Goal: Task Accomplishment & Management: Manage account settings

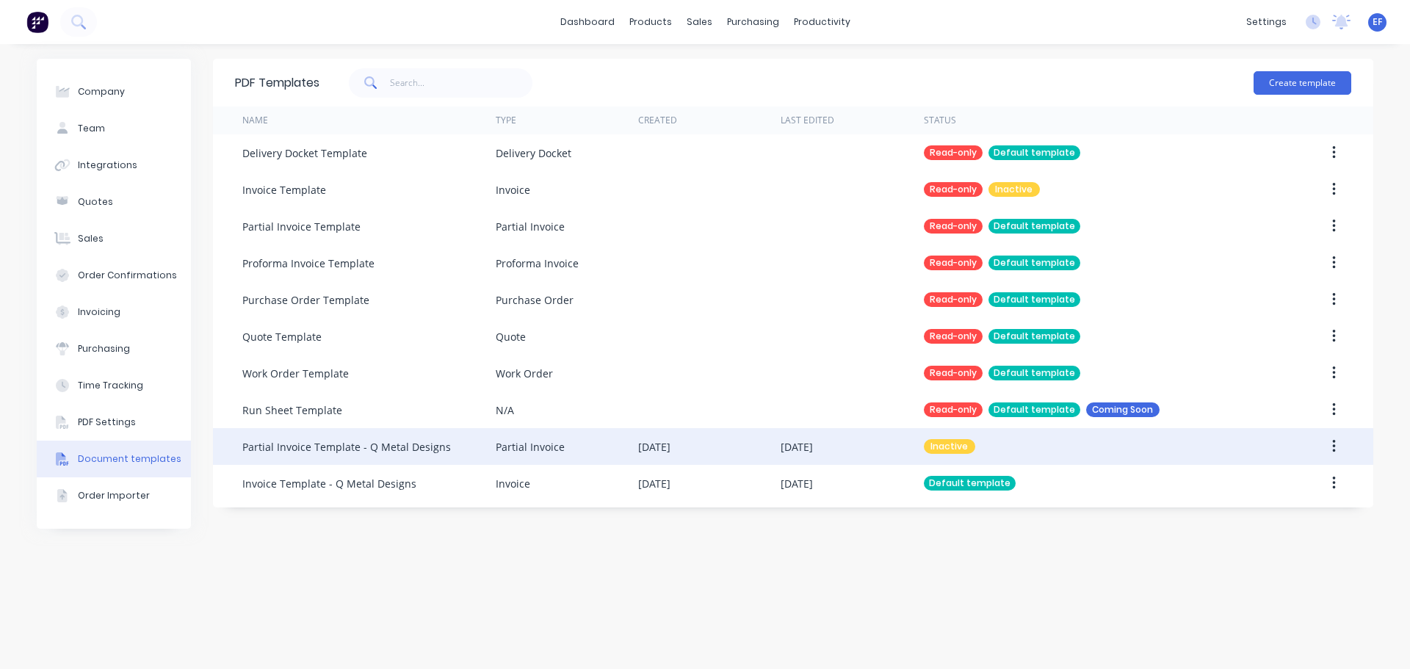
click at [601, 459] on div "Partial Invoice" at bounding box center [567, 446] width 142 height 37
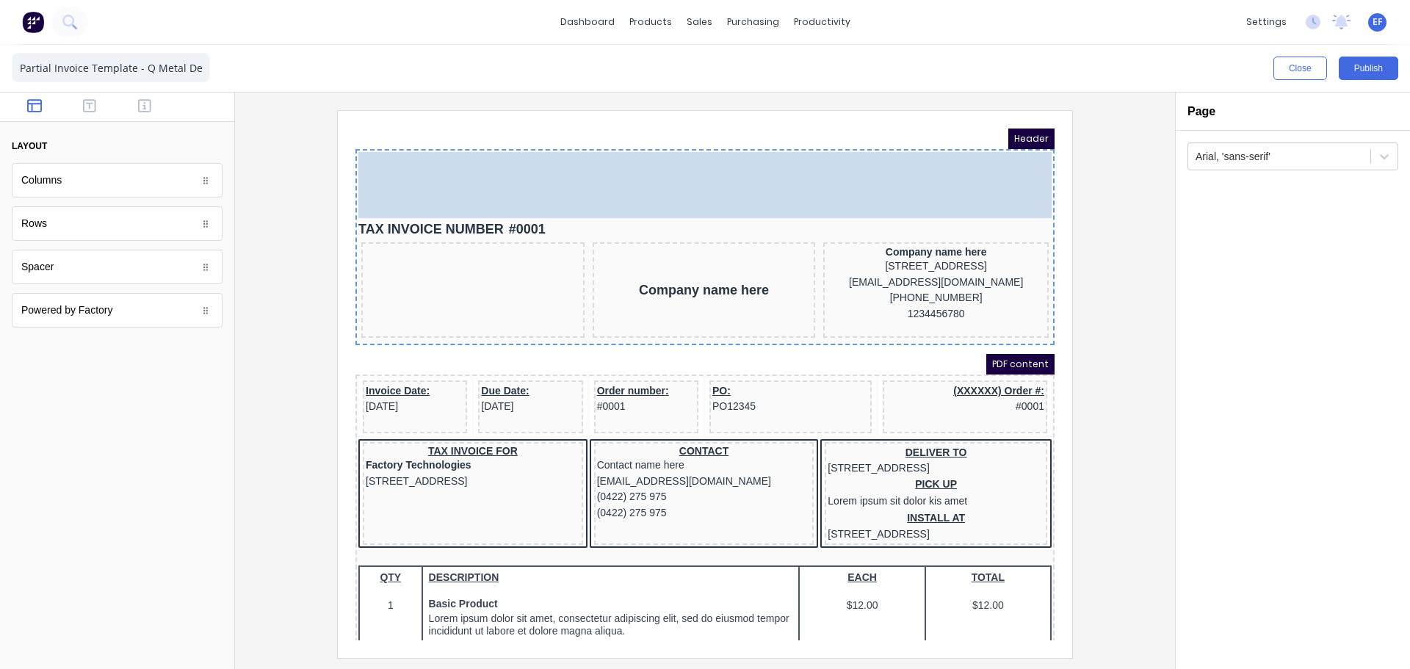
drag, startPoint x: 455, startPoint y: 209, endPoint x: 454, endPoint y: 155, distance: 53.6
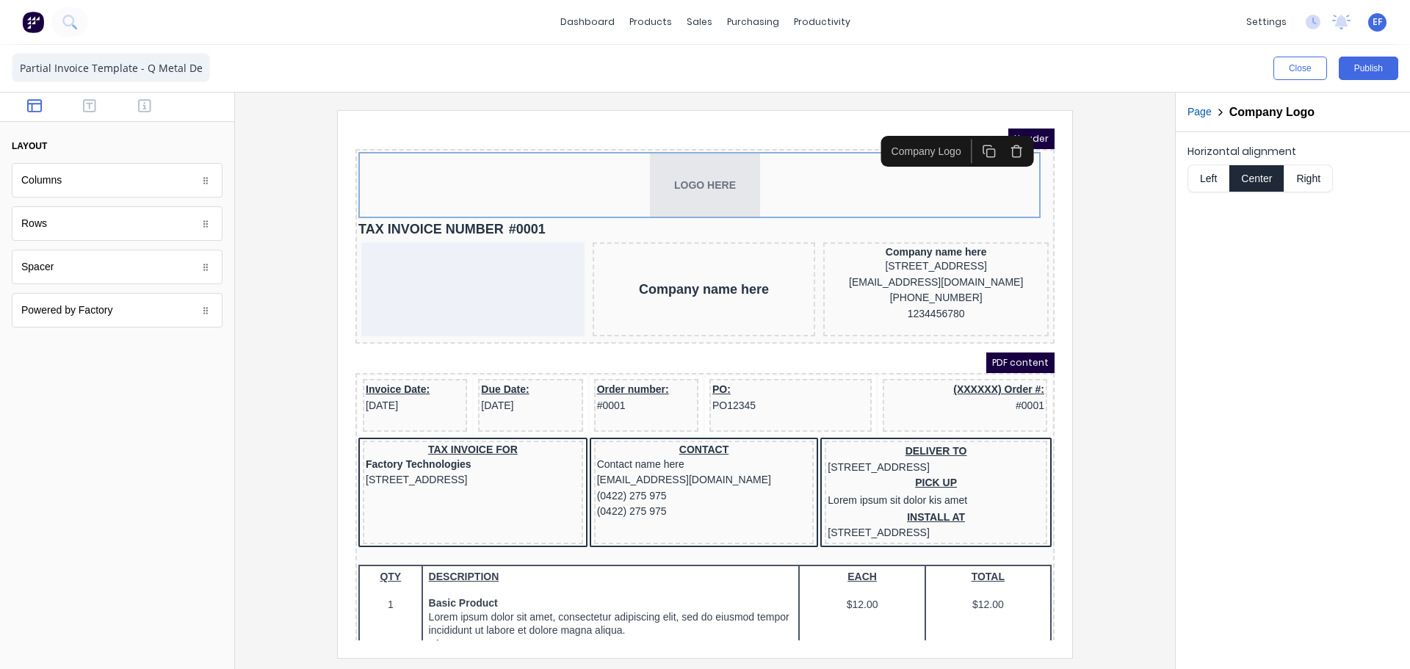
click at [1198, 178] on button "Left" at bounding box center [1208, 179] width 41 height 28
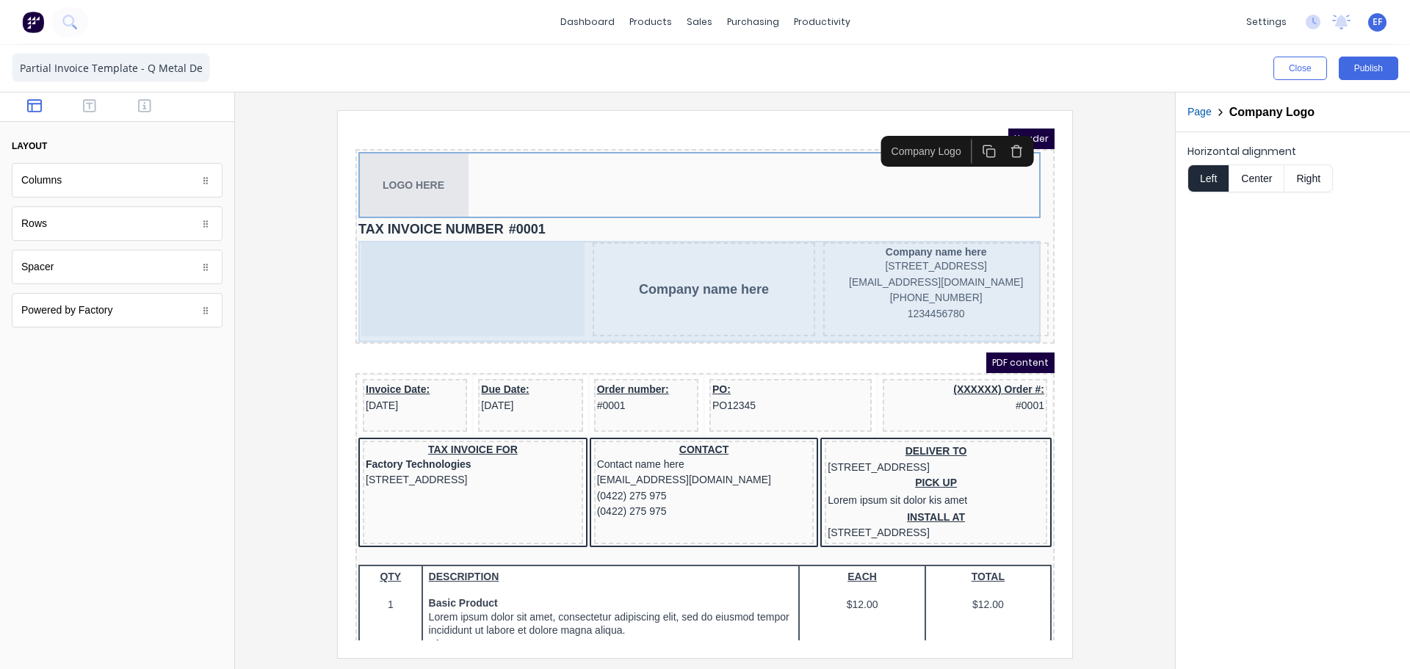
click at [747, 231] on div "Company name here" at bounding box center [686, 272] width 223 height 94
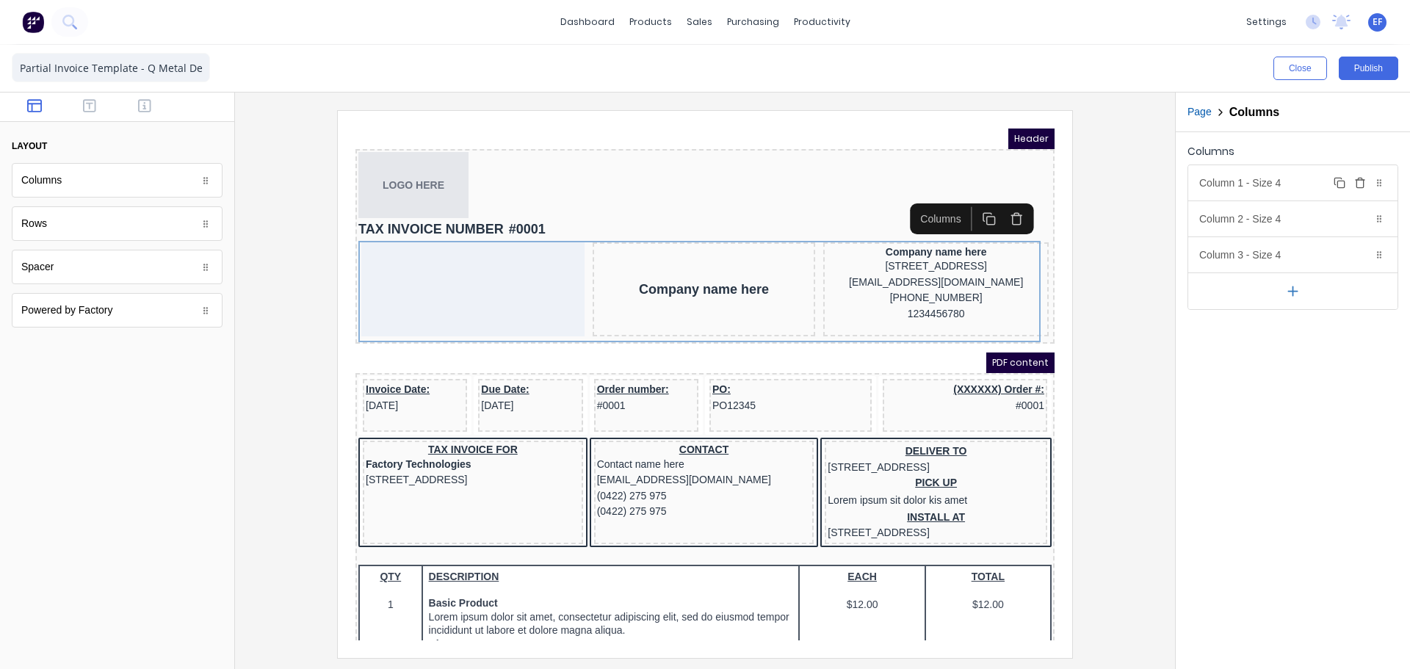
click at [1234, 181] on div "Column 1 - Size 4 Duplicate Delete" at bounding box center [1292, 182] width 209 height 35
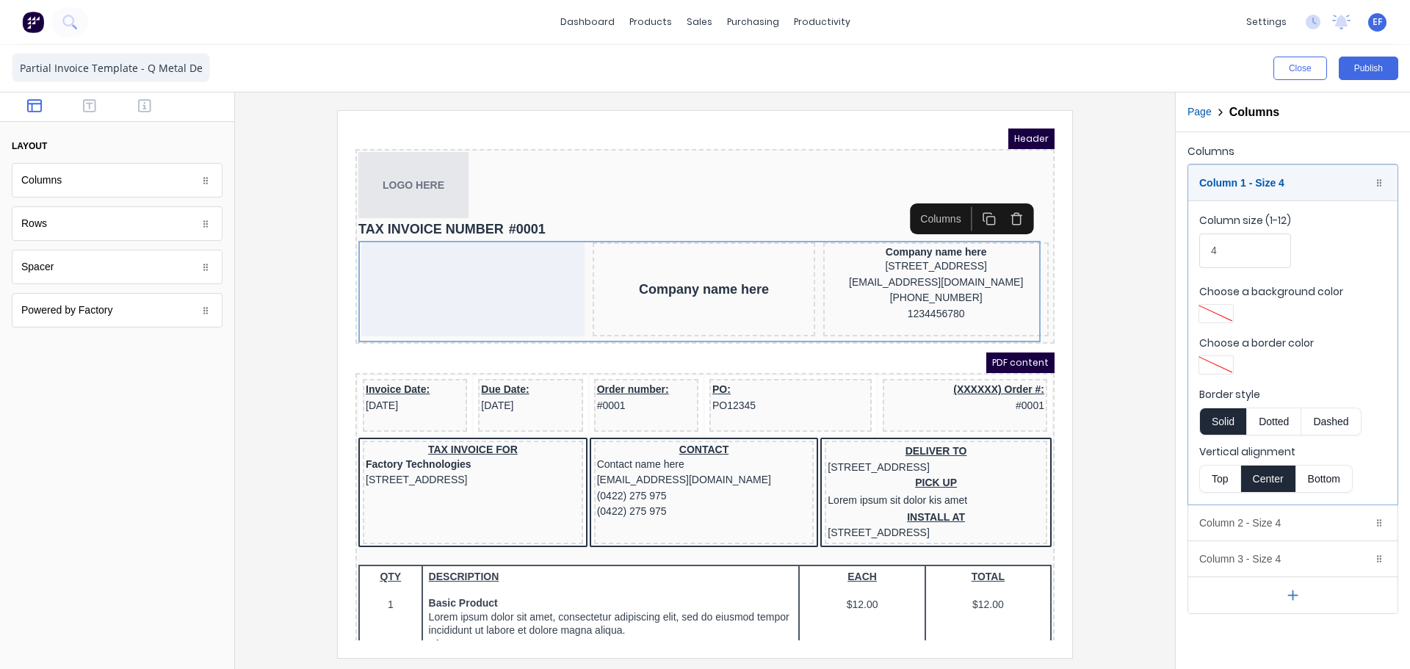
click at [1205, 479] on button "Top" at bounding box center [1219, 479] width 41 height 28
click at [1232, 192] on div "Column 1 - Size 4 Duplicate Delete" at bounding box center [1292, 182] width 209 height 35
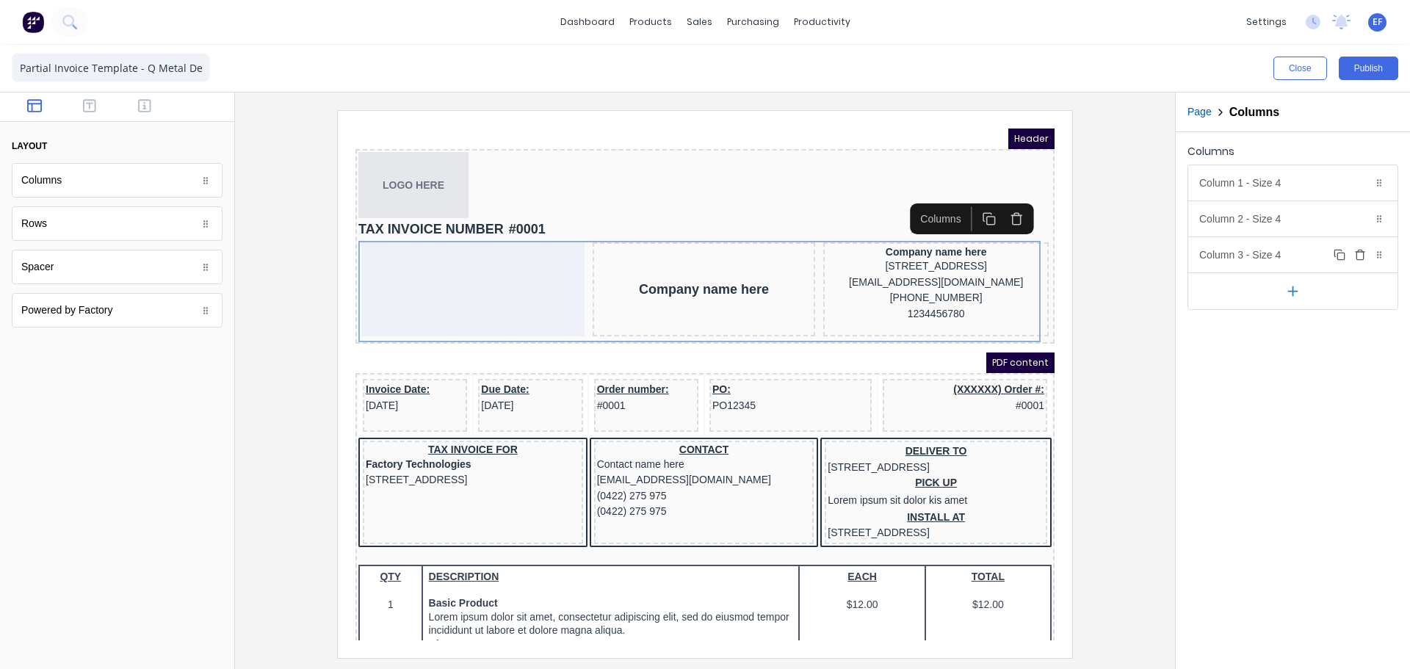
click at [1226, 240] on div "Column 3 - Size 4 Duplicate Delete" at bounding box center [1292, 254] width 209 height 35
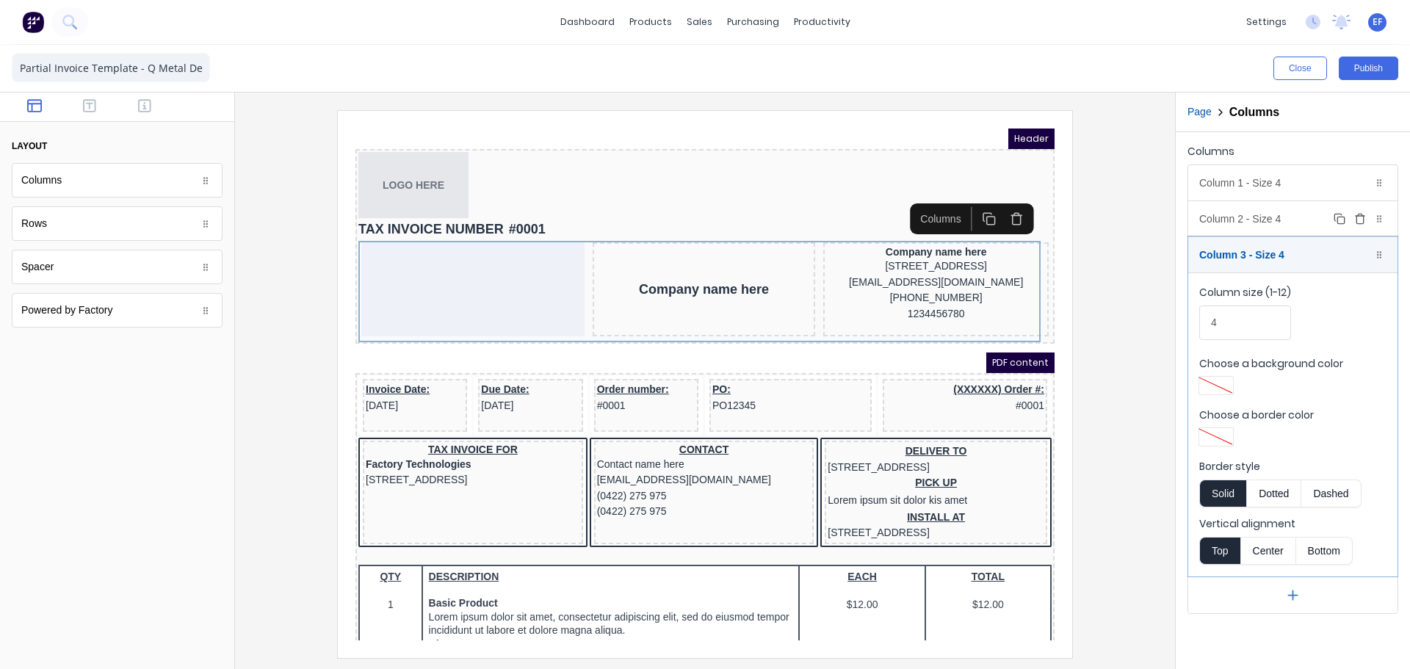
click at [1245, 220] on div "Column 2 - Size 4 Duplicate Delete" at bounding box center [1292, 218] width 209 height 35
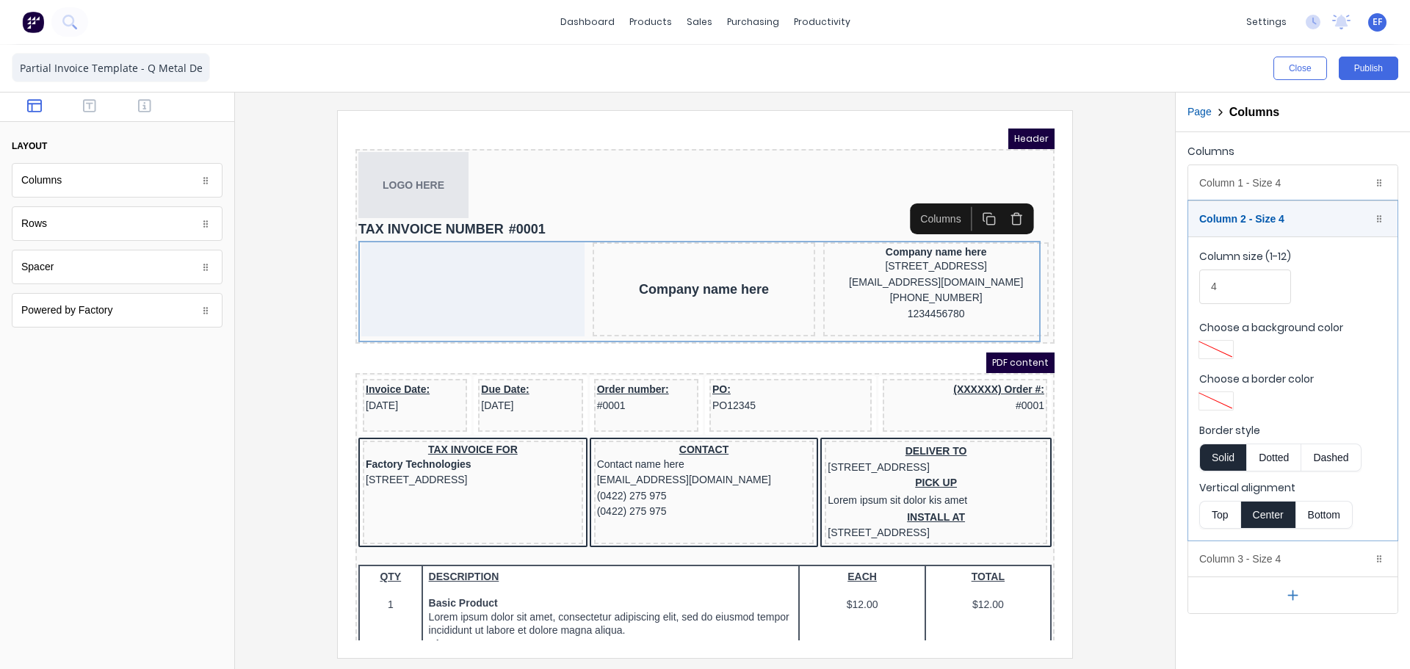
click at [1208, 518] on button "Top" at bounding box center [1219, 515] width 41 height 28
click at [1230, 228] on div "Column 2 - Size 4 Duplicate Delete" at bounding box center [1292, 218] width 209 height 35
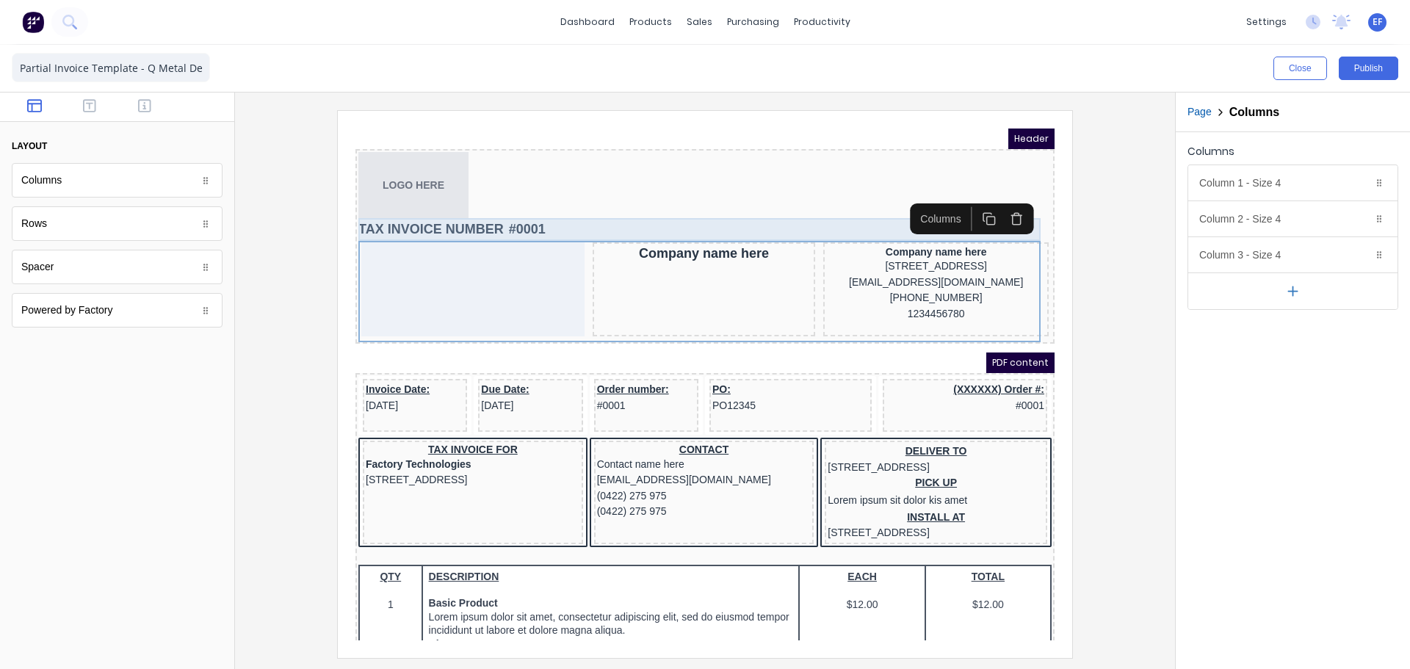
click at [472, 210] on div "TAX INVOICE NUMBER #0001" at bounding box center [687, 212] width 693 height 23
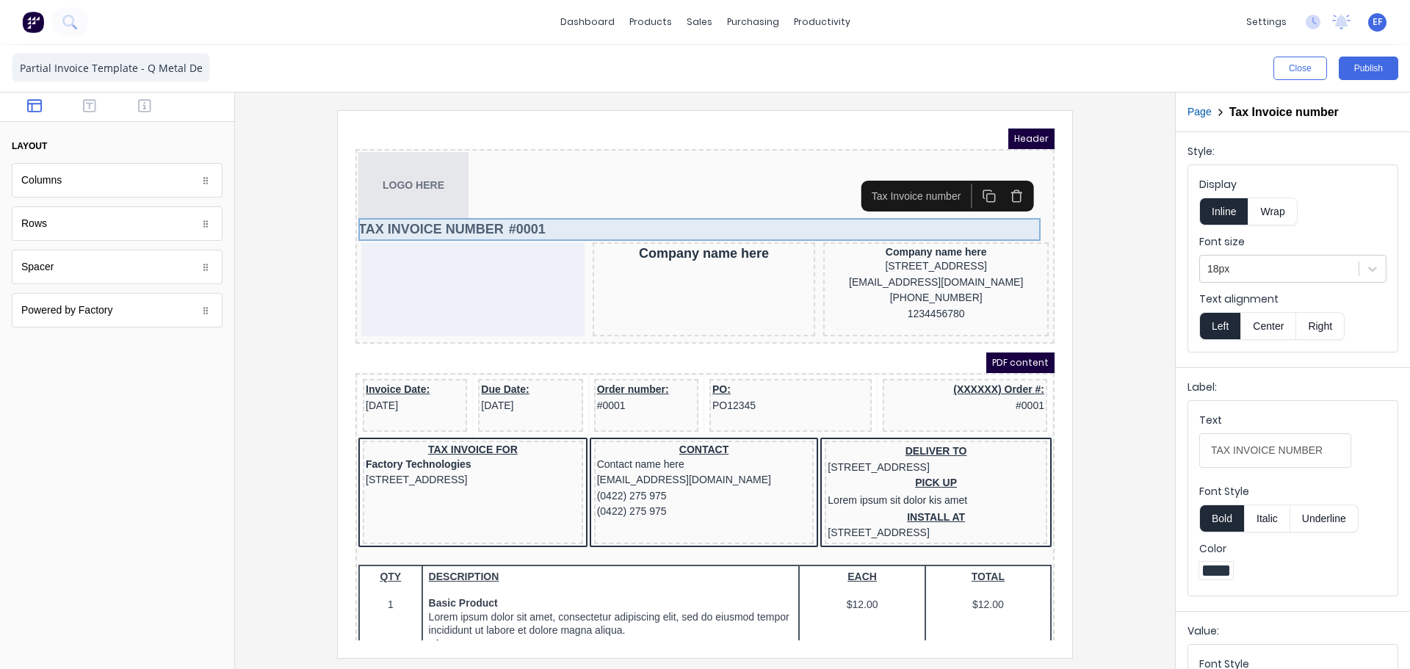
click at [480, 214] on div "TAX INVOICE NUMBER #0001" at bounding box center [687, 212] width 693 height 23
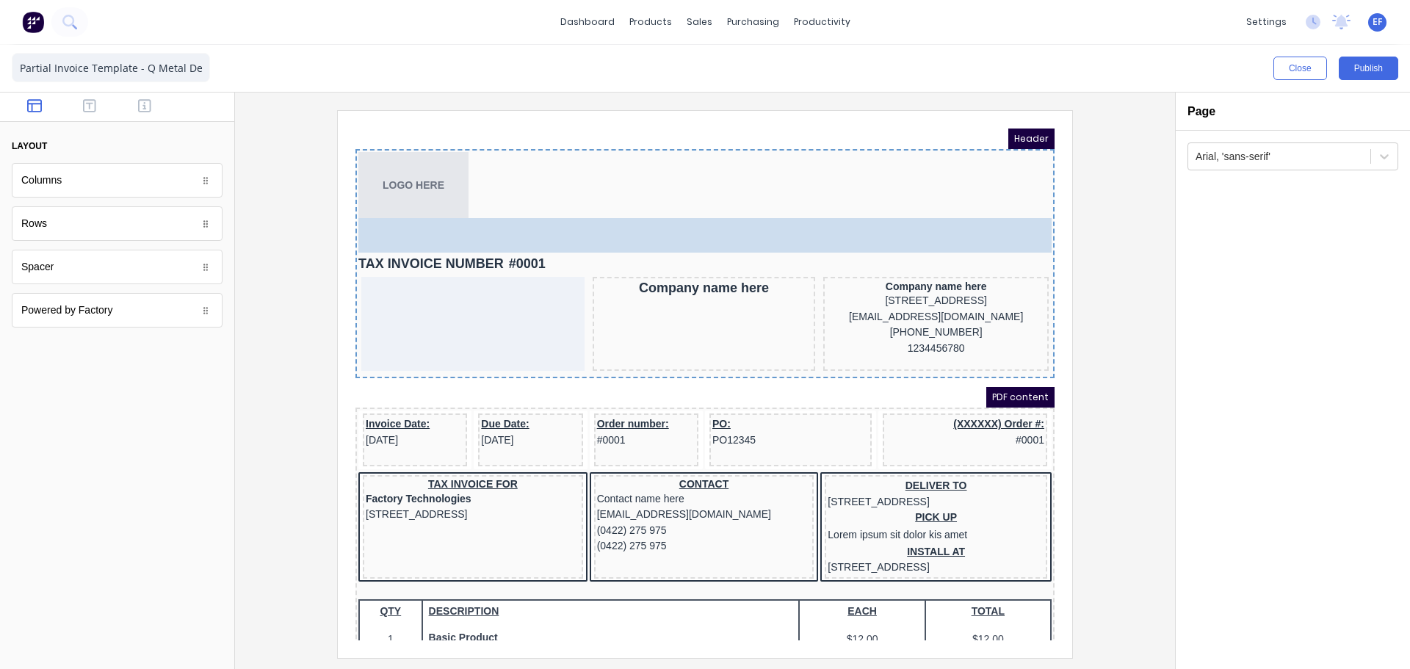
drag, startPoint x: 66, startPoint y: 283, endPoint x: 174, endPoint y: 107, distance: 206.7
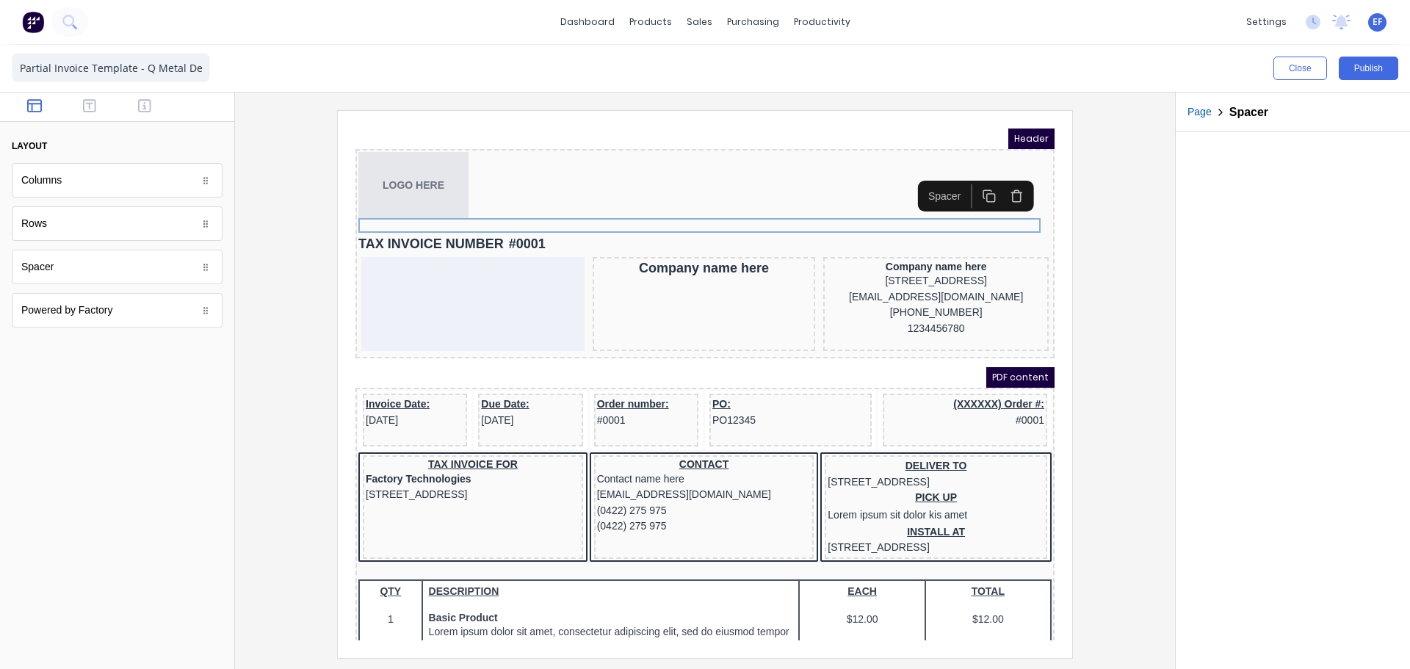
click at [977, 182] on icon "button" at bounding box center [972, 178] width 14 height 14
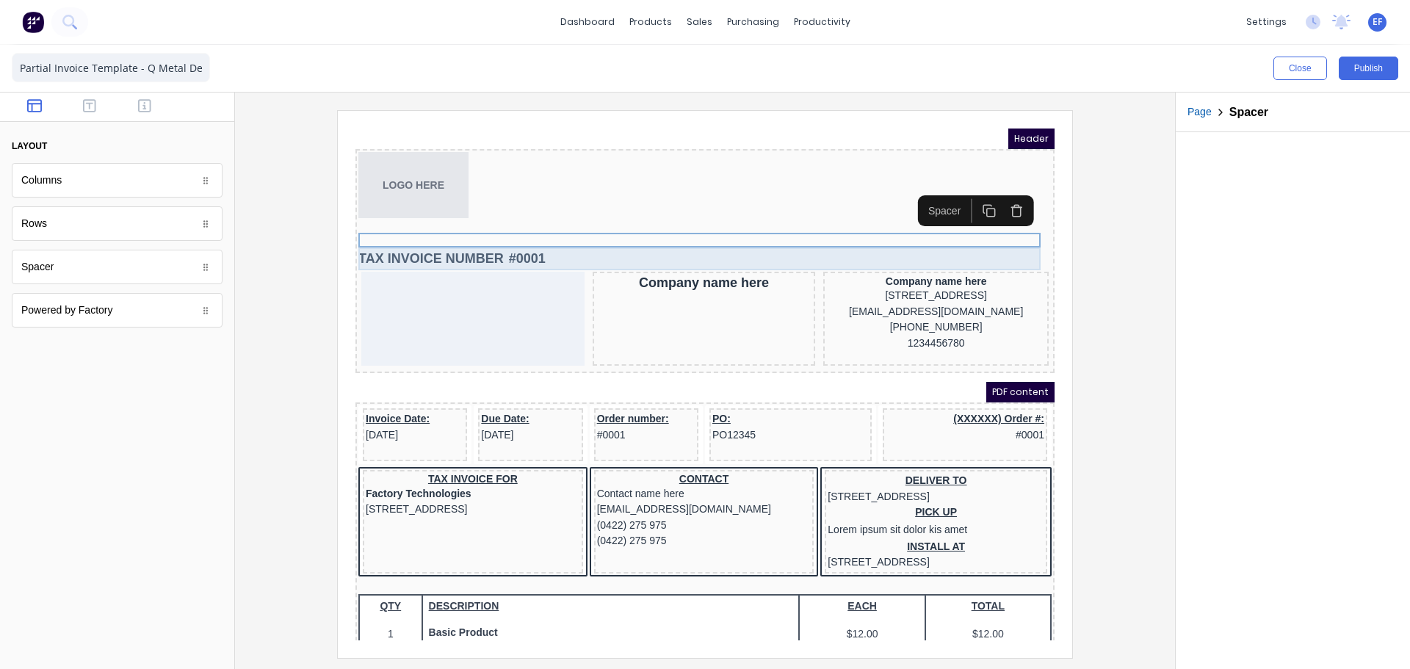
click at [474, 239] on div "TAX INVOICE NUMBER #0001" at bounding box center [687, 241] width 693 height 23
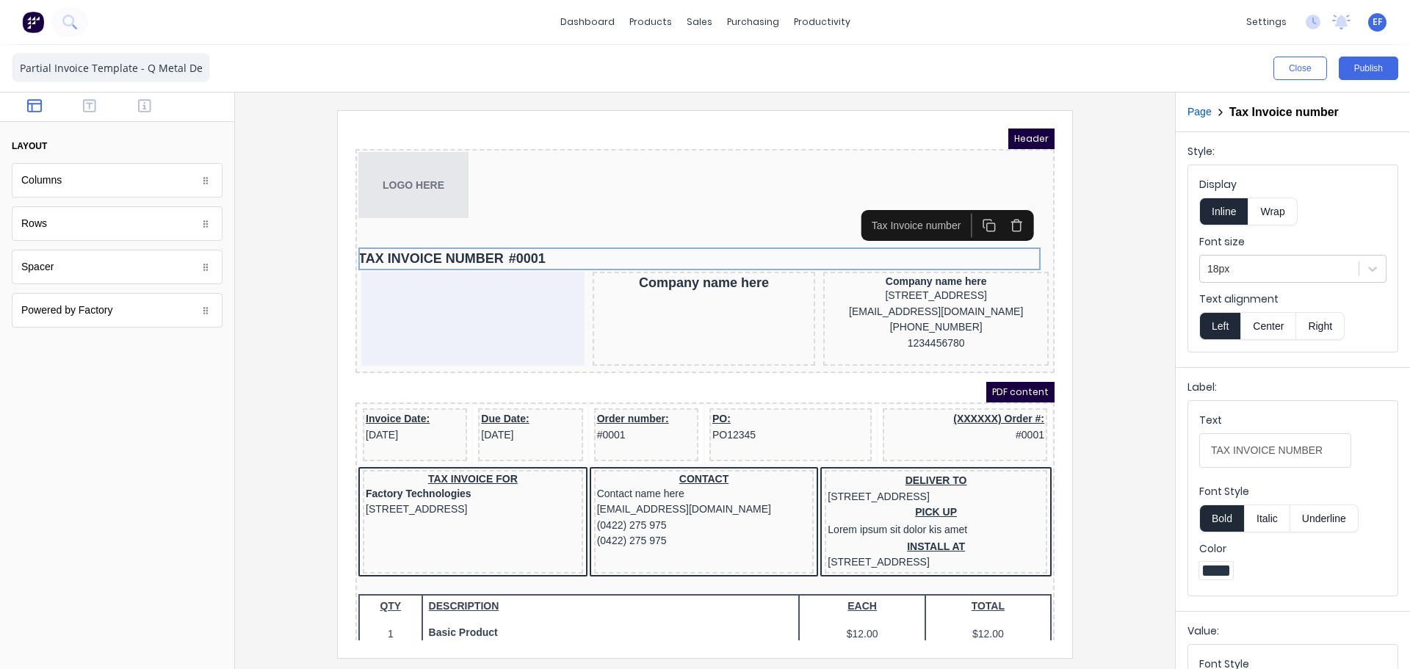
click at [1230, 523] on button "Bold" at bounding box center [1221, 519] width 45 height 28
click at [1261, 522] on button "Italic" at bounding box center [1267, 519] width 46 height 28
click at [1260, 522] on button "Italic" at bounding box center [1267, 519] width 46 height 28
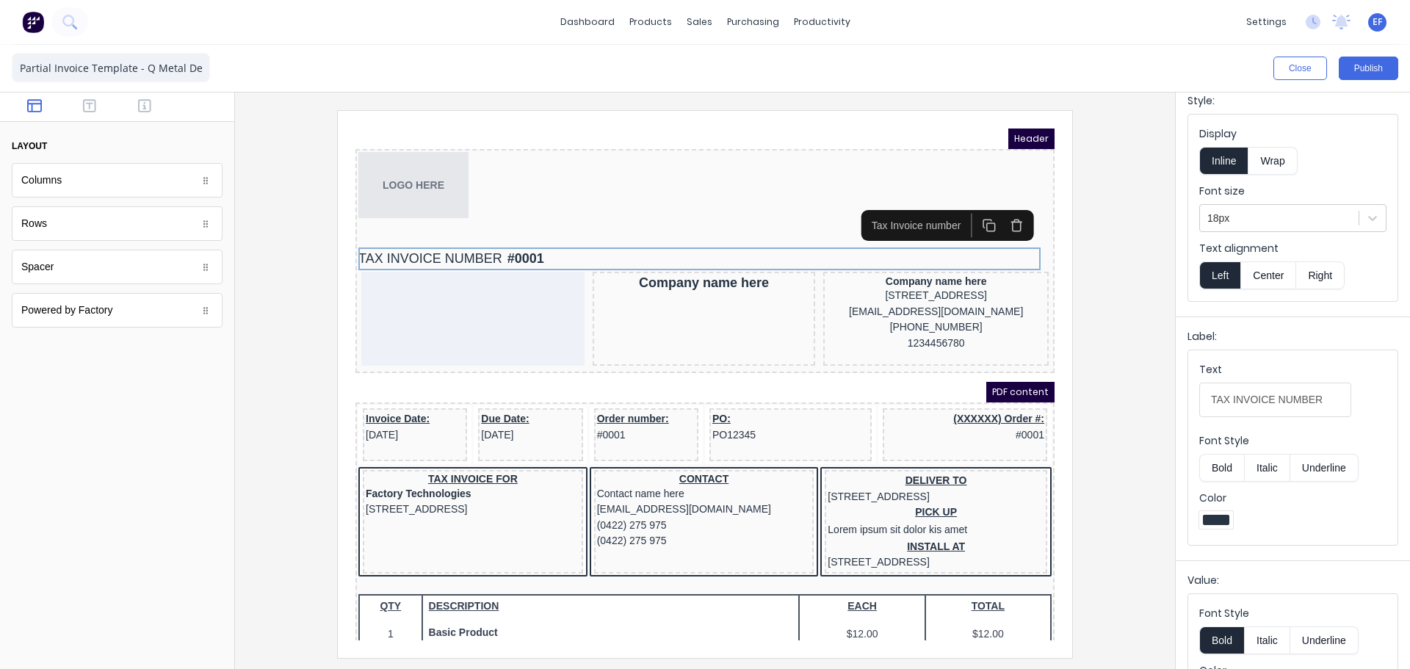
scroll to position [110, 0]
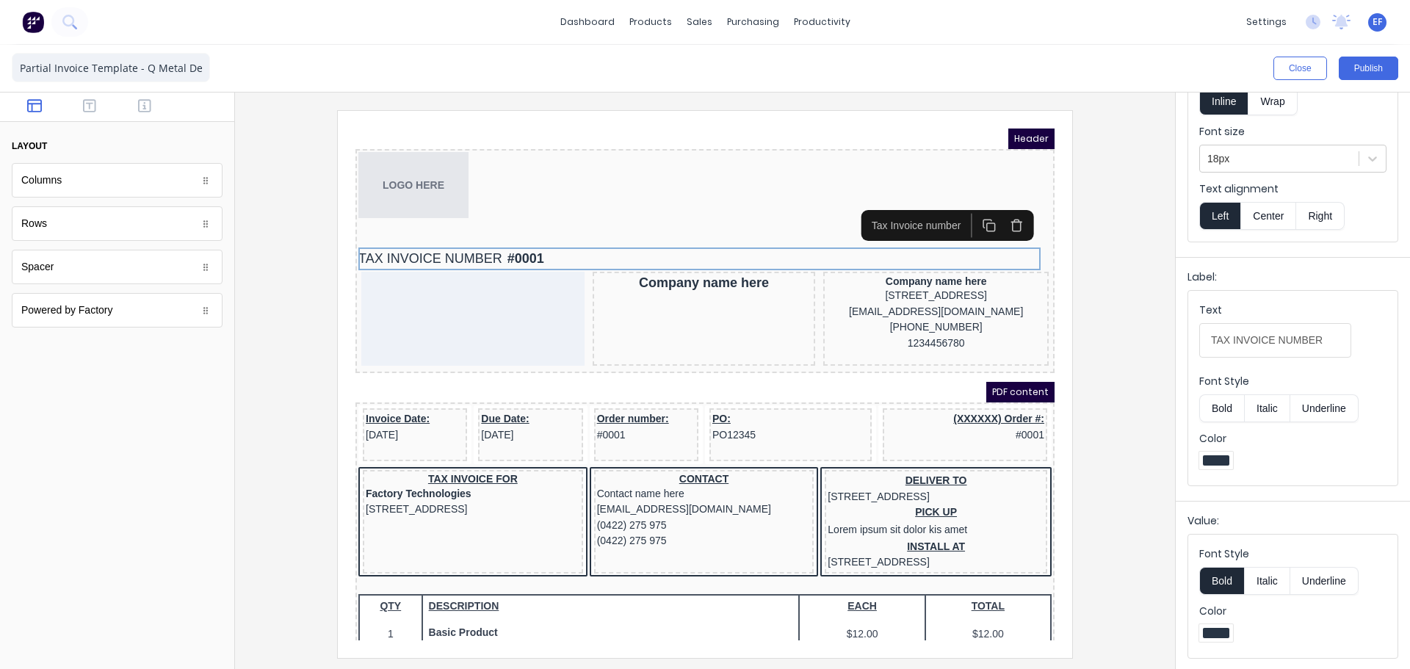
click at [1220, 577] on button "Bold" at bounding box center [1221, 581] width 45 height 28
click at [1216, 414] on button "Bold" at bounding box center [1221, 408] width 45 height 28
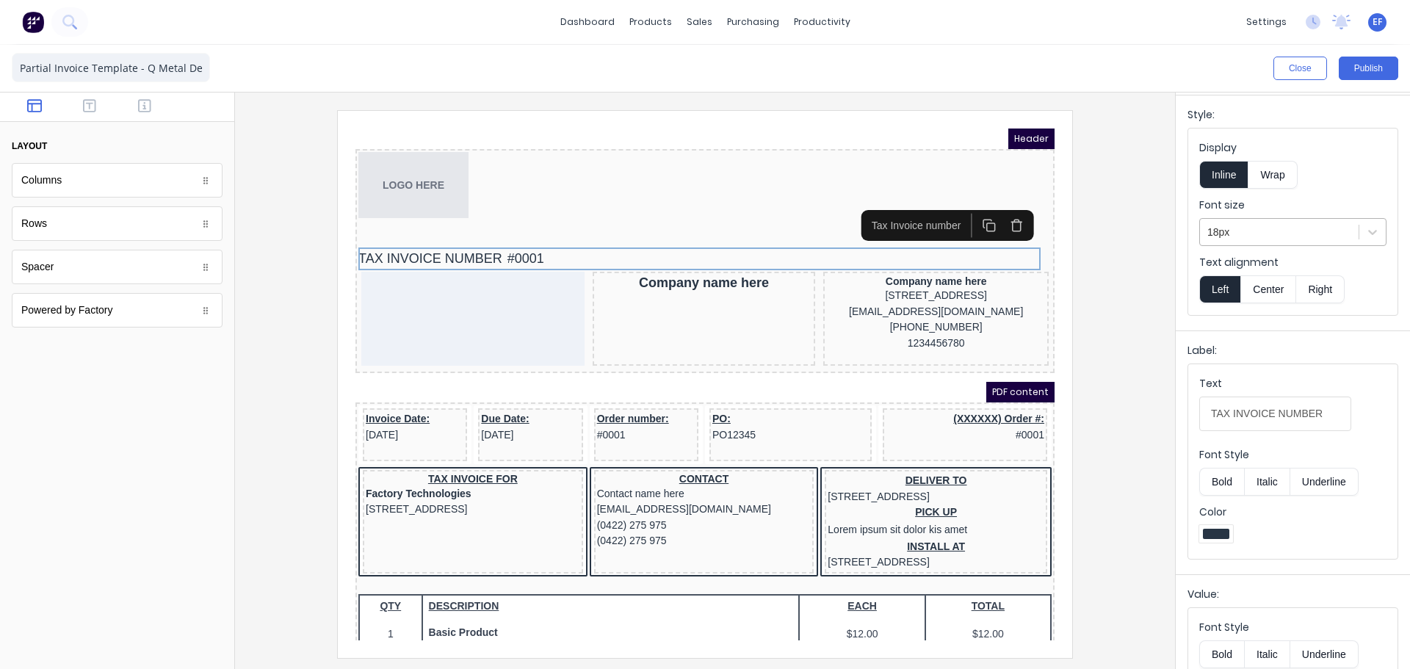
click at [1257, 234] on div at bounding box center [1280, 232] width 144 height 18
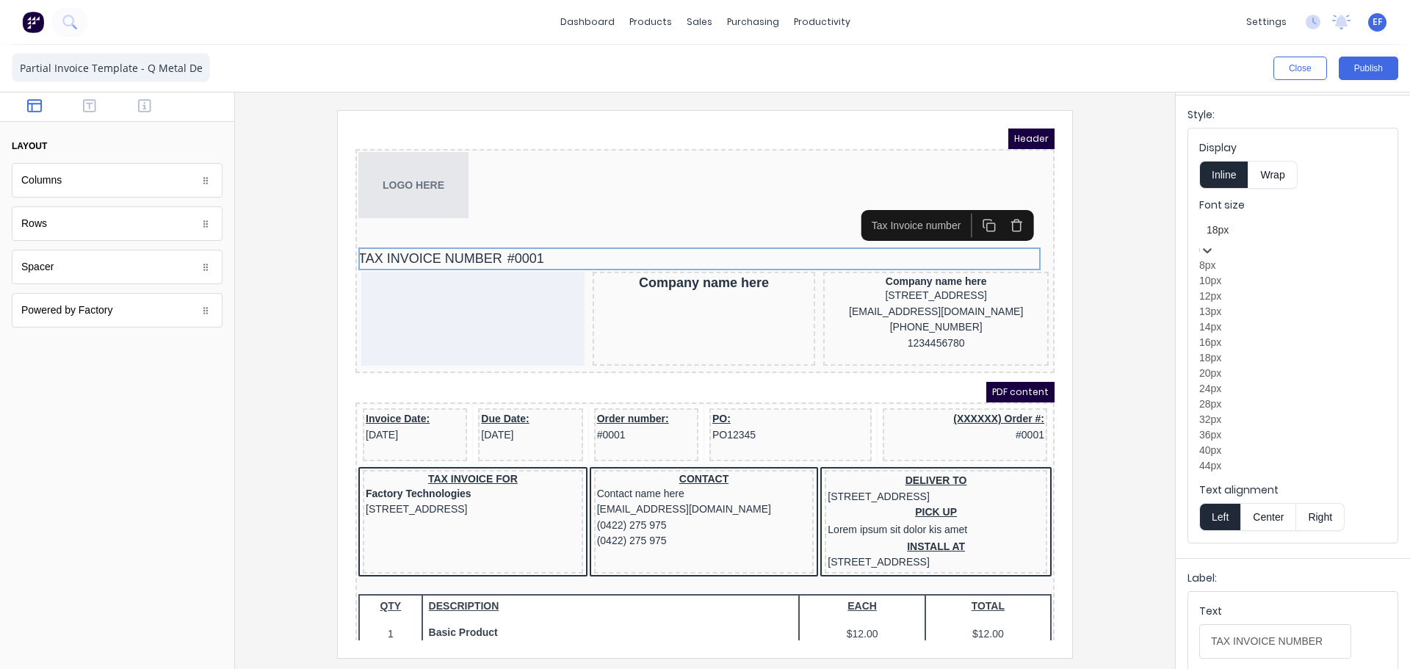
scroll to position [73, 0]
click at [1257, 397] on div "24px" at bounding box center [1292, 388] width 187 height 15
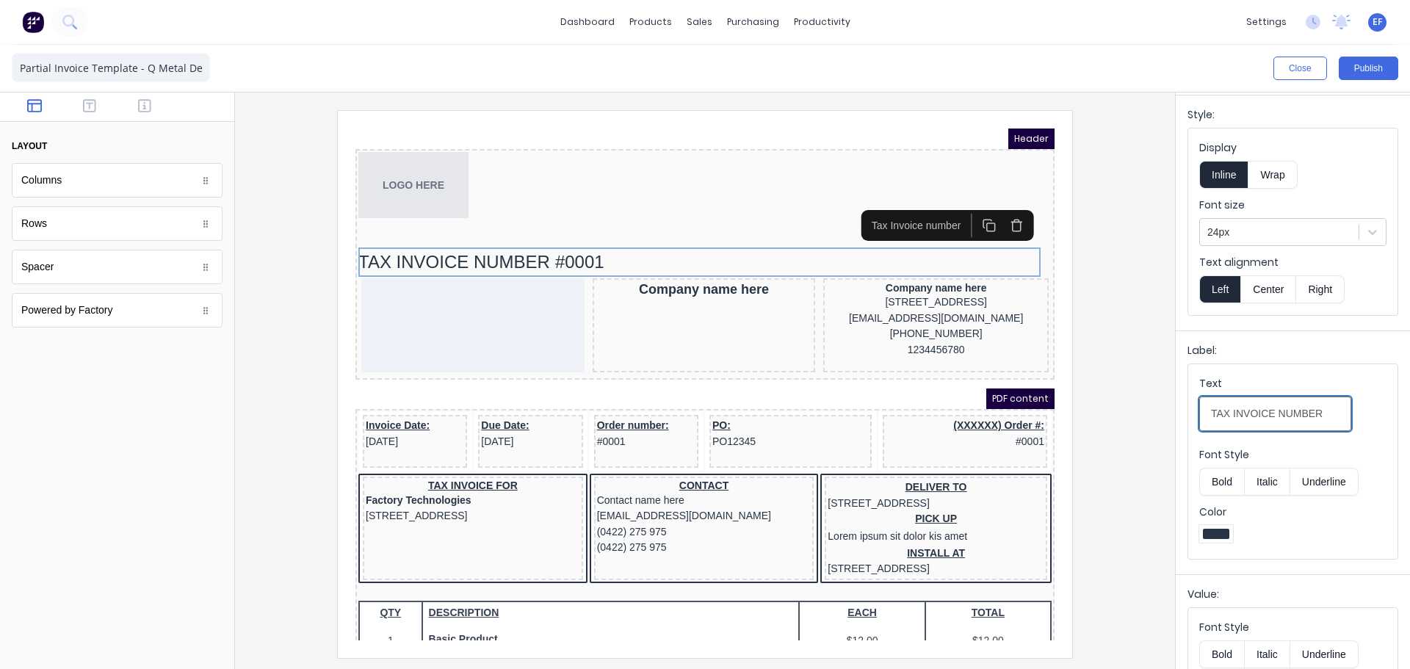
drag, startPoint x: 1314, startPoint y: 417, endPoint x: 1140, endPoint y: 416, distance: 174.1
click at [1140, 416] on div "Close Publish Components layout Columns Columns Rows Rows Spacer Spacer Powered…" at bounding box center [705, 357] width 1410 height 624
paste input "nvoice"
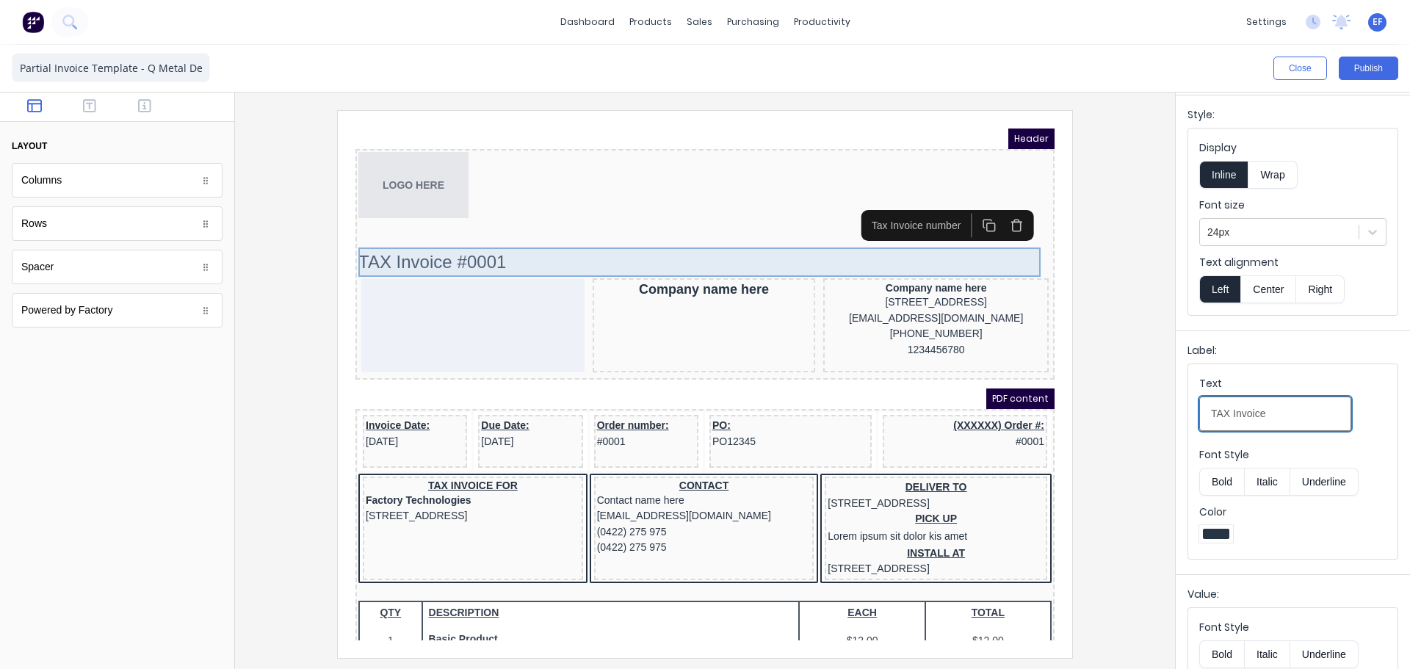
type input "TAX Invoice"
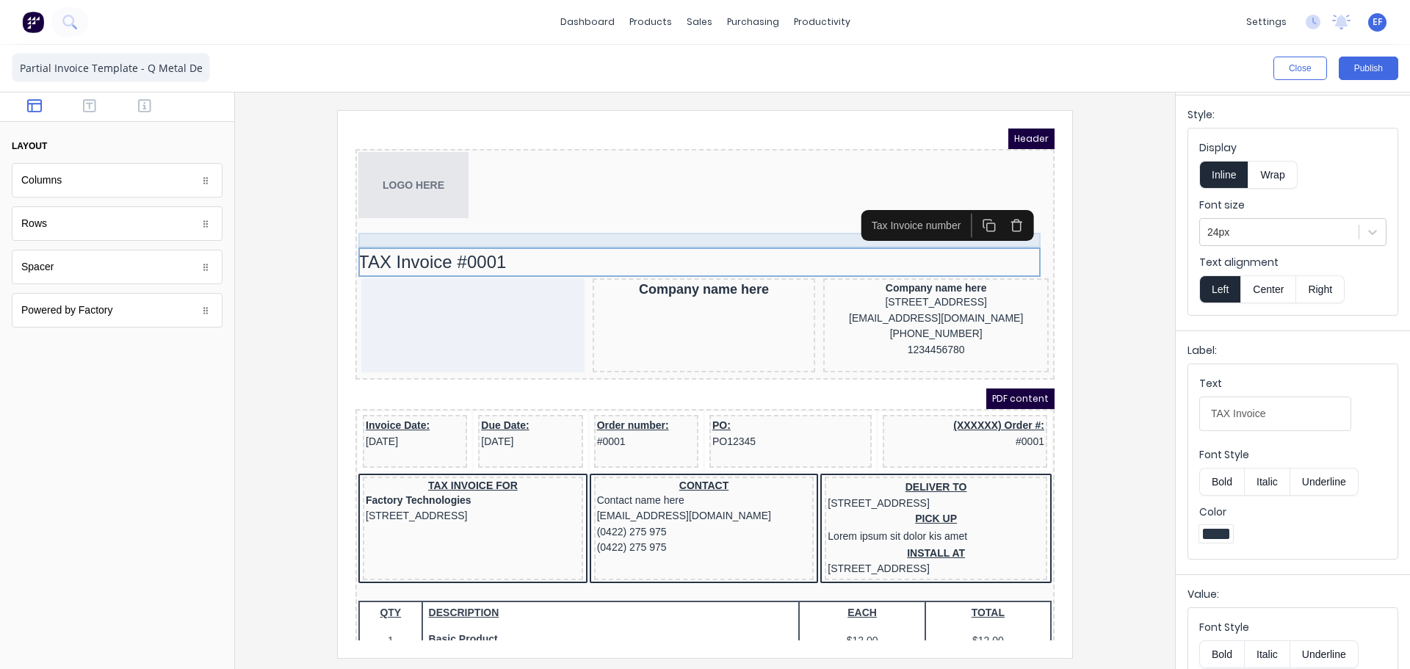
click at [470, 220] on div at bounding box center [687, 222] width 693 height 15
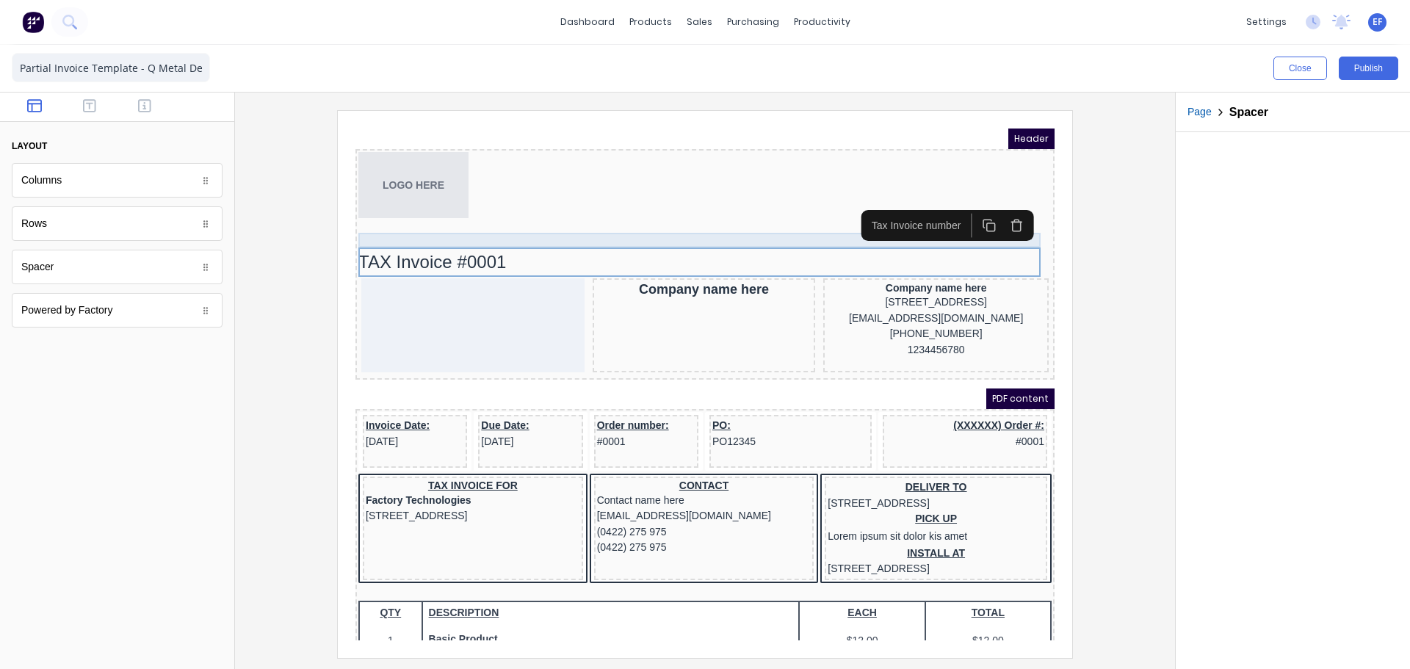
scroll to position [0, 0]
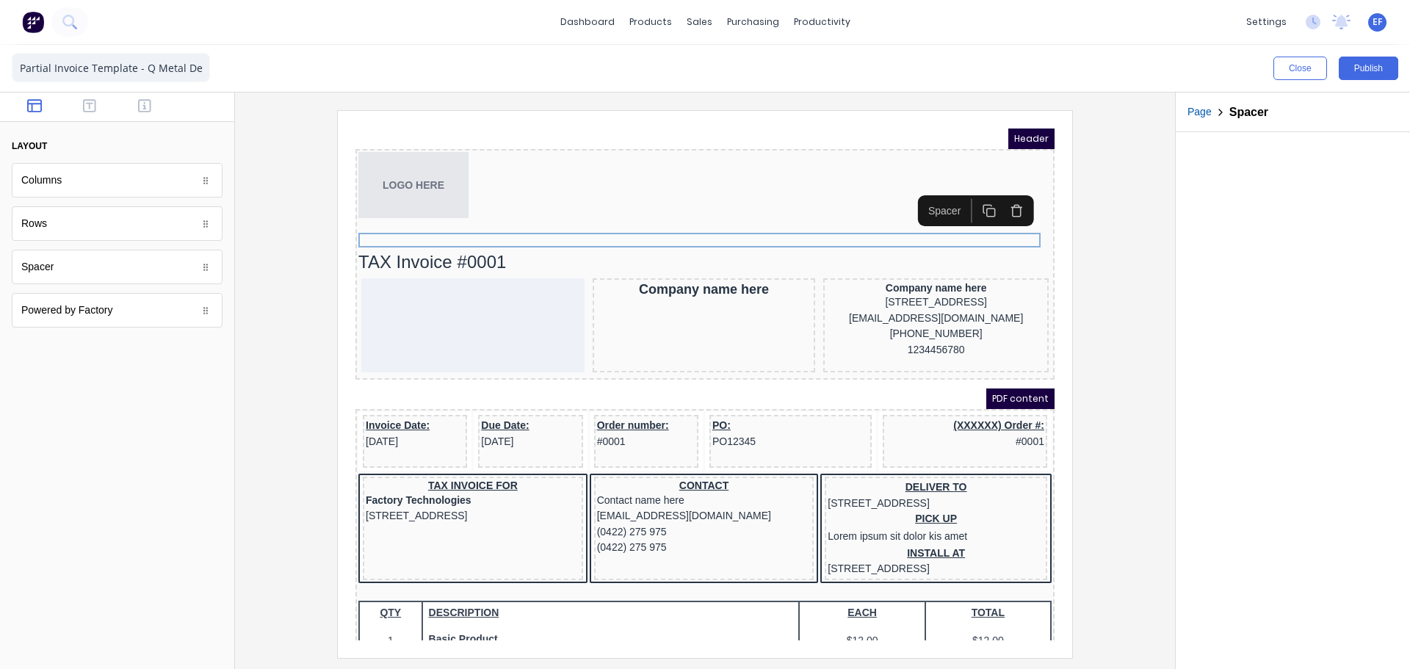
click at [972, 193] on icon "button" at bounding box center [972, 193] width 14 height 14
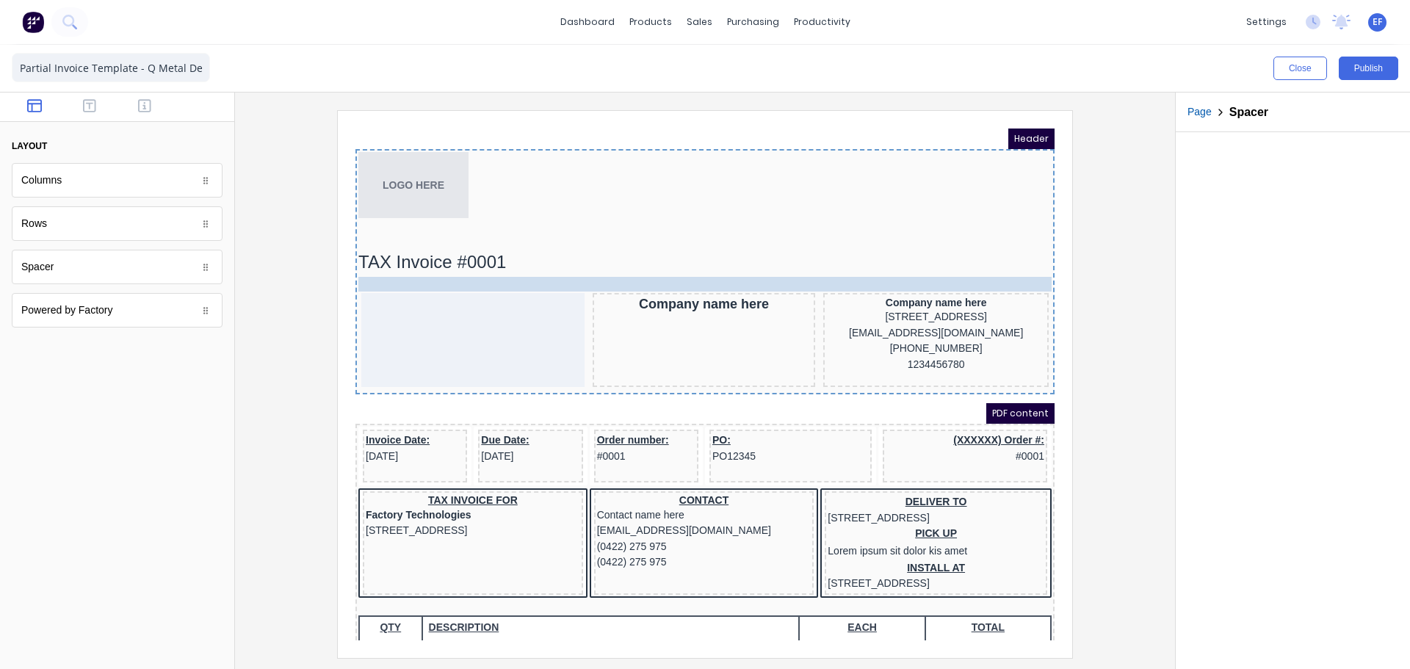
drag, startPoint x: 887, startPoint y: 236, endPoint x: 878, endPoint y: 276, distance: 41.5
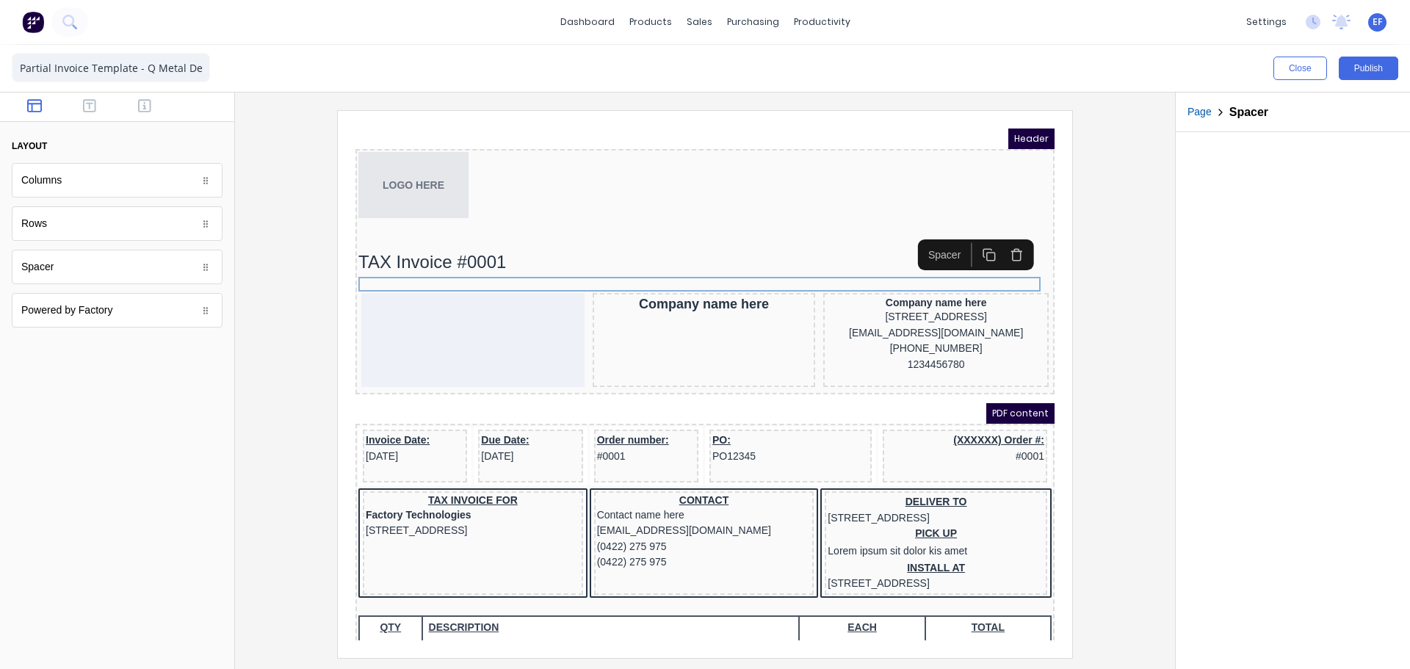
click at [970, 239] on rect "button" at bounding box center [974, 239] width 8 height 8
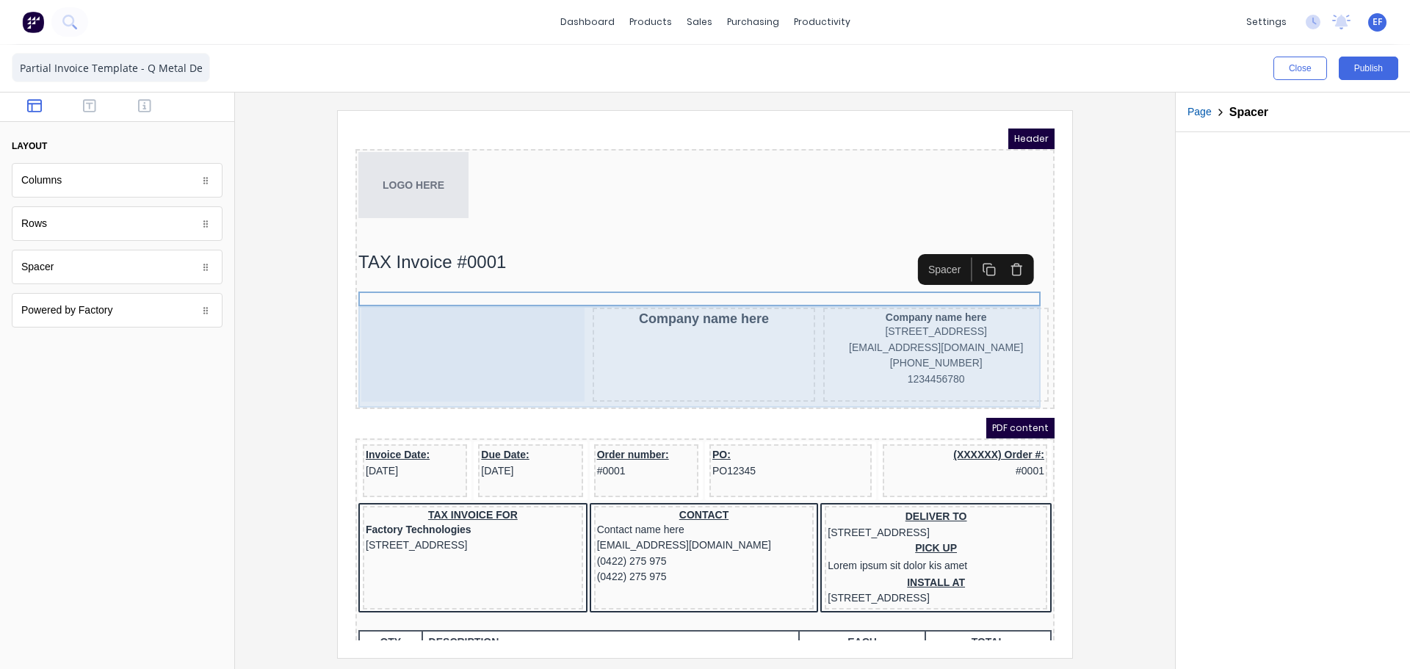
click at [528, 328] on div at bounding box center [455, 337] width 223 height 94
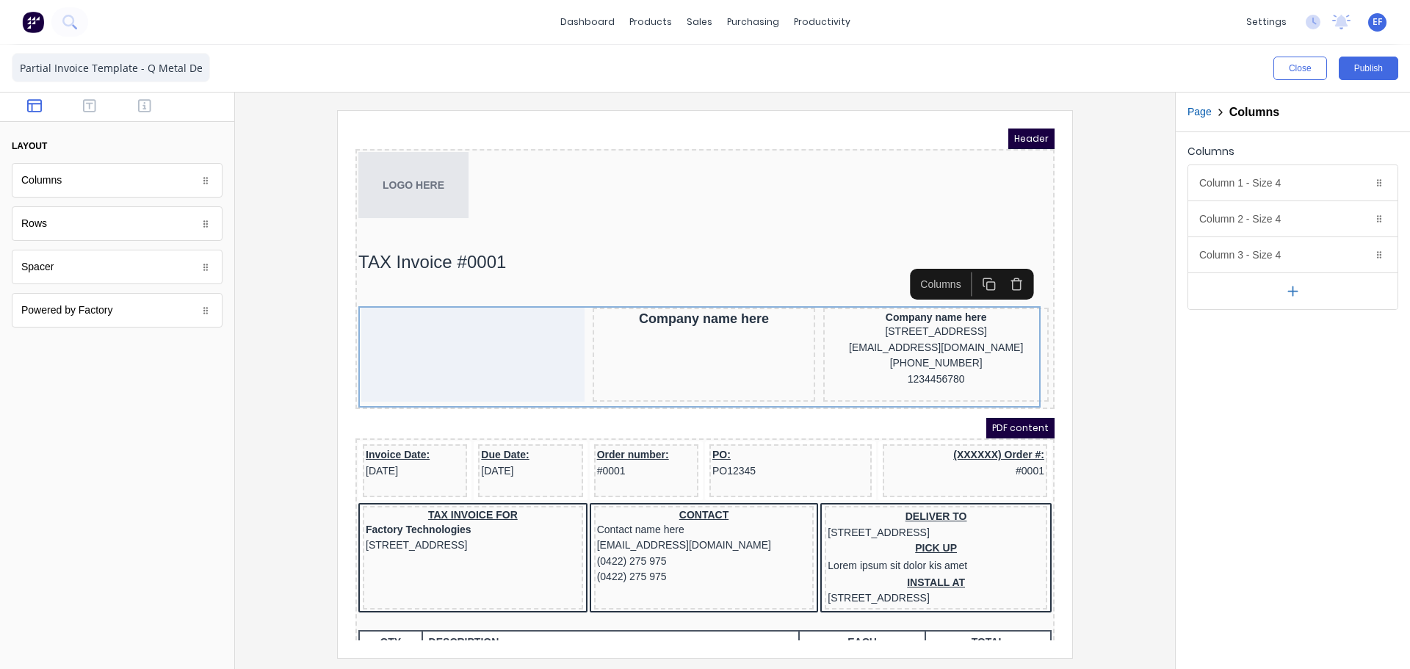
click at [1294, 288] on icon "button" at bounding box center [1292, 291] width 15 height 15
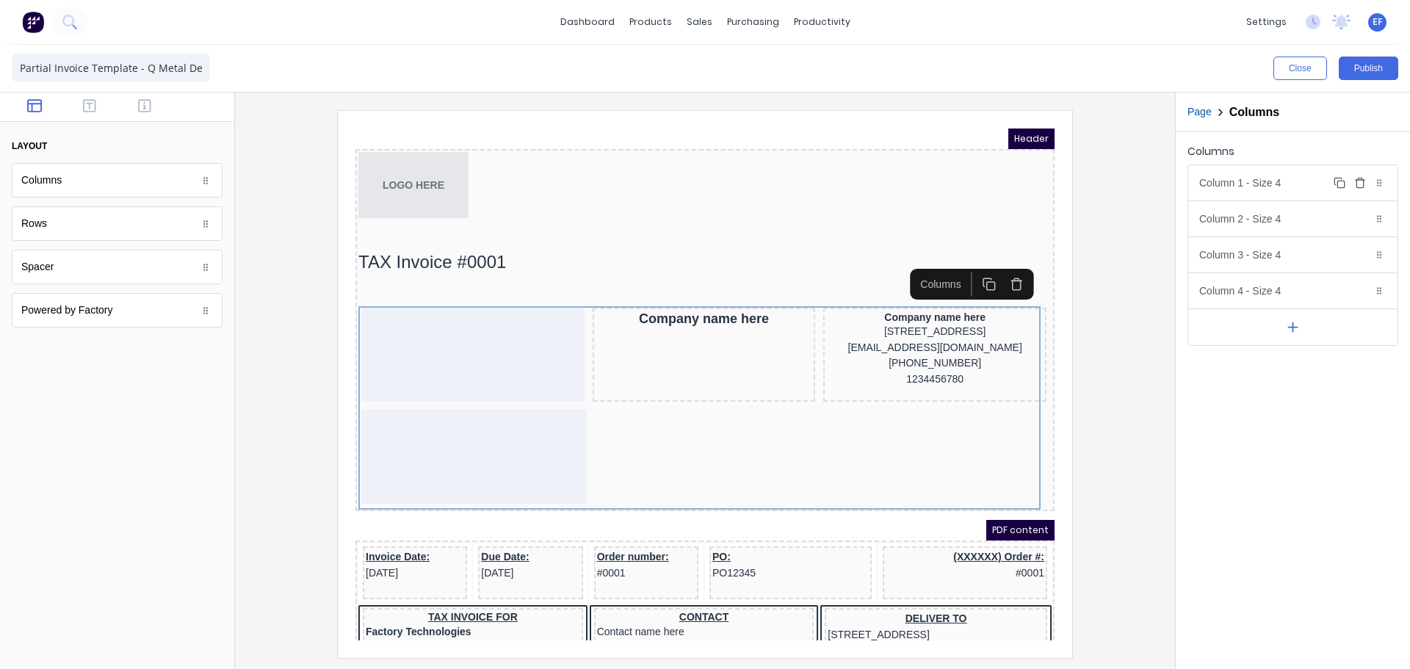
click at [1291, 192] on div "Column 1 - Size 4 Duplicate Delete" at bounding box center [1292, 182] width 209 height 35
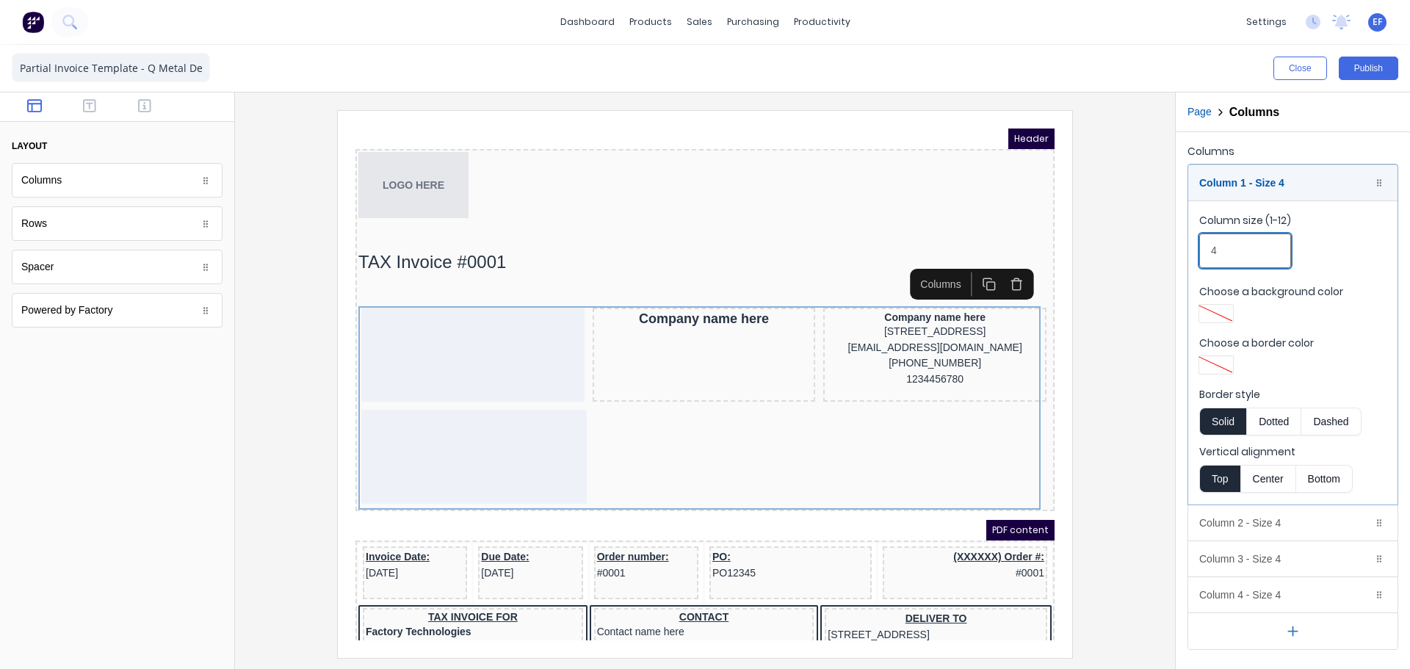
drag, startPoint x: 1236, startPoint y: 240, endPoint x: 1186, endPoint y: 246, distance: 51.0
click at [1186, 246] on div "Columns Column 1 - Size 4 Duplicate Delete Column size (1-12) 4 Choose a backgr…" at bounding box center [1293, 395] width 234 height 527
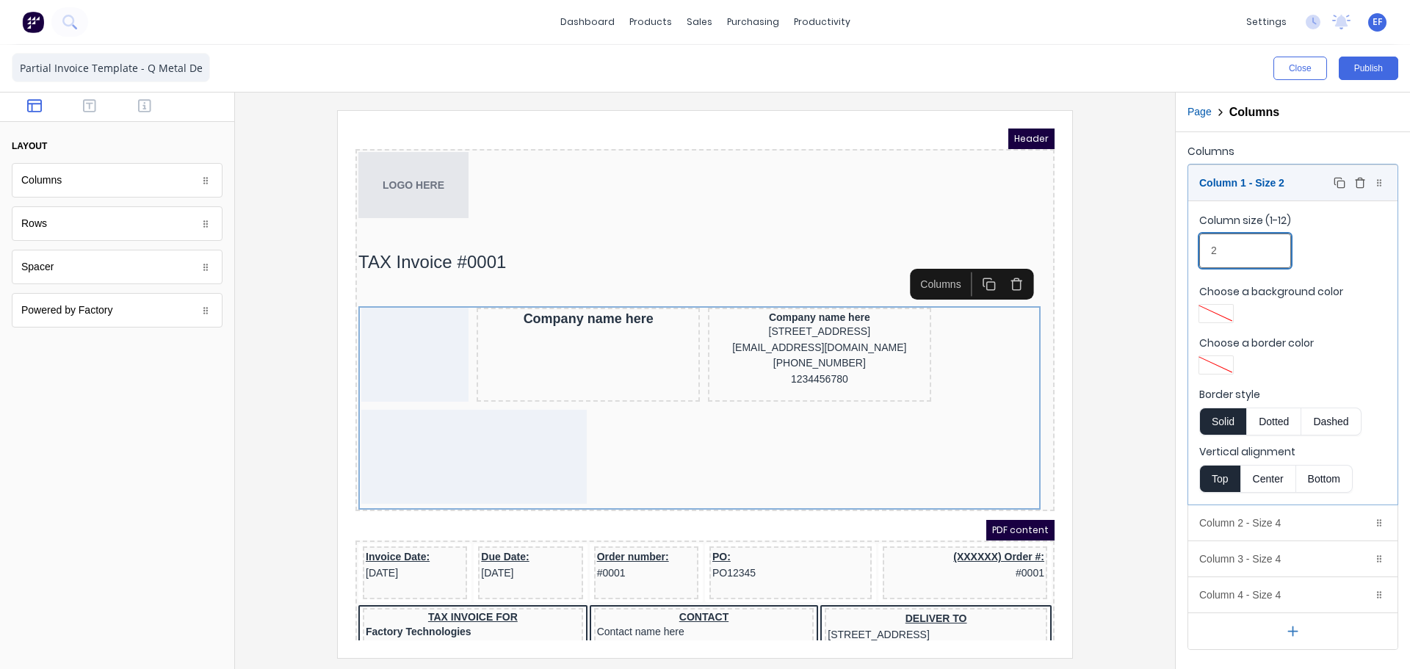
type input "2"
click at [1278, 184] on div "Column 1 - Size 2 Duplicate Delete" at bounding box center [1292, 182] width 209 height 35
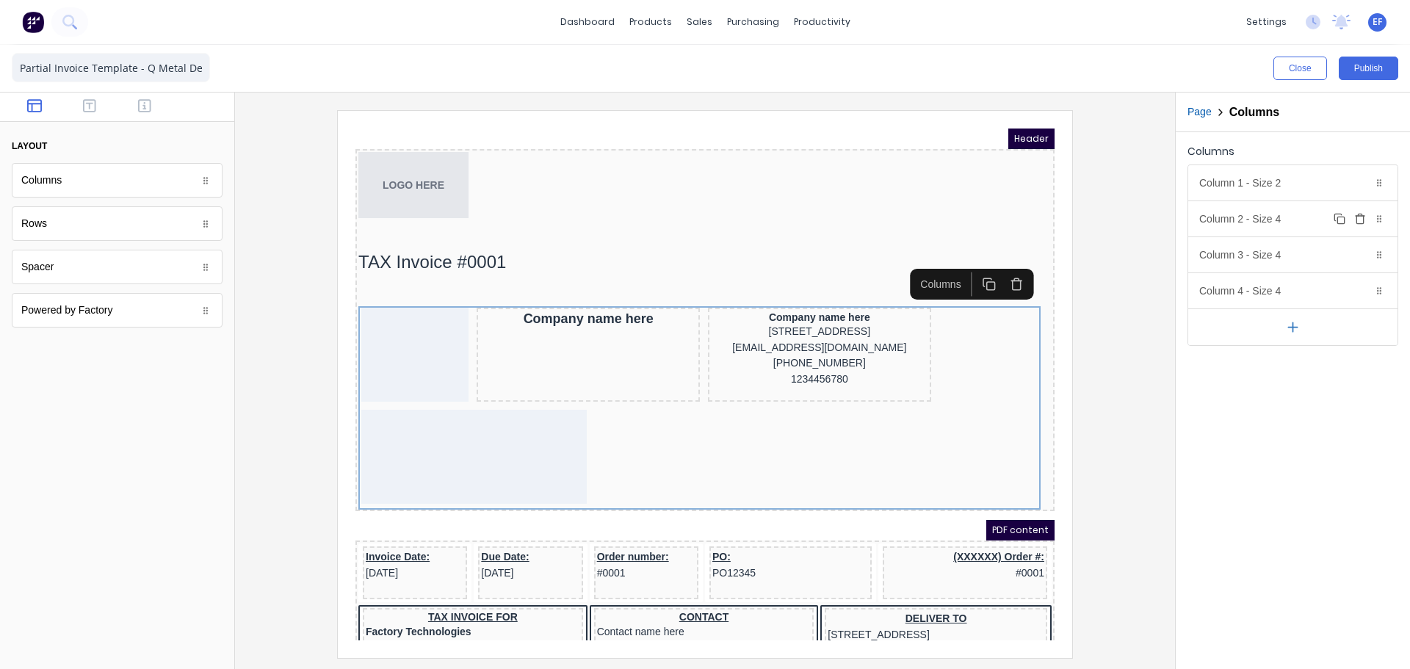
click at [1258, 220] on div "Column 2 - Size 4 Duplicate Delete" at bounding box center [1292, 218] width 209 height 35
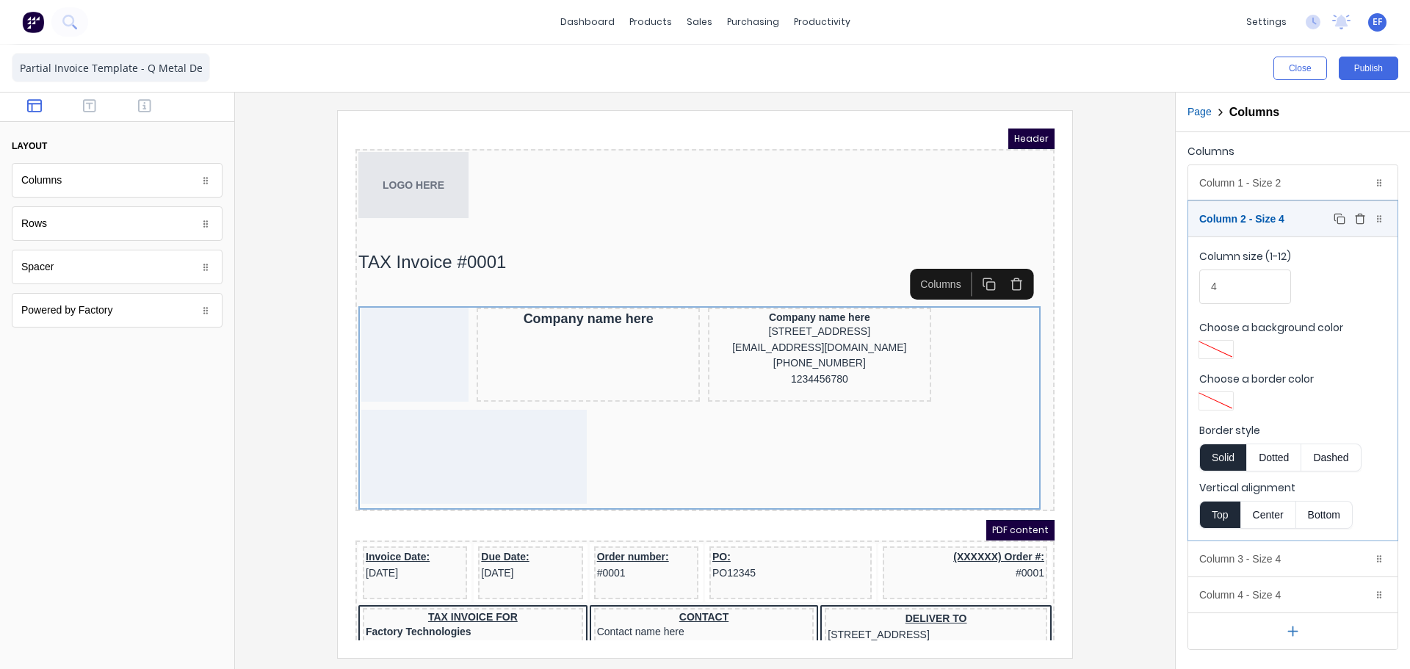
click at [1258, 222] on div "Column 2 - Size 4 Duplicate Delete" at bounding box center [1292, 218] width 209 height 35
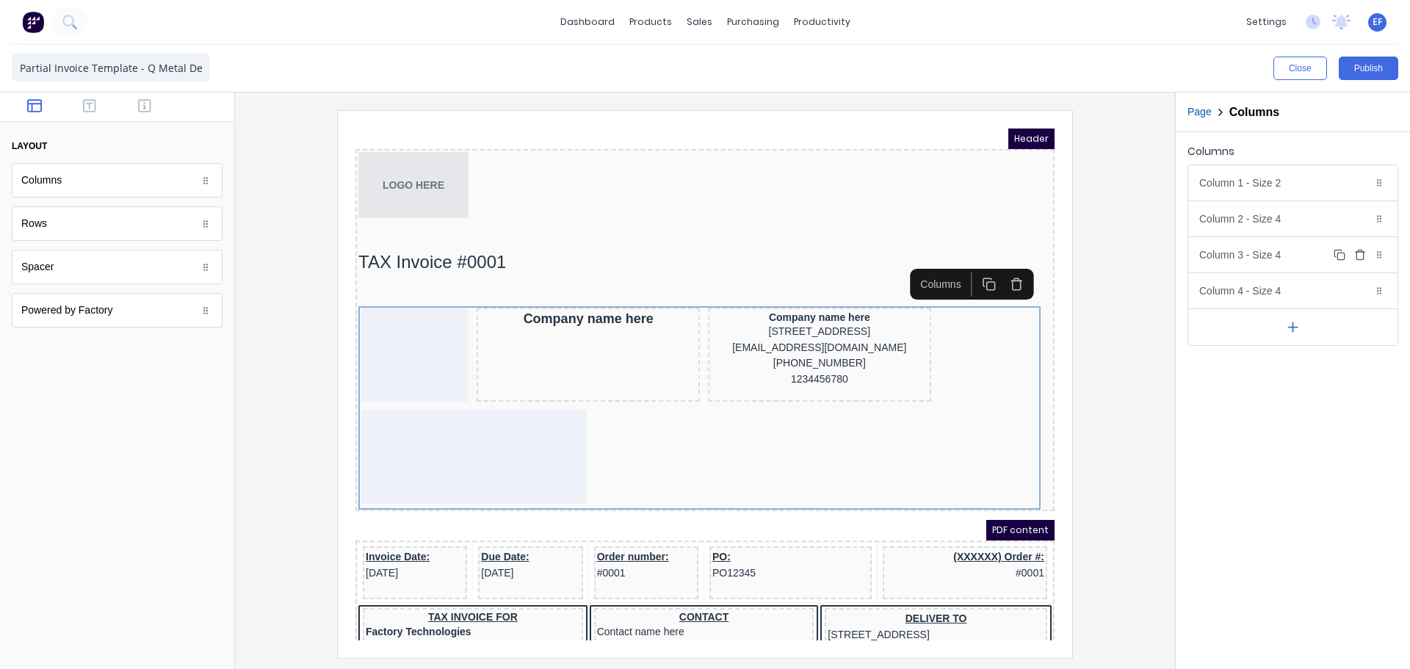
click at [1252, 257] on div "Column 3 - Size 4 Duplicate Delete" at bounding box center [1292, 254] width 209 height 35
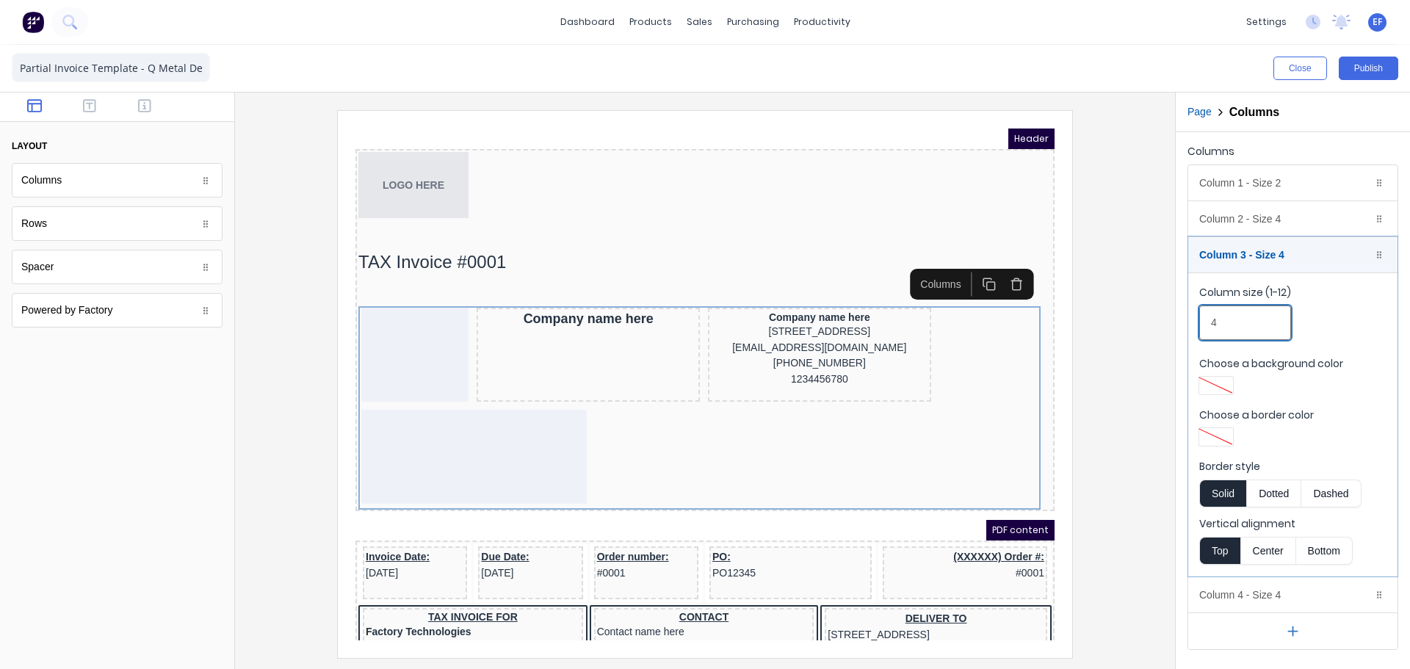
drag, startPoint x: 1233, startPoint y: 319, endPoint x: 1186, endPoint y: 322, distance: 47.2
click at [1186, 322] on div "Columns Column 1 - Size 2 Duplicate Delete Column size (1-12) 2 Choose a backgr…" at bounding box center [1293, 395] width 234 height 527
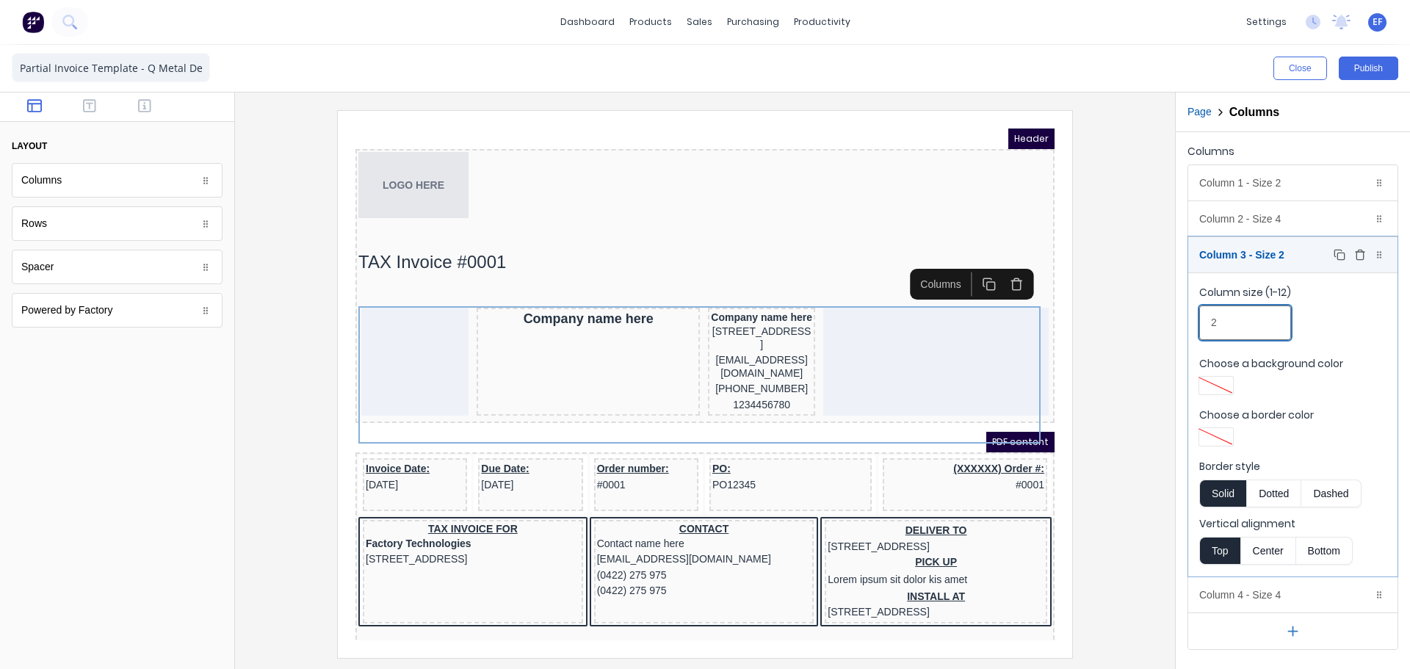
type input "2"
click at [1252, 250] on div "Column 3 - Size 2 Duplicate Delete" at bounding box center [1292, 254] width 209 height 35
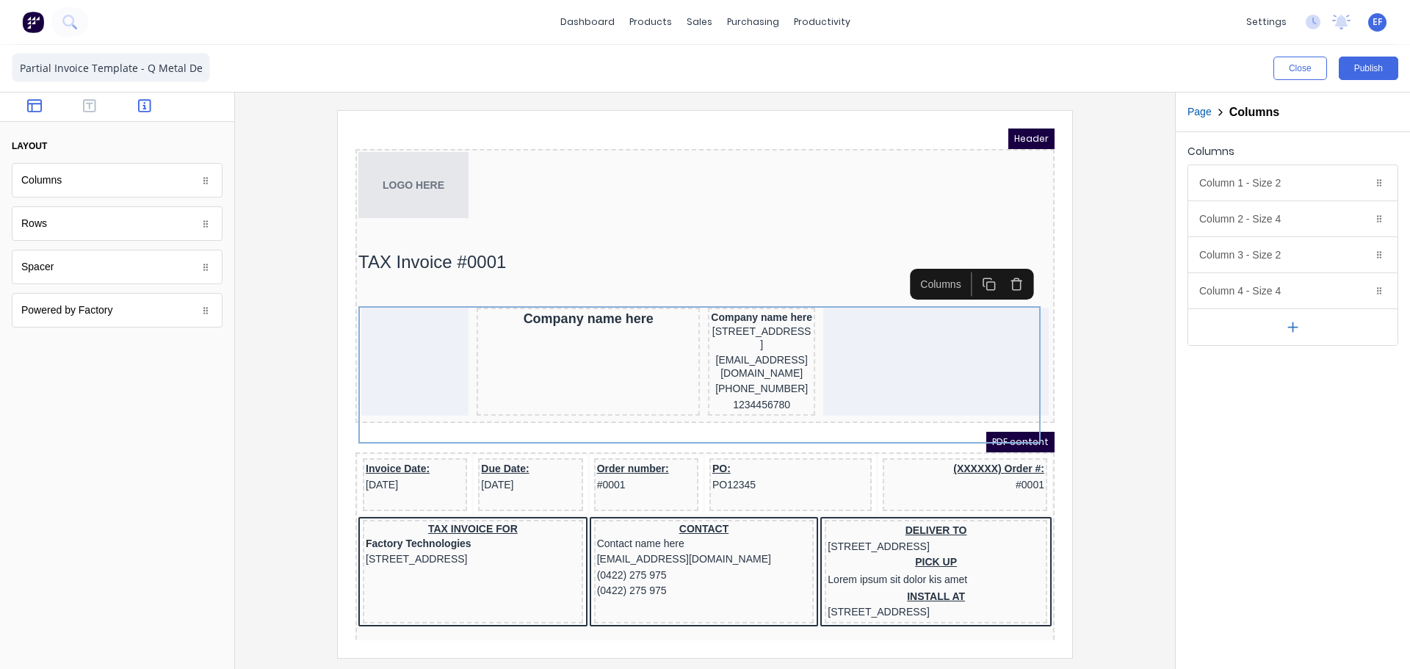
click at [145, 100] on icon "button" at bounding box center [144, 105] width 13 height 13
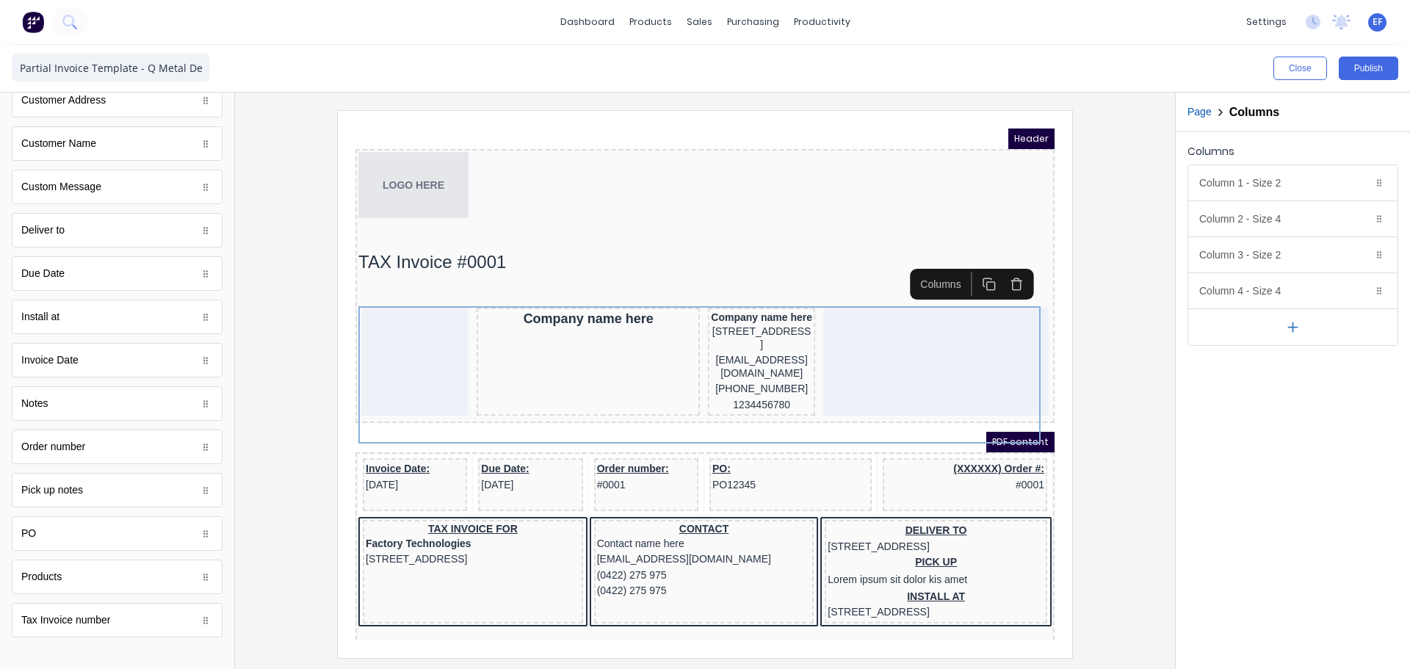
scroll to position [743, 0]
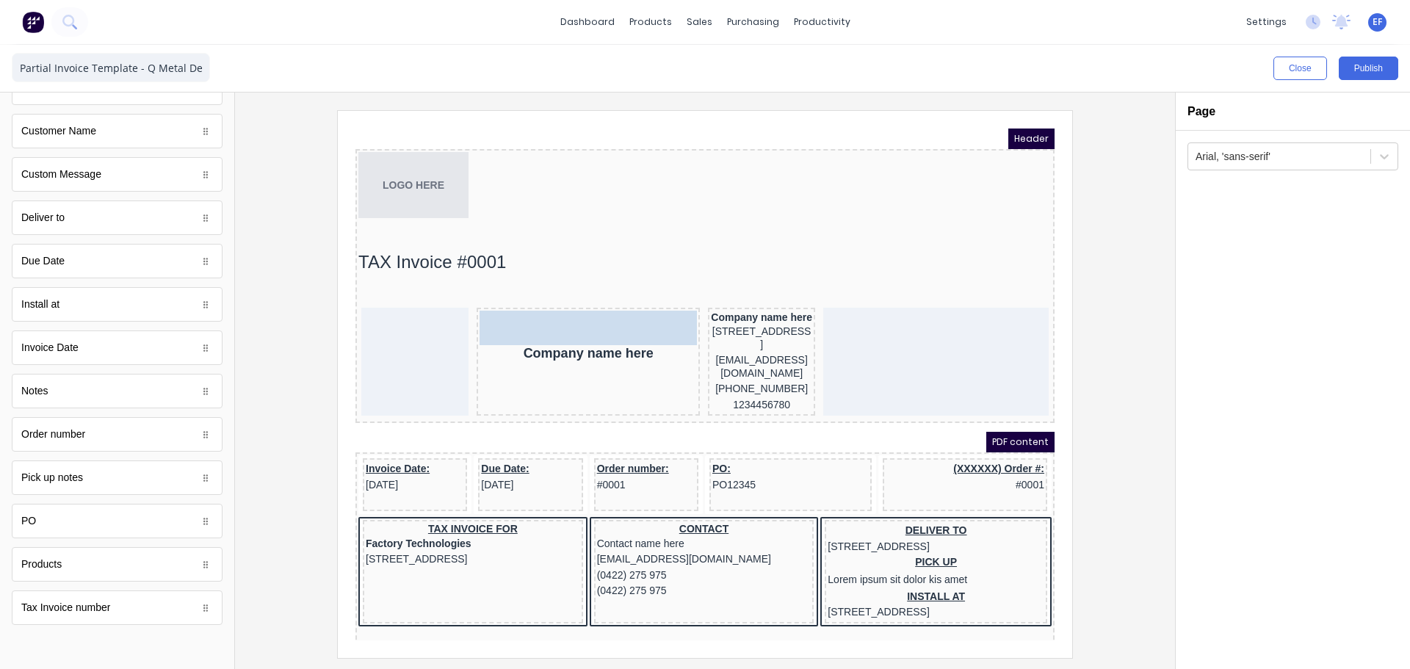
drag, startPoint x: 44, startPoint y: 348, endPoint x: 541, endPoint y: 303, distance: 499.3
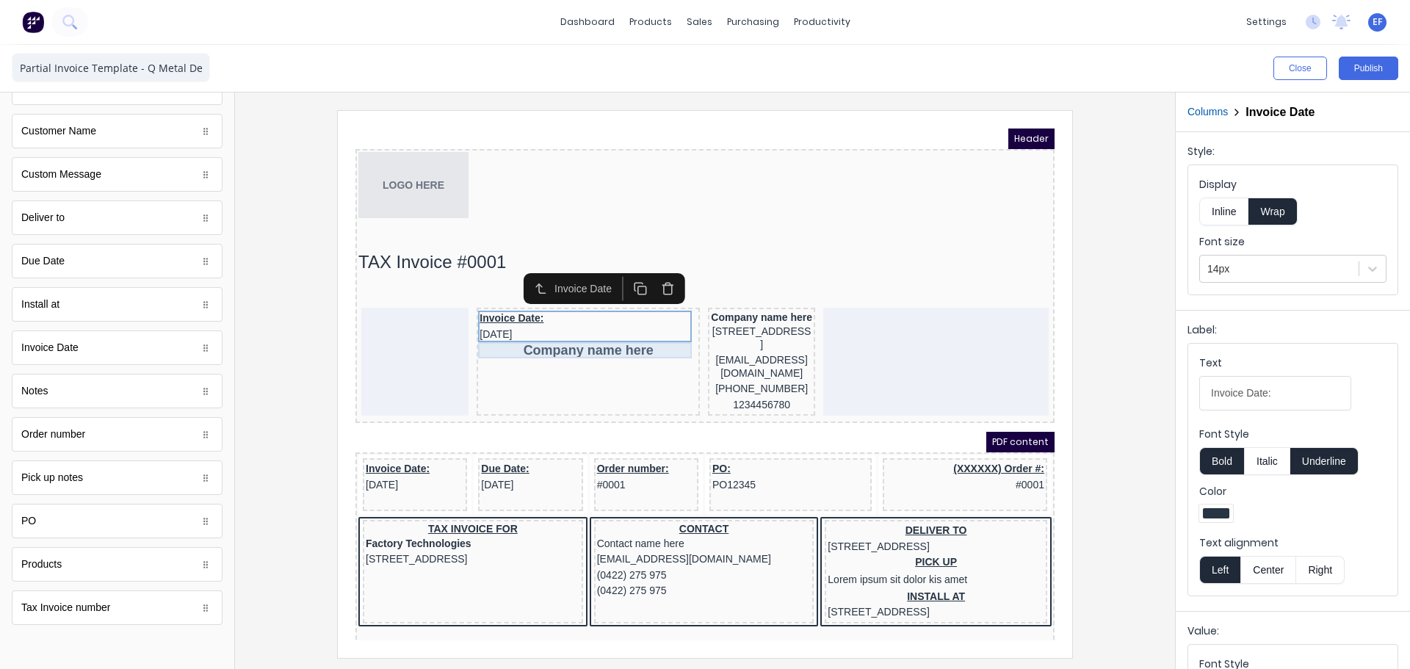
click at [535, 334] on div "Company name here" at bounding box center [570, 333] width 217 height 16
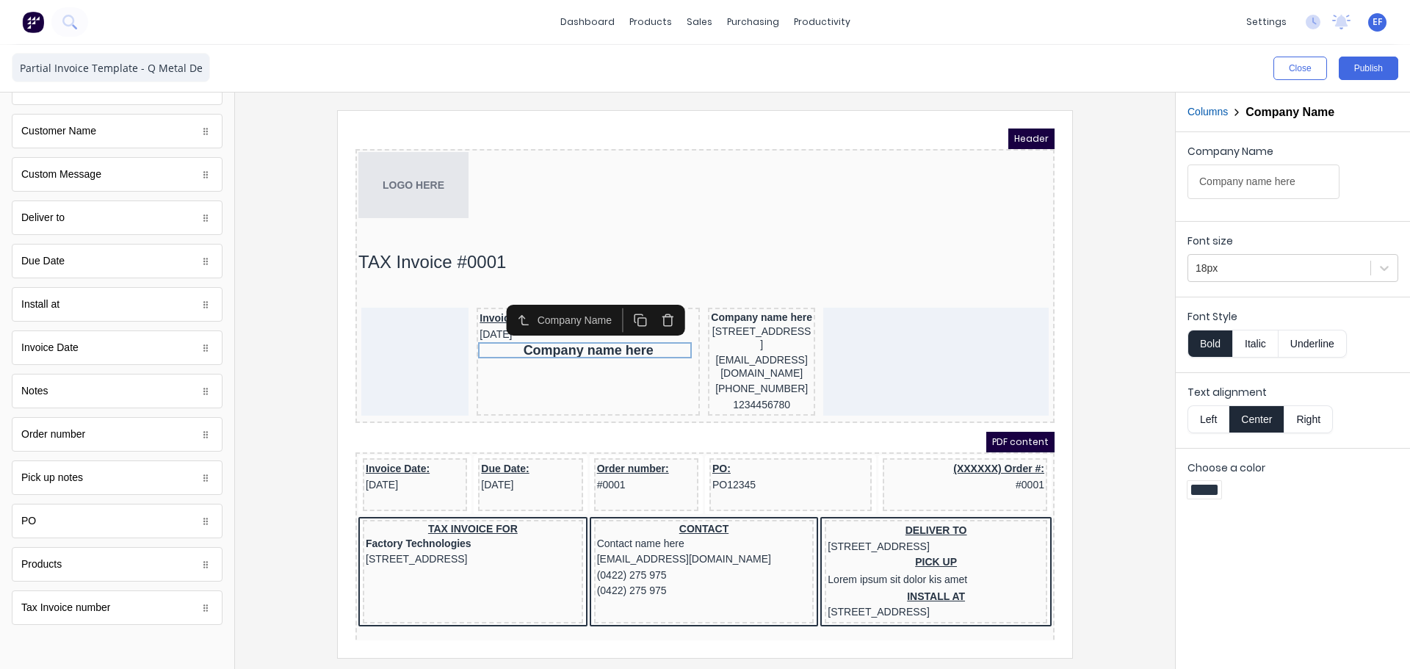
click at [654, 300] on icon "button" at bounding box center [650, 302] width 14 height 14
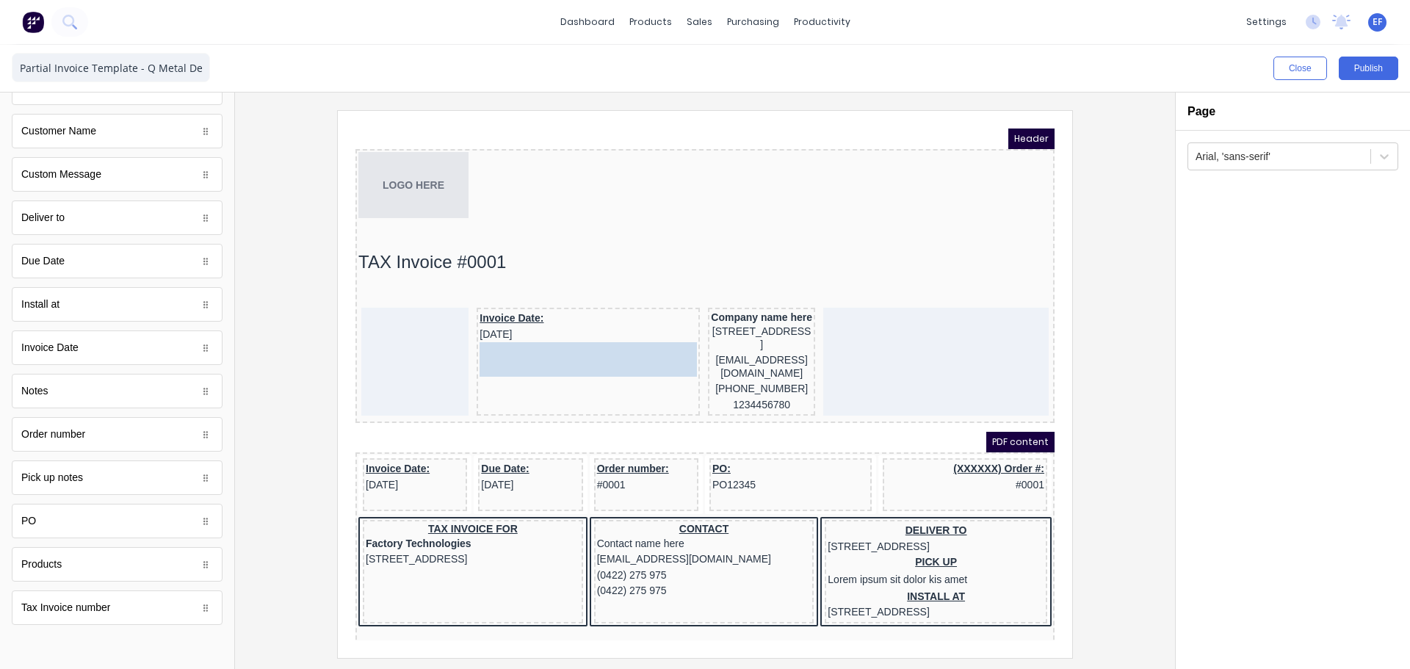
drag, startPoint x: 57, startPoint y: 273, endPoint x: 567, endPoint y: 370, distance: 518.9
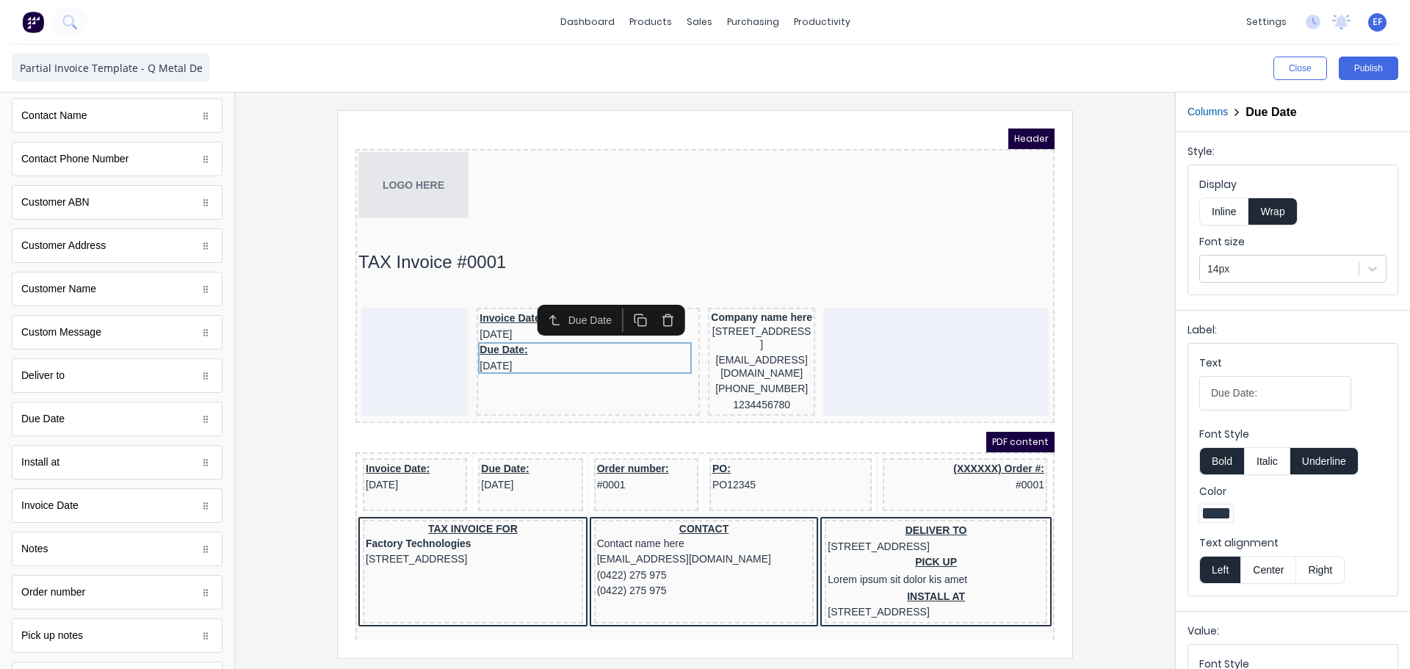
scroll to position [522, 0]
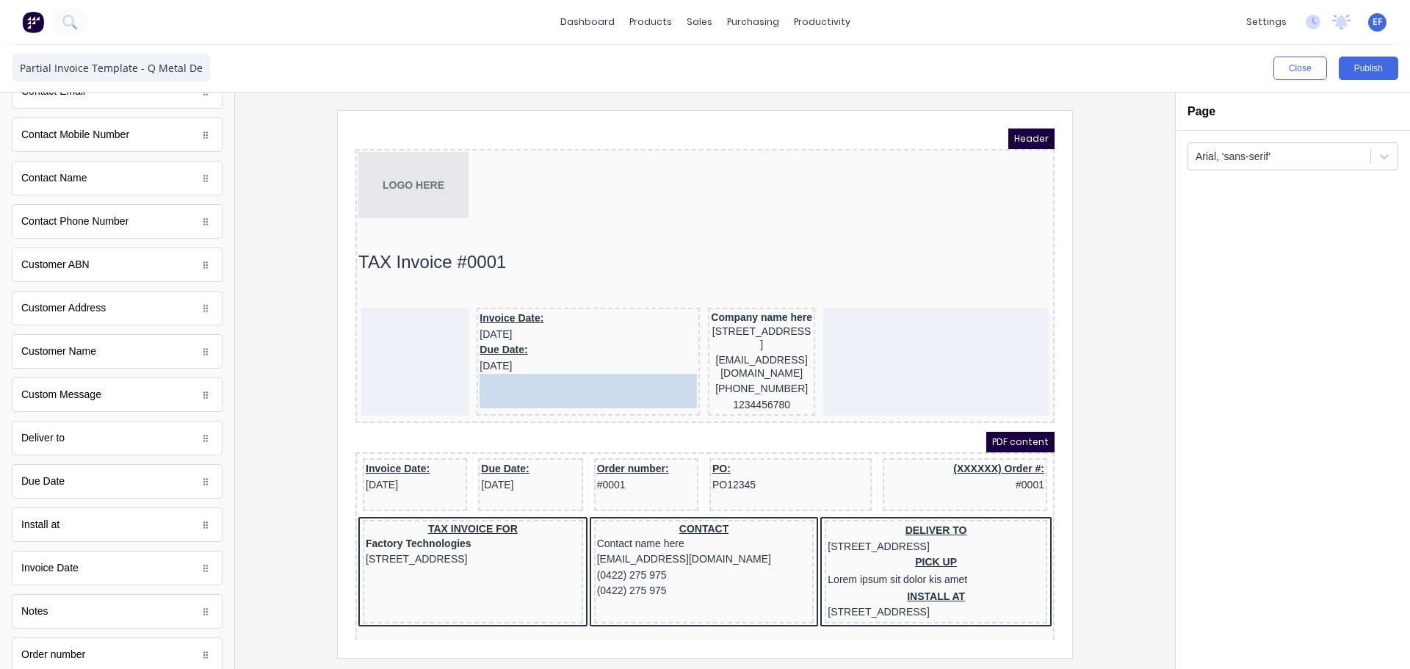
drag, startPoint x: 107, startPoint y: 364, endPoint x: 217, endPoint y: 260, distance: 151.7
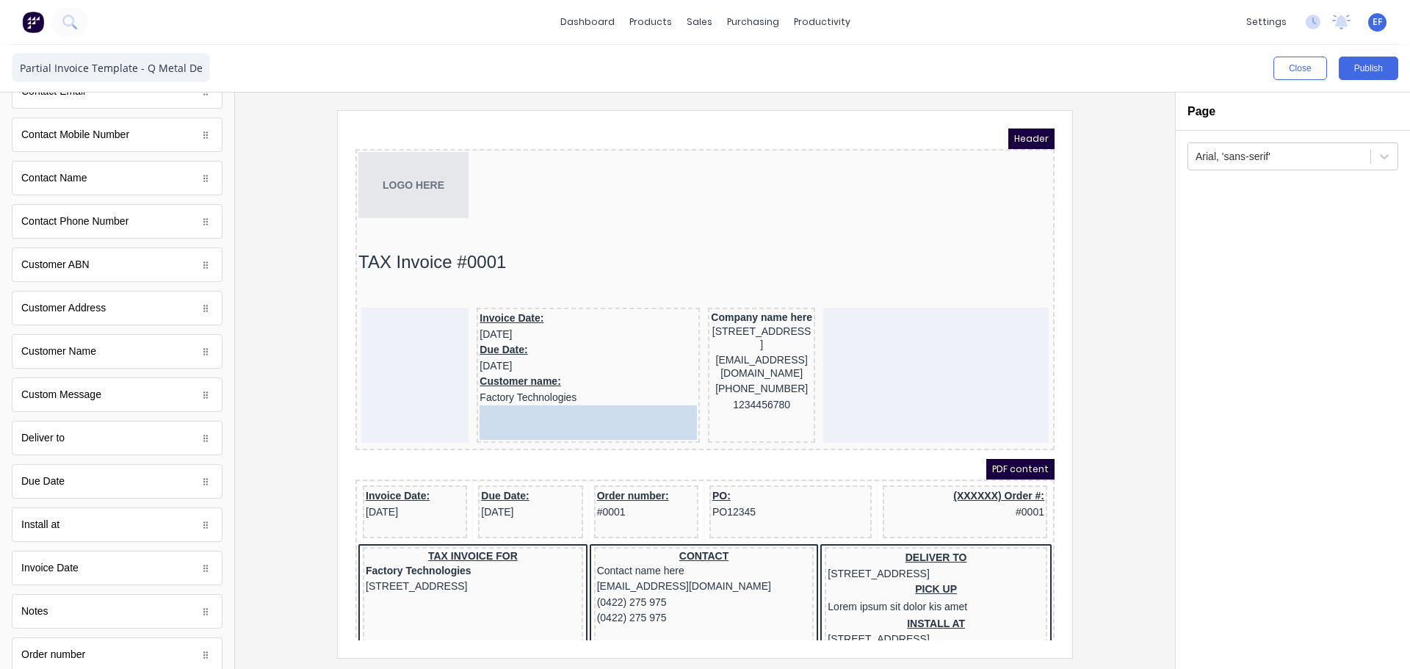
drag, startPoint x: 90, startPoint y: 230, endPoint x: 150, endPoint y: 287, distance: 83.1
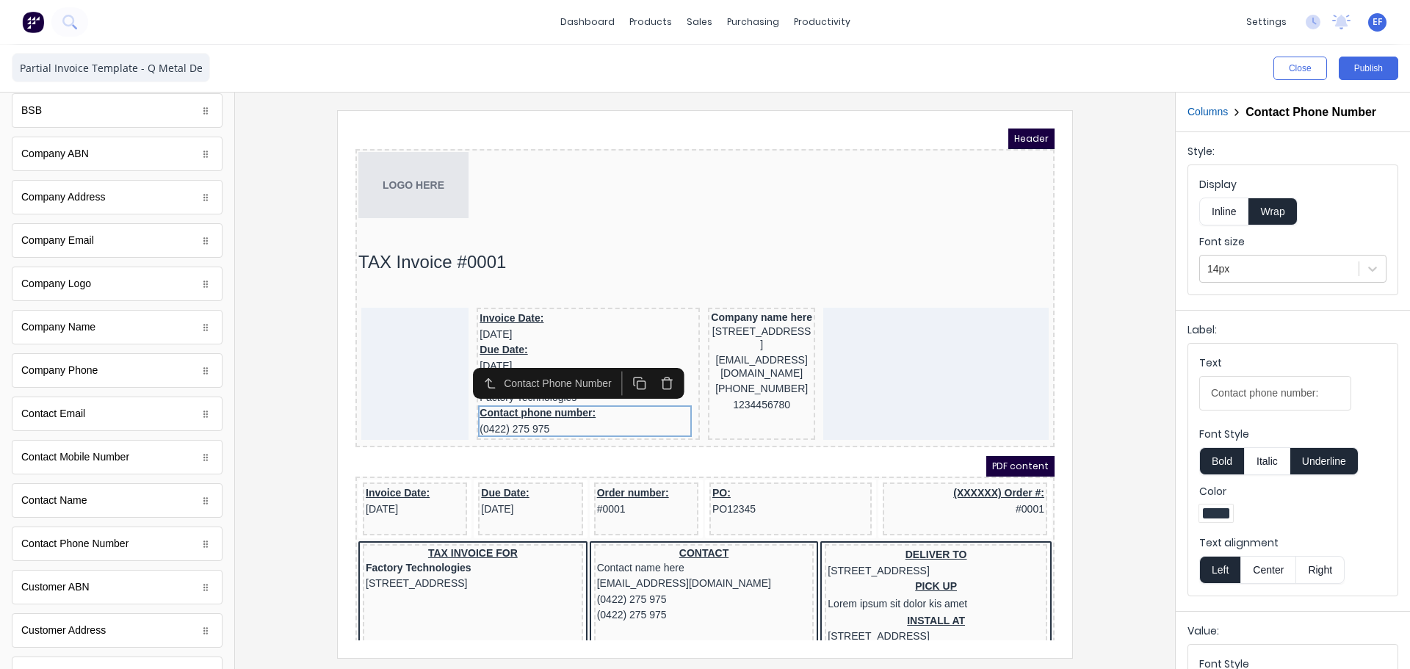
scroll to position [155, 0]
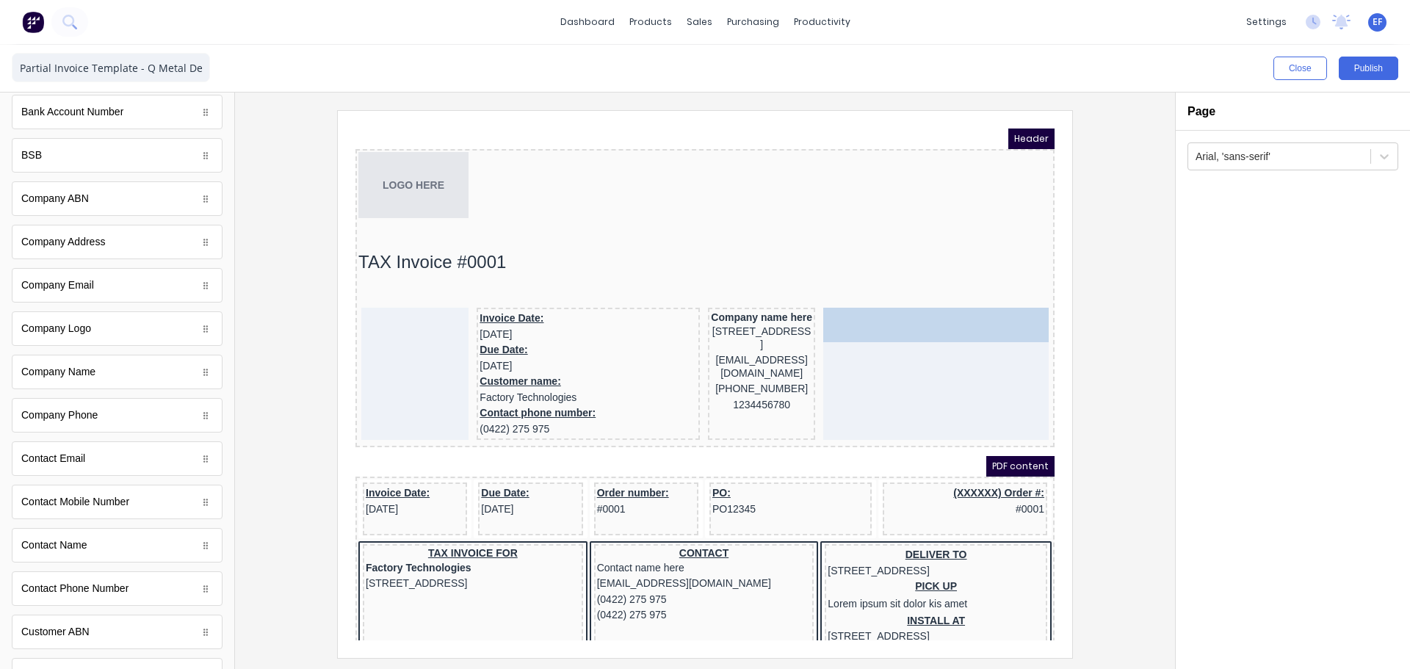
drag, startPoint x: 54, startPoint y: 382, endPoint x: 630, endPoint y: 195, distance: 605.3
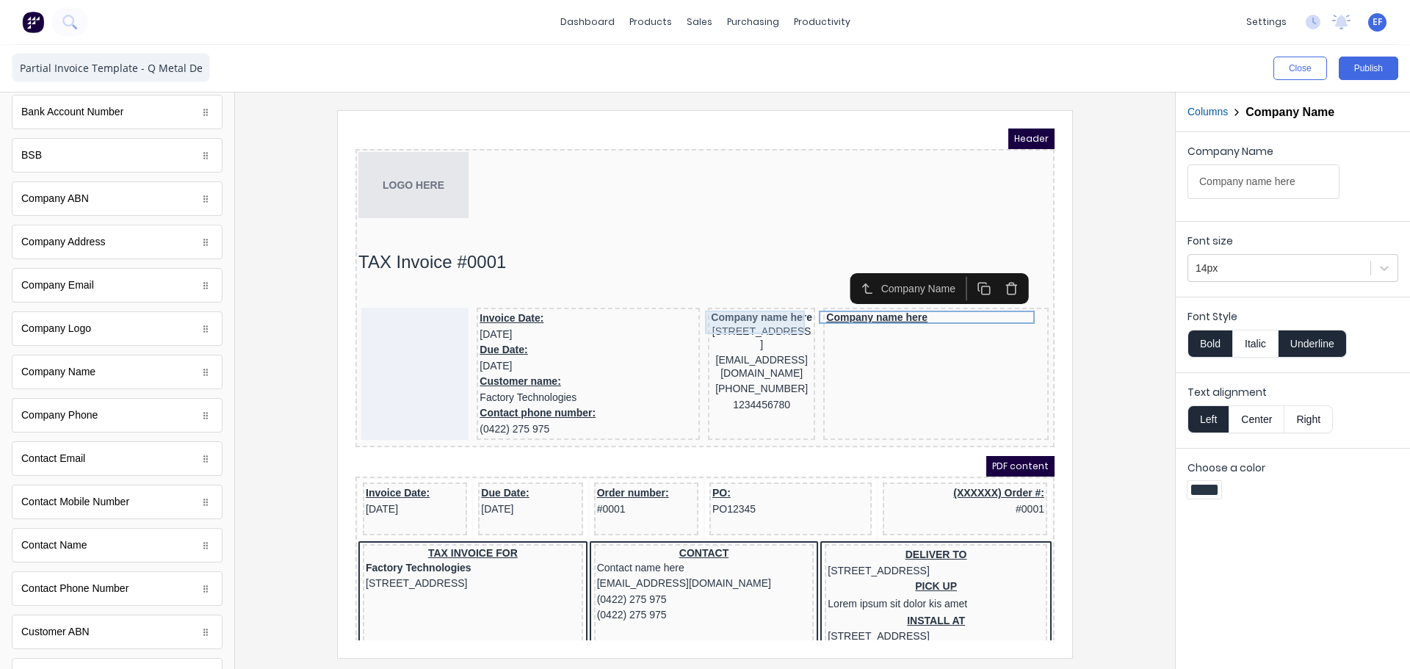
click at [757, 306] on div "Company name here" at bounding box center [743, 299] width 101 height 13
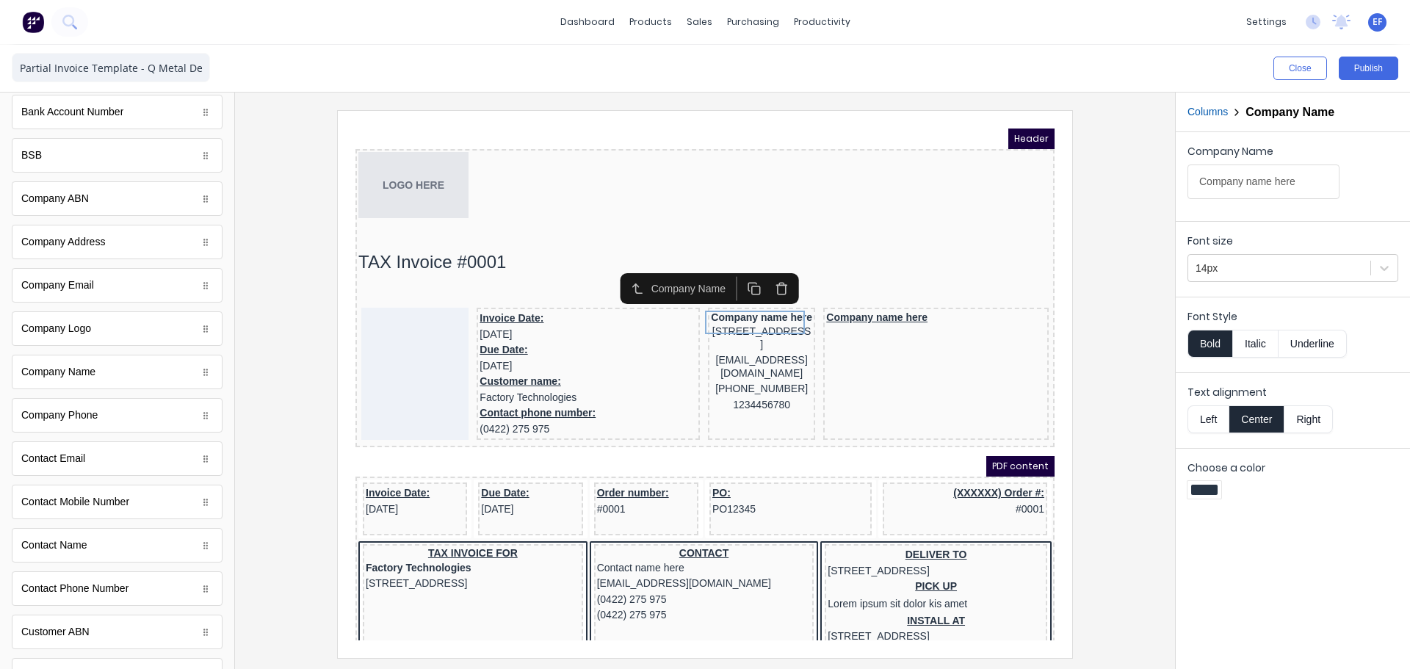
click at [759, 270] on icon "button" at bounding box center [764, 271] width 14 height 14
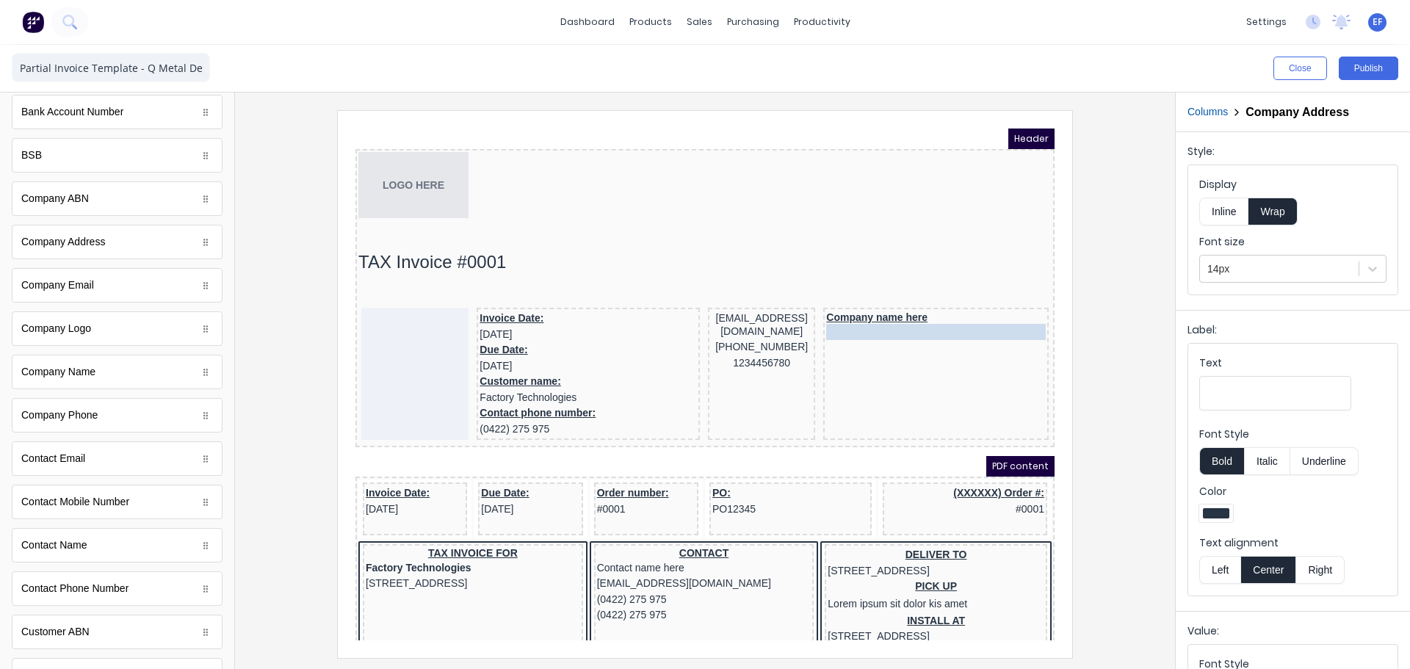
drag, startPoint x: 741, startPoint y: 314, endPoint x: 842, endPoint y: 328, distance: 101.6
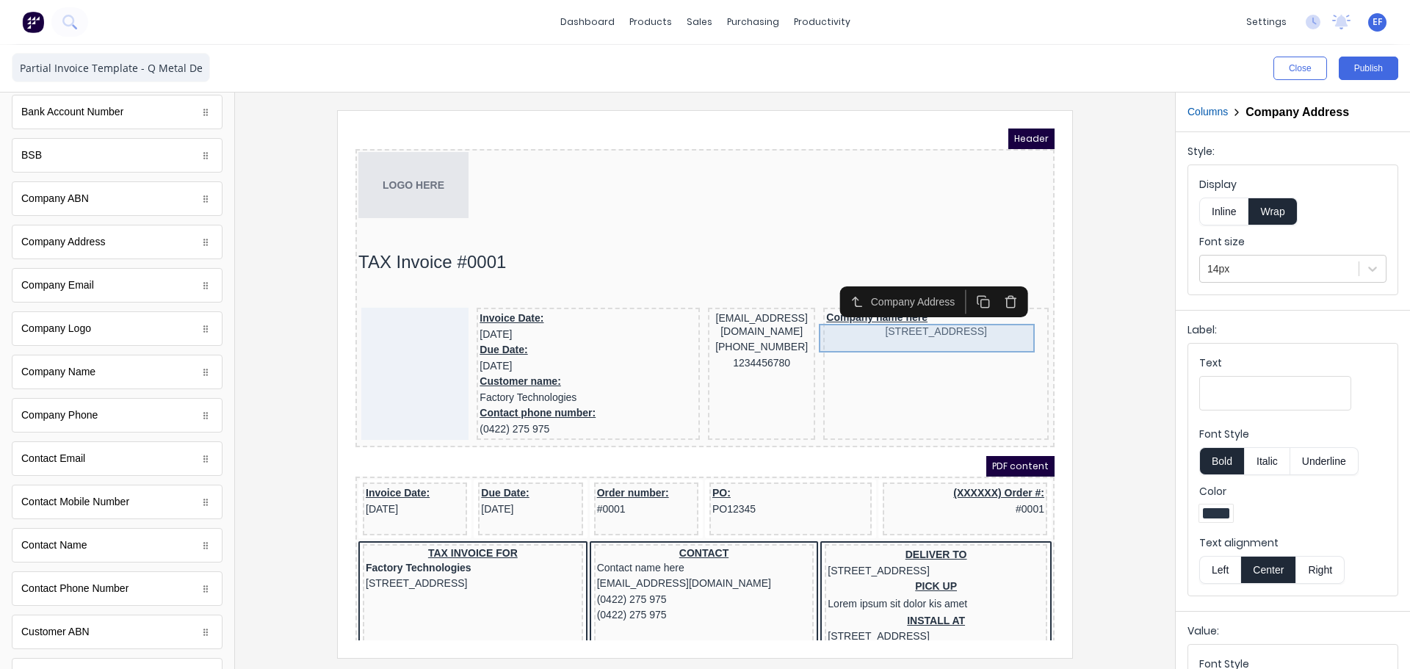
click at [900, 322] on div "[STREET_ADDRESS]" at bounding box center [919, 314] width 220 height 16
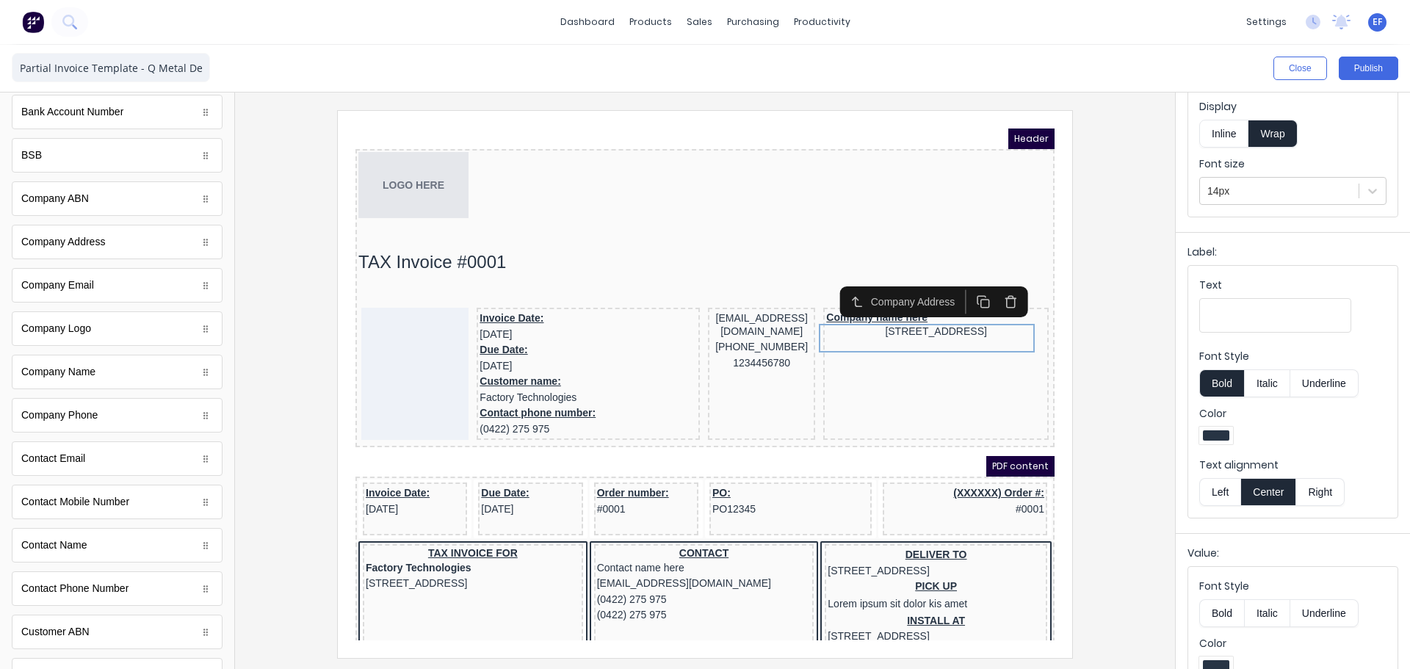
scroll to position [167, 0]
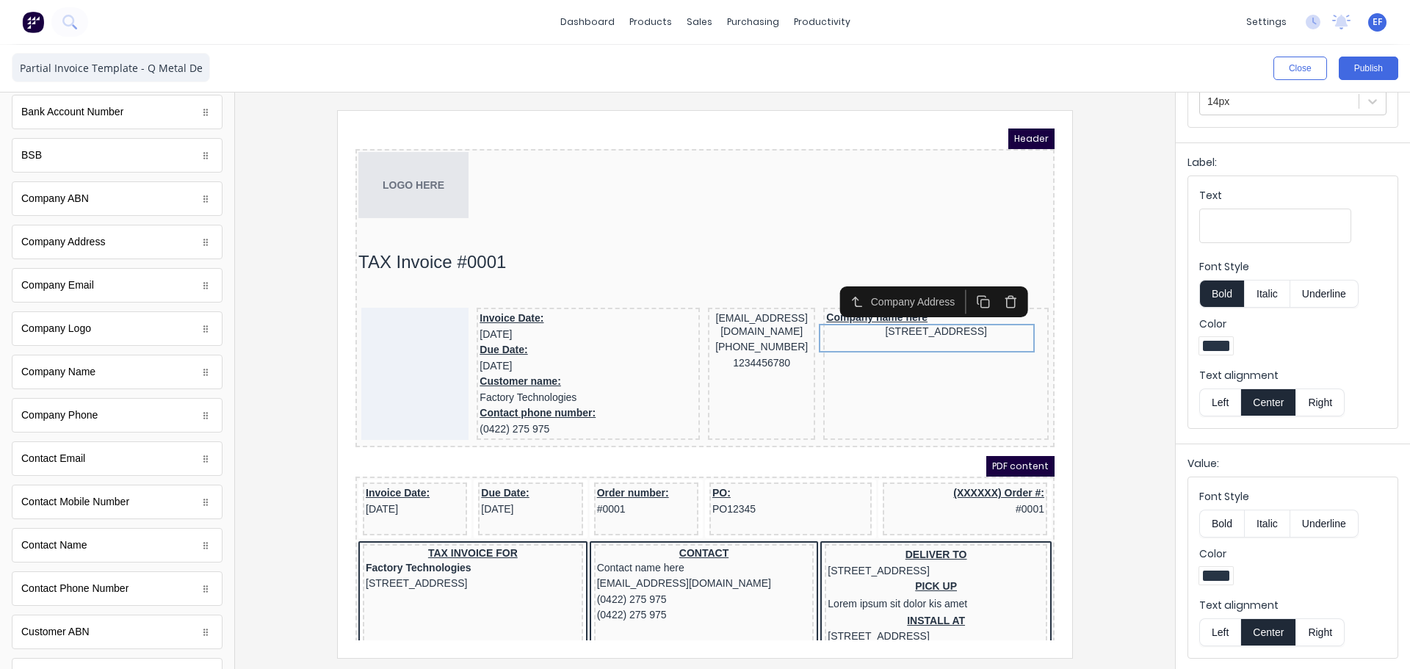
click at [1219, 629] on button "Left" at bounding box center [1219, 632] width 41 height 28
click at [739, 300] on div "[EMAIL_ADDRESS][DOMAIN_NAME]" at bounding box center [743, 307] width 101 height 29
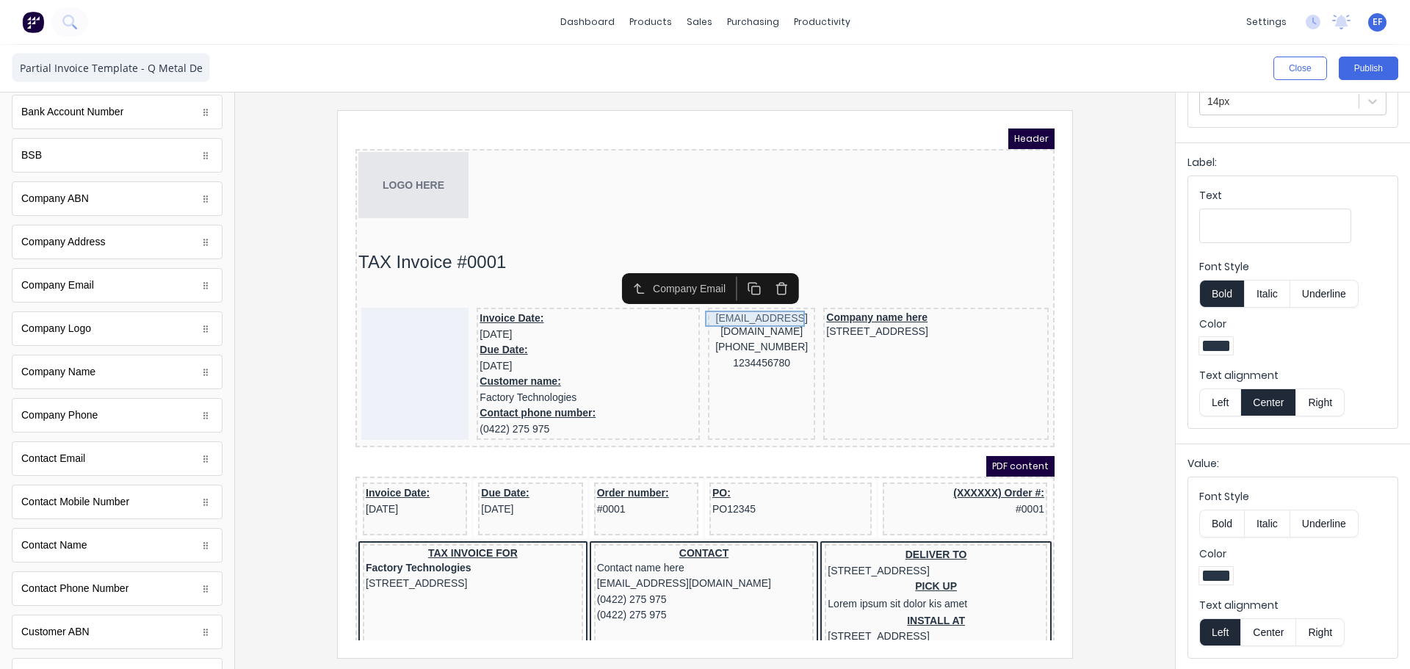
scroll to position [0, 0]
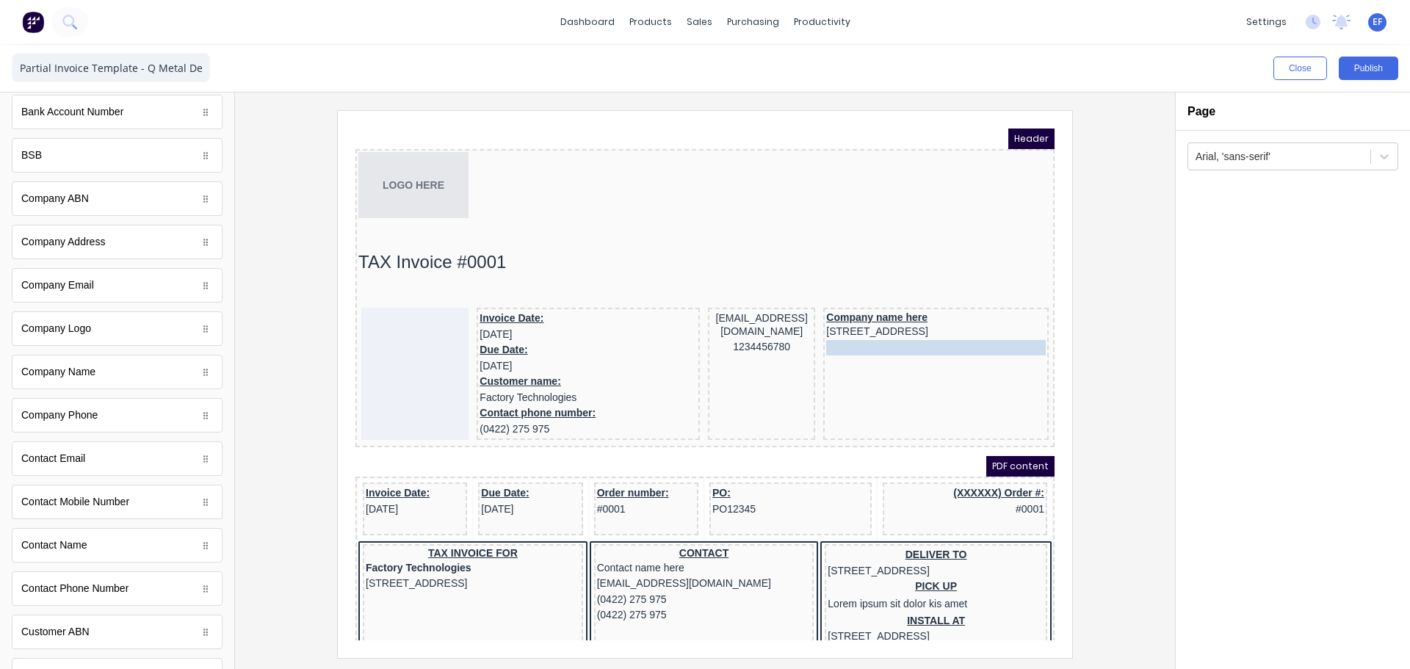
drag, startPoint x: 737, startPoint y: 317, endPoint x: 893, endPoint y: 350, distance: 159.2
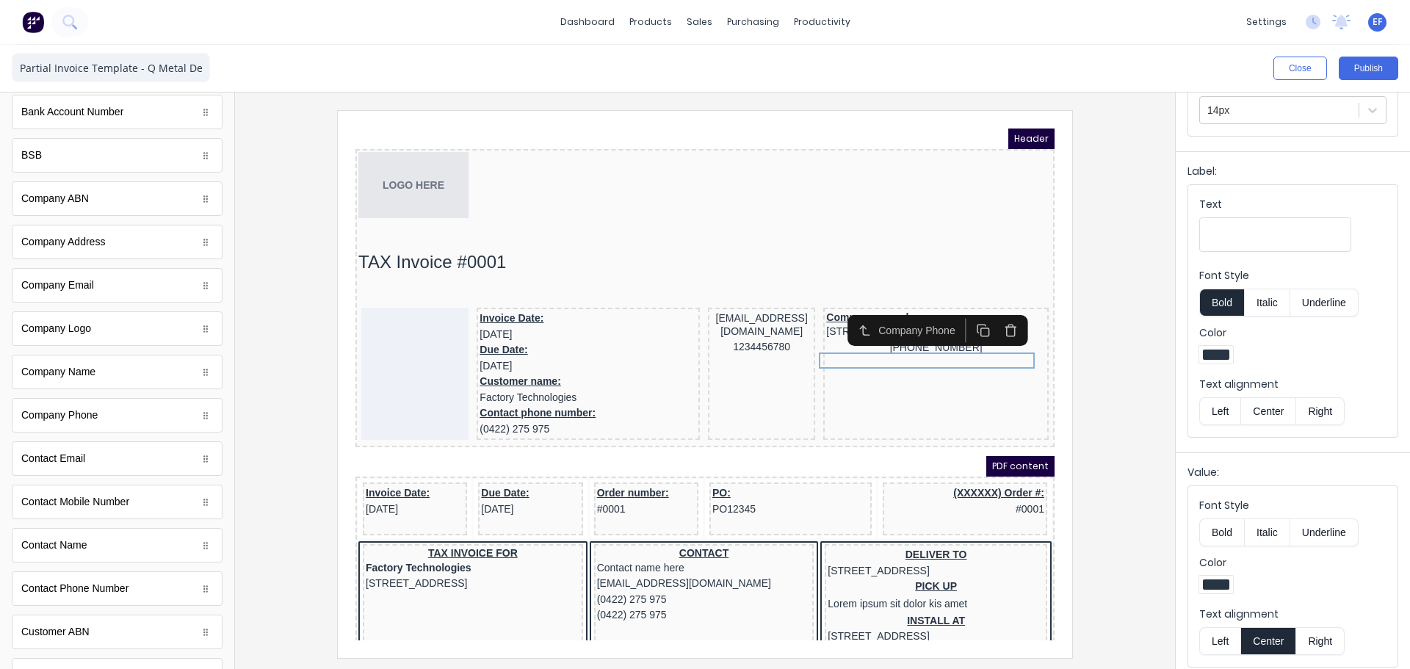
scroll to position [167, 0]
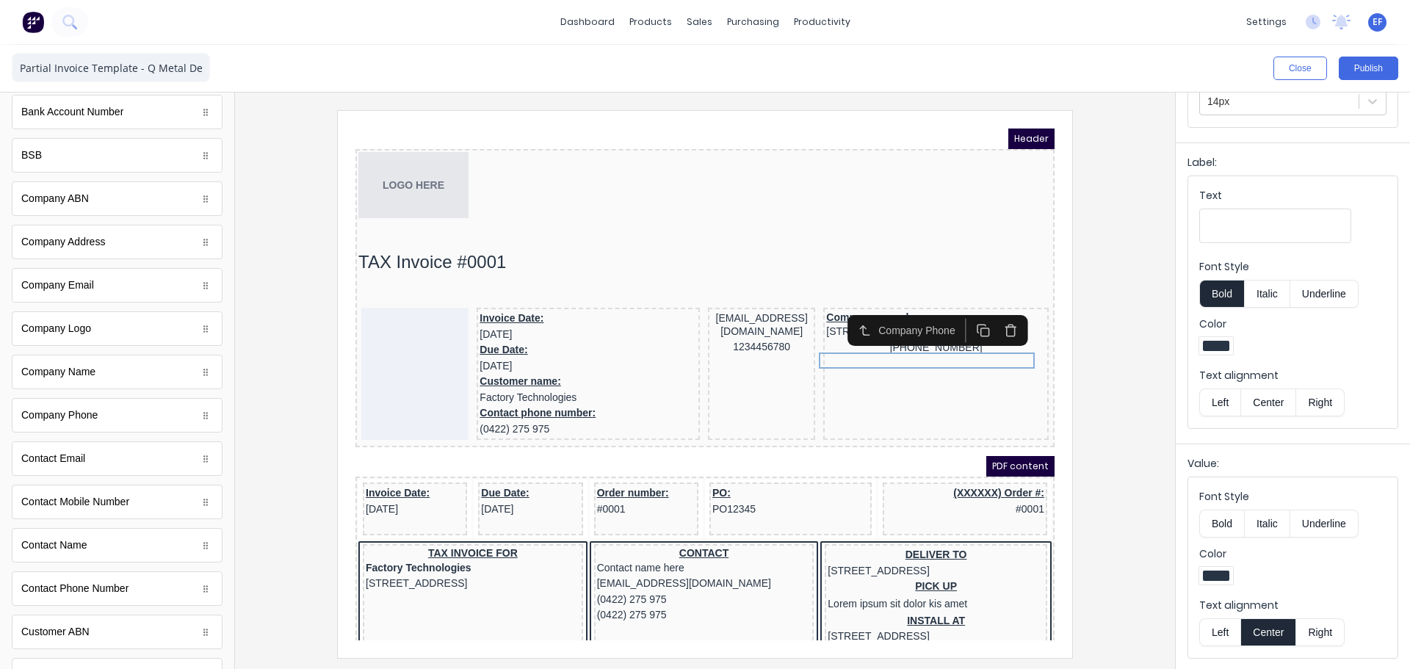
click at [1219, 631] on button "Left" at bounding box center [1219, 632] width 41 height 28
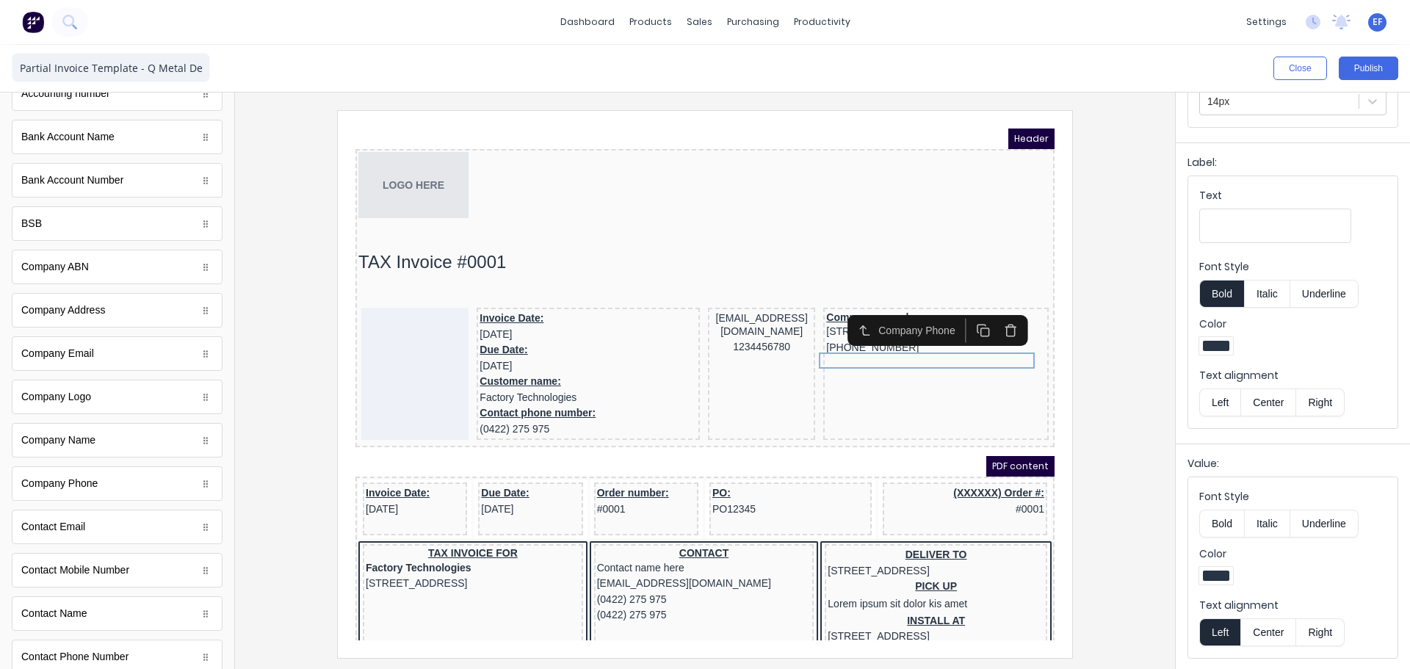
scroll to position [0, 0]
click at [93, 104] on button "button" at bounding box center [90, 107] width 46 height 18
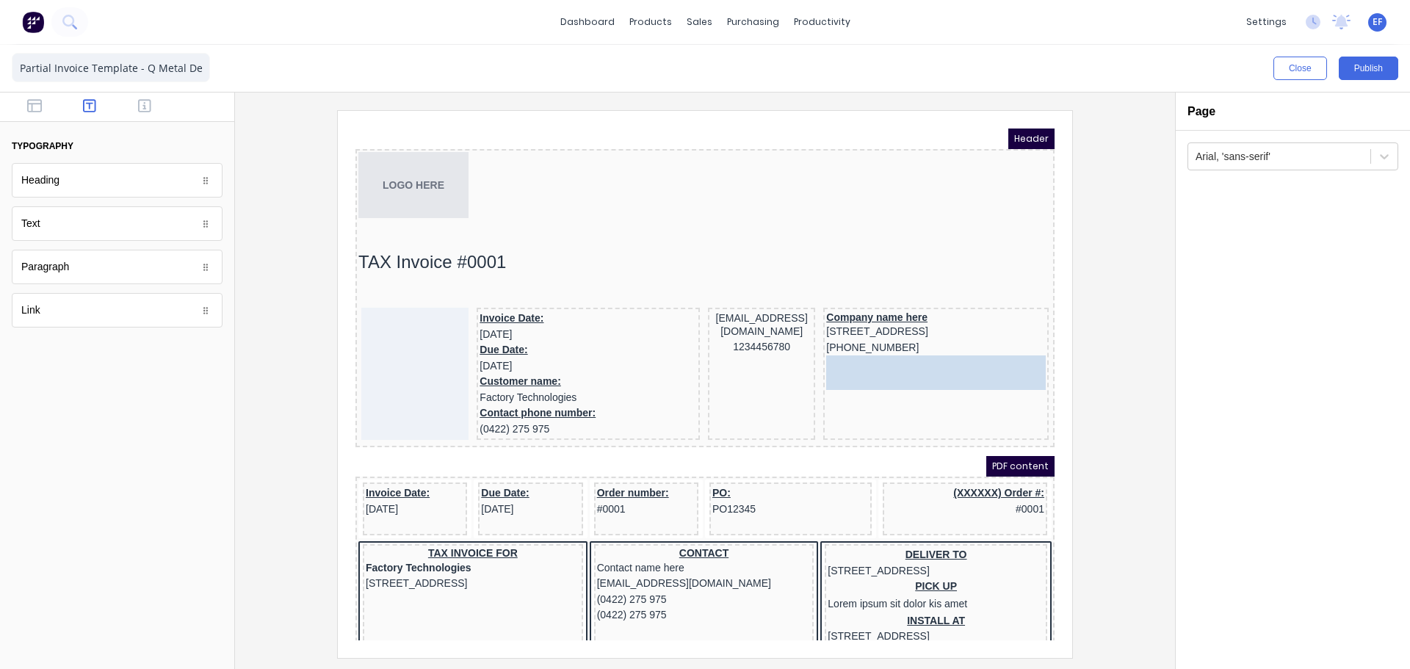
drag, startPoint x: 79, startPoint y: 317, endPoint x: 1030, endPoint y: 367, distance: 951.8
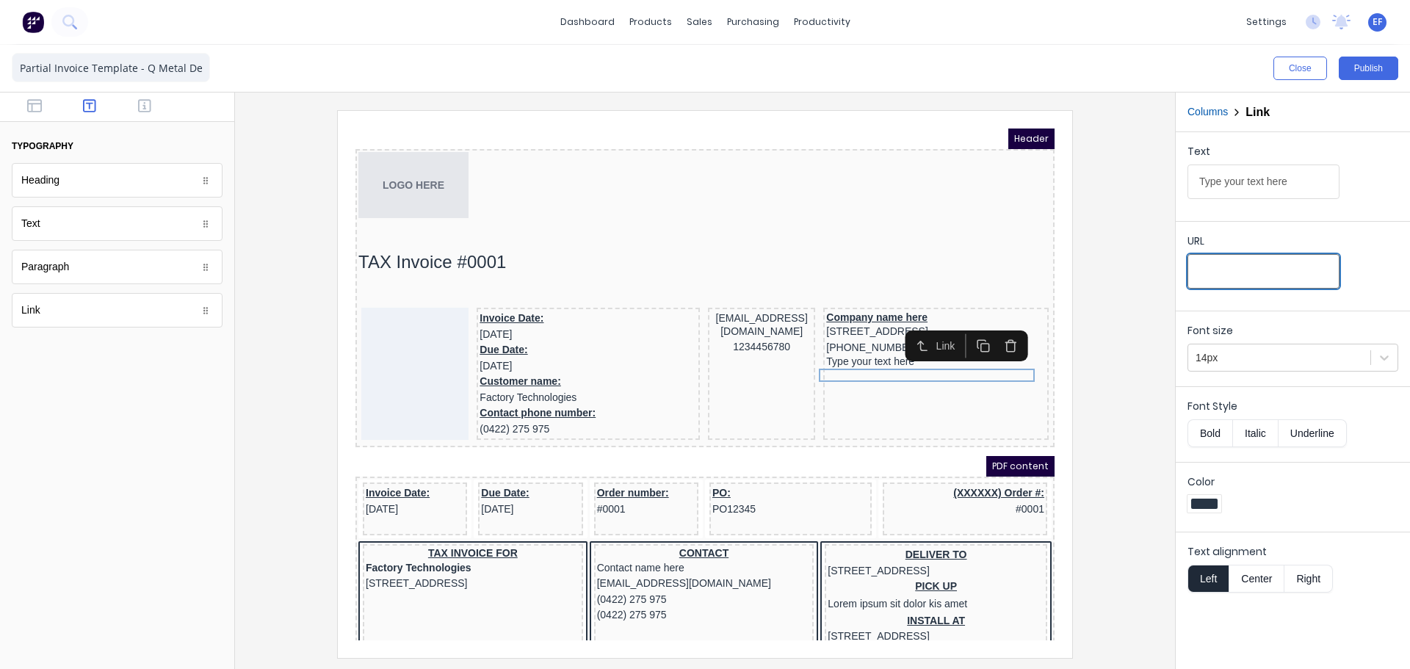
click at [1238, 268] on input "URL" at bounding box center [1264, 271] width 152 height 35
paste input "[URL][DOMAIN_NAME]"
type input "[URL][DOMAIN_NAME]"
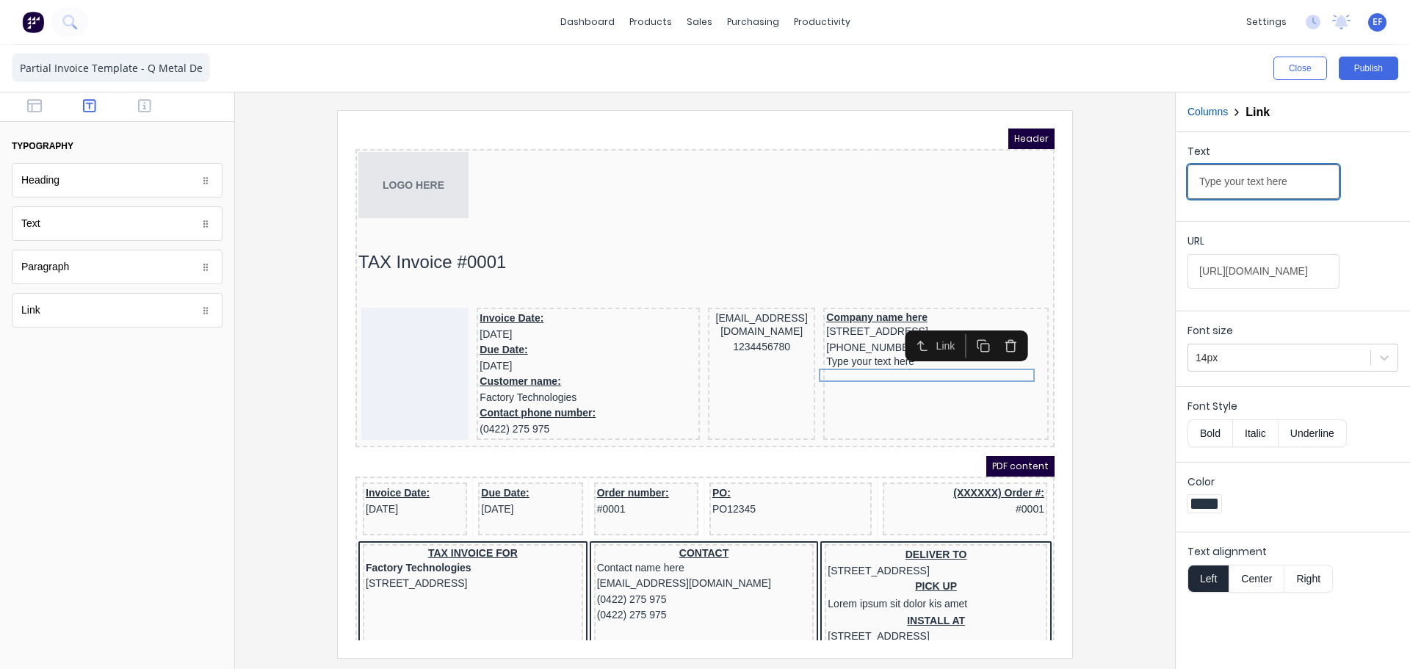
click at [1275, 173] on input "Type your text here" at bounding box center [1264, 182] width 152 height 35
drag, startPoint x: 1270, startPoint y: 200, endPoint x: 1097, endPoint y: 198, distance: 173.4
click at [1097, 198] on div "Close Publish Components typography Heading Heading Text Text Paragraph Paragra…" at bounding box center [705, 357] width 1410 height 624
paste input "[DOMAIN_NAME]"
type input "[DOMAIN_NAME]"
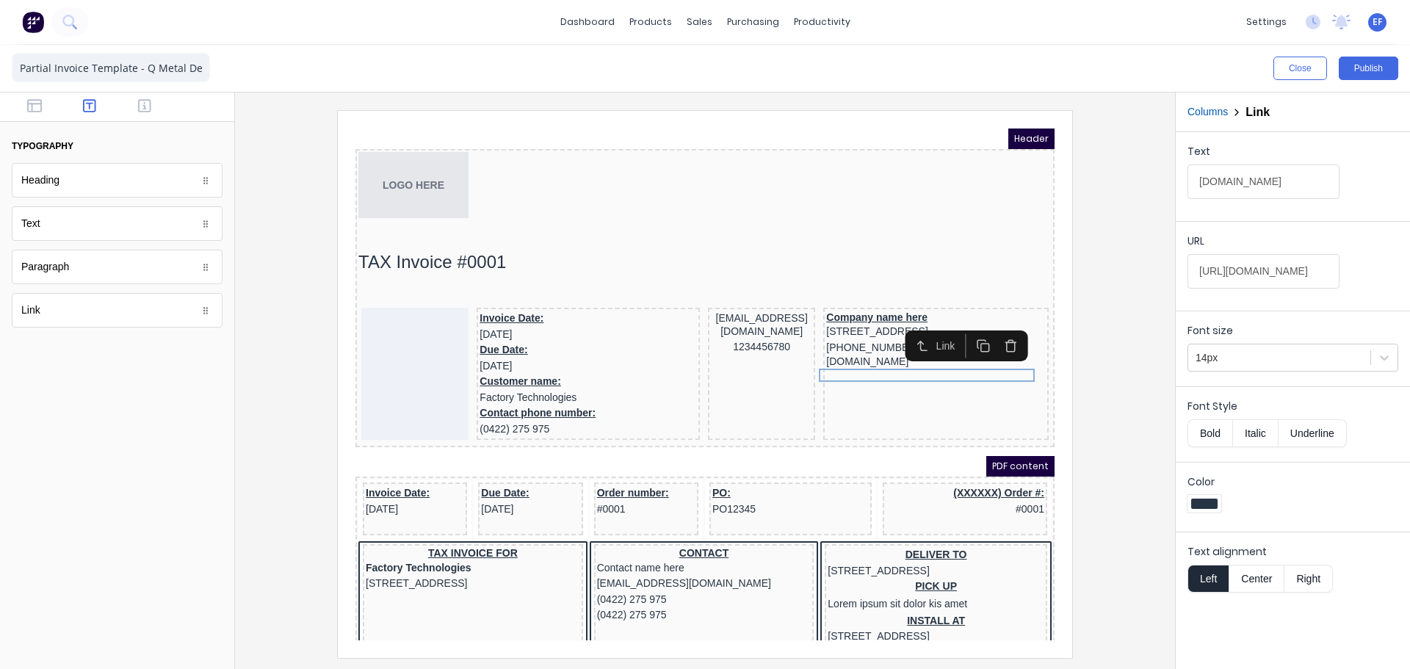
click at [1141, 303] on div at bounding box center [705, 383] width 917 height 547
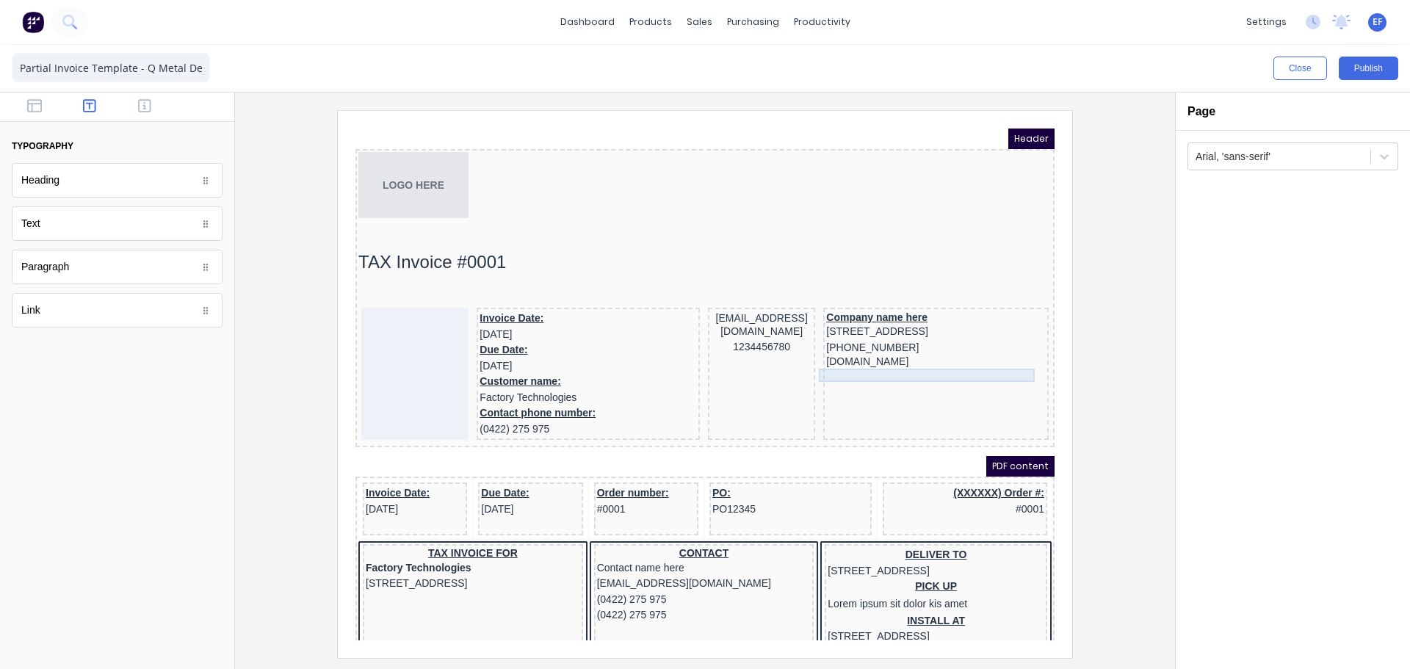
click at [887, 351] on div "[DOMAIN_NAME]" at bounding box center [919, 344] width 220 height 13
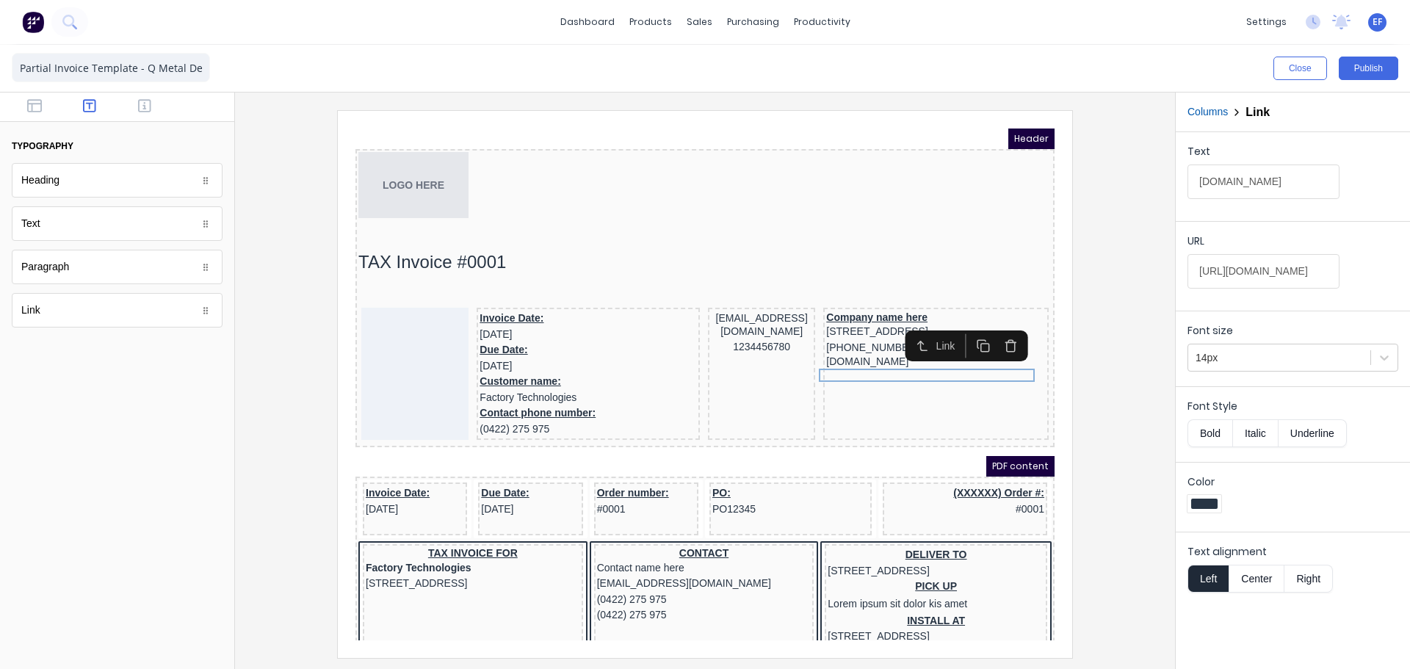
click at [1125, 359] on div at bounding box center [705, 383] width 917 height 547
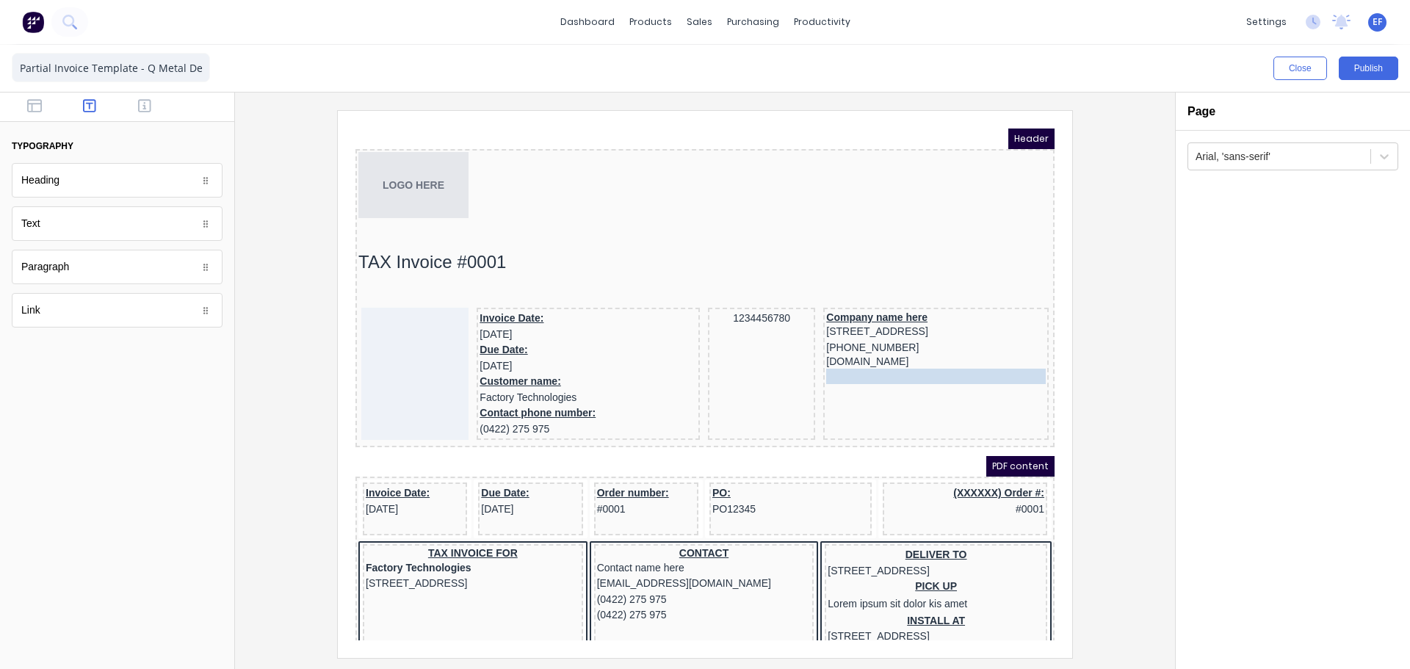
drag, startPoint x: 715, startPoint y: 304, endPoint x: 904, endPoint y: 390, distance: 208.1
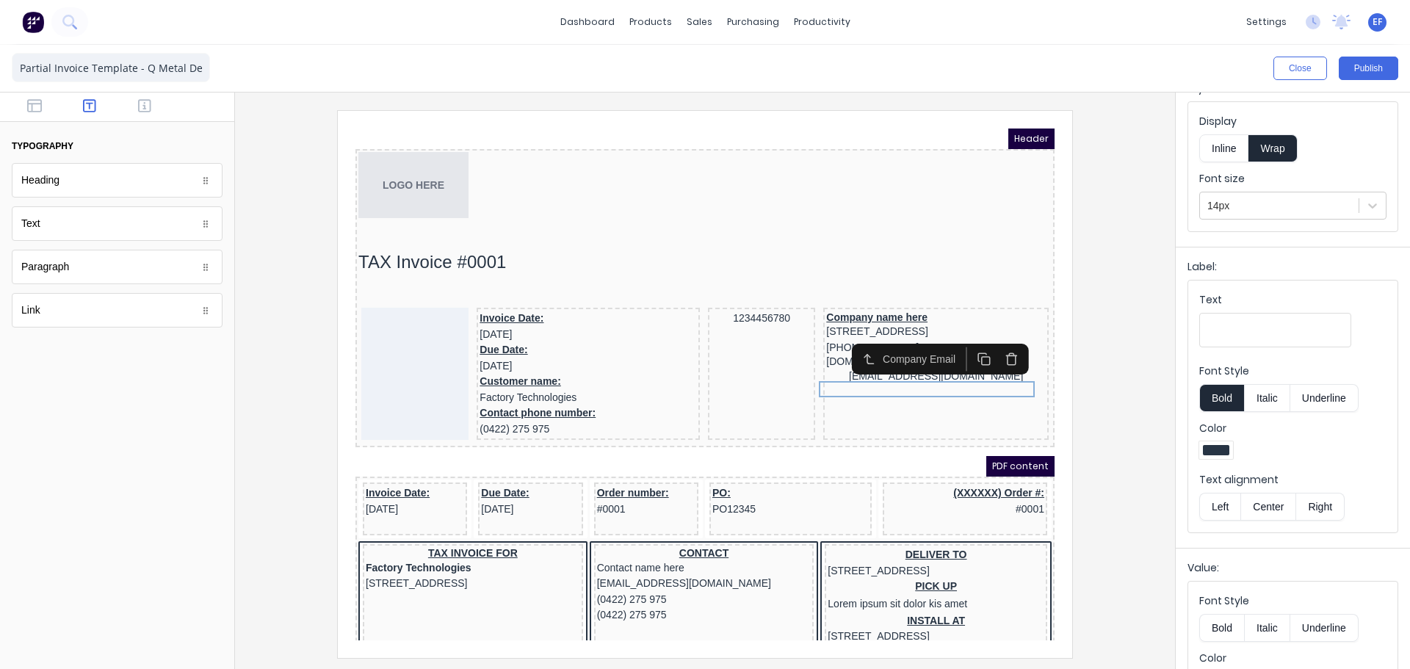
scroll to position [167, 0]
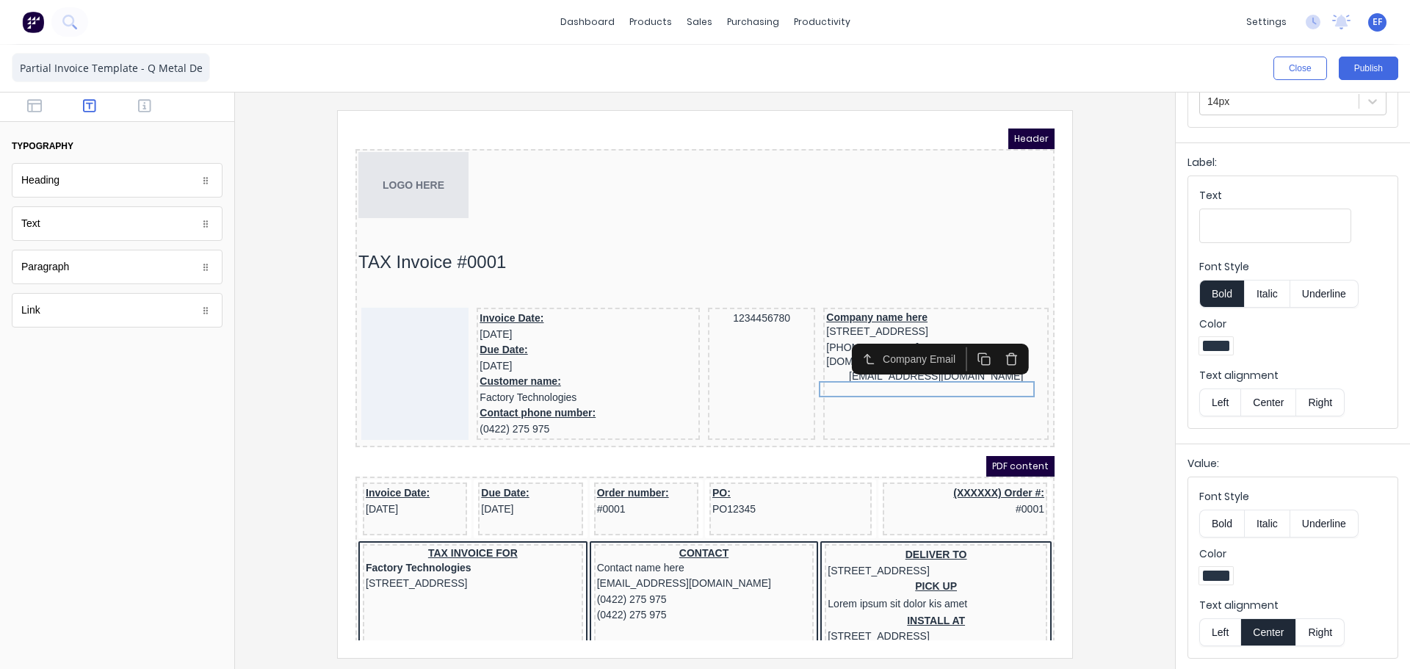
click at [1227, 627] on button "Left" at bounding box center [1219, 632] width 41 height 28
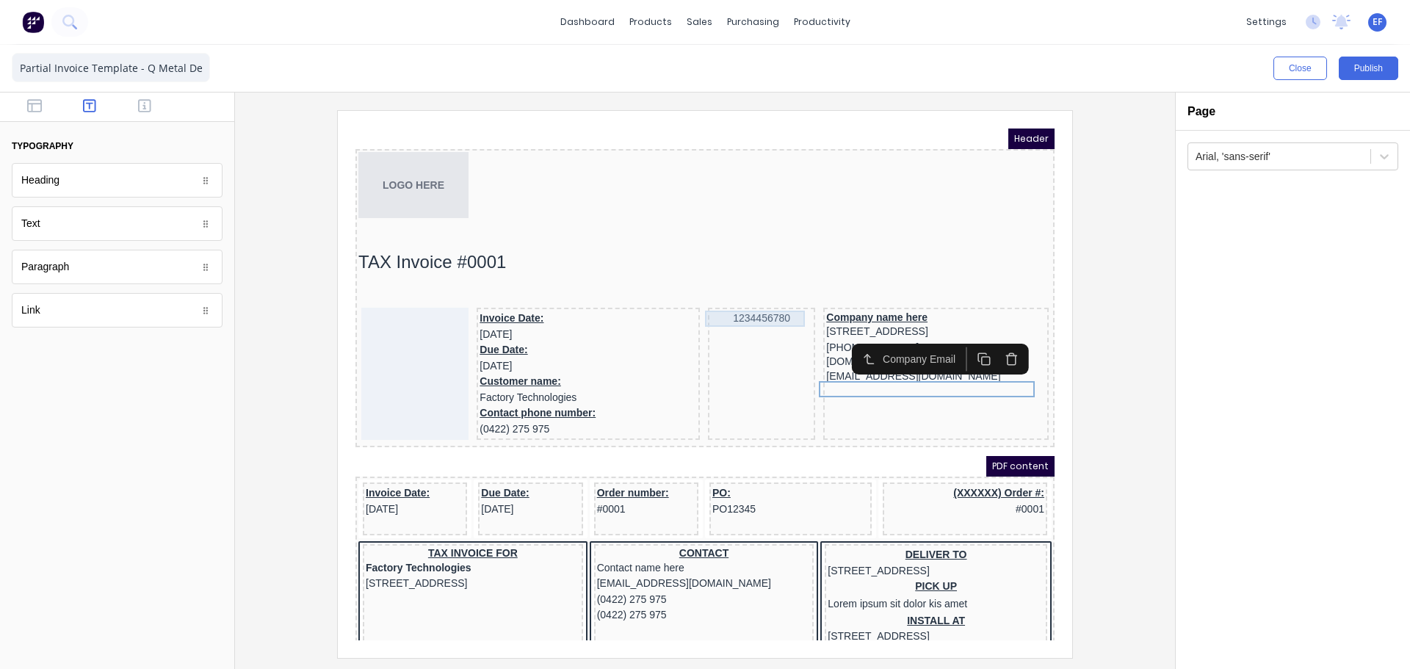
scroll to position [0, 0]
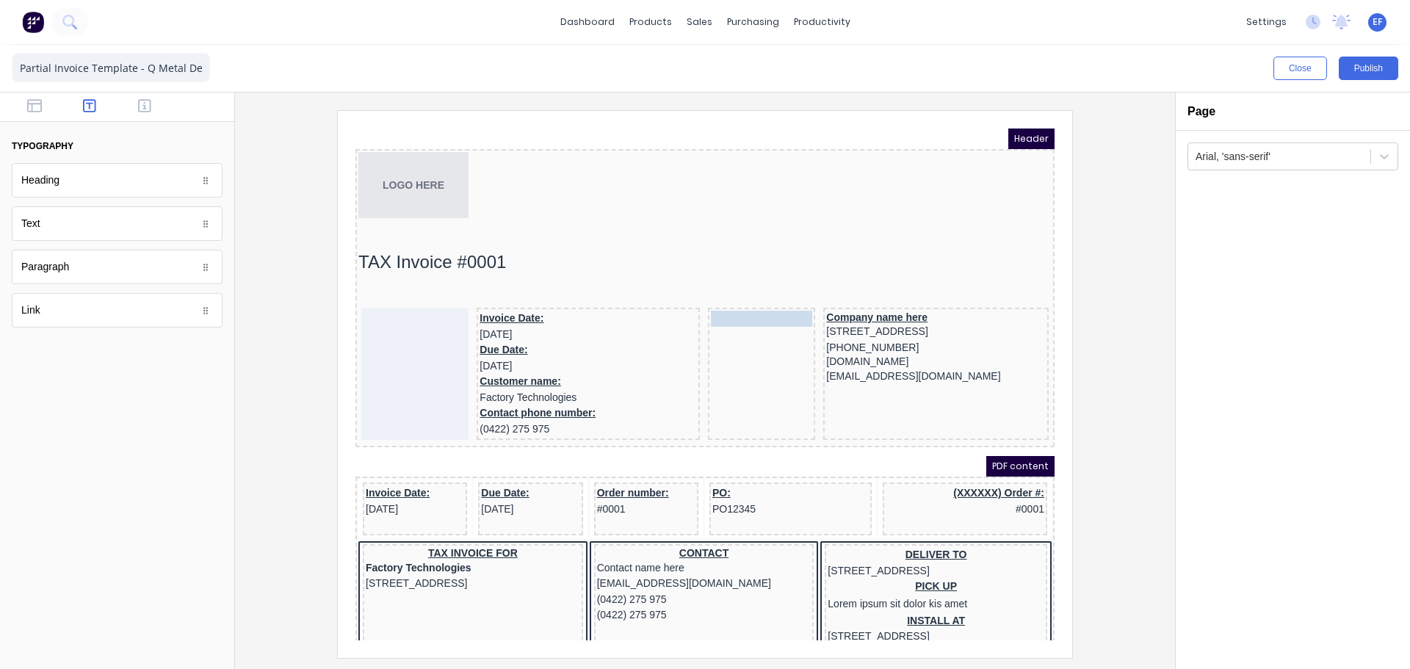
drag, startPoint x: 726, startPoint y: 301, endPoint x: 727, endPoint y: 324, distance: 22.8
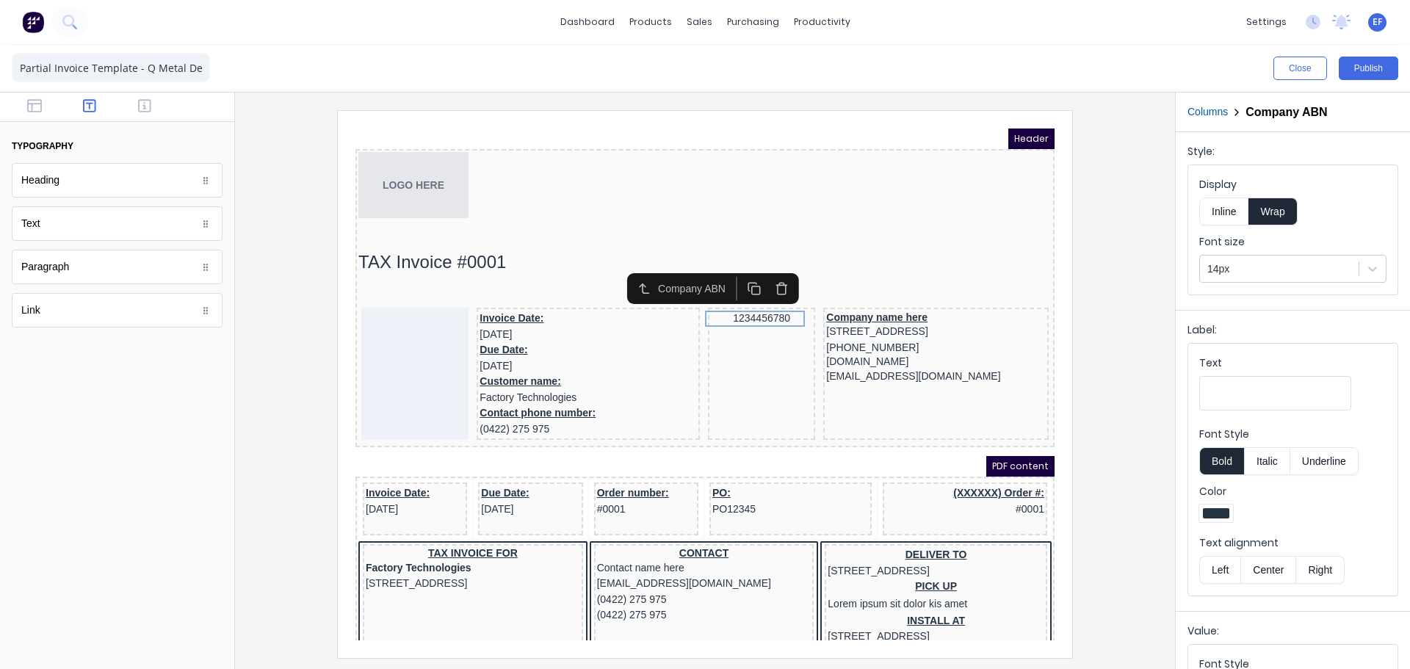
click at [762, 274] on icon "button" at bounding box center [764, 271] width 14 height 14
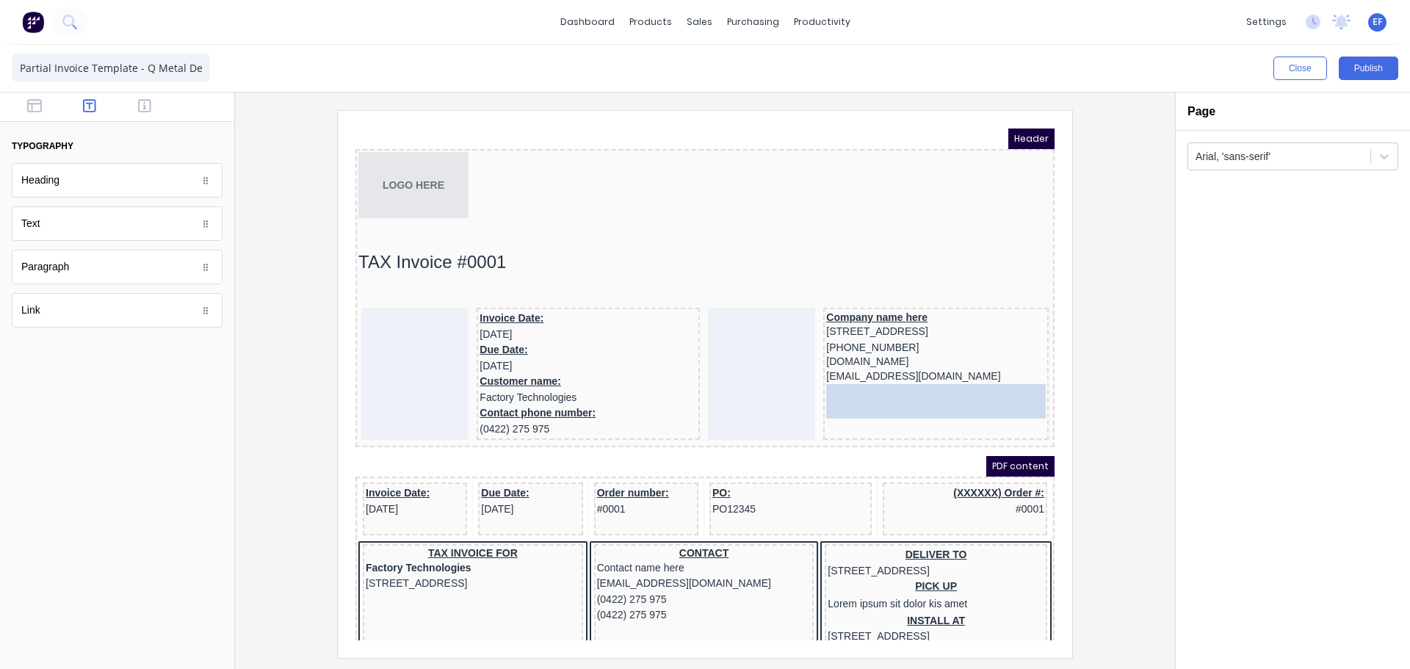
drag, startPoint x: 71, startPoint y: 233, endPoint x: 953, endPoint y: 404, distance: 899.3
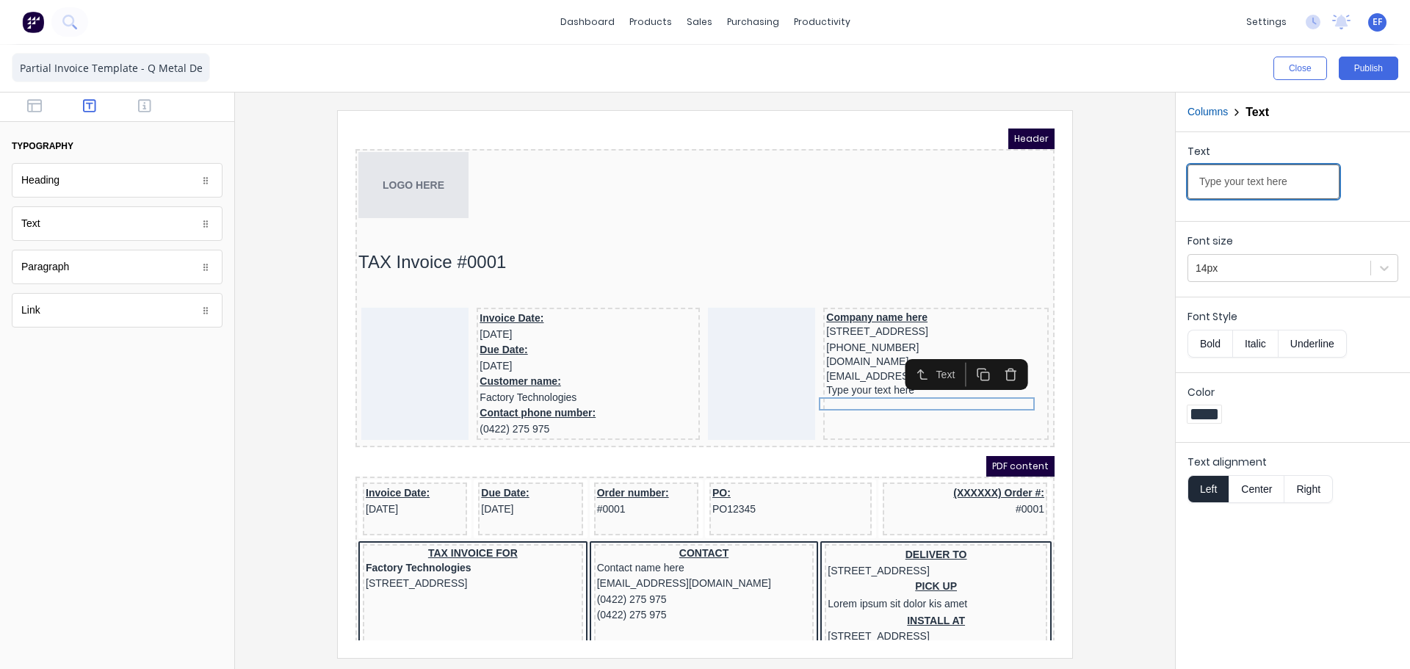
click at [1292, 187] on input "Type your text here" at bounding box center [1264, 182] width 152 height 35
drag, startPoint x: 1074, startPoint y: 188, endPoint x: 1058, endPoint y: 188, distance: 15.4
click at [1058, 188] on div "Close Publish Components typography Heading Heading Text Text Paragraph Paragra…" at bounding box center [705, 357] width 1410 height 624
paste input "[PHONE_NUMBER]"
type input "[PHONE_NUMBER]"
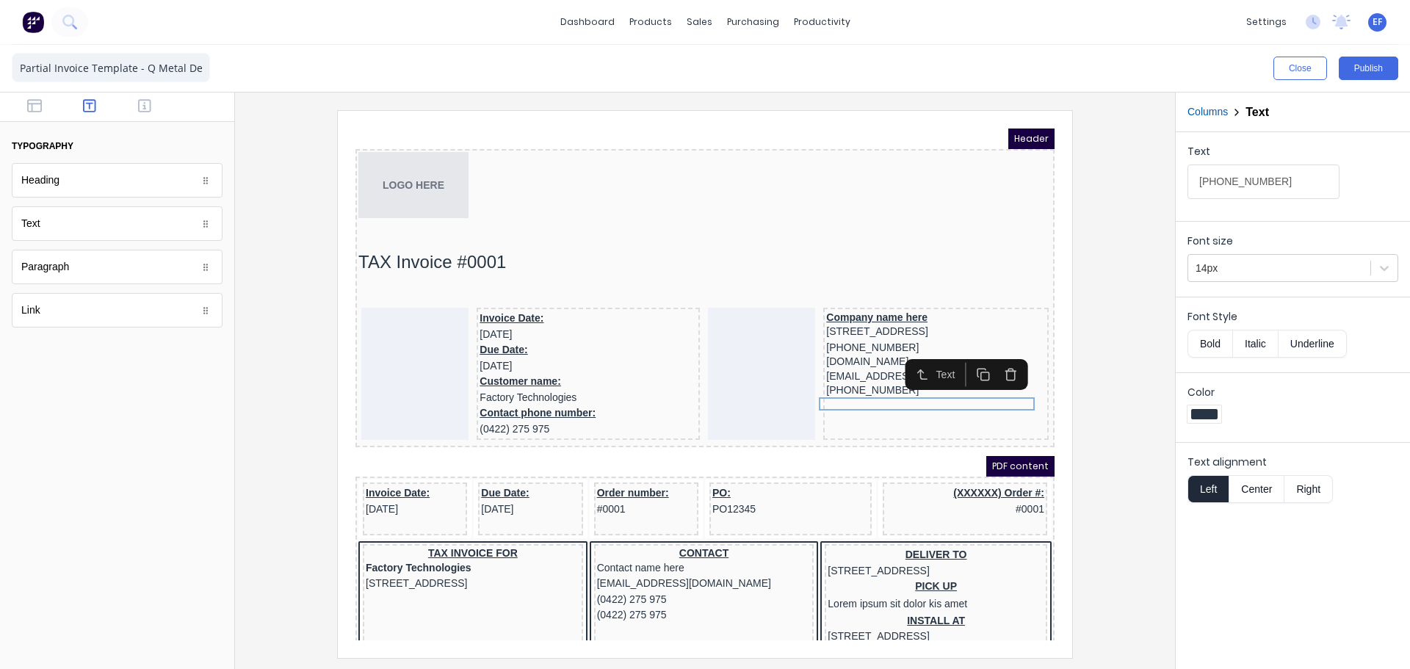
click at [1080, 425] on div at bounding box center [705, 383] width 917 height 547
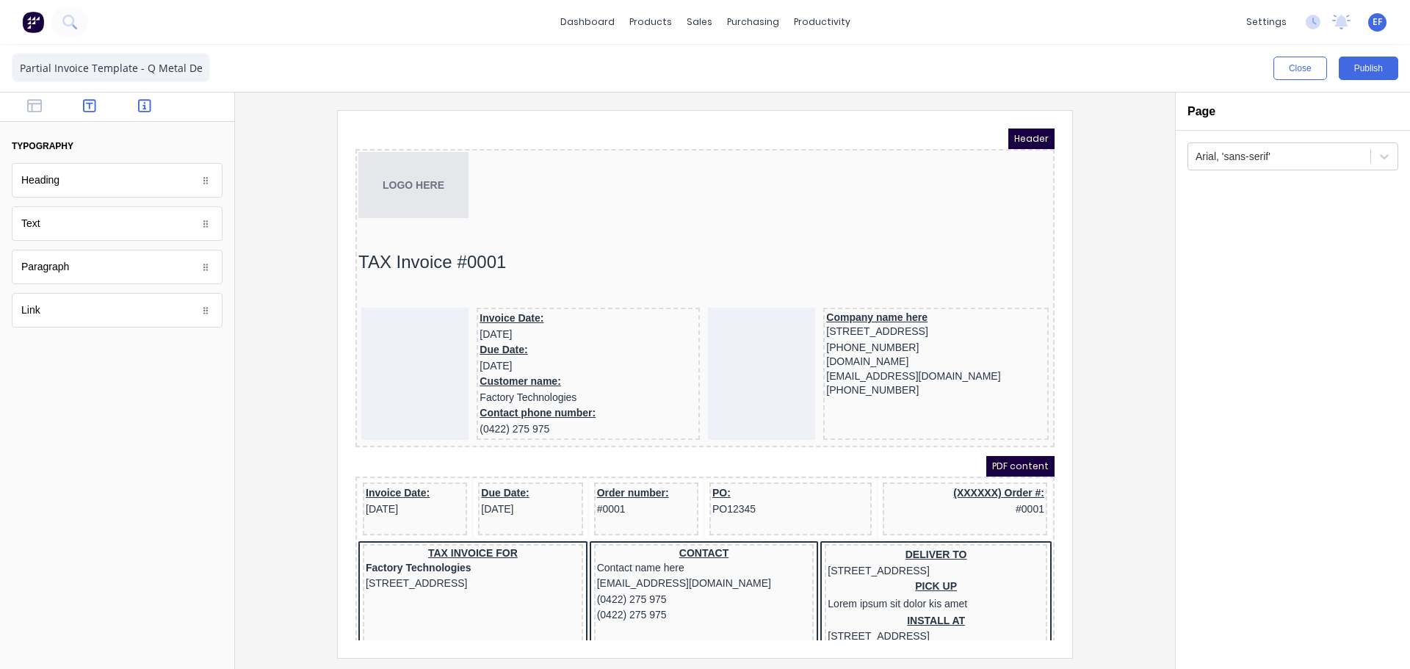
click at [145, 105] on icon "button" at bounding box center [144, 105] width 13 height 15
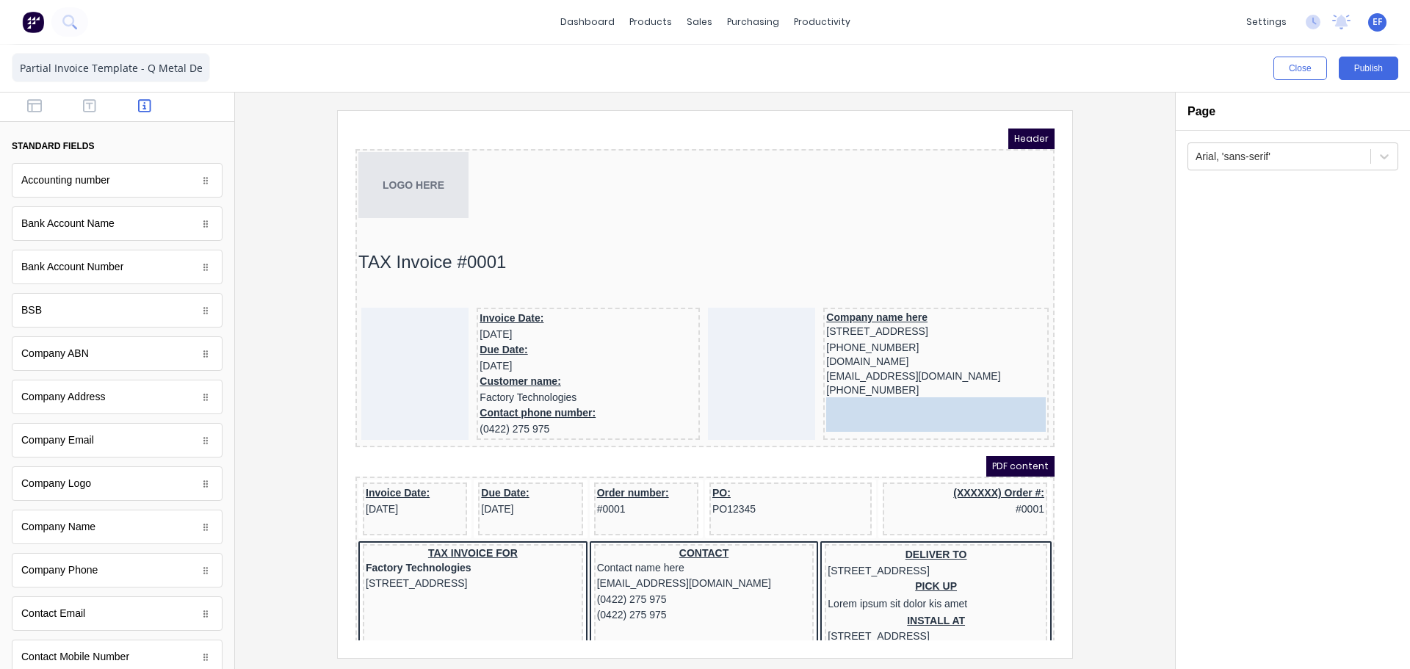
drag, startPoint x: 62, startPoint y: 273, endPoint x: 621, endPoint y: 282, distance: 559.0
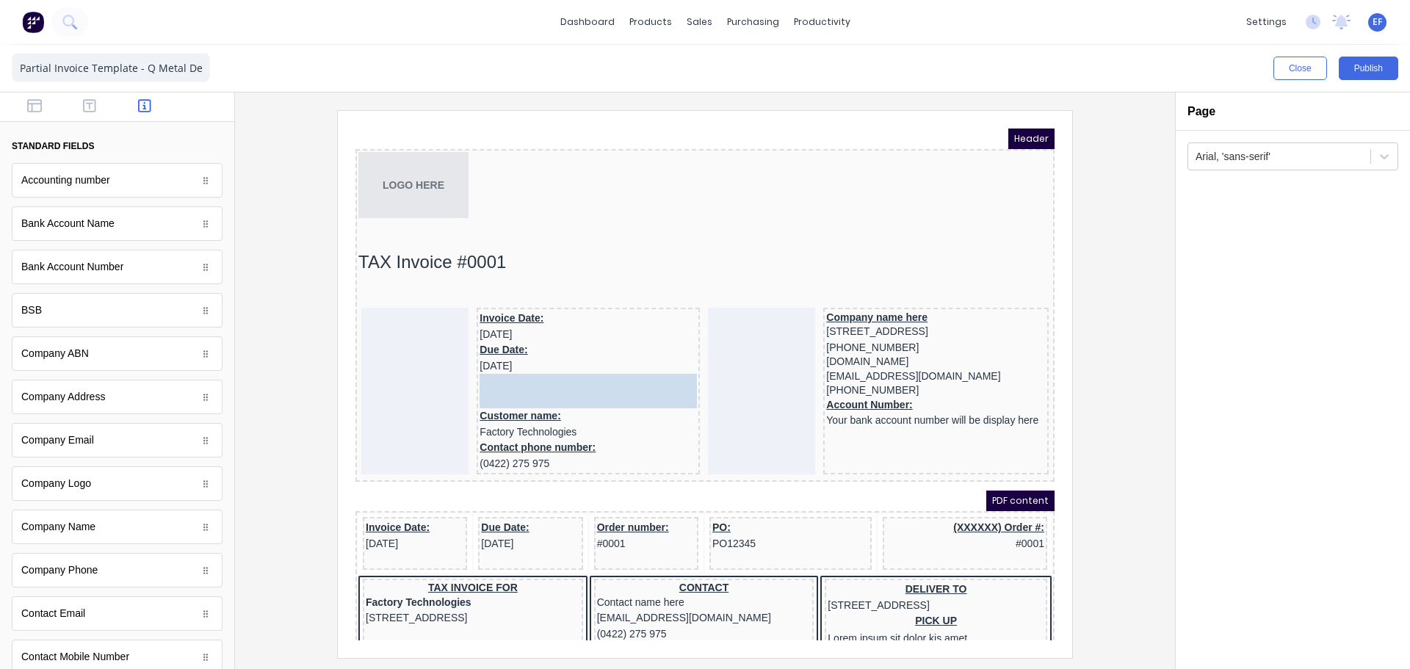
drag, startPoint x: 71, startPoint y: 272, endPoint x: 44, endPoint y: 266, distance: 27.1
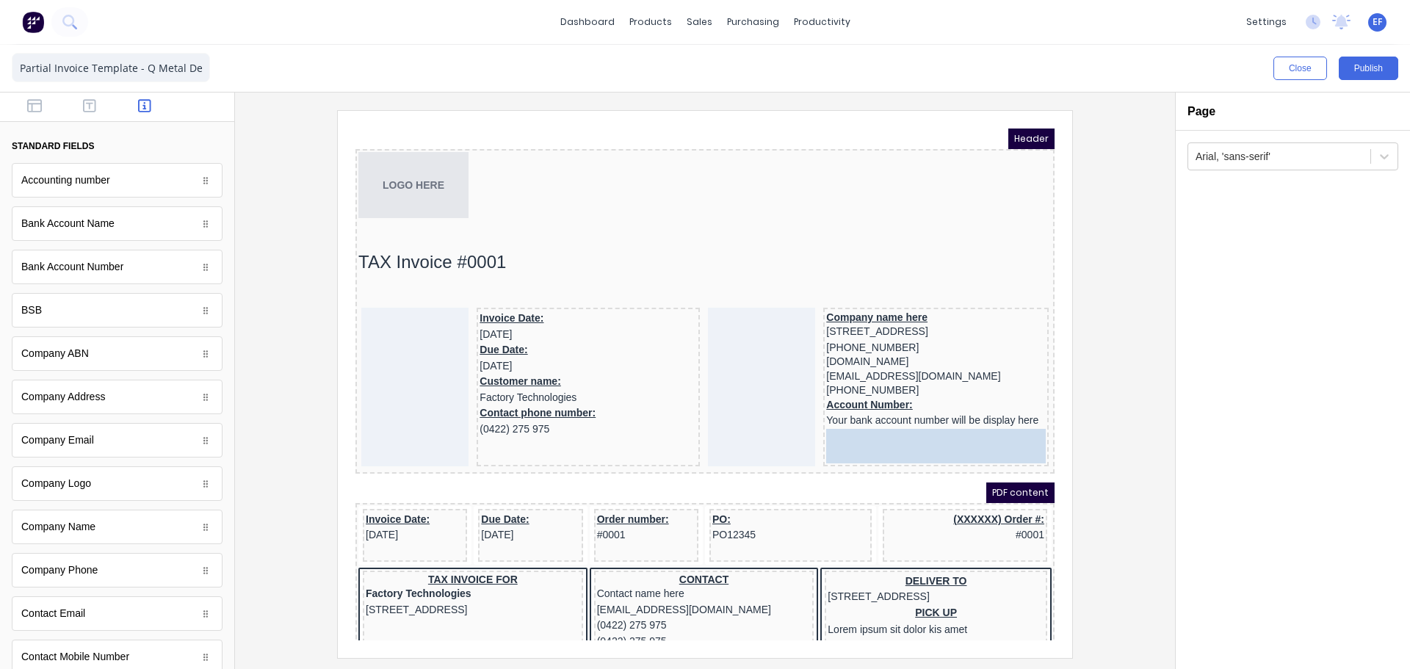
drag, startPoint x: 95, startPoint y: 232, endPoint x: 1034, endPoint y: 442, distance: 962.6
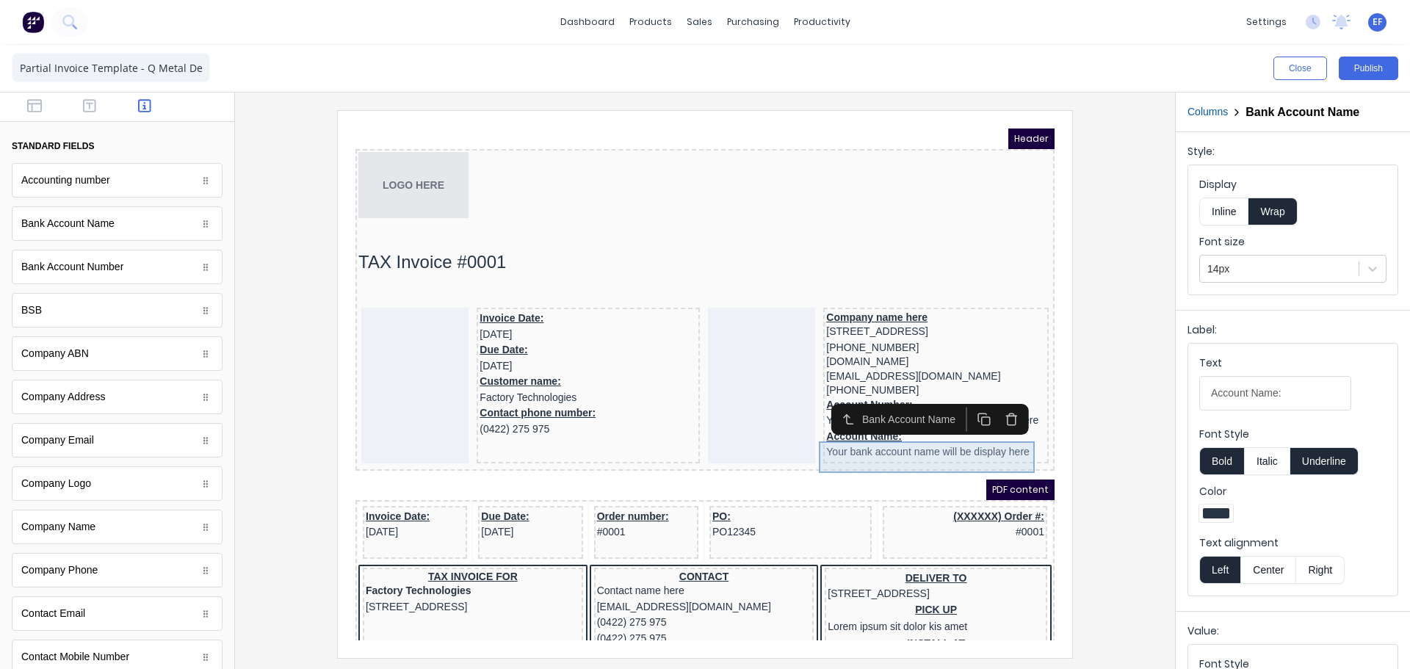
click at [912, 443] on div "Account Name: Your bank account name will be display here" at bounding box center [919, 427] width 220 height 32
drag, startPoint x: 1300, startPoint y: 400, endPoint x: 1151, endPoint y: 394, distance: 149.3
click at [1151, 394] on div "Close Publish Components standard fields Accounting number Accounting number Ba…" at bounding box center [705, 357] width 1410 height 624
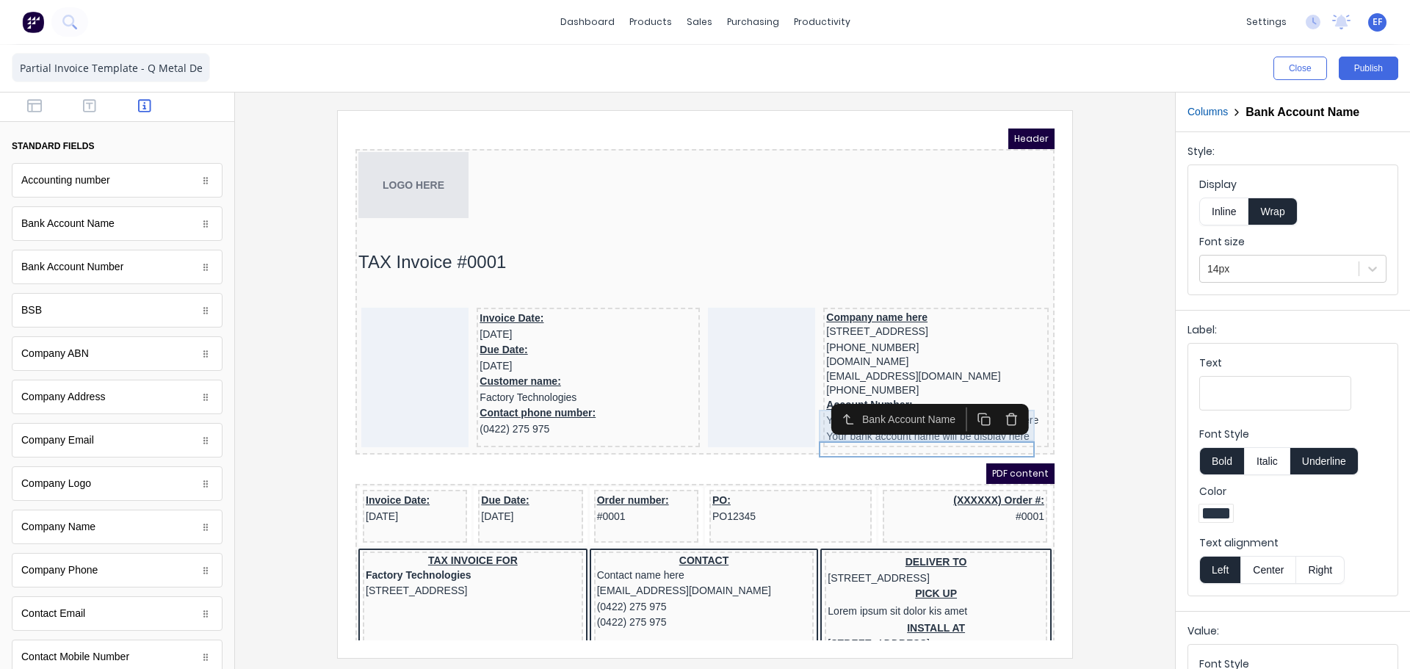
click at [812, 411] on div "Account Number: Your bank account number will be display here" at bounding box center [919, 396] width 220 height 32
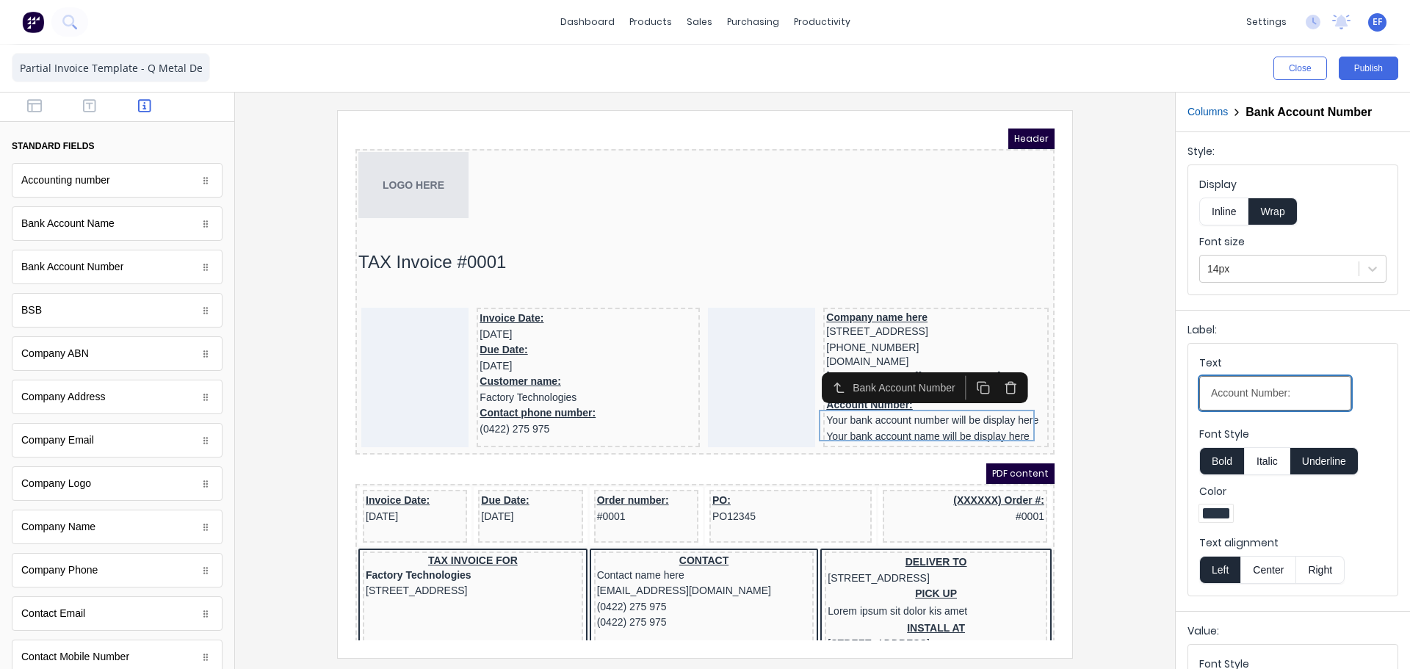
drag, startPoint x: 1305, startPoint y: 387, endPoint x: 1141, endPoint y: 389, distance: 163.8
click at [1141, 389] on div "Close Publish Components standard fields Accounting number Accounting number Ba…" at bounding box center [705, 357] width 1410 height 624
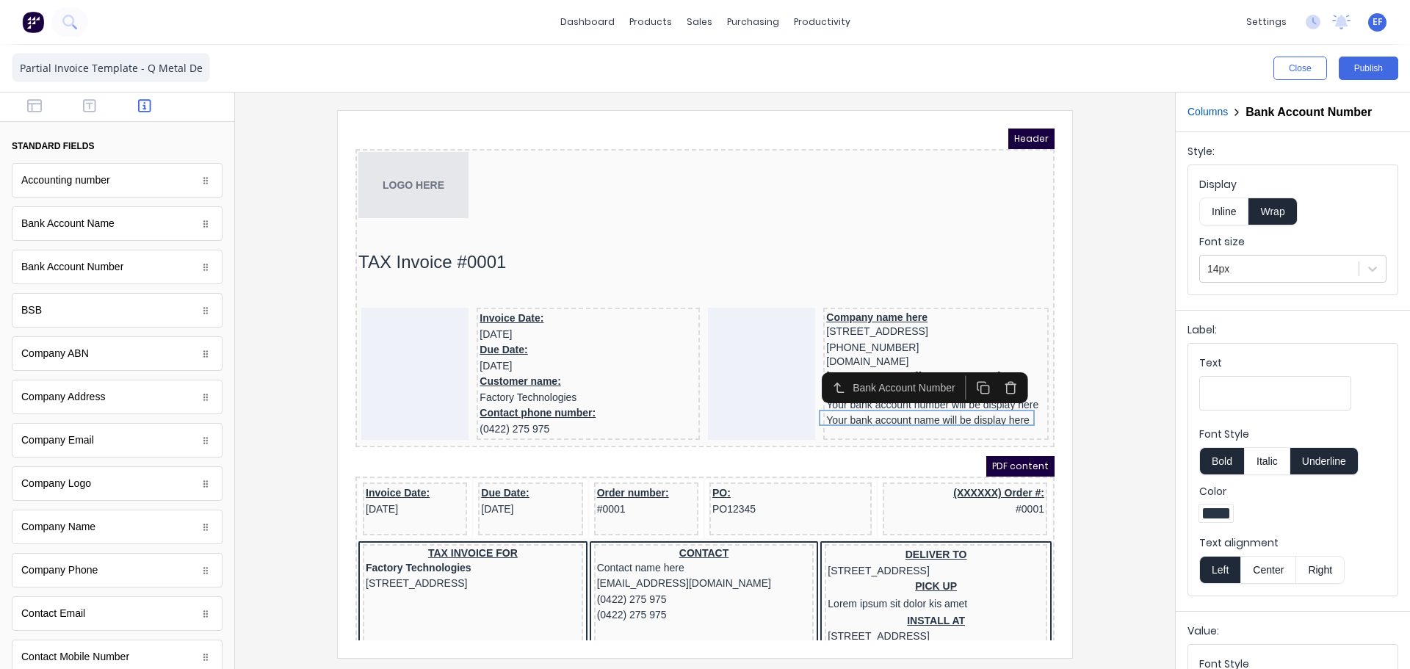
click at [1153, 427] on div at bounding box center [705, 383] width 917 height 547
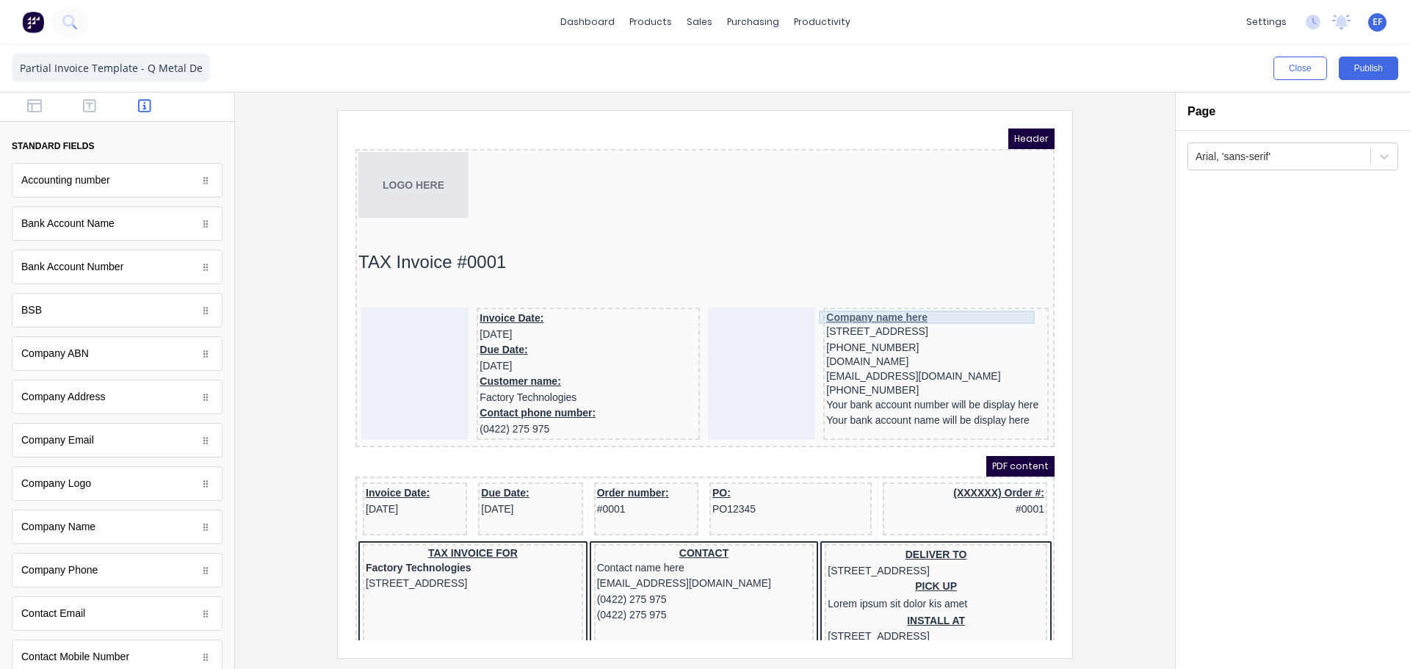
click at [873, 301] on div "Company name here" at bounding box center [919, 299] width 220 height 13
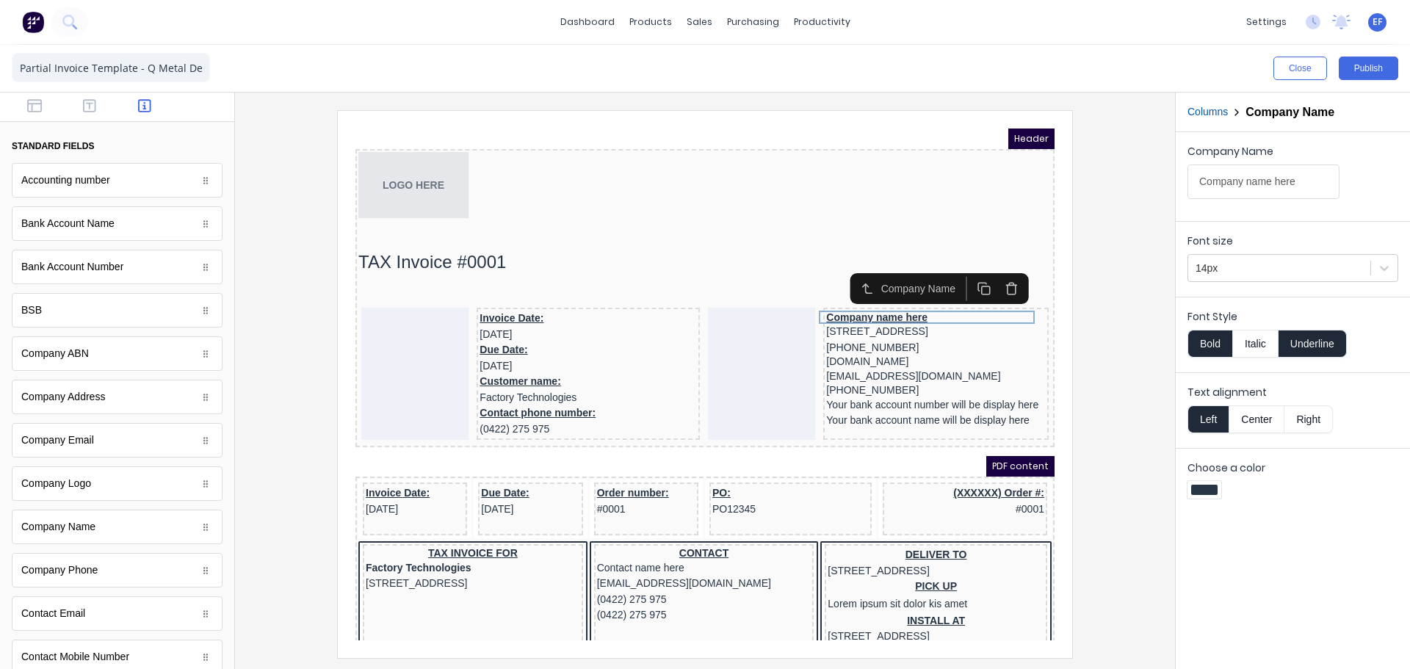
click at [1296, 343] on button "Underline" at bounding box center [1313, 344] width 68 height 28
click at [1205, 344] on button "Bold" at bounding box center [1210, 344] width 45 height 28
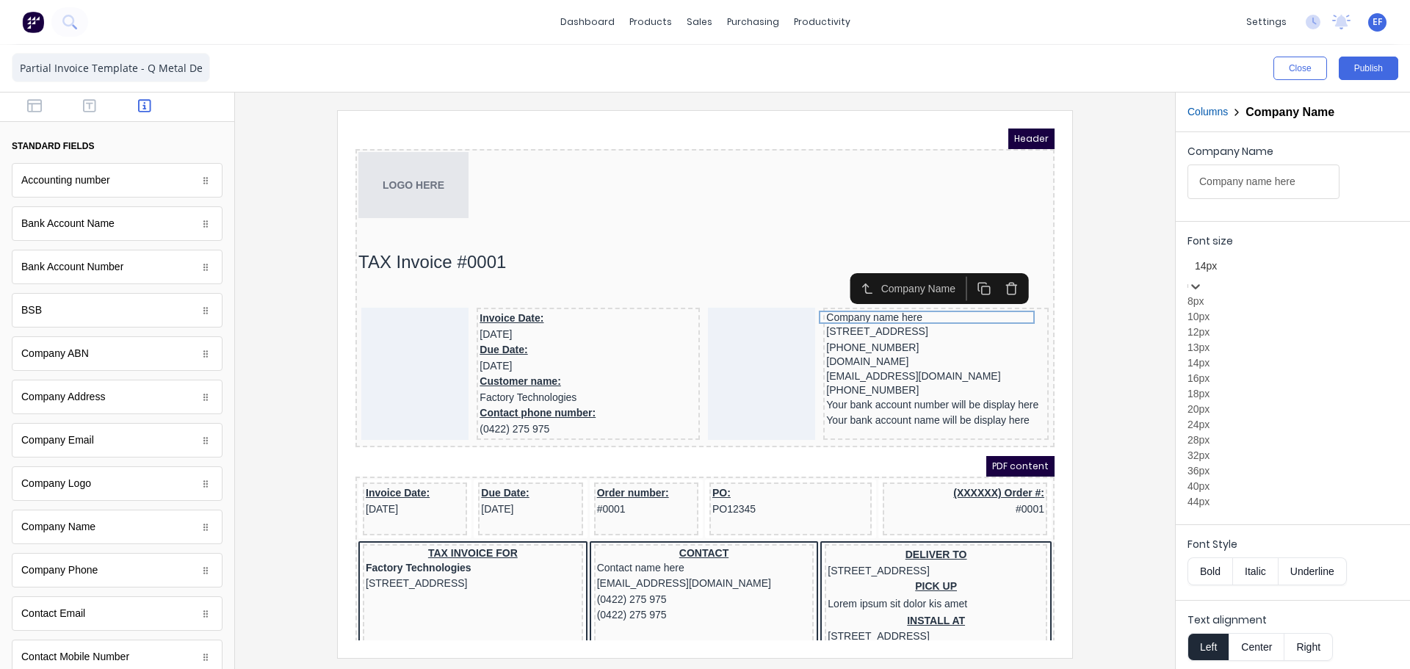
click at [1226, 267] on div at bounding box center [1293, 266] width 196 height 18
click at [1221, 340] on div "12px" at bounding box center [1293, 332] width 211 height 15
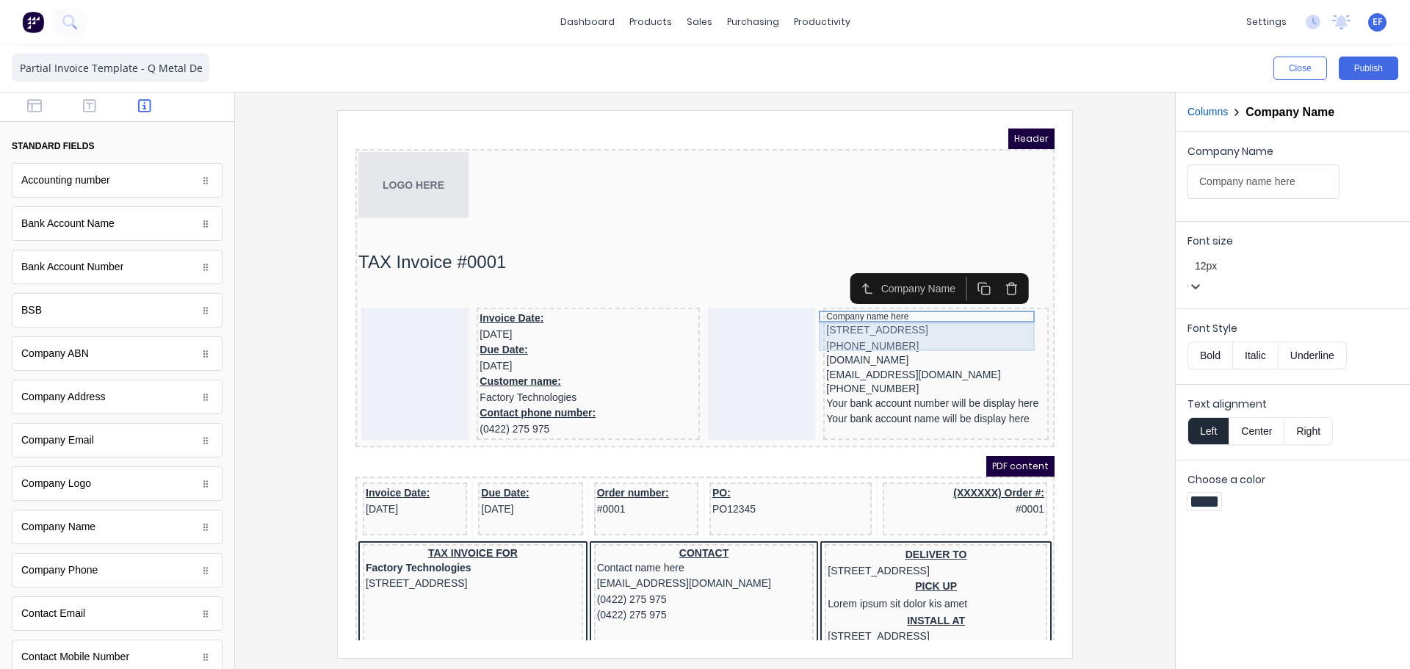
click at [987, 311] on div "[STREET_ADDRESS]" at bounding box center [919, 313] width 220 height 16
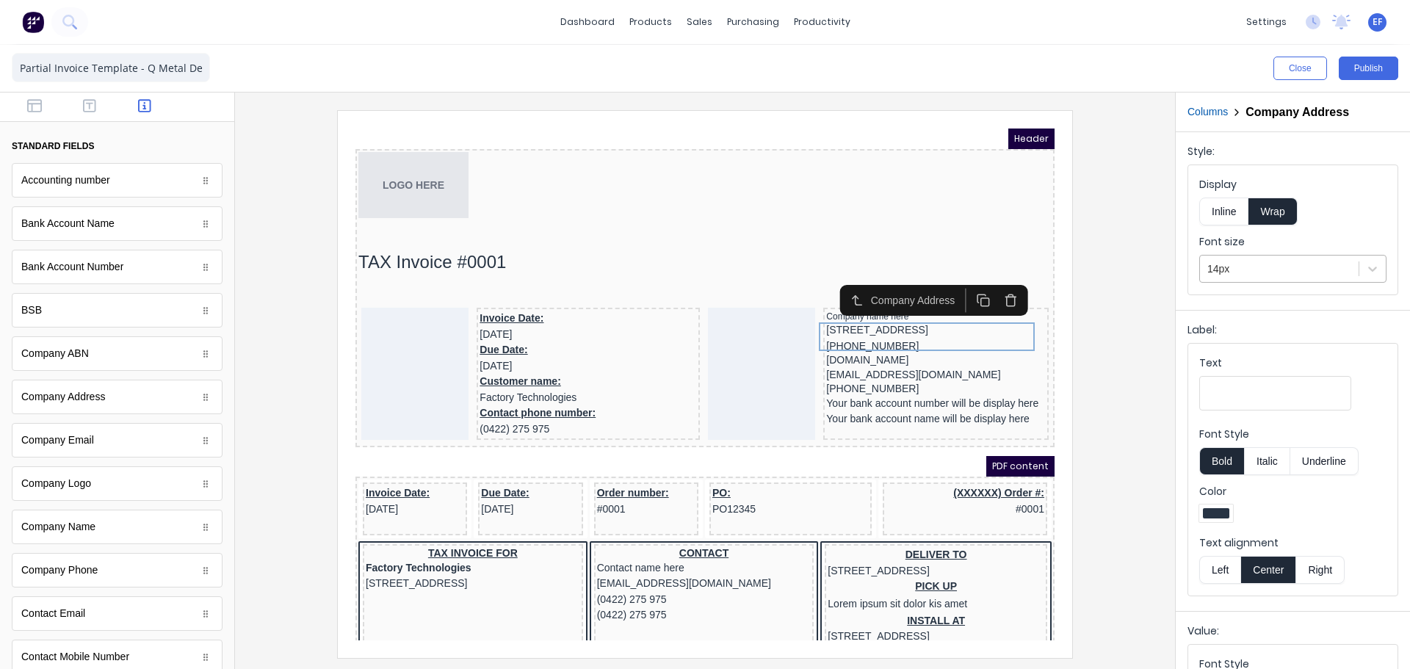
click at [1219, 270] on div at bounding box center [1280, 269] width 144 height 18
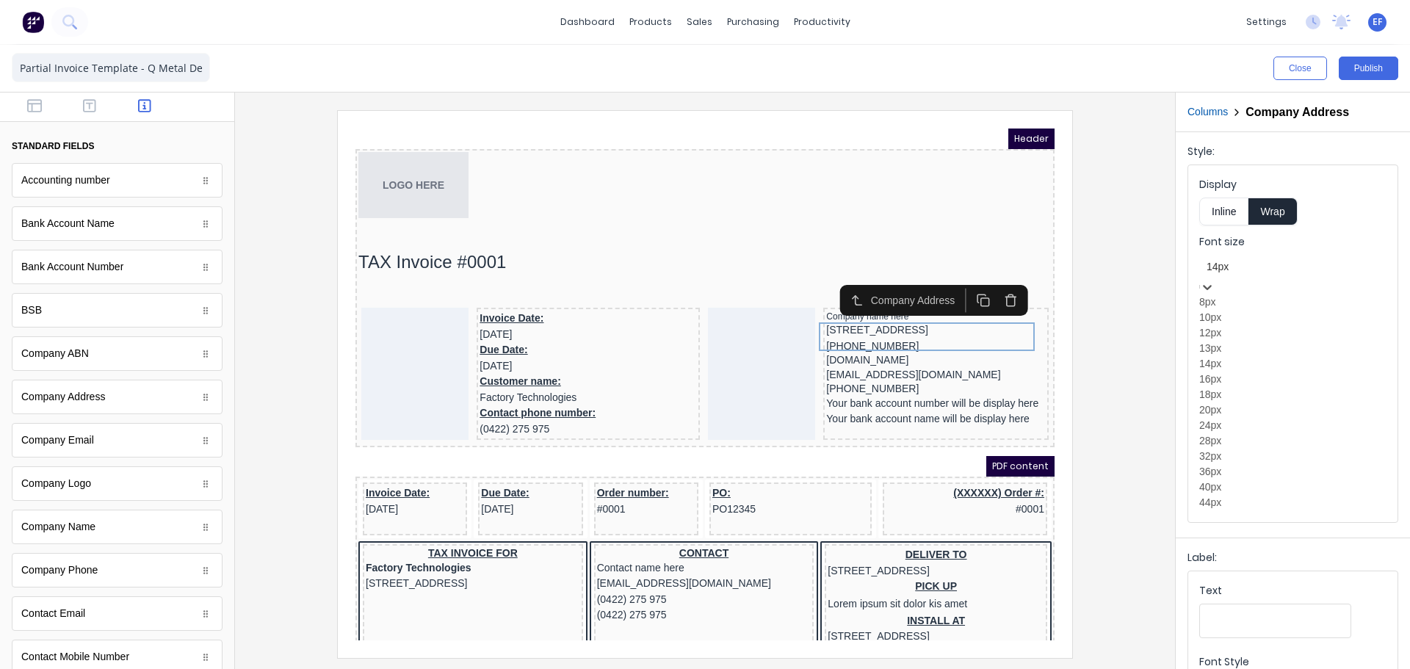
click at [1227, 341] on div "12px" at bounding box center [1292, 332] width 187 height 15
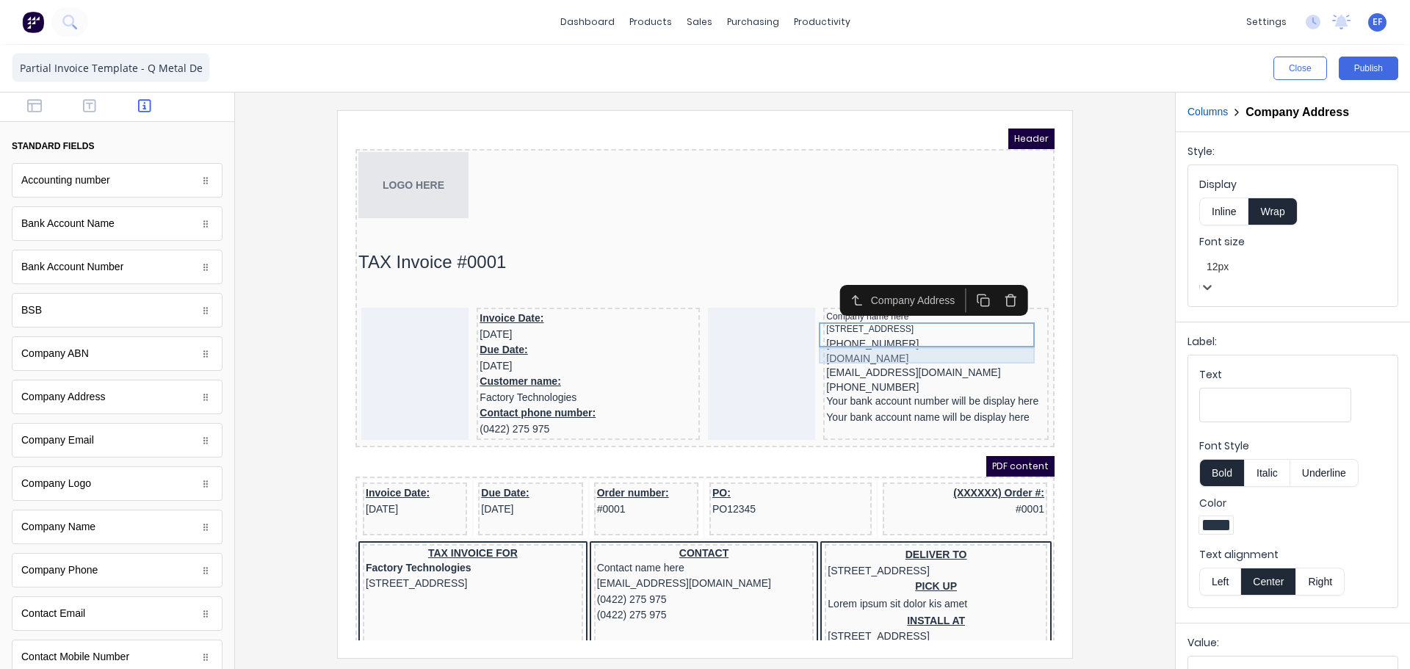
click at [870, 333] on div "[PHONE_NUMBER]" at bounding box center [919, 327] width 220 height 16
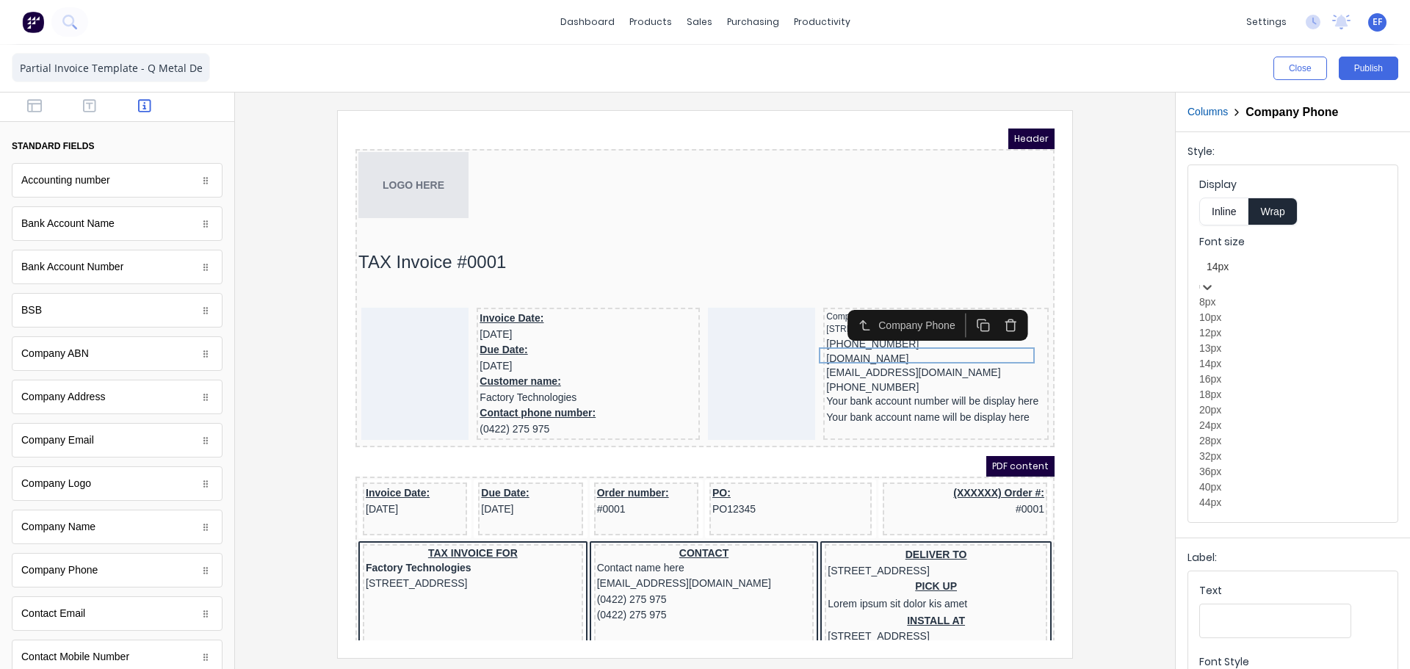
click at [1255, 269] on div at bounding box center [1293, 267] width 173 height 18
click at [1238, 341] on div "12px" at bounding box center [1292, 332] width 187 height 15
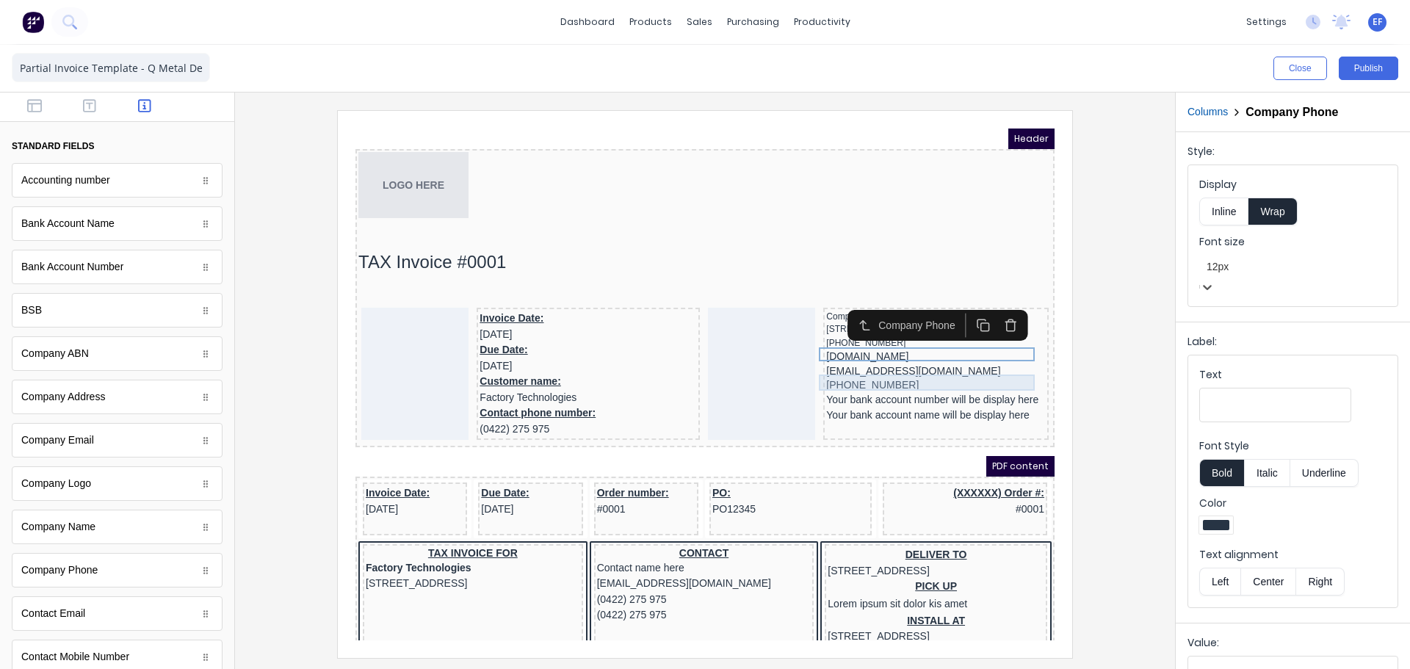
click at [882, 356] on div "[EMAIL_ADDRESS][DOMAIN_NAME]" at bounding box center [919, 354] width 220 height 16
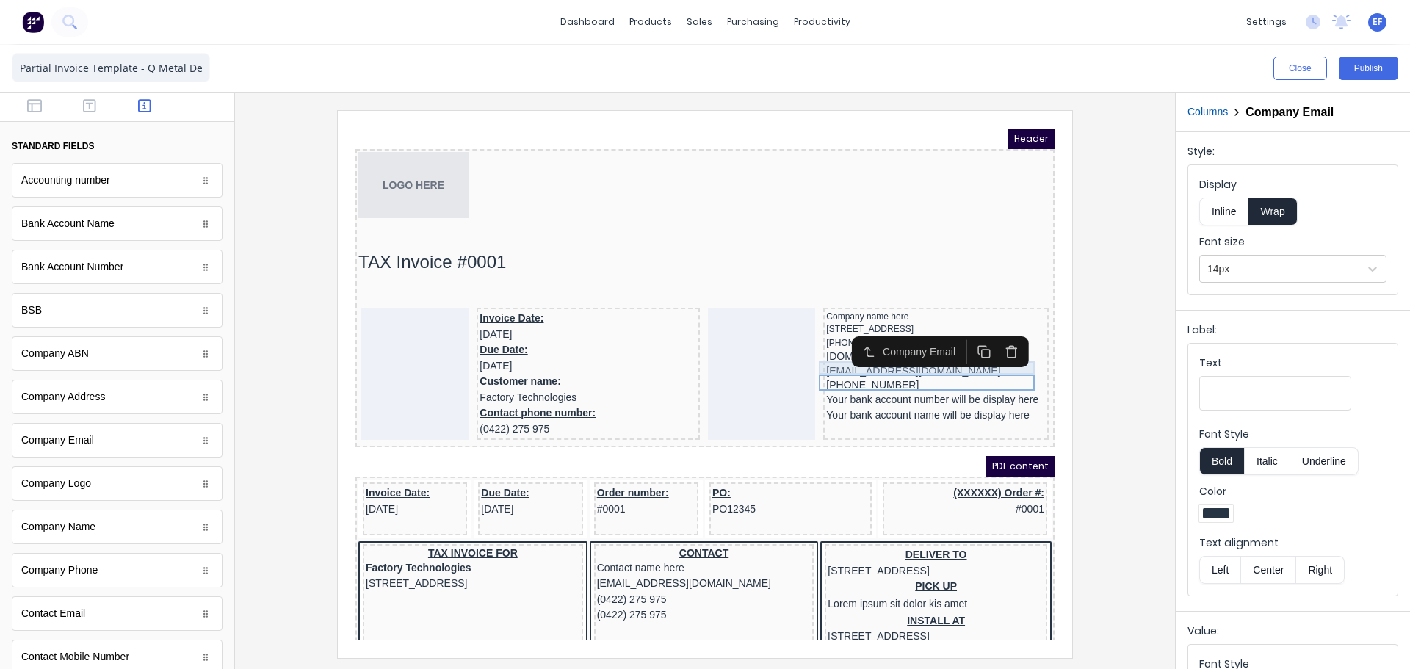
click at [816, 346] on div "[DOMAIN_NAME]" at bounding box center [919, 339] width 220 height 13
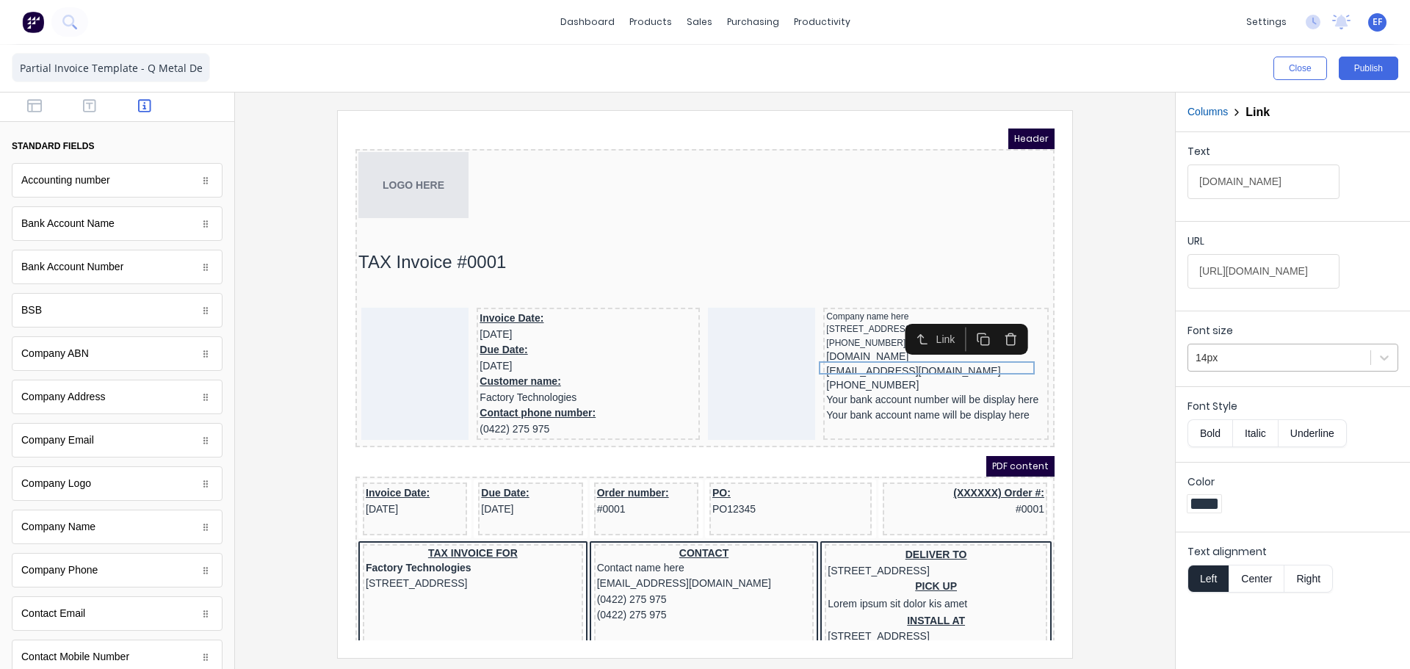
click at [1205, 359] on div at bounding box center [1279, 358] width 167 height 18
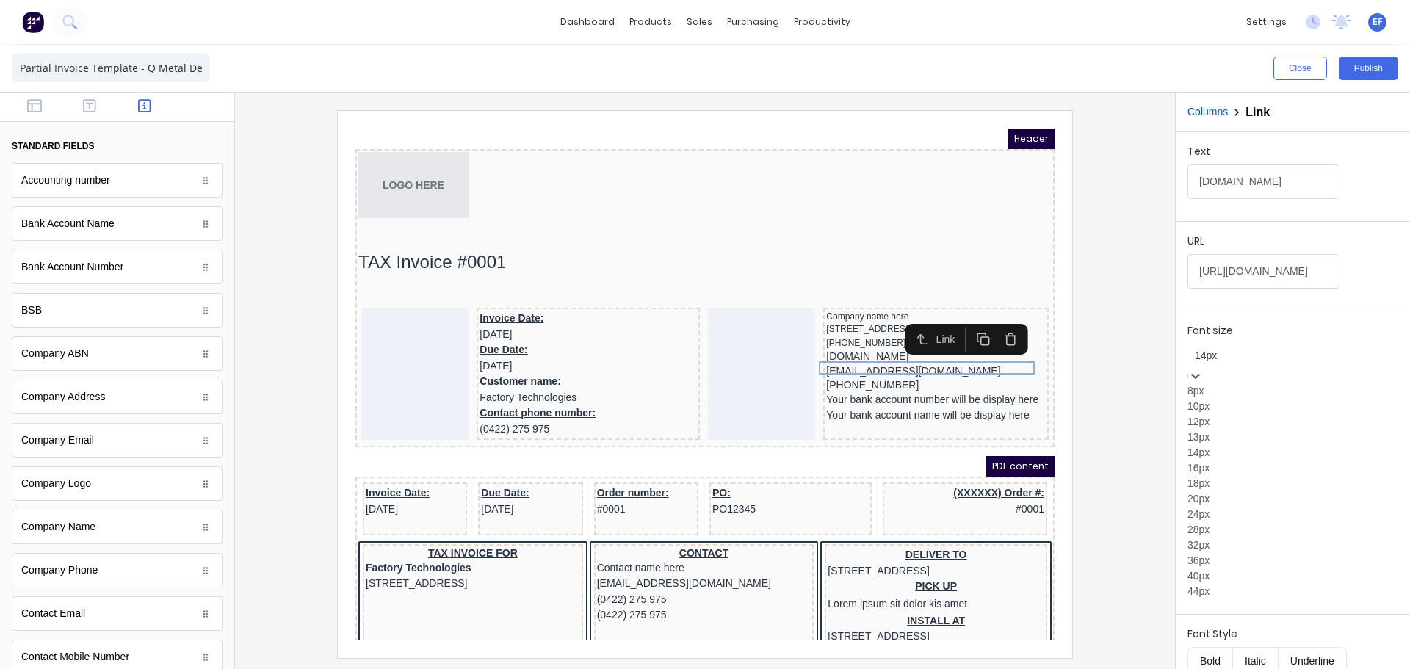
click at [1197, 430] on div "12px" at bounding box center [1293, 421] width 211 height 15
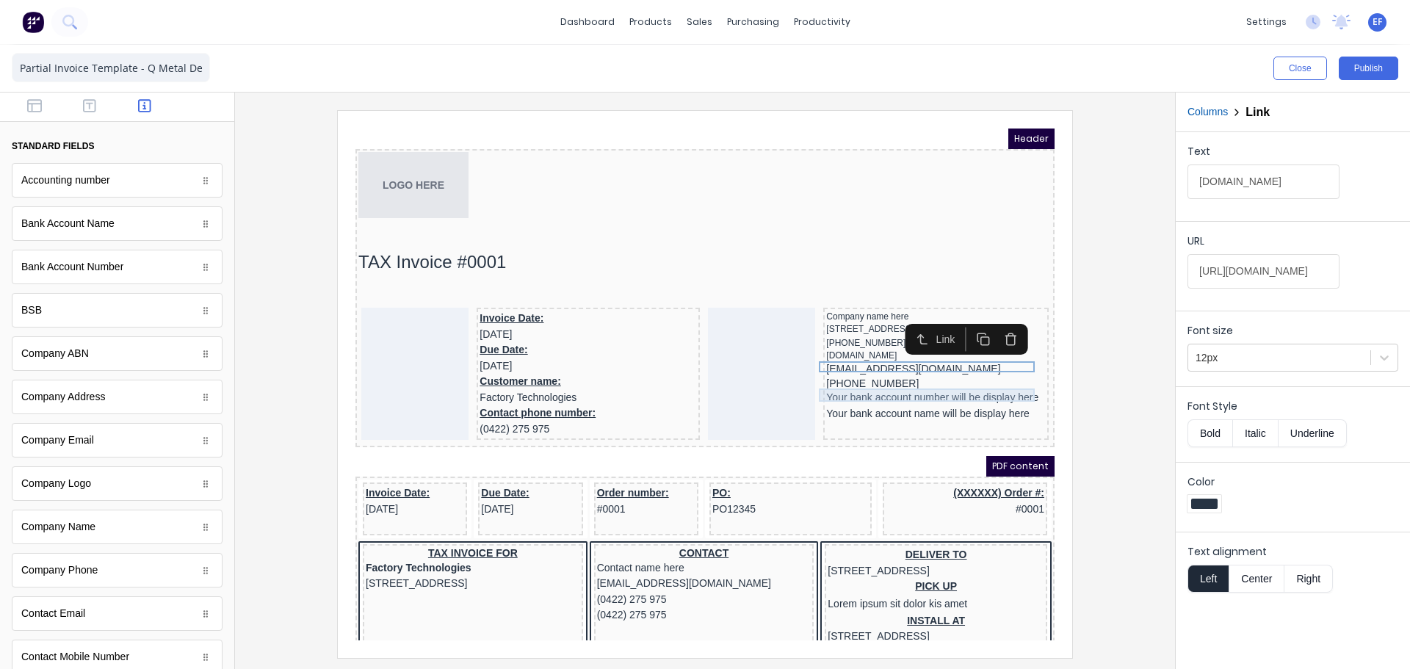
click at [870, 371] on div "[PHONE_NUMBER]" at bounding box center [919, 366] width 220 height 13
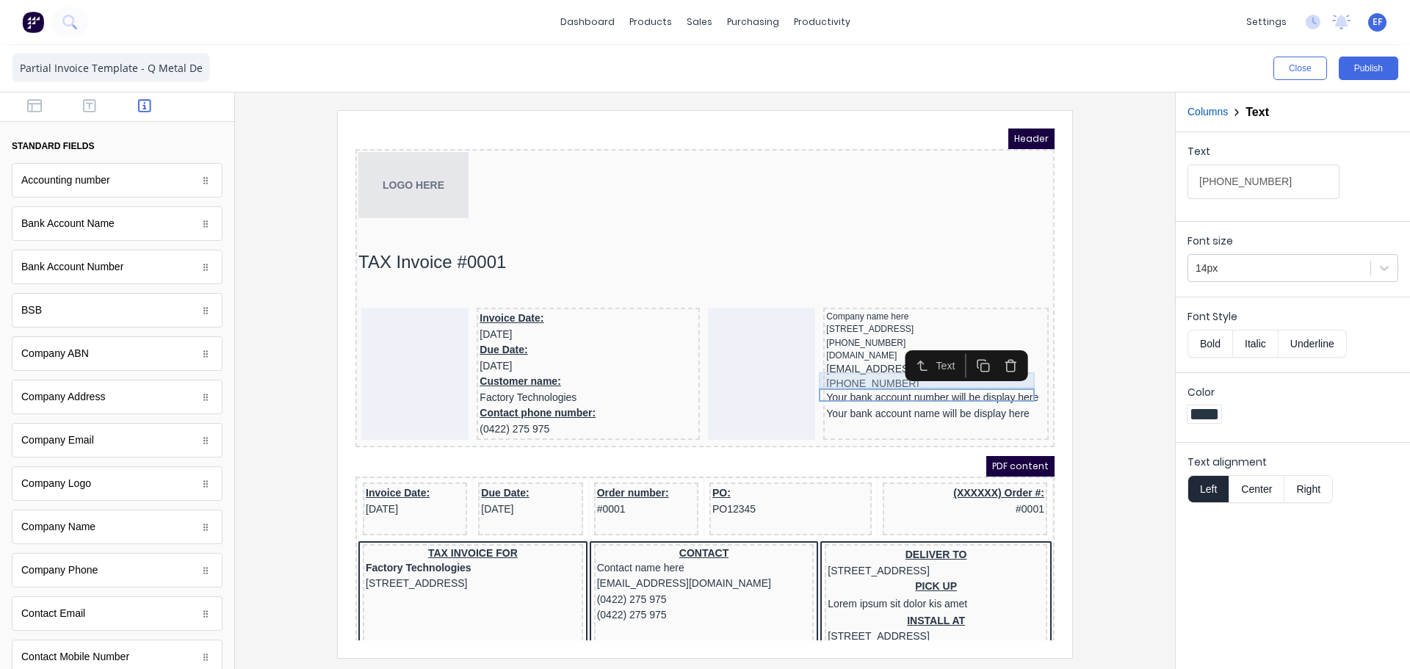
click at [865, 360] on div "[EMAIL_ADDRESS][DOMAIN_NAME]" at bounding box center [919, 352] width 220 height 16
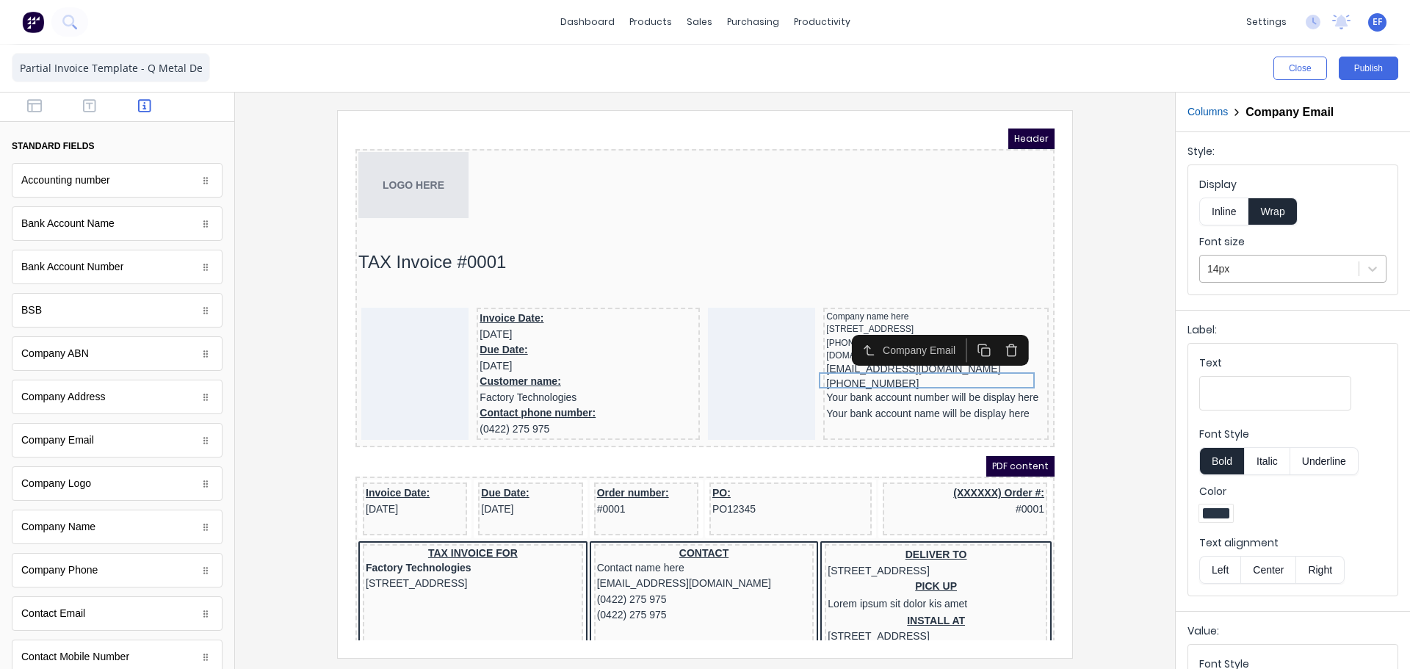
click at [1269, 281] on div "14px" at bounding box center [1292, 269] width 187 height 28
click at [1255, 341] on div "12px" at bounding box center [1292, 332] width 187 height 15
click at [820, 371] on div "[PHONE_NUMBER]" at bounding box center [919, 364] width 220 height 13
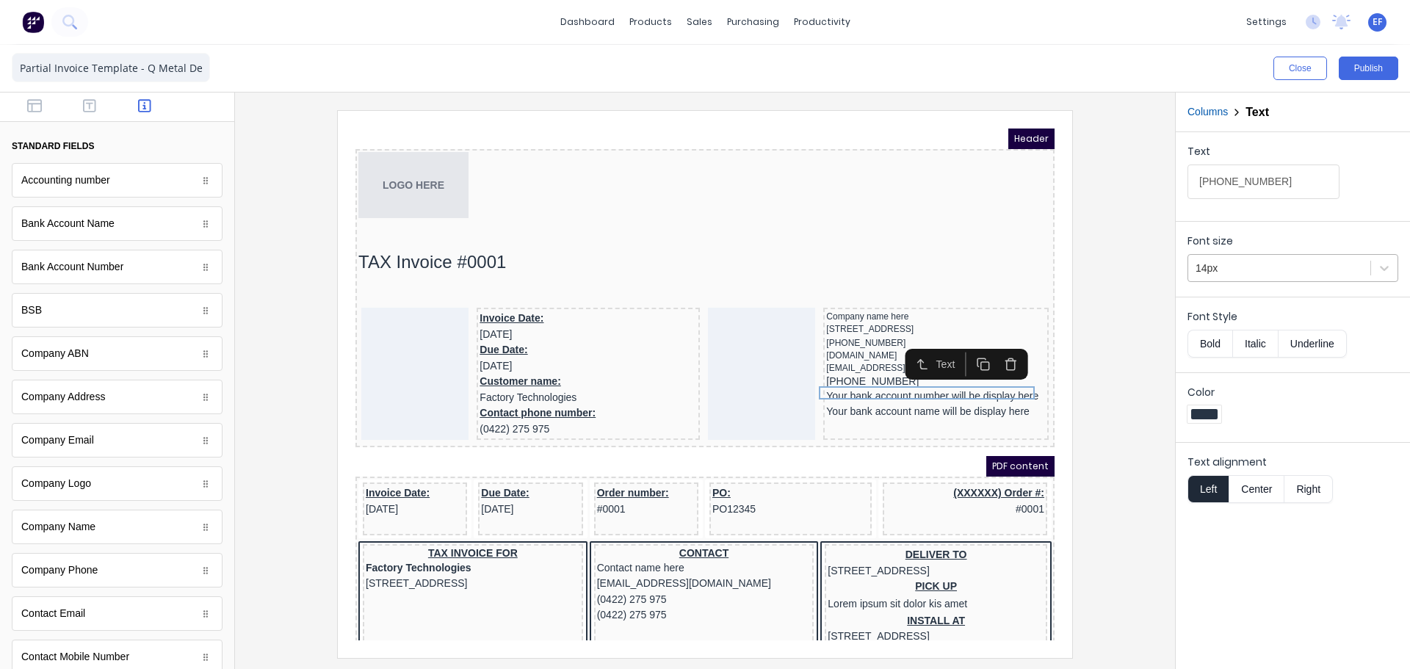
click at [1194, 261] on div "14px" at bounding box center [1279, 268] width 182 height 24
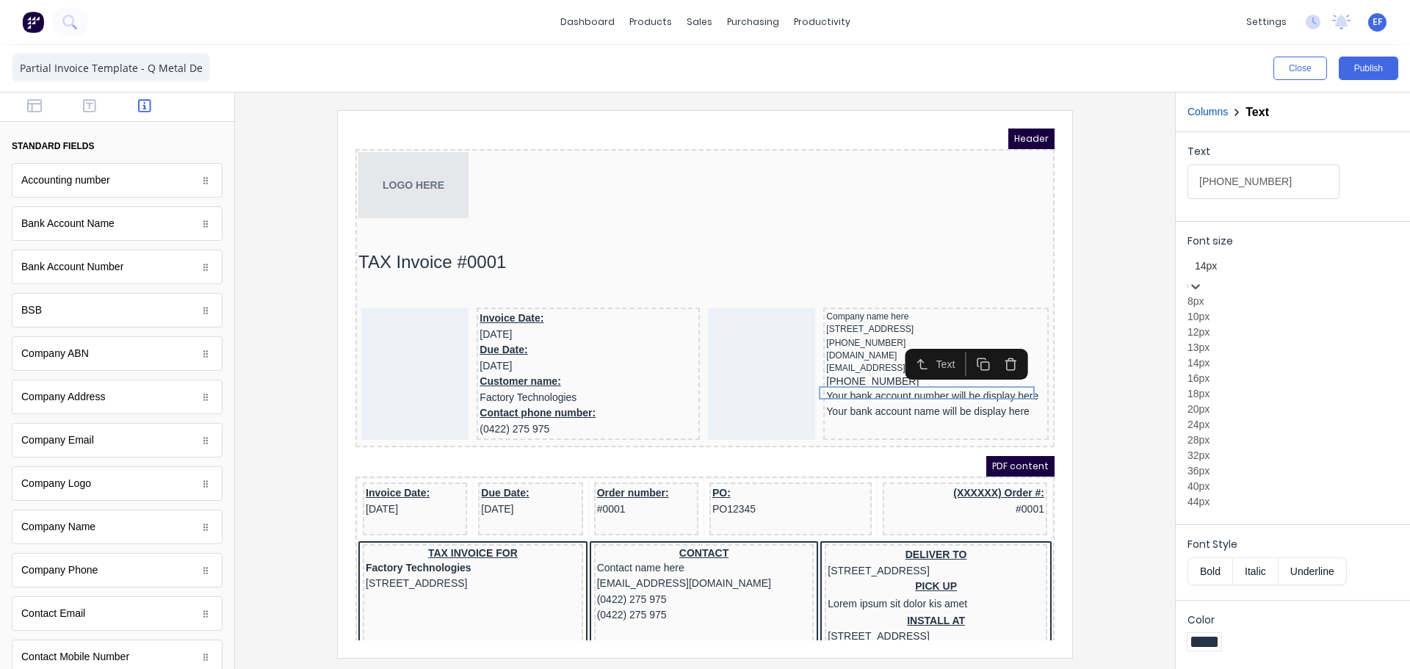
click at [1213, 340] on div "12px" at bounding box center [1293, 332] width 211 height 15
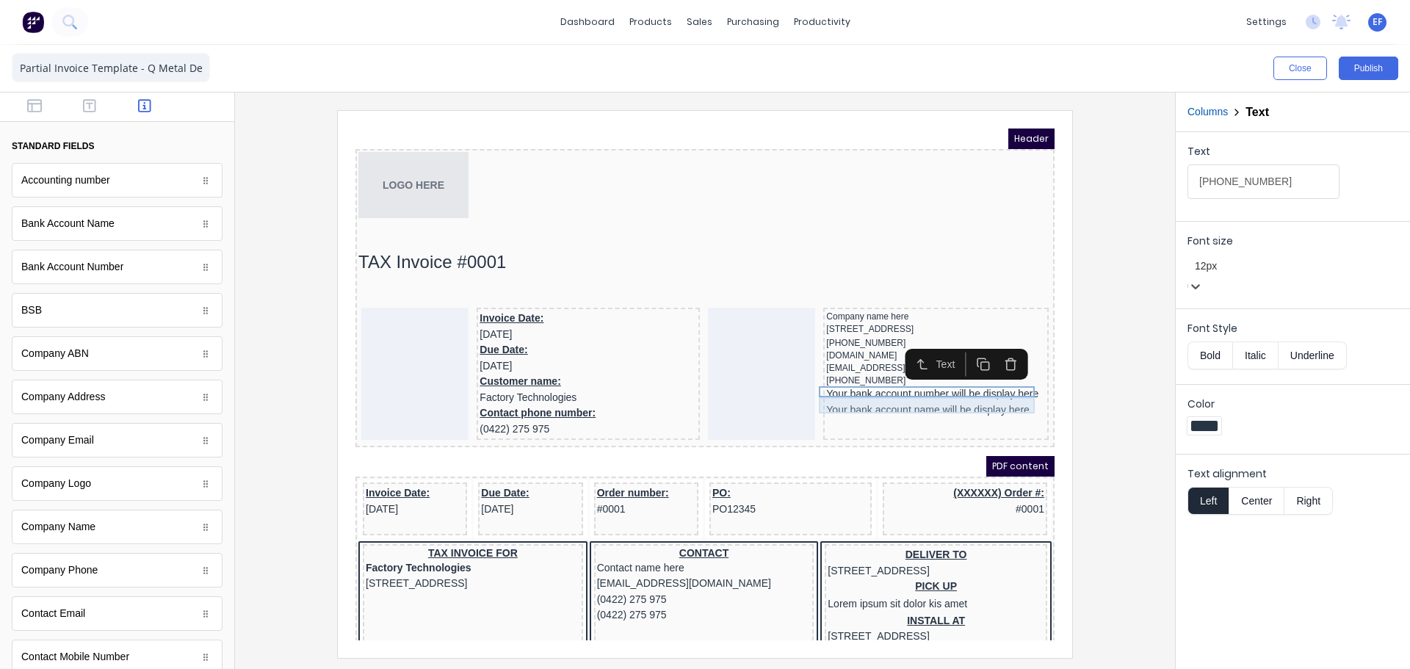
click at [831, 385] on div "Your bank account number will be display here" at bounding box center [919, 377] width 220 height 16
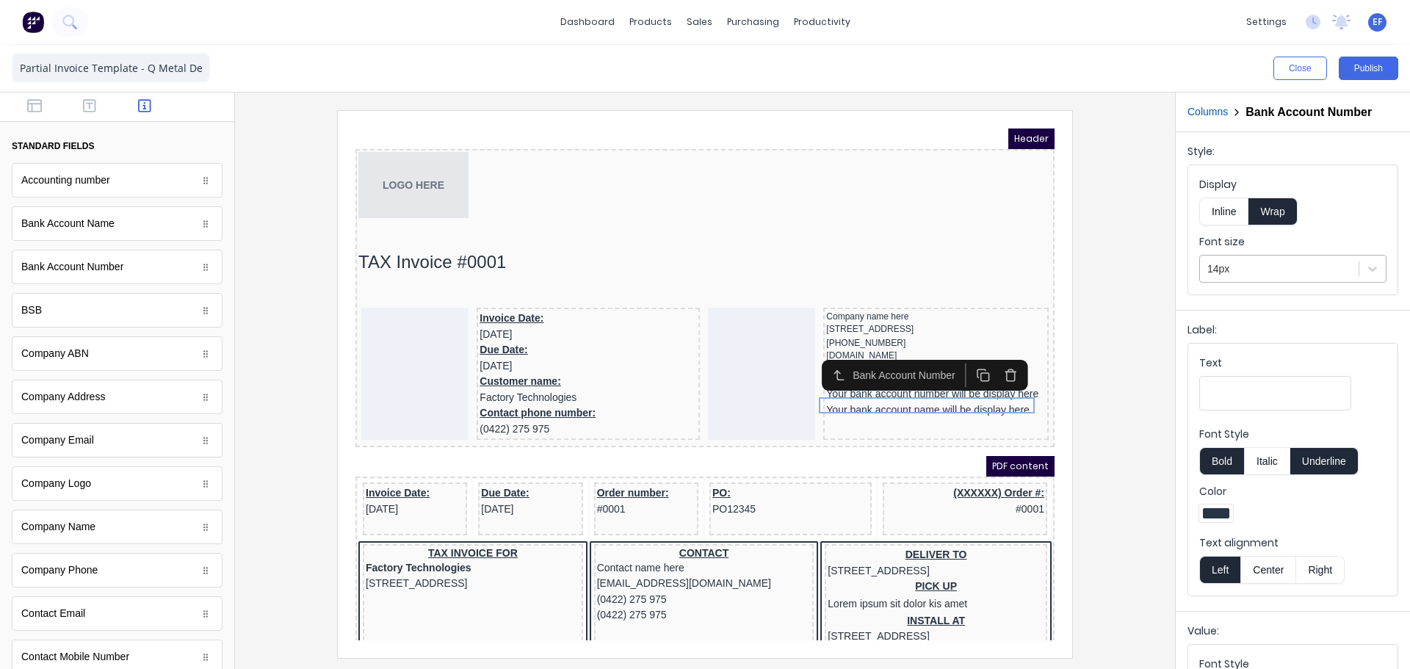
click at [1252, 257] on div "14px" at bounding box center [1279, 269] width 159 height 24
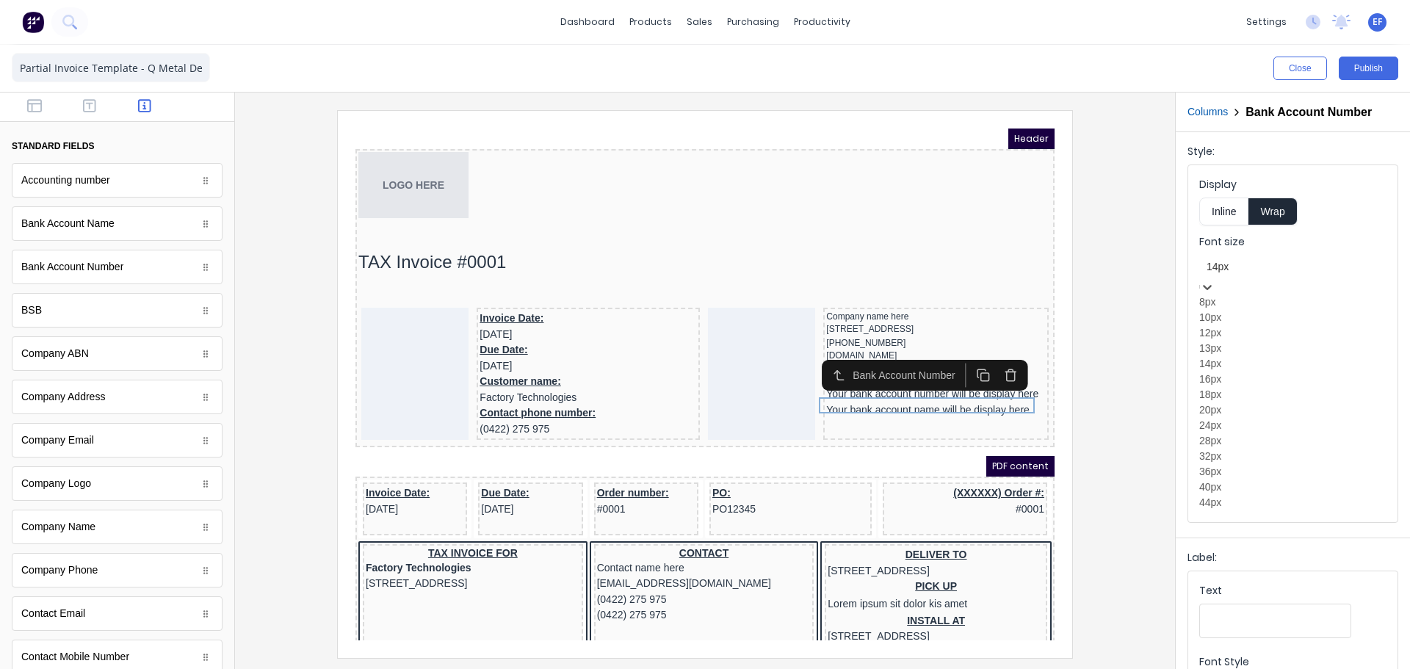
click at [1229, 341] on div "12px" at bounding box center [1292, 332] width 187 height 15
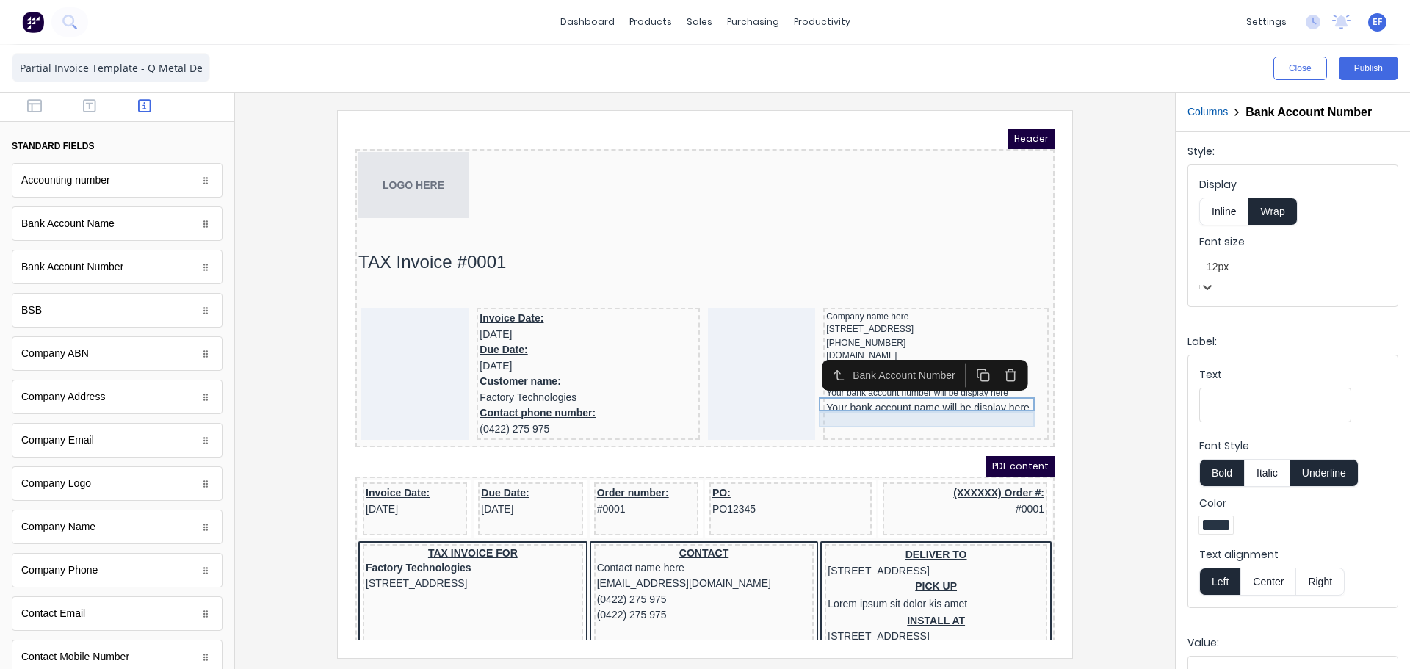
click at [934, 399] on div "Your bank account name will be display here" at bounding box center [919, 391] width 220 height 16
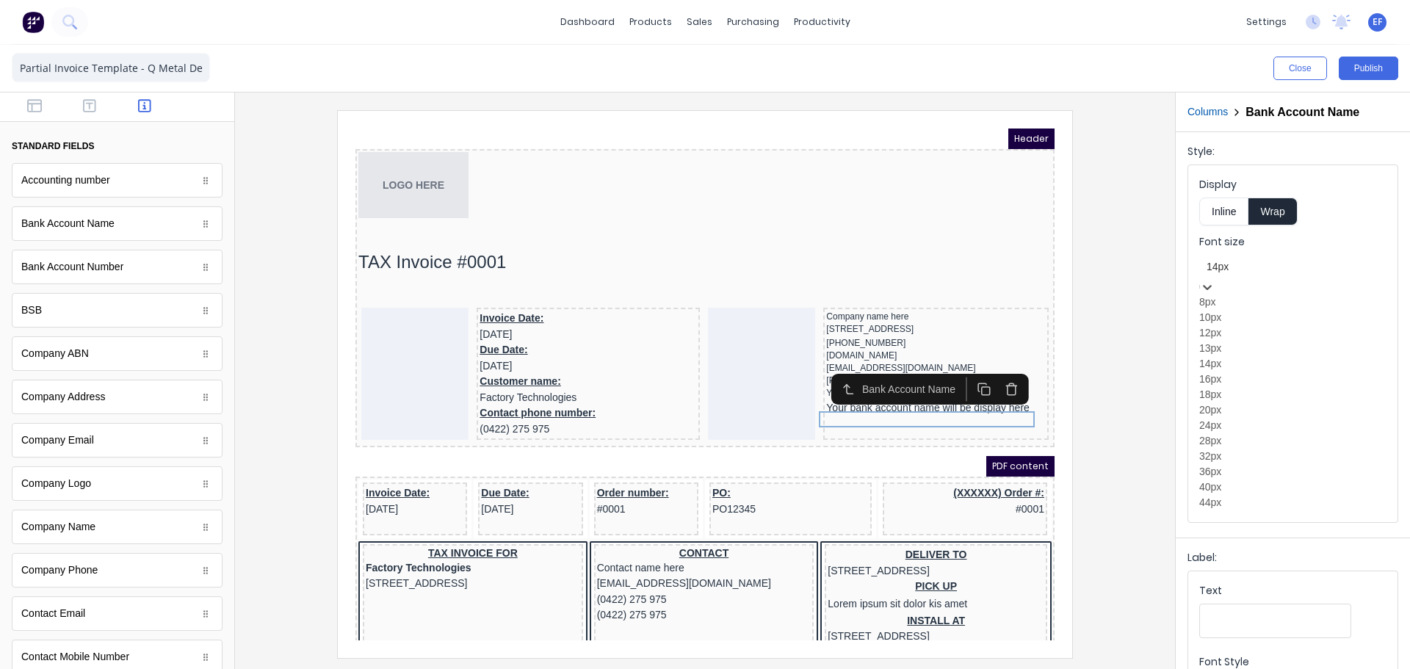
click at [1226, 275] on div at bounding box center [1293, 267] width 173 height 18
click at [1237, 341] on div "12px" at bounding box center [1292, 332] width 187 height 15
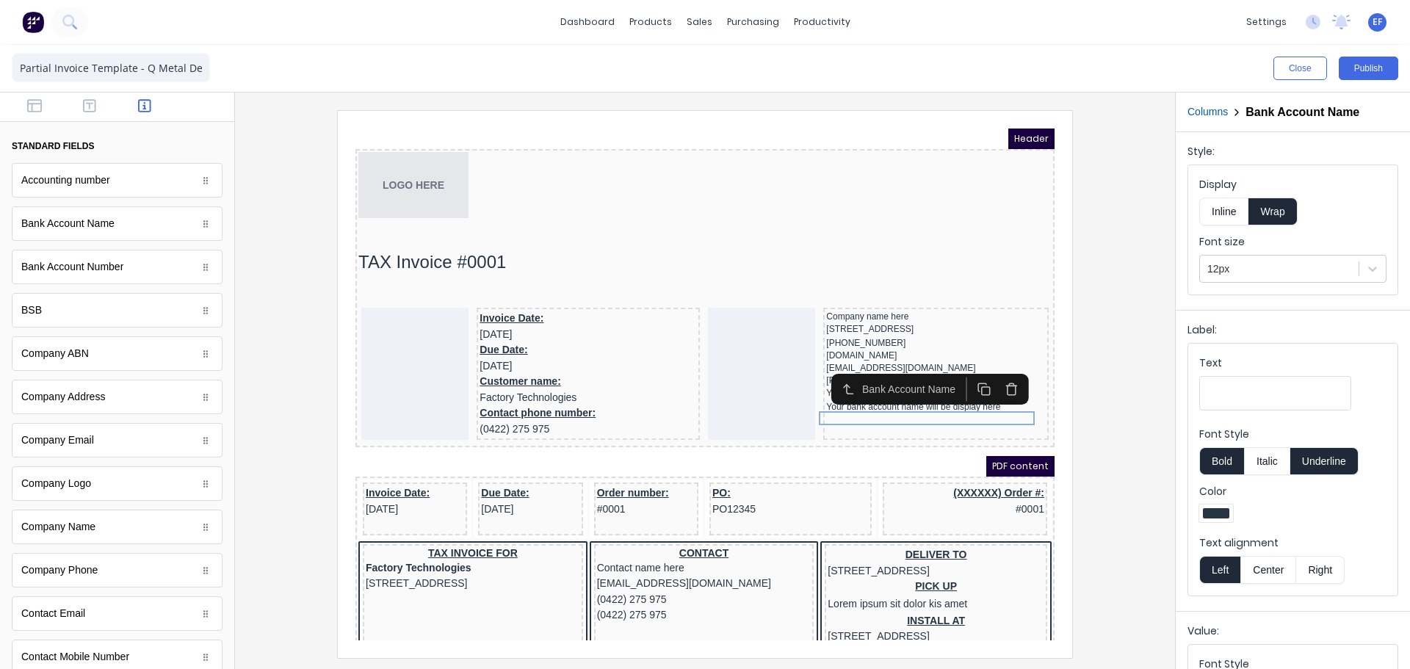
click at [1091, 398] on div at bounding box center [705, 383] width 917 height 547
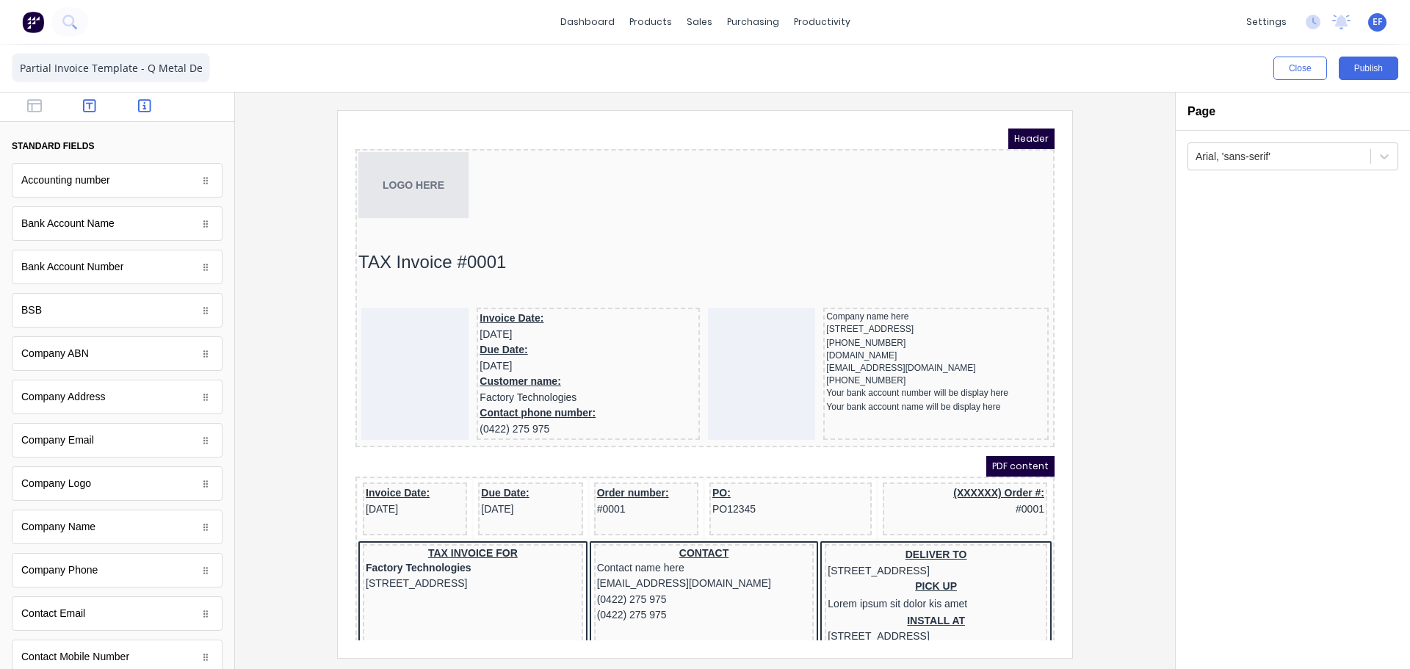
click at [90, 107] on icon "button" at bounding box center [89, 105] width 13 height 15
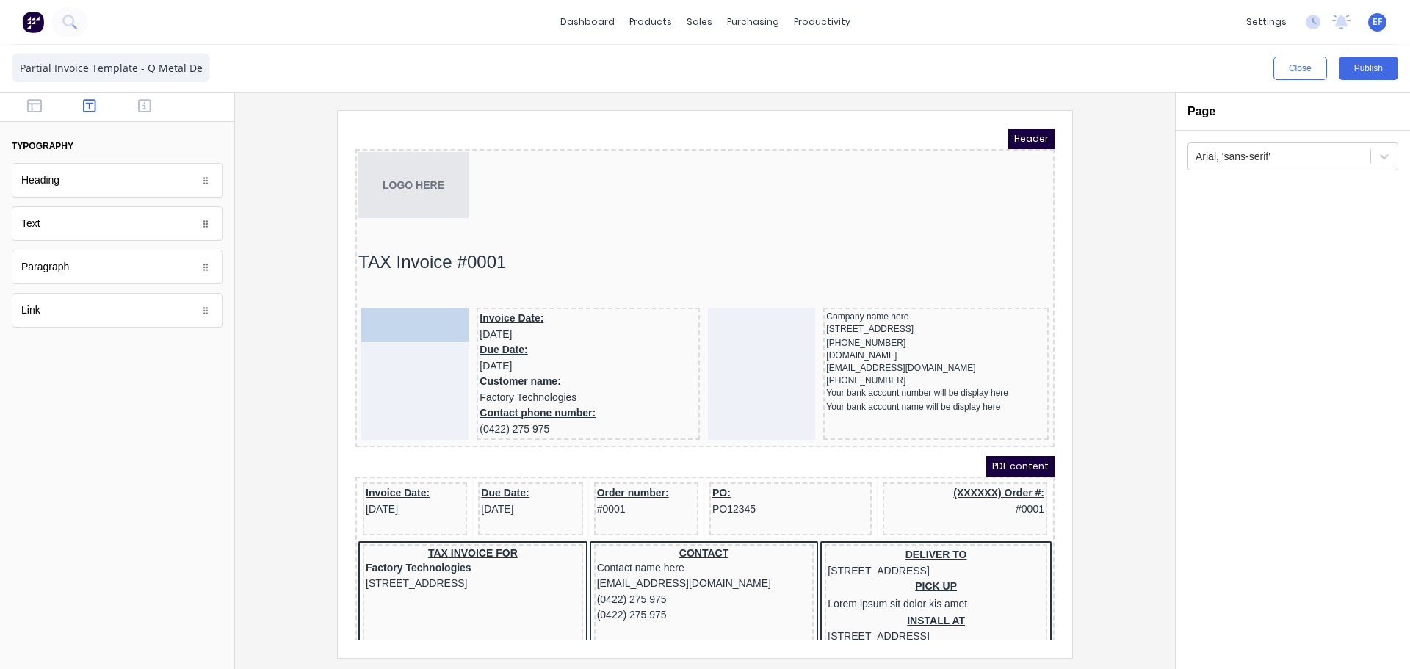
drag, startPoint x: 40, startPoint y: 229, endPoint x: 391, endPoint y: 324, distance: 363.7
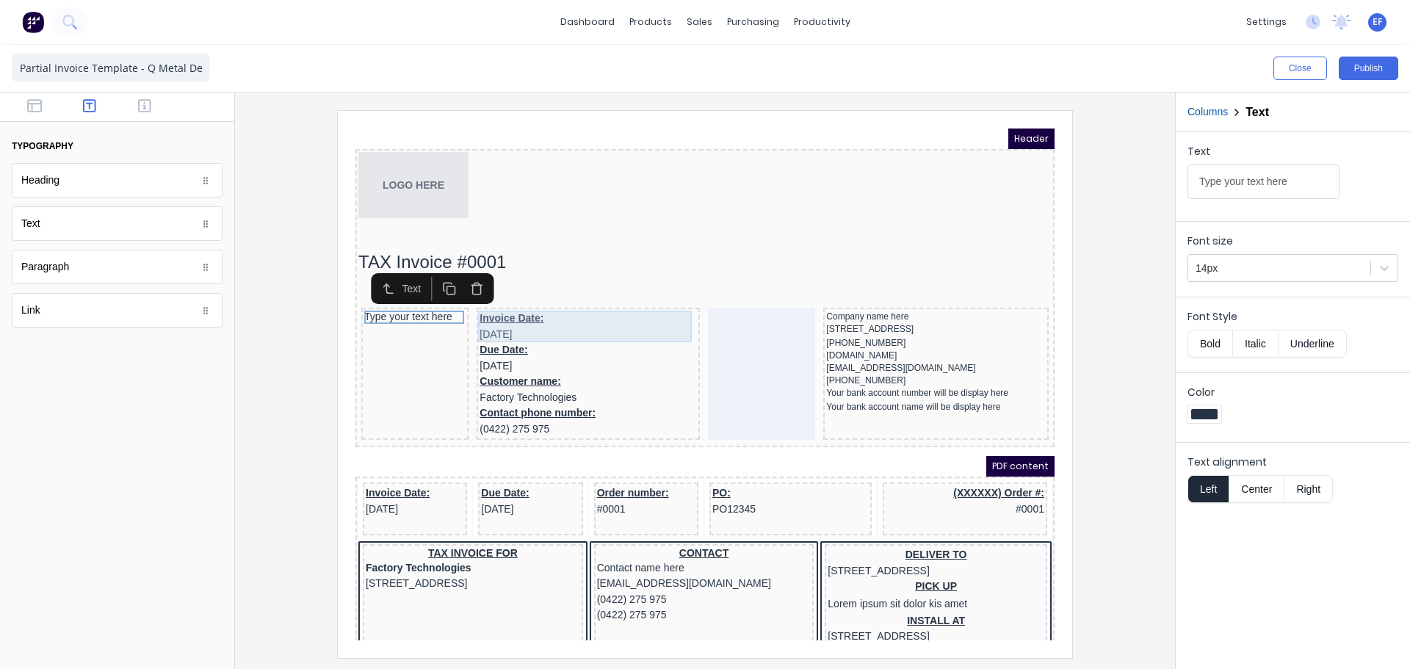
click at [510, 300] on div "Invoice Date: 29/10/2024" at bounding box center [570, 309] width 217 height 32
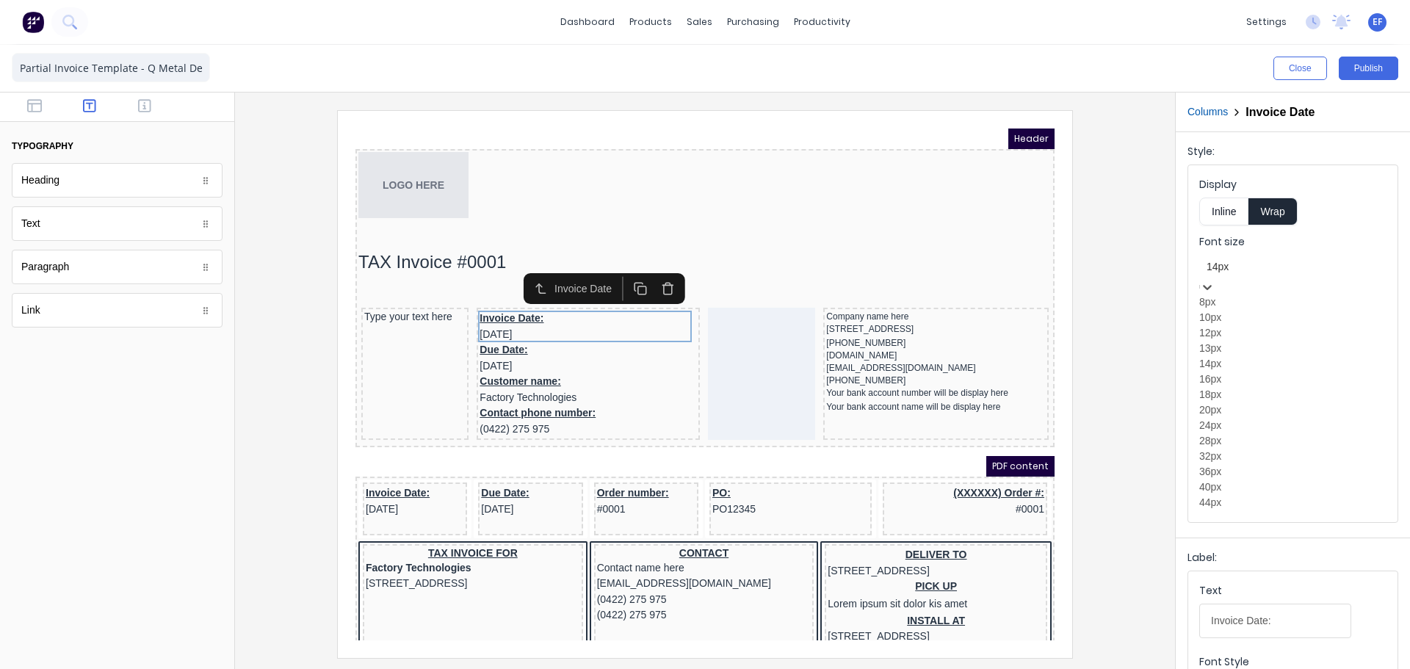
click at [1274, 266] on div at bounding box center [1293, 267] width 173 height 18
click at [1235, 341] on div "12px" at bounding box center [1292, 332] width 187 height 15
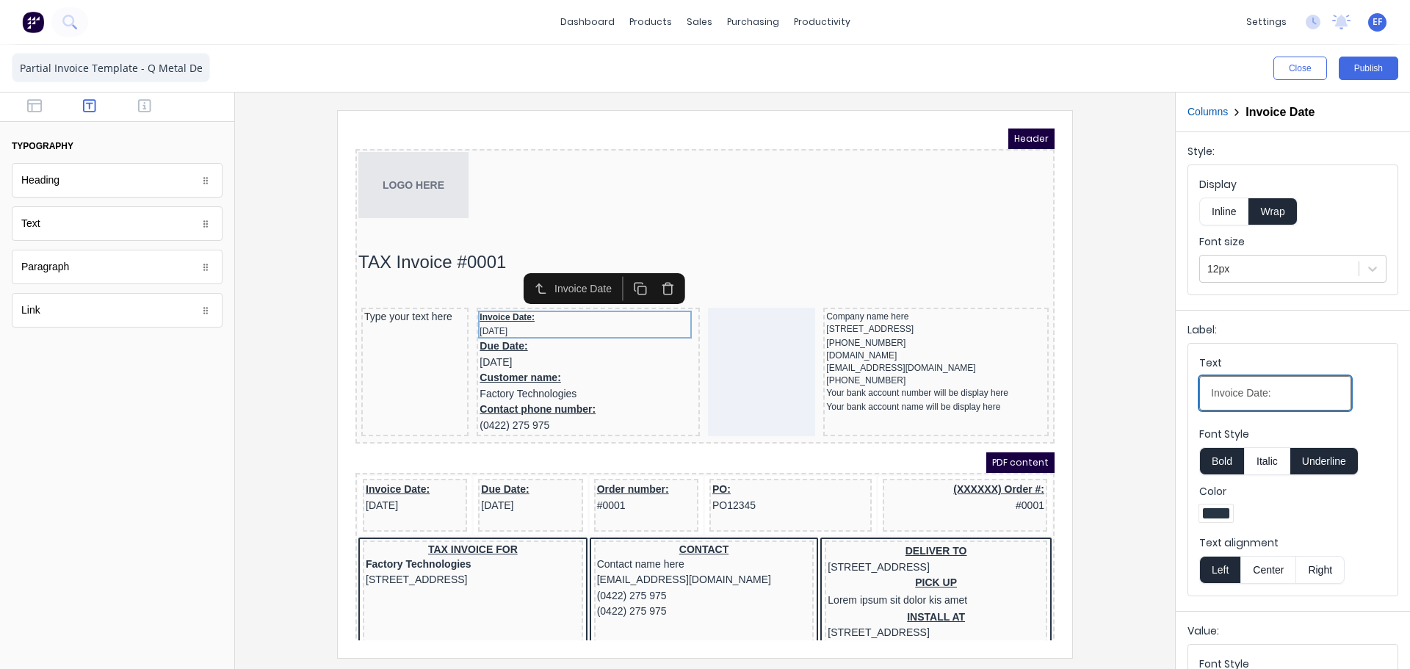
drag, startPoint x: 1296, startPoint y: 401, endPoint x: 1152, endPoint y: 396, distance: 144.8
click at [1152, 396] on div "Close Publish Components typography Heading Heading Text Text Paragraph Paragra…" at bounding box center [705, 357] width 1410 height 624
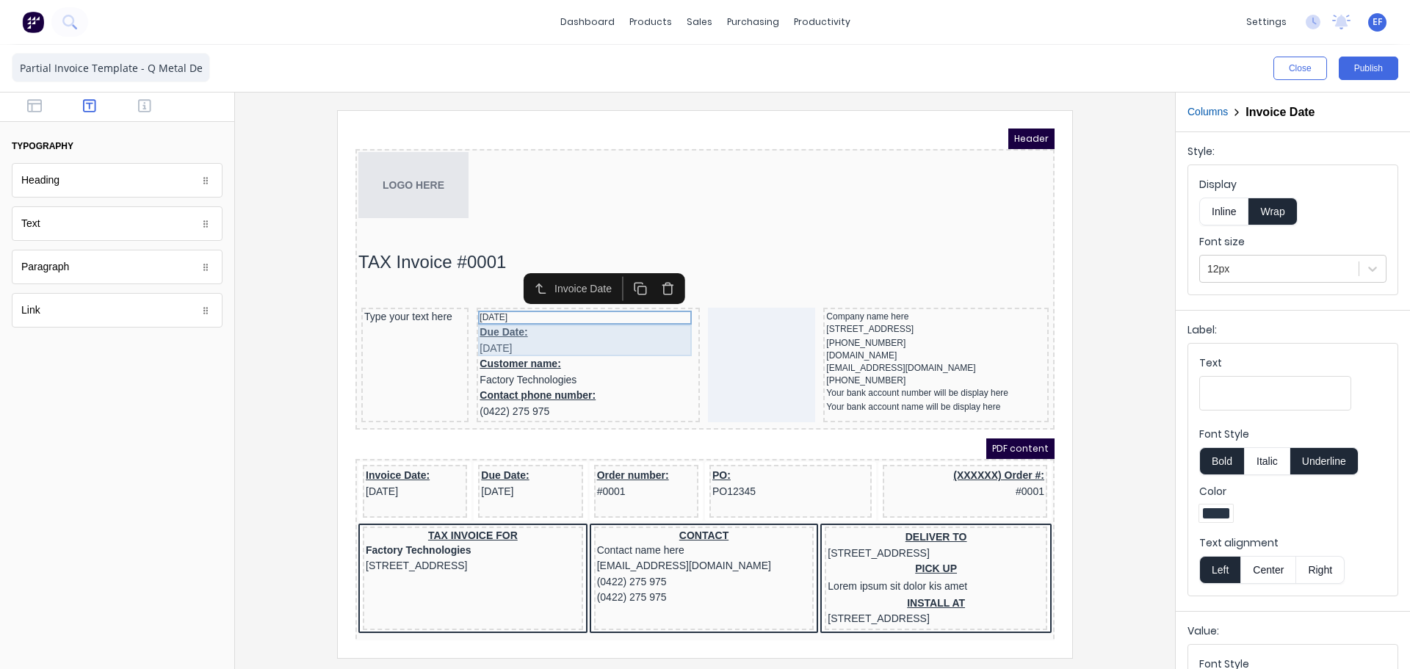
click at [591, 325] on div "Due Date: 29/10/2024" at bounding box center [570, 323] width 217 height 32
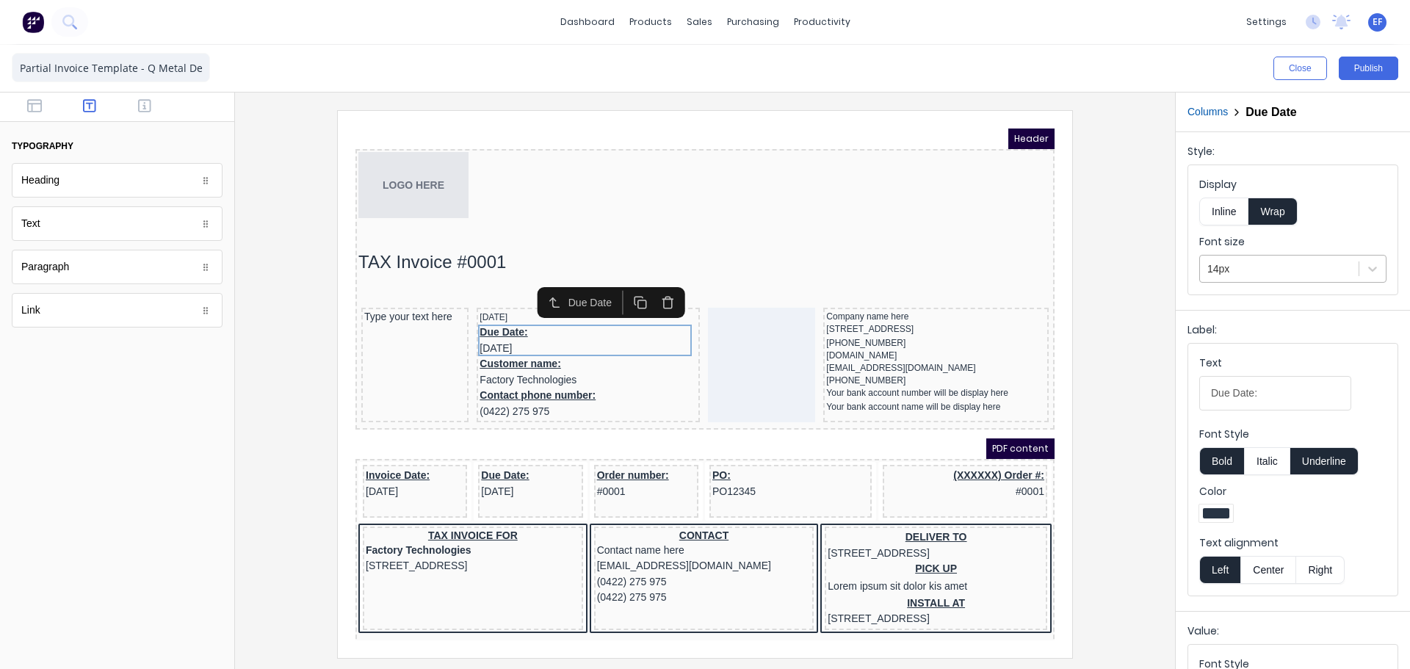
click at [1233, 270] on div at bounding box center [1280, 269] width 144 height 18
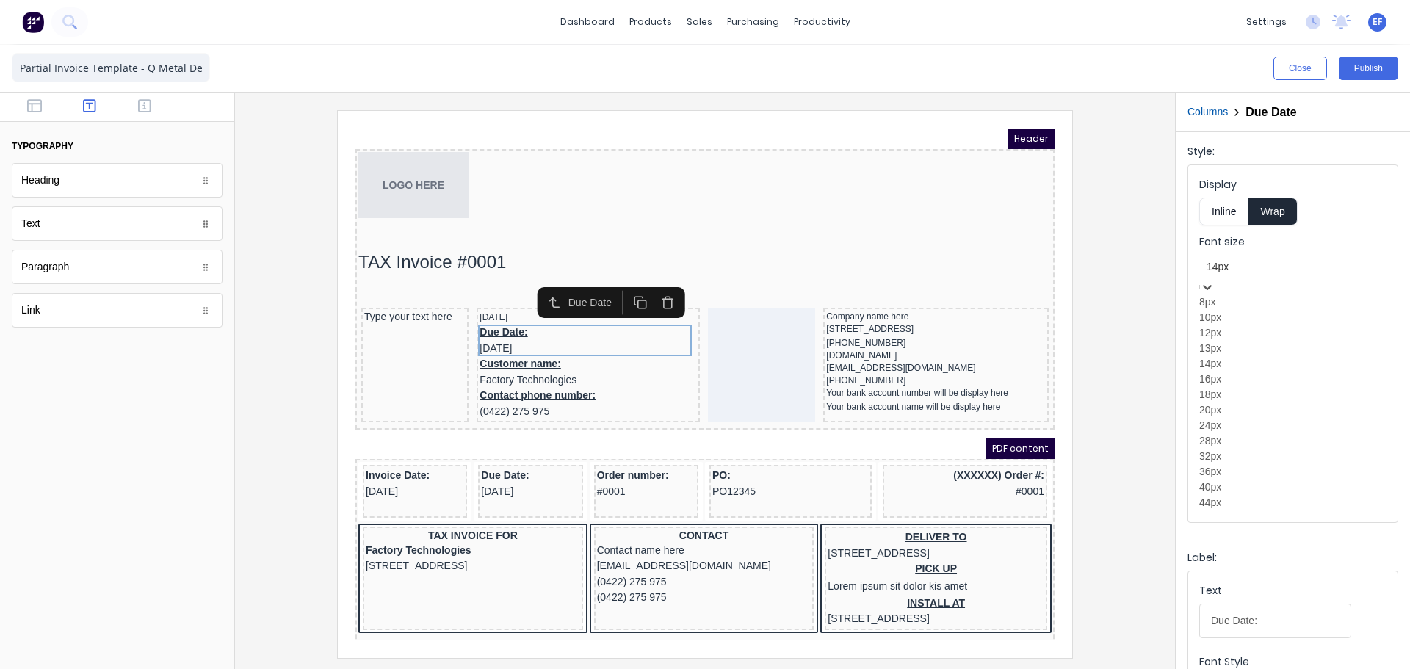
click at [1231, 341] on div "12px" at bounding box center [1292, 332] width 187 height 15
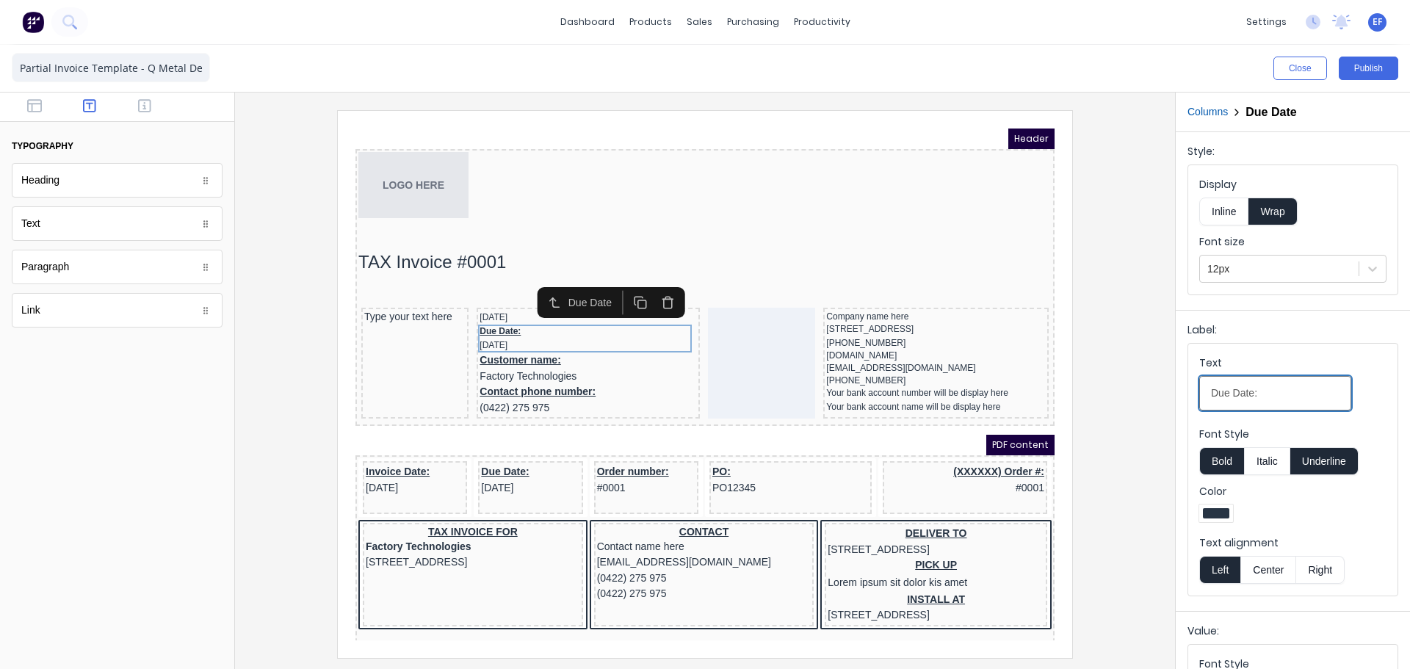
drag, startPoint x: 1271, startPoint y: 387, endPoint x: 1121, endPoint y: 386, distance: 150.6
click at [1123, 388] on div "Close Publish Components typography Heading Heading Text Text Paragraph Paragra…" at bounding box center [705, 357] width 1410 height 624
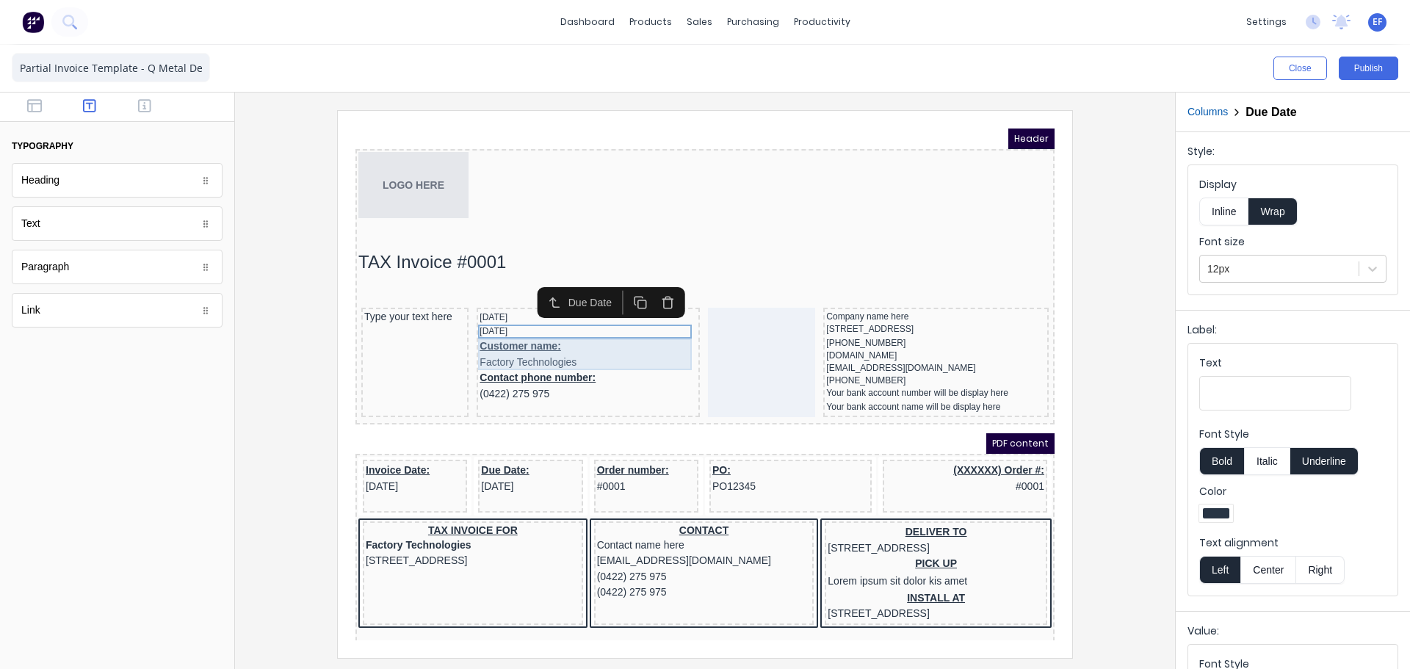
click at [610, 336] on div "Customer name: Factory Technologies" at bounding box center [570, 337] width 217 height 32
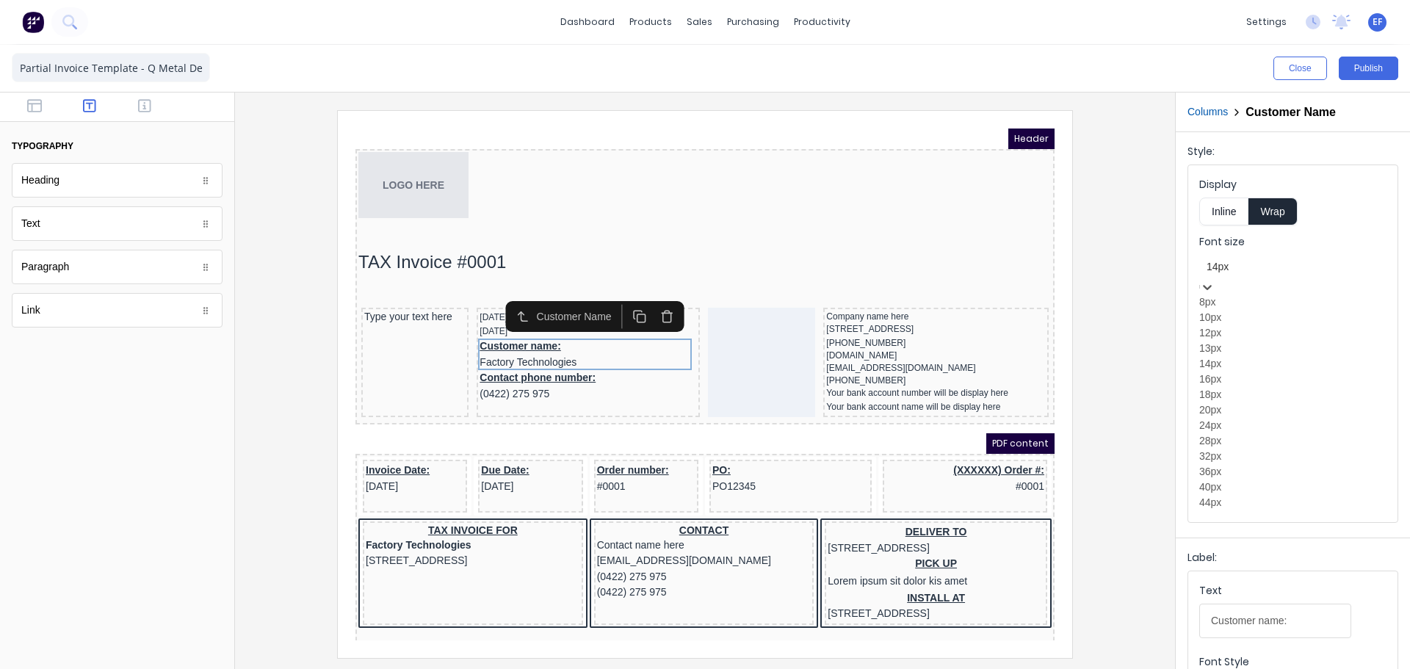
click at [1264, 263] on div at bounding box center [1293, 267] width 173 height 18
click at [1257, 341] on div "12px" at bounding box center [1292, 332] width 187 height 15
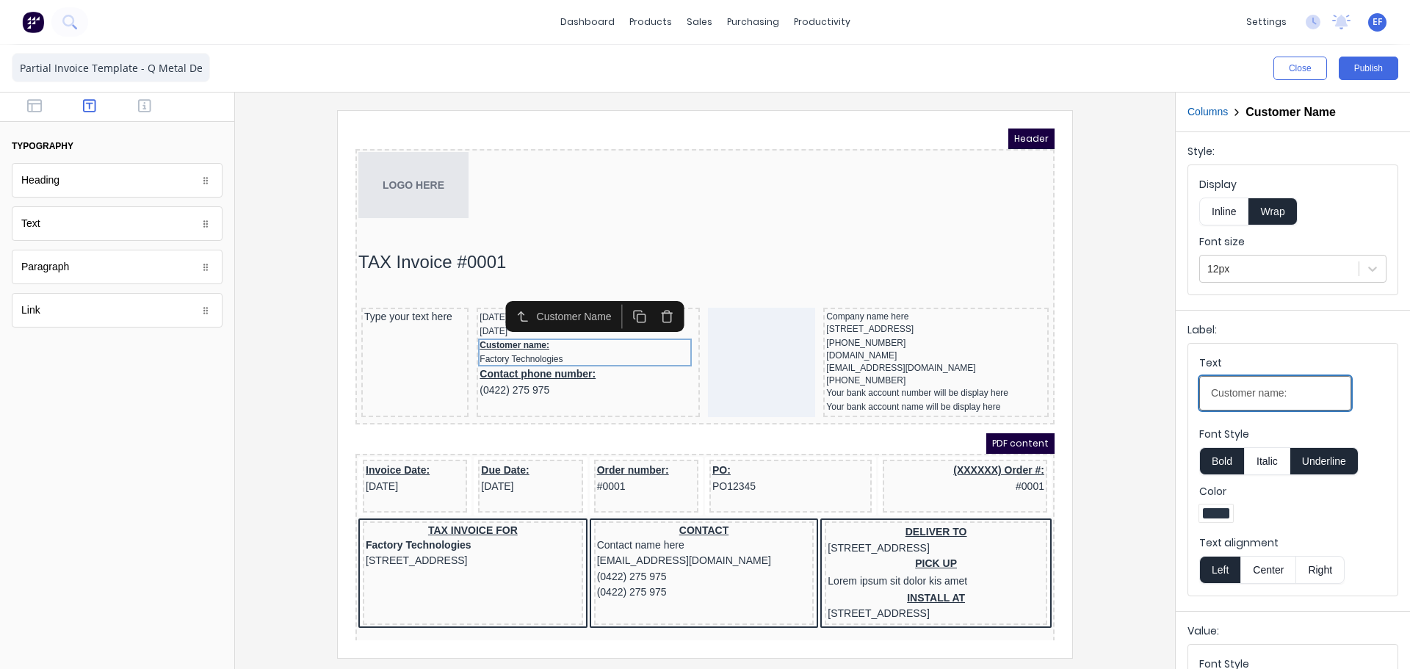
drag, startPoint x: 1303, startPoint y: 391, endPoint x: 1137, endPoint y: 389, distance: 166.0
click at [1138, 389] on div "Close Publish Components typography Heading Heading Text Text Paragraph Paragra…" at bounding box center [705, 357] width 1410 height 624
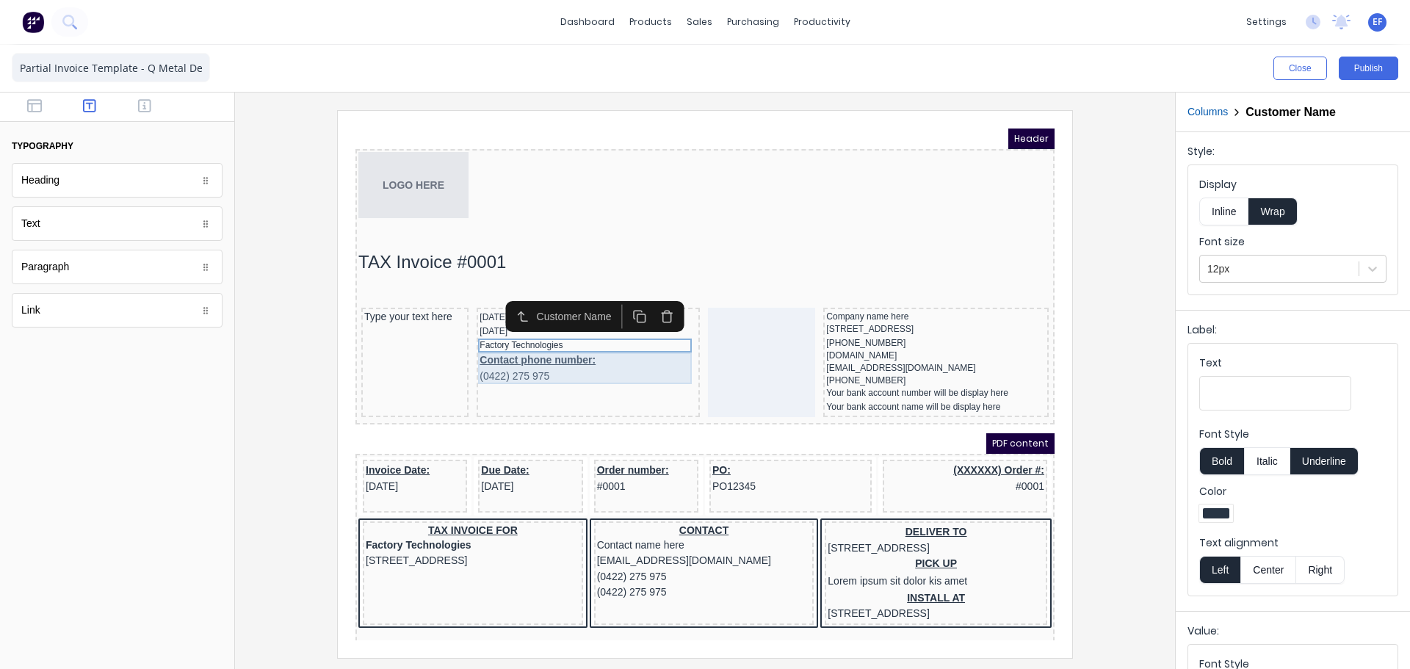
click at [528, 346] on div "Contact phone number: (0422) 275 975" at bounding box center [570, 351] width 217 height 32
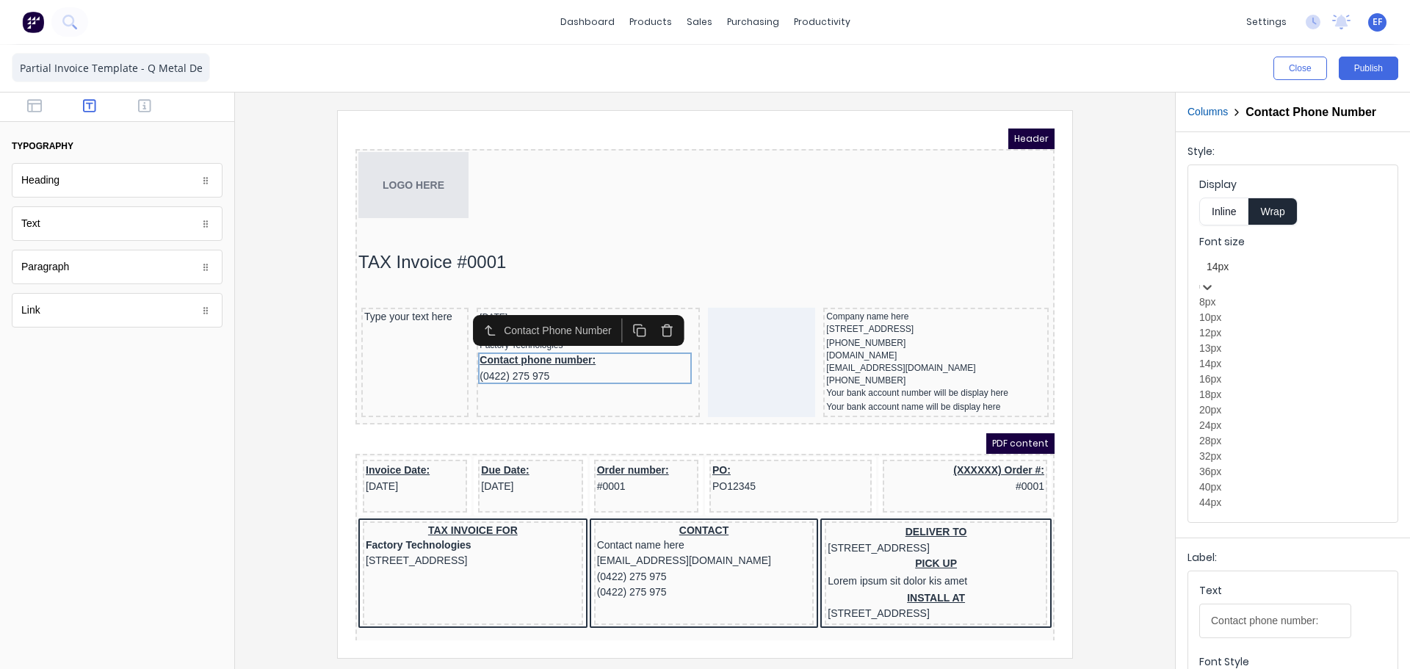
click at [1255, 274] on div at bounding box center [1293, 267] width 173 height 18
click at [1249, 341] on div "12px" at bounding box center [1292, 332] width 187 height 15
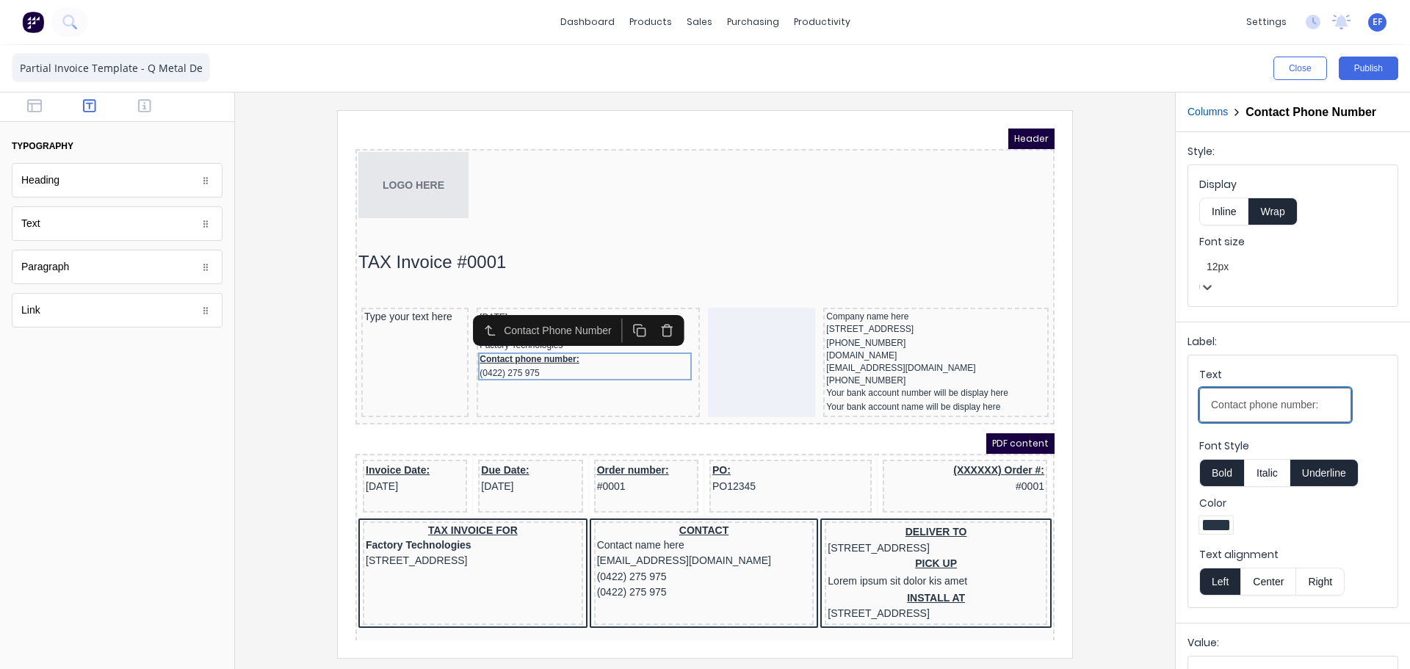
drag, startPoint x: 1249, startPoint y: 394, endPoint x: 1268, endPoint y: 395, distance: 18.4
click at [1249, 394] on input "Contact phone number:" at bounding box center [1275, 405] width 152 height 35
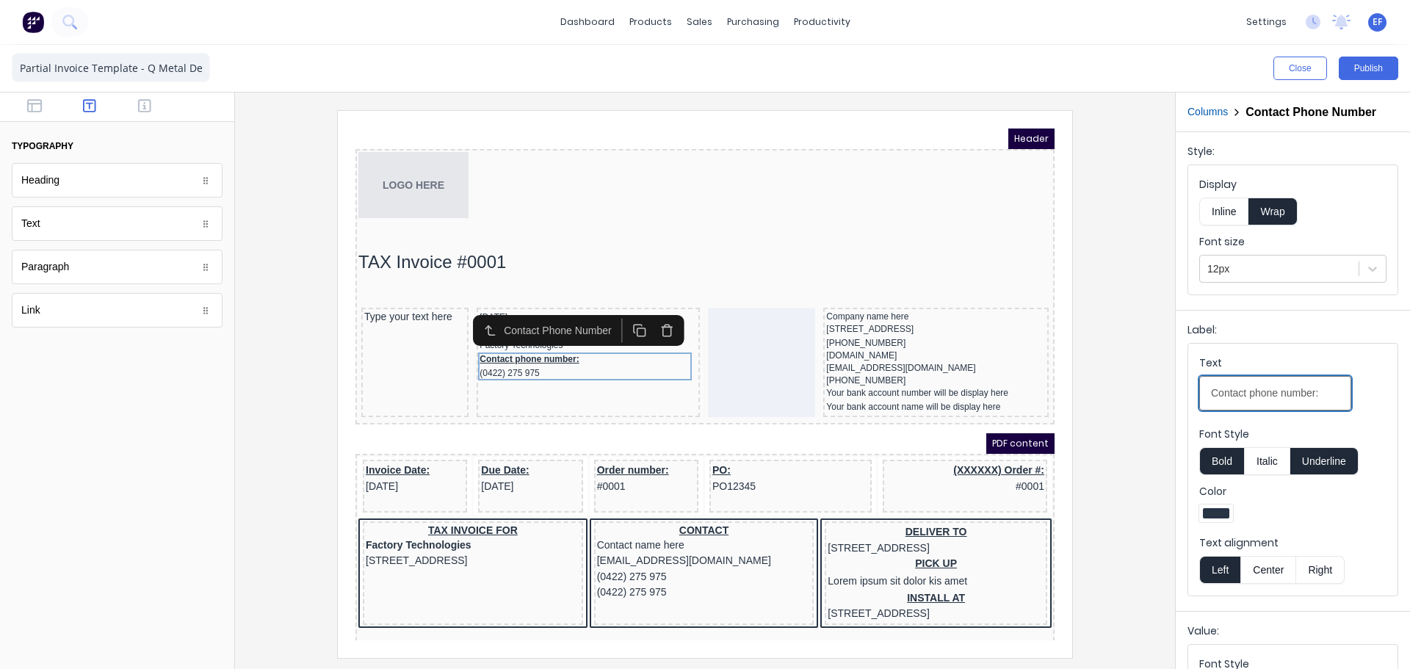
drag, startPoint x: 1322, startPoint y: 395, endPoint x: 1144, endPoint y: 380, distance: 179.1
click at [1144, 380] on div "Close Publish Components typography Heading Heading Text Text Paragraph Paragra…" at bounding box center [705, 357] width 1410 height 624
click at [1186, 369] on div "Label: Text Font Style Bold Italic Underline Color Text alignment Left Center R…" at bounding box center [1293, 457] width 234 height 295
click at [1124, 321] on div at bounding box center [705, 383] width 917 height 547
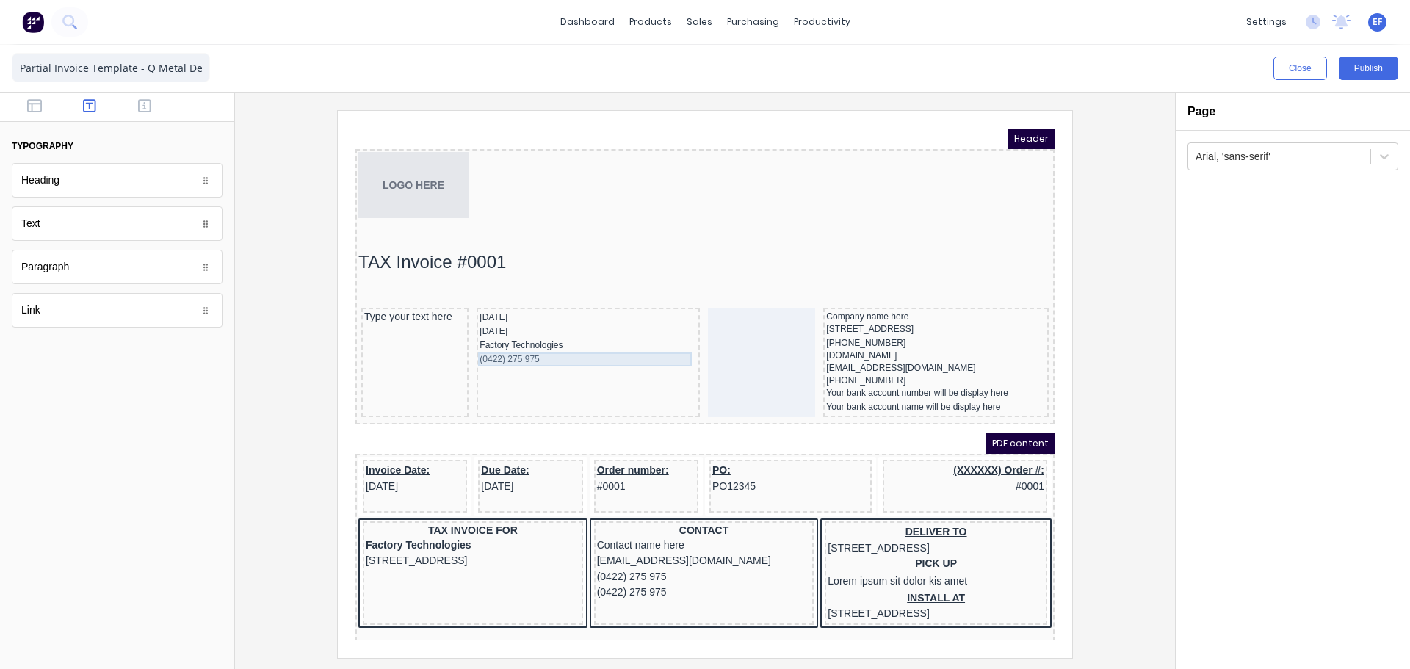
click at [556, 337] on div "(0422) 275 975" at bounding box center [570, 342] width 217 height 14
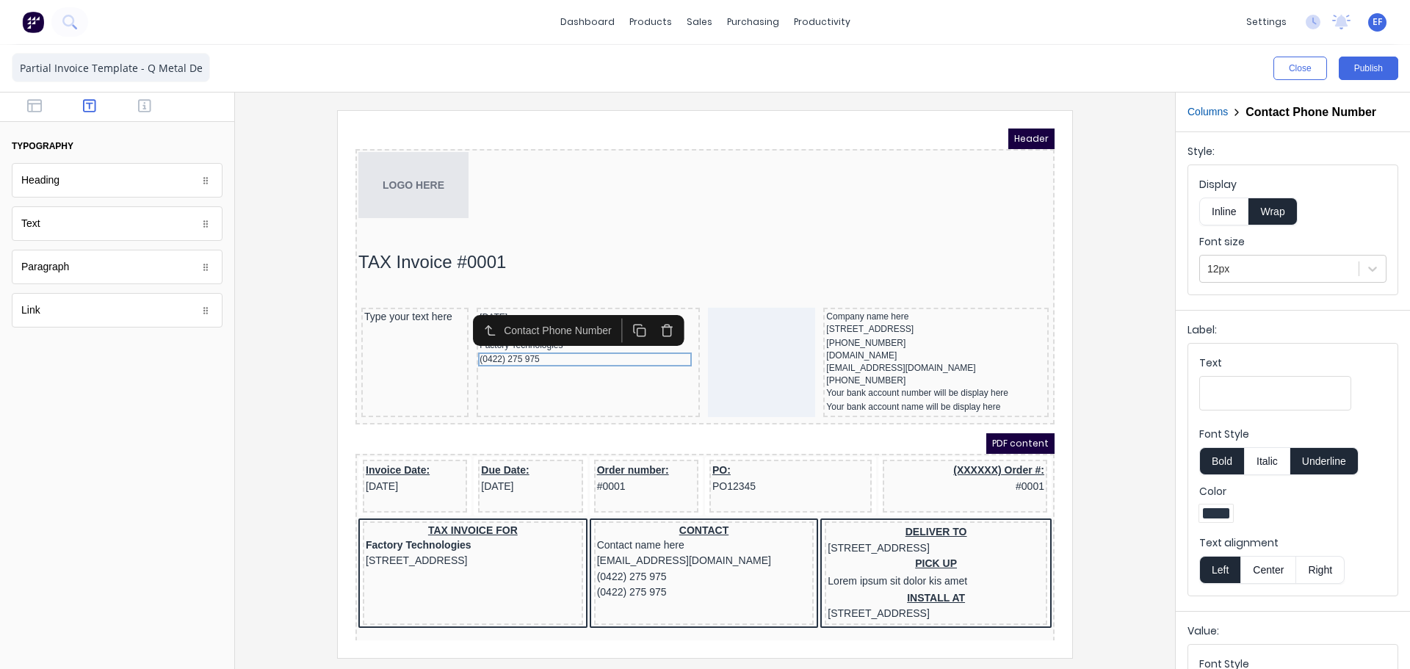
click at [1182, 328] on div "Label: Text Font Style Bold Italic Underline Color Text alignment Left Center R…" at bounding box center [1293, 457] width 234 height 295
click at [1167, 328] on div at bounding box center [705, 381] width 940 height 577
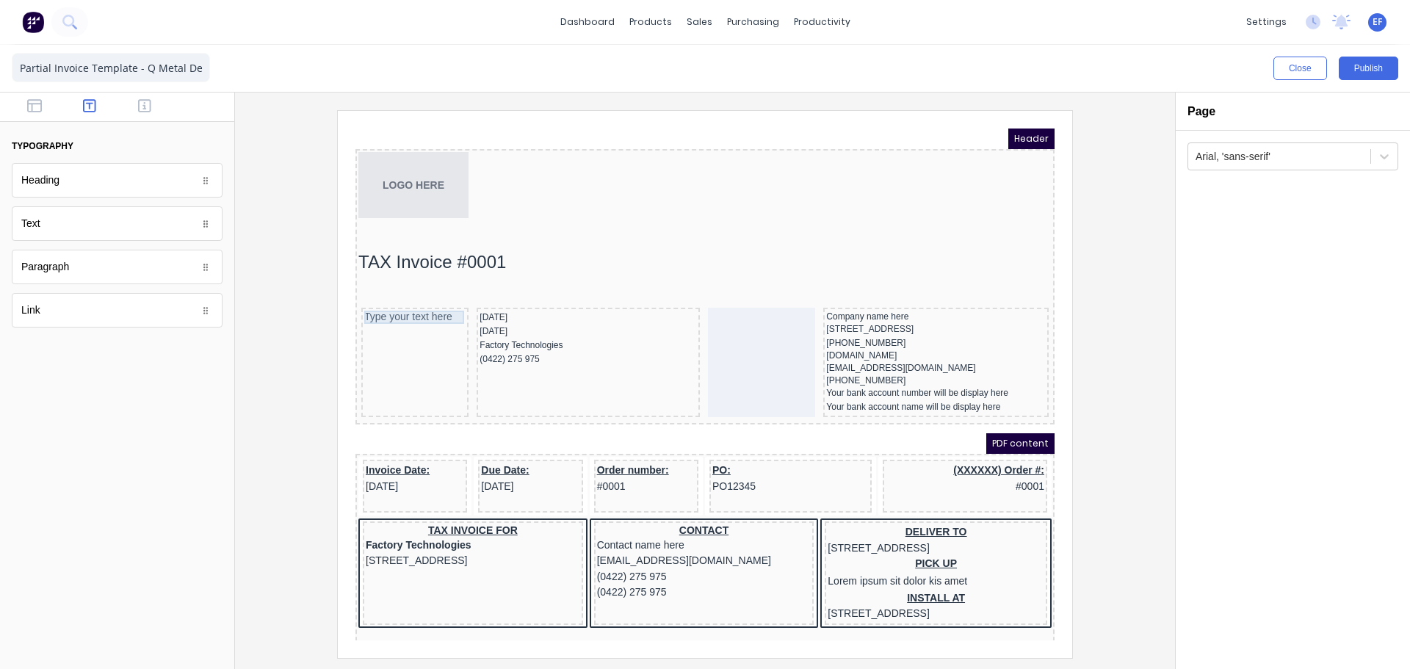
click at [415, 301] on div "Type your text here" at bounding box center [397, 299] width 101 height 13
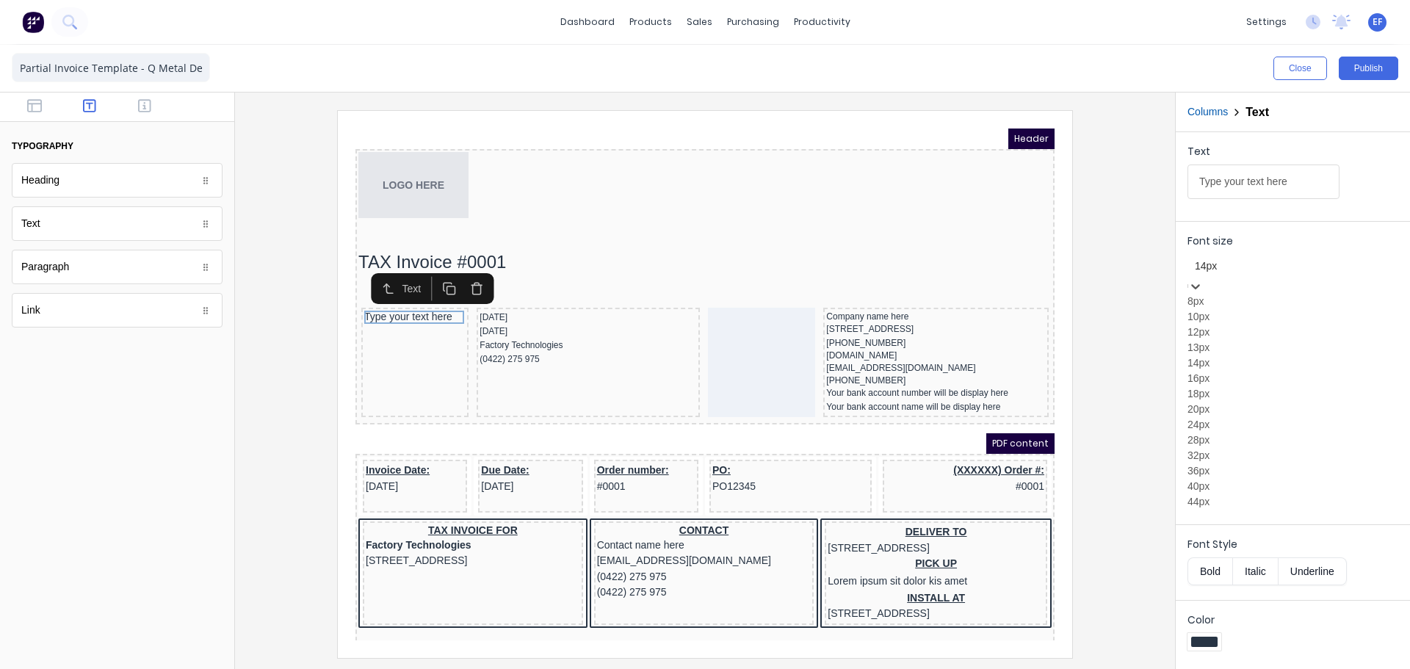
click at [1260, 275] on div at bounding box center [1293, 266] width 196 height 18
click at [1233, 340] on div "12px" at bounding box center [1293, 332] width 211 height 15
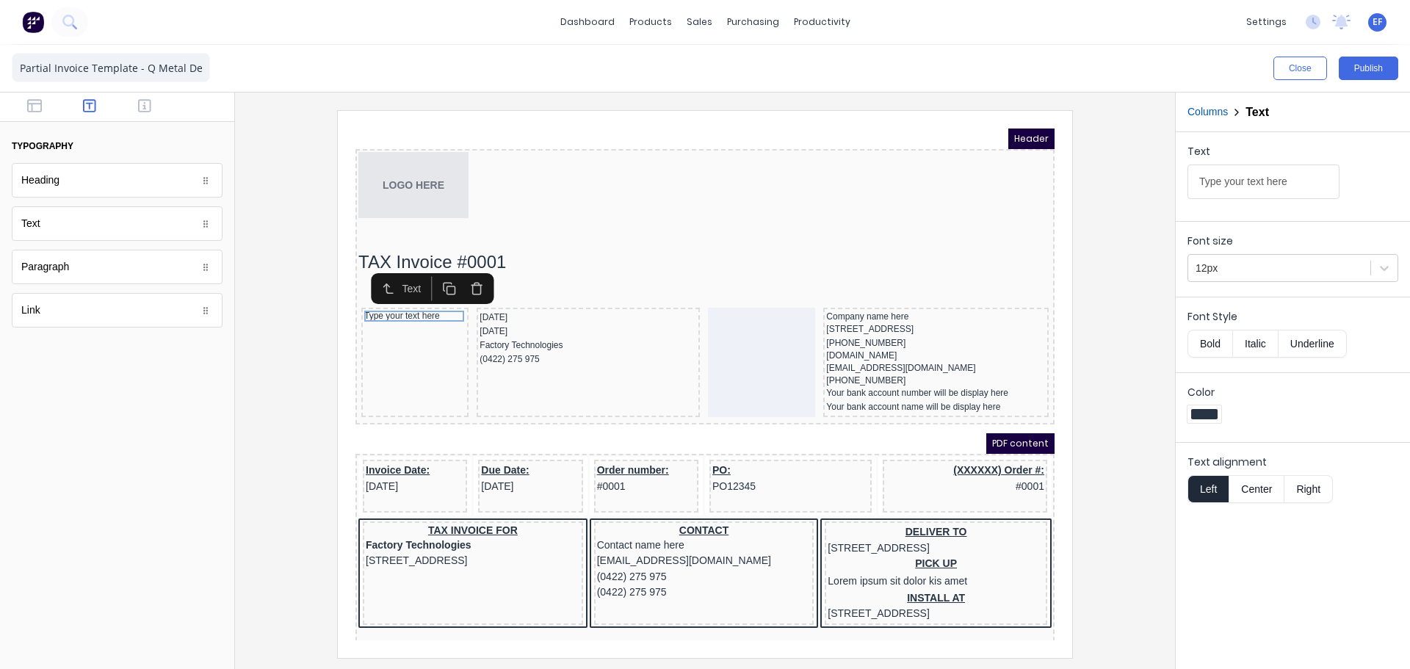
click at [430, 273] on rect "button" at bounding box center [434, 273] width 8 height 8
click at [429, 275] on icon "button" at bounding box center [432, 282] width 14 height 14
click at [432, 287] on icon "button" at bounding box center [430, 291] width 8 height 8
click at [433, 306] on icon "button" at bounding box center [432, 304] width 14 height 14
drag, startPoint x: 381, startPoint y: 341, endPoint x: 730, endPoint y: 308, distance: 350.4
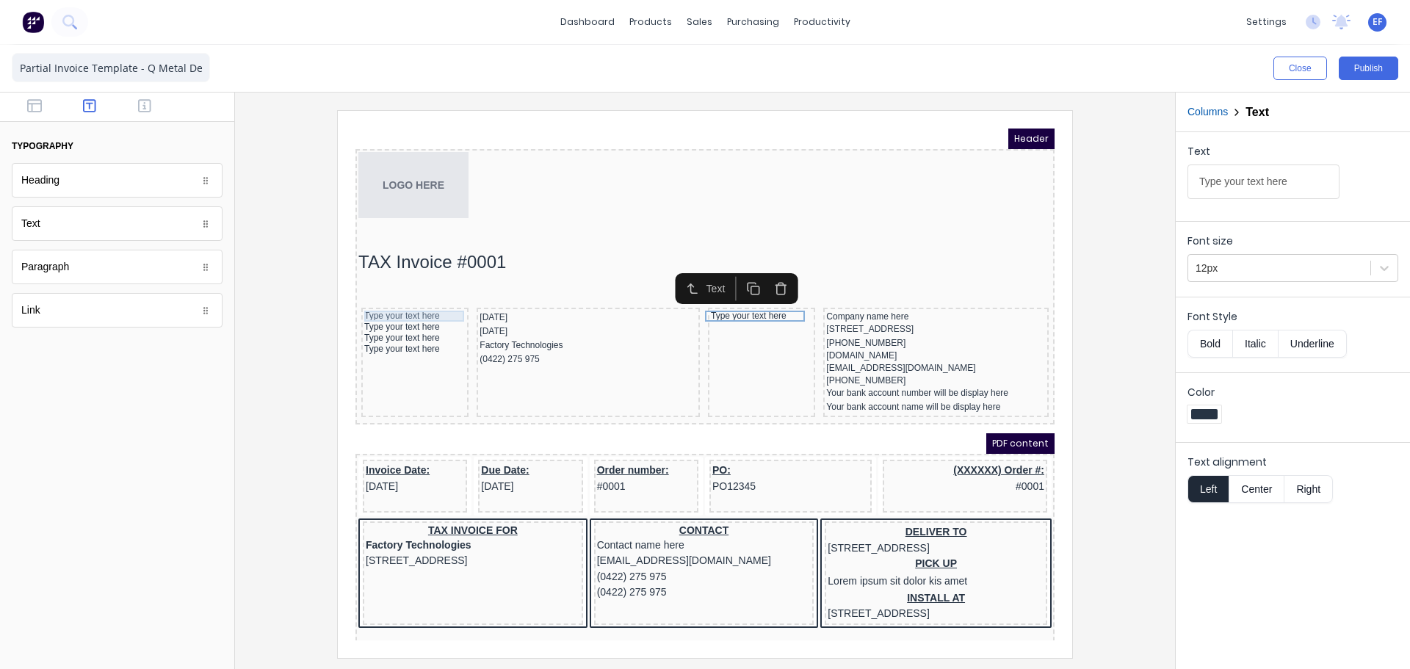
click at [391, 300] on div "Type your text here" at bounding box center [397, 298] width 101 height 11
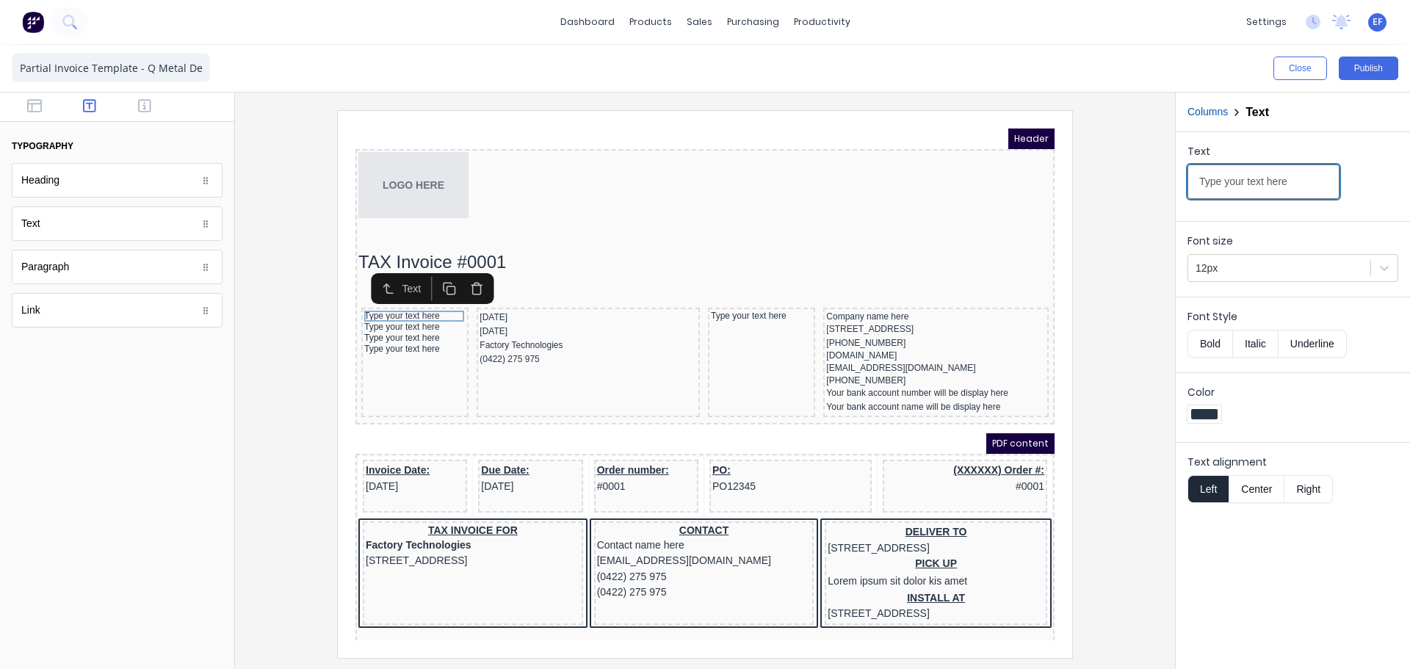
drag, startPoint x: 1310, startPoint y: 187, endPoint x: 1106, endPoint y: 201, distance: 204.7
click at [1106, 201] on div "Close Publish Components typography Heading Heading Text Text Paragraph Paragra…" at bounding box center [705, 357] width 1410 height 624
click at [1280, 181] on input "Type your text here" at bounding box center [1264, 182] width 152 height 35
drag, startPoint x: 1141, startPoint y: 188, endPoint x: 1130, endPoint y: 187, distance: 11.1
click at [1137, 187] on div "Close Publish Components typography Heading Heading Text Text Paragraph Paragra…" at bounding box center [705, 357] width 1410 height 624
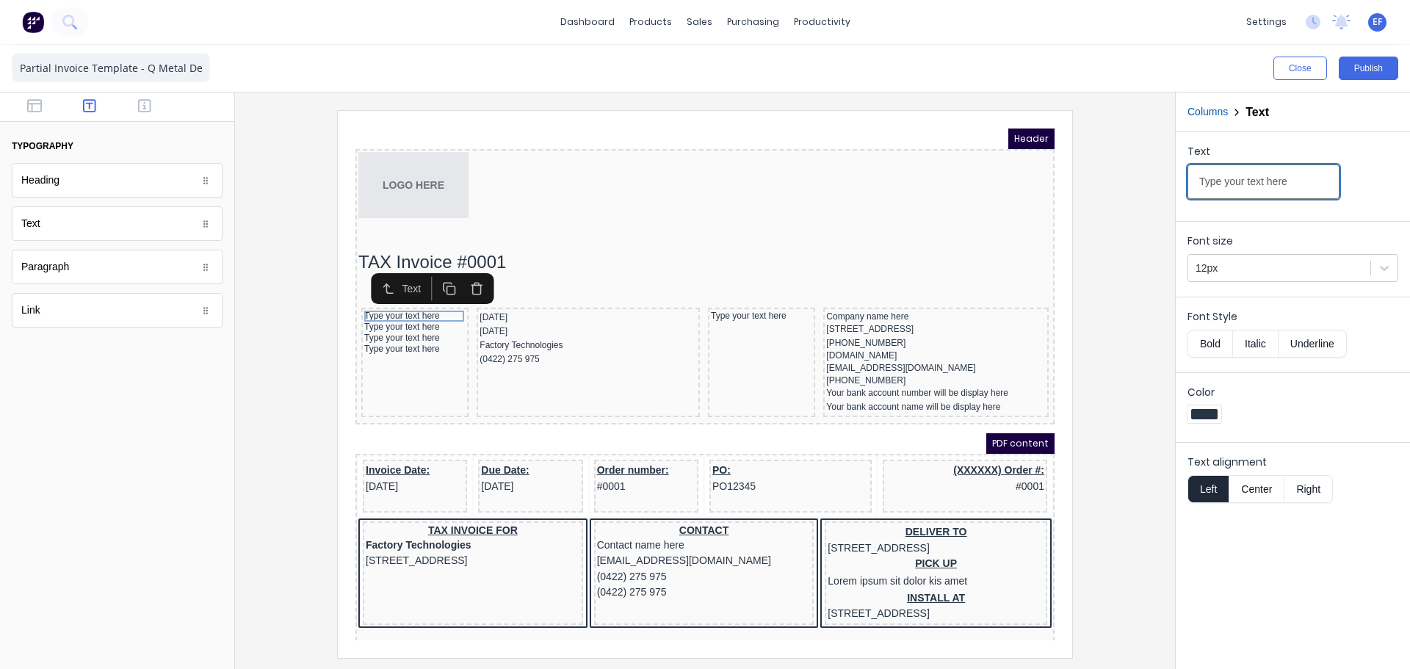
paste input "Date:"
type input "Date:"
click at [414, 308] on div "Type your text here" at bounding box center [397, 309] width 101 height 11
drag, startPoint x: 1295, startPoint y: 186, endPoint x: 1163, endPoint y: 188, distance: 131.5
click at [1164, 188] on div "Close Publish Components typography Heading Heading Text Text Paragraph Paragra…" at bounding box center [705, 357] width 1410 height 624
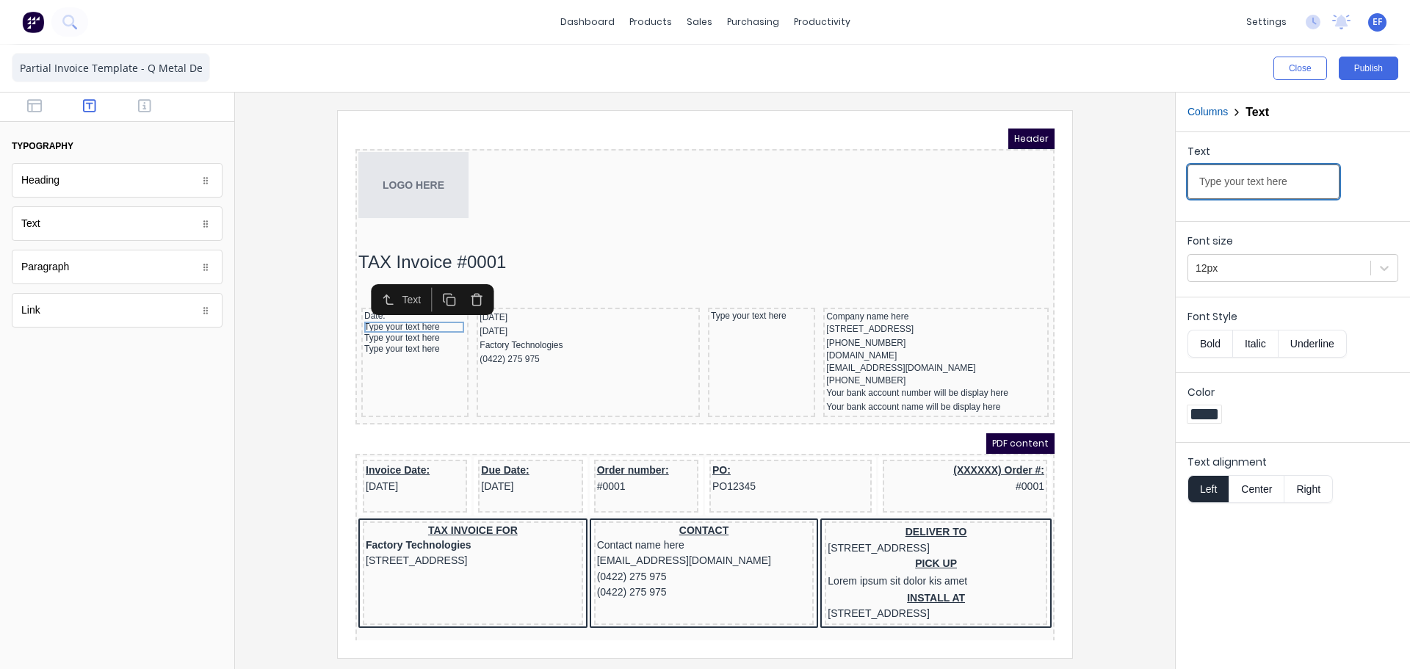
paste input "Due date:"
type input "Due date:"
click at [353, 319] on div "Type your text here" at bounding box center [397, 320] width 101 height 11
drag, startPoint x: 1306, startPoint y: 183, endPoint x: 1141, endPoint y: 184, distance: 164.5
click at [1141, 184] on div "Close Publish Components typography Heading Heading Text Text Paragraph Paragra…" at bounding box center [705, 357] width 1410 height 624
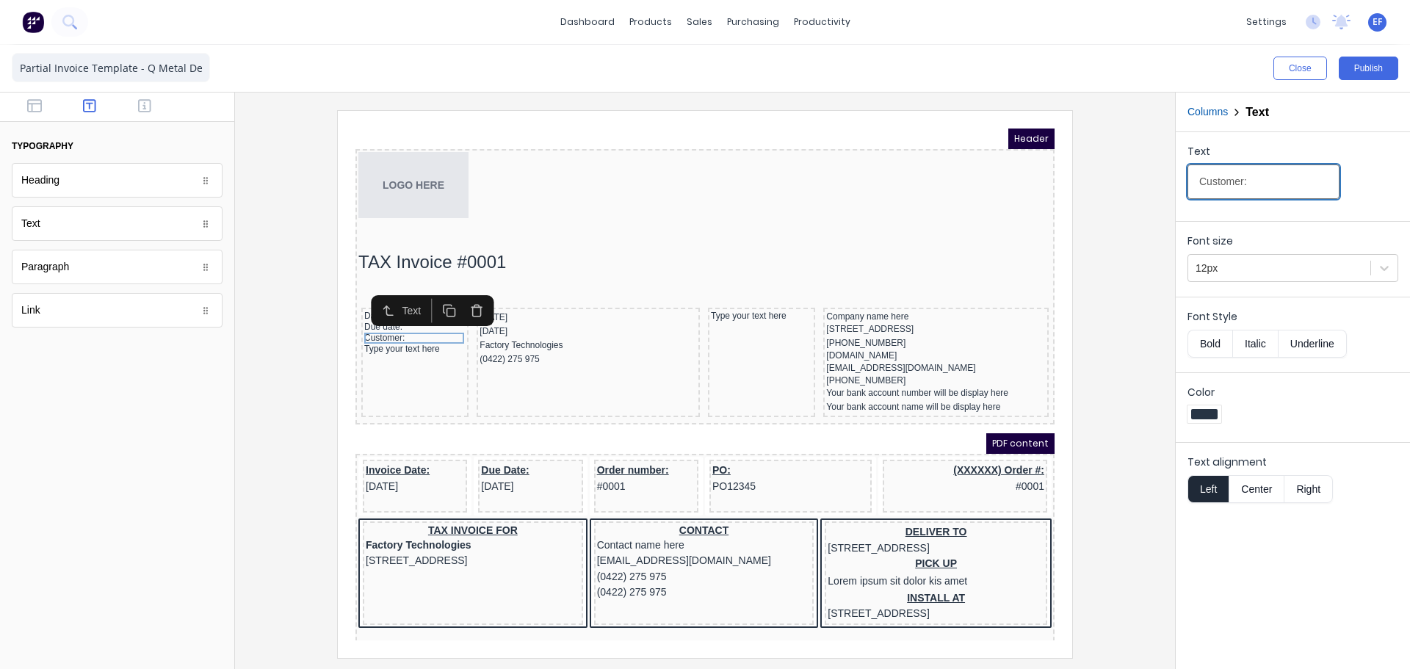
type input "Customer:"
click at [1200, 344] on button "Bold" at bounding box center [1210, 344] width 45 height 28
click at [373, 328] on div "Type your text here" at bounding box center [397, 331] width 101 height 11
drag, startPoint x: 1300, startPoint y: 183, endPoint x: 1101, endPoint y: 173, distance: 199.3
click at [1104, 173] on div "Close Publish Components typography Heading Heading Text Text Paragraph Paragra…" at bounding box center [705, 357] width 1410 height 624
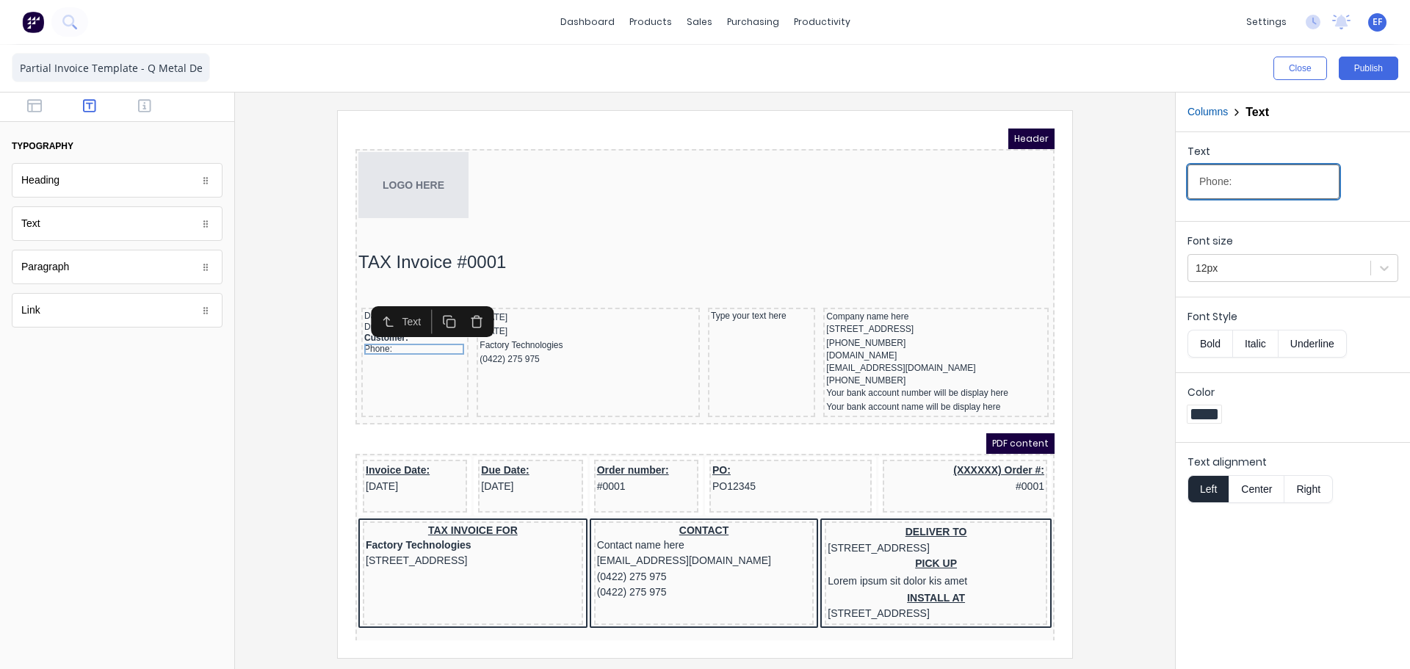
type input "Phone:"
click at [347, 308] on div "Text" at bounding box center [405, 304] width 117 height 31
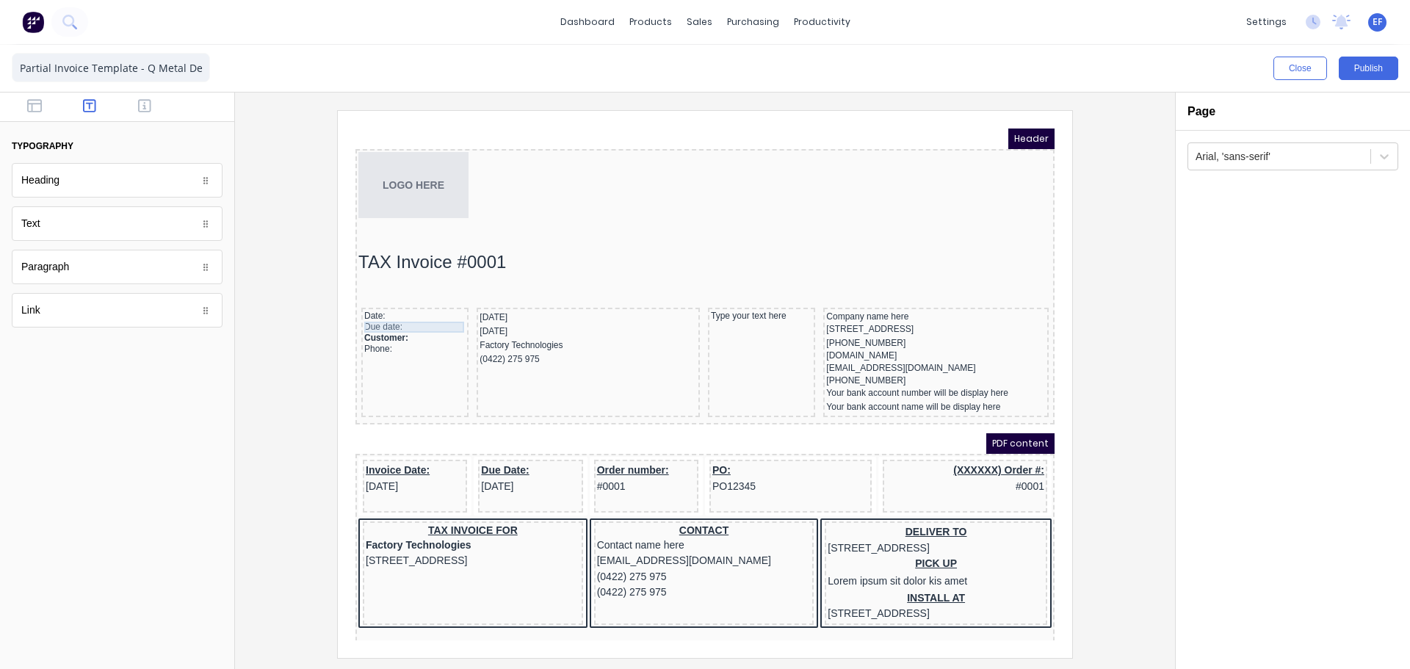
click at [357, 308] on div "Due date:" at bounding box center [397, 309] width 101 height 11
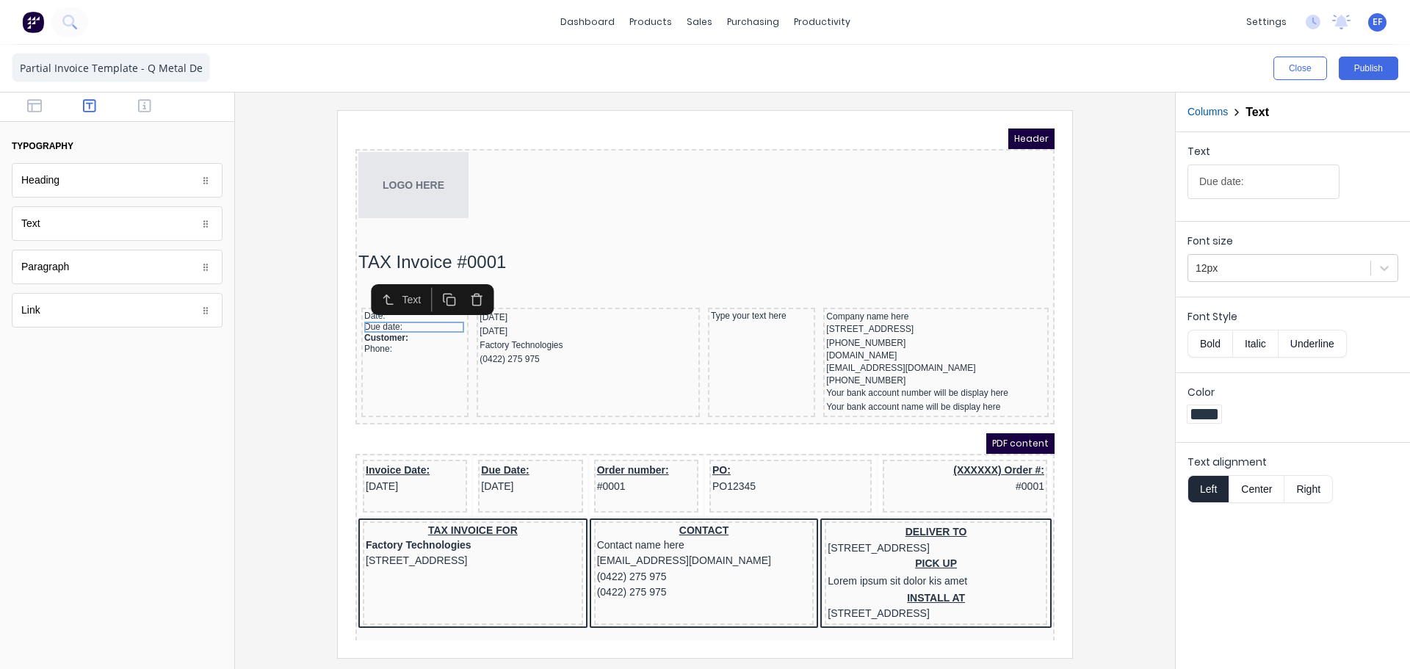
drag, startPoint x: 1212, startPoint y: 342, endPoint x: 1154, endPoint y: 350, distance: 58.5
click at [1211, 342] on button "Bold" at bounding box center [1210, 344] width 45 height 28
click at [347, 300] on div "Date:" at bounding box center [397, 298] width 101 height 11
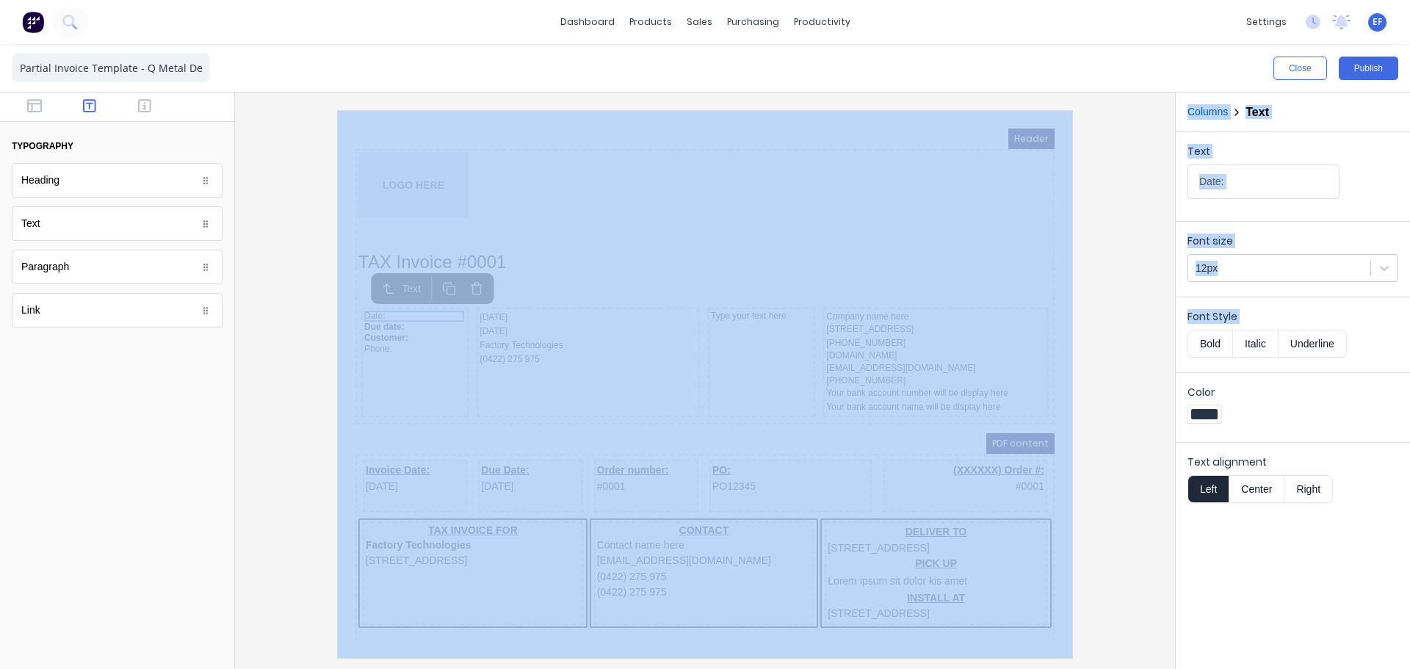
drag, startPoint x: 1152, startPoint y: 339, endPoint x: 1180, endPoint y: 341, distance: 27.3
click at [1177, 341] on div "Close Publish Components typography Heading Heading Text Text Paragraph Paragra…" at bounding box center [705, 357] width 1410 height 624
click at [1210, 342] on button "Bold" at bounding box center [1210, 344] width 45 height 28
click at [1141, 375] on div at bounding box center [705, 383] width 917 height 547
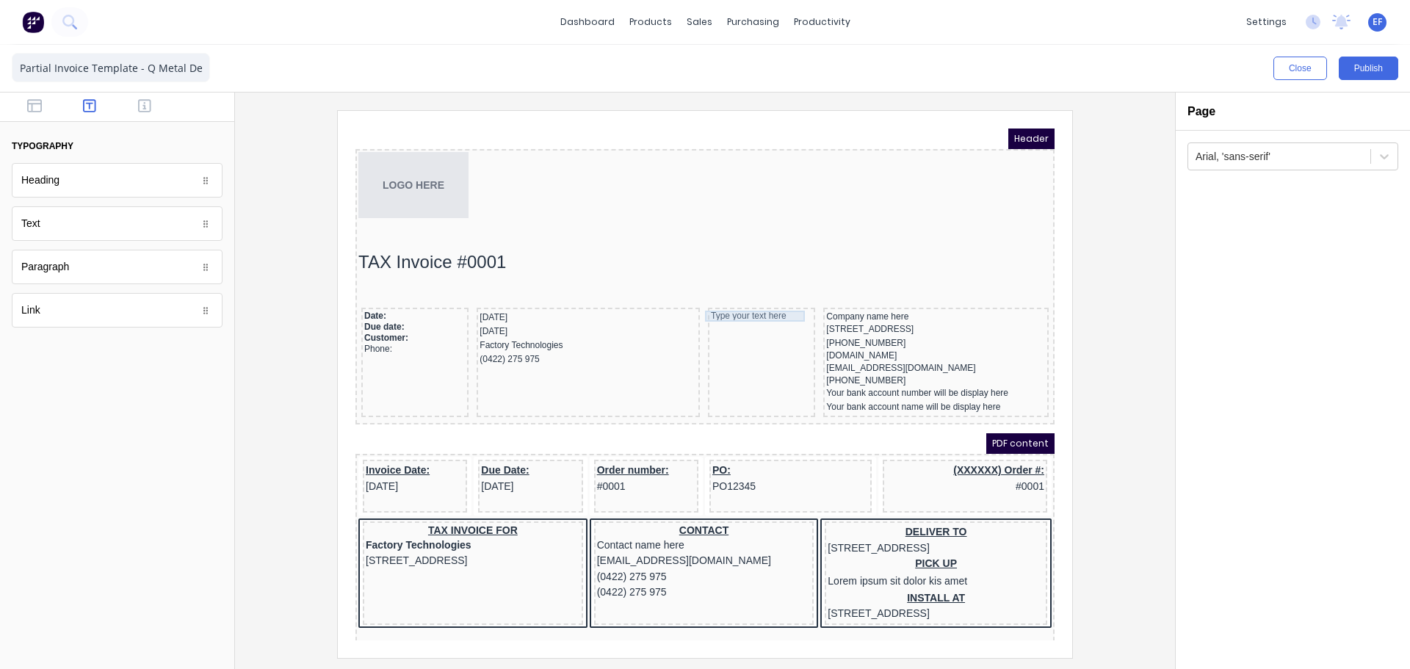
click at [732, 300] on div "Type your text here" at bounding box center [743, 298] width 101 height 11
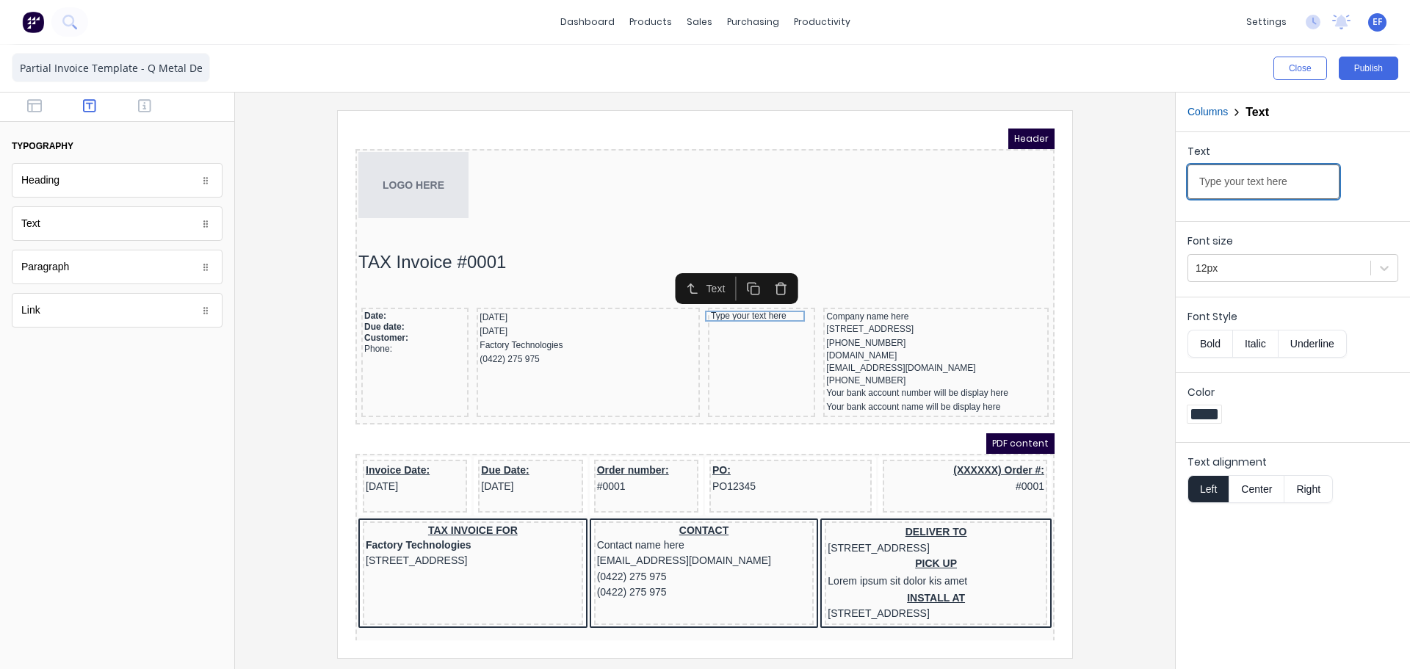
drag, startPoint x: 1296, startPoint y: 180, endPoint x: 1139, endPoint y: 174, distance: 157.3
click at [1139, 174] on div "Close Publish Components typography Heading Heading Text Text Paragraph Paragra…" at bounding box center [705, 357] width 1410 height 624
type input "Vendor:"
click at [1206, 349] on button "Bold" at bounding box center [1210, 344] width 45 height 28
click at [738, 273] on icon "button" at bounding box center [736, 271] width 14 height 14
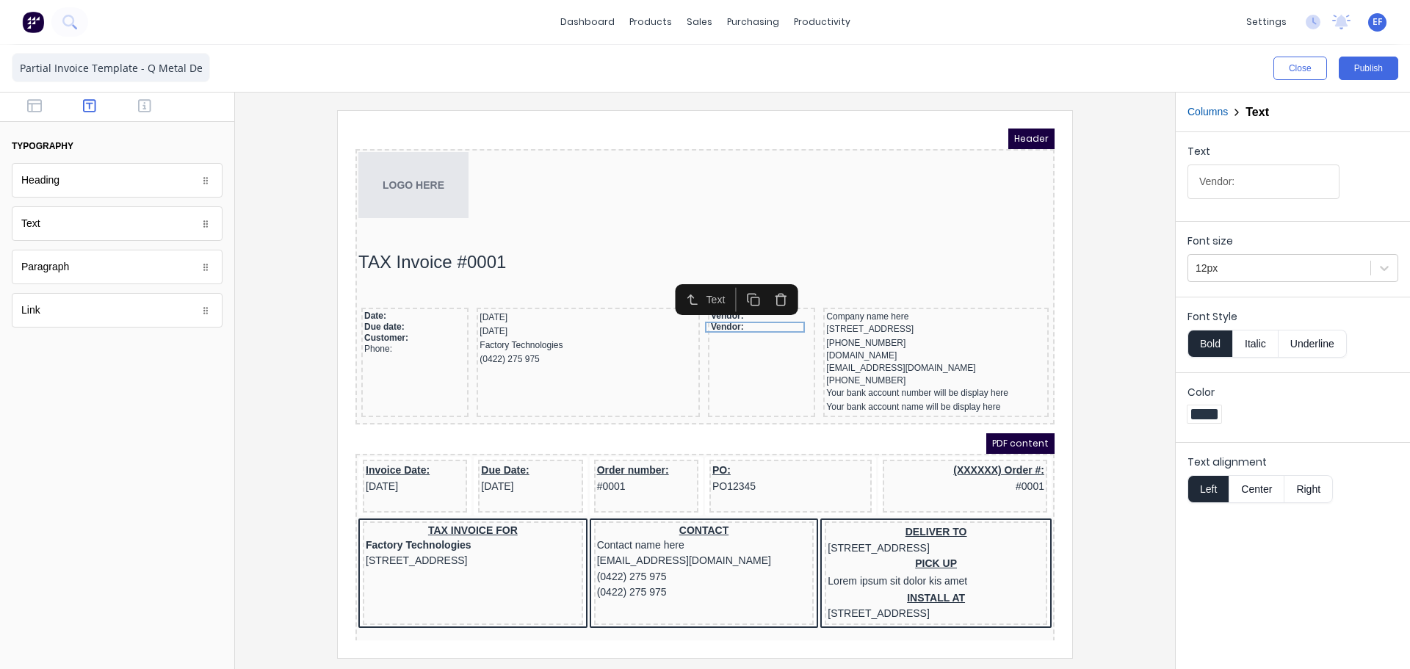
click at [1207, 337] on button "Bold" at bounding box center [1210, 344] width 45 height 28
drag, startPoint x: 1245, startPoint y: 185, endPoint x: 1129, endPoint y: 187, distance: 116.1
click at [1140, 187] on div "Close Publish Components typography Heading Heading Text Text Paragraph Paragra…" at bounding box center [705, 357] width 1410 height 624
paste input "Address"
type input "Address:"
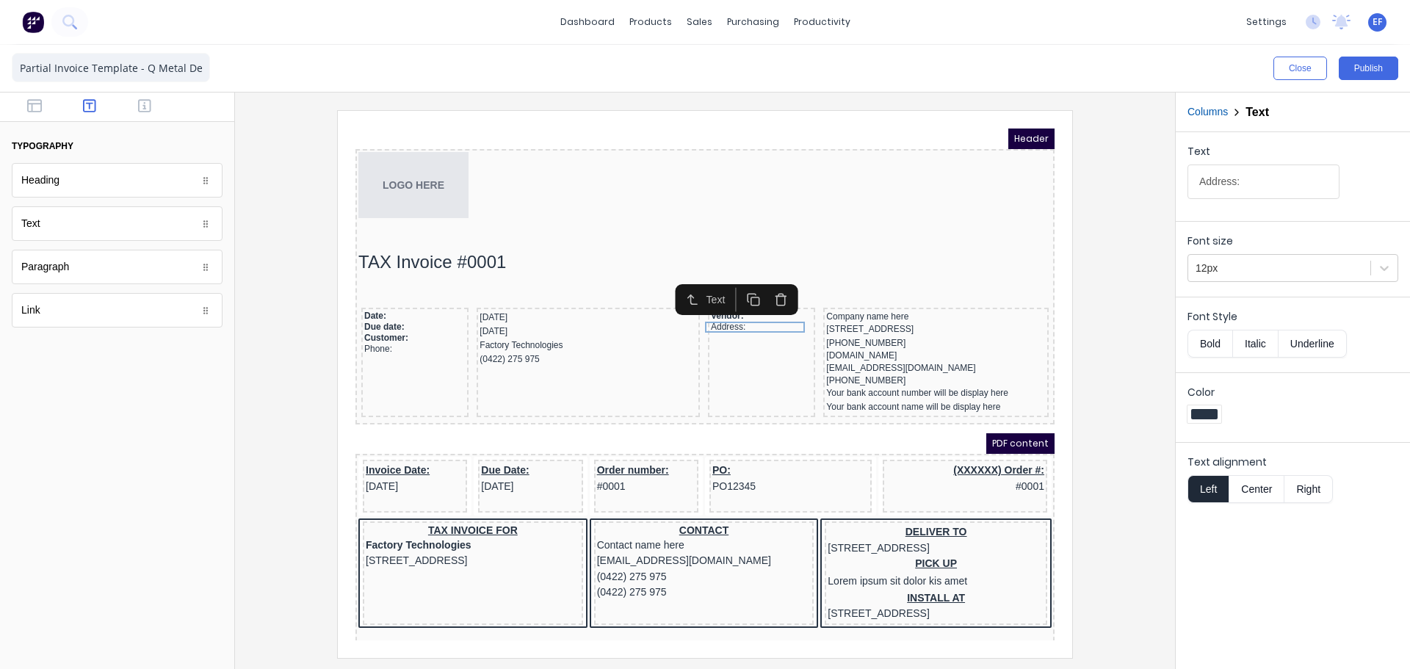
click at [731, 278] on icon "button" at bounding box center [735, 280] width 8 height 8
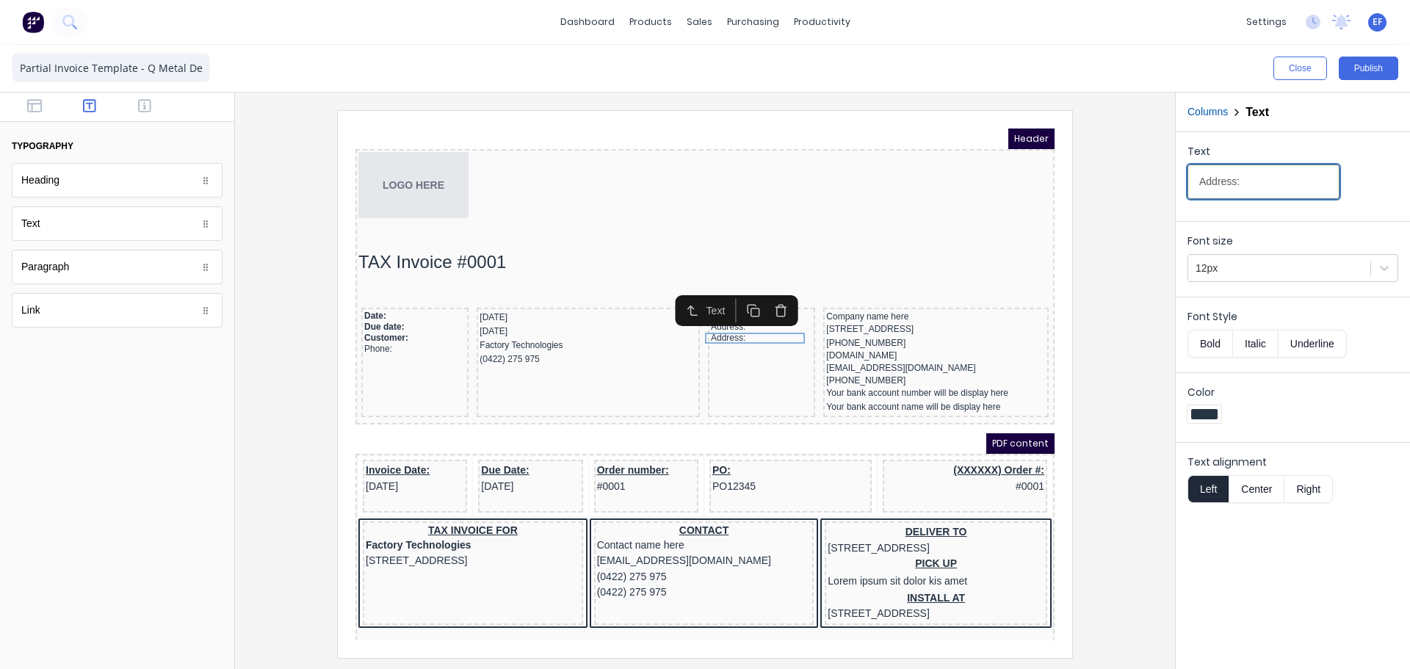
drag, startPoint x: 1230, startPoint y: 185, endPoint x: 1165, endPoint y: 184, distance: 65.4
click at [1165, 184] on div "Close Publish Components typography Heading Heading Text Text Paragraph Paragra…" at bounding box center [705, 357] width 1410 height 624
paste input "Phone"
type input "Phone:"
click at [738, 295] on icon "button" at bounding box center [736, 293] width 14 height 14
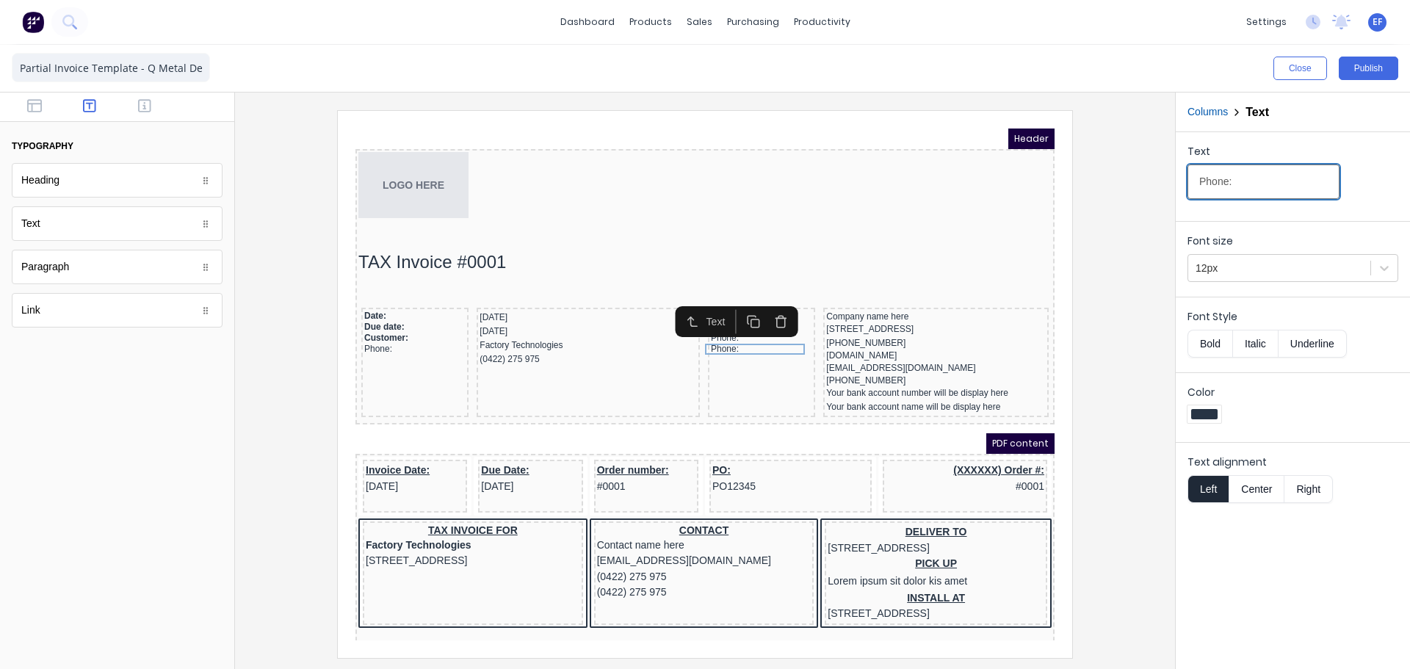
drag, startPoint x: 1271, startPoint y: 186, endPoint x: 1186, endPoint y: 189, distance: 84.5
click at [1186, 189] on div "Text Phone:" at bounding box center [1293, 173] width 234 height 83
paste input "Websit"
type input "Website:"
click at [735, 307] on icon "button" at bounding box center [736, 304] width 14 height 14
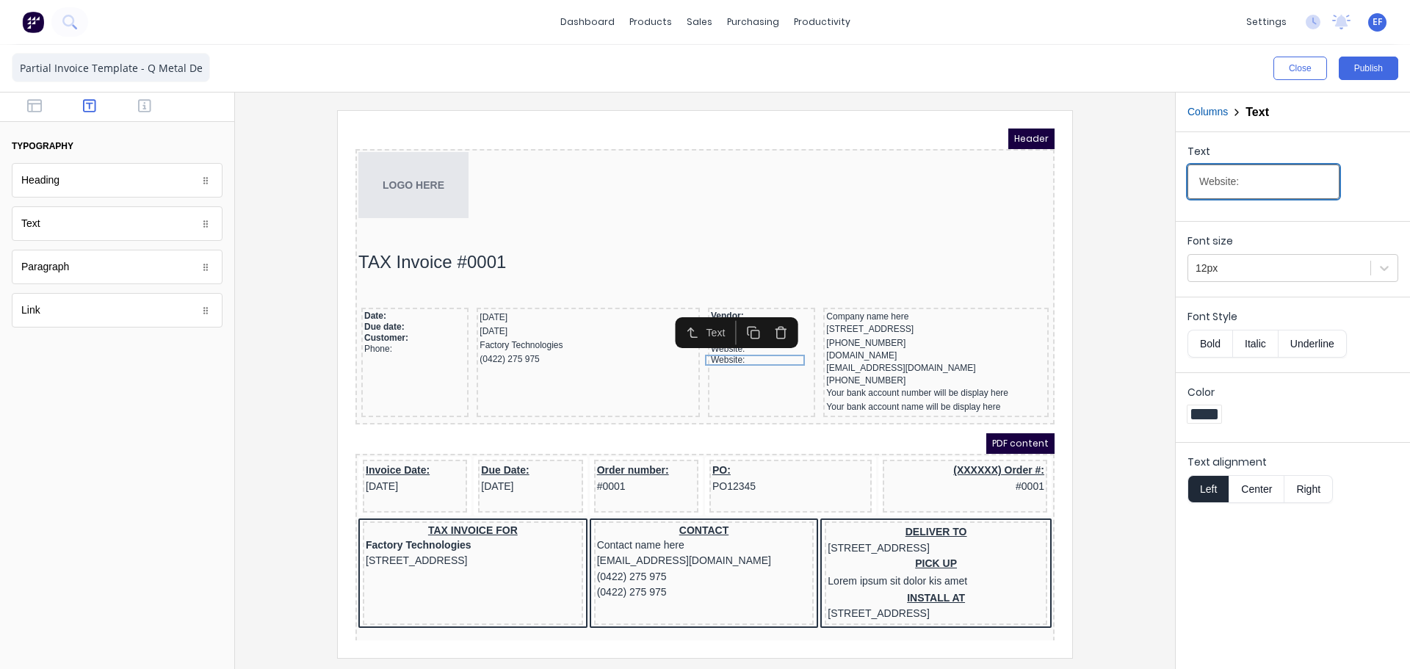
drag, startPoint x: 1260, startPoint y: 186, endPoint x: 1127, endPoint y: 187, distance: 133.7
click at [1127, 187] on div "Close Publish Components typography Heading Heading Text Text Paragraph Paragra…" at bounding box center [705, 357] width 1410 height 624
paste input "E-mail"
type input "E-mail:"
click at [735, 315] on icon "button" at bounding box center [736, 315] width 14 height 14
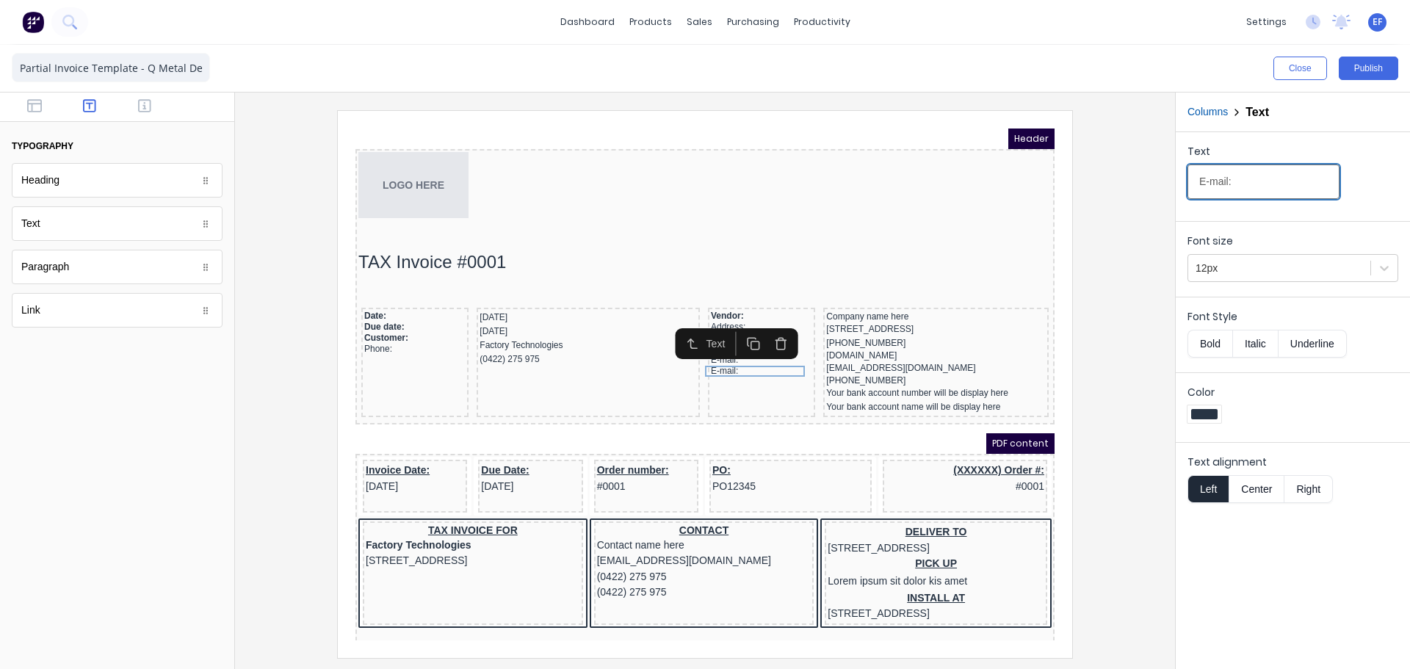
drag, startPoint x: 1257, startPoint y: 174, endPoint x: 1127, endPoint y: 174, distance: 129.3
click at [1132, 173] on div "Close Publish Components typography Heading Heading Text Text Paragraph Paragra…" at bounding box center [705, 357] width 1410 height 624
paste input "Tax/VAT number"
type input "Tax/VAT number:"
click at [739, 323] on icon "button" at bounding box center [736, 326] width 14 height 14
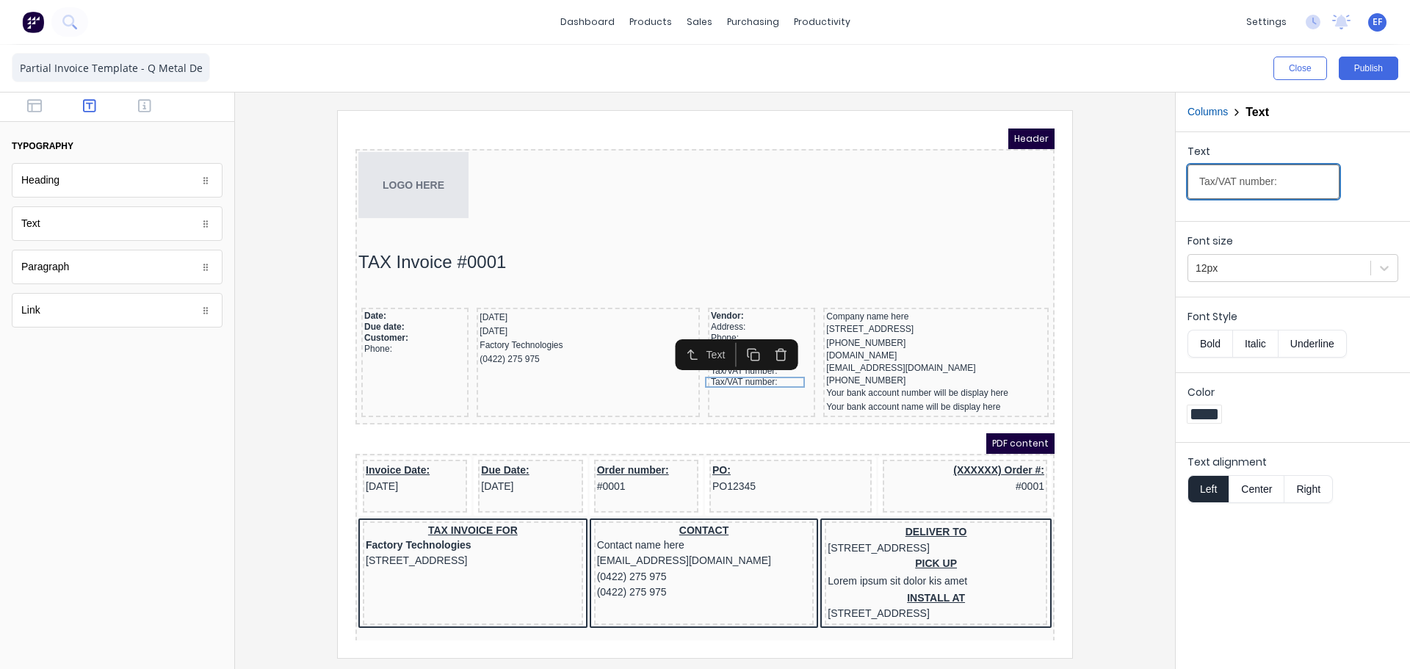
drag, startPoint x: 1249, startPoint y: 186, endPoint x: 1097, endPoint y: 181, distance: 152.1
click at [1106, 180] on div "Close Publish Components typography Heading Heading Text Text Paragraph Paragra…" at bounding box center [705, 357] width 1410 height 624
paste input "Payment details"
type input "Payment details:"
click at [25, 107] on button "button" at bounding box center [35, 107] width 46 height 18
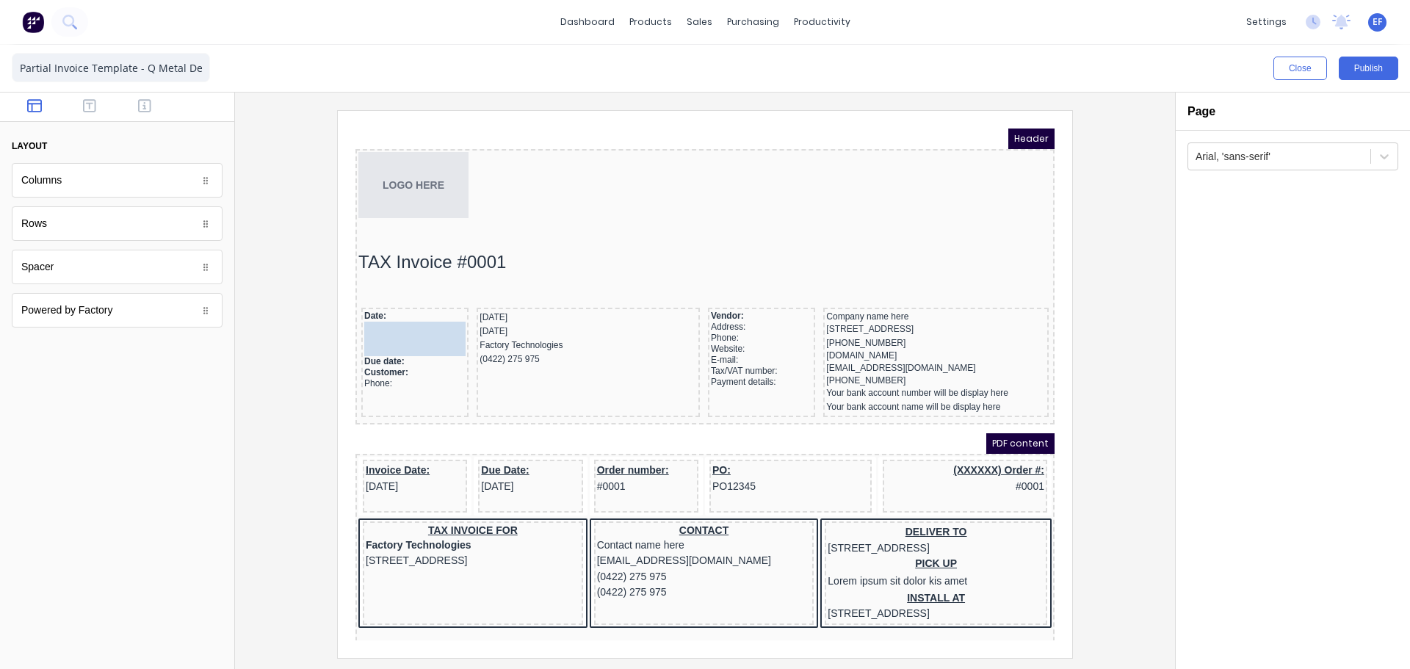
drag, startPoint x: 34, startPoint y: 266, endPoint x: 392, endPoint y: 314, distance: 361.6
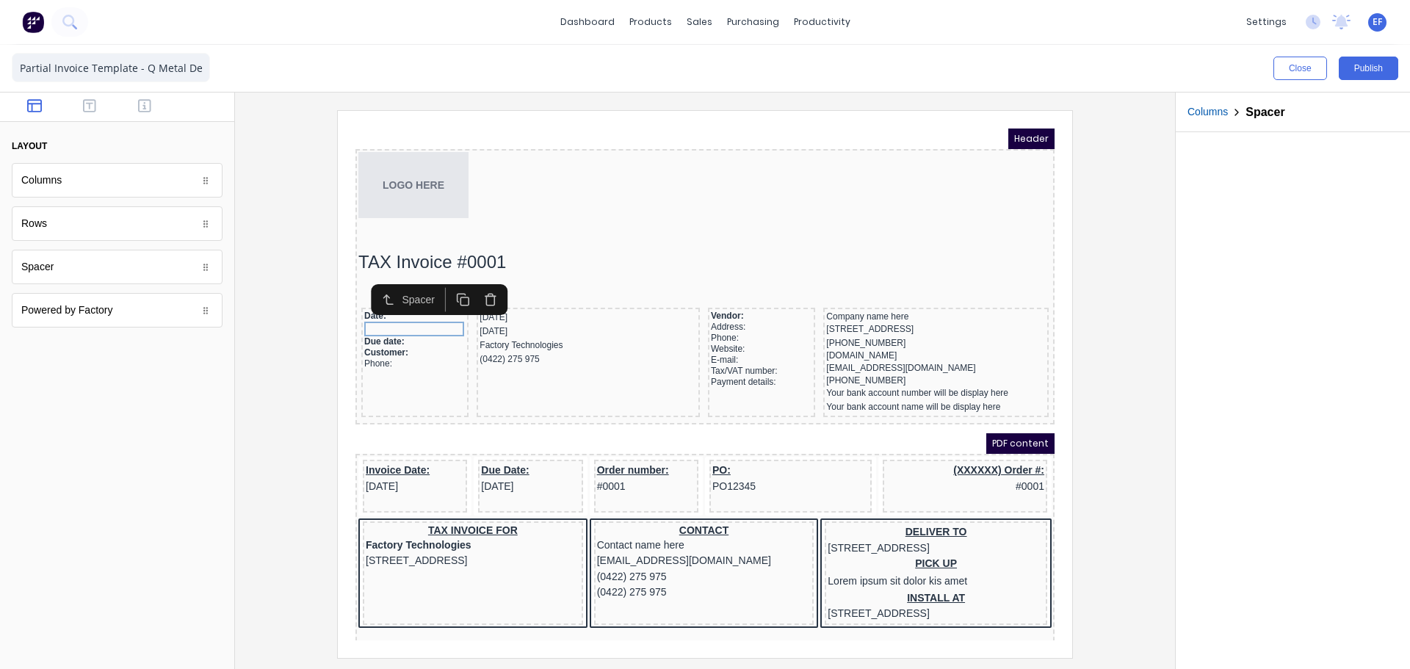
click at [444, 281] on icon "button" at bounding box center [446, 282] width 14 height 14
click at [445, 292] on icon "button" at bounding box center [446, 296] width 14 height 14
drag, startPoint x: 391, startPoint y: 338, endPoint x: 385, endPoint y: 352, distance: 15.4
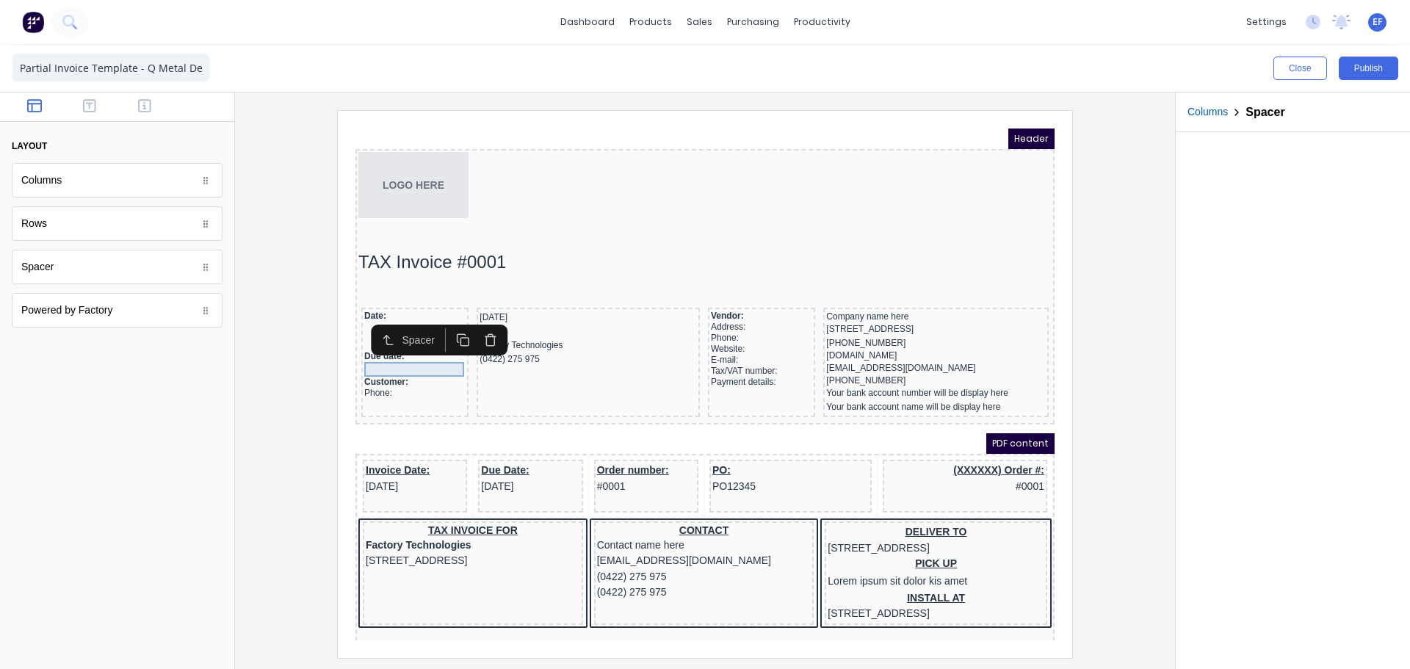
click at [411, 389] on div "Date: Due date: Customer: Phone:" at bounding box center [397, 344] width 107 height 109
drag, startPoint x: 381, startPoint y: 314, endPoint x: 383, endPoint y: 368, distance: 54.4
click at [440, 333] on icon "button" at bounding box center [446, 333] width 14 height 14
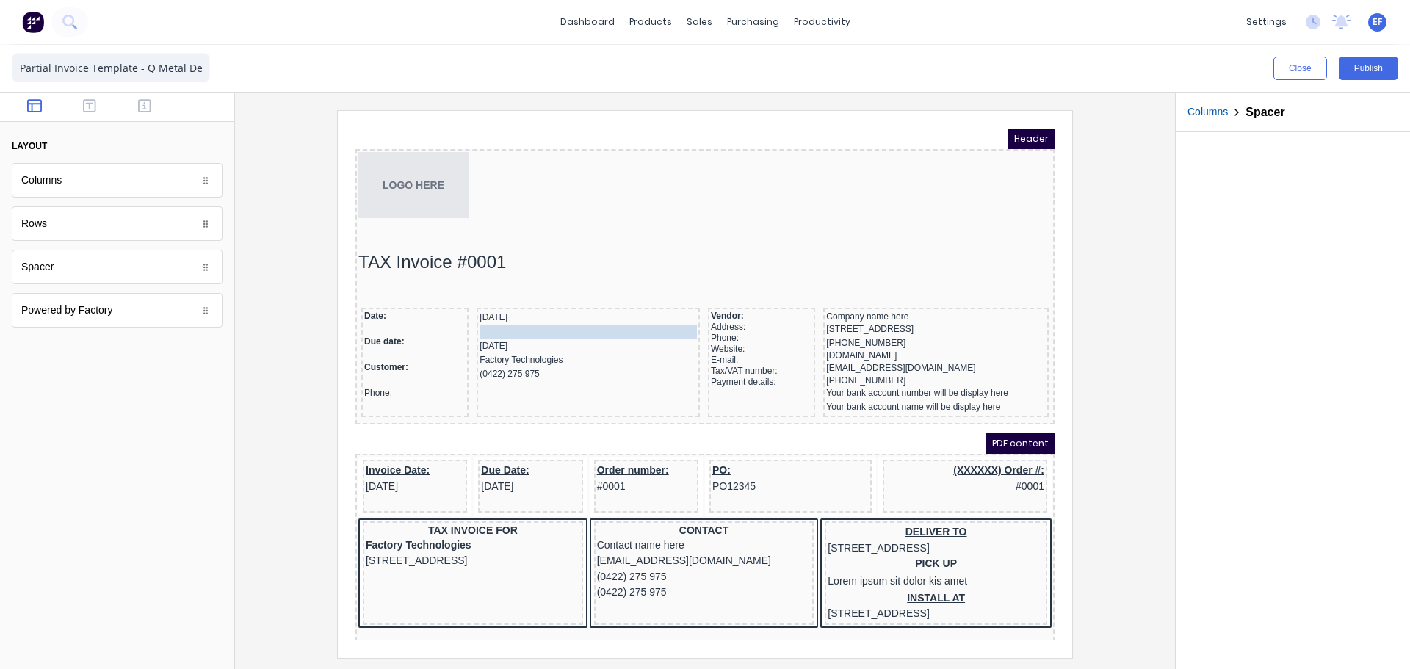
drag, startPoint x: 389, startPoint y: 374, endPoint x: 499, endPoint y: 308, distance: 128.7
click at [621, 287] on rect "button" at bounding box center [625, 287] width 8 height 8
click at [621, 295] on icon "button" at bounding box center [621, 298] width 8 height 8
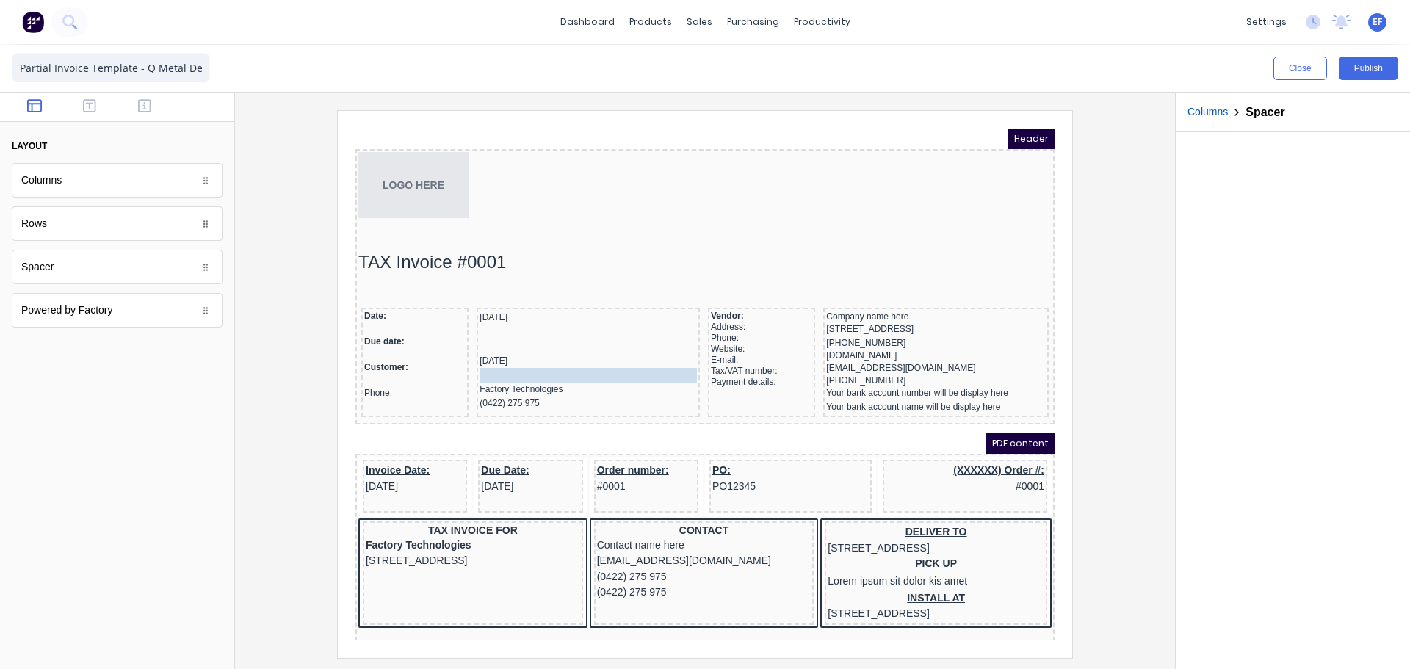
drag, startPoint x: 490, startPoint y: 341, endPoint x: 490, endPoint y: 357, distance: 16.2
drag, startPoint x: 475, startPoint y: 326, endPoint x: 477, endPoint y: 376, distance: 50.0
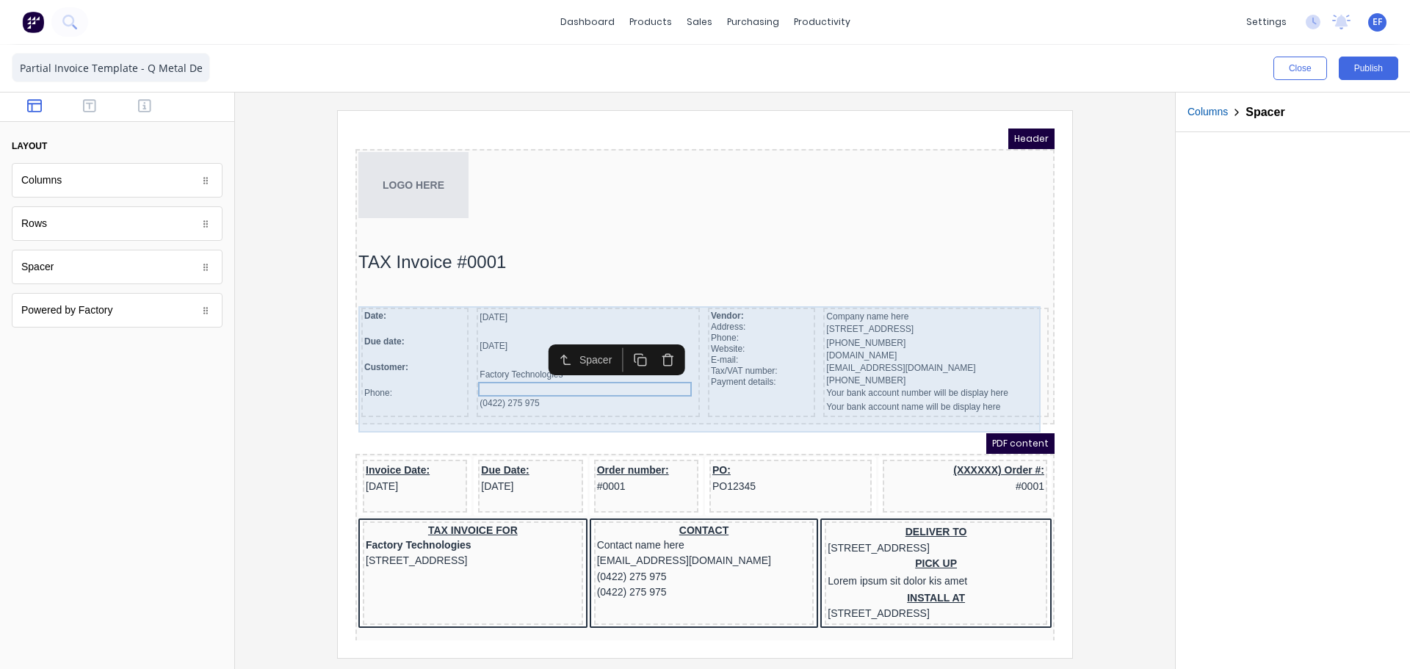
click at [522, 398] on div "29/10/2024 29/10/2024 Factory Technologies (0422) 275 975" at bounding box center [570, 344] width 223 height 109
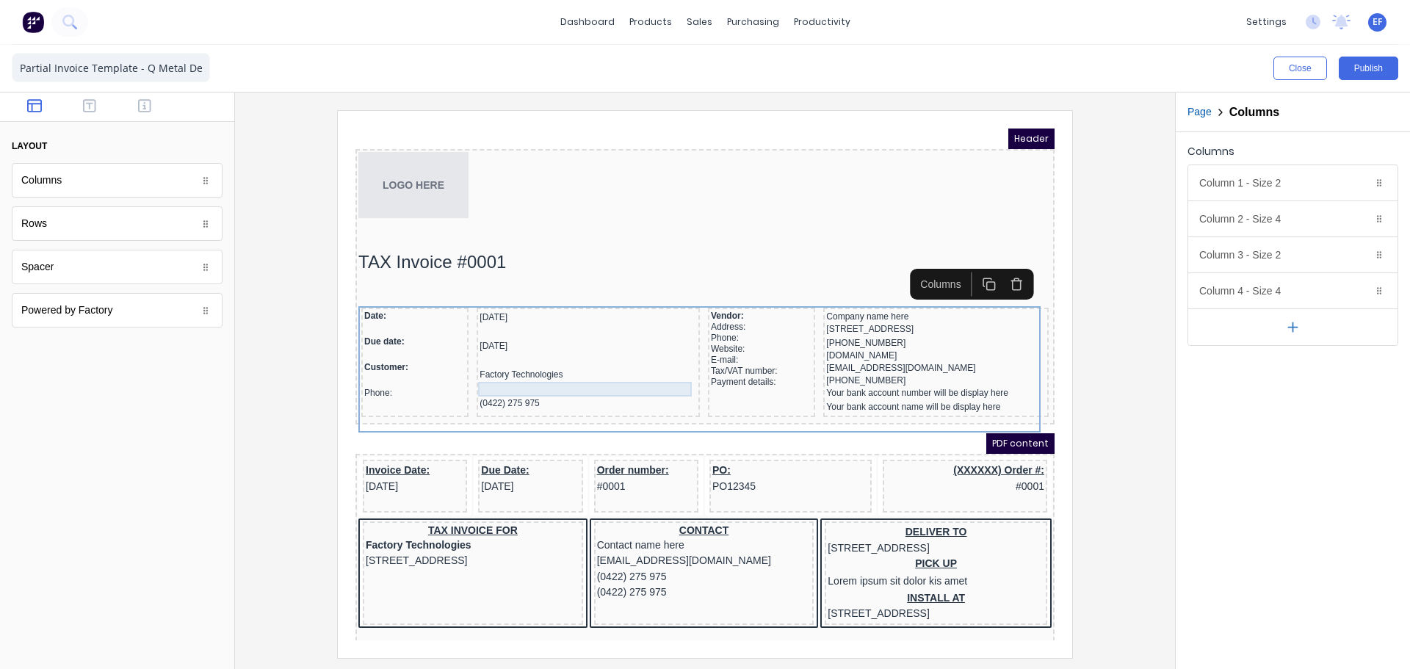
click at [519, 375] on div at bounding box center [570, 371] width 217 height 15
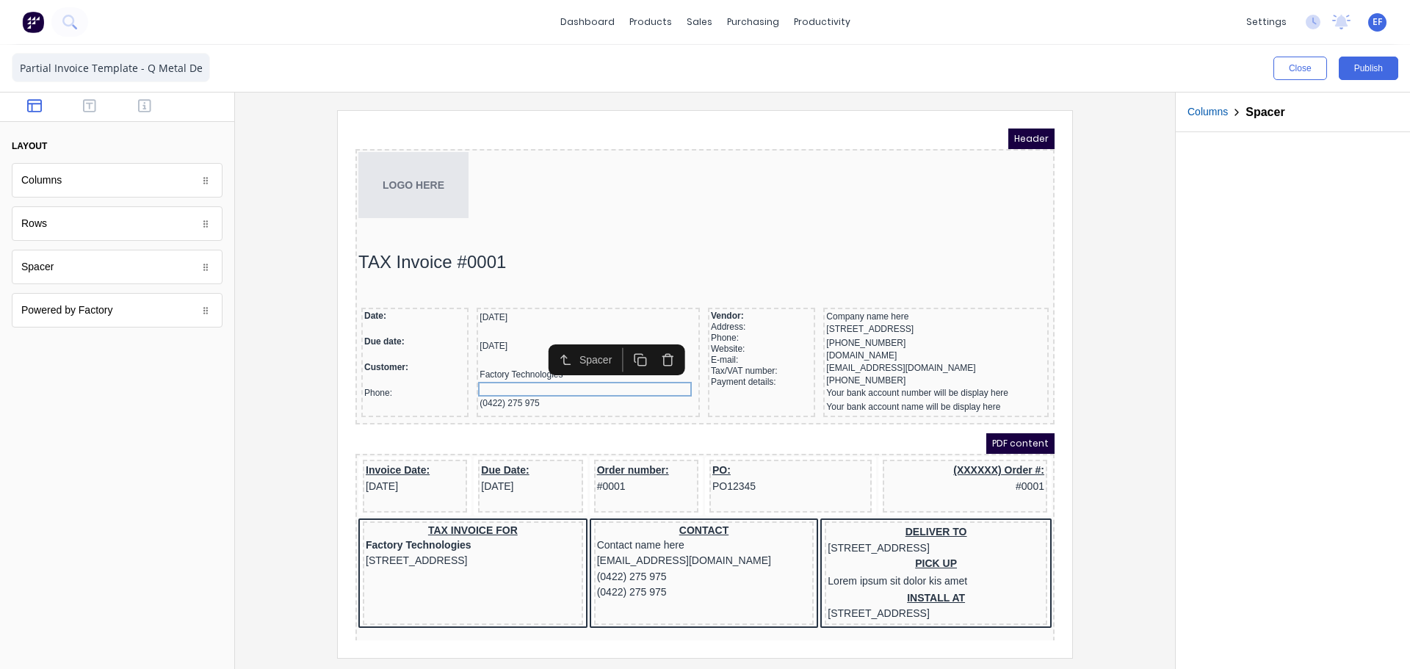
click at [618, 343] on icon "button" at bounding box center [623, 342] width 14 height 14
drag, startPoint x: 543, startPoint y: 382, endPoint x: 715, endPoint y: 306, distance: 188.8
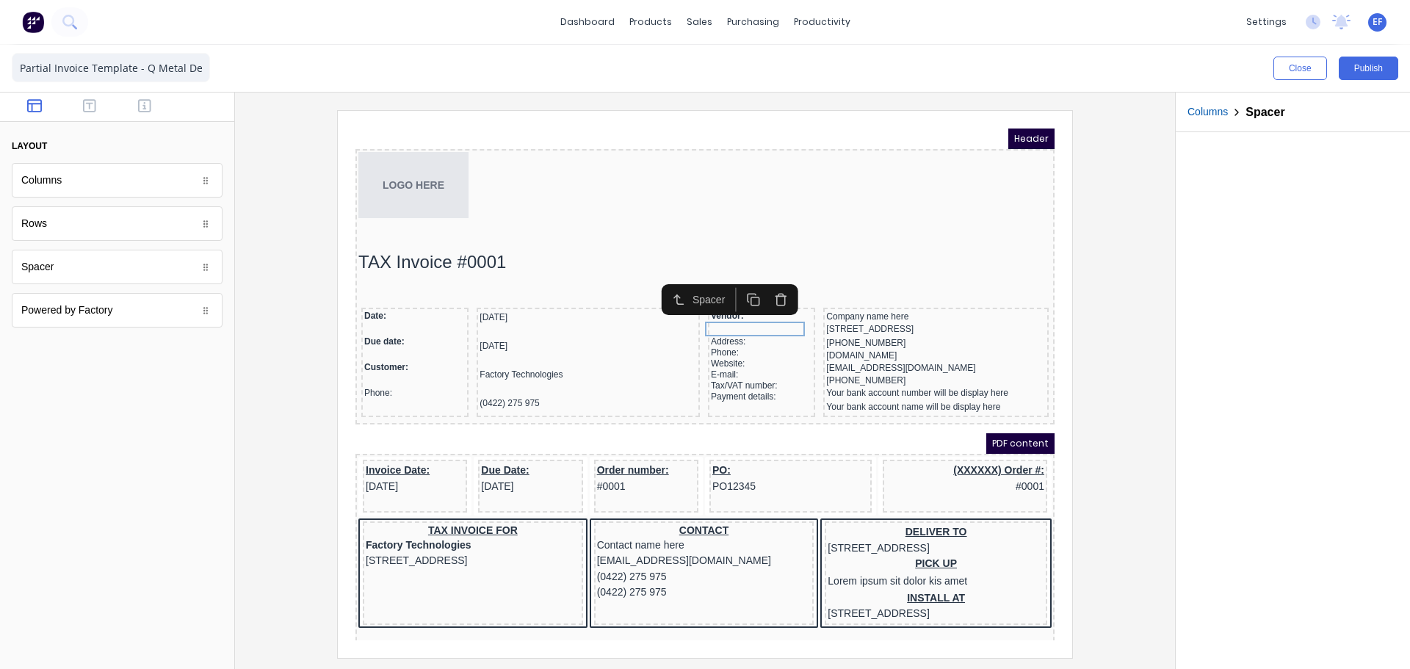
click at [739, 284] on icon "button" at bounding box center [736, 282] width 14 height 14
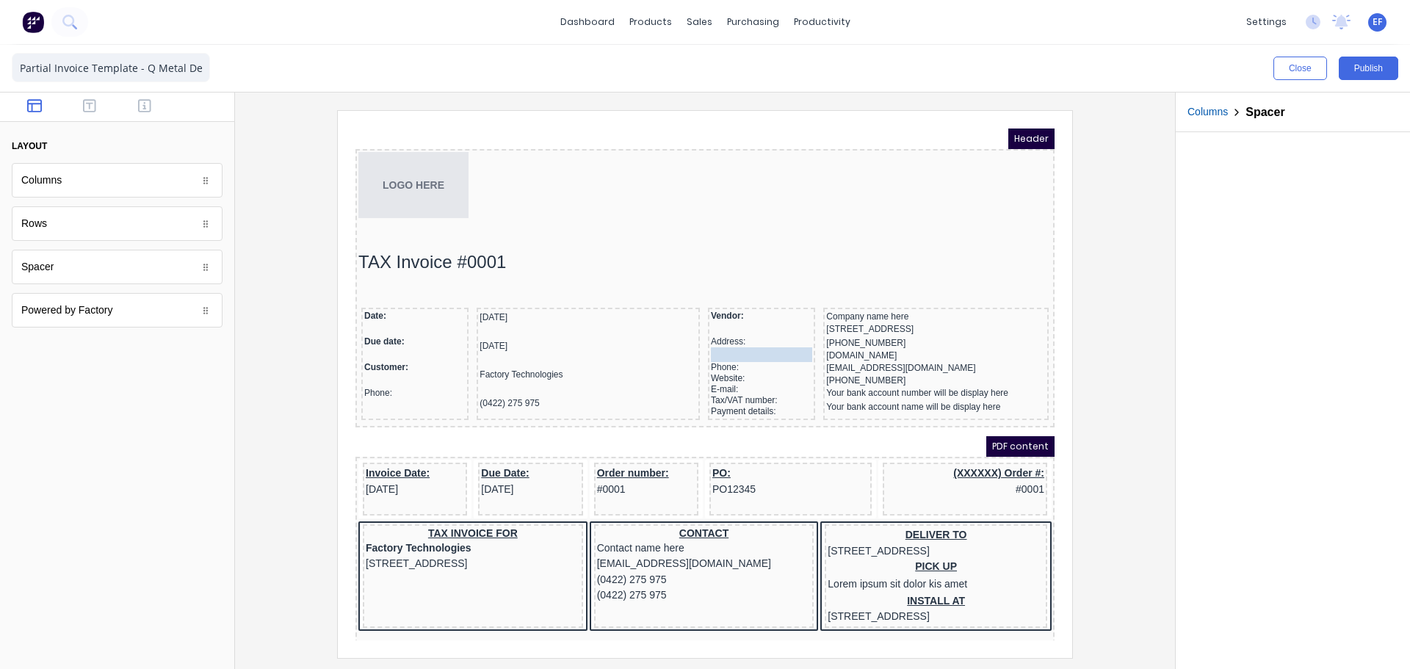
drag, startPoint x: 746, startPoint y: 330, endPoint x: 746, endPoint y: 342, distance: 12.5
click at [732, 305] on icon "button" at bounding box center [736, 307] width 14 height 14
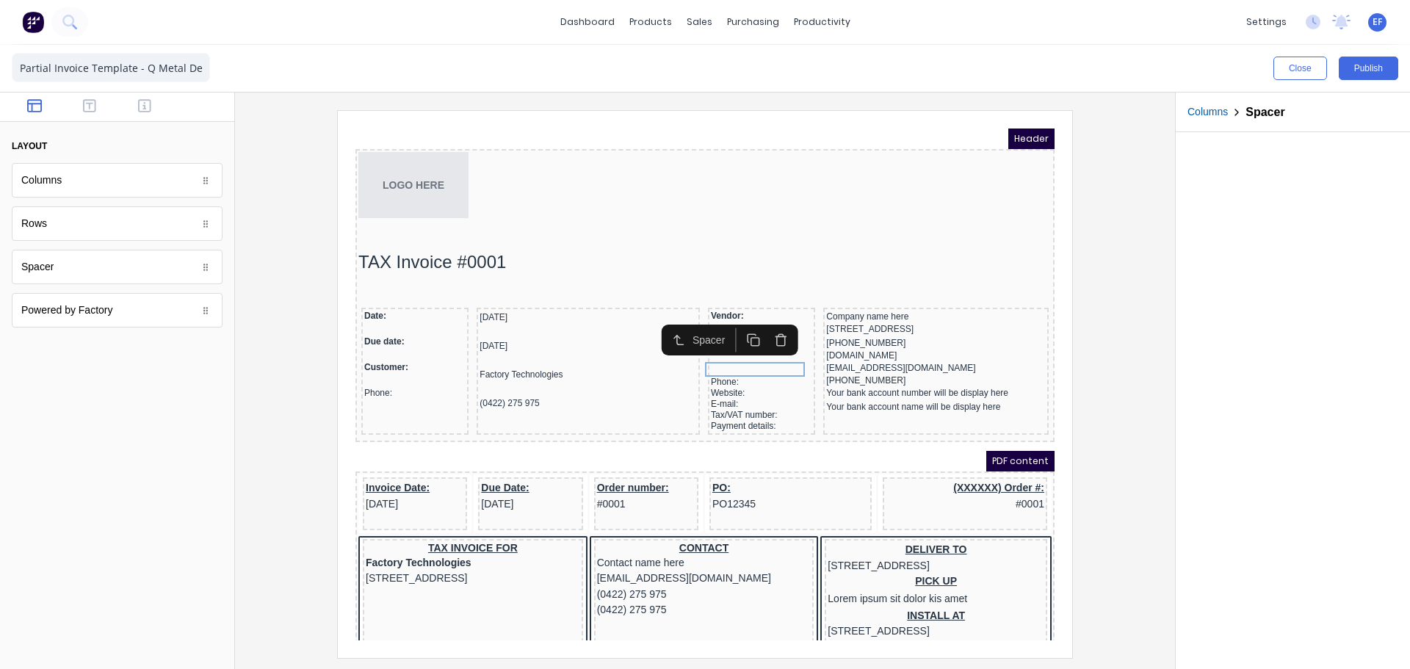
click at [740, 314] on button "button" at bounding box center [736, 322] width 27 height 24
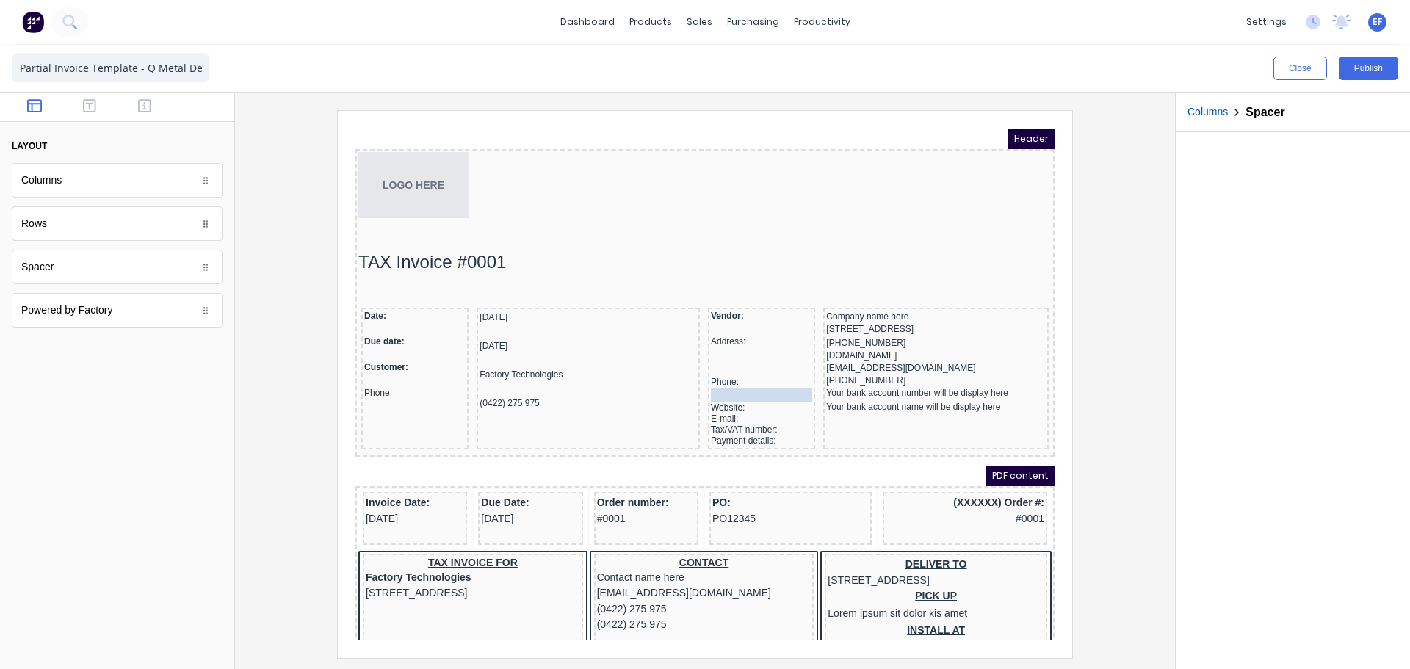
drag, startPoint x: 725, startPoint y: 371, endPoint x: 726, endPoint y: 379, distance: 8.2
click at [733, 352] on icon "button" at bounding box center [736, 348] width 14 height 14
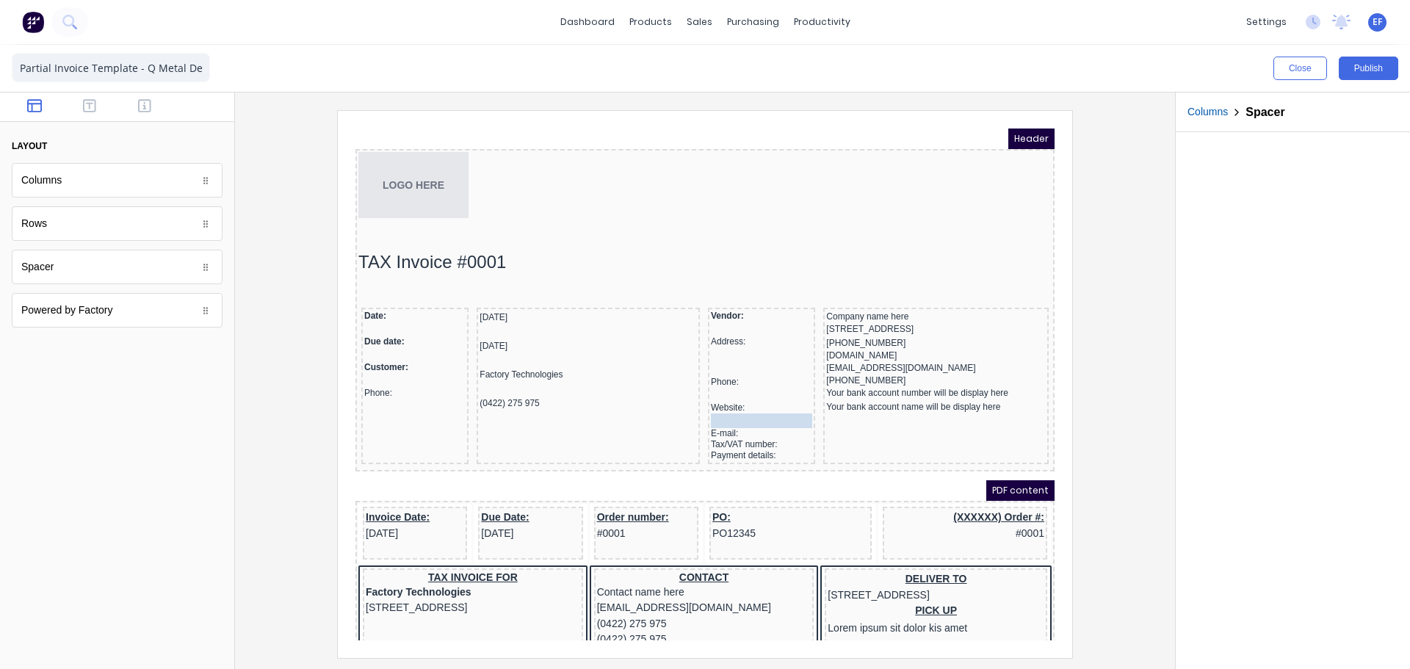
drag, startPoint x: 731, startPoint y: 389, endPoint x: 735, endPoint y: 397, distance: 9.2
click at [741, 375] on icon "button" at bounding box center [736, 374] width 14 height 14
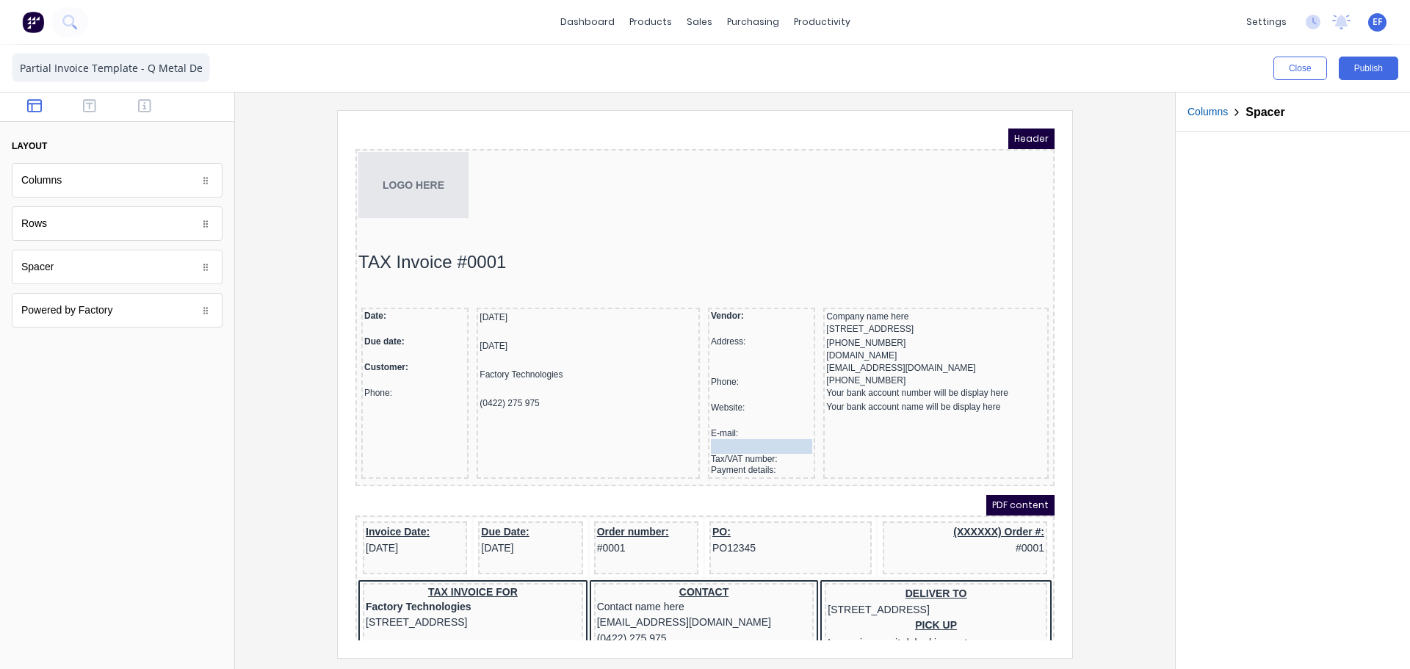
drag, startPoint x: 727, startPoint y: 415, endPoint x: 725, endPoint y: 430, distance: 15.6
click at [732, 403] on icon "button" at bounding box center [736, 399] width 14 height 14
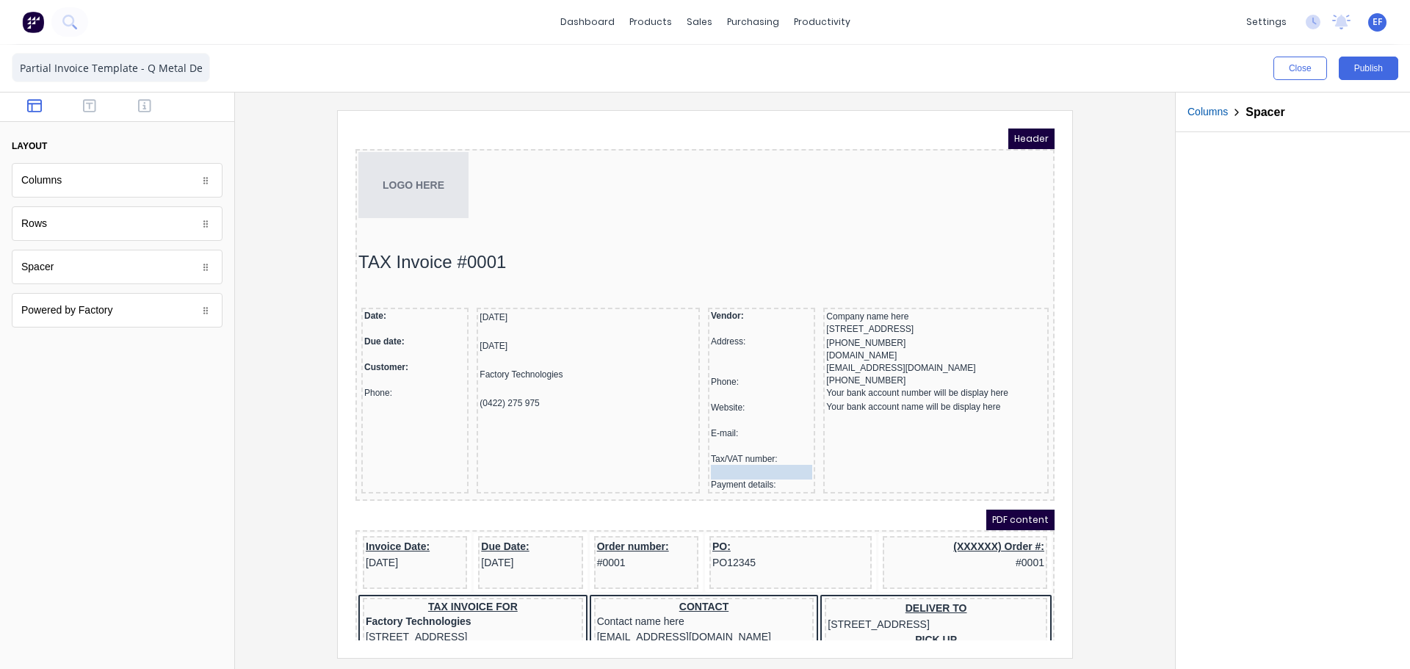
drag, startPoint x: 712, startPoint y: 441, endPoint x: 710, endPoint y: 454, distance: 13.4
click at [737, 423] on rect "button" at bounding box center [738, 427] width 8 height 8
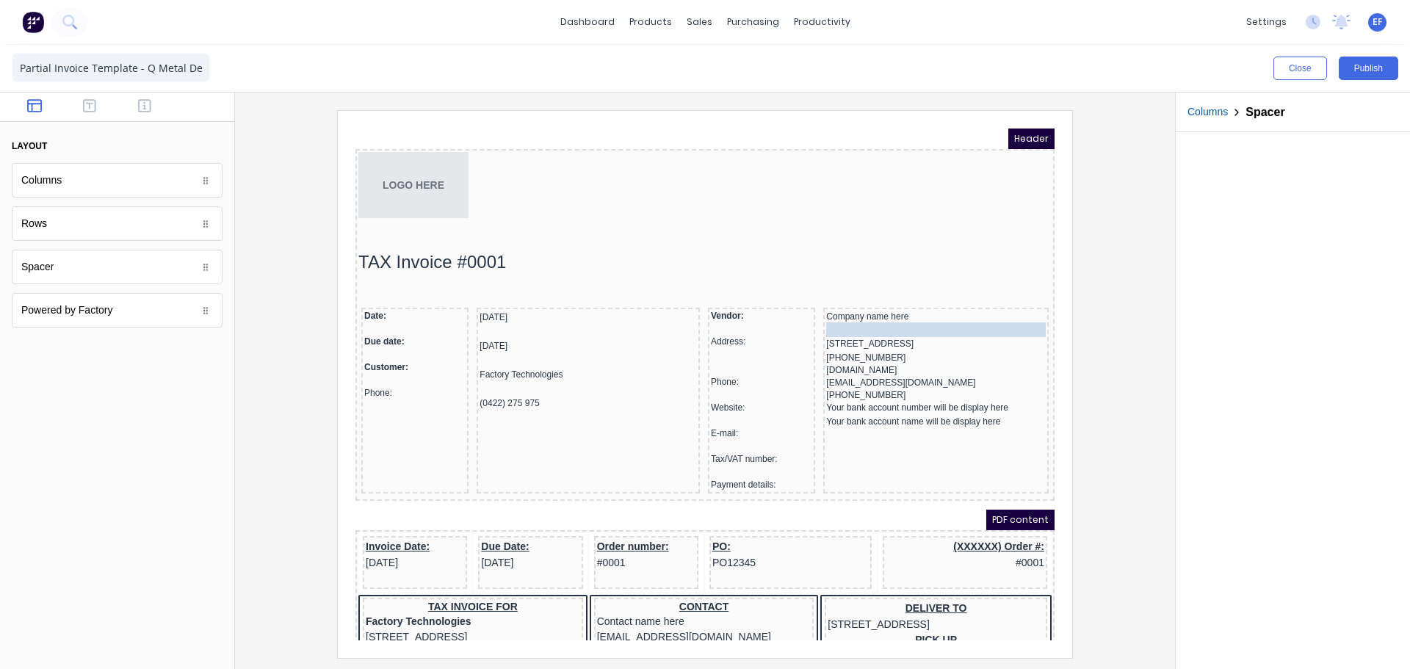
drag, startPoint x: 733, startPoint y: 468, endPoint x: 835, endPoint y: 309, distance: 188.7
click at [970, 284] on icon "button" at bounding box center [966, 282] width 14 height 14
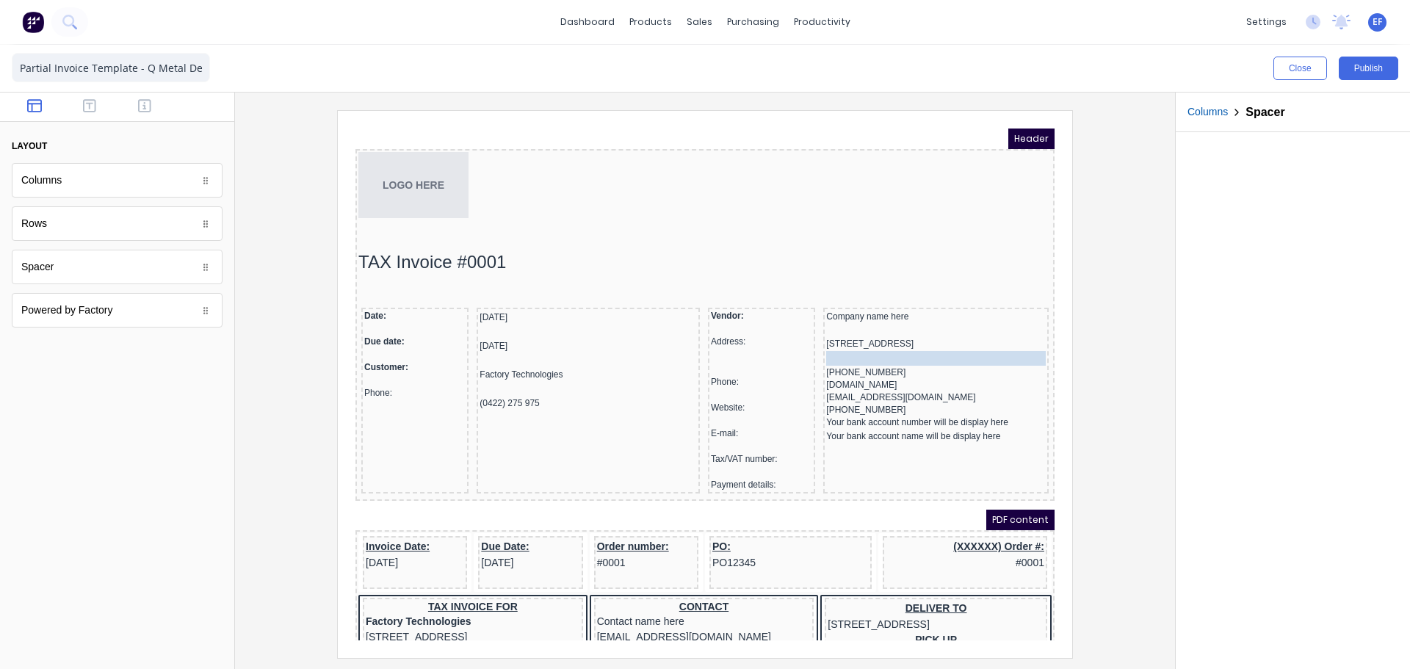
drag, startPoint x: 840, startPoint y: 322, endPoint x: 838, endPoint y: 344, distance: 22.1
click at [963, 326] on icon "button" at bounding box center [966, 322] width 14 height 14
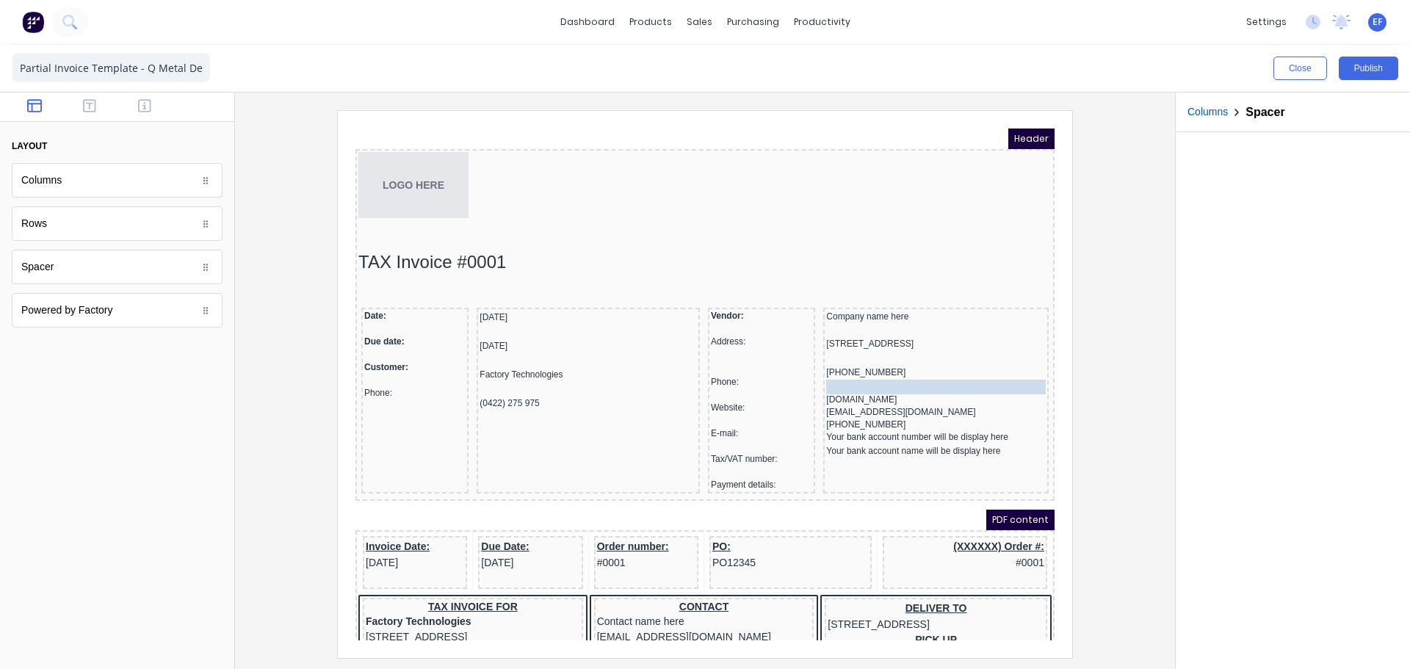
drag, startPoint x: 842, startPoint y: 367, endPoint x: 839, endPoint y: 382, distance: 15.7
click at [966, 353] on icon "button" at bounding box center [966, 351] width 14 height 14
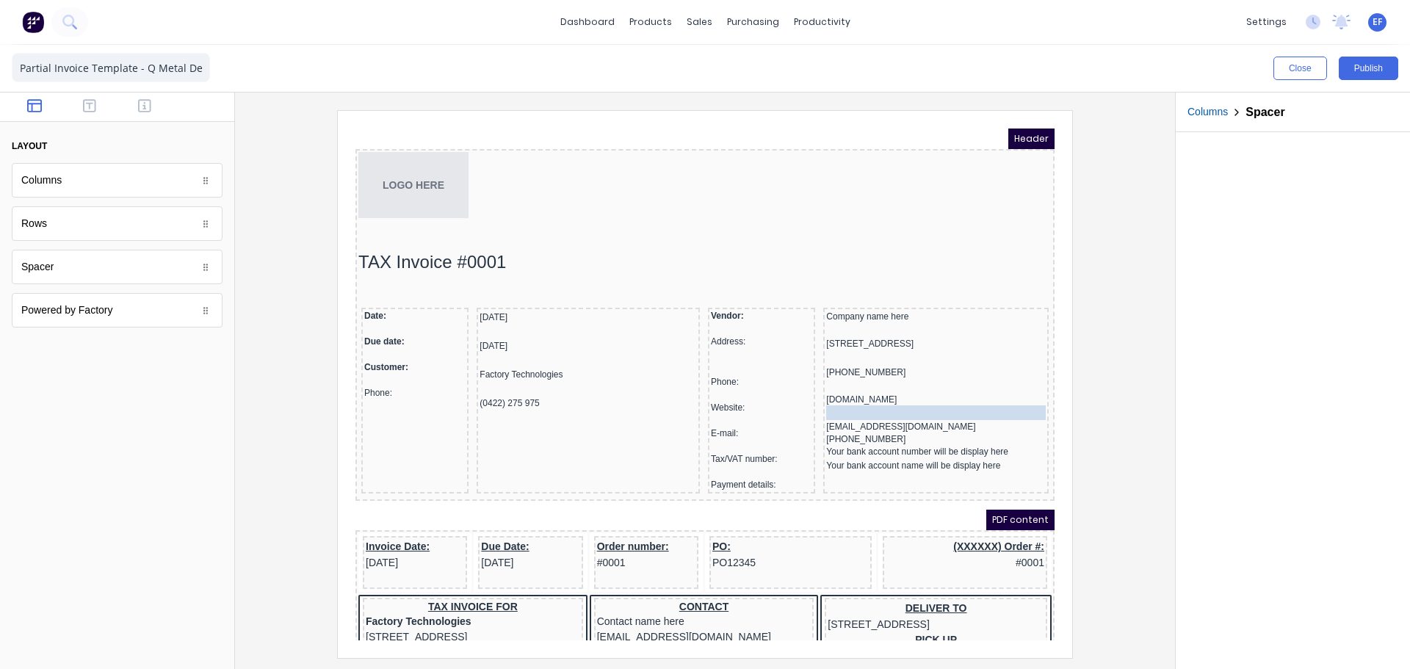
drag, startPoint x: 837, startPoint y: 397, endPoint x: 834, endPoint y: 411, distance: 13.5
click at [967, 375] on icon "button" at bounding box center [966, 376] width 14 height 14
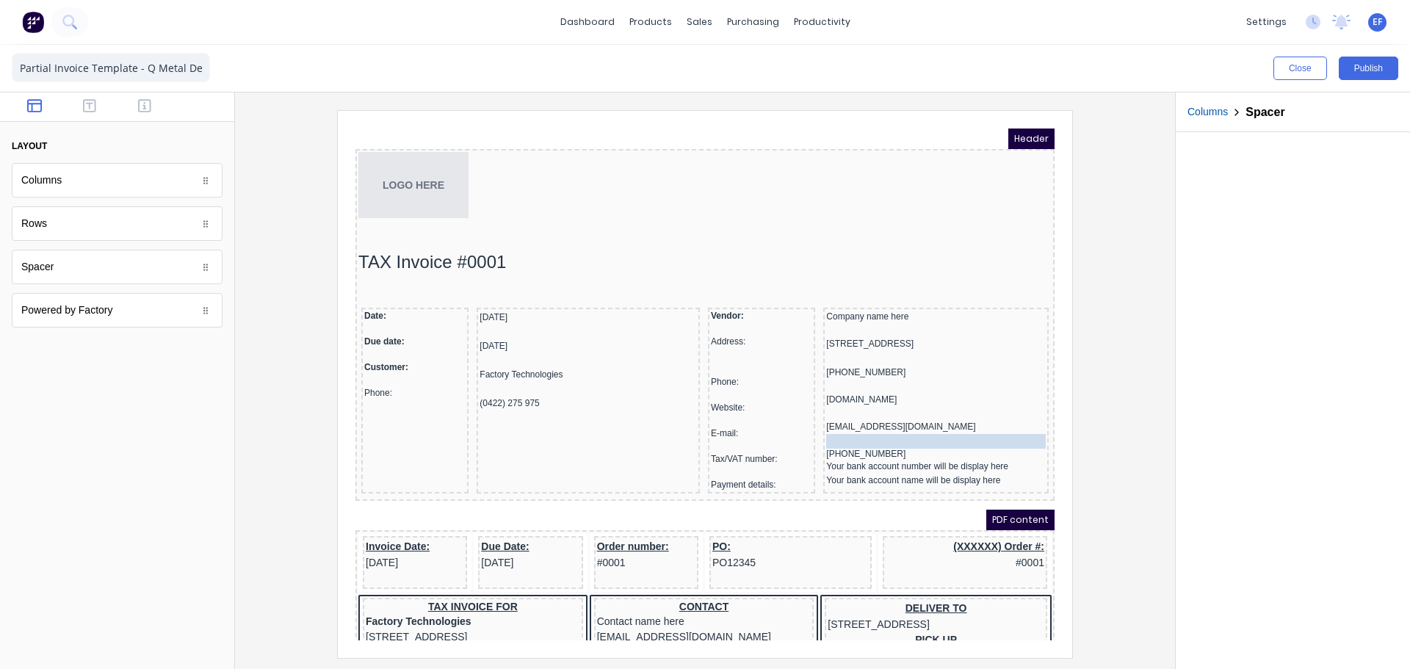
drag, startPoint x: 839, startPoint y: 419, endPoint x: 839, endPoint y: 436, distance: 16.9
click at [967, 407] on icon "button" at bounding box center [966, 405] width 14 height 14
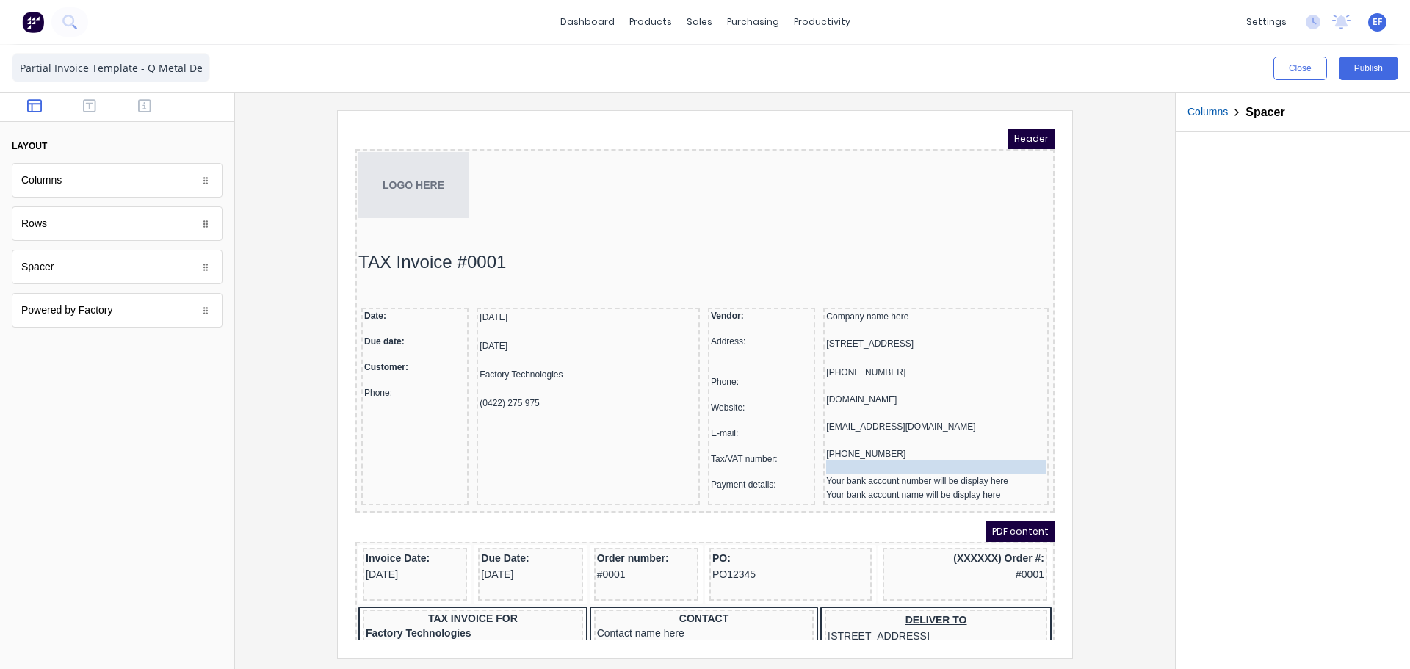
drag, startPoint x: 810, startPoint y: 448, endPoint x: 815, endPoint y: 460, distance: 12.6
click at [1133, 382] on div at bounding box center [705, 383] width 917 height 547
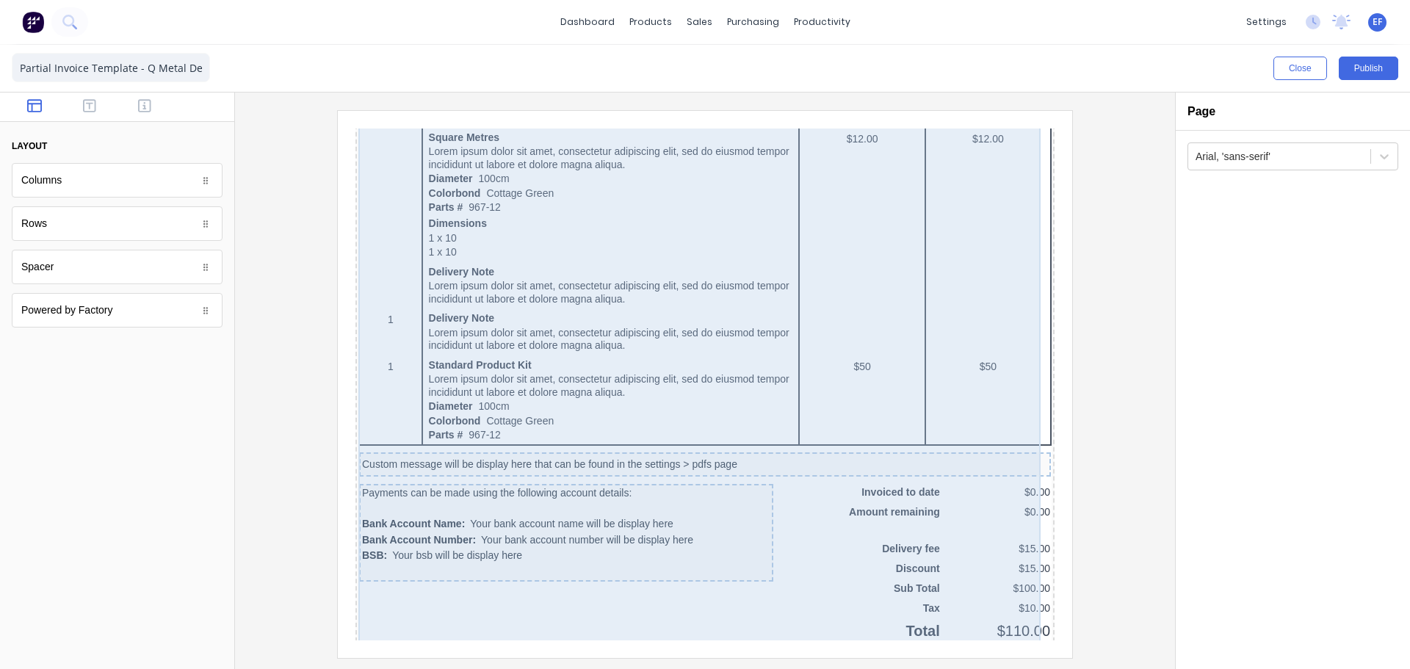
scroll to position [1143, 0]
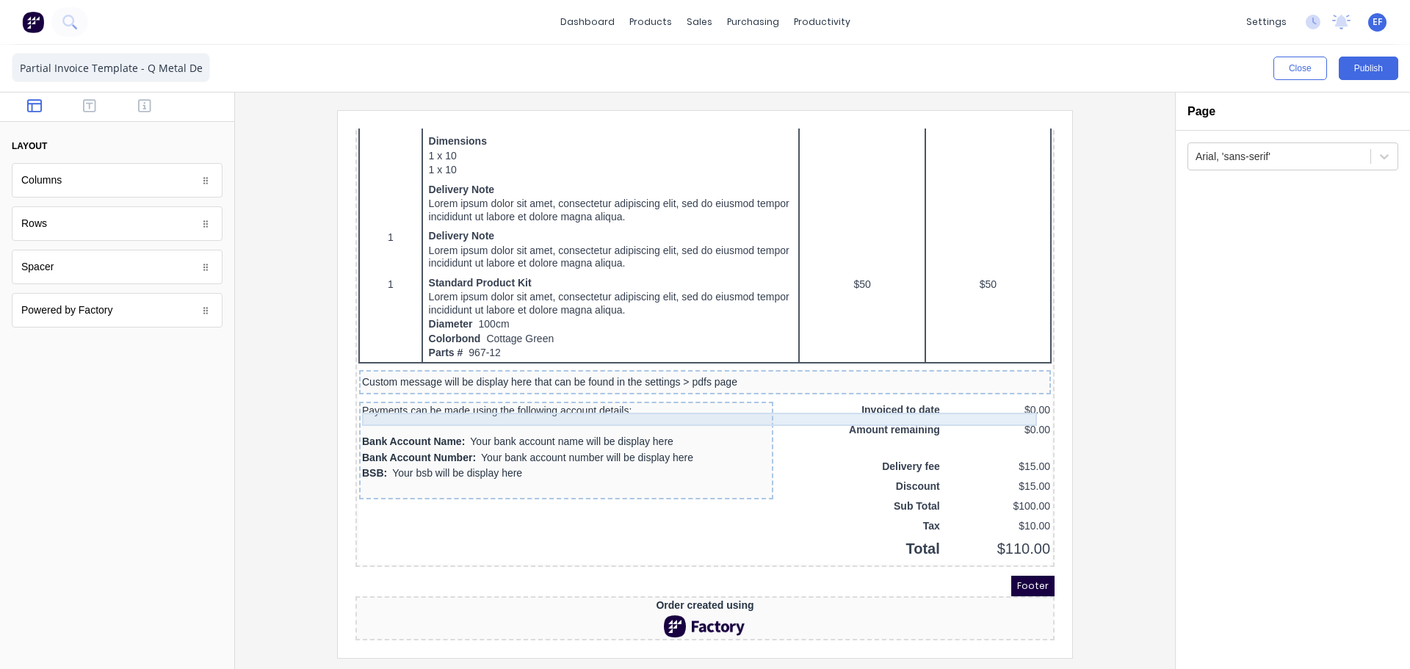
click at [793, 364] on div "Custom message will be display here that can be found in the settings > pdfs pa…" at bounding box center [687, 364] width 686 height 13
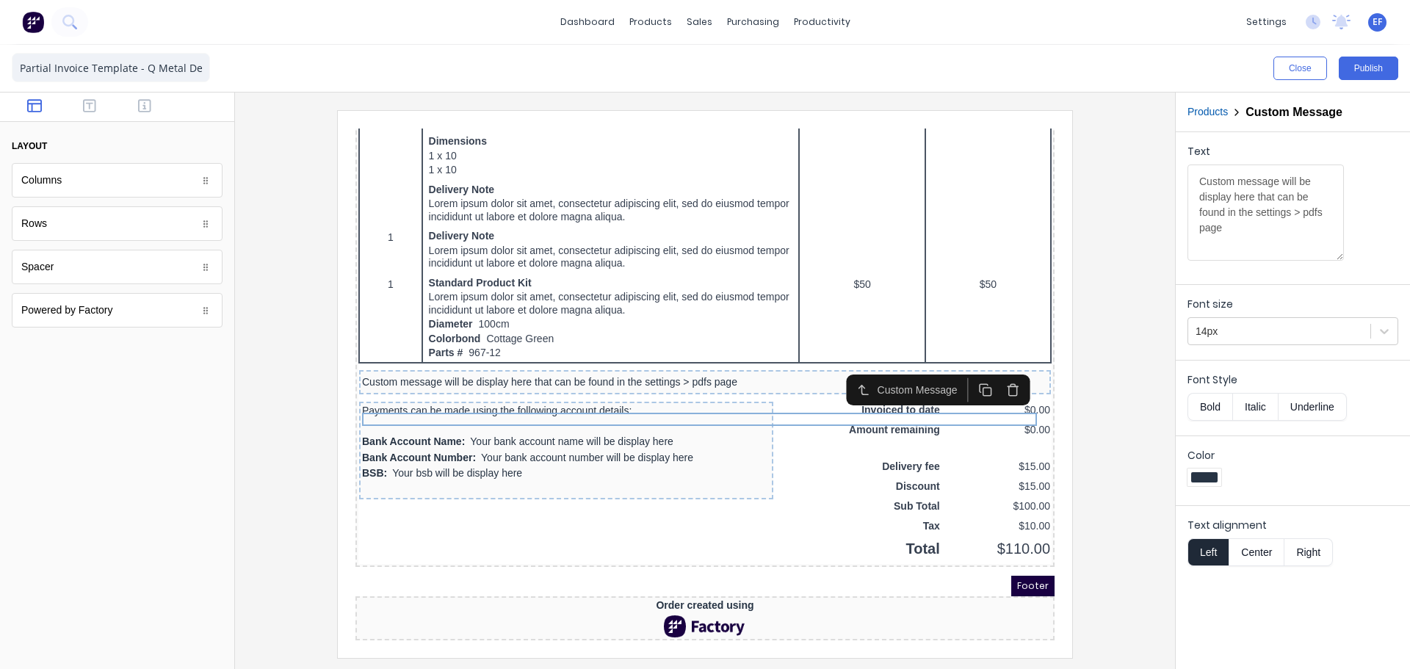
click at [997, 366] on icon "button" at bounding box center [996, 373] width 14 height 14
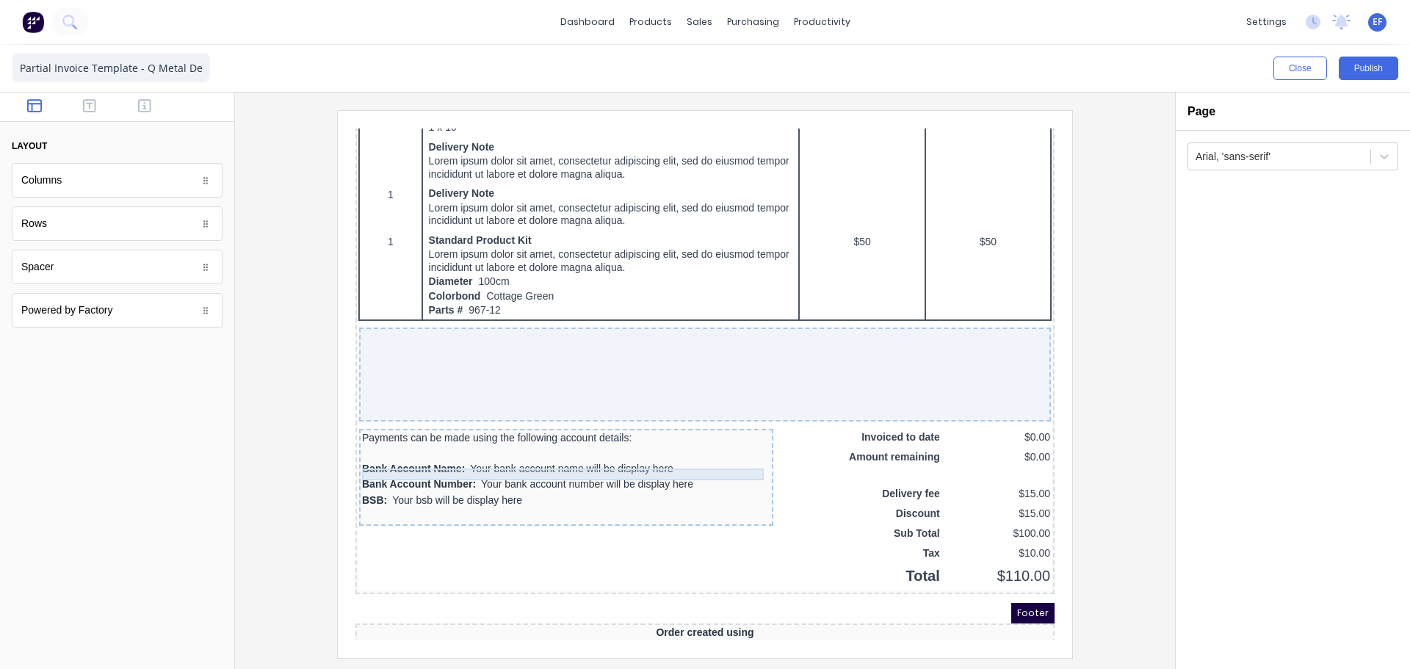
click at [643, 426] on div "Payments can be made using the following account details:" at bounding box center [548, 420] width 408 height 12
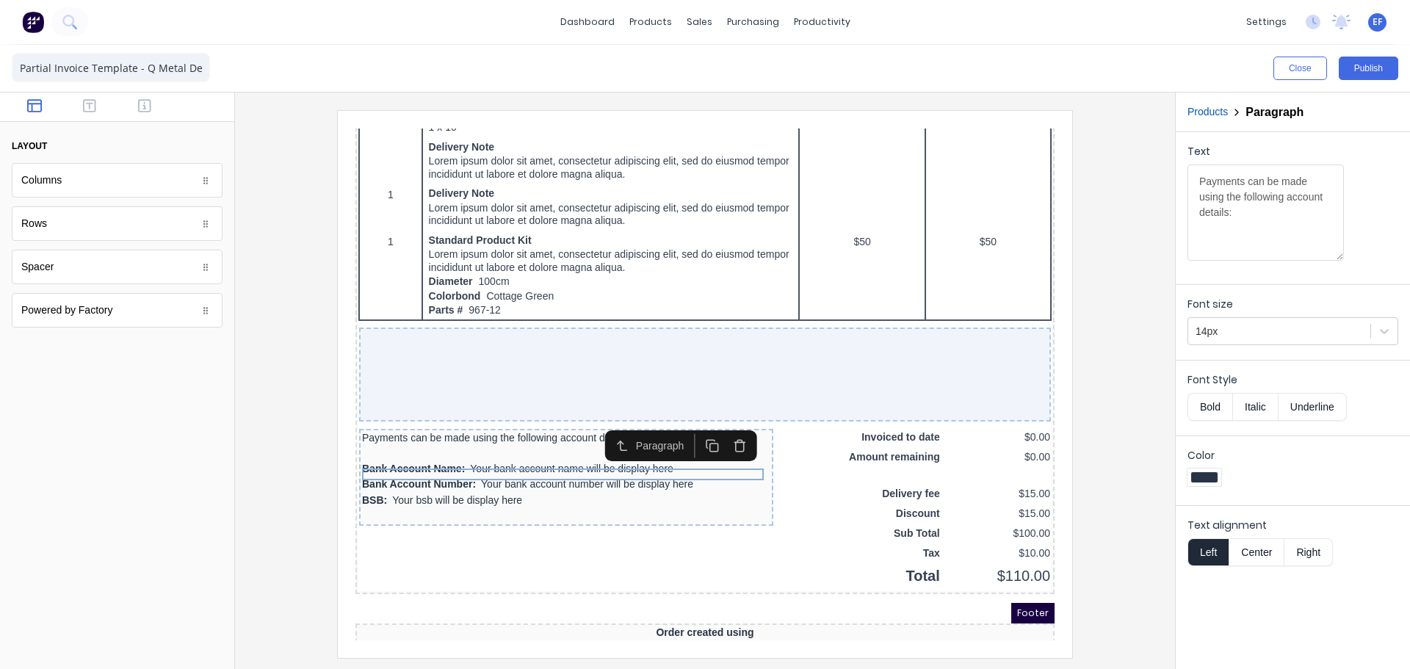
click at [729, 427] on button "button" at bounding box center [722, 428] width 27 height 24
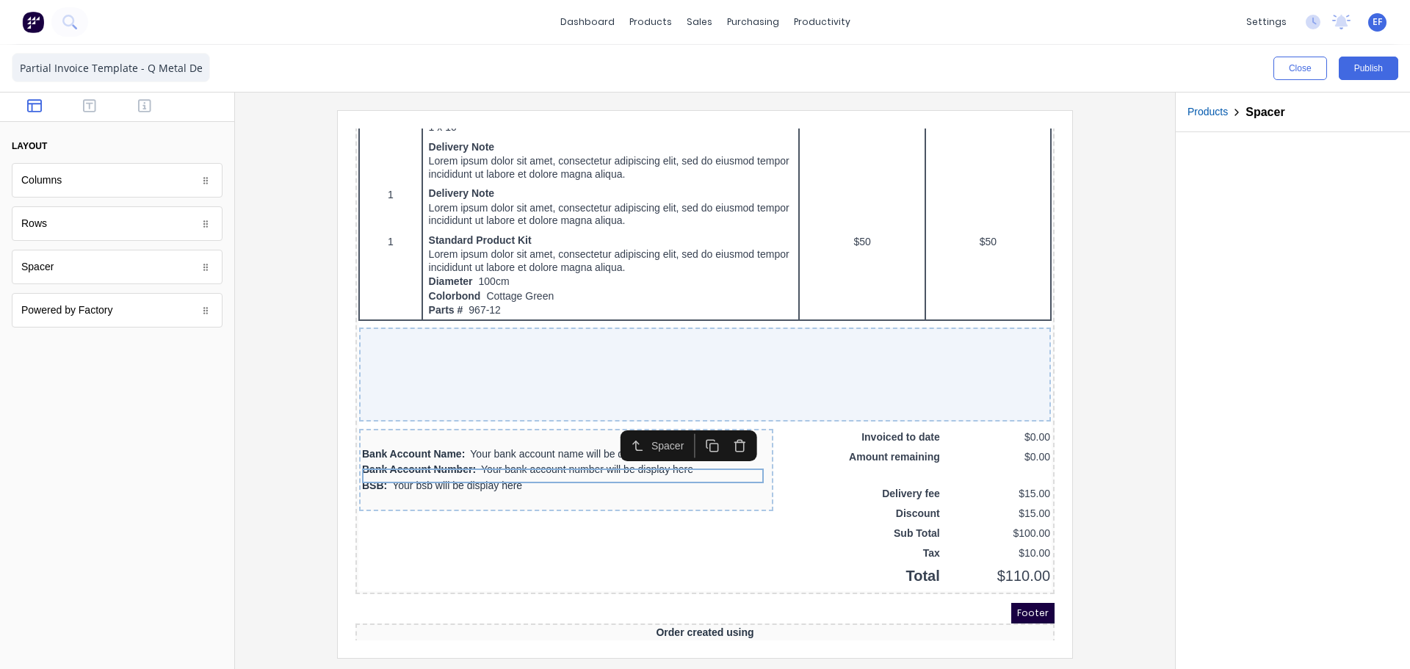
click at [728, 427] on icon "button" at bounding box center [722, 429] width 14 height 14
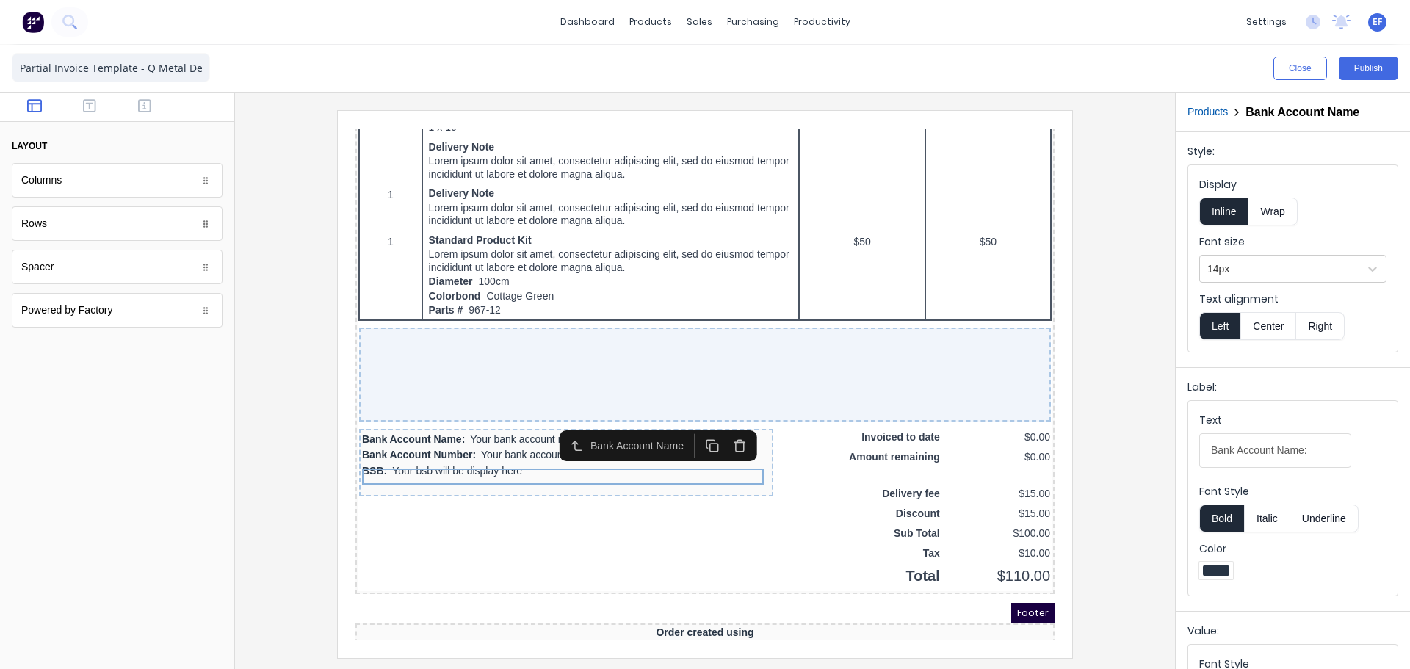
click at [728, 427] on icon "button" at bounding box center [722, 429] width 14 height 14
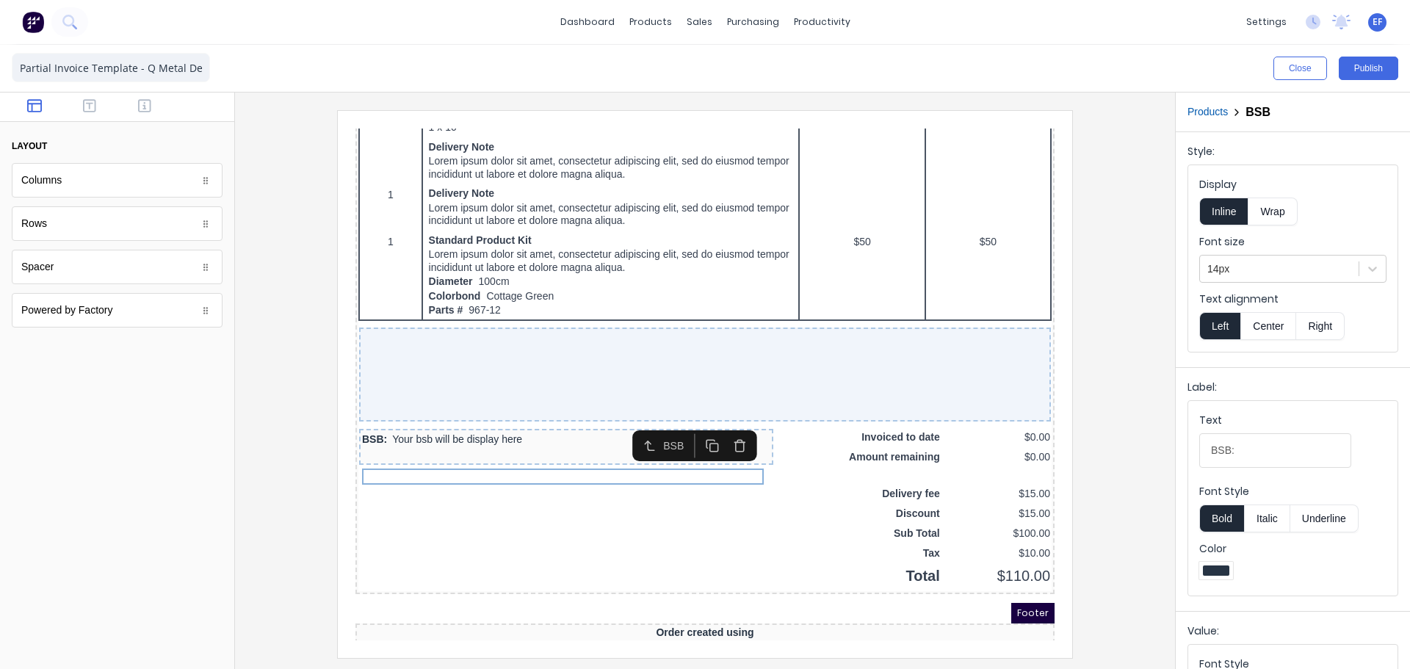
click at [728, 427] on icon "button" at bounding box center [722, 429] width 14 height 14
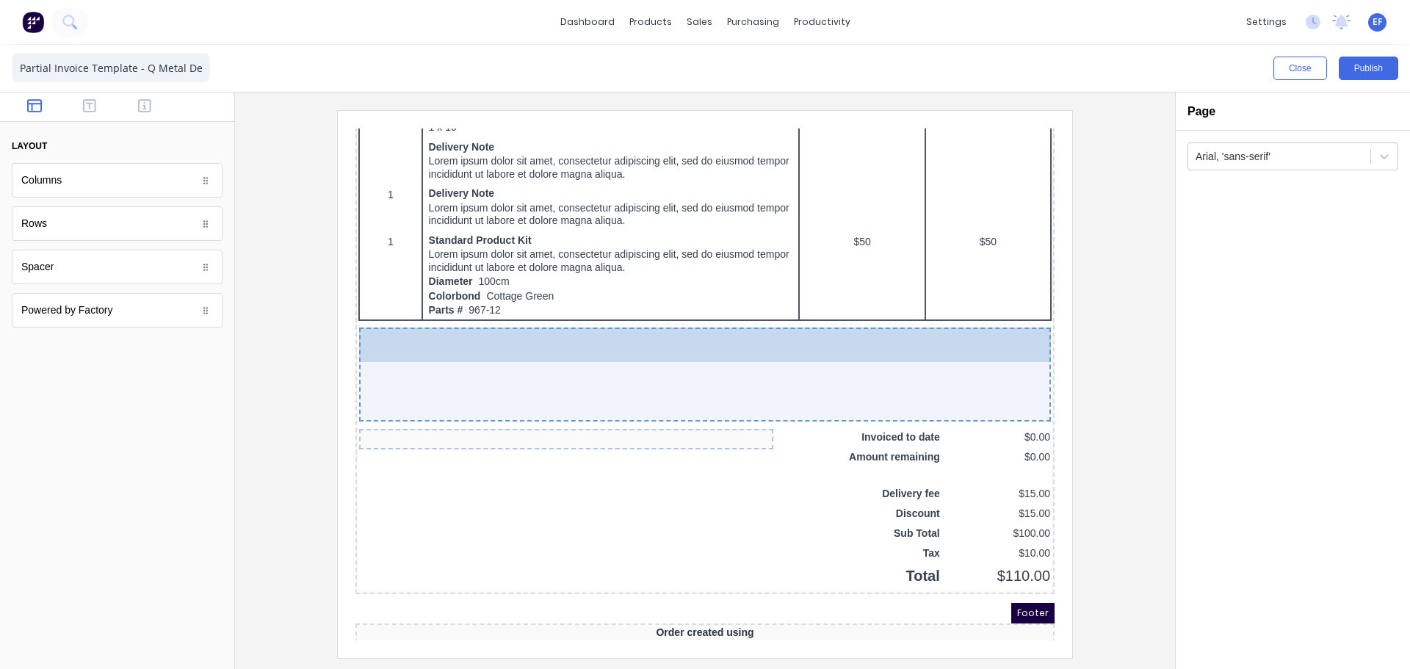
drag, startPoint x: 114, startPoint y: 278, endPoint x: 372, endPoint y: 261, distance: 259.1
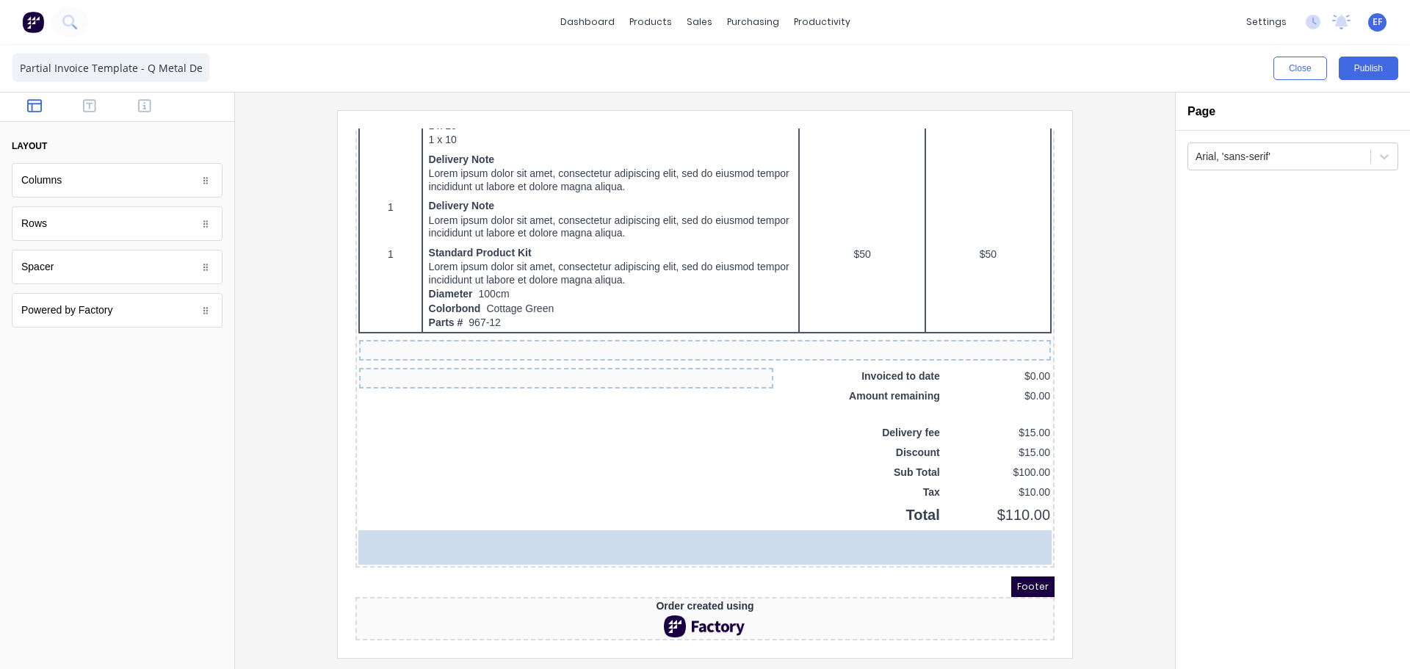
drag, startPoint x: 37, startPoint y: 230, endPoint x: 442, endPoint y: 525, distance: 501.0
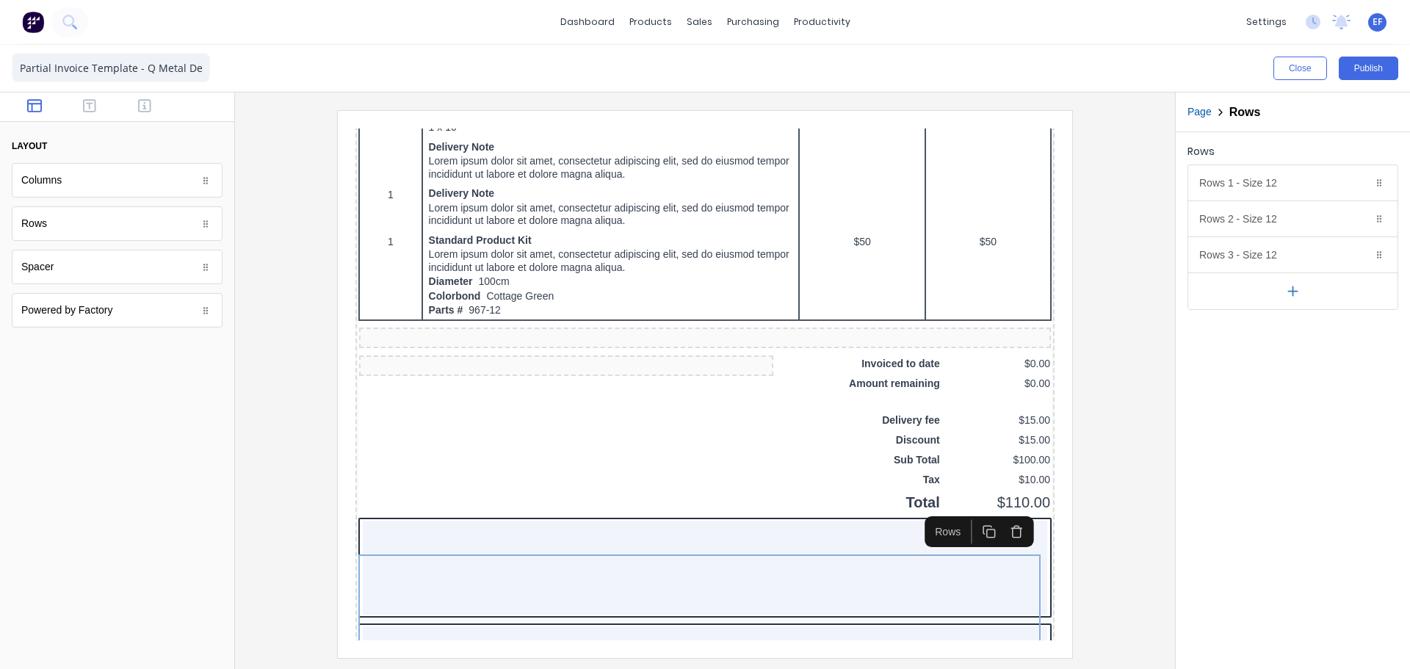
click at [1293, 295] on icon "button" at bounding box center [1293, 290] width 0 height 9
click at [1358, 255] on icon "button" at bounding box center [1360, 255] width 12 height 12
click at [1343, 257] on icon "button" at bounding box center [1340, 255] width 12 height 12
click at [1365, 219] on icon "button" at bounding box center [1360, 219] width 12 height 12
click at [1363, 184] on icon "button" at bounding box center [1360, 183] width 12 height 12
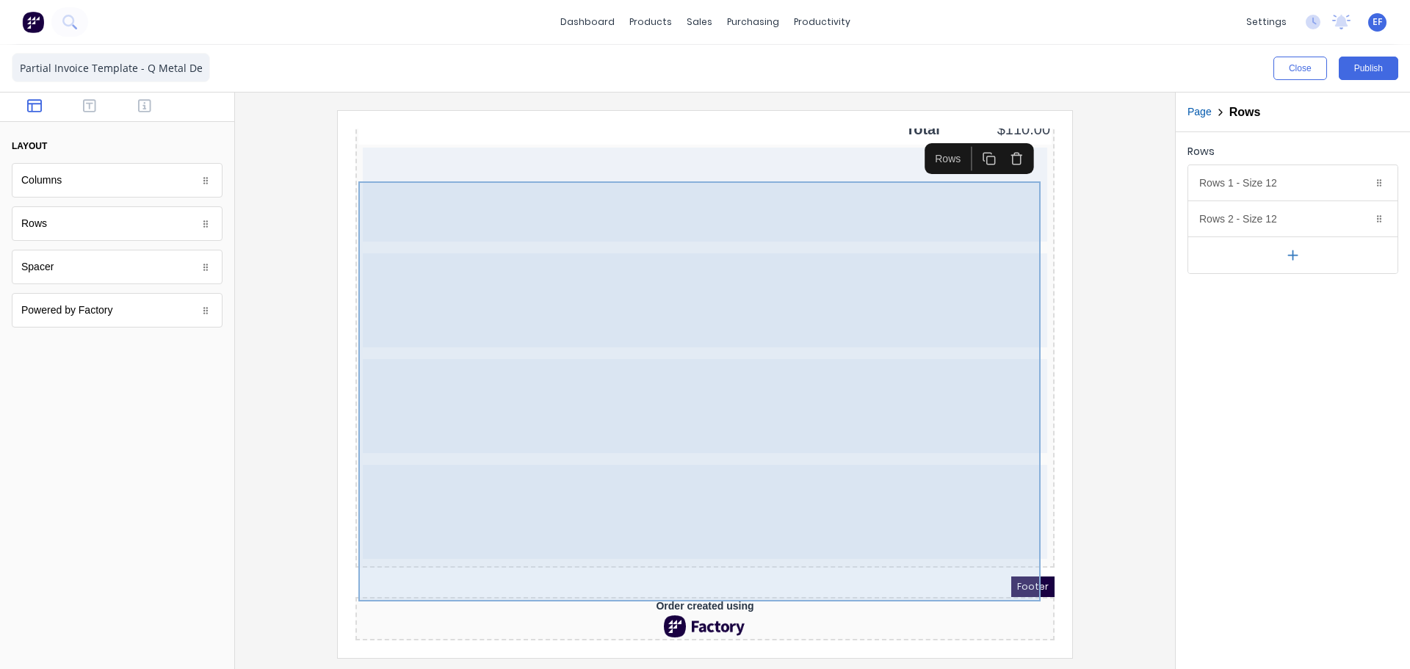
scroll to position [1559, 0]
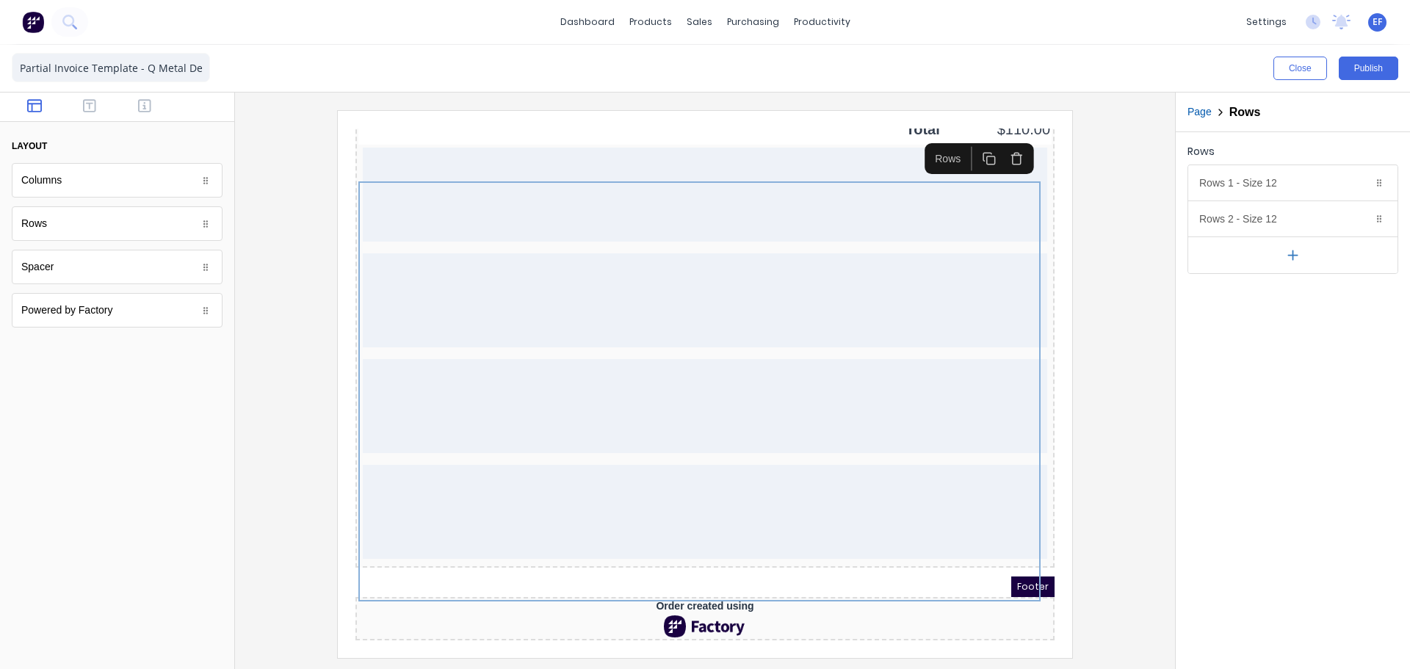
click at [1116, 358] on div at bounding box center [705, 383] width 917 height 547
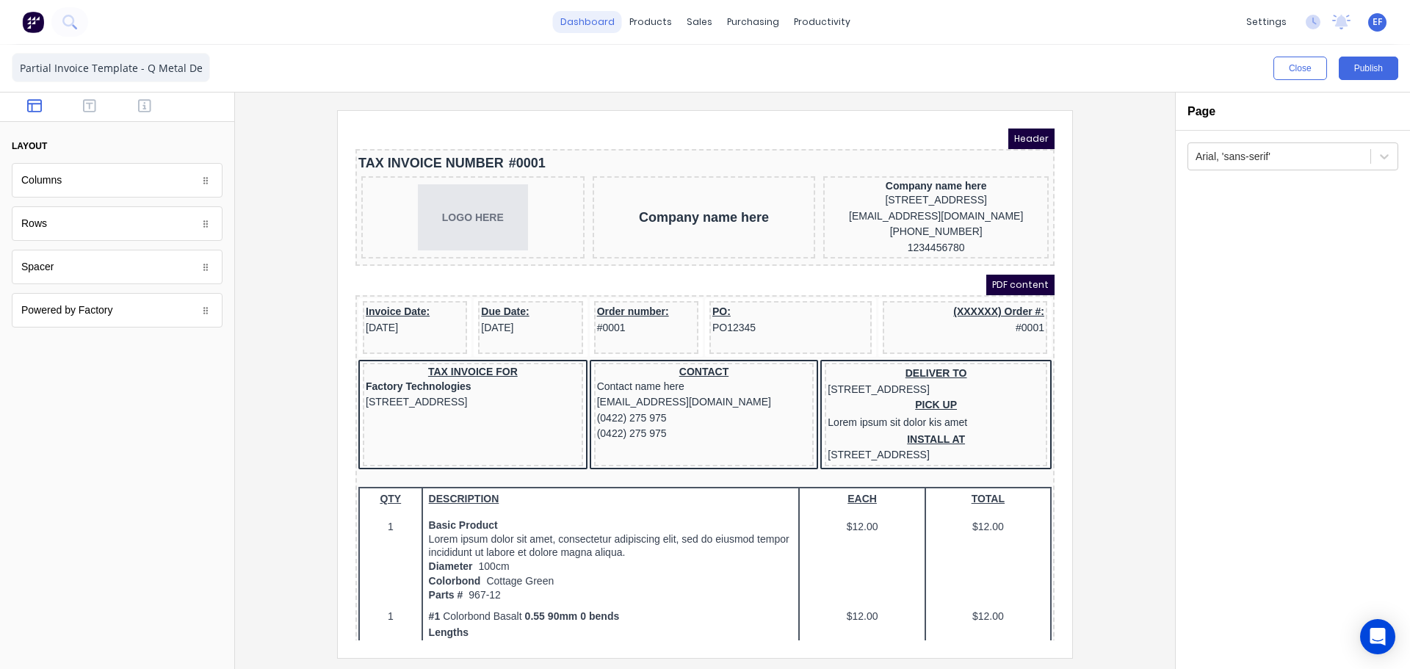
click at [609, 24] on link "dashboard" at bounding box center [587, 22] width 69 height 22
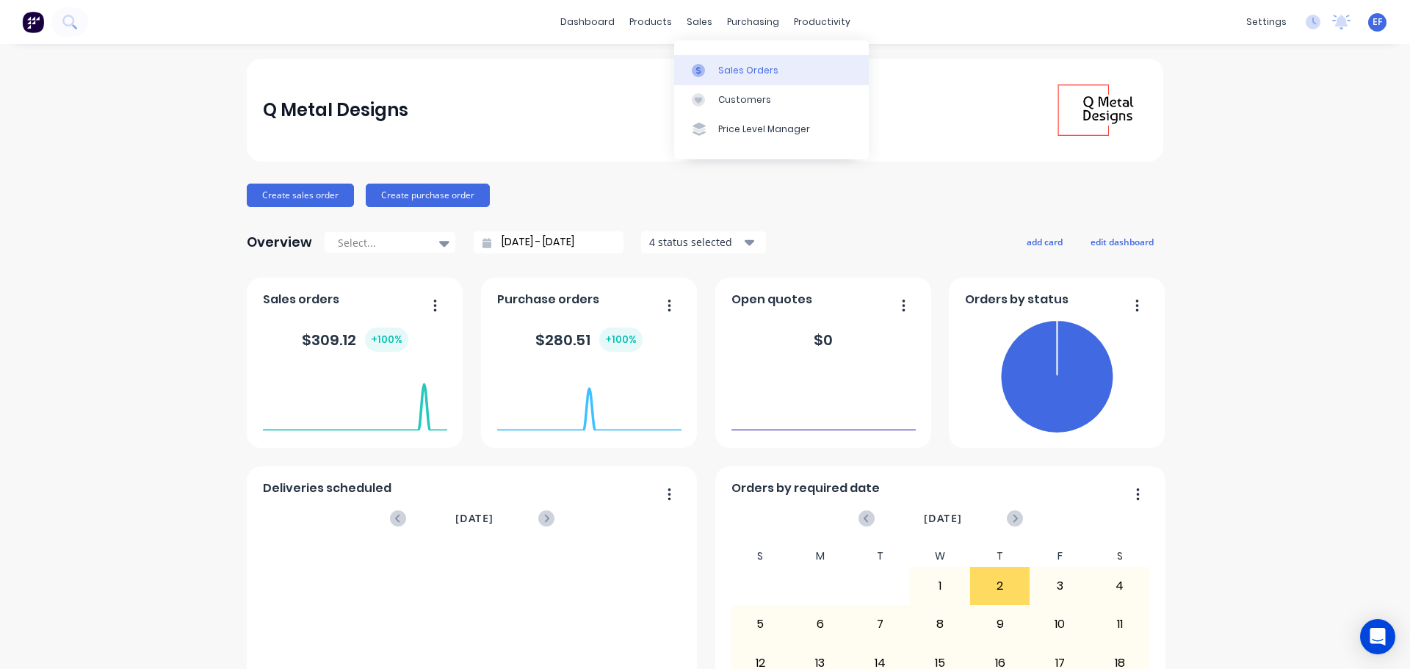
click at [704, 78] on link "Sales Orders" at bounding box center [771, 69] width 195 height 29
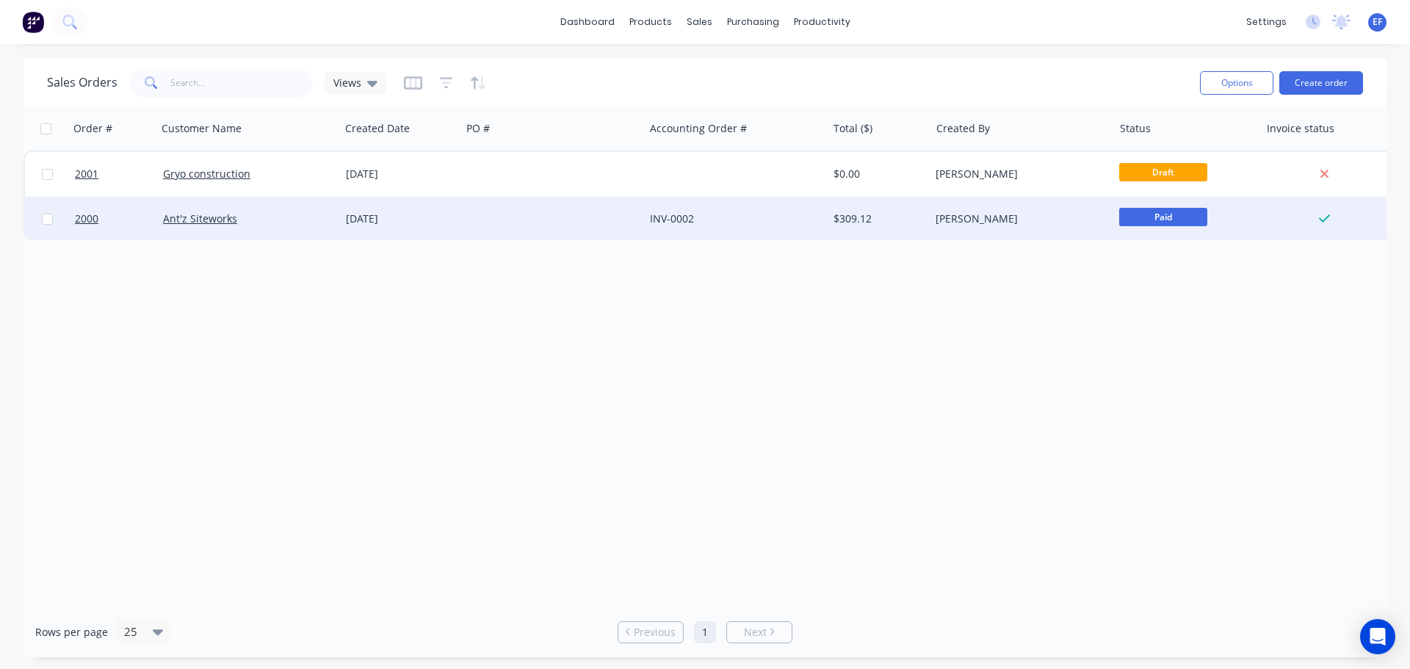
click at [758, 209] on div "INV-0002" at bounding box center [735, 219] width 183 height 44
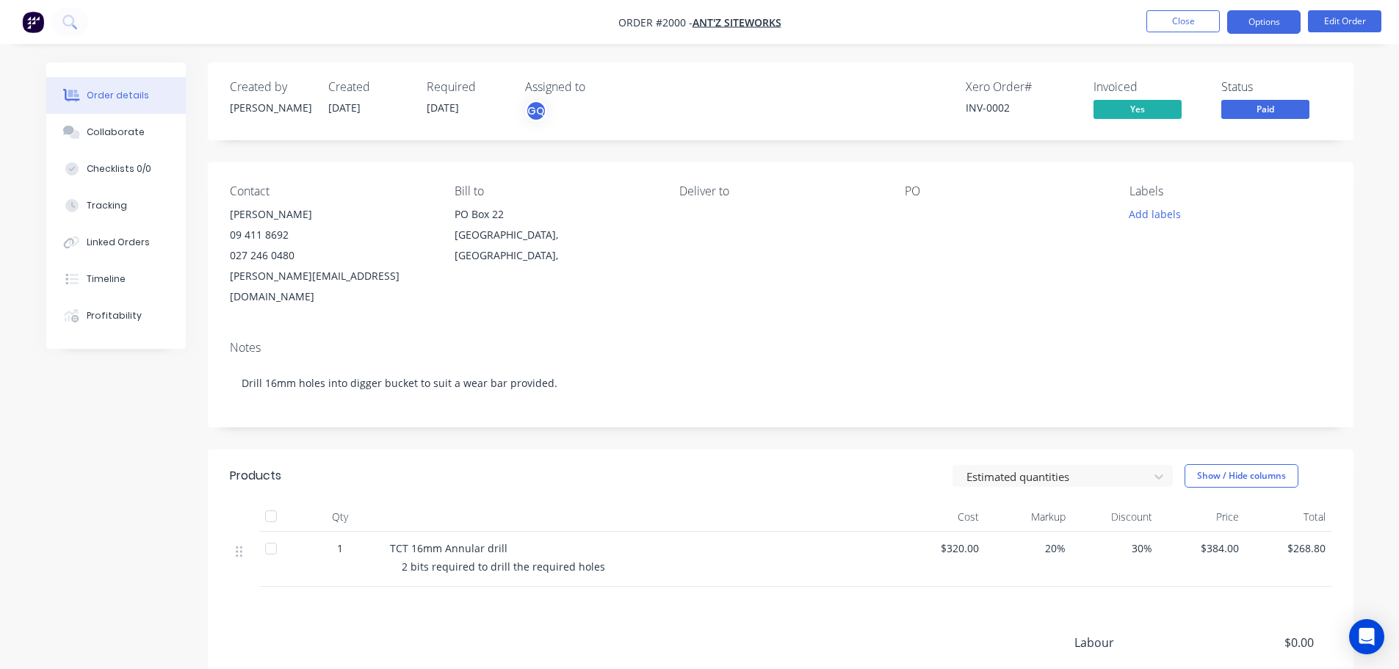
click at [1272, 29] on button "Options" at bounding box center [1263, 22] width 73 height 24
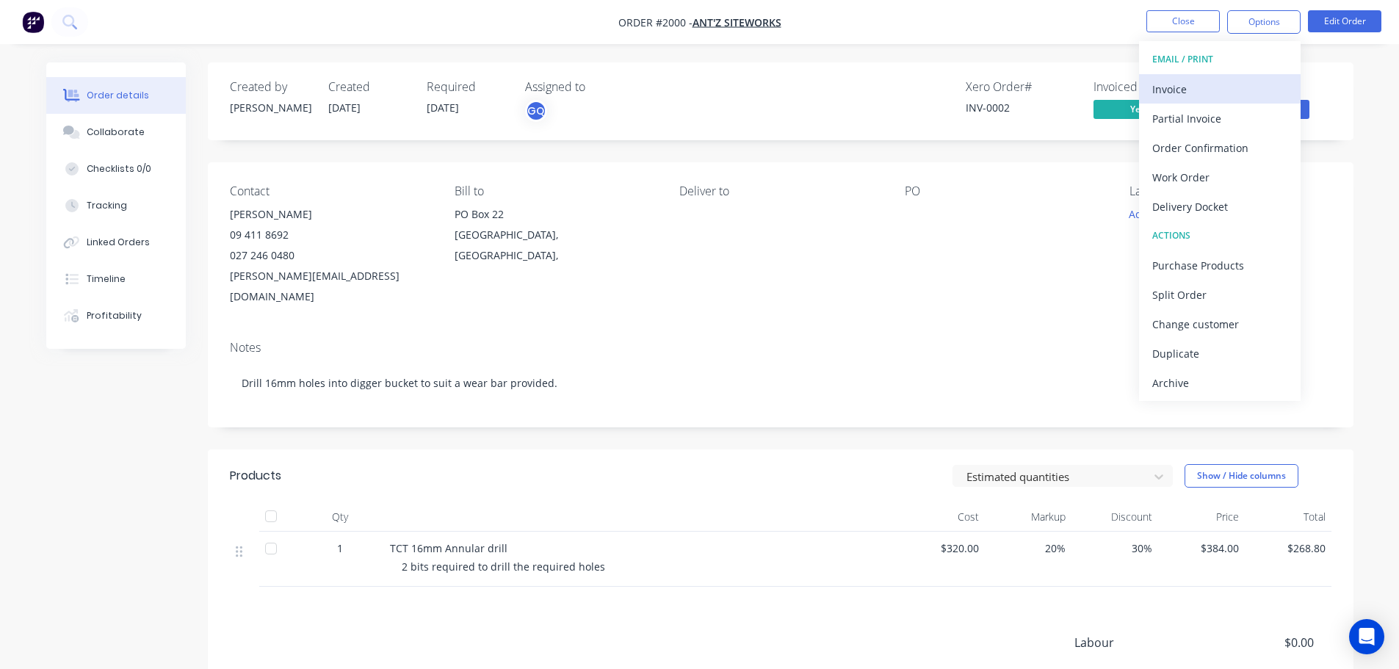
click at [1194, 83] on div "Invoice" at bounding box center [1219, 89] width 135 height 21
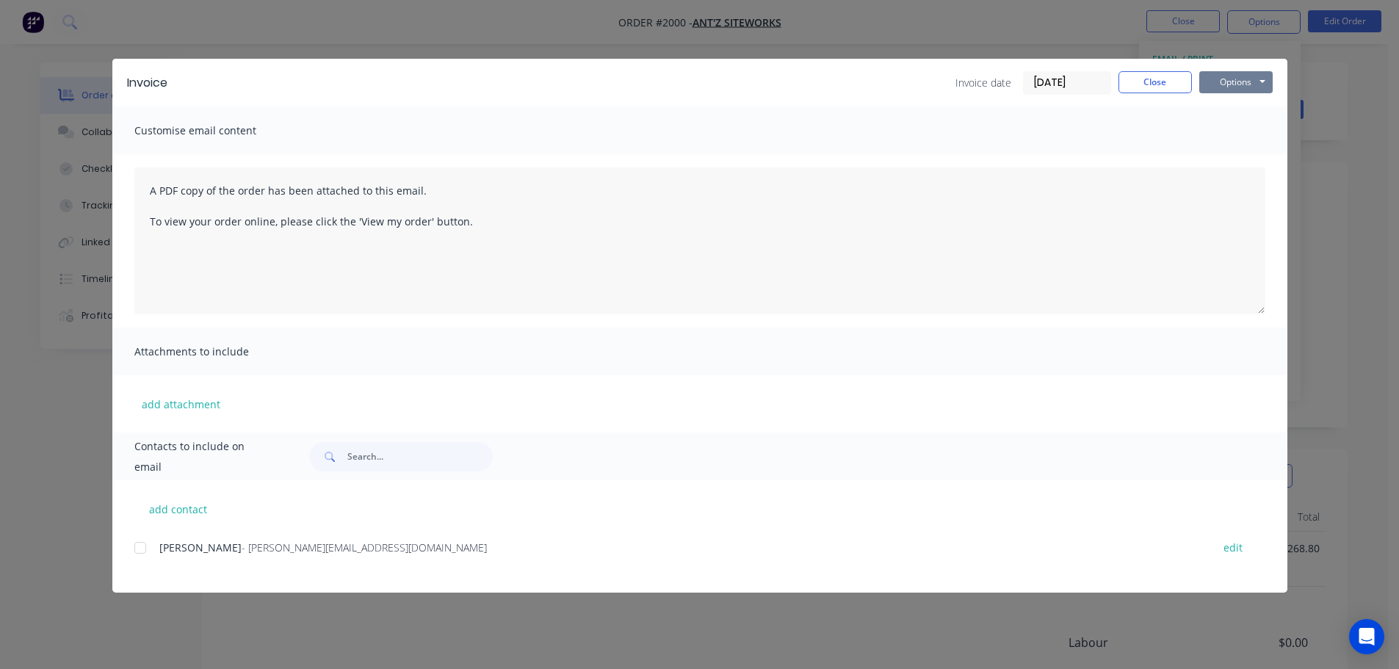
click at [1249, 82] on button "Options" at bounding box center [1235, 82] width 73 height 22
click at [1237, 108] on button "Preview" at bounding box center [1246, 108] width 94 height 24
click at [1167, 84] on button "Close" at bounding box center [1155, 82] width 73 height 22
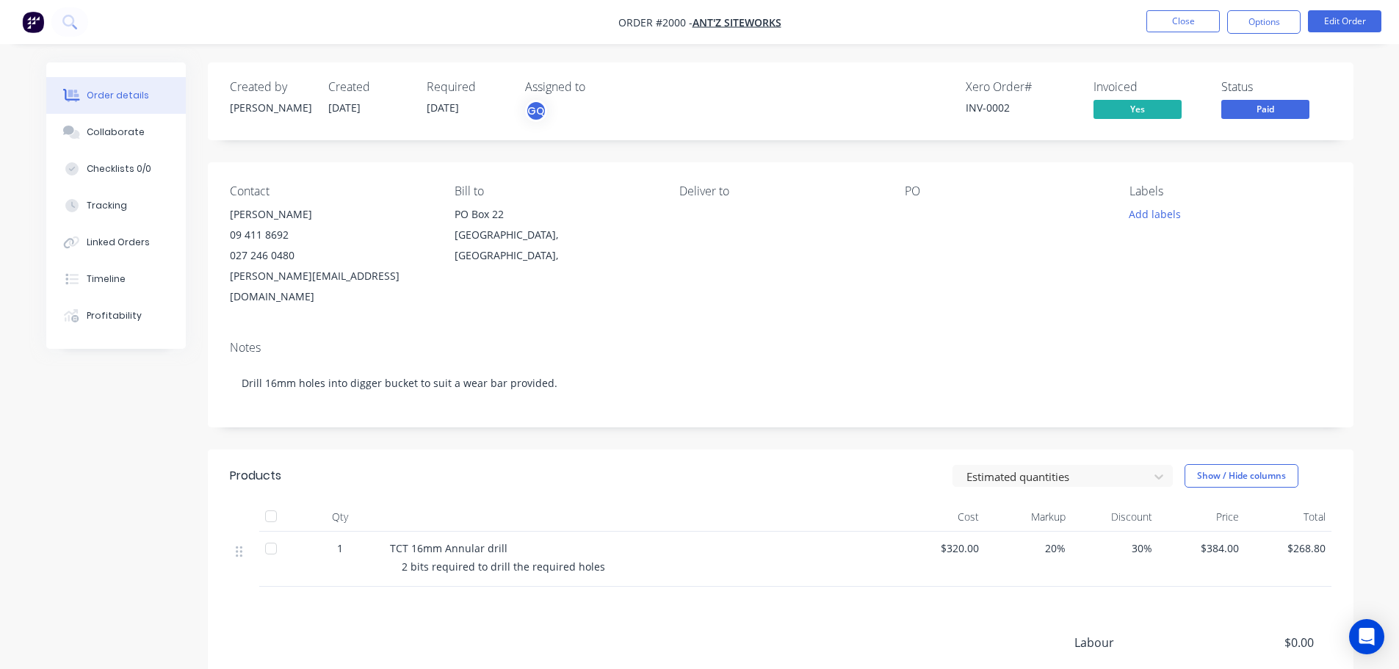
click at [26, 30] on img "button" at bounding box center [33, 22] width 22 height 22
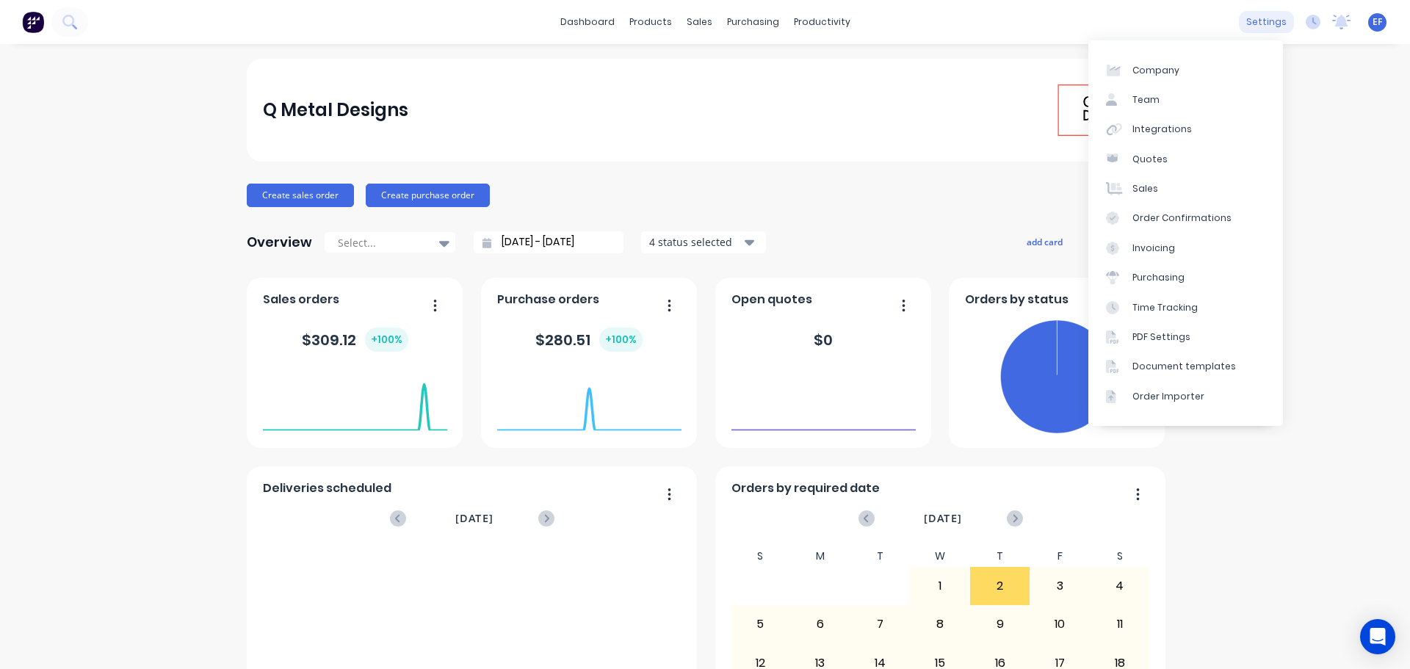
click at [1250, 29] on div "settings" at bounding box center [1266, 22] width 55 height 22
click at [1171, 368] on div "Document templates" at bounding box center [1185, 366] width 104 height 13
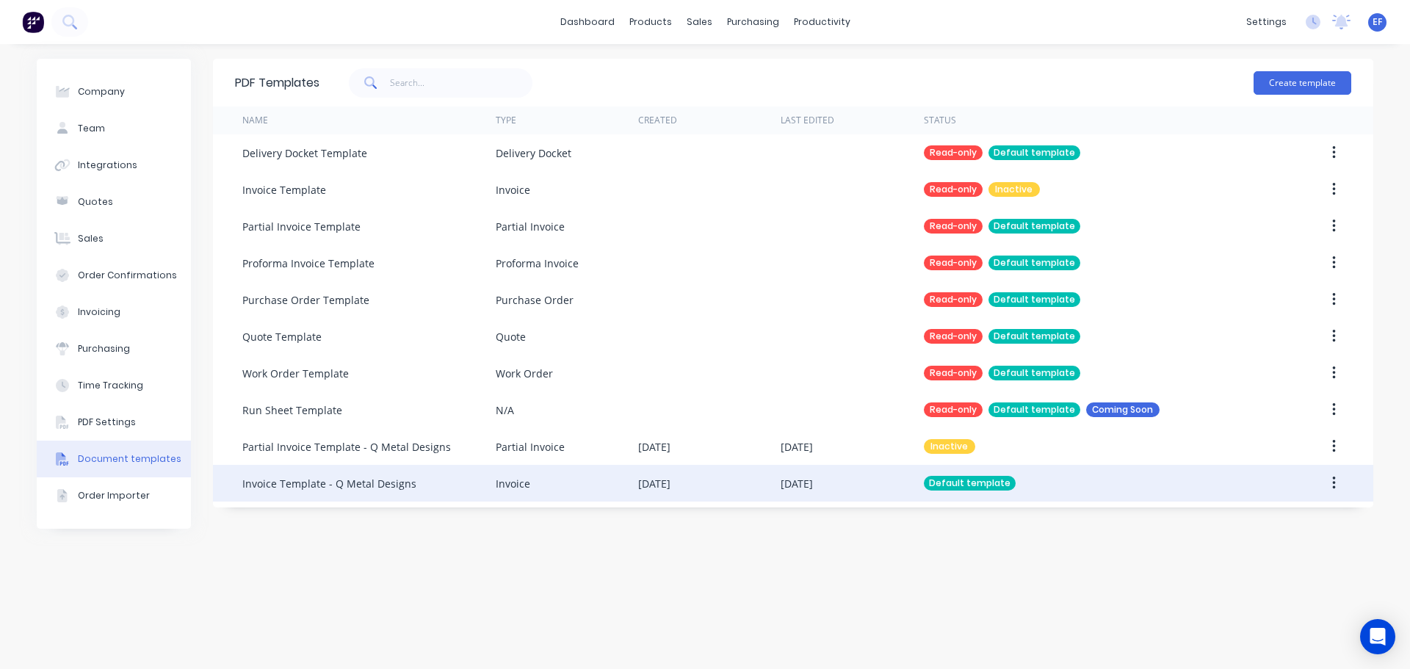
click at [310, 482] on div "Invoice Template - Q Metal Designs" at bounding box center [329, 483] width 174 height 15
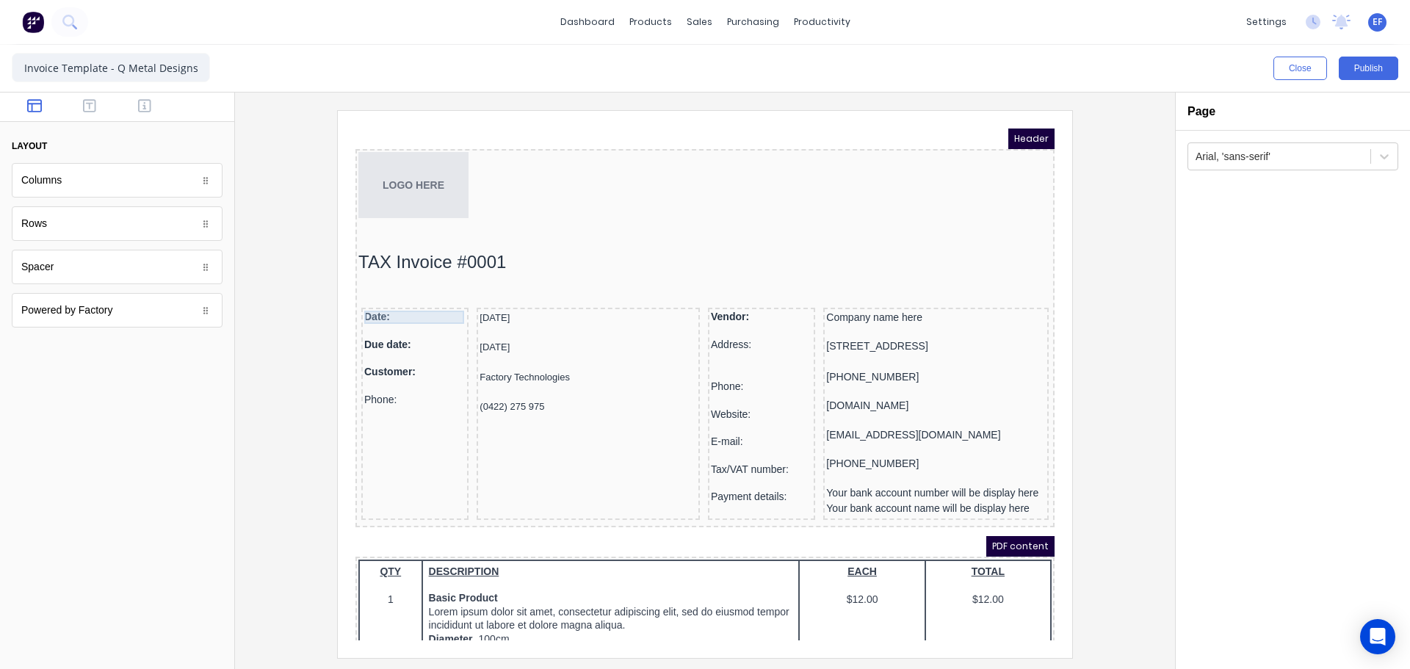
click at [381, 299] on div "Date:" at bounding box center [397, 299] width 101 height 13
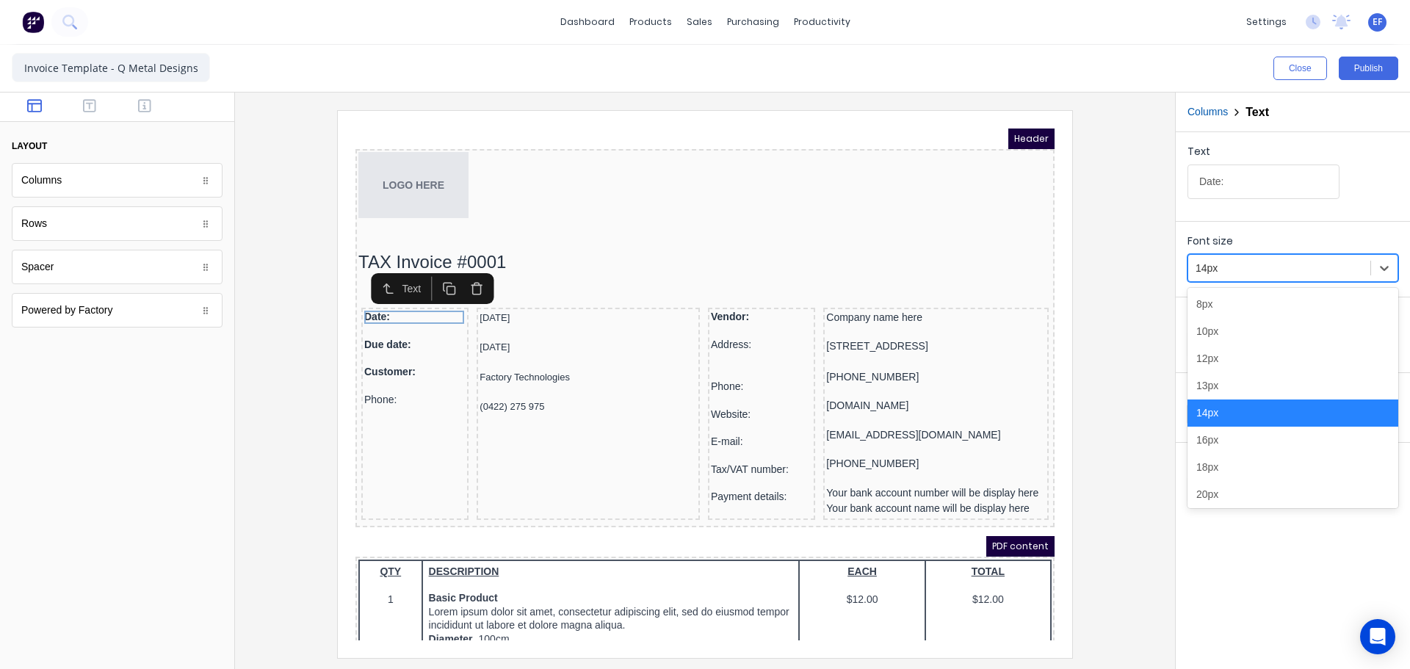
click at [1219, 269] on div at bounding box center [1279, 268] width 167 height 18
click at [1222, 365] on div "12px" at bounding box center [1293, 358] width 211 height 27
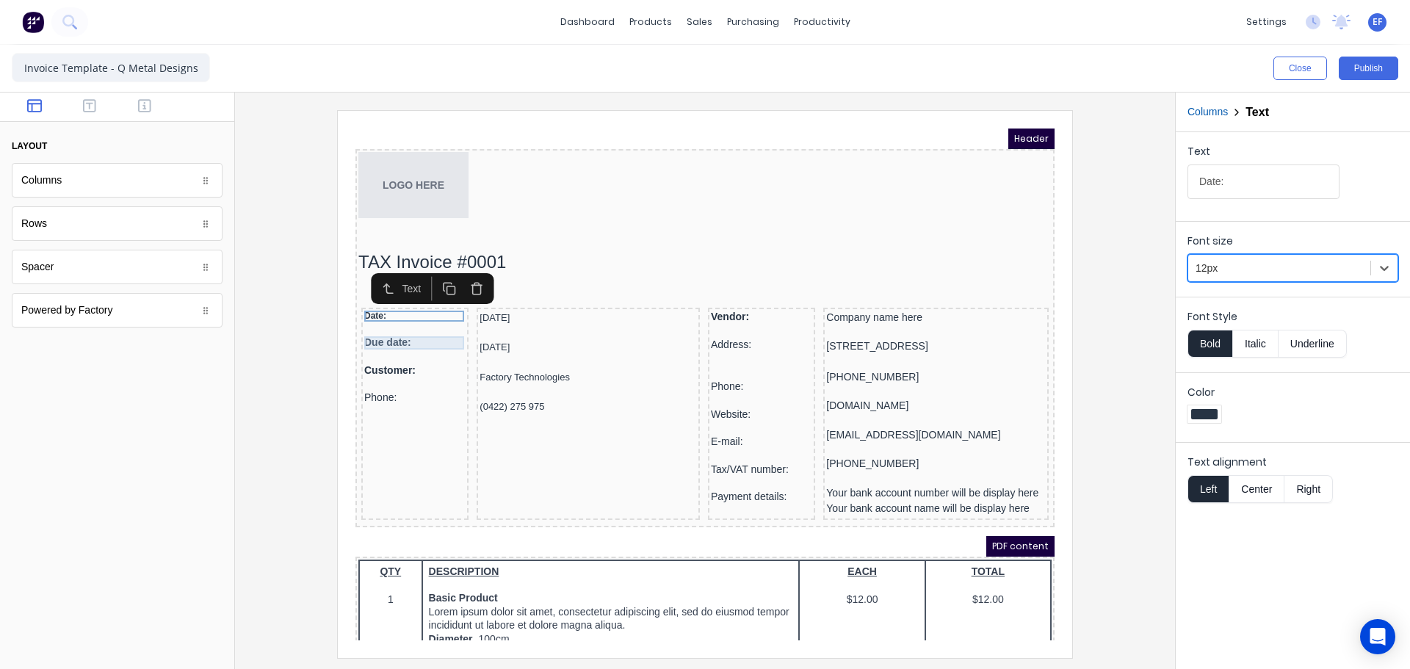
click at [394, 319] on div "Due date:" at bounding box center [397, 325] width 101 height 13
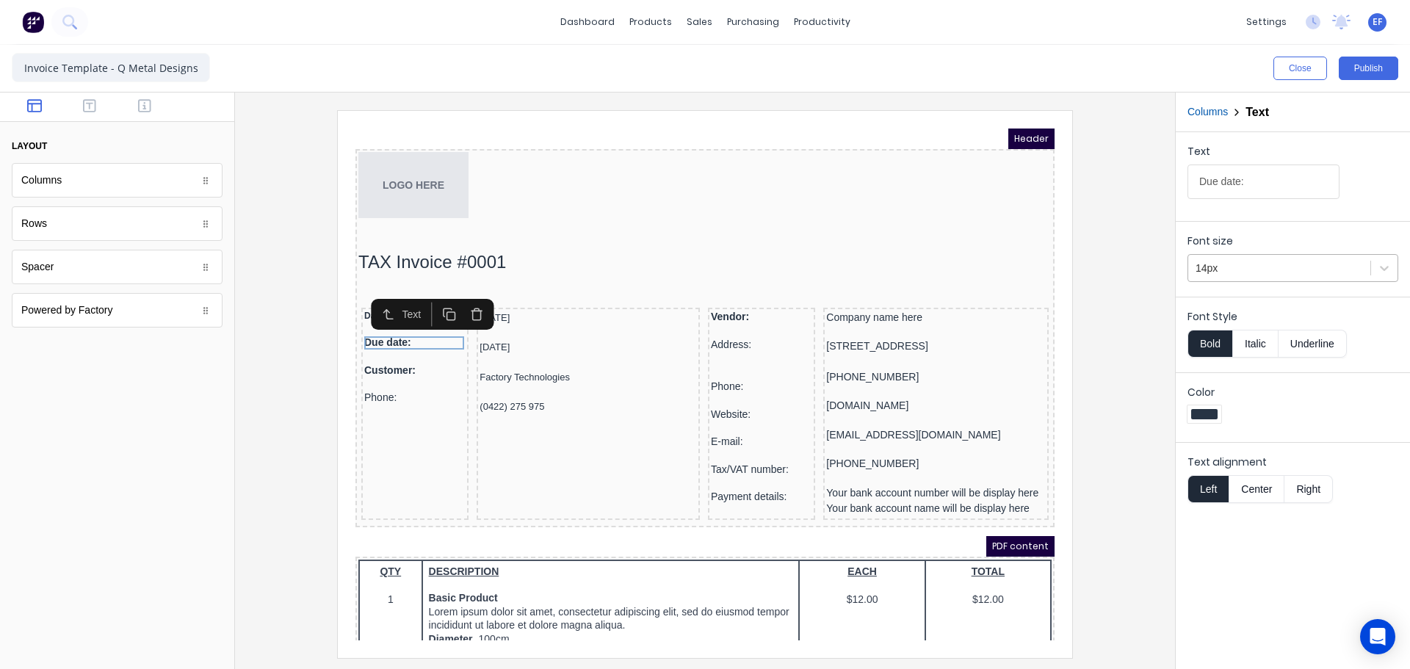
click at [1249, 270] on div at bounding box center [1279, 268] width 167 height 18
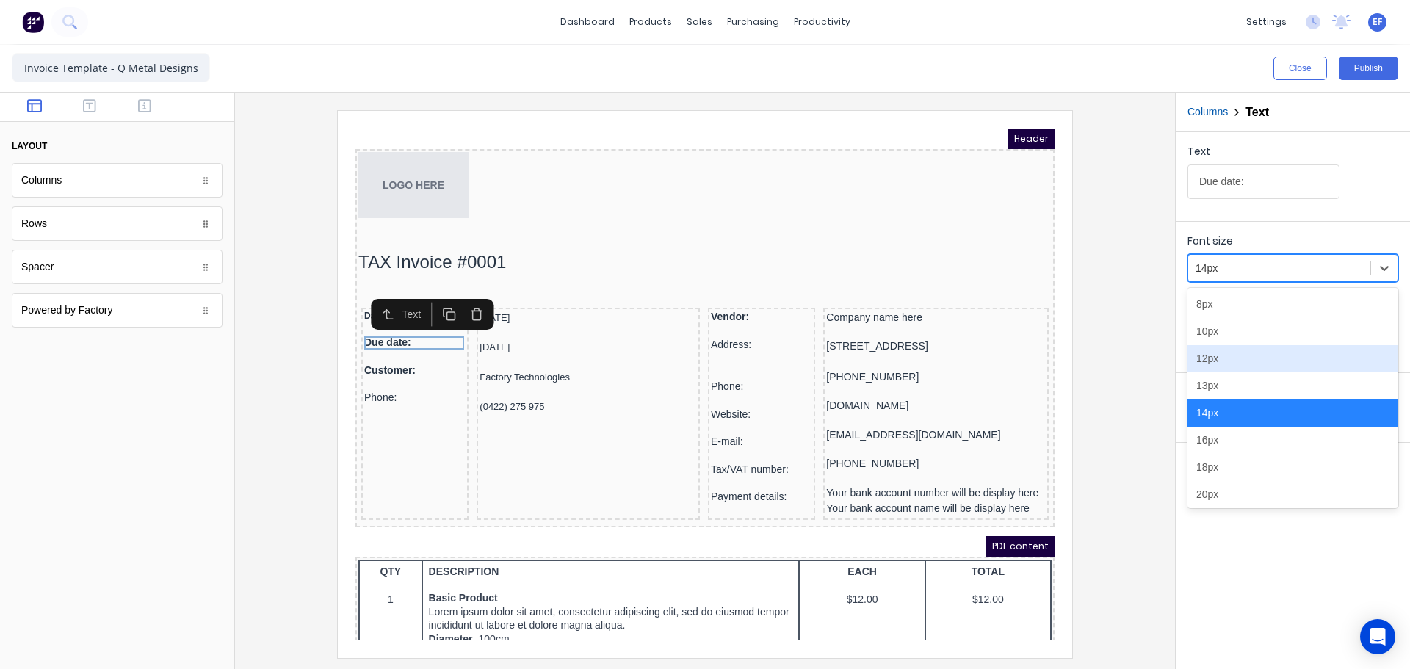
click at [1217, 371] on div "12px" at bounding box center [1293, 358] width 211 height 27
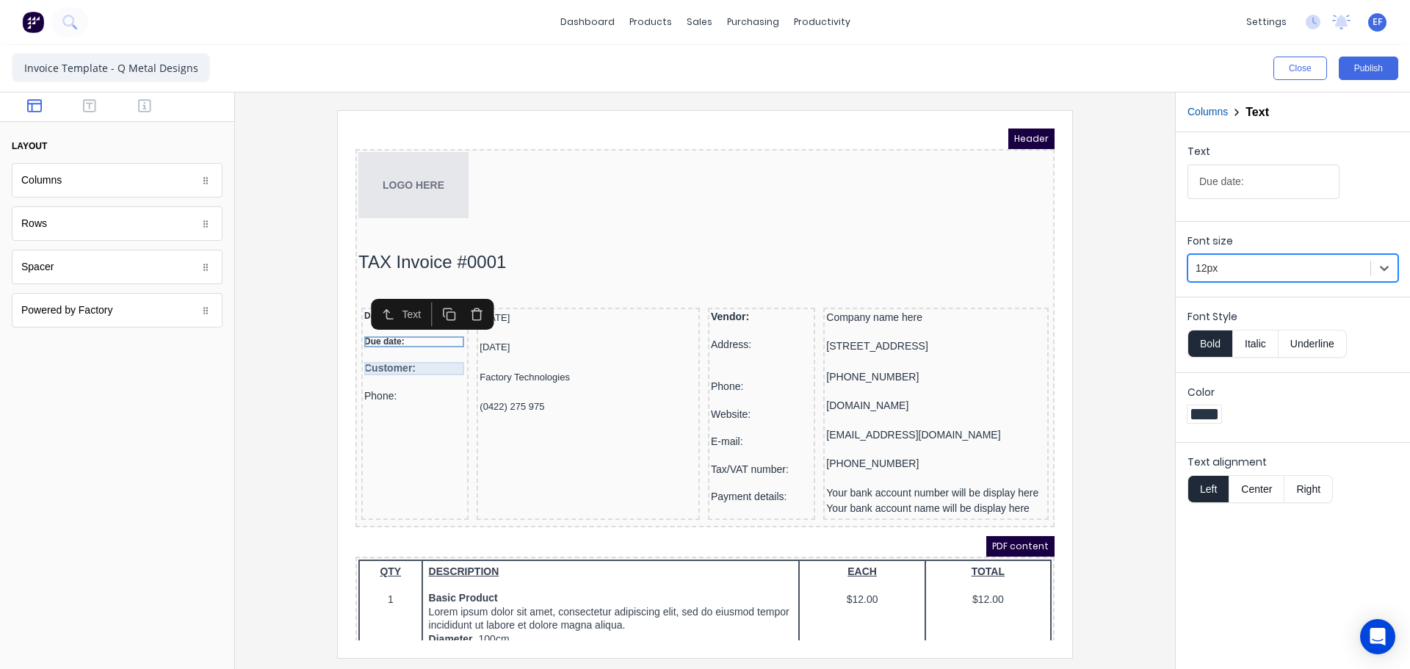
click at [412, 350] on div "Customer:" at bounding box center [397, 350] width 101 height 13
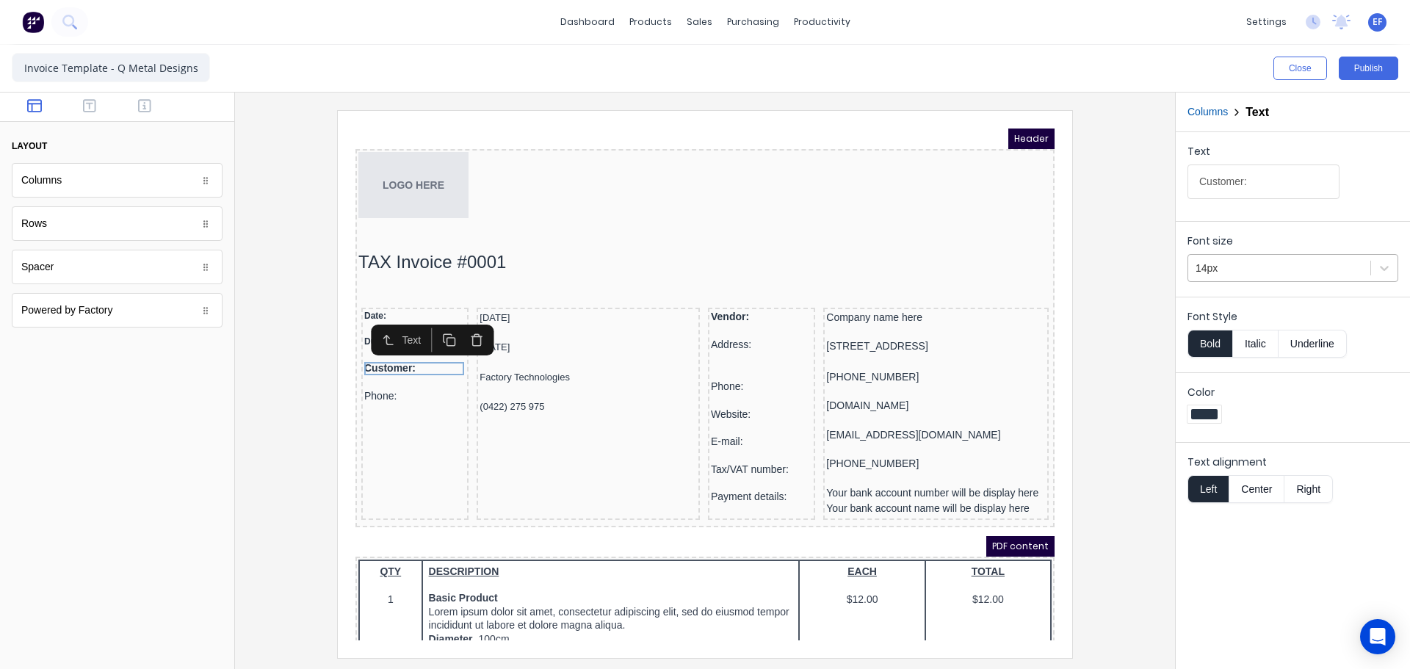
click at [1260, 278] on div "14px" at bounding box center [1279, 268] width 182 height 24
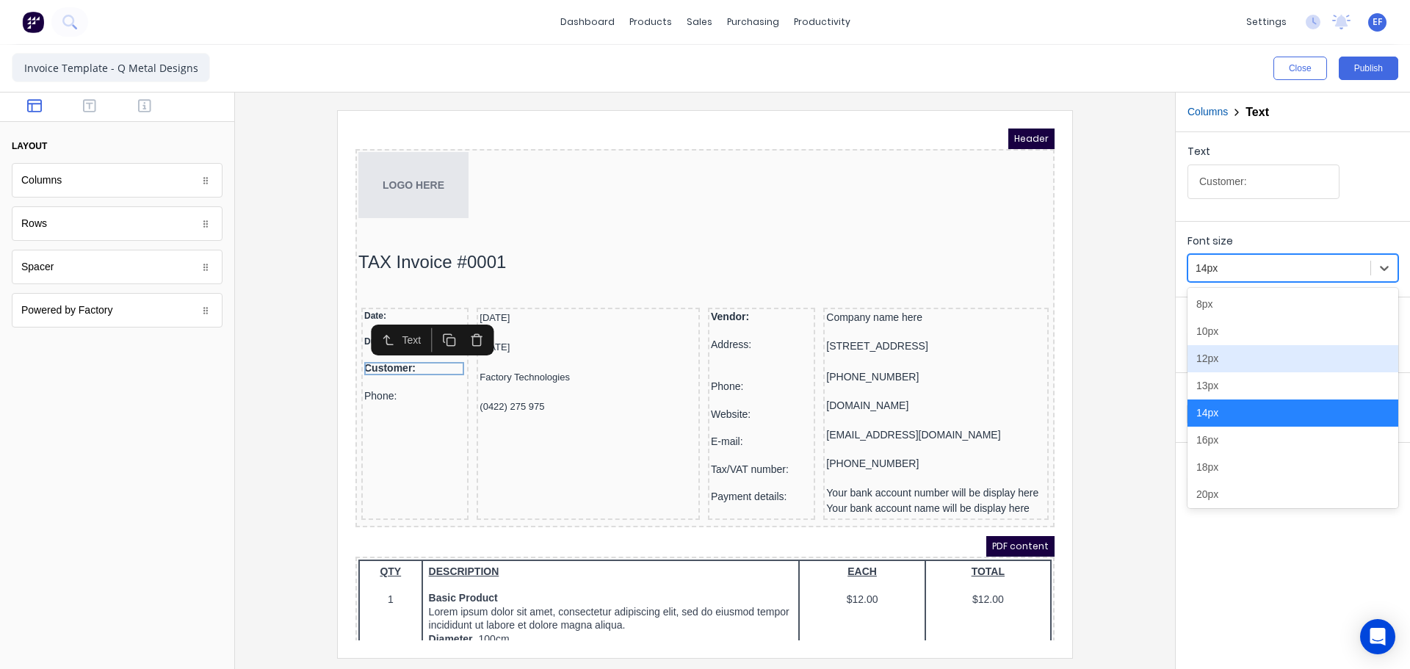
click at [1233, 358] on div "12px" at bounding box center [1293, 358] width 211 height 27
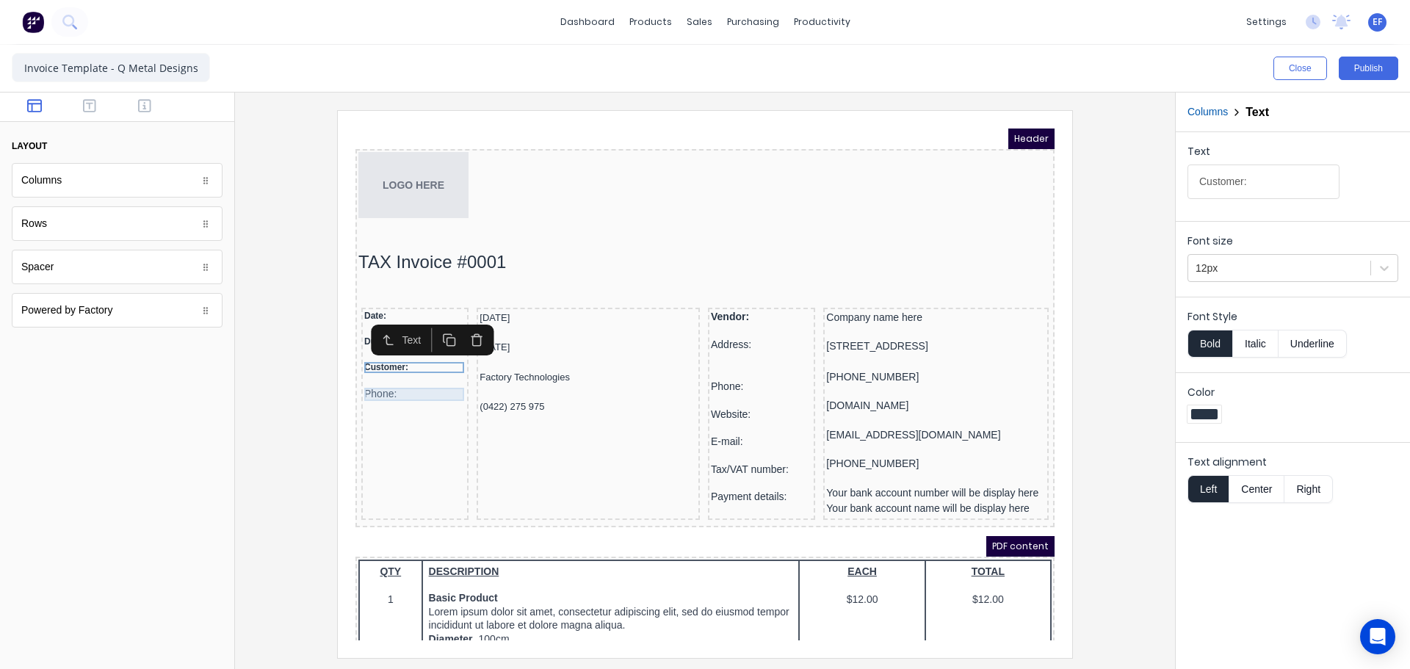
click at [406, 370] on div "Phone:" at bounding box center [397, 376] width 101 height 13
click at [1219, 272] on div at bounding box center [1279, 268] width 167 height 18
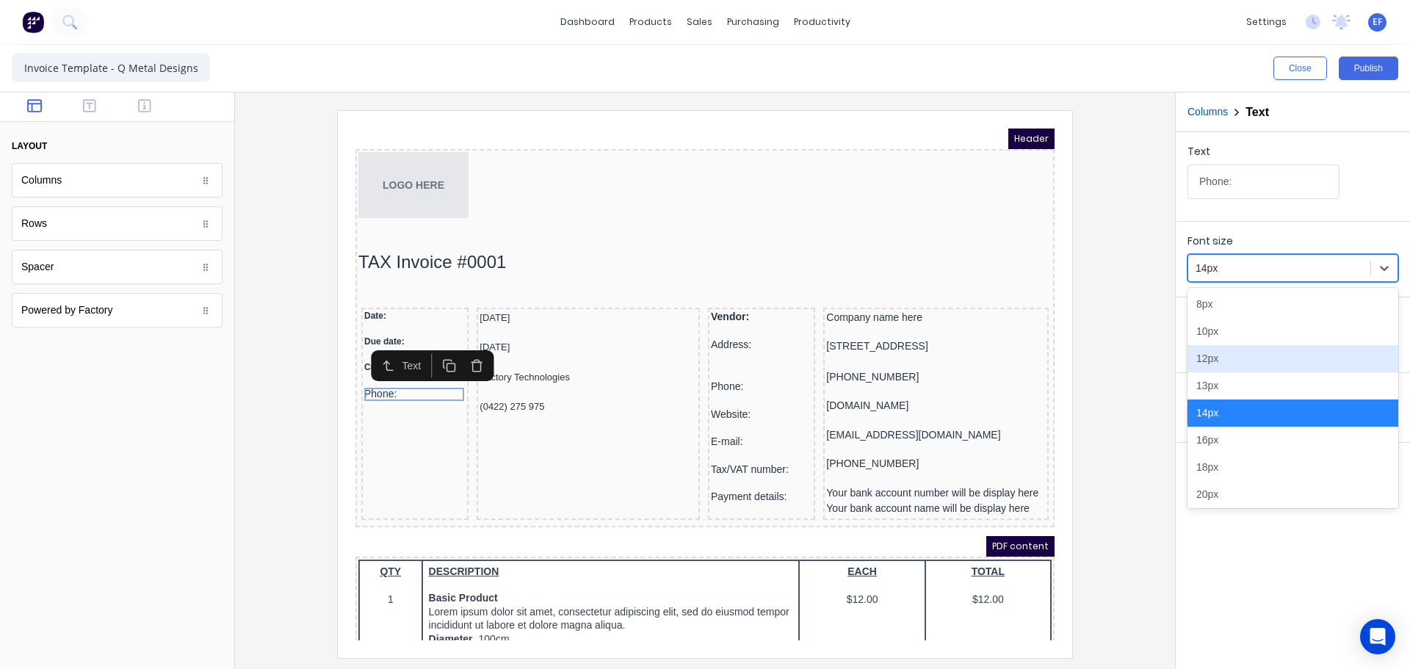
click at [1223, 365] on div "12px" at bounding box center [1293, 358] width 211 height 27
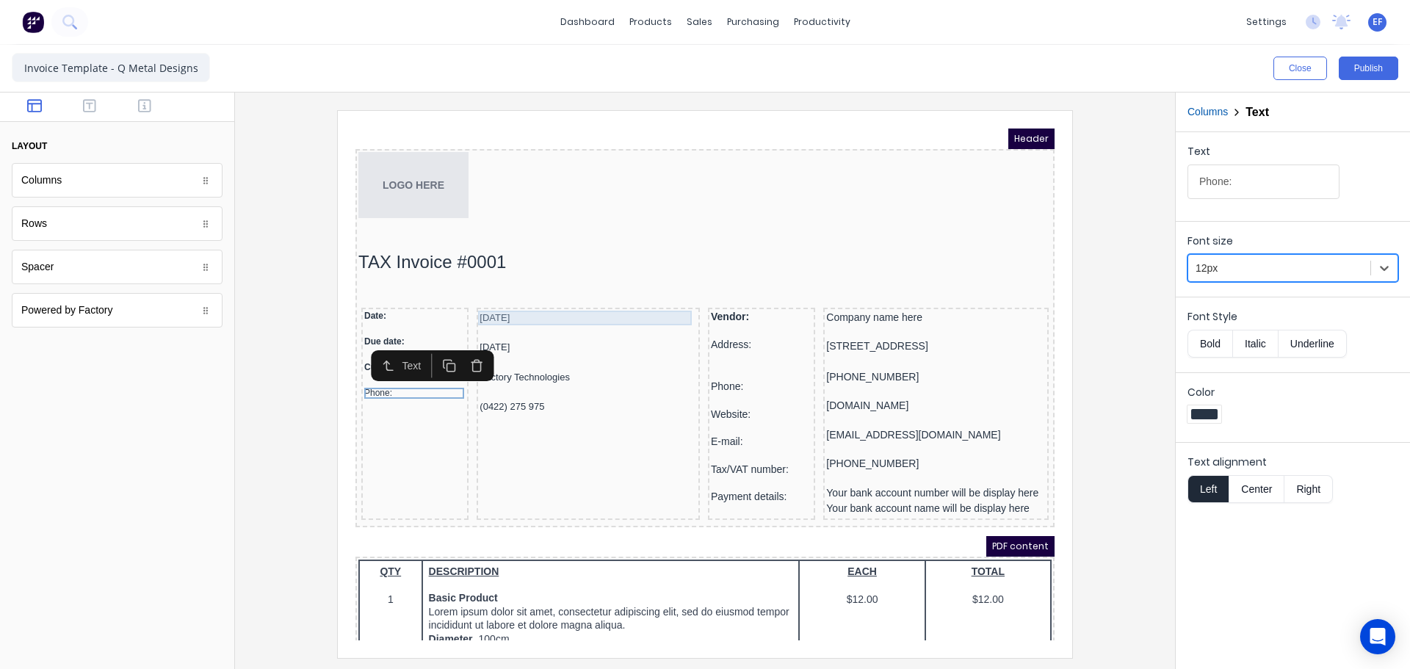
click at [546, 306] on div "[DATE]" at bounding box center [570, 300] width 217 height 15
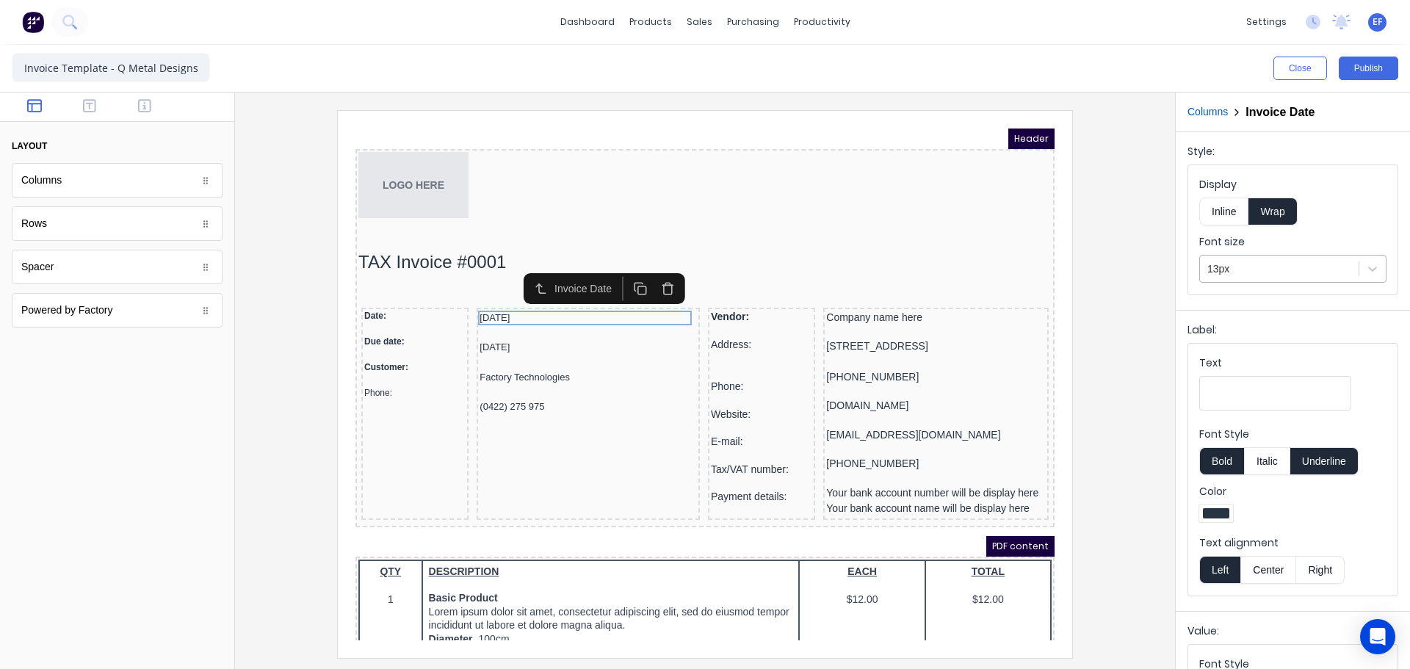
click at [1214, 277] on div at bounding box center [1280, 269] width 144 height 18
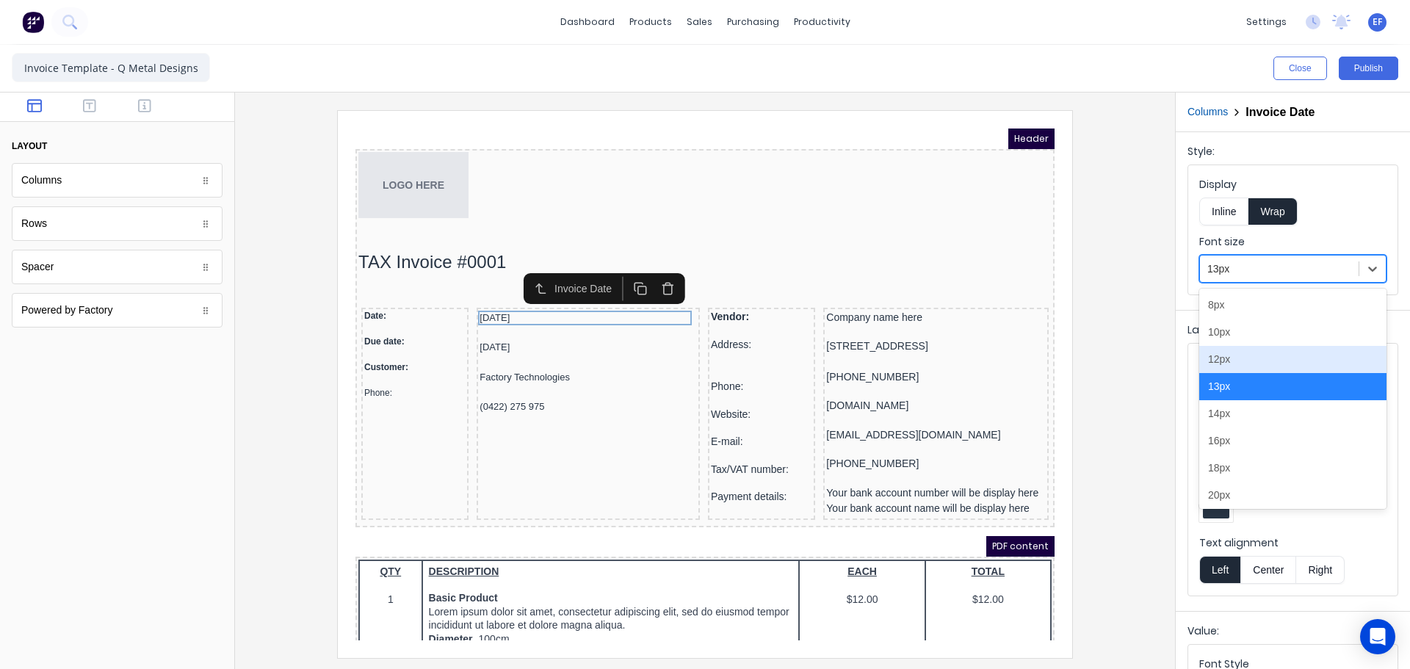
click at [1225, 363] on div "12px" at bounding box center [1292, 359] width 187 height 27
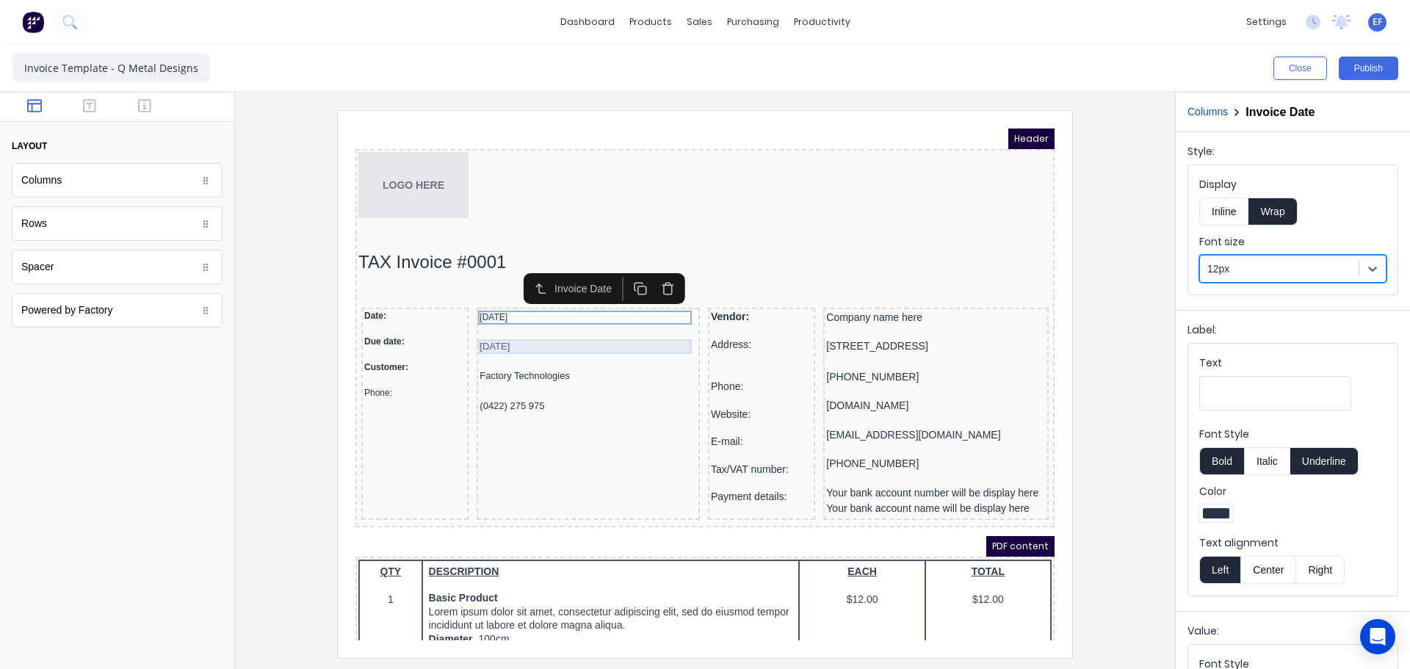
click at [580, 325] on div "29/10/2024" at bounding box center [570, 329] width 217 height 15
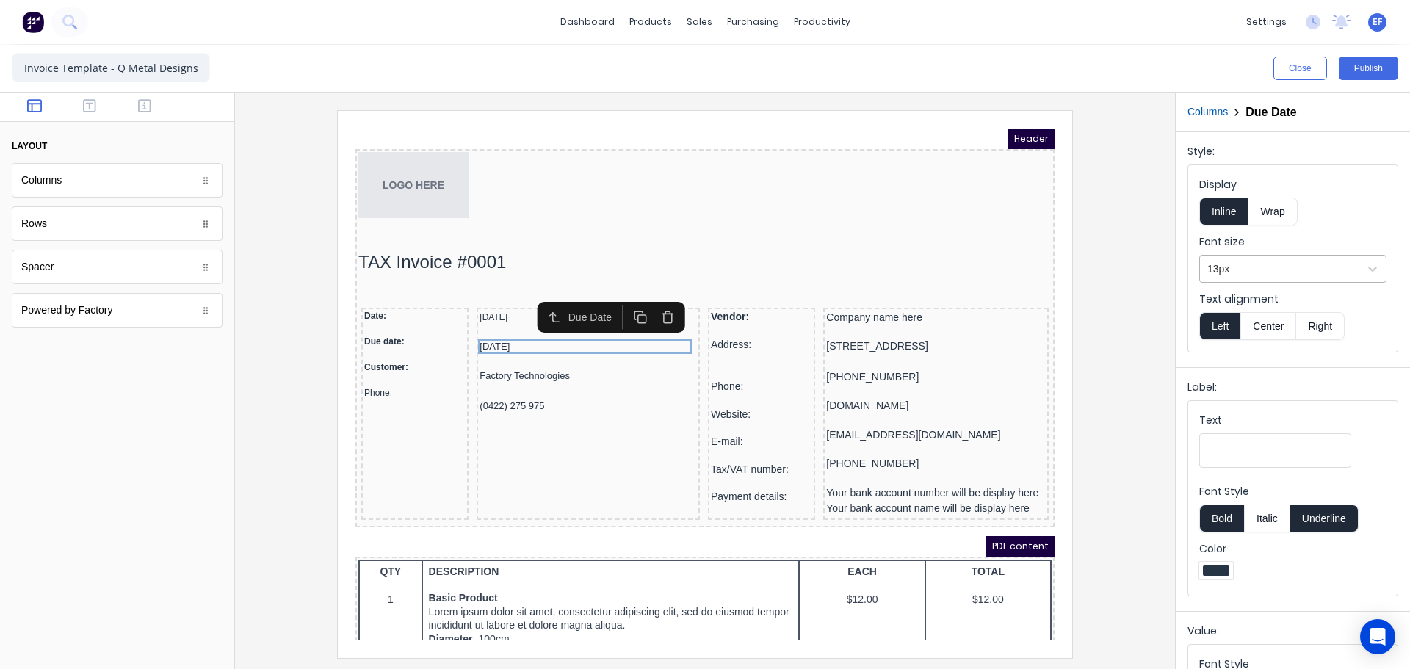
click at [1273, 275] on div at bounding box center [1280, 269] width 144 height 18
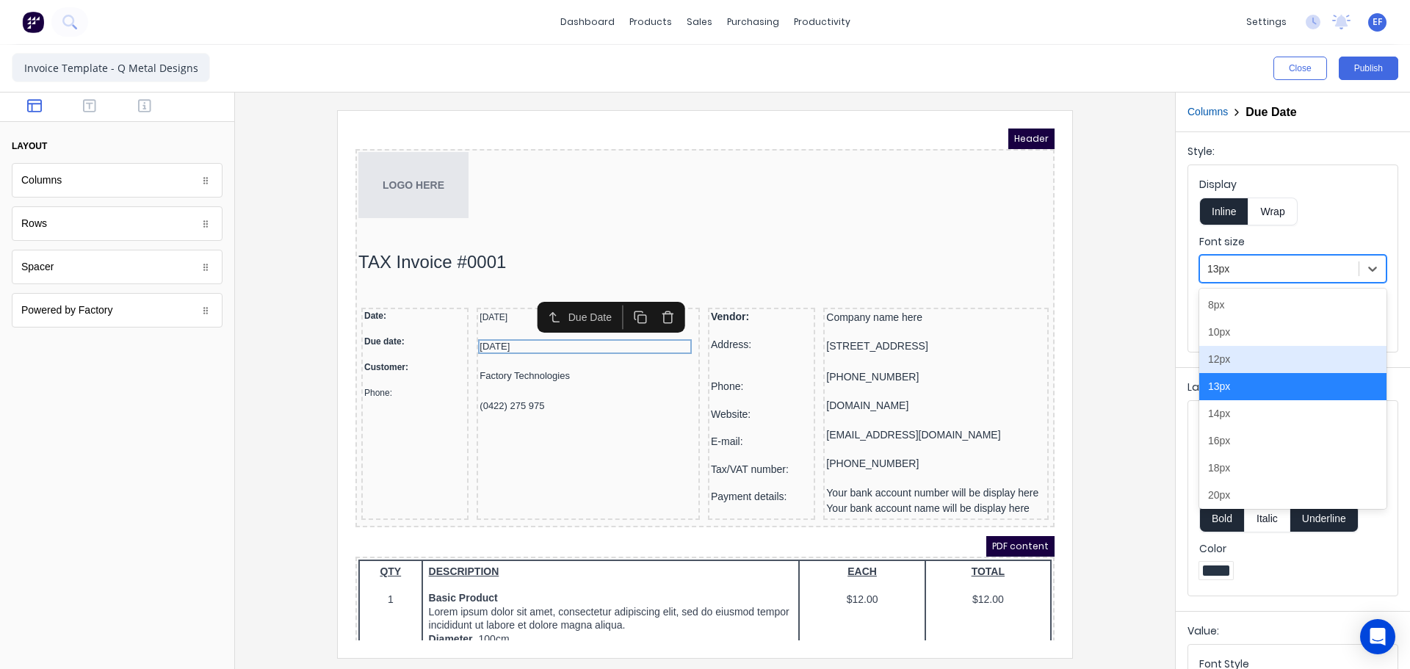
click at [1228, 366] on div "12px" at bounding box center [1292, 359] width 187 height 27
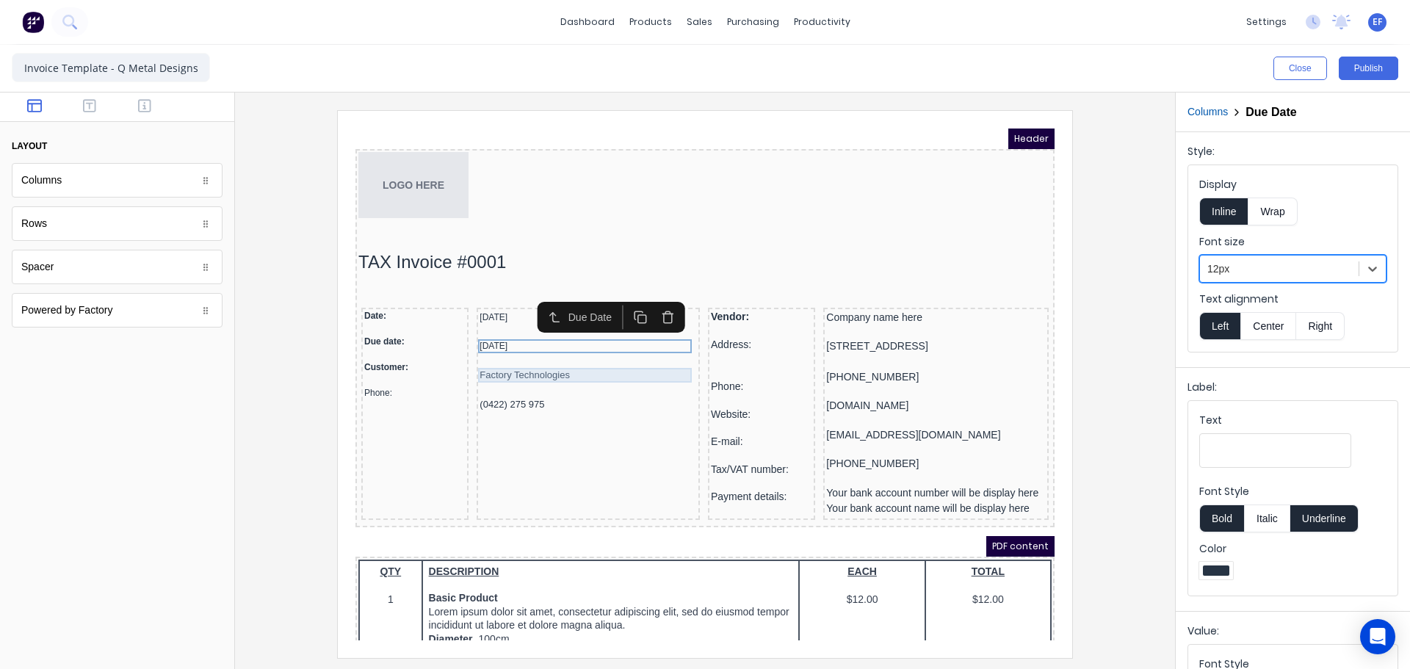
drag, startPoint x: 490, startPoint y: 355, endPoint x: 505, endPoint y: 355, distance: 15.4
click at [493, 355] on div "Factory Technologies" at bounding box center [570, 357] width 217 height 15
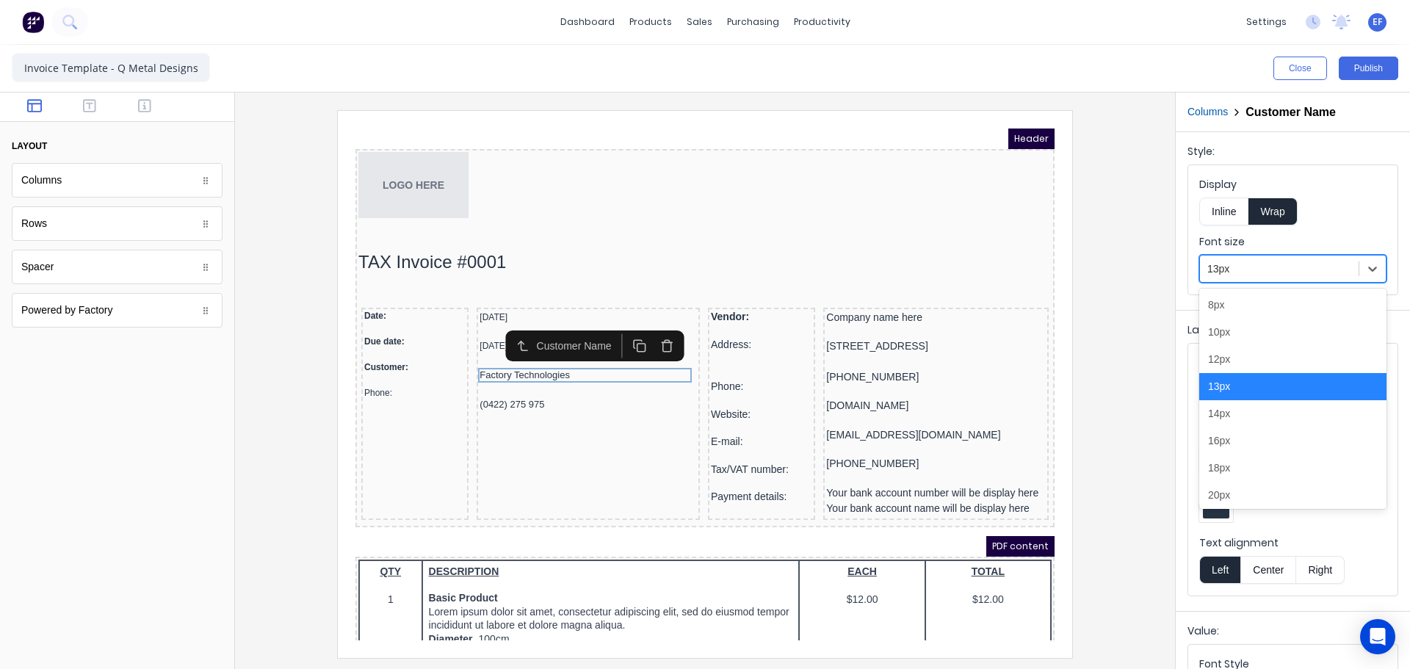
click at [1302, 261] on div at bounding box center [1280, 269] width 144 height 18
click at [1242, 368] on div "12px" at bounding box center [1292, 359] width 187 height 27
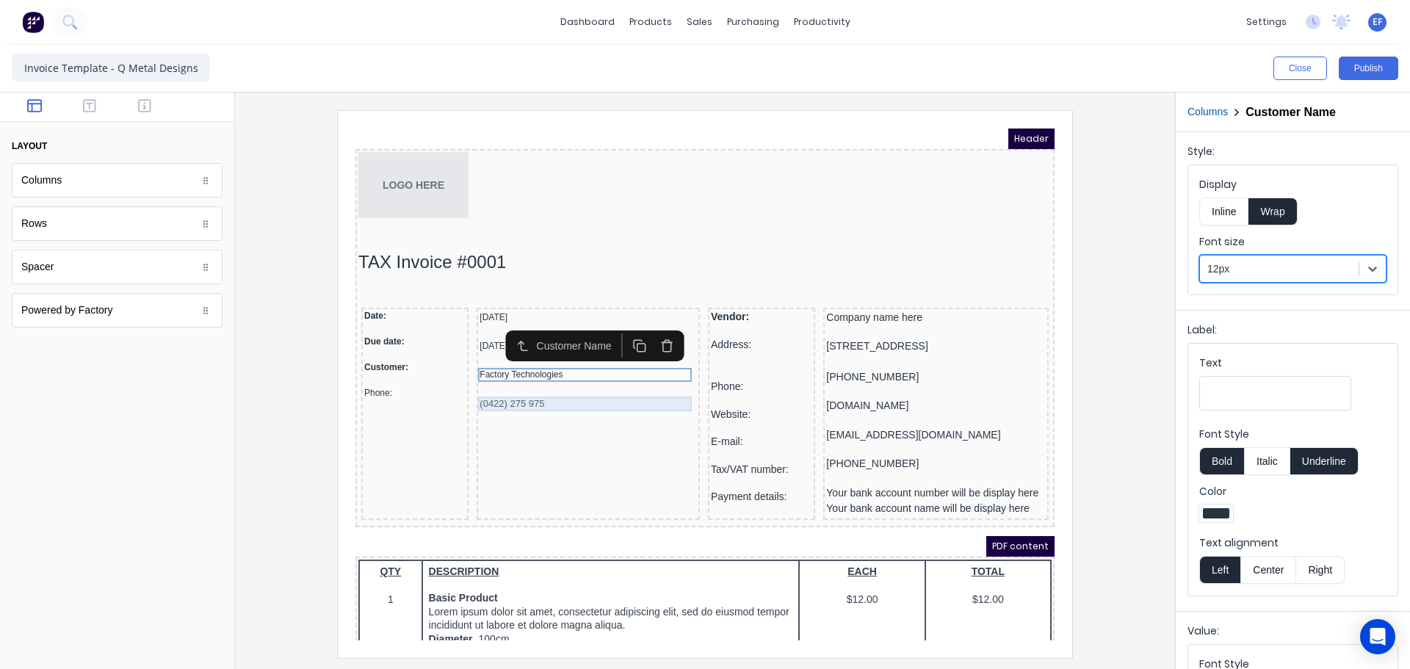
click at [508, 390] on div "(0422) 275 975" at bounding box center [570, 386] width 217 height 15
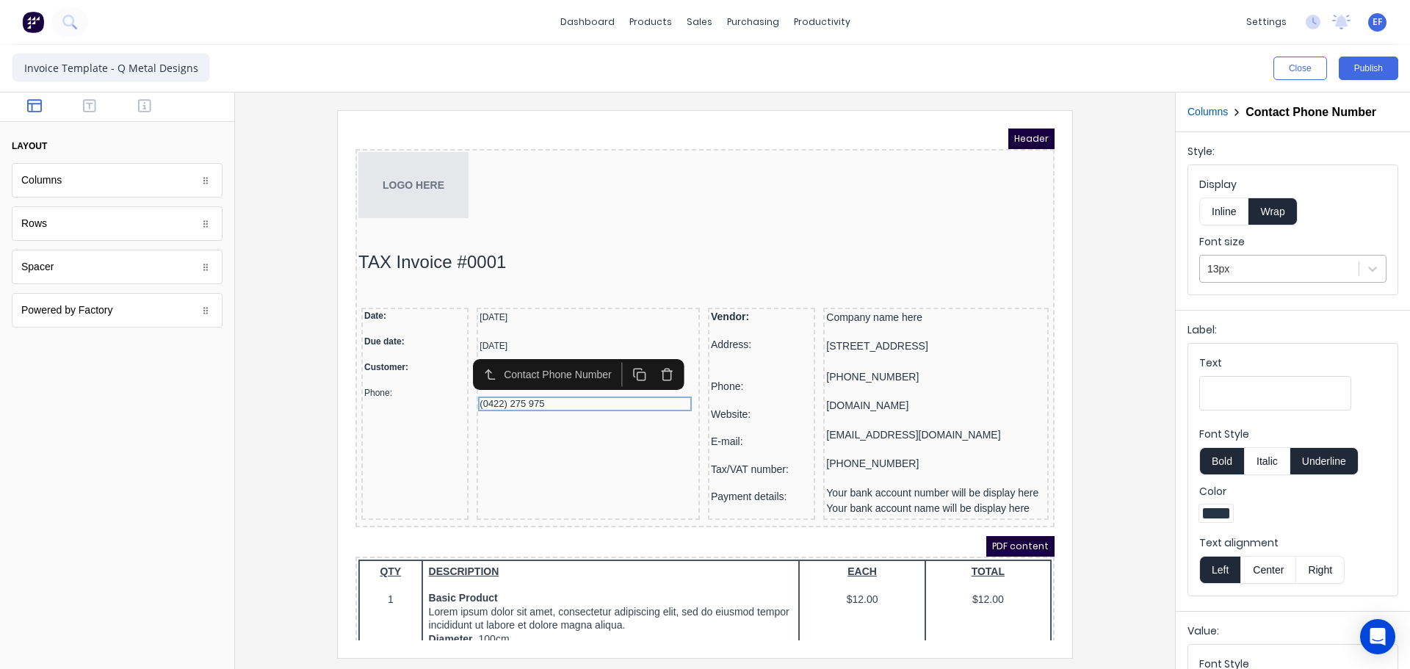
click at [1221, 270] on div at bounding box center [1280, 269] width 144 height 18
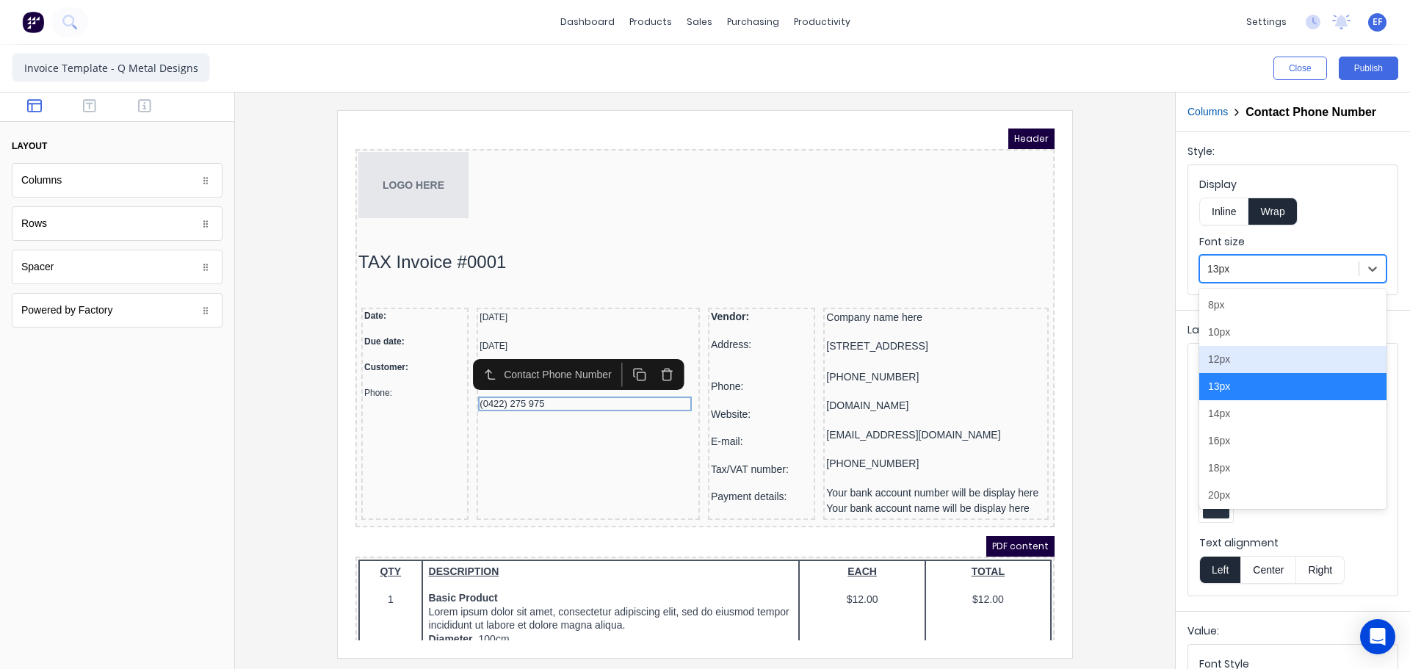
click at [1250, 360] on div "12px" at bounding box center [1292, 359] width 187 height 27
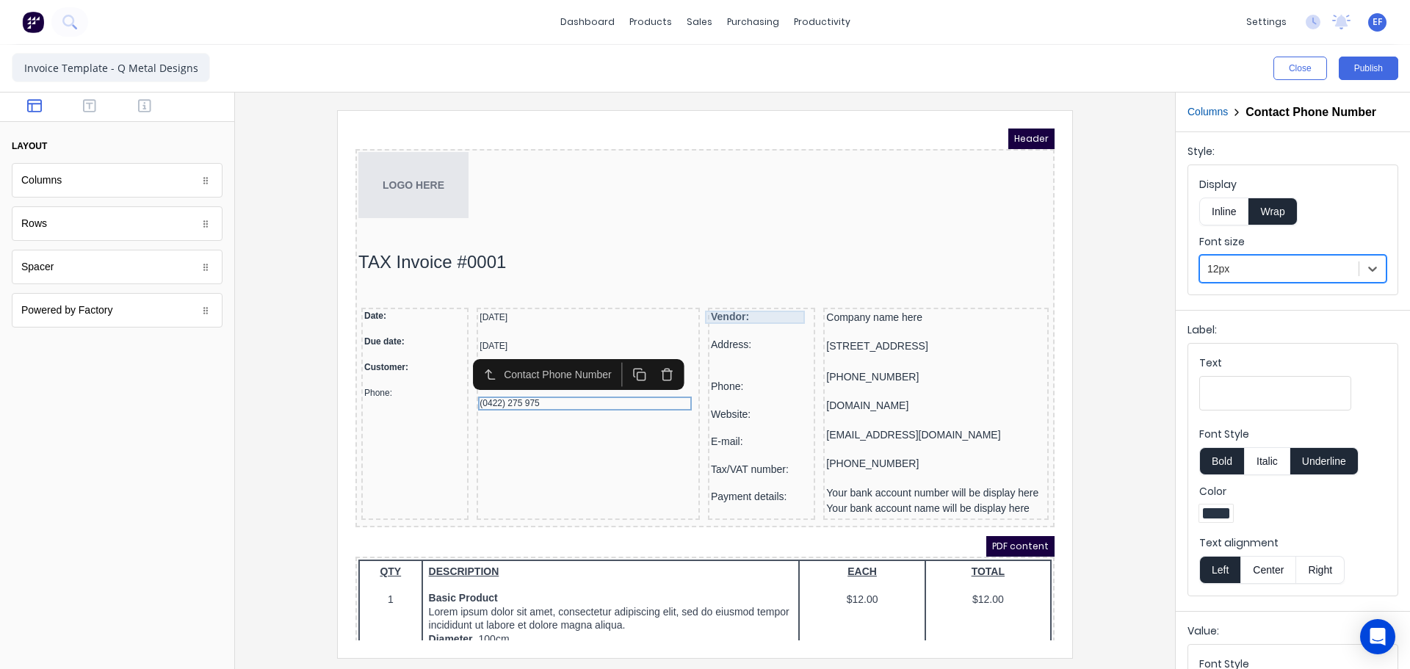
click at [729, 301] on div "Vendor:" at bounding box center [743, 299] width 101 height 13
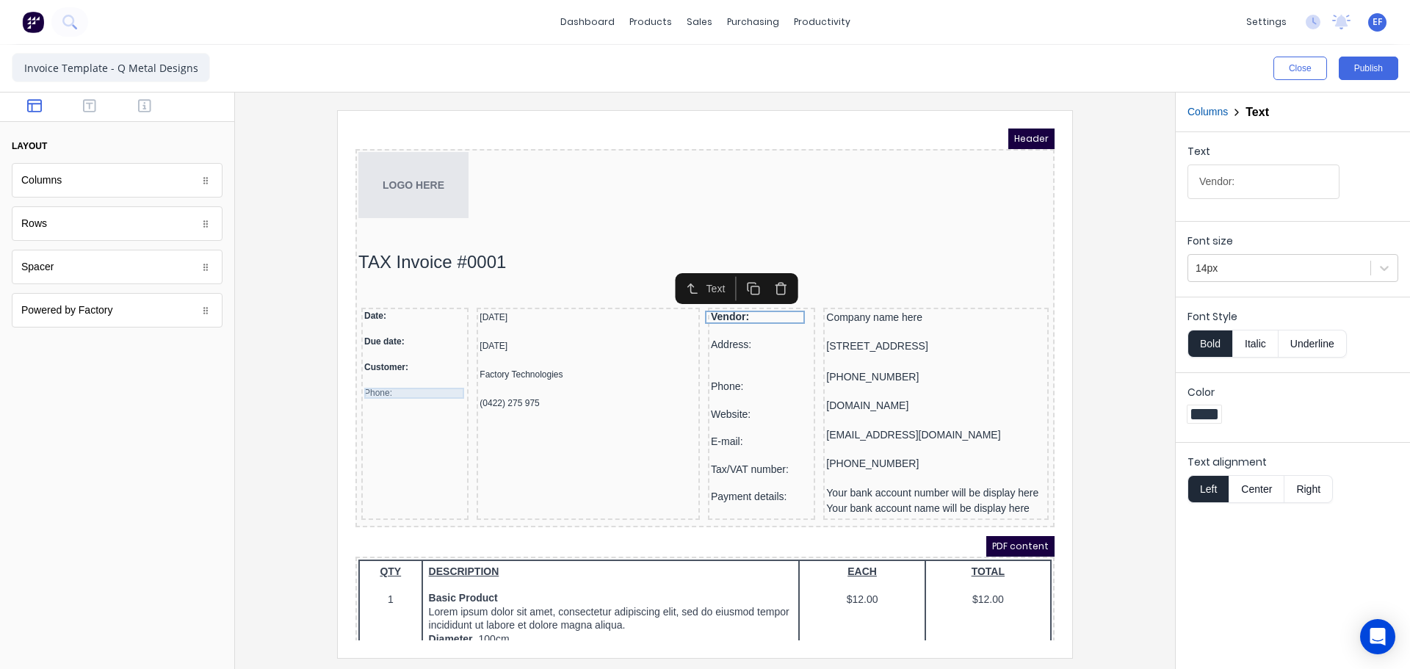
click at [367, 378] on div "Phone:" at bounding box center [397, 375] width 101 height 11
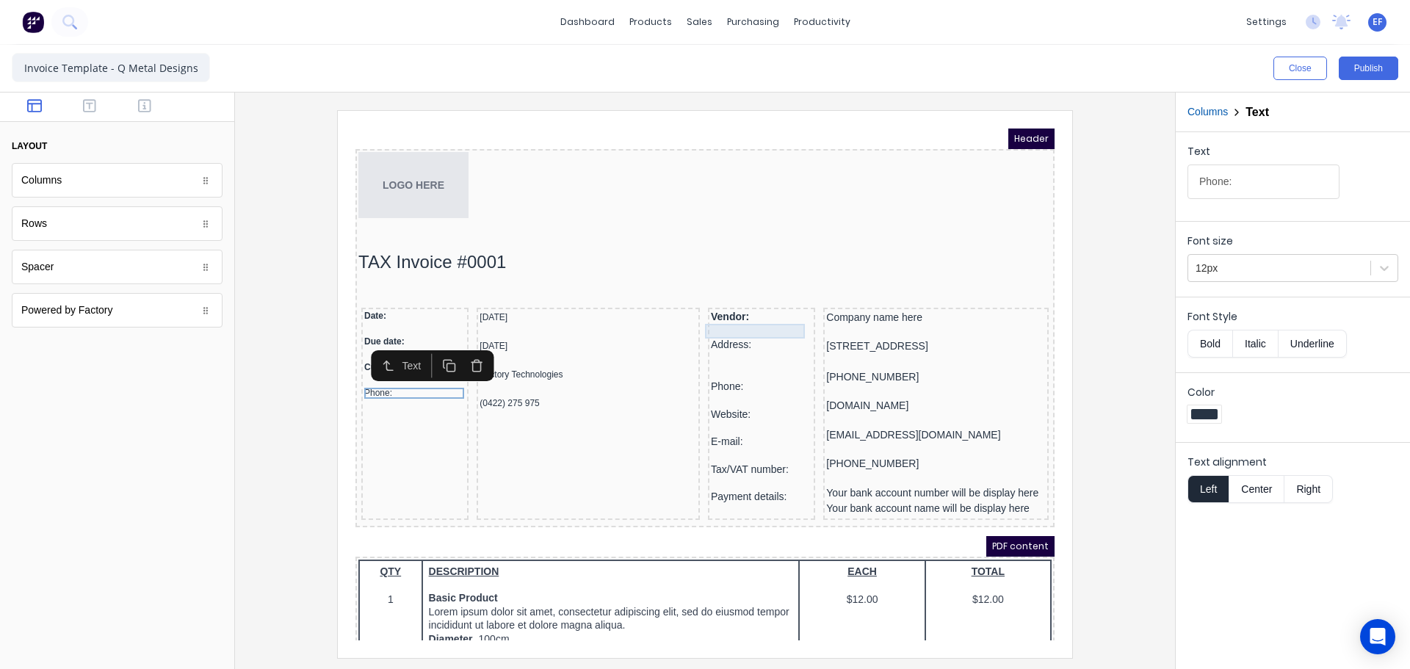
click at [699, 308] on div at bounding box center [743, 313] width 101 height 15
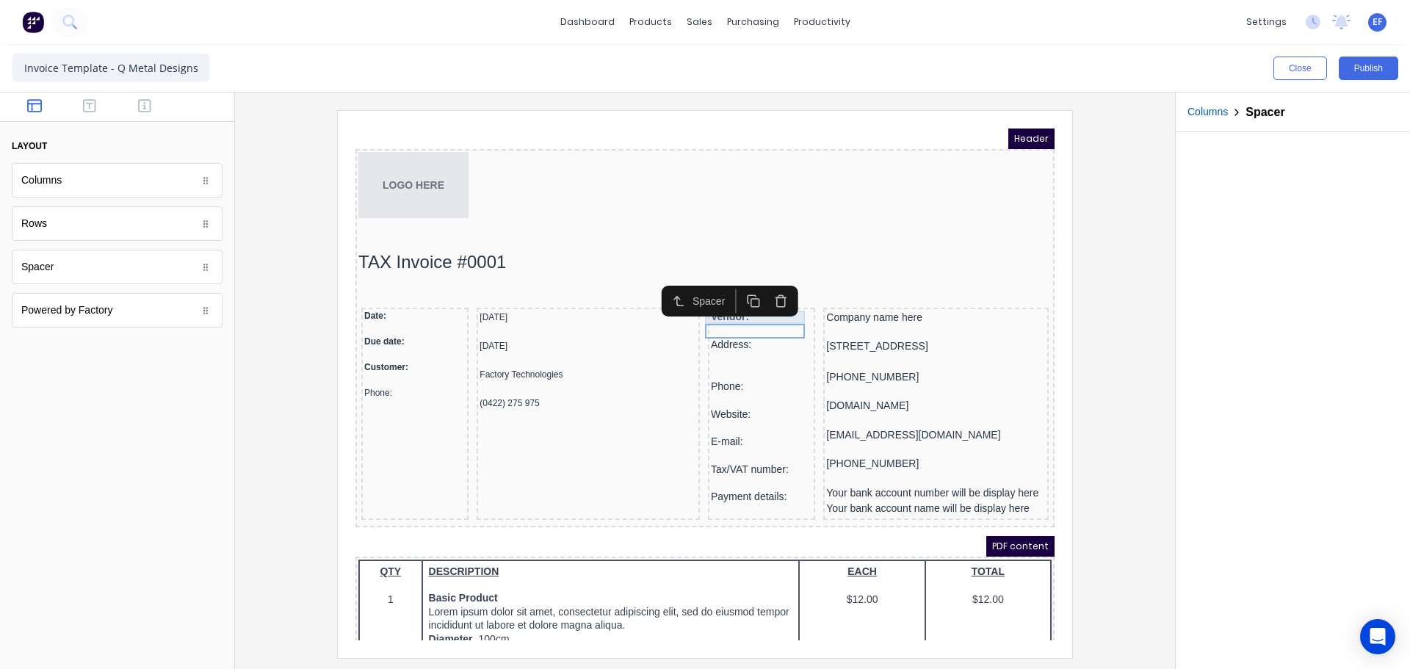
click at [700, 303] on div "Vendor:" at bounding box center [743, 299] width 101 height 13
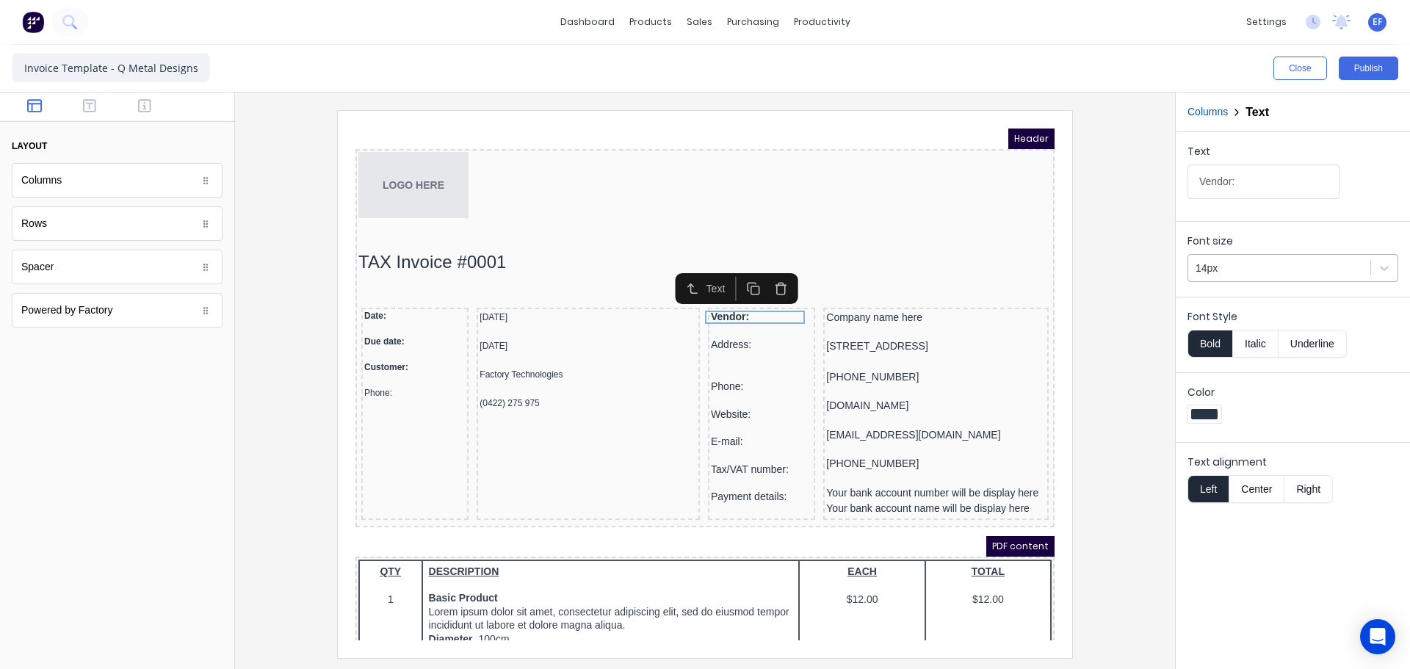
click at [1231, 275] on div at bounding box center [1279, 268] width 167 height 18
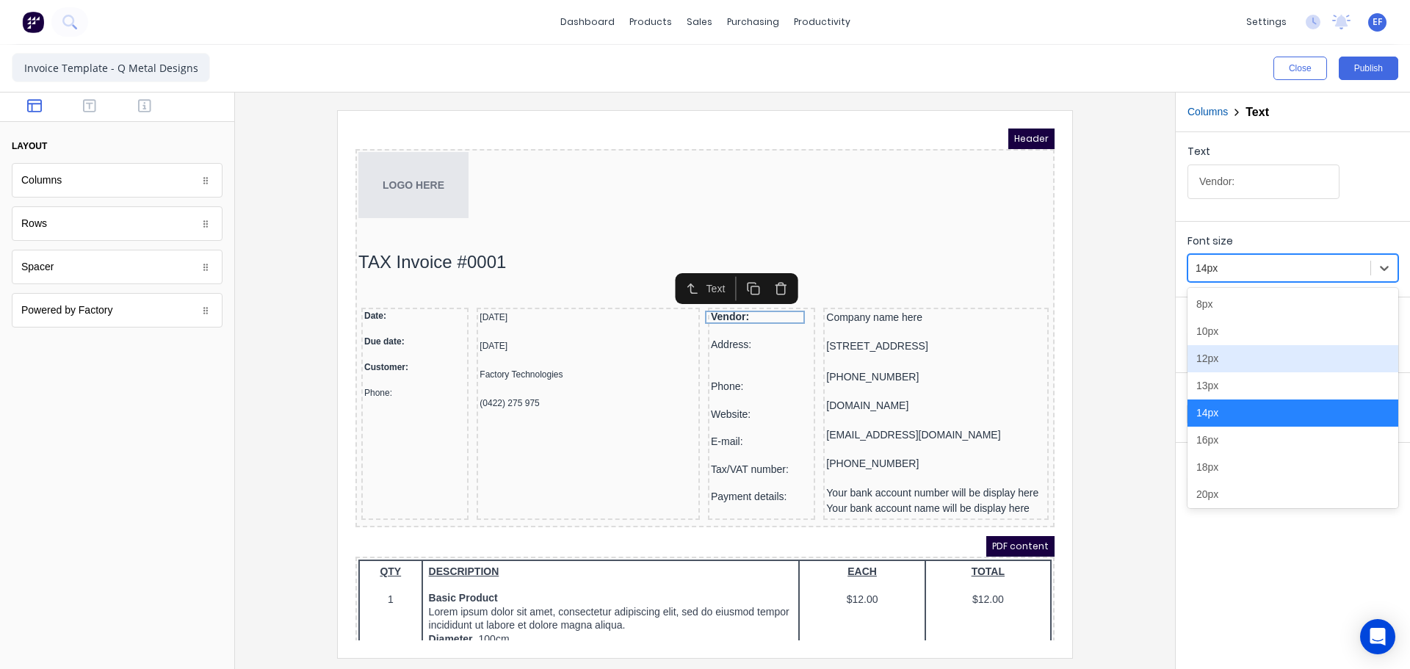
click at [1214, 366] on div "12px" at bounding box center [1293, 358] width 211 height 27
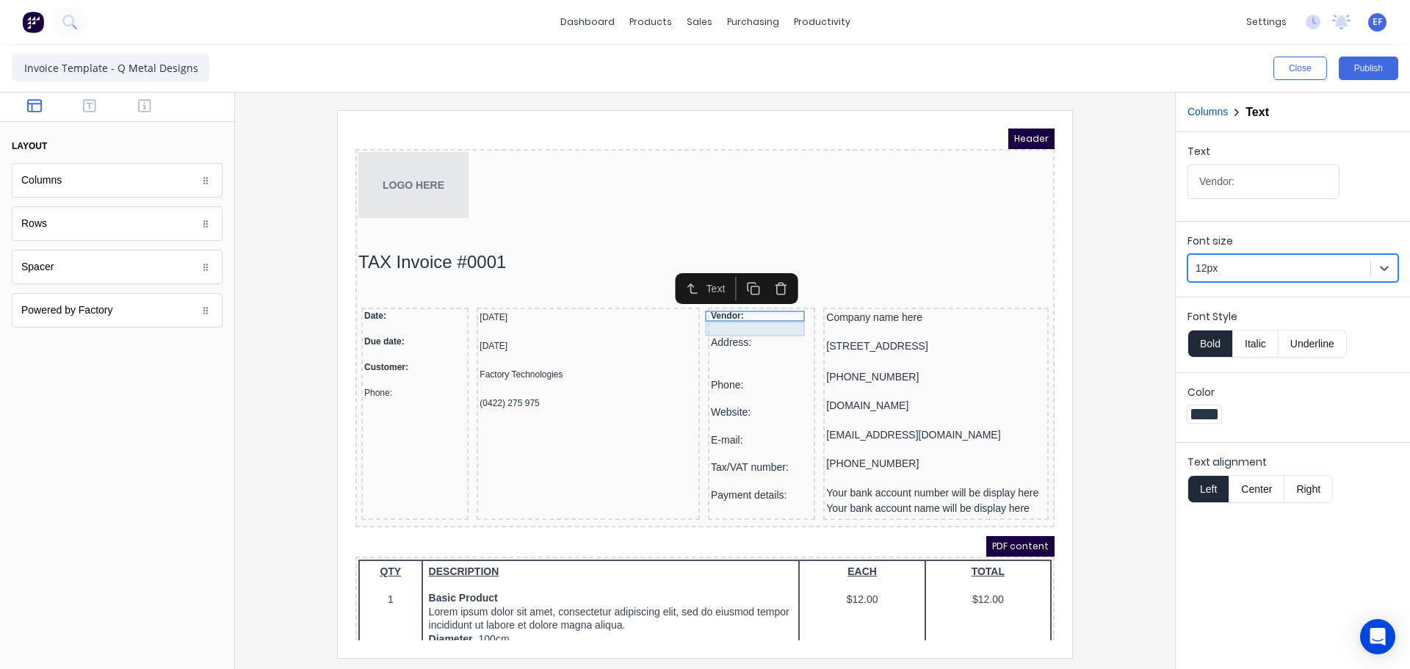
click at [719, 308] on div at bounding box center [743, 311] width 101 height 15
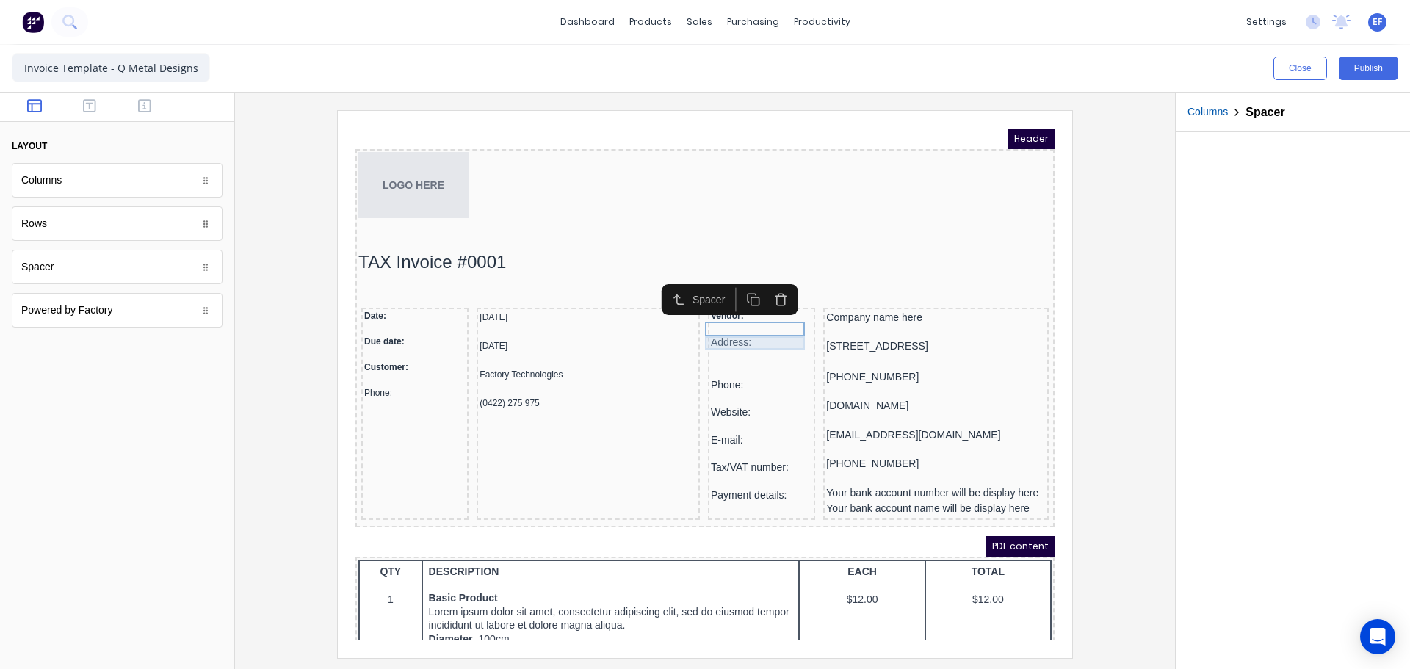
click at [713, 321] on div "Address:" at bounding box center [743, 325] width 101 height 13
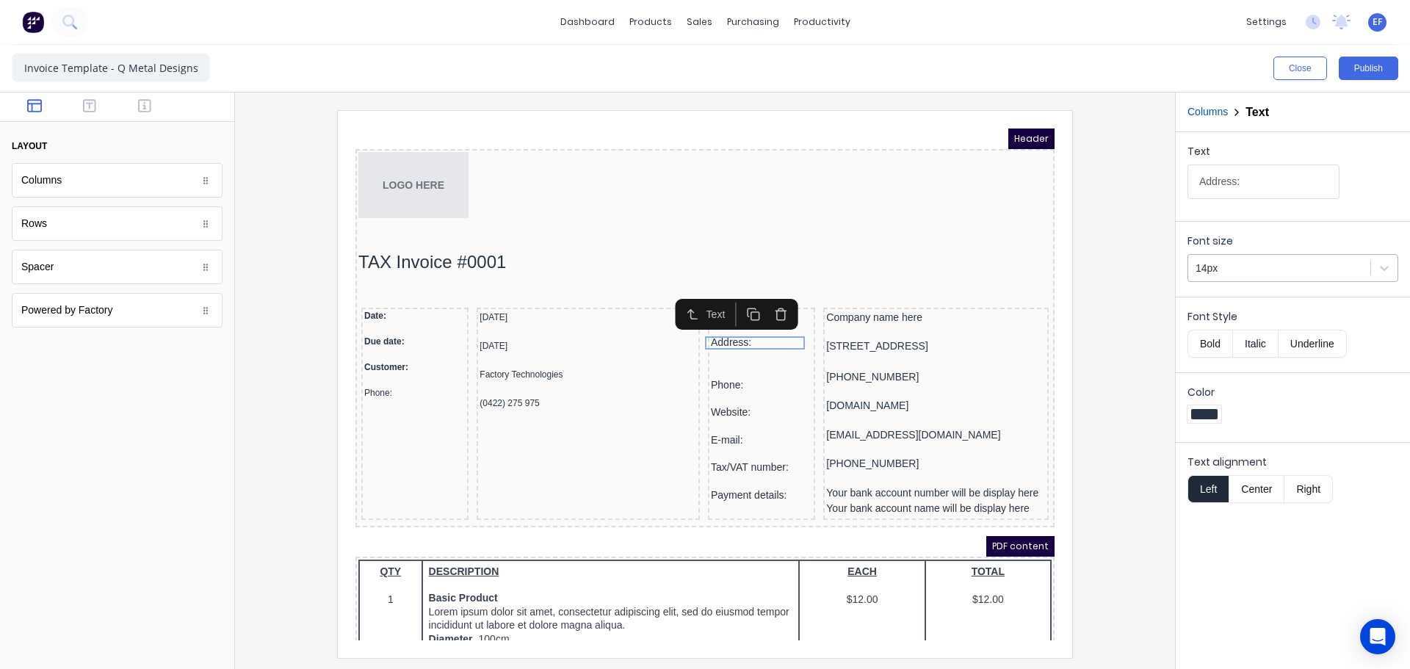
click at [1228, 263] on div at bounding box center [1279, 268] width 167 height 18
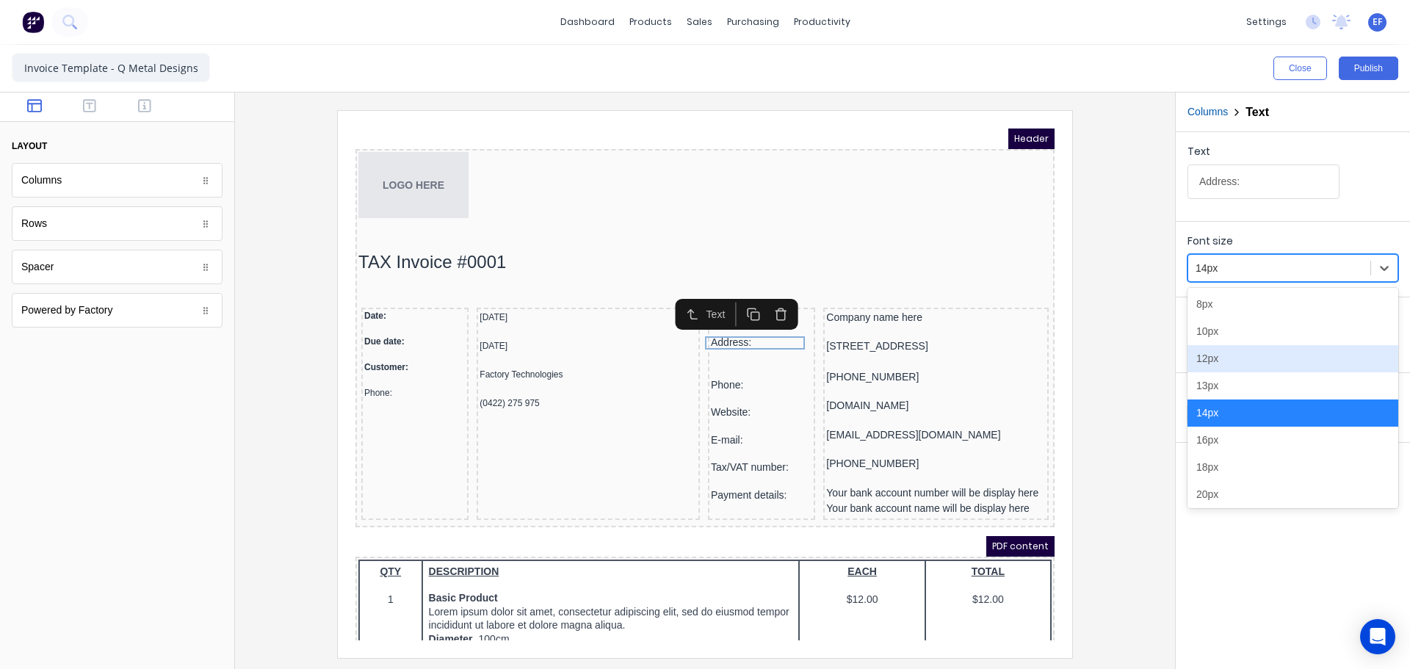
click at [1224, 357] on div "12px" at bounding box center [1293, 358] width 211 height 27
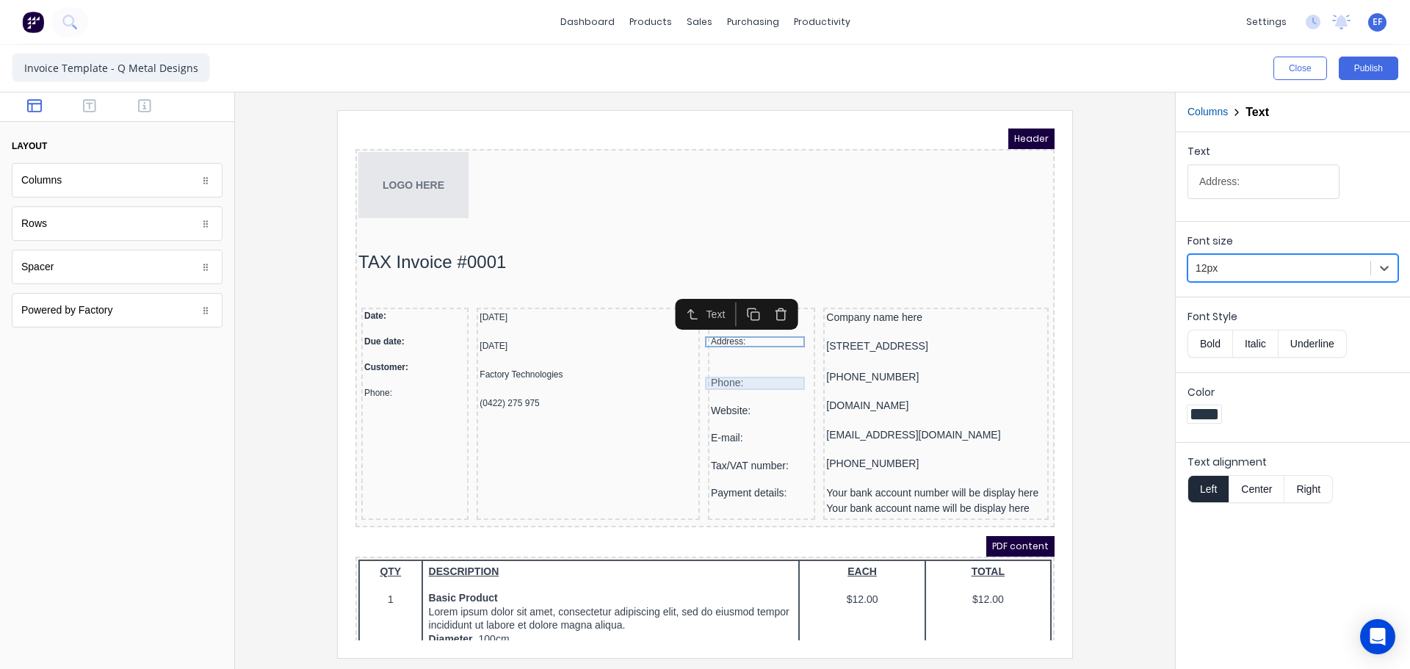
click at [723, 369] on div "Phone:" at bounding box center [743, 365] width 101 height 13
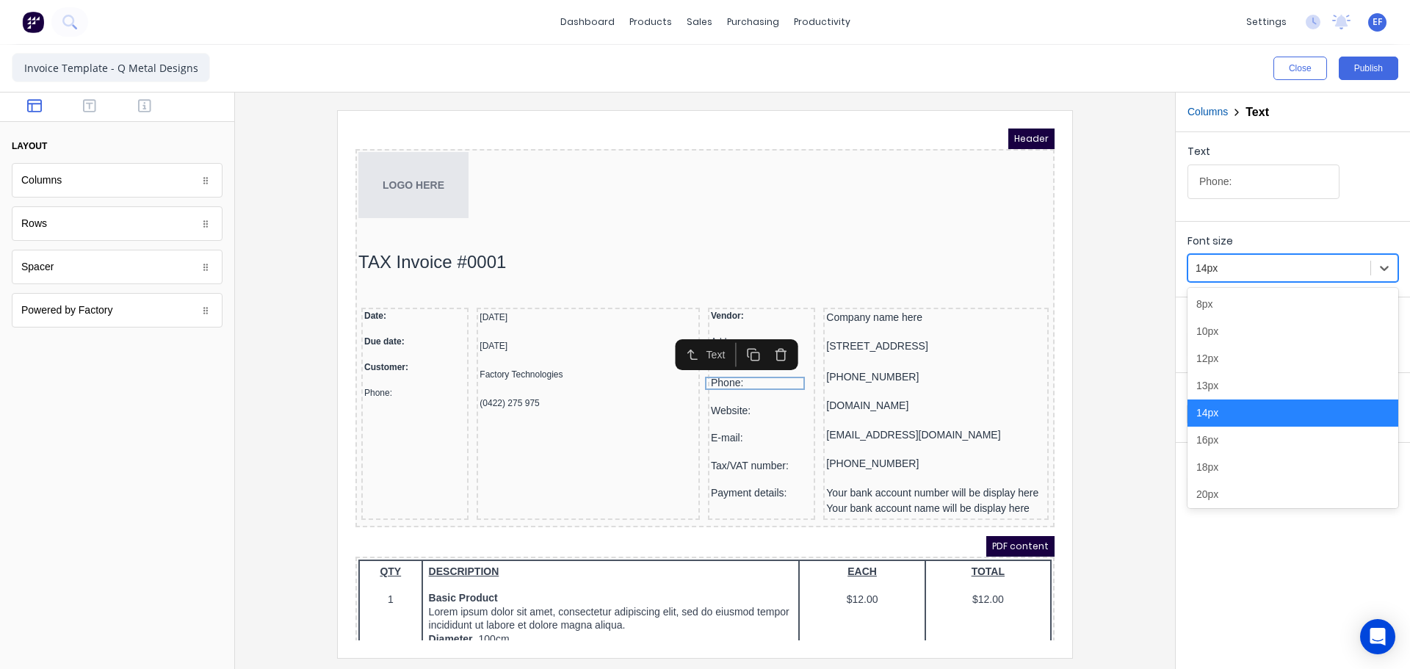
click at [1188, 273] on div "14px" at bounding box center [1279, 268] width 182 height 24
click at [1229, 362] on div "12px" at bounding box center [1293, 358] width 211 height 27
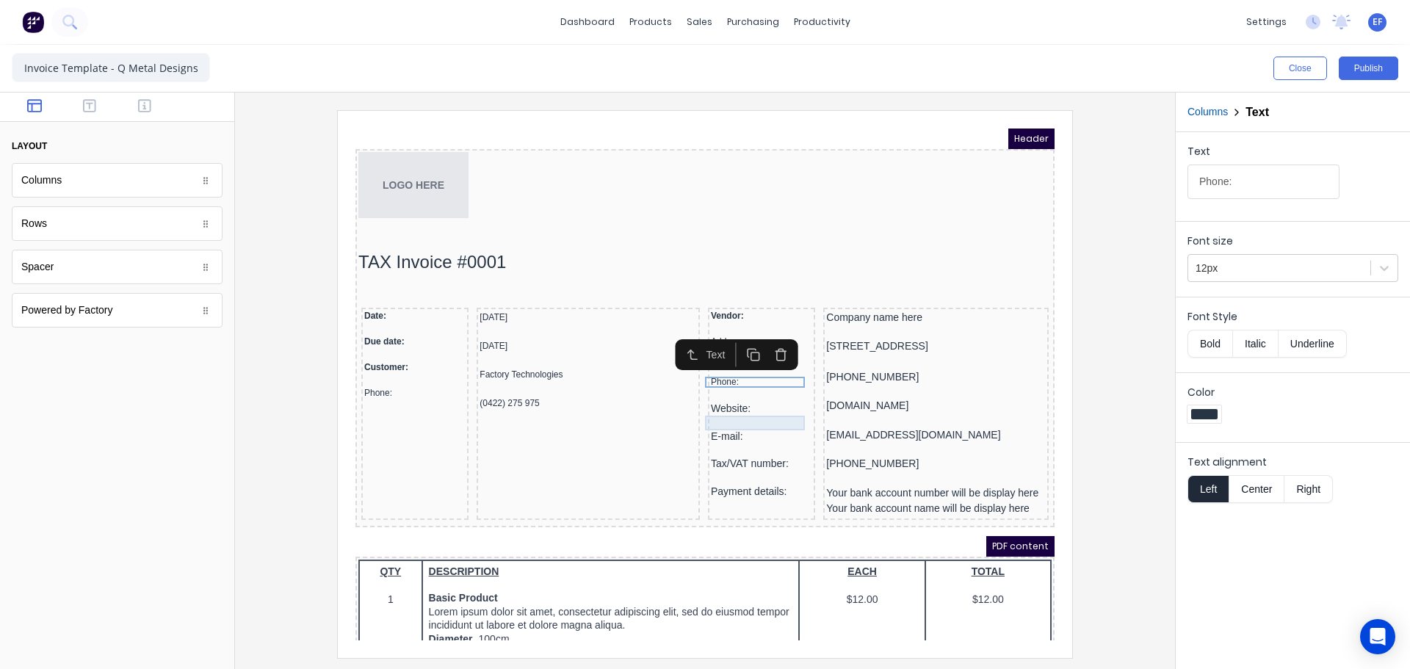
click at [739, 395] on div "Website:" at bounding box center [743, 391] width 101 height 13
click at [1245, 263] on div at bounding box center [1279, 268] width 167 height 18
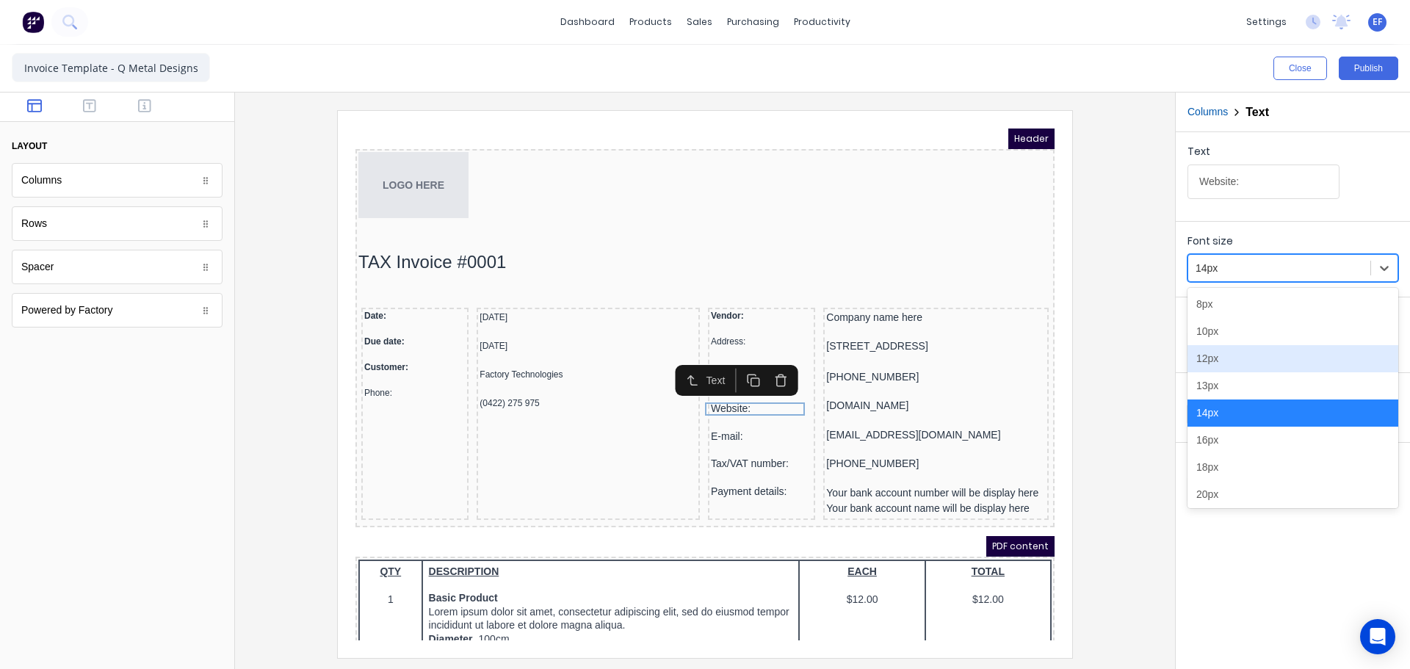
click at [1231, 361] on div "12px" at bounding box center [1293, 358] width 211 height 27
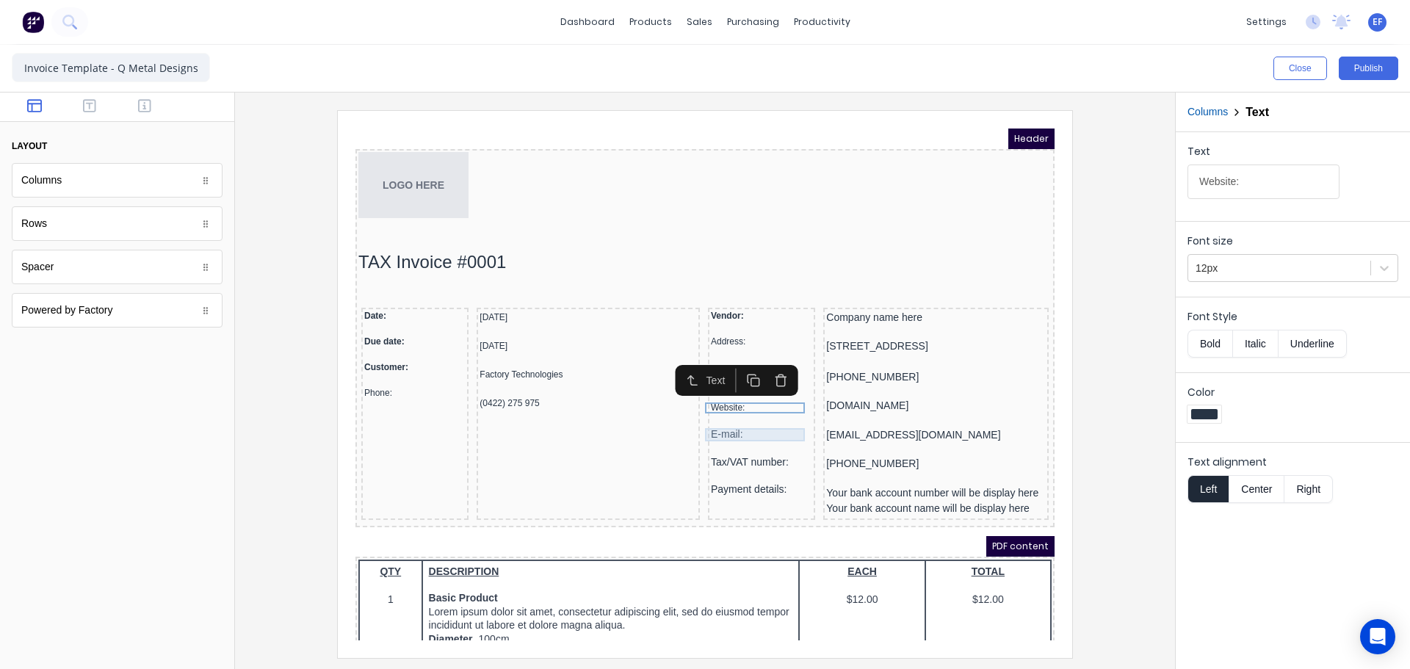
click at [732, 419] on div "E-mail:" at bounding box center [743, 417] width 101 height 13
click at [1231, 269] on div at bounding box center [1279, 268] width 167 height 18
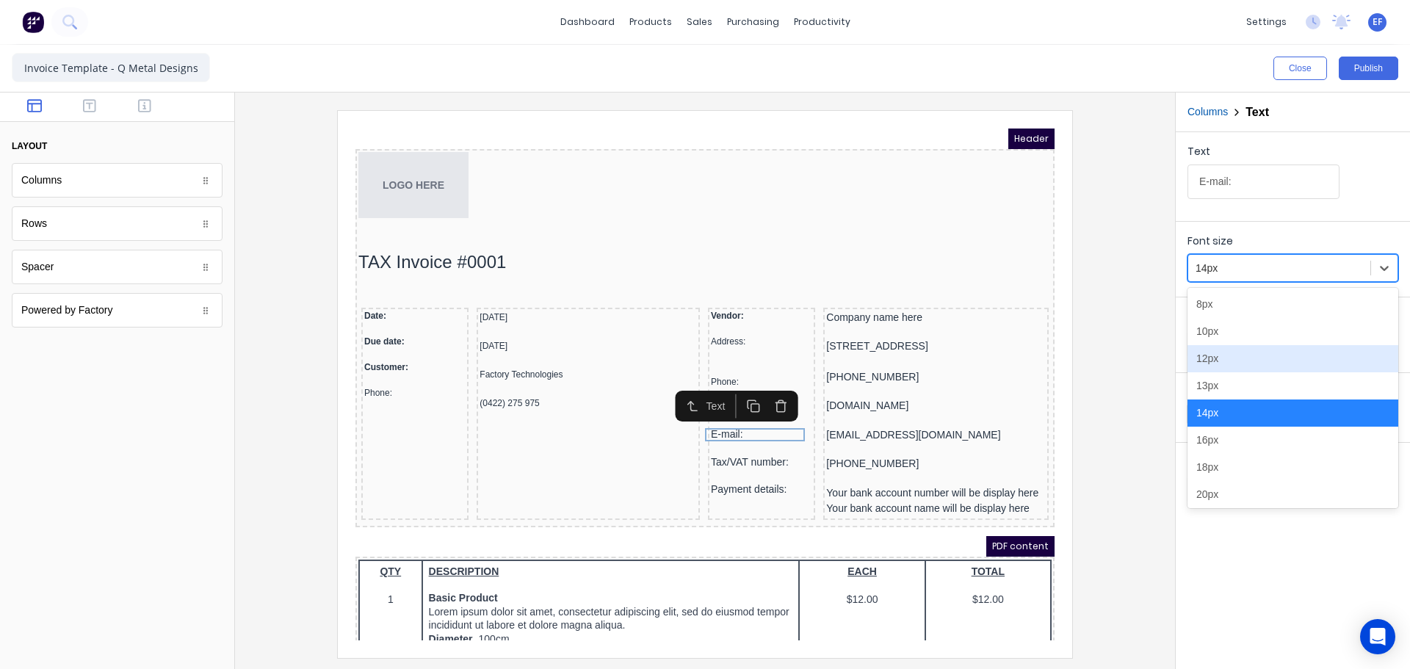
click at [1230, 367] on div "12px" at bounding box center [1293, 358] width 211 height 27
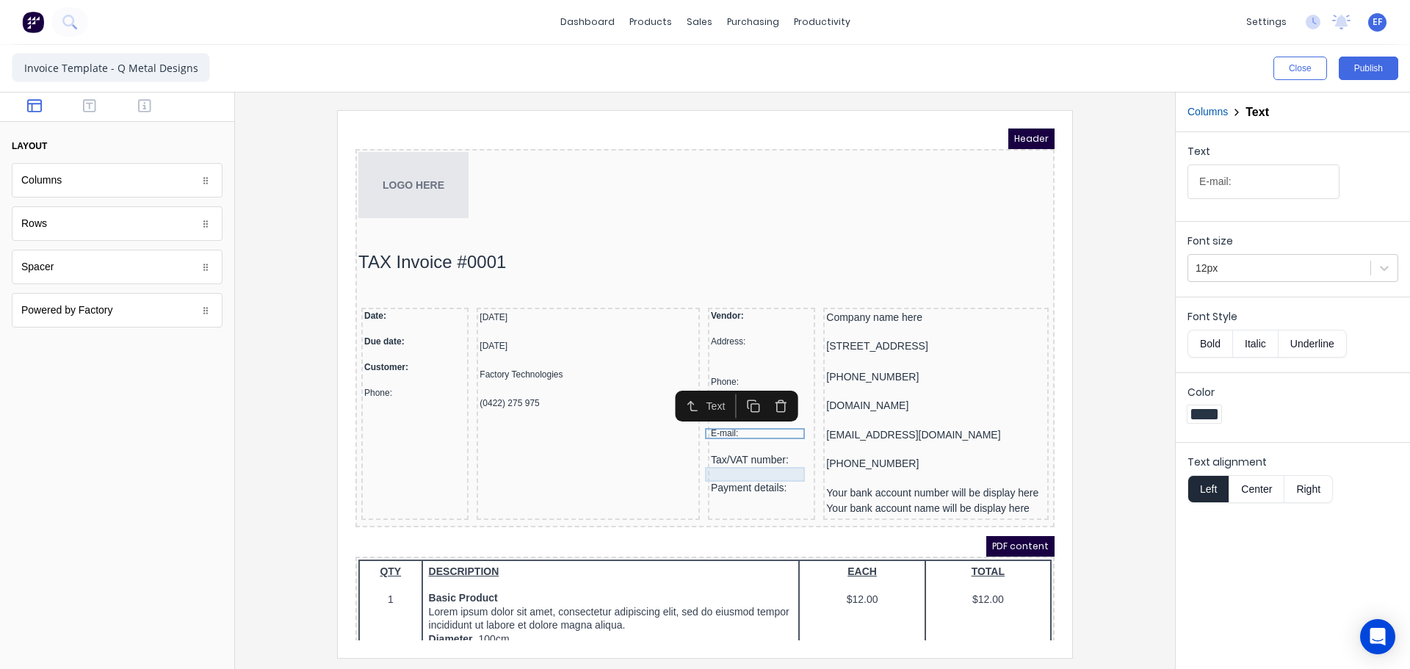
click at [715, 436] on div "Tax/VAT number:" at bounding box center [743, 442] width 101 height 13
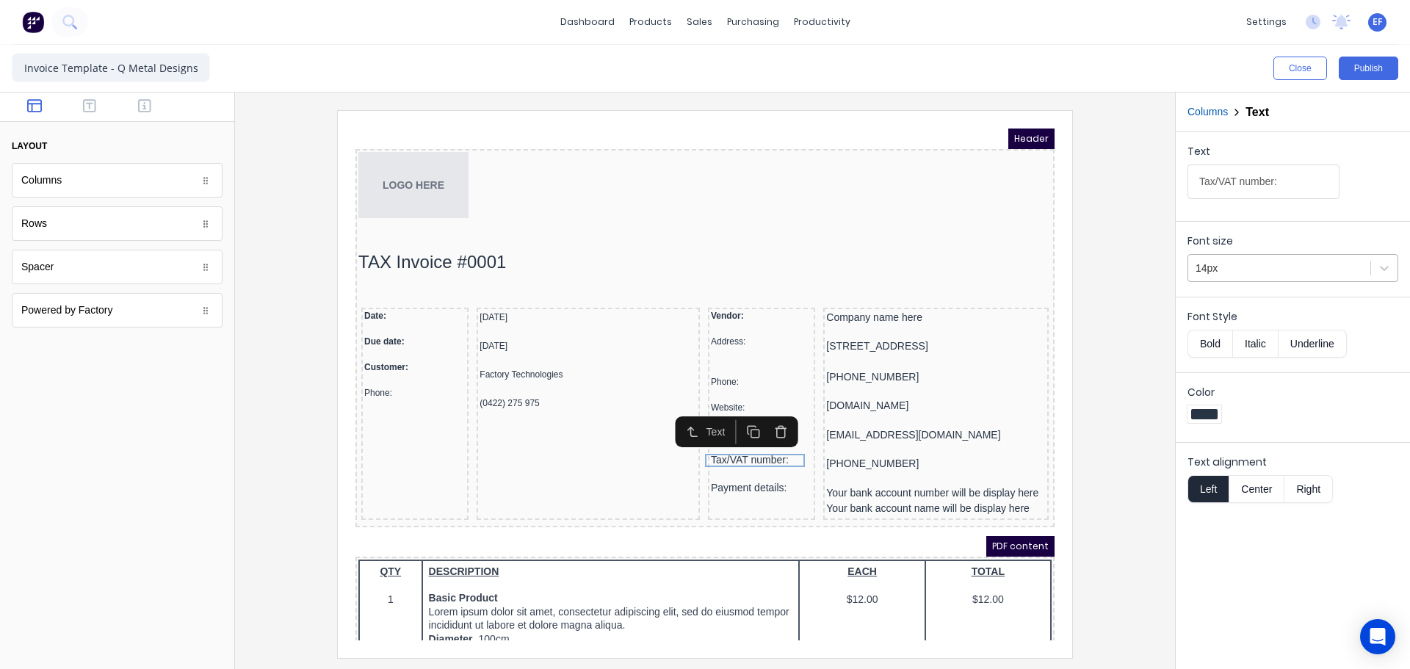
click at [1255, 273] on div at bounding box center [1279, 268] width 167 height 18
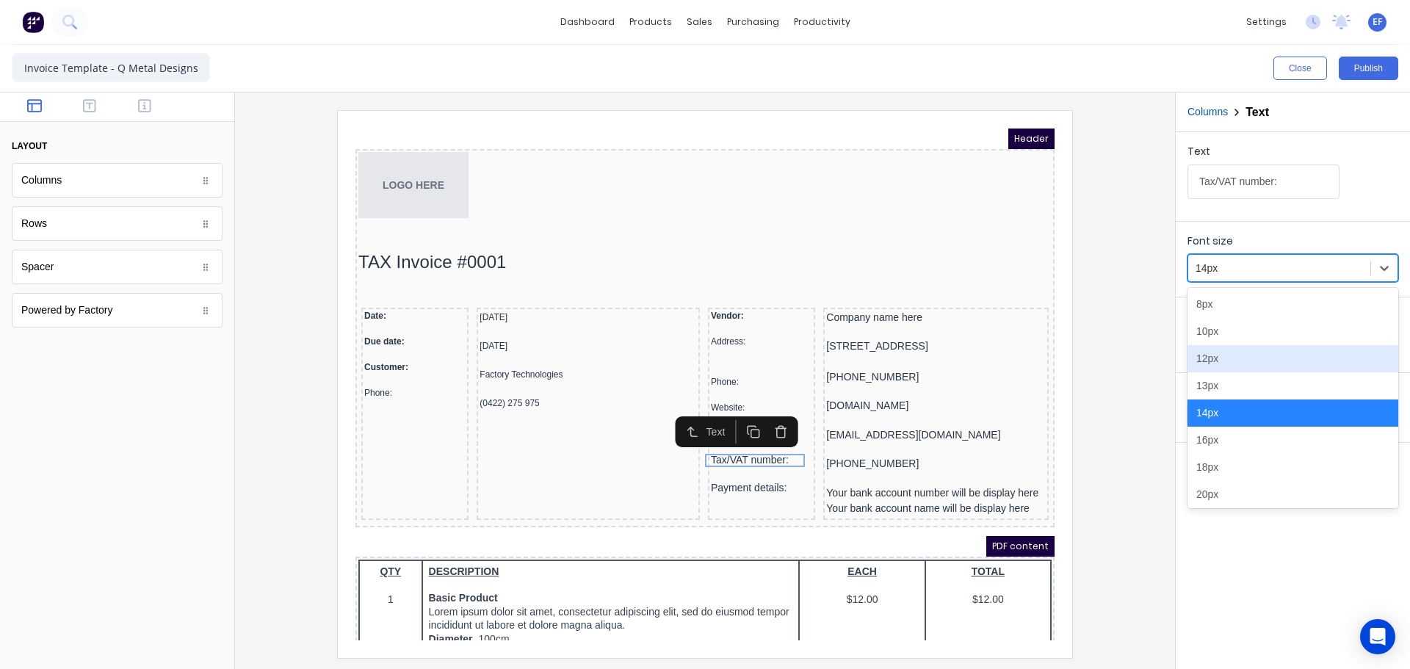
click at [1230, 362] on div "12px" at bounding box center [1293, 358] width 211 height 27
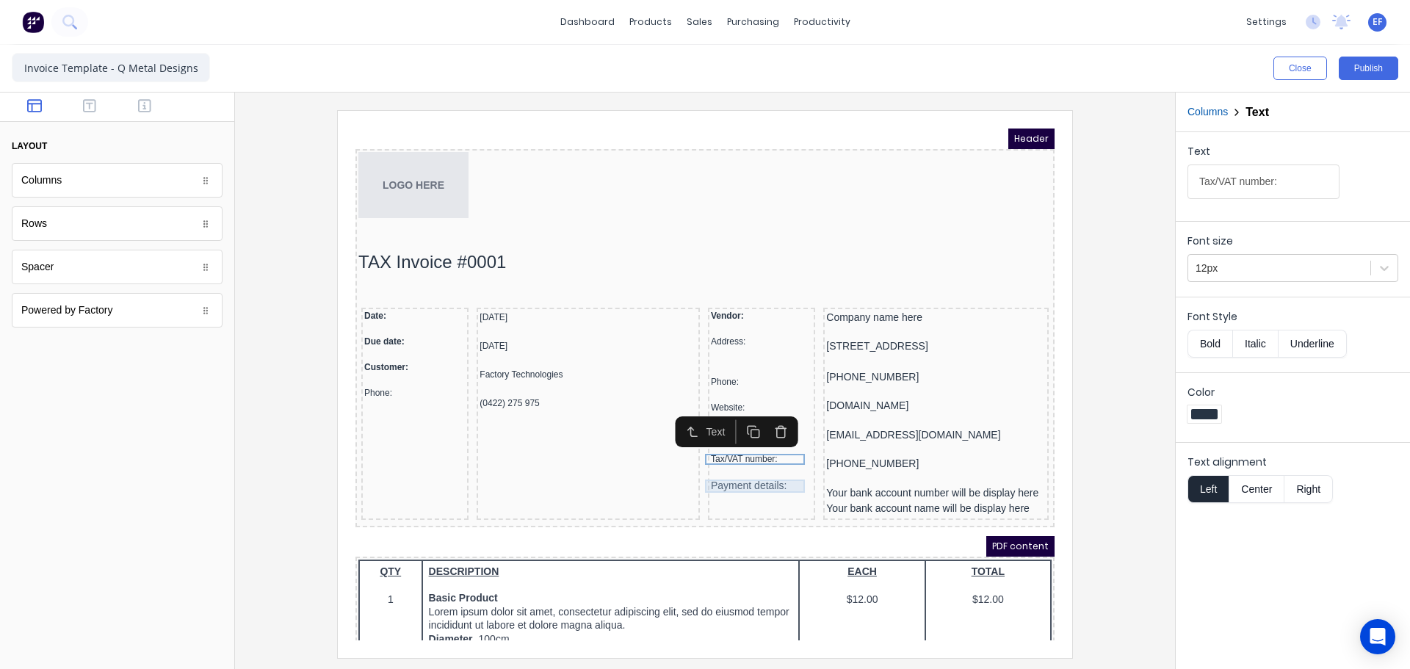
click at [726, 470] on div "Payment details:" at bounding box center [743, 468] width 101 height 13
click at [1201, 273] on div at bounding box center [1279, 268] width 167 height 18
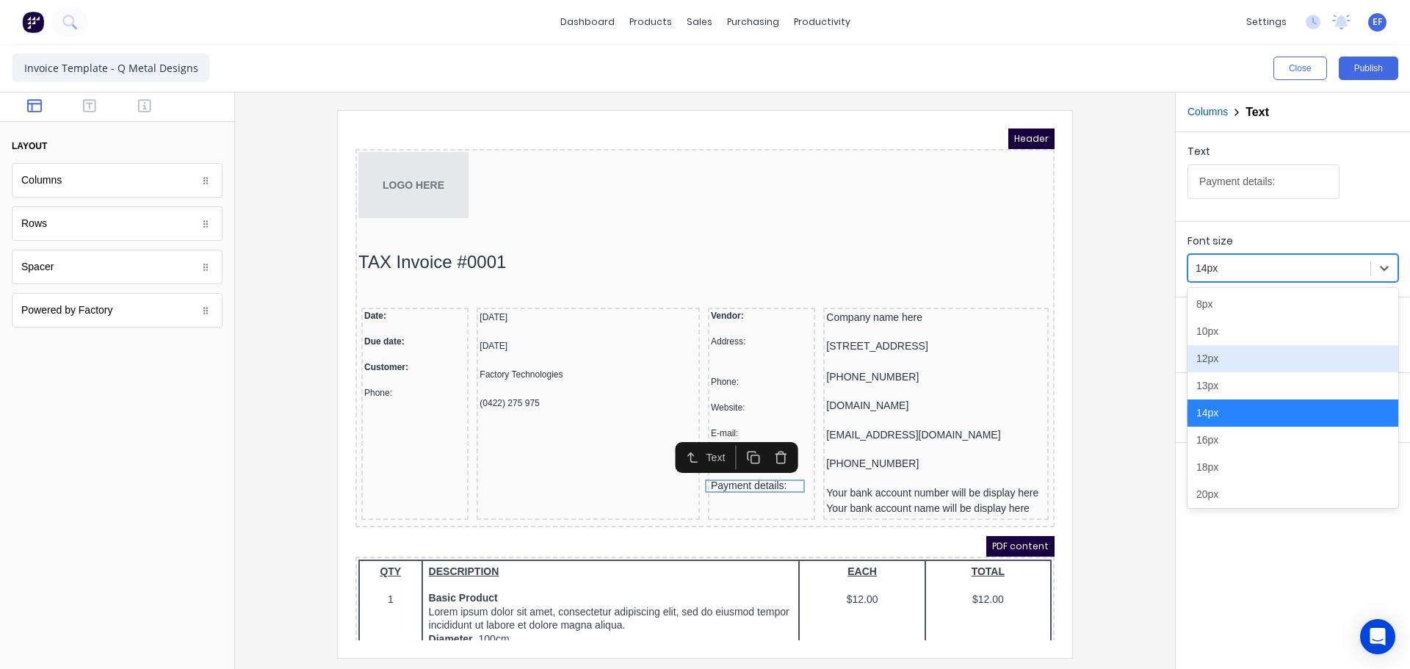
click at [1219, 354] on div "12px" at bounding box center [1293, 358] width 211 height 27
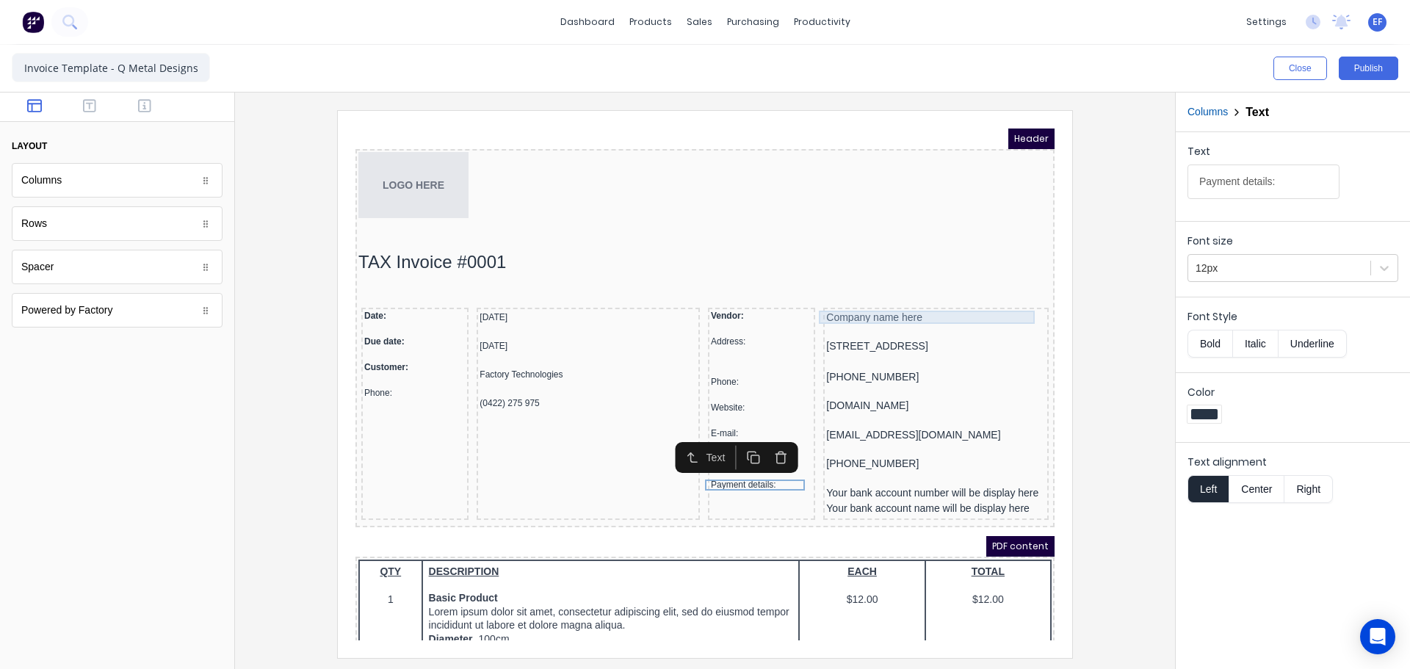
click at [867, 304] on div "Company name here" at bounding box center [919, 299] width 220 height 13
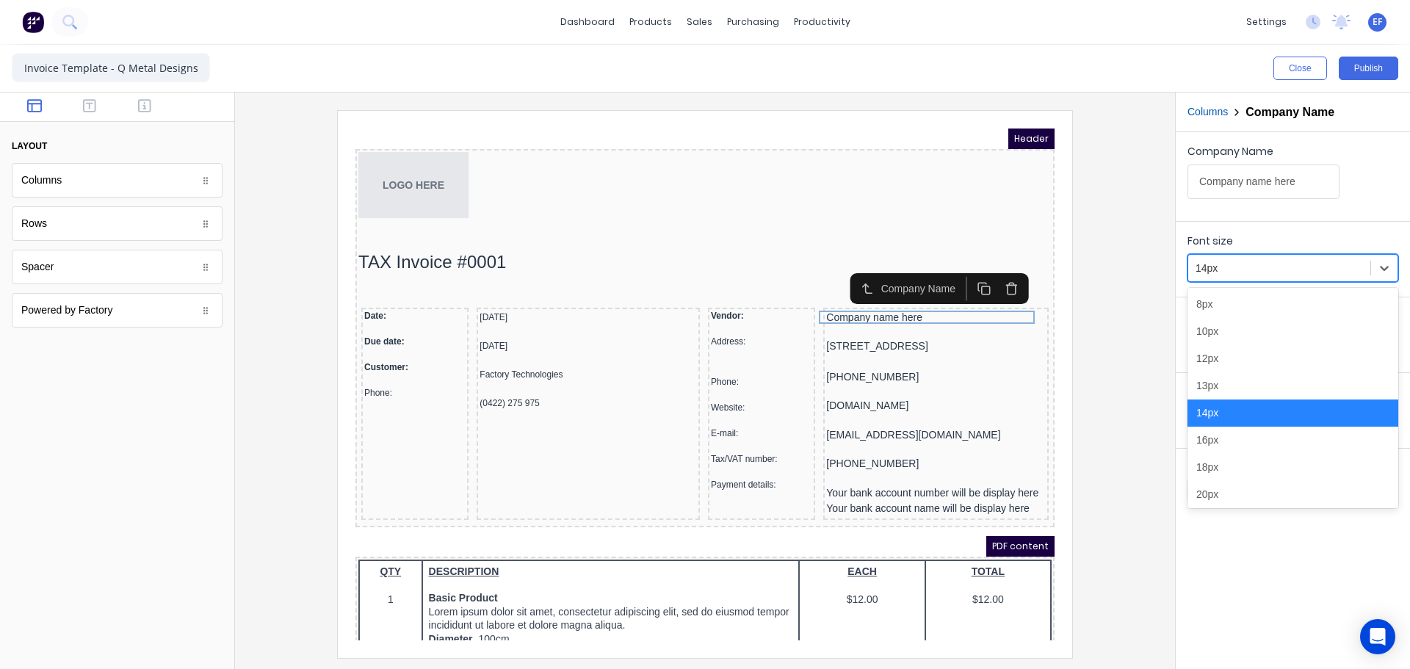
click at [1231, 266] on div at bounding box center [1279, 268] width 167 height 18
click at [1222, 360] on div "12px" at bounding box center [1293, 358] width 211 height 27
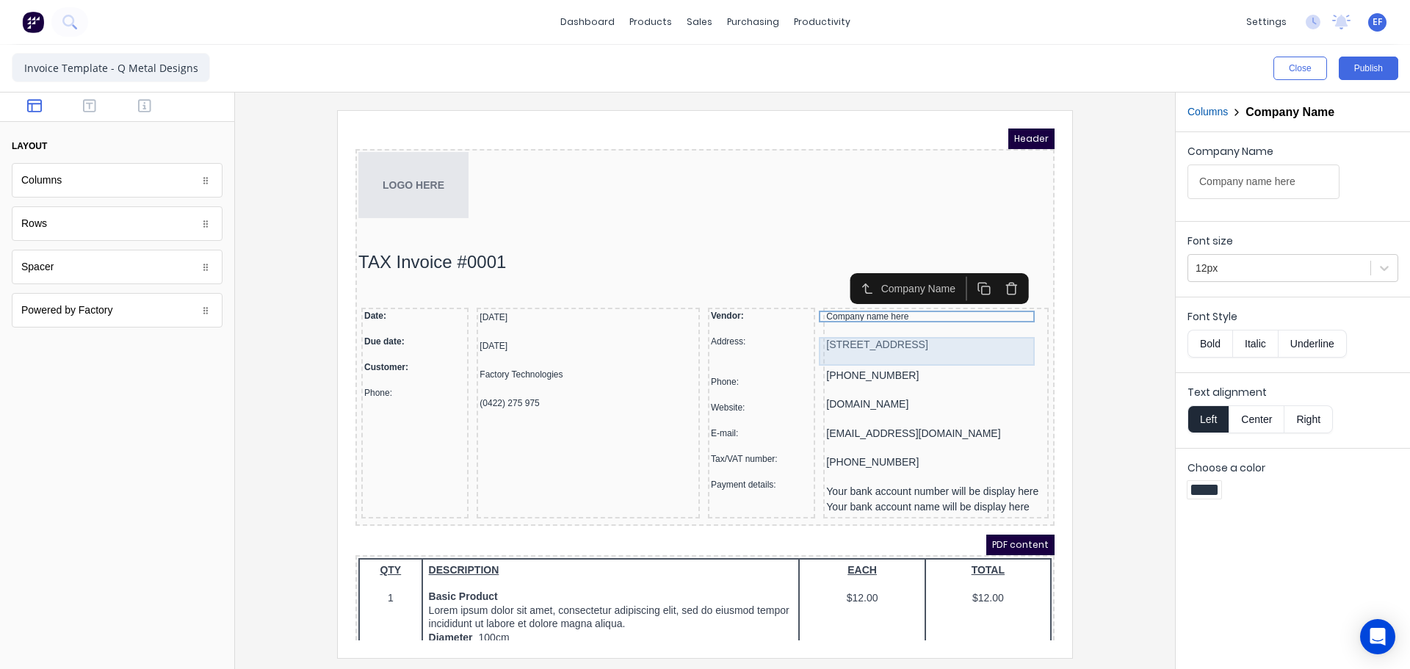
click at [935, 322] on div "[STREET_ADDRESS]" at bounding box center [919, 328] width 220 height 16
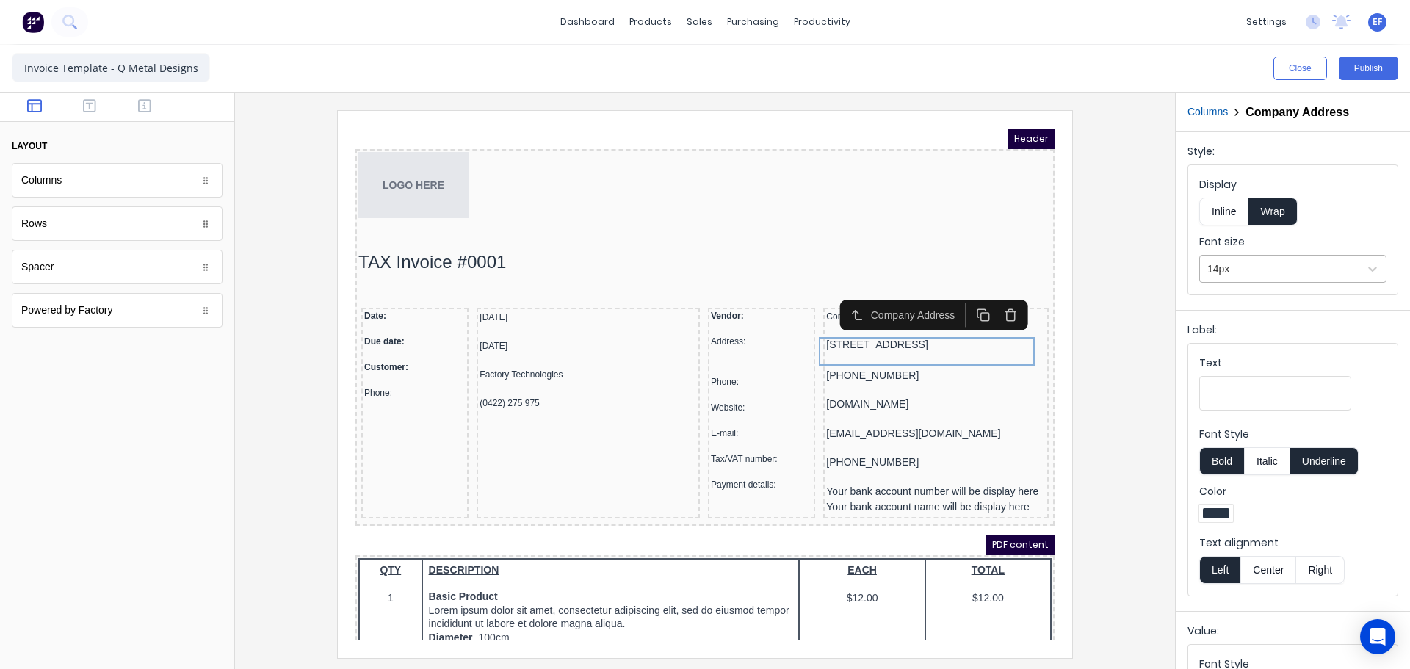
click at [1241, 263] on div at bounding box center [1280, 269] width 144 height 18
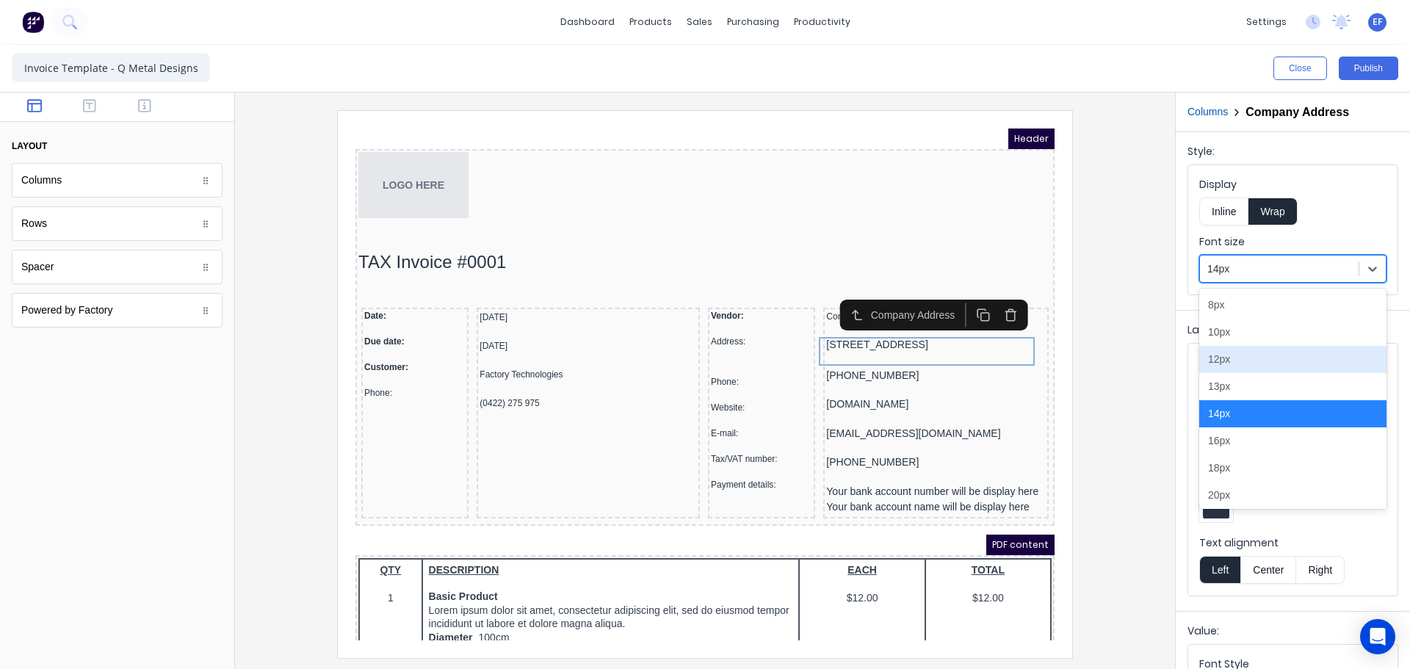
click at [1226, 353] on div "12px" at bounding box center [1292, 359] width 187 height 27
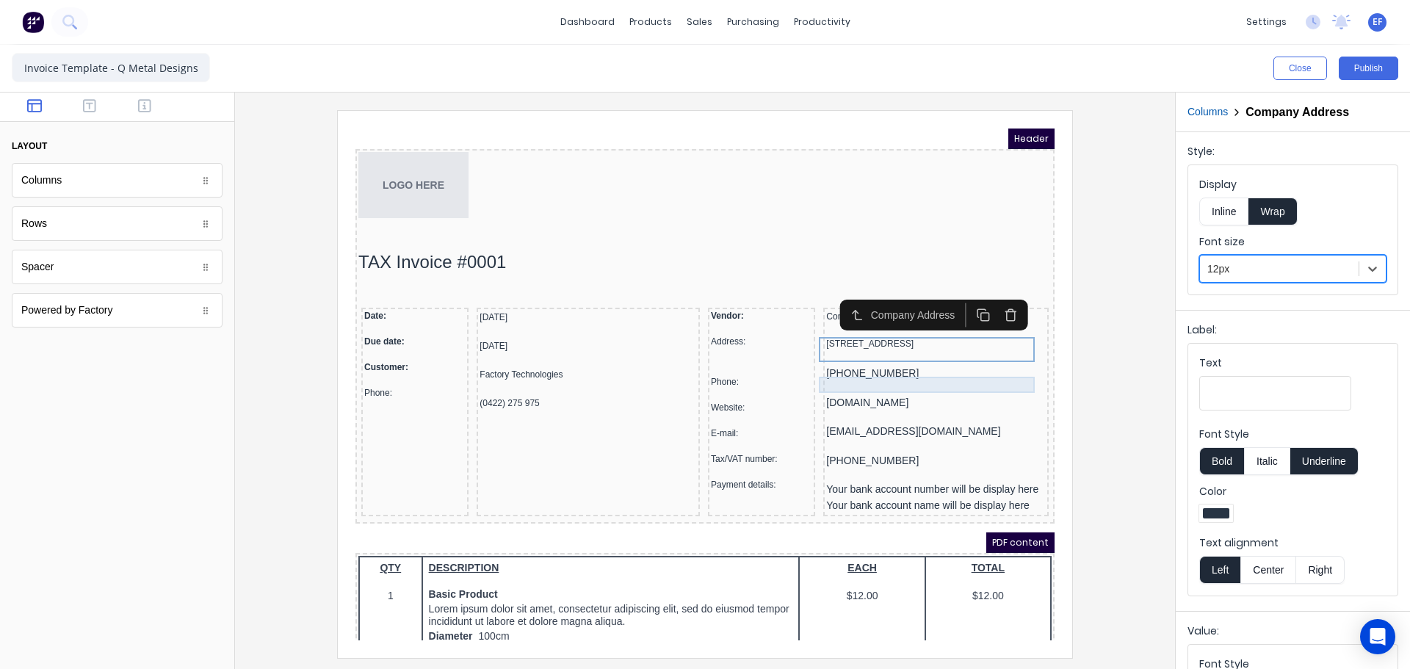
click at [838, 364] on div "[PHONE_NUMBER]" at bounding box center [919, 356] width 220 height 16
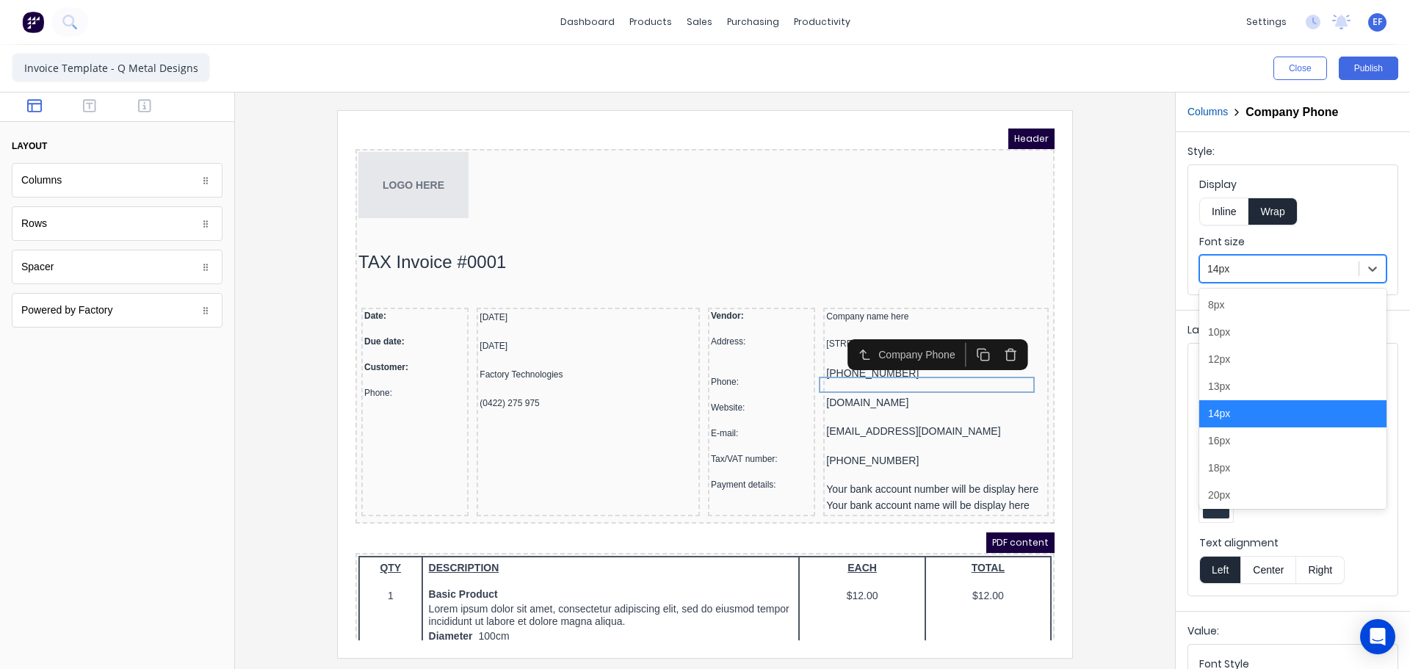
click at [1260, 272] on div at bounding box center [1280, 269] width 144 height 18
click at [1238, 362] on div "12px" at bounding box center [1292, 359] width 187 height 27
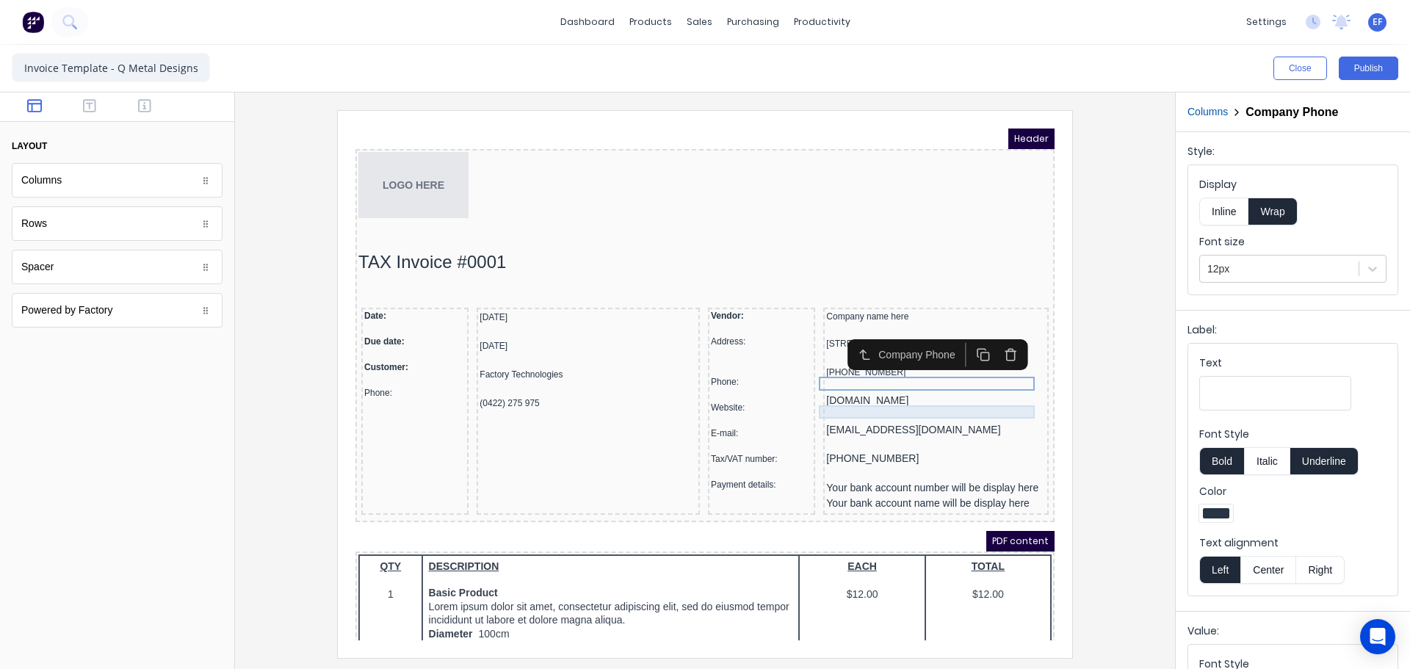
click at [878, 390] on div "[DOMAIN_NAME]" at bounding box center [919, 383] width 220 height 13
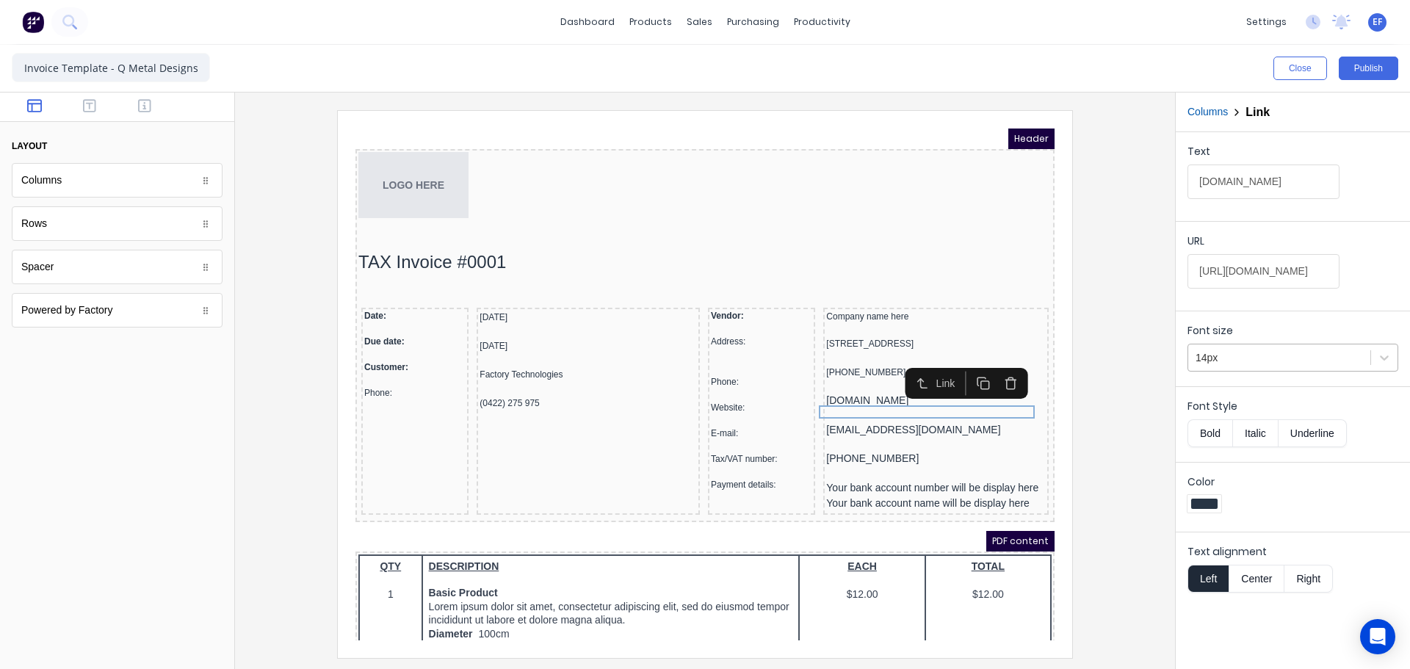
click at [1225, 354] on div at bounding box center [1279, 358] width 167 height 18
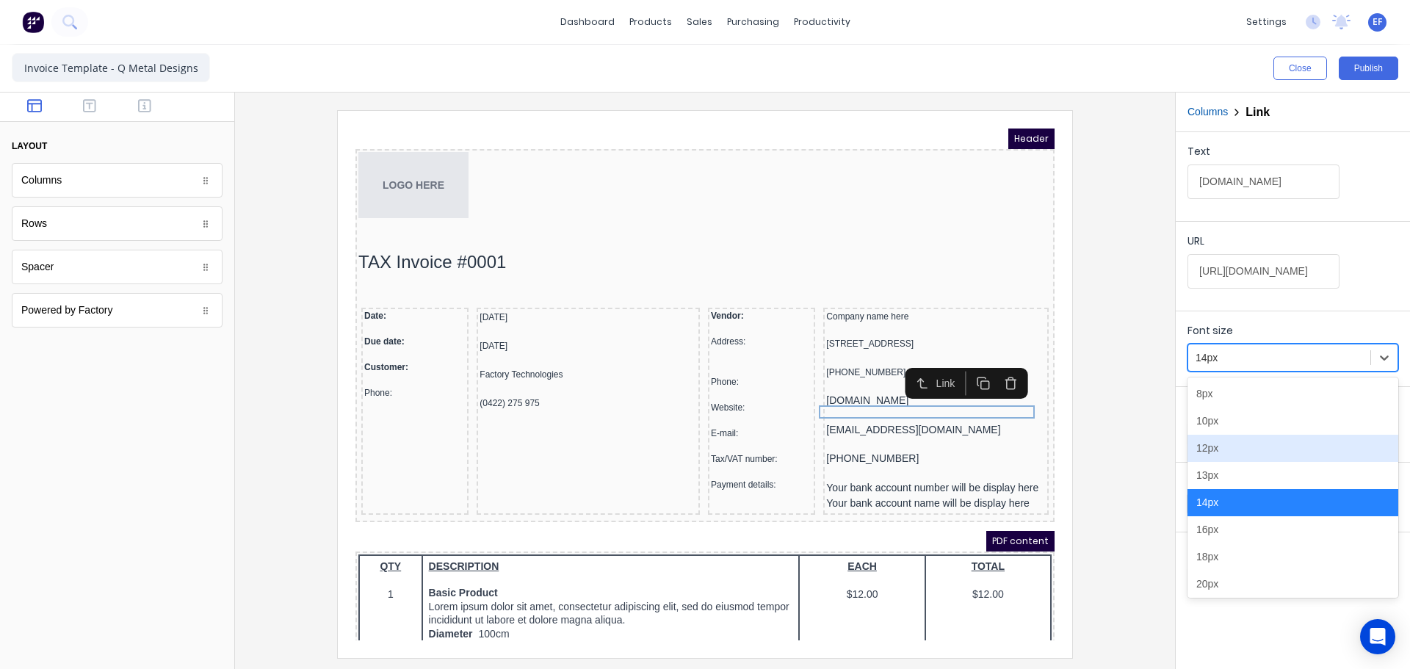
click at [1207, 446] on div "12px" at bounding box center [1293, 448] width 211 height 27
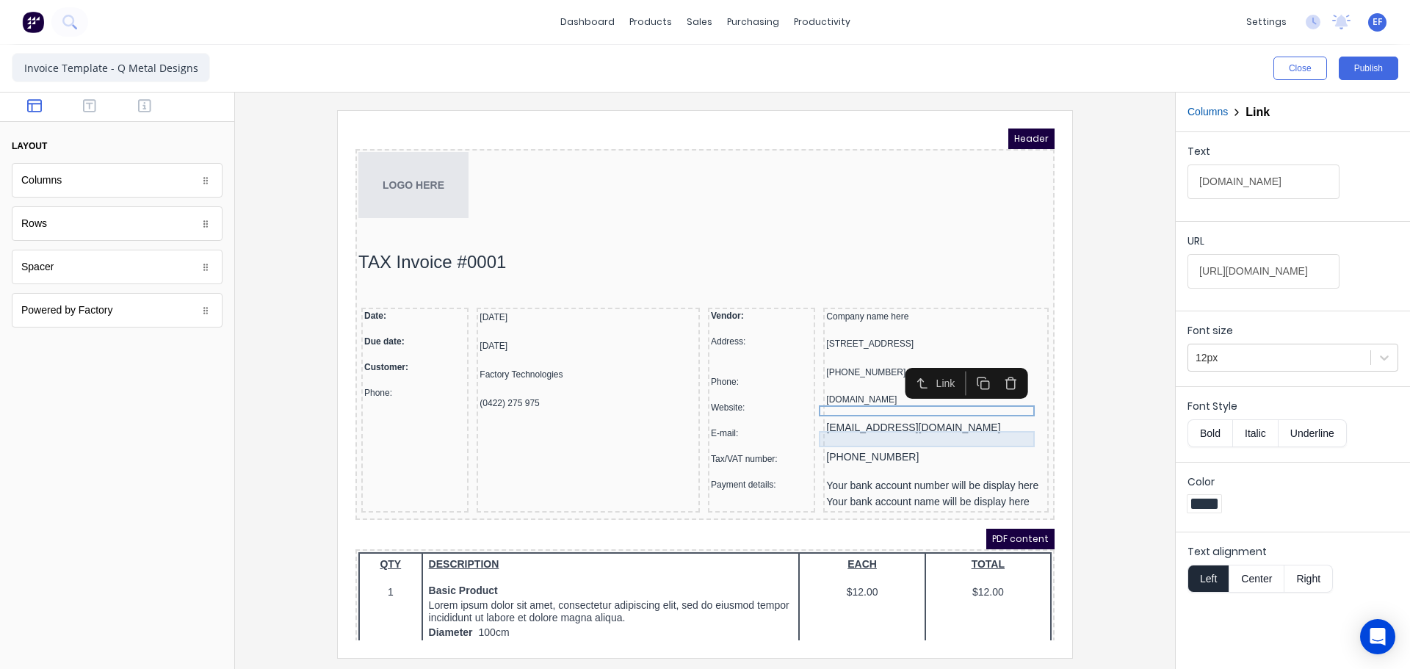
click at [859, 419] on div "[EMAIL_ADDRESS][DOMAIN_NAME]" at bounding box center [919, 411] width 220 height 16
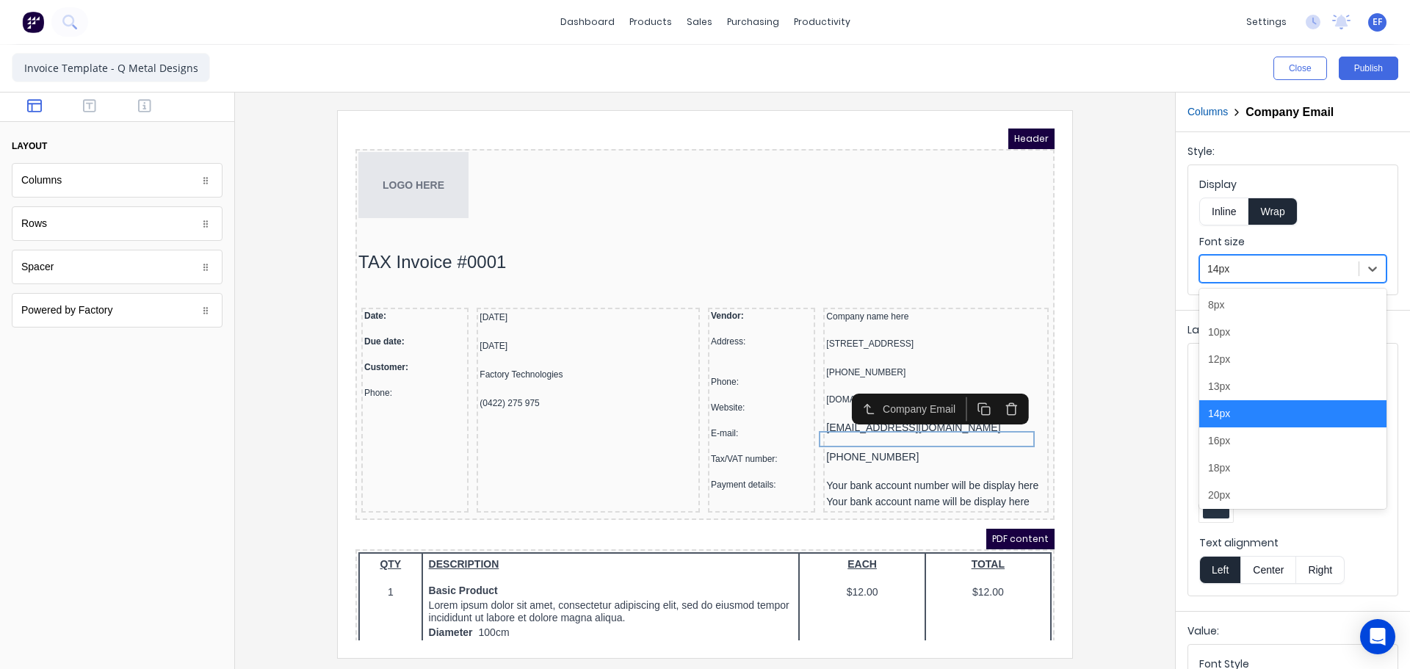
click at [1266, 275] on div at bounding box center [1280, 269] width 144 height 18
click at [1248, 361] on div "12px" at bounding box center [1292, 359] width 187 height 27
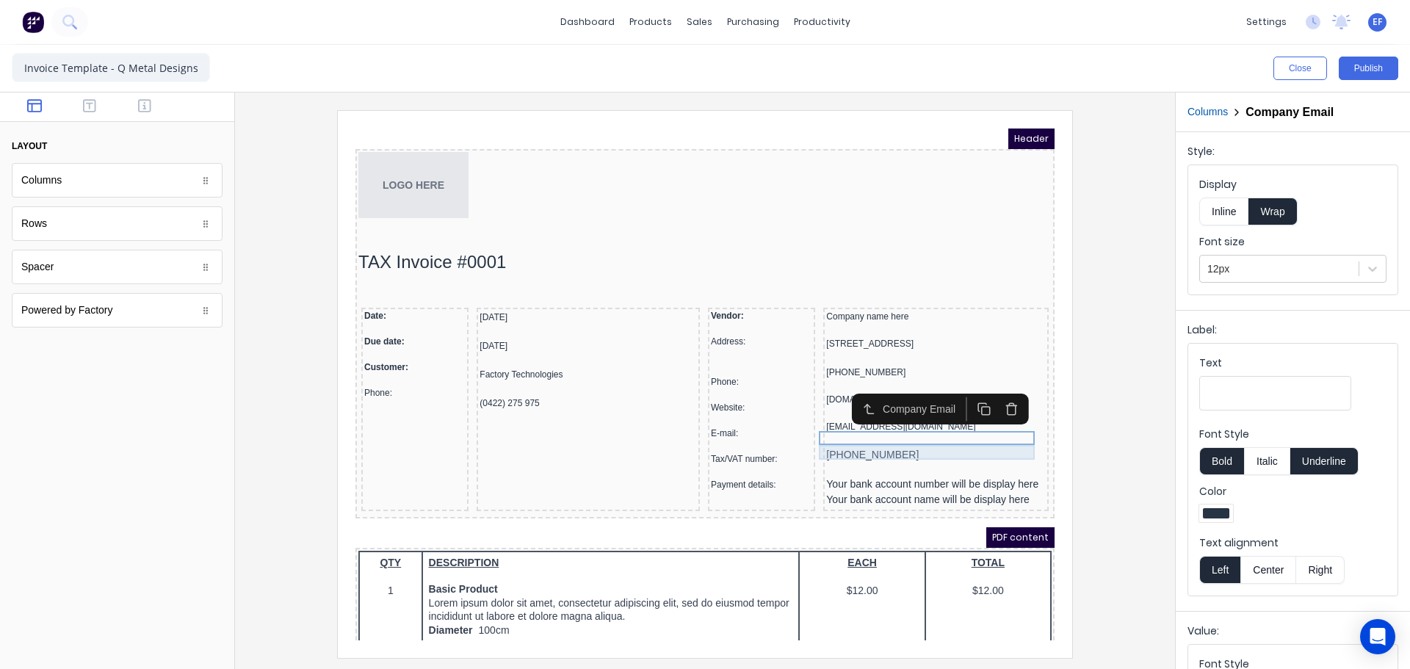
click at [884, 431] on div at bounding box center [919, 423] width 220 height 15
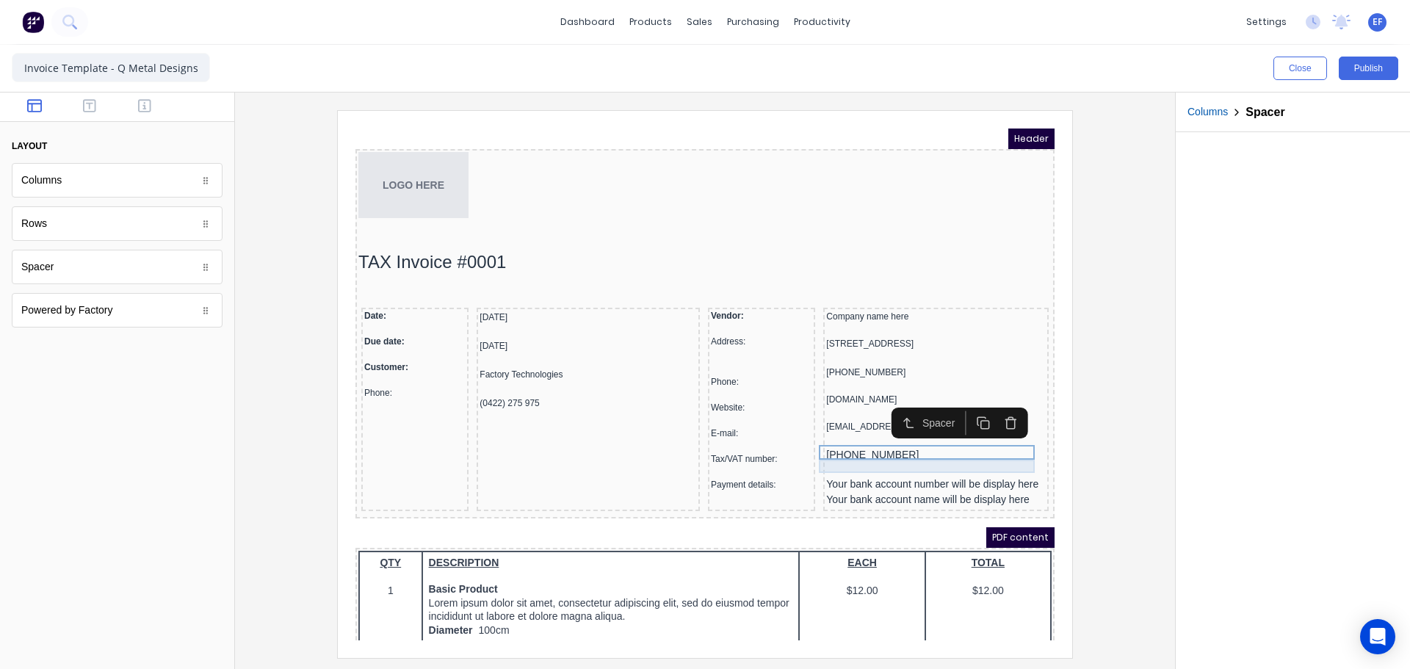
click at [873, 444] on div "[PHONE_NUMBER]" at bounding box center [919, 437] width 220 height 13
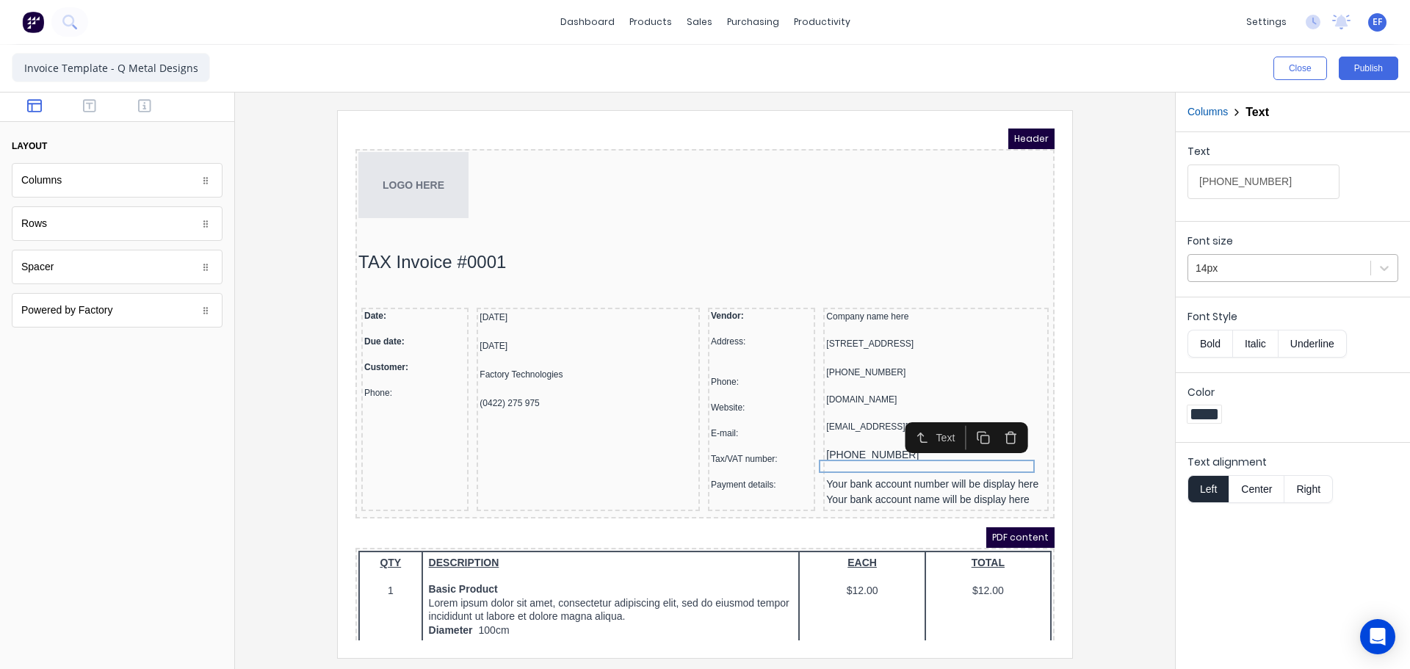
click at [1244, 269] on div at bounding box center [1279, 268] width 167 height 18
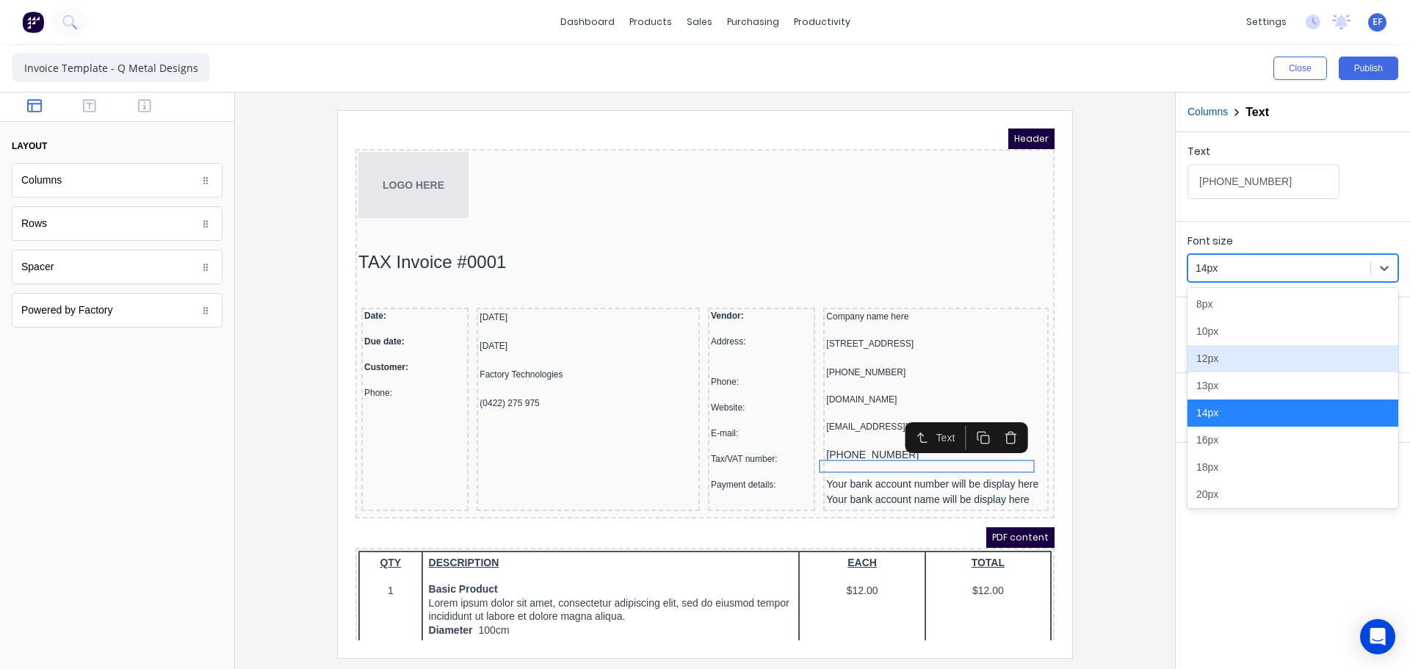
click at [1226, 354] on div "12px" at bounding box center [1293, 358] width 211 height 27
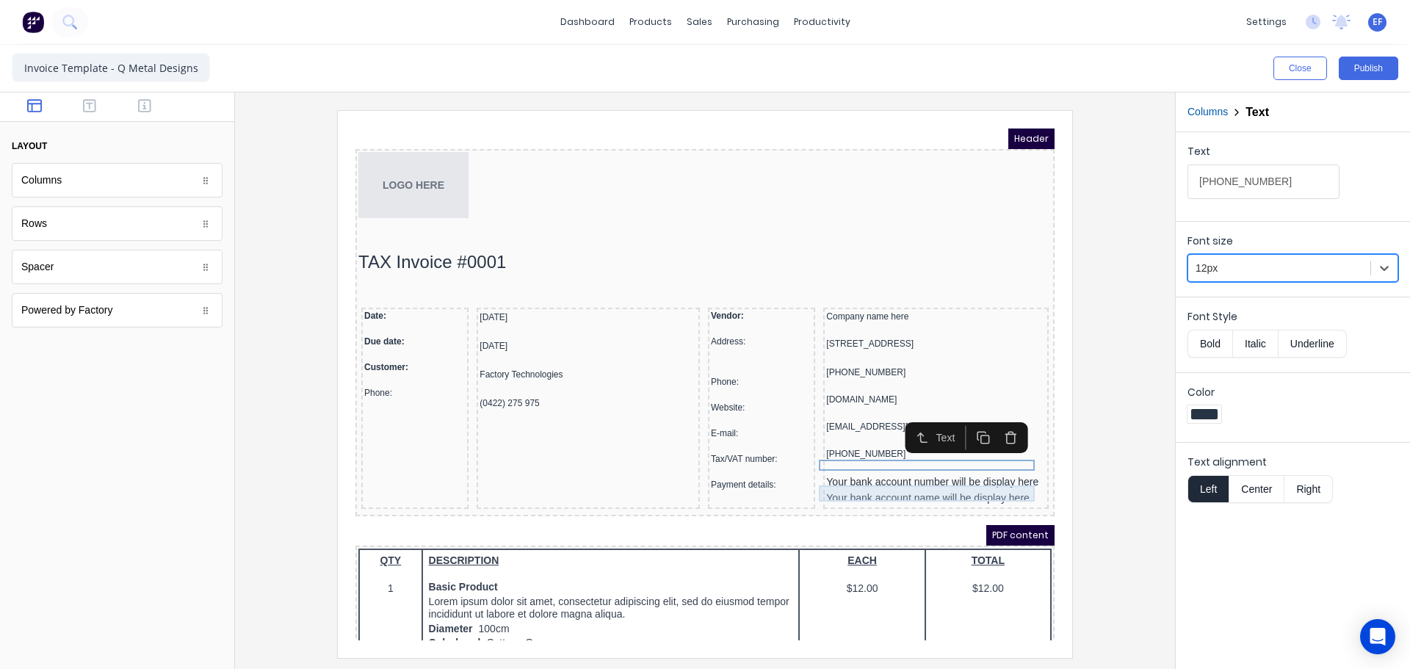
click at [834, 469] on div "Your bank account number will be display here" at bounding box center [919, 465] width 220 height 16
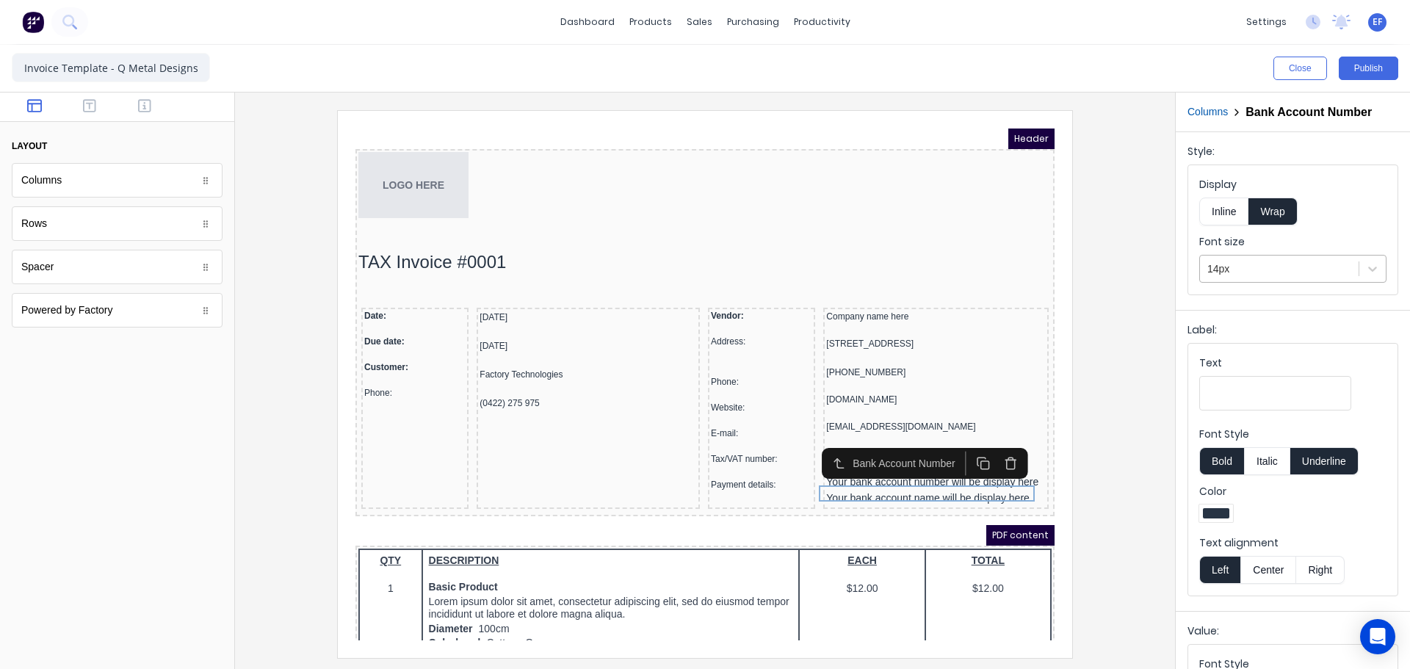
click at [1246, 265] on div at bounding box center [1280, 269] width 144 height 18
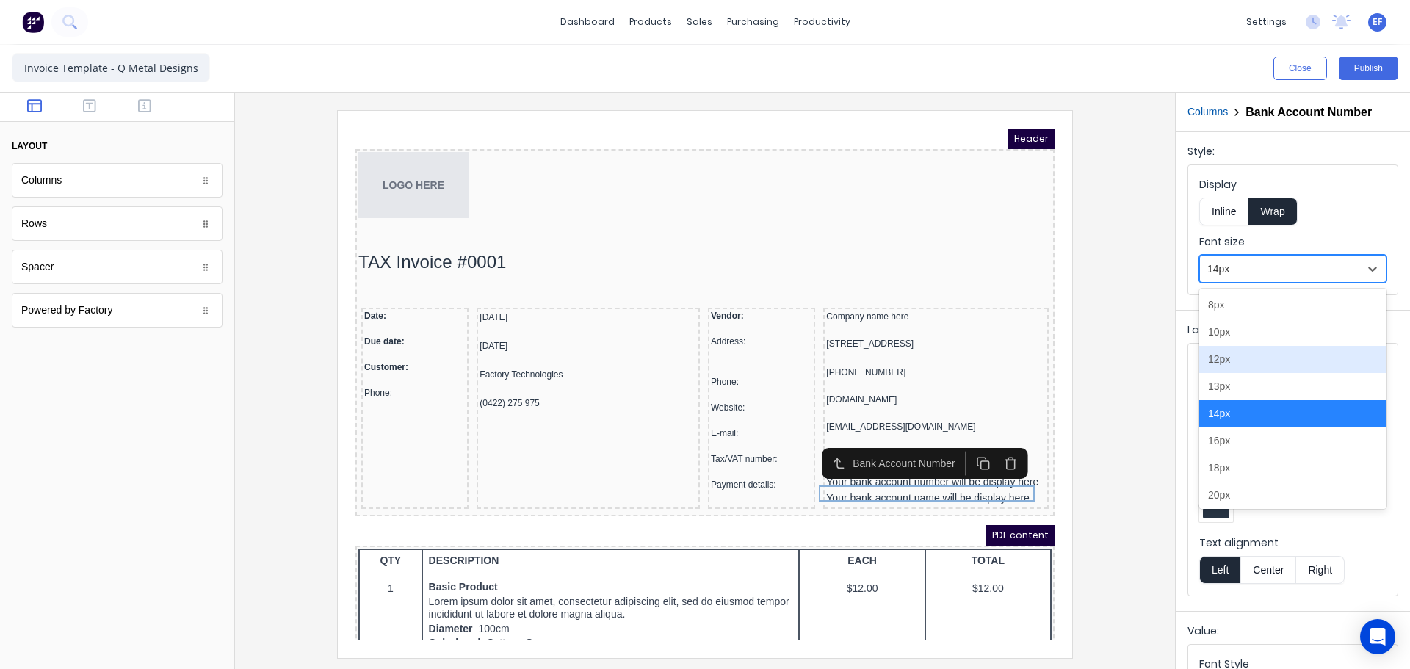
click at [1236, 347] on div "12px" at bounding box center [1292, 359] width 187 height 27
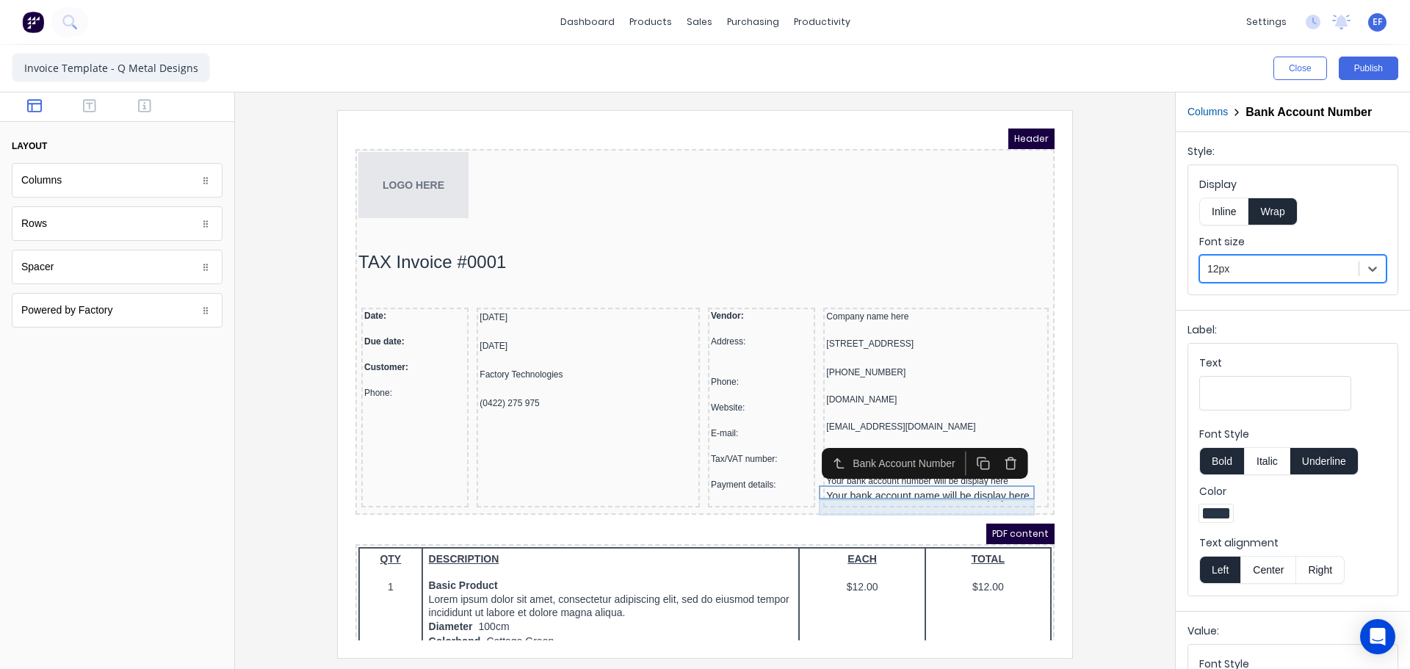
click at [820, 483] on div "Your bank account name will be display here" at bounding box center [919, 479] width 220 height 16
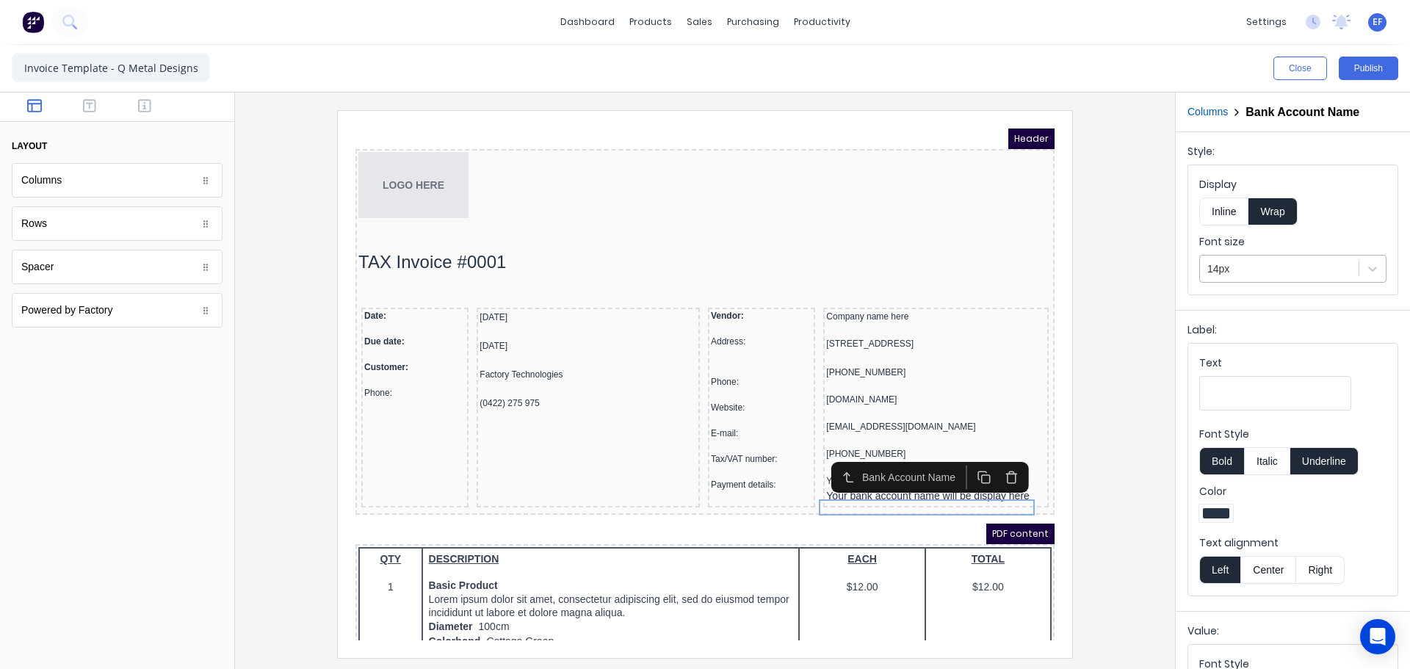
click at [1262, 261] on div at bounding box center [1280, 269] width 144 height 18
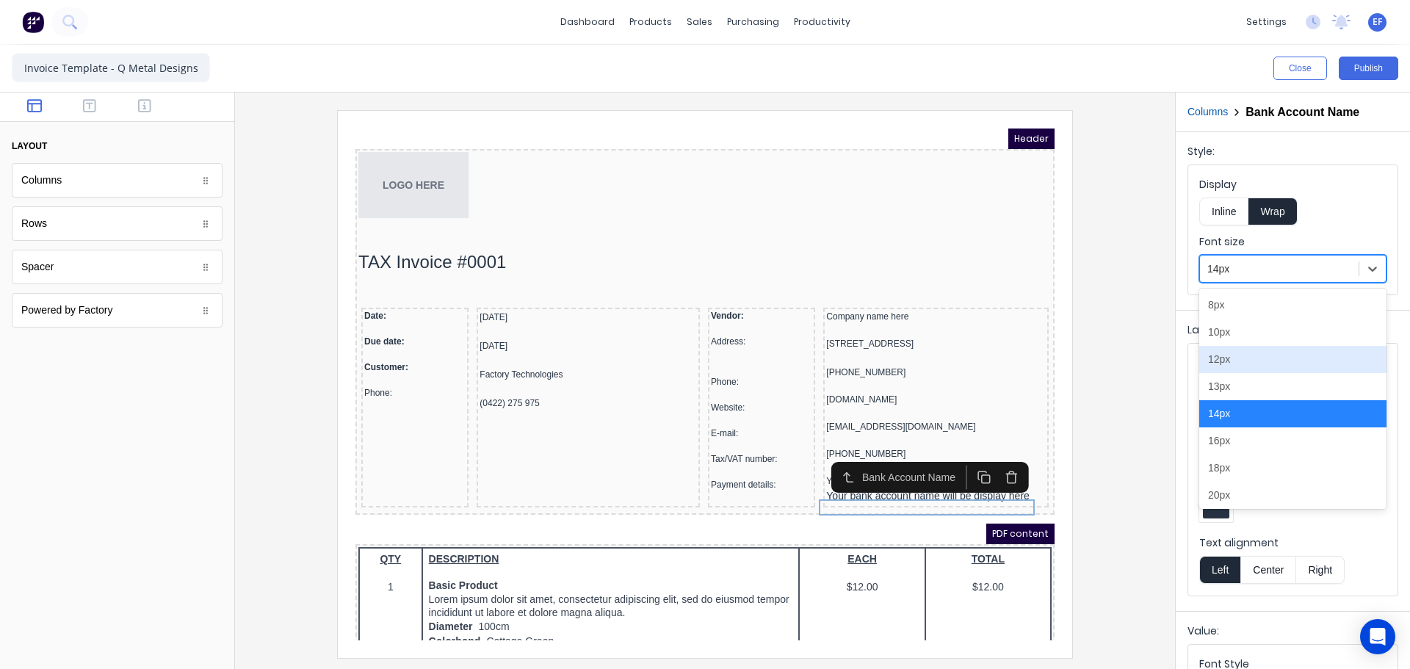
click at [1233, 366] on div "12px" at bounding box center [1292, 359] width 187 height 27
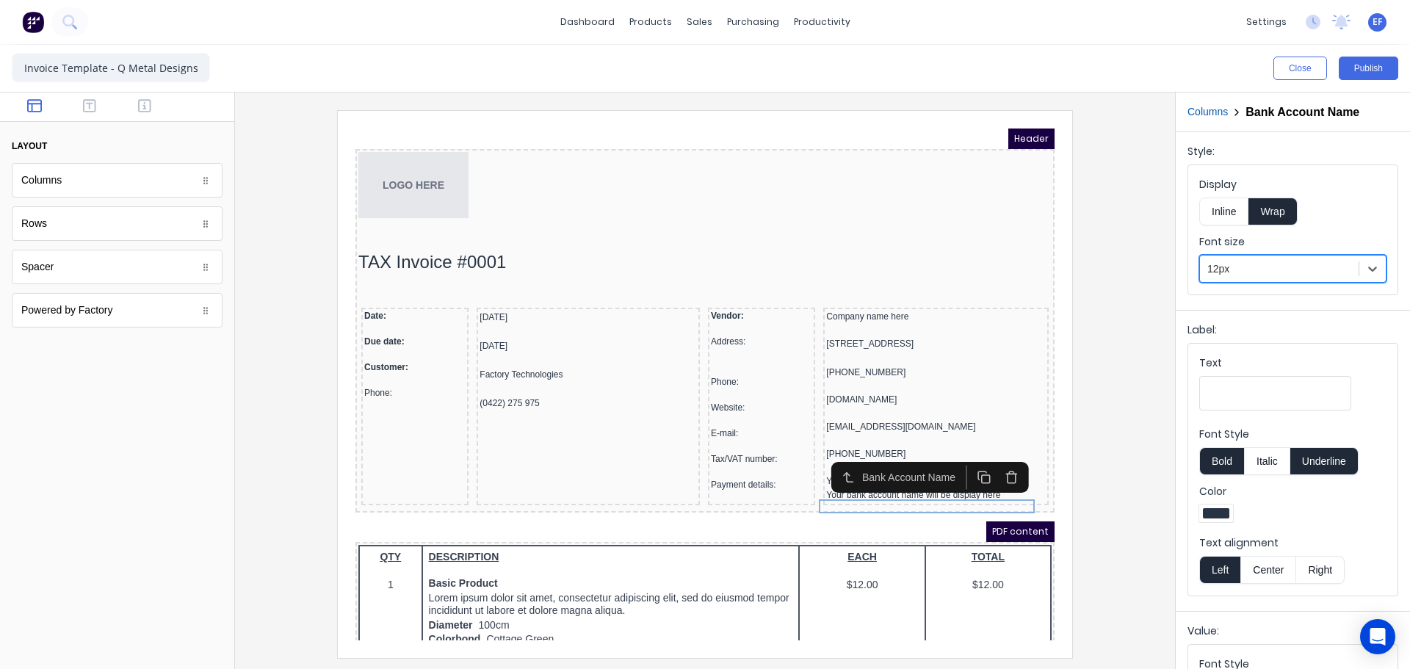
click at [1124, 409] on div at bounding box center [705, 383] width 917 height 547
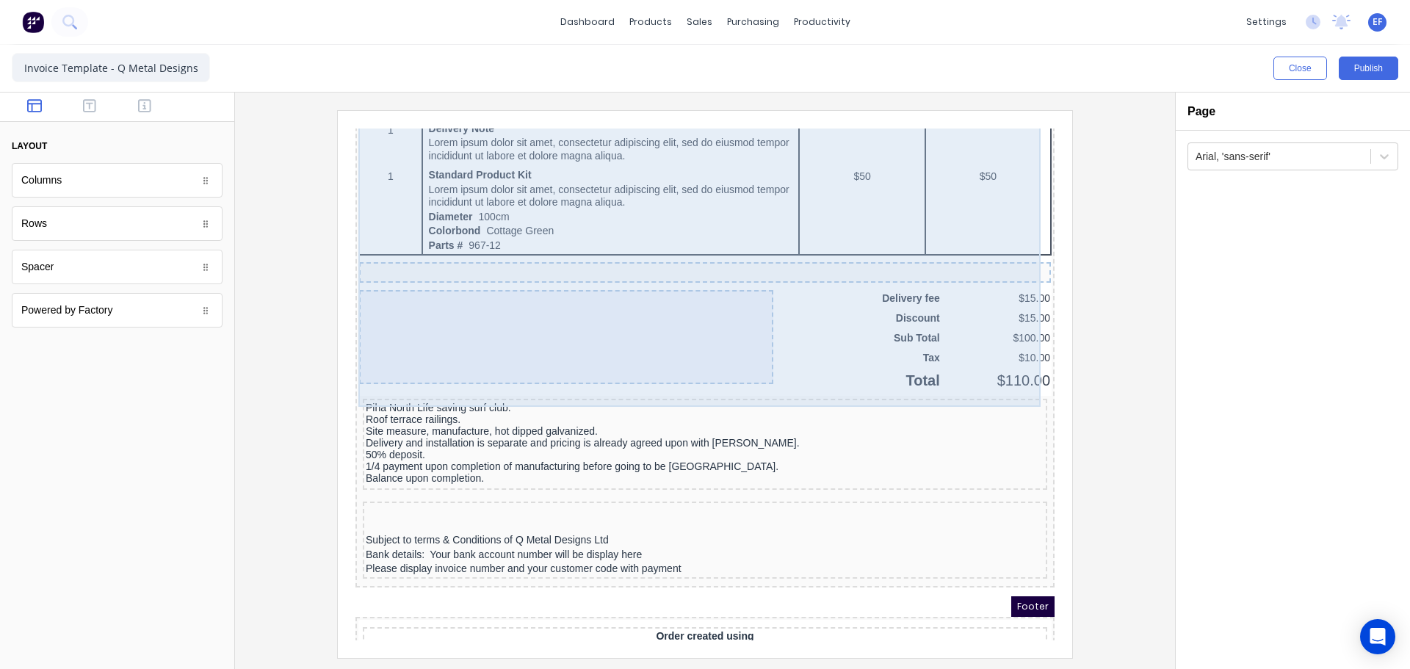
scroll to position [1080, 0]
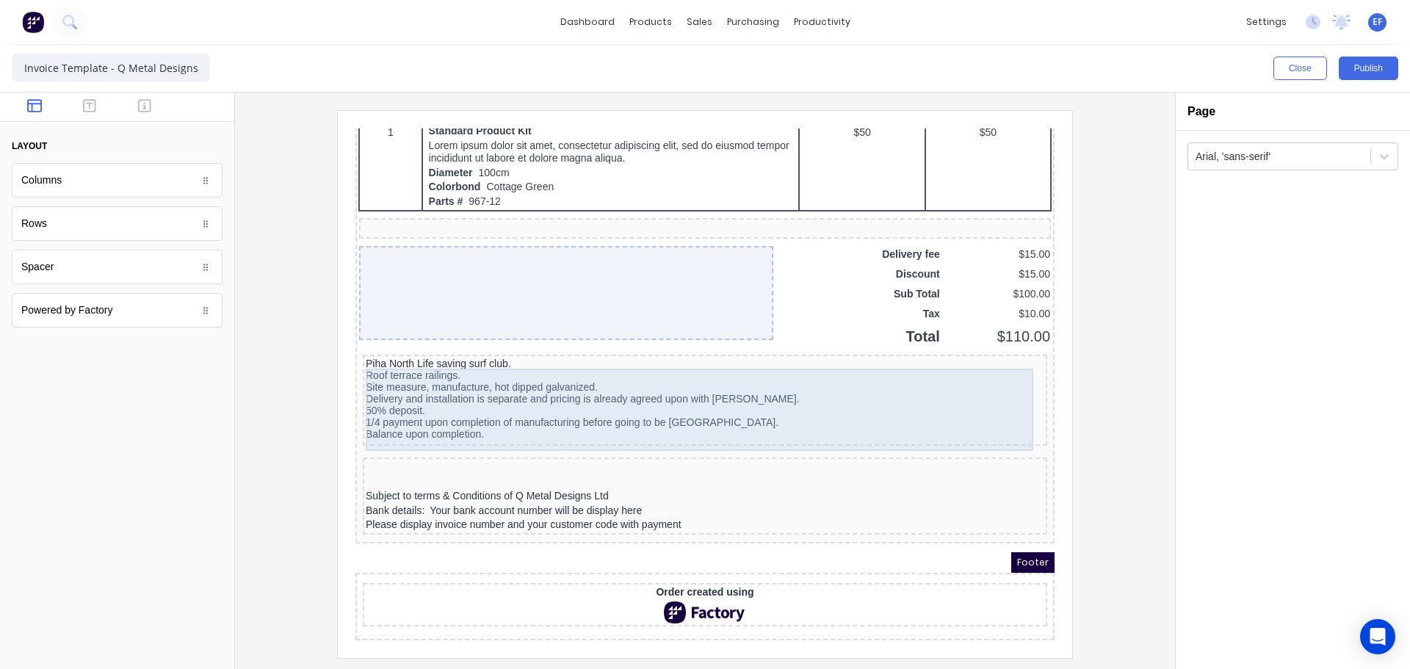
click at [372, 345] on div "Piha North Life saving surf club. Roof terrace railings. Site measure, manufact…" at bounding box center [687, 381] width 679 height 82
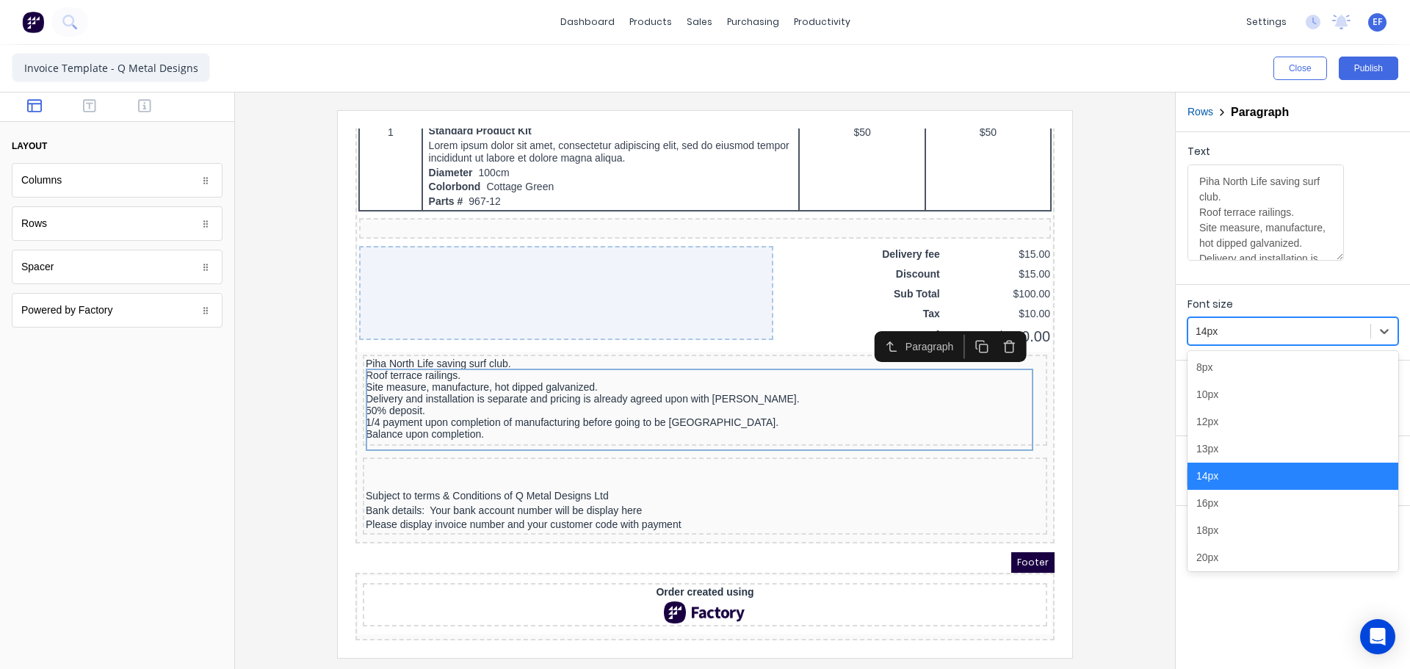
drag, startPoint x: 1219, startPoint y: 328, endPoint x: 1199, endPoint y: 364, distance: 41.7
click at [1218, 328] on div at bounding box center [1279, 331] width 167 height 18
click at [1221, 417] on div "12px" at bounding box center [1293, 421] width 211 height 27
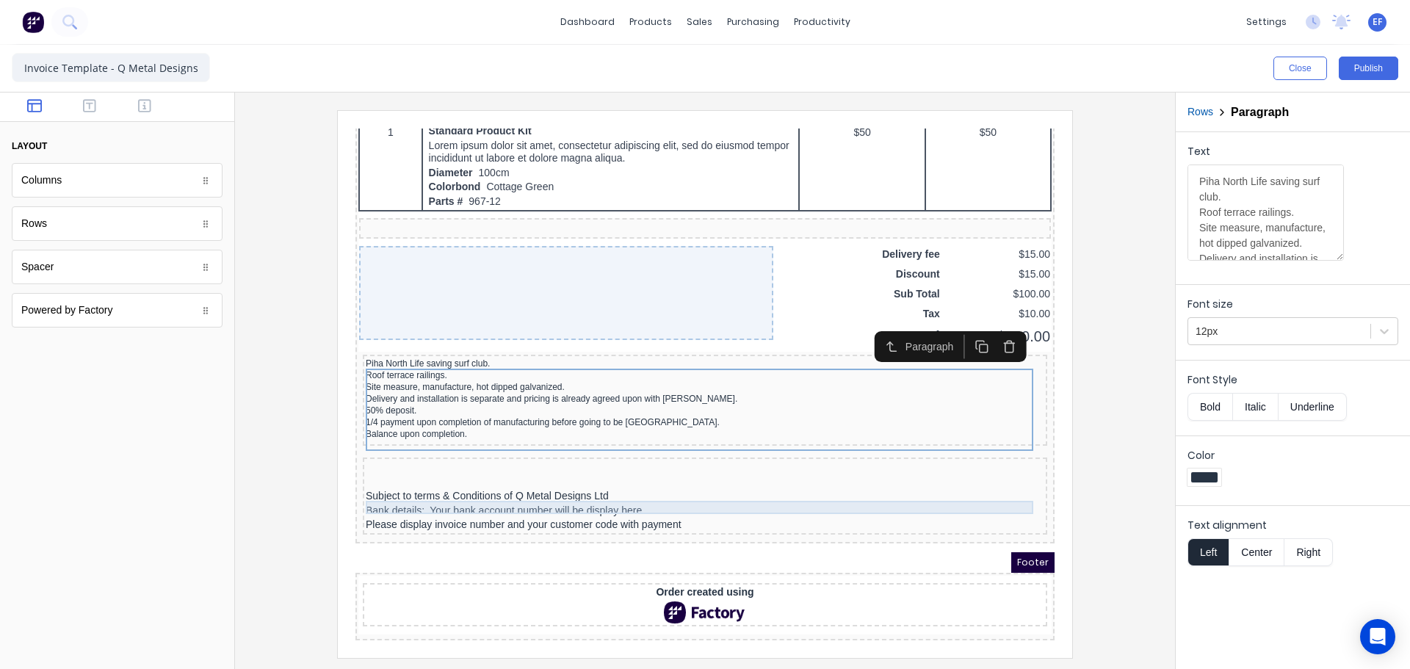
click at [455, 475] on div "Subject to terms & Conditions of Q Metal Designs Ltd" at bounding box center [687, 478] width 679 height 13
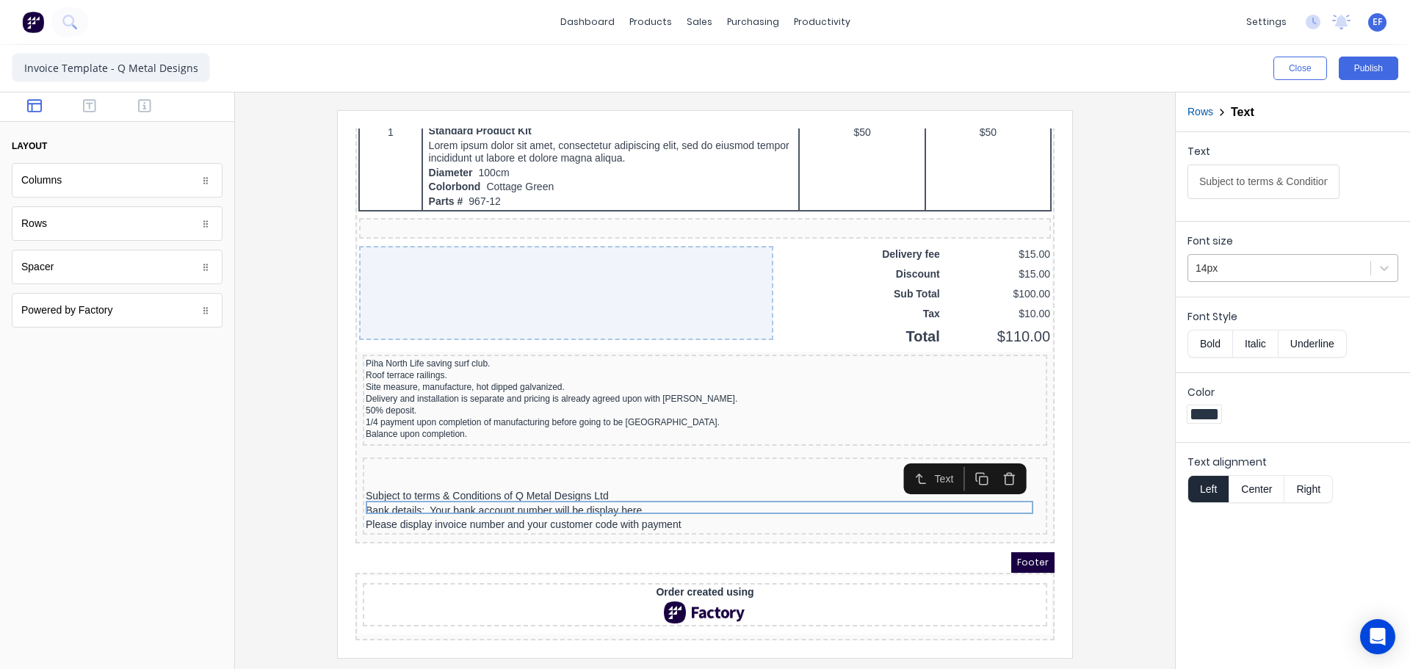
click at [1248, 276] on div at bounding box center [1279, 268] width 167 height 18
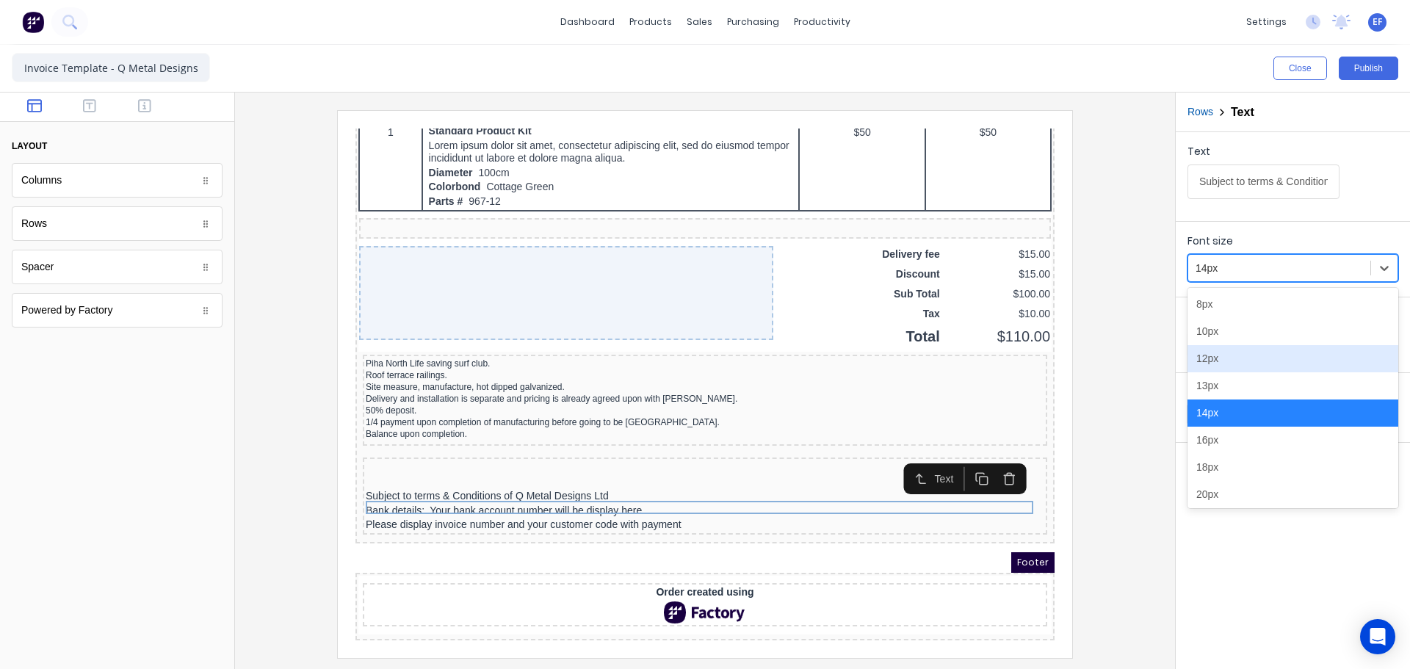
click at [1234, 356] on div "12px" at bounding box center [1293, 358] width 211 height 27
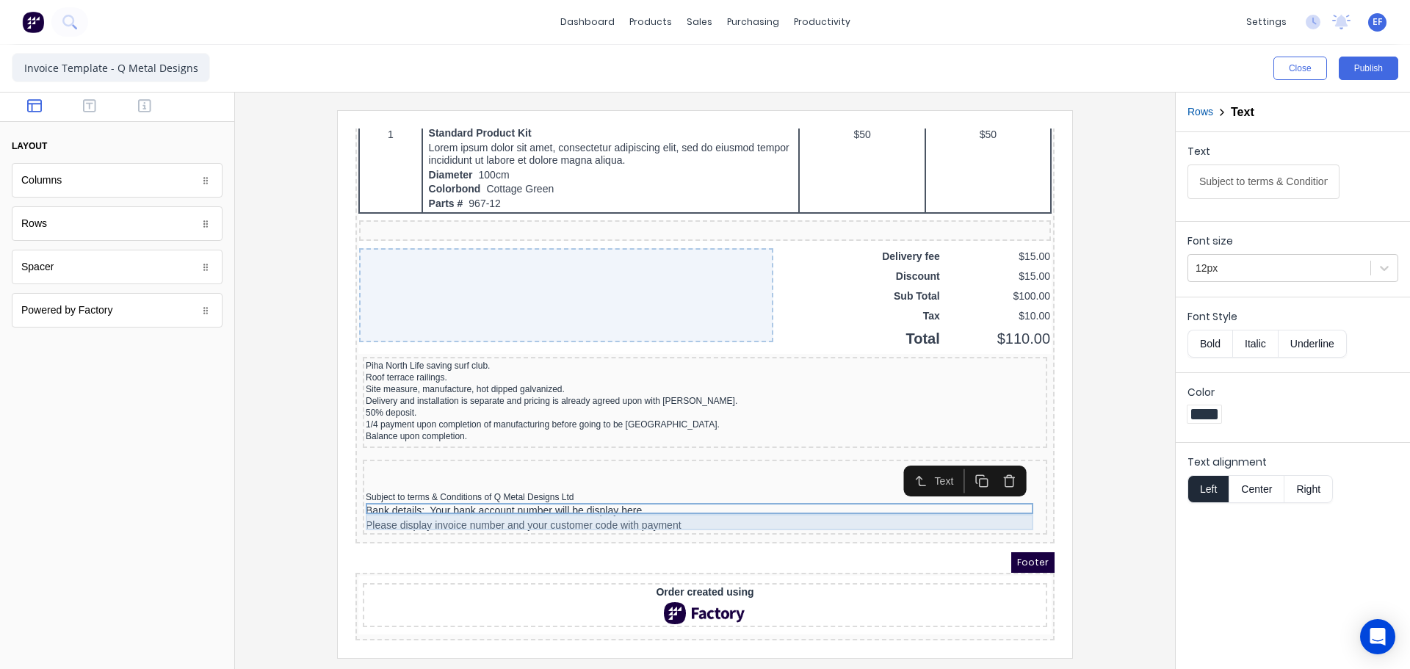
click at [639, 486] on div "Bank details: Your bank account number will be display here" at bounding box center [687, 494] width 679 height 16
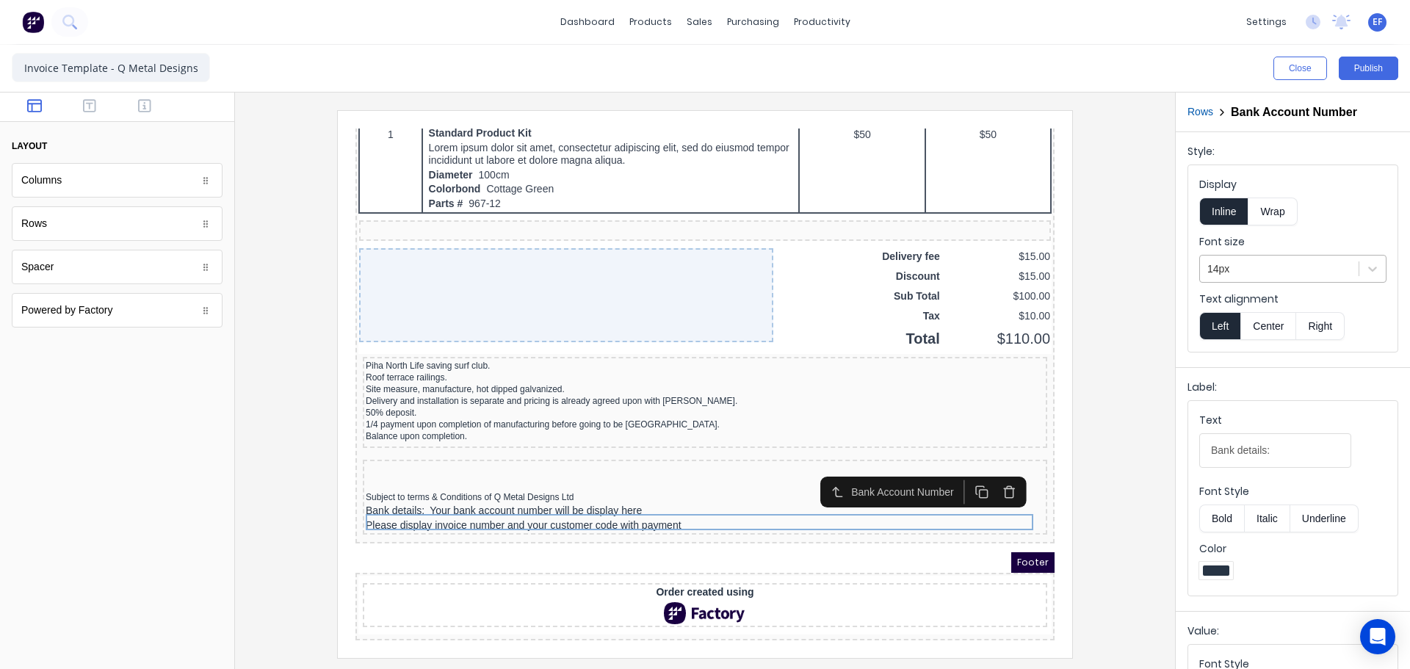
click at [1294, 273] on div at bounding box center [1280, 269] width 144 height 18
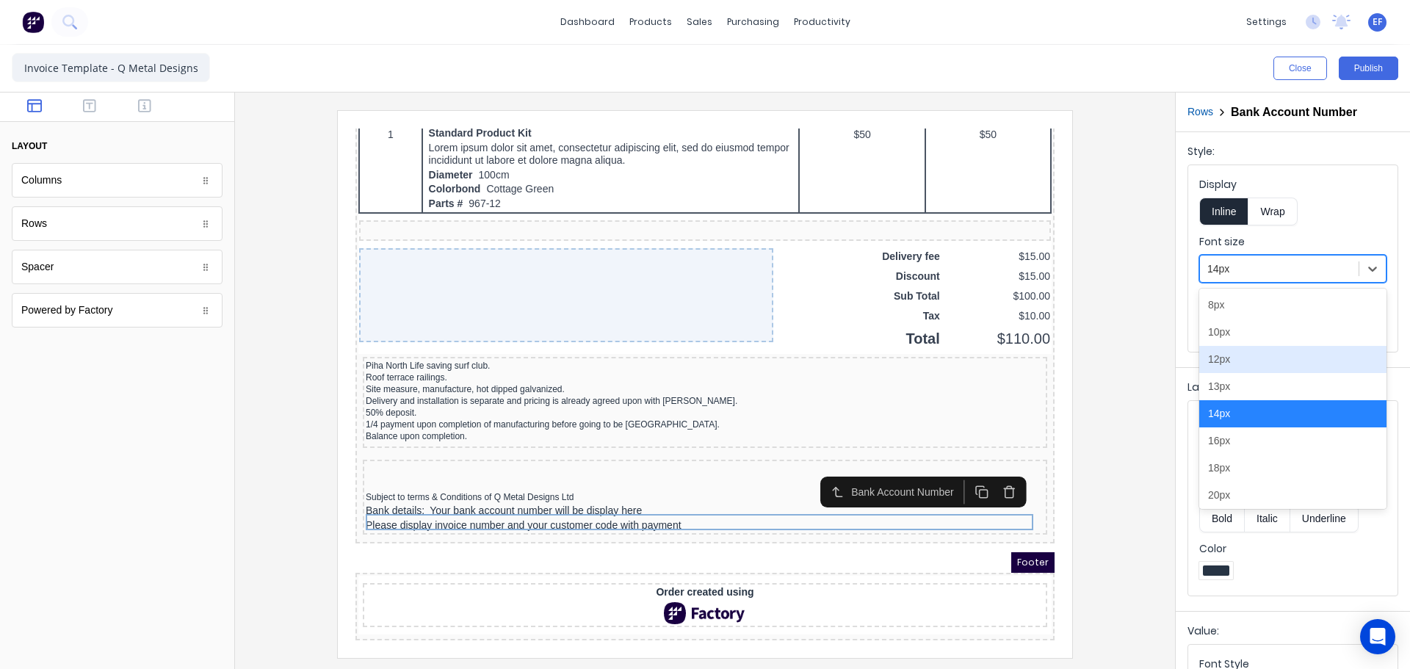
click at [1243, 354] on div "12px" at bounding box center [1292, 359] width 187 height 27
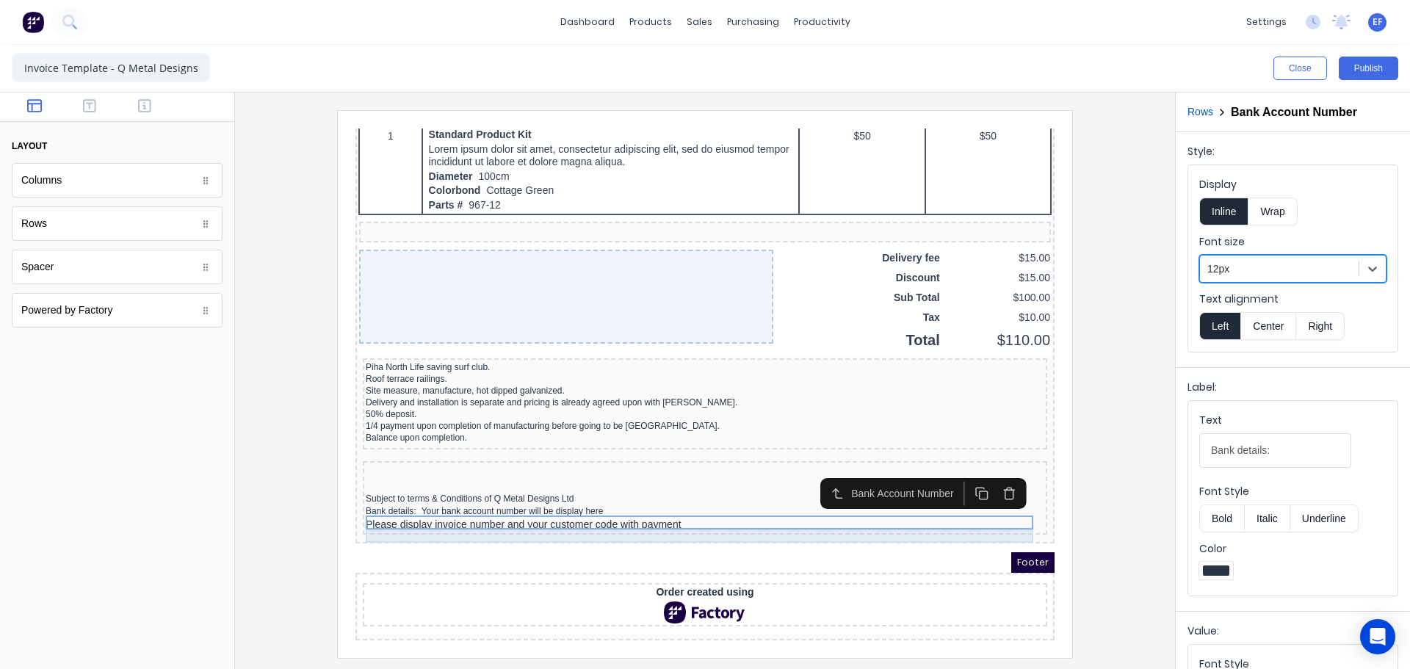
click at [472, 501] on div "Please display invoice number and your customer code with payment" at bounding box center [687, 507] width 679 height 13
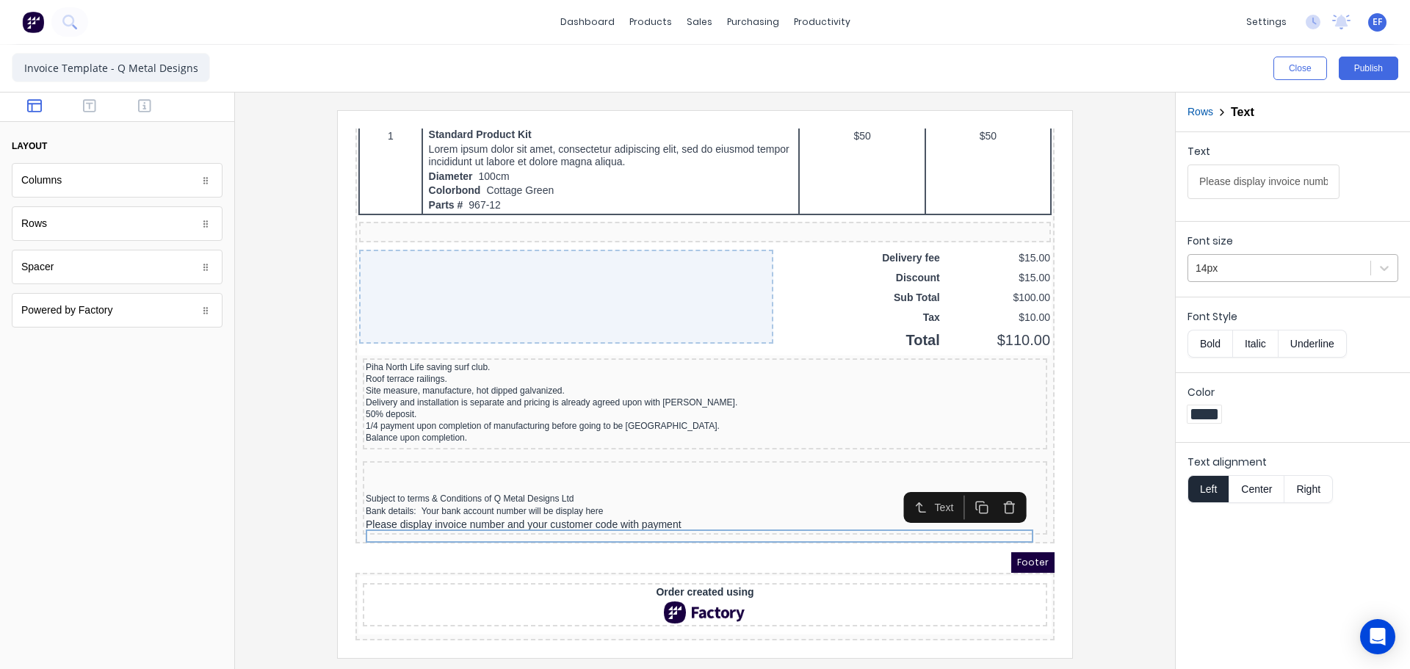
click at [1214, 265] on div at bounding box center [1279, 268] width 167 height 18
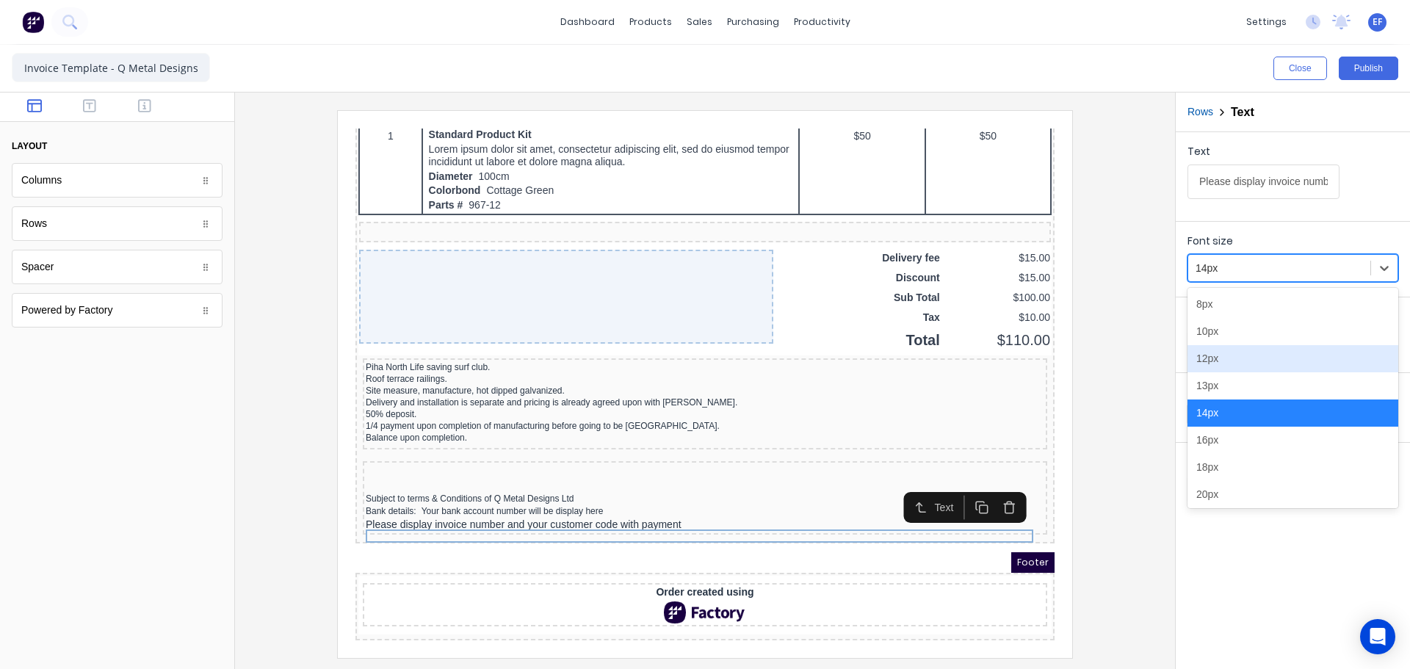
drag, startPoint x: 1213, startPoint y: 361, endPoint x: 1225, endPoint y: 360, distance: 11.8
click at [1213, 362] on div "12px" at bounding box center [1293, 358] width 211 height 27
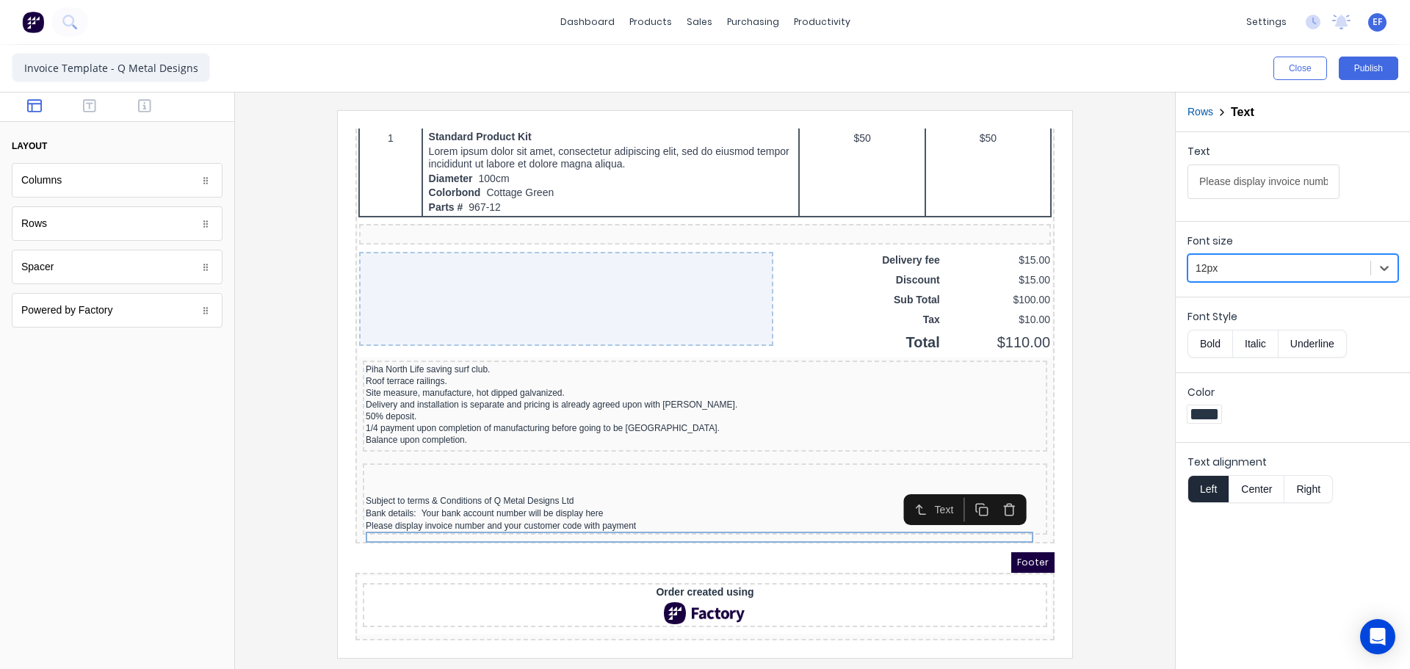
click at [1118, 435] on div at bounding box center [705, 383] width 917 height 547
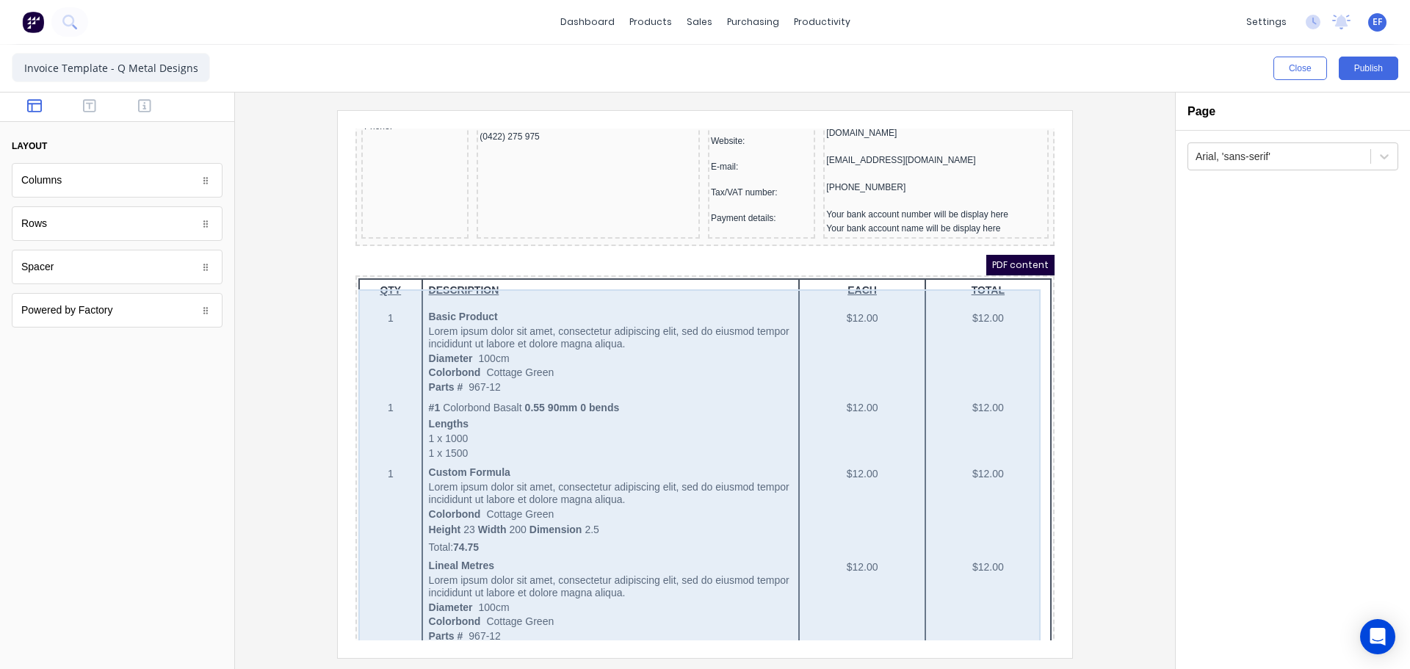
scroll to position [0, 0]
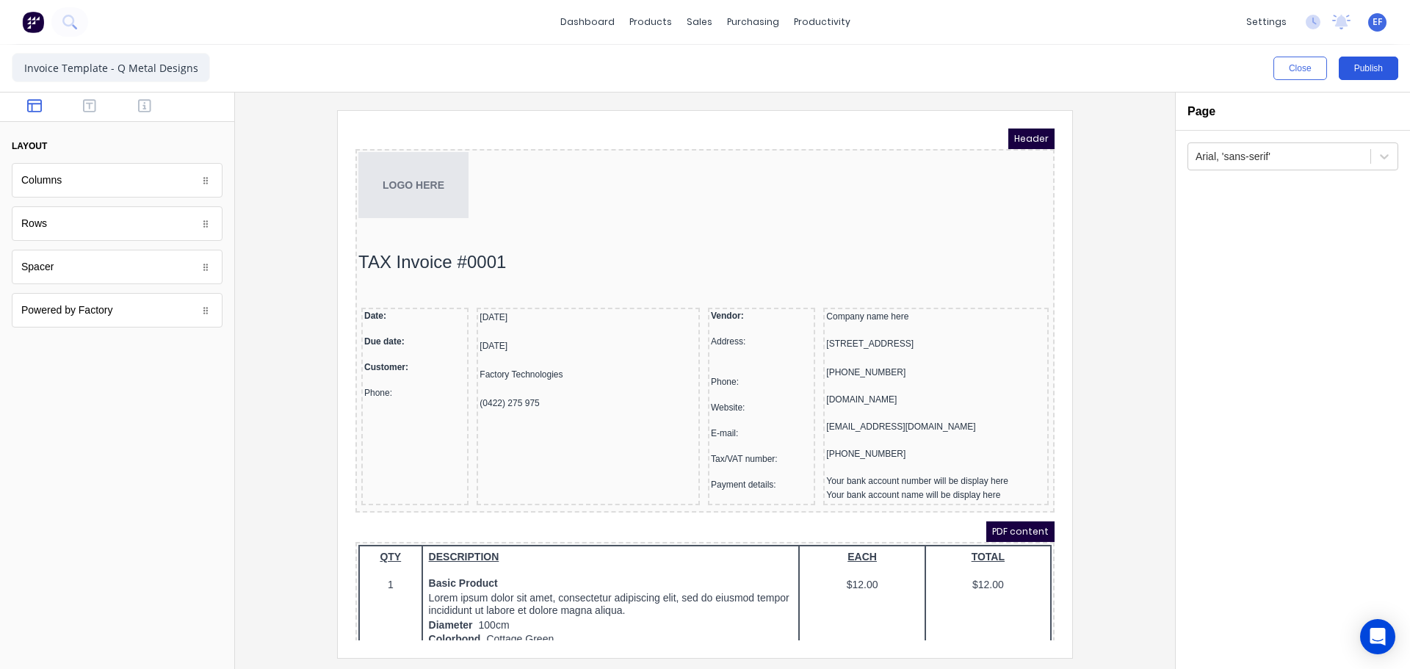
click at [1362, 69] on button "Publish" at bounding box center [1368, 69] width 59 height 24
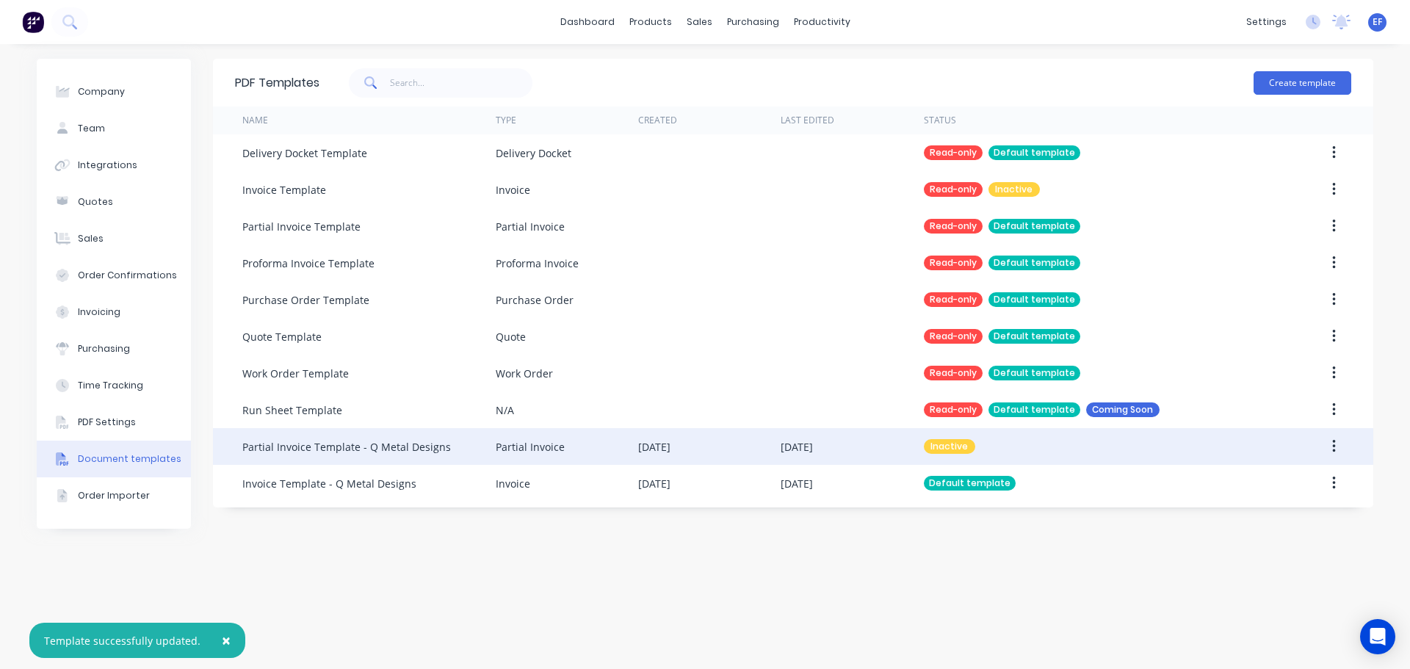
click at [426, 448] on div "Partial Invoice Template - Q Metal Designs" at bounding box center [346, 446] width 209 height 15
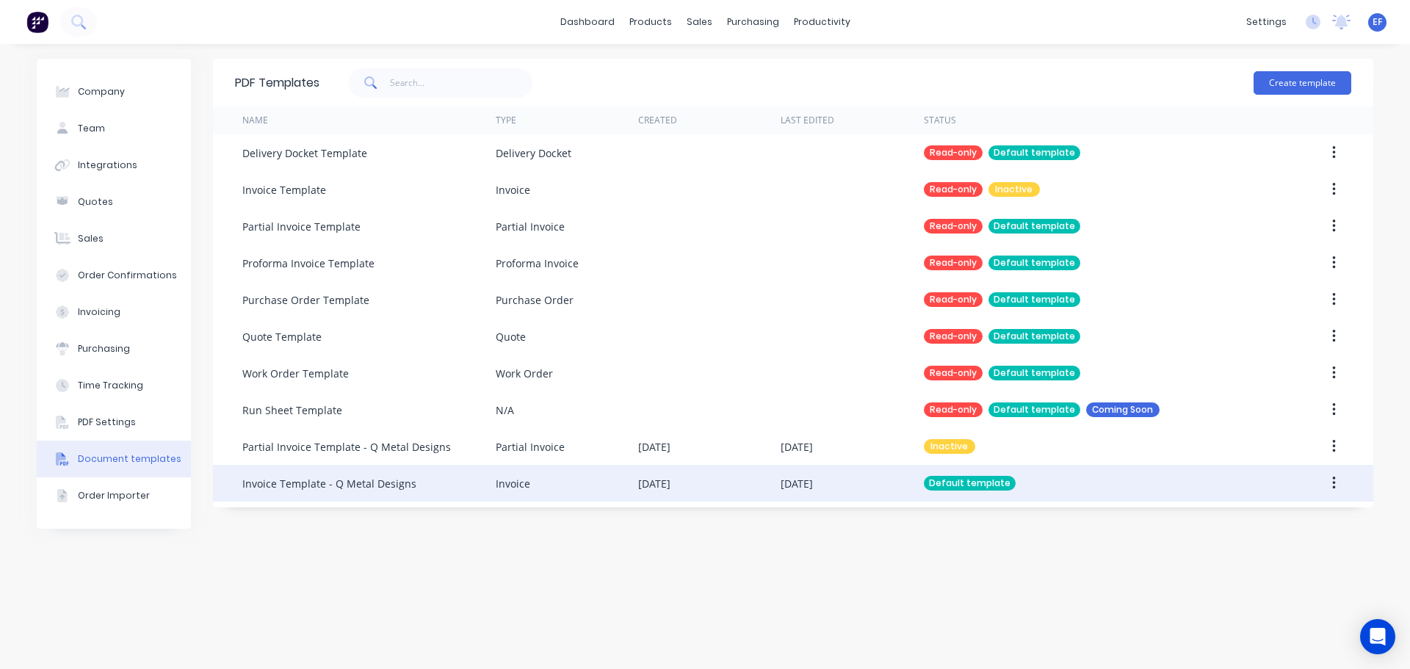
click at [295, 486] on div "Invoice Template - Q Metal Designs" at bounding box center [329, 483] width 174 height 15
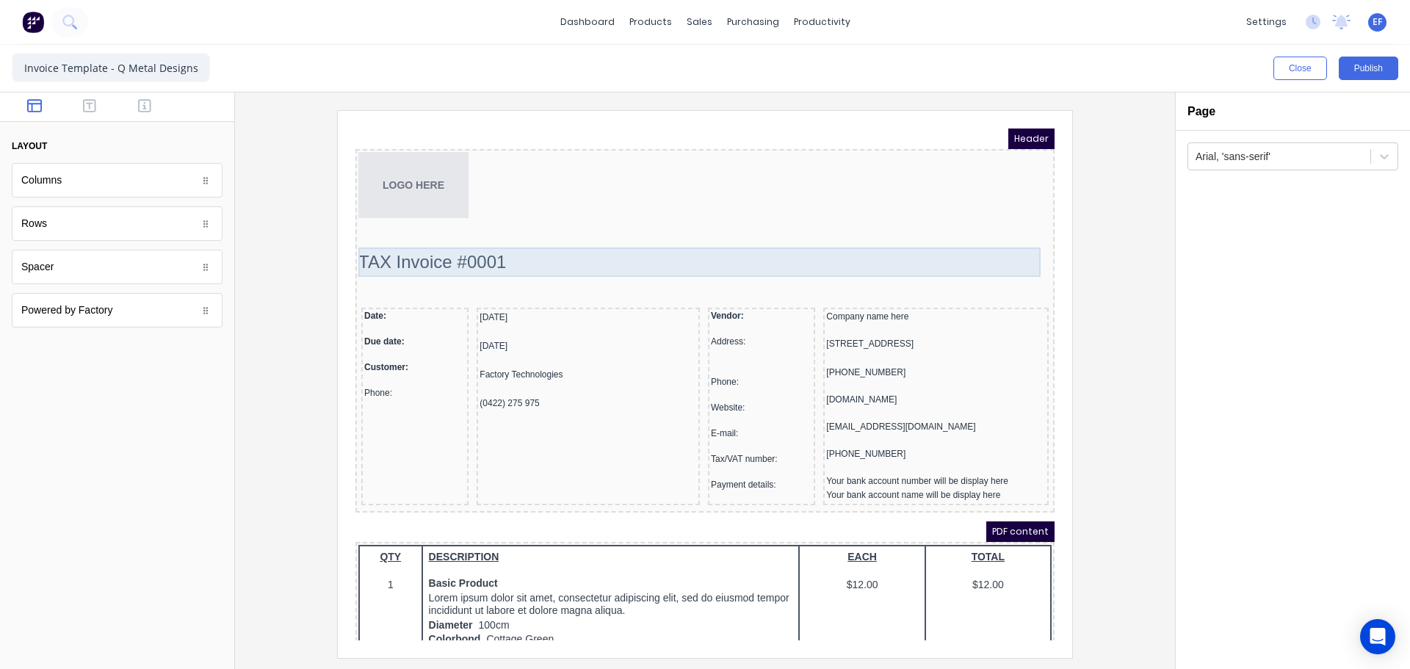
click at [507, 254] on div "TAX Invoice #0001" at bounding box center [687, 244] width 693 height 29
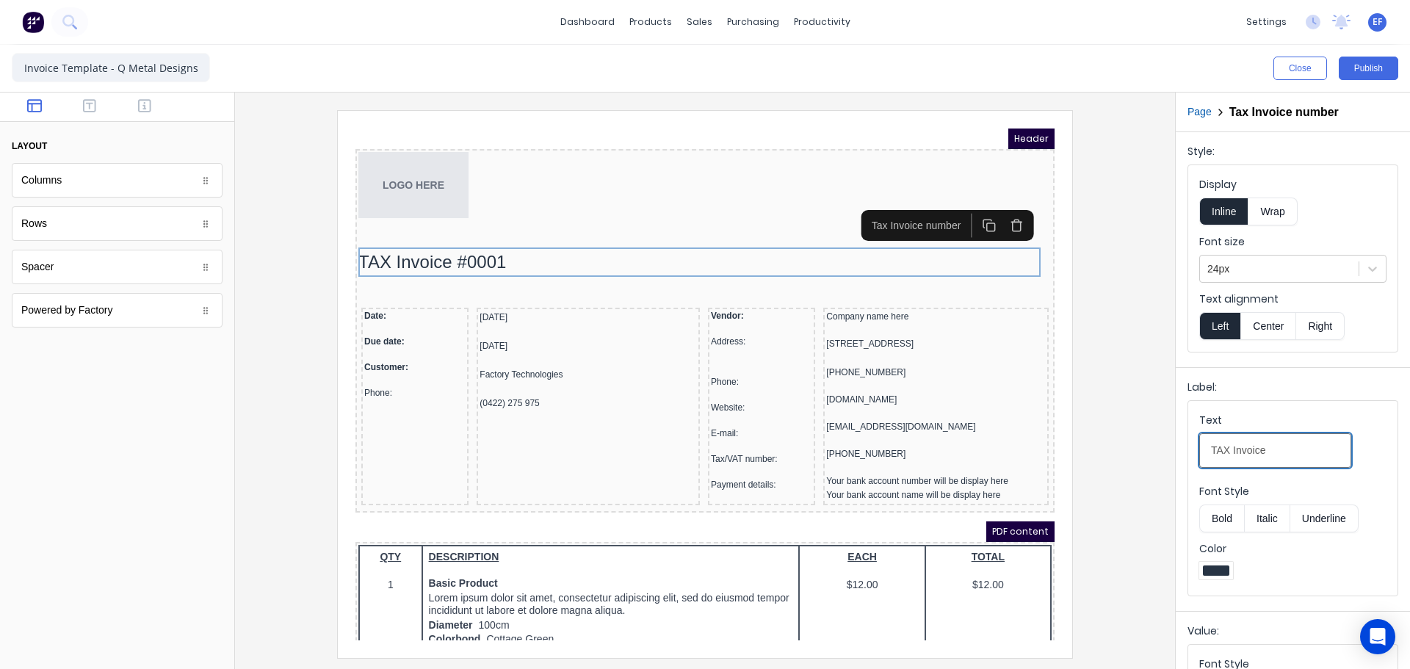
drag, startPoint x: 1285, startPoint y: 453, endPoint x: 1159, endPoint y: 453, distance: 126.3
click at [1159, 453] on div "Close Publish Components layout Columns Columns Rows Rows Spacer Spacer Powered…" at bounding box center [705, 357] width 1410 height 624
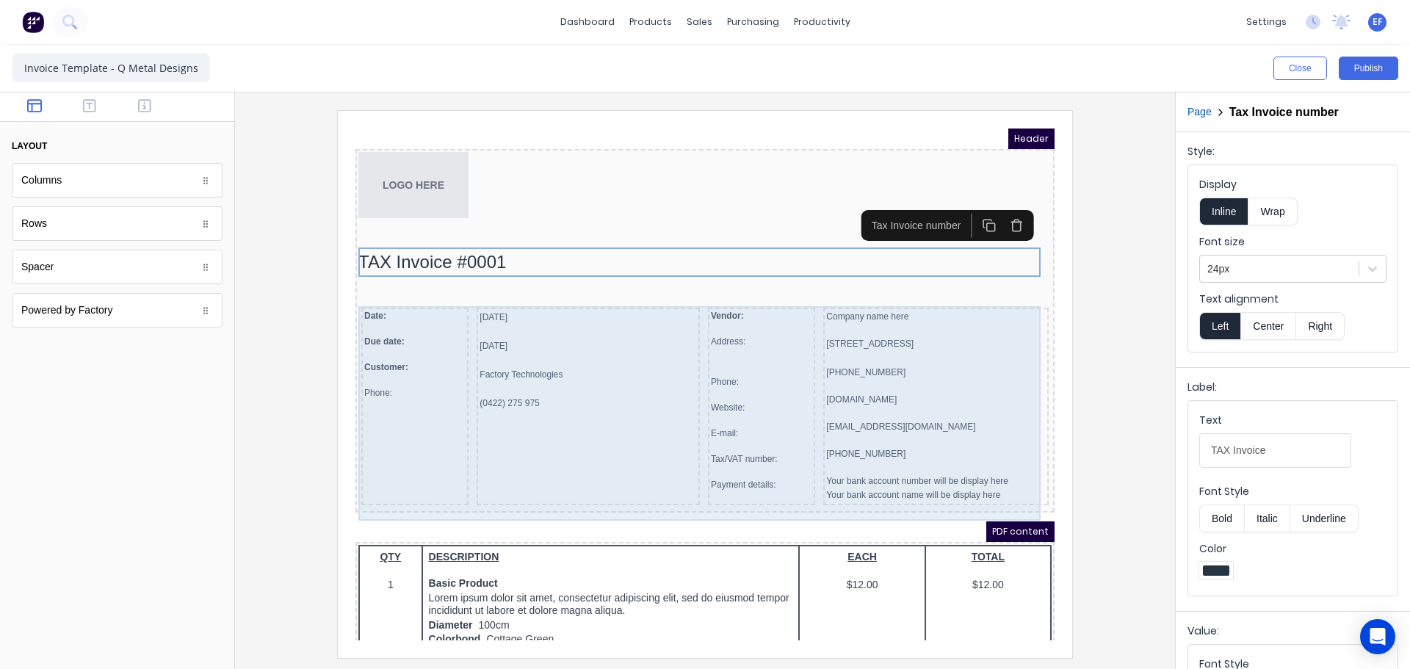
click at [646, 430] on div "[DATE] [DATE] Factory Technologies (0422) 275 975" at bounding box center [570, 389] width 223 height 198
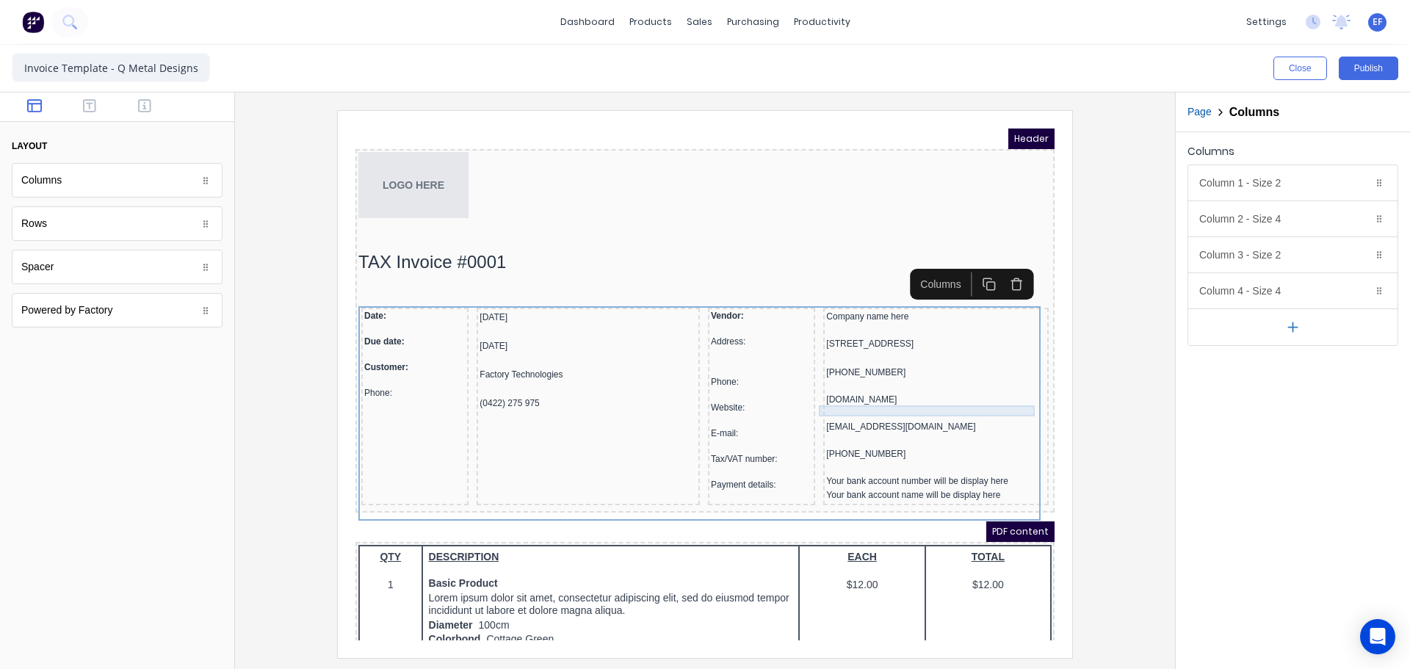
click at [837, 388] on div "[DOMAIN_NAME]" at bounding box center [919, 382] width 220 height 11
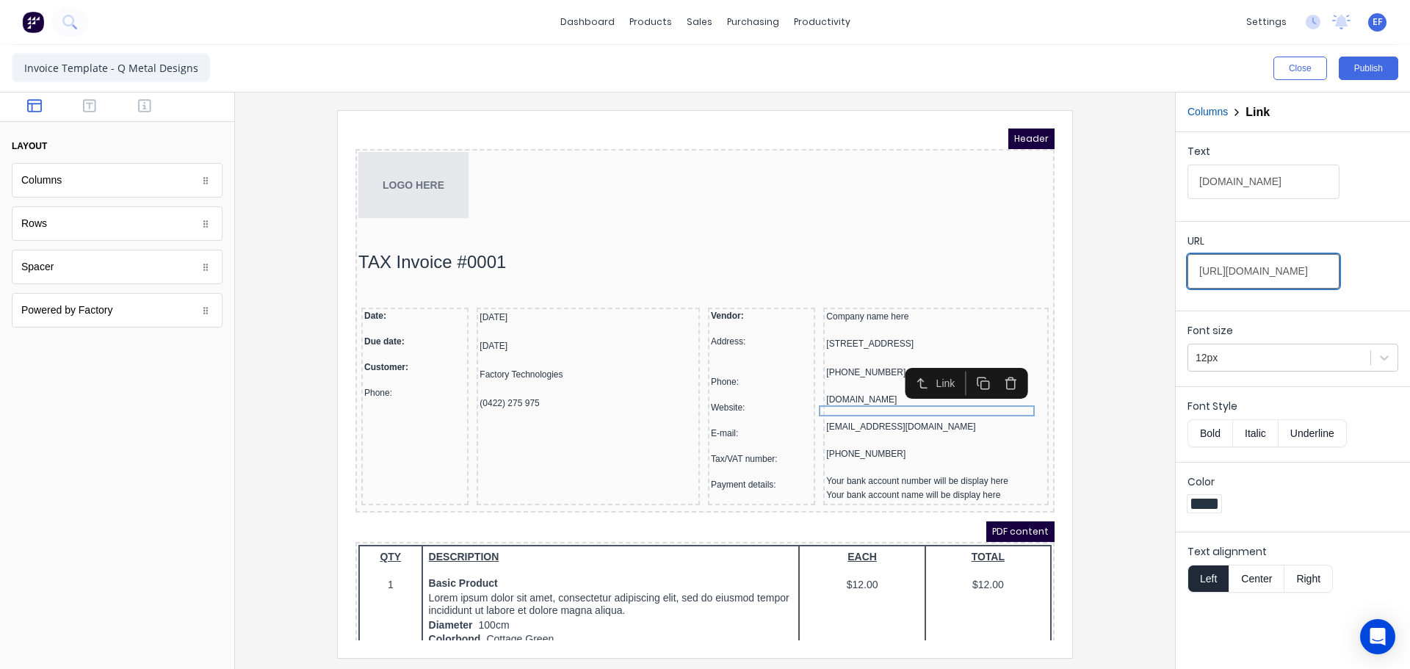
click at [1257, 277] on input "[URL][DOMAIN_NAME]" at bounding box center [1264, 271] width 152 height 35
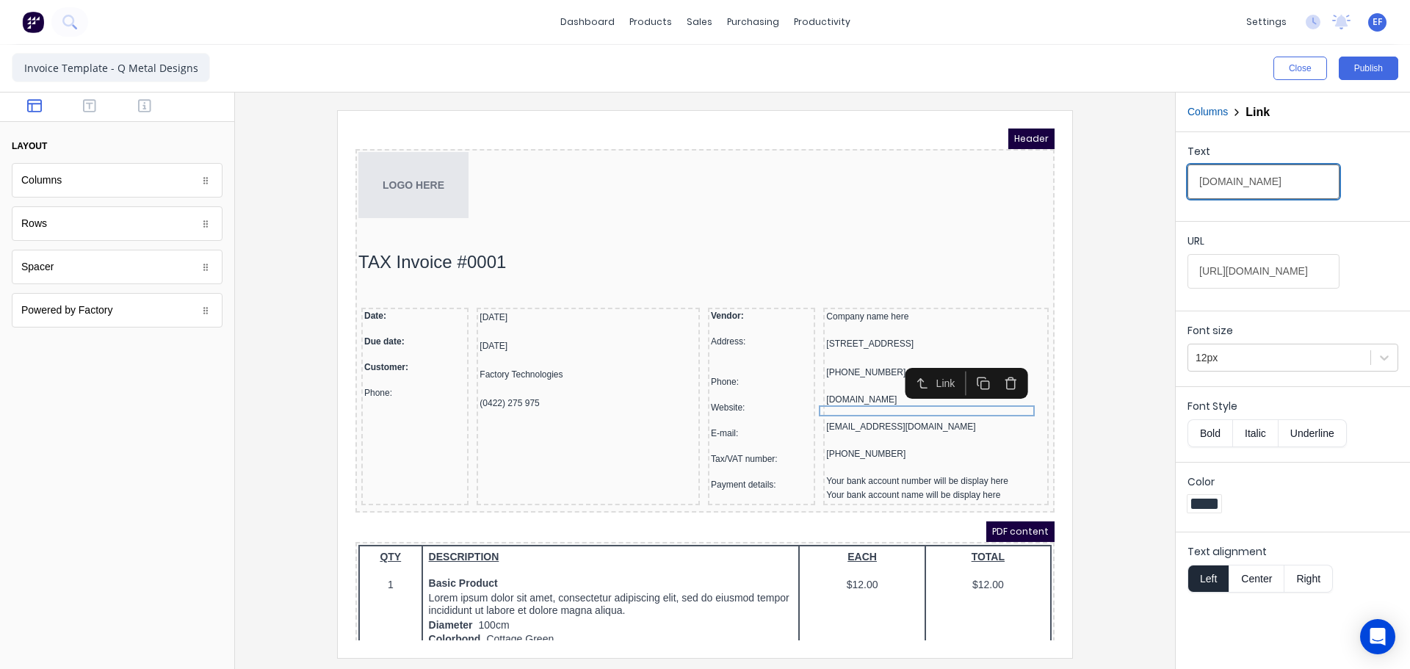
click at [1254, 183] on input "[DOMAIN_NAME]" at bounding box center [1264, 182] width 152 height 35
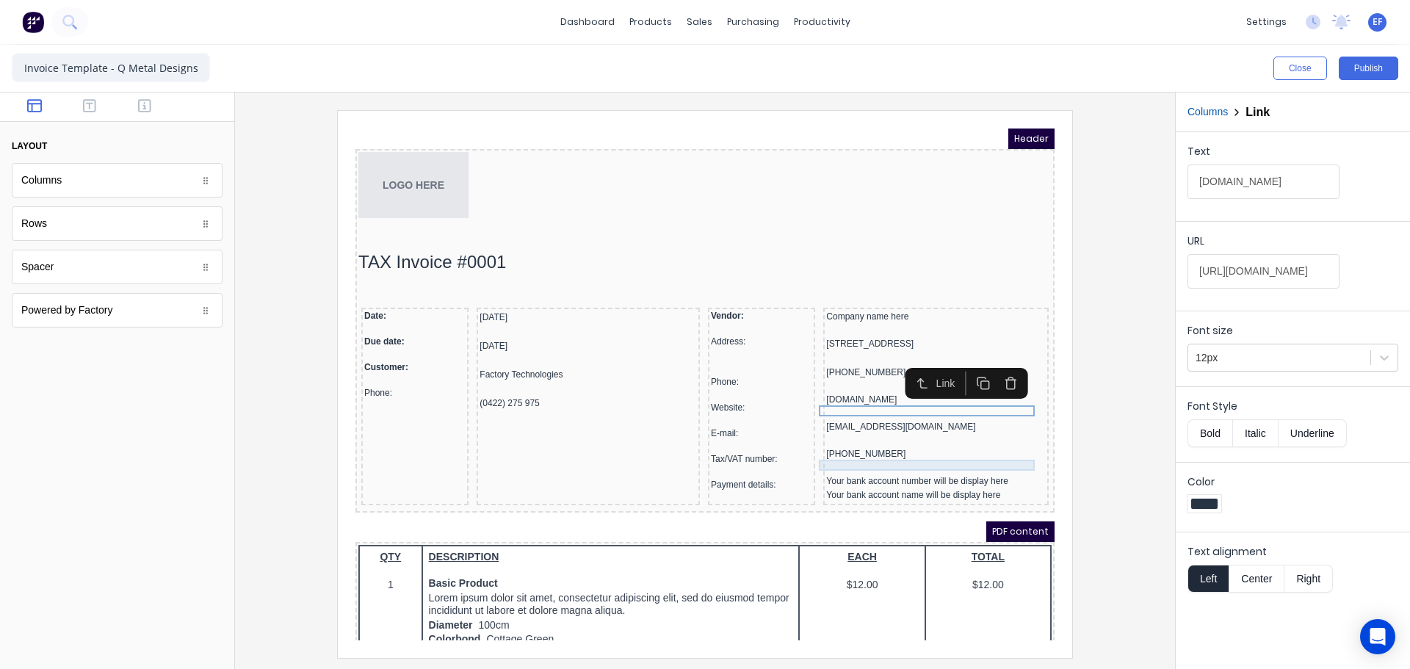
click at [858, 442] on div "[PHONE_NUMBER]" at bounding box center [919, 436] width 220 height 11
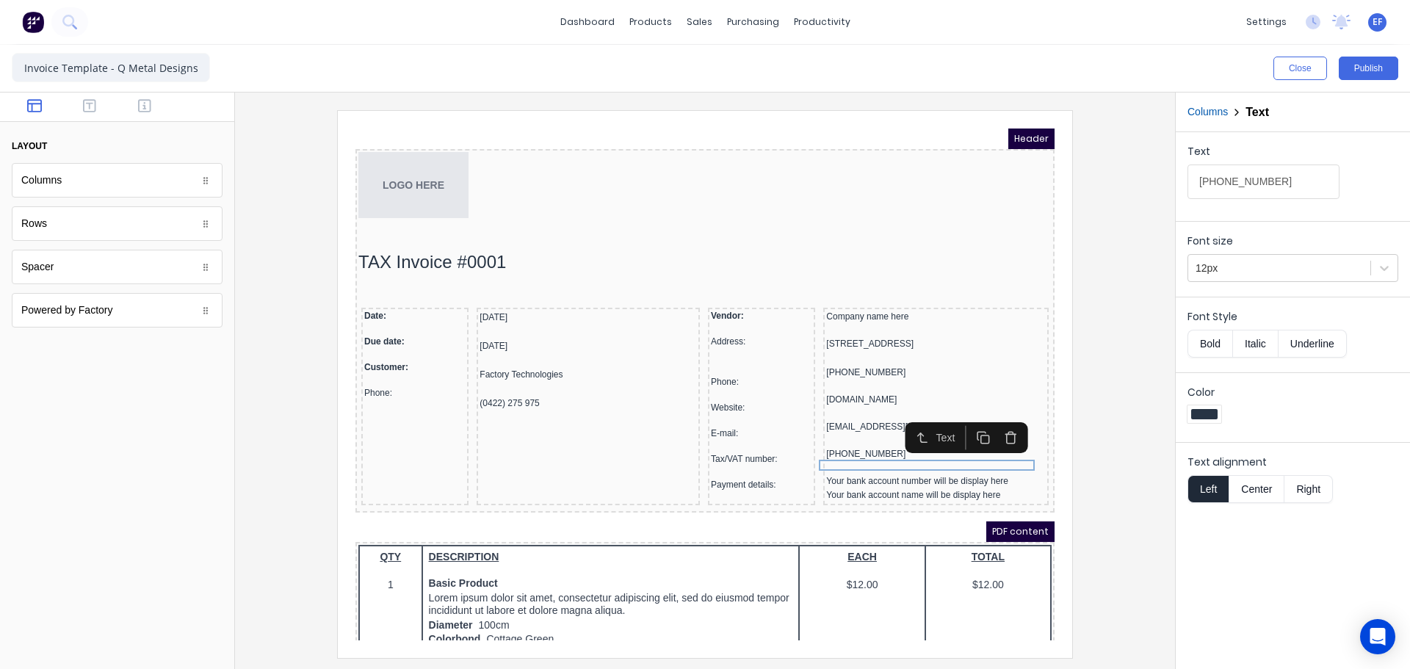
drag, startPoint x: 1266, startPoint y: 189, endPoint x: 1127, endPoint y: 188, distance: 138.8
click at [1127, 188] on div "Close Publish Components layout Columns Columns Rows Rows Spacer Spacer Powered…" at bounding box center [705, 357] width 1410 height 624
click at [821, 485] on div "Your bank account name will be display here" at bounding box center [919, 478] width 220 height 14
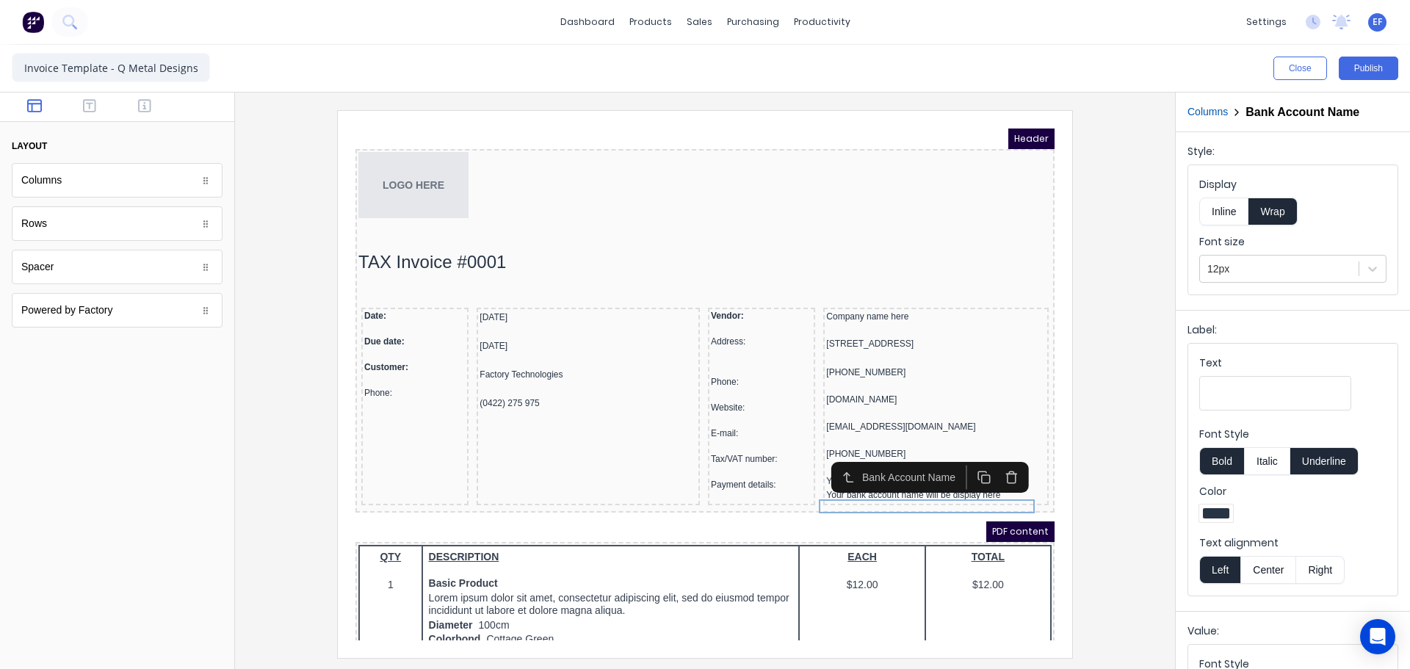
click at [812, 474] on div "Bank Account Name" at bounding box center [911, 459] width 211 height 31
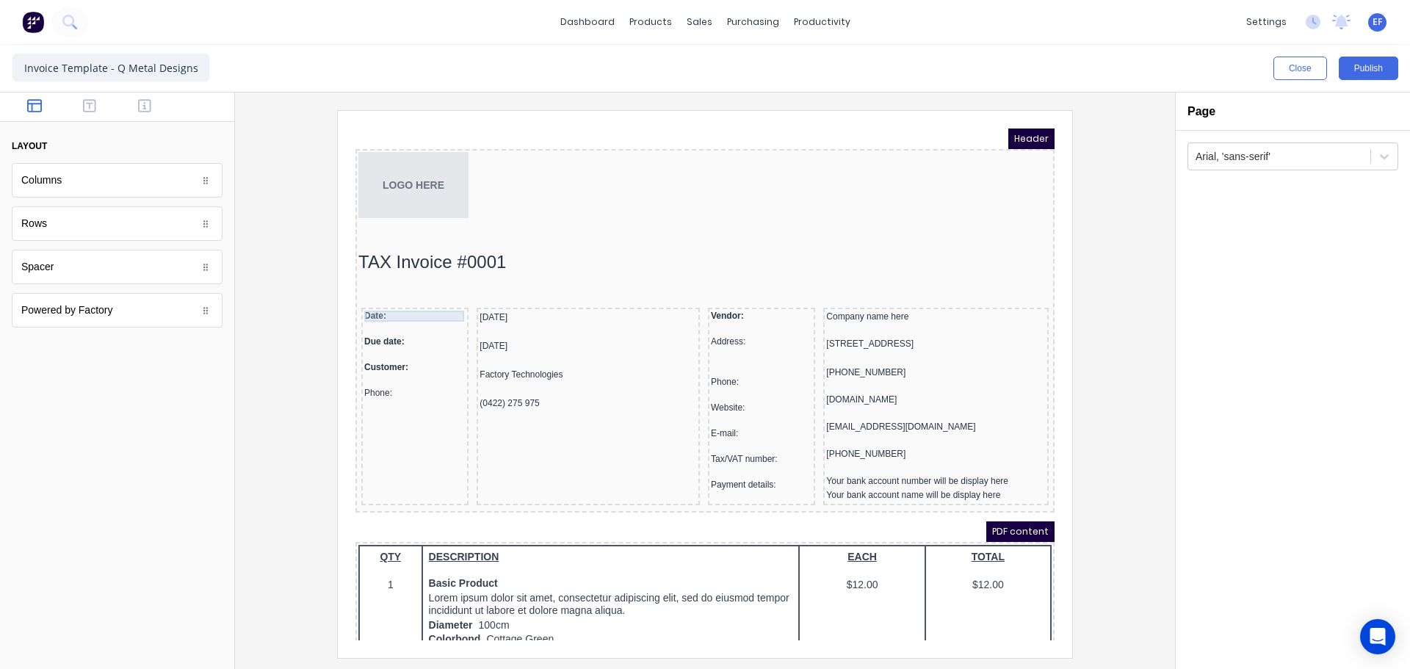
click at [367, 303] on div "Date:" at bounding box center [397, 298] width 101 height 11
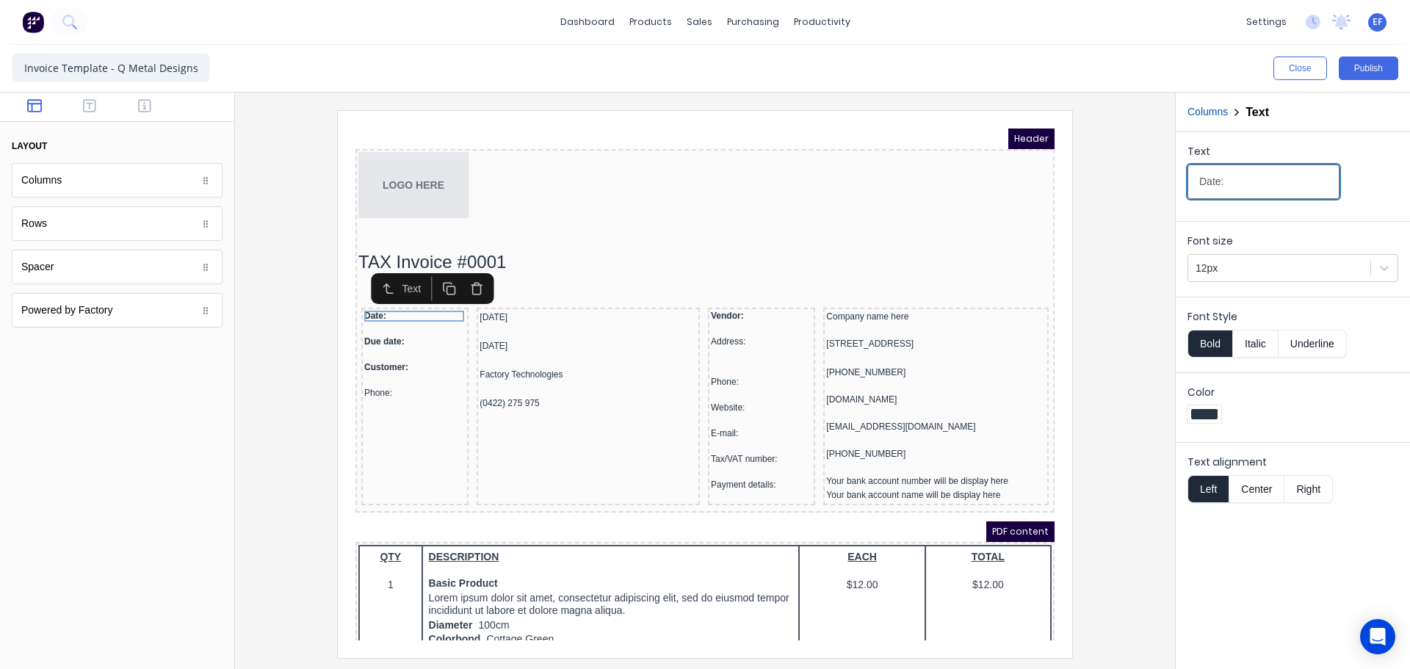
drag, startPoint x: 1234, startPoint y: 188, endPoint x: 1138, endPoint y: 190, distance: 96.2
click at [1138, 190] on div "Close Publish Components layout Columns Columns Rows Rows Spacer Spacer Powered…" at bounding box center [705, 357] width 1410 height 624
click at [397, 331] on div at bounding box center [397, 337] width 101 height 15
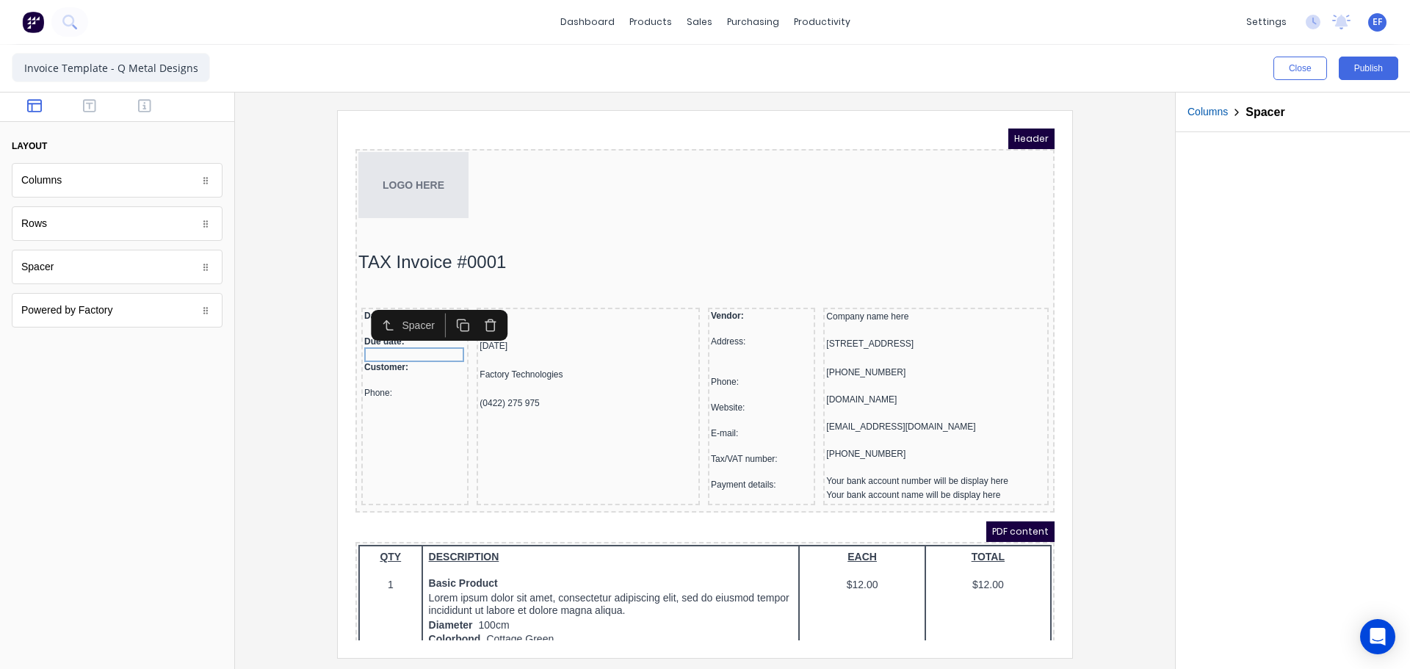
click at [352, 322] on div "Spacer" at bounding box center [405, 307] width 117 height 31
click at [399, 321] on div "Due date:" at bounding box center [397, 324] width 101 height 11
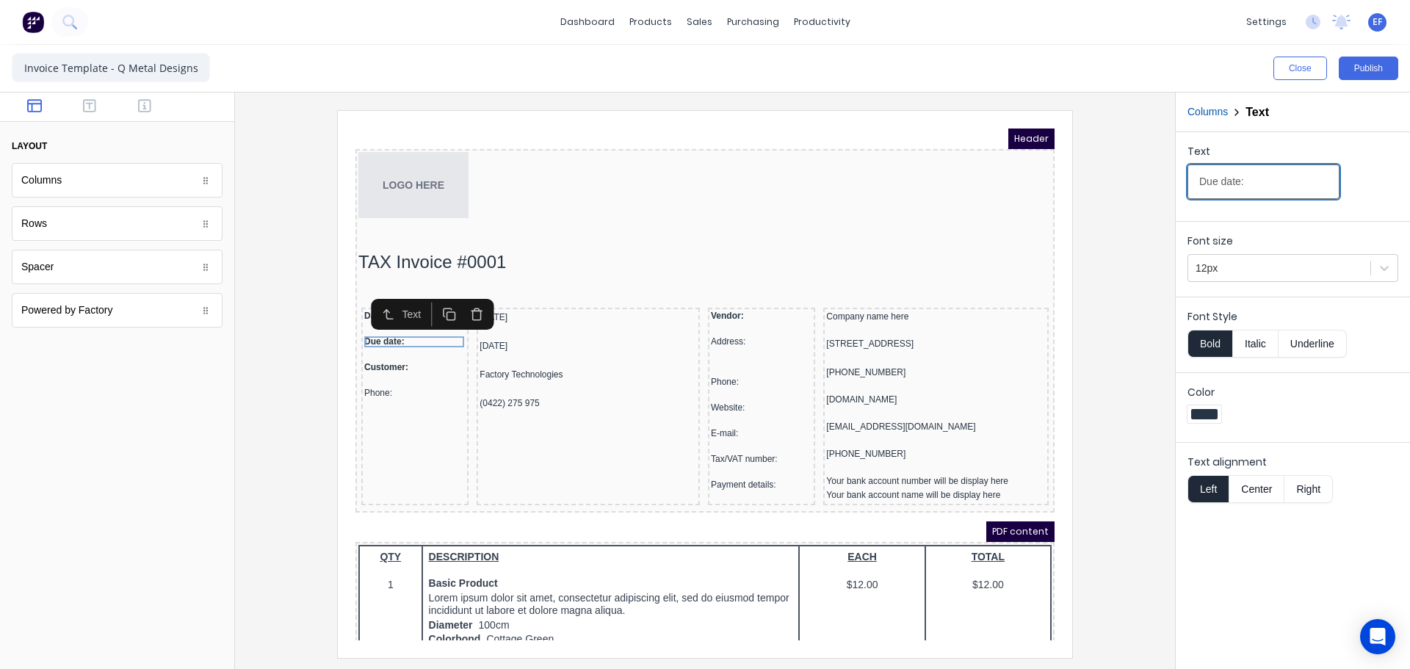
drag, startPoint x: 1253, startPoint y: 179, endPoint x: 1158, endPoint y: 183, distance: 94.8
click at [1158, 183] on div "Close Publish Components layout Columns Columns Rows Rows Spacer Spacer Powered…" at bounding box center [705, 357] width 1410 height 624
click at [375, 348] on div "Customer:" at bounding box center [397, 349] width 101 height 11
click at [1180, 188] on div "Text Customer:" at bounding box center [1293, 173] width 234 height 83
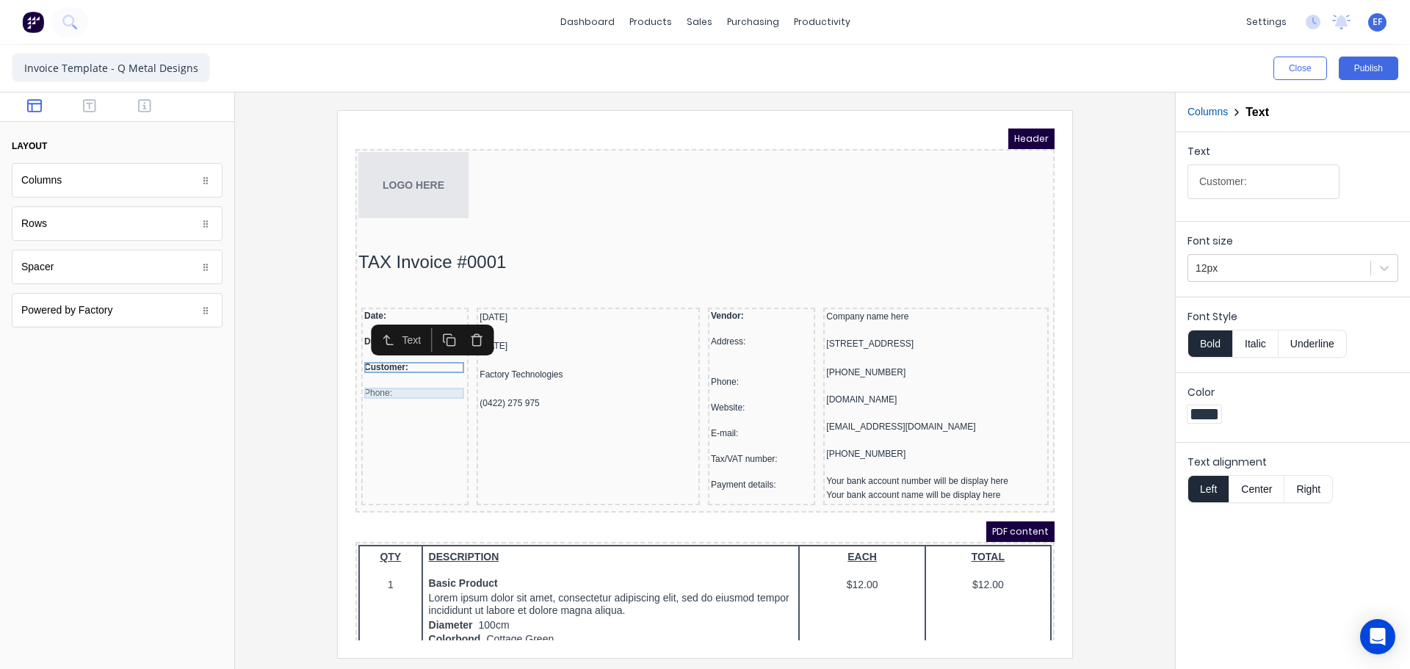
click at [380, 375] on div "Phone:" at bounding box center [397, 375] width 101 height 11
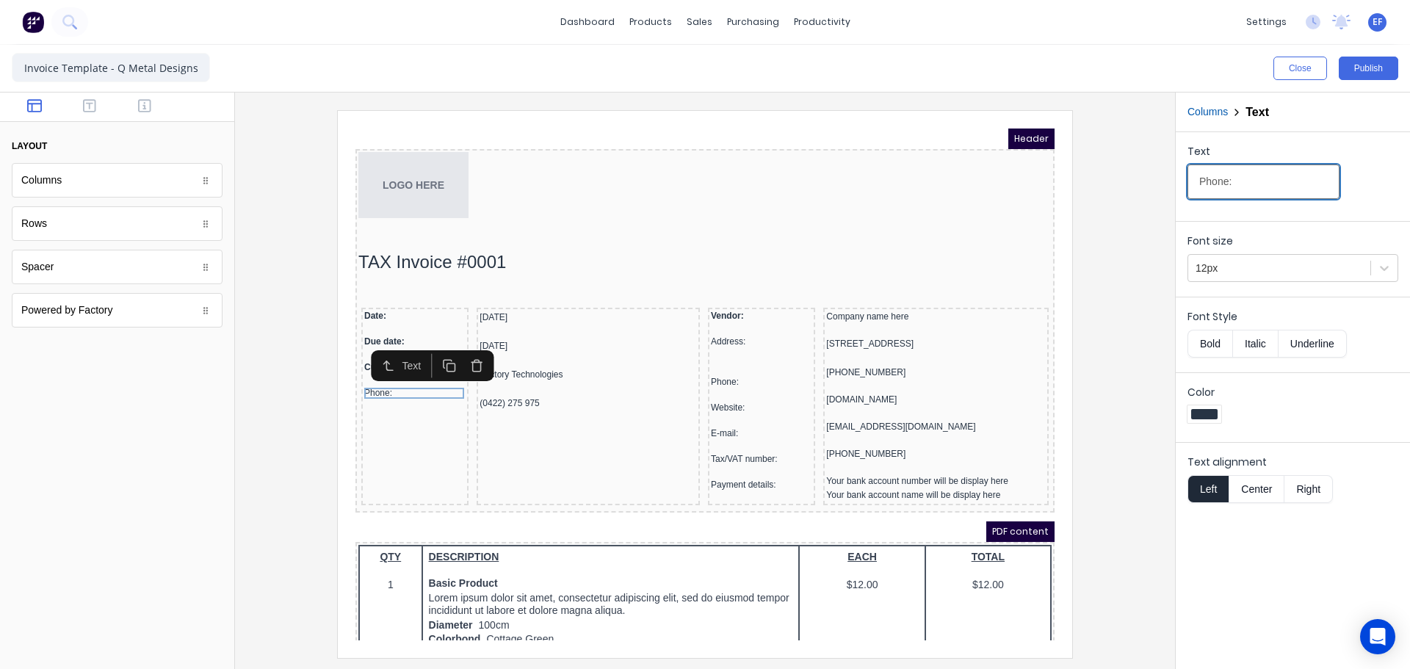
drag, startPoint x: 1248, startPoint y: 184, endPoint x: 1135, endPoint y: 184, distance: 113.1
click at [1135, 184] on div "Close Publish Components layout Columns Columns Rows Rows Spacer Spacer Powered…" at bounding box center [705, 357] width 1410 height 624
click at [708, 300] on div "Vendor:" at bounding box center [743, 298] width 101 height 11
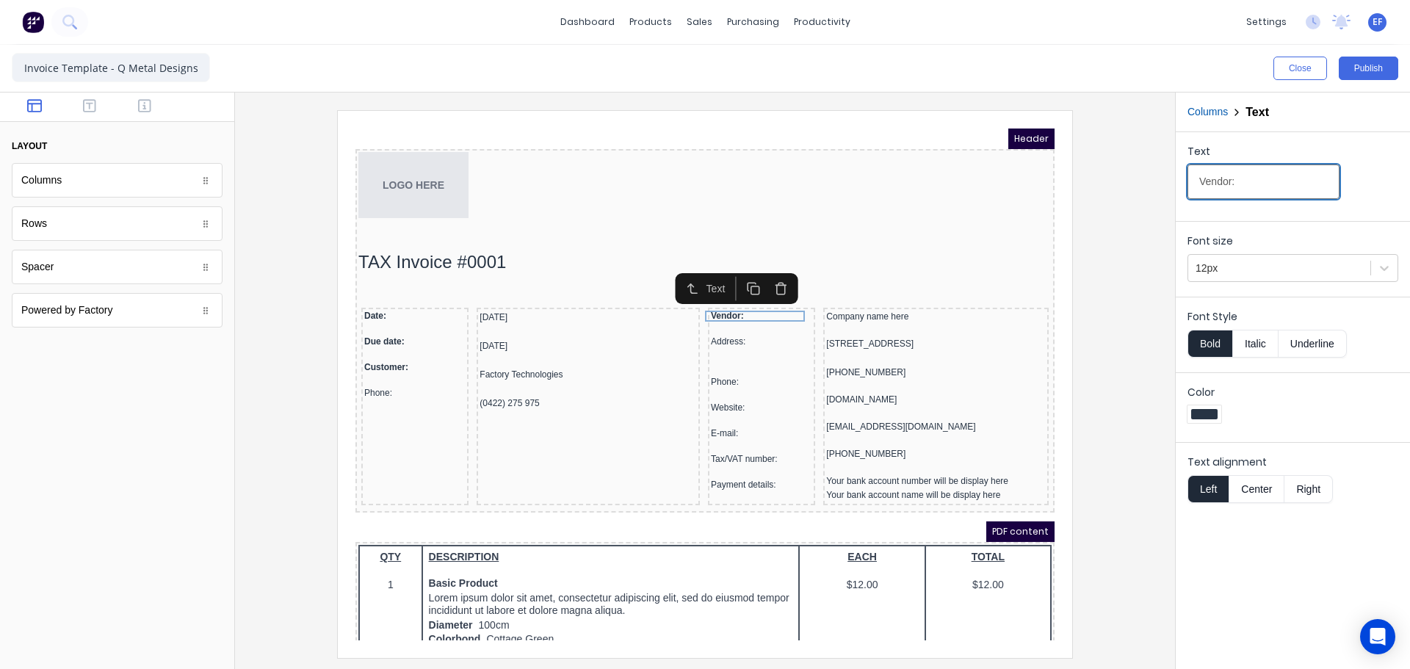
click at [1153, 187] on div "Close Publish Components layout Columns Columns Rows Rows Spacer Spacer Powered…" at bounding box center [705, 357] width 1410 height 624
click at [762, 331] on div at bounding box center [743, 337] width 101 height 15
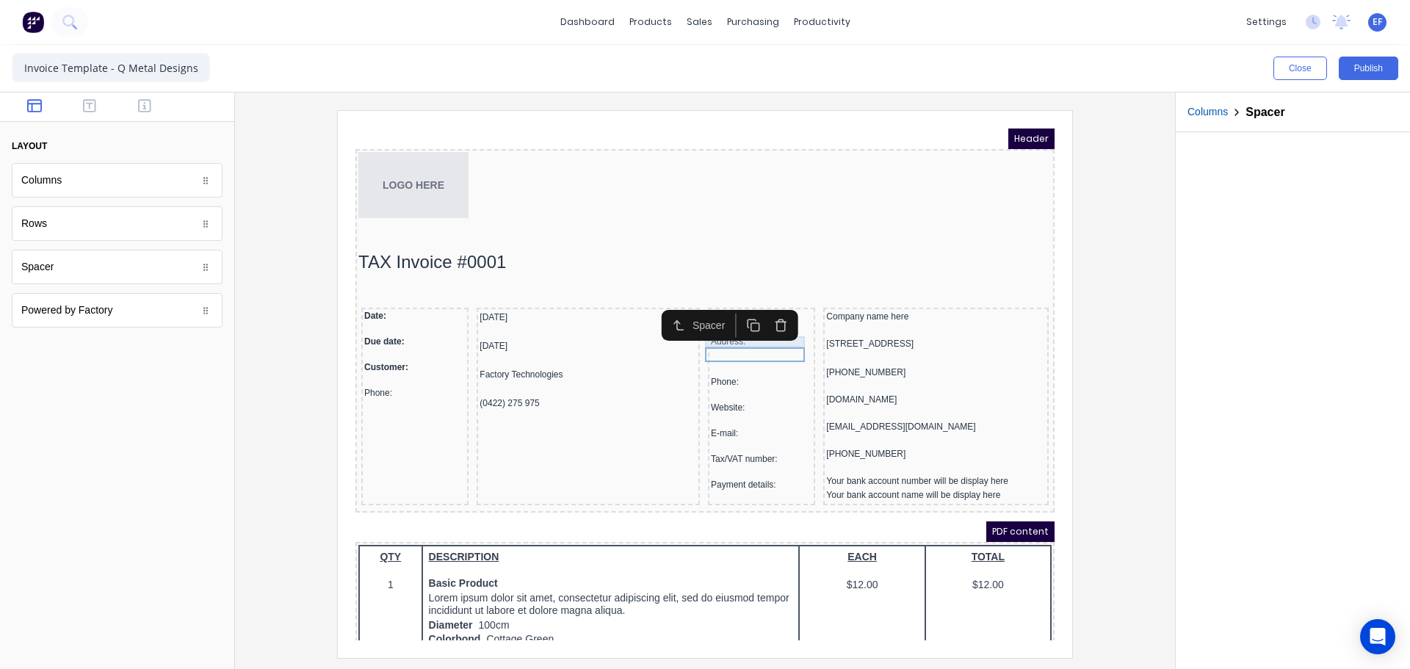
click at [757, 326] on div "Address:" at bounding box center [743, 324] width 101 height 11
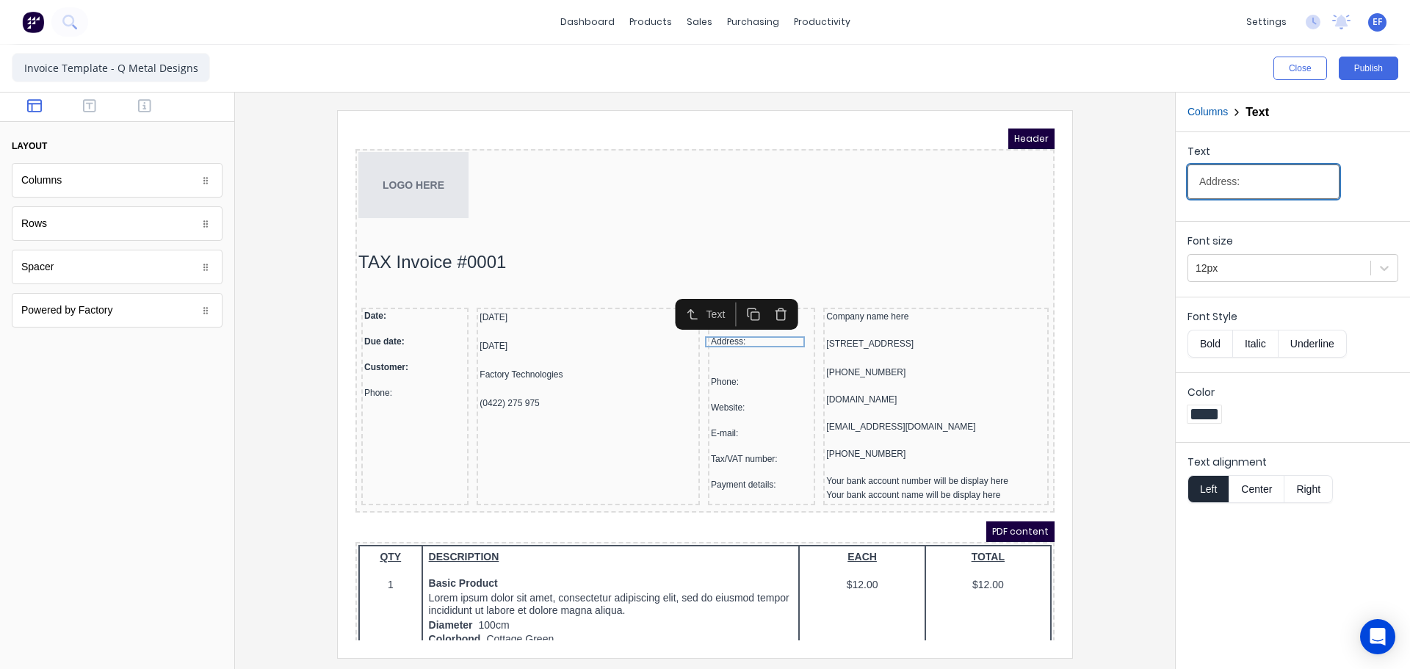
drag, startPoint x: 1225, startPoint y: 186, endPoint x: 1156, endPoint y: 180, distance: 69.3
click at [1156, 180] on div "Close Publish Components layout Columns Columns Rows Rows Spacer Spacer Powered…" at bounding box center [705, 357] width 1410 height 624
click at [743, 356] on div at bounding box center [743, 351] width 101 height 15
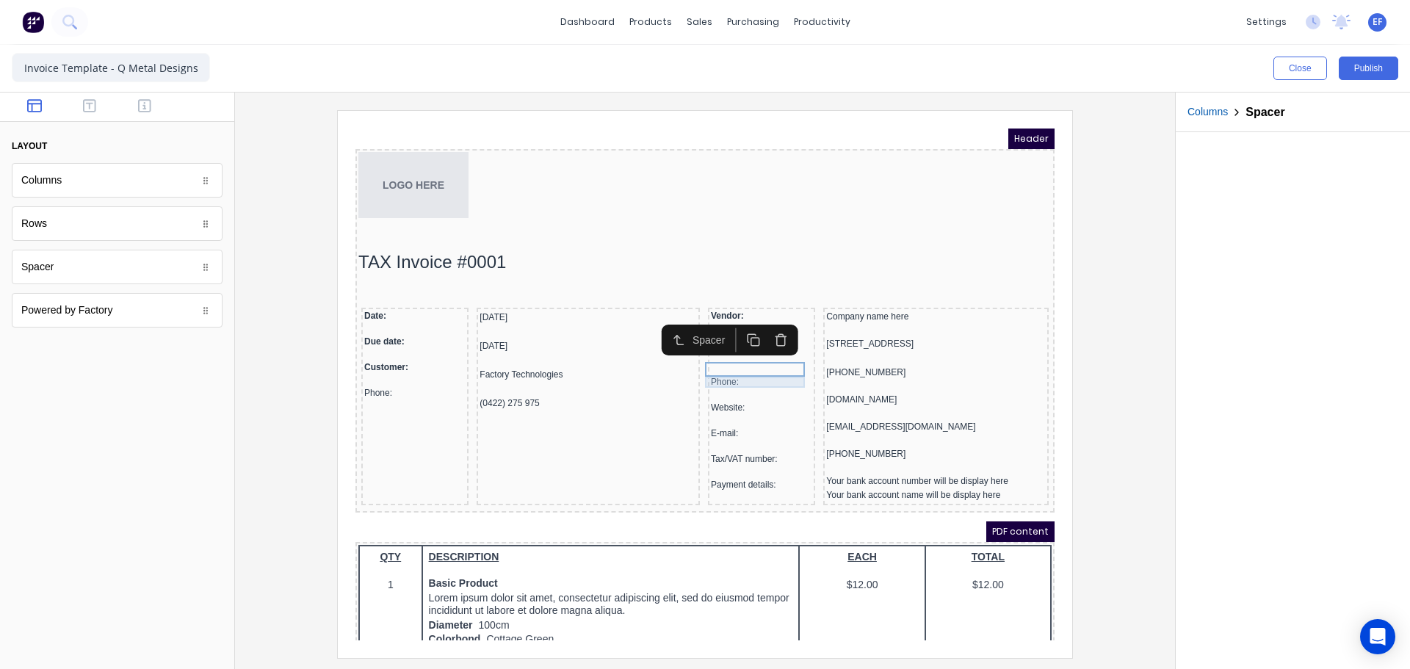
click at [707, 366] on div "Phone:" at bounding box center [743, 364] width 101 height 11
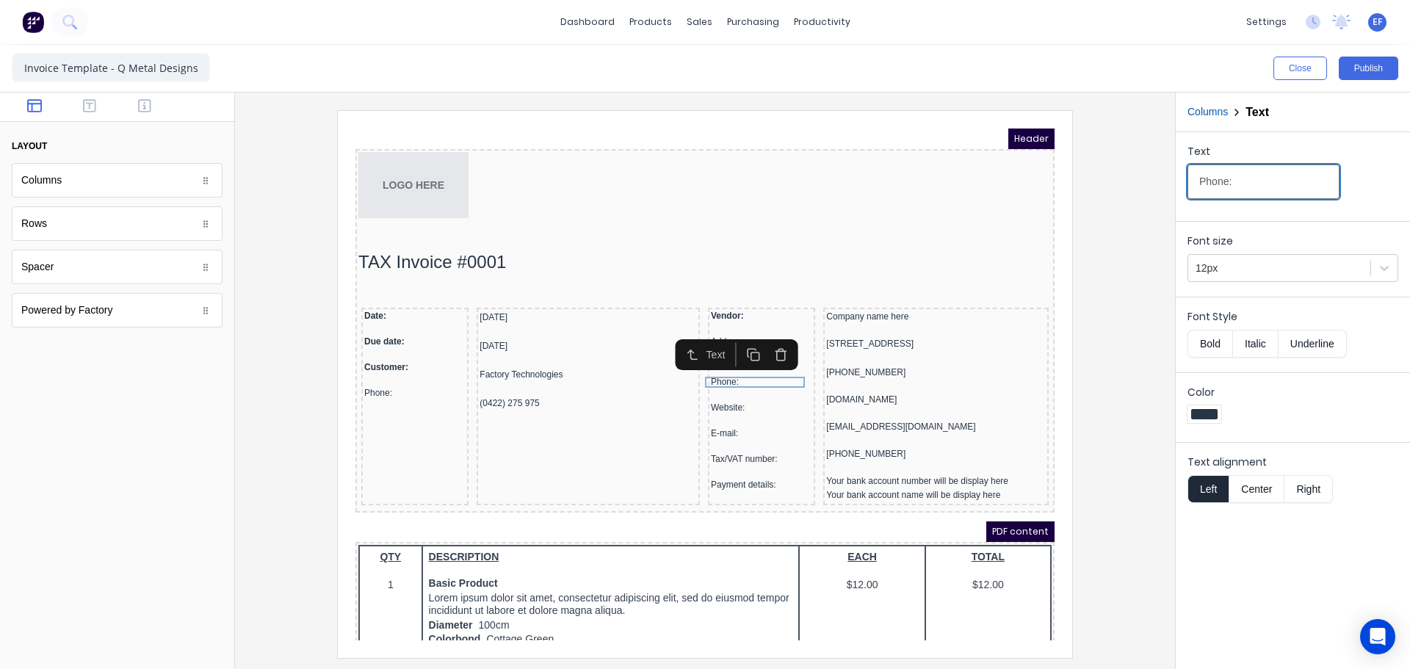
drag, startPoint x: 1239, startPoint y: 184, endPoint x: 1144, endPoint y: 183, distance: 95.5
click at [1144, 183] on div "Close Publish Components layout Columns Columns Rows Rows Spacer Spacer Powered…" at bounding box center [705, 357] width 1410 height 624
click at [747, 385] on div "Website:" at bounding box center [743, 390] width 101 height 11
drag, startPoint x: 1249, startPoint y: 182, endPoint x: 1170, endPoint y: 187, distance: 79.5
click at [1170, 187] on div "Close Publish Components layout Columns Columns Rows Rows Spacer Spacer Powered…" at bounding box center [705, 357] width 1410 height 624
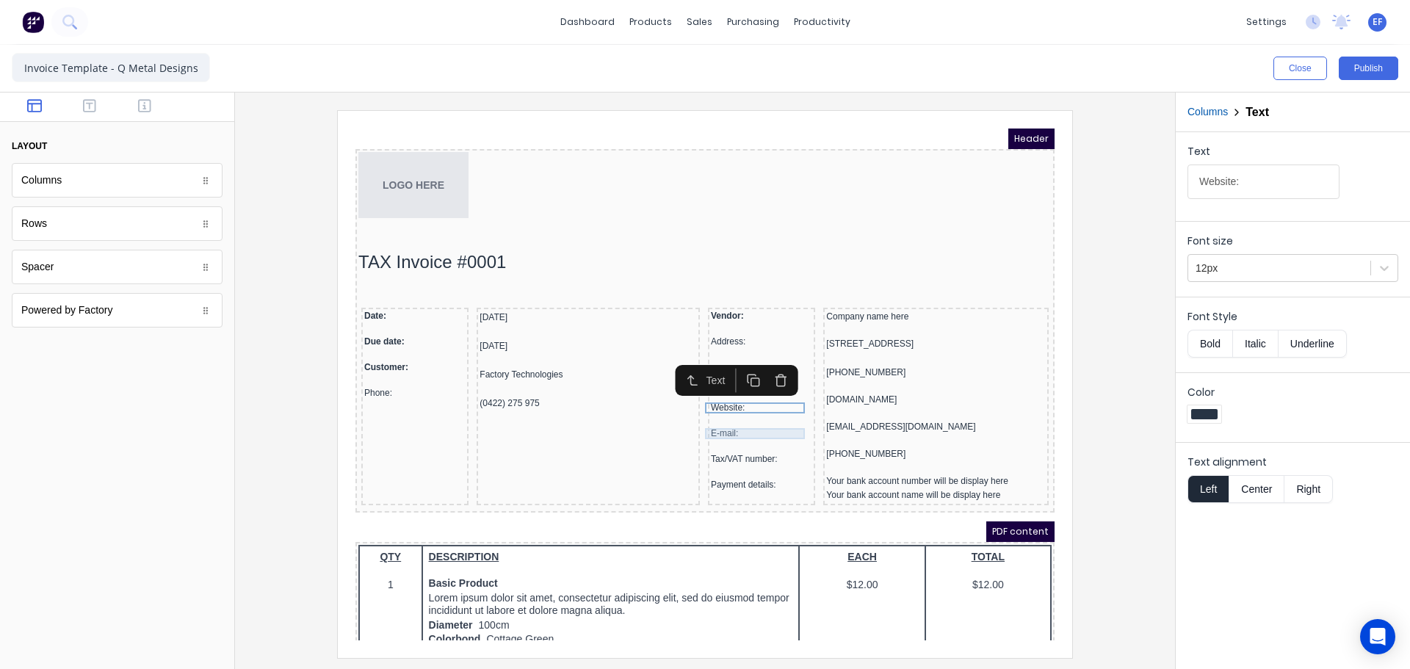
click at [709, 414] on div "E-mail:" at bounding box center [743, 416] width 101 height 11
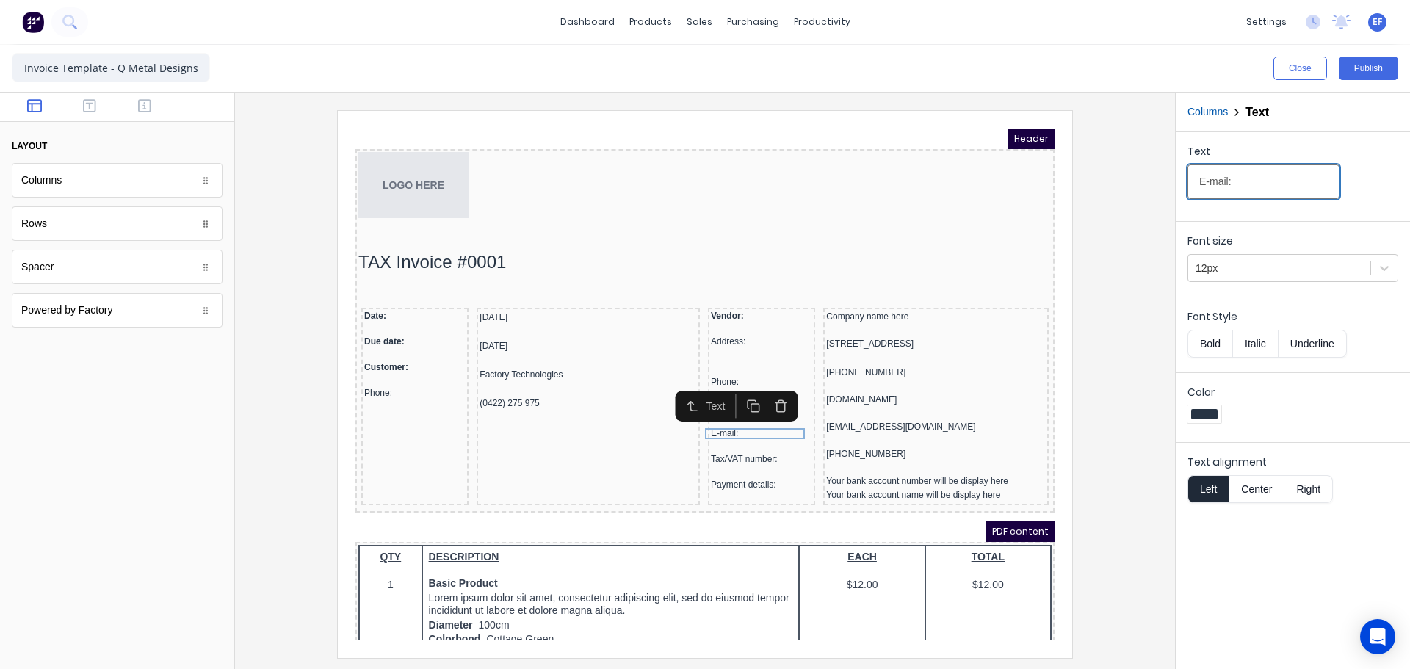
drag, startPoint x: 1248, startPoint y: 175, endPoint x: 1143, endPoint y: 187, distance: 105.8
click at [1143, 187] on div "Close Publish Components layout Columns Columns Rows Rows Spacer Spacer Powered…" at bounding box center [705, 357] width 1410 height 624
click at [700, 442] on div "Tax/VAT number:" at bounding box center [743, 441] width 101 height 11
drag, startPoint x: 1208, startPoint y: 184, endPoint x: 1154, endPoint y: 181, distance: 53.7
click at [1154, 181] on div "Close Publish Components layout Columns Columns Rows Rows Spacer Spacer Powered…" at bounding box center [705, 357] width 1410 height 624
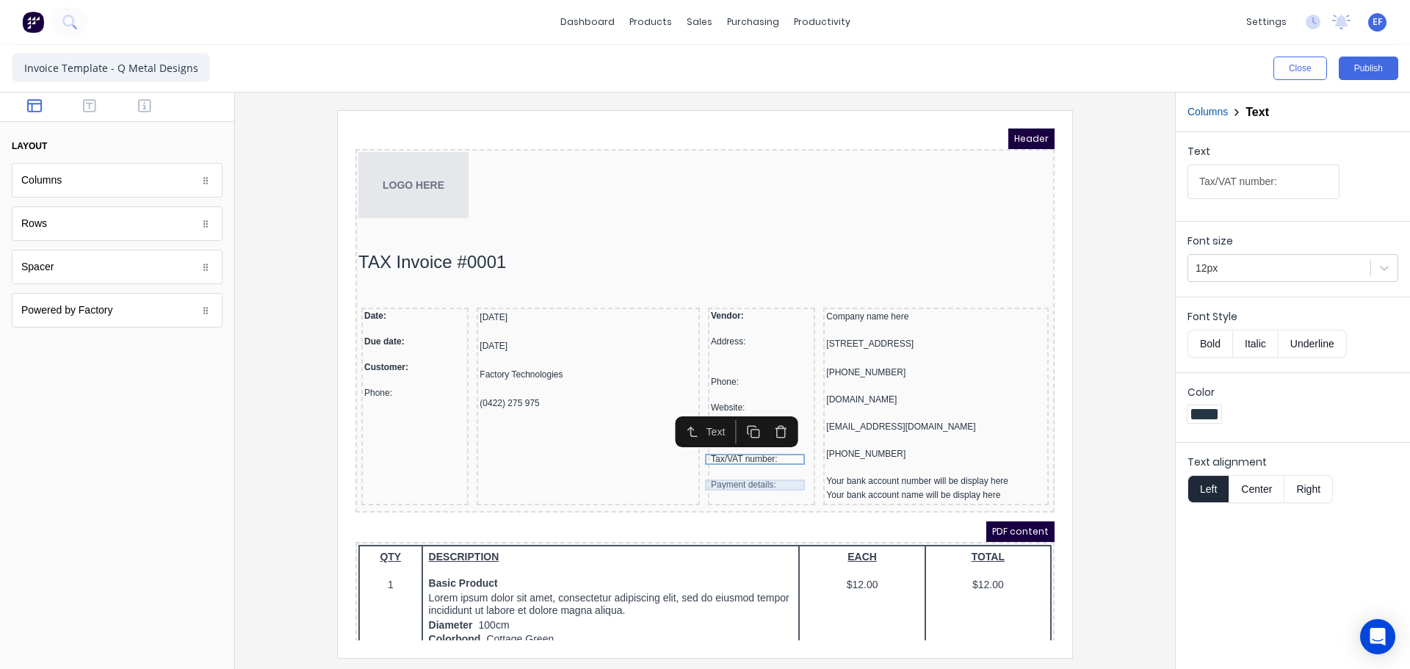
click at [761, 464] on div "Payment details:" at bounding box center [743, 467] width 101 height 11
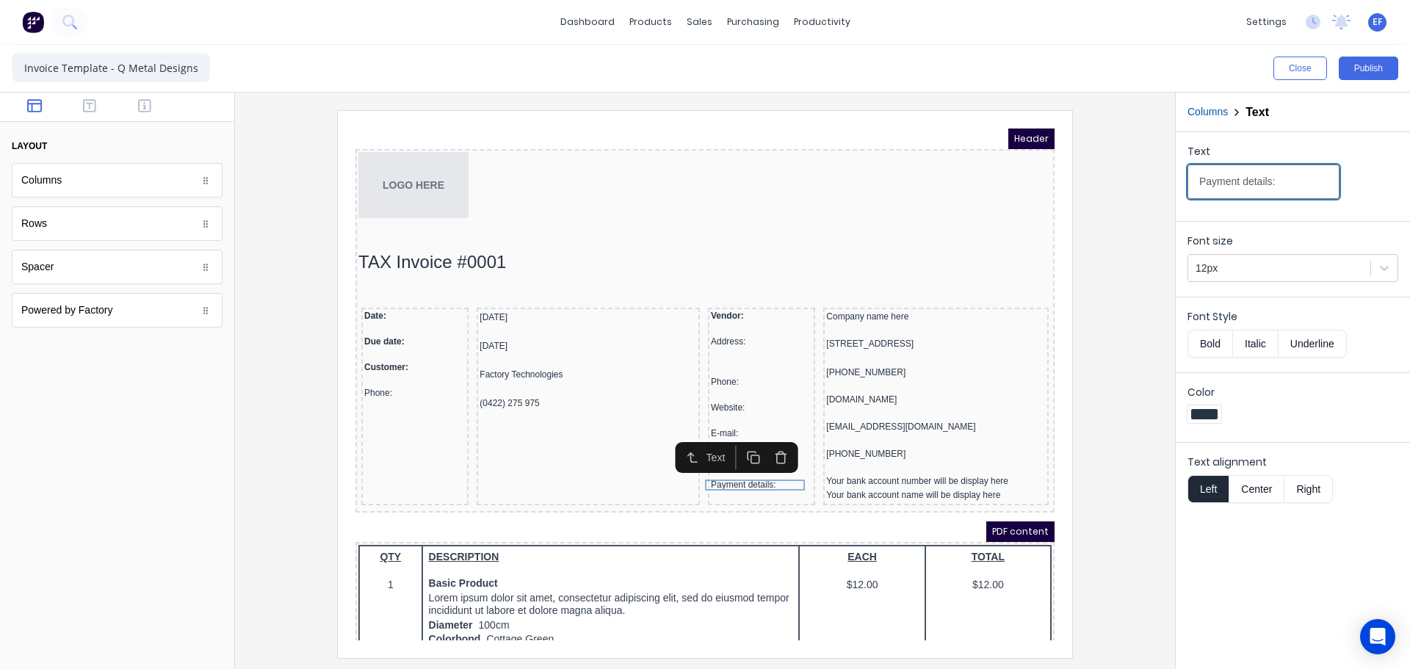
drag, startPoint x: 1287, startPoint y: 183, endPoint x: 1144, endPoint y: 184, distance: 143.2
click at [1144, 184] on div "Close Publish Components layout Columns Columns Rows Rows Spacer Spacer Powered…" at bounding box center [705, 357] width 1410 height 624
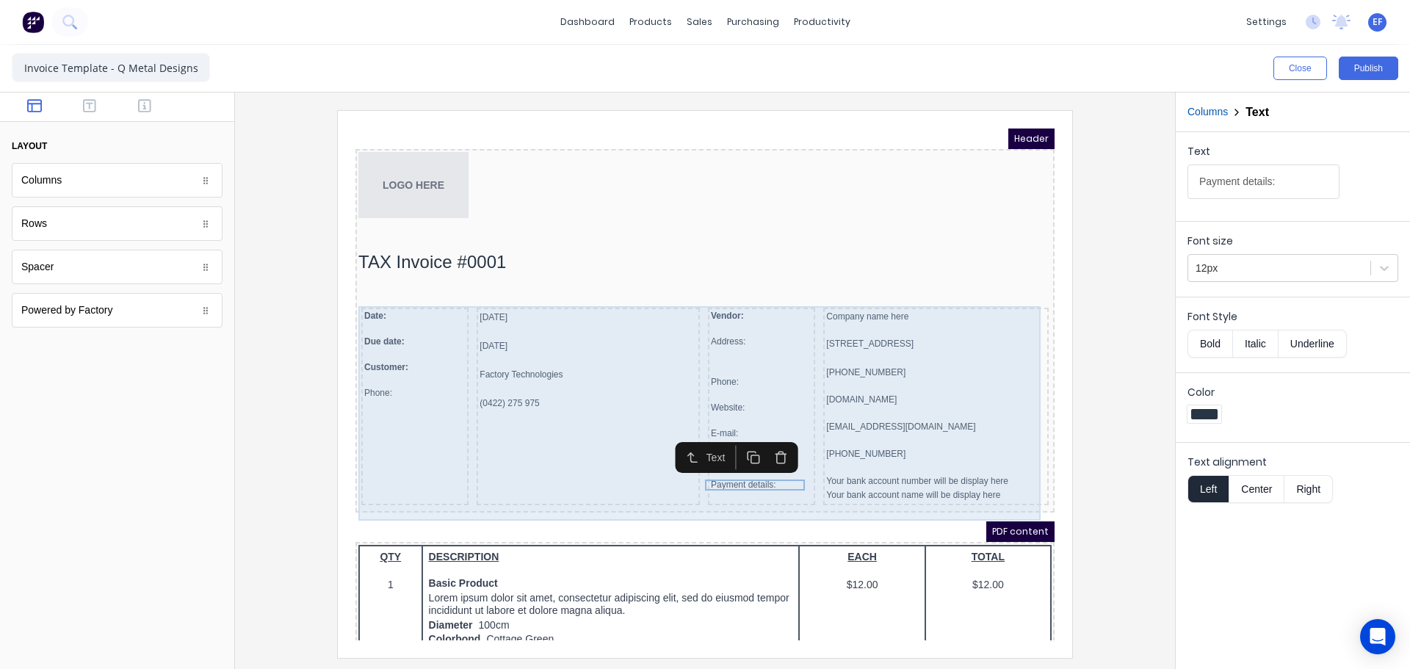
drag, startPoint x: 540, startPoint y: 406, endPoint x: 477, endPoint y: 452, distance: 78.3
click at [535, 406] on body "Header LOGO HERE TAX Invoice #0001 Date: Due date: Customer: Phone: 29/10/2024 …" at bounding box center [687, 367] width 699 height 512
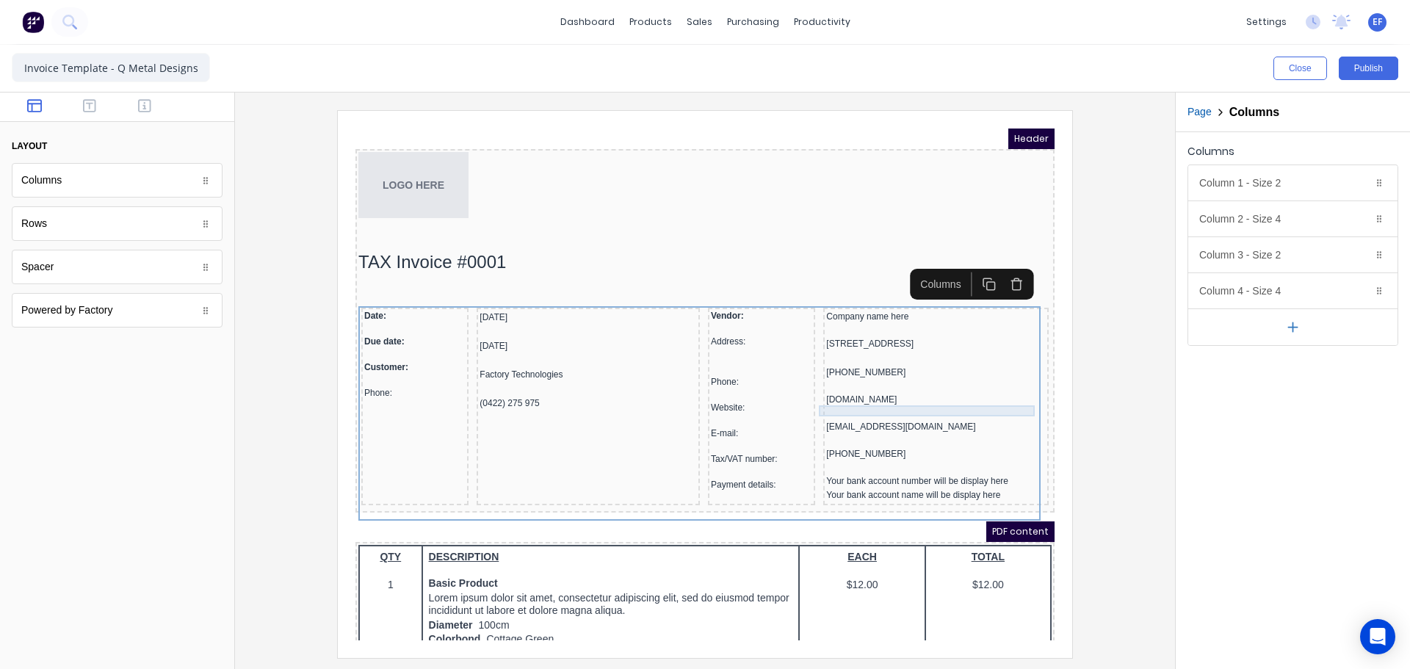
click at [880, 388] on div "www.qmetaldesigns.co.nz" at bounding box center [919, 382] width 220 height 11
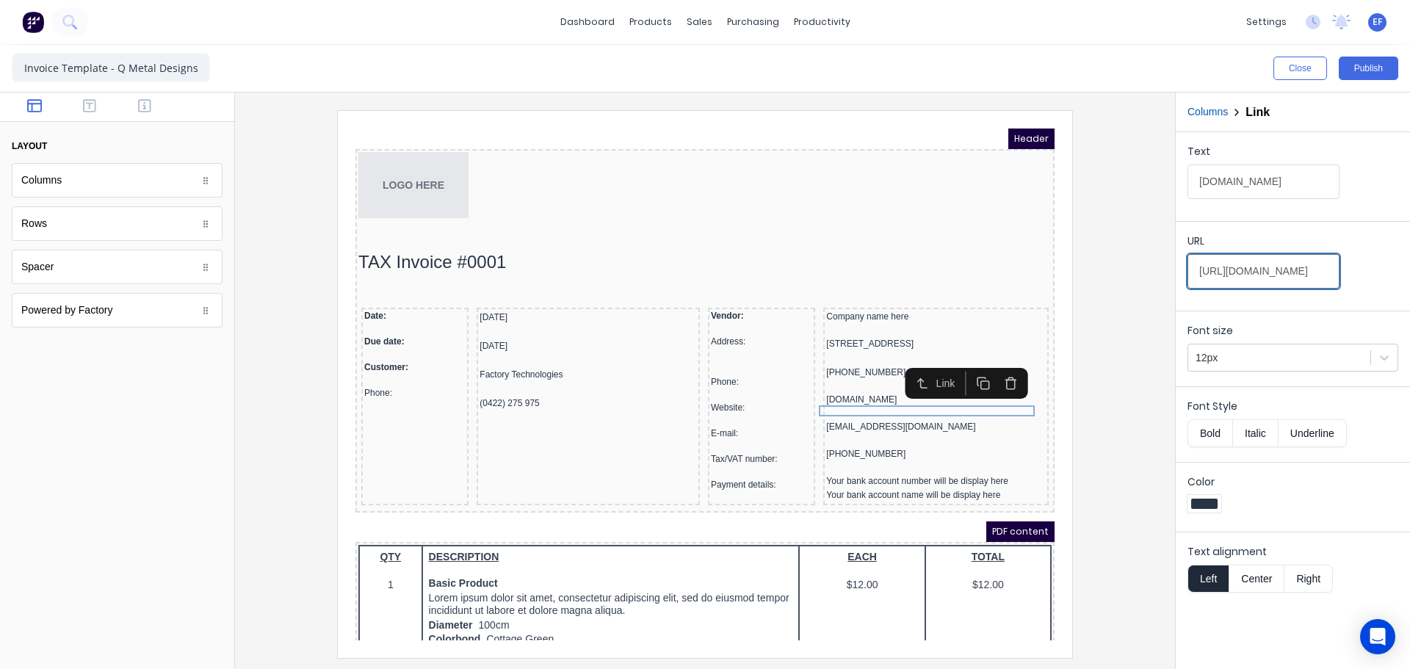
click at [1240, 273] on input "https://qmetaldesigns.co.nz/" at bounding box center [1264, 271] width 152 height 35
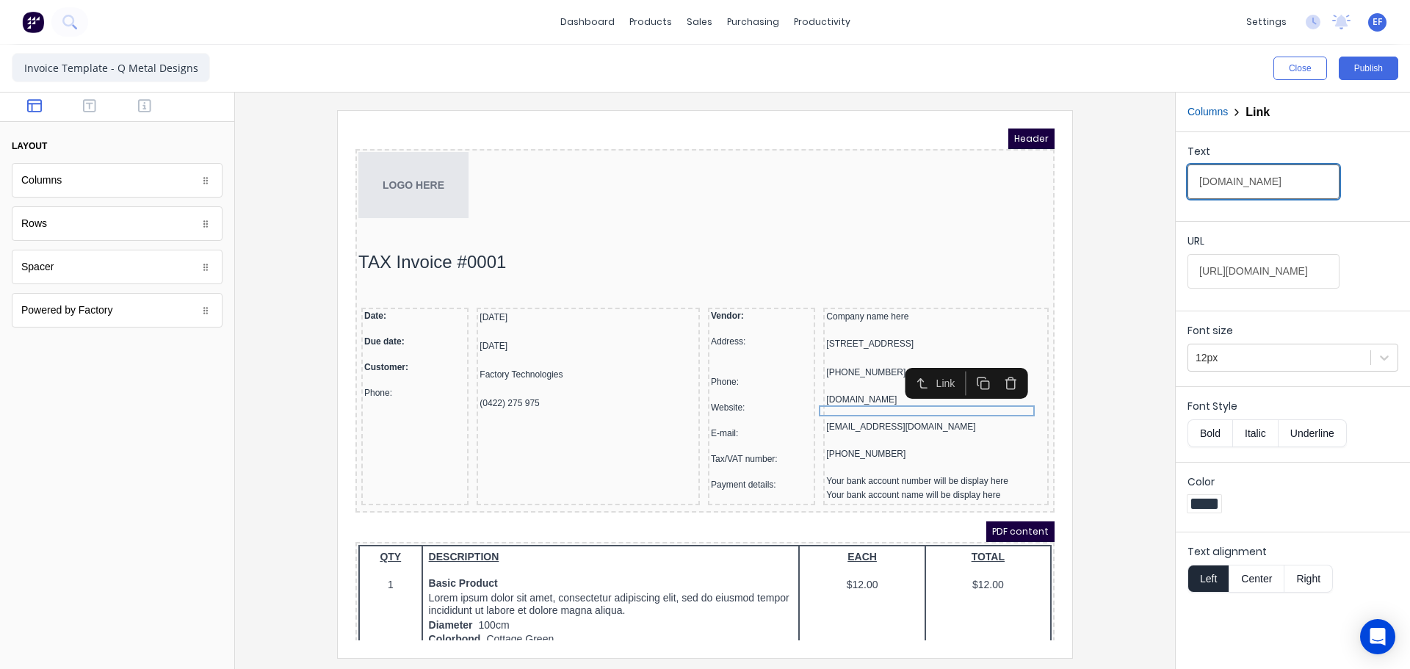
click at [1232, 179] on input "www.qmetaldesigns.co.nz" at bounding box center [1264, 182] width 152 height 35
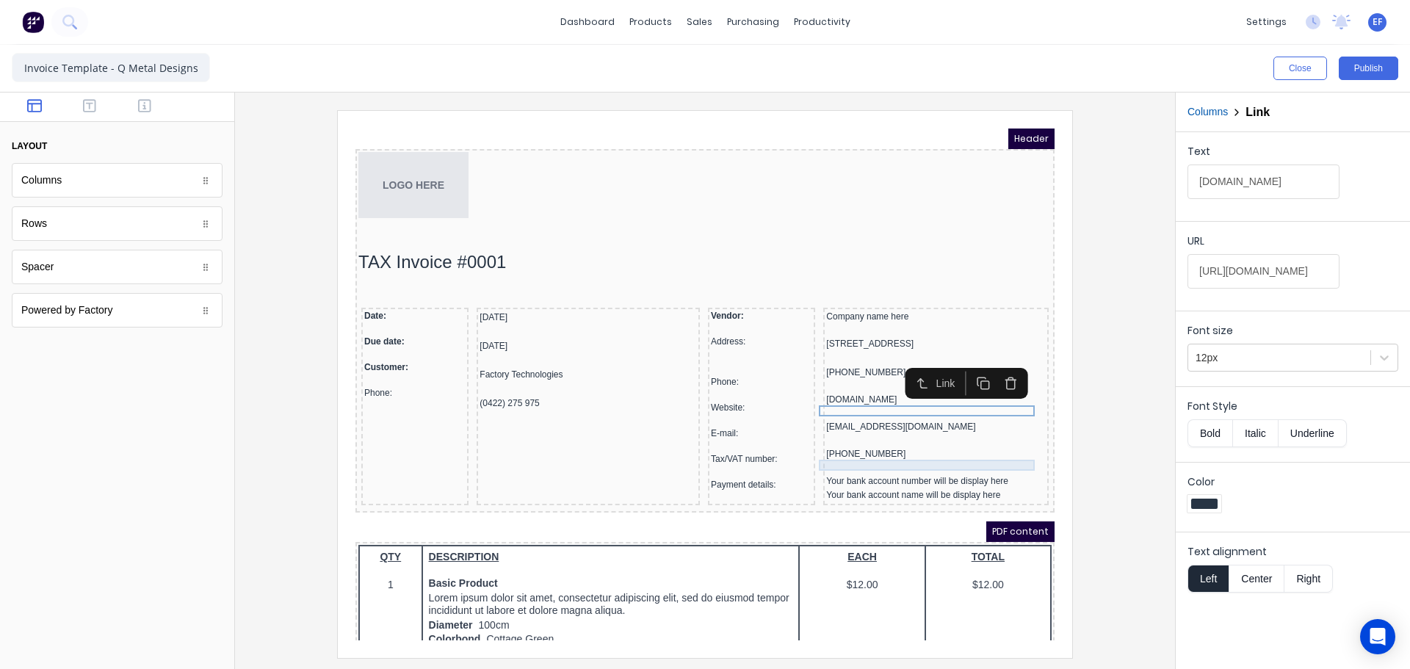
click at [829, 442] on div "122-263-639" at bounding box center [919, 436] width 220 height 11
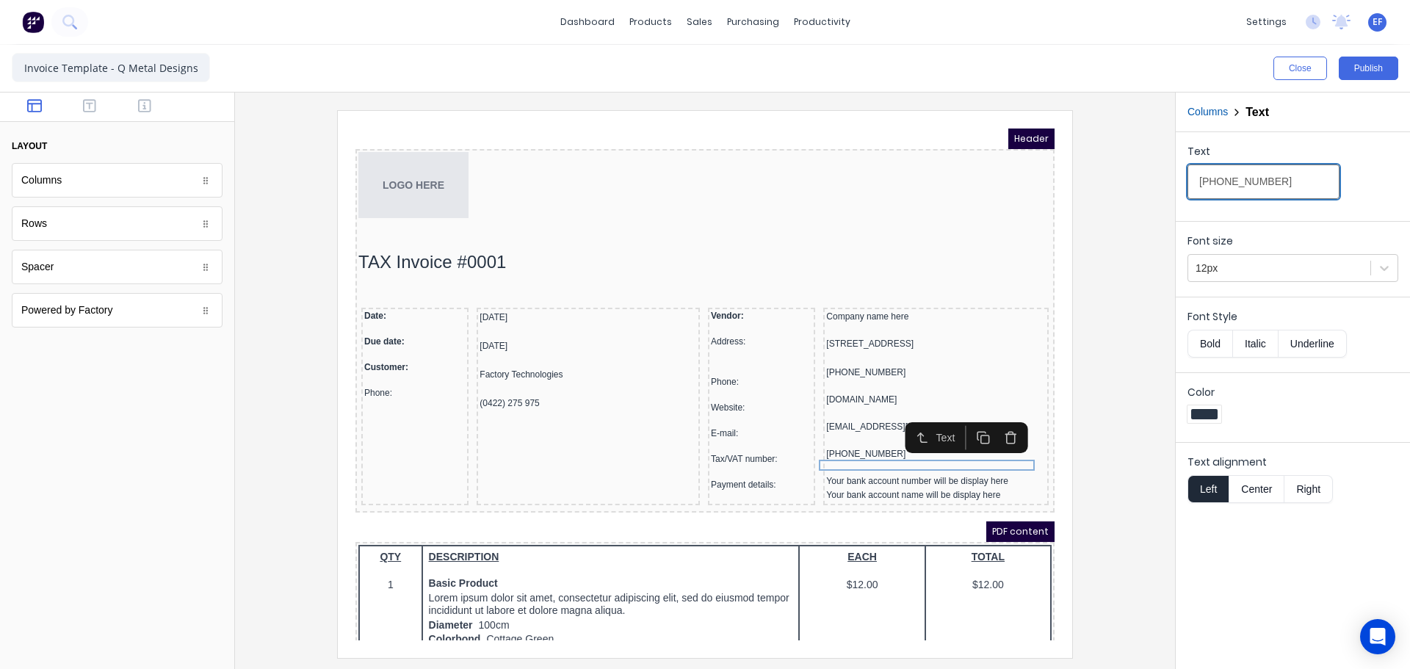
drag, startPoint x: 1270, startPoint y: 187, endPoint x: 1138, endPoint y: 187, distance: 132.2
click at [1138, 187] on div "Close Publish Components layout Columns Columns Rows Rows Spacer Spacer Powered…" at bounding box center [705, 357] width 1410 height 624
click at [354, 317] on iframe at bounding box center [705, 384] width 735 height 547
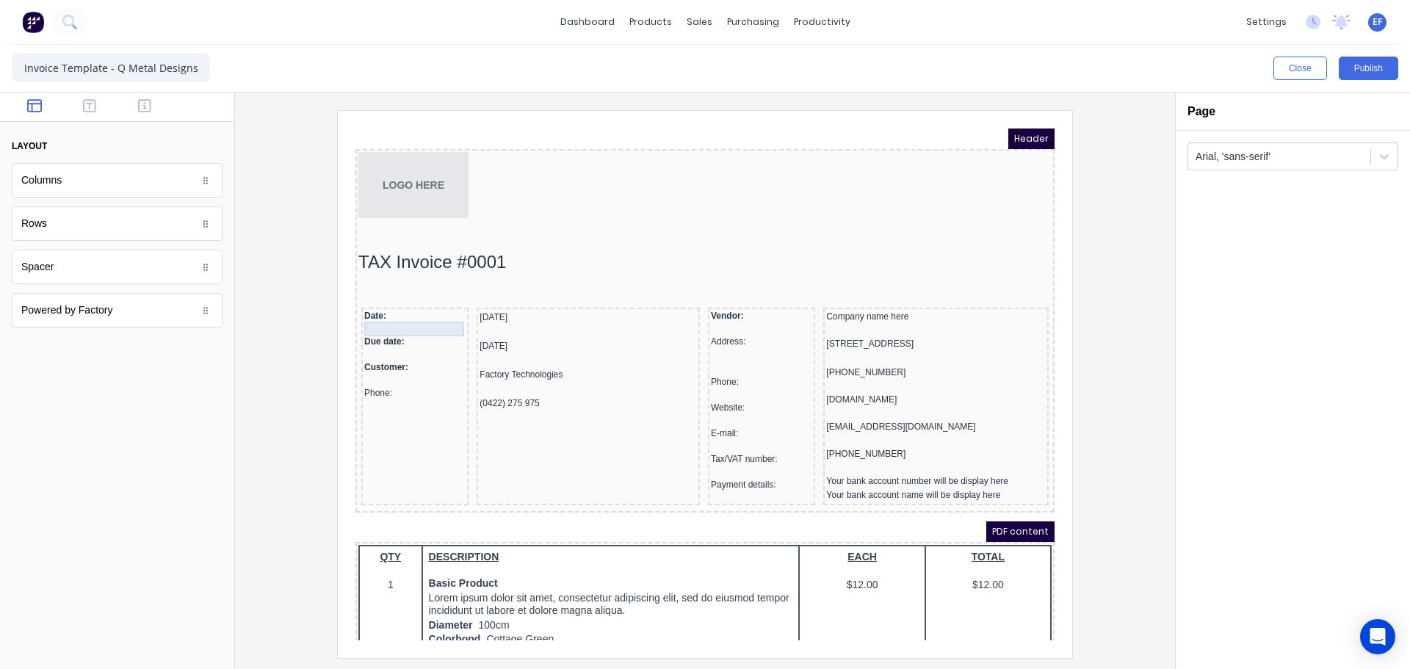
click at [430, 307] on div at bounding box center [397, 311] width 101 height 15
click at [356, 299] on div "Date:" at bounding box center [397, 298] width 101 height 11
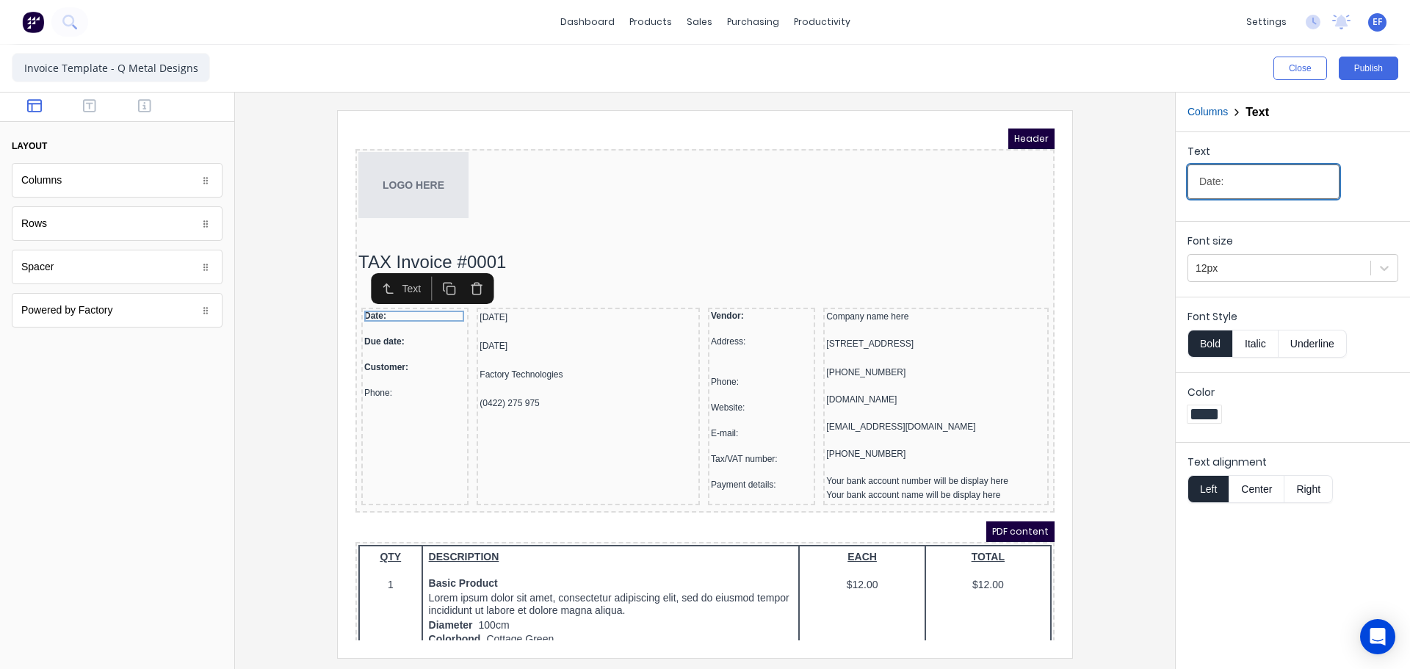
click at [1144, 184] on div "Close Publish Components layout Columns Columns Rows Rows Spacer Spacer Powered…" at bounding box center [705, 357] width 1410 height 624
click at [374, 325] on div "Due date:" at bounding box center [397, 324] width 101 height 11
drag, startPoint x: 1222, startPoint y: 189, endPoint x: 1125, endPoint y: 189, distance: 97.7
click at [1125, 189] on div "Close Publish Components layout Columns Columns Rows Rows Spacer Spacer Powered…" at bounding box center [705, 357] width 1410 height 624
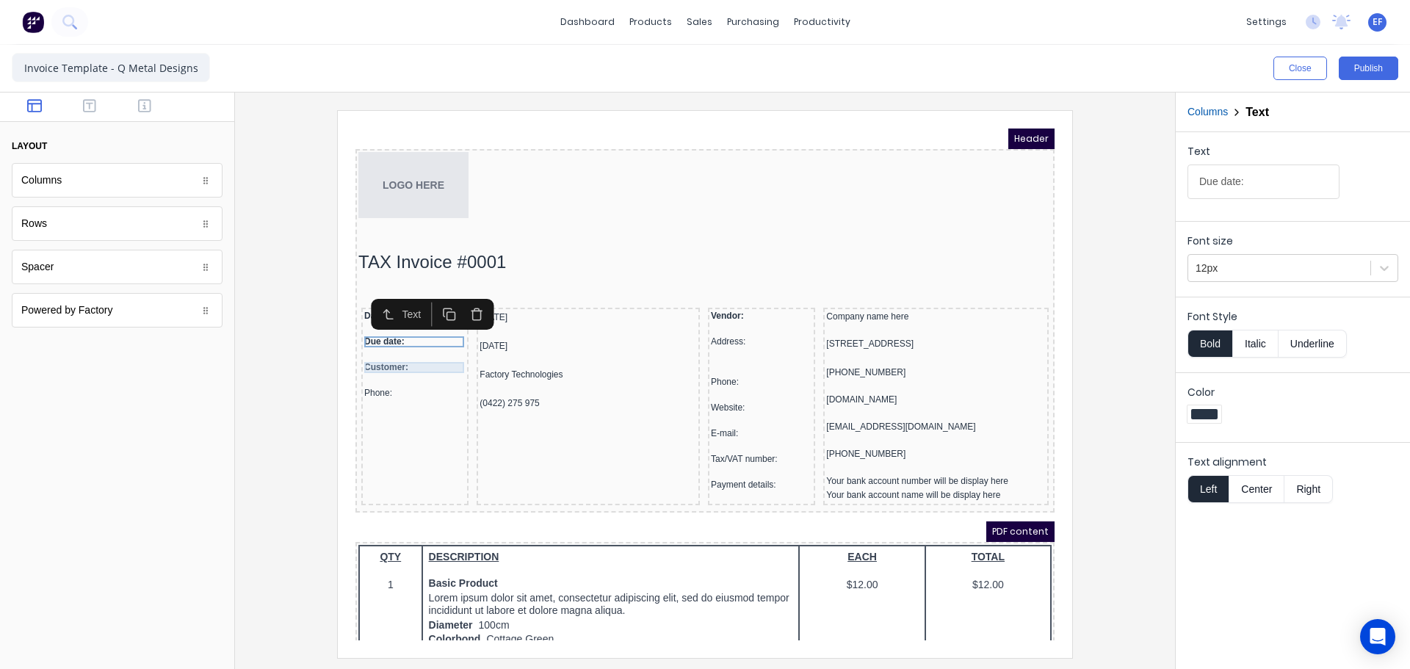
click at [355, 352] on div "Customer:" at bounding box center [397, 349] width 101 height 11
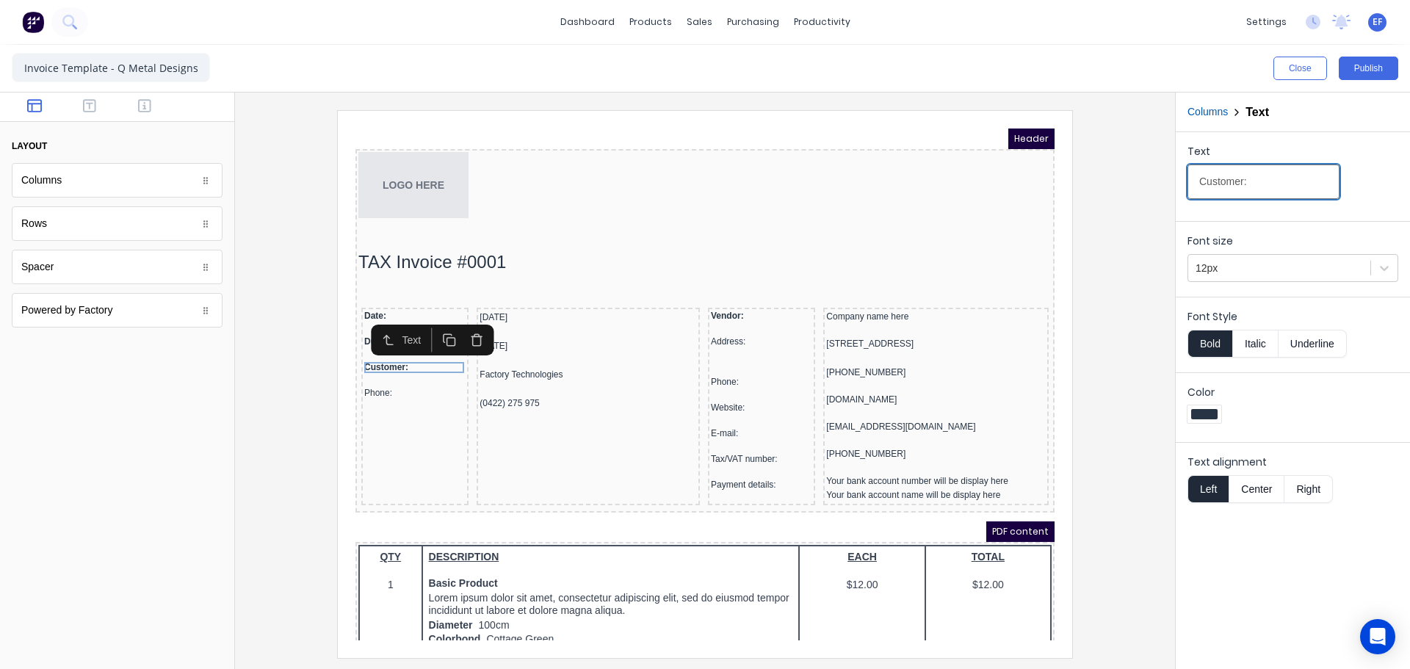
drag, startPoint x: 1288, startPoint y: 185, endPoint x: 1093, endPoint y: 190, distance: 194.7
click at [1093, 190] on div "Close Publish Components layout Columns Columns Rows Rows Spacer Spacer Powered…" at bounding box center [705, 357] width 1410 height 624
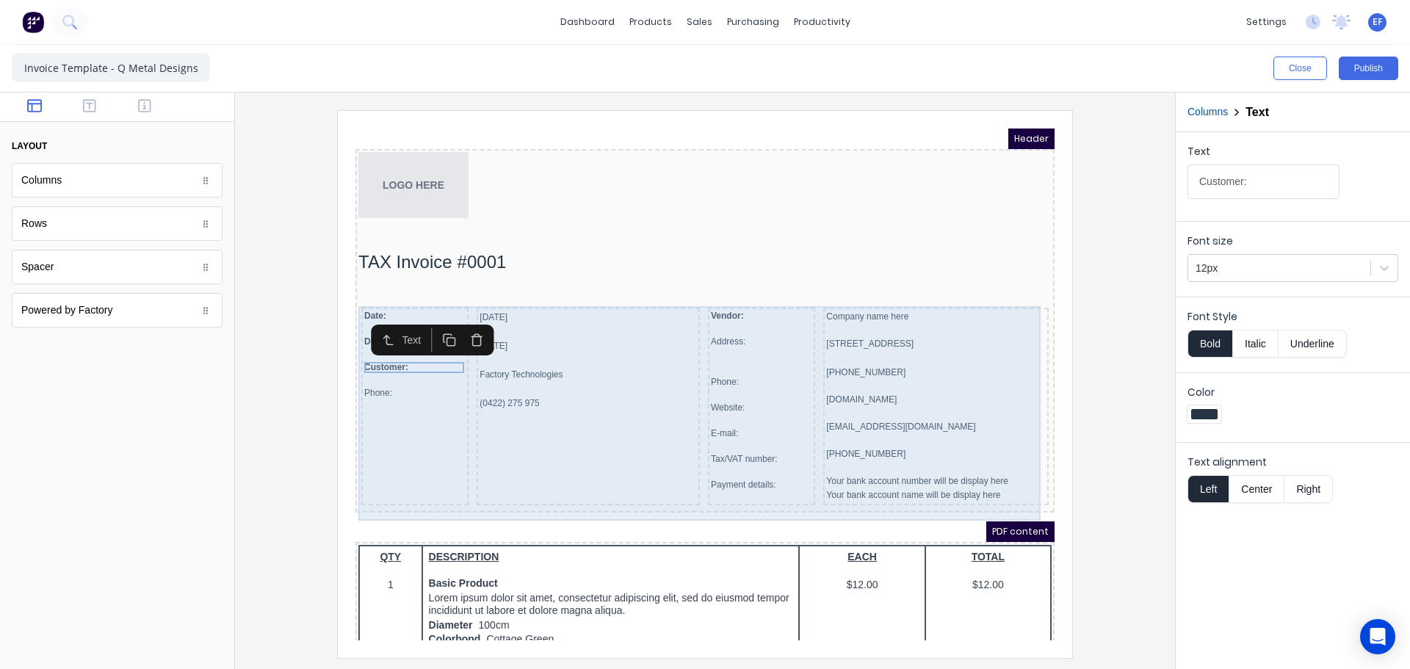
click at [392, 381] on div "Date: Due date: Customer: Phone:" at bounding box center [397, 389] width 107 height 198
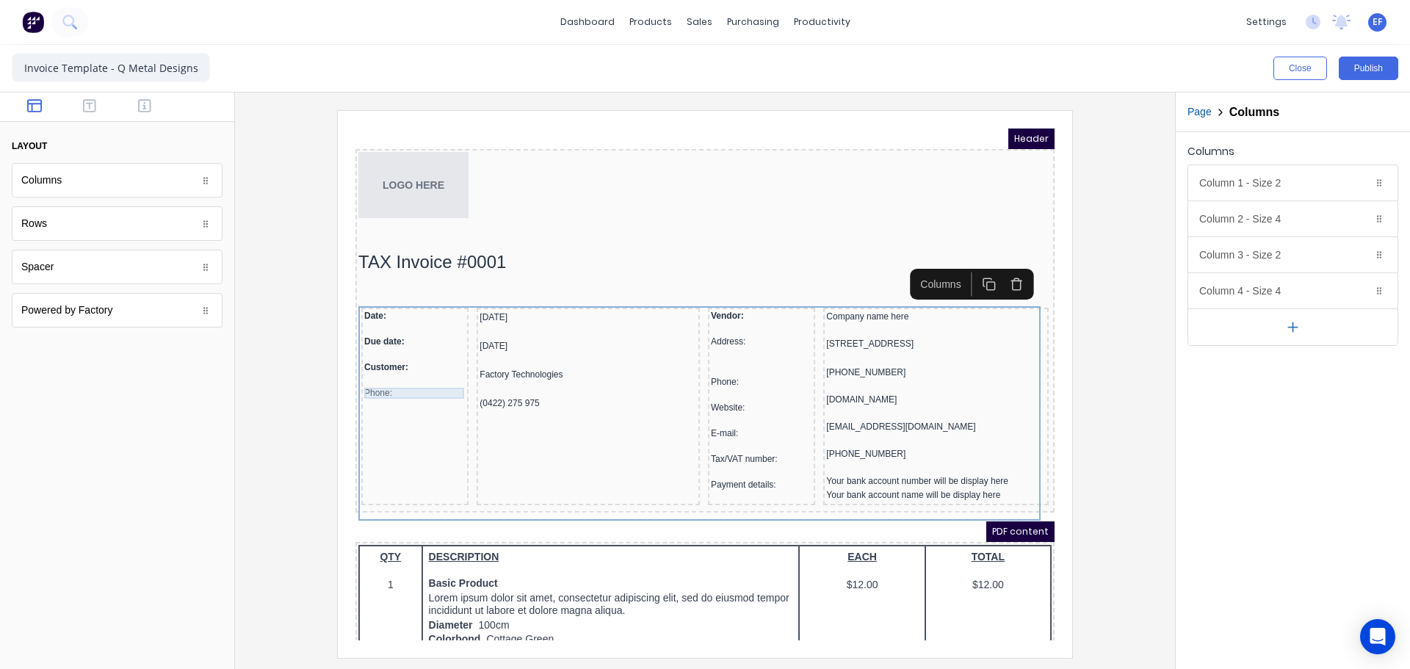
click at [393, 375] on div "Phone:" at bounding box center [397, 375] width 101 height 11
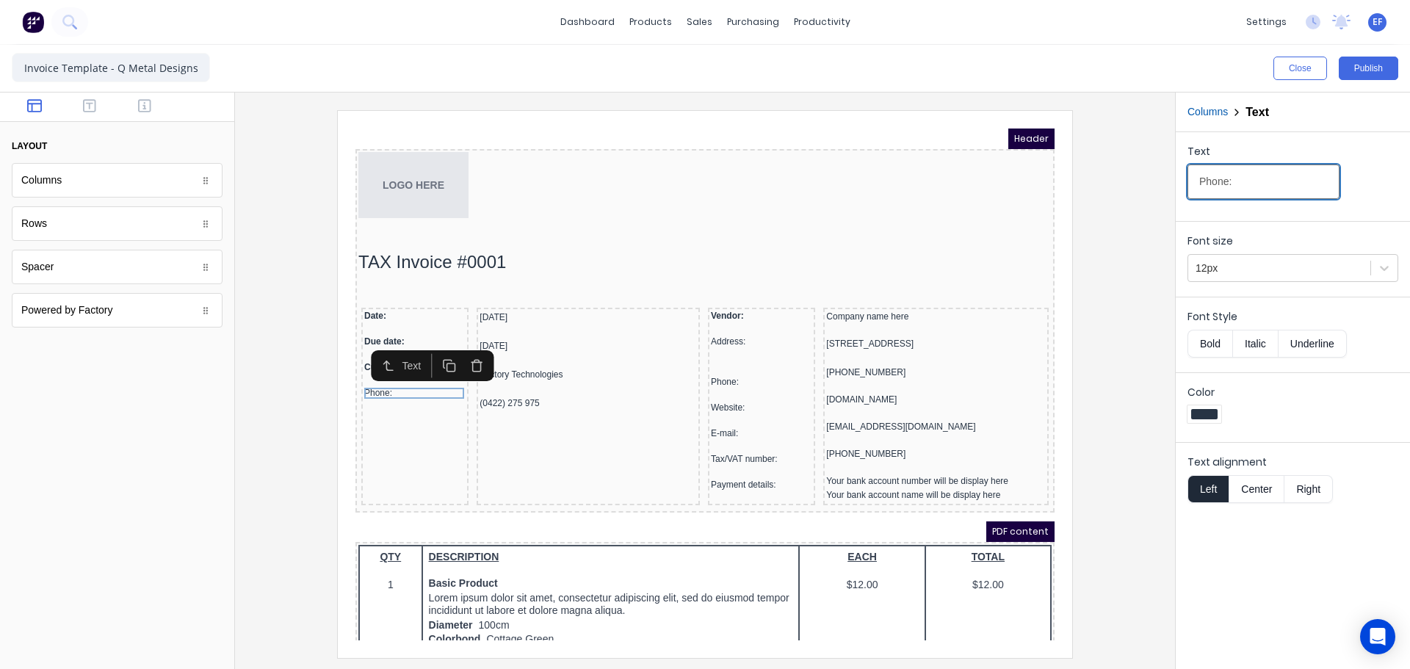
drag, startPoint x: 1233, startPoint y: 187, endPoint x: 1155, endPoint y: 188, distance: 77.9
click at [1155, 188] on div "Close Publish Components layout Columns Columns Rows Rows Spacer Spacer Powered…" at bounding box center [705, 357] width 1410 height 624
click at [721, 297] on div "Vendor:" at bounding box center [743, 298] width 101 height 11
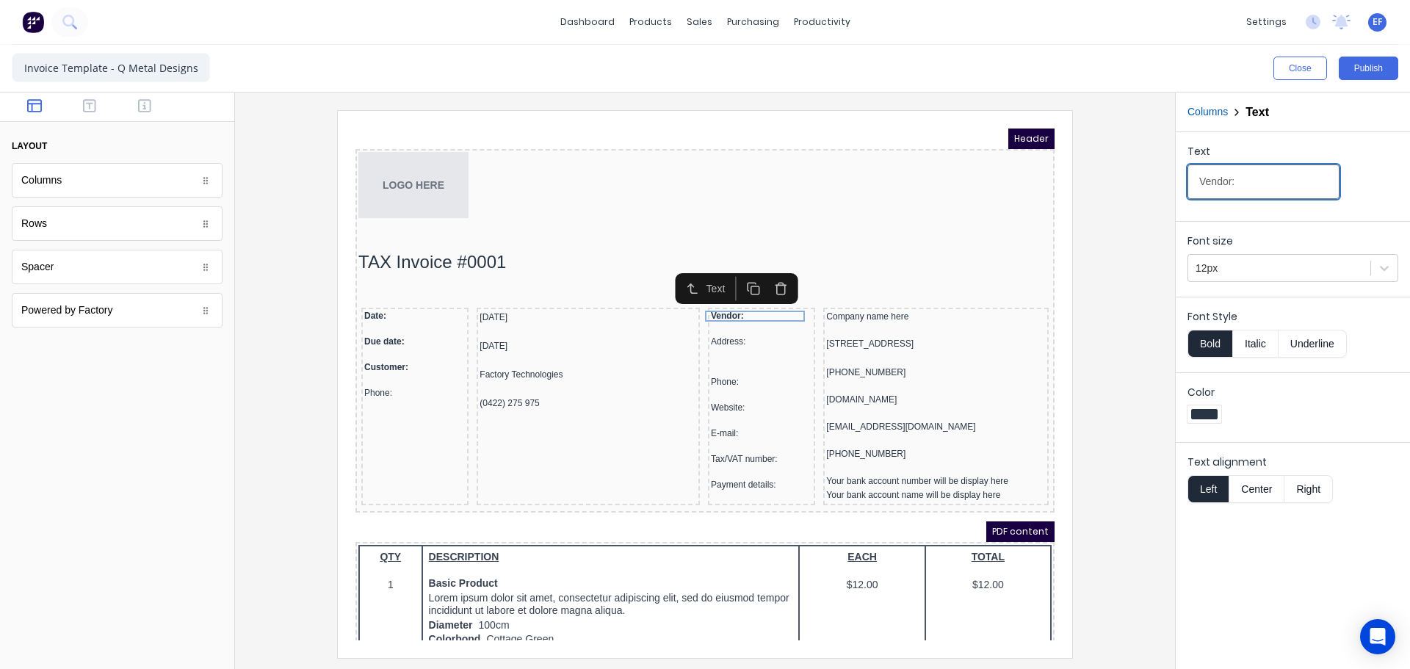
drag, startPoint x: 1233, startPoint y: 185, endPoint x: 1150, endPoint y: 196, distance: 83.7
click at [1150, 196] on div "Close Publish Components layout Columns Columns Rows Rows Spacer Spacer Powered…" at bounding box center [705, 357] width 1410 height 624
click at [714, 327] on div "Address:" at bounding box center [743, 324] width 101 height 11
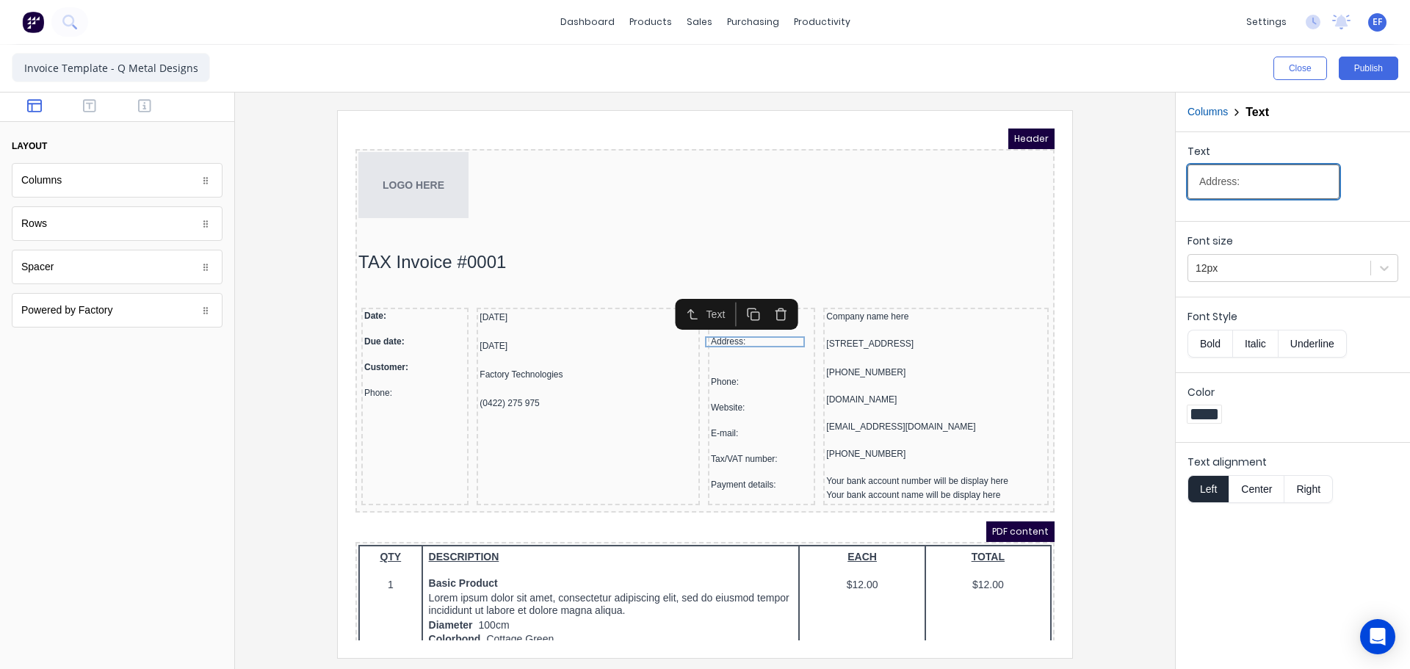
drag, startPoint x: 1246, startPoint y: 187, endPoint x: 1140, endPoint y: 180, distance: 106.8
click at [1140, 180] on div "Close Publish Components layout Columns Columns Rows Rows Spacer Spacer Powered…" at bounding box center [705, 357] width 1410 height 624
click at [717, 364] on div "Phone:" at bounding box center [743, 364] width 101 height 11
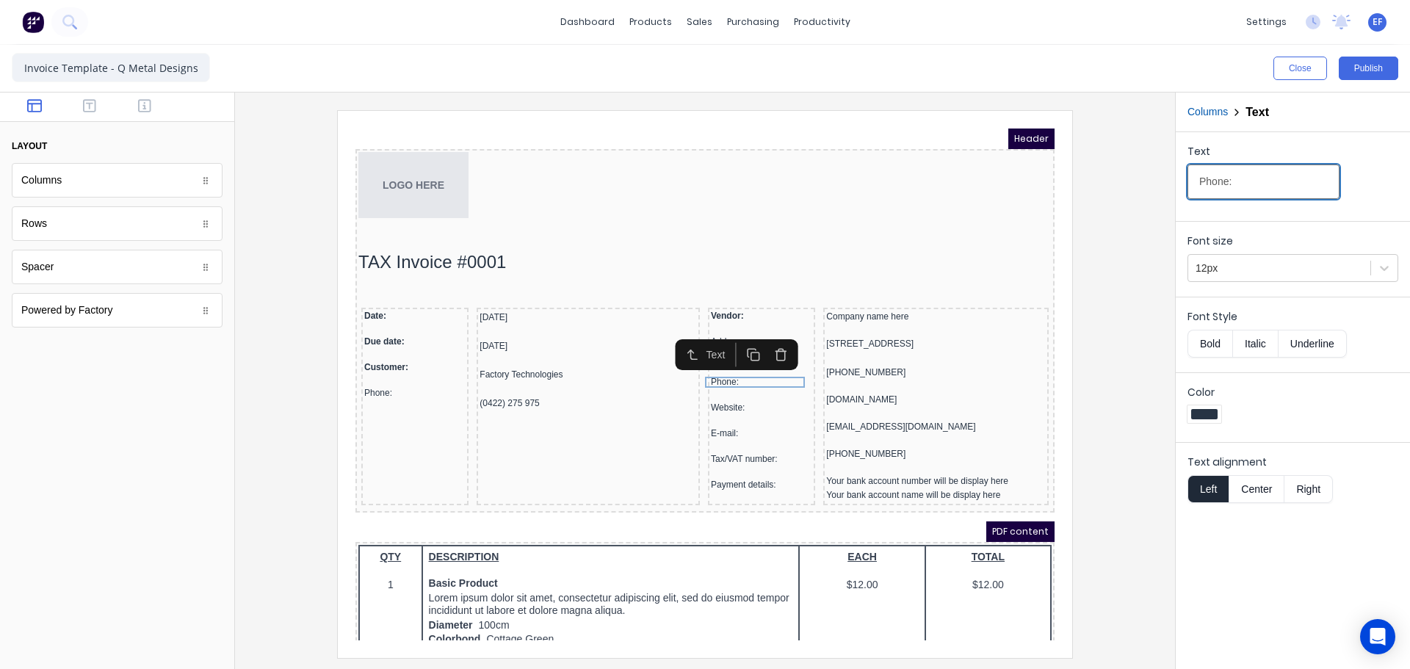
drag, startPoint x: 1254, startPoint y: 184, endPoint x: 1104, endPoint y: 186, distance: 149.8
click at [1105, 186] on div "Close Publish Components layout Columns Columns Rows Rows Spacer Spacer Powered…" at bounding box center [705, 357] width 1410 height 624
click at [714, 386] on div "Website:" at bounding box center [743, 390] width 101 height 11
drag, startPoint x: 1197, startPoint y: 187, endPoint x: 1110, endPoint y: 178, distance: 87.9
click at [1110, 178] on div "Close Publish Components layout Columns Columns Rows Rows Spacer Spacer Powered…" at bounding box center [705, 357] width 1410 height 624
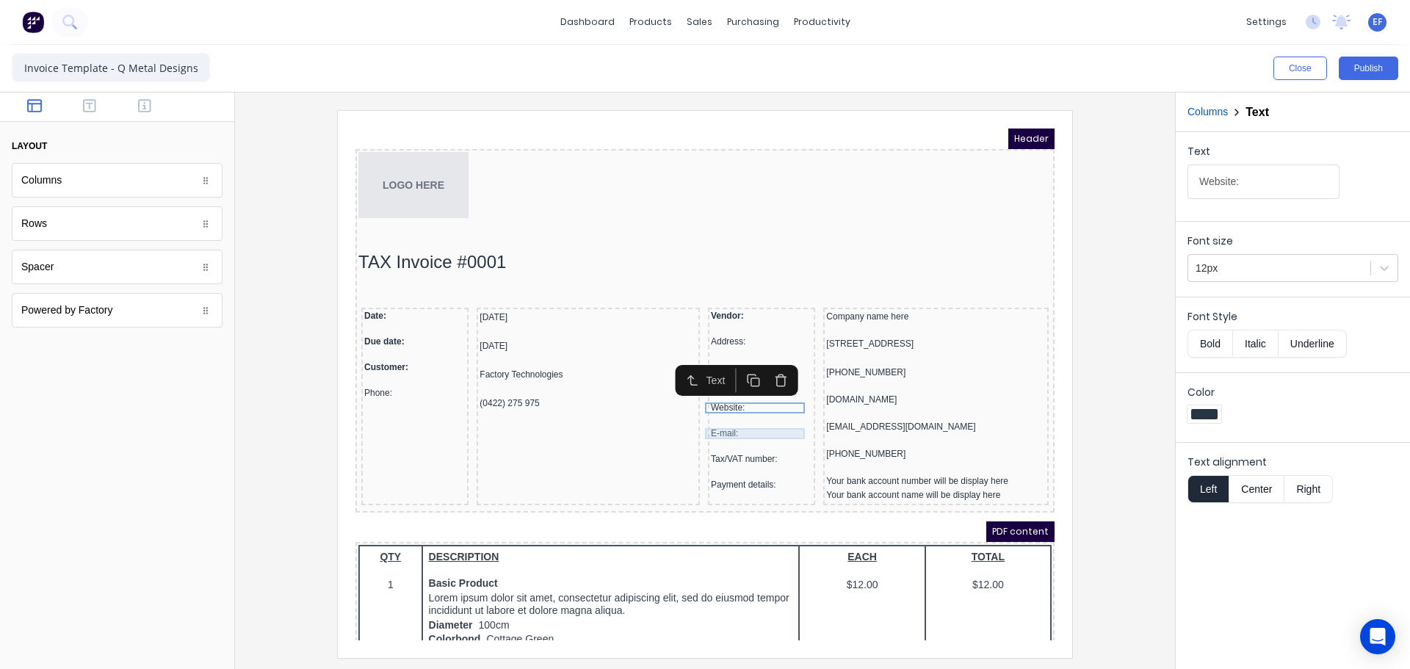
drag, startPoint x: 726, startPoint y: 414, endPoint x: 793, endPoint y: 401, distance: 68.7
click at [726, 414] on div "E-mail:" at bounding box center [743, 416] width 101 height 11
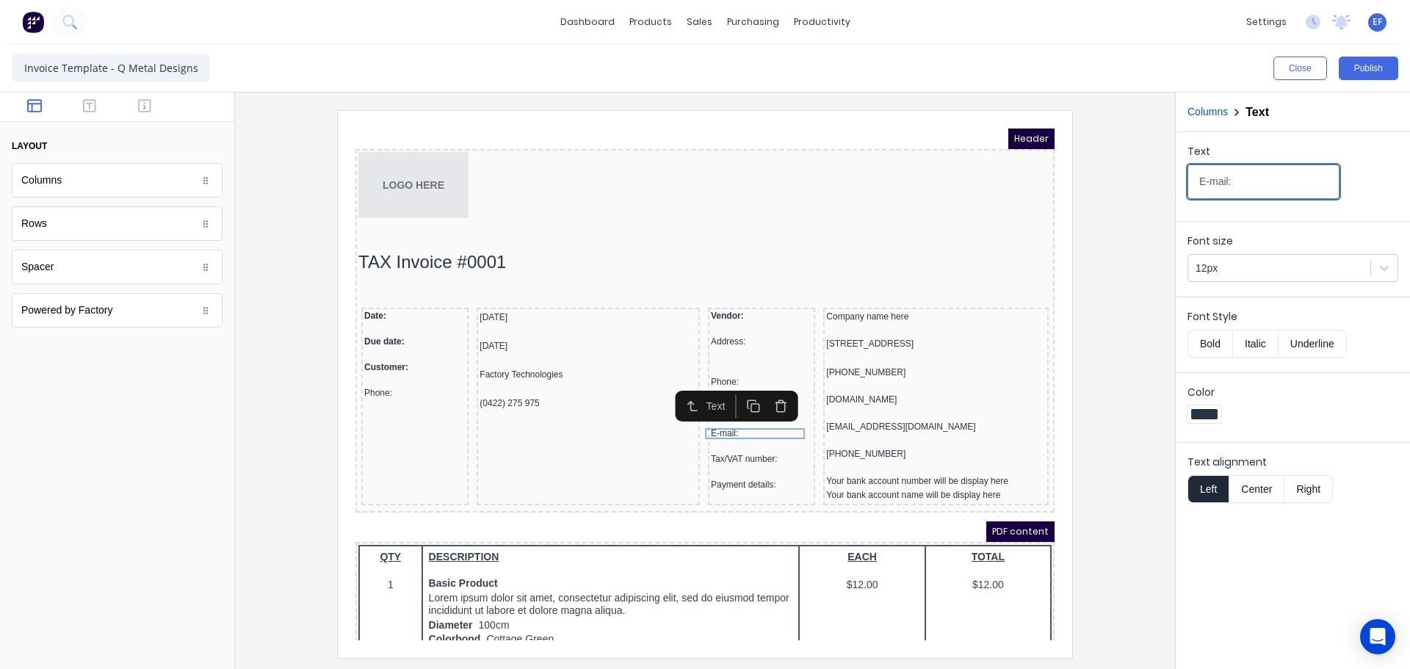
drag, startPoint x: 1264, startPoint y: 178, endPoint x: 1150, endPoint y: 188, distance: 115.0
click at [1150, 187] on div "Close Publish Components layout Columns Columns Rows Rows Spacer Spacer Powered…" at bounding box center [705, 357] width 1410 height 624
click at [720, 441] on div "Tax/VAT number:" at bounding box center [743, 441] width 101 height 11
drag, startPoint x: 1291, startPoint y: 184, endPoint x: 1139, endPoint y: 178, distance: 152.2
click at [1139, 178] on div "Close Publish Components layout Columns Columns Rows Rows Spacer Spacer Powered…" at bounding box center [705, 357] width 1410 height 624
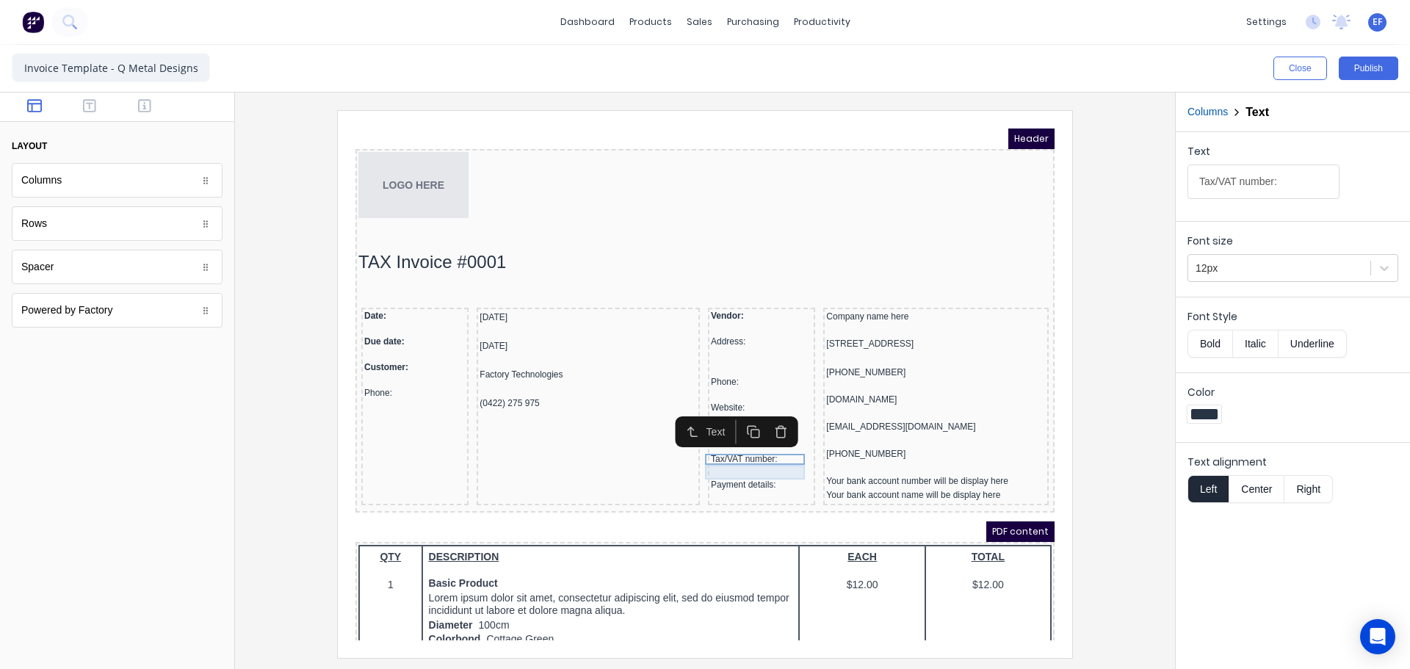
click at [714, 467] on div "Payment details:" at bounding box center [743, 467] width 101 height 11
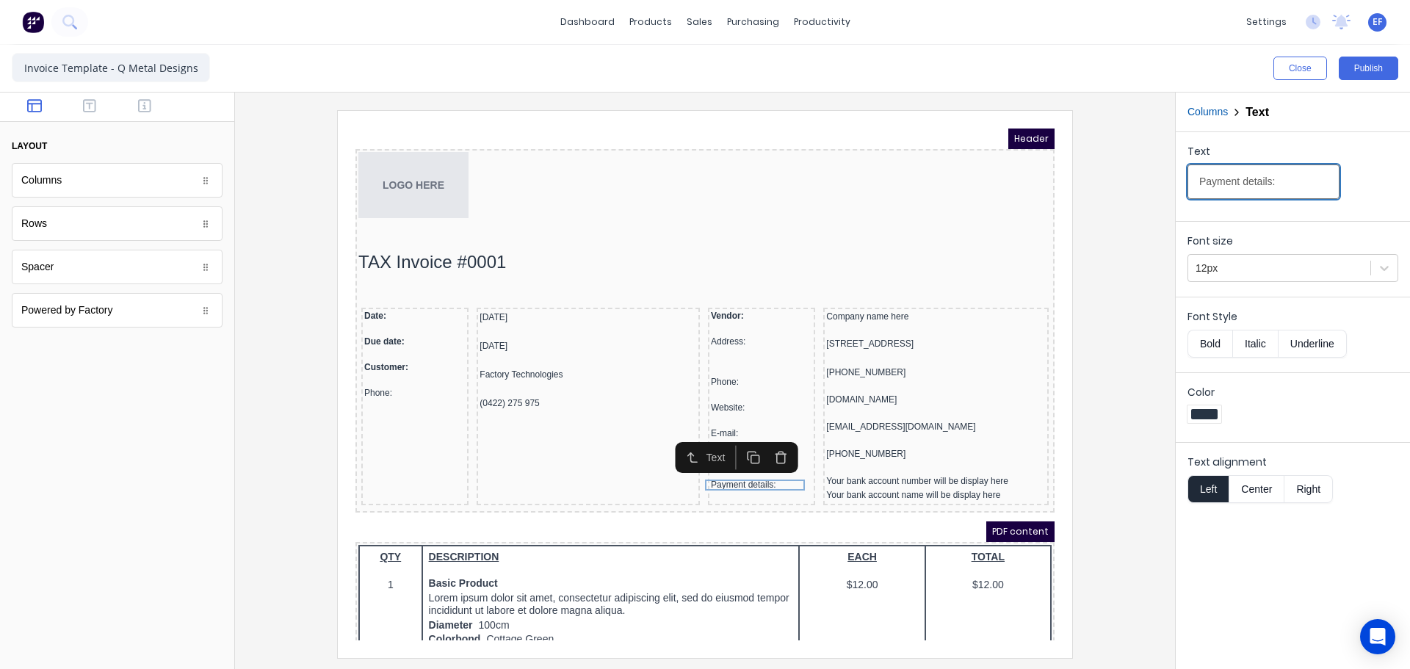
drag, startPoint x: 1288, startPoint y: 181, endPoint x: 1112, endPoint y: 174, distance: 176.4
click at [1112, 174] on div "Close Publish Components layout Columns Columns Rows Rows Spacer Spacer Powered…" at bounding box center [705, 357] width 1410 height 624
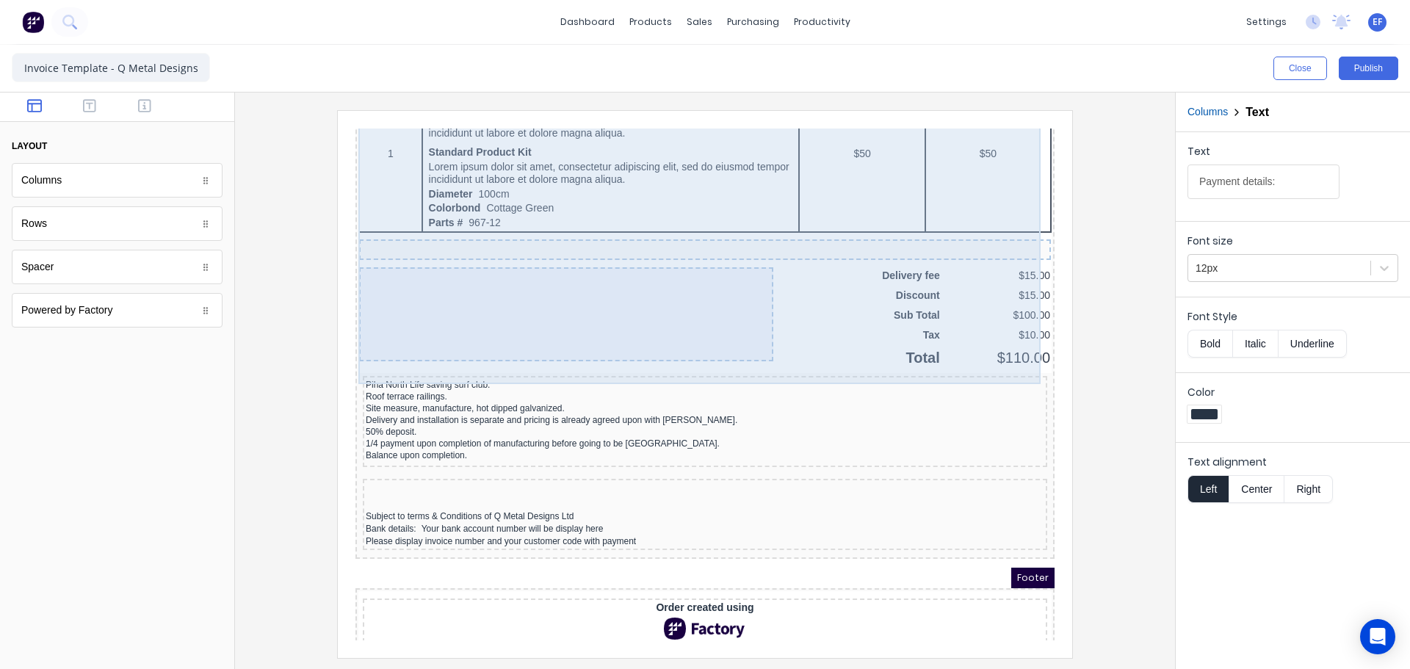
scroll to position [1075, 0]
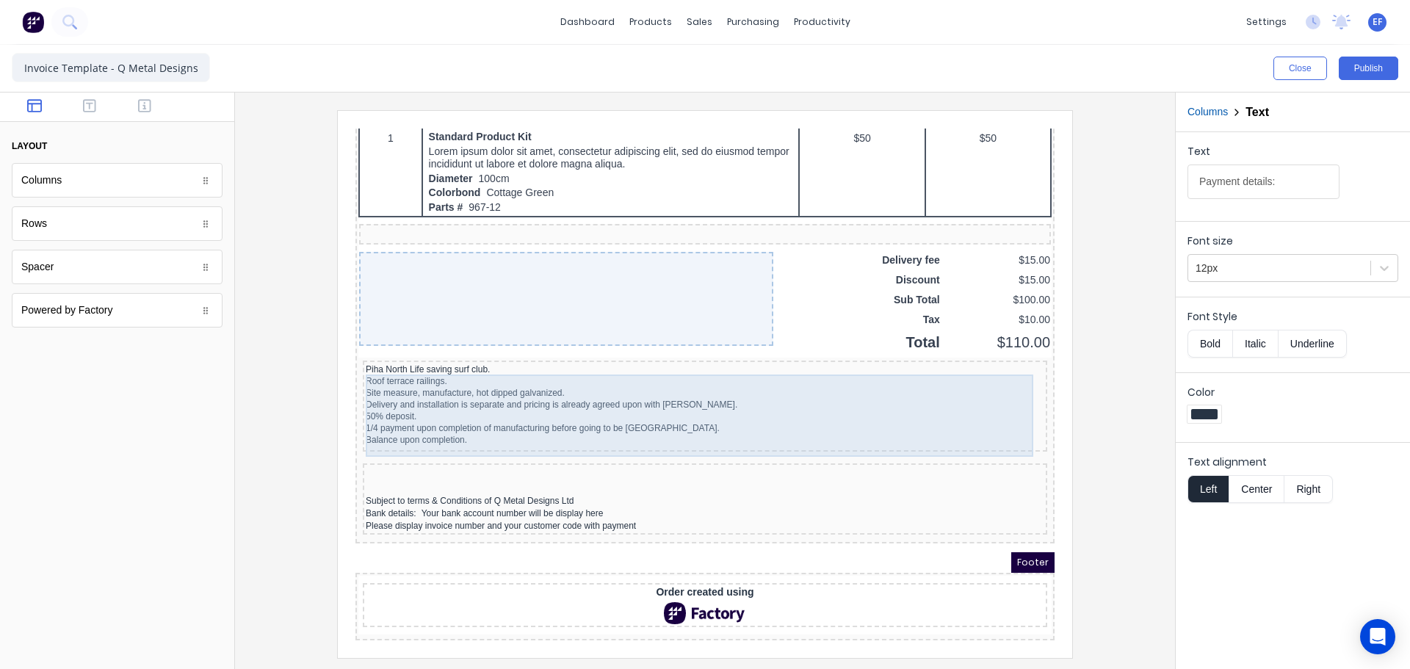
click at [394, 392] on div "Piha North Life saving surf club. Roof terrace railings. Site measure, manufact…" at bounding box center [687, 387] width 679 height 82
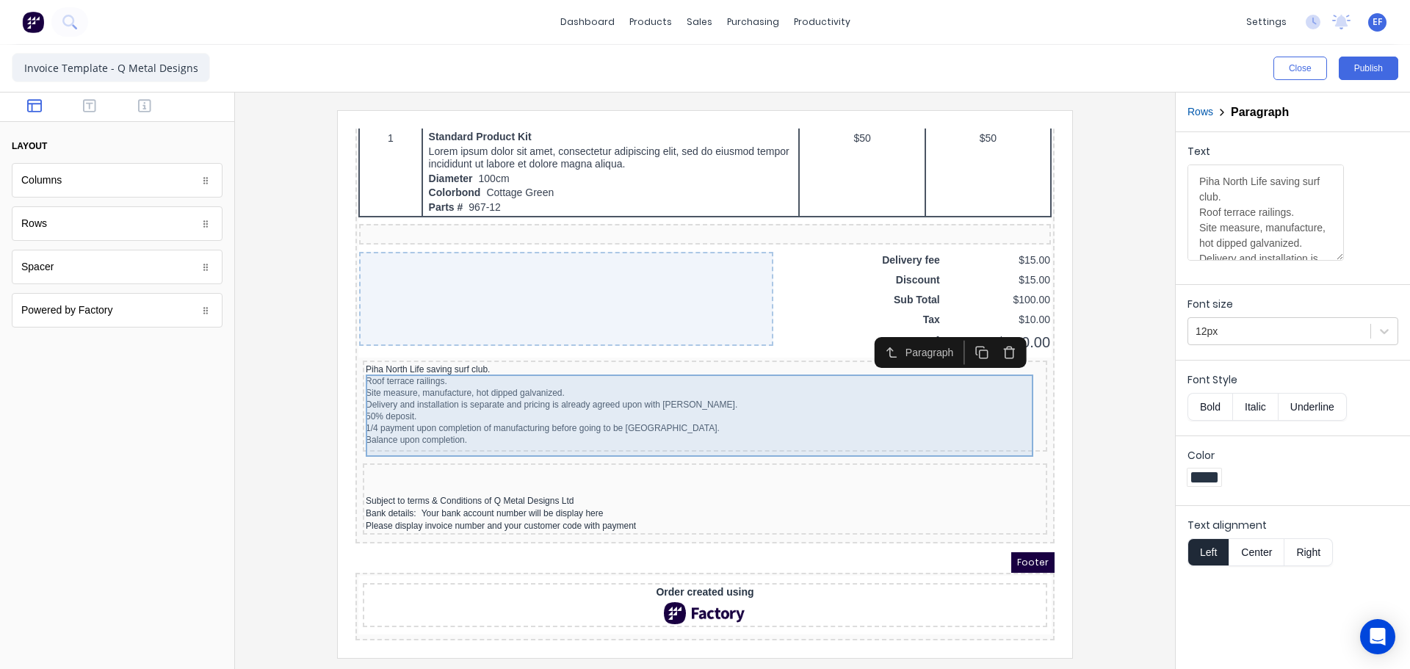
click at [403, 374] on div "Piha North Life saving surf club. Roof terrace railings. Site measure, manufact…" at bounding box center [687, 387] width 679 height 82
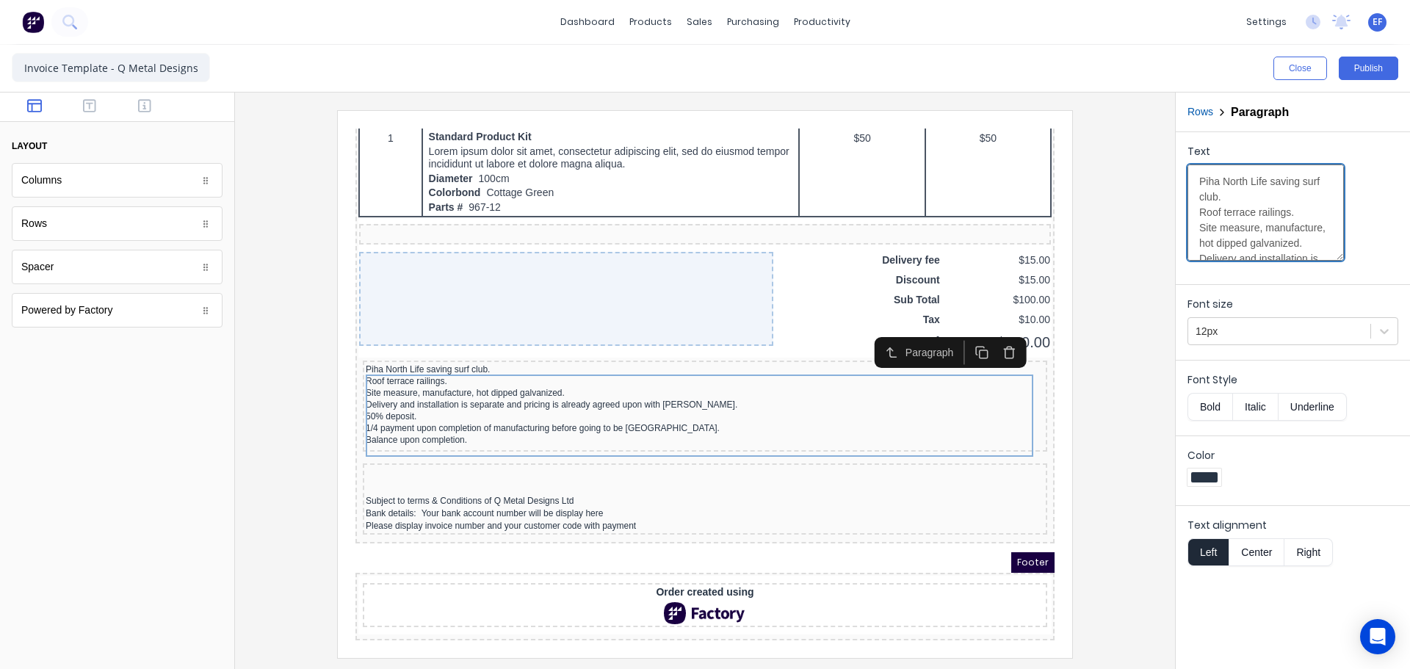
click at [1237, 208] on textarea "Piha North Life saving surf club. Roof terrace railings. Site measure, manufact…" at bounding box center [1266, 213] width 156 height 96
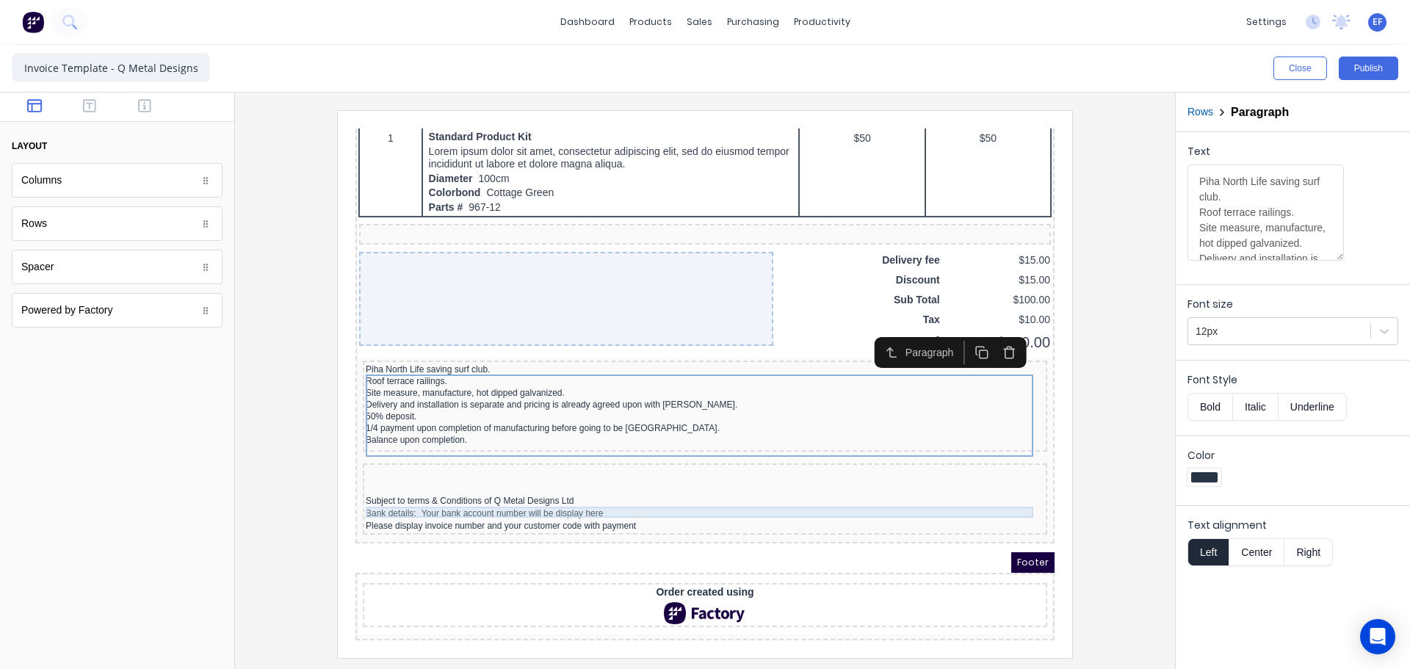
click at [401, 478] on div "Subject to terms & Conditions of Q Metal Designs Ltd" at bounding box center [687, 483] width 679 height 11
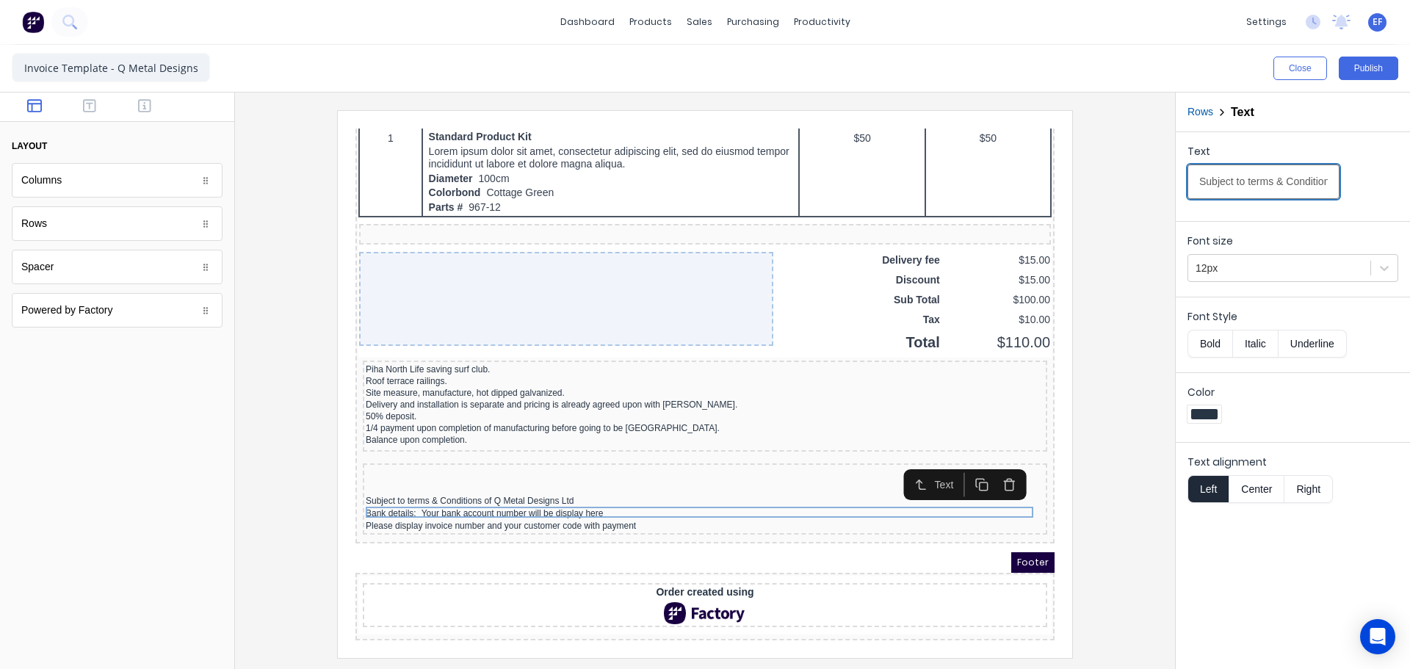
click at [1246, 183] on input "Subject to terms & Conditions of Q Metal Designs Ltd" at bounding box center [1264, 182] width 152 height 35
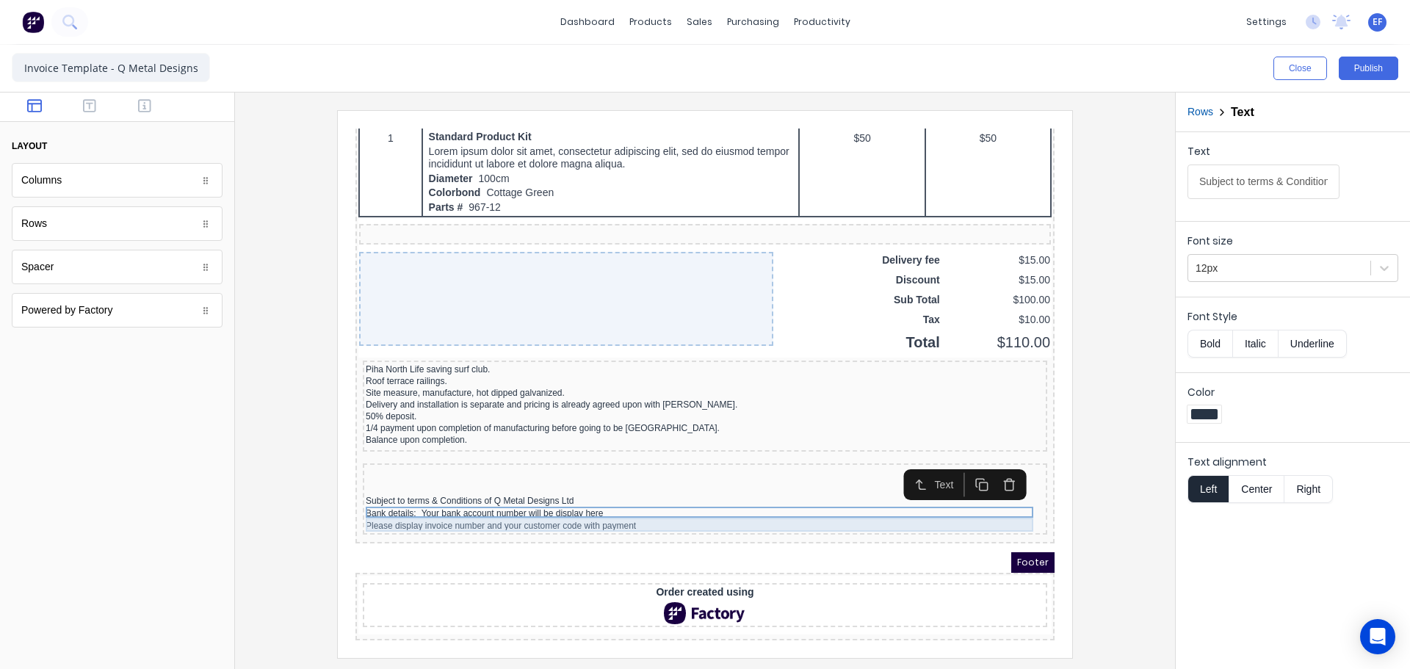
click at [419, 489] on div "Bank details: Your bank account number will be display here" at bounding box center [687, 496] width 679 height 14
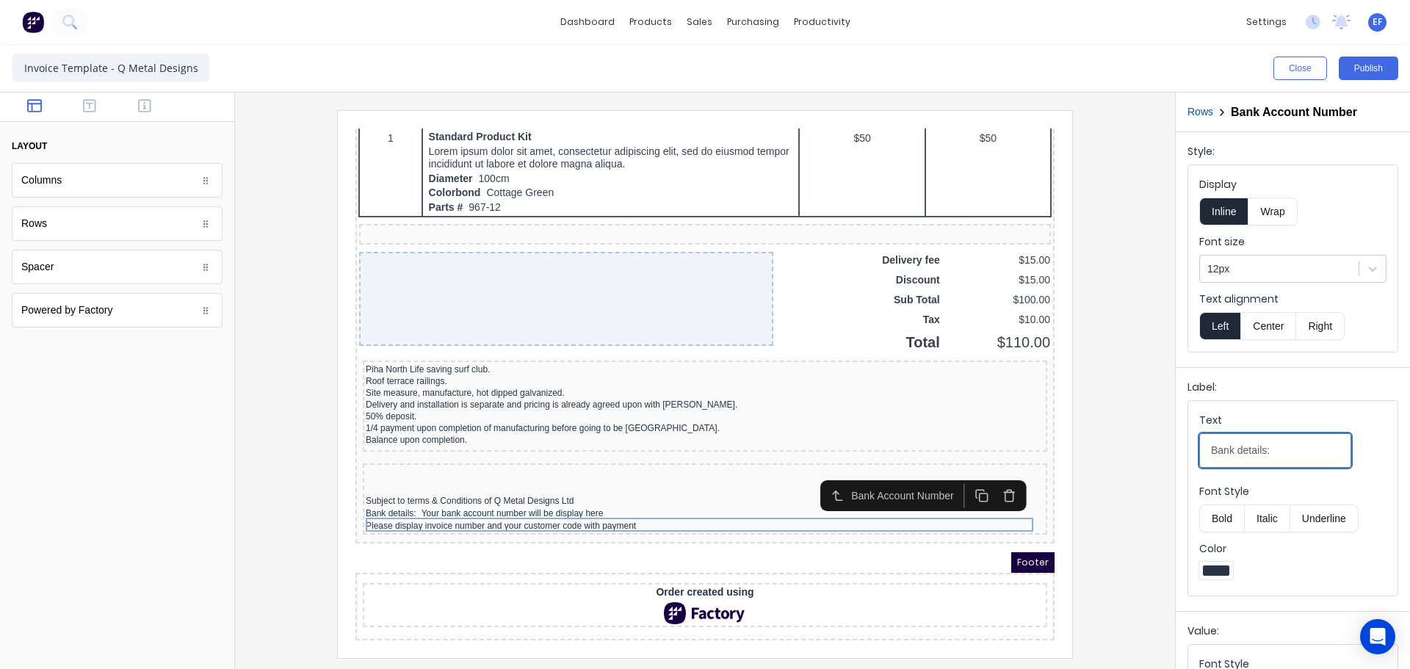
drag, startPoint x: 1272, startPoint y: 448, endPoint x: 1184, endPoint y: 454, distance: 88.3
click at [1184, 454] on div "Label: Text Bank details: Font Style Bold Italic Underline Color" at bounding box center [1293, 486] width 234 height 238
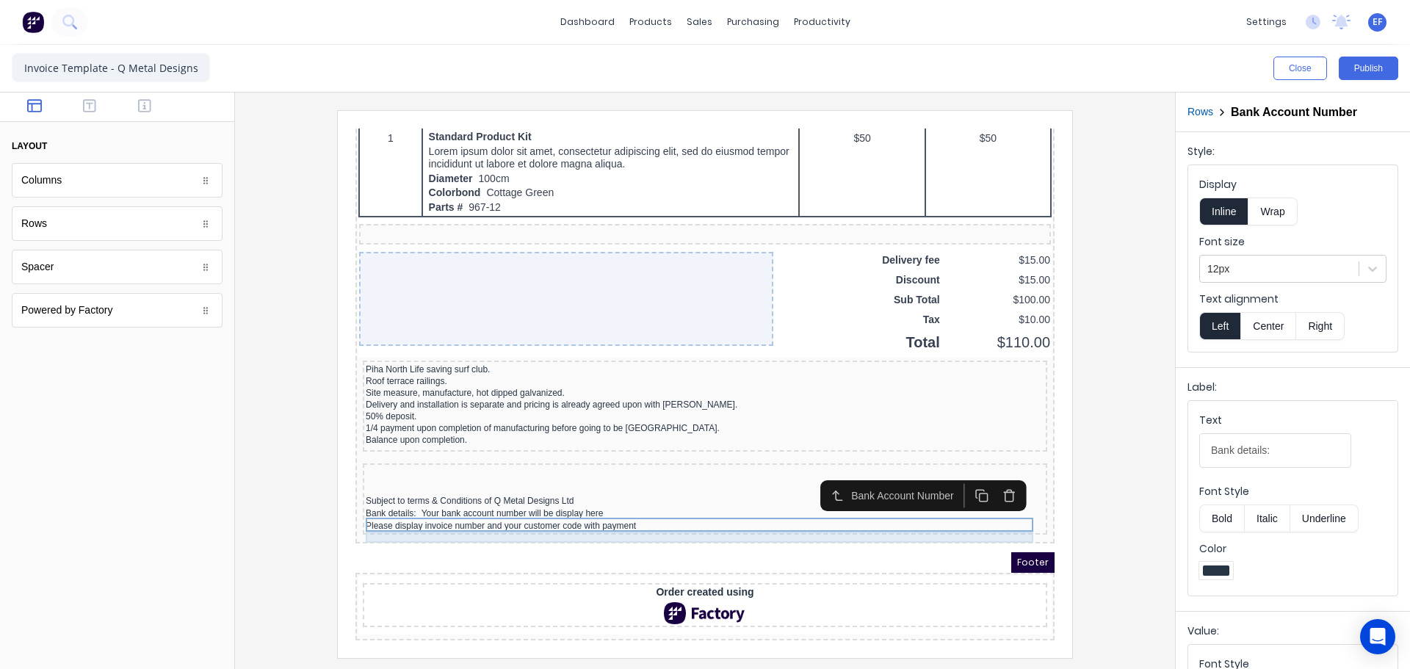
click at [585, 503] on div "Please display invoice number and your customer code with payment" at bounding box center [687, 508] width 679 height 11
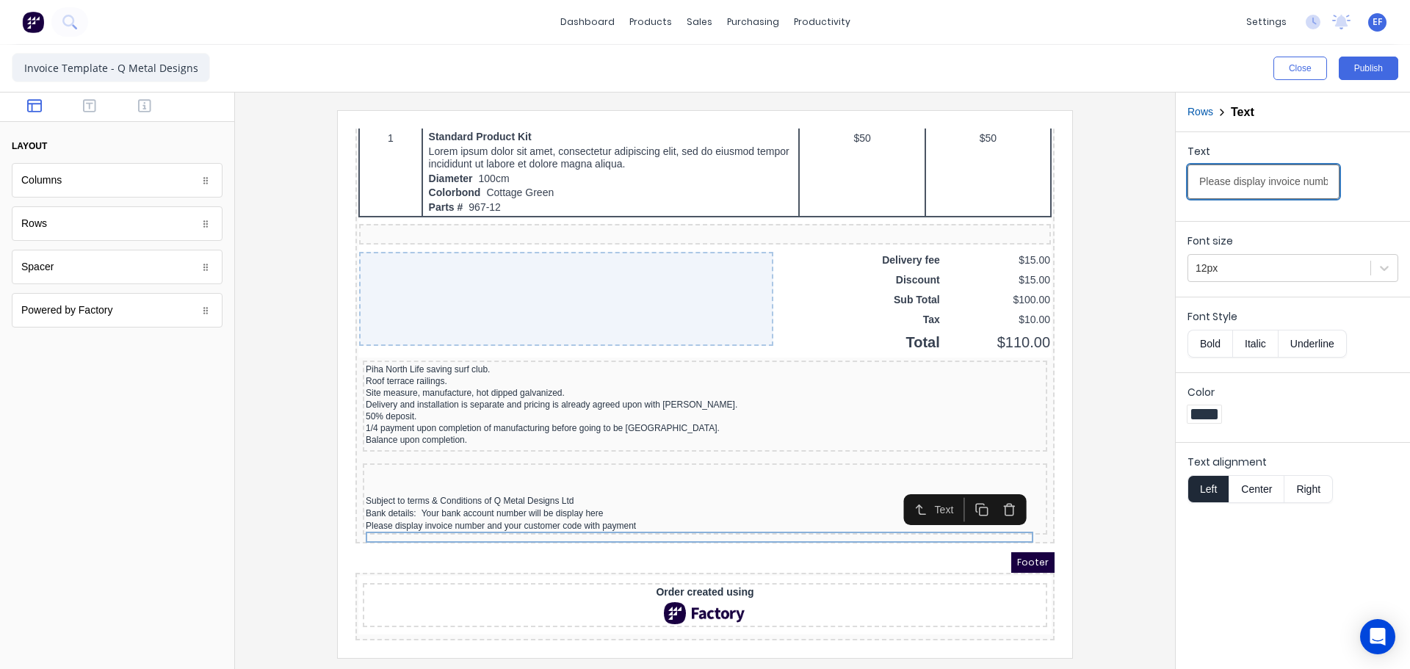
click at [1227, 180] on input "Please display invoice number and your customer code with payment" at bounding box center [1264, 182] width 152 height 35
drag, startPoint x: 131, startPoint y: 71, endPoint x: 123, endPoint y: 71, distance: 8.8
click at [130, 71] on input "Invoice Template - Q Metal Designs" at bounding box center [111, 67] width 198 height 29
drag, startPoint x: 118, startPoint y: 67, endPoint x: 198, endPoint y: 70, distance: 79.4
click at [198, 70] on input "Invoice Template - Q Metal Designs" at bounding box center [111, 67] width 198 height 29
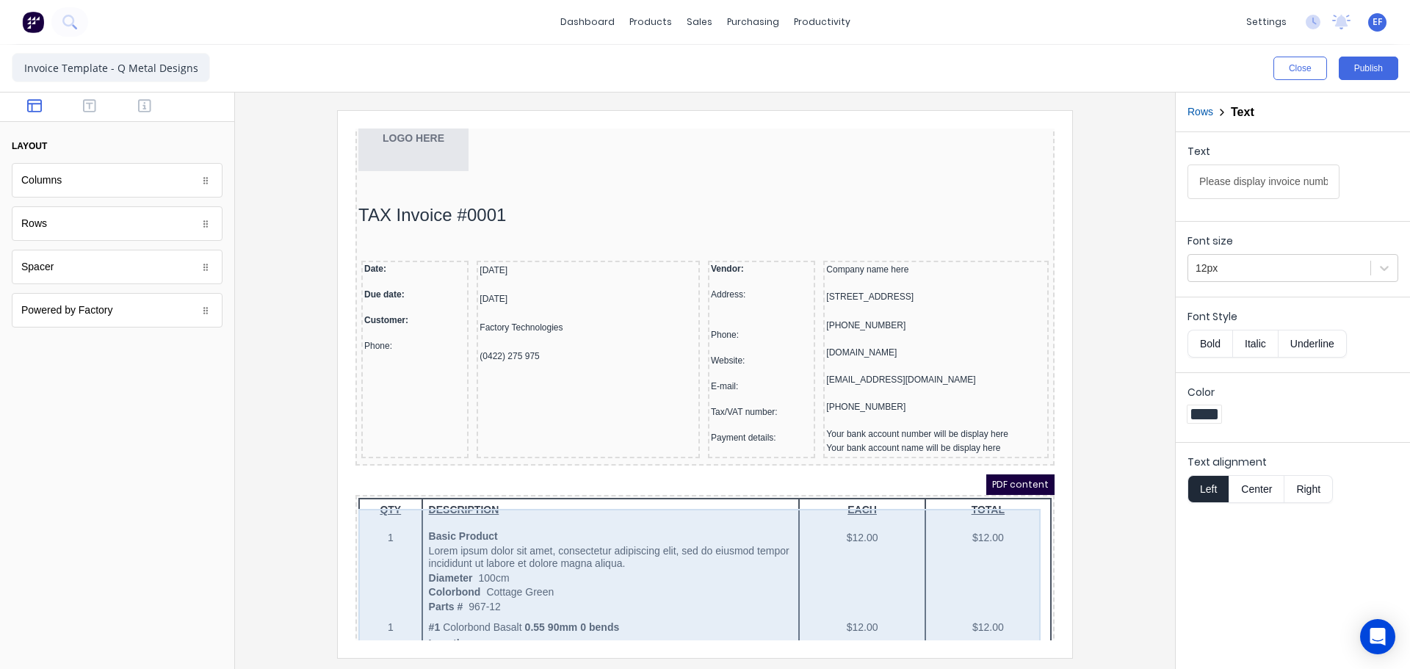
scroll to position [46, 0]
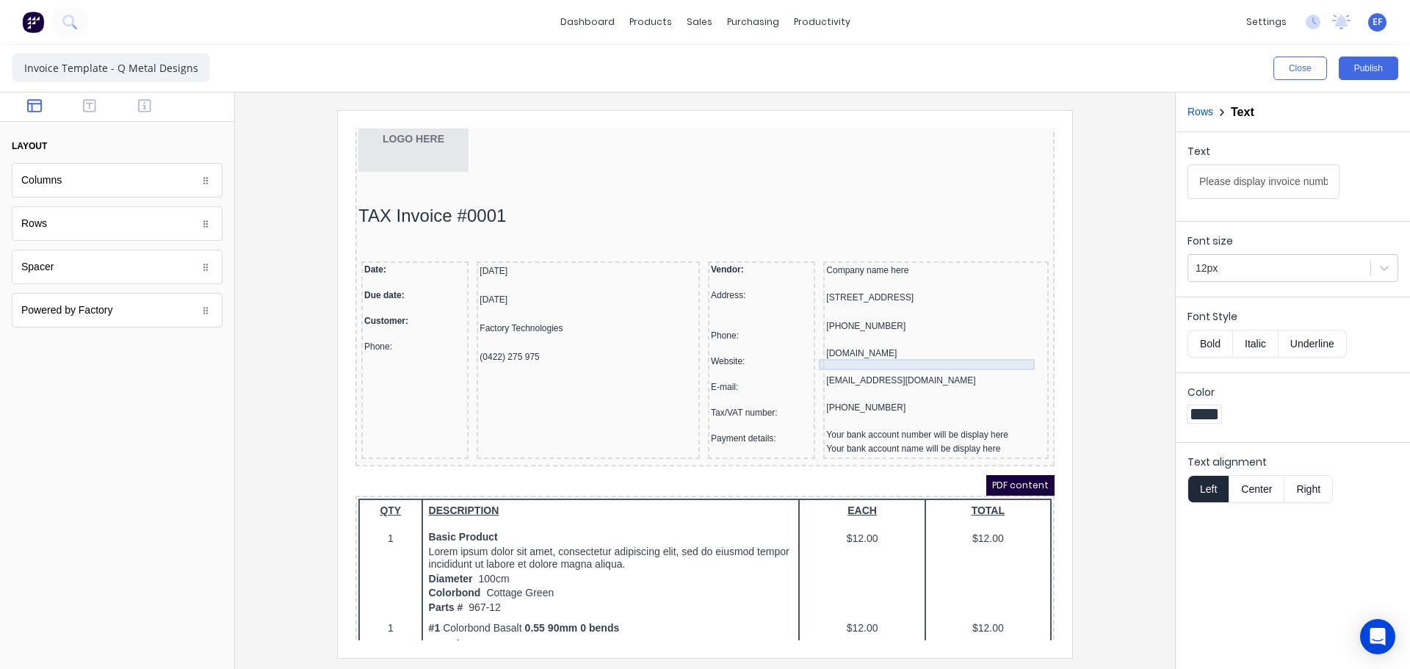
click at [845, 342] on div "www.qmetaldesigns.co.nz" at bounding box center [919, 336] width 220 height 11
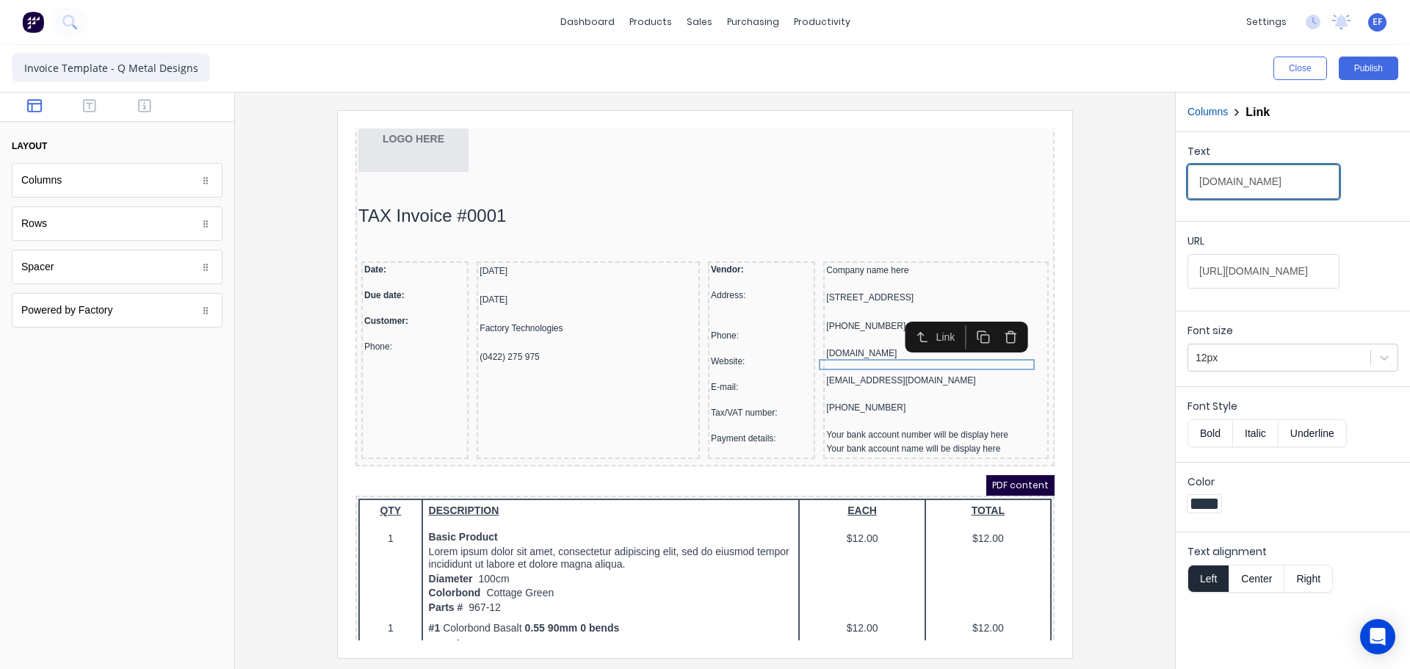
click at [1290, 184] on input "www.qmetaldesigns.co.nz" at bounding box center [1264, 182] width 152 height 35
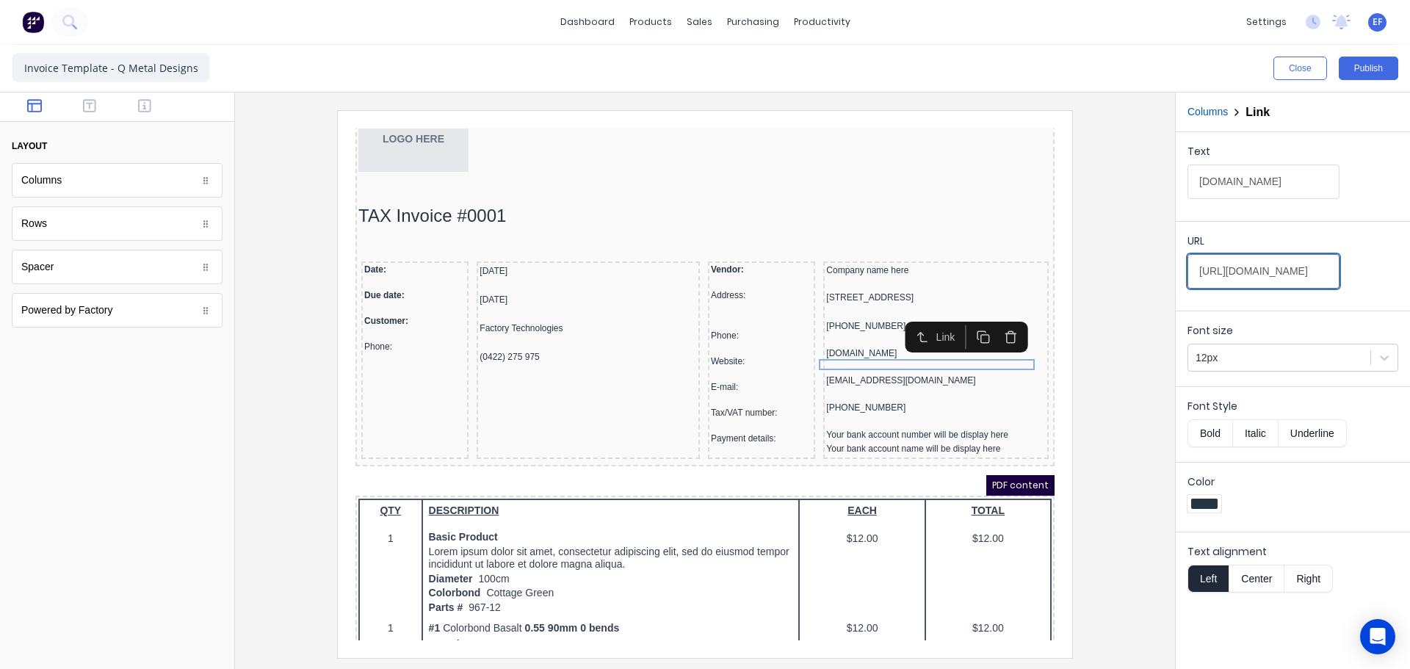
click at [1293, 277] on input "https://qmetaldesigns.co.nz/" at bounding box center [1264, 271] width 152 height 35
click at [854, 385] on div at bounding box center [919, 377] width 220 height 15
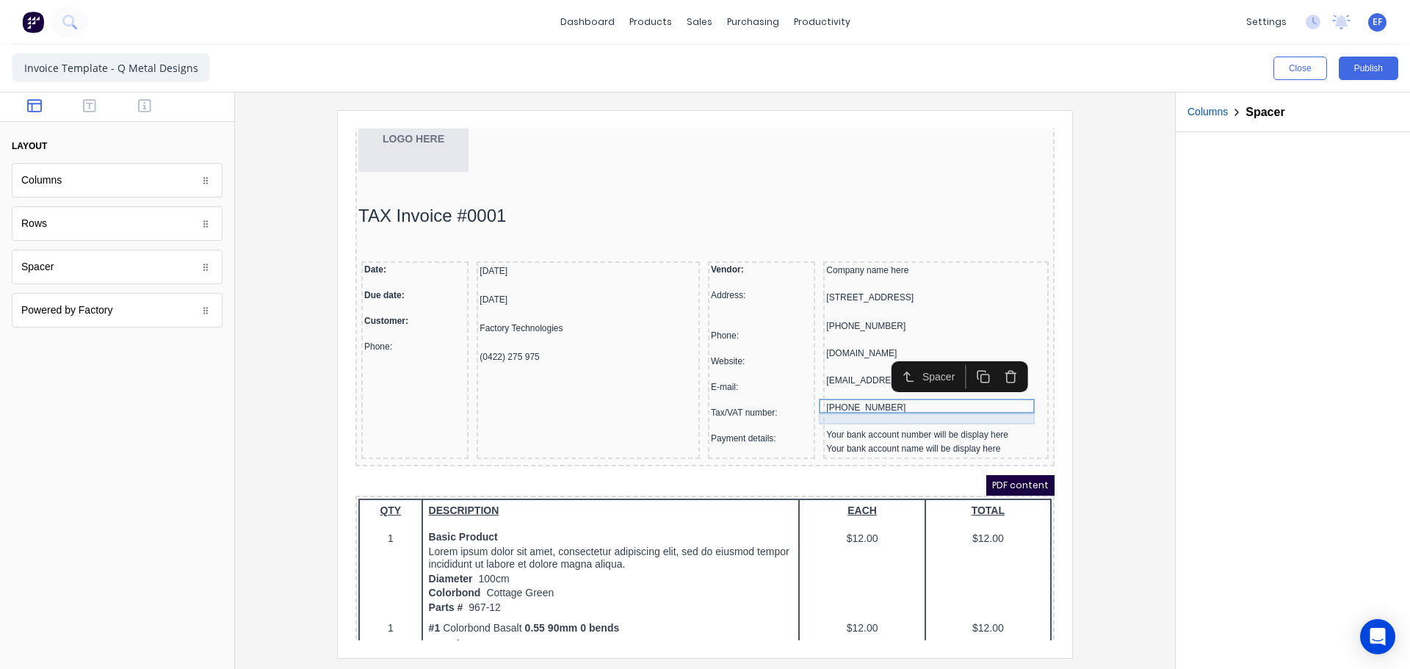
click at [852, 396] on div "122-263-639" at bounding box center [919, 390] width 220 height 11
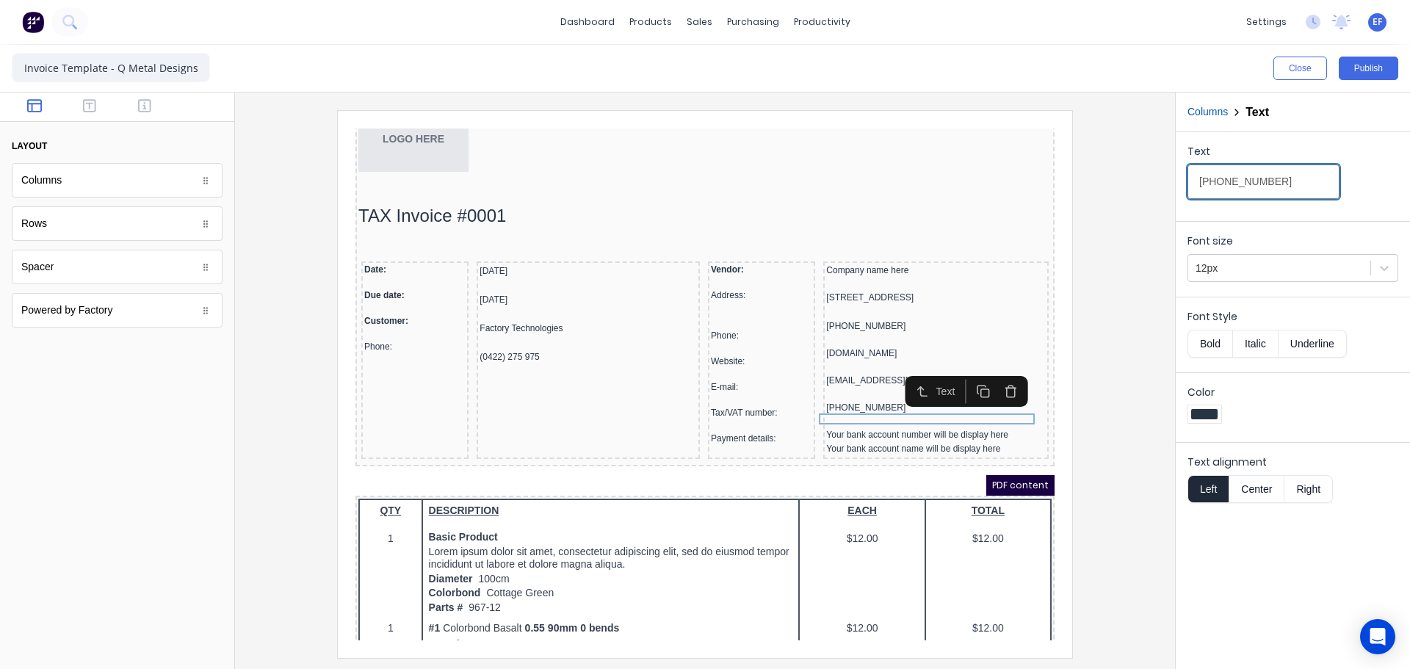
drag, startPoint x: 1236, startPoint y: 184, endPoint x: 1112, endPoint y: 181, distance: 124.2
click at [1112, 181] on div "Close Publish Components layout Columns Columns Rows Rows Spacer Spacer Powered…" at bounding box center [705, 357] width 1410 height 624
click at [732, 261] on div at bounding box center [743, 265] width 101 height 15
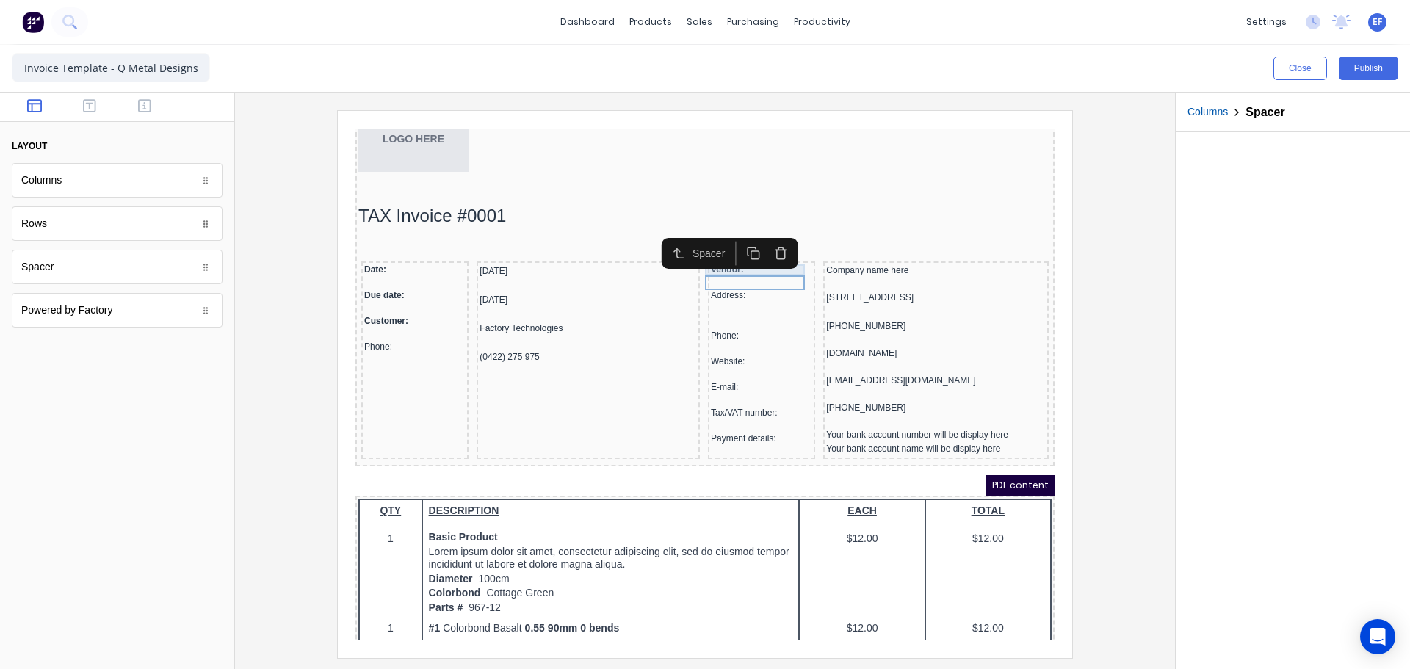
click at [746, 254] on div "Vendor:" at bounding box center [743, 252] width 101 height 11
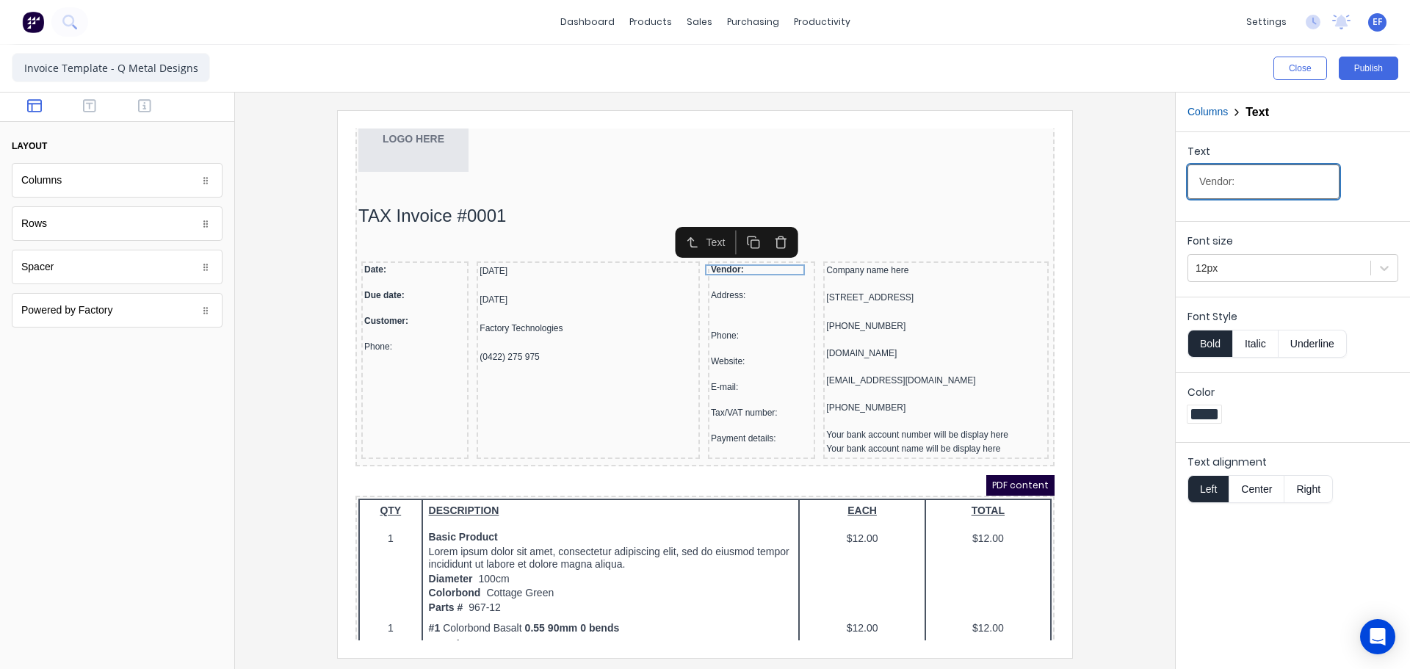
drag, startPoint x: 1249, startPoint y: 181, endPoint x: 1153, endPoint y: 190, distance: 96.6
click at [1156, 189] on div "Close Publish Components layout Columns Columns Rows Rows Spacer Spacer Powered…" at bounding box center [705, 357] width 1410 height 624
click at [721, 276] on div "Address:" at bounding box center [743, 278] width 101 height 11
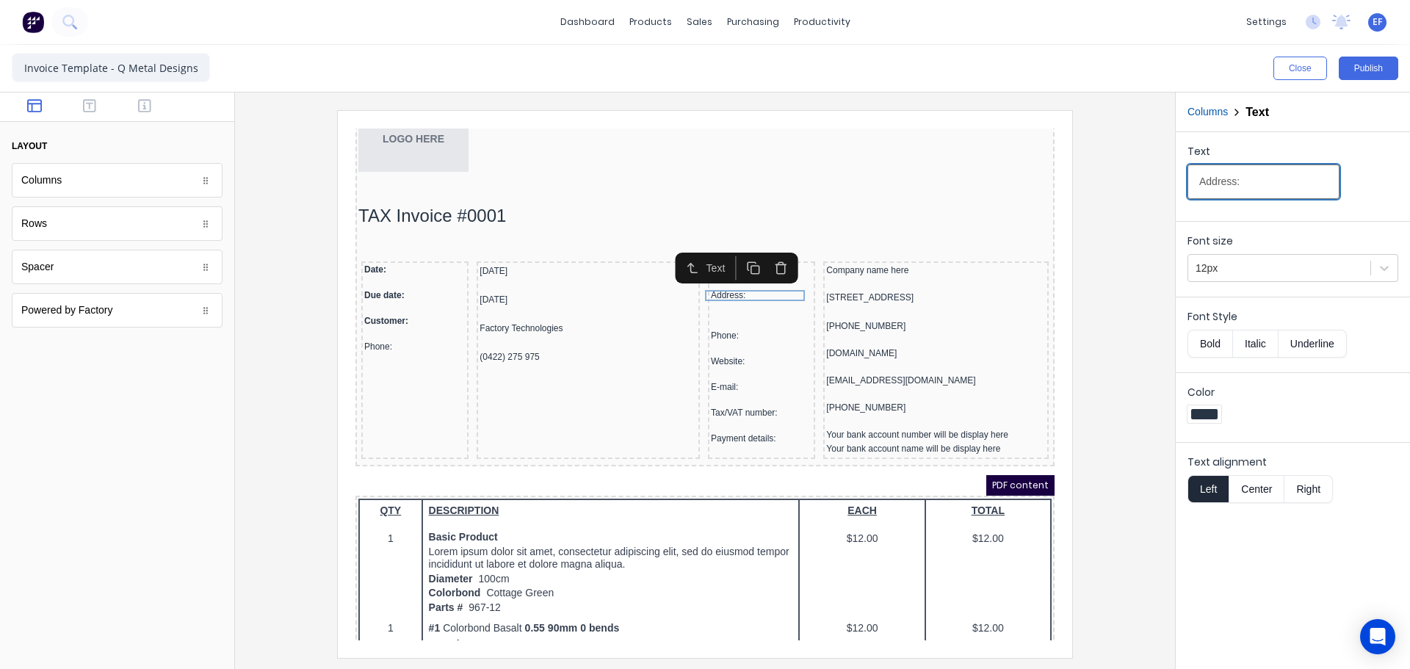
drag, startPoint x: 1263, startPoint y: 186, endPoint x: 1136, endPoint y: 186, distance: 127.1
click at [1136, 186] on div "Close Publish Components layout Columns Columns Rows Rows Spacer Spacer Powered…" at bounding box center [705, 357] width 1410 height 624
click at [721, 320] on div "Phone:" at bounding box center [743, 318] width 101 height 11
drag, startPoint x: 1166, startPoint y: 189, endPoint x: 1124, endPoint y: 192, distance: 42.8
click at [1138, 190] on div "Close Publish Components layout Columns Columns Rows Rows Spacer Spacer Powered…" at bounding box center [705, 357] width 1410 height 624
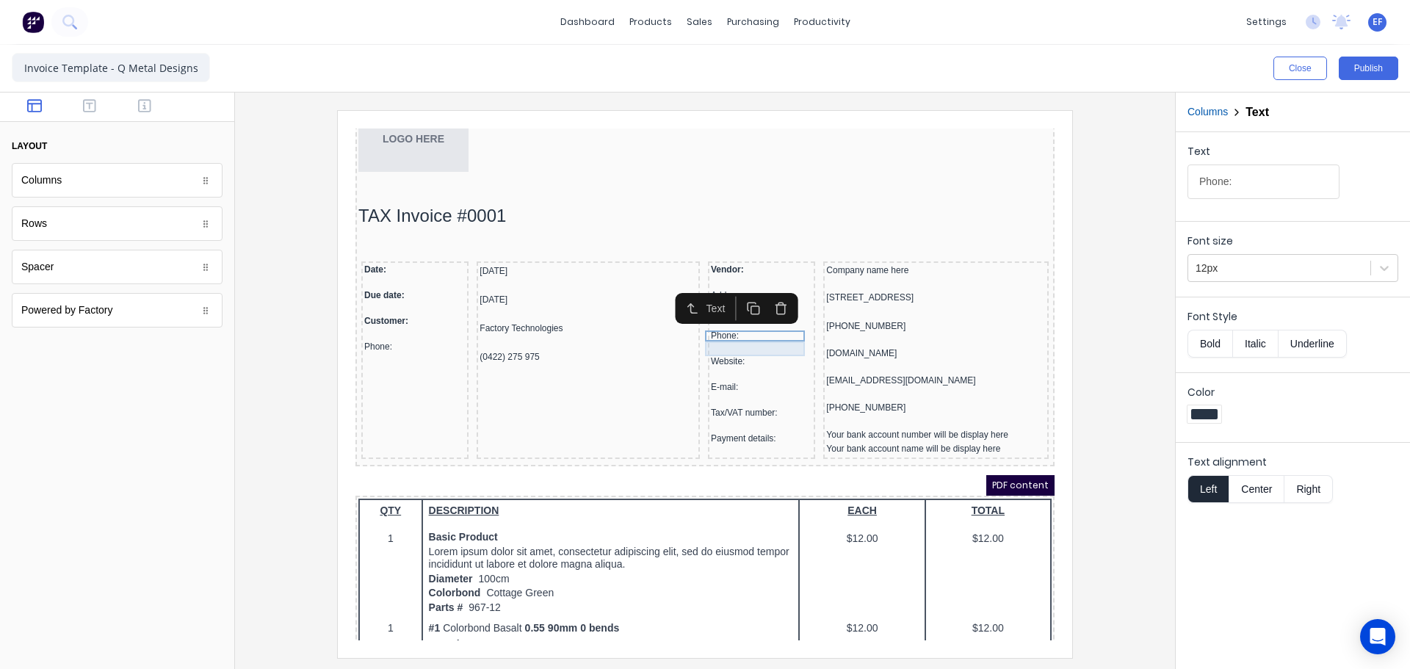
click at [726, 340] on div "Website:" at bounding box center [743, 344] width 101 height 11
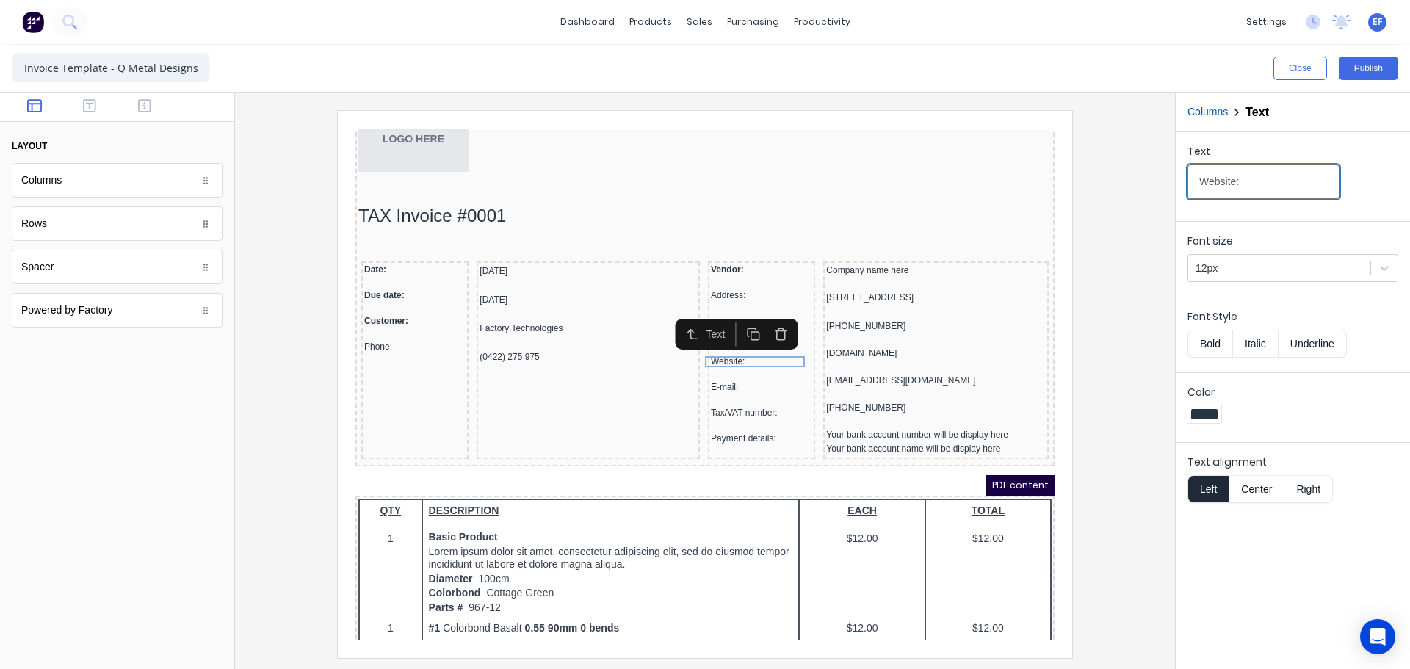
drag, startPoint x: 1262, startPoint y: 192, endPoint x: 1158, endPoint y: 196, distance: 104.4
click at [1158, 196] on div "Close Publish Components layout Columns Columns Rows Rows Spacer Spacer Powered…" at bounding box center [705, 357] width 1410 height 624
drag, startPoint x: 701, startPoint y: 369, endPoint x: 713, endPoint y: 364, distance: 12.6
click at [704, 368] on div "E-mail:" at bounding box center [743, 369] width 101 height 11
drag, startPoint x: 1238, startPoint y: 189, endPoint x: 1136, endPoint y: 189, distance: 102.1
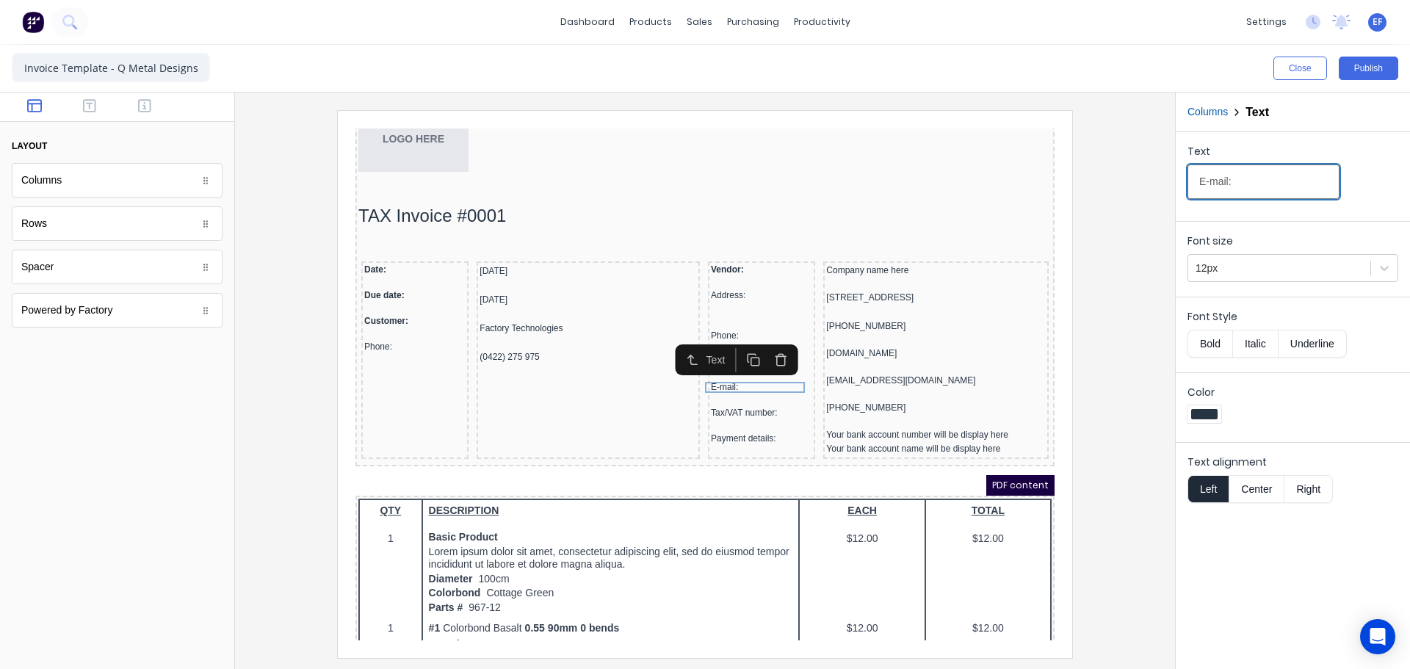
click at [1148, 189] on div "Close Publish Components layout Columns Columns Rows Rows Spacer Spacer Powered…" at bounding box center [705, 357] width 1410 height 624
click at [715, 398] on div "Tax/VAT number:" at bounding box center [743, 395] width 101 height 11
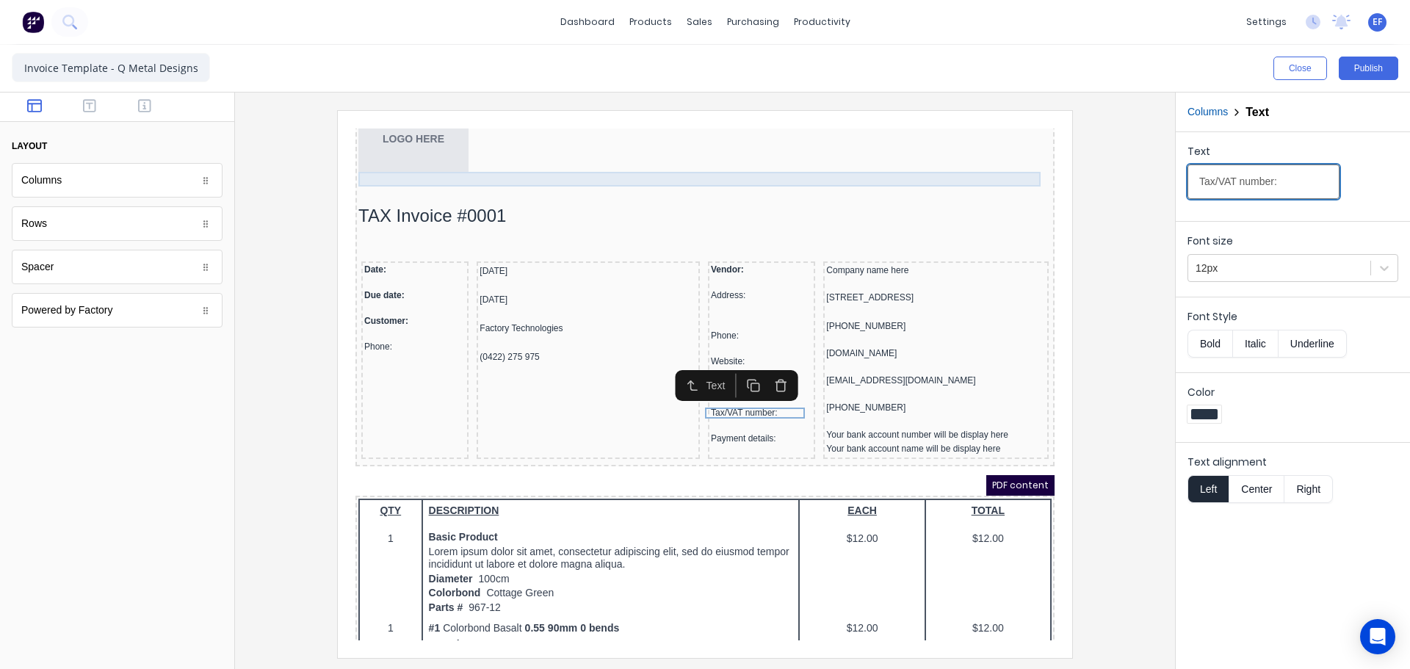
drag, startPoint x: 1589, startPoint y: 297, endPoint x: 989, endPoint y: 167, distance: 613.3
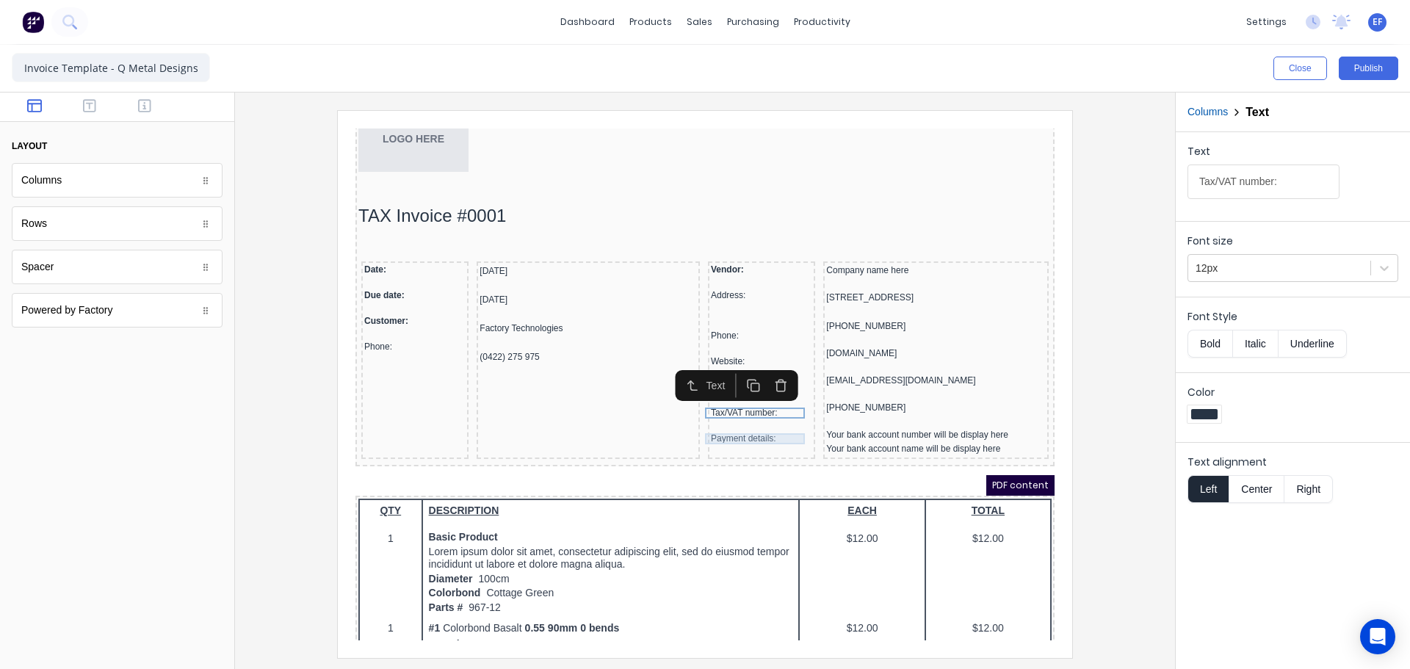
click at [728, 419] on div "Payment details:" at bounding box center [743, 421] width 101 height 11
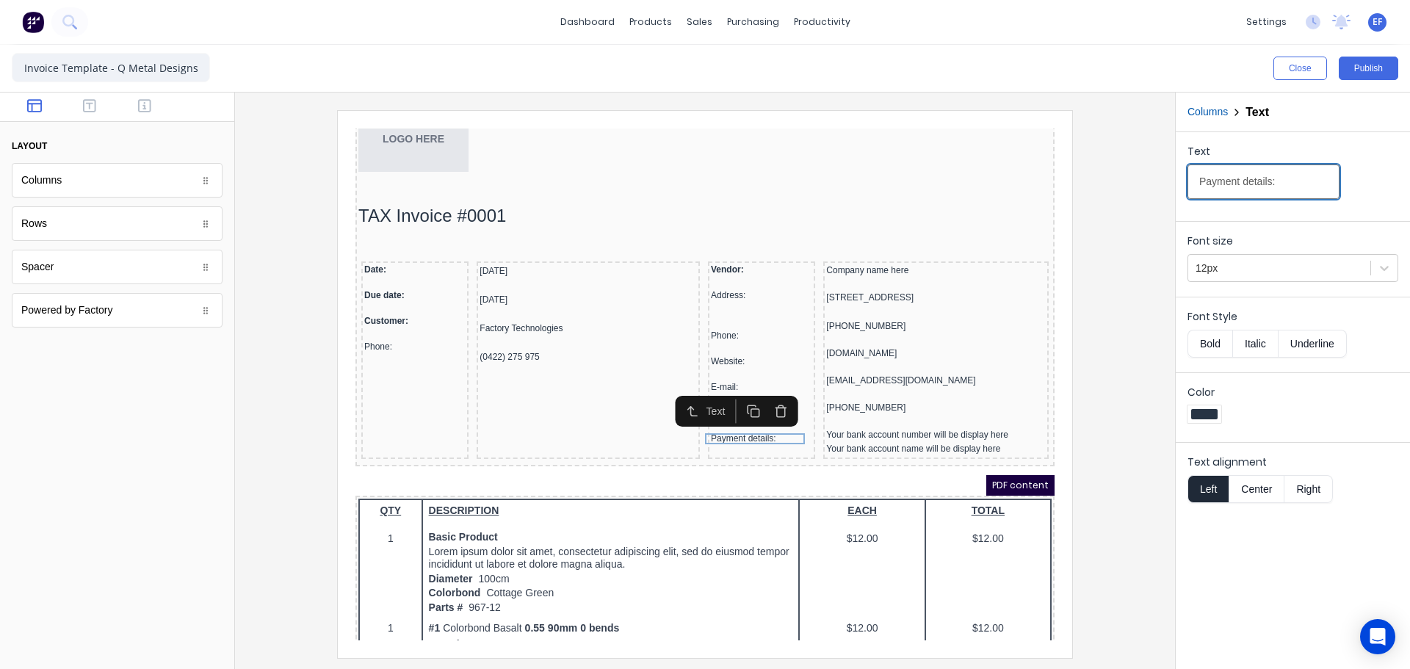
drag, startPoint x: 1222, startPoint y: 184, endPoint x: 1155, endPoint y: 182, distance: 66.9
click at [1155, 182] on div "Close Publish Components layout Columns Columns Rows Rows Spacer Spacer Powered…" at bounding box center [705, 357] width 1410 height 624
click at [380, 247] on div "Date:" at bounding box center [397, 252] width 101 height 11
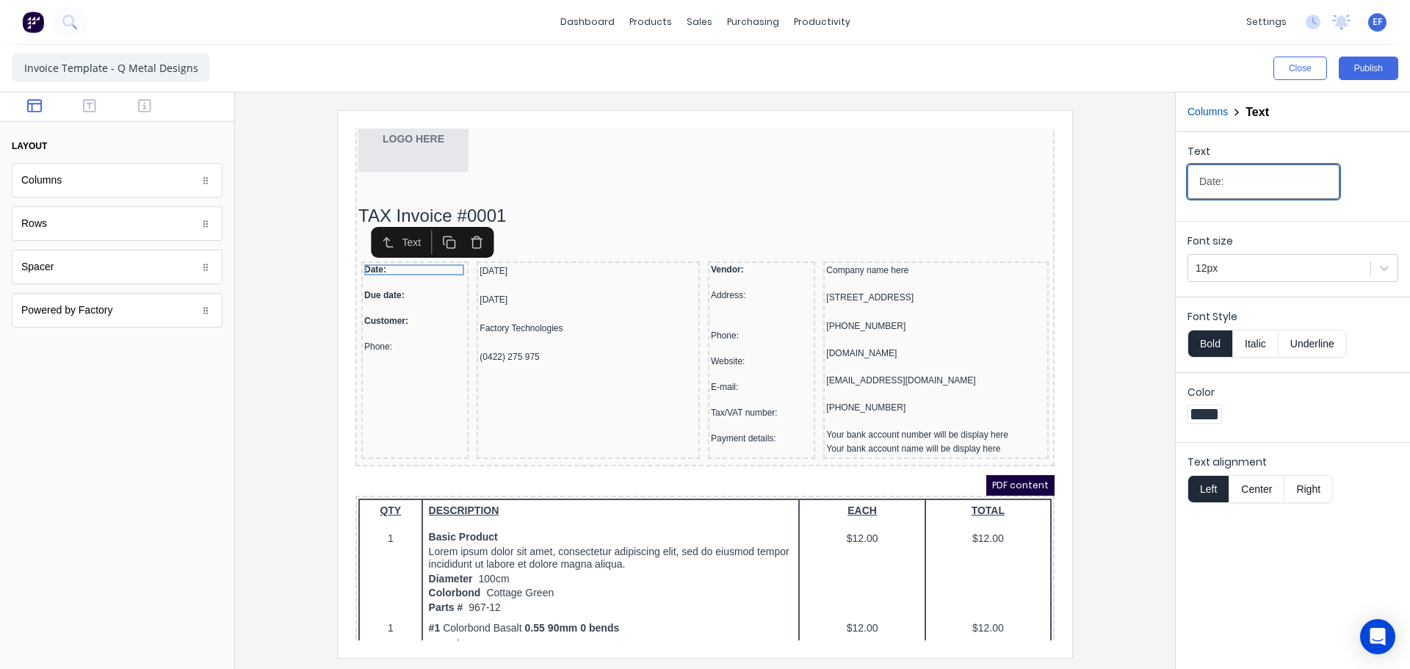
drag, startPoint x: 1233, startPoint y: 188, endPoint x: 1186, endPoint y: 184, distance: 47.9
click at [1186, 184] on div "Text Date:" at bounding box center [1293, 173] width 234 height 83
click at [379, 300] on div "Customer:" at bounding box center [397, 303] width 101 height 11
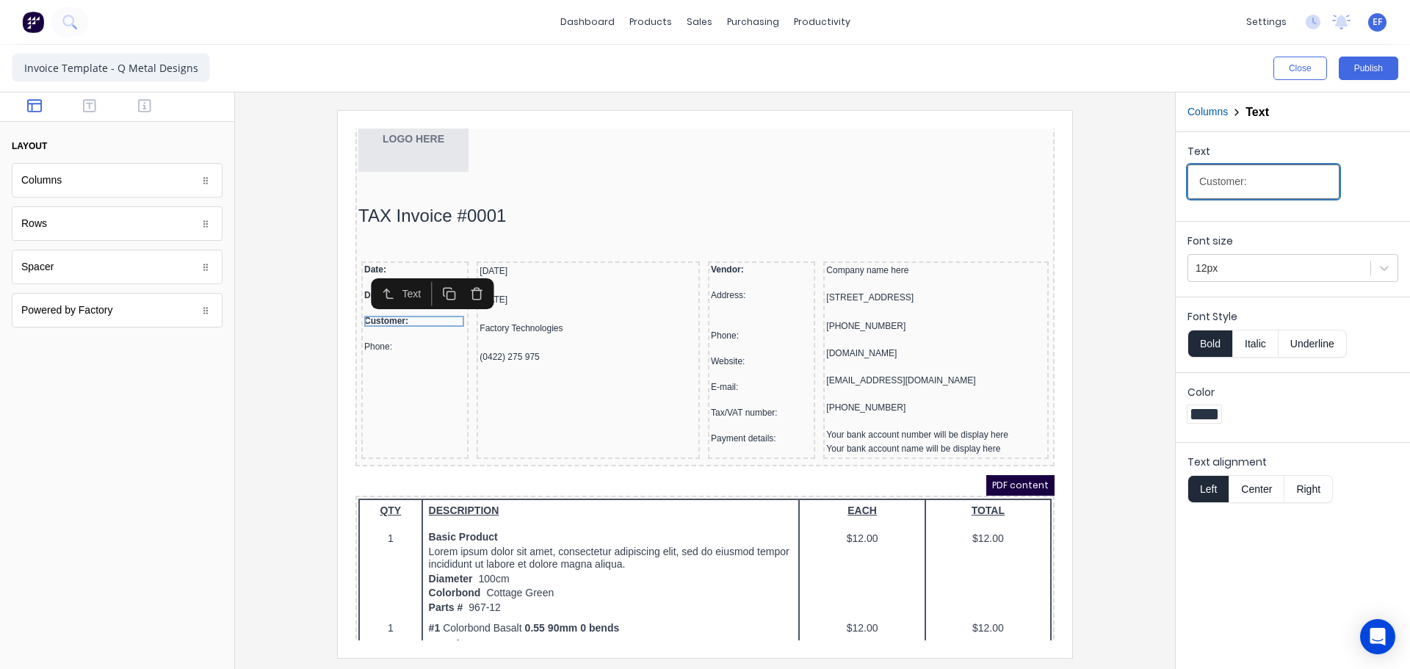
drag, startPoint x: 1277, startPoint y: 178, endPoint x: 1113, endPoint y: 176, distance: 164.5
click at [1113, 176] on div "Close Publish Components layout Columns Columns Rows Rows Spacer Spacer Powered…" at bounding box center [705, 357] width 1410 height 624
click at [384, 328] on div "Phone:" at bounding box center [397, 329] width 101 height 11
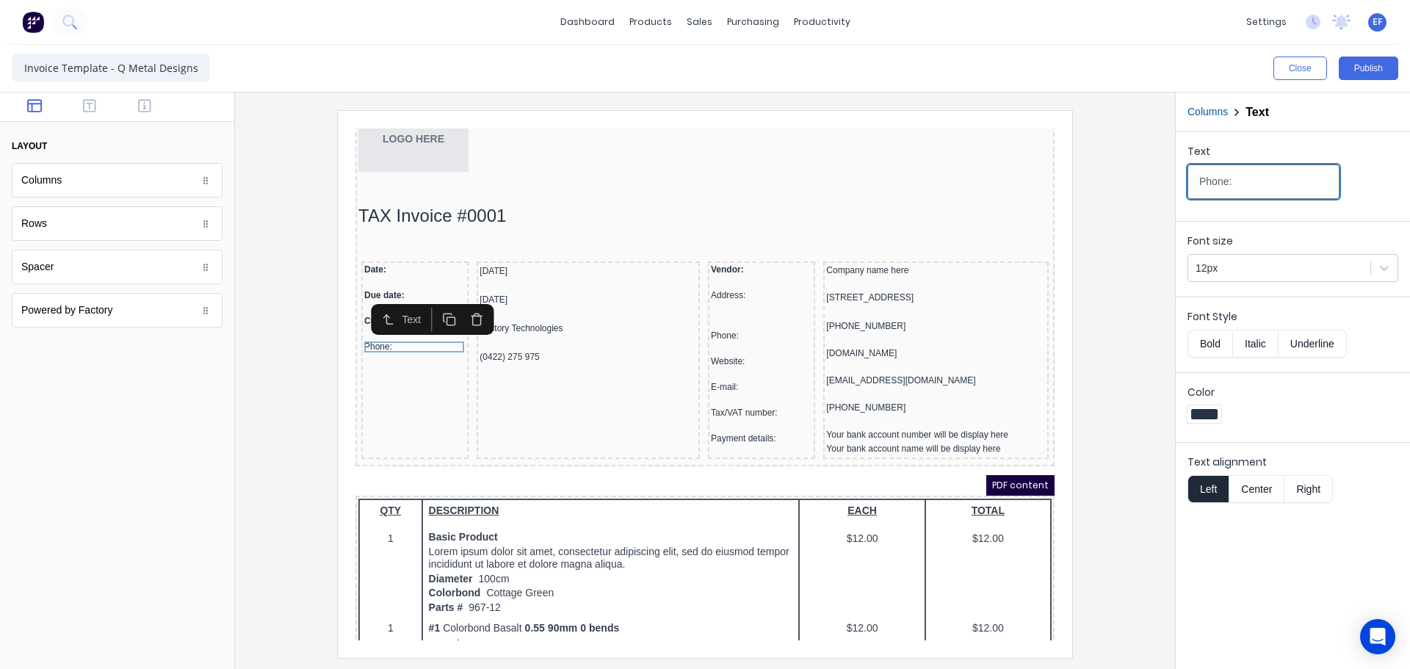
drag, startPoint x: 1249, startPoint y: 183, endPoint x: 1143, endPoint y: 188, distance: 106.6
click at [1143, 188] on div "Close Publish Components layout Columns Columns Rows Rows Spacer Spacer Powered…" at bounding box center [705, 357] width 1410 height 624
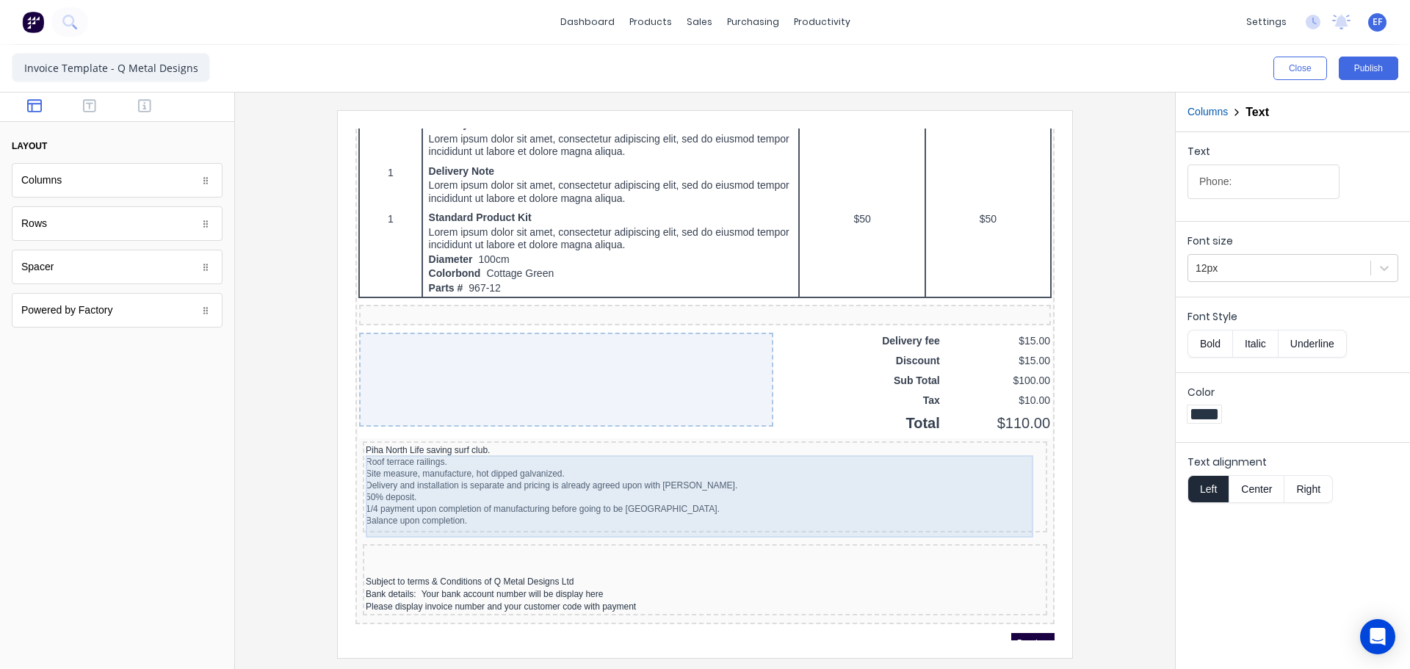
scroll to position [1075, 0]
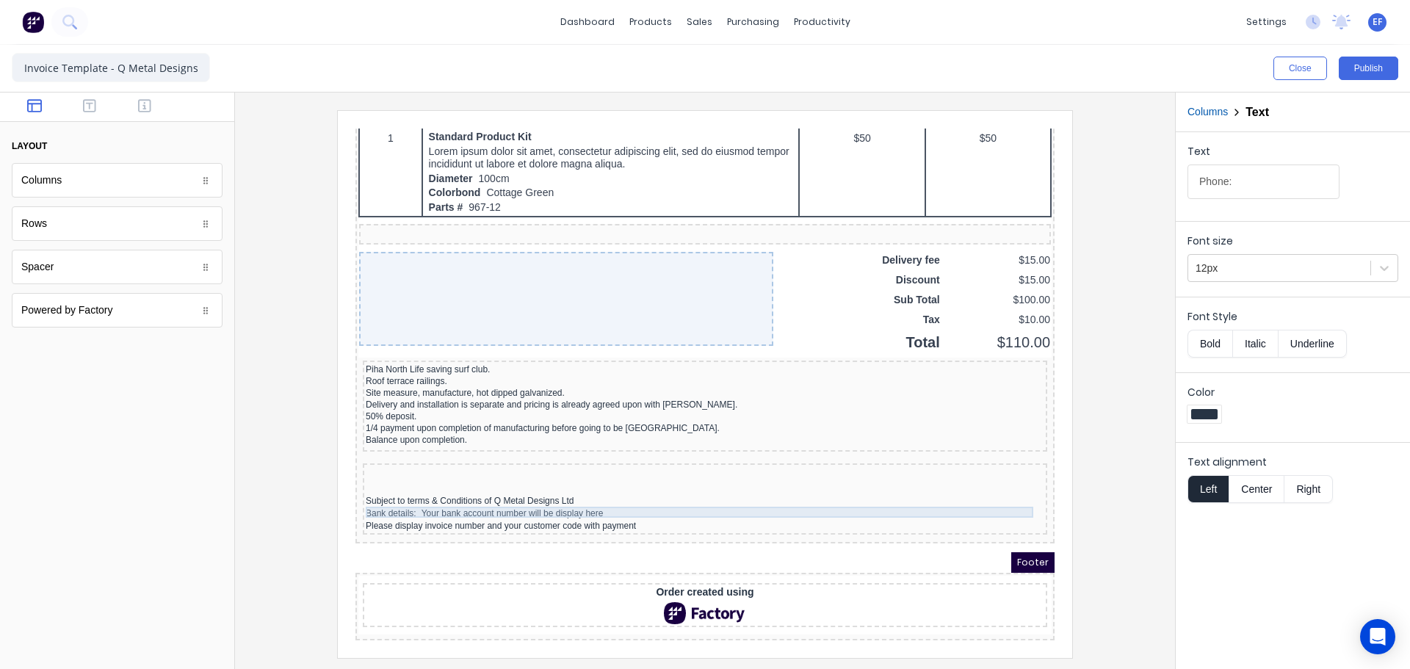
click at [411, 481] on div "Subject to terms & Conditions of Q Metal Designs Ltd" at bounding box center [687, 483] width 679 height 11
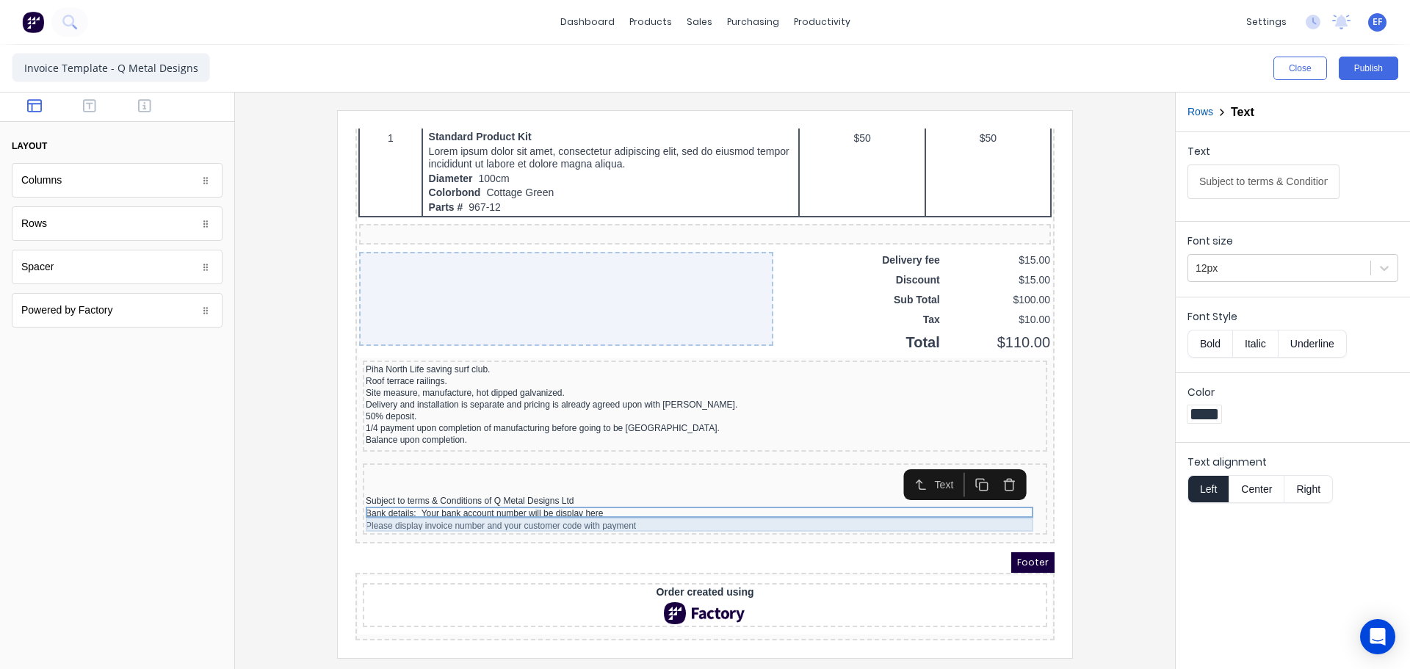
click at [392, 489] on div "Bank details: Your bank account number will be display here" at bounding box center [687, 496] width 679 height 14
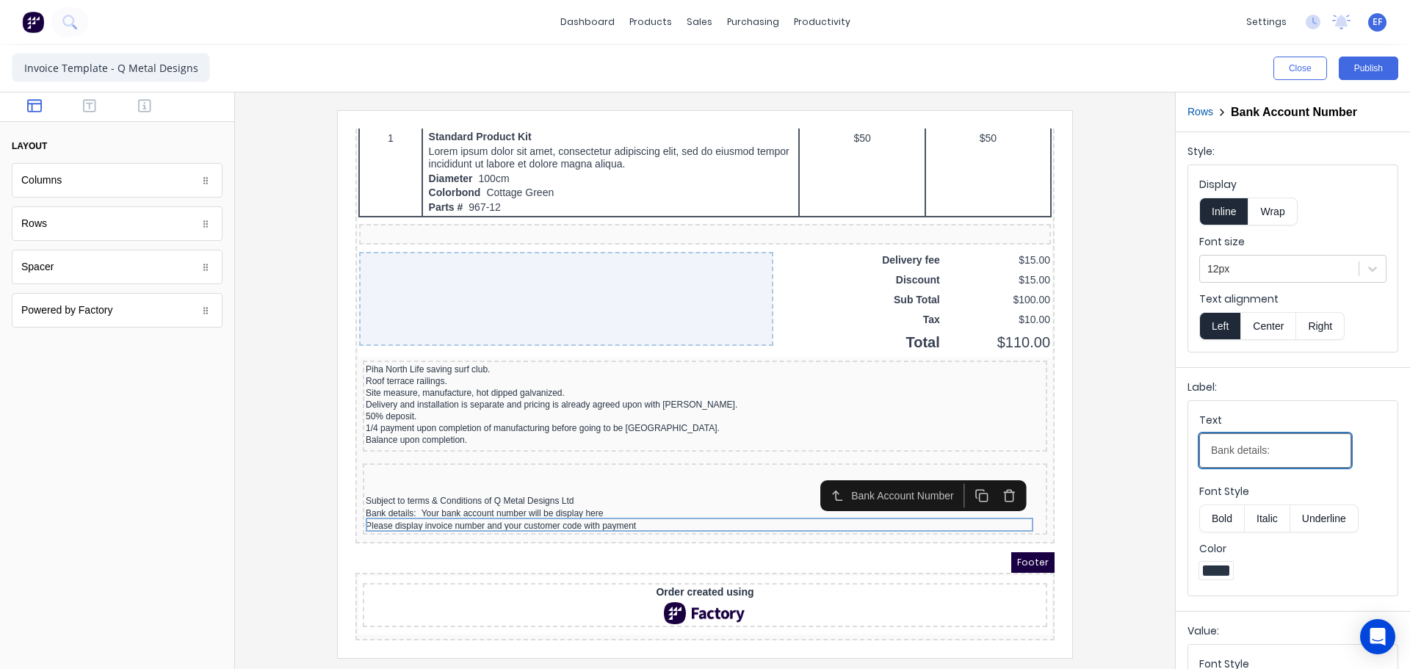
drag, startPoint x: 1276, startPoint y: 444, endPoint x: 1121, endPoint y: 443, distance: 155.0
click at [1121, 443] on div "Close Publish Components layout Columns Columns Rows Rows Spacer Spacer Powered…" at bounding box center [705, 357] width 1410 height 624
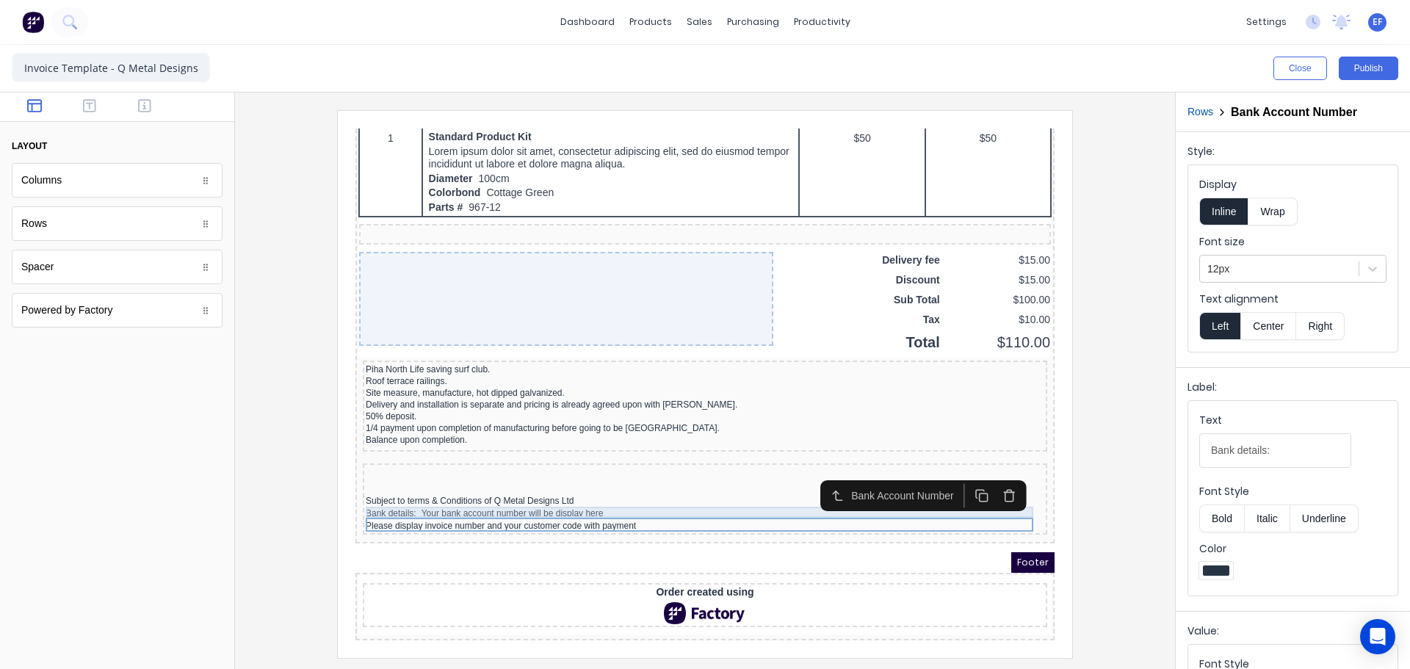
click at [445, 479] on div "Subject to terms & Conditions of Q Metal Designs Ltd" at bounding box center [687, 483] width 679 height 11
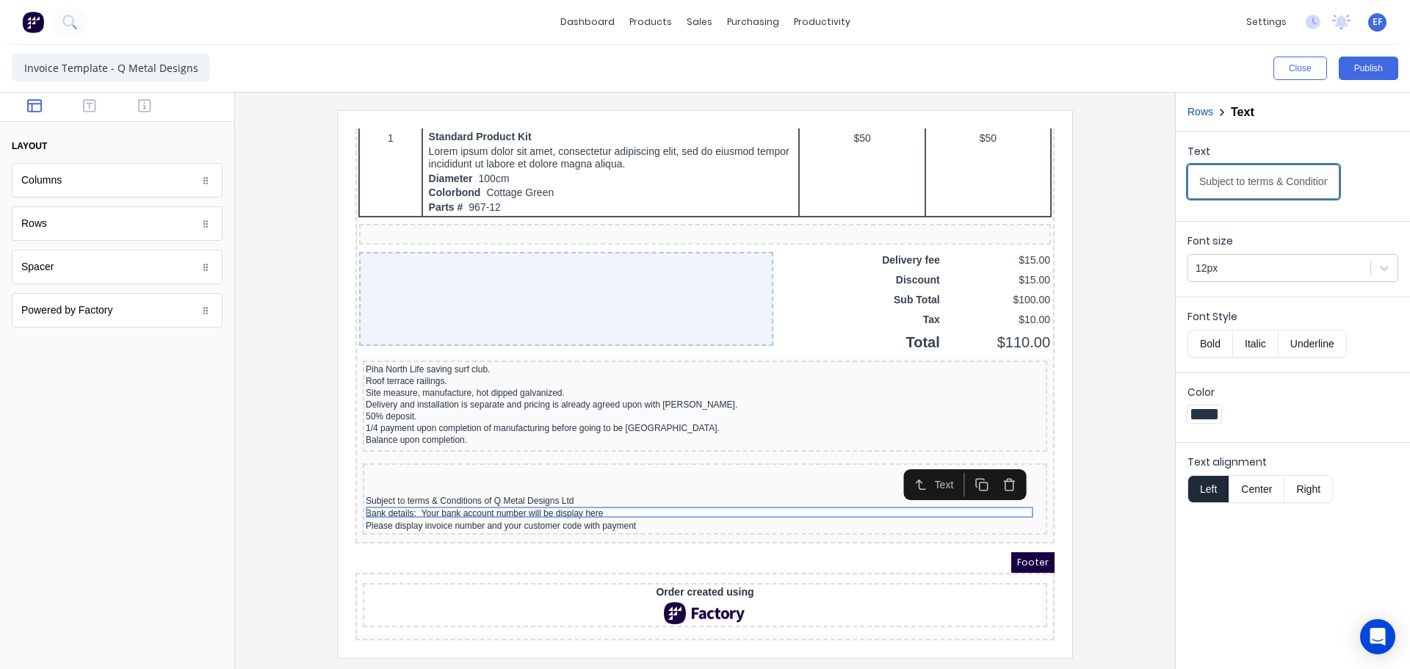
click at [1282, 186] on input "Subject to terms & Conditions of Q Metal Designs Ltd" at bounding box center [1264, 182] width 152 height 35
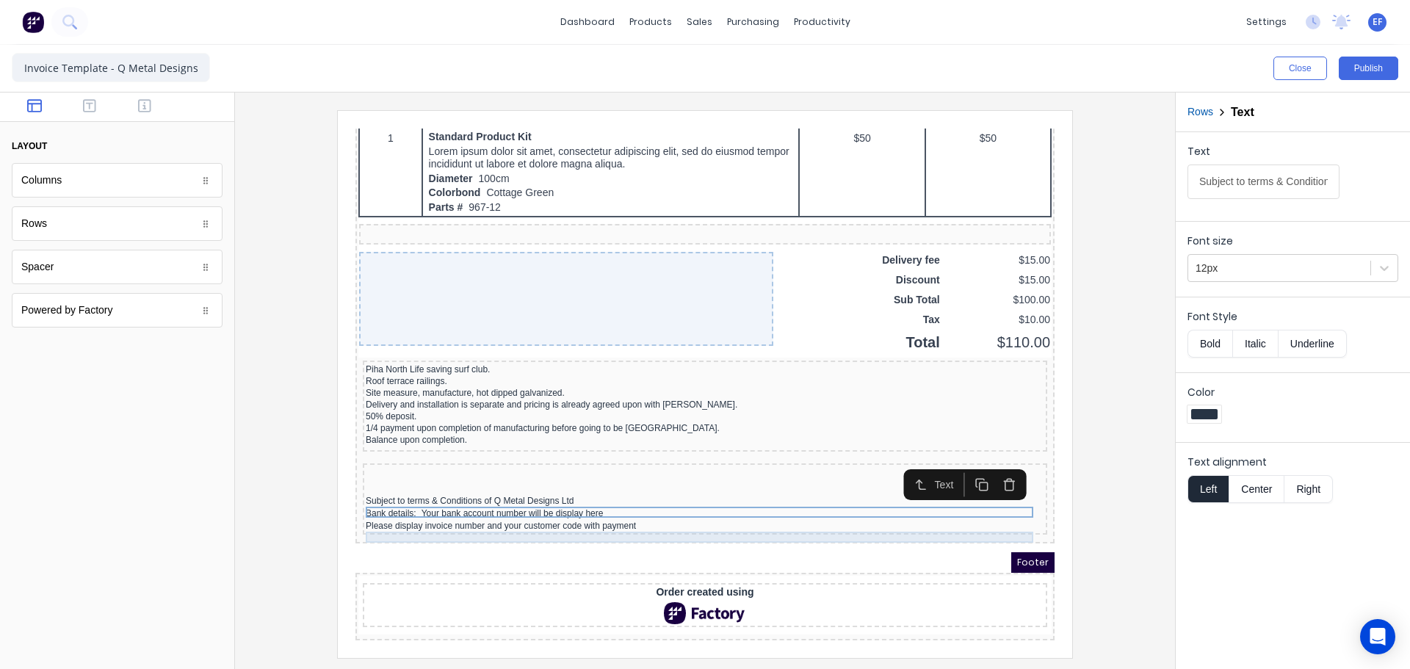
click at [594, 505] on div "Please display invoice number and your customer code with payment" at bounding box center [687, 508] width 679 height 11
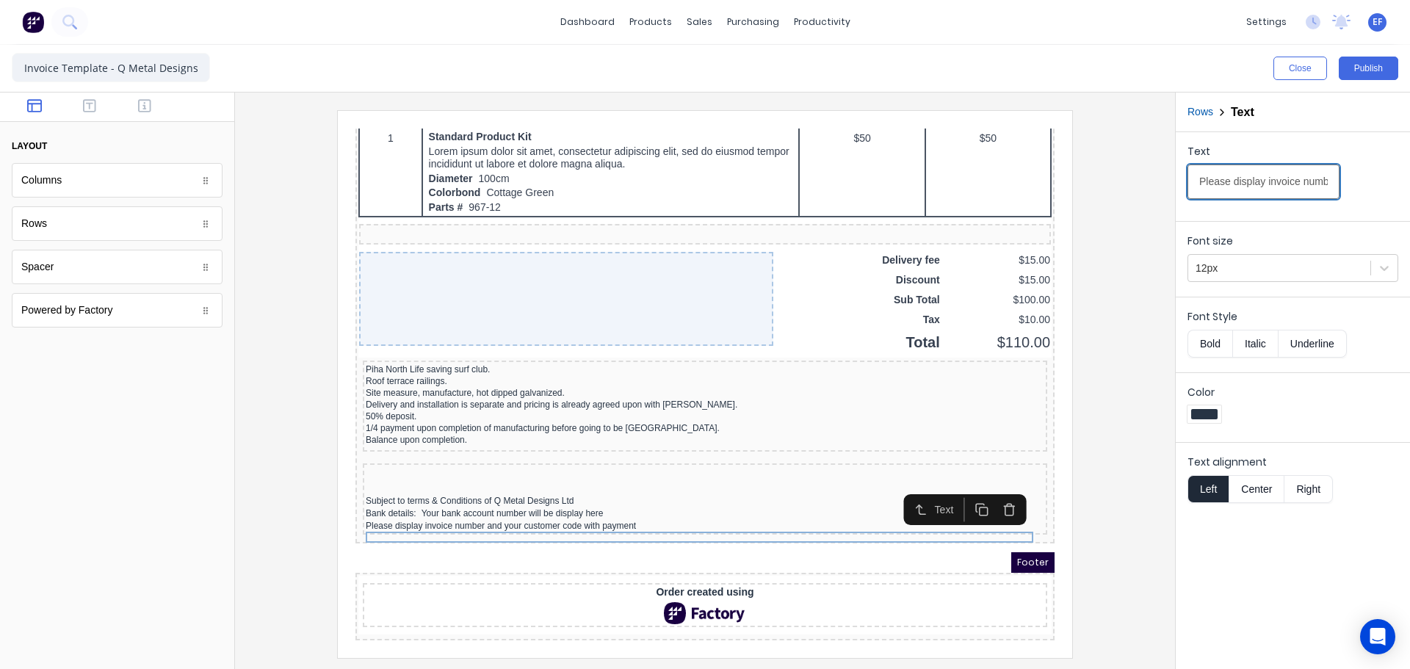
click at [1252, 184] on input "Please display invoice number and your customer code with payment" at bounding box center [1264, 182] width 152 height 35
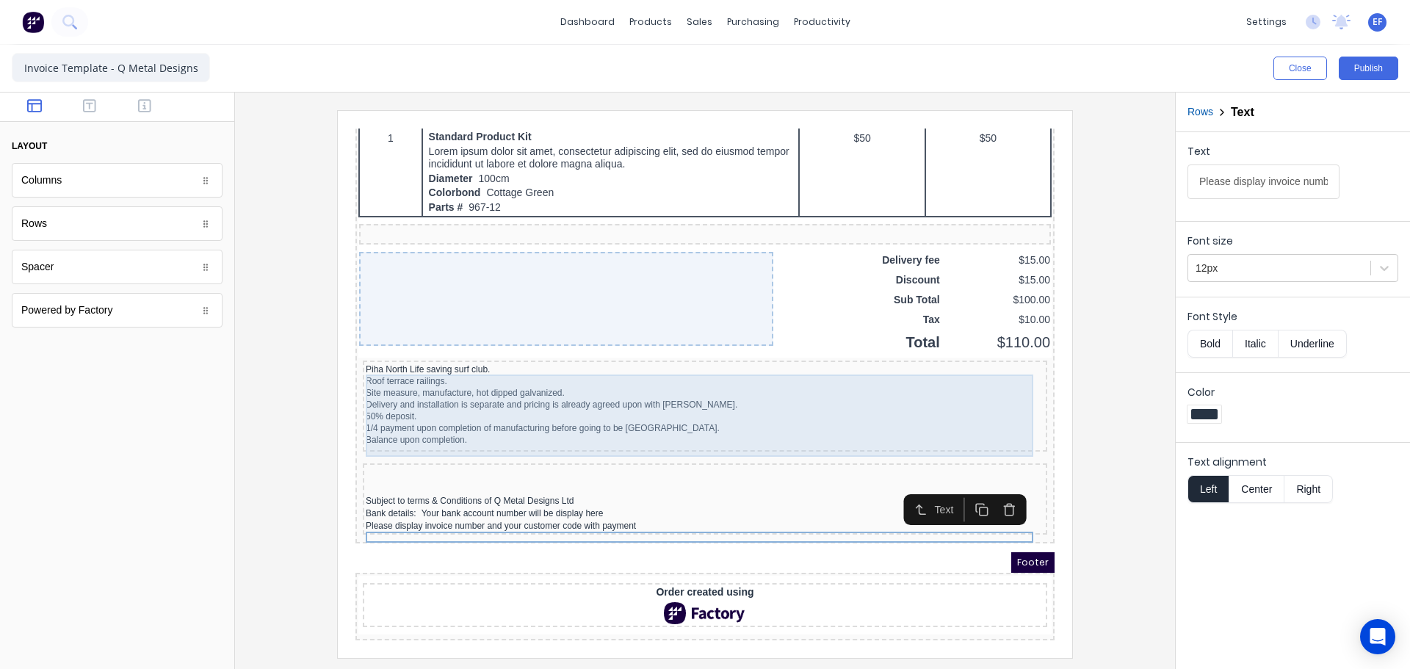
click at [422, 386] on div "Piha North Life saving surf club. Roof terrace railings. Site measure, manufact…" at bounding box center [687, 387] width 679 height 82
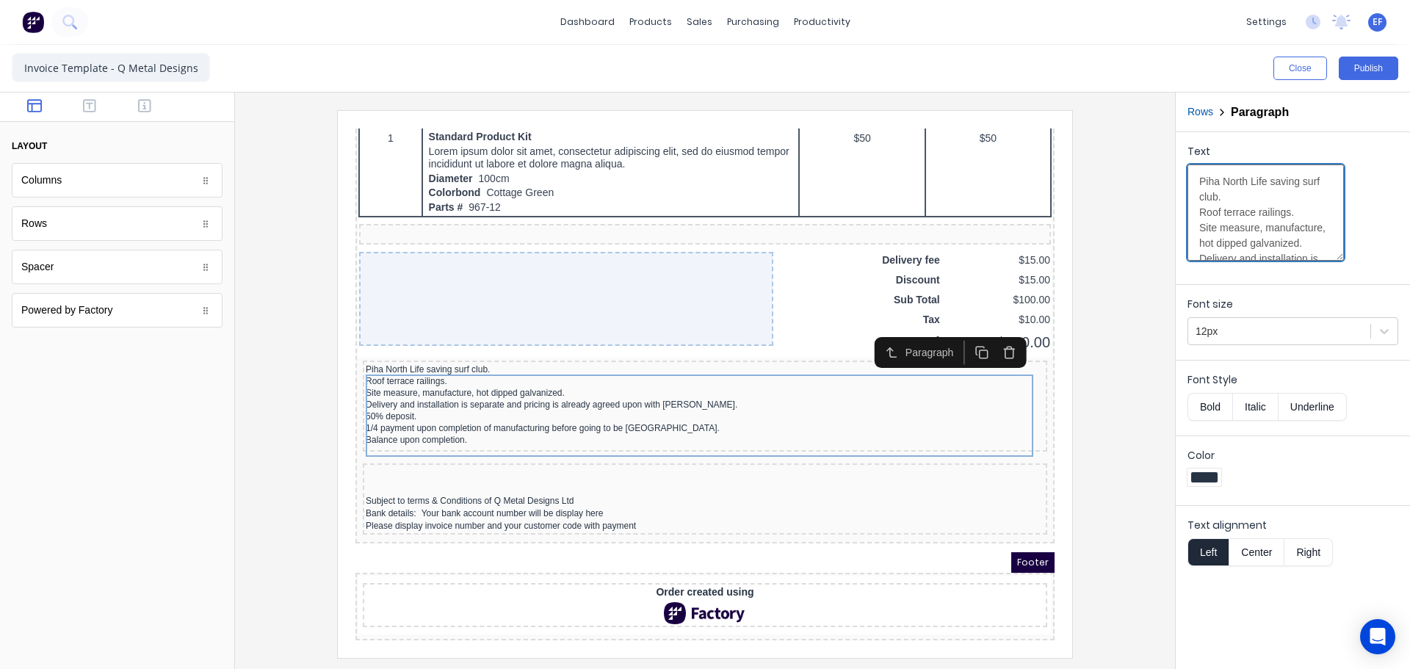
click at [1200, 231] on textarea "Piha North Life saving surf club. Roof terrace railings. Site measure, manufact…" at bounding box center [1266, 213] width 156 height 96
click at [1255, 239] on textarea "Piha North Life saving surf club. Roof terrace railings. Site measure, manufact…" at bounding box center [1266, 213] width 156 height 96
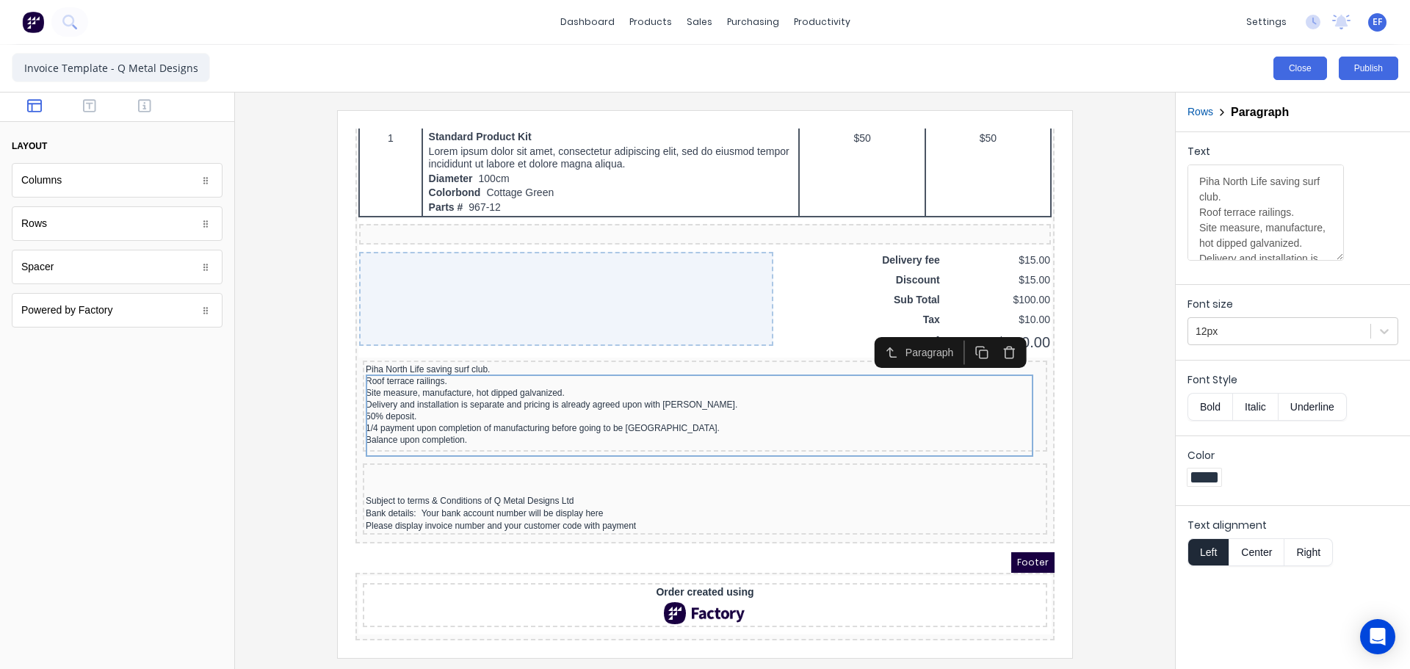
click at [1298, 70] on button "Close" at bounding box center [1301, 69] width 54 height 24
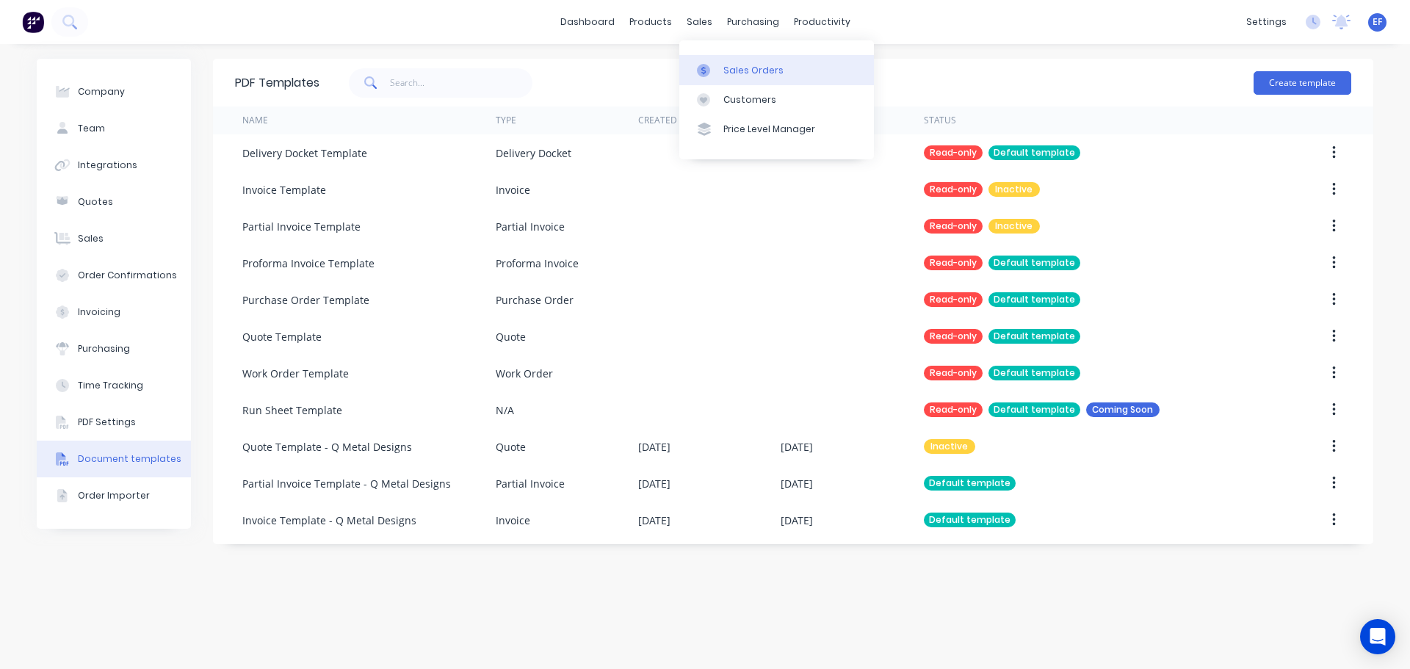
drag, startPoint x: 715, startPoint y: 71, endPoint x: 732, endPoint y: 79, distance: 18.7
click at [715, 71] on div at bounding box center [708, 70] width 22 height 13
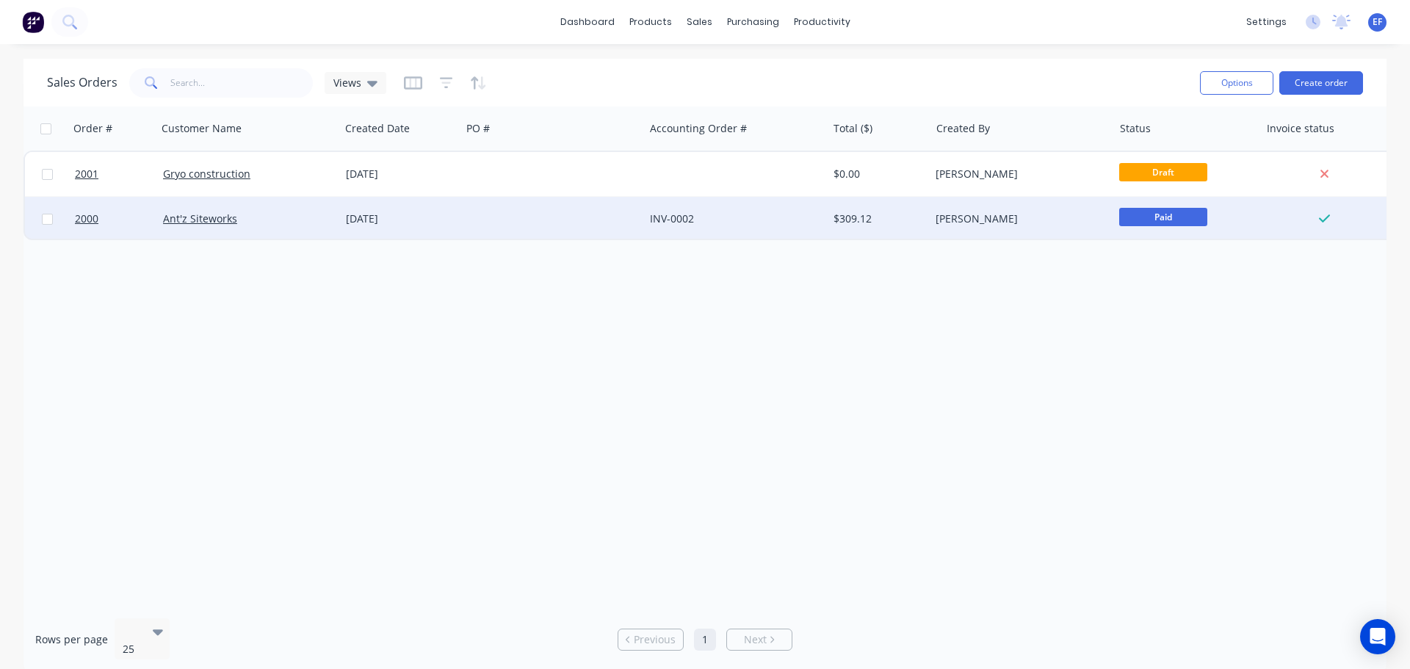
click at [788, 233] on div "INV-0002" at bounding box center [735, 219] width 183 height 44
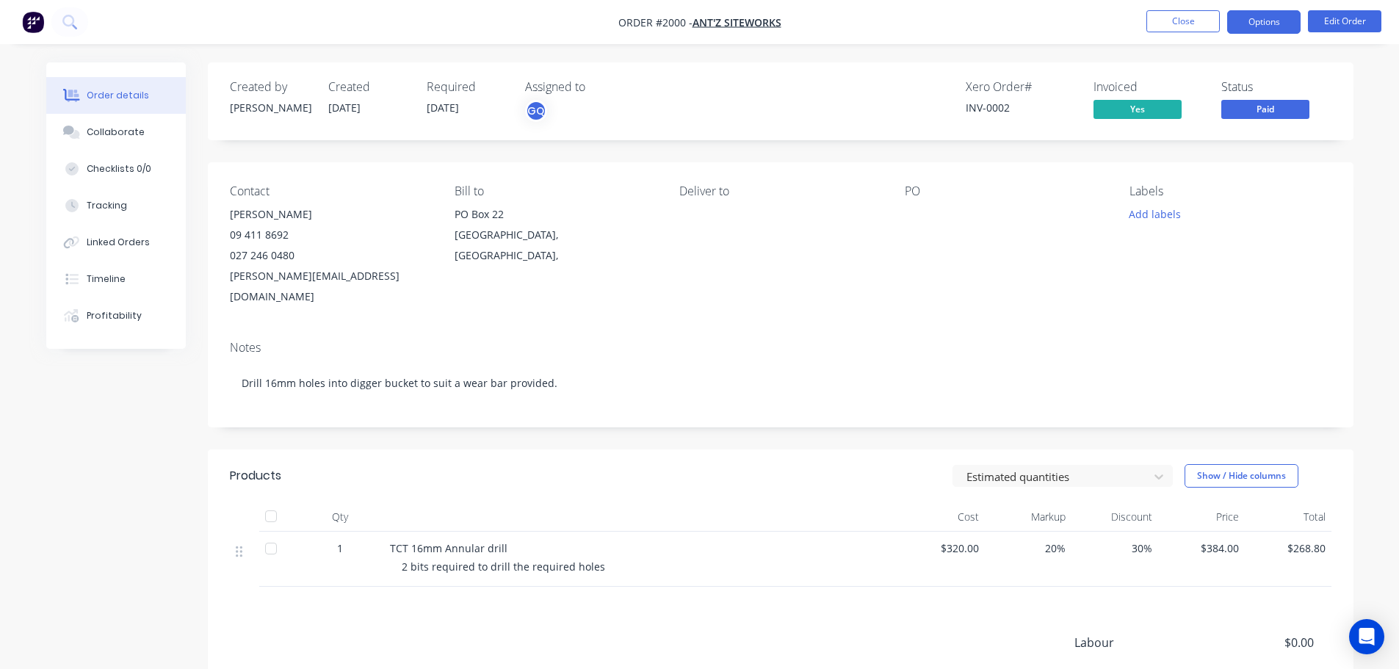
click at [1271, 24] on button "Options" at bounding box center [1263, 22] width 73 height 24
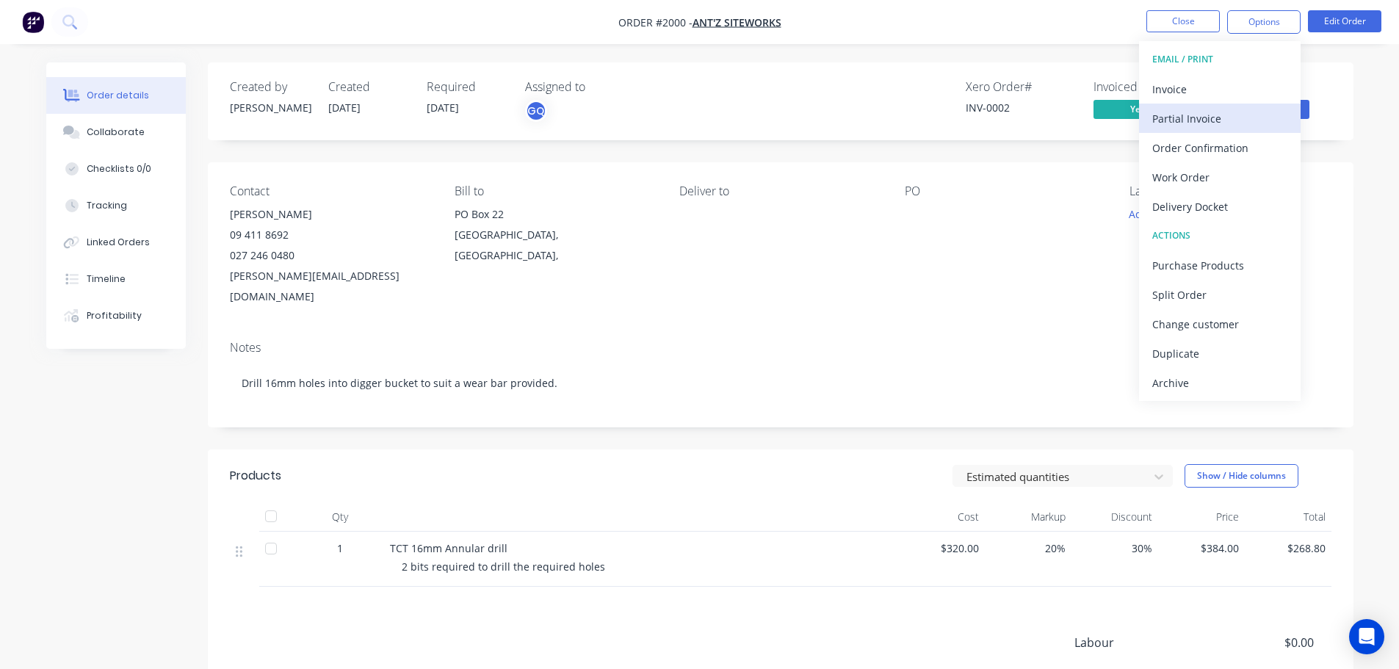
click at [1237, 114] on div "Partial Invoice" at bounding box center [1219, 118] width 135 height 21
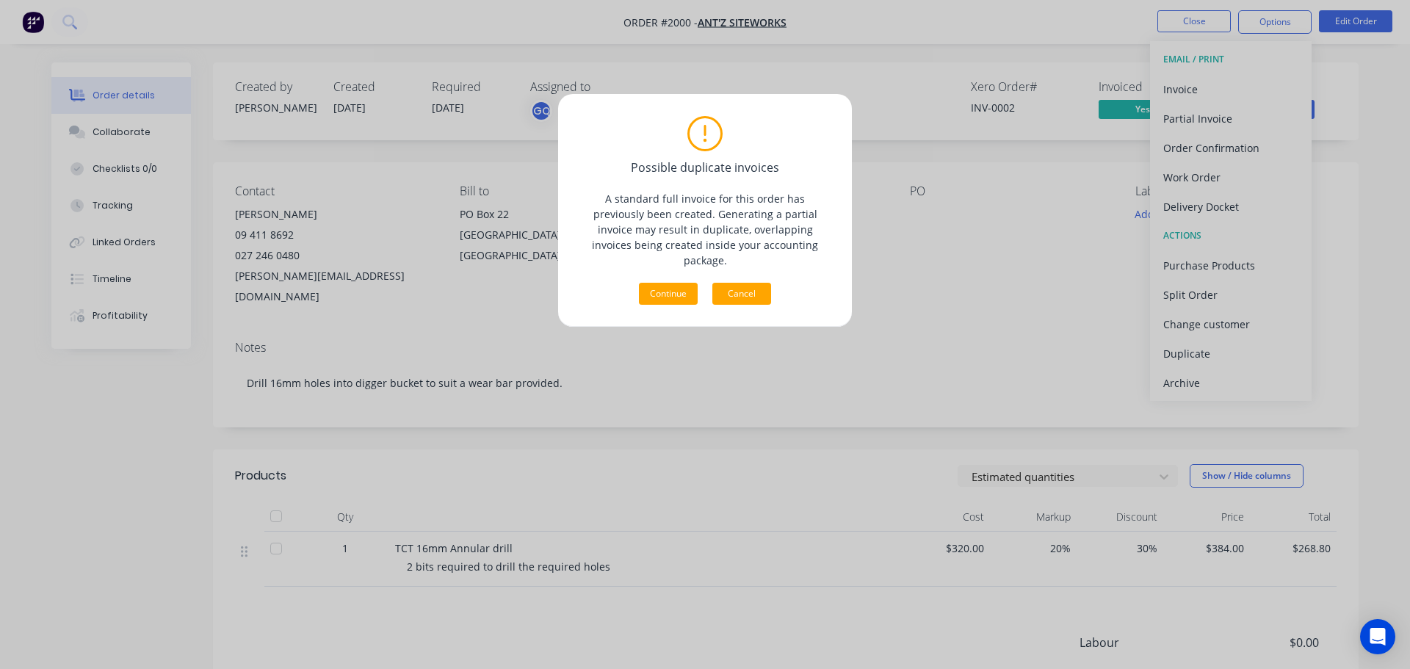
click at [746, 283] on button "Cancel" at bounding box center [741, 294] width 59 height 22
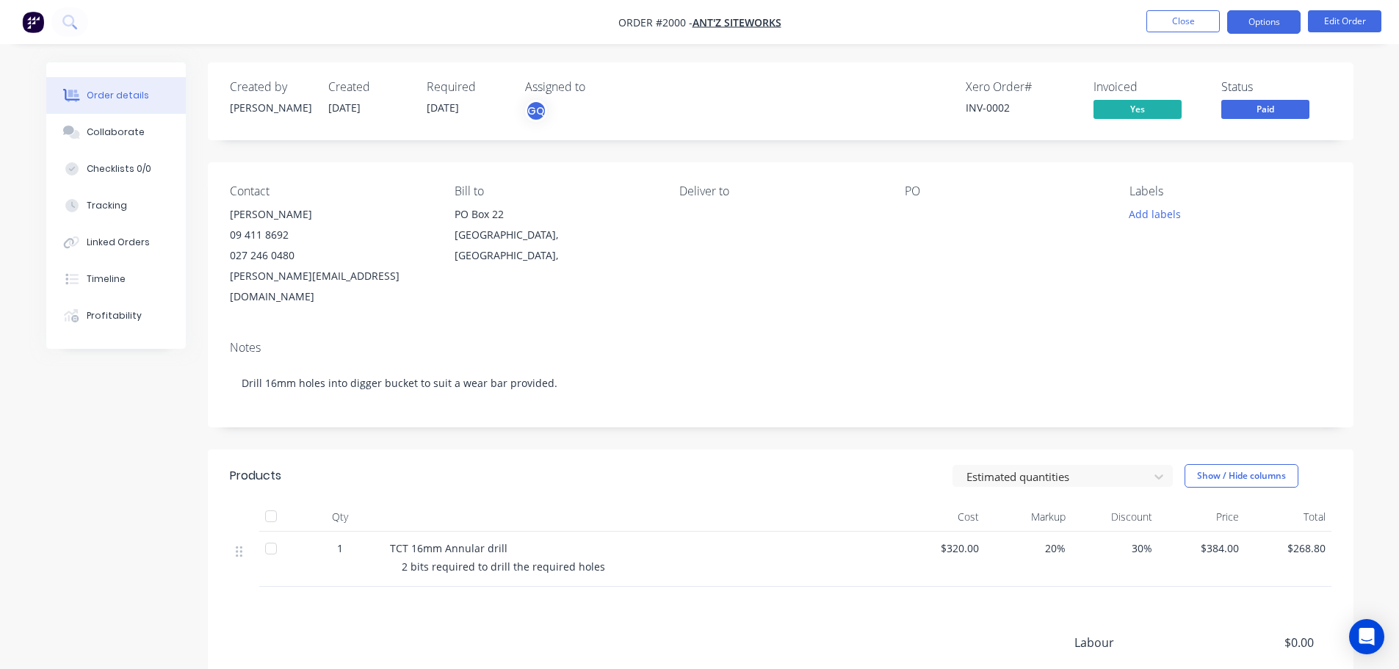
click at [1255, 21] on button "Options" at bounding box center [1263, 22] width 73 height 24
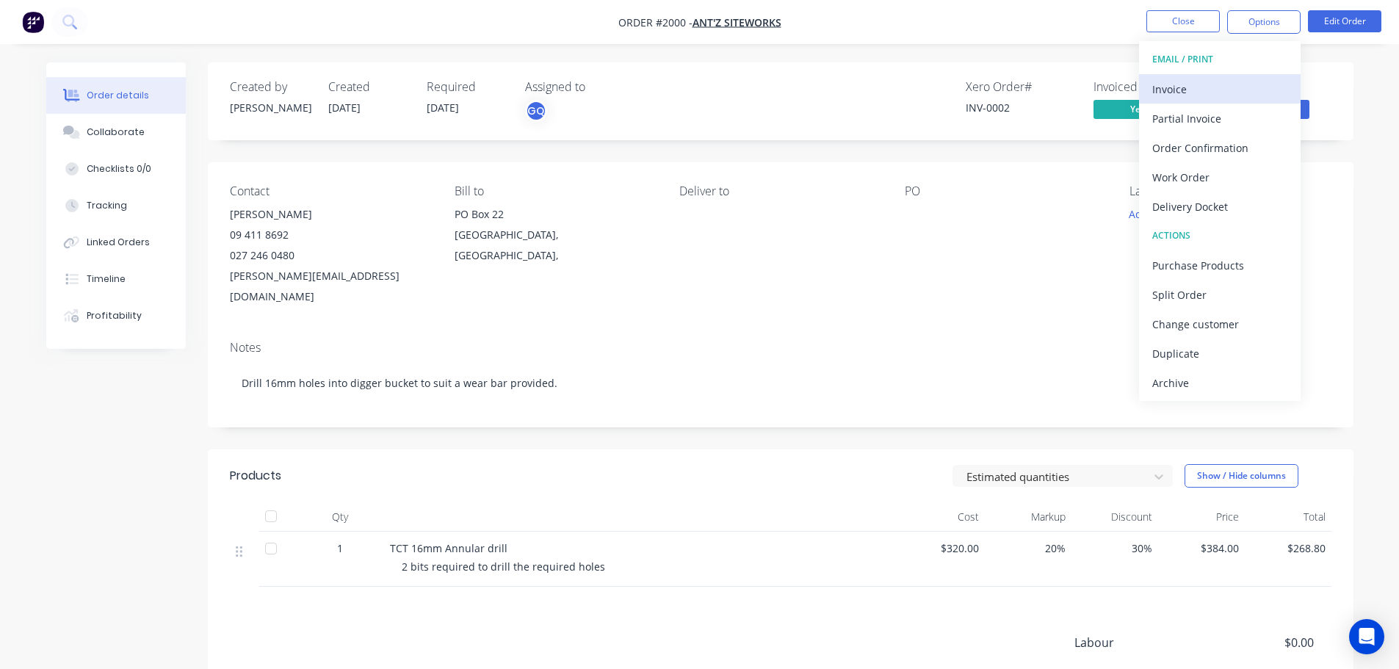
click at [1190, 94] on div "Invoice" at bounding box center [1219, 89] width 135 height 21
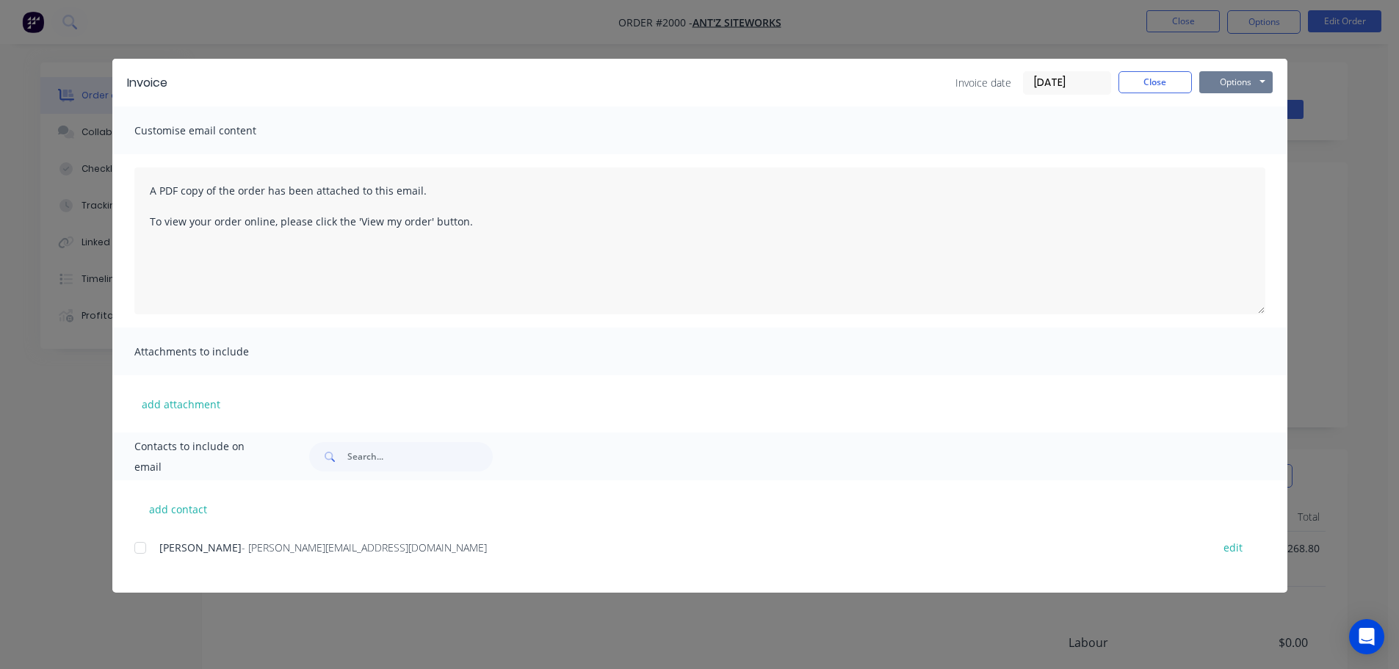
click at [1230, 86] on button "Options" at bounding box center [1235, 82] width 73 height 22
click at [1233, 113] on button "Preview" at bounding box center [1246, 108] width 94 height 24
drag, startPoint x: 1163, startPoint y: 76, endPoint x: 1155, endPoint y: 75, distance: 8.2
click at [1163, 77] on button "Close" at bounding box center [1155, 82] width 73 height 22
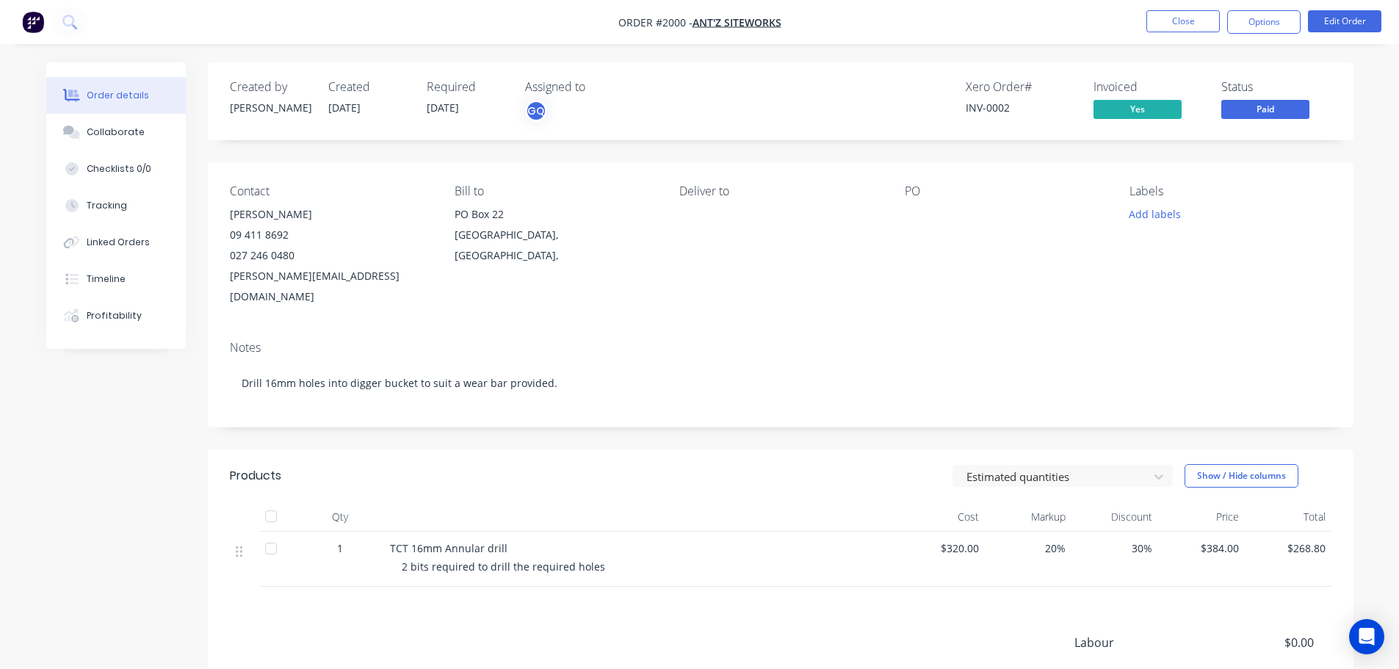
click at [35, 26] on img "button" at bounding box center [33, 22] width 22 height 22
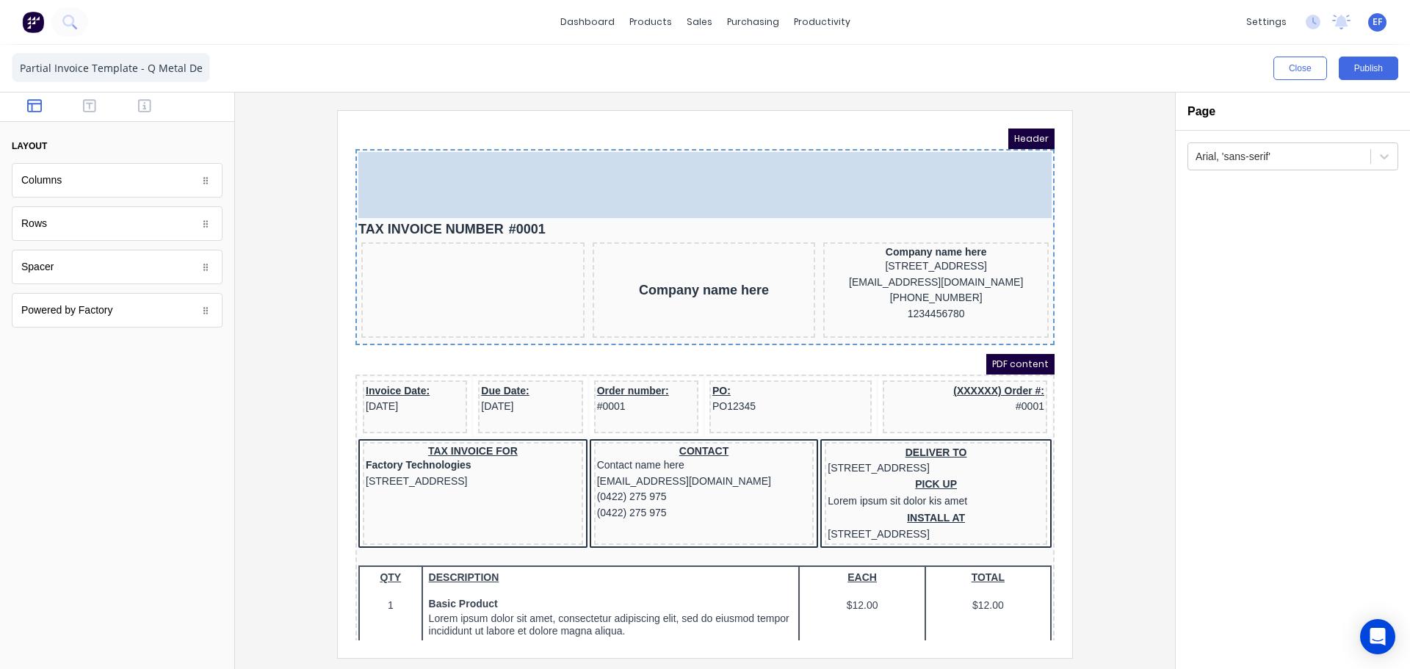
drag, startPoint x: 445, startPoint y: 219, endPoint x: 416, endPoint y: 140, distance: 84.6
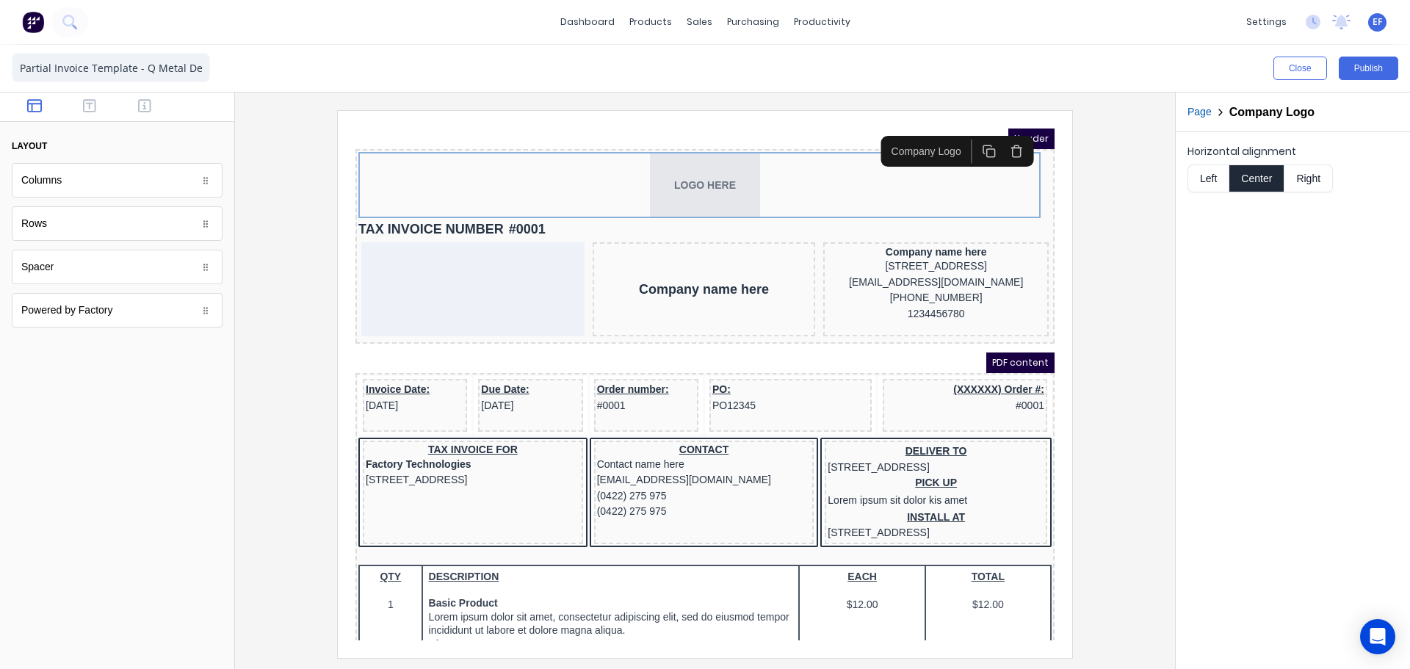
click at [1197, 190] on button "Left" at bounding box center [1208, 179] width 41 height 28
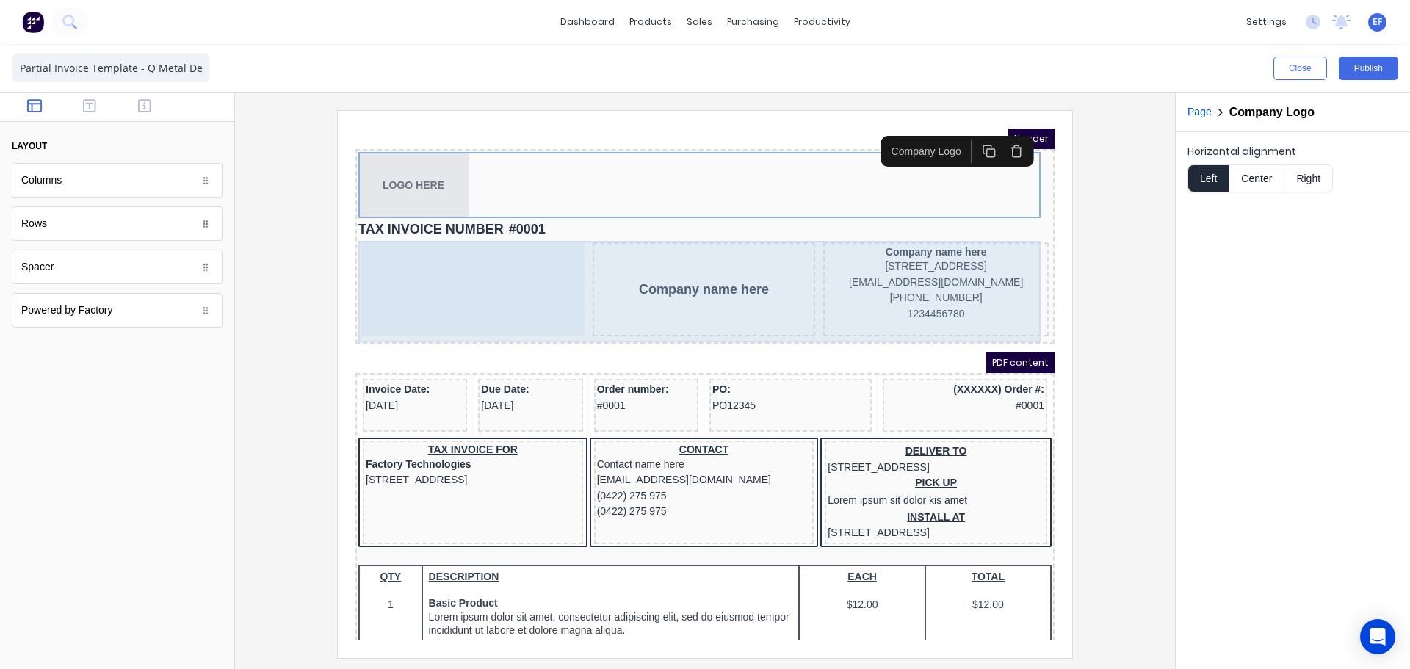
click at [513, 255] on div at bounding box center [455, 272] width 223 height 94
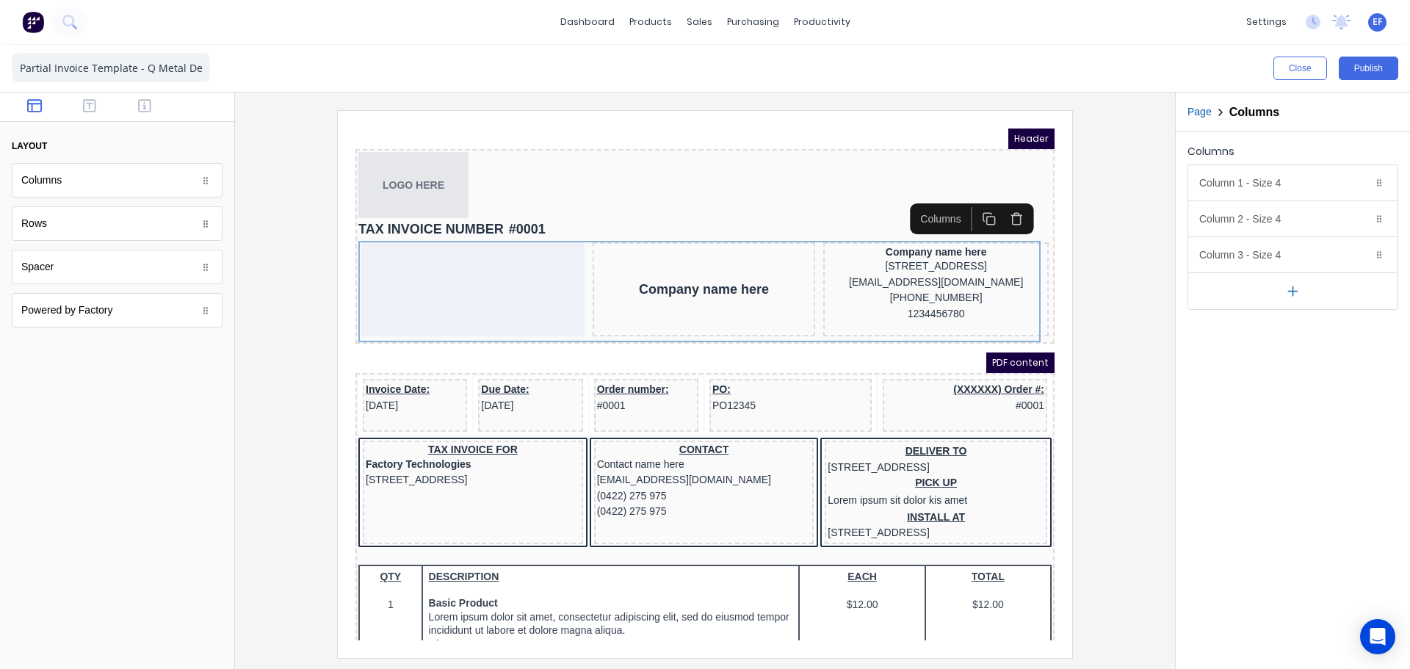
click at [1299, 289] on icon "button" at bounding box center [1292, 291] width 15 height 15
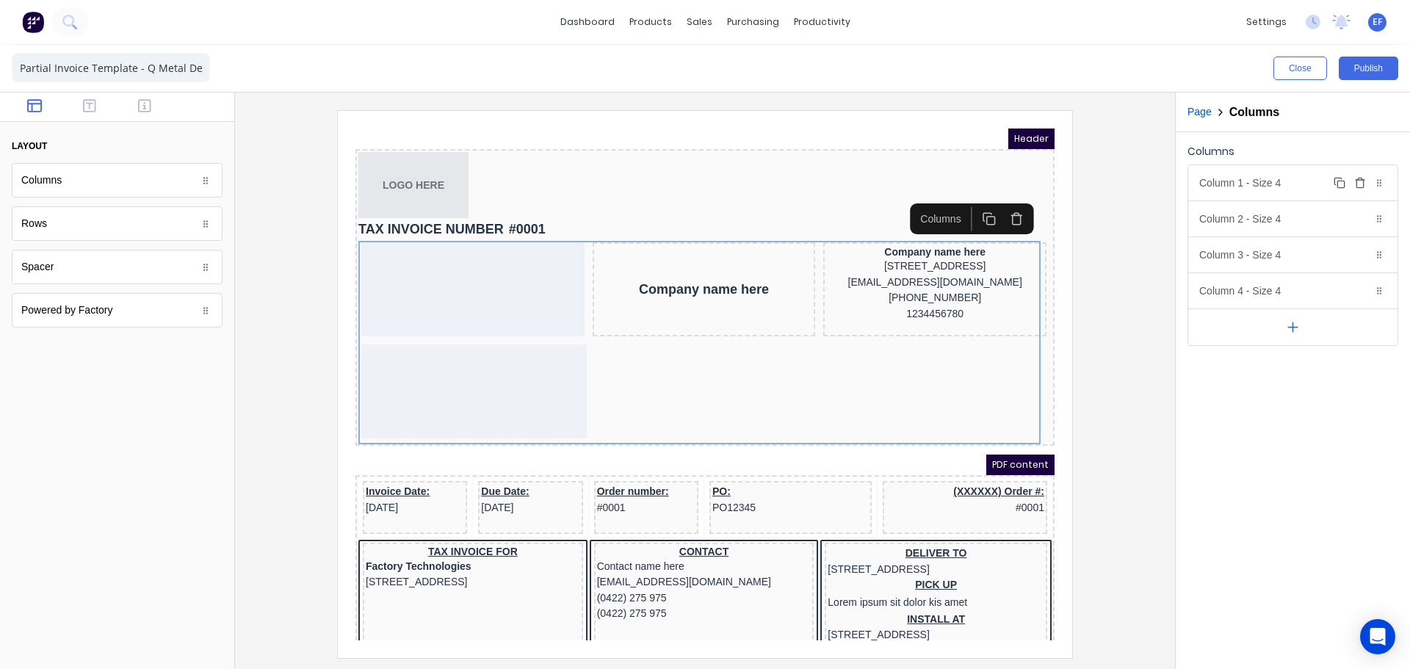
click at [1286, 189] on div "Column 1 - Size 4 Duplicate Delete" at bounding box center [1292, 182] width 209 height 35
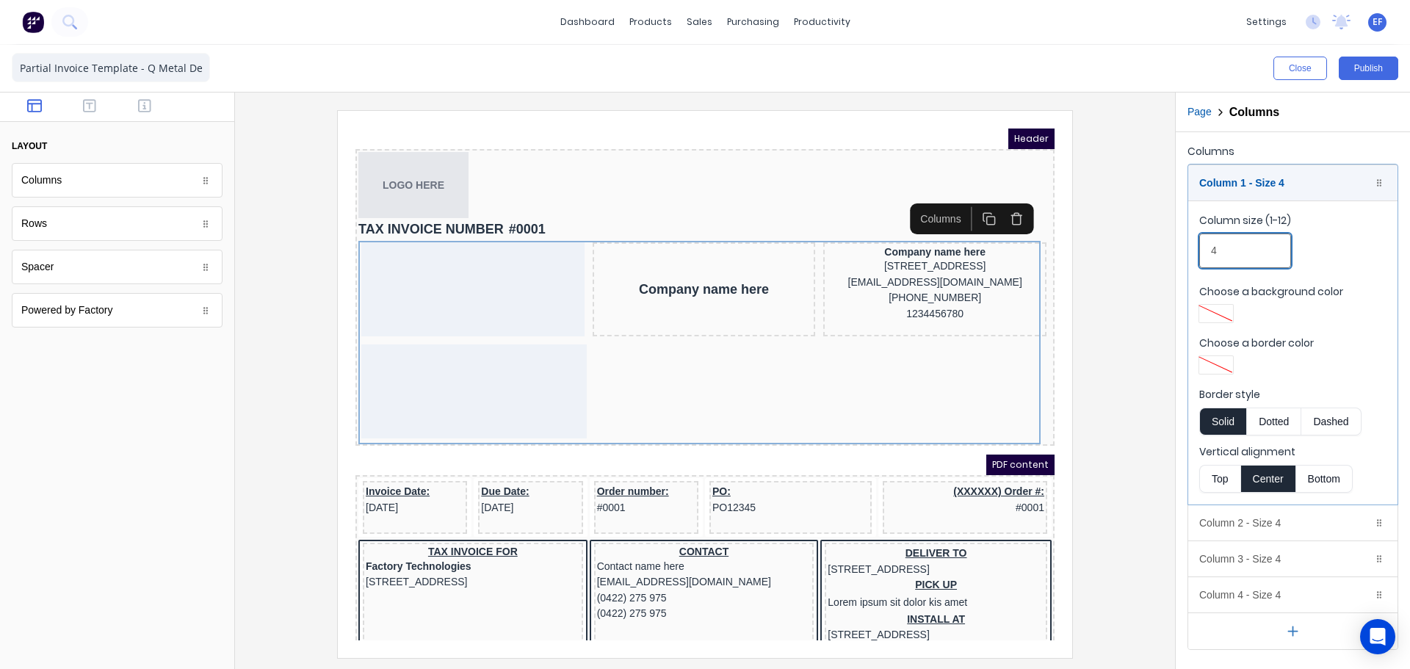
drag, startPoint x: 1234, startPoint y: 254, endPoint x: 1191, endPoint y: 254, distance: 43.3
click at [1191, 254] on fieldset "Column size (1-12) 4 Choose a background color Choose a border color Border sty…" at bounding box center [1292, 353] width 209 height 304
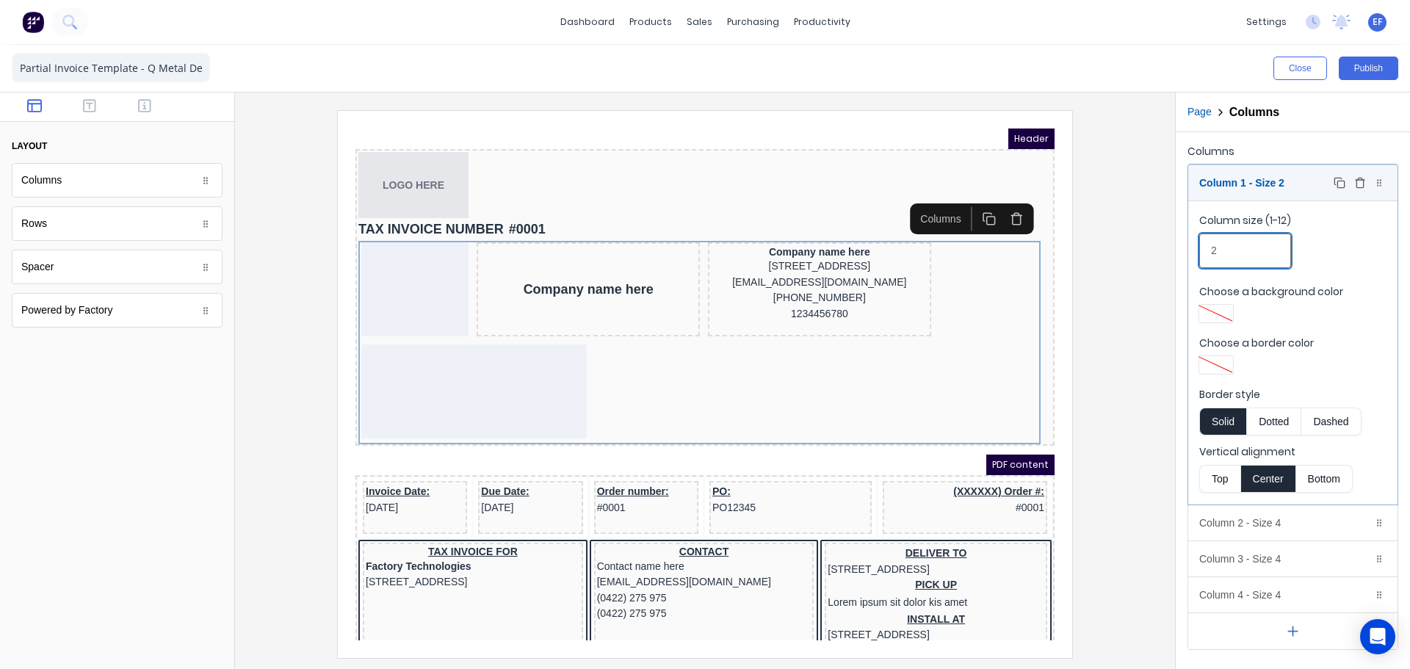
type input "2"
click at [1258, 178] on div "Column 1 - Size 2 Duplicate Delete" at bounding box center [1292, 182] width 209 height 35
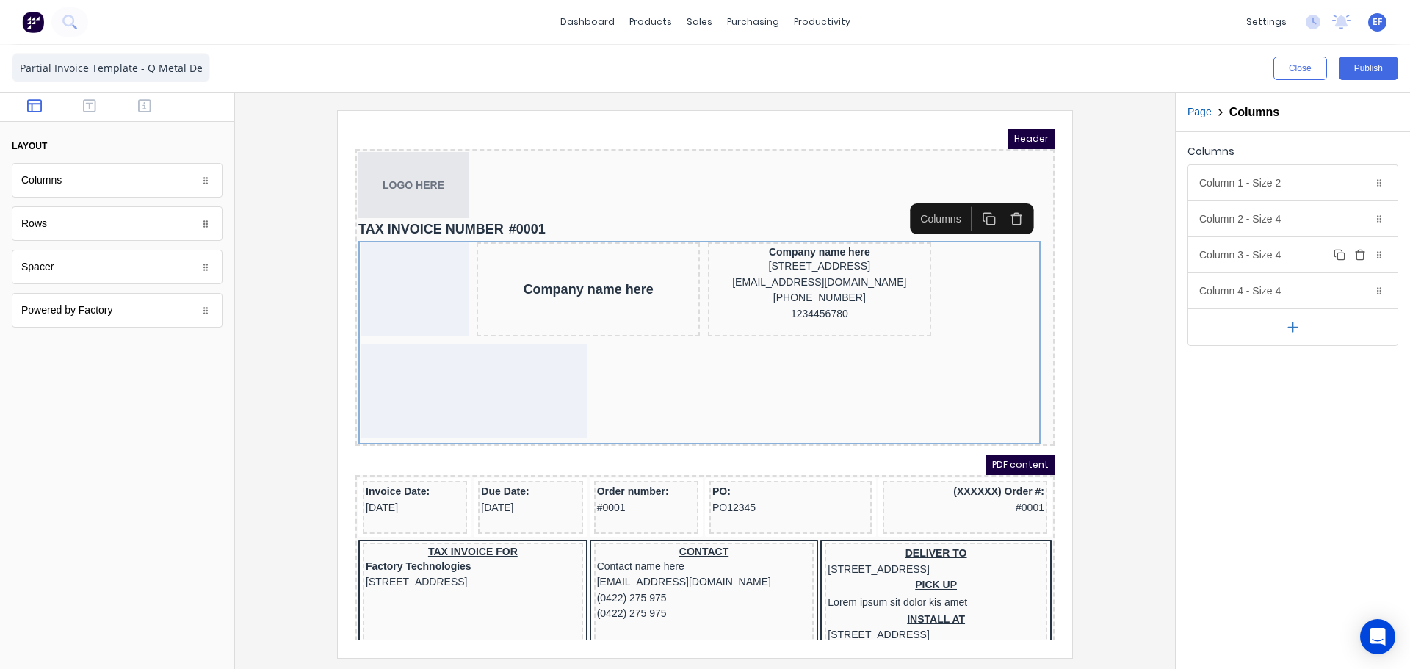
click at [1257, 256] on div "Column 3 - Size 4 Duplicate Delete" at bounding box center [1292, 254] width 209 height 35
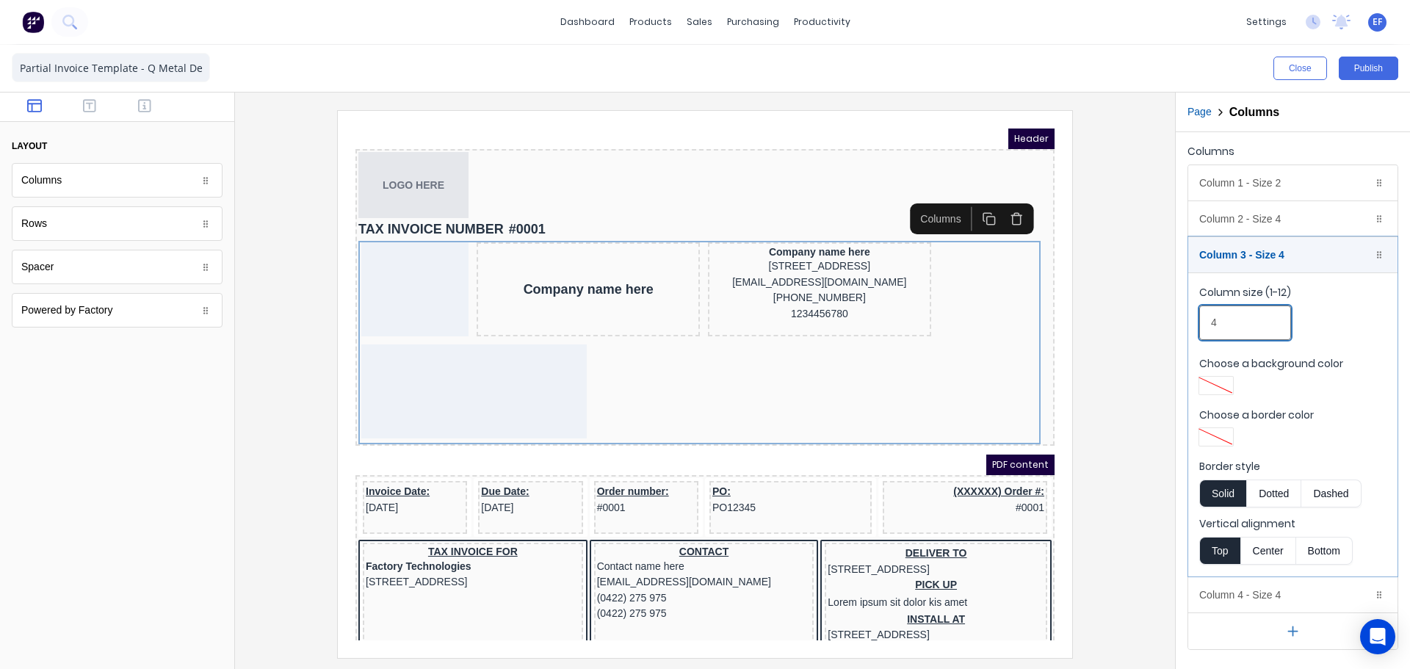
drag, startPoint x: 1227, startPoint y: 318, endPoint x: 1195, endPoint y: 318, distance: 31.6
click at [1195, 318] on fieldset "Column size (1-12) 4 Choose a background color Choose a border color Border sty…" at bounding box center [1292, 425] width 209 height 304
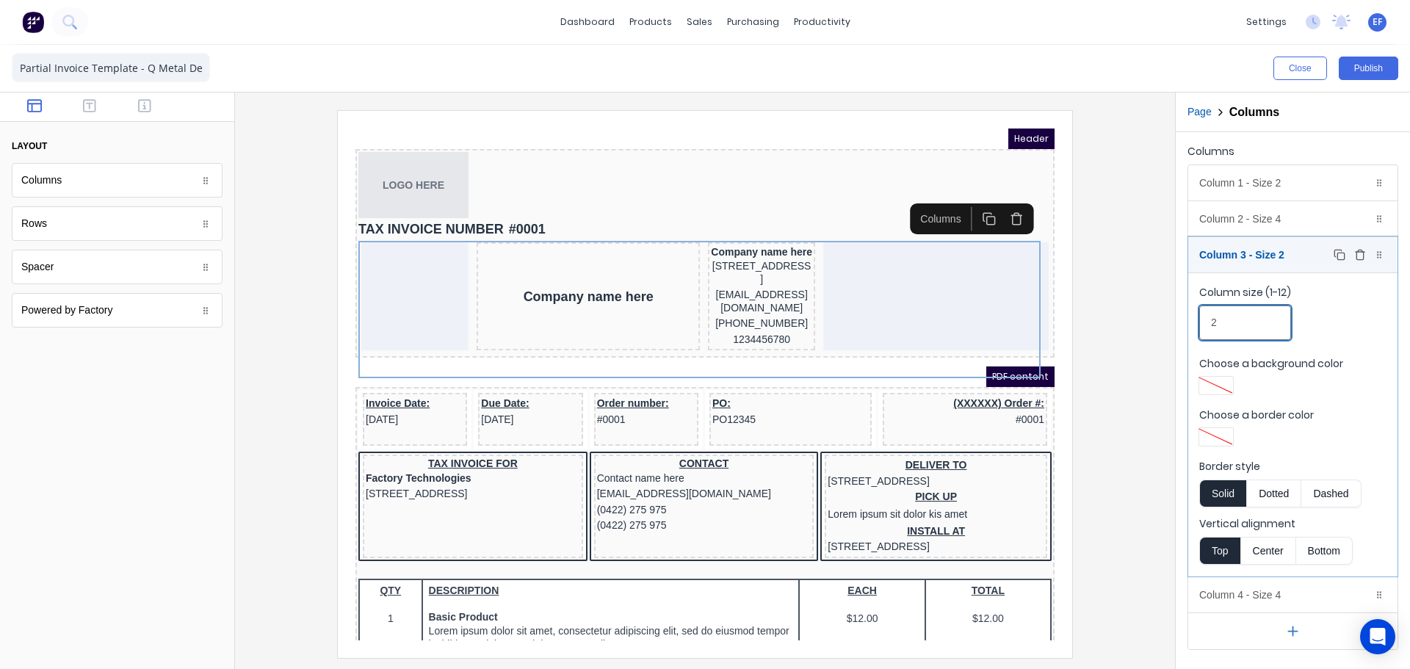
type input "2"
click at [1250, 250] on div "Column 3 - Size 2 Duplicate Delete" at bounding box center [1292, 254] width 209 height 35
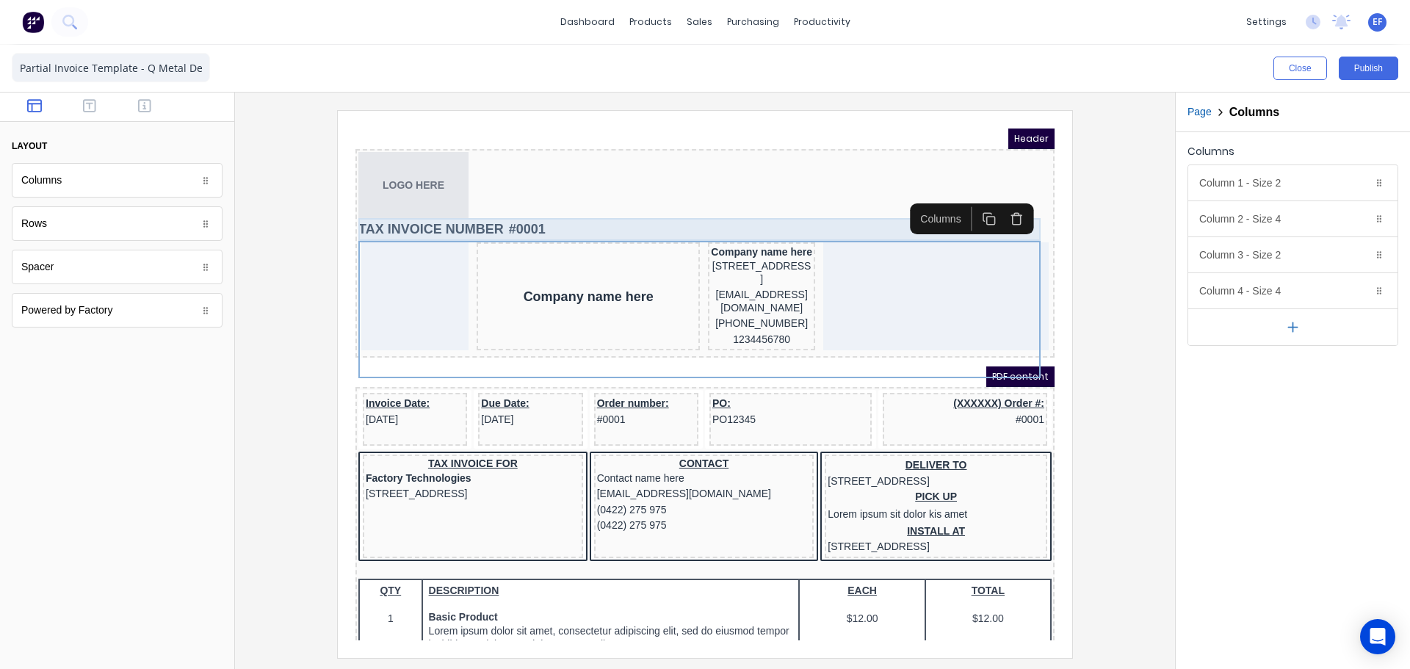
click at [513, 219] on div "TAX INVOICE NUMBER #0001" at bounding box center [687, 212] width 693 height 23
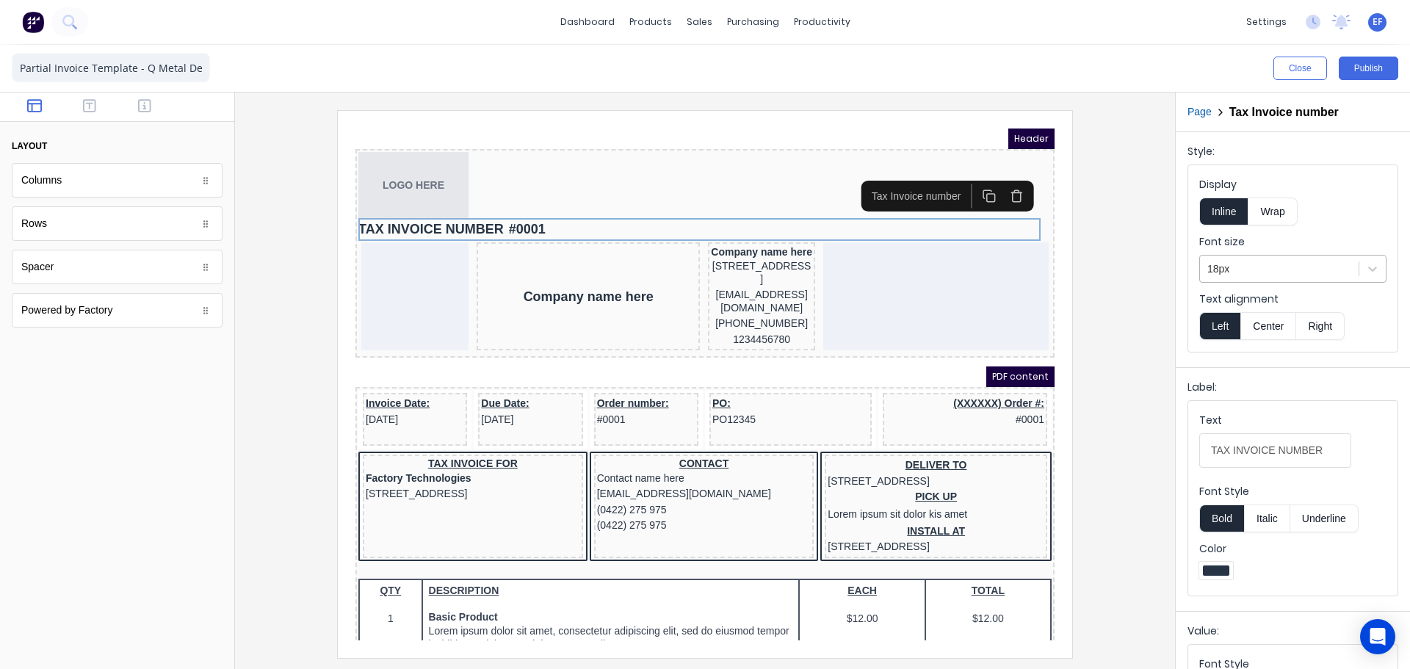
click at [1261, 266] on div at bounding box center [1280, 269] width 144 height 18
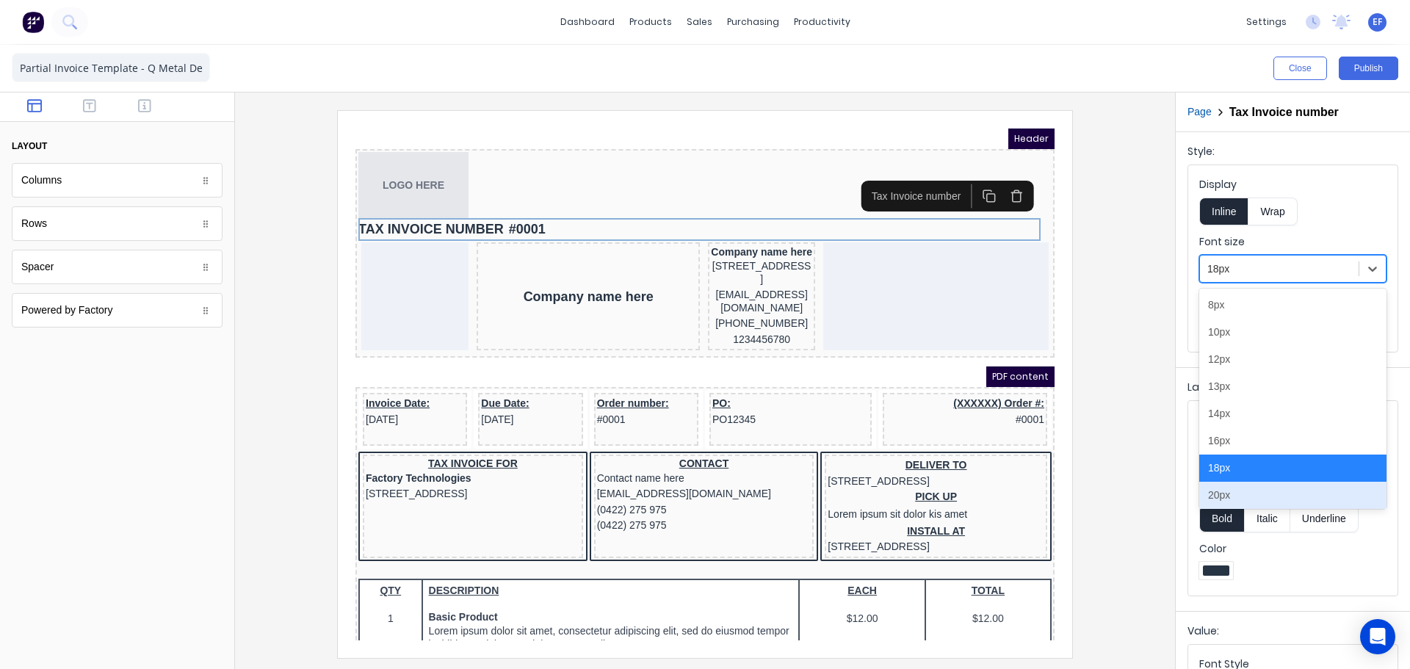
click at [1230, 491] on div "20px" at bounding box center [1292, 495] width 187 height 27
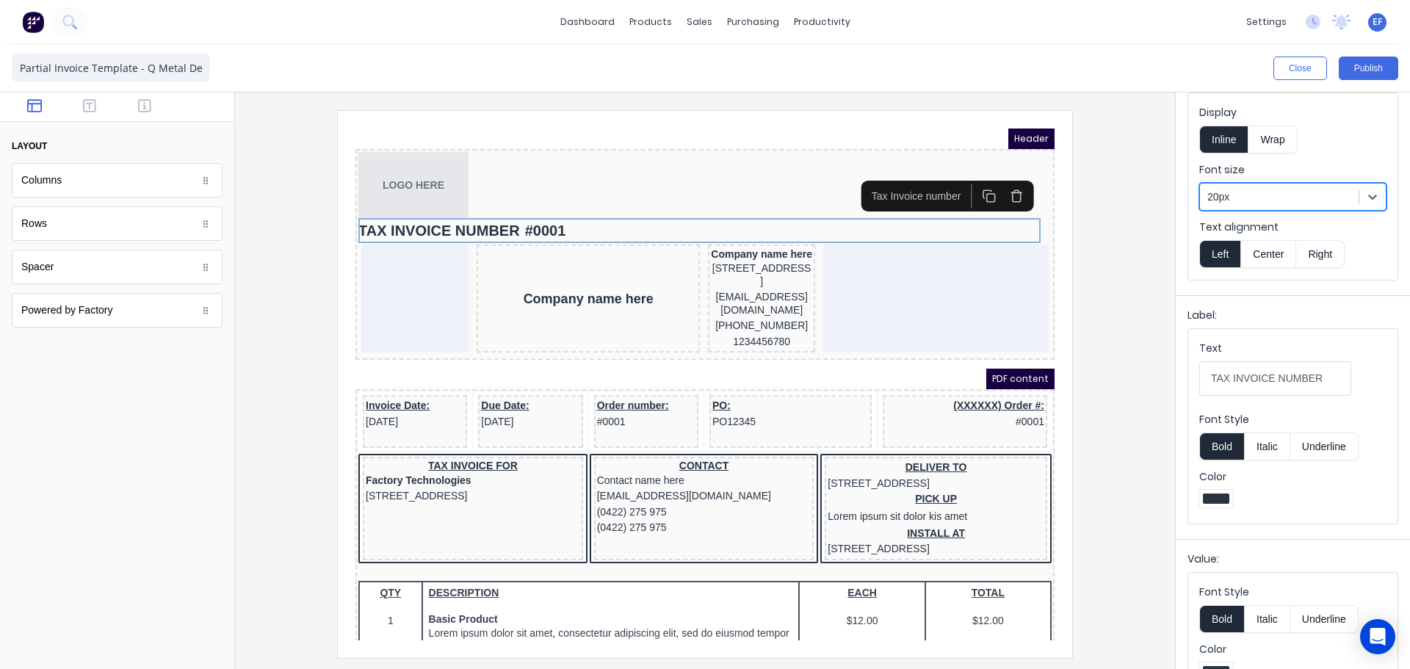
scroll to position [37, 0]
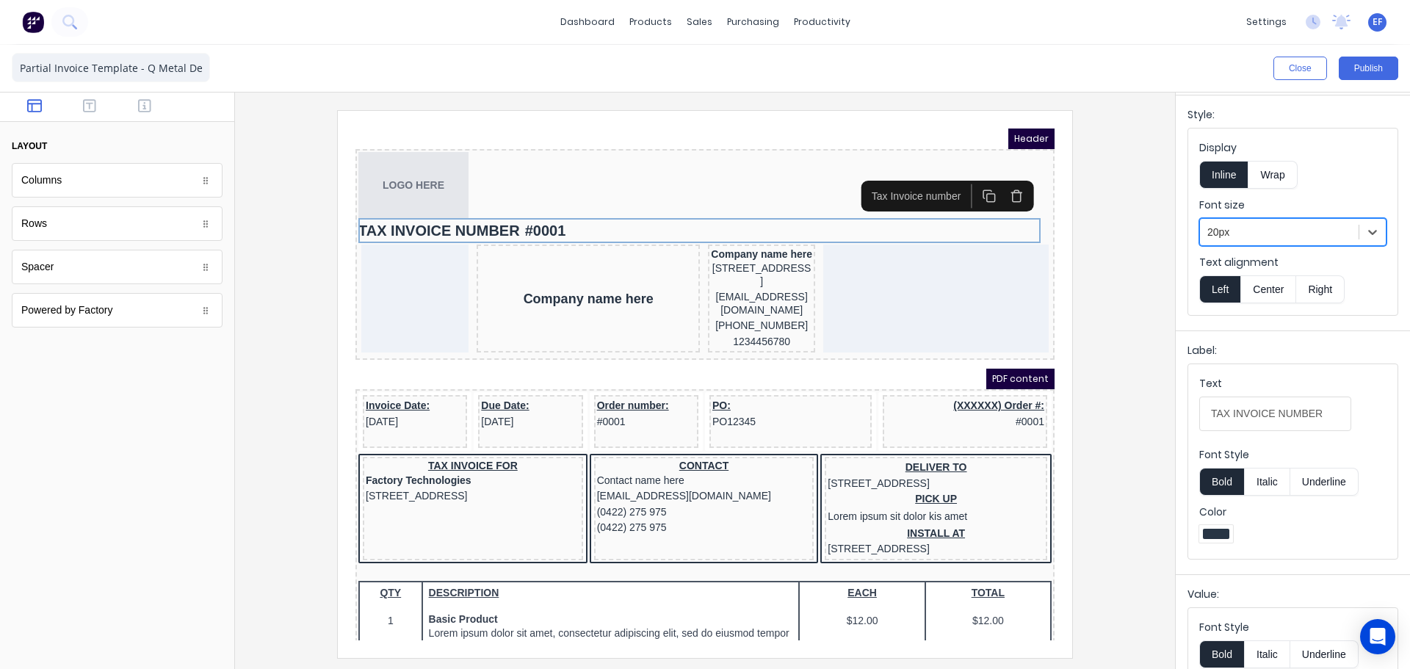
click at [1237, 225] on div at bounding box center [1280, 232] width 144 height 18
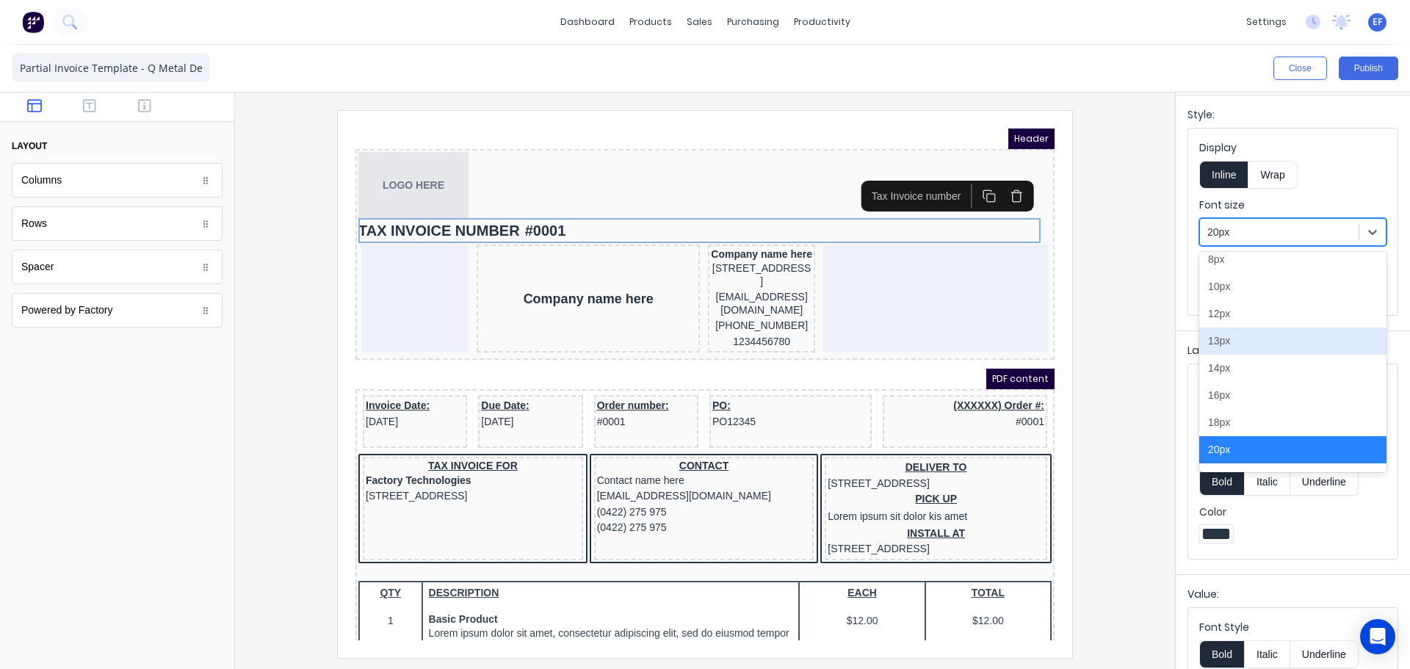
scroll to position [82, 0]
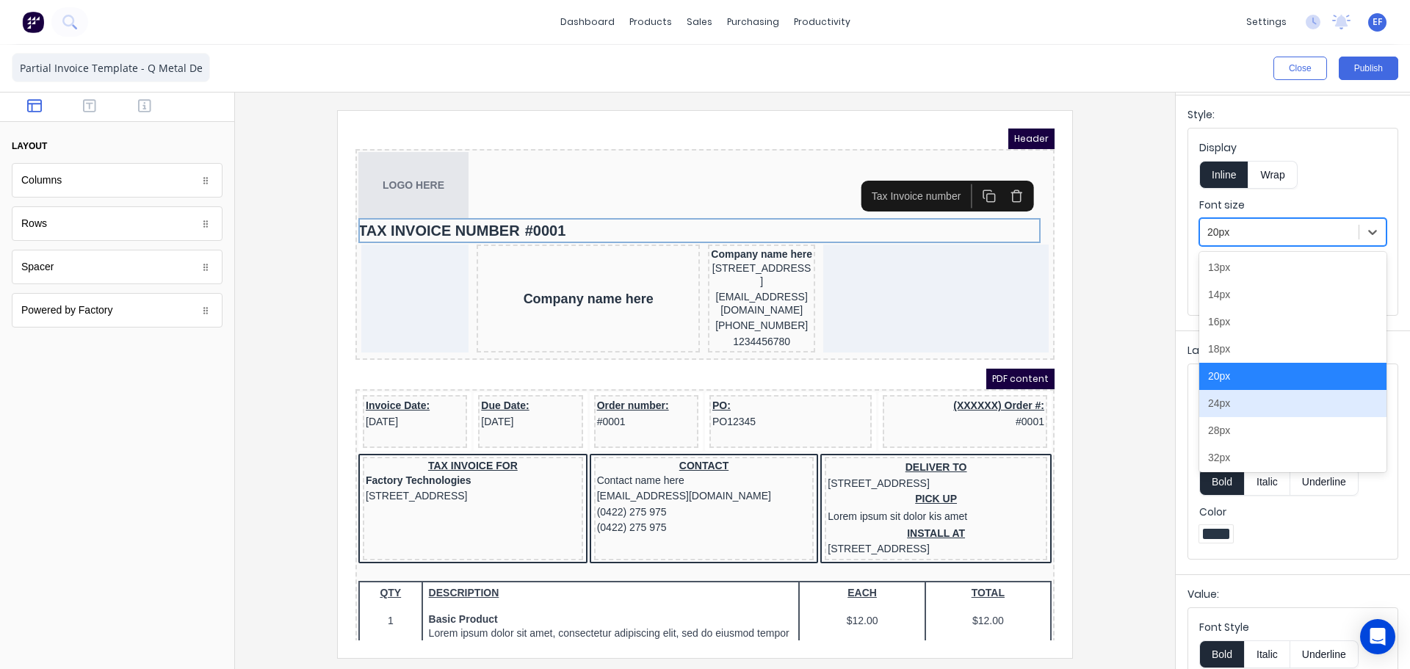
click at [1244, 414] on div "24px" at bounding box center [1292, 403] width 187 height 27
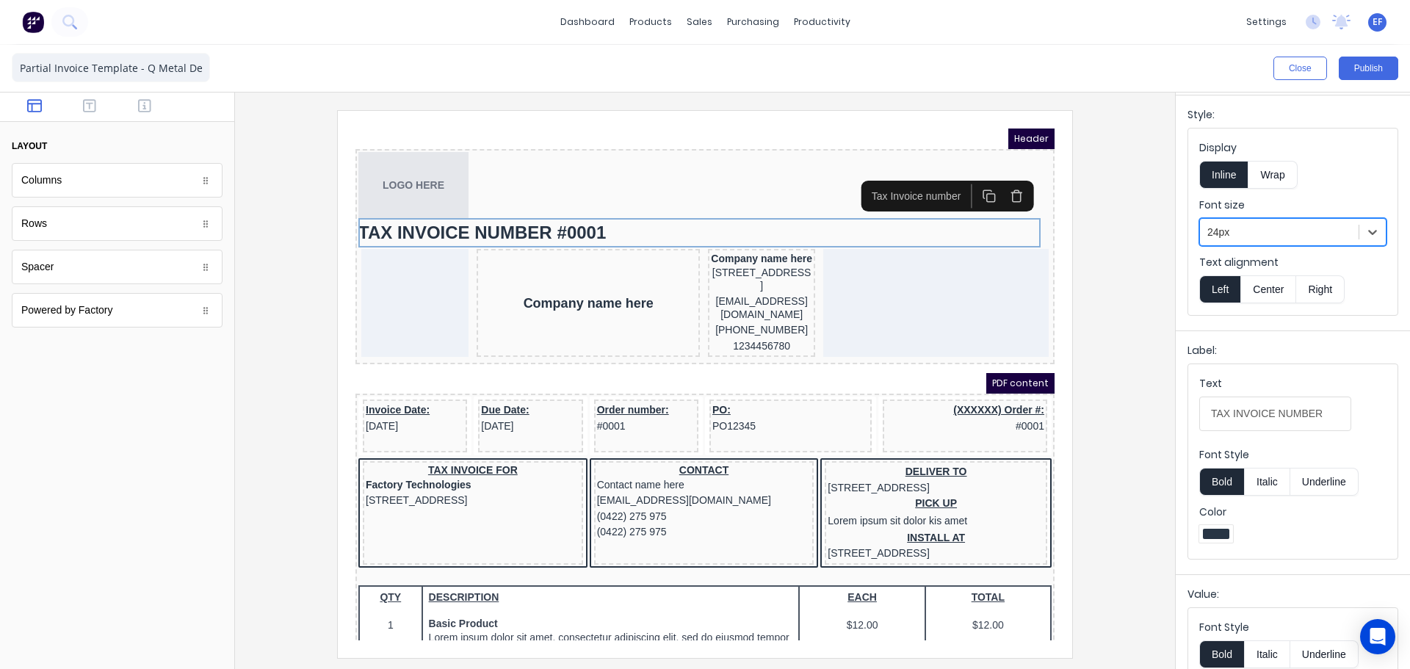
click at [1216, 483] on button "Bold" at bounding box center [1221, 482] width 45 height 28
click at [1230, 481] on button "Bold" at bounding box center [1221, 482] width 45 height 28
click at [1257, 488] on button "Italic" at bounding box center [1267, 482] width 46 height 28
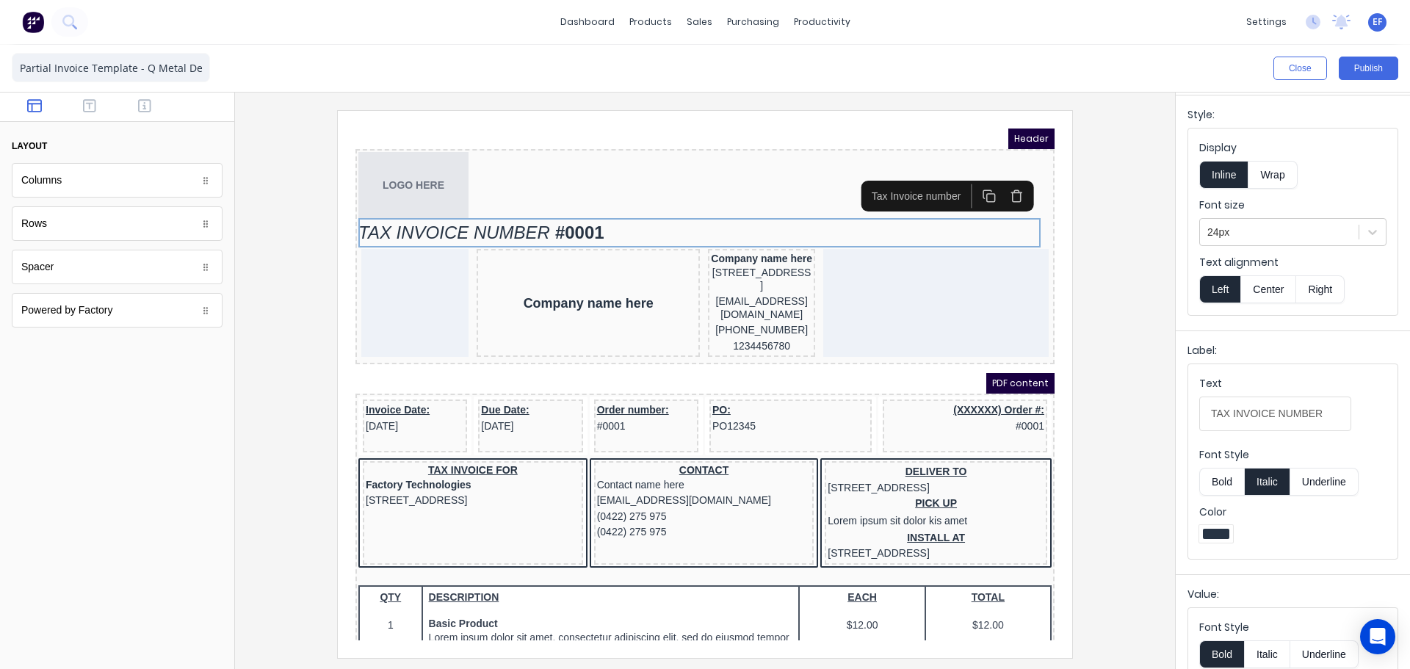
click at [1274, 482] on button "Italic" at bounding box center [1267, 482] width 46 height 28
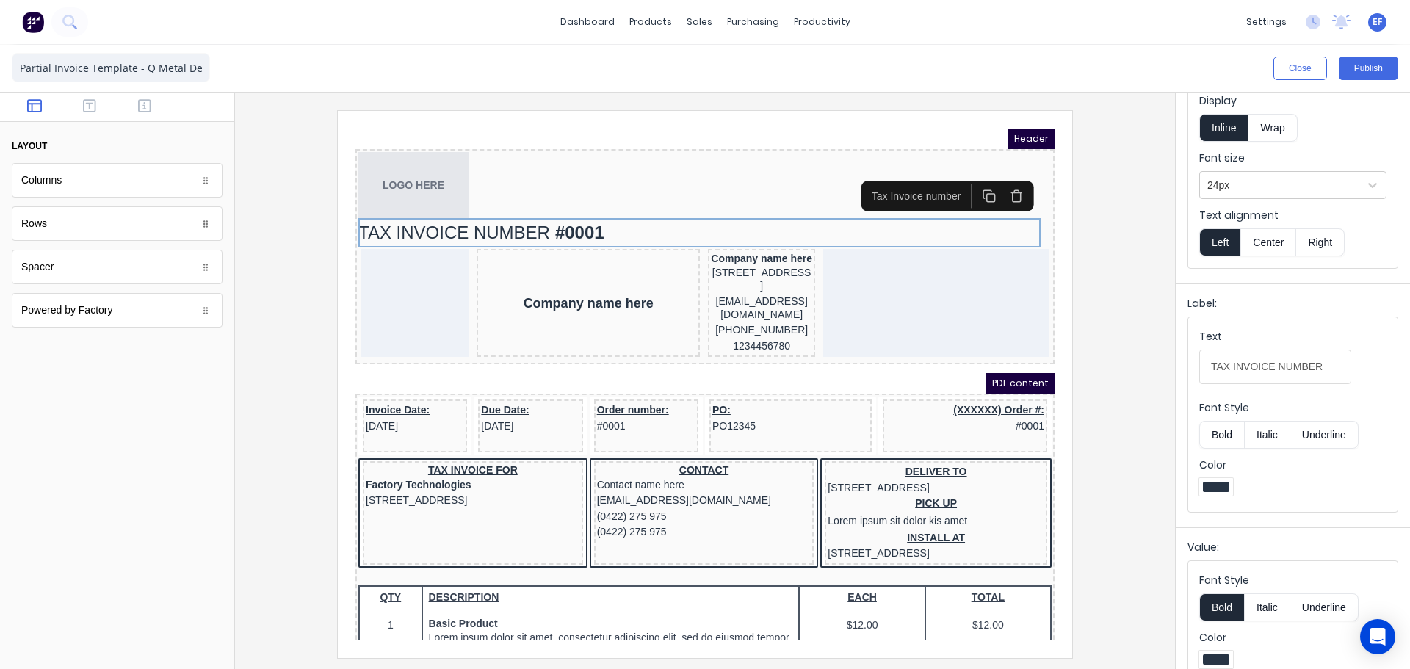
scroll to position [110, 0]
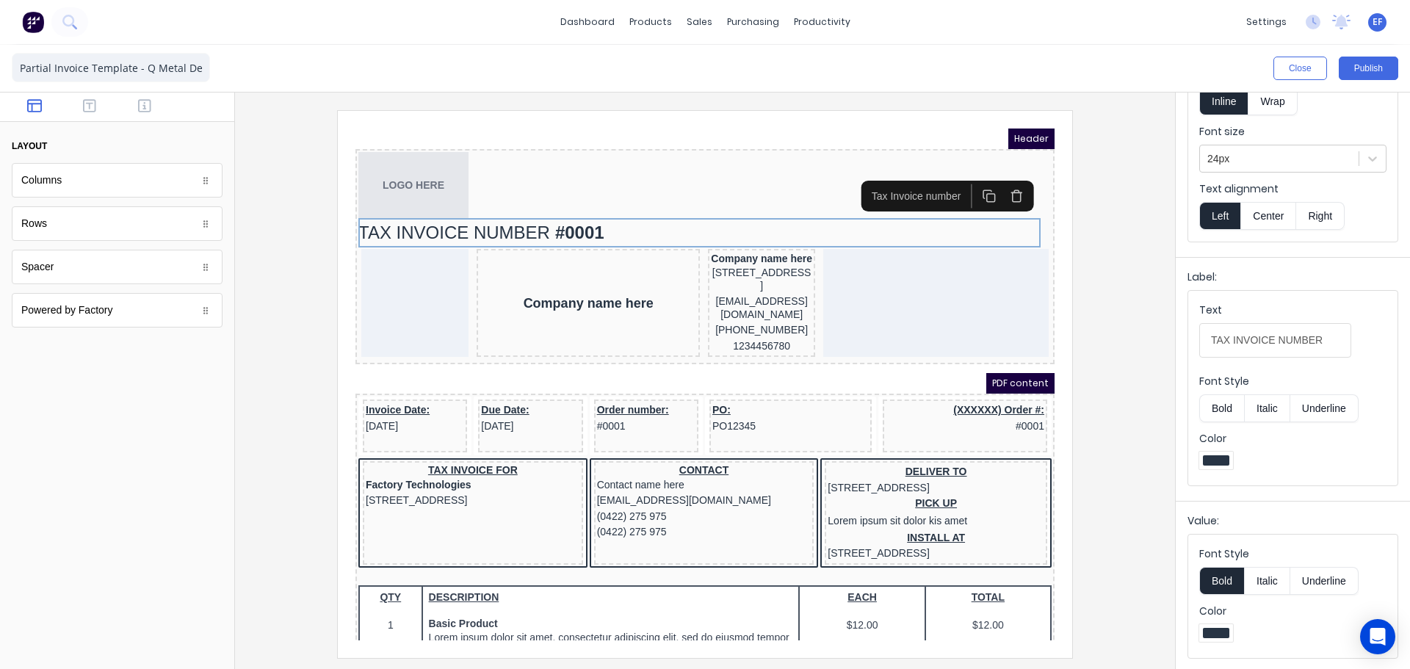
click at [1213, 582] on button "Bold" at bounding box center [1221, 581] width 45 height 28
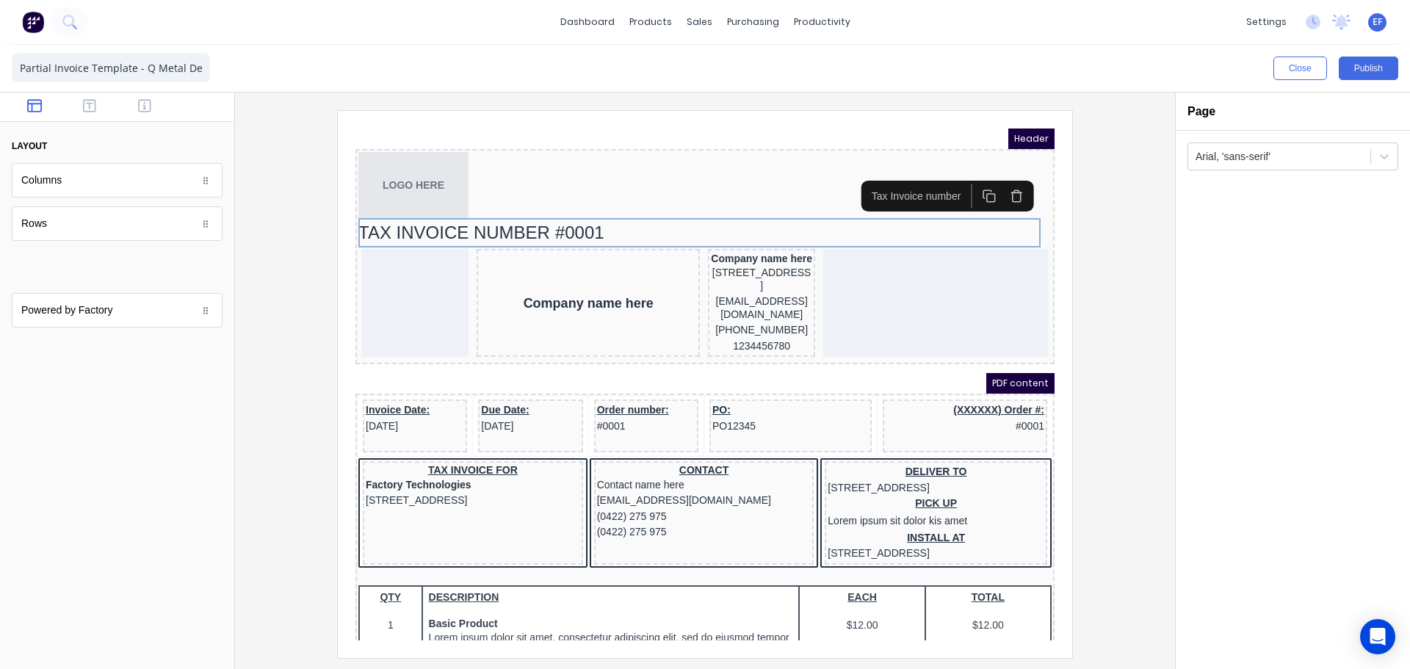
scroll to position [0, 0]
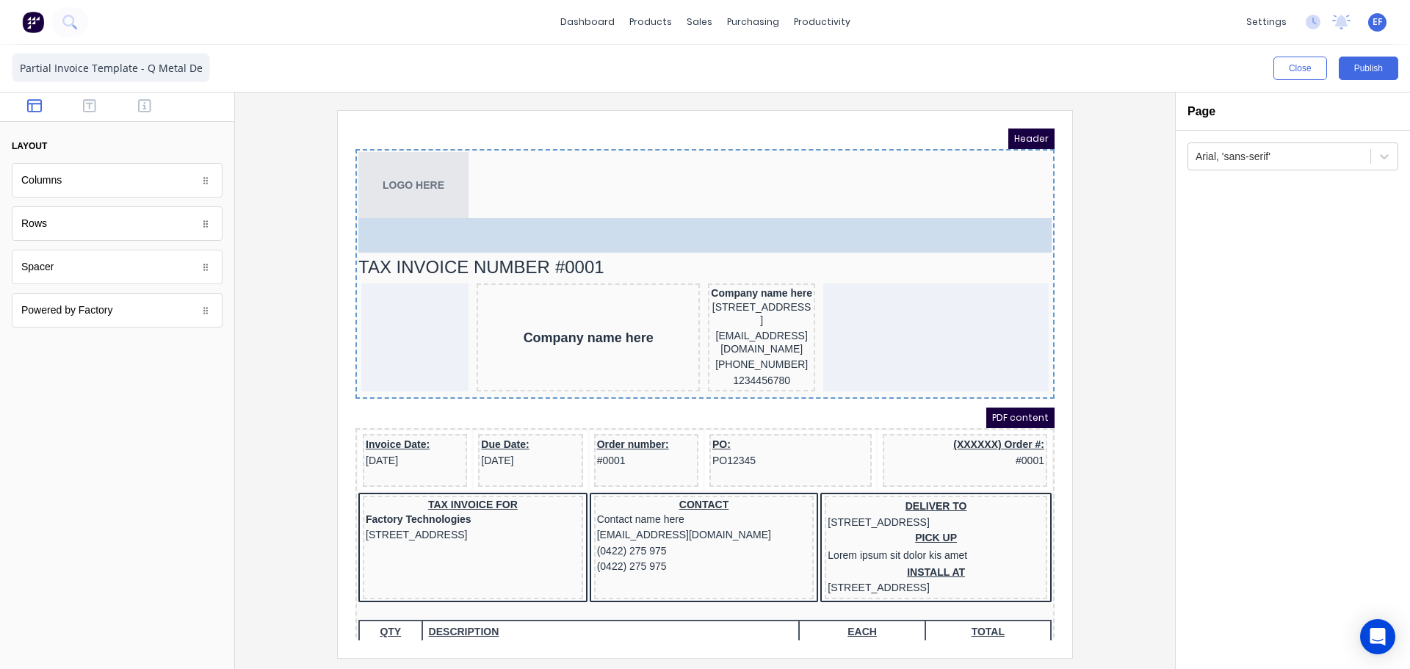
drag, startPoint x: 62, startPoint y: 269, endPoint x: 573, endPoint y: 198, distance: 516.1
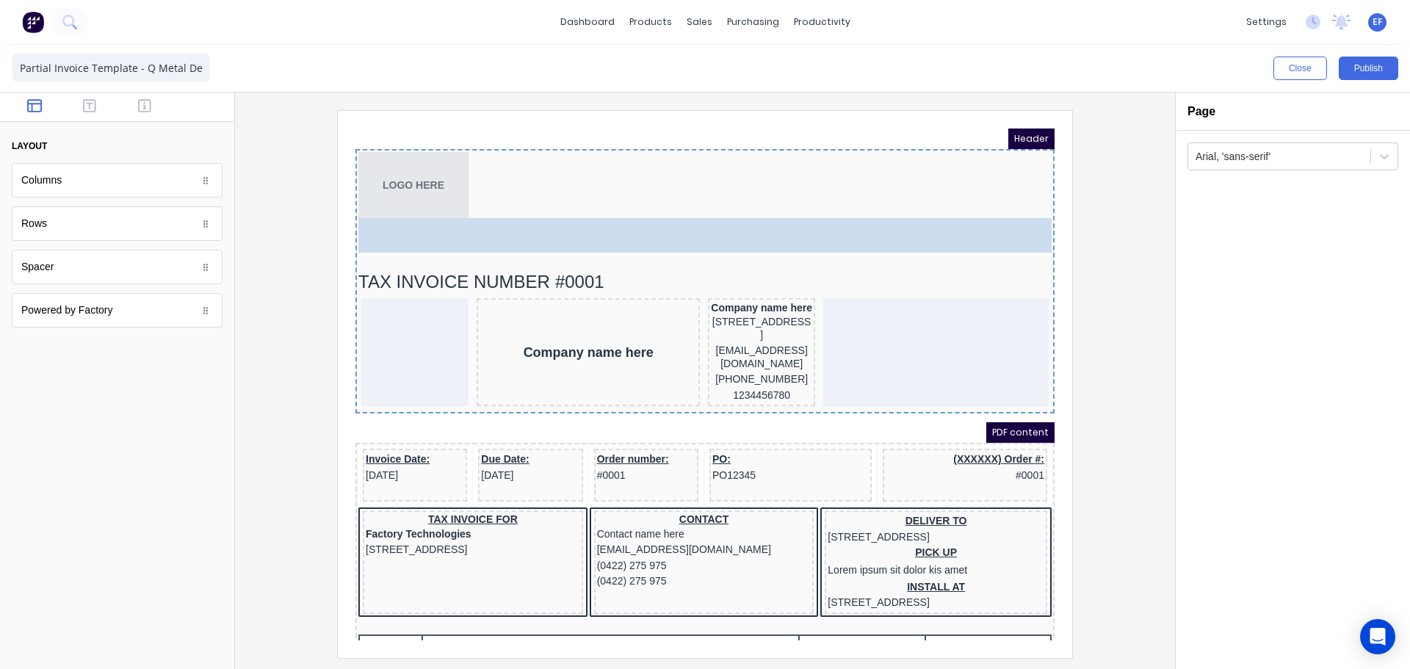
drag, startPoint x: 30, startPoint y: 273, endPoint x: 474, endPoint y: 211, distance: 448.6
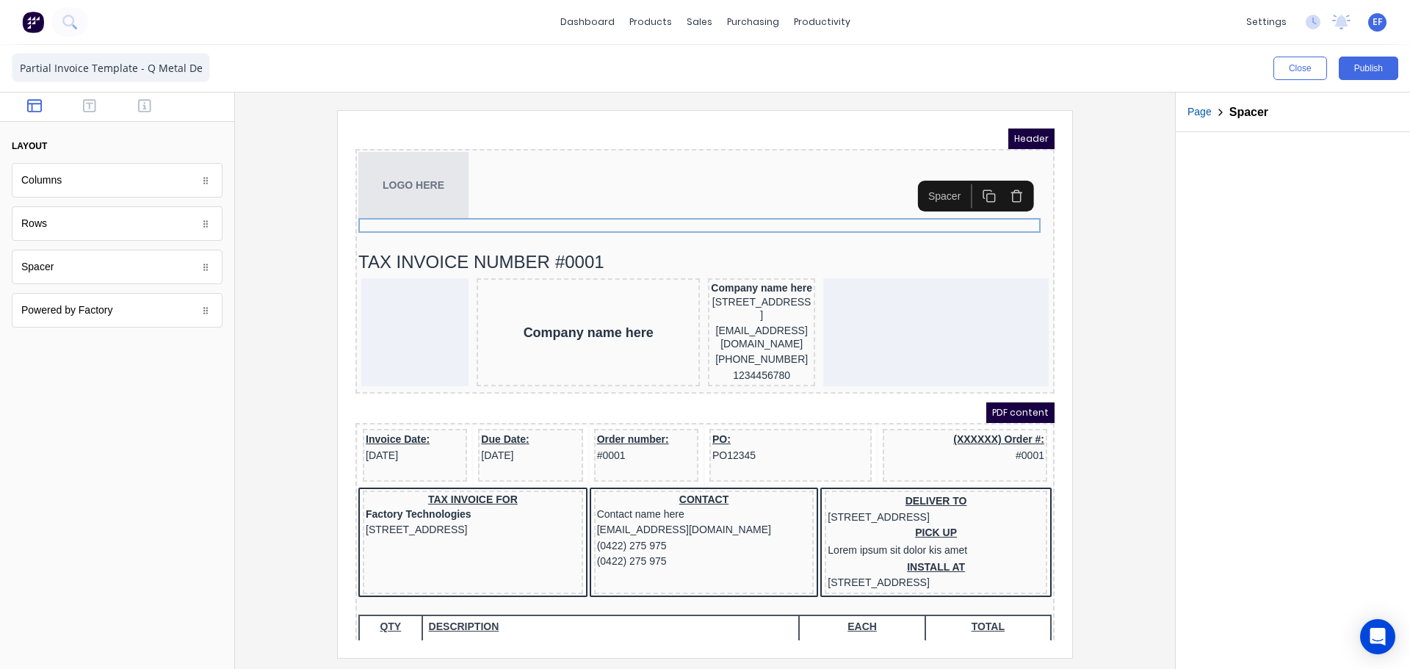
click at [972, 181] on icon "button" at bounding box center [972, 178] width 14 height 14
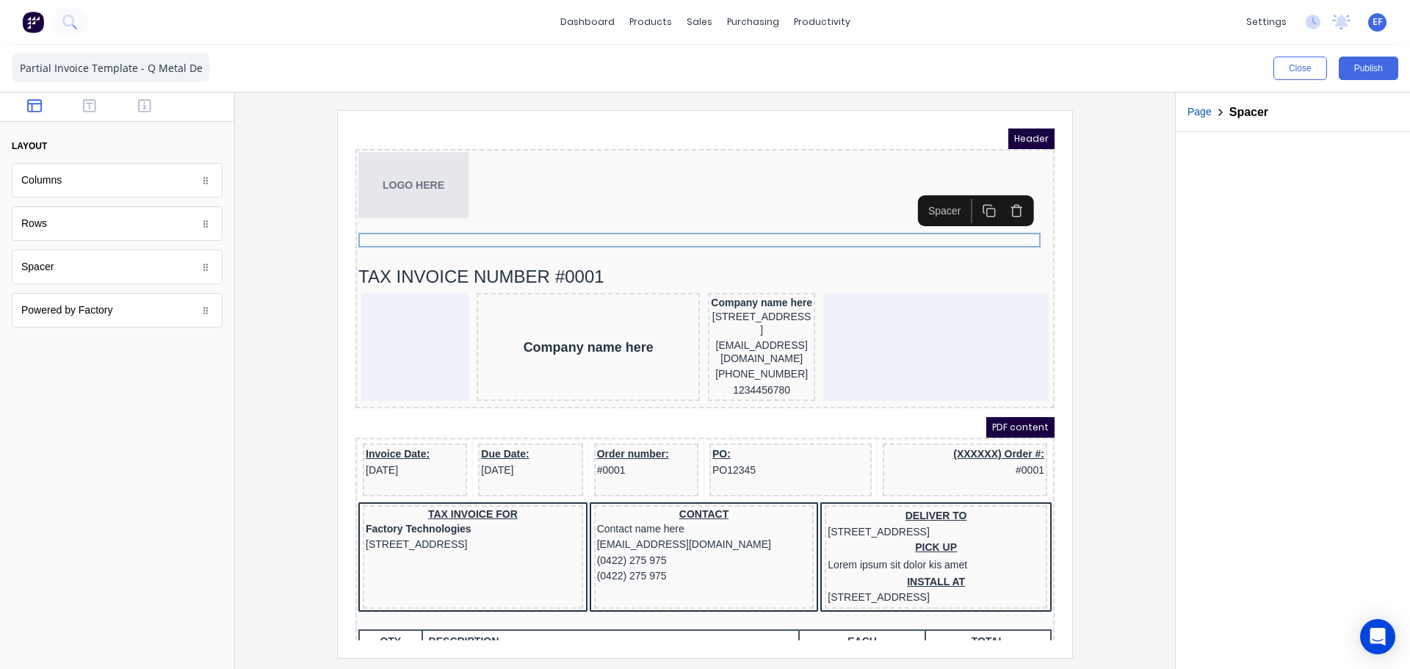
click at [972, 195] on icon "button" at bounding box center [972, 193] width 14 height 14
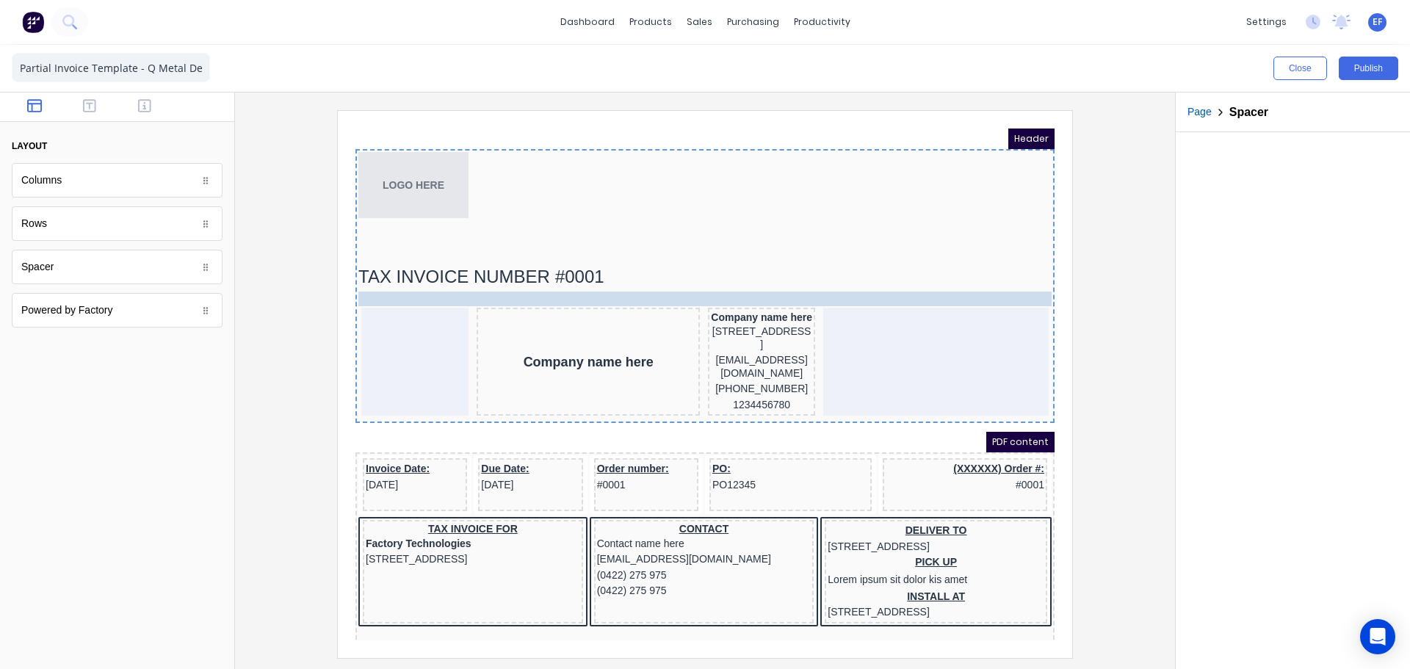
drag, startPoint x: 694, startPoint y: 240, endPoint x: 587, endPoint y: 275, distance: 112.9
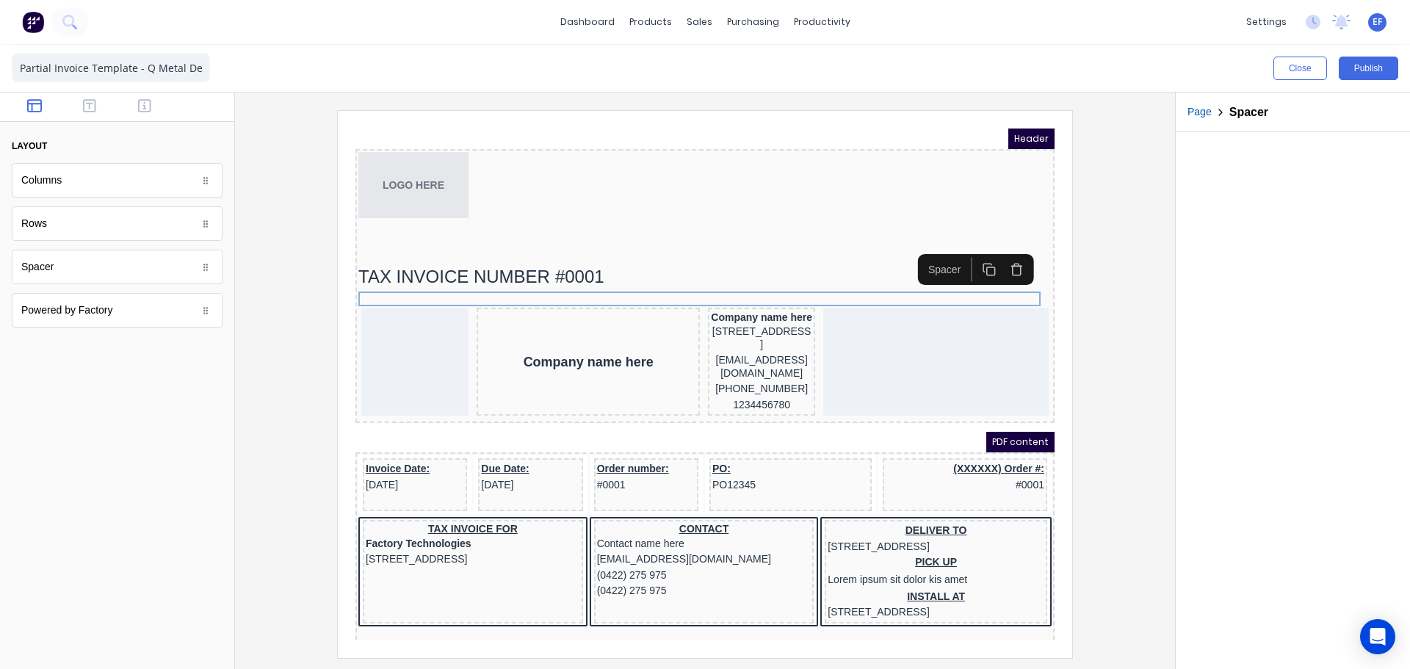
click at [970, 256] on icon "button" at bounding box center [972, 252] width 14 height 14
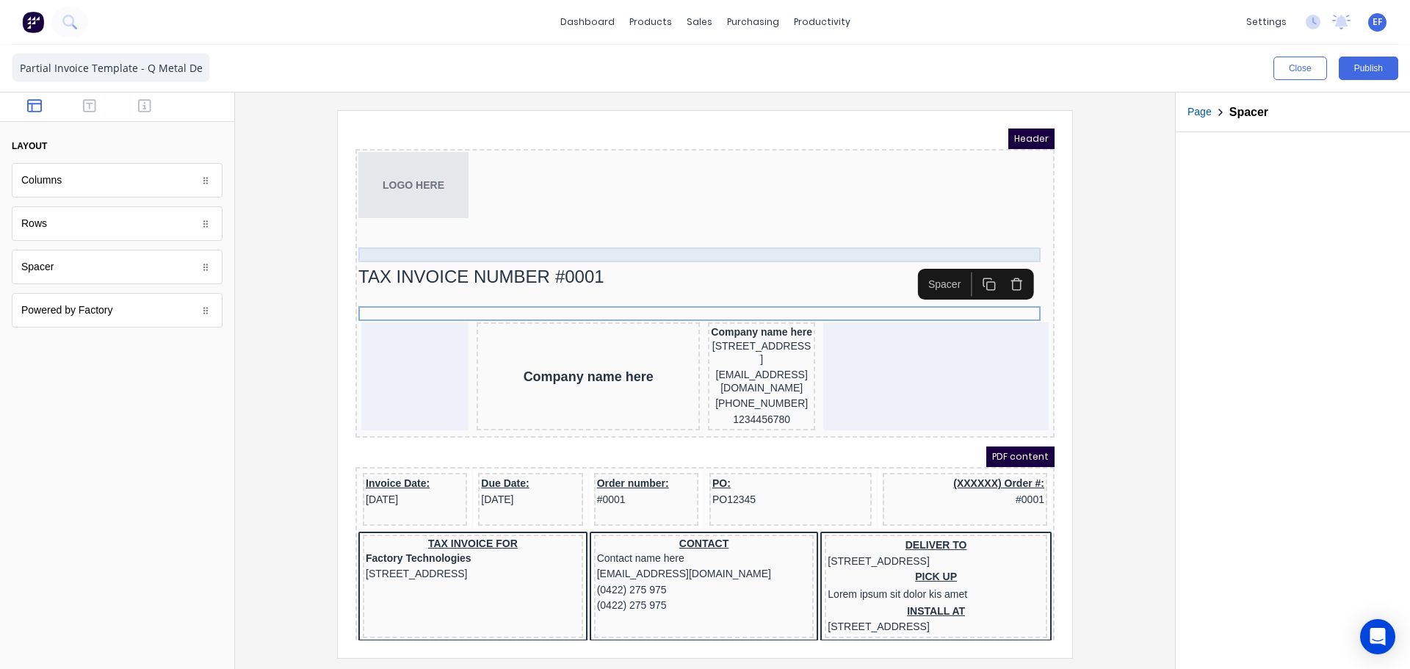
click at [386, 235] on div at bounding box center [687, 237] width 693 height 15
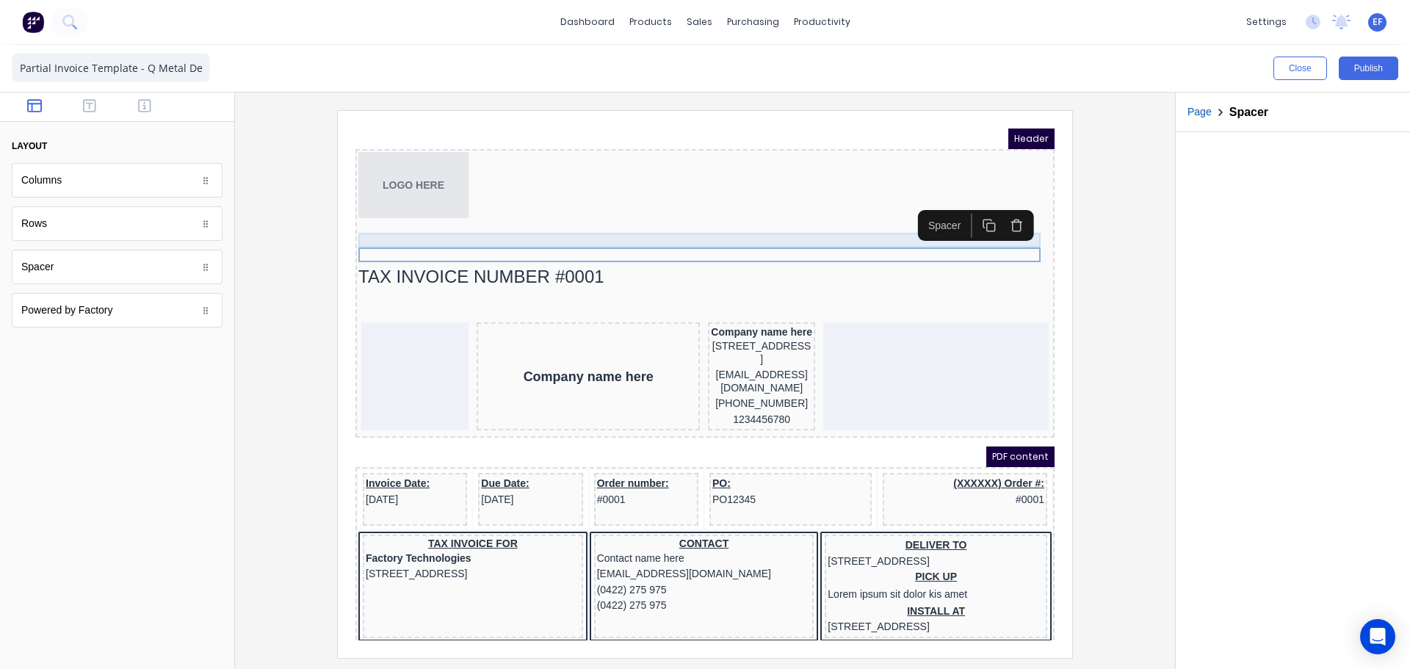
click at [386, 220] on div at bounding box center [687, 222] width 693 height 15
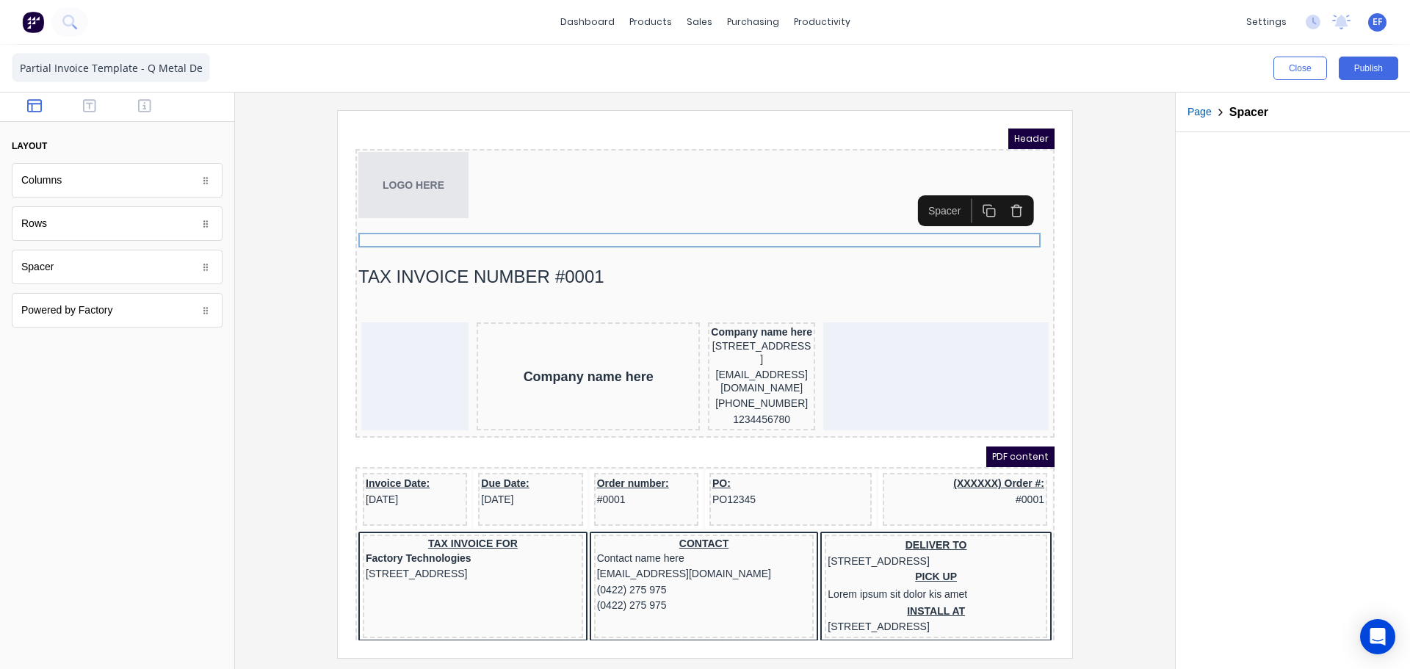
click at [1005, 195] on icon "button" at bounding box center [999, 193] width 14 height 14
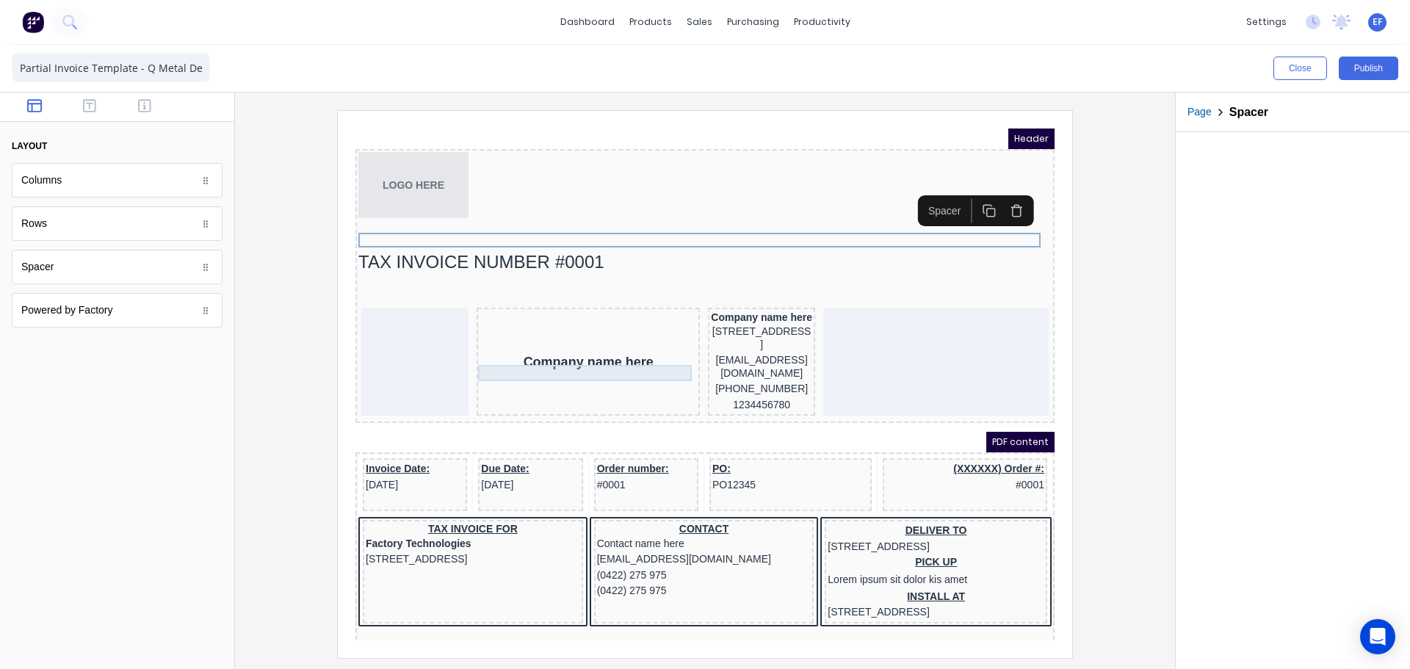
click at [561, 353] on div "Company name here" at bounding box center [570, 344] width 217 height 16
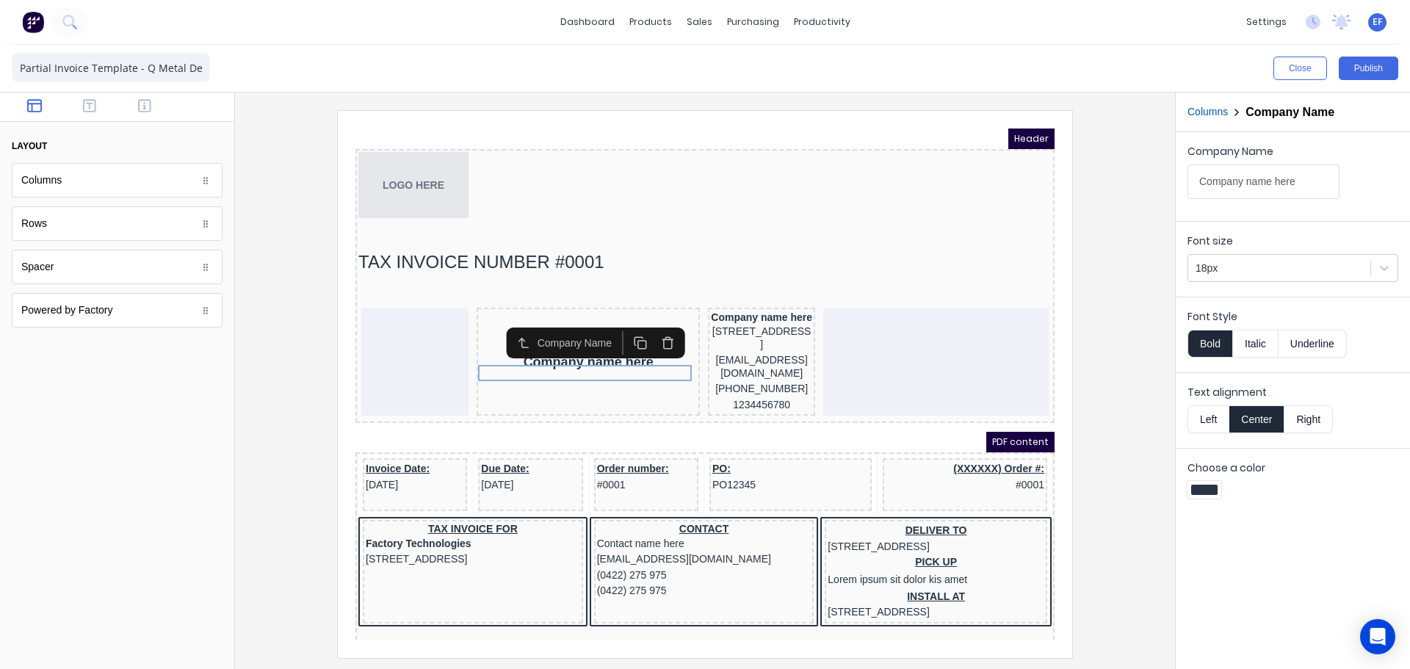
click at [617, 327] on icon "button" at bounding box center [621, 324] width 8 height 8
click at [646, 331] on icon "button" at bounding box center [650, 334] width 8 height 9
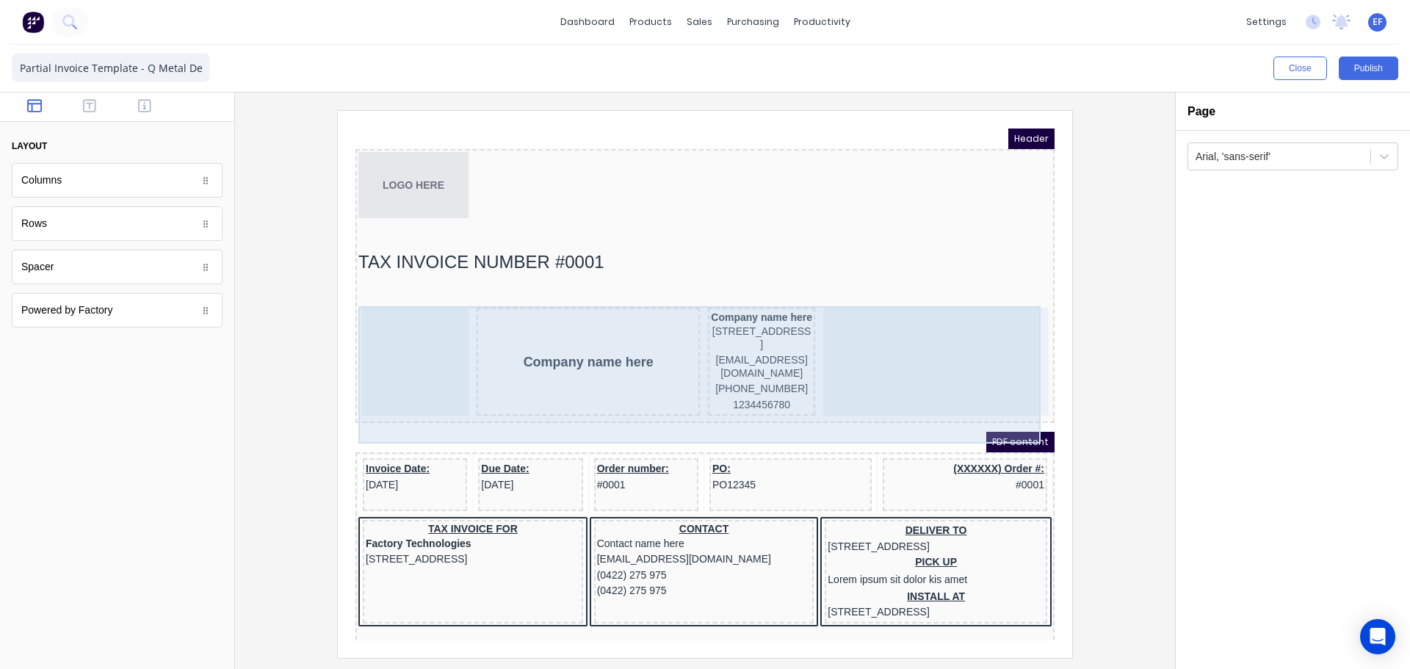
click at [627, 353] on div "Company name here" at bounding box center [570, 344] width 217 height 16
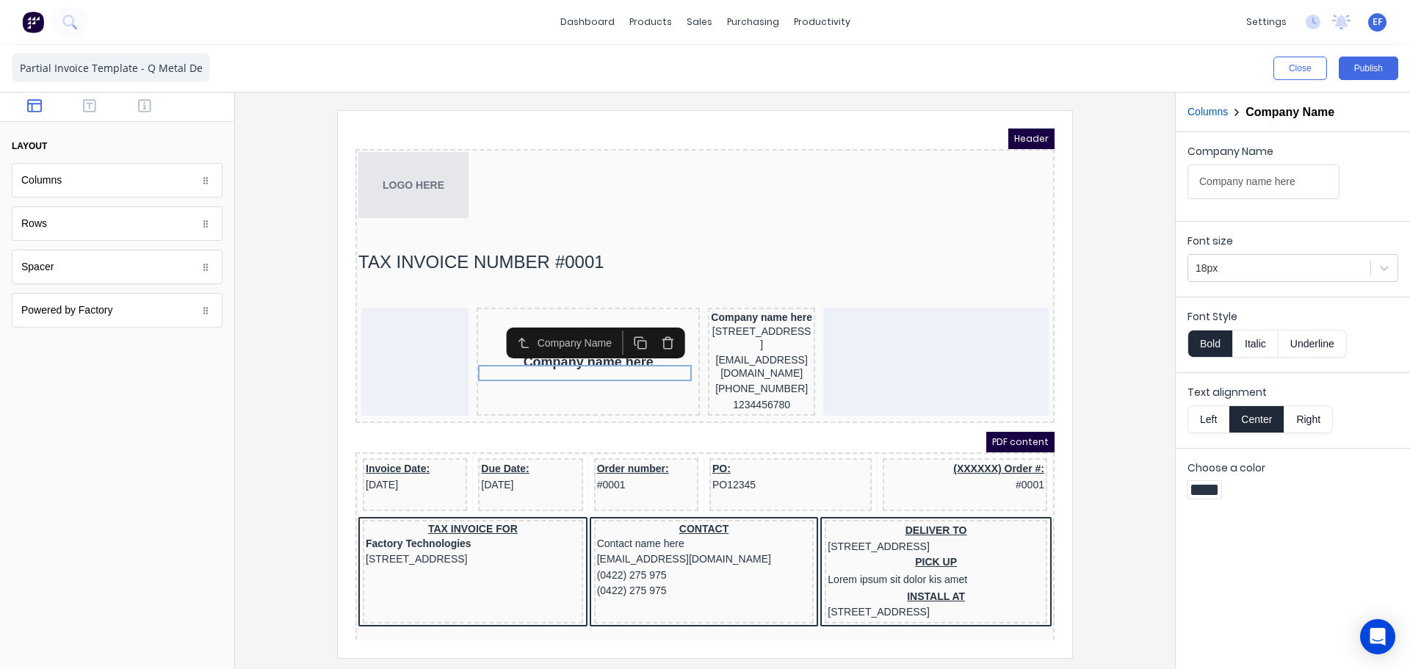
click at [654, 325] on icon "button" at bounding box center [650, 326] width 14 height 14
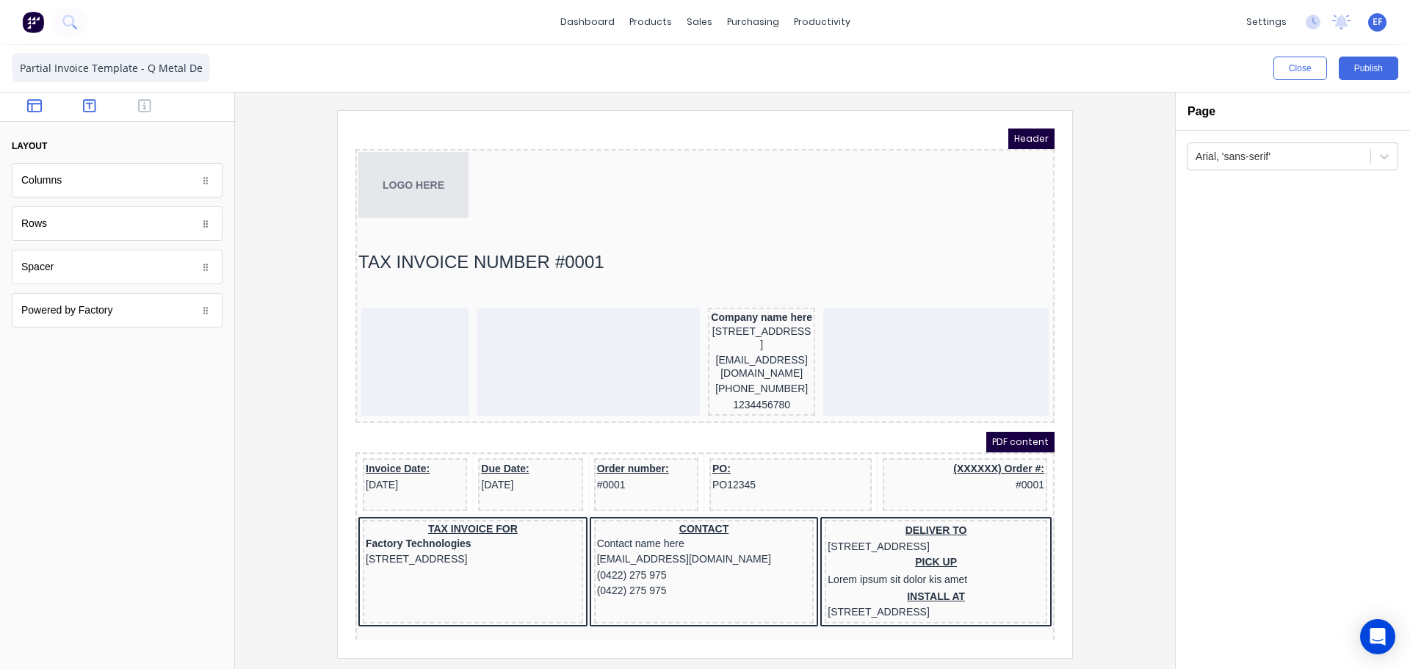
click at [90, 106] on icon "button" at bounding box center [89, 105] width 13 height 13
drag, startPoint x: 45, startPoint y: 227, endPoint x: 405, endPoint y: 337, distance: 376.4
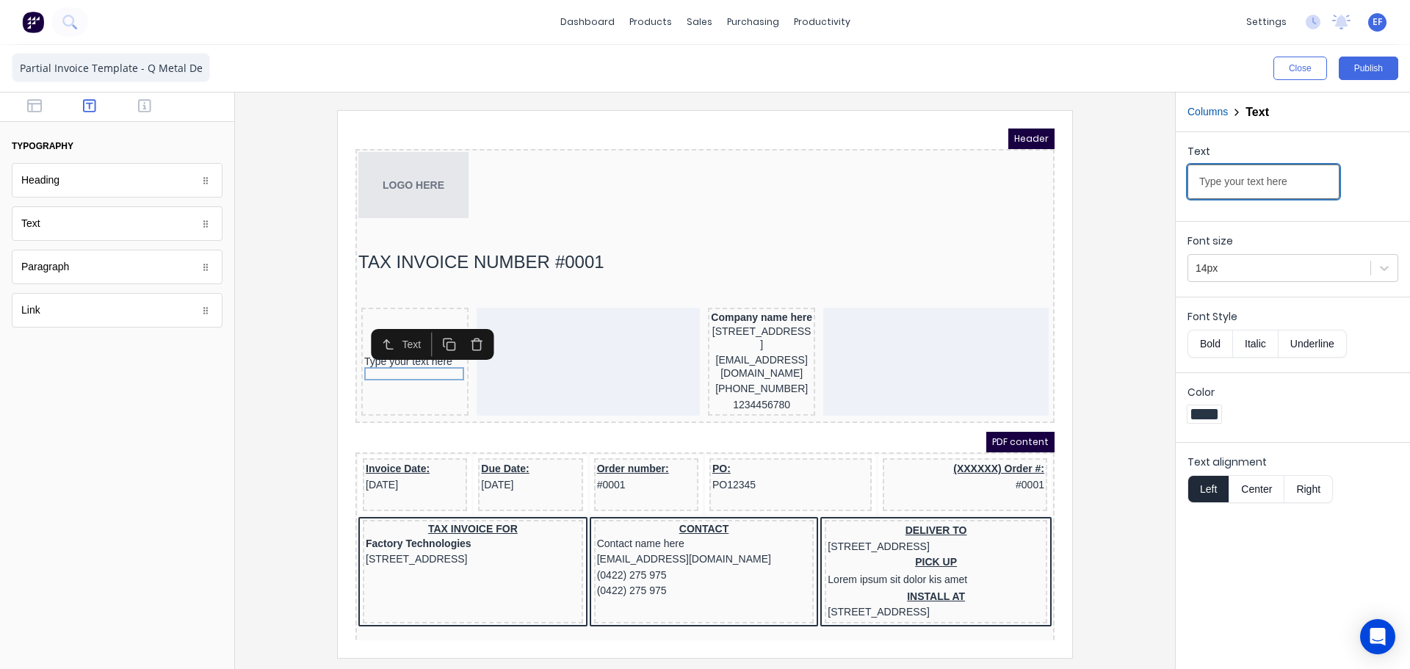
click at [1288, 187] on input "Type your text here" at bounding box center [1264, 182] width 152 height 35
click at [1231, 284] on div "Font size 14px" at bounding box center [1293, 256] width 234 height 70
click at [1224, 264] on div at bounding box center [1279, 268] width 167 height 18
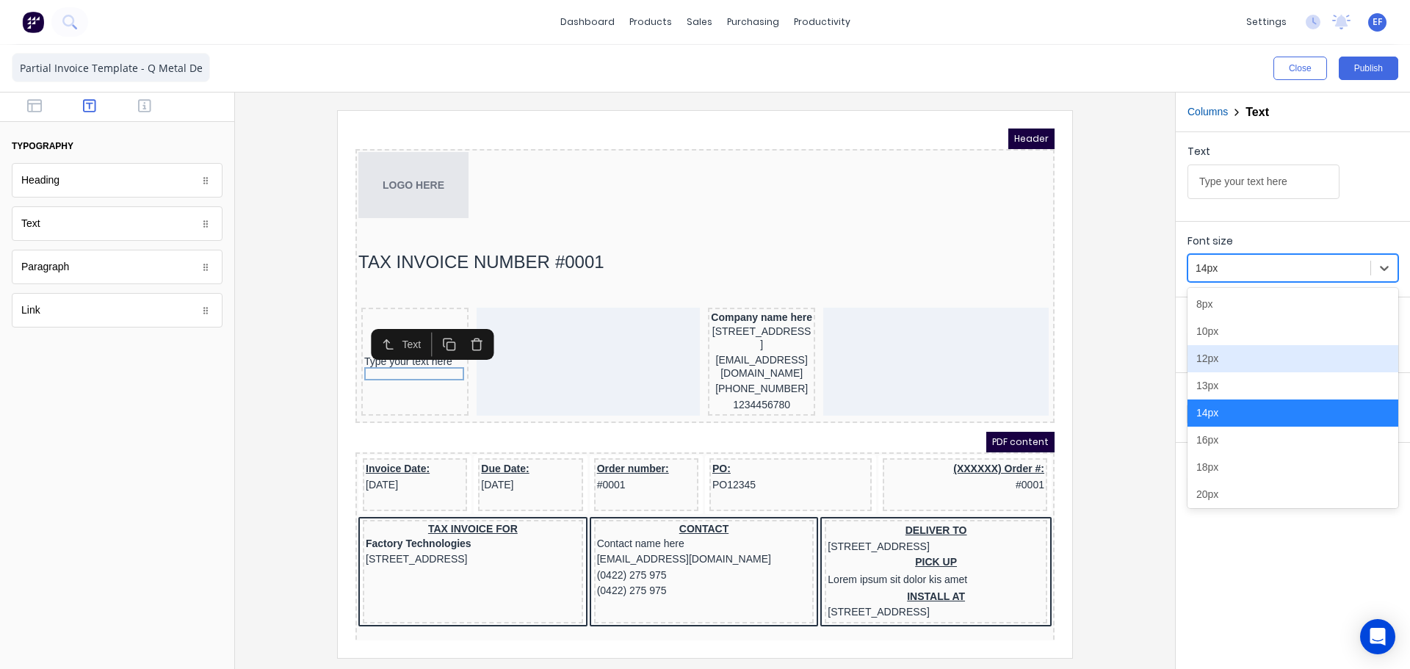
click at [1216, 361] on div "12px" at bounding box center [1293, 358] width 211 height 27
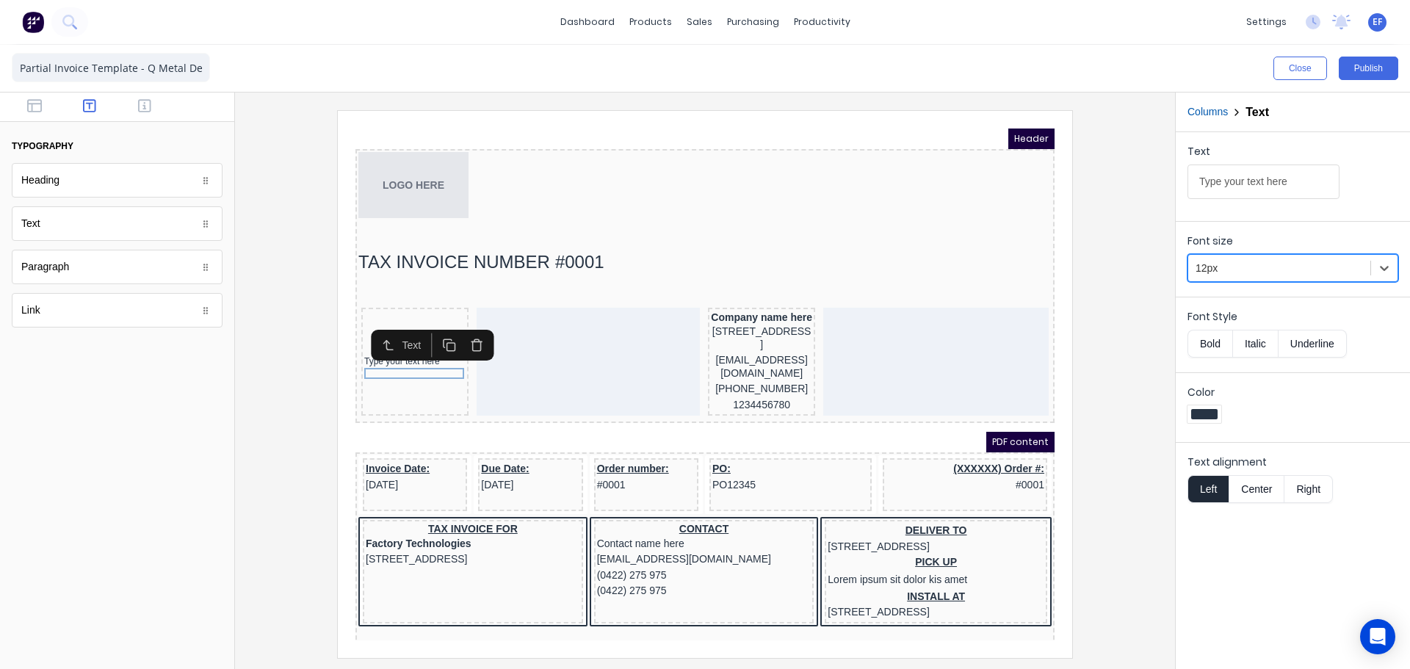
click at [1208, 109] on button "Columns" at bounding box center [1208, 111] width 40 height 15
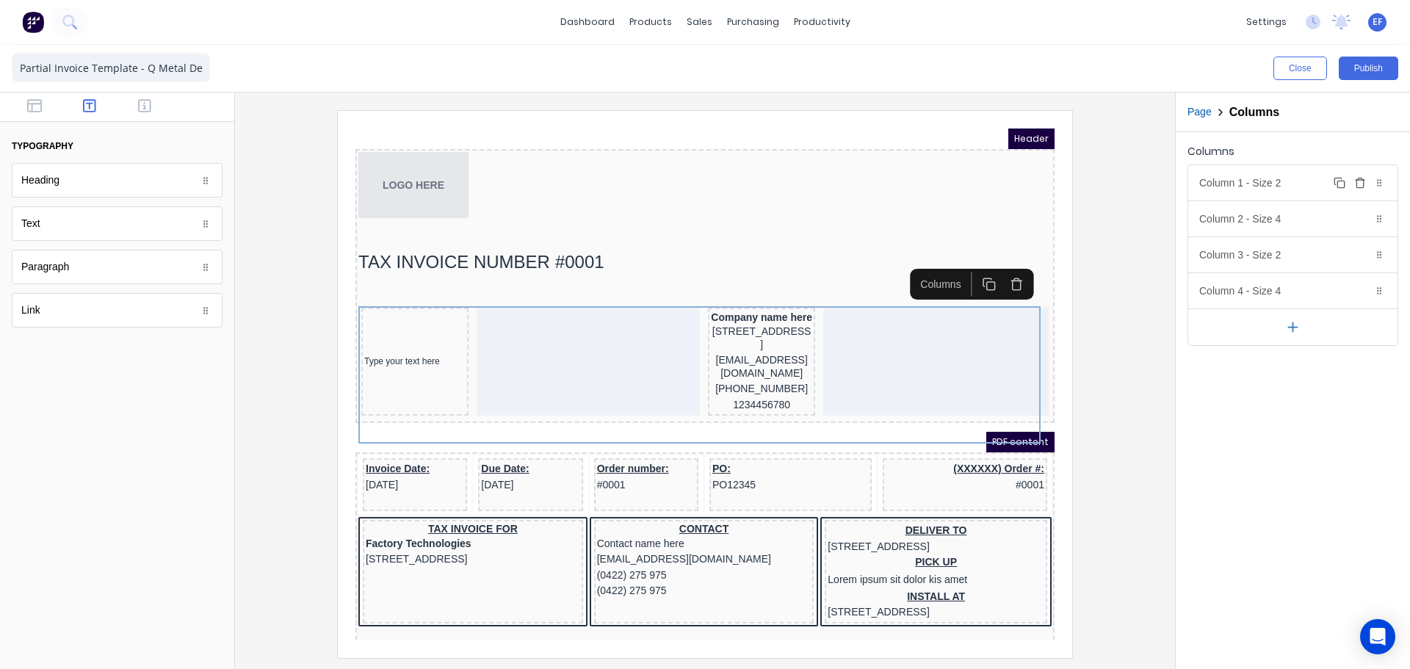
click at [1227, 187] on div "Column 1 - Size 2 Duplicate Delete" at bounding box center [1292, 182] width 209 height 35
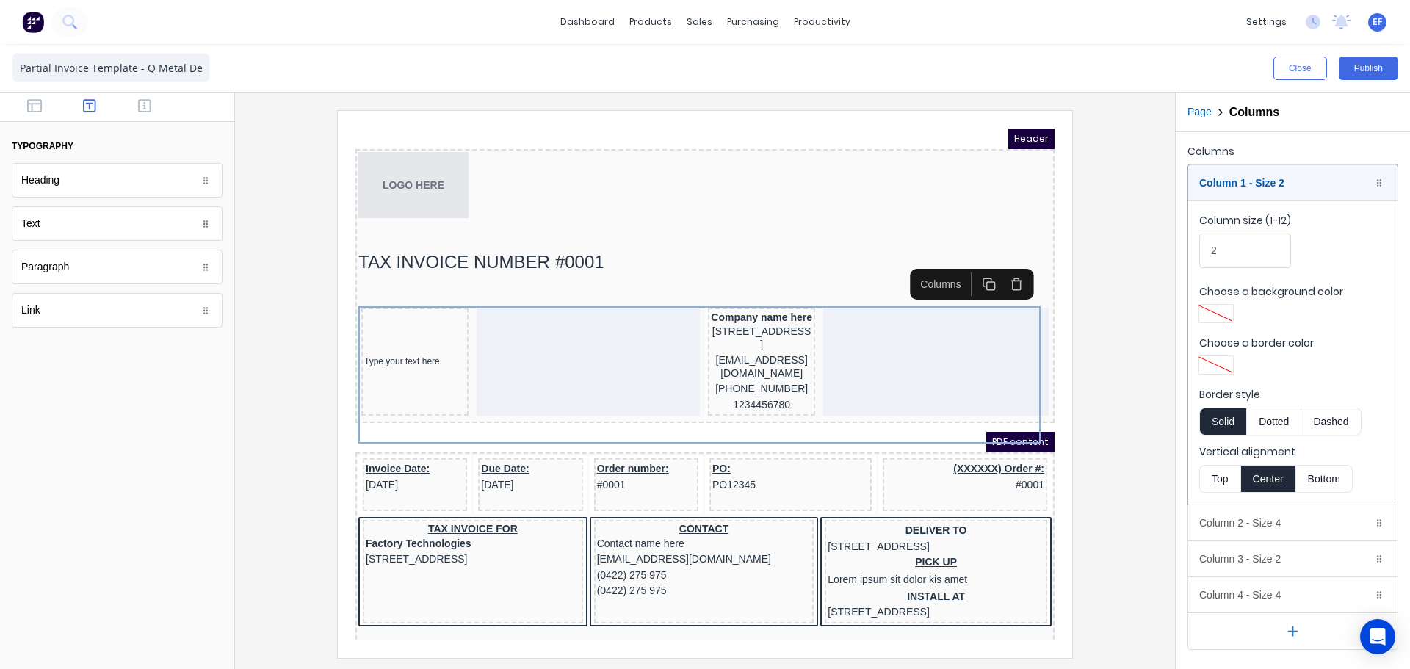
click at [1212, 480] on button "Top" at bounding box center [1219, 479] width 41 height 28
drag, startPoint x: 1219, startPoint y: 178, endPoint x: 1221, endPoint y: 195, distance: 17.8
click at [1219, 178] on div "Column 1 - Size 2 Duplicate Delete" at bounding box center [1292, 182] width 209 height 35
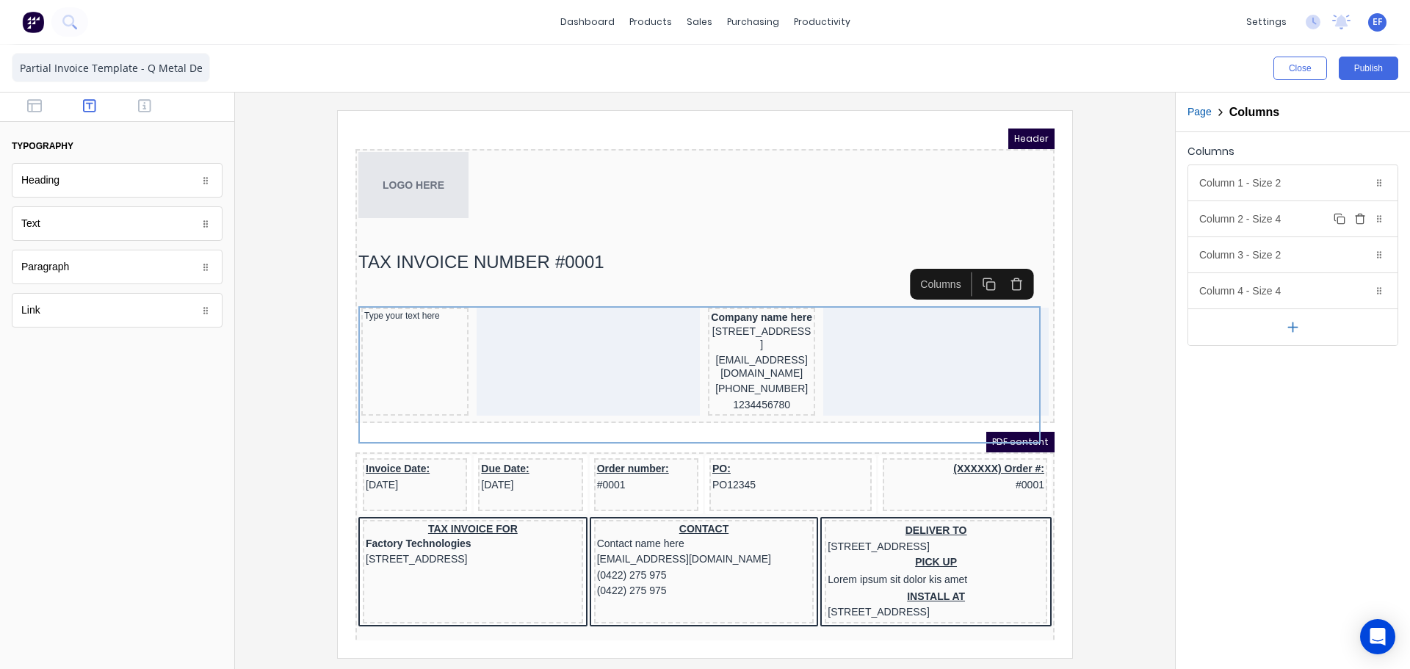
click at [1221, 220] on div "Column 2 - Size 4 Duplicate Delete" at bounding box center [1292, 218] width 209 height 35
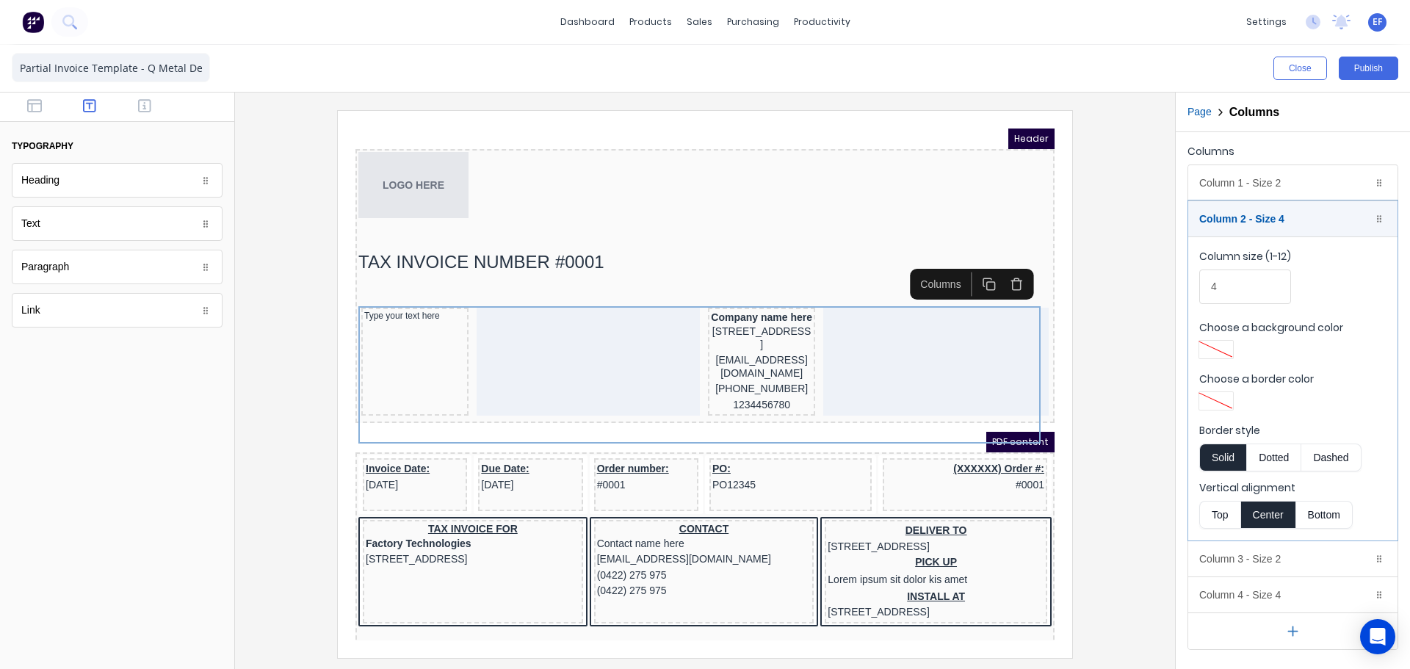
click at [1208, 516] on button "Top" at bounding box center [1219, 515] width 41 height 28
drag, startPoint x: 1219, startPoint y: 205, endPoint x: 1221, endPoint y: 222, distance: 17.0
click at [1219, 205] on div "Column 2 - Size 4 Duplicate Delete" at bounding box center [1292, 218] width 209 height 35
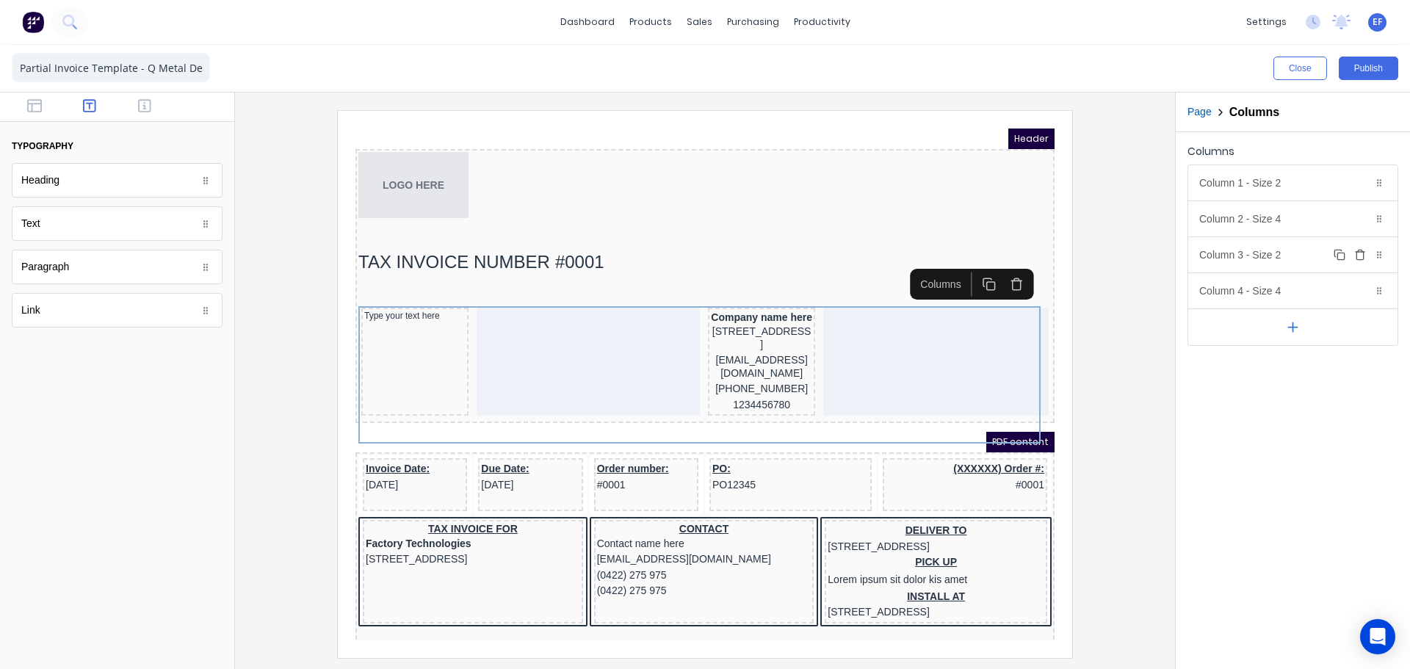
click at [1215, 253] on div "Column 3 - Size 2 Duplicate Delete" at bounding box center [1292, 254] width 209 height 35
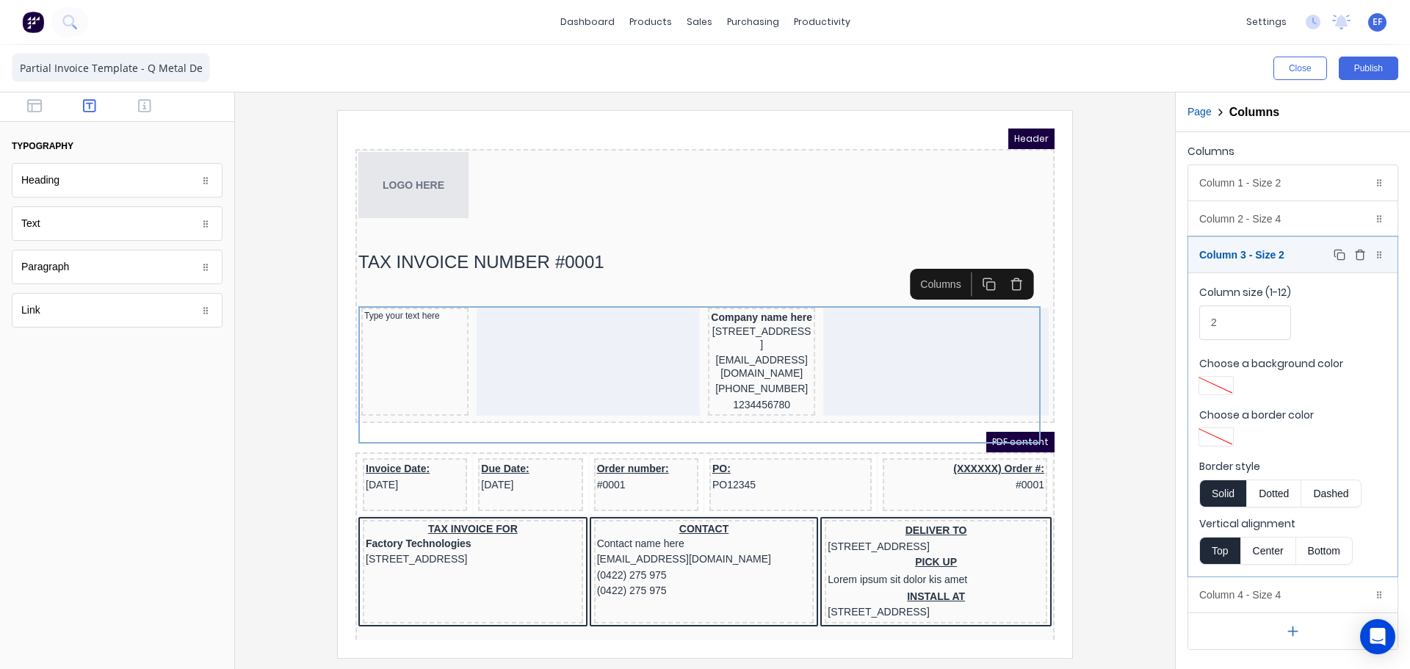
click at [1215, 253] on div "Column 3 - Size 2 Duplicate Delete" at bounding box center [1292, 254] width 209 height 35
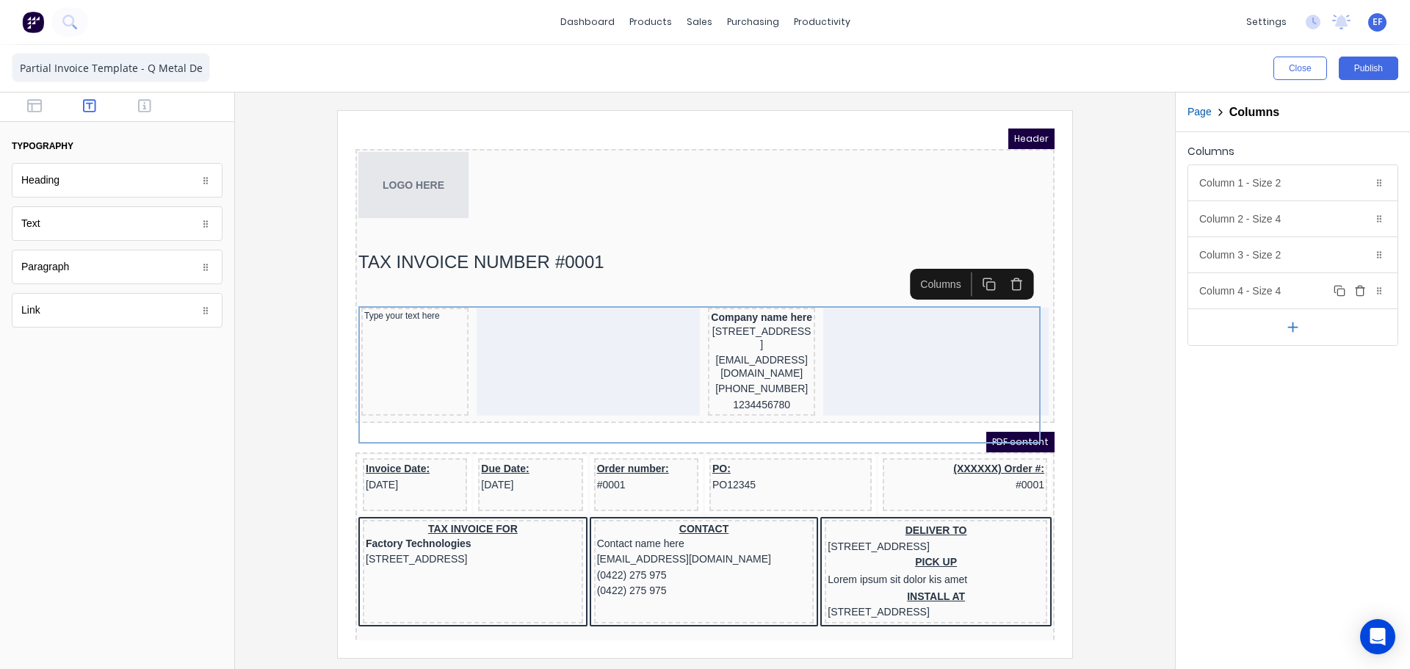
click at [1221, 294] on div "Column 4 - Size 4 Duplicate Delete" at bounding box center [1292, 290] width 209 height 35
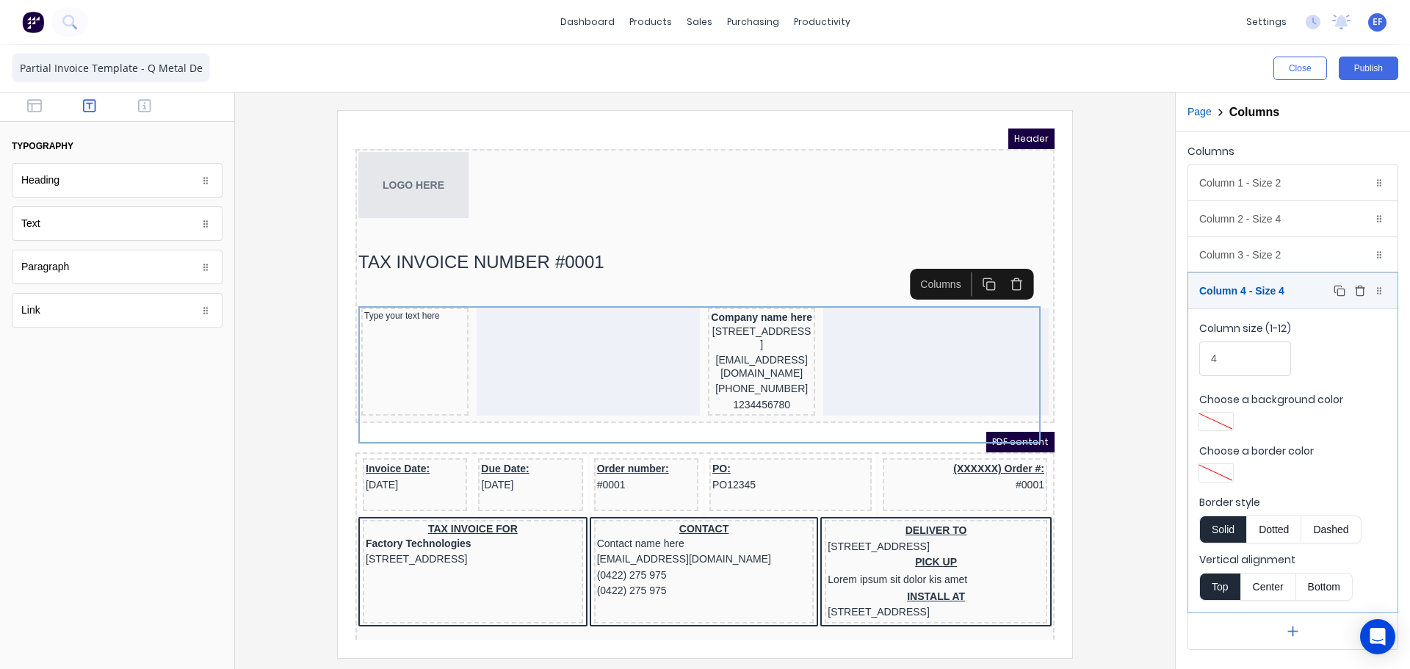
click at [1221, 294] on div "Column 4 - Size 4 Duplicate Delete" at bounding box center [1292, 290] width 209 height 35
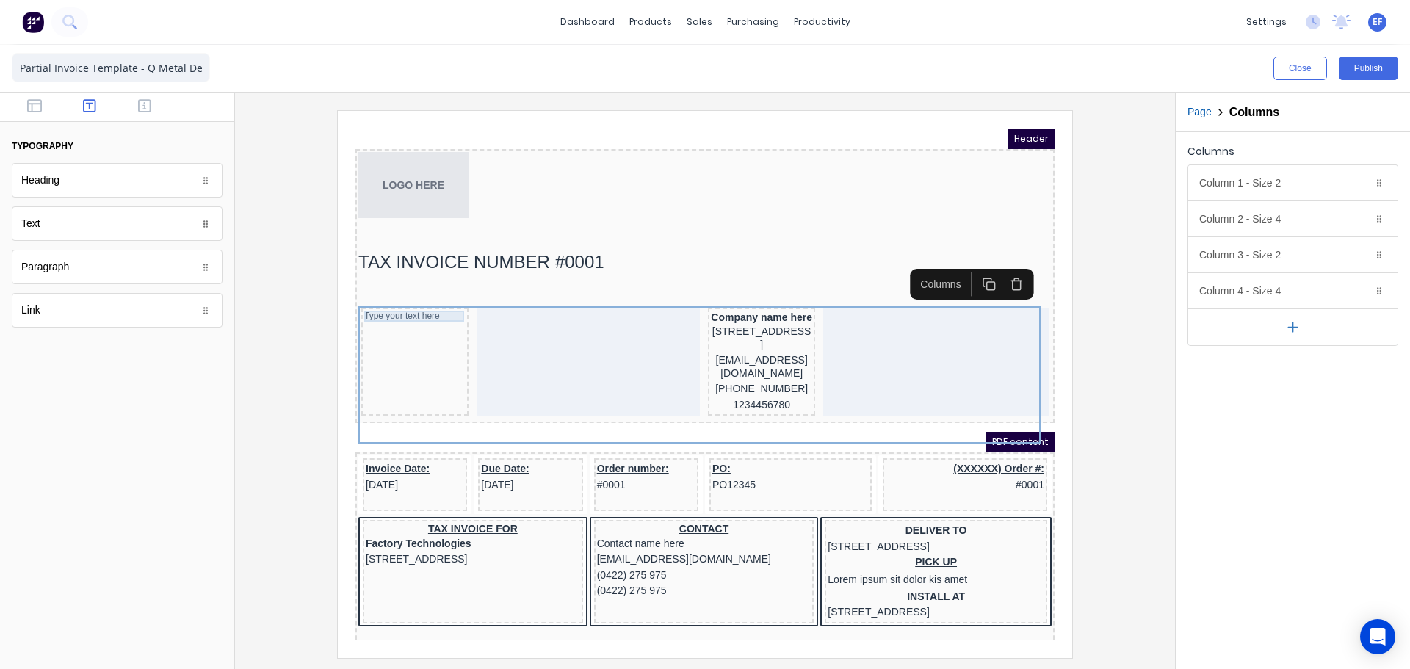
click at [401, 297] on div "Type your text here" at bounding box center [397, 298] width 101 height 11
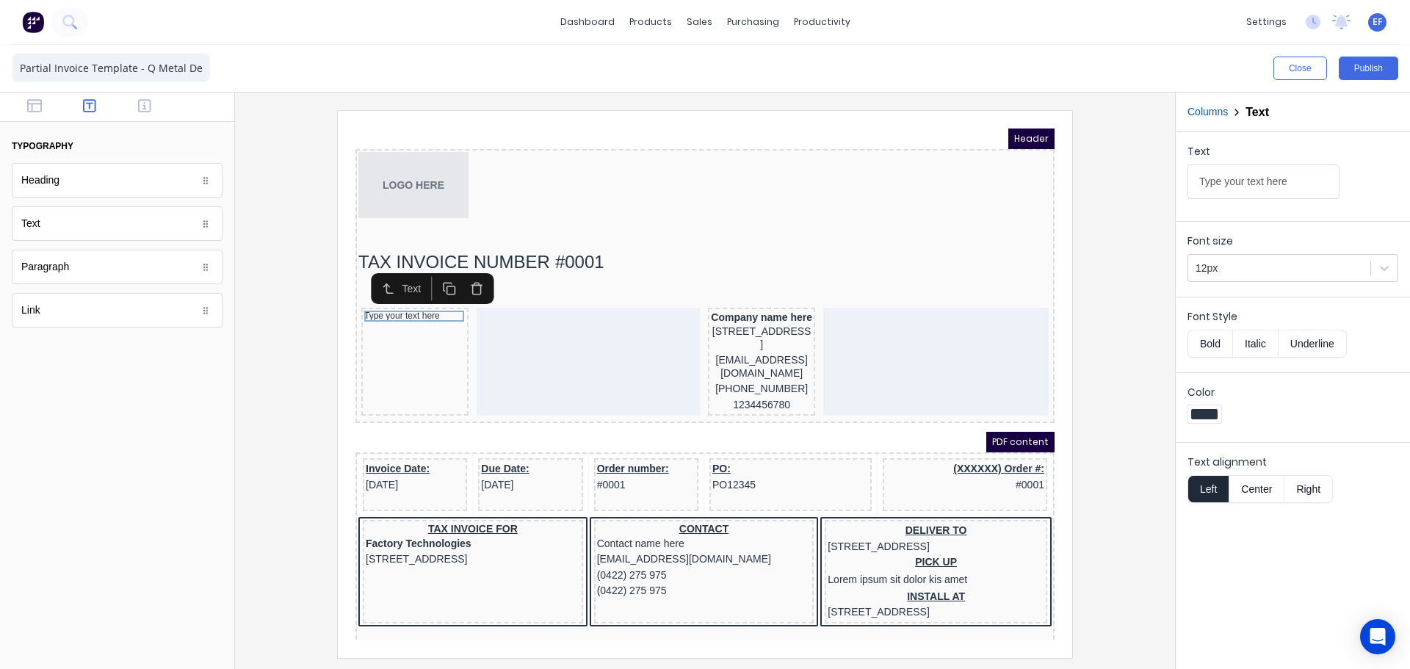
click at [435, 274] on icon "button" at bounding box center [432, 271] width 14 height 14
click at [434, 287] on icon "button" at bounding box center [432, 282] width 14 height 14
click at [434, 301] on button "button" at bounding box center [431, 293] width 27 height 24
click at [433, 308] on icon "button" at bounding box center [432, 304] width 14 height 14
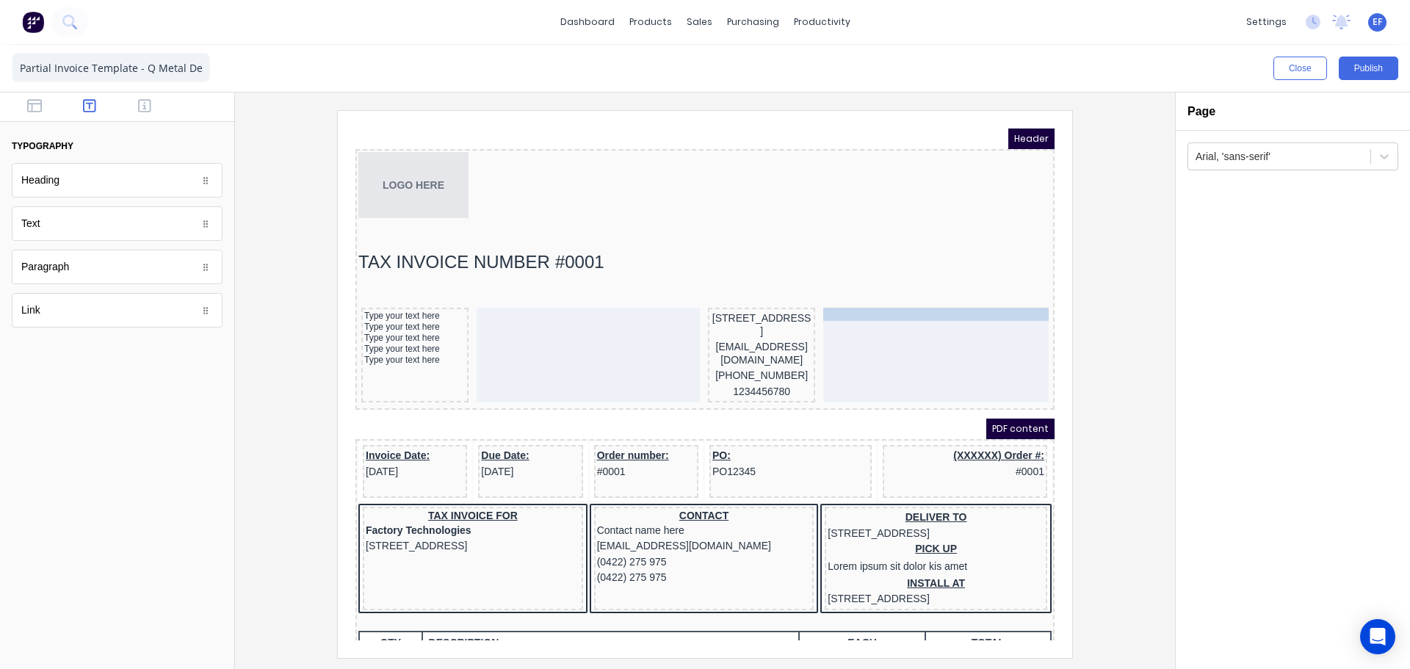
drag, startPoint x: 729, startPoint y: 305, endPoint x: 879, endPoint y: 308, distance: 150.6
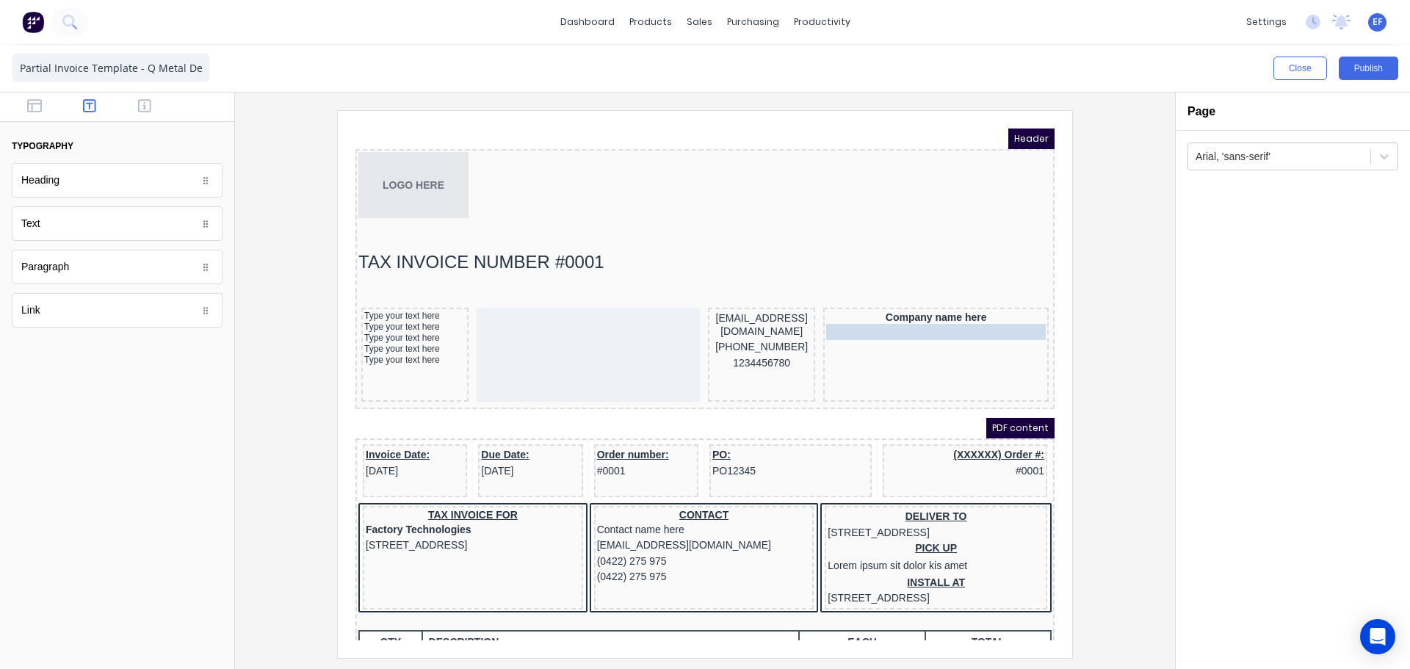
drag, startPoint x: 735, startPoint y: 308, endPoint x: 934, endPoint y: 317, distance: 199.2
drag, startPoint x: 736, startPoint y: 300, endPoint x: 909, endPoint y: 346, distance: 179.4
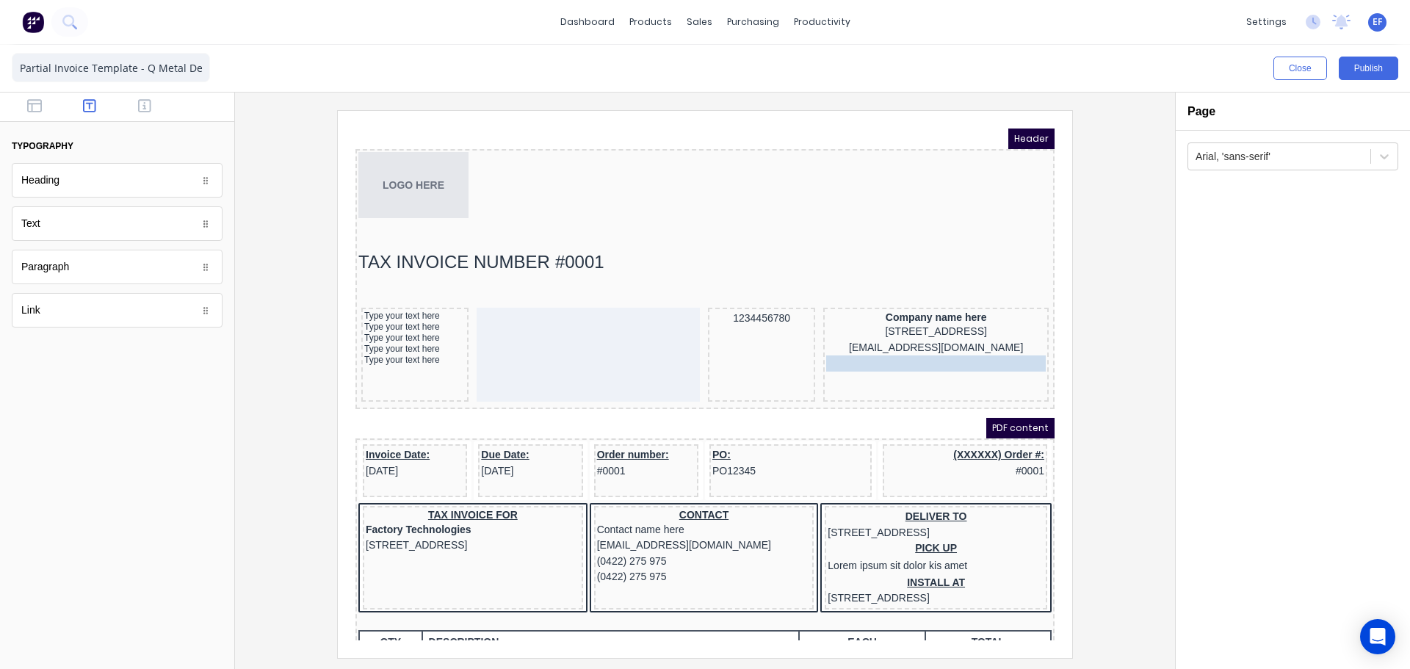
drag, startPoint x: 734, startPoint y: 300, endPoint x: 920, endPoint y: 367, distance: 197.5
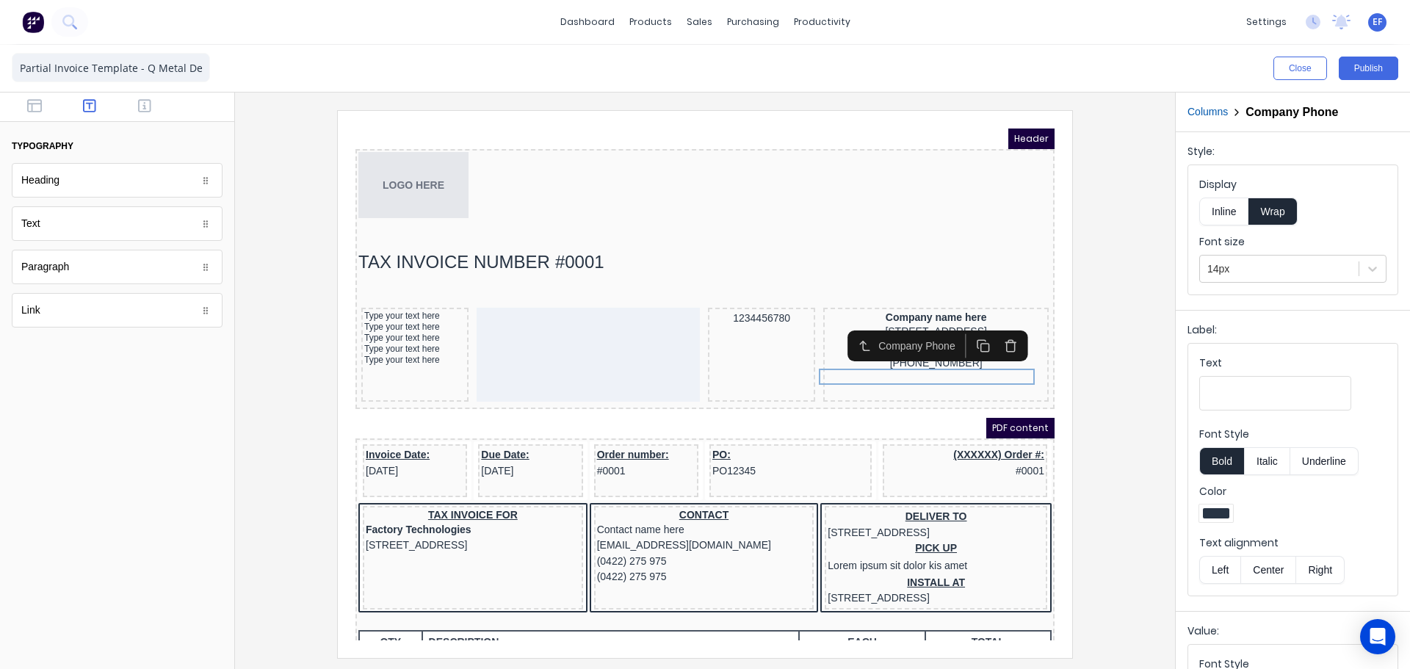
click at [721, 299] on div "1234456780" at bounding box center [743, 301] width 101 height 16
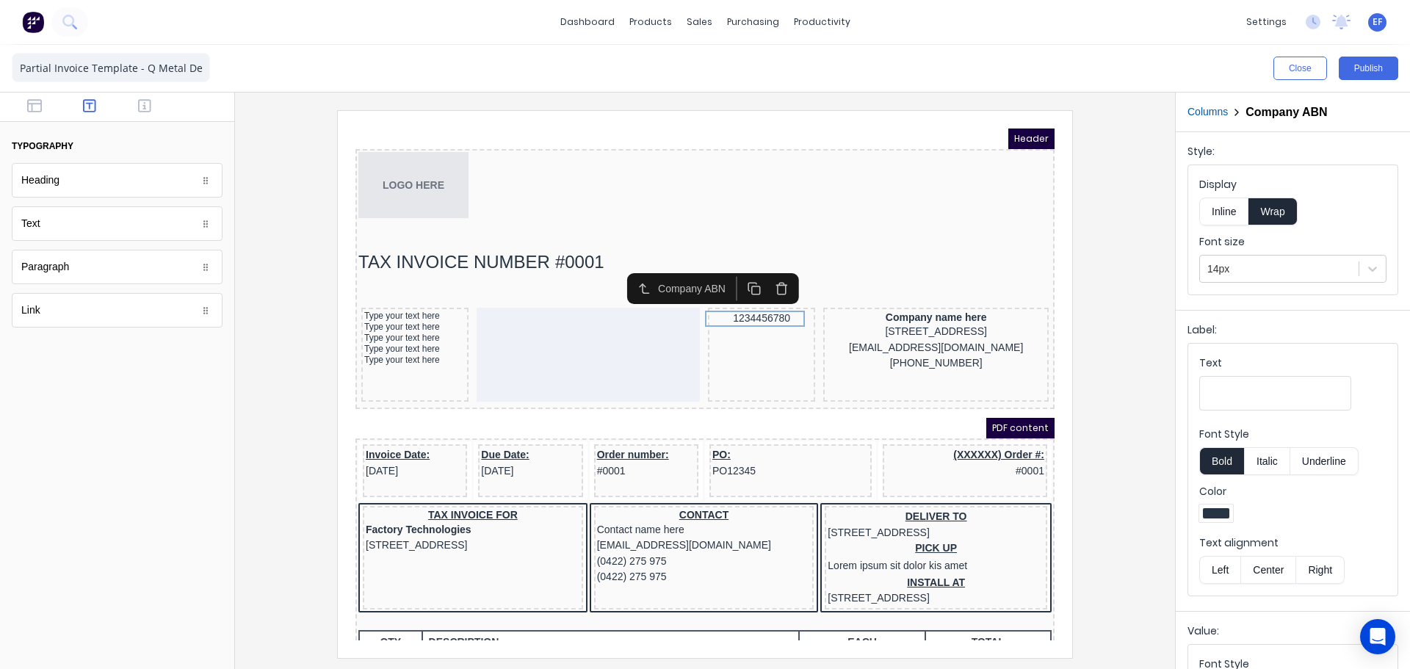
click at [740, 273] on icon "button" at bounding box center [736, 271] width 14 height 14
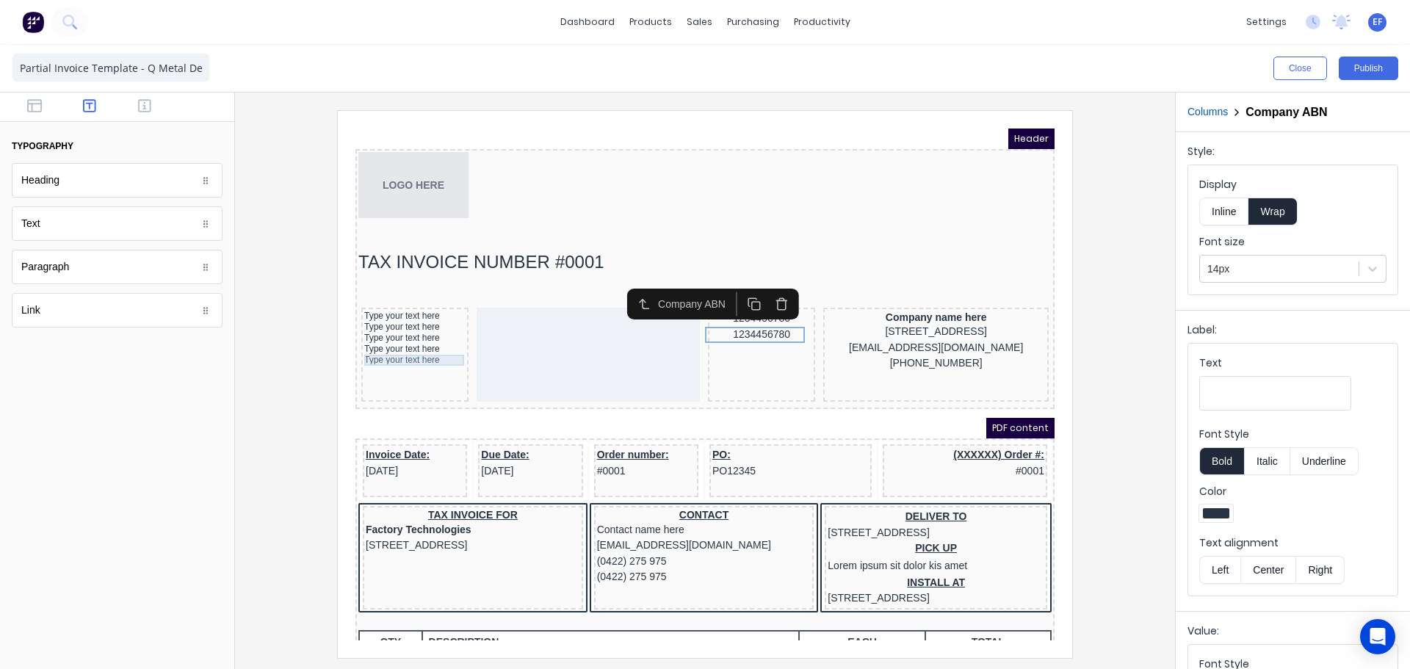
click at [389, 344] on div "Type your text here" at bounding box center [397, 342] width 101 height 11
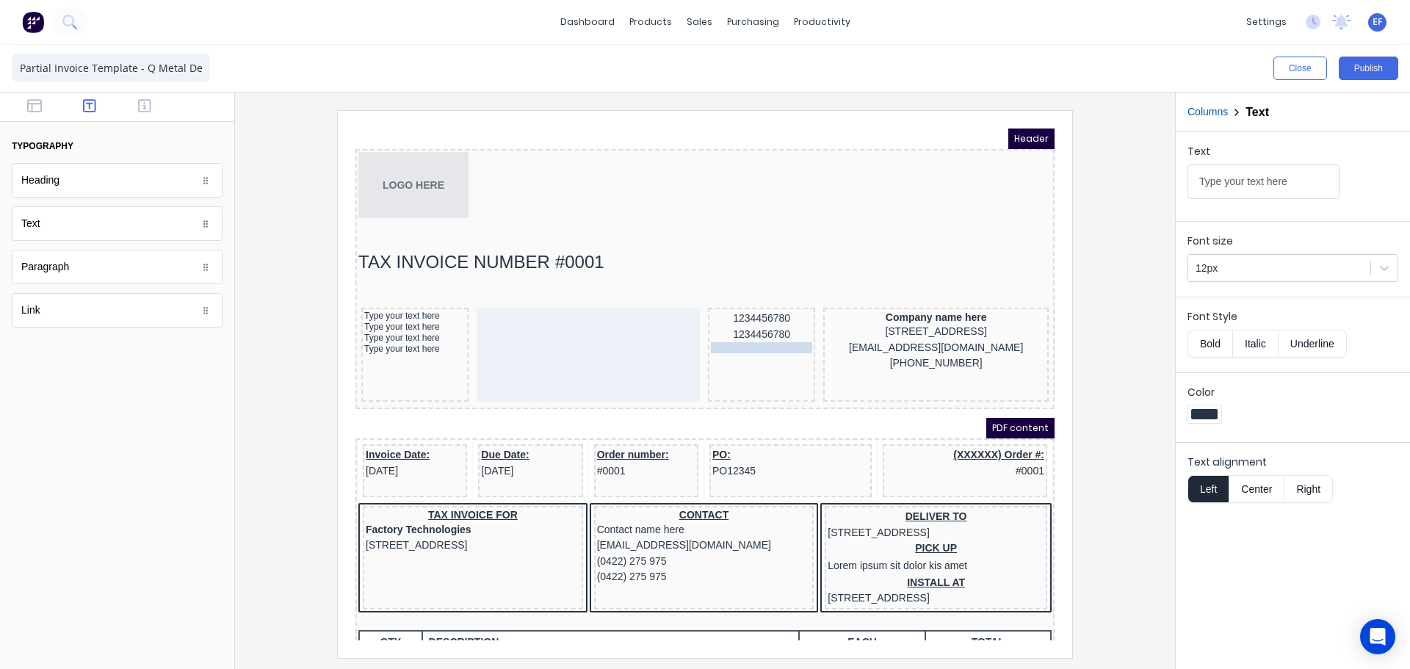
drag, startPoint x: 416, startPoint y: 343, endPoint x: 753, endPoint y: 336, distance: 336.5
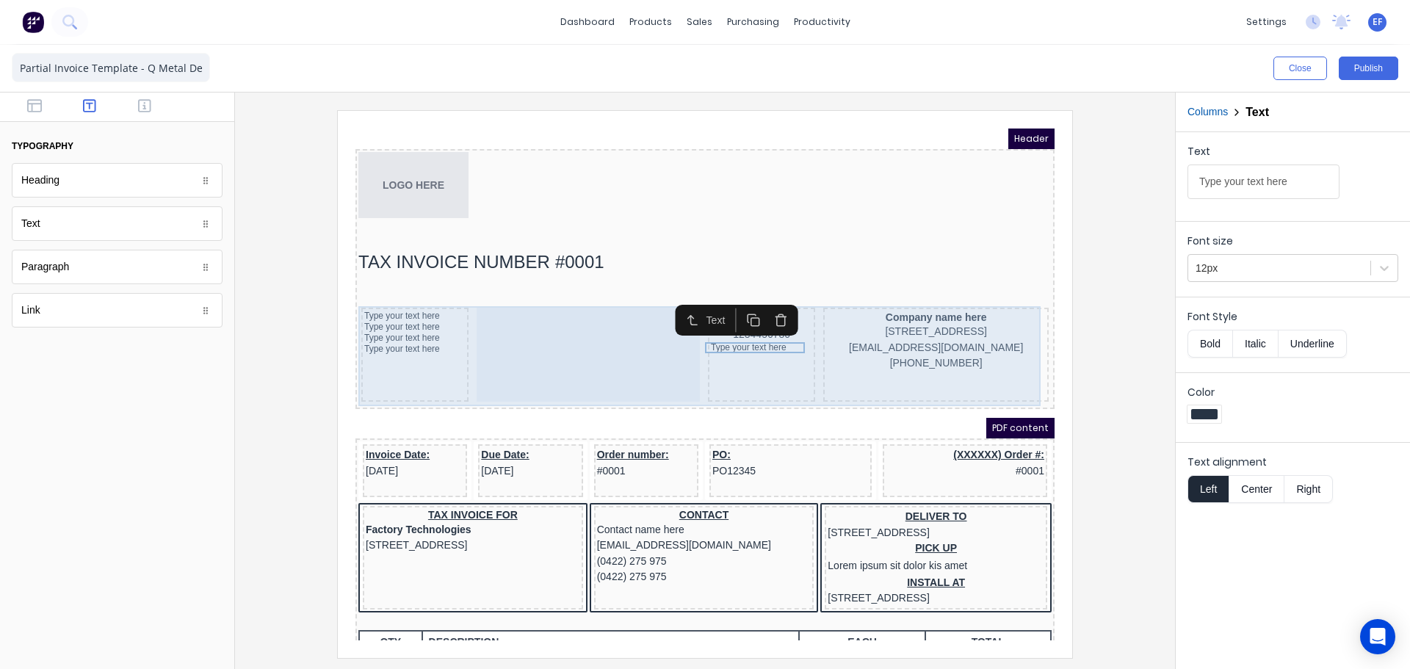
drag, startPoint x: 767, startPoint y: 374, endPoint x: 755, endPoint y: 333, distance: 42.8
click at [767, 373] on div "1234456780 1234456780 Type your text here" at bounding box center [743, 337] width 107 height 94
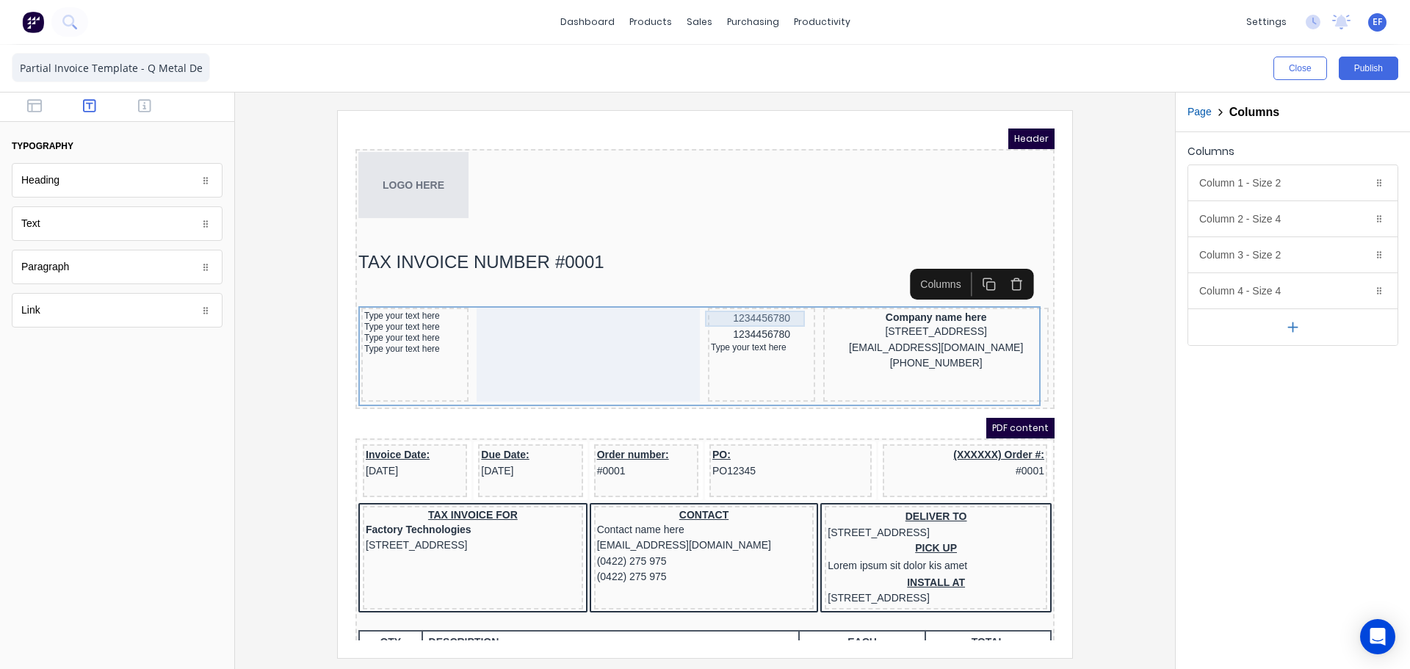
click at [756, 301] on div "1234456780" at bounding box center [743, 301] width 101 height 16
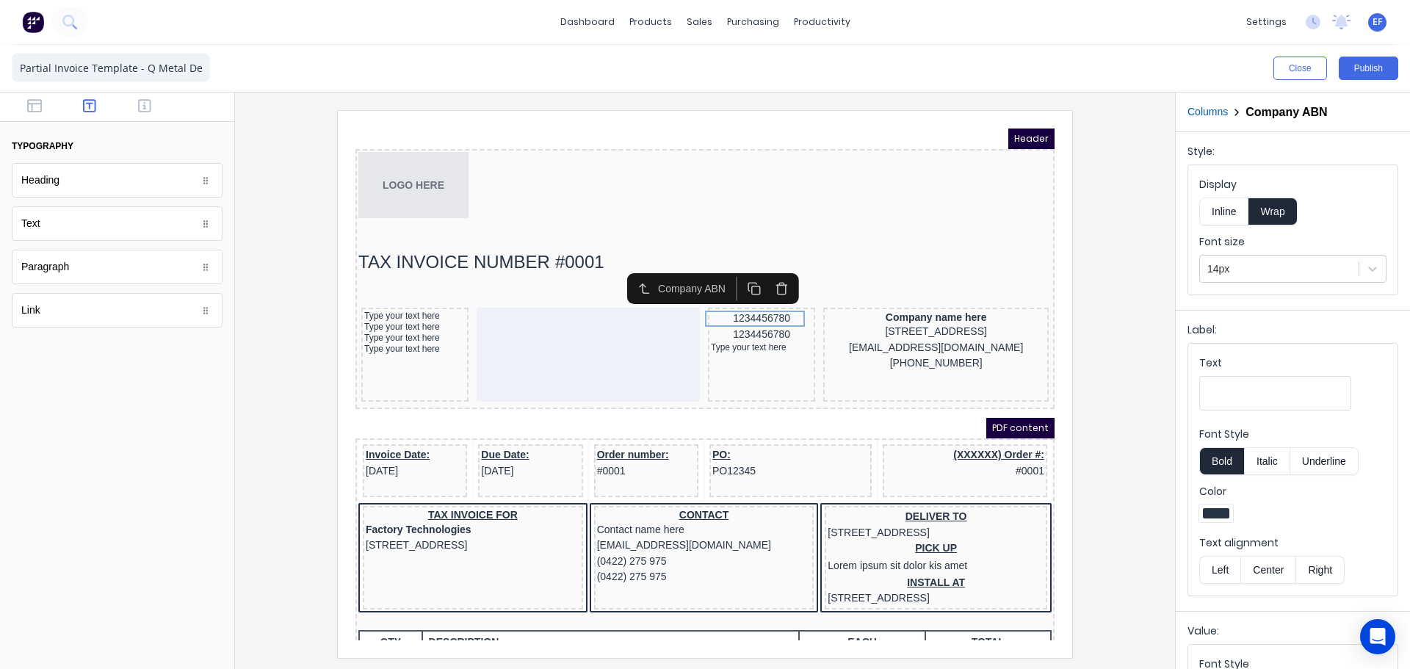
click at [771, 269] on button "button" at bounding box center [763, 271] width 27 height 24
click at [769, 270] on icon "button" at bounding box center [764, 271] width 14 height 14
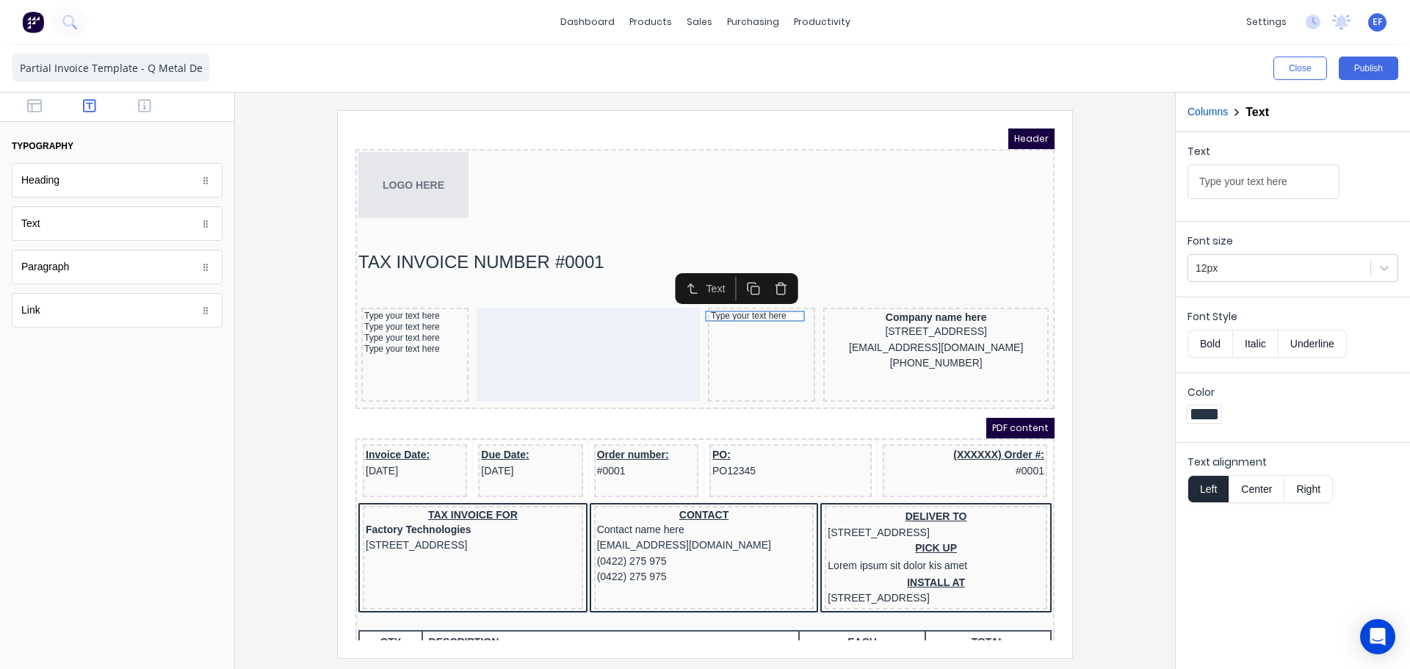
click at [740, 273] on icon "button" at bounding box center [736, 271] width 14 height 14
click at [739, 273] on button "button" at bounding box center [736, 282] width 27 height 24
click at [737, 296] on icon "button" at bounding box center [736, 293] width 14 height 14
click at [739, 311] on icon "button" at bounding box center [736, 304] width 14 height 14
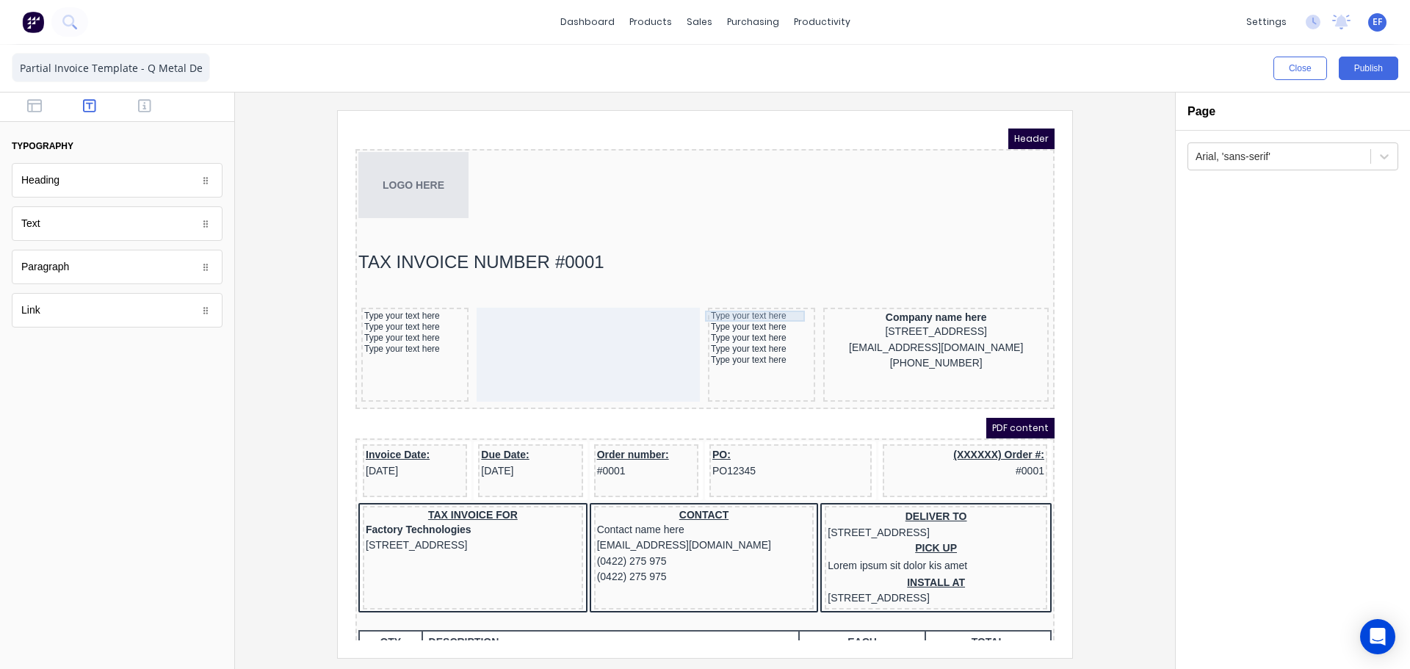
click at [745, 303] on div "Type your text here" at bounding box center [743, 298] width 101 height 11
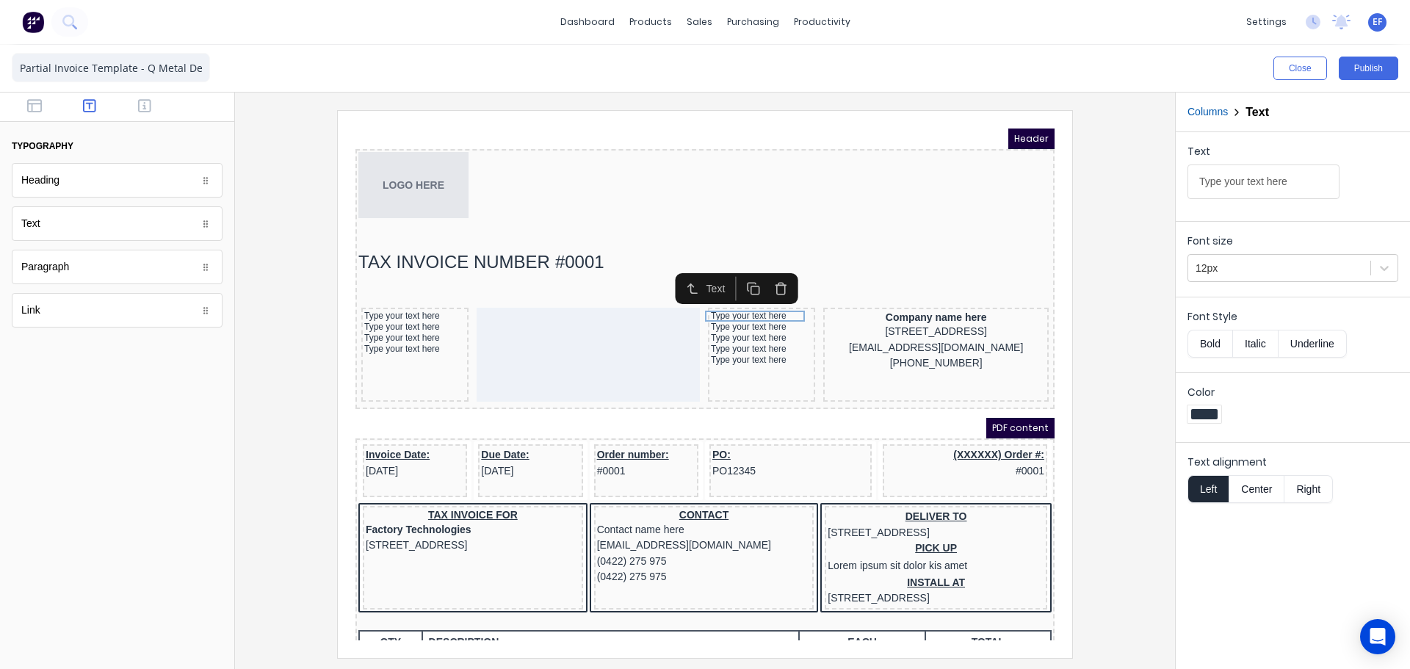
click at [740, 275] on icon "button" at bounding box center [736, 271] width 14 height 14
click at [740, 275] on icon "button" at bounding box center [736, 282] width 14 height 14
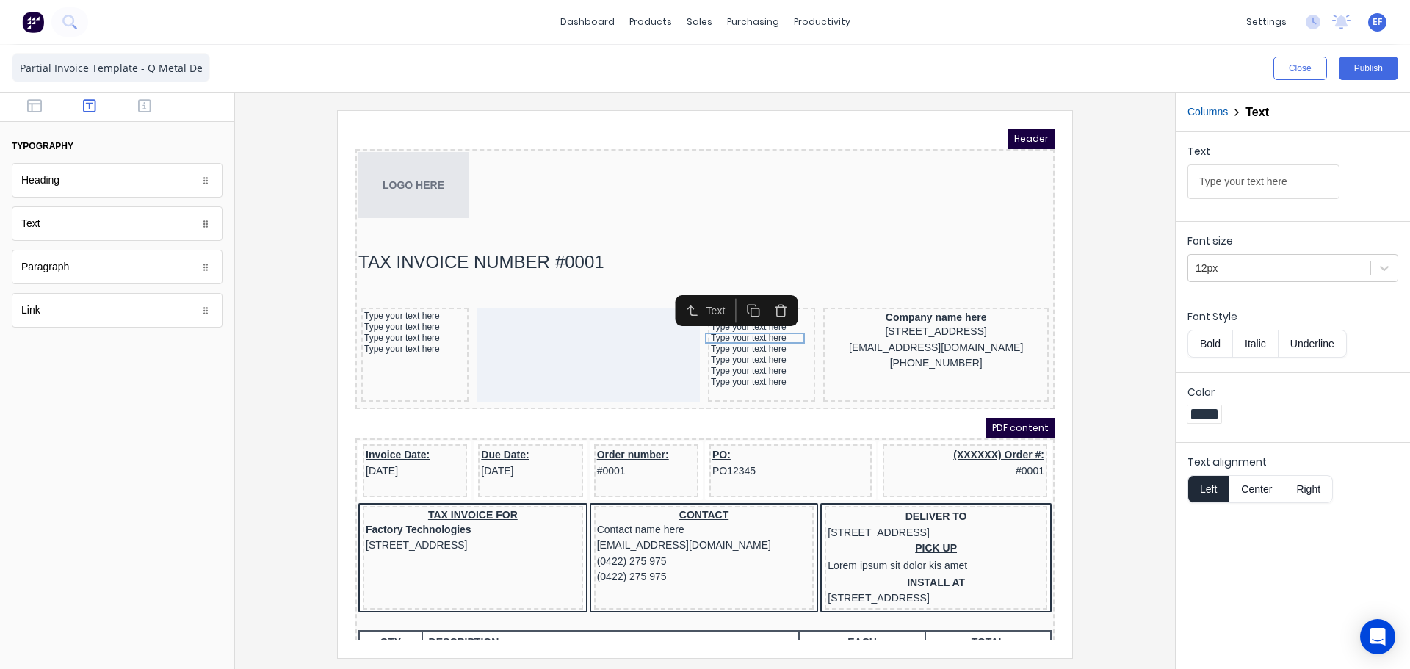
click at [740, 295] on icon "button" at bounding box center [736, 293] width 14 height 14
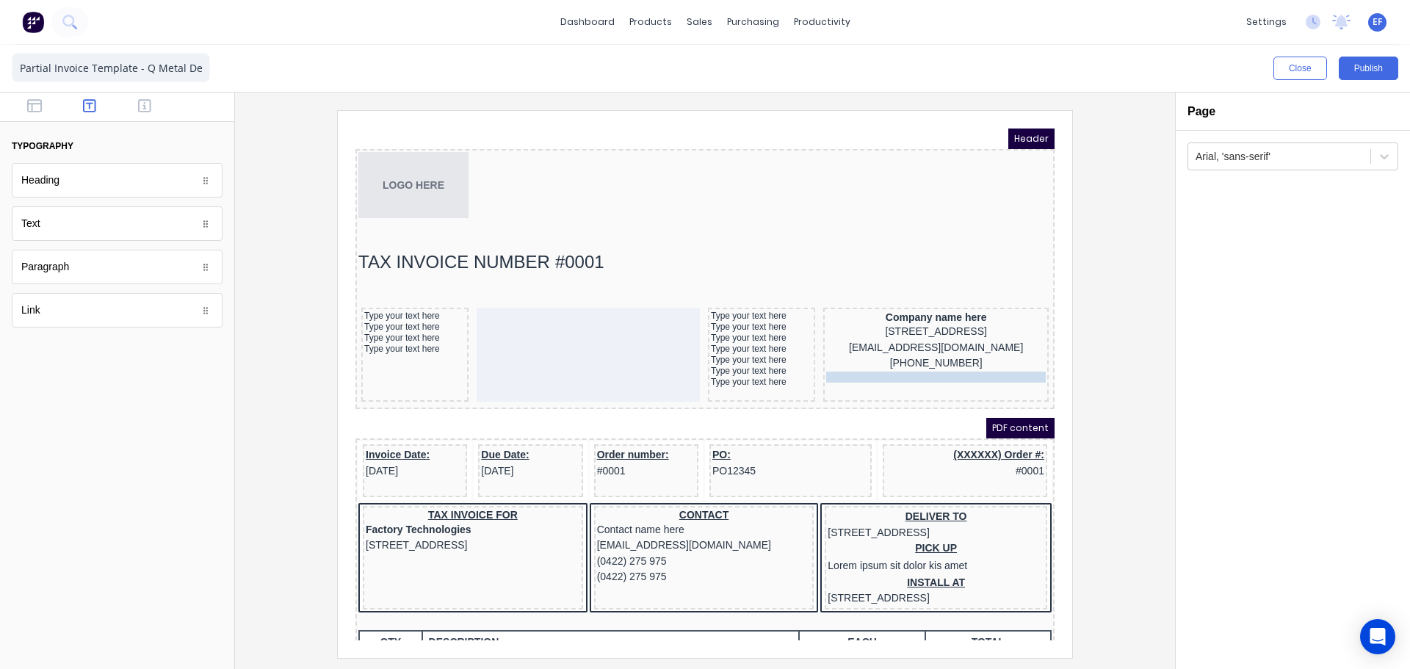
drag, startPoint x: 726, startPoint y: 378, endPoint x: 988, endPoint y: 371, distance: 262.3
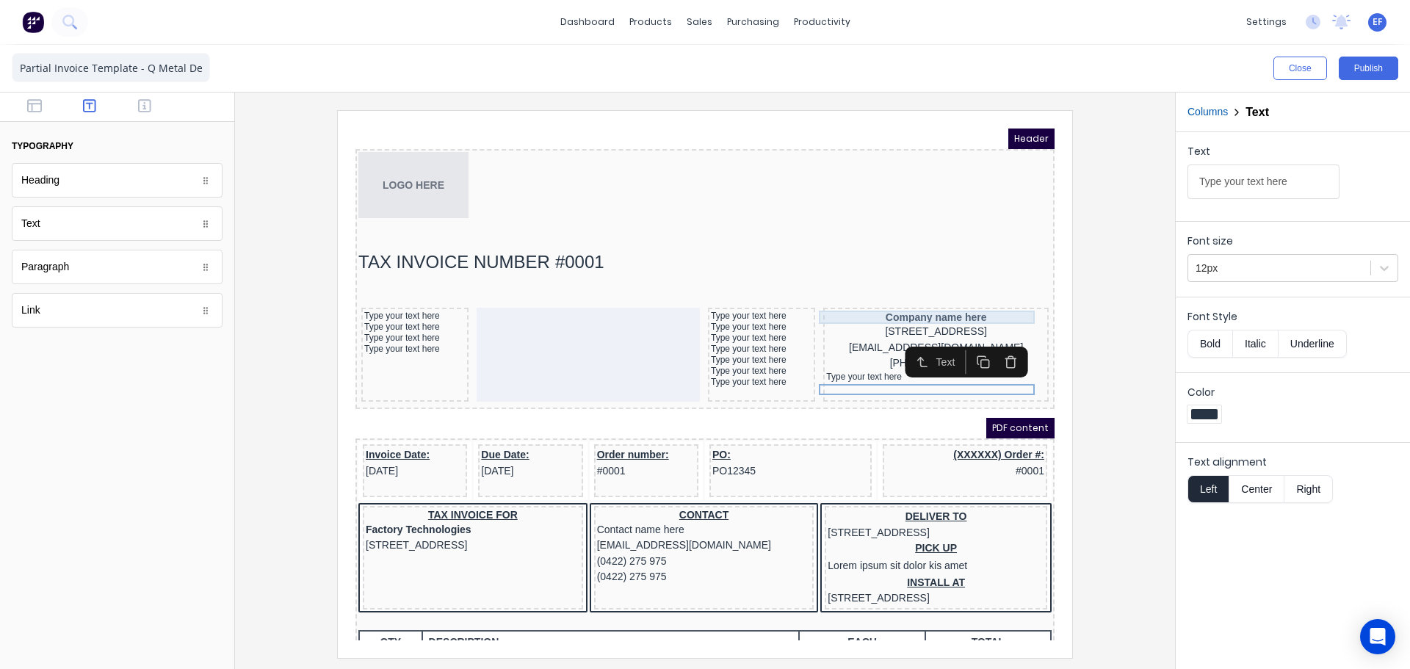
click at [885, 303] on div "Company name here" at bounding box center [919, 299] width 220 height 13
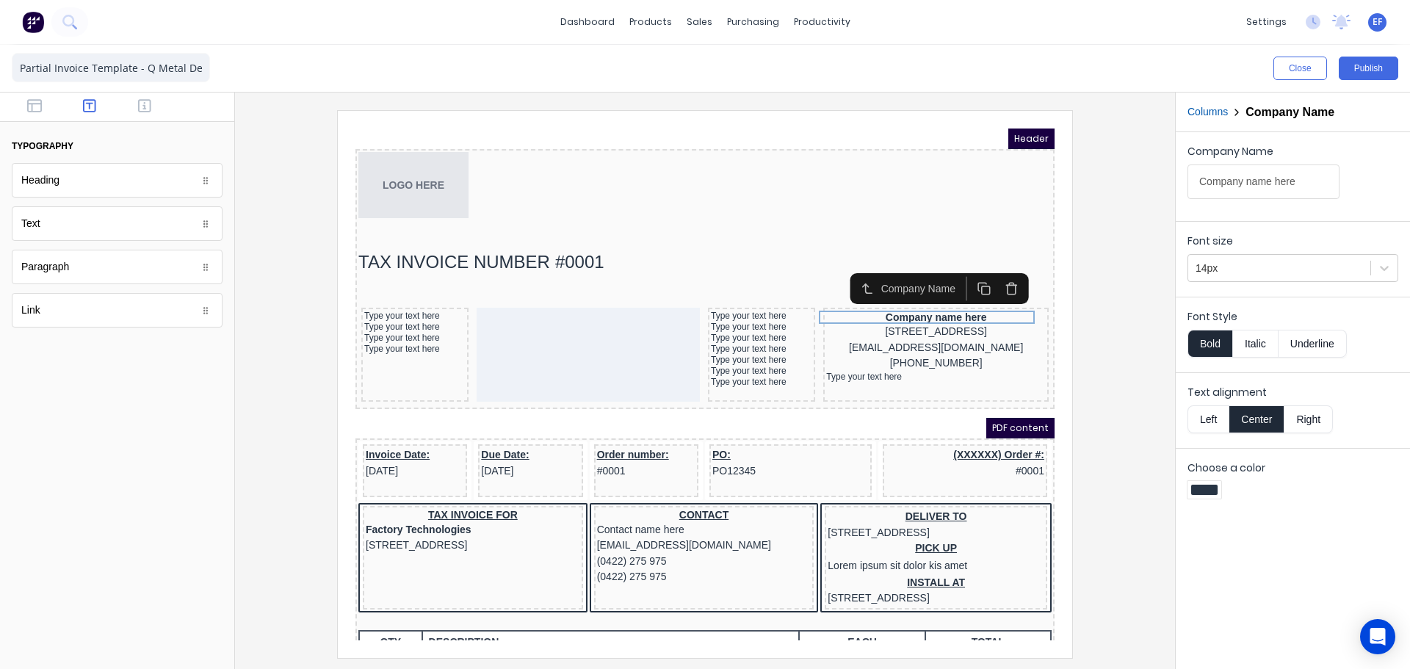
click at [1218, 344] on button "Bold" at bounding box center [1210, 344] width 45 height 28
click at [1257, 342] on button "Italic" at bounding box center [1256, 344] width 46 height 28
drag, startPoint x: 1217, startPoint y: 269, endPoint x: 1216, endPoint y: 282, distance: 13.3
click at [1217, 270] on div at bounding box center [1279, 268] width 167 height 18
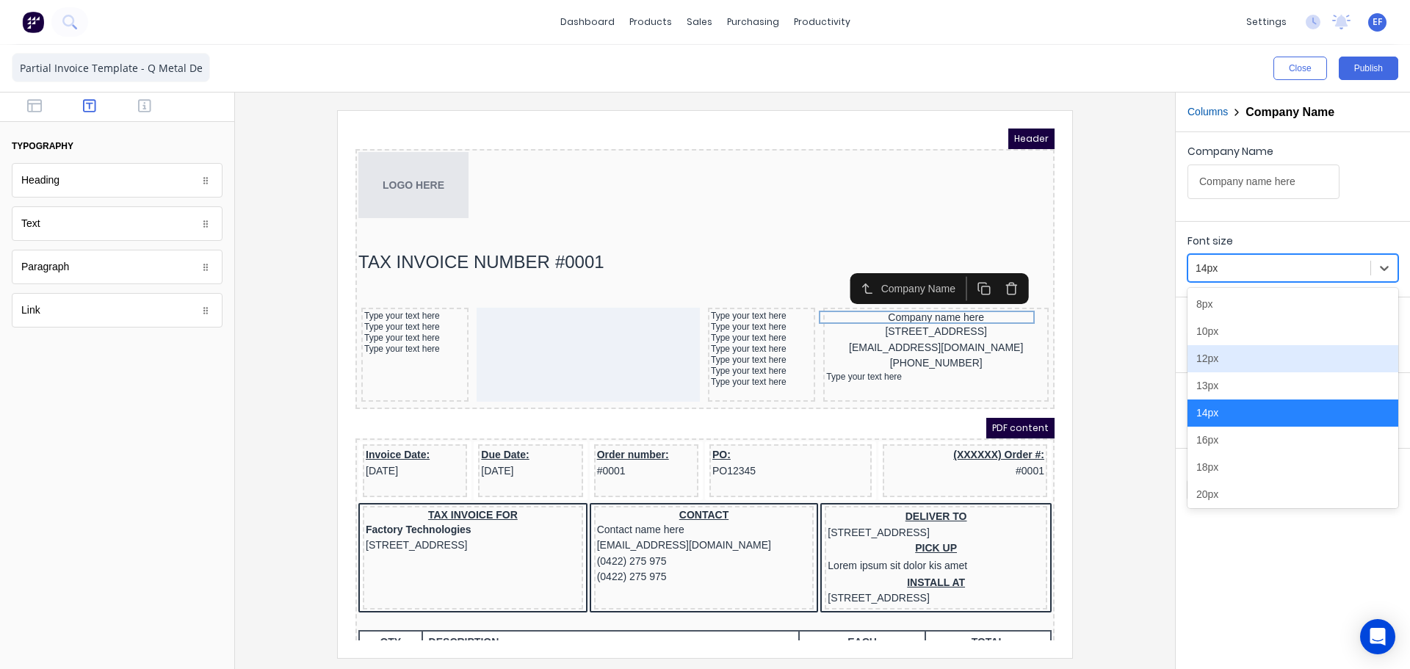
click at [1218, 357] on div "12px" at bounding box center [1293, 358] width 211 height 27
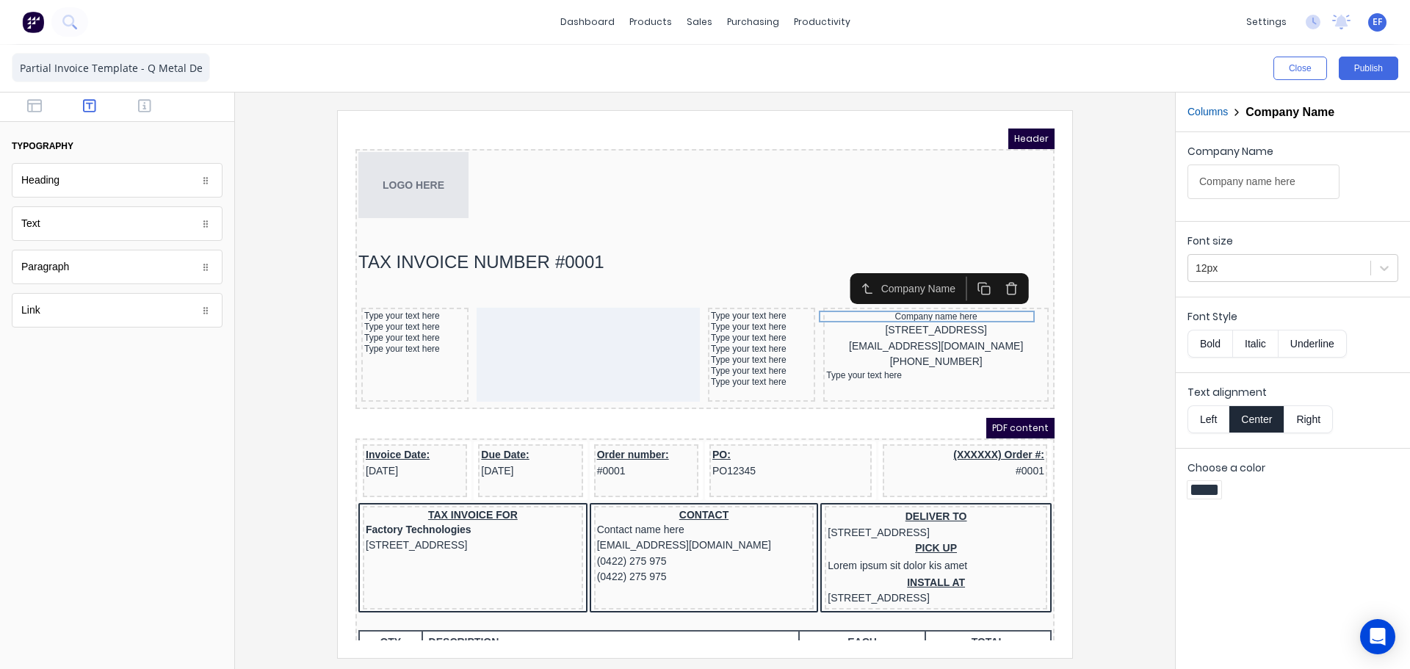
click at [1211, 405] on div "Text alignment Left Center Right" at bounding box center [1293, 409] width 211 height 48
click at [1211, 414] on button "Left" at bounding box center [1208, 419] width 41 height 28
click at [901, 320] on div "[STREET_ADDRESS]" at bounding box center [919, 313] width 220 height 16
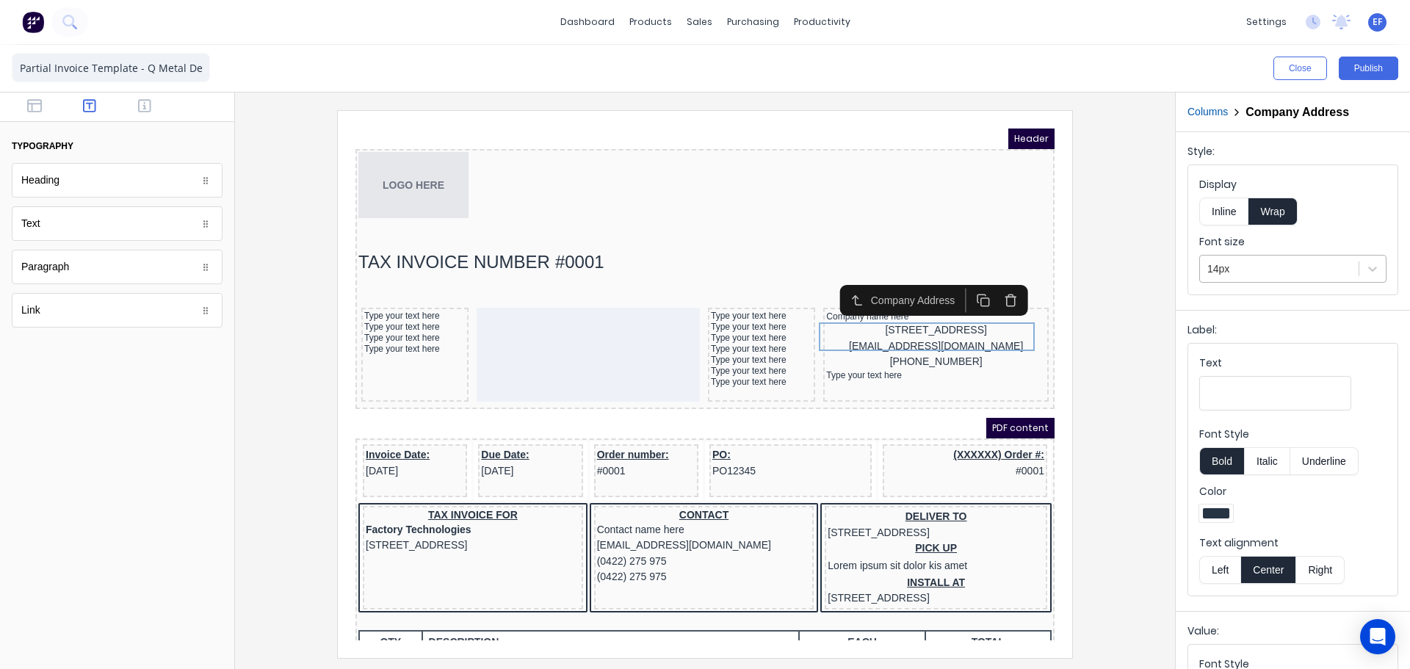
click at [1227, 278] on div "14px" at bounding box center [1279, 269] width 159 height 24
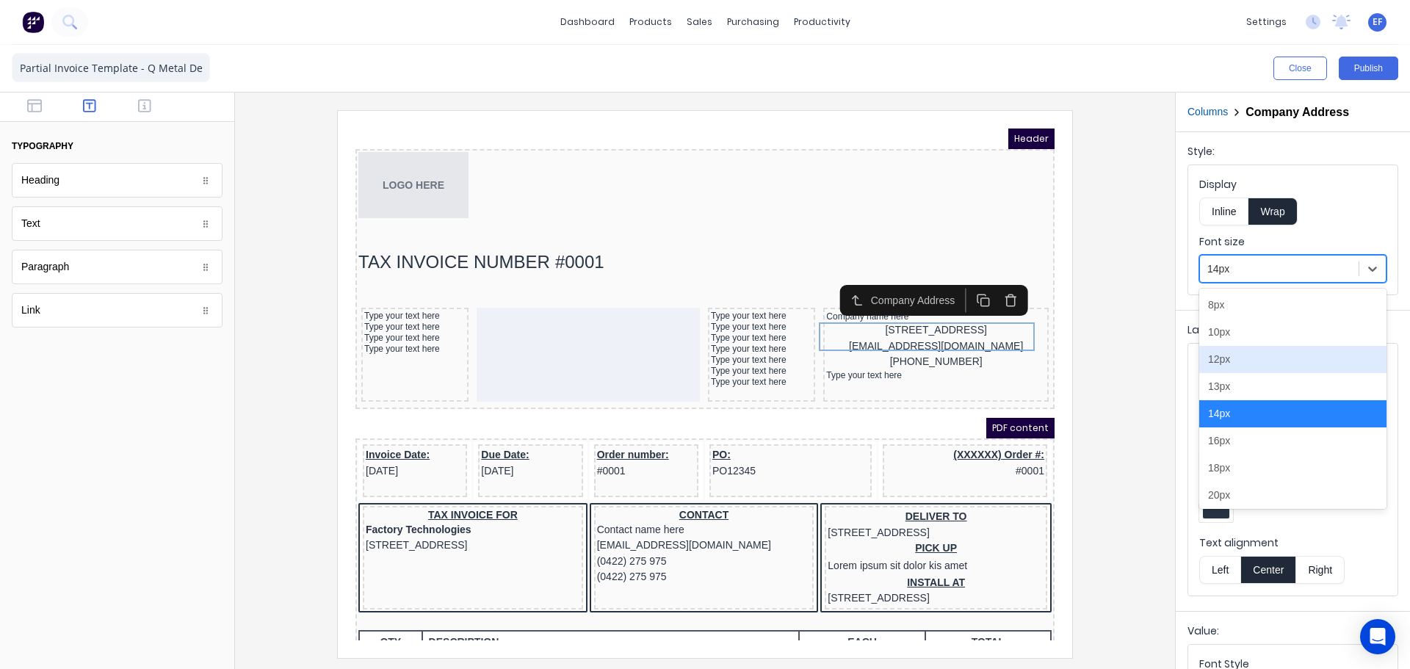
click at [1223, 361] on div "12px" at bounding box center [1292, 359] width 187 height 27
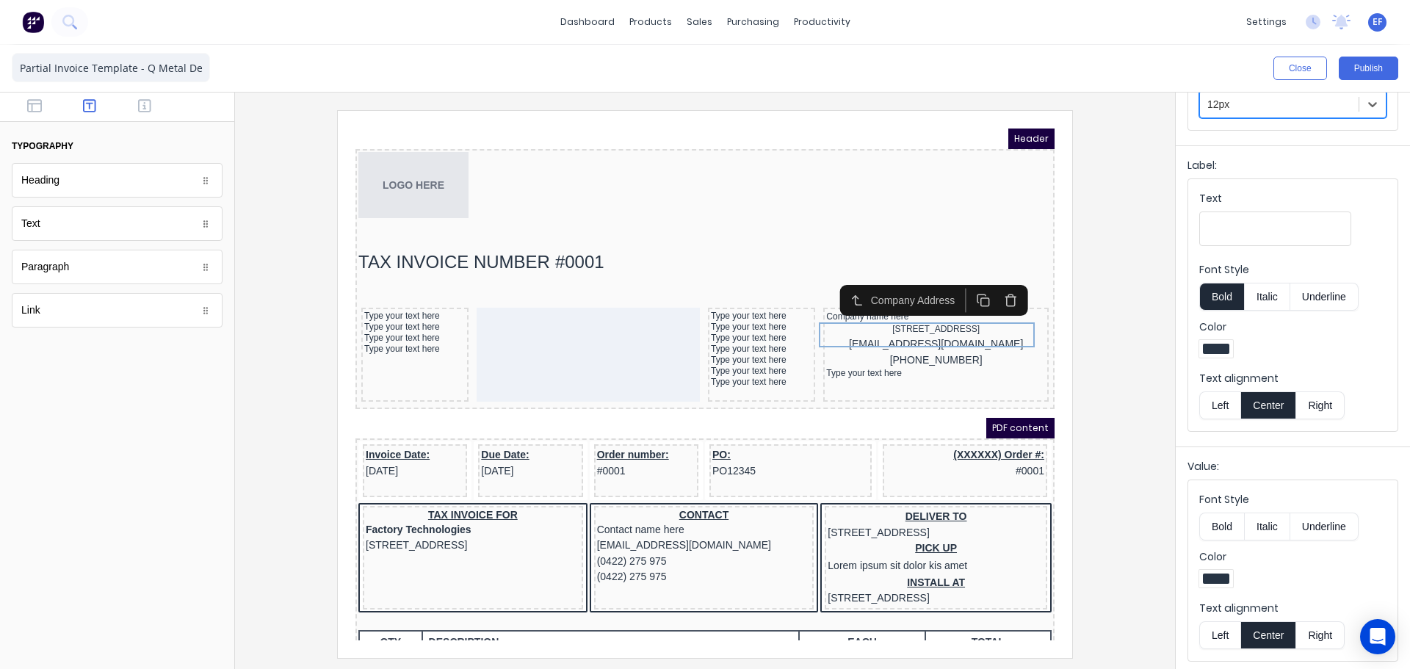
scroll to position [167, 0]
click at [1222, 627] on button "Left" at bounding box center [1219, 632] width 41 height 28
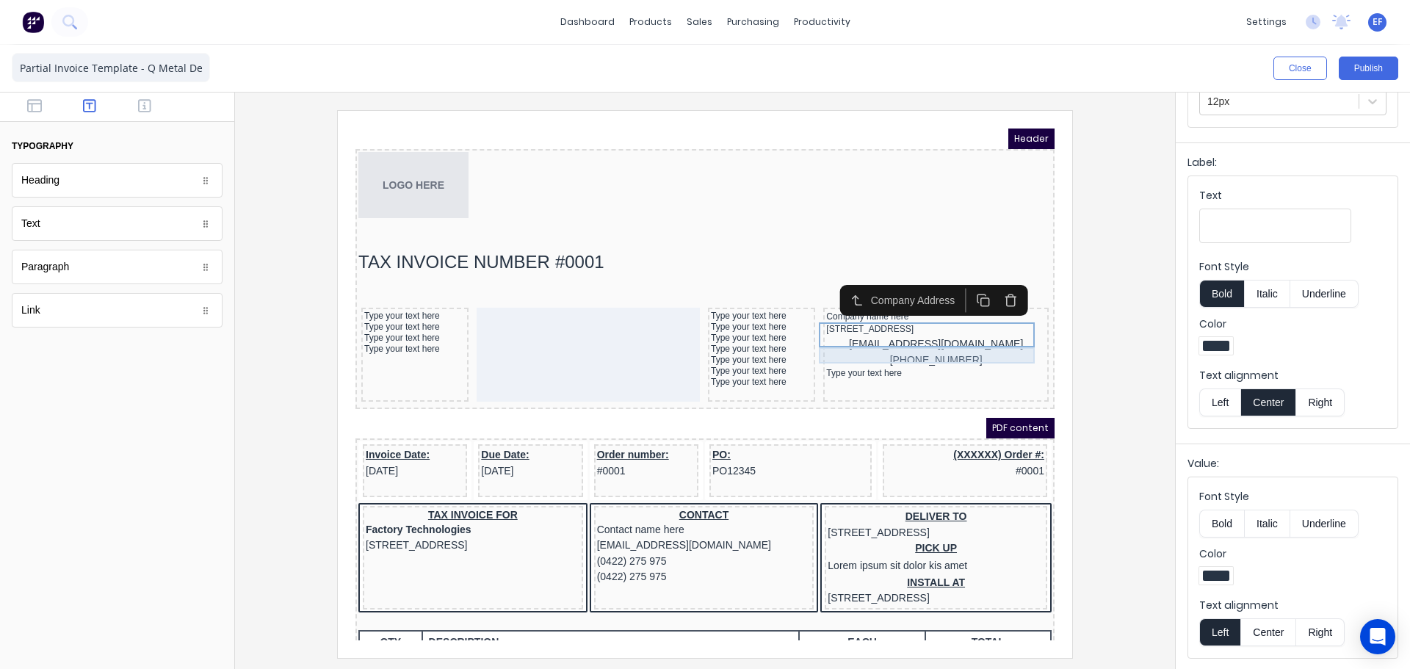
click at [909, 335] on div "[EMAIL_ADDRESS][DOMAIN_NAME]" at bounding box center [919, 327] width 220 height 16
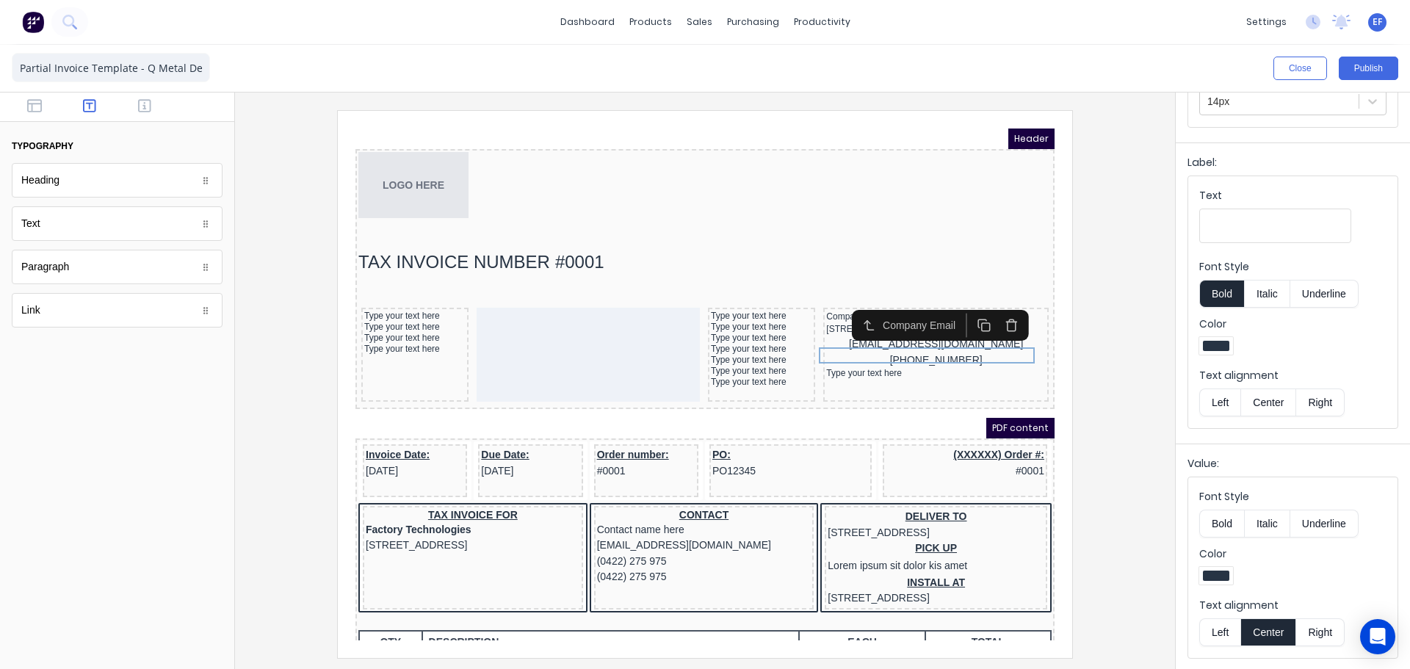
click at [1219, 633] on button "Left" at bounding box center [1219, 632] width 41 height 28
click at [1238, 104] on div at bounding box center [1280, 102] width 144 height 18
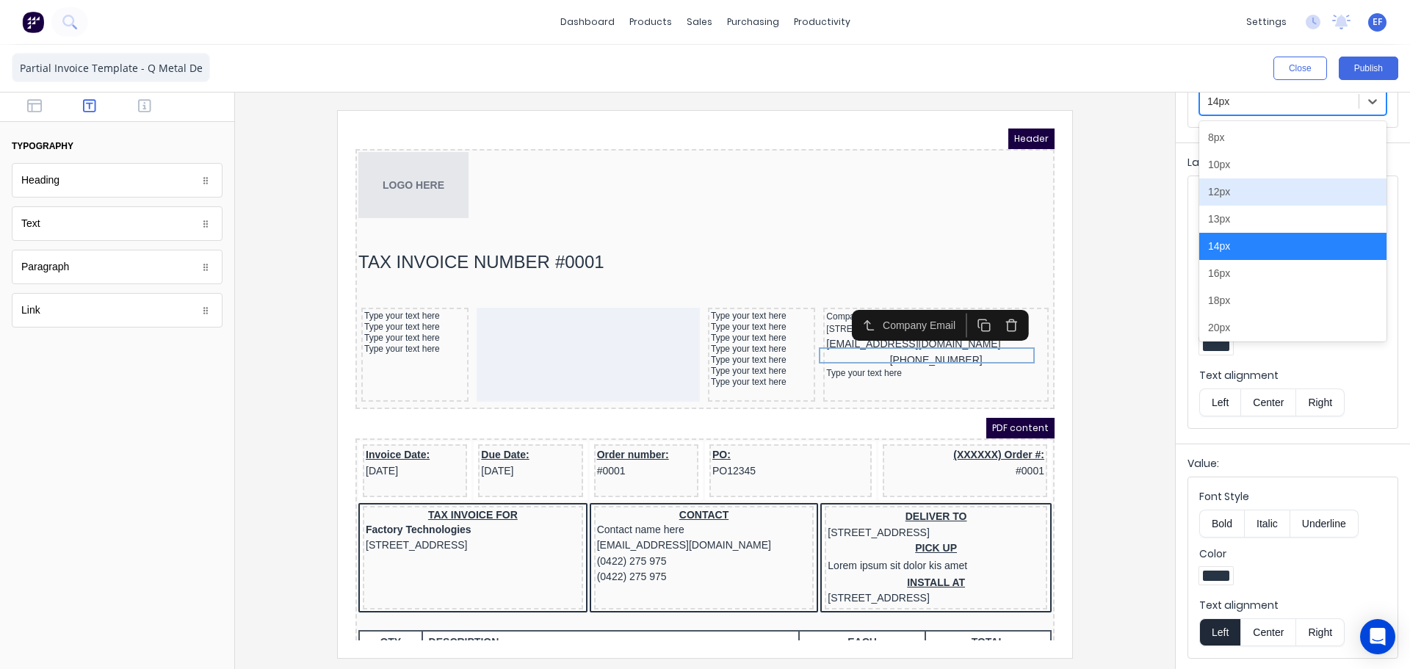
click at [1241, 189] on div "12px" at bounding box center [1292, 191] width 187 height 27
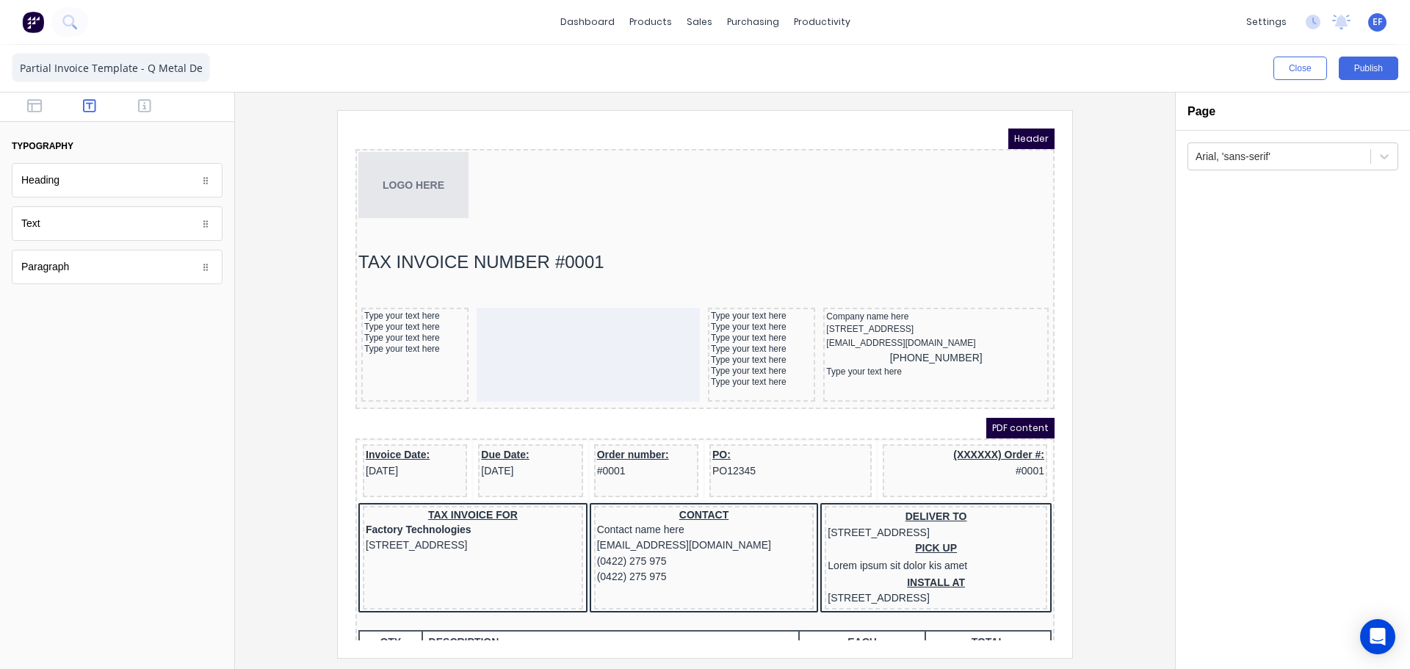
scroll to position [0, 0]
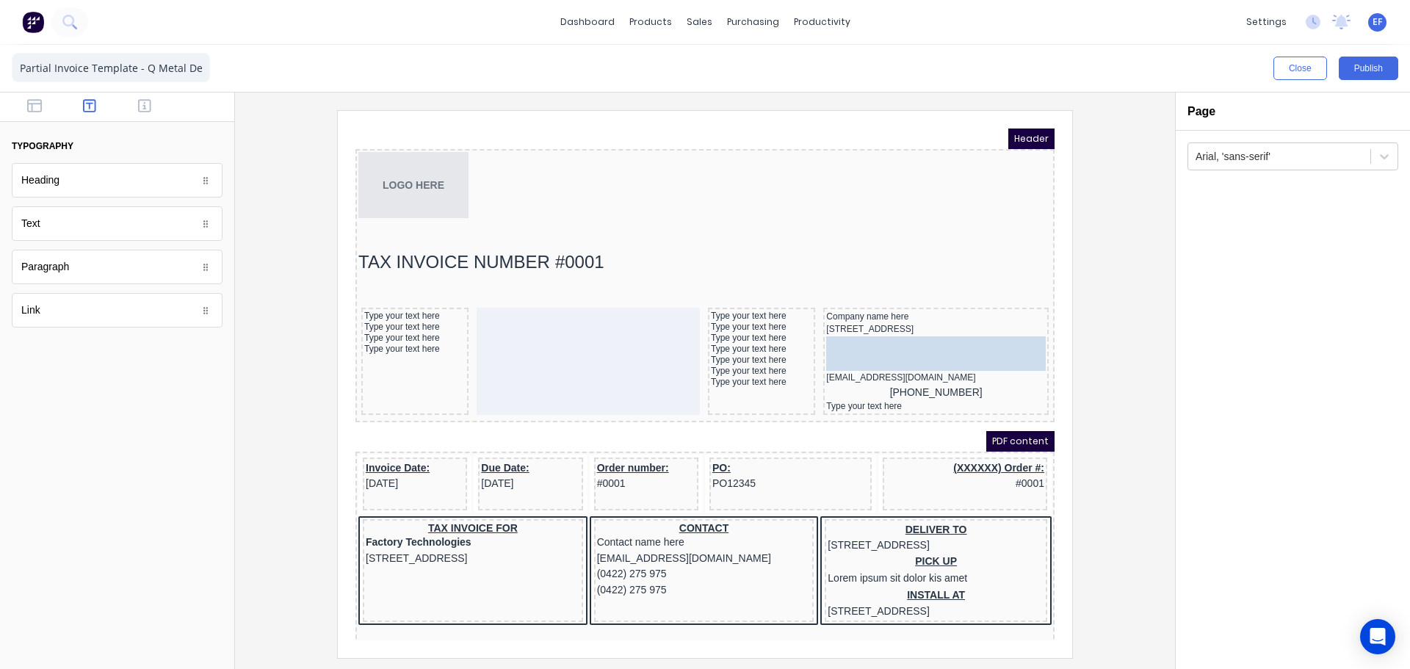
drag, startPoint x: 70, startPoint y: 320, endPoint x: 953, endPoint y: 351, distance: 883.4
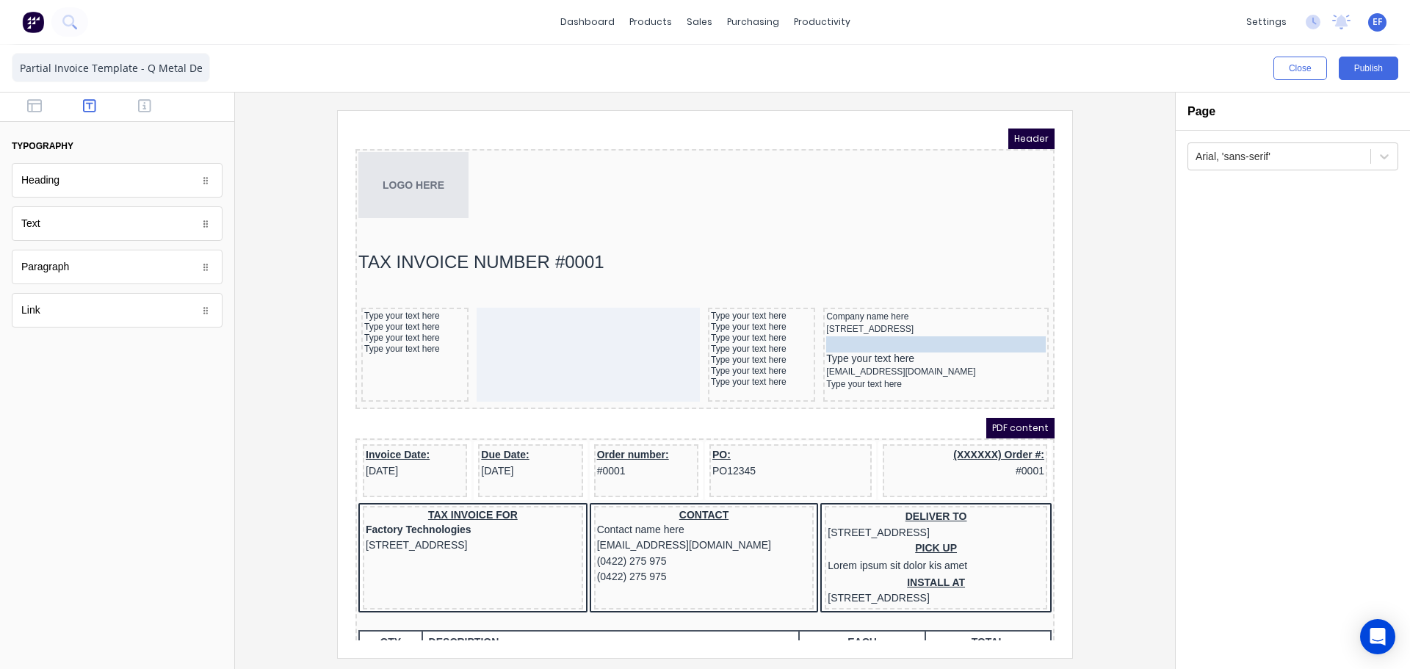
drag, startPoint x: 897, startPoint y: 364, endPoint x: 859, endPoint y: 324, distance: 55.1
click at [859, 324] on body "Header LOGO HERE TAX INVOICE NUMBER #0001 Type your text here Type your text he…" at bounding box center [687, 367] width 699 height 512
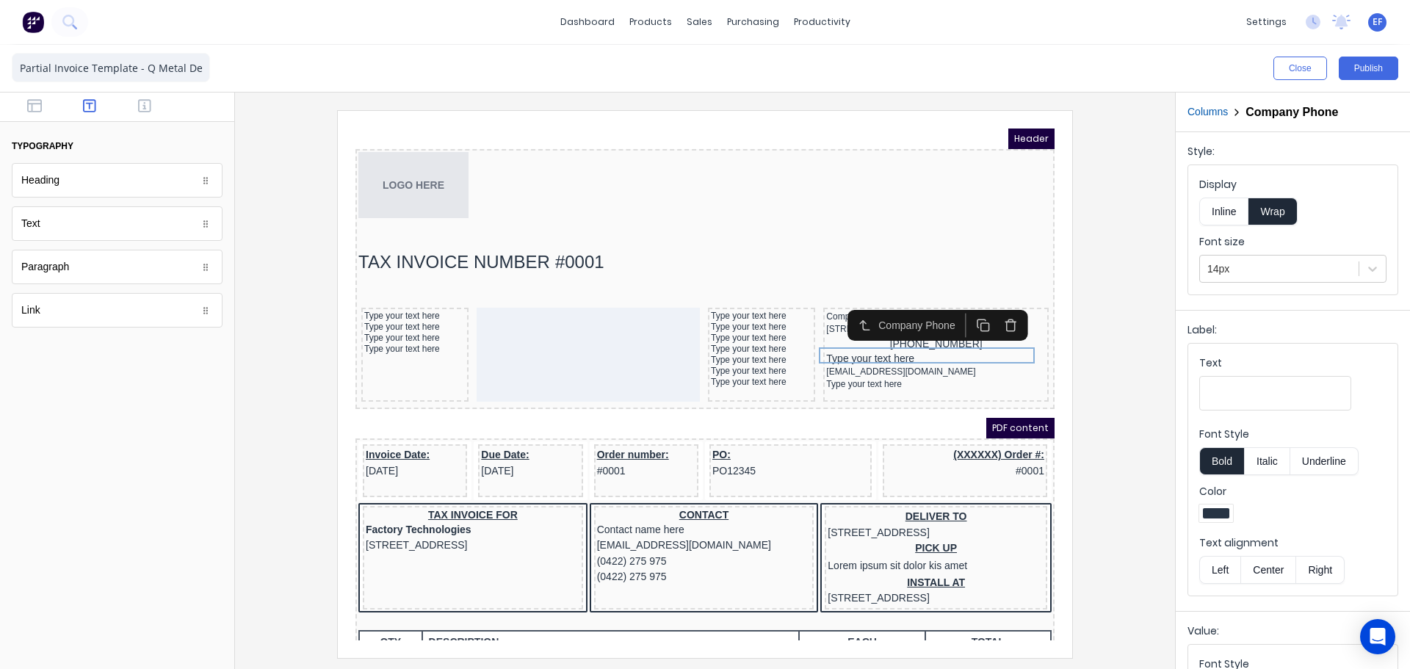
click at [1212, 572] on button "Left" at bounding box center [1219, 570] width 41 height 28
click at [1224, 572] on button "Left" at bounding box center [1219, 570] width 41 height 28
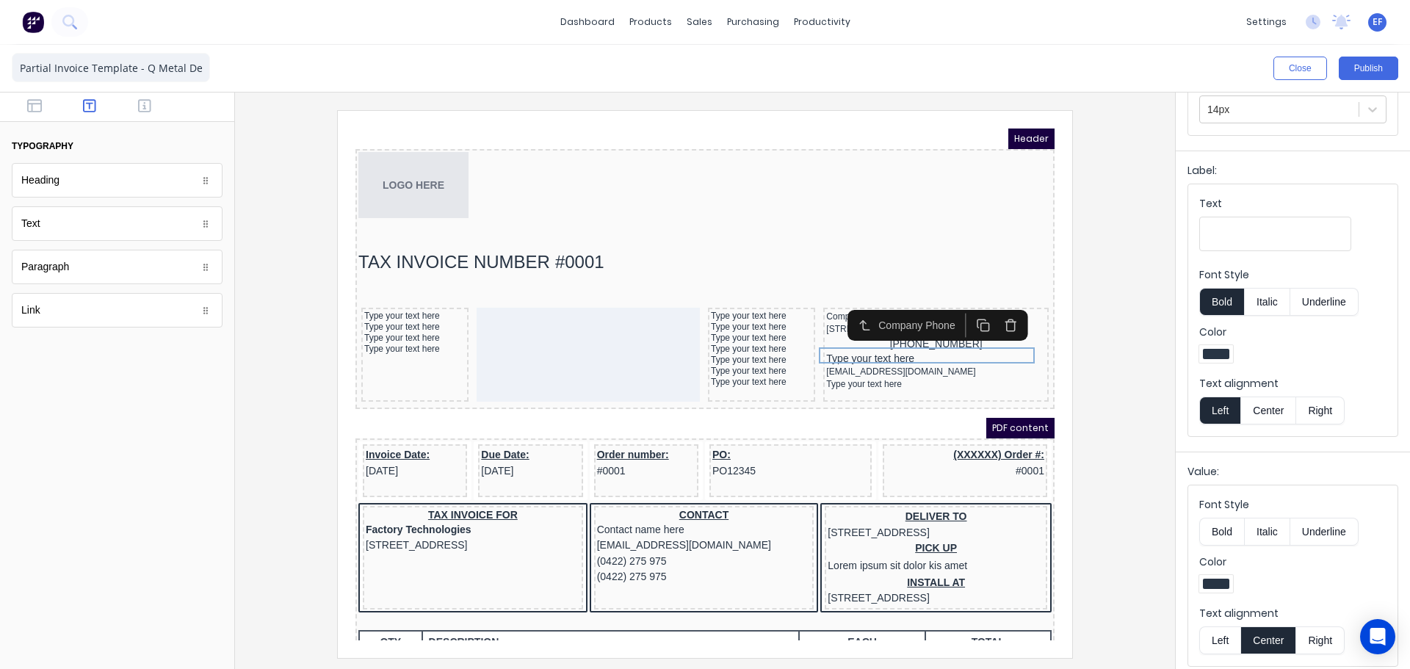
scroll to position [167, 0]
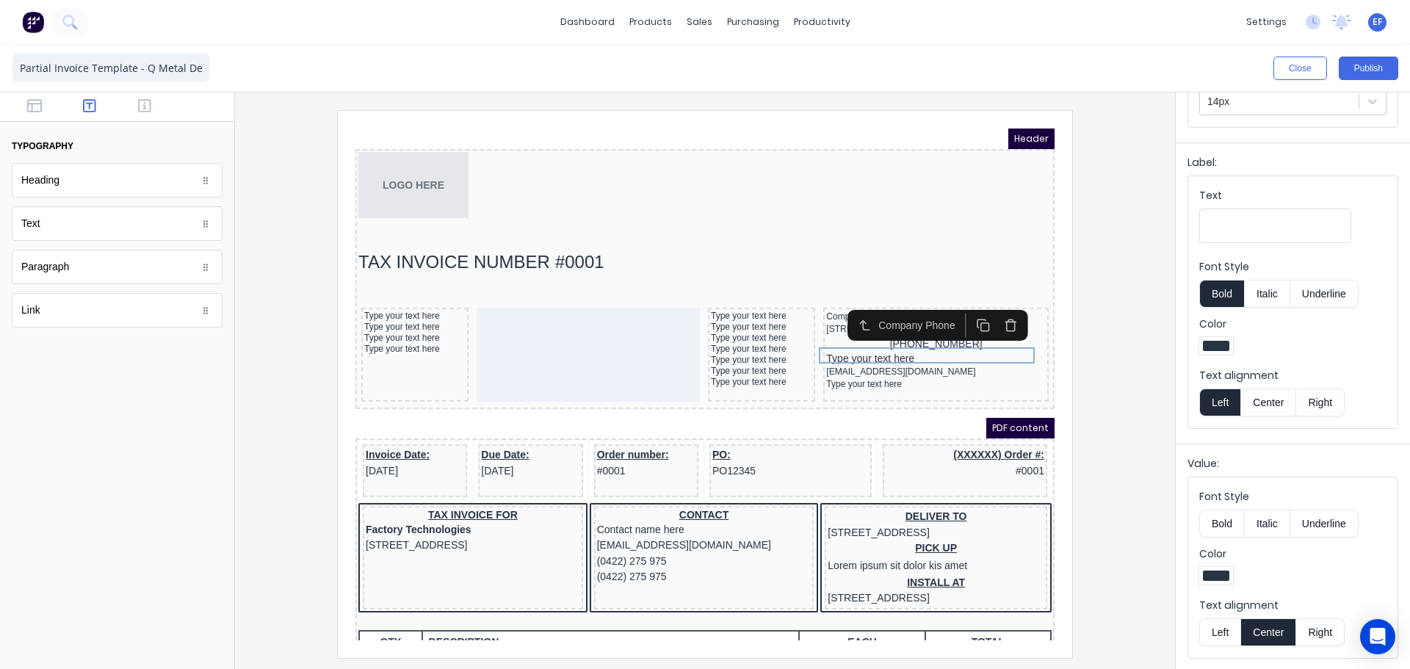
click at [1221, 644] on button "Left" at bounding box center [1219, 632] width 41 height 28
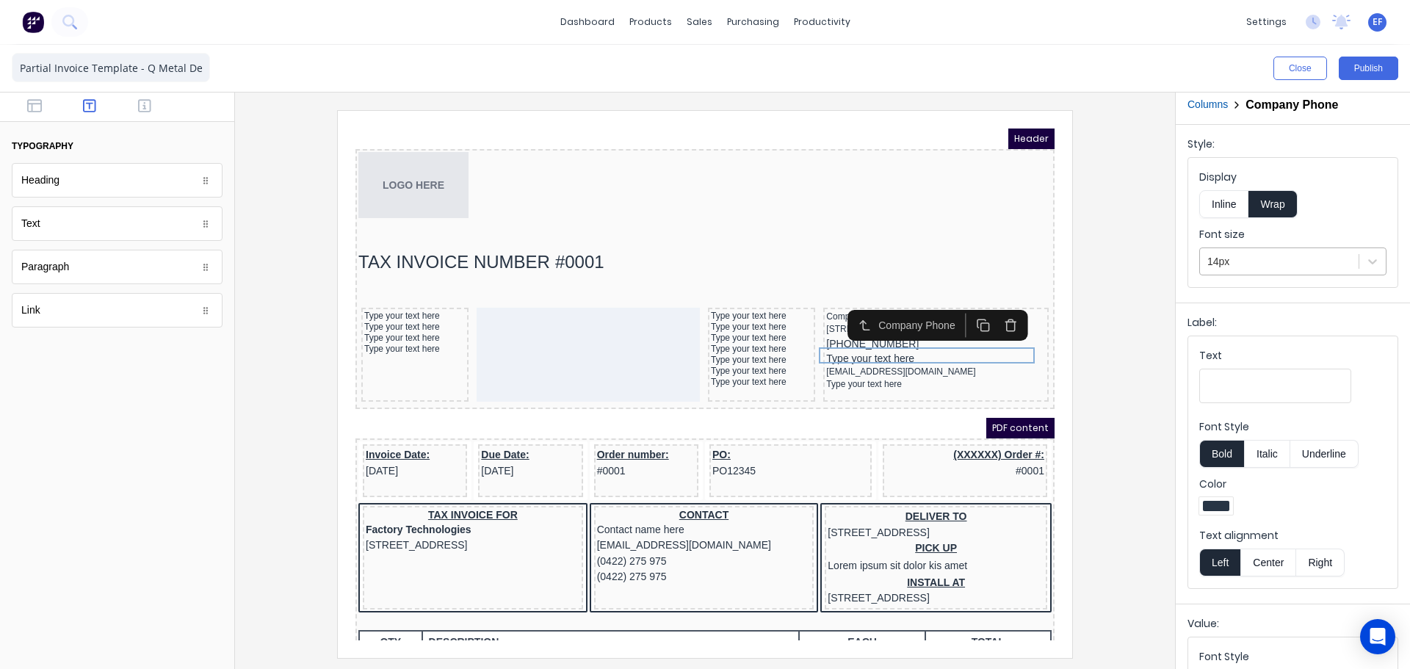
scroll to position [0, 0]
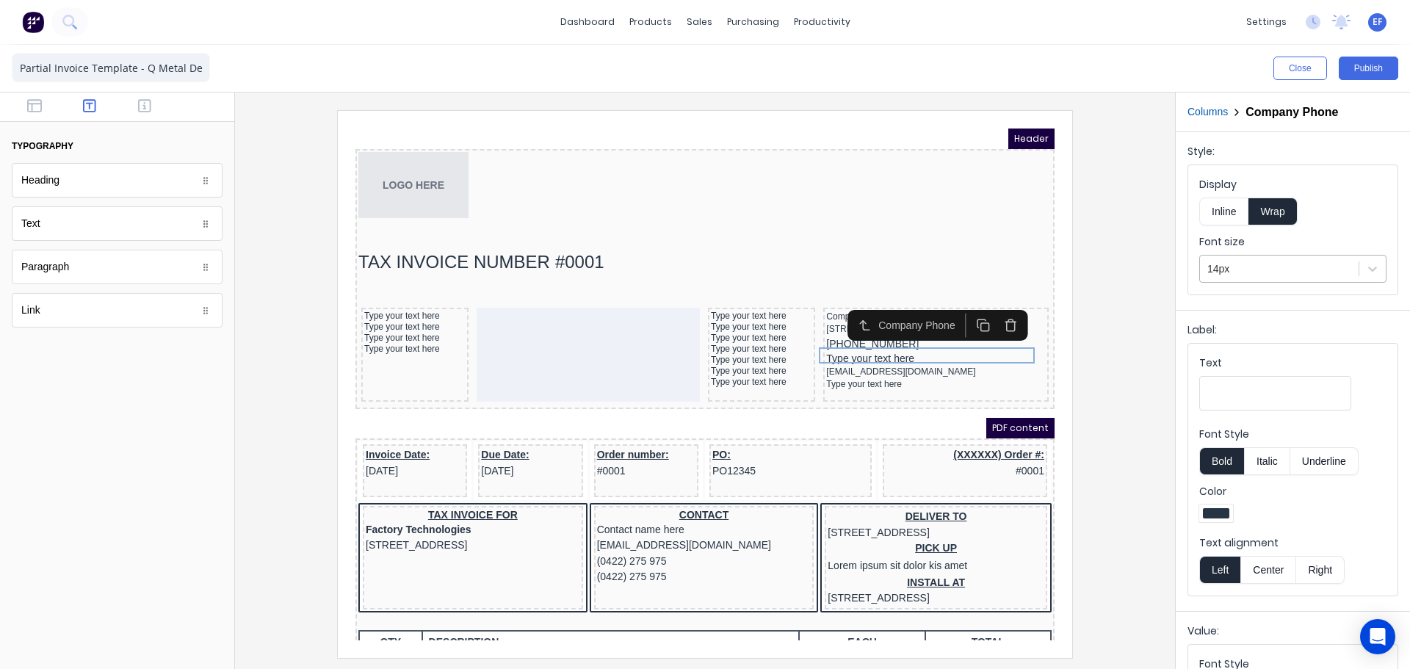
click at [1226, 262] on div at bounding box center [1280, 269] width 144 height 18
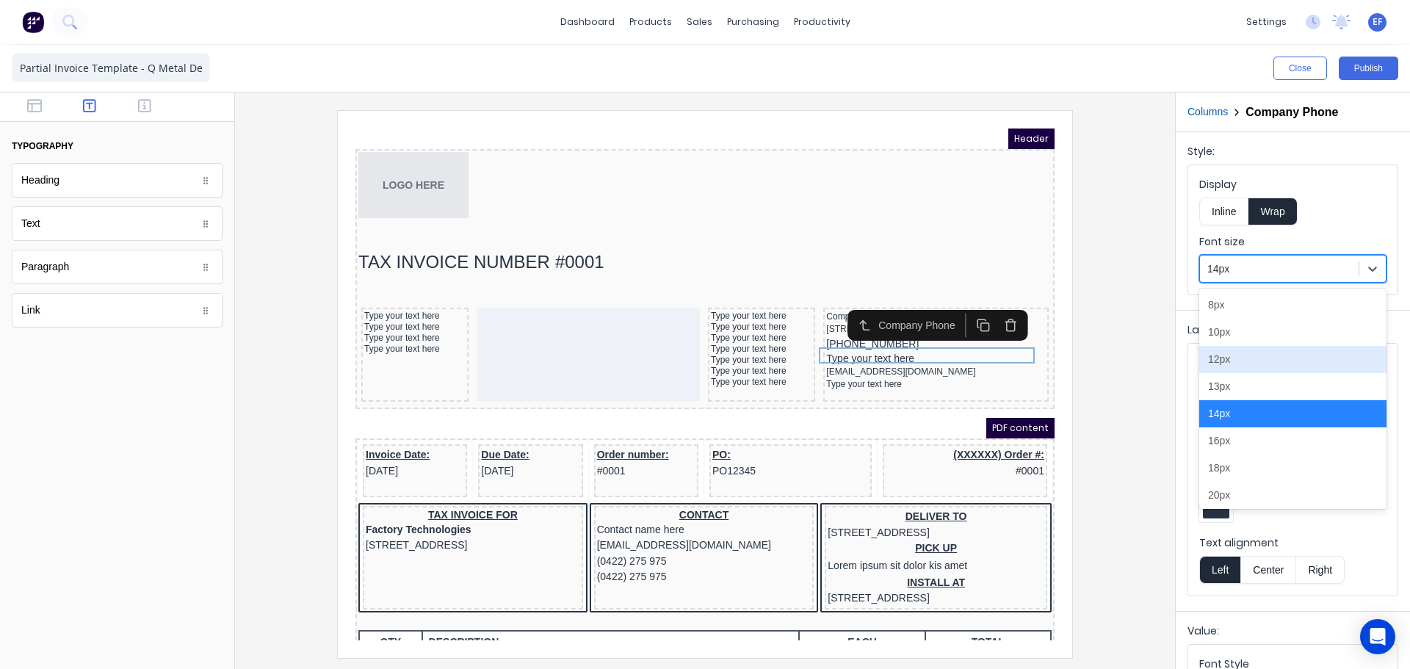
click at [1241, 366] on div "12px" at bounding box center [1292, 359] width 187 height 27
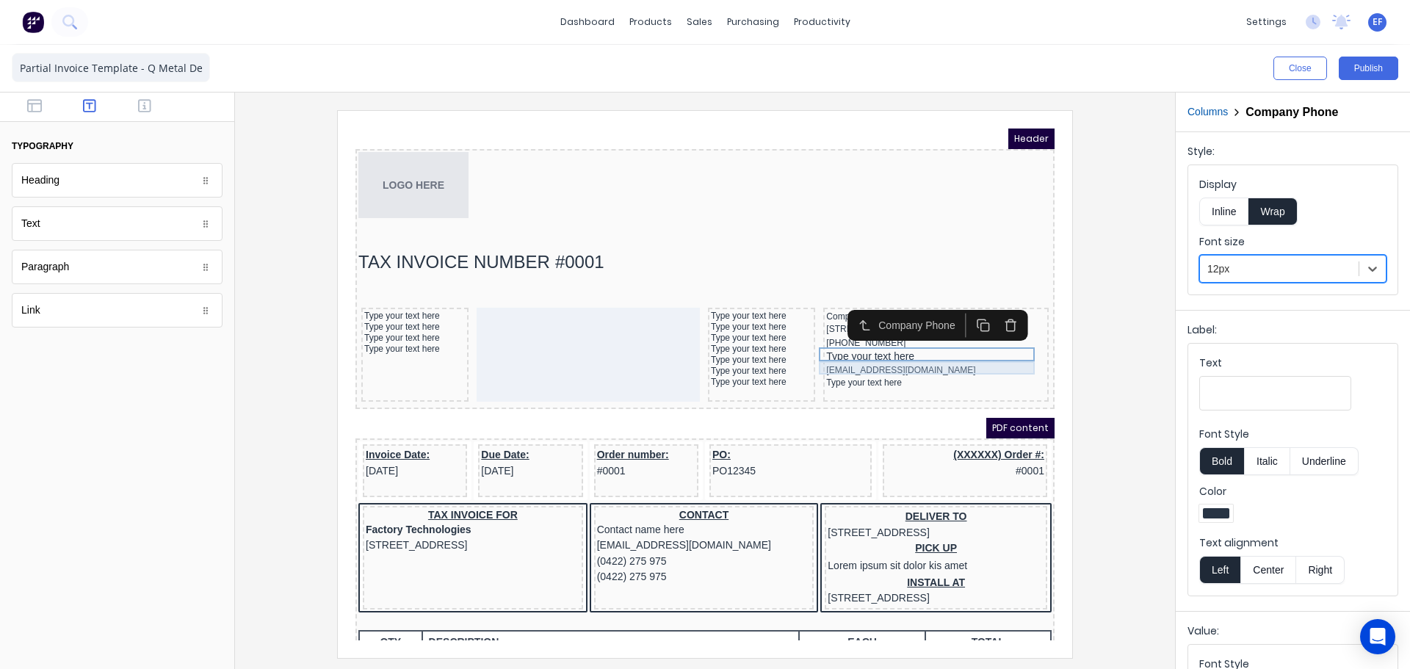
click at [822, 346] on div "Type your text here" at bounding box center [919, 339] width 220 height 13
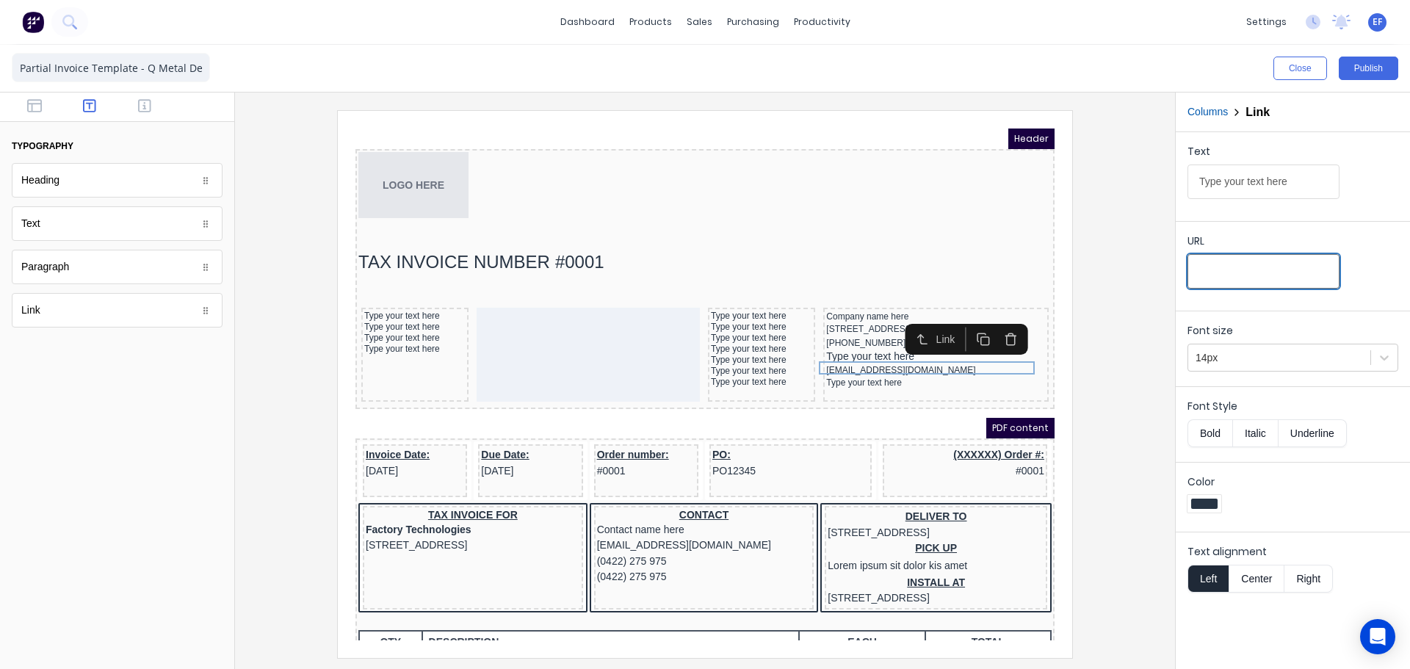
click at [1224, 264] on input "URL" at bounding box center [1264, 271] width 152 height 35
type input "[URL][DOMAIN_NAME]"
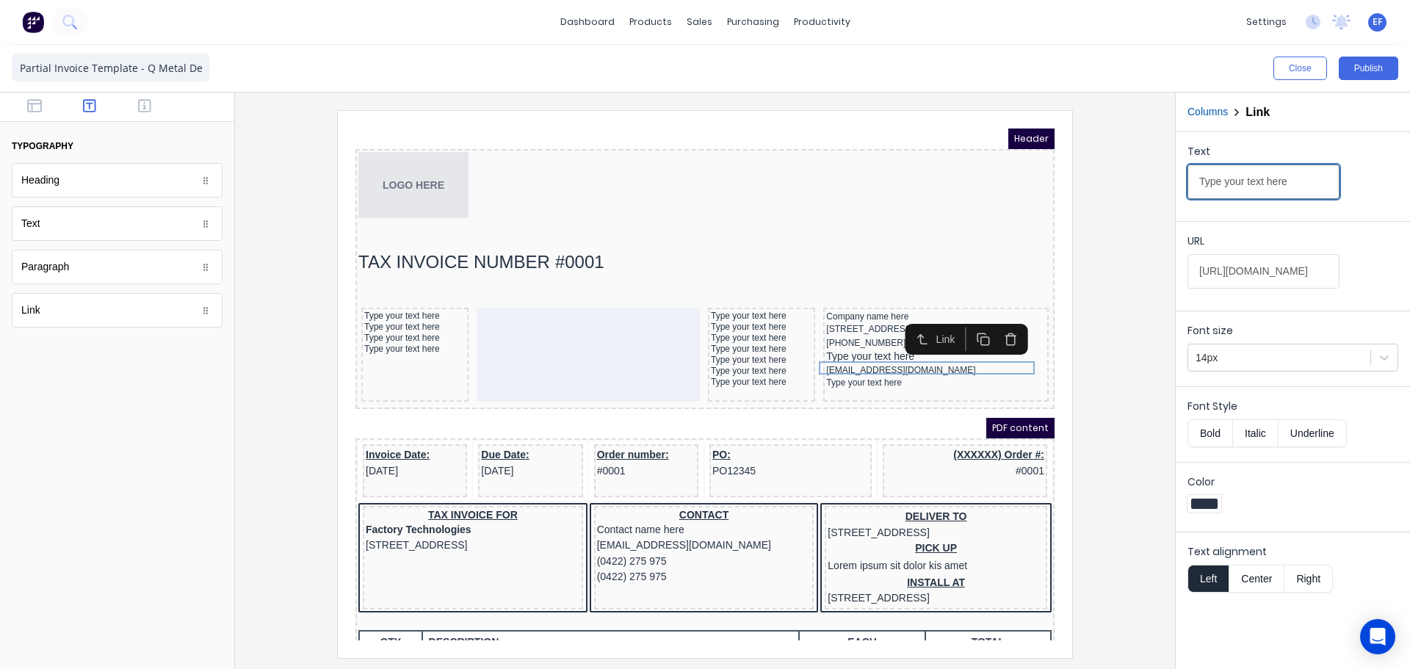
click at [1295, 171] on input "Type your text here" at bounding box center [1264, 182] width 152 height 35
drag, startPoint x: 1242, startPoint y: 187, endPoint x: 1138, endPoint y: 186, distance: 104.3
click at [1138, 186] on div "Close Publish Components typography Heading Heading Text Text Paragraph Paragra…" at bounding box center [705, 357] width 1410 height 624
paste input "[DOMAIN_NAME]"
type input "[DOMAIN_NAME]"
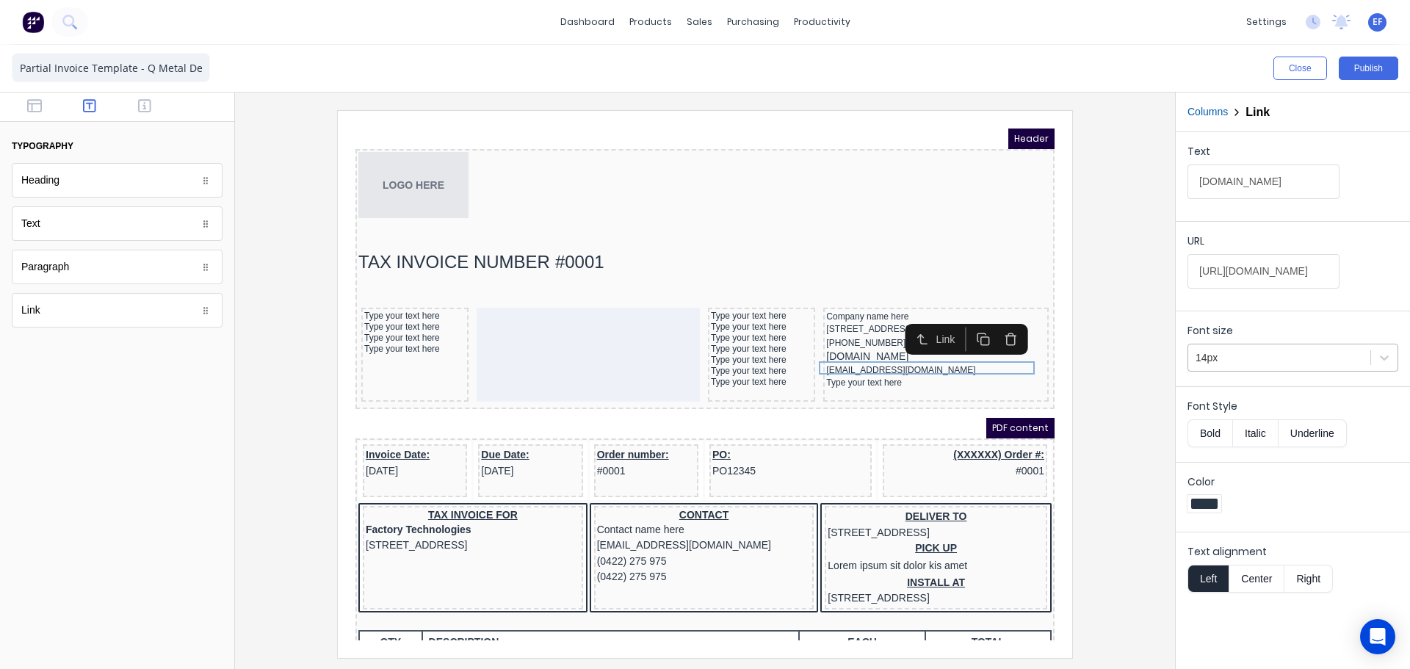
click at [1222, 356] on div at bounding box center [1279, 358] width 167 height 18
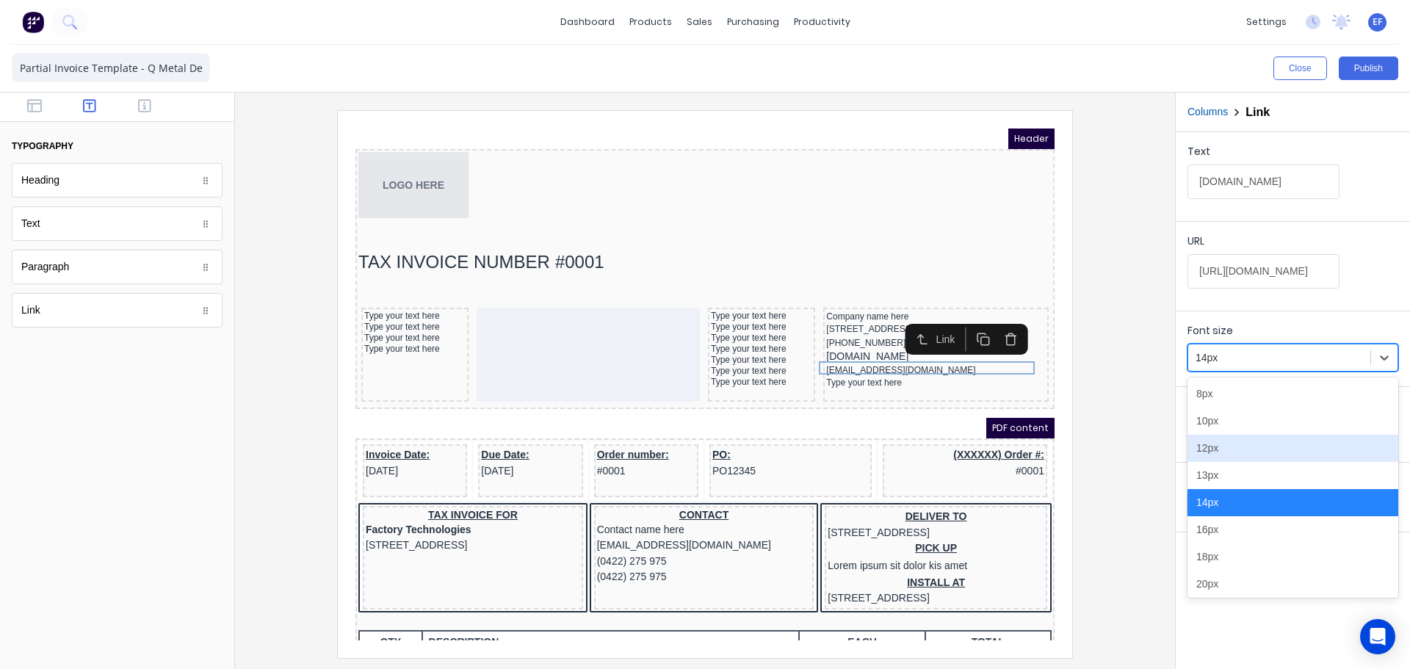
click at [1220, 446] on div "12px" at bounding box center [1293, 448] width 211 height 27
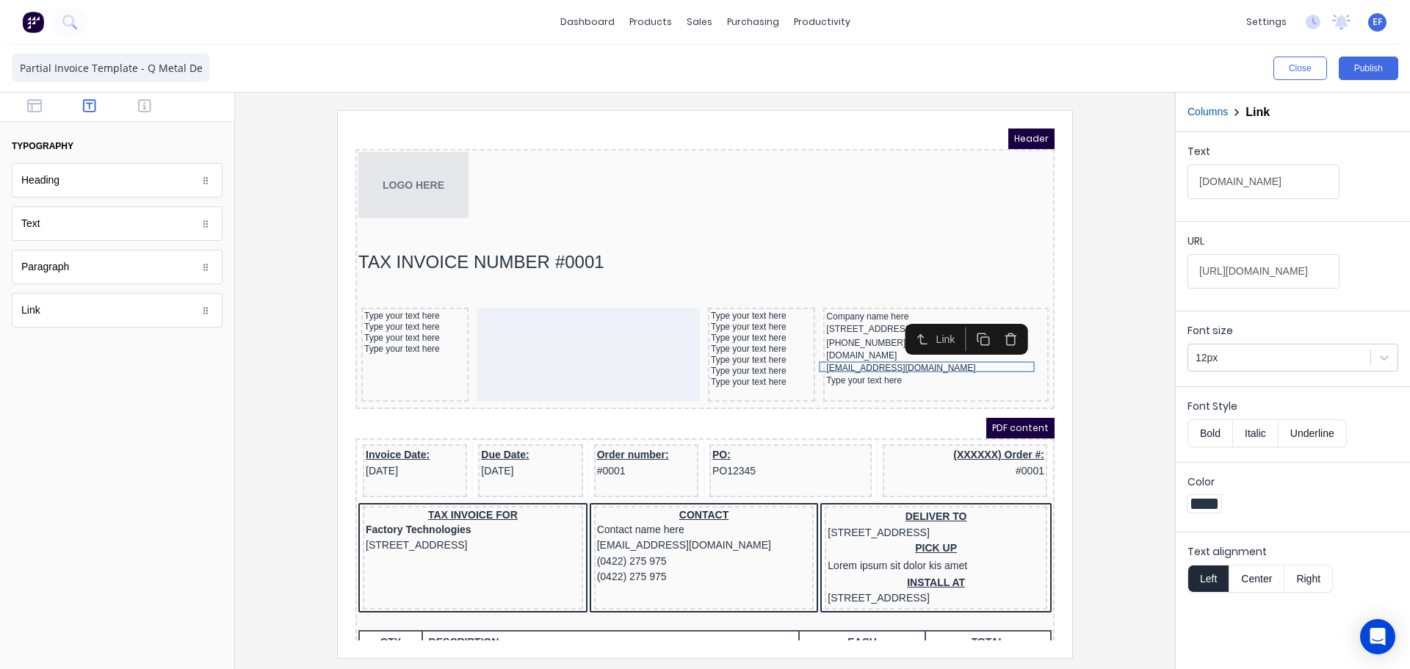
click at [1121, 375] on div at bounding box center [705, 383] width 917 height 547
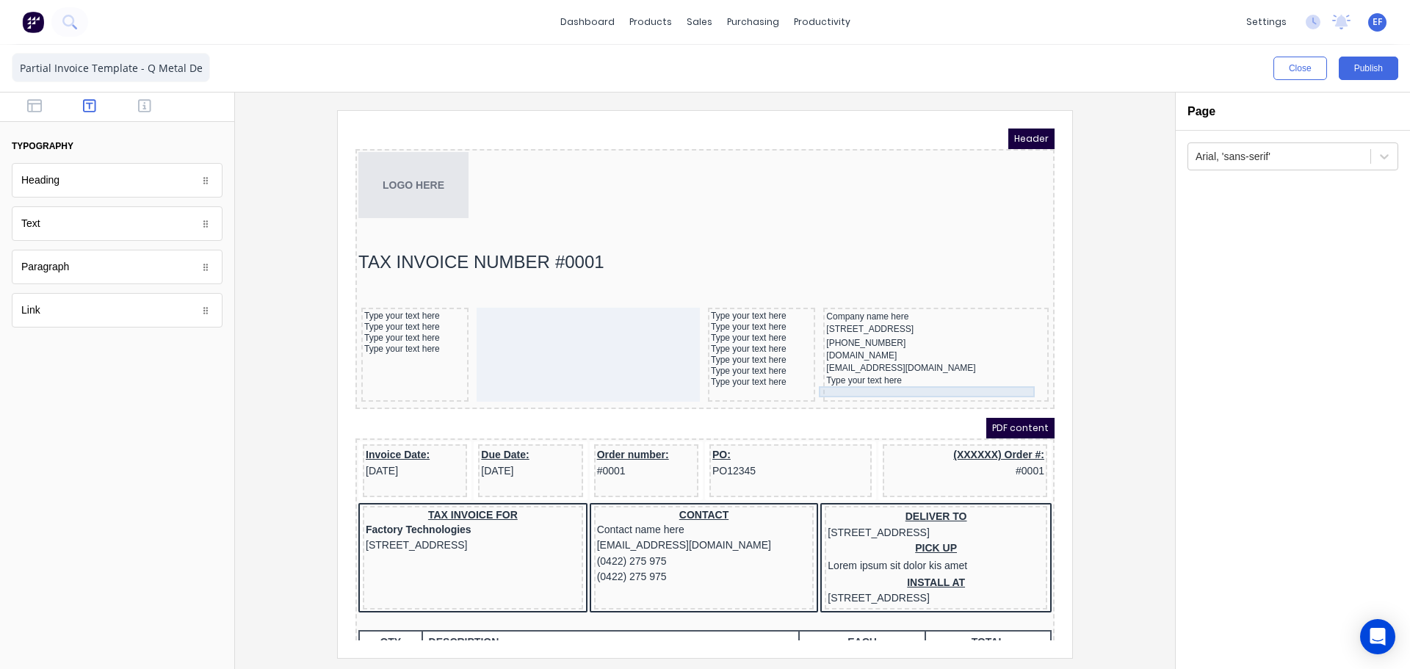
click at [884, 369] on div "Type your text here" at bounding box center [919, 363] width 220 height 11
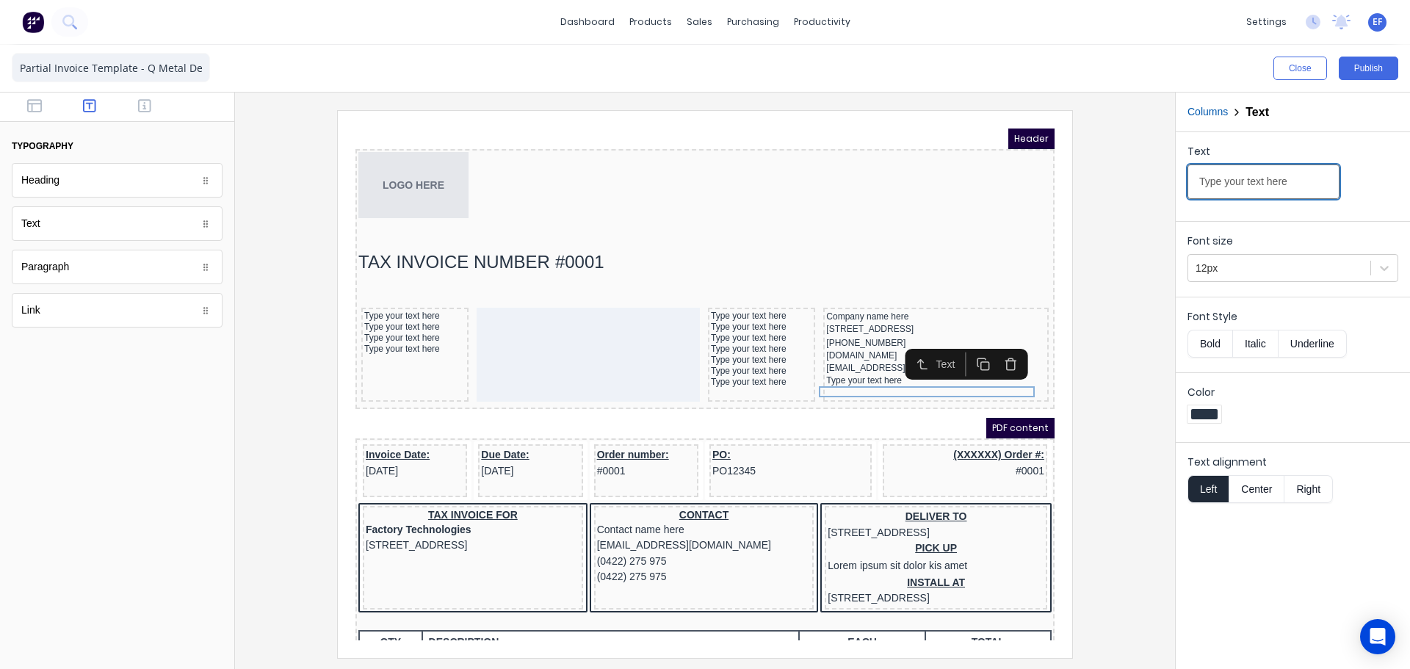
drag, startPoint x: 1302, startPoint y: 176, endPoint x: 1152, endPoint y: 181, distance: 150.0
click at [1152, 181] on div "Close Publish Components typography Heading Heading Text Text Paragraph Paragra…" at bounding box center [705, 357] width 1410 height 624
paste input "[PHONE_NUMBER]"
type input "[PHONE_NUMBER]"
click at [146, 106] on icon "button" at bounding box center [144, 105] width 13 height 15
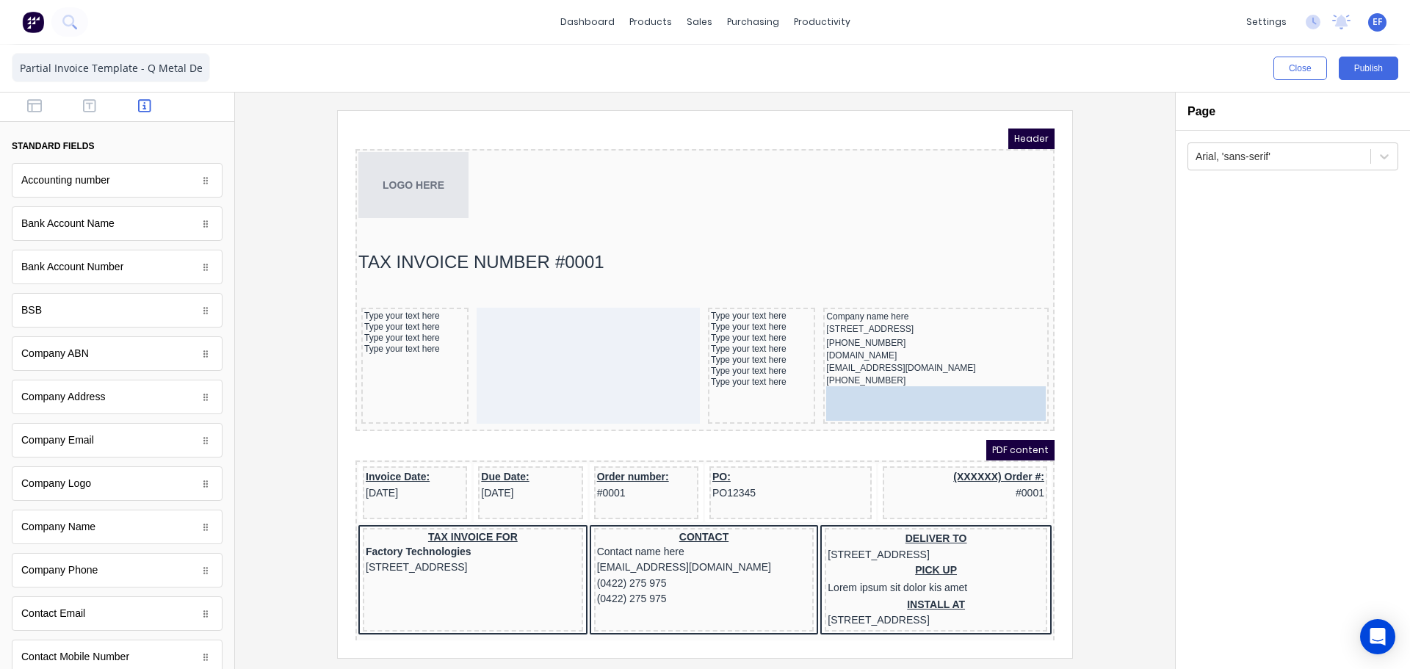
drag, startPoint x: 99, startPoint y: 270, endPoint x: 910, endPoint y: 408, distance: 822.5
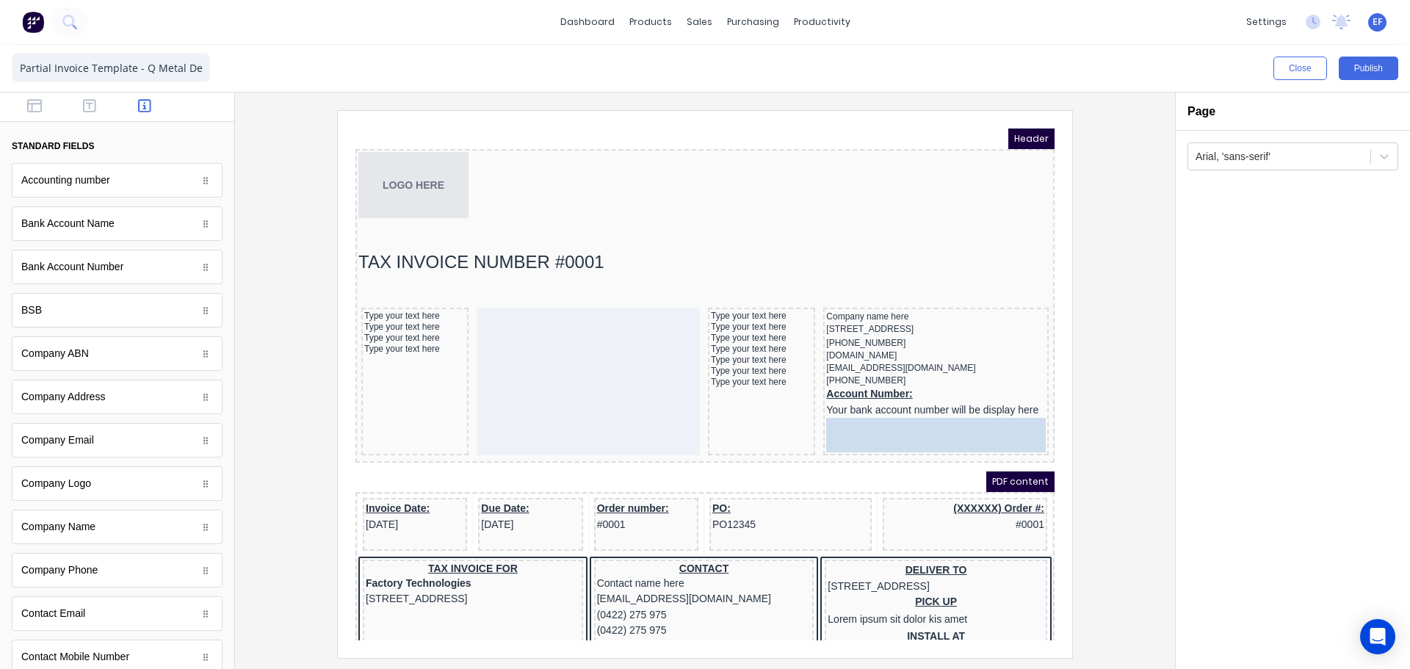
drag, startPoint x: 112, startPoint y: 231, endPoint x: 577, endPoint y: 308, distance: 472.0
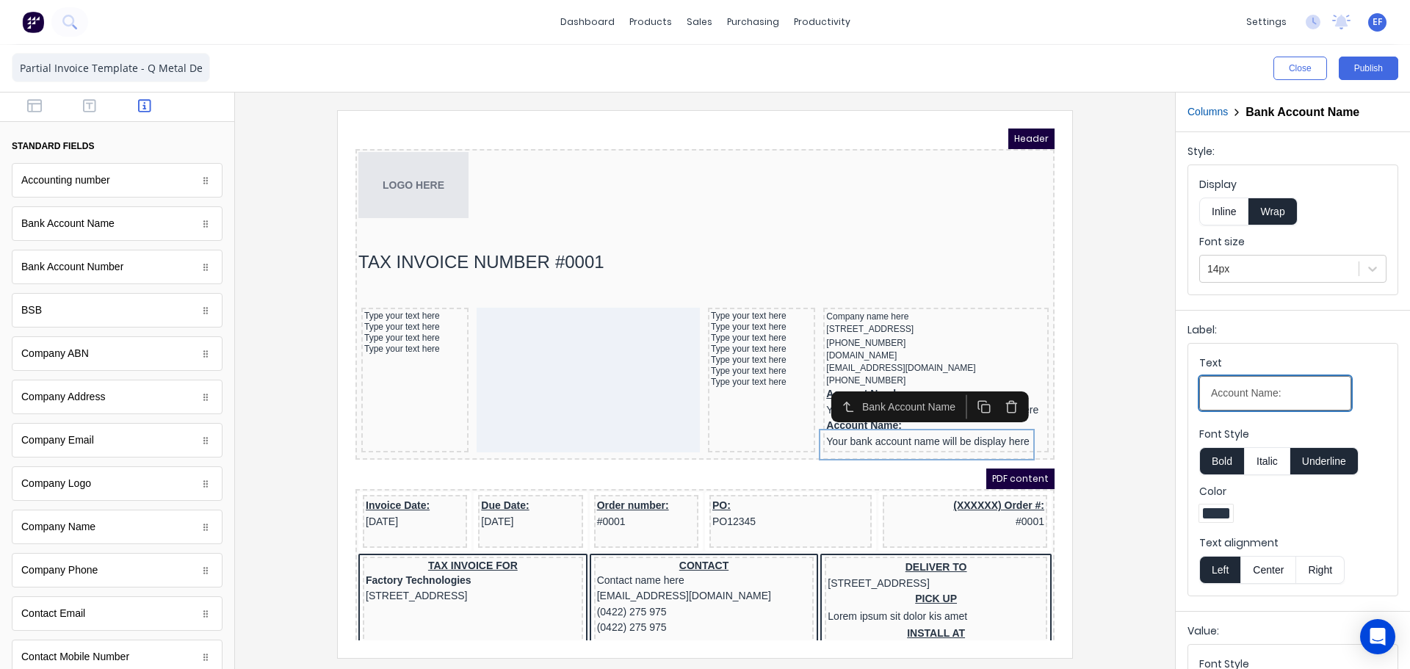
drag, startPoint x: 1296, startPoint y: 399, endPoint x: 1097, endPoint y: 416, distance: 199.8
click at [1108, 416] on div "Close Publish Components standard fields Accounting number Accounting number Ba…" at bounding box center [705, 357] width 1410 height 624
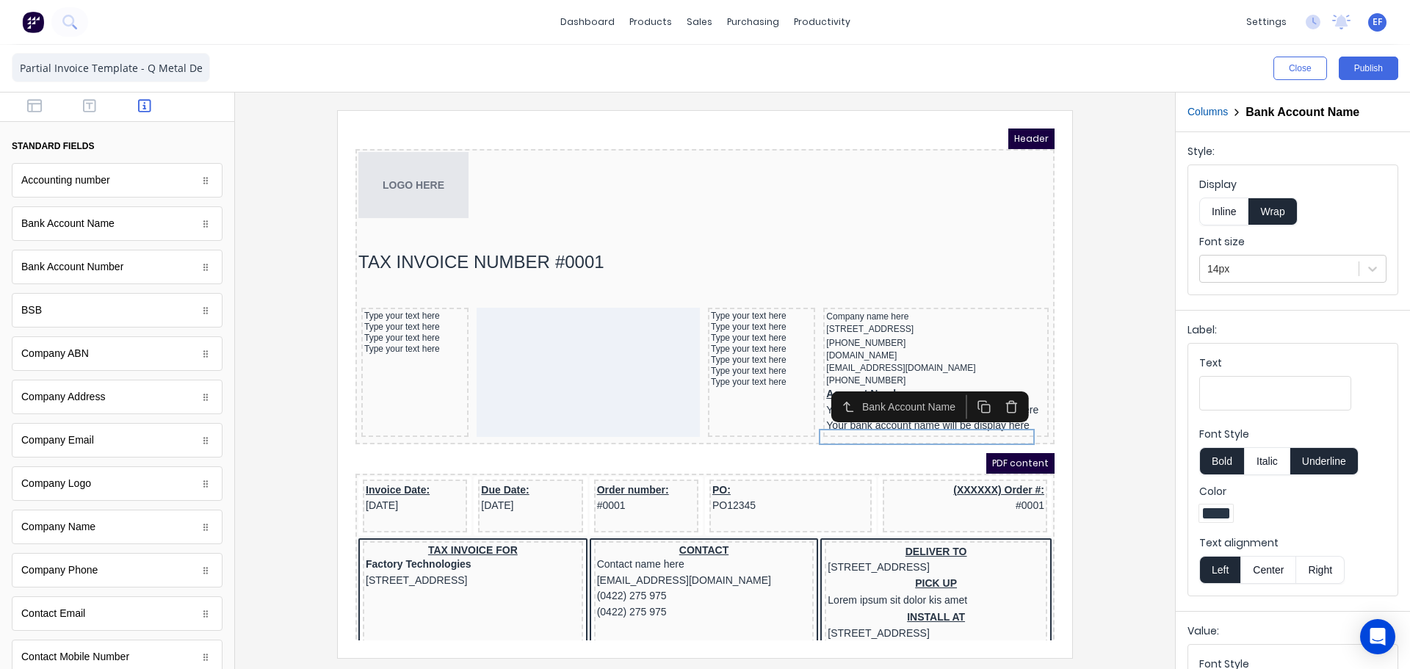
click at [815, 400] on div "Bank Account Name" at bounding box center [880, 389] width 134 height 24
click at [806, 402] on div "Bank Account Name" at bounding box center [911, 389] width 211 height 31
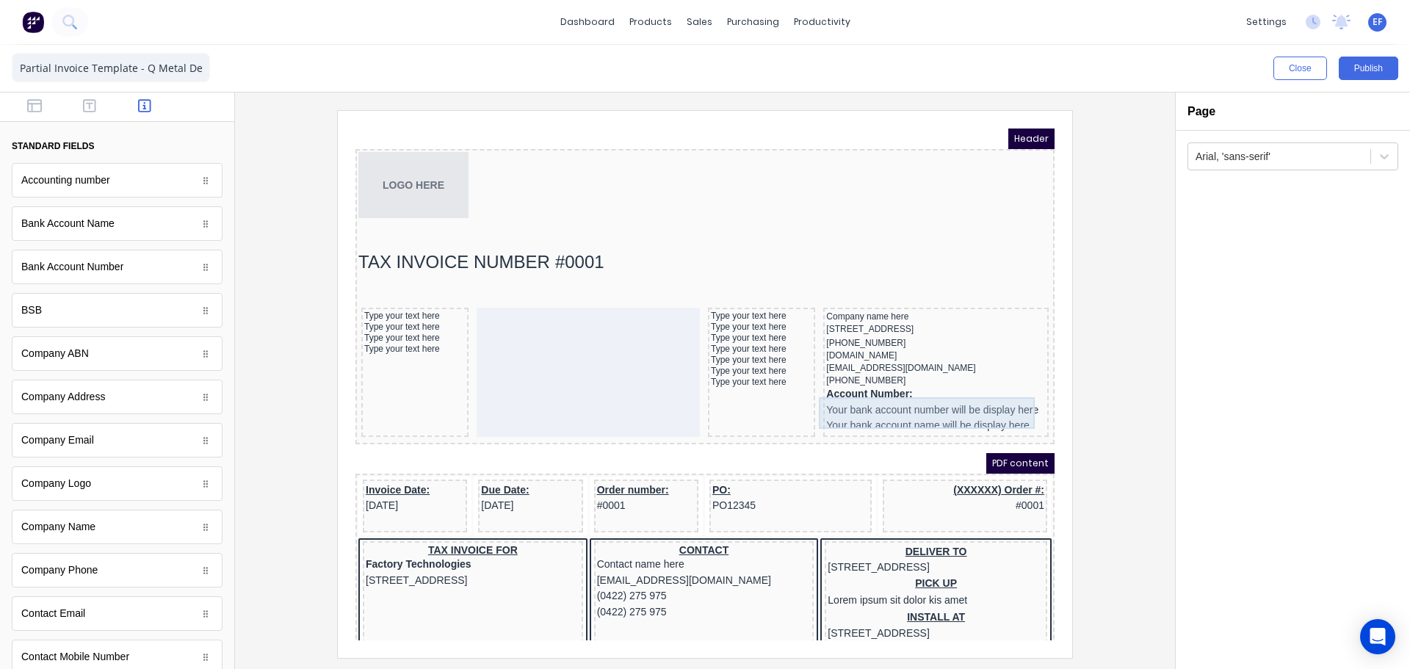
click at [948, 392] on div "Account Number: Your bank account number will be display here" at bounding box center [919, 385] width 220 height 32
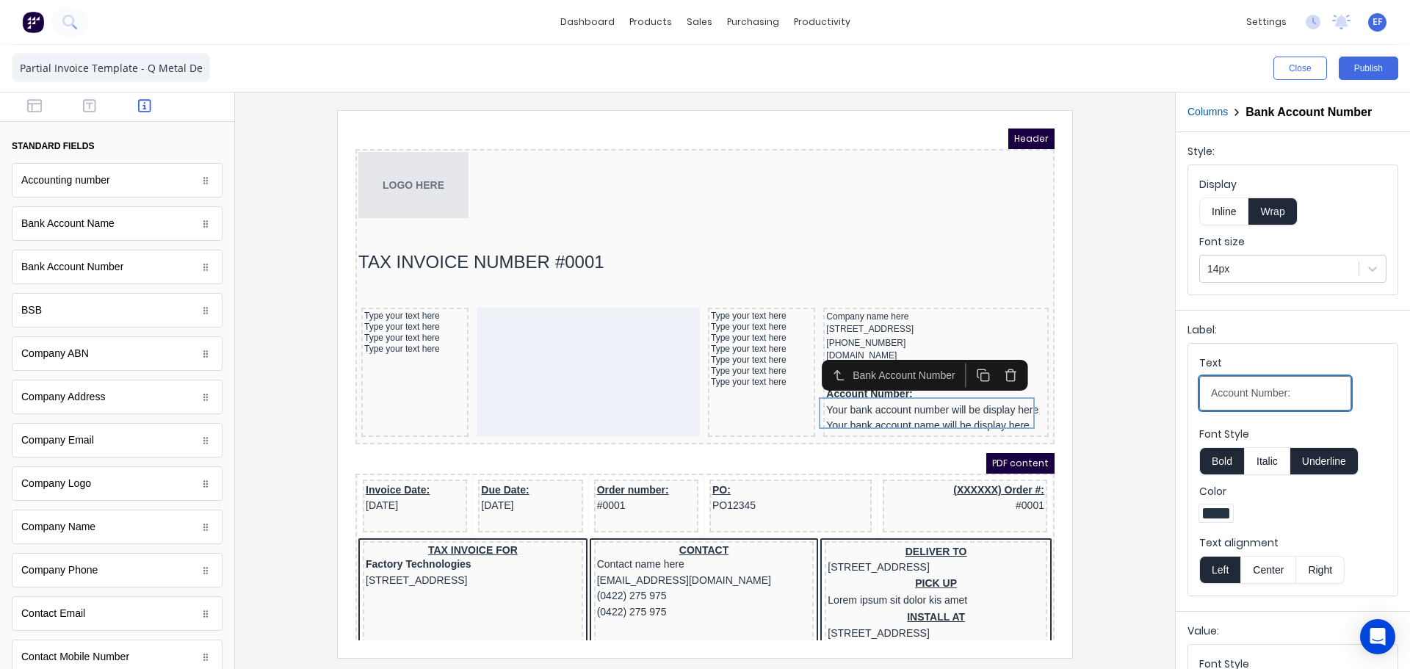
drag, startPoint x: 1309, startPoint y: 403, endPoint x: 1151, endPoint y: 401, distance: 157.9
click at [1151, 401] on div "Close Publish Components standard fields Accounting number Accounting number Ba…" at bounding box center [705, 357] width 1410 height 624
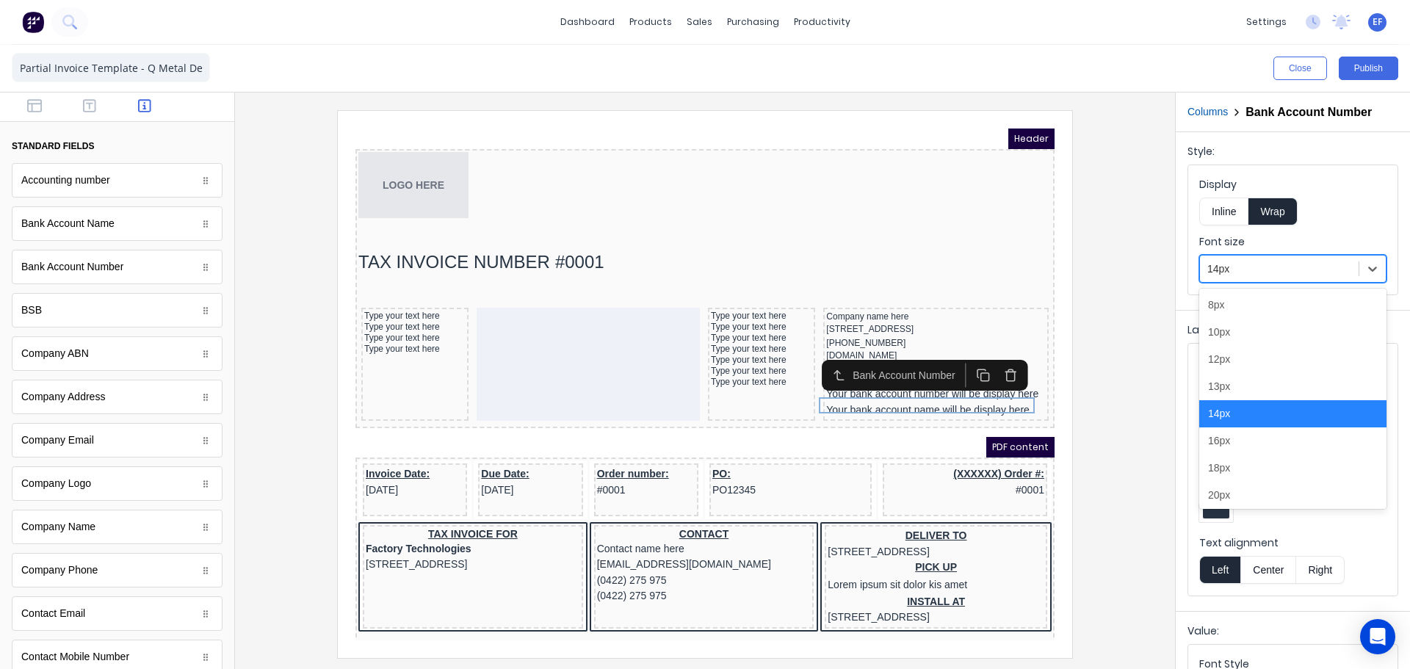
click at [1236, 273] on div at bounding box center [1280, 269] width 144 height 18
click at [1227, 359] on div "12px" at bounding box center [1292, 359] width 187 height 27
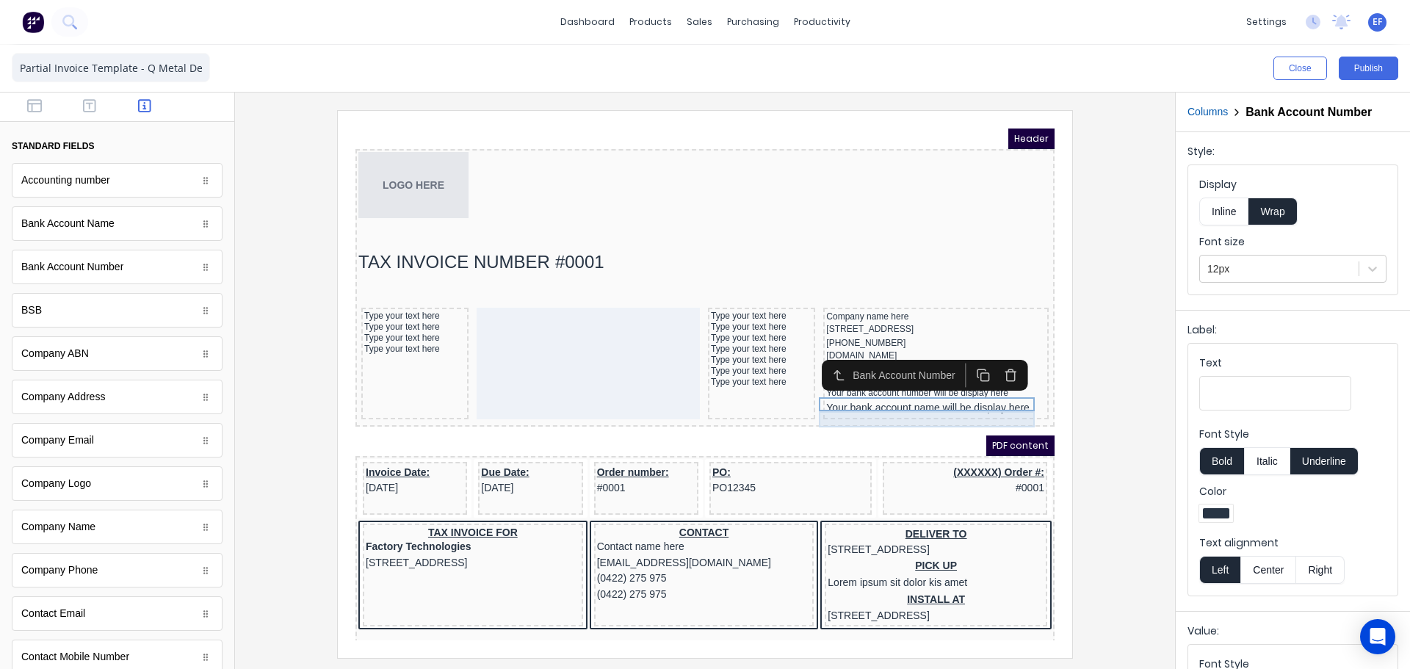
click at [988, 399] on div "Your bank account name will be display here" at bounding box center [919, 391] width 220 height 16
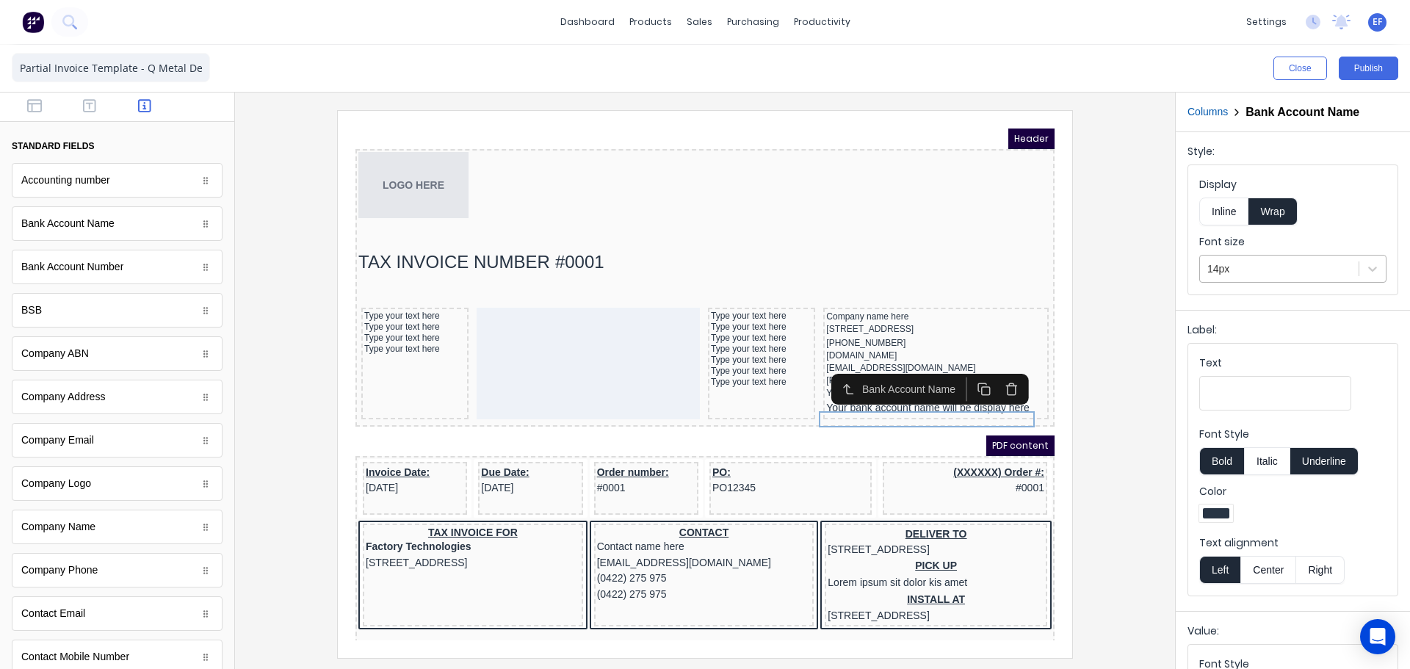
click at [1236, 264] on div at bounding box center [1280, 269] width 144 height 18
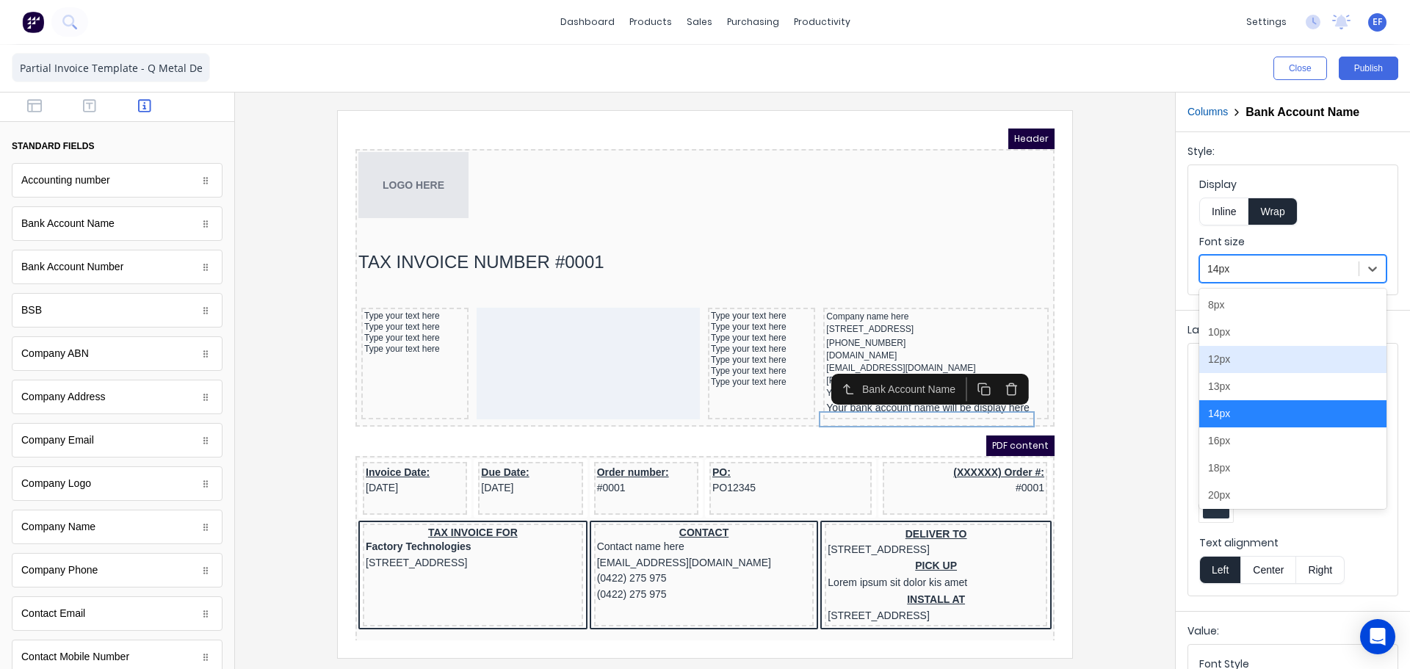
click at [1224, 362] on div "12px" at bounding box center [1292, 359] width 187 height 27
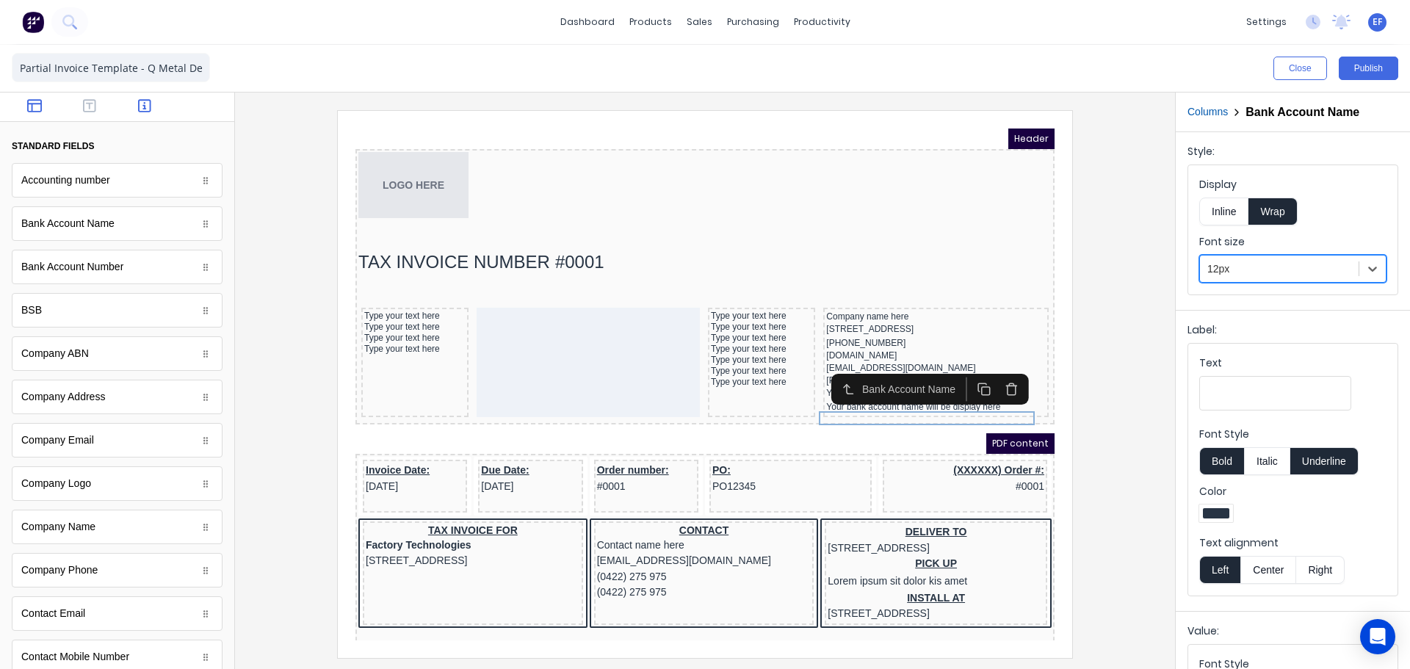
click at [37, 112] on icon "button" at bounding box center [34, 105] width 15 height 13
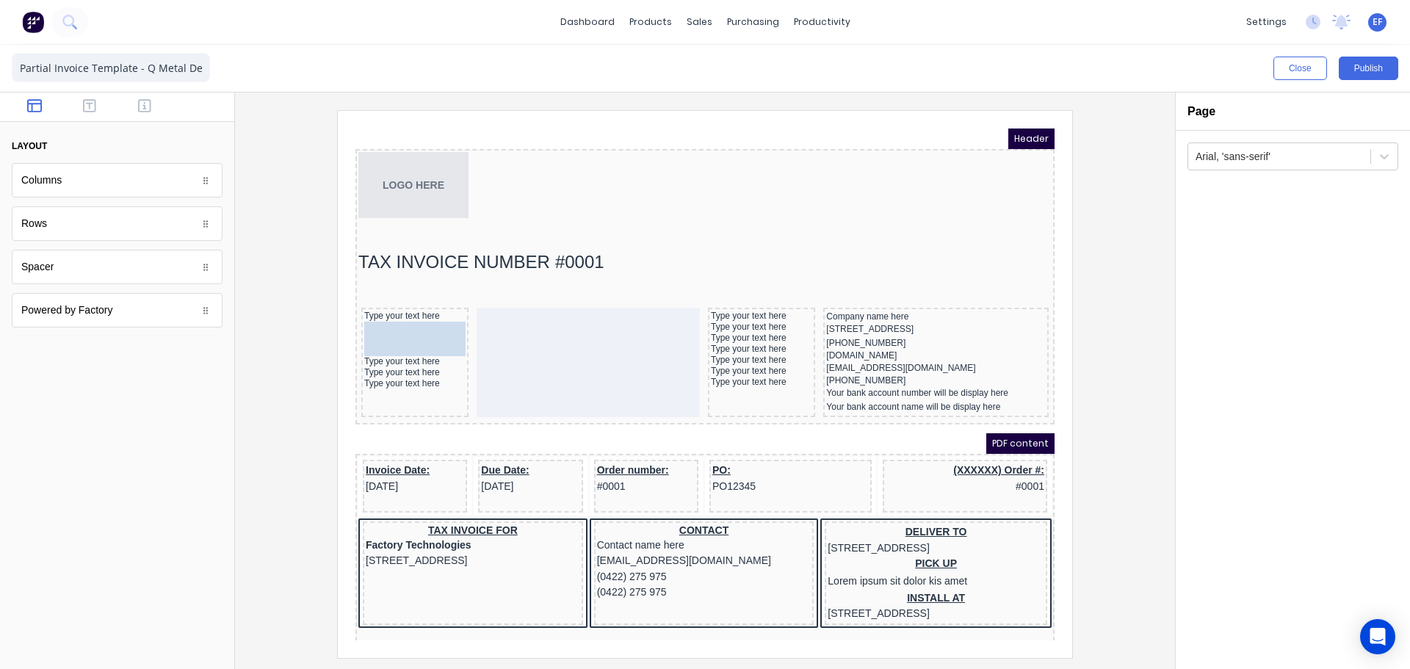
drag, startPoint x: 47, startPoint y: 279, endPoint x: 388, endPoint y: 333, distance: 345.0
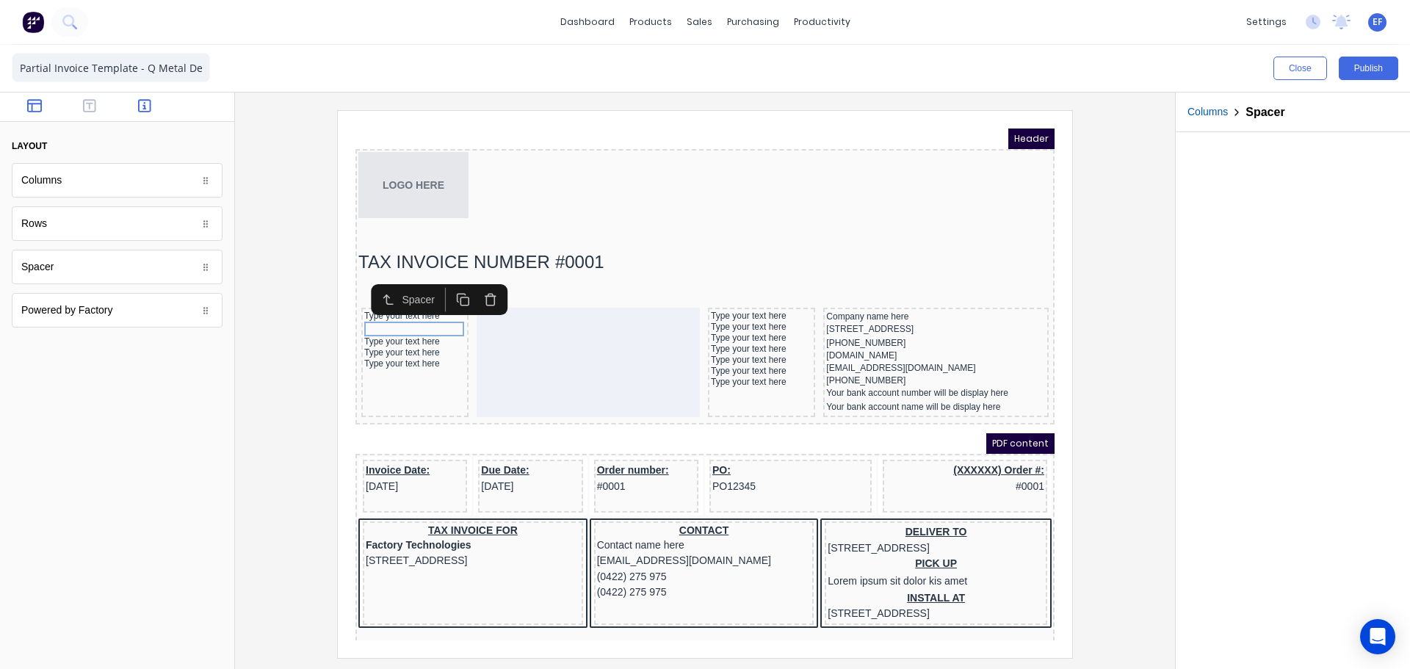
click at [126, 102] on button "button" at bounding box center [145, 107] width 46 height 18
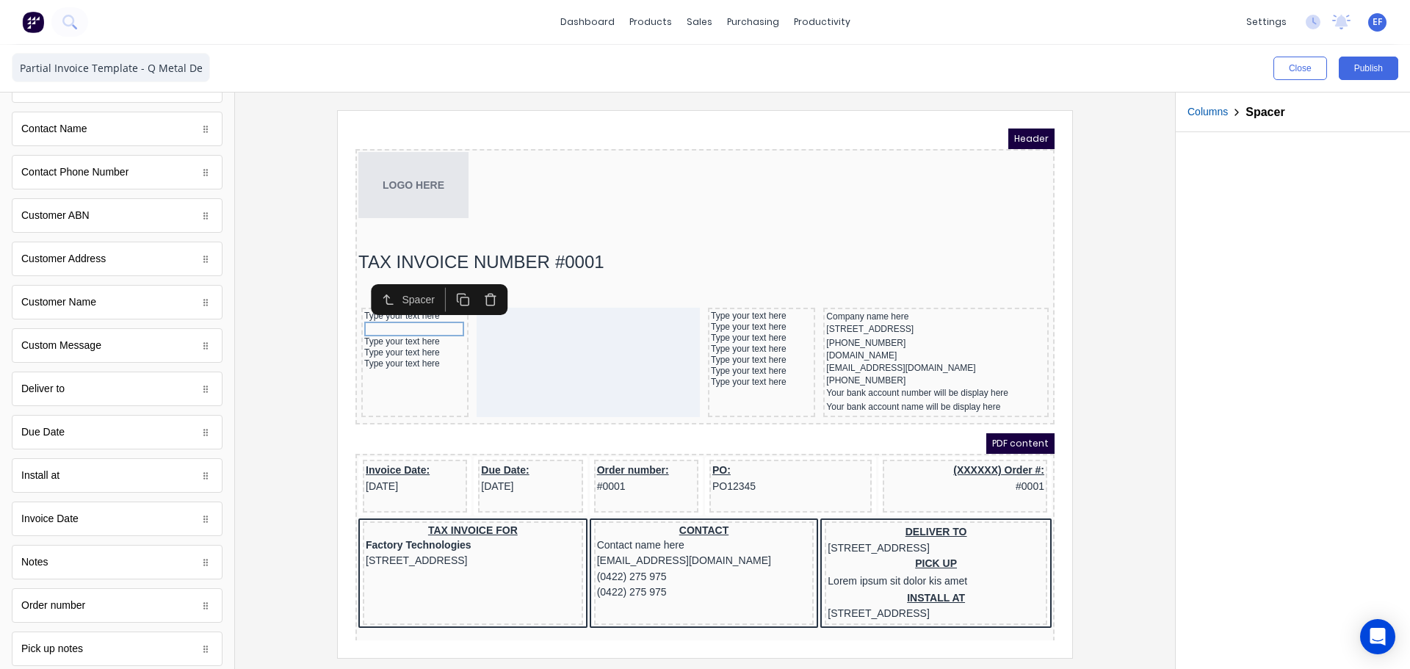
scroll to position [743, 0]
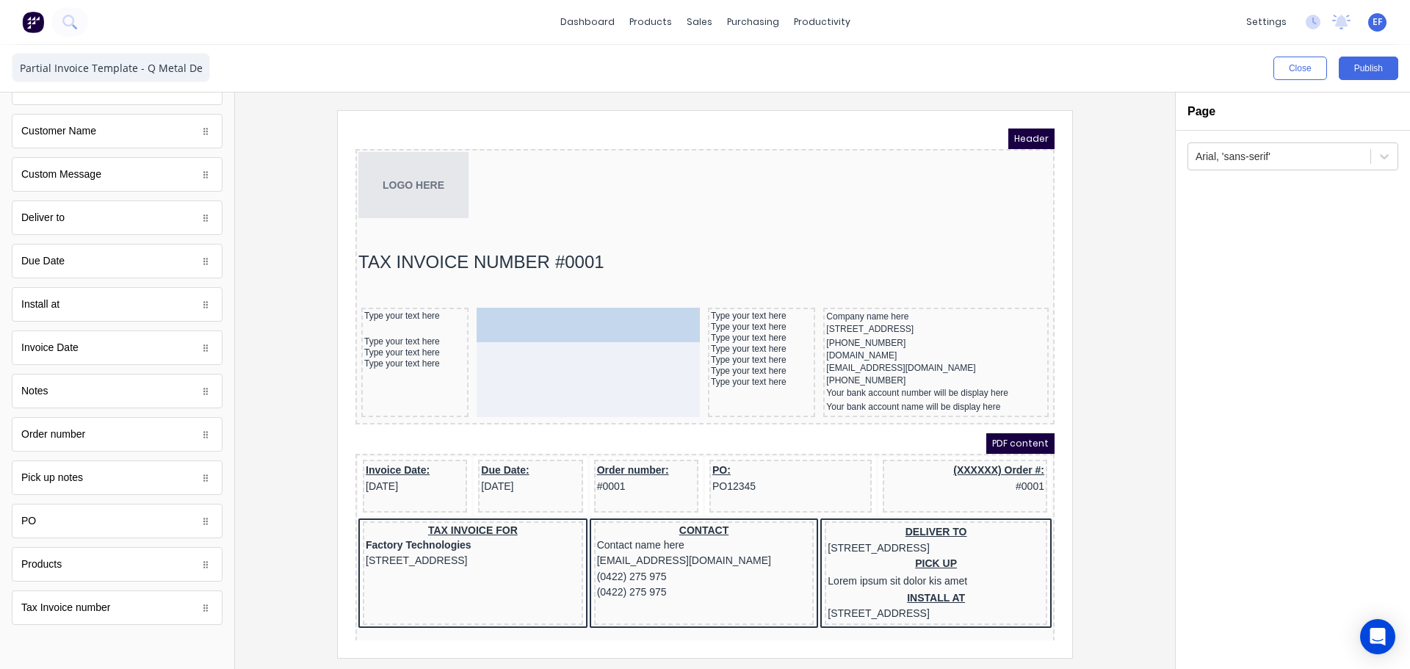
drag, startPoint x: 57, startPoint y: 356, endPoint x: 577, endPoint y: 327, distance: 521.6
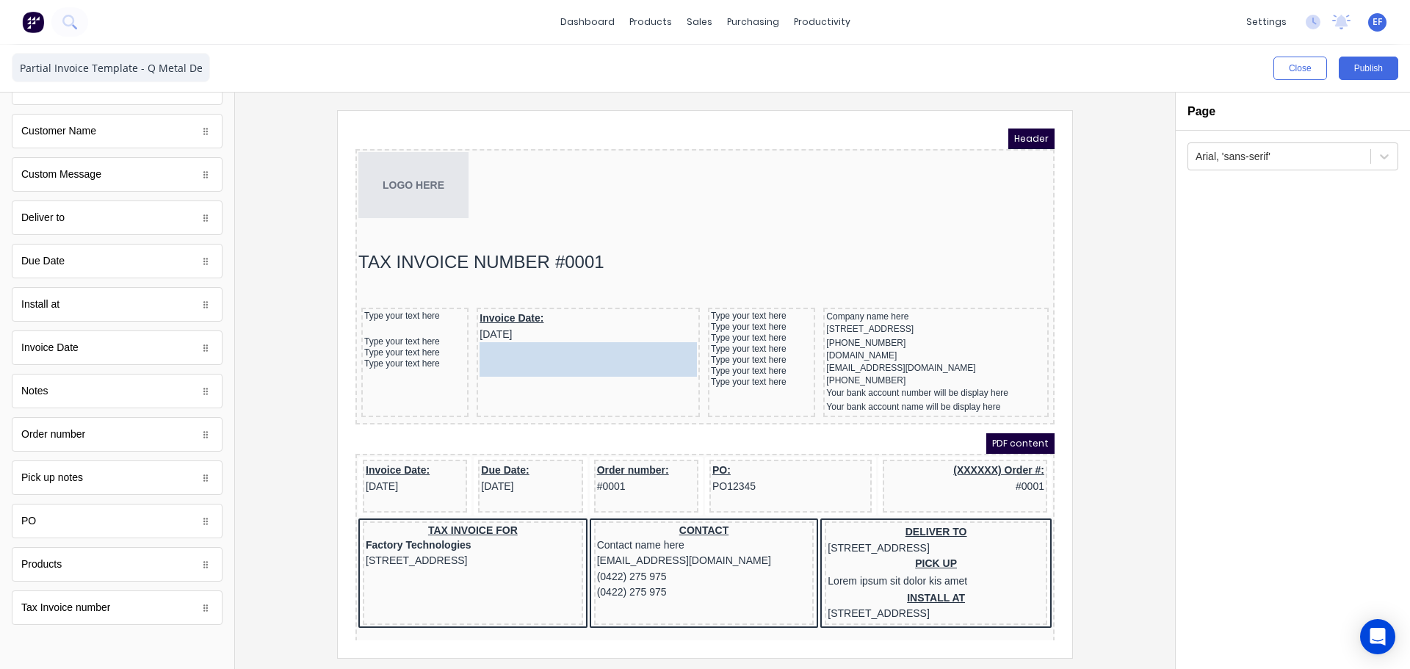
drag, startPoint x: 35, startPoint y: 267, endPoint x: 189, endPoint y: 216, distance: 161.7
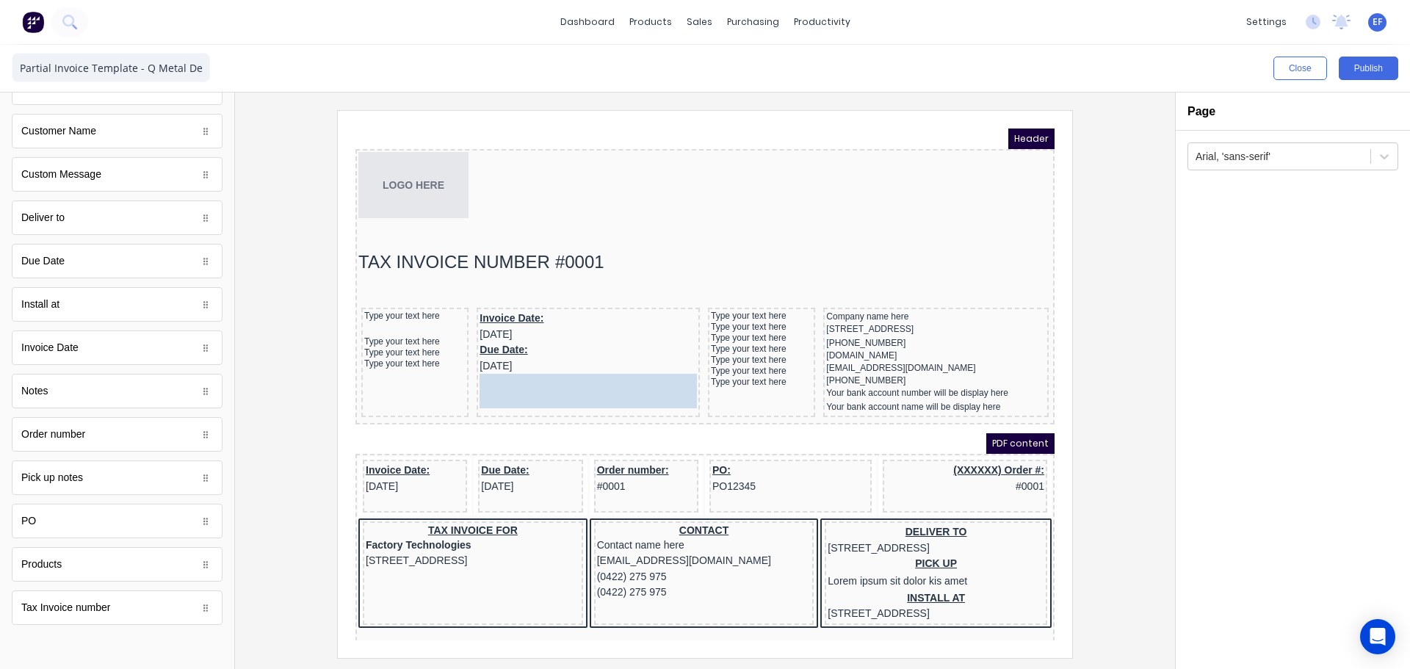
drag, startPoint x: 58, startPoint y: 137, endPoint x: 234, endPoint y: 268, distance: 218.9
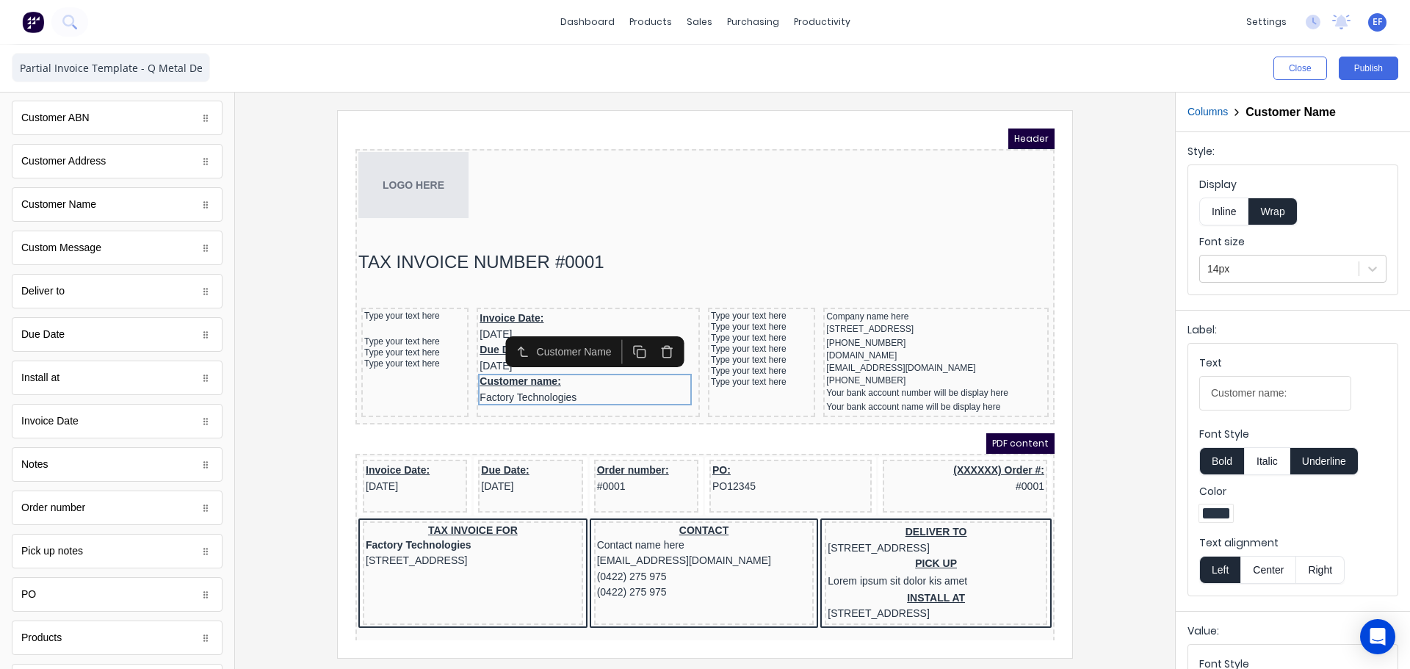
scroll to position [596, 0]
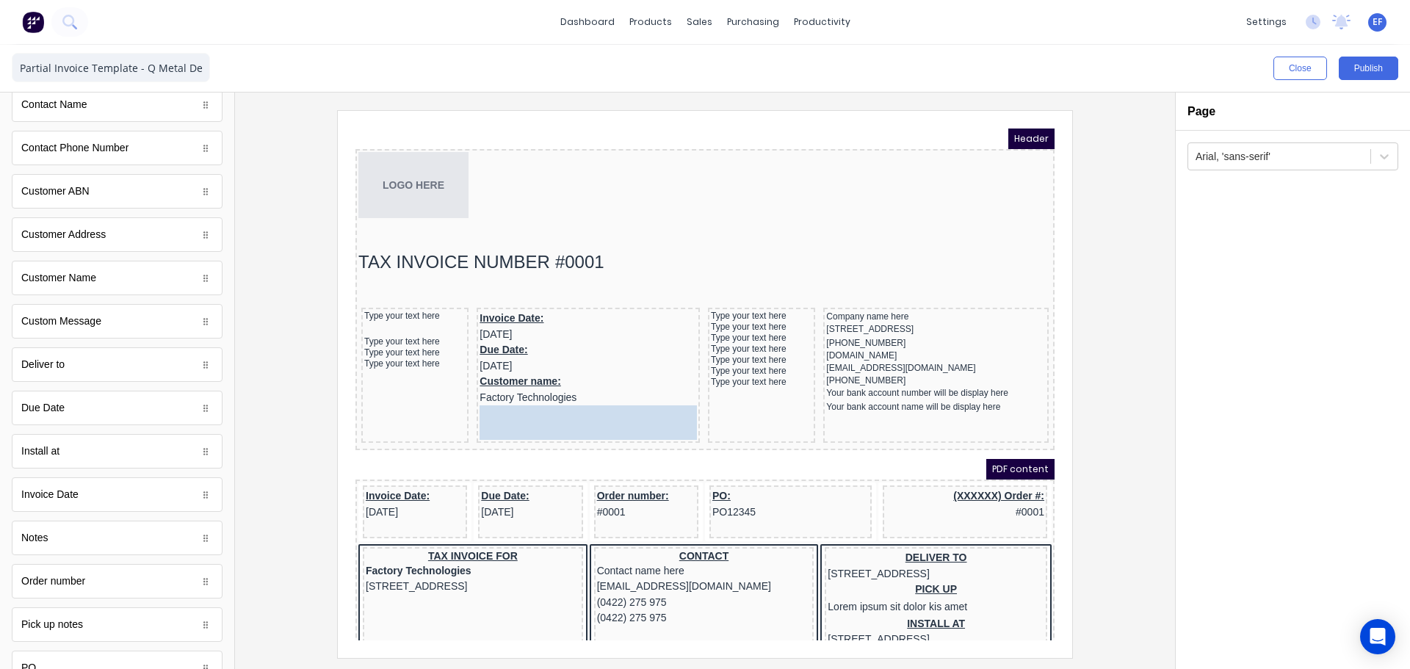
drag, startPoint x: 64, startPoint y: 157, endPoint x: 214, endPoint y: 276, distance: 191.9
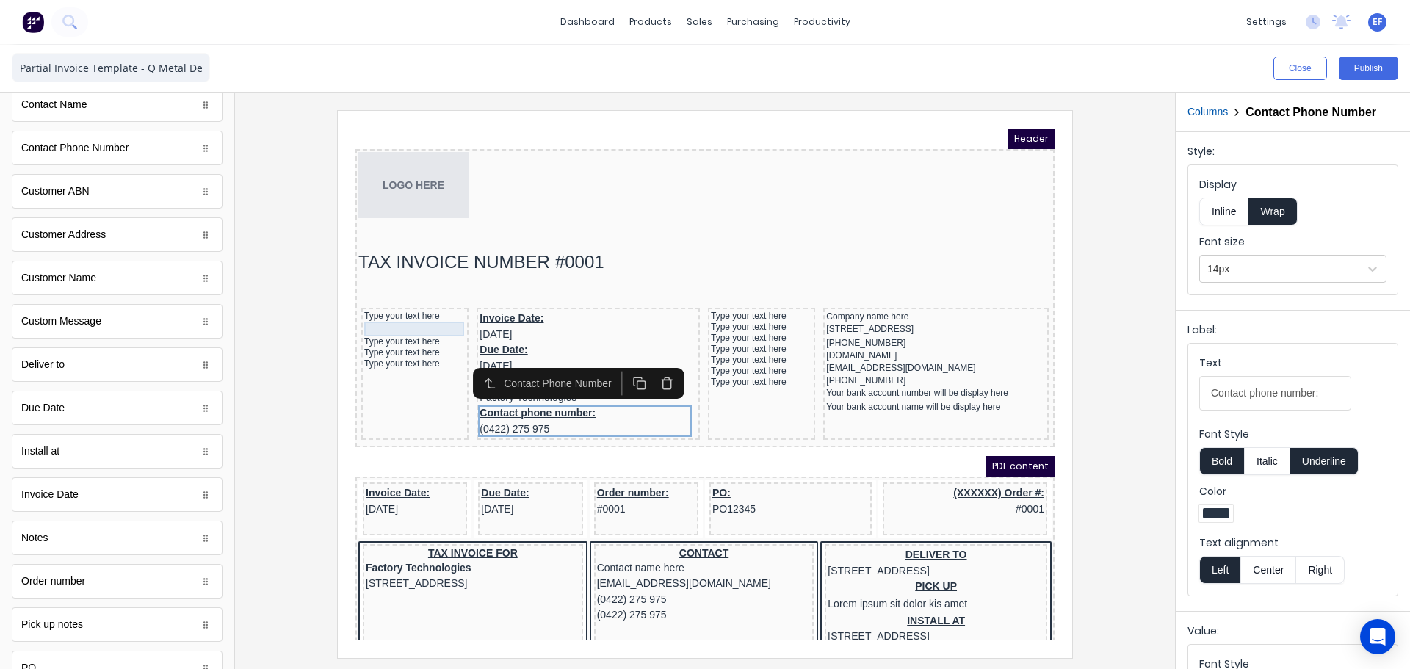
click at [404, 309] on div at bounding box center [397, 311] width 101 height 15
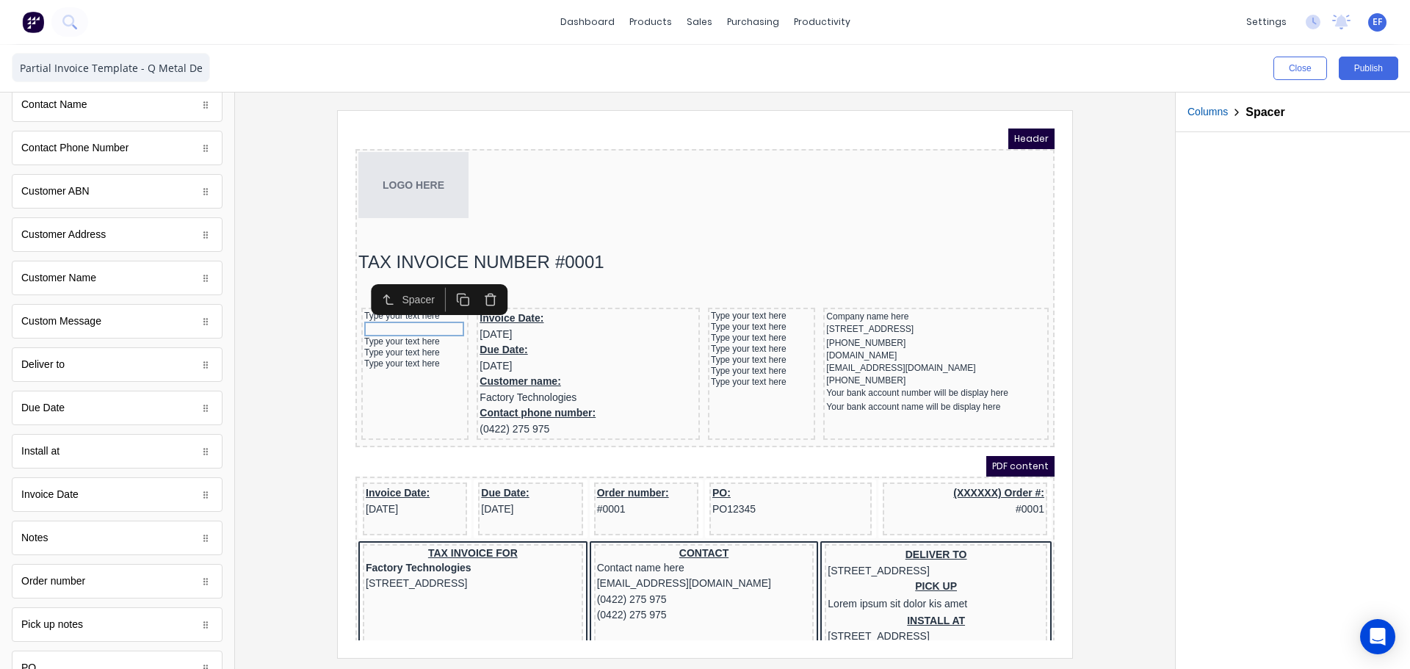
click at [443, 287] on icon "button" at bounding box center [446, 282] width 14 height 14
click at [443, 287] on button "button" at bounding box center [445, 296] width 27 height 24
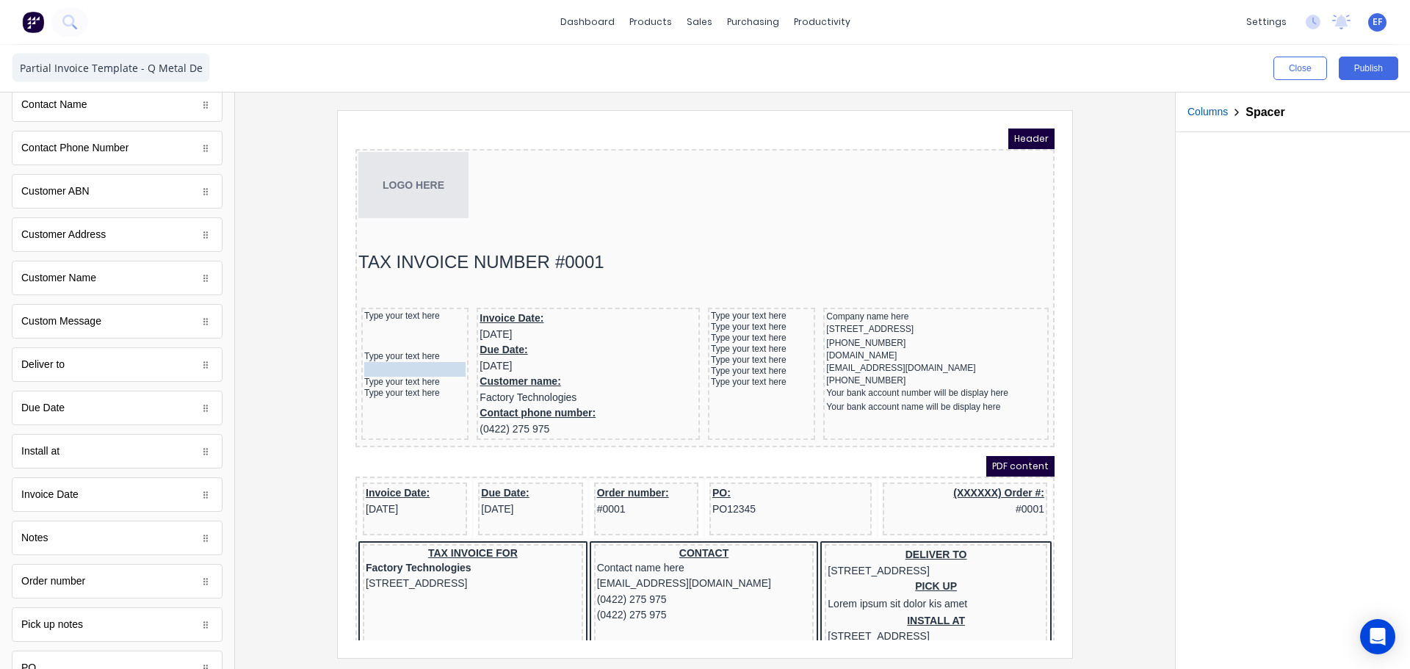
drag, startPoint x: 419, startPoint y: 339, endPoint x: 419, endPoint y: 351, distance: 12.5
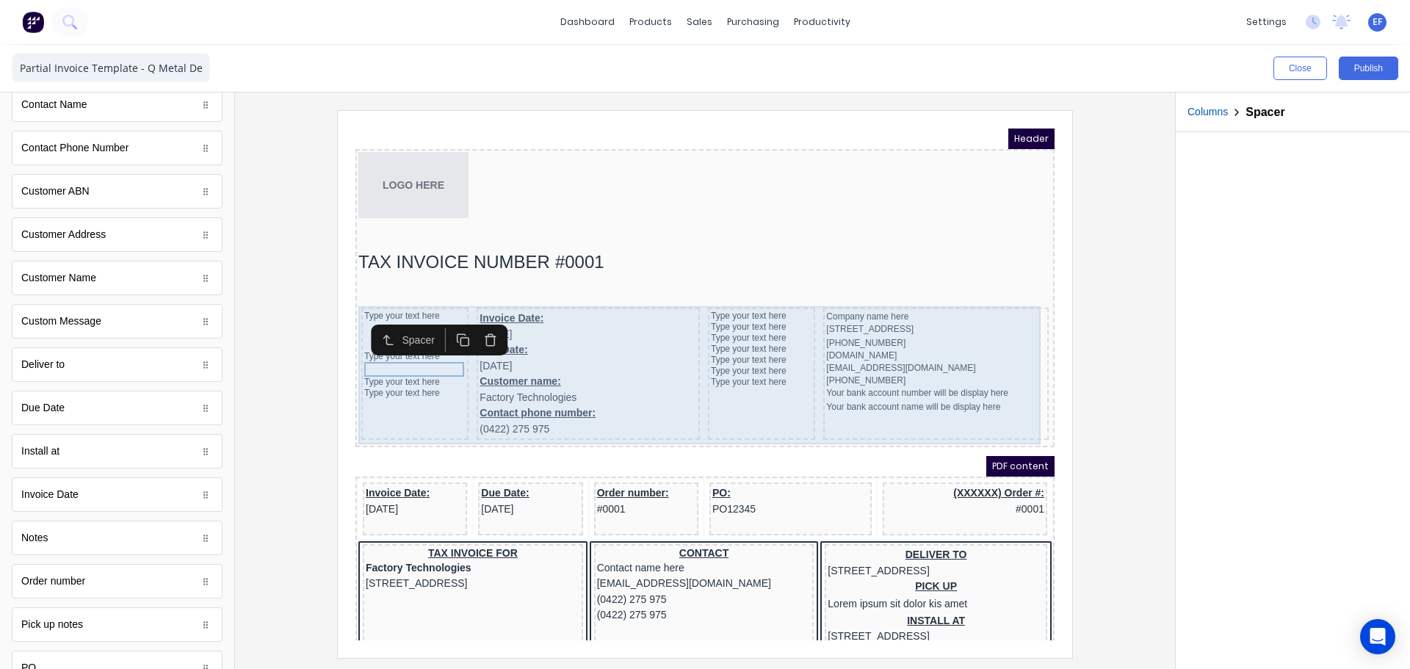
click at [425, 392] on div "Type your text here Type your text here Type your text here Type your text here" at bounding box center [397, 356] width 107 height 132
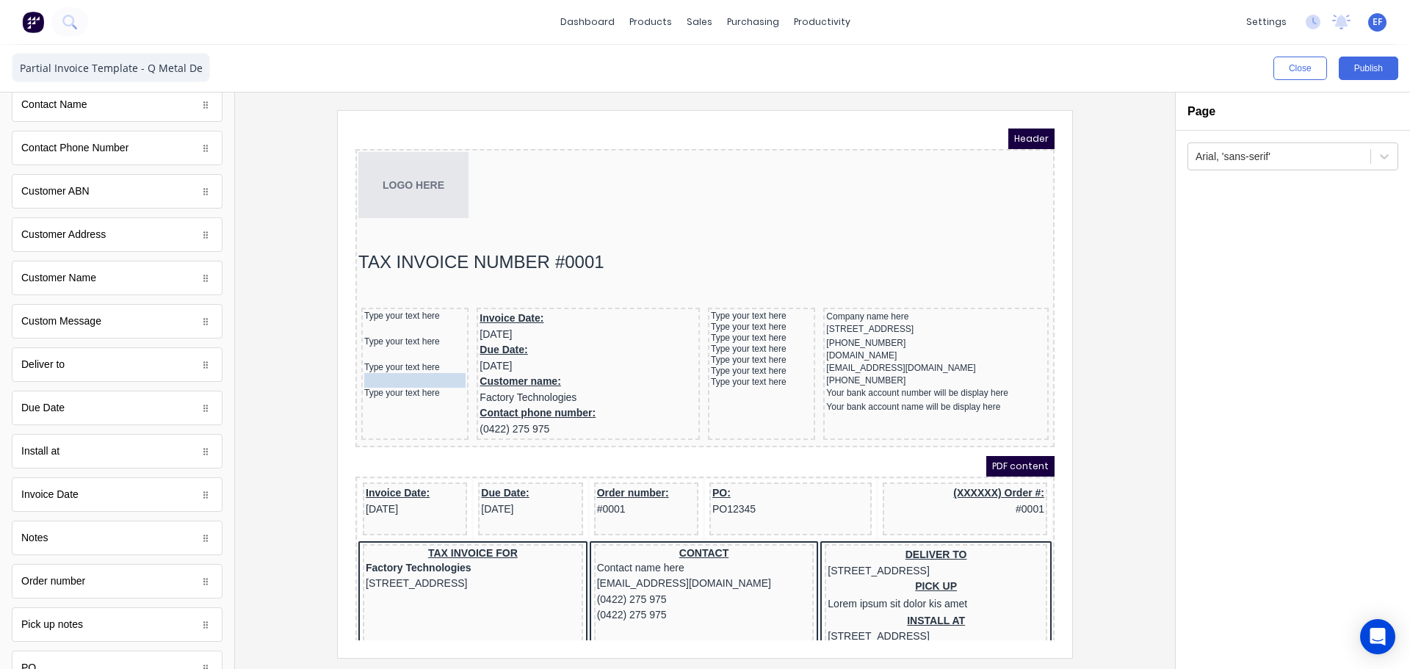
drag, startPoint x: 378, startPoint y: 319, endPoint x: 380, endPoint y: 358, distance: 39.8
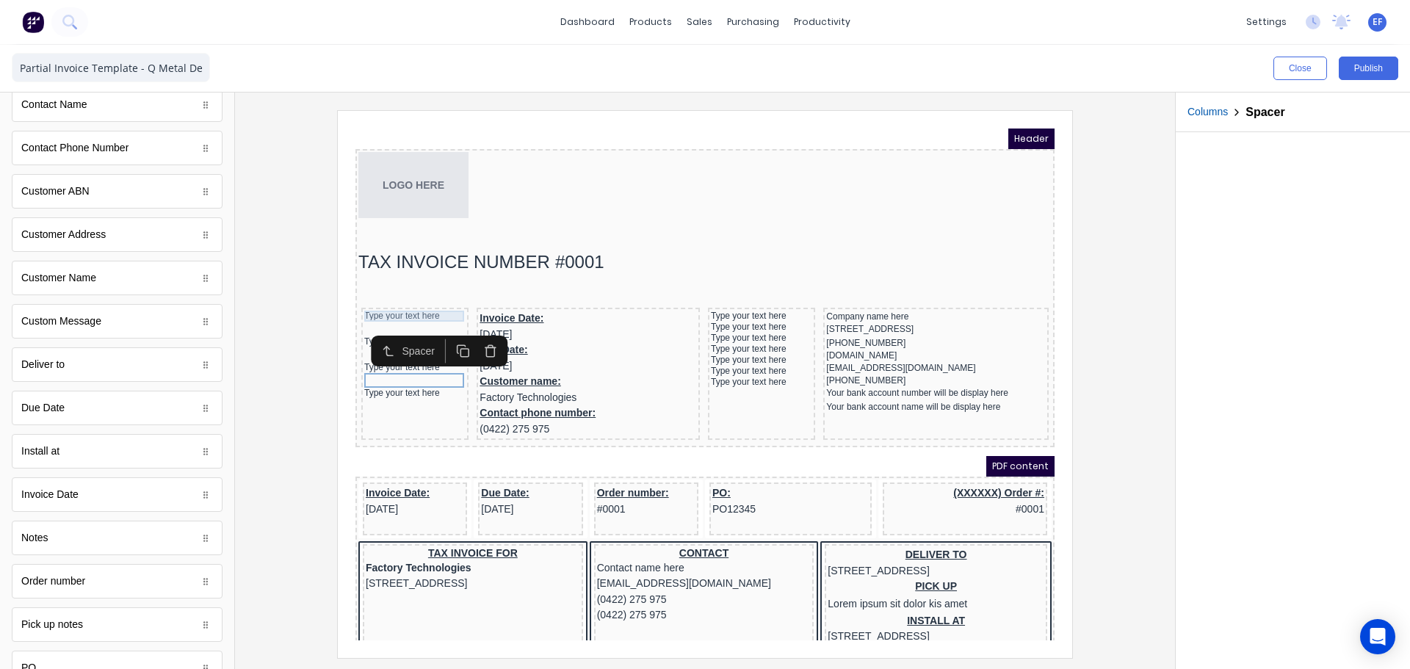
click at [369, 301] on div "Type your text here" at bounding box center [397, 298] width 101 height 11
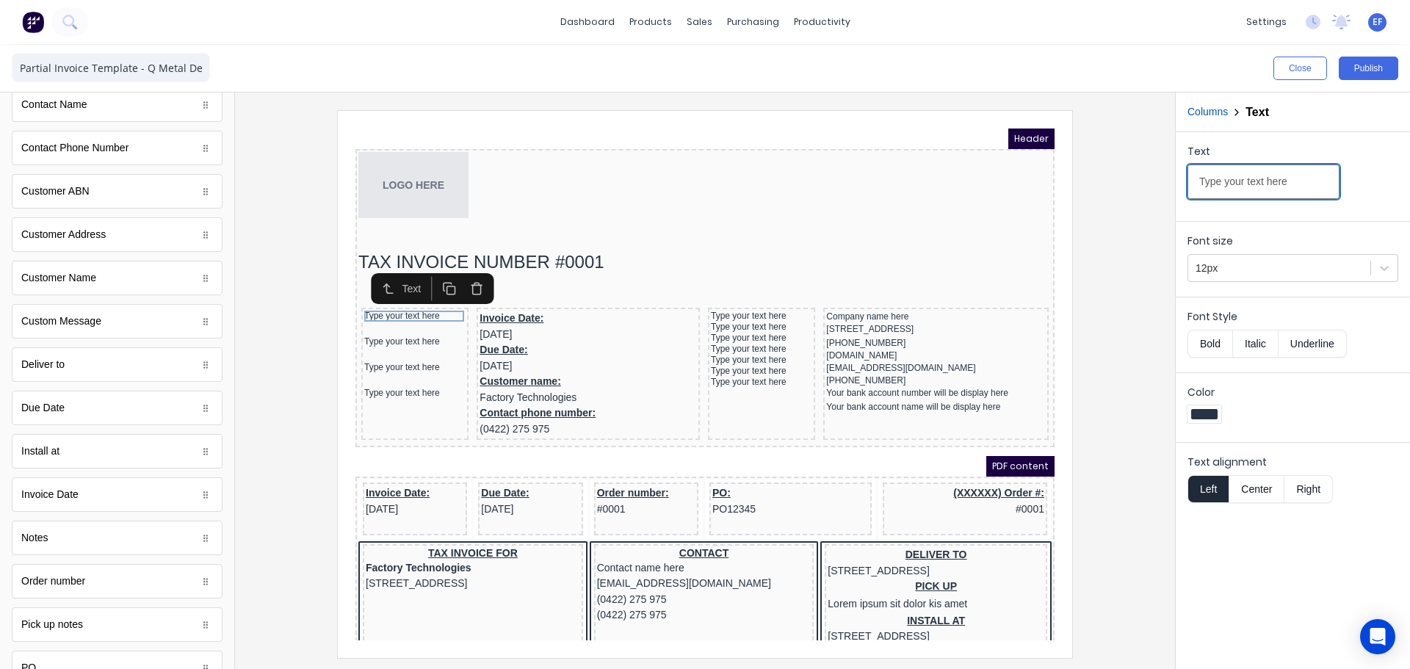
drag, startPoint x: 1297, startPoint y: 186, endPoint x: 1150, endPoint y: 184, distance: 147.7
click at [1153, 184] on div "Close Publish Components standard fields Accounting number Accounting number Ba…" at bounding box center [705, 357] width 1410 height 624
type input "Date:"
click at [361, 328] on div "Type your text here" at bounding box center [397, 324] width 101 height 11
drag, startPoint x: 1302, startPoint y: 183, endPoint x: 1161, endPoint y: 186, distance: 140.3
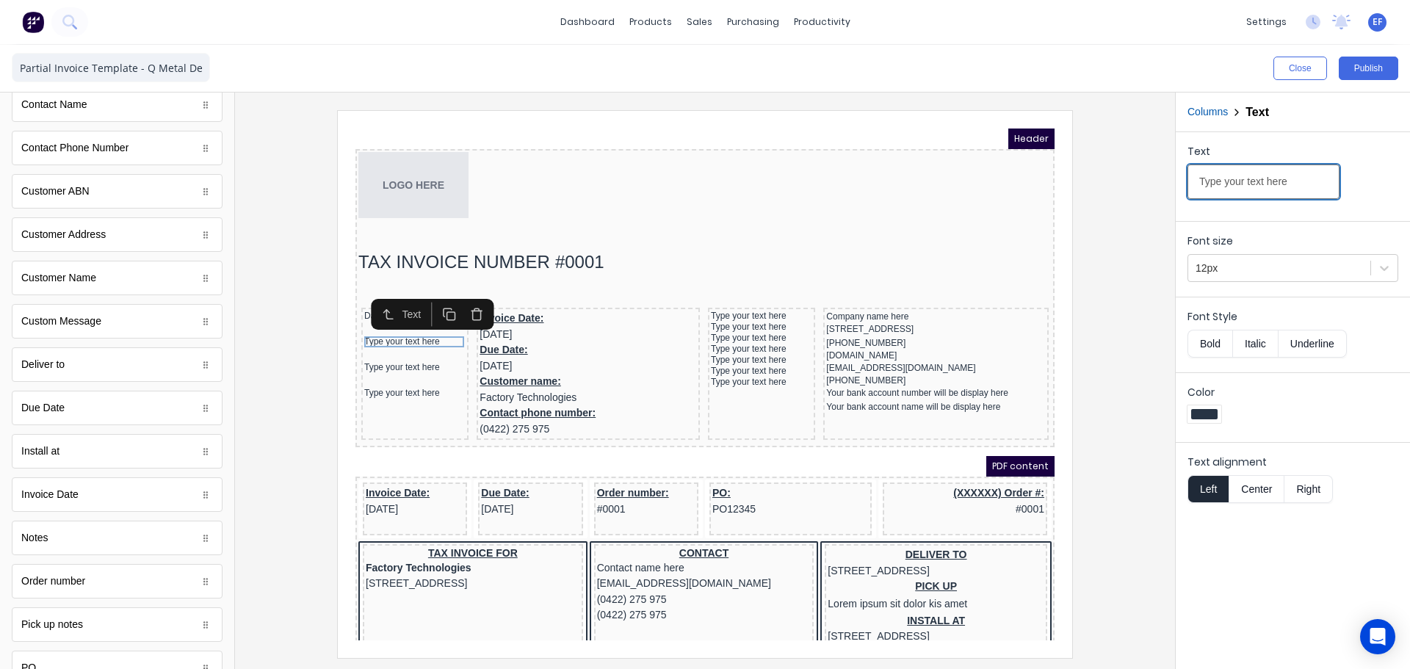
click at [1161, 186] on div "Close Publish Components standard fields Accounting number Accounting number Ba…" at bounding box center [705, 357] width 1410 height 624
paste input "Due date:"
type input "Due date:"
click at [359, 349] on div "Type your text here" at bounding box center [397, 349] width 101 height 11
drag, startPoint x: 1288, startPoint y: 182, endPoint x: 1147, endPoint y: 190, distance: 141.3
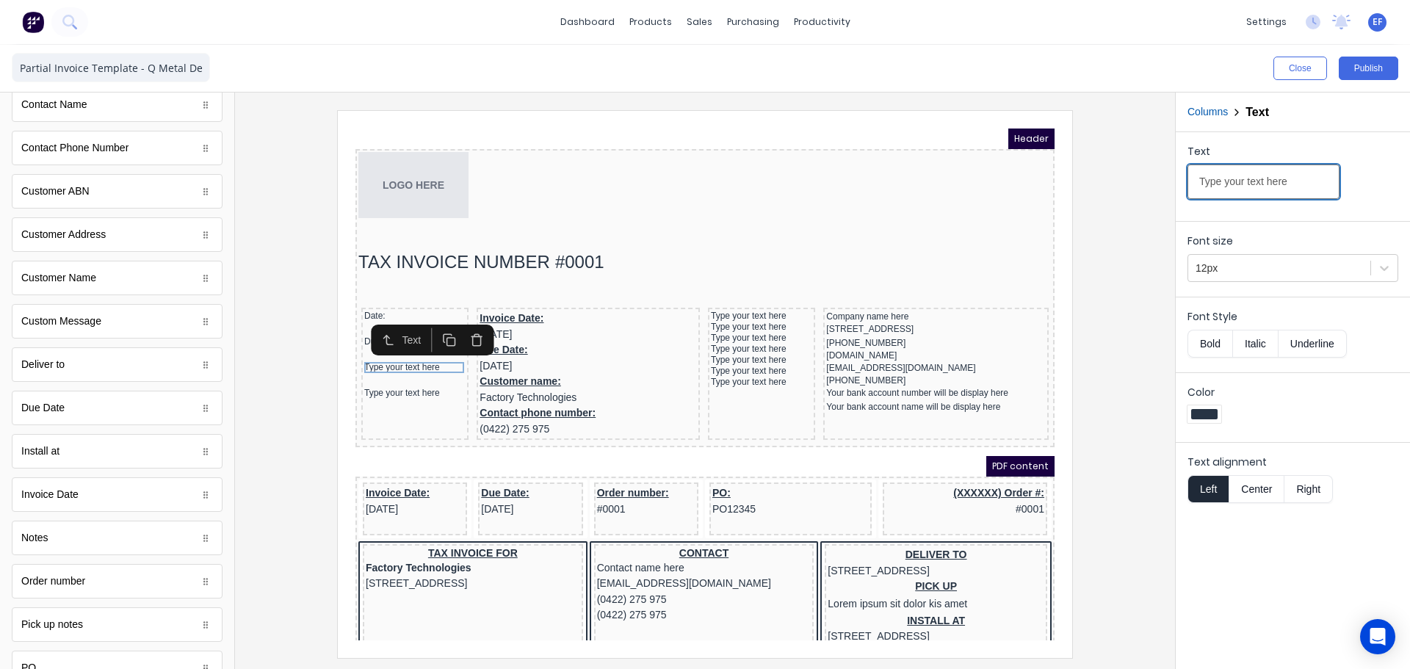
click at [1147, 190] on div "Close Publish Components standard fields Accounting number Accounting number Ba…" at bounding box center [705, 357] width 1410 height 624
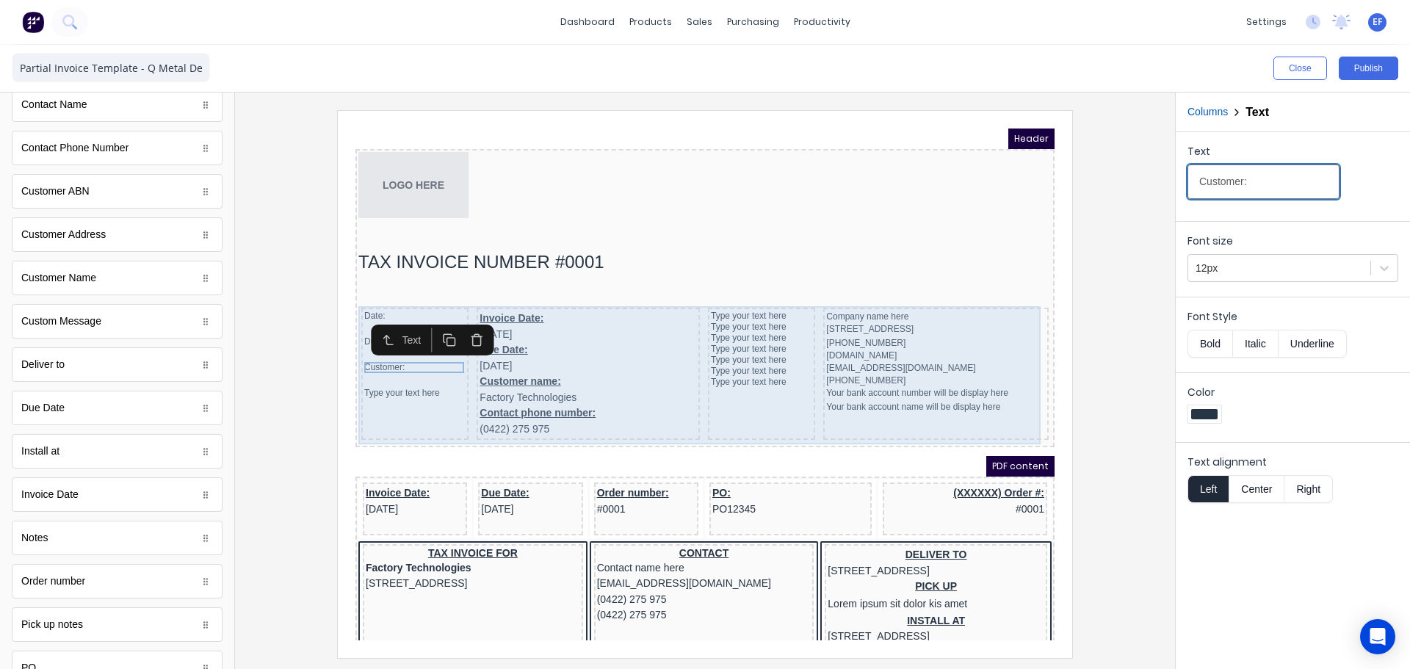
type input "Customer:"
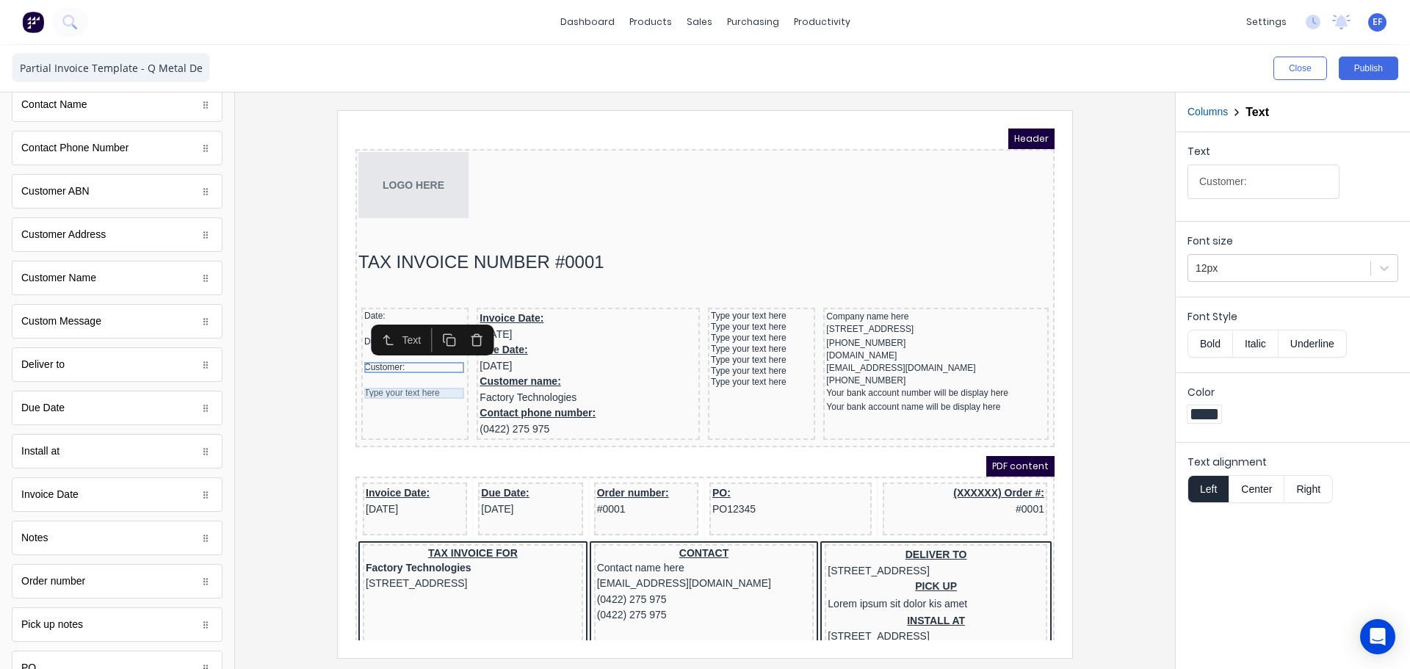
click at [358, 379] on div "Type your text here" at bounding box center [397, 375] width 101 height 11
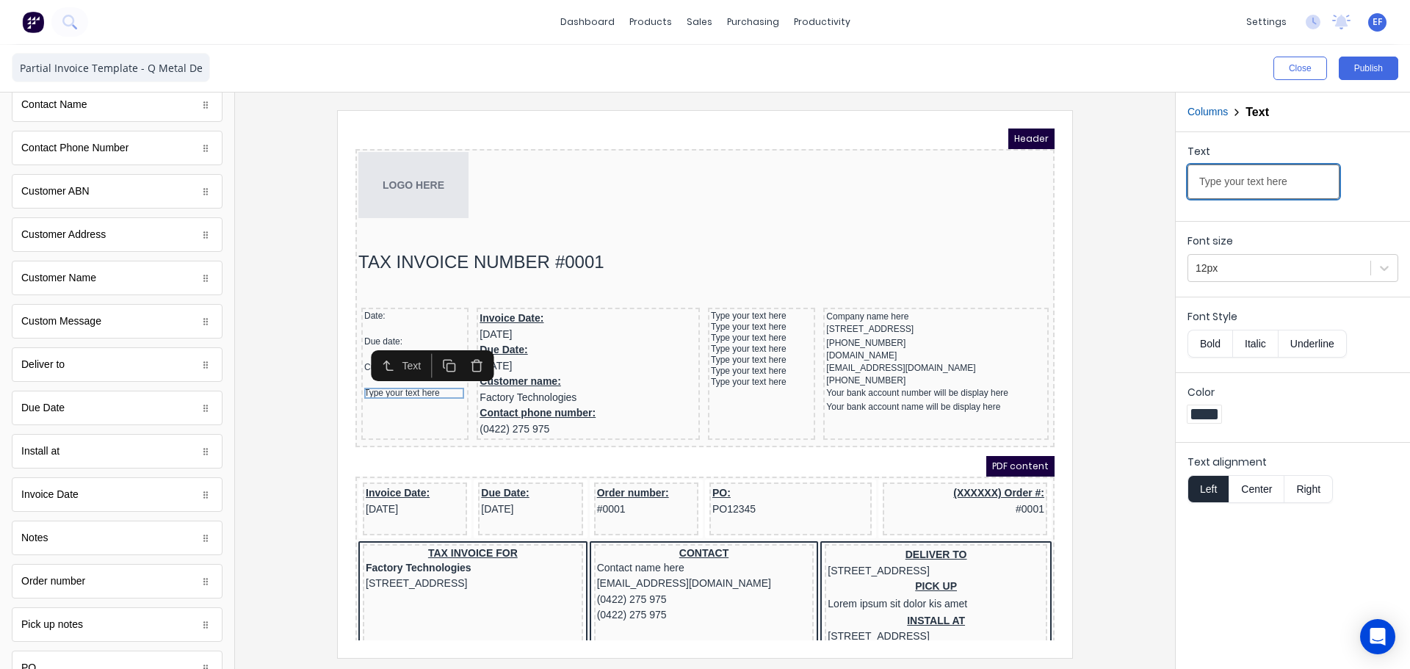
drag, startPoint x: 1288, startPoint y: 180, endPoint x: 1162, endPoint y: 183, distance: 126.4
click at [1162, 183] on div "Close Publish Components standard fields Accounting number Accounting number Ba…" at bounding box center [705, 357] width 1410 height 624
type input "Phone:"
click at [352, 455] on iframe at bounding box center [705, 384] width 735 height 547
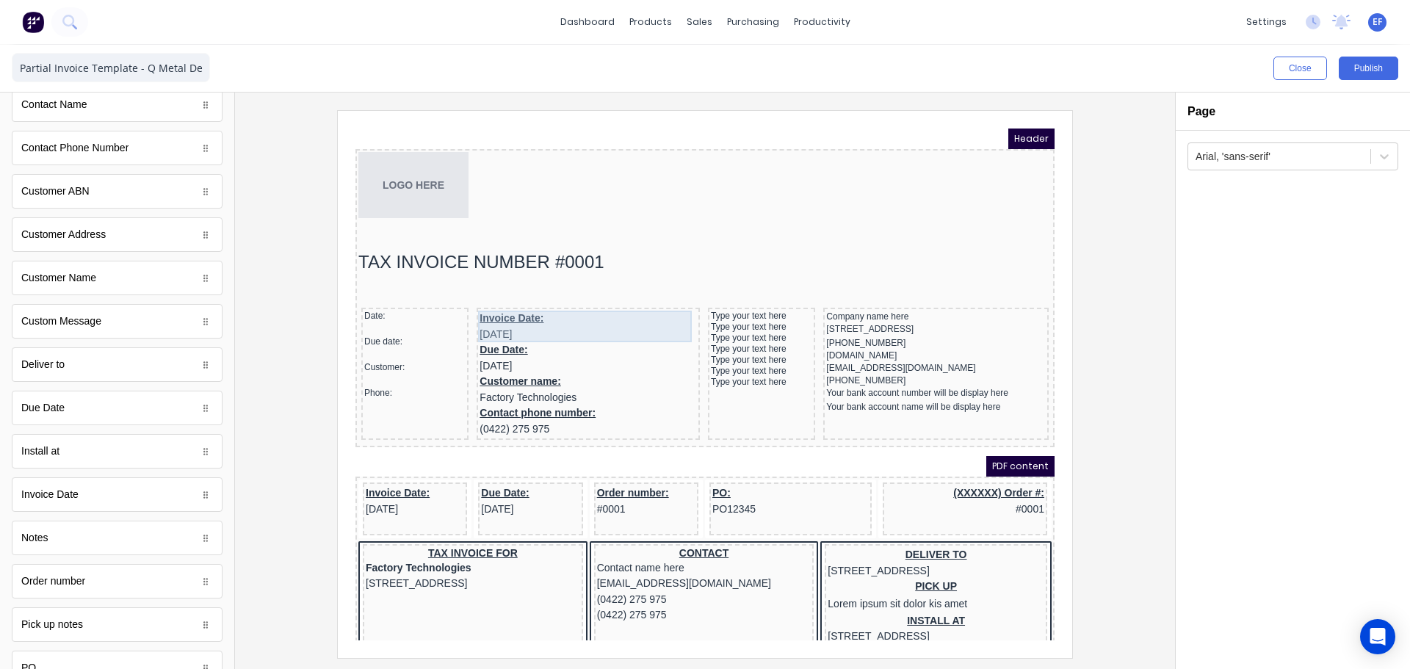
click at [512, 297] on div "Invoice Date: 29/10/2024" at bounding box center [570, 309] width 217 height 32
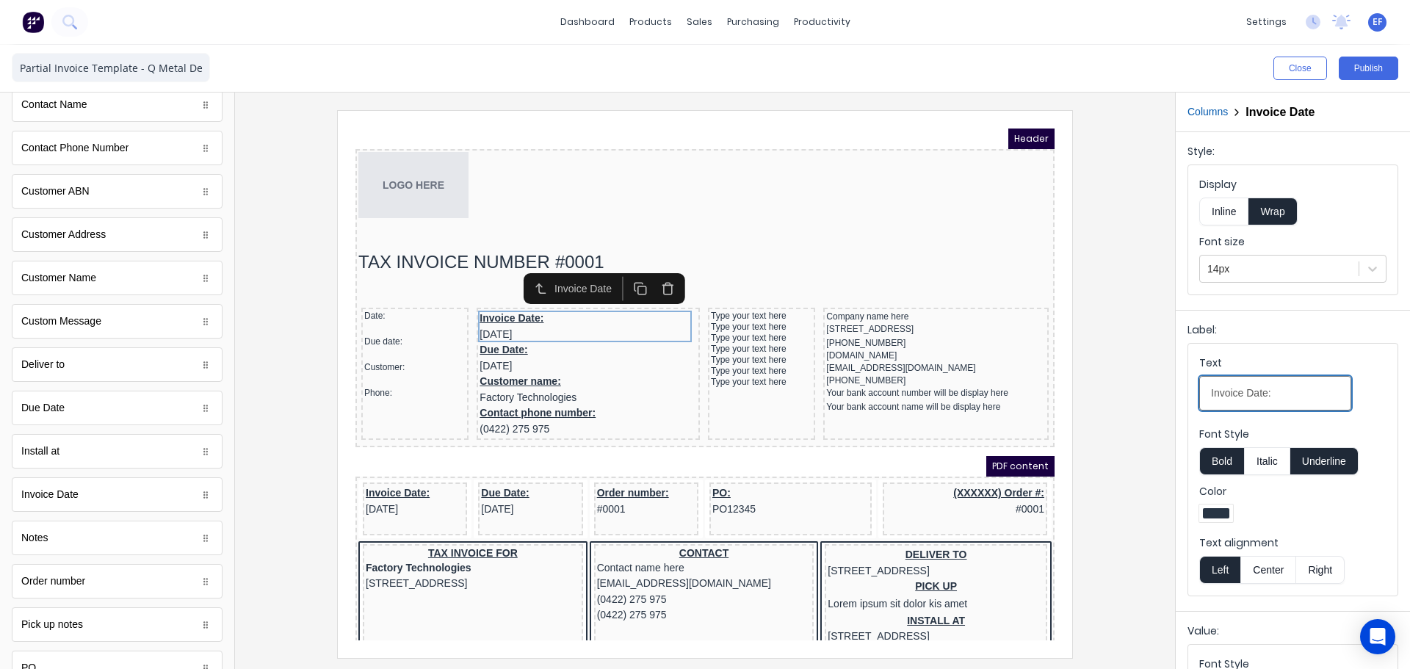
drag, startPoint x: 1293, startPoint y: 392, endPoint x: 1063, endPoint y: 385, distance: 230.8
click at [1063, 385] on div "Close Publish Components standard fields Accounting number Accounting number Ba…" at bounding box center [705, 357] width 1410 height 624
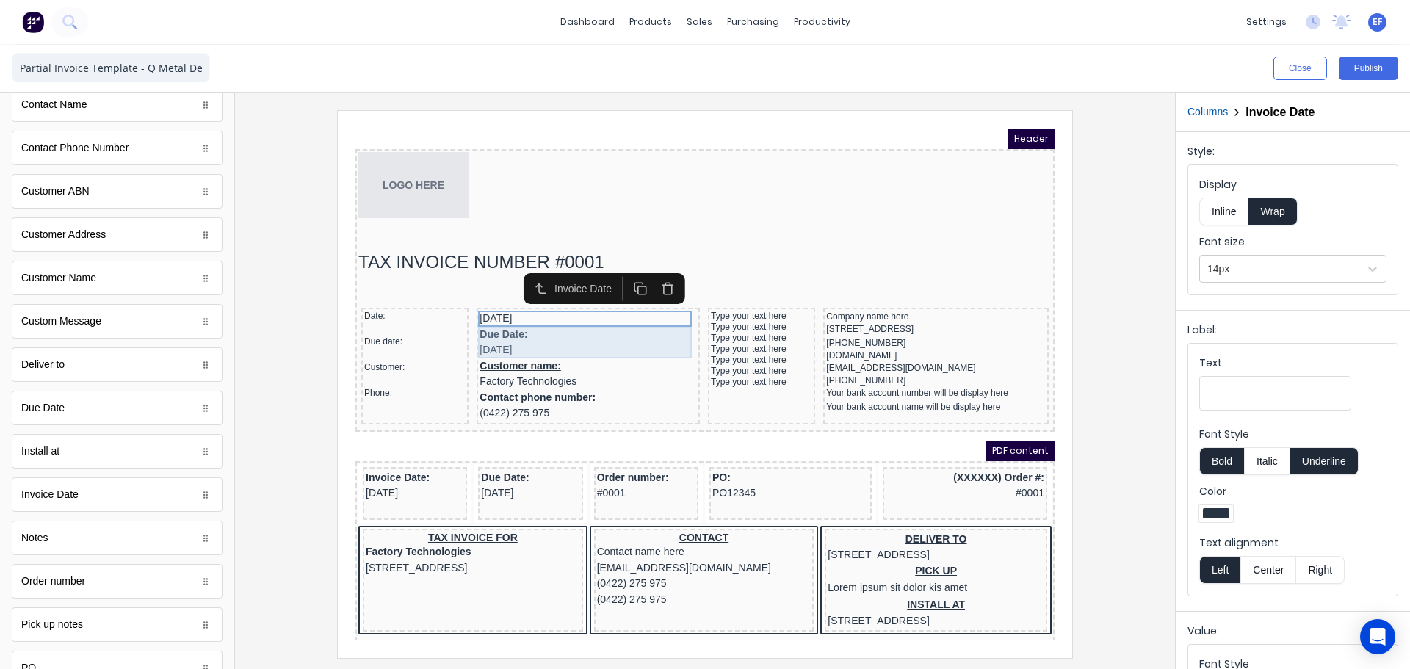
click at [508, 322] on div "Due Date: 29/10/2024" at bounding box center [570, 325] width 217 height 32
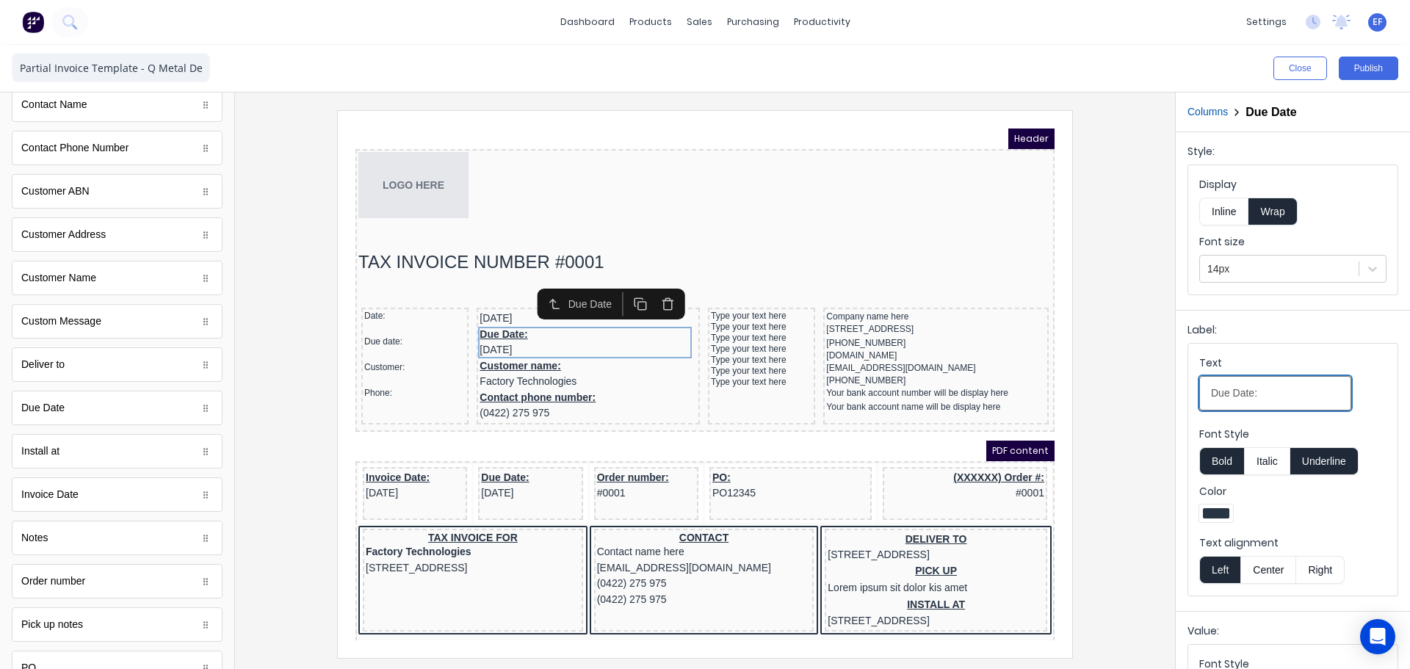
drag, startPoint x: 1281, startPoint y: 402, endPoint x: 1126, endPoint y: 400, distance: 155.0
click at [1126, 400] on div "Close Publish Components standard fields Accounting number Accounting number Ba…" at bounding box center [705, 357] width 1410 height 624
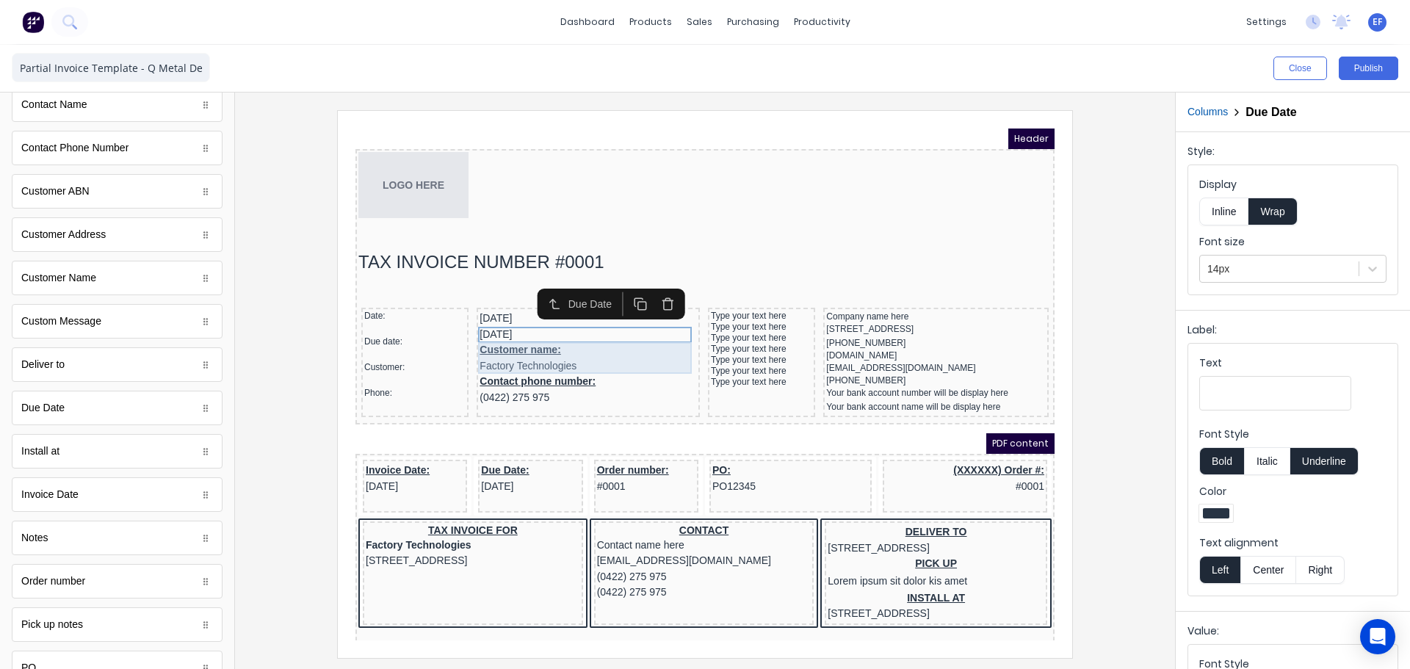
click at [527, 336] on div "Customer name: Factory Technologies" at bounding box center [570, 341] width 217 height 32
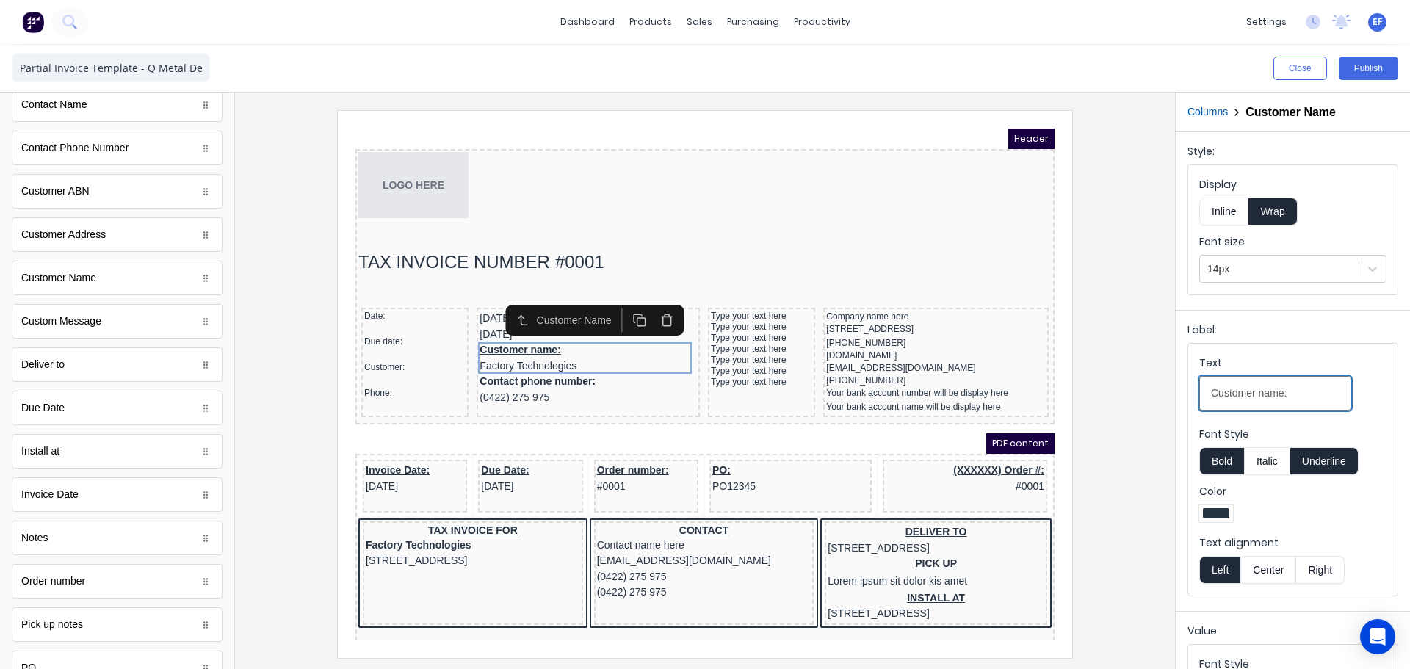
drag, startPoint x: 1302, startPoint y: 394, endPoint x: 1060, endPoint y: 396, distance: 241.7
click at [1086, 393] on div "Close Publish Components standard fields Accounting number Accounting number Ba…" at bounding box center [705, 357] width 1410 height 624
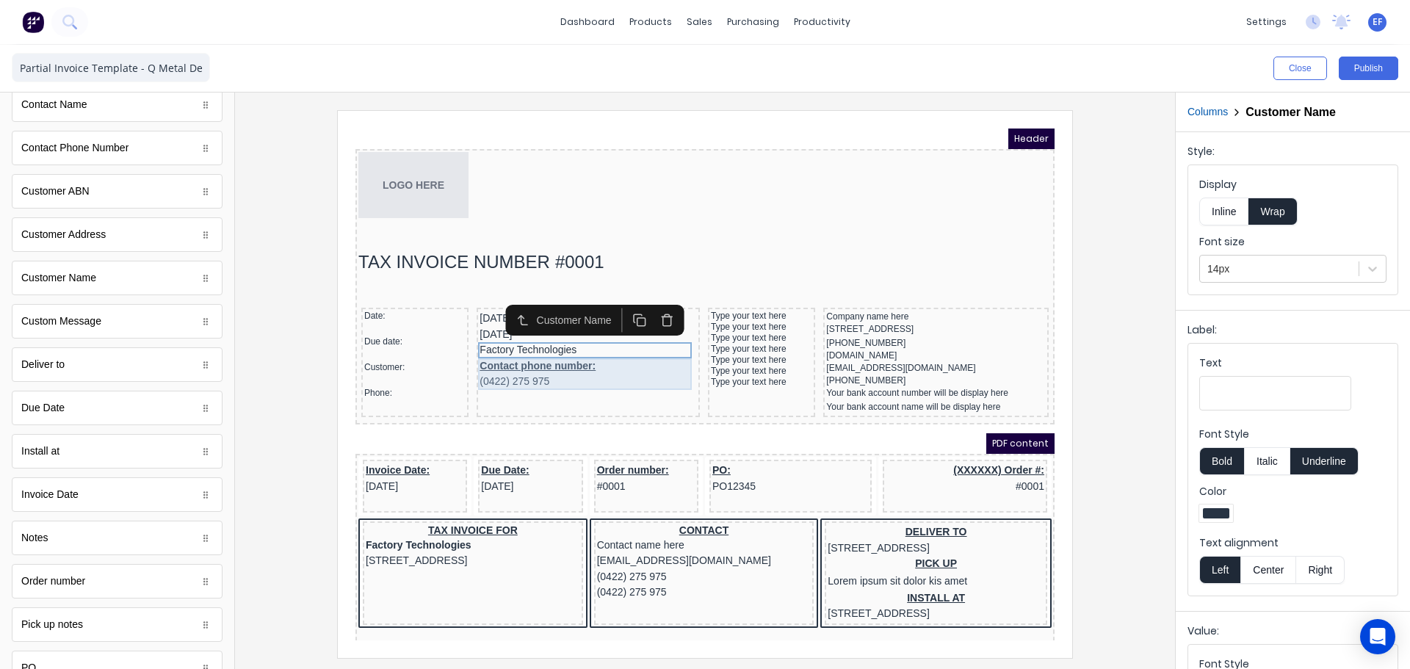
click at [555, 351] on div "Contact phone number: (0422) 275 975" at bounding box center [570, 357] width 217 height 32
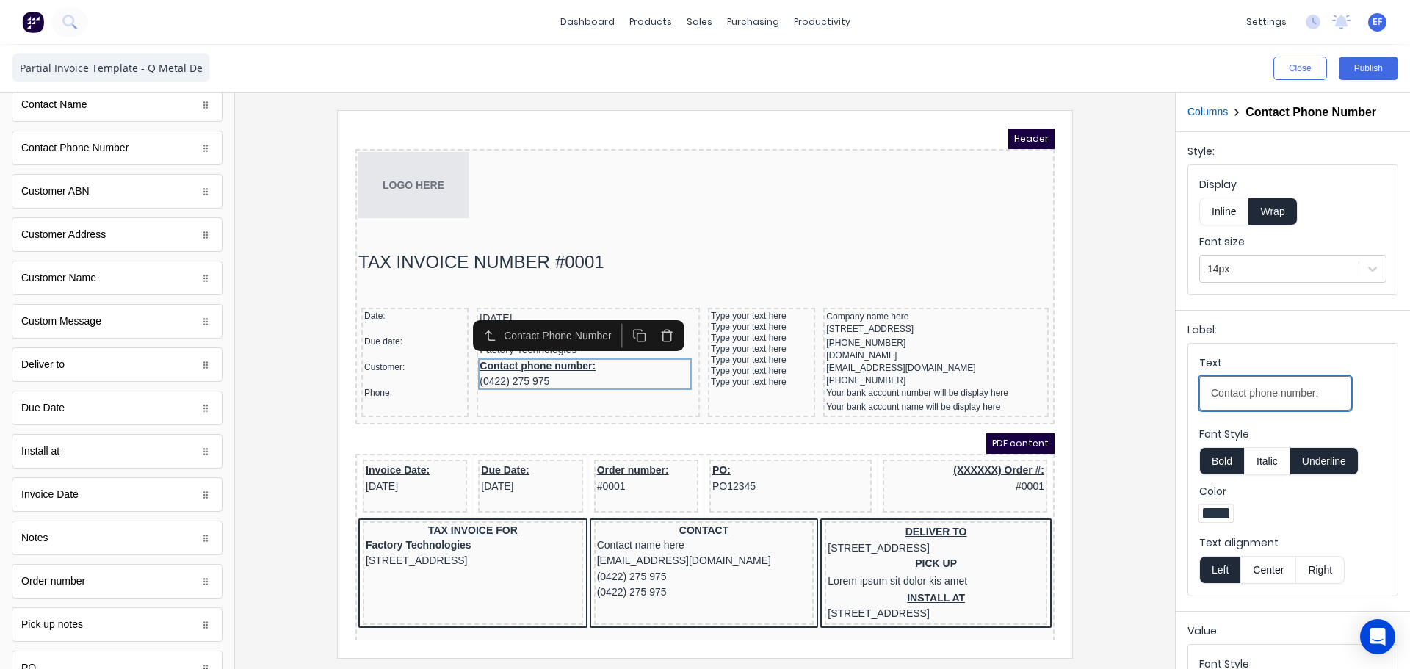
drag, startPoint x: 1670, startPoint y: 503, endPoint x: 1025, endPoint y: 368, distance: 658.9
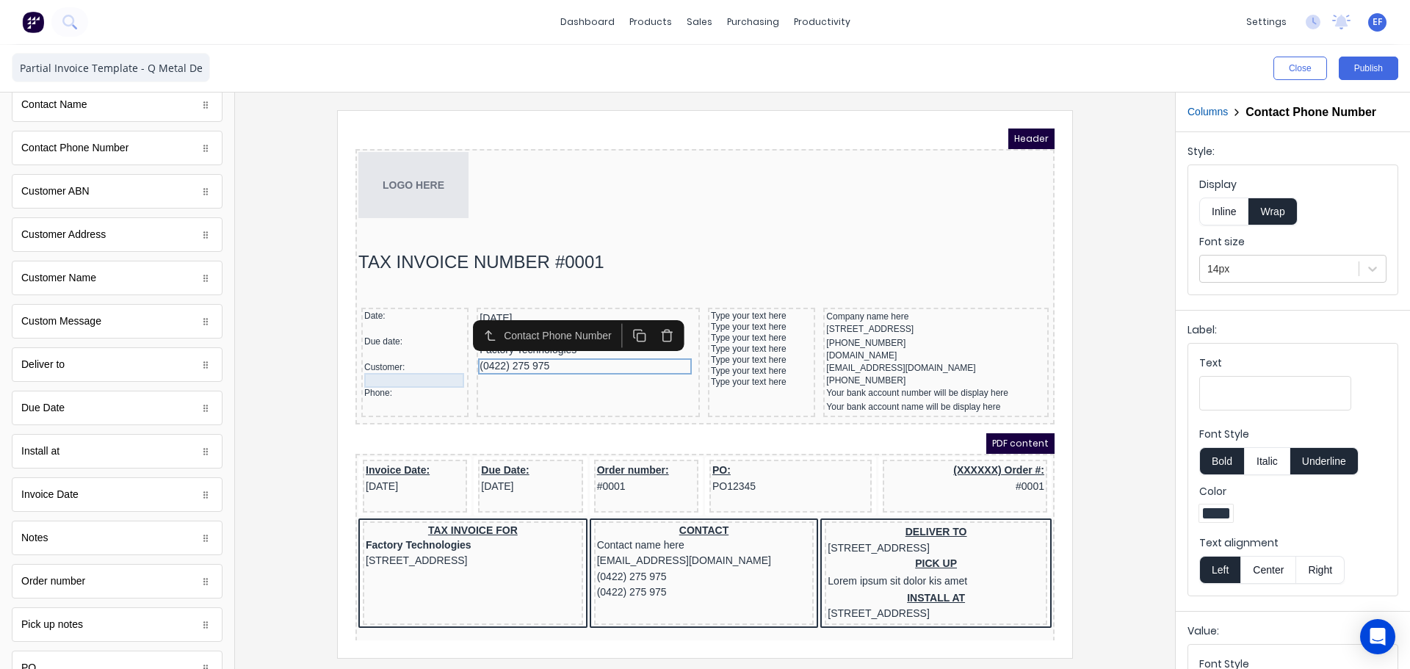
click at [403, 362] on div at bounding box center [397, 363] width 101 height 15
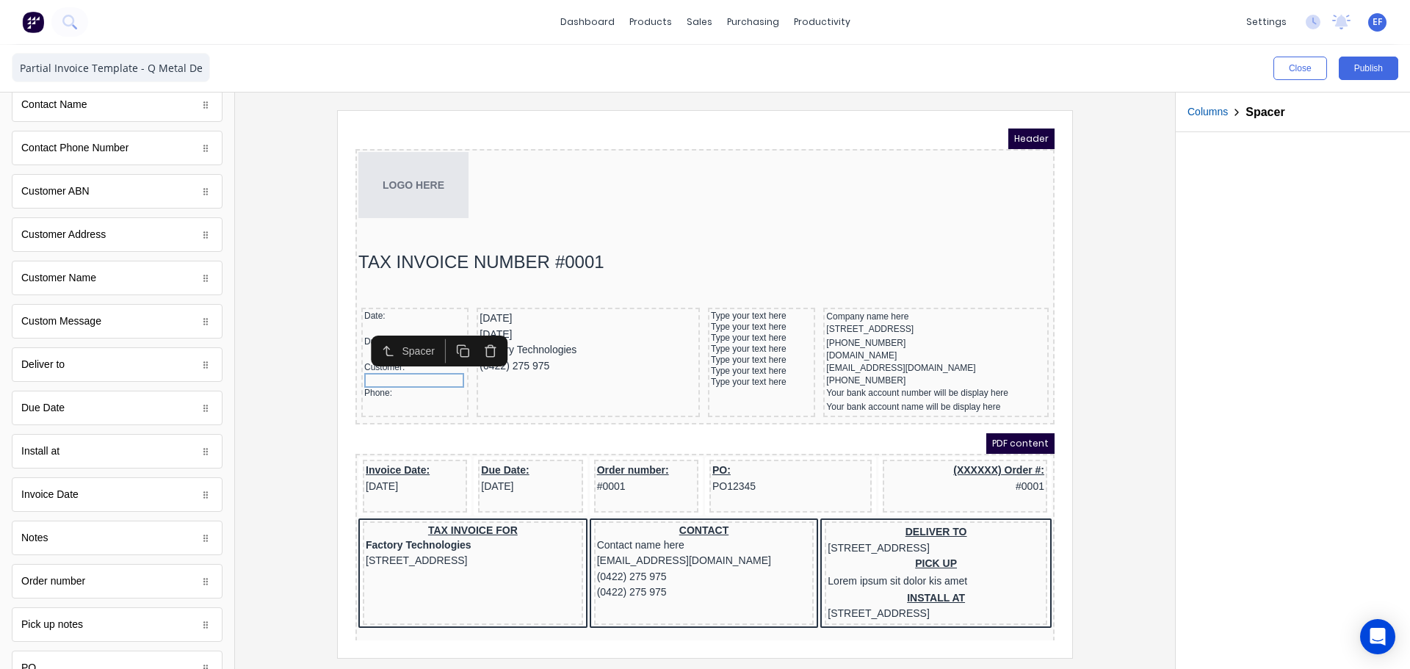
click at [443, 331] on rect "button" at bounding box center [447, 335] width 8 height 8
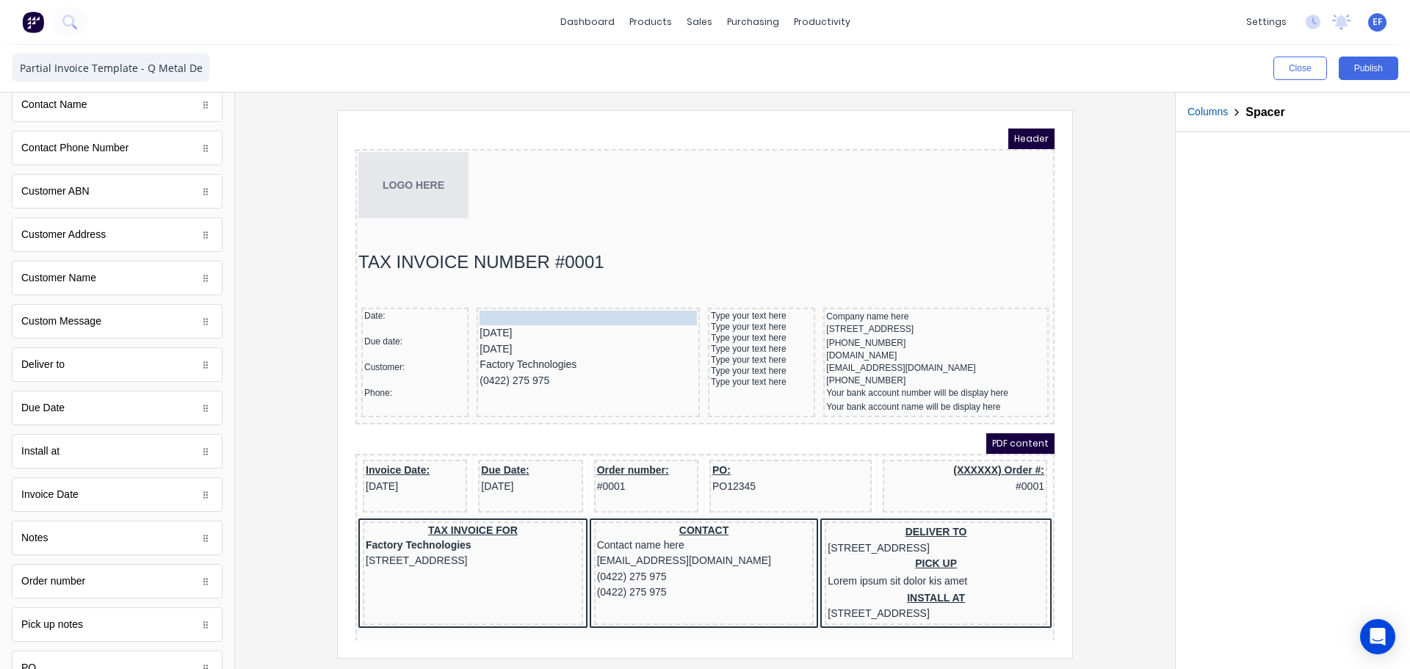
drag, startPoint x: 392, startPoint y: 376, endPoint x: 521, endPoint y: 305, distance: 147.0
click at [621, 286] on icon "button" at bounding box center [623, 287] width 14 height 14
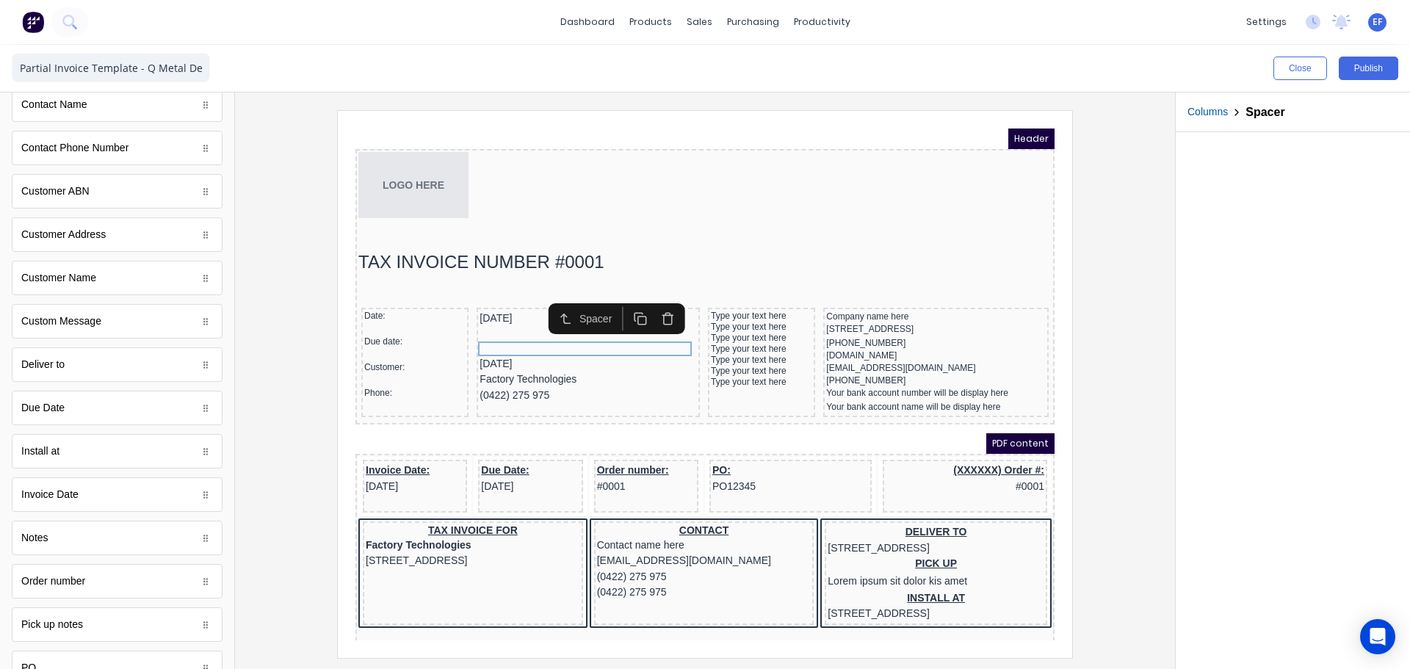
click at [621, 286] on div "Spacer" at bounding box center [599, 301] width 137 height 31
click at [621, 302] on icon "button" at bounding box center [623, 302] width 14 height 14
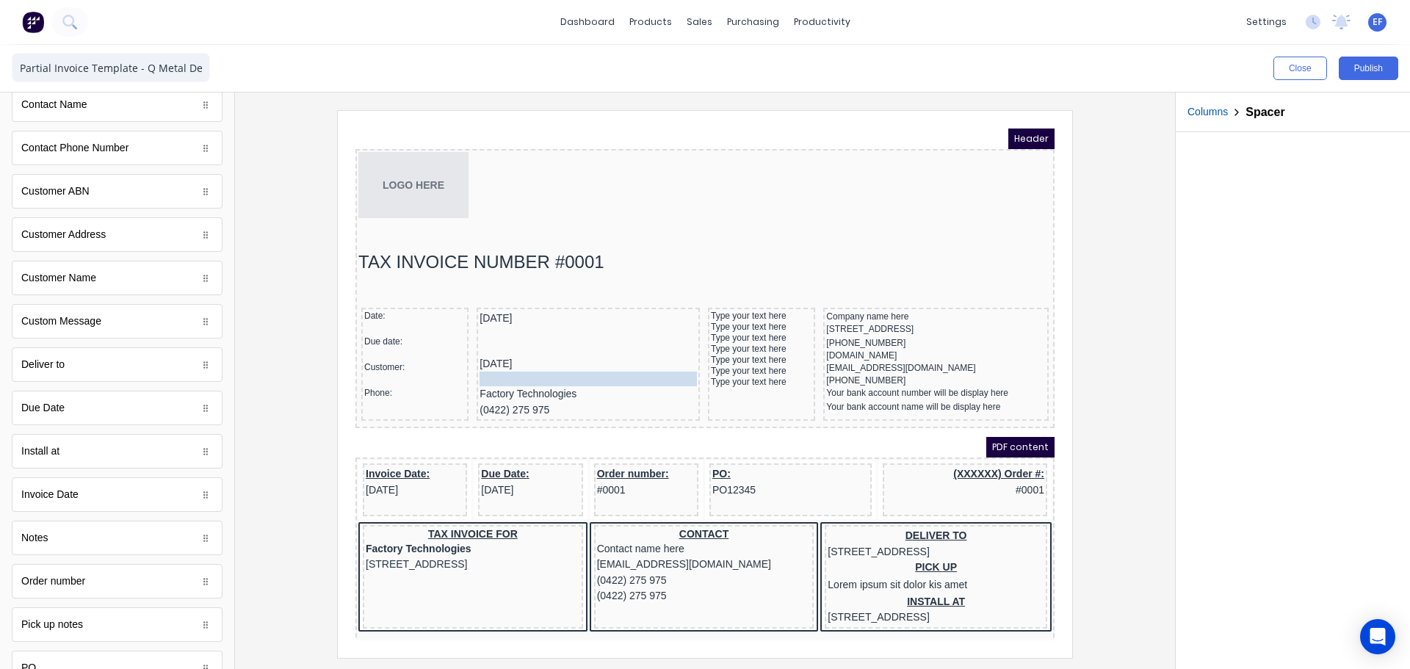
drag, startPoint x: 499, startPoint y: 345, endPoint x: 500, endPoint y: 361, distance: 16.2
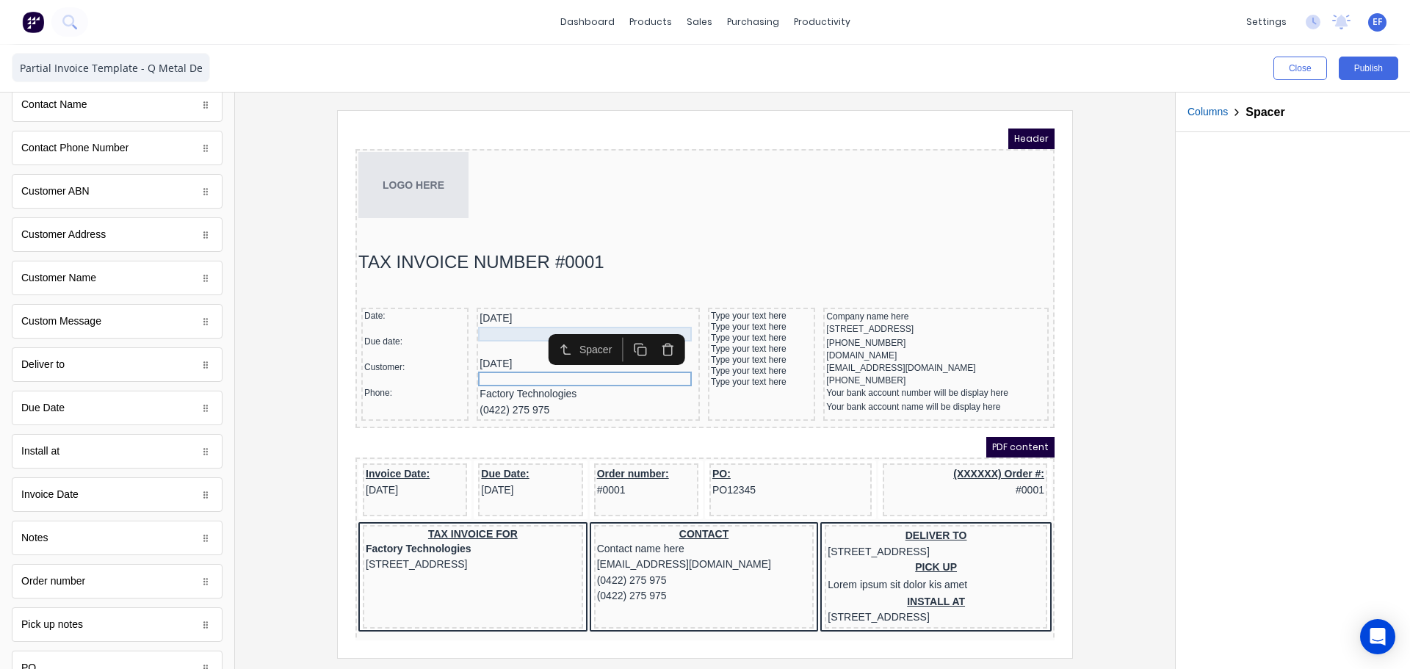
click at [473, 319] on div at bounding box center [570, 316] width 217 height 15
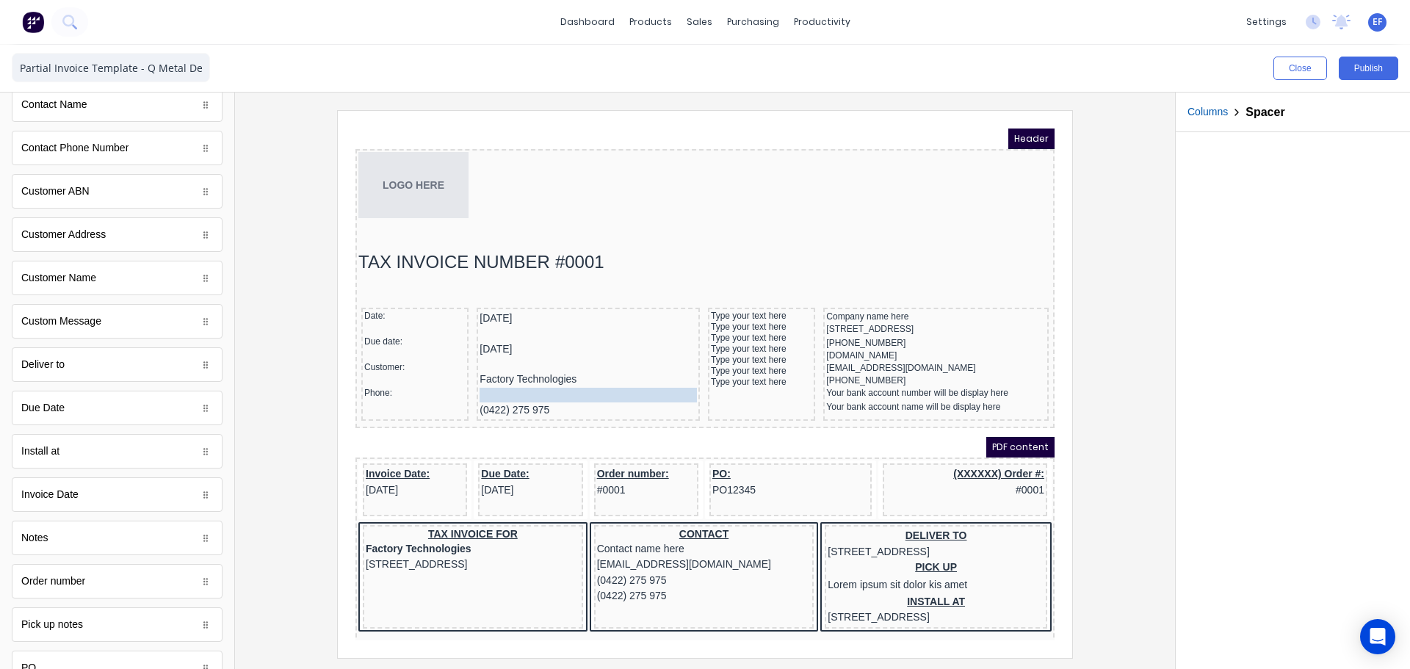
drag, startPoint x: 479, startPoint y: 314, endPoint x: 476, endPoint y: 374, distance: 59.6
click at [623, 349] on icon "button" at bounding box center [623, 348] width 14 height 14
drag, startPoint x: 483, startPoint y: 392, endPoint x: 716, endPoint y: 306, distance: 249.1
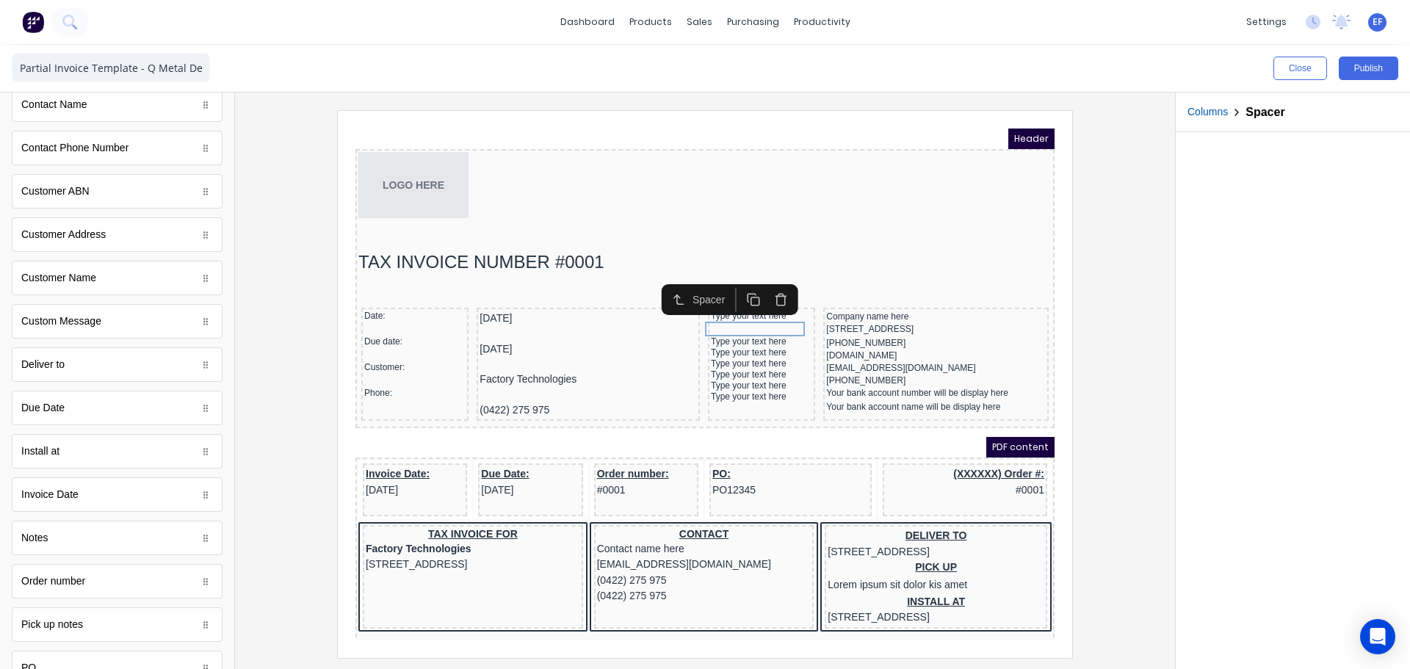
click at [732, 280] on icon "button" at bounding box center [736, 282] width 14 height 14
drag, startPoint x: 732, startPoint y: 322, endPoint x: 730, endPoint y: 339, distance: 16.2
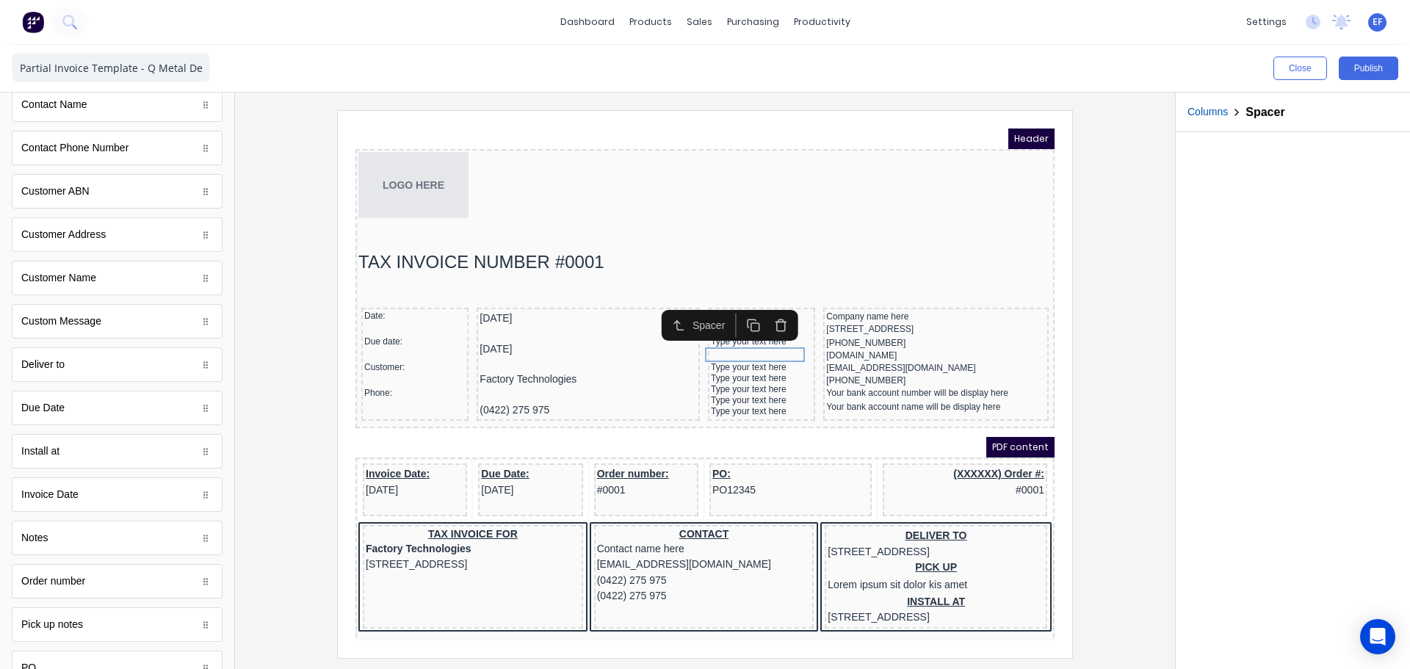
click at [736, 307] on icon "button" at bounding box center [736, 307] width 14 height 14
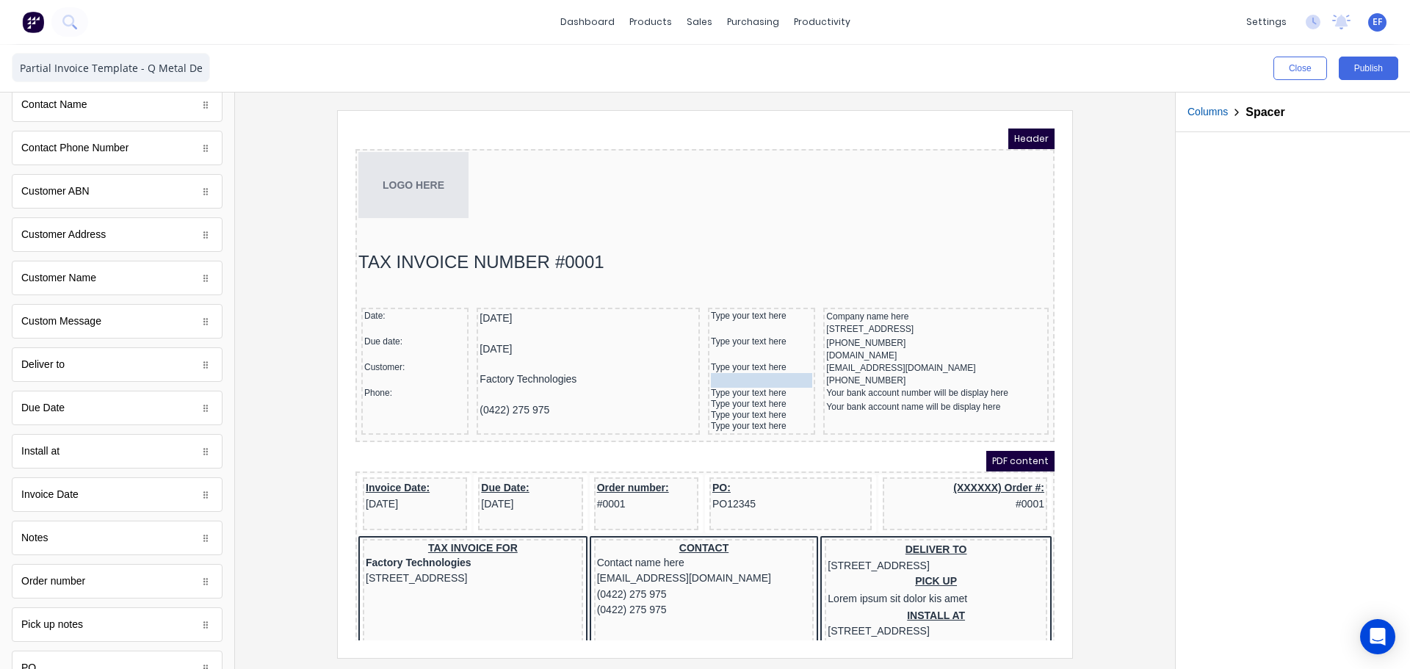
drag, startPoint x: 715, startPoint y: 349, endPoint x: 716, endPoint y: 360, distance: 11.0
click at [765, 308] on div at bounding box center [743, 311] width 101 height 15
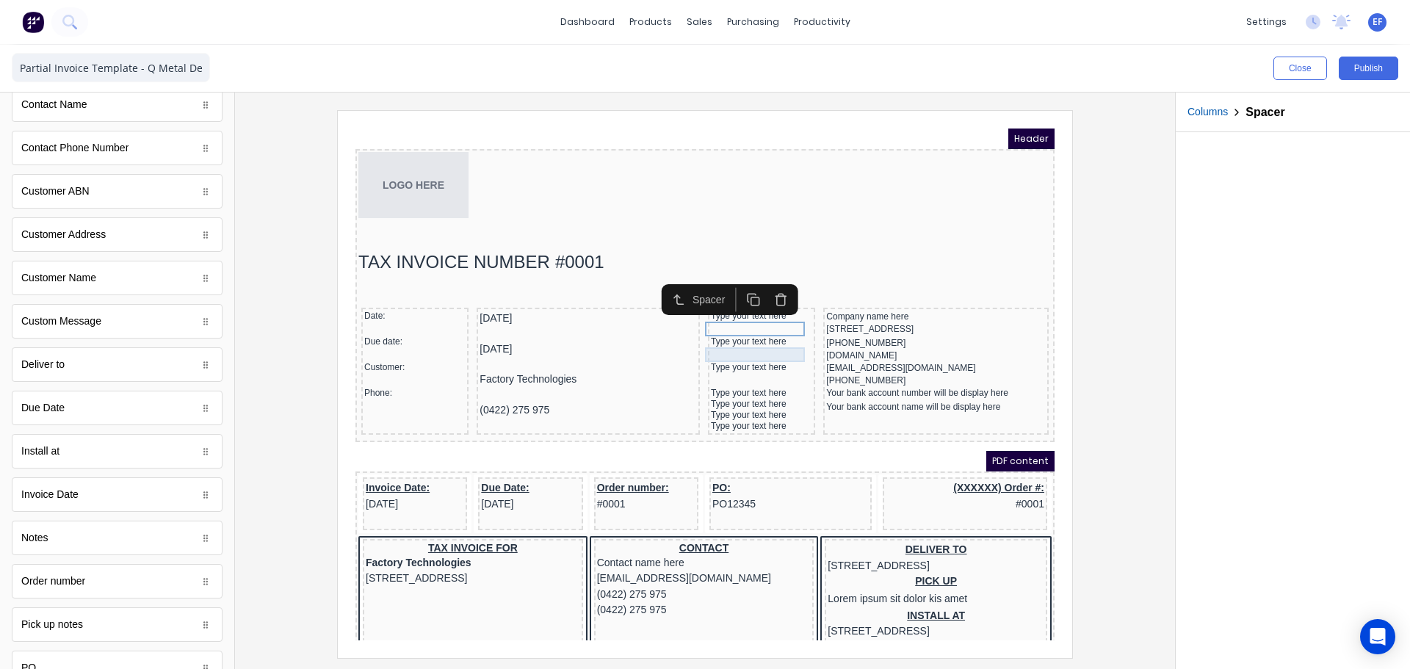
click at [747, 335] on div at bounding box center [743, 337] width 101 height 15
click at [732, 310] on icon "button" at bounding box center [736, 307] width 14 height 14
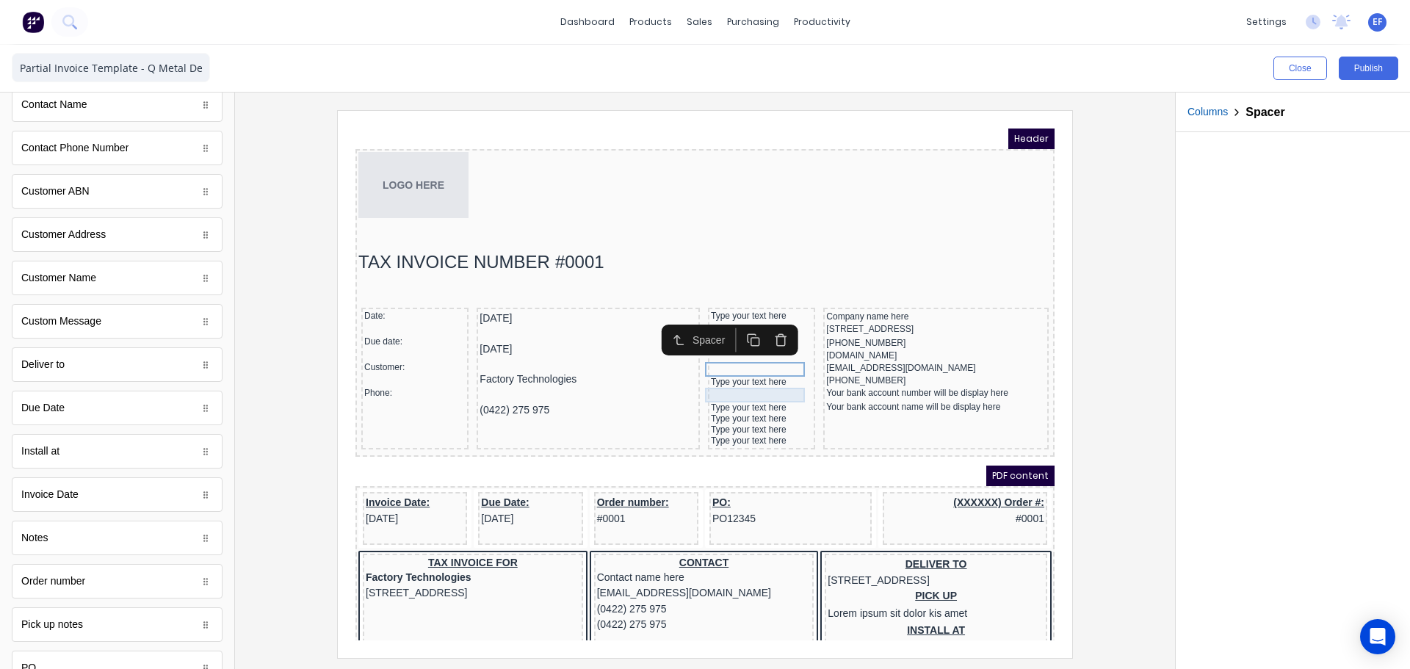
click at [715, 380] on div at bounding box center [743, 377] width 101 height 15
click at [732, 354] on icon "button" at bounding box center [736, 348] width 14 height 14
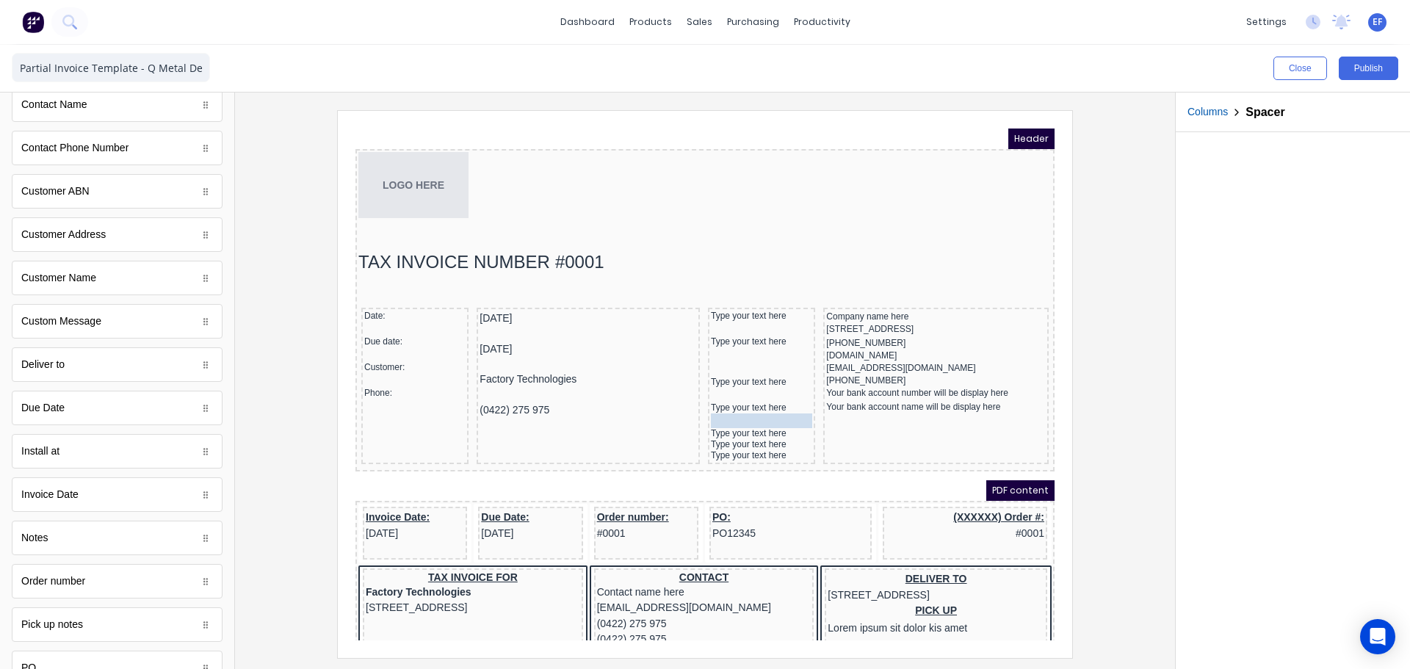
drag, startPoint x: 718, startPoint y: 389, endPoint x: 717, endPoint y: 399, distance: 10.3
click at [729, 373] on icon "button" at bounding box center [736, 374] width 14 height 14
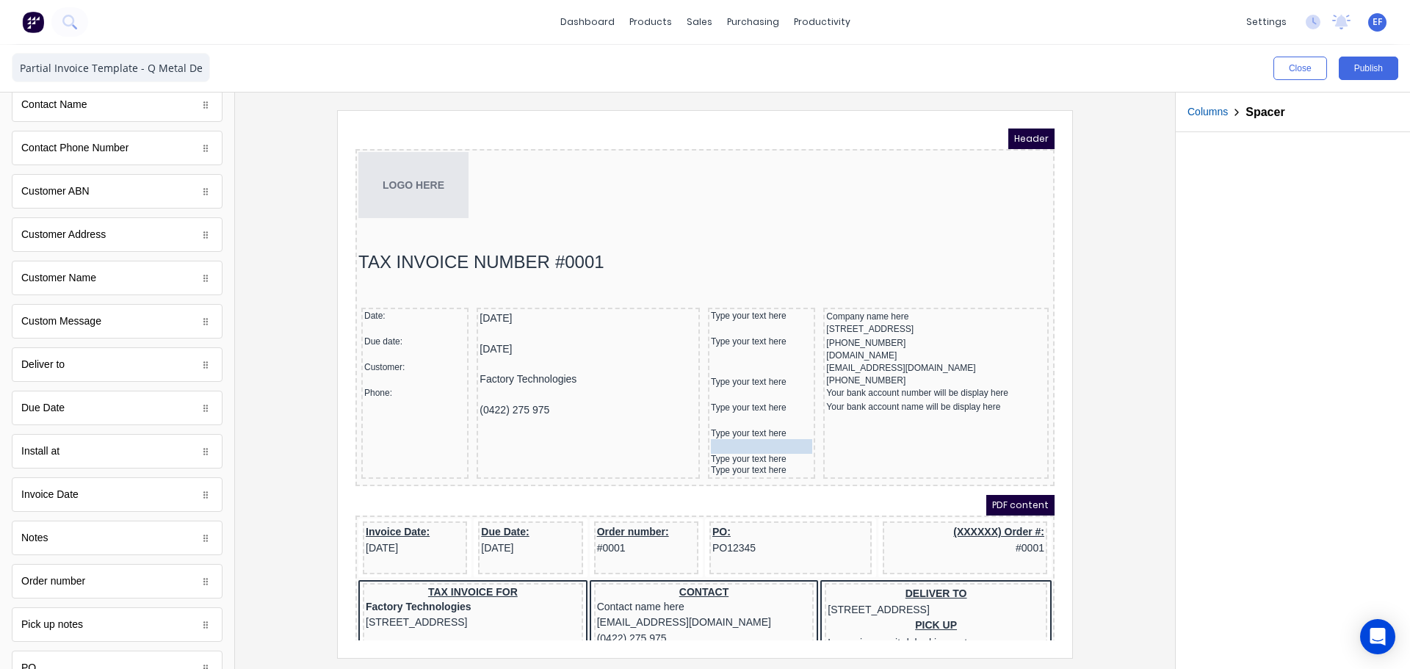
drag, startPoint x: 717, startPoint y: 417, endPoint x: 718, endPoint y: 429, distance: 11.8
click at [728, 403] on button "button" at bounding box center [736, 399] width 27 height 24
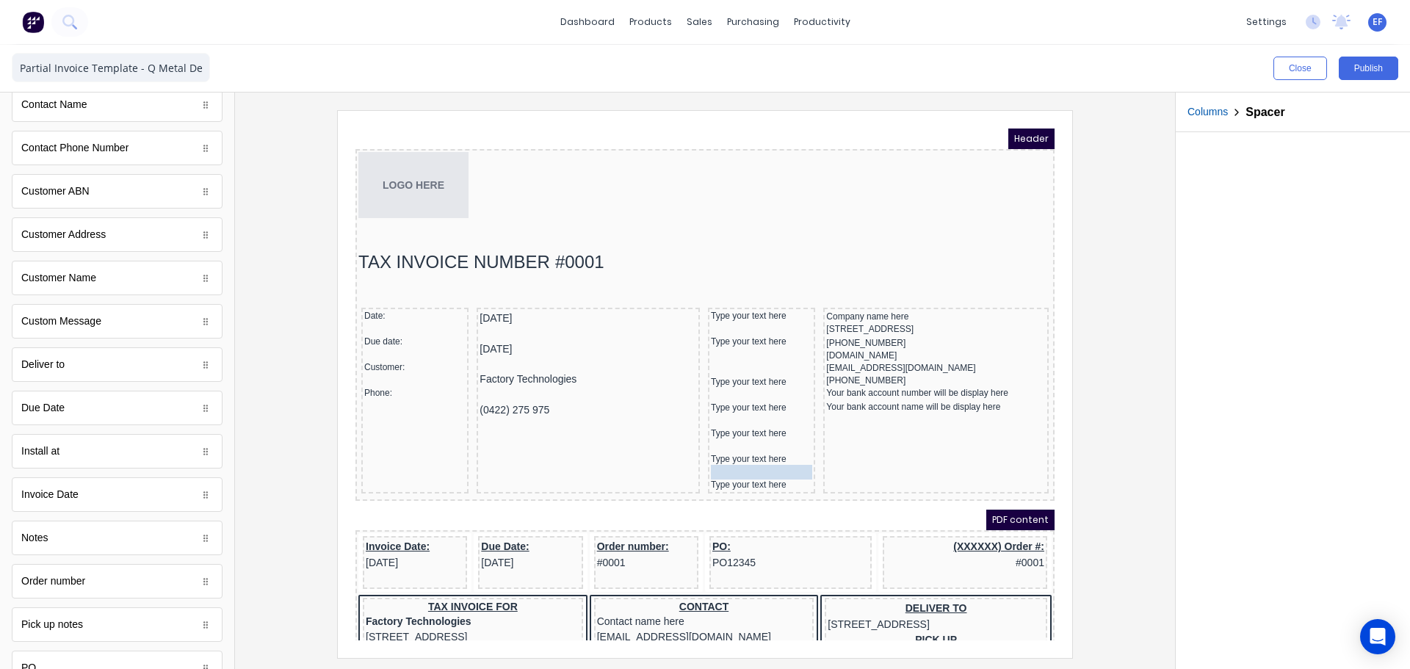
drag, startPoint x: 722, startPoint y: 442, endPoint x: 719, endPoint y: 455, distance: 12.8
click at [733, 425] on icon "button" at bounding box center [736, 425] width 14 height 14
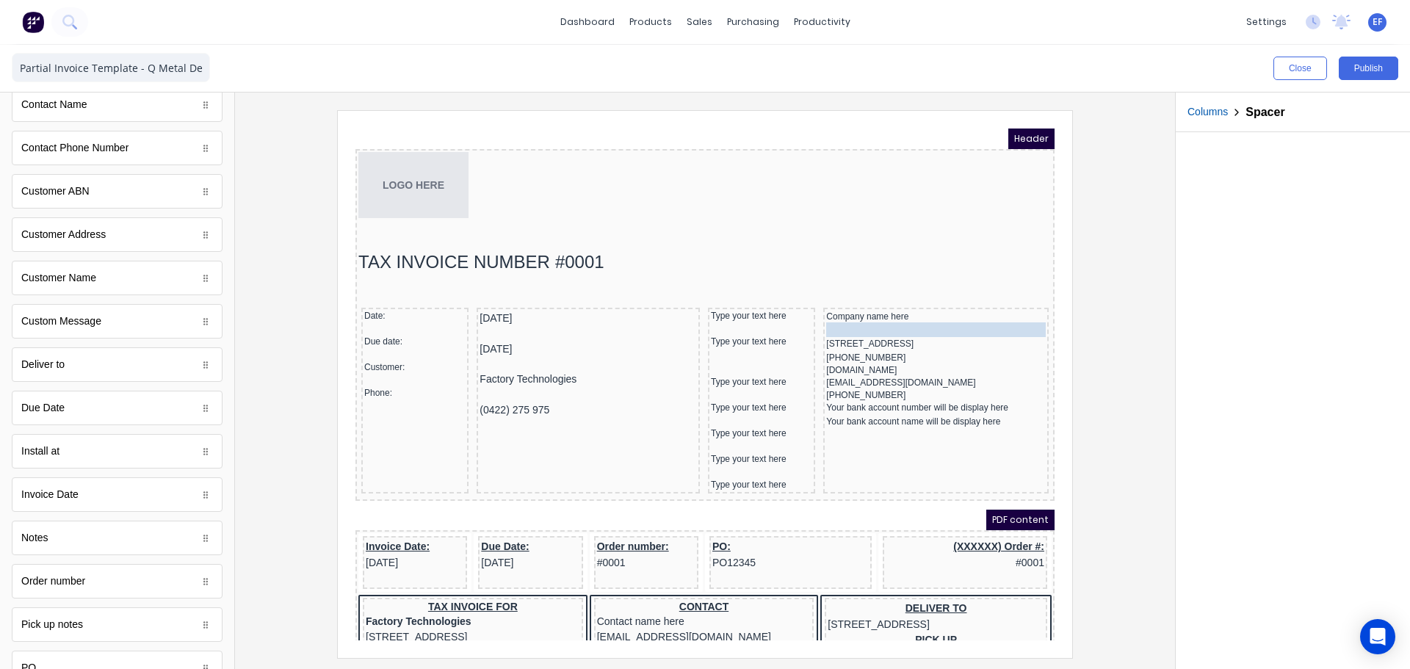
drag, startPoint x: 728, startPoint y: 468, endPoint x: 891, endPoint y: 313, distance: 225.0
click at [965, 289] on rect "button" at bounding box center [968, 285] width 8 height 8
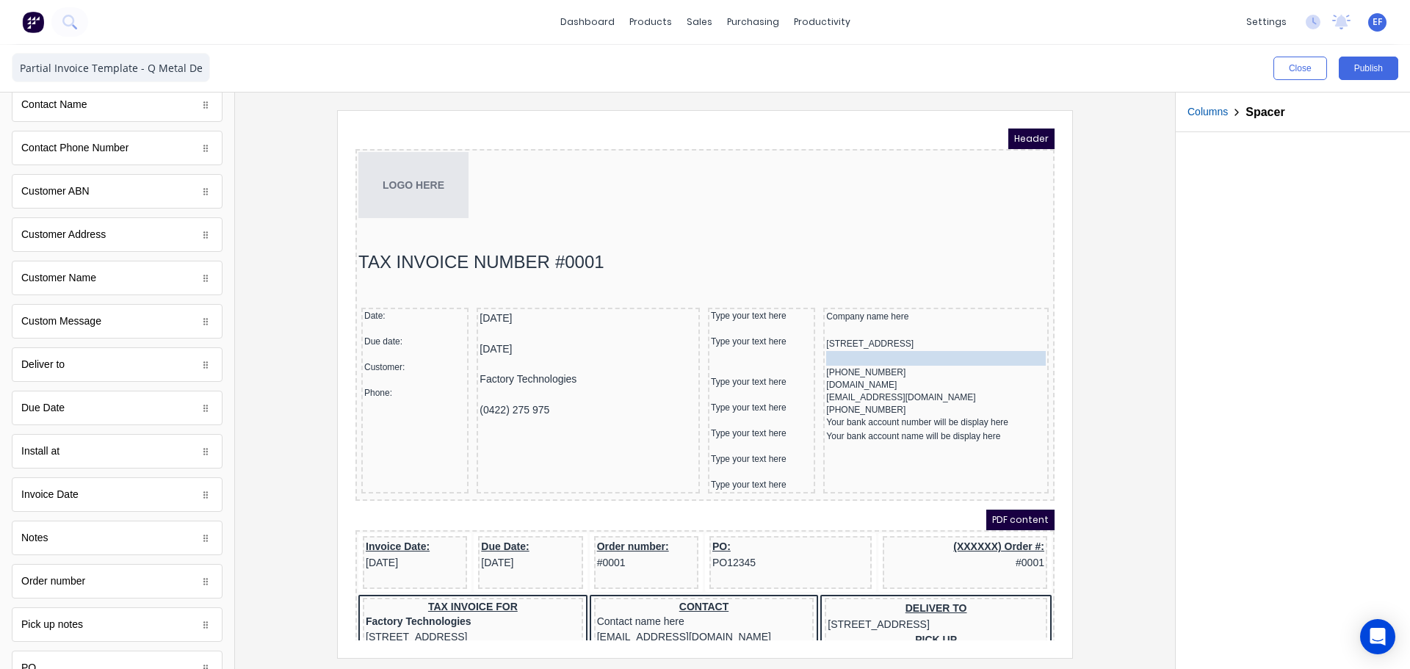
drag, startPoint x: 842, startPoint y: 324, endPoint x: 842, endPoint y: 346, distance: 22.0
click at [964, 324] on icon "button" at bounding box center [966, 322] width 14 height 14
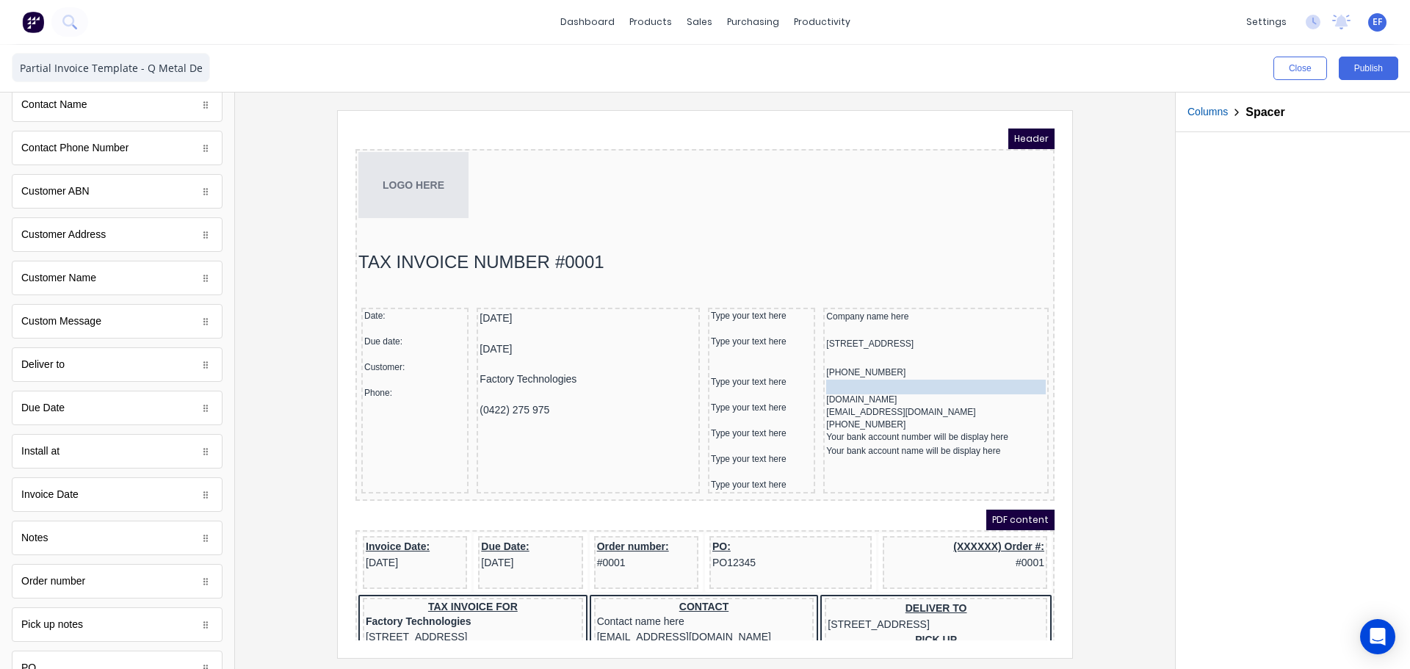
drag, startPoint x: 809, startPoint y: 367, endPoint x: 814, endPoint y: 377, distance: 10.8
click at [971, 355] on icon "button" at bounding box center [966, 351] width 14 height 14
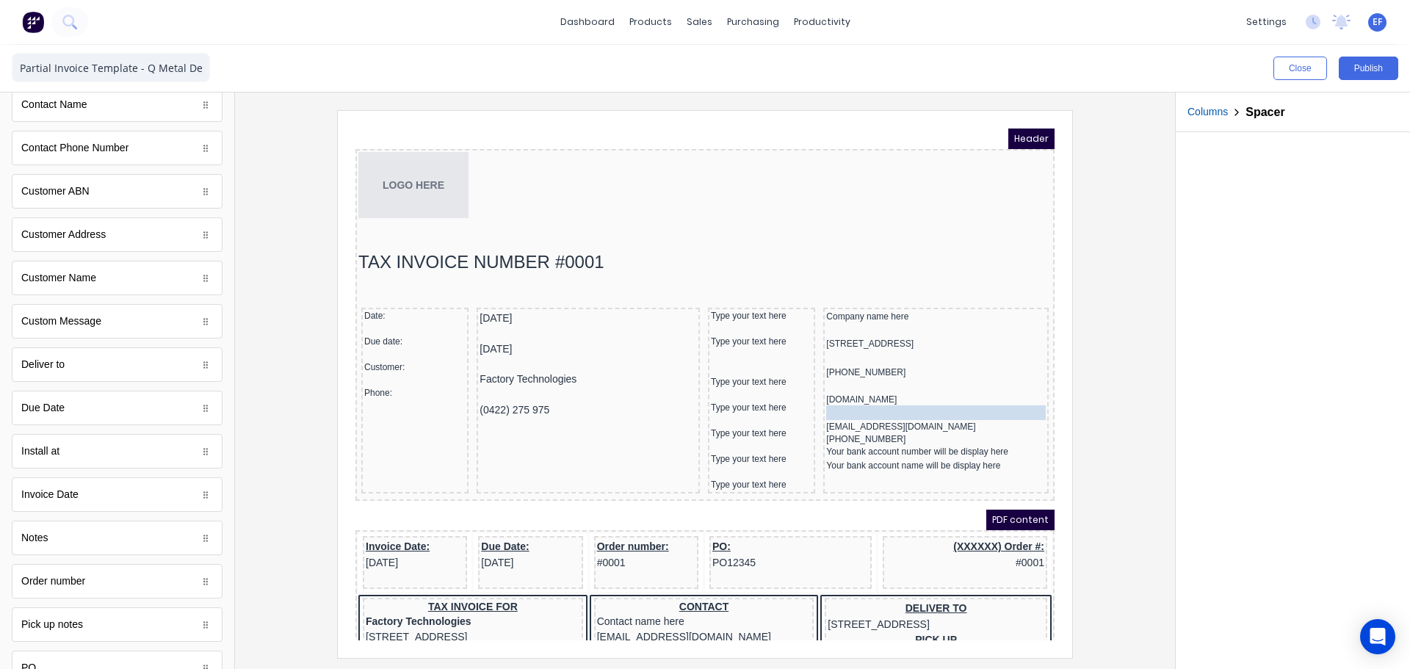
drag, startPoint x: 829, startPoint y: 391, endPoint x: 828, endPoint y: 405, distance: 13.3
click at [961, 378] on icon "button" at bounding box center [966, 376] width 14 height 14
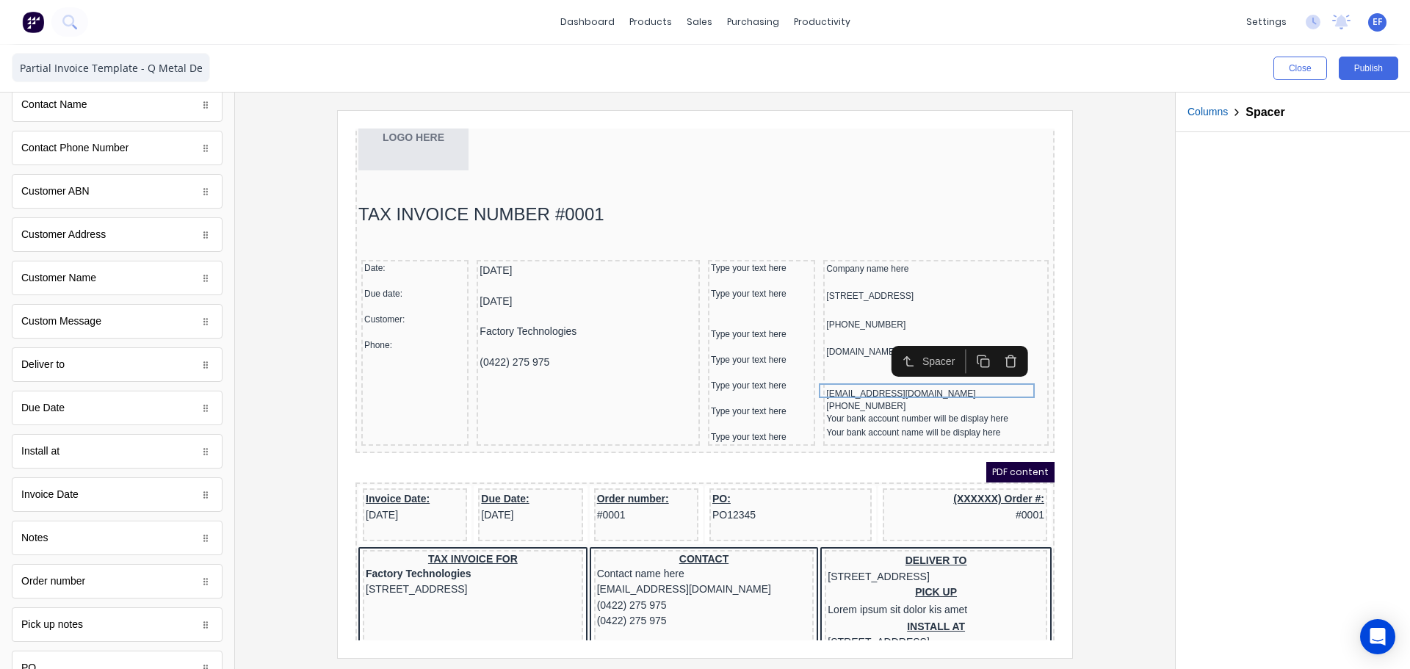
scroll to position [73, 0]
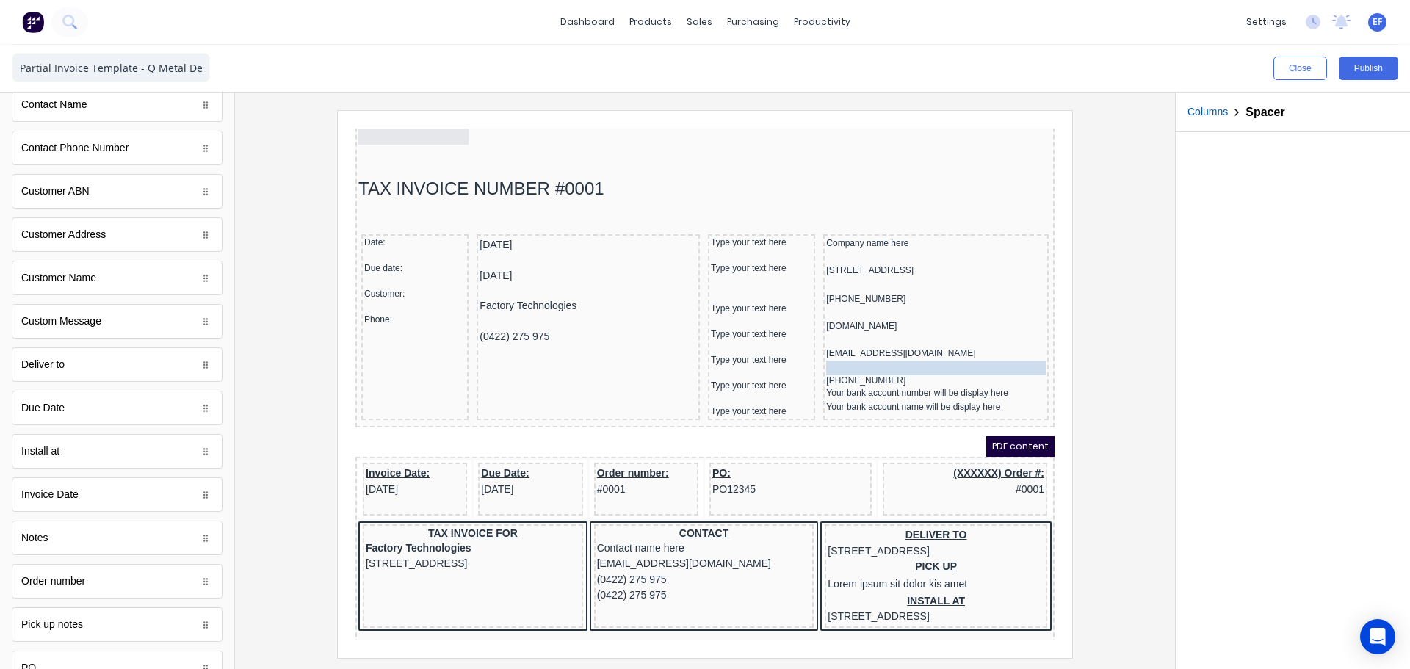
drag, startPoint x: 844, startPoint y: 349, endPoint x: 842, endPoint y: 364, distance: 15.6
click at [968, 336] on icon "button" at bounding box center [966, 332] width 14 height 14
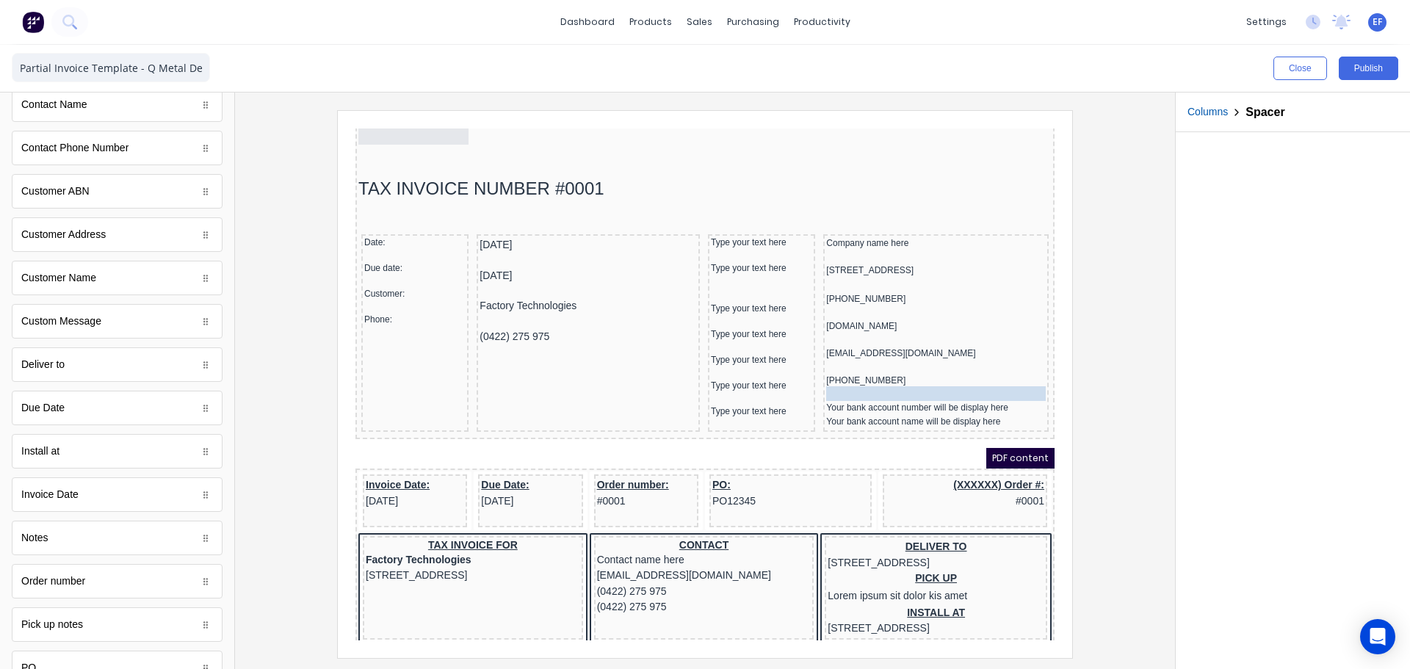
drag, startPoint x: 841, startPoint y: 375, endPoint x: 840, endPoint y: 387, distance: 12.5
click at [1078, 331] on div at bounding box center [705, 383] width 917 height 547
click at [729, 231] on div at bounding box center [743, 238] width 101 height 15
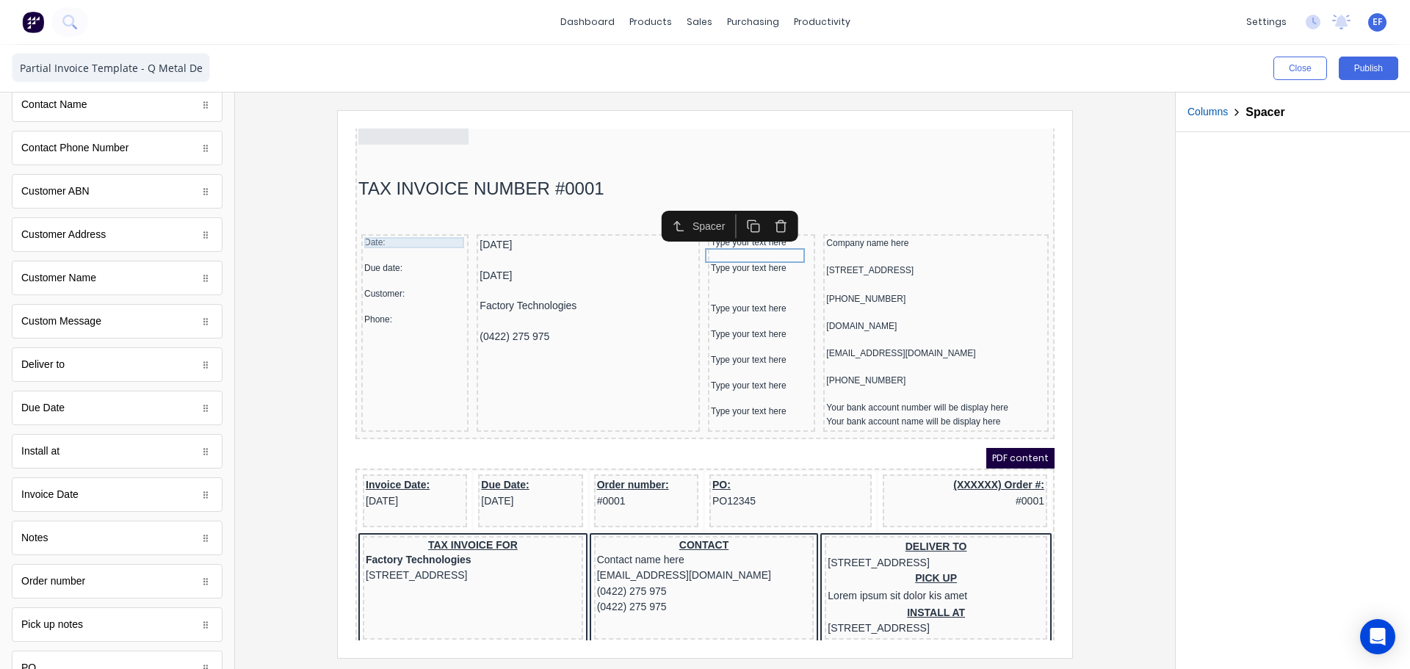
click at [368, 226] on div "Date:" at bounding box center [397, 225] width 101 height 11
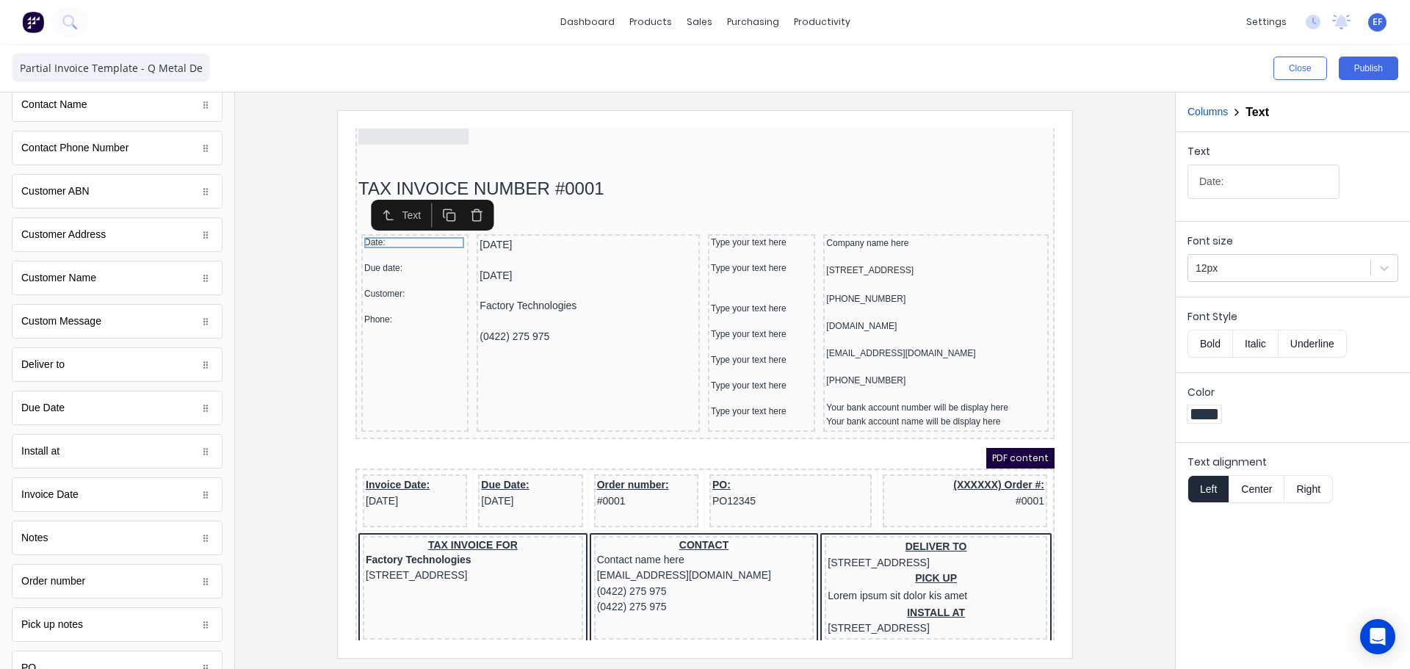
drag, startPoint x: 1196, startPoint y: 342, endPoint x: 1183, endPoint y: 346, distance: 13.0
click at [1194, 344] on button "Bold" at bounding box center [1210, 344] width 45 height 28
click at [383, 256] on div "Due date:" at bounding box center [397, 250] width 101 height 11
click at [1206, 343] on button "Bold" at bounding box center [1210, 344] width 45 height 28
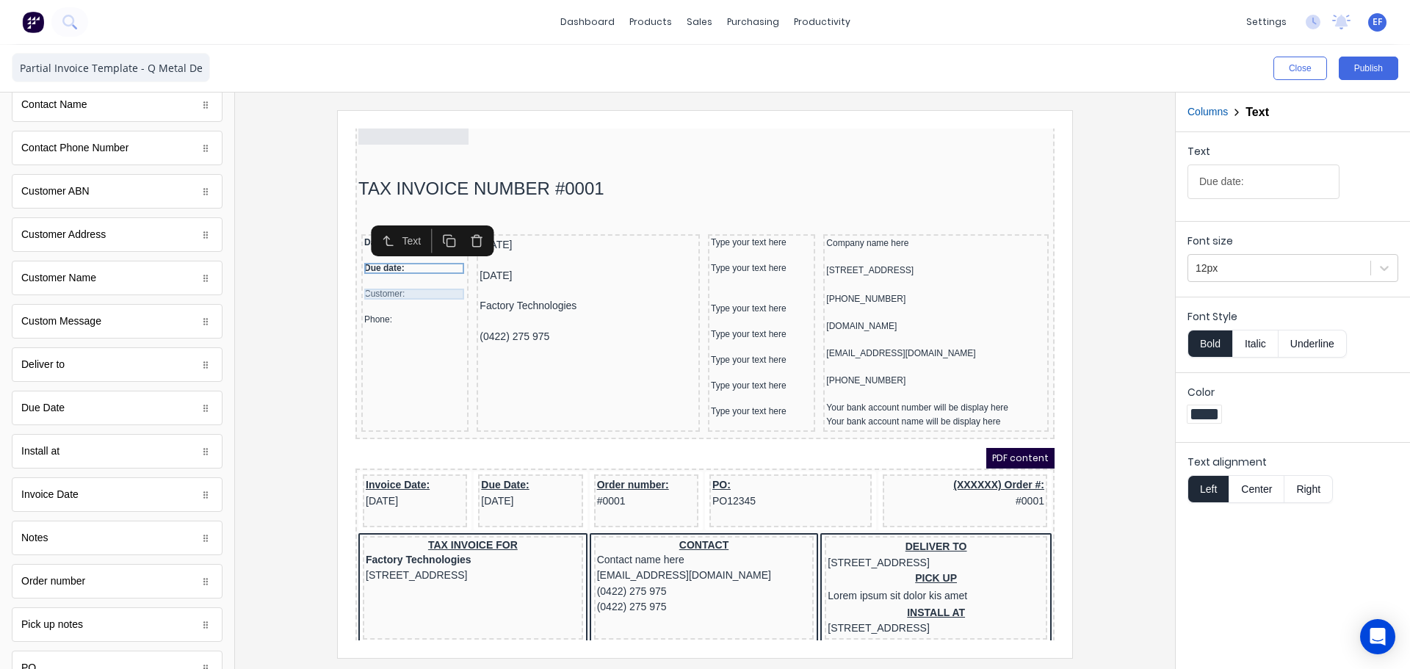
click at [399, 275] on div "Customer:" at bounding box center [397, 276] width 101 height 11
click at [1205, 344] on button "Bold" at bounding box center [1210, 344] width 45 height 28
click at [709, 231] on div at bounding box center [743, 238] width 101 height 15
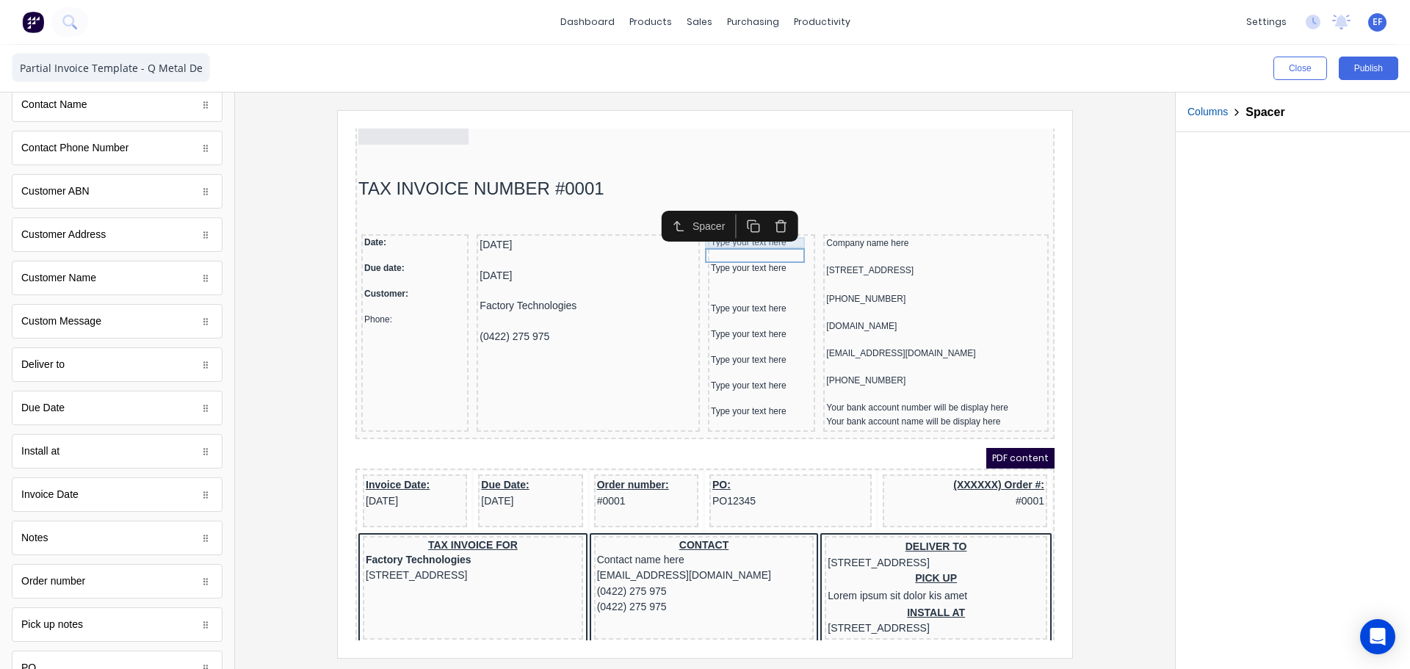
click at [715, 225] on div "Type your text here" at bounding box center [743, 225] width 101 height 11
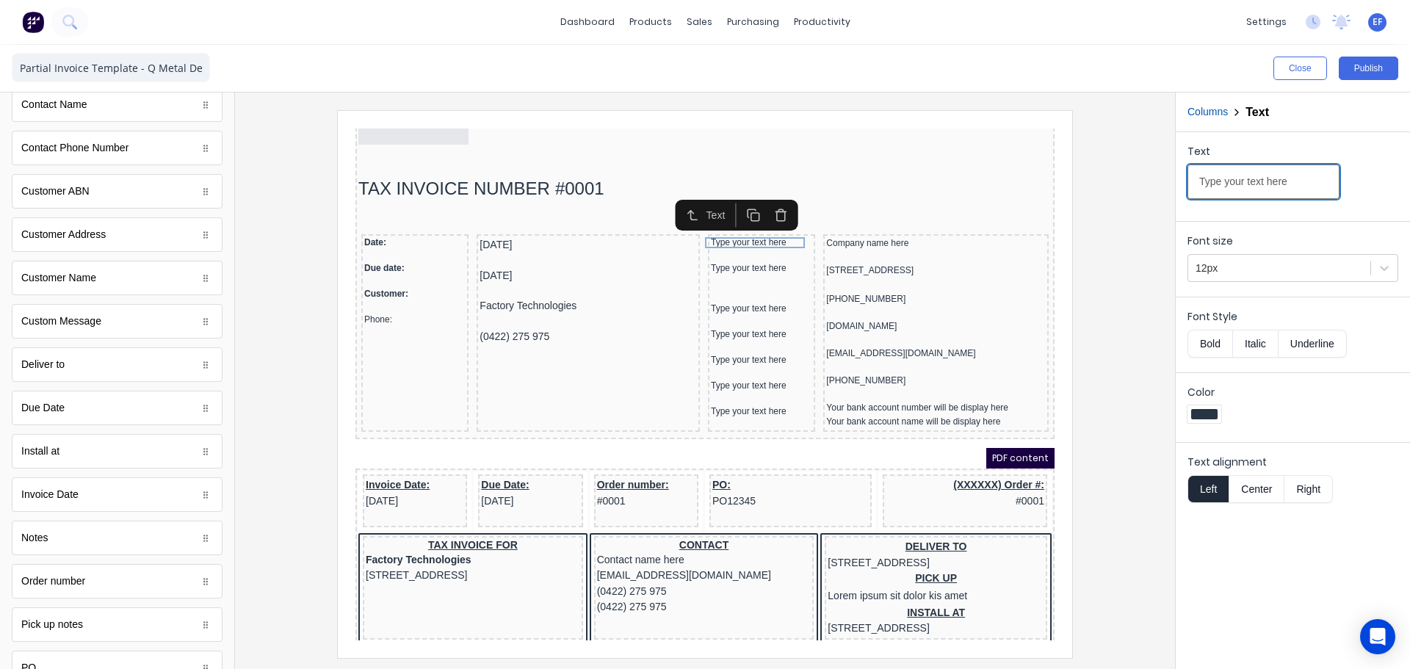
drag, startPoint x: 1304, startPoint y: 186, endPoint x: 1125, endPoint y: 191, distance: 179.3
click at [1125, 191] on div "Close Publish Components standard fields Accounting number Accounting number Ba…" at bounding box center [705, 357] width 1410 height 624
type input "Vendor:"
click at [1206, 339] on button "Bold" at bounding box center [1210, 344] width 45 height 28
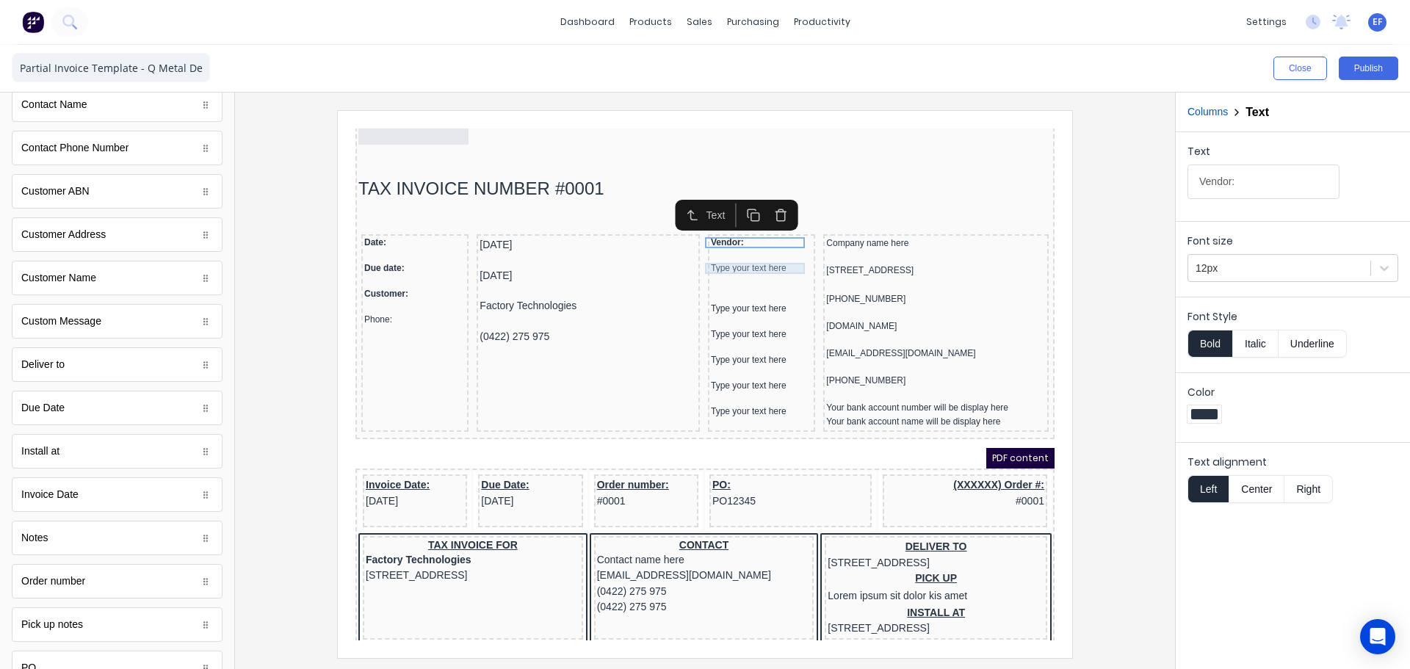
click at [725, 255] on div "Type your text here" at bounding box center [743, 250] width 101 height 11
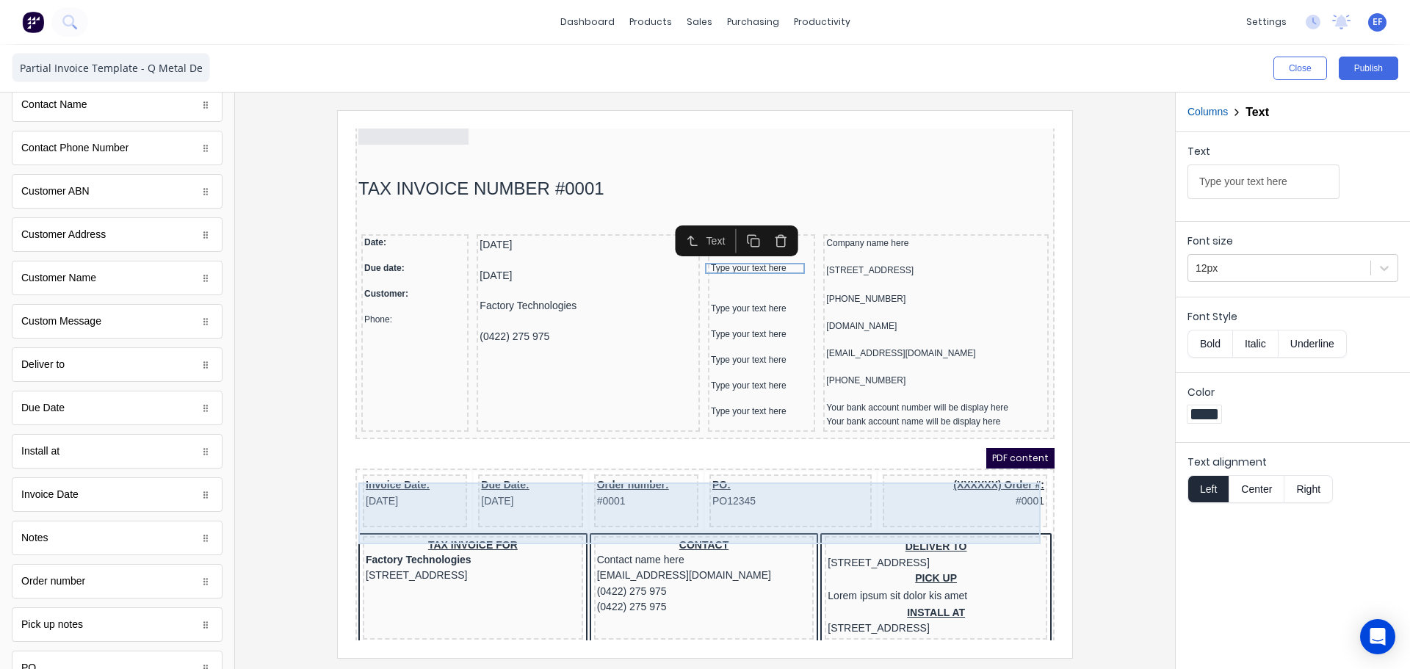
click at [993, 516] on div "Invoice Date: 29/10/2024 Due Date: 29/10/2024 Order number: #0001 PO: PO12345 (…" at bounding box center [687, 485] width 693 height 62
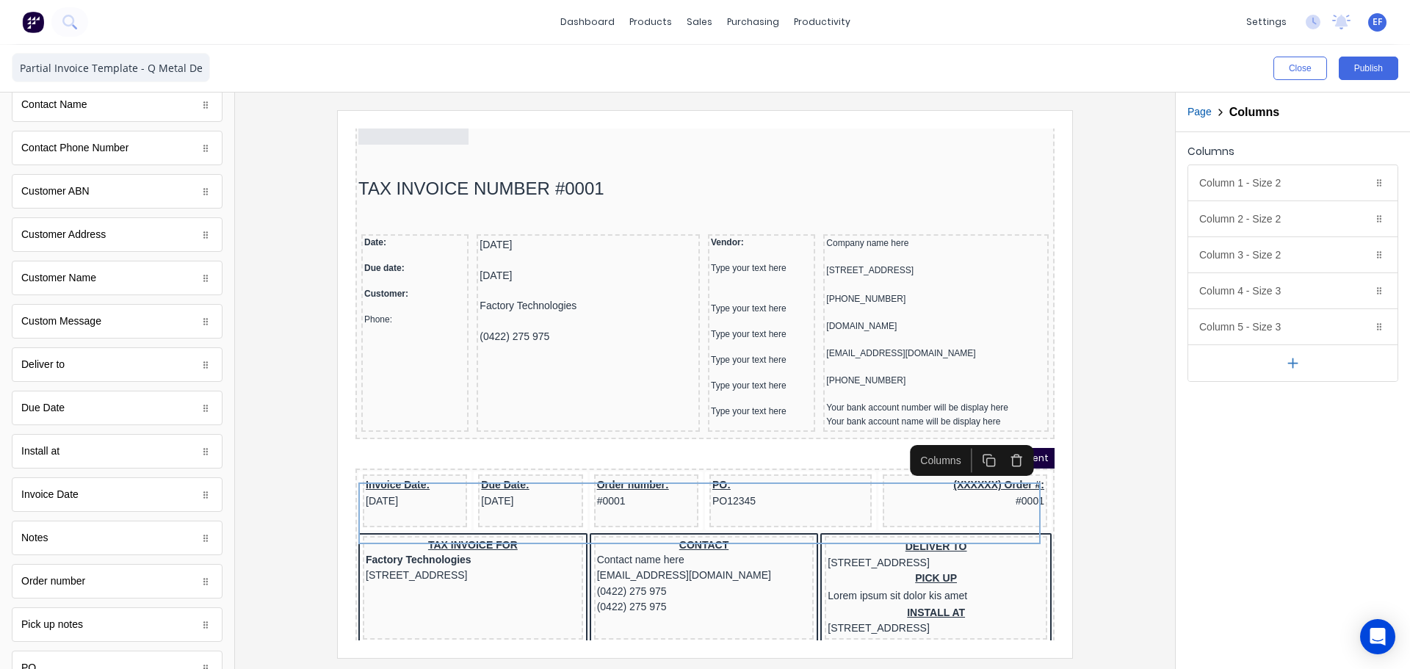
click at [1000, 441] on icon "button" at bounding box center [999, 443] width 14 height 14
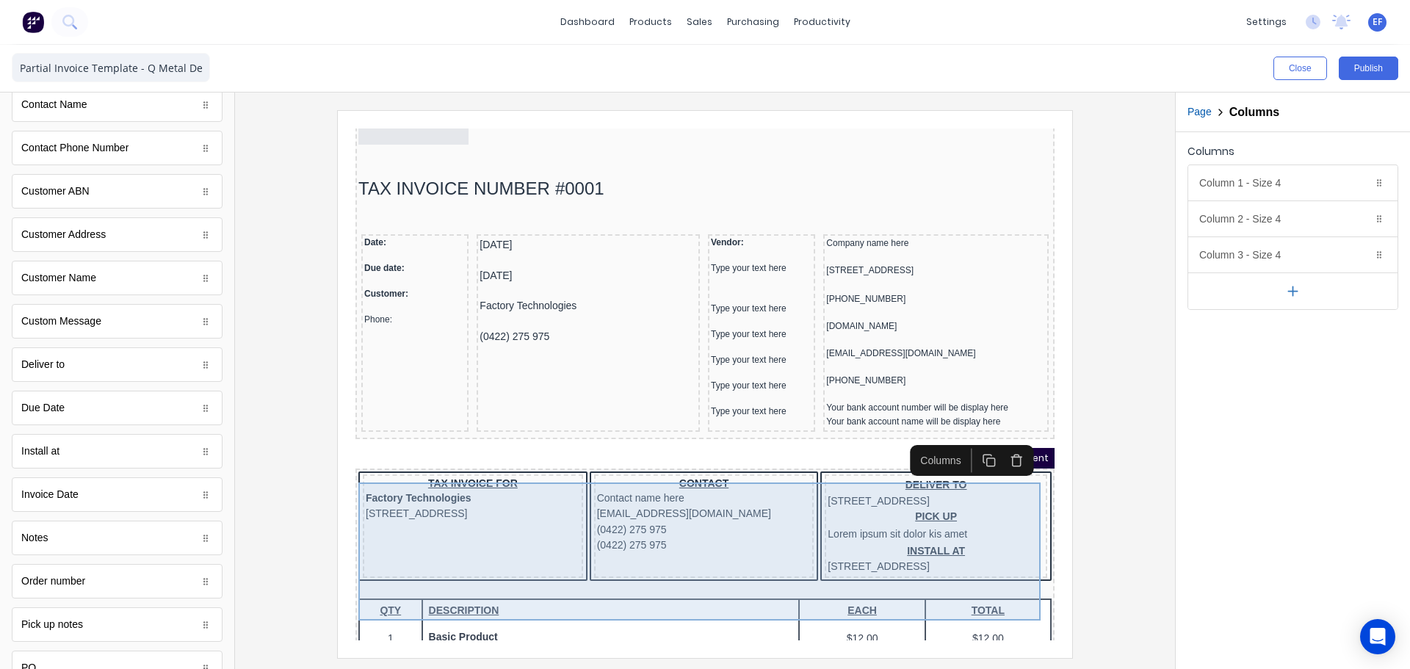
click at [797, 554] on div "TAX INVOICE FOR Factory Technologies 234 Beach Road Gold Coast, Queensland, Aus…" at bounding box center [687, 510] width 693 height 112
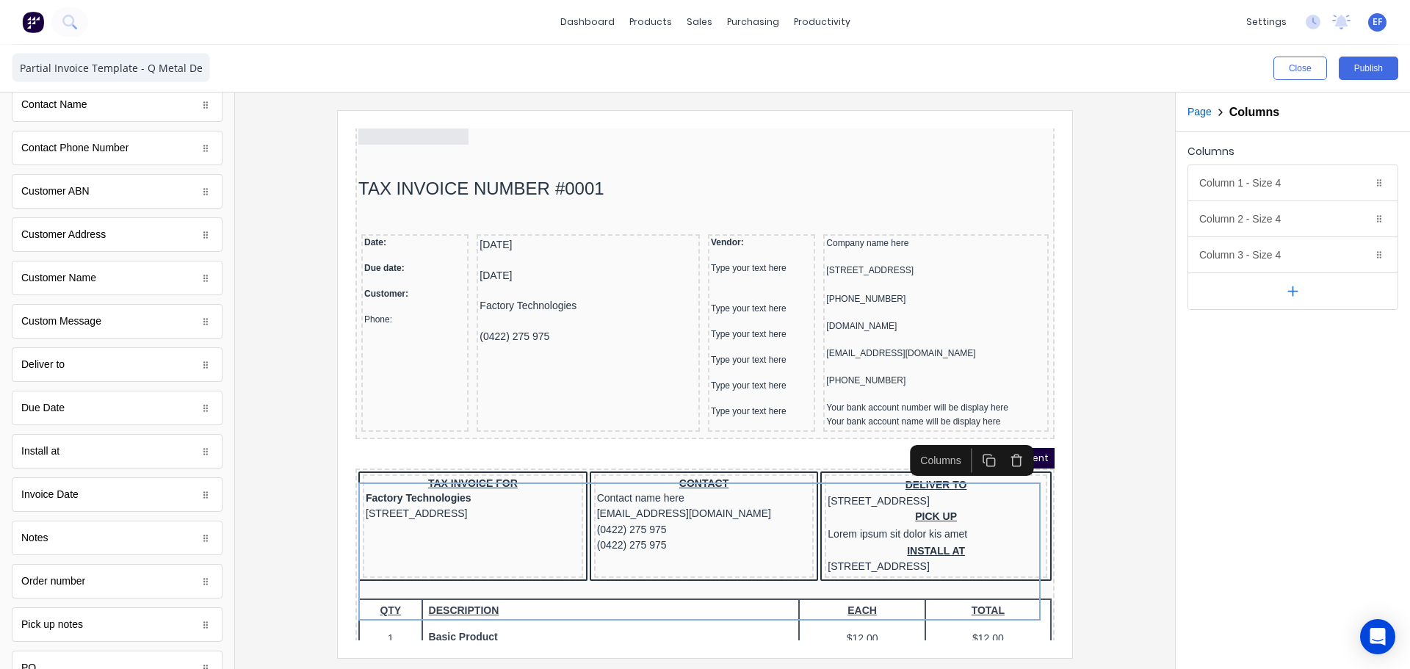
click at [995, 448] on icon "button" at bounding box center [999, 443] width 8 height 9
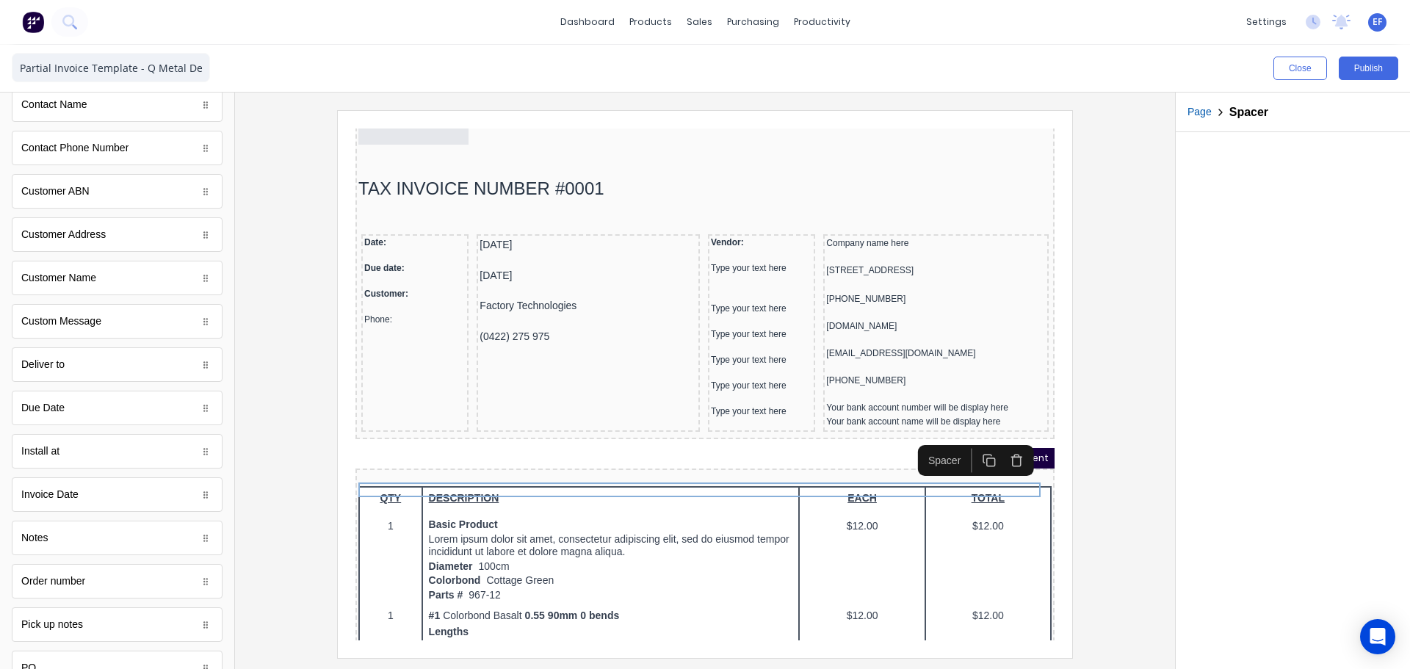
click at [999, 442] on icon "button" at bounding box center [999, 443] width 14 height 14
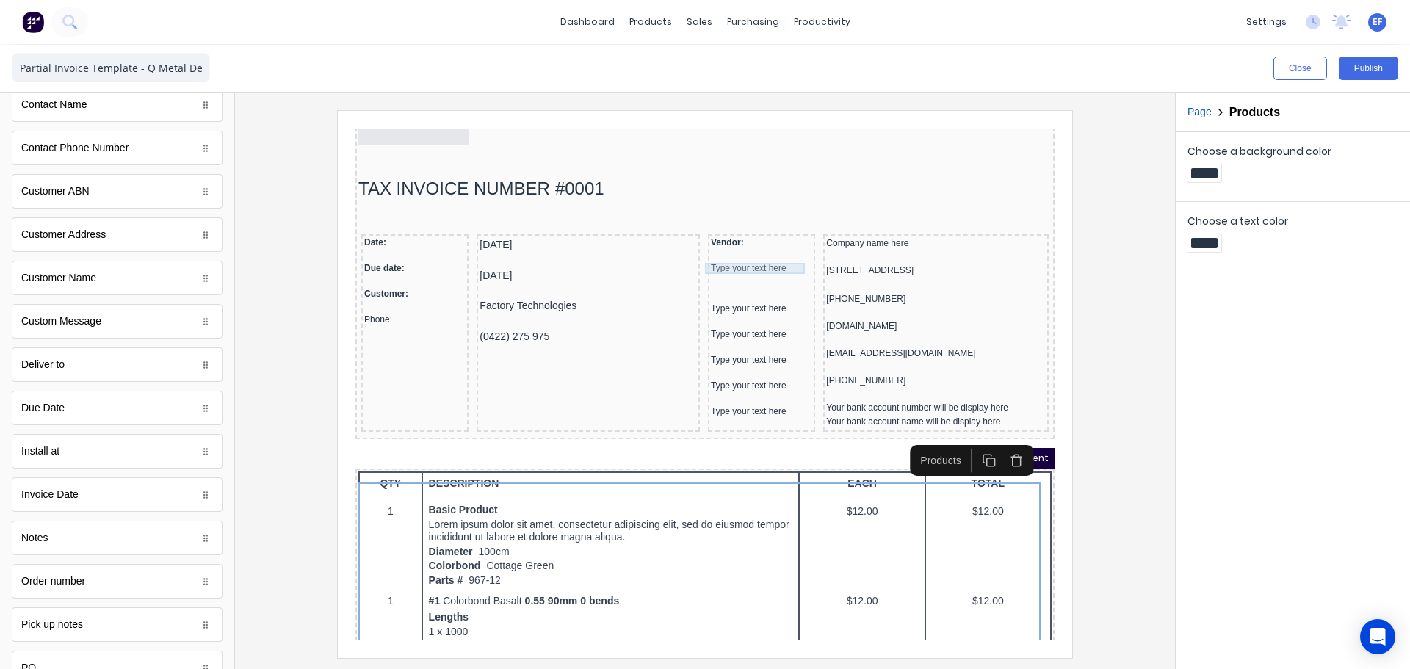
click at [729, 245] on div "Type your text here" at bounding box center [743, 250] width 101 height 11
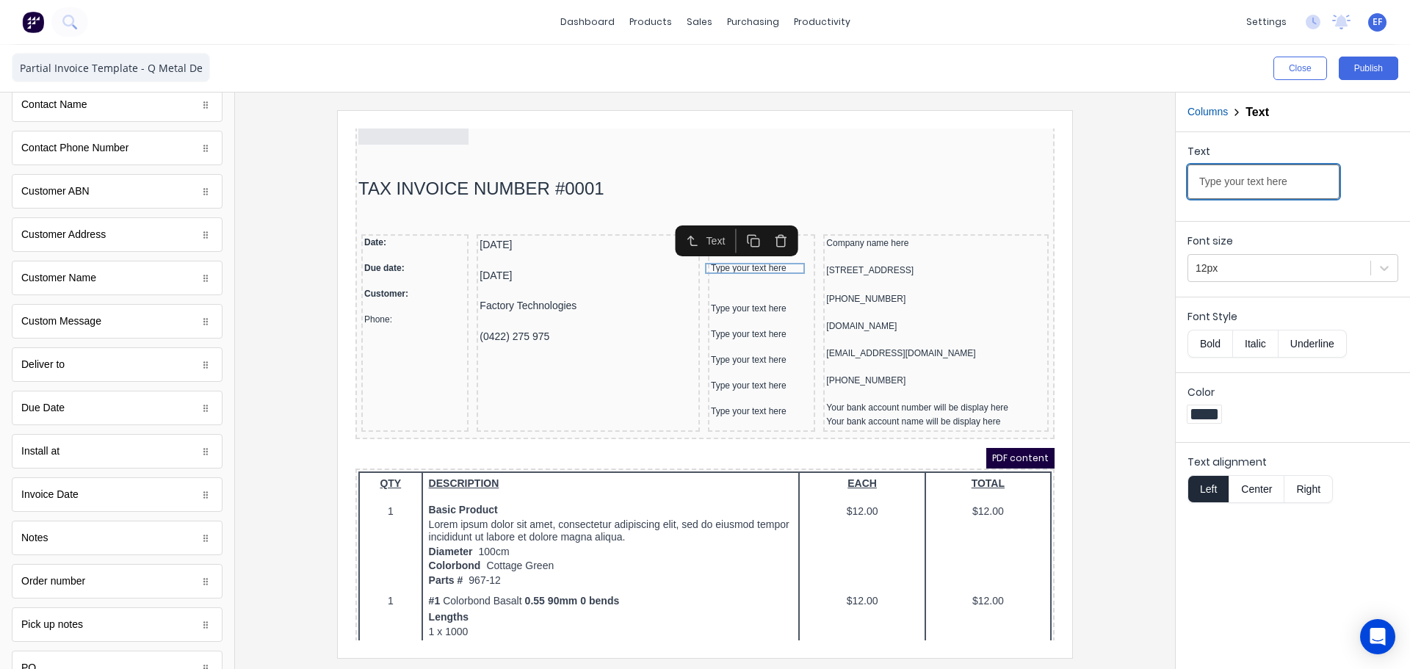
drag, startPoint x: 1183, startPoint y: 192, endPoint x: 1110, endPoint y: 192, distance: 73.5
click at [1110, 192] on div "Close Publish Components standard fields Accounting number Accounting number Ba…" at bounding box center [705, 357] width 1410 height 624
type input "Address:"
click at [711, 295] on div "Type your text here" at bounding box center [743, 291] width 101 height 11
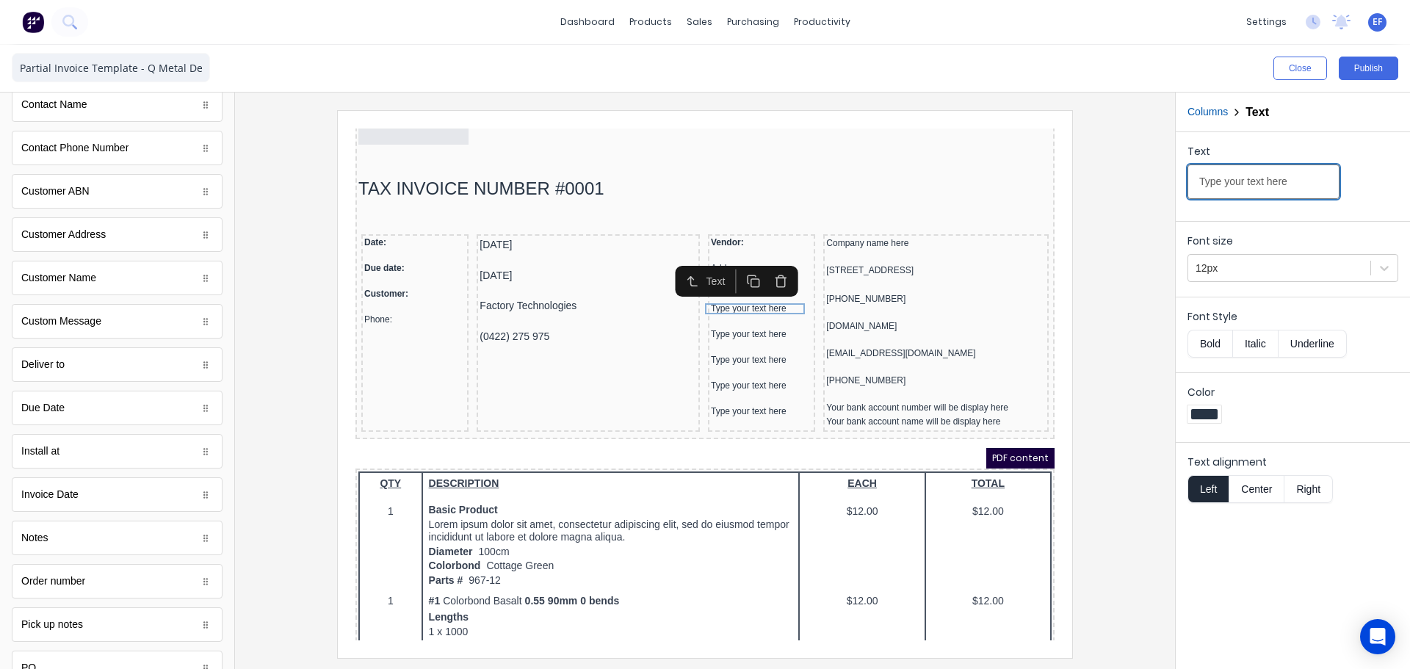
drag, startPoint x: 1298, startPoint y: 187, endPoint x: 1124, endPoint y: 199, distance: 174.5
click at [1124, 199] on div "Close Publish Components standard fields Accounting number Accounting number Ba…" at bounding box center [705, 357] width 1410 height 624
type input "Phone:"
click at [709, 316] on div "Type your text here" at bounding box center [743, 316] width 101 height 11
drag, startPoint x: 1298, startPoint y: 187, endPoint x: 1125, endPoint y: 191, distance: 172.7
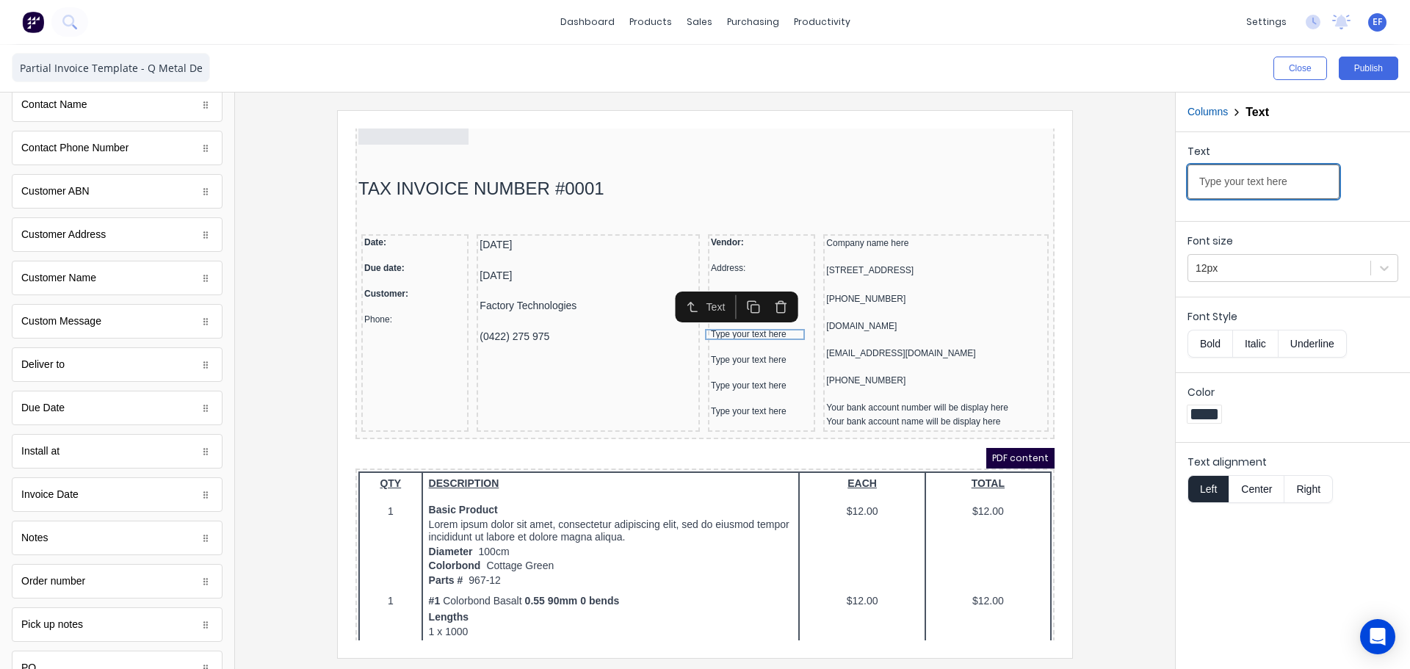
click at [1125, 191] on div "Close Publish Components standard fields Accounting number Accounting number Ba…" at bounding box center [705, 357] width 1410 height 624
paste input "Website:"
type input "Website:"
click at [740, 353] on div at bounding box center [743, 355] width 101 height 15
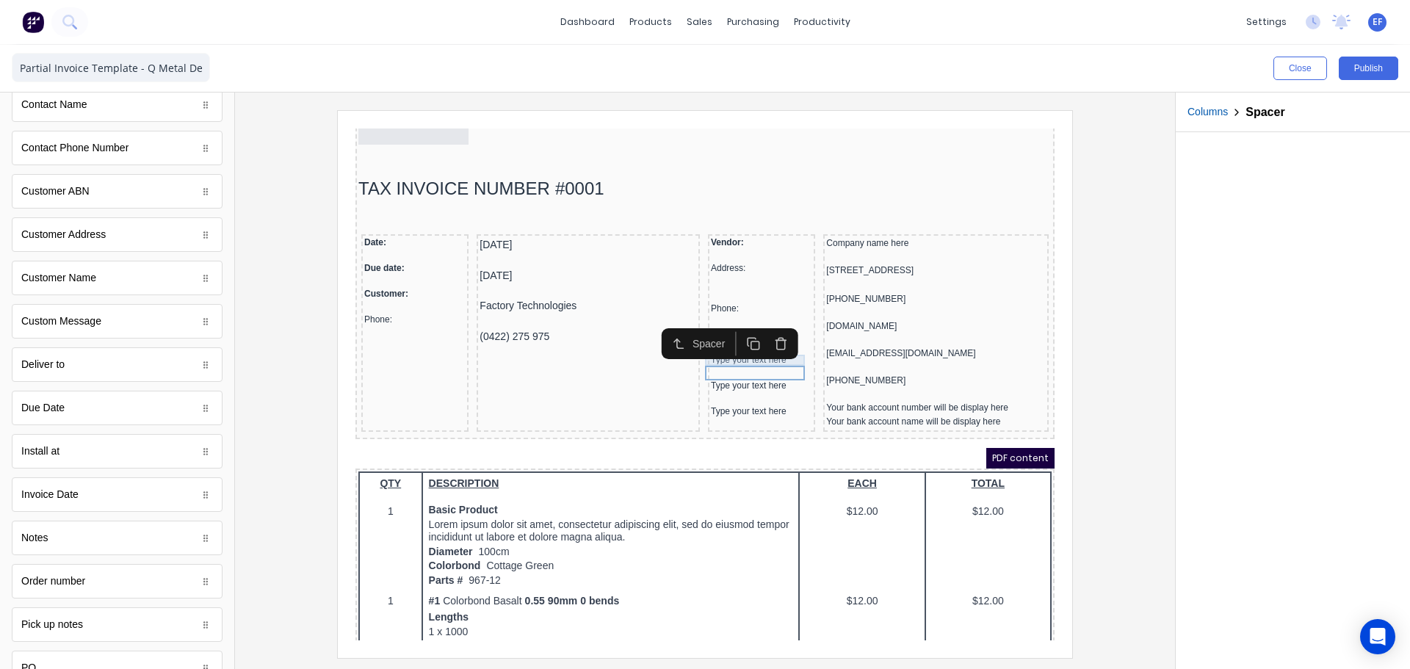
click at [742, 342] on div "Type your text here" at bounding box center [743, 342] width 101 height 11
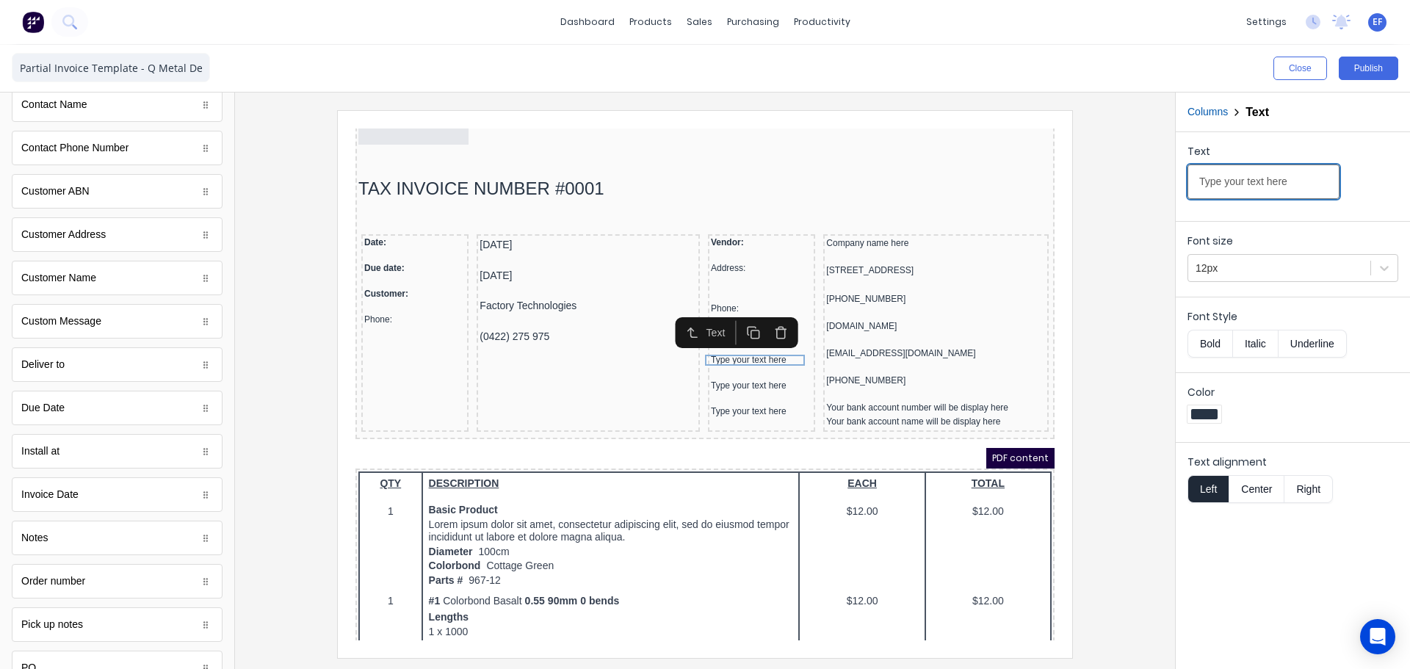
drag, startPoint x: 1307, startPoint y: 178, endPoint x: 1097, endPoint y: 193, distance: 210.6
click at [1097, 193] on div "Close Publish Components standard fields Accounting number Accounting number Ba…" at bounding box center [705, 357] width 1410 height 624
paste input "E-mail:"
type input "E-mail:"
click at [696, 366] on div "Type your text here" at bounding box center [743, 368] width 101 height 11
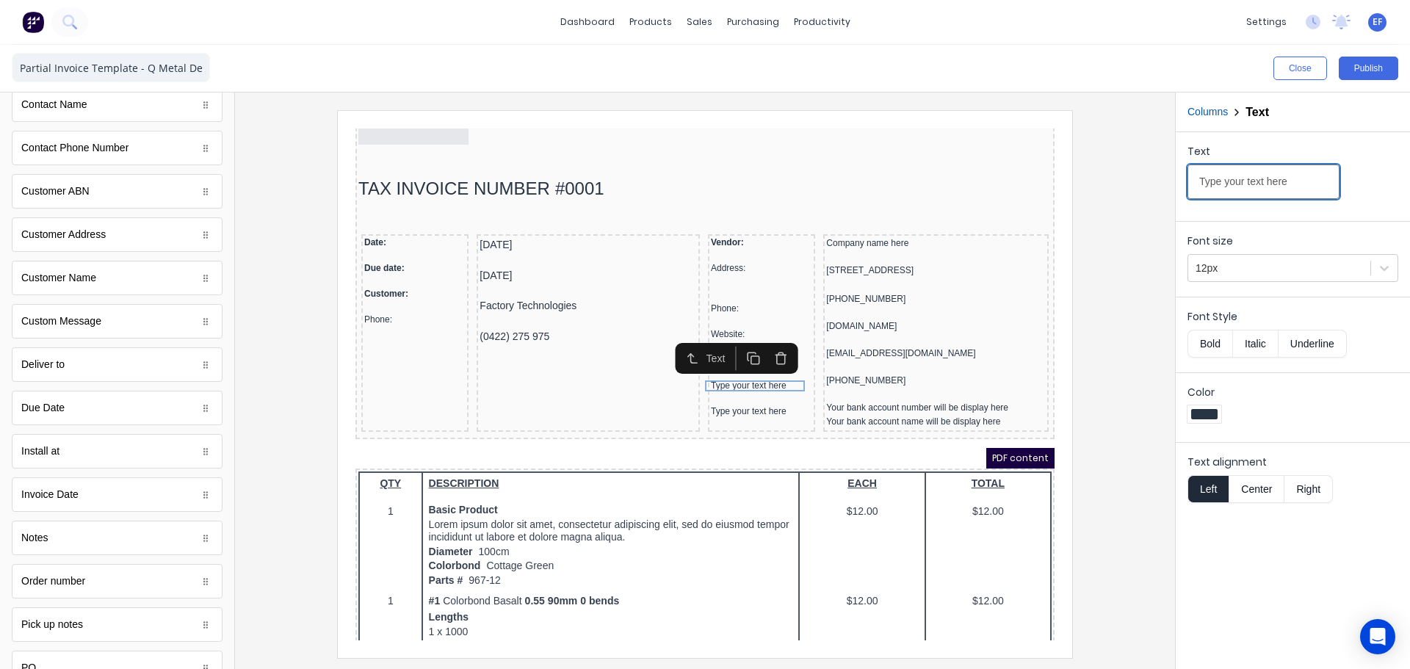
drag, startPoint x: 1299, startPoint y: 186, endPoint x: 1118, endPoint y: 189, distance: 181.4
click at [1119, 189] on div "Close Publish Components standard fields Accounting number Accounting number Ba…" at bounding box center [705, 357] width 1410 height 624
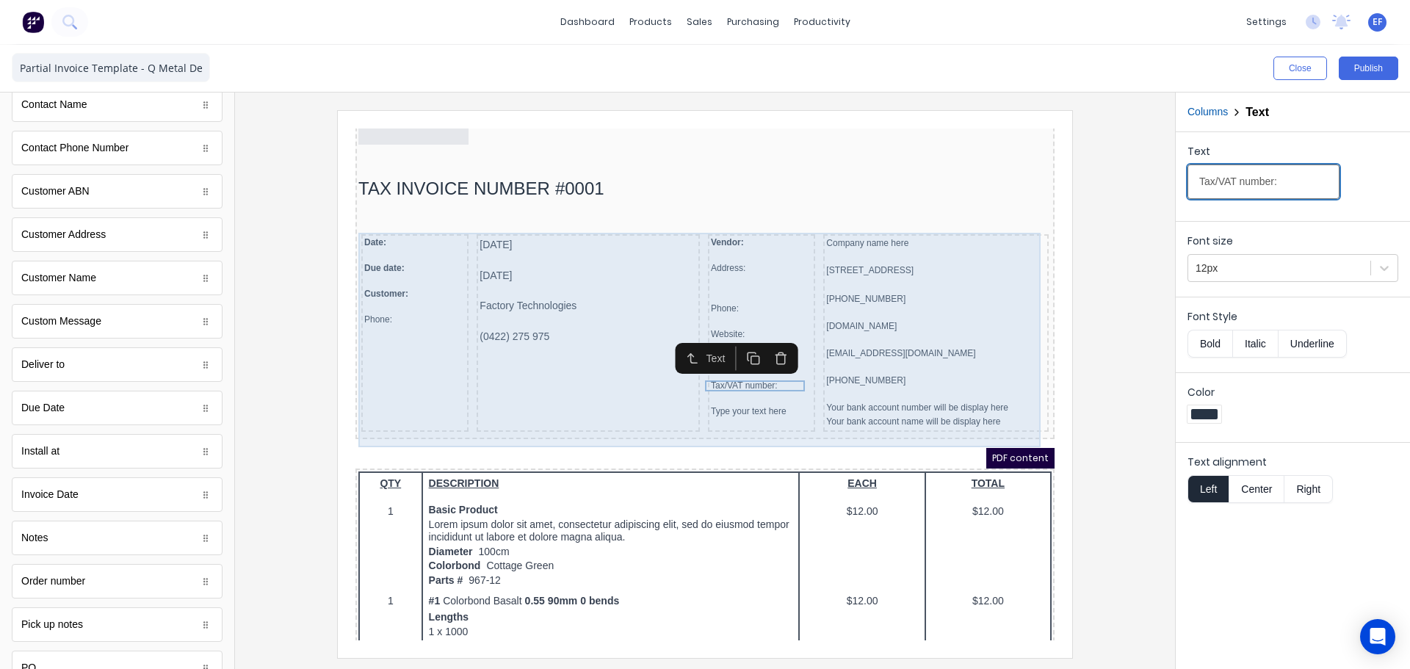
type input "Tax/VAT number:"
click at [712, 400] on div "Vendor: Address: Phone: Website: E-mail: Tax/VAT number: Type your text here" at bounding box center [743, 316] width 107 height 198
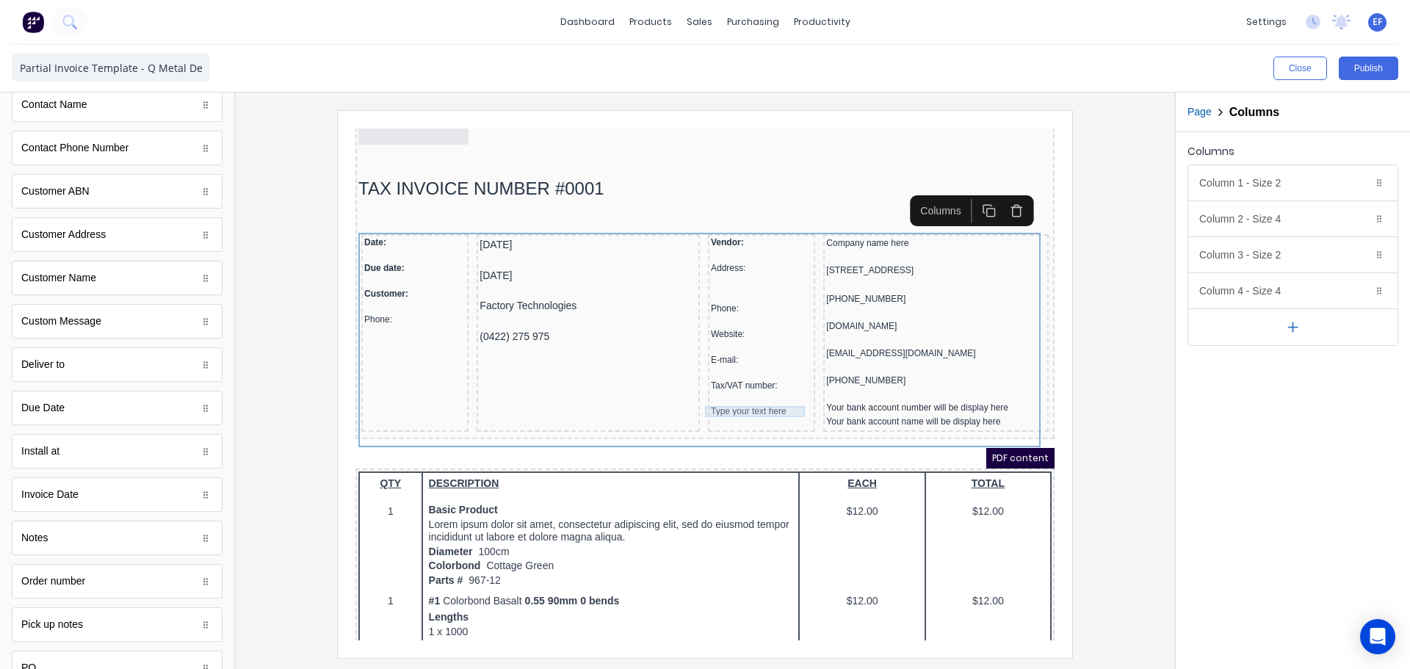
click at [715, 393] on div "Type your text here" at bounding box center [743, 394] width 101 height 11
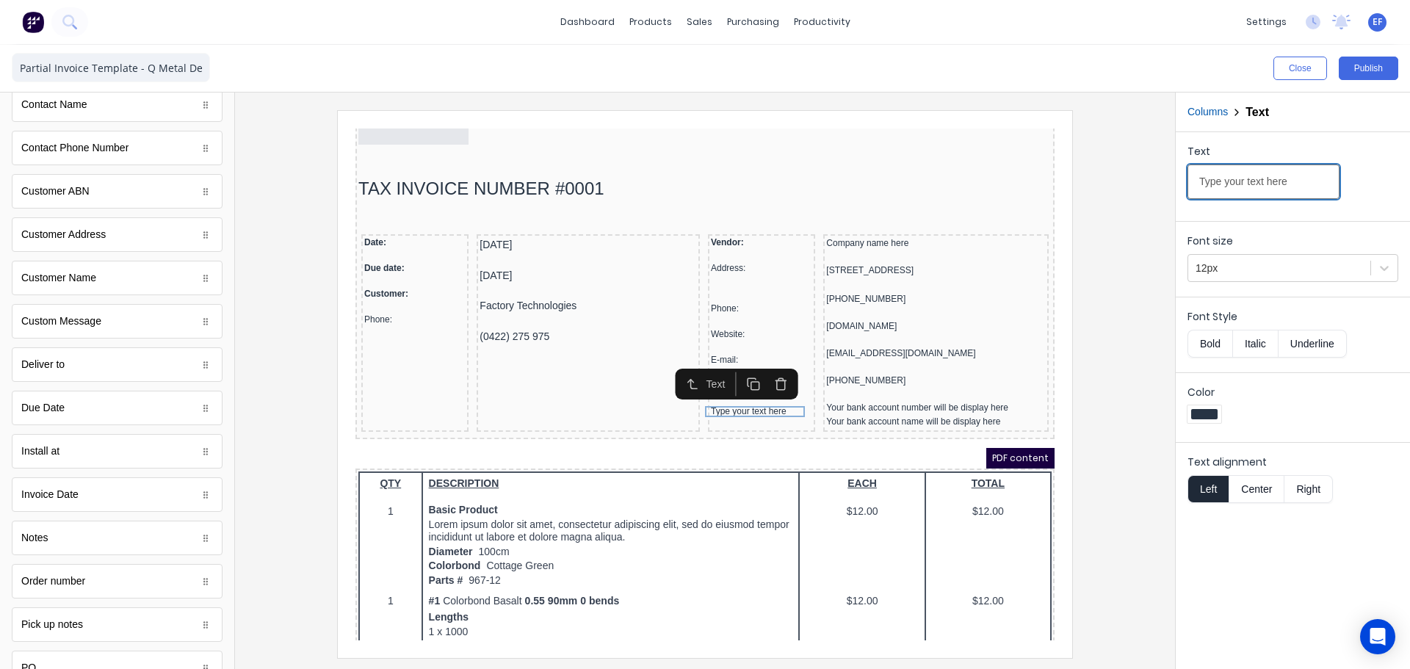
drag, startPoint x: 1299, startPoint y: 178, endPoint x: 1184, endPoint y: 187, distance: 114.9
click at [1184, 187] on div "Text Type your text here" at bounding box center [1293, 173] width 234 height 83
type input "Payment details:"
click at [1103, 389] on div at bounding box center [705, 383] width 917 height 547
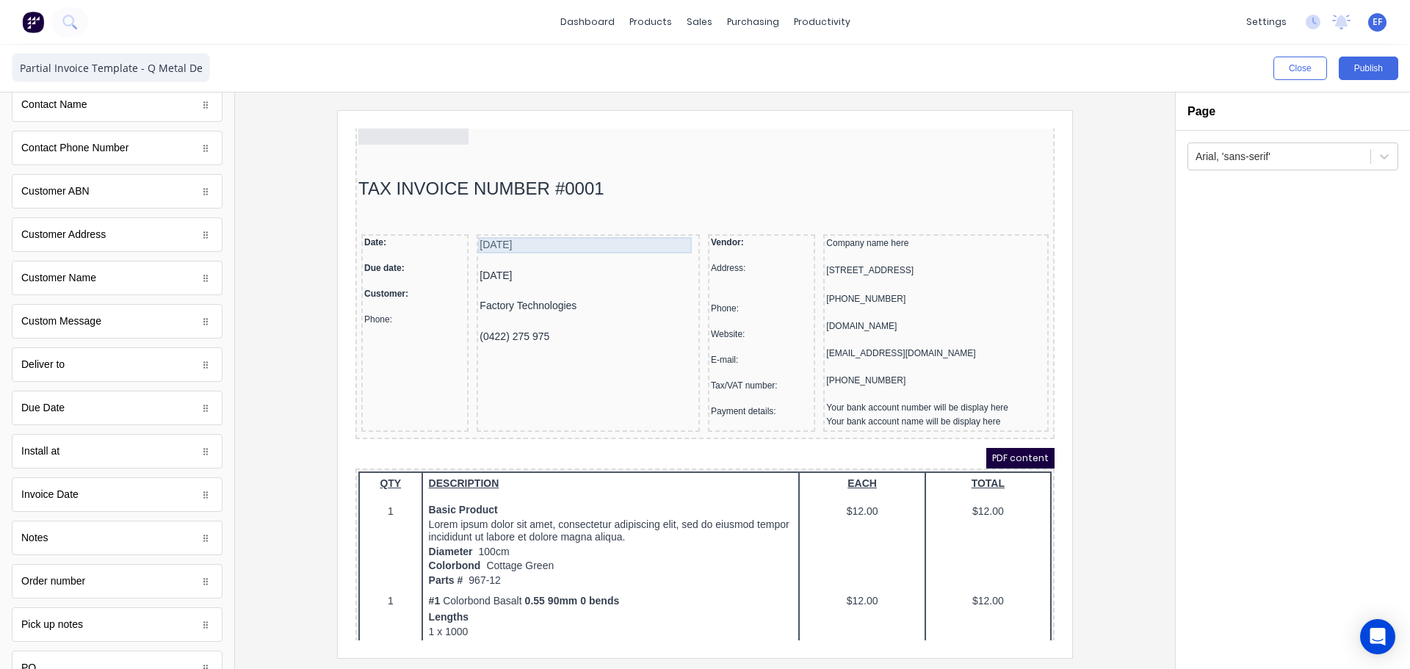
click at [462, 228] on div "[DATE]" at bounding box center [570, 228] width 217 height 16
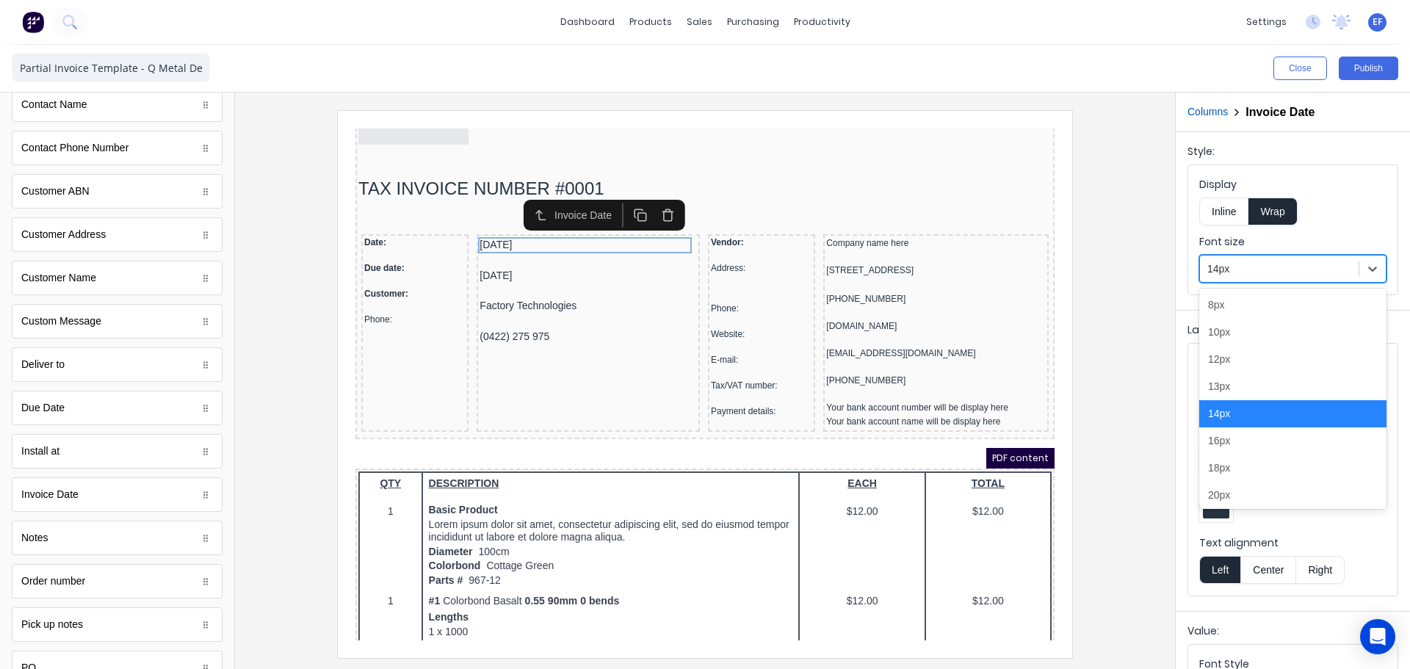
click at [1235, 272] on div at bounding box center [1280, 269] width 144 height 18
click at [1240, 362] on div "12px" at bounding box center [1292, 359] width 187 height 27
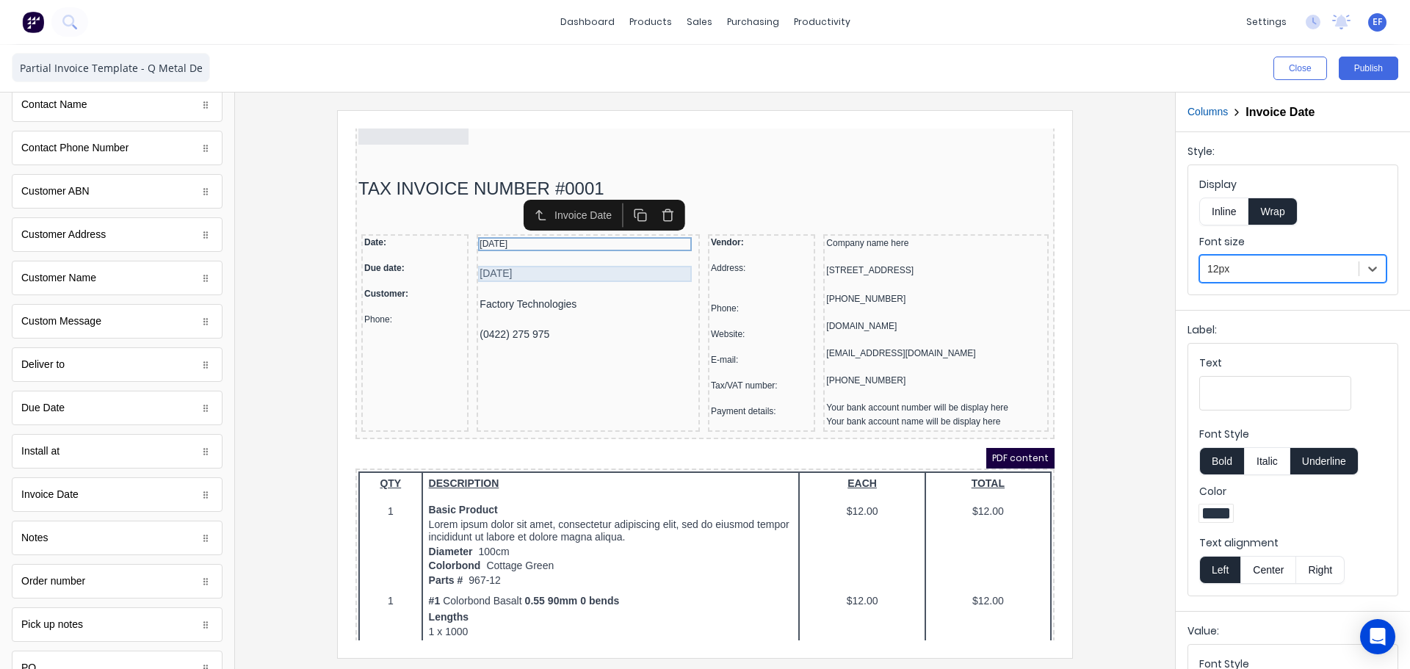
click at [497, 259] on div "[DATE]" at bounding box center [570, 256] width 217 height 16
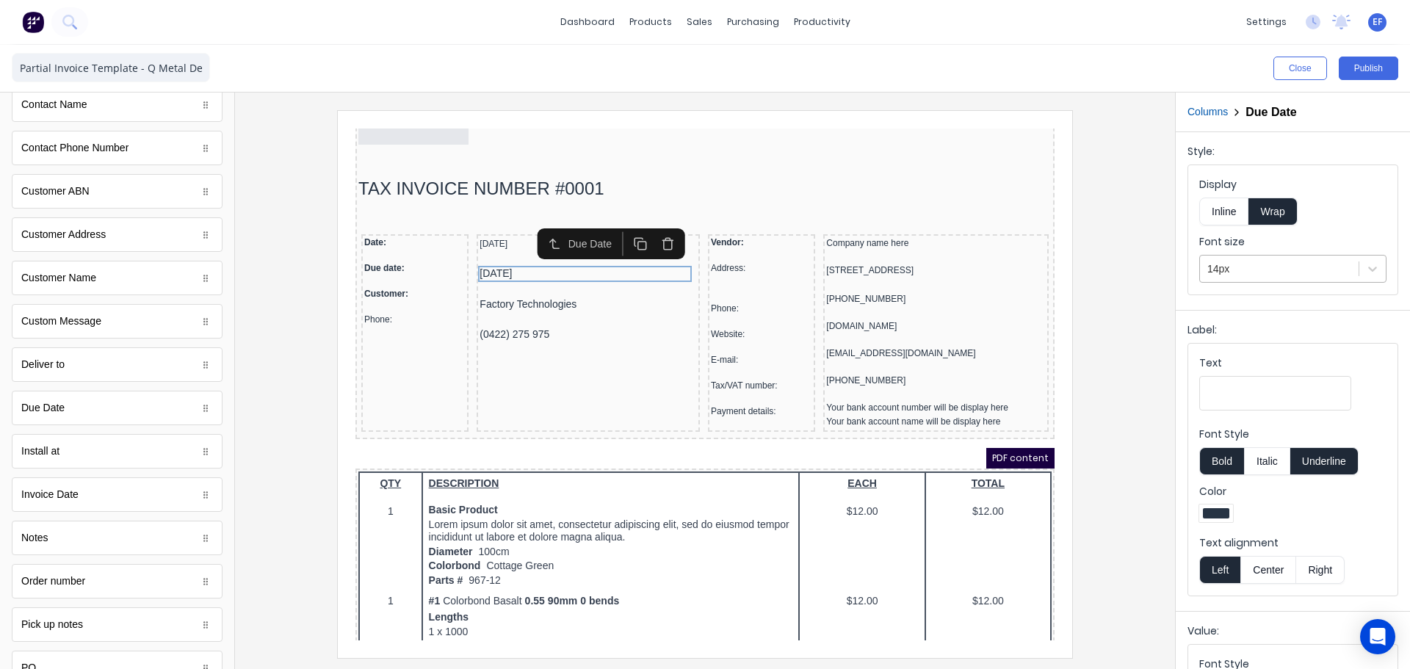
click at [1245, 261] on div at bounding box center [1280, 269] width 144 height 18
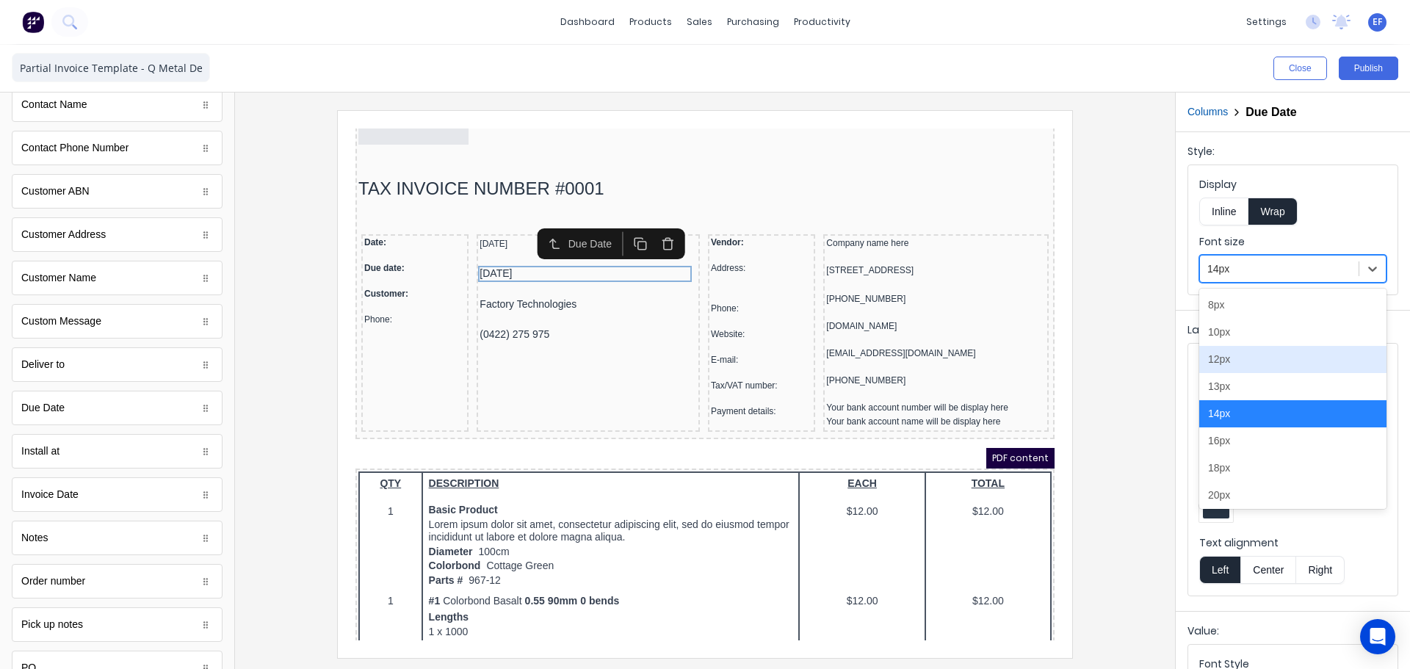
click at [1231, 369] on div "12px" at bounding box center [1292, 359] width 187 height 27
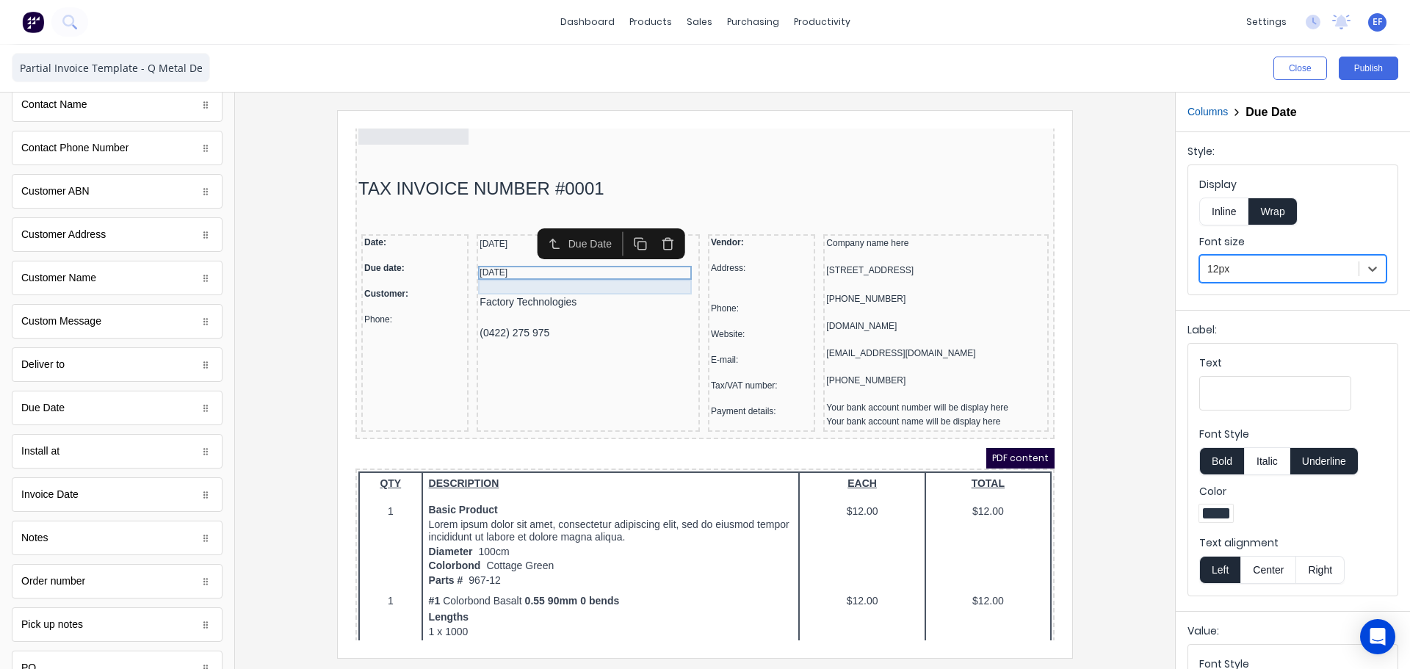
click at [574, 273] on div at bounding box center [570, 269] width 217 height 15
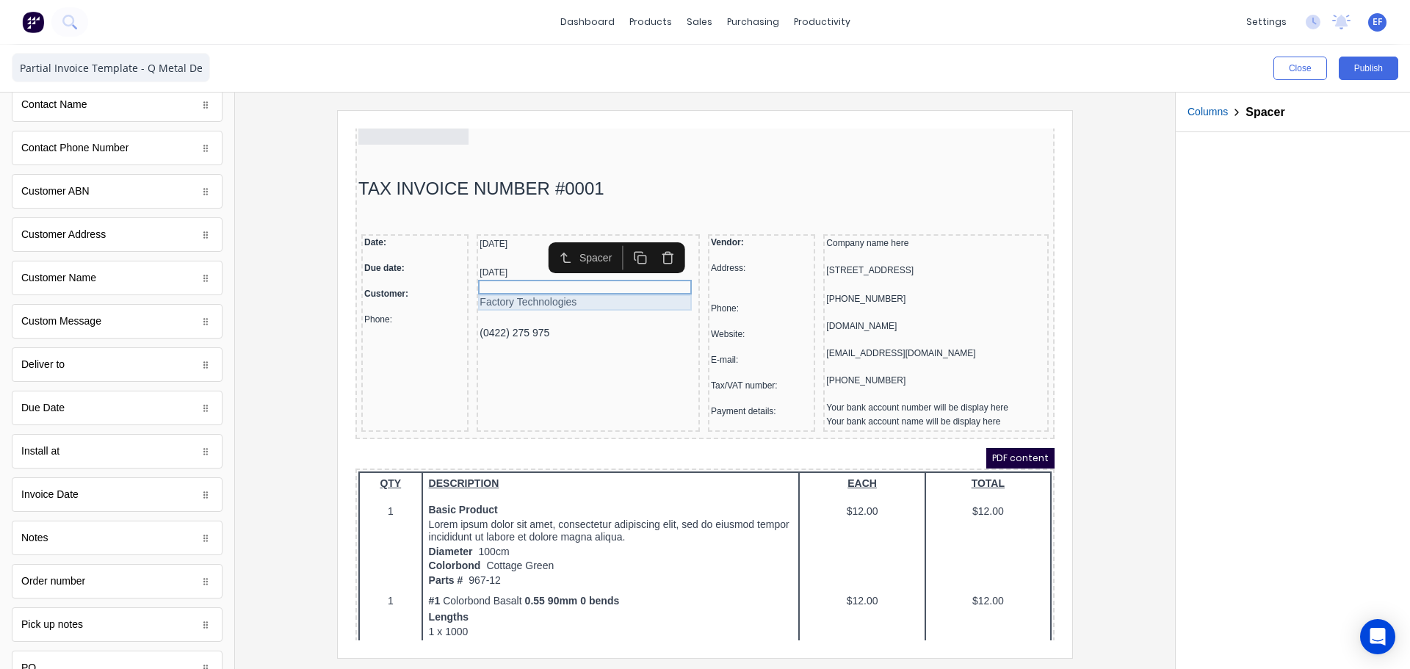
click at [572, 282] on div "Factory Technologies" at bounding box center [570, 285] width 217 height 16
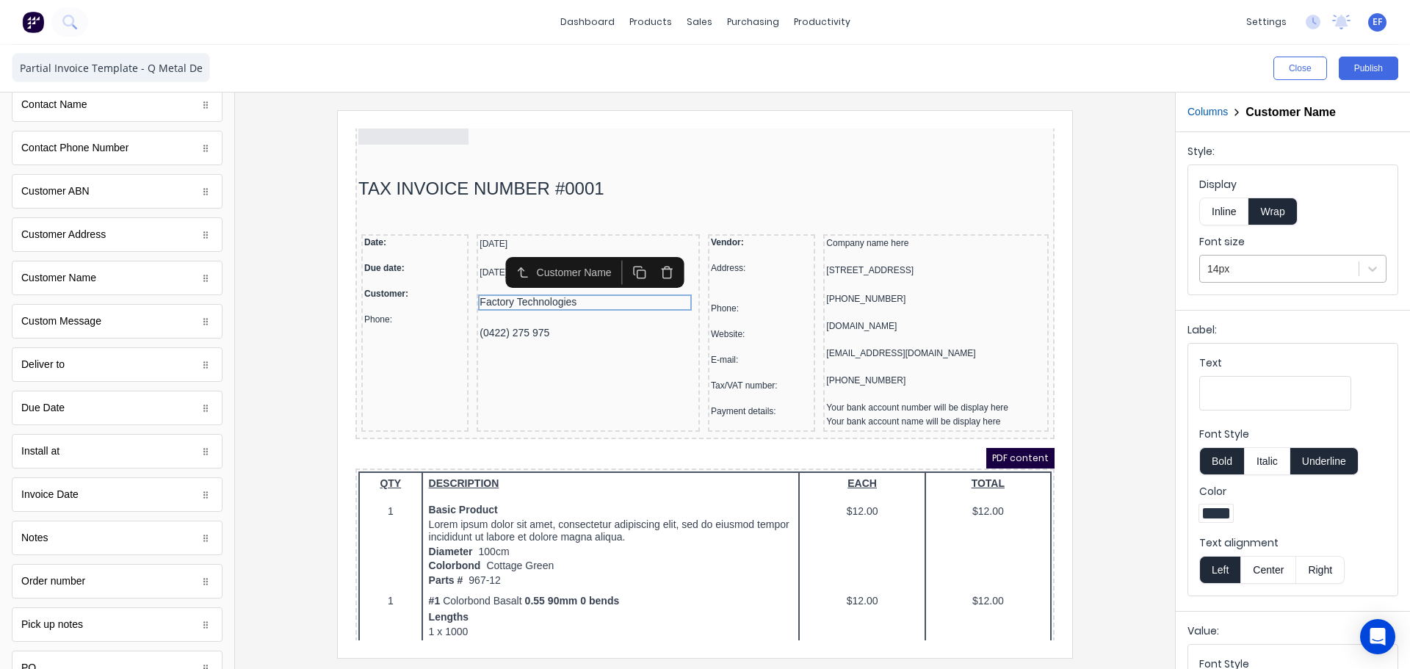
click at [1234, 258] on div "14px" at bounding box center [1279, 269] width 159 height 24
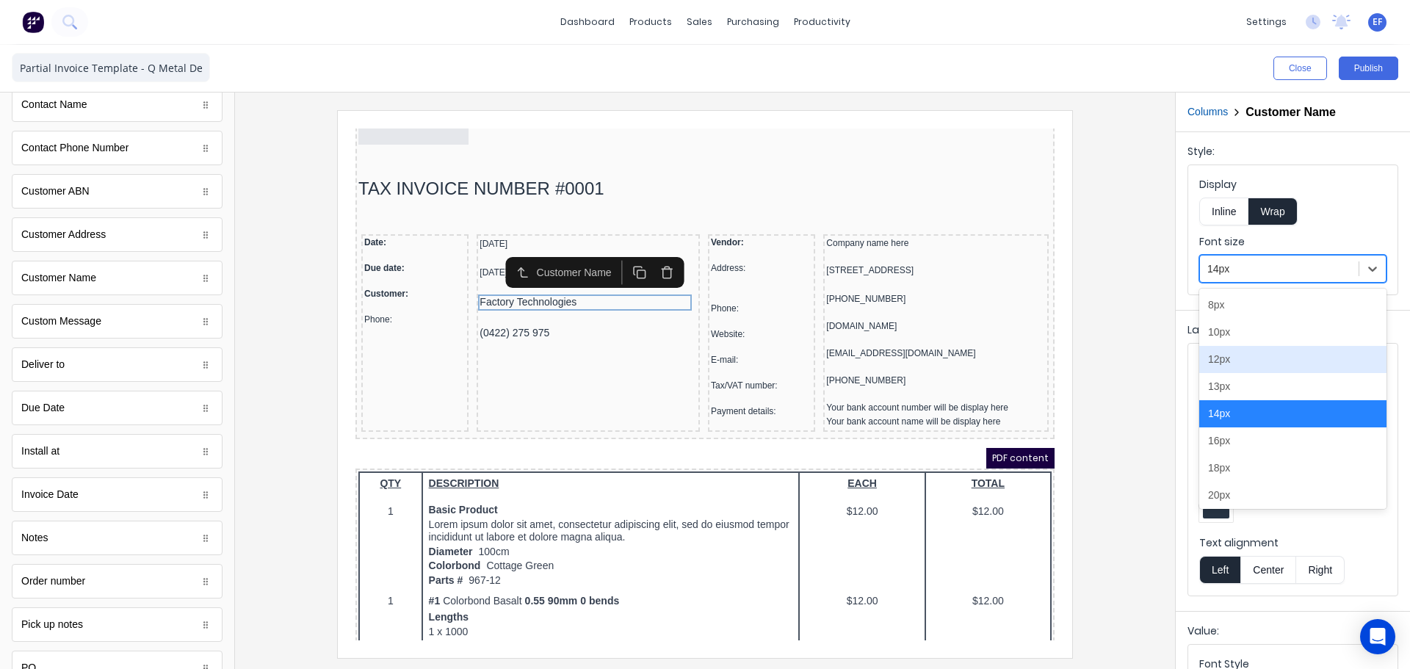
click at [1224, 362] on div "12px" at bounding box center [1292, 359] width 187 height 27
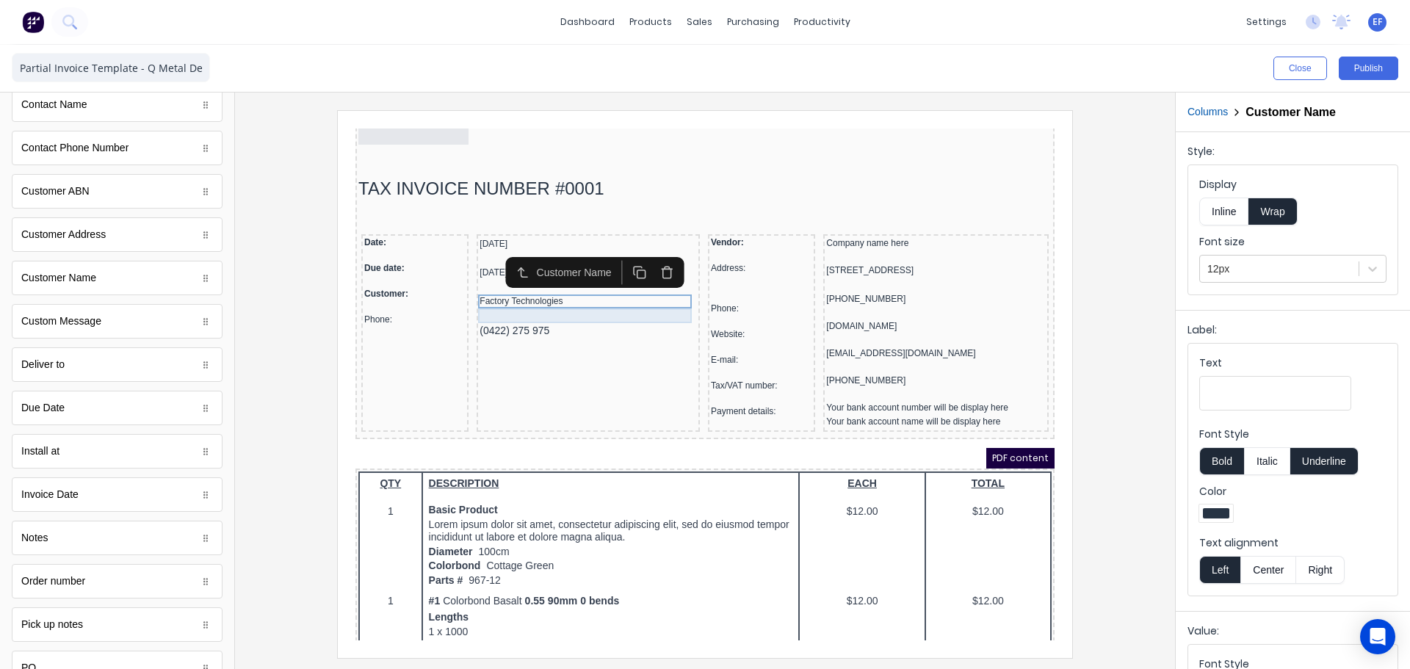
click at [554, 303] on div at bounding box center [570, 298] width 217 height 15
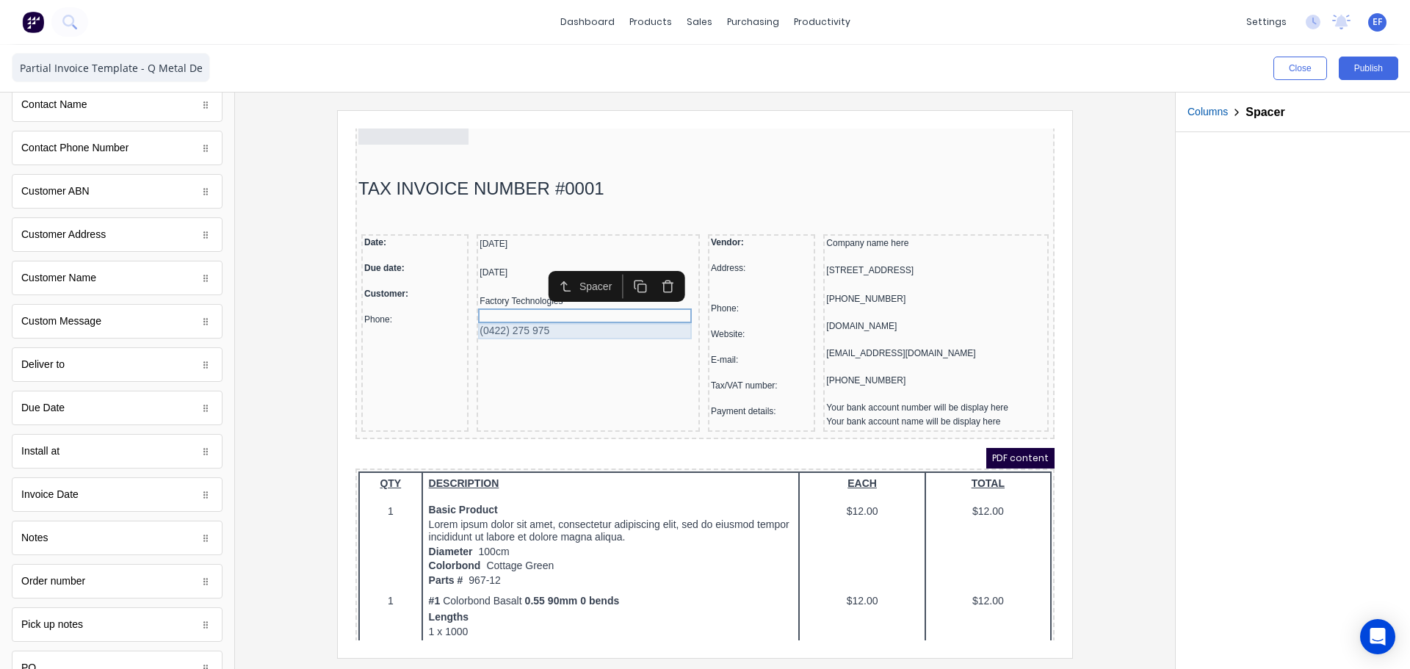
click at [538, 313] on div "(0422) 275 975" at bounding box center [570, 314] width 217 height 16
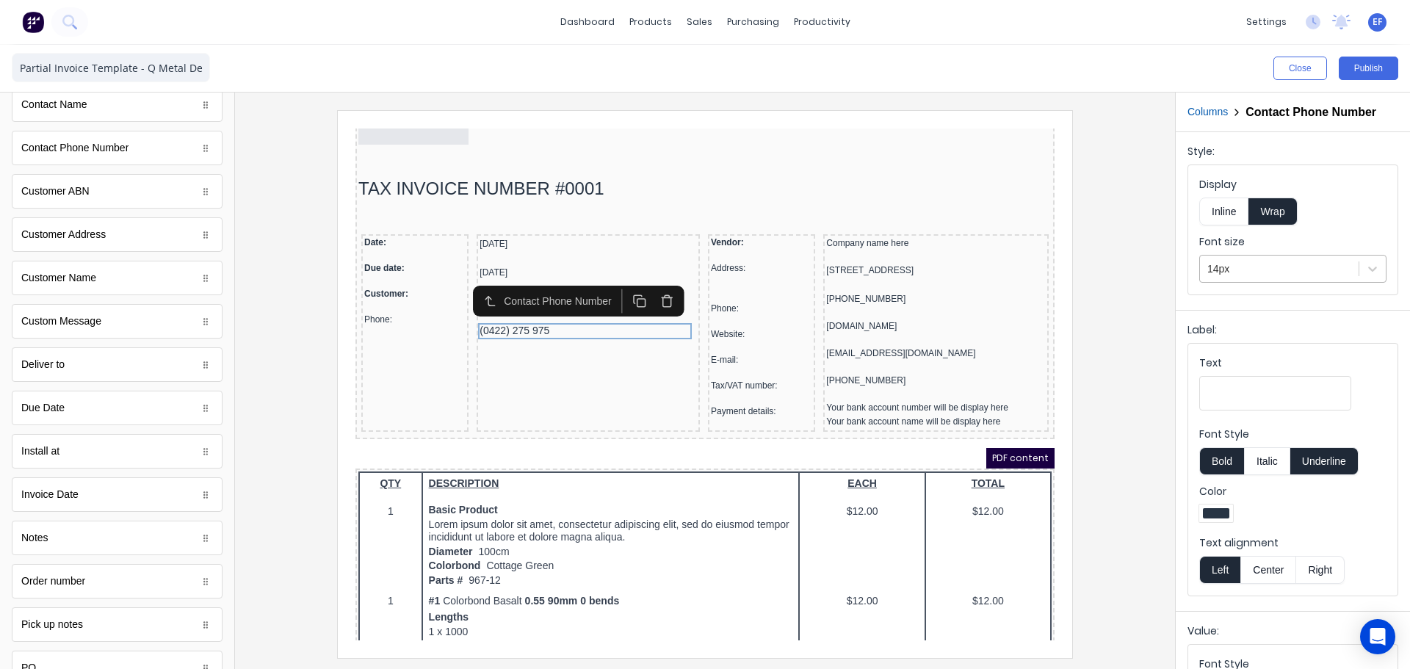
click at [1249, 264] on div at bounding box center [1280, 269] width 144 height 18
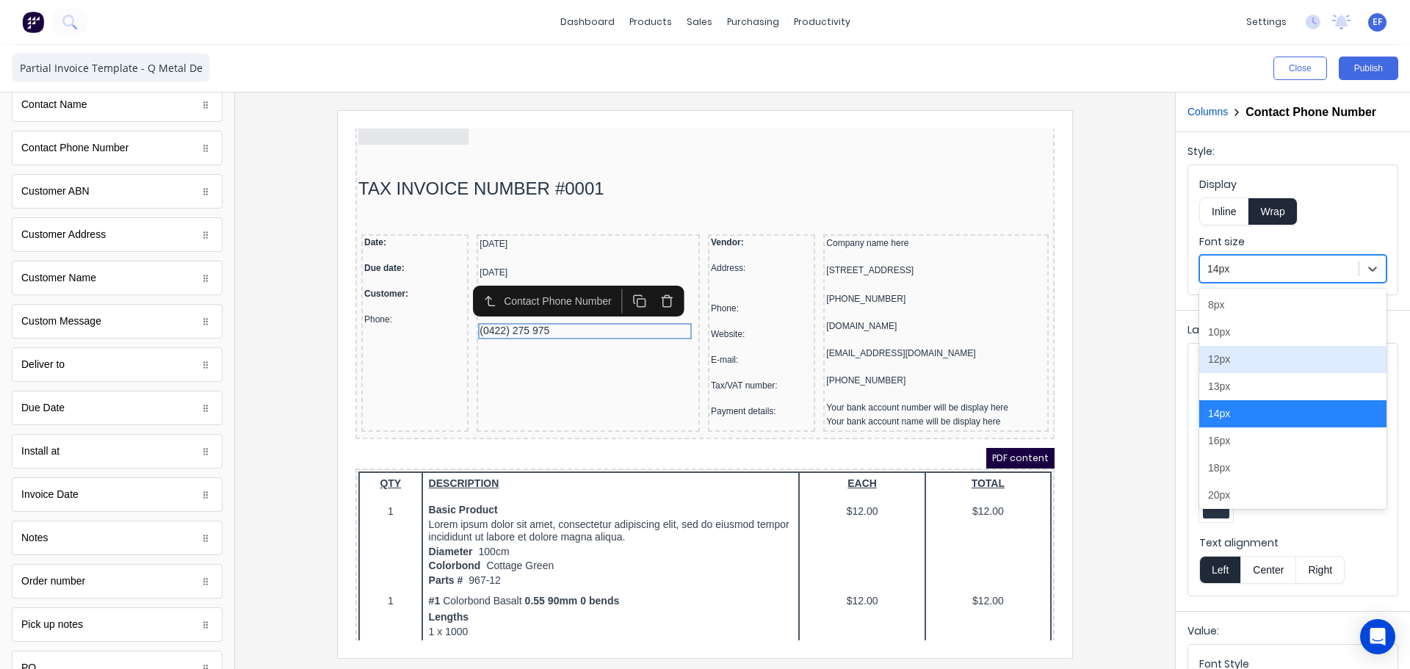
click at [1257, 370] on div "12px" at bounding box center [1292, 359] width 187 height 27
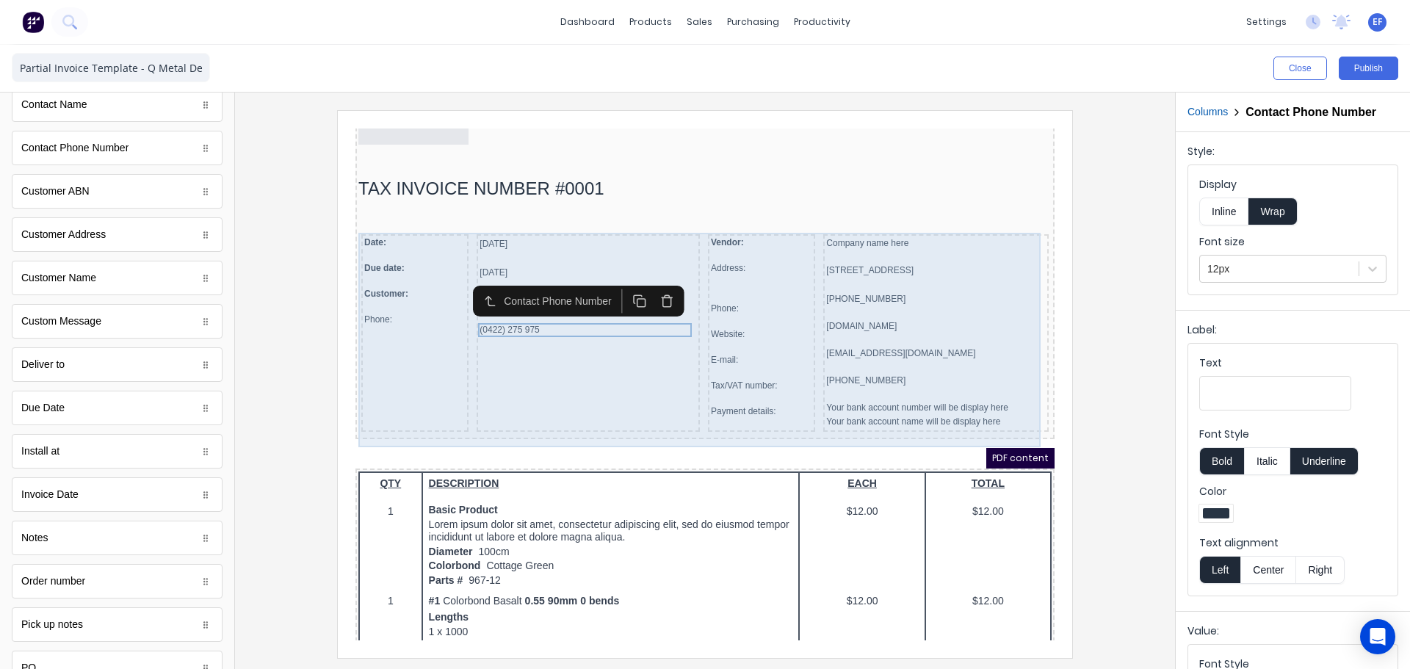
drag, startPoint x: 640, startPoint y: 354, endPoint x: 633, endPoint y: 351, distance: 7.9
click at [640, 354] on div "29/10/2024 29/10/2024 Factory Technologies (0422) 275 975" at bounding box center [570, 316] width 223 height 198
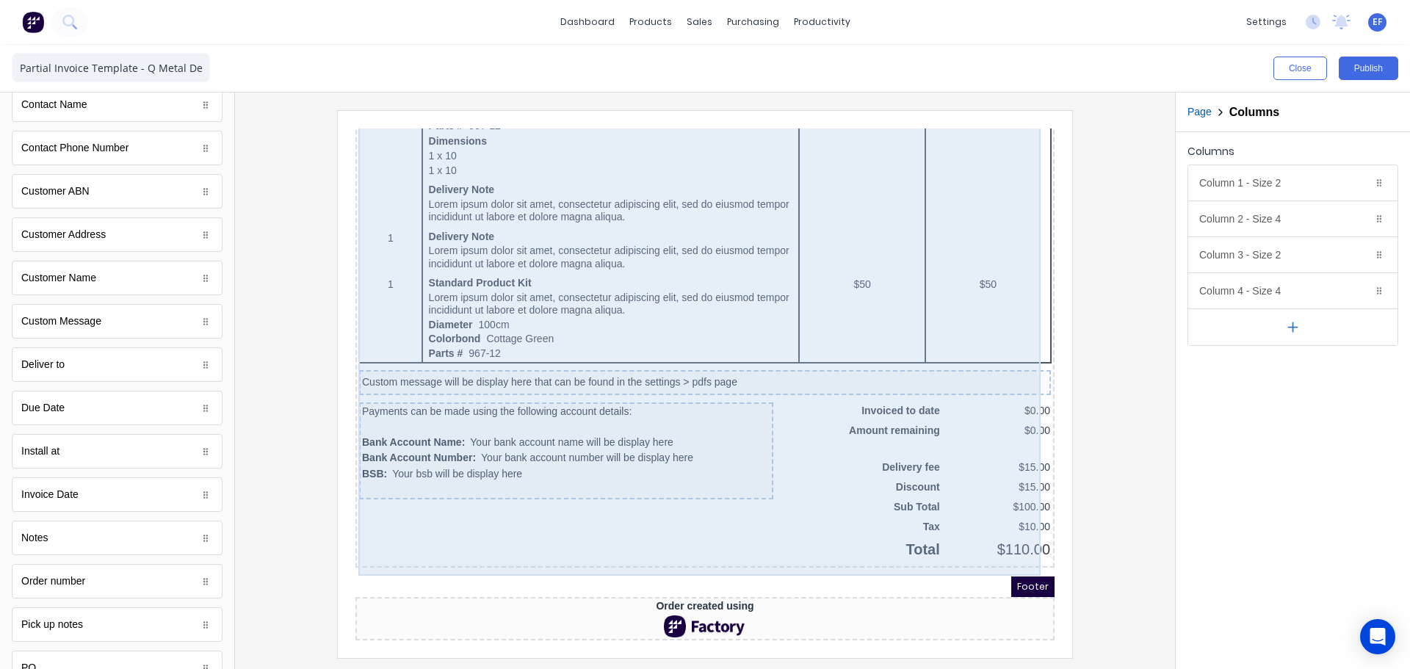
scroll to position [928, 0]
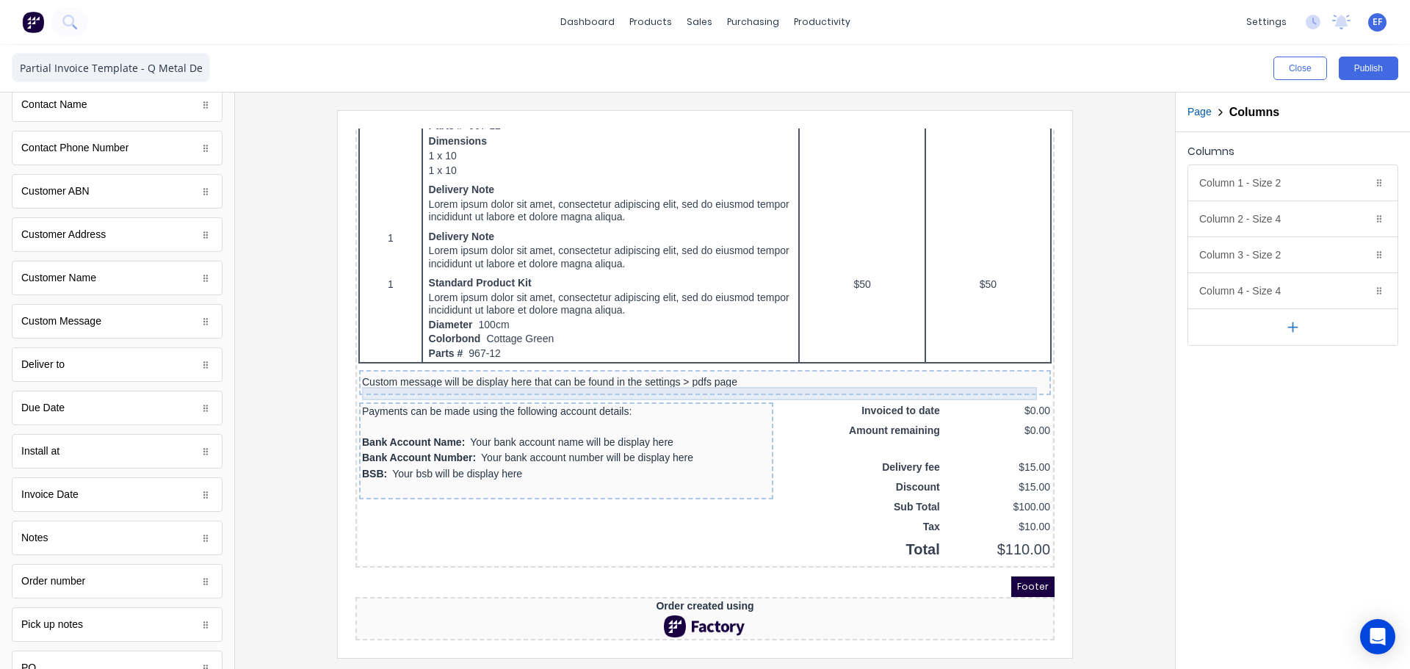
click at [781, 362] on div "Custom message will be display here that can be found in the settings > pdfs pa…" at bounding box center [687, 364] width 686 height 13
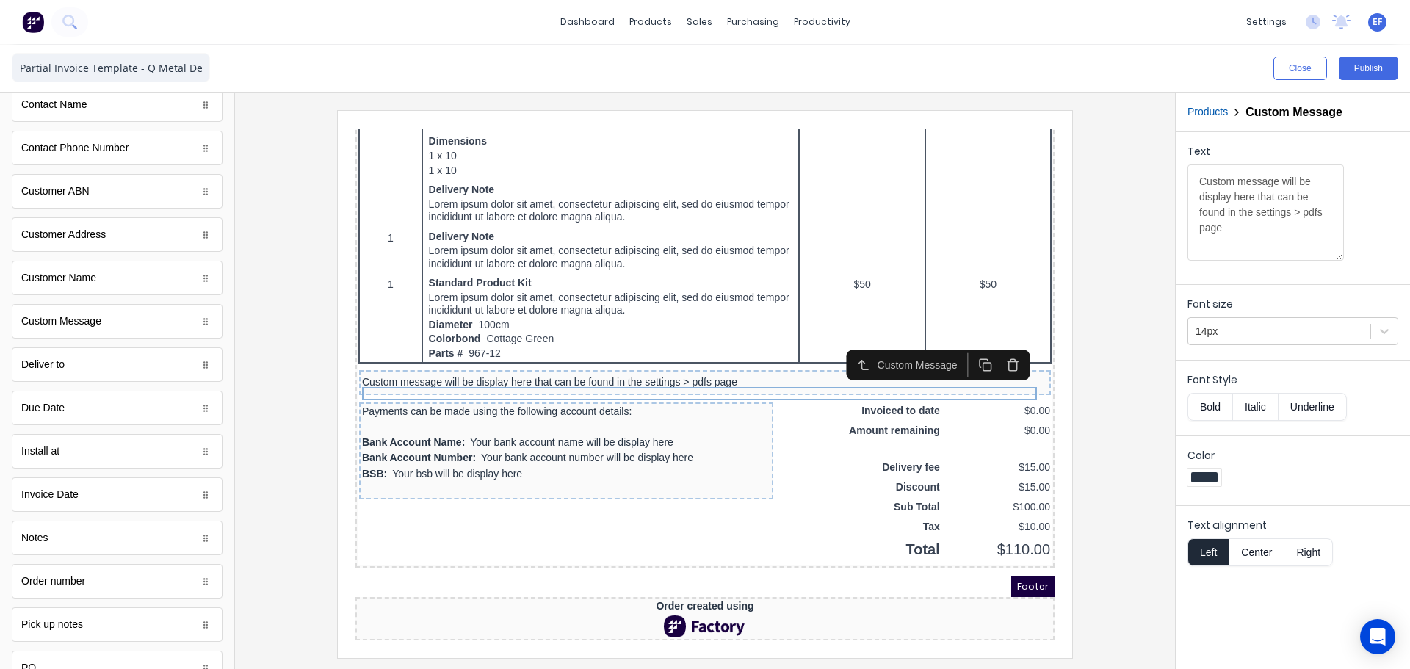
click at [1004, 335] on button "button" at bounding box center [995, 347] width 27 height 24
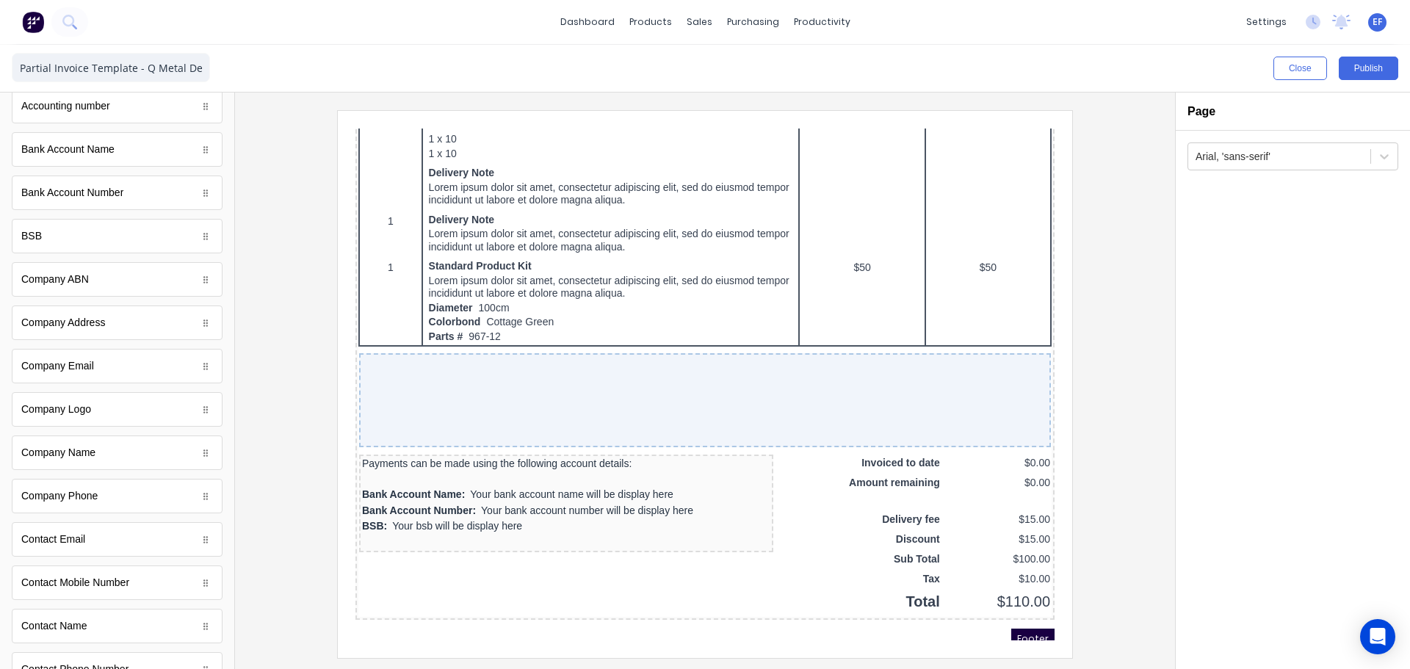
scroll to position [0, 0]
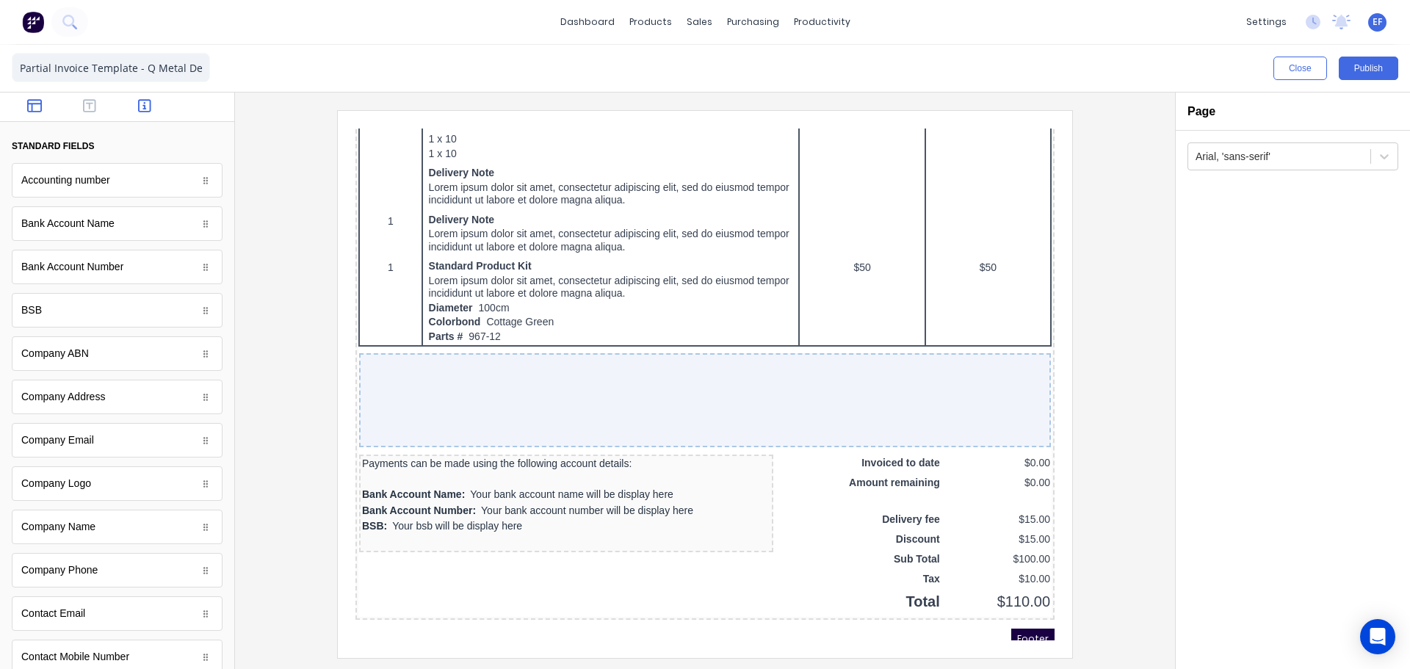
click at [37, 109] on icon "button" at bounding box center [34, 105] width 15 height 15
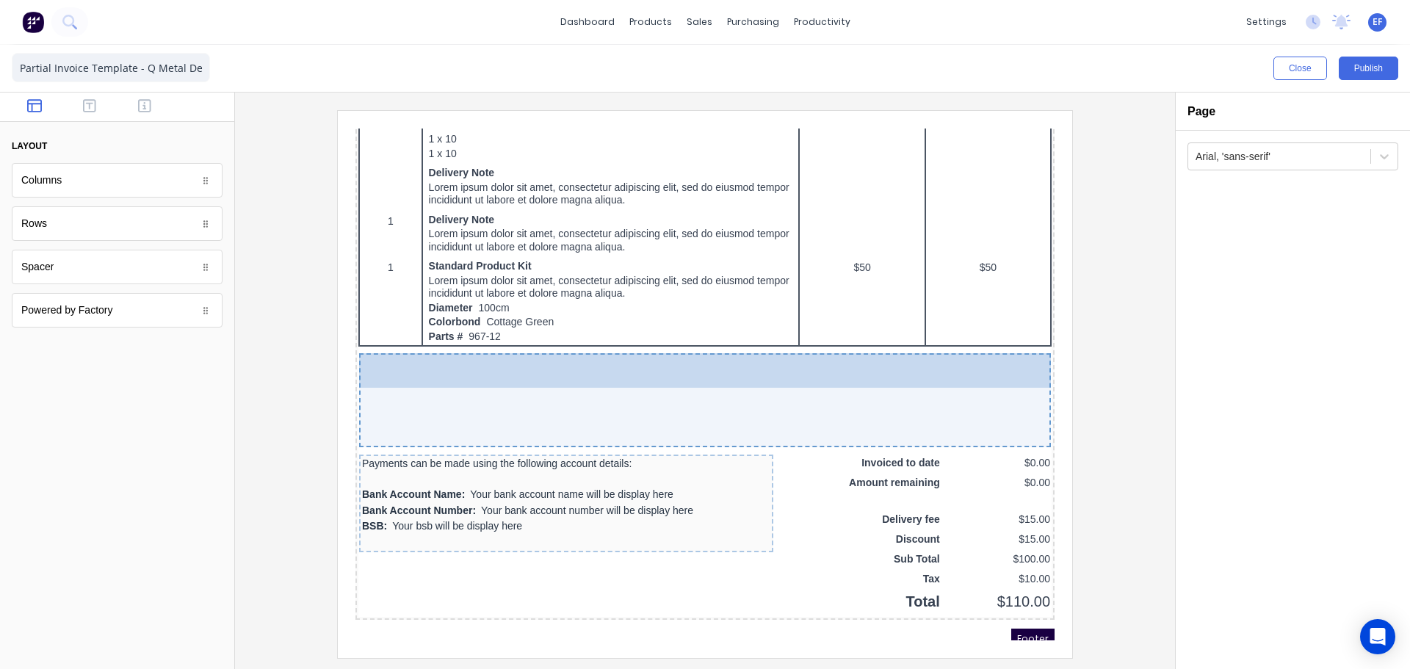
drag, startPoint x: 59, startPoint y: 278, endPoint x: 173, endPoint y: 278, distance: 113.9
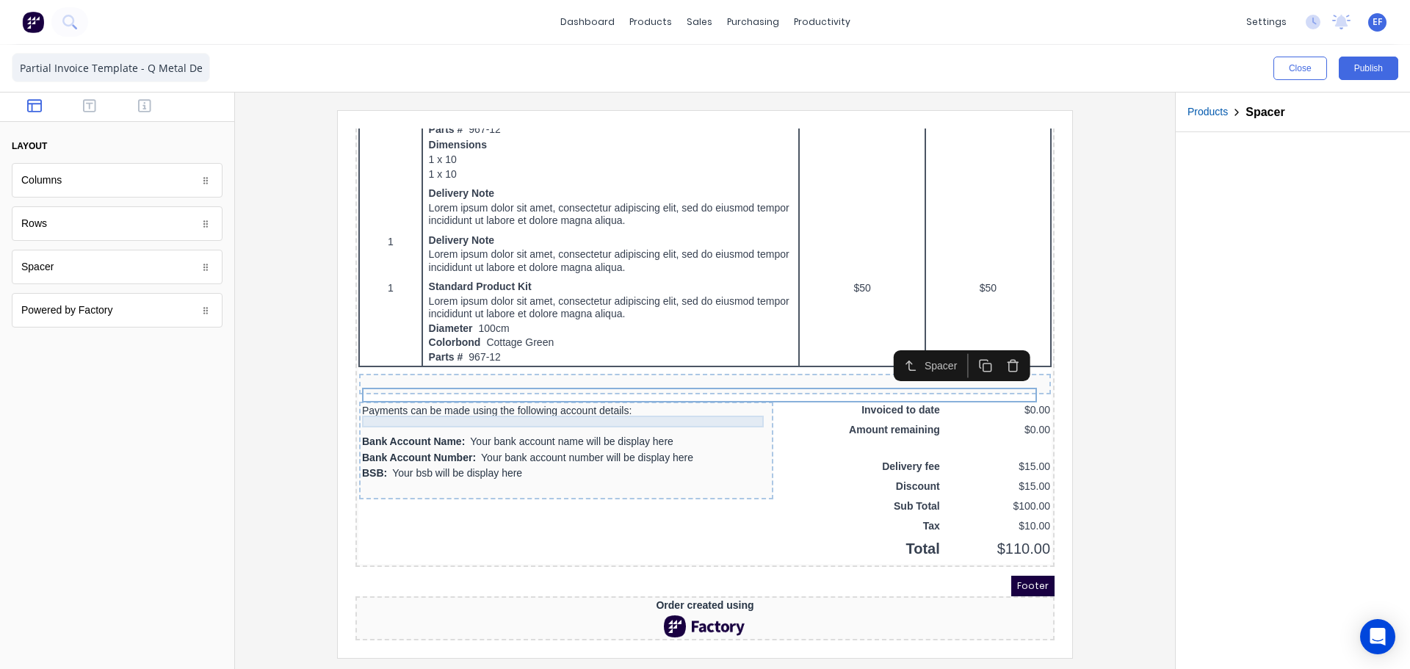
scroll to position [925, 0]
click at [626, 391] on div "Payments can be made using the following account details:" at bounding box center [548, 393] width 408 height 12
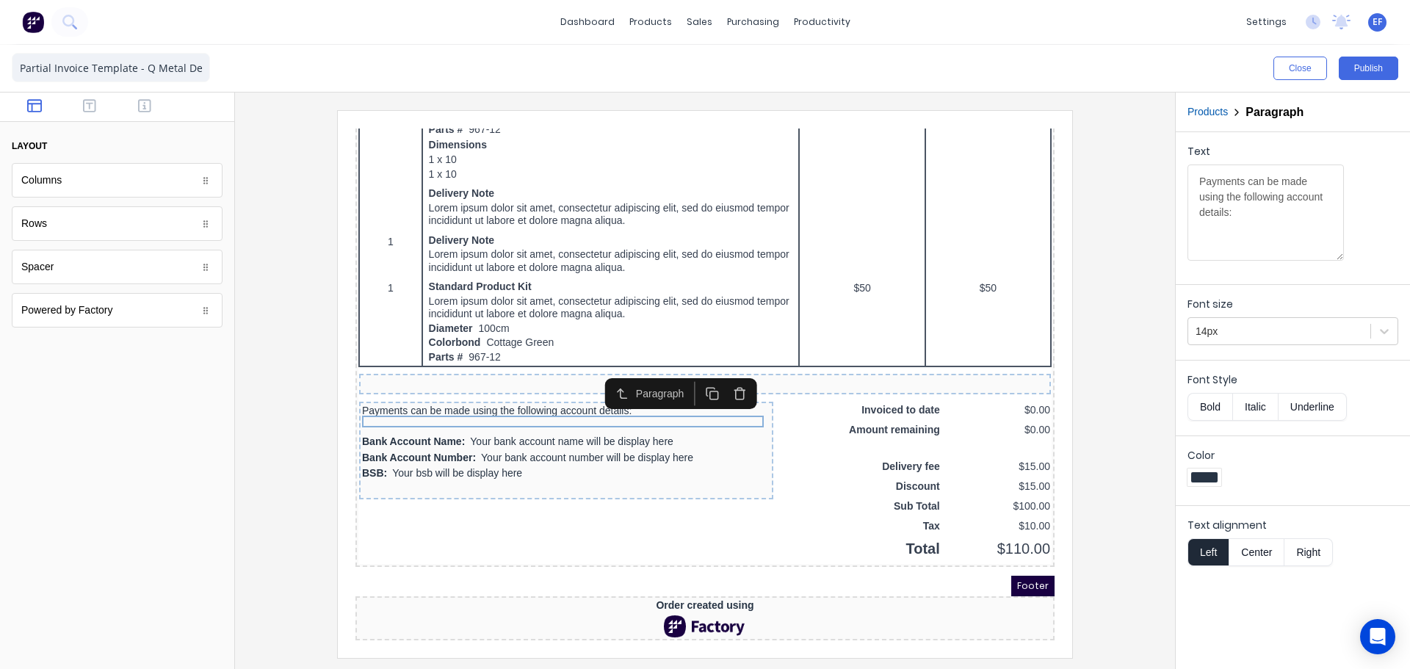
click at [718, 372] on icon "button" at bounding box center [722, 376] width 8 height 9
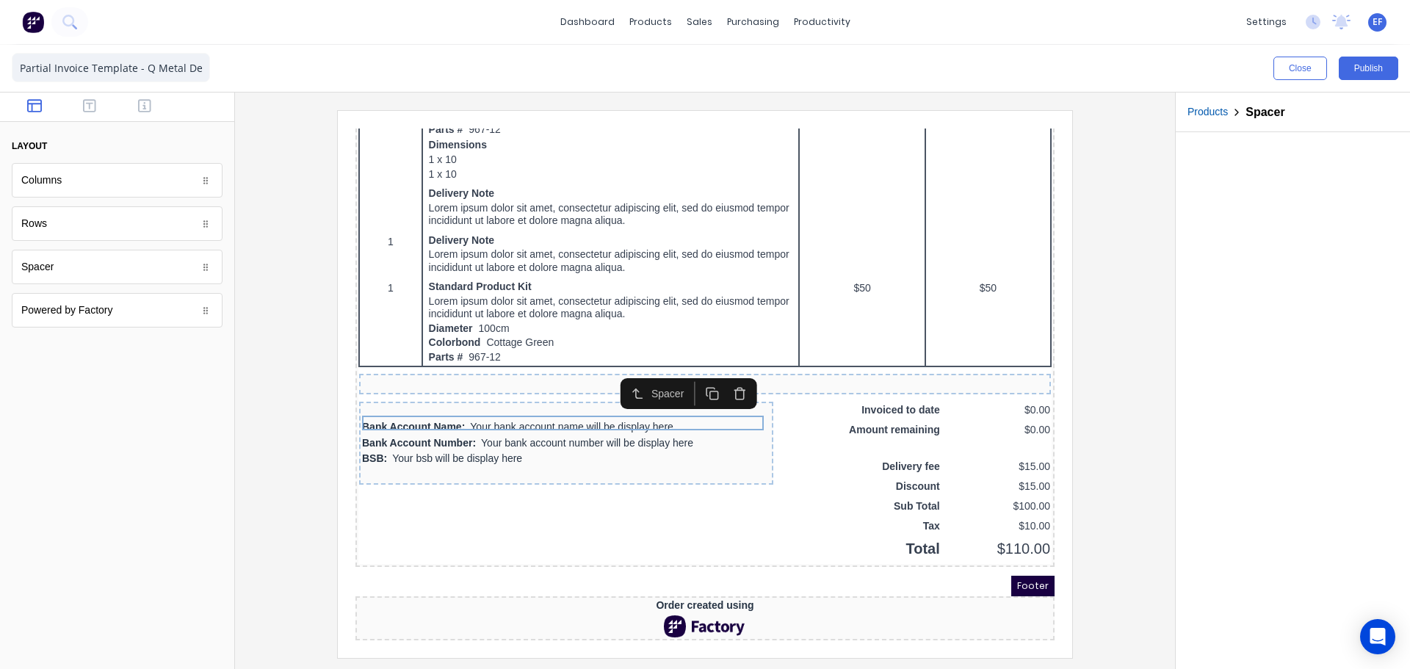
click at [718, 372] on icon "button" at bounding box center [722, 376] width 8 height 9
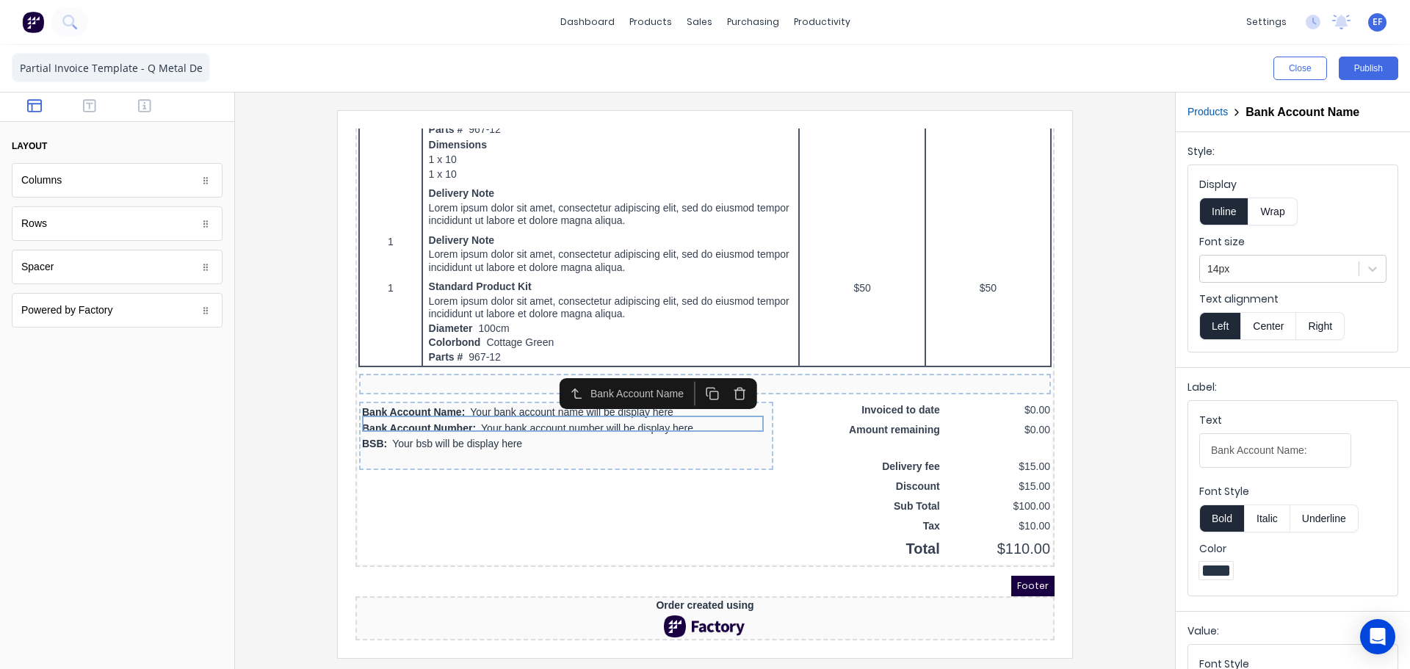
click at [718, 372] on icon "button" at bounding box center [722, 376] width 8 height 9
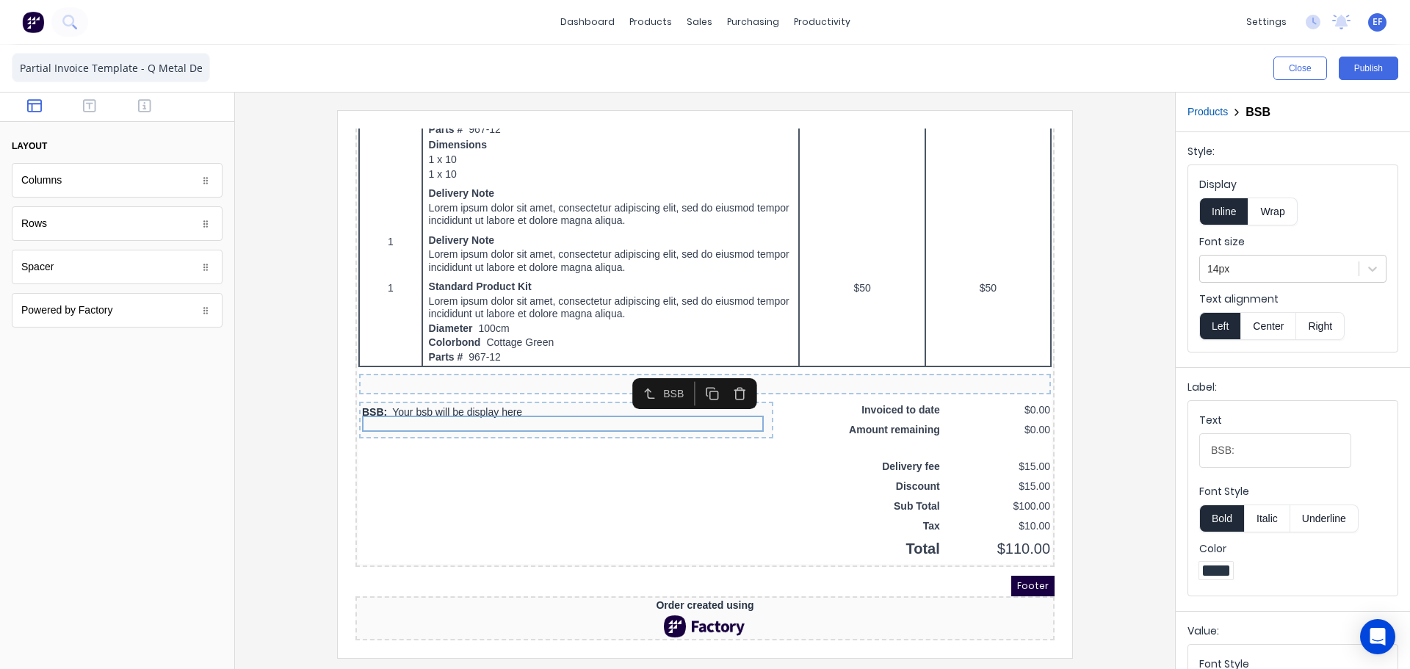
click at [718, 372] on icon "button" at bounding box center [722, 376] width 8 height 9
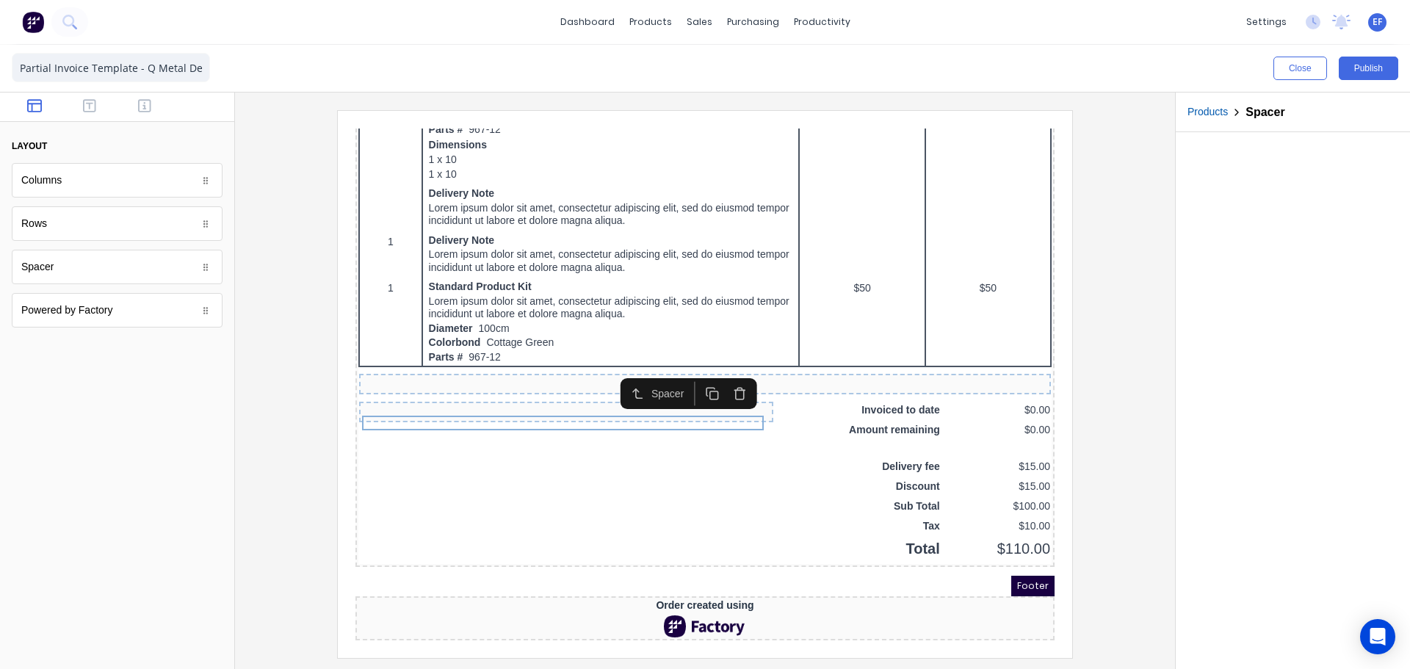
click at [718, 372] on icon "button" at bounding box center [722, 376] width 8 height 9
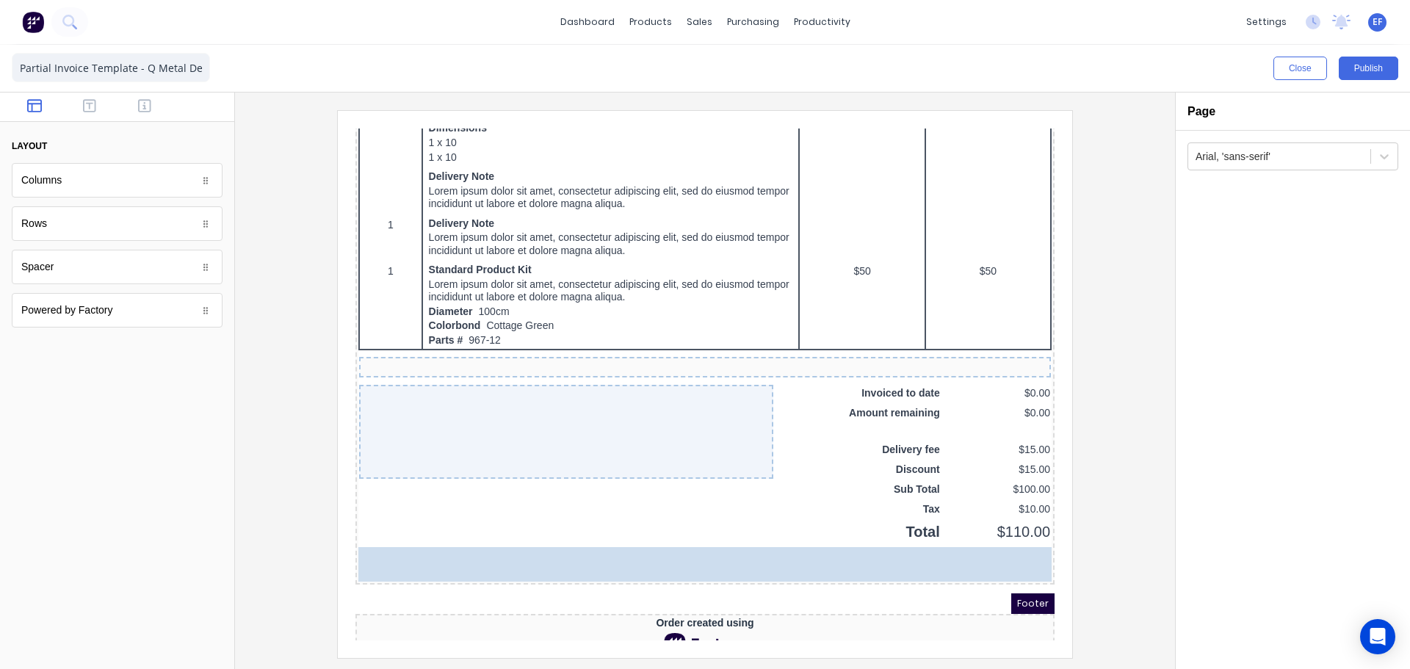
drag, startPoint x: 54, startPoint y: 231, endPoint x: 142, endPoint y: 419, distance: 207.4
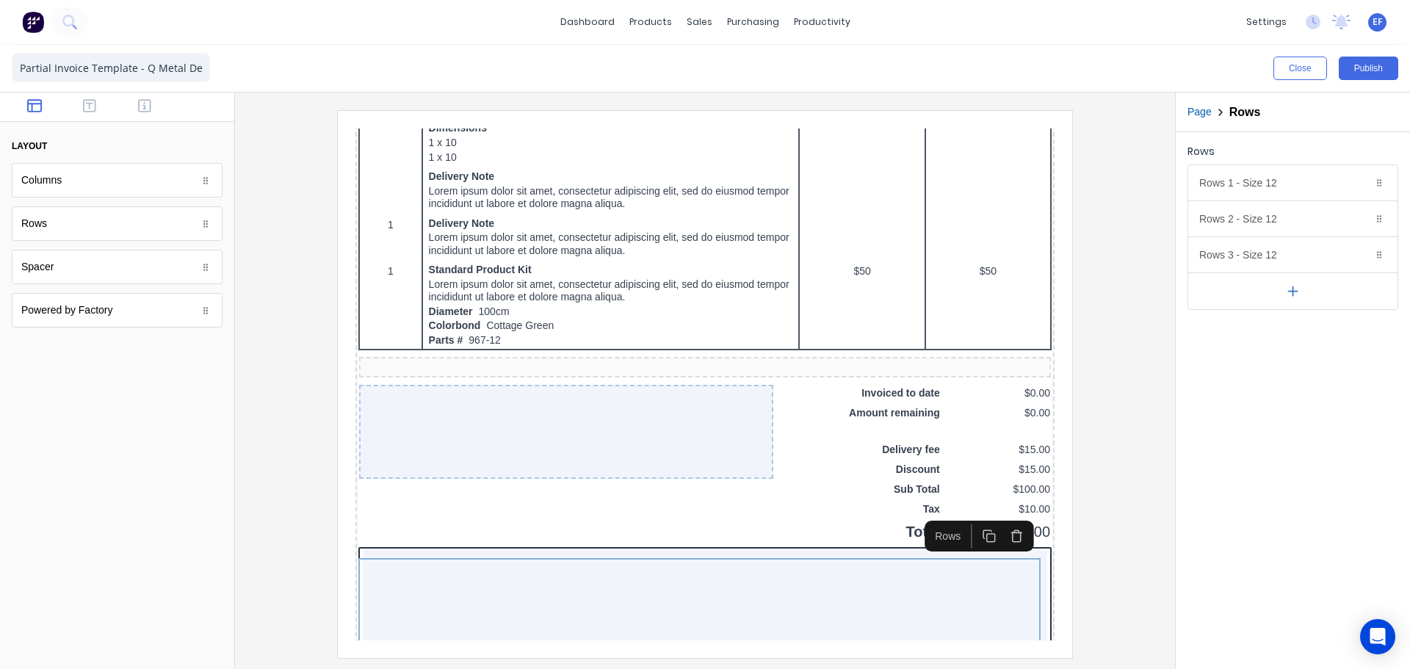
click at [1277, 291] on button "button" at bounding box center [1292, 291] width 209 height 37
click at [1293, 342] on button "button" at bounding box center [1292, 326] width 209 height 37
click at [1360, 251] on icon "button" at bounding box center [1360, 255] width 12 height 12
click at [1363, 220] on icon "button" at bounding box center [1360, 219] width 12 height 12
click at [1363, 185] on icon "button" at bounding box center [1360, 183] width 12 height 12
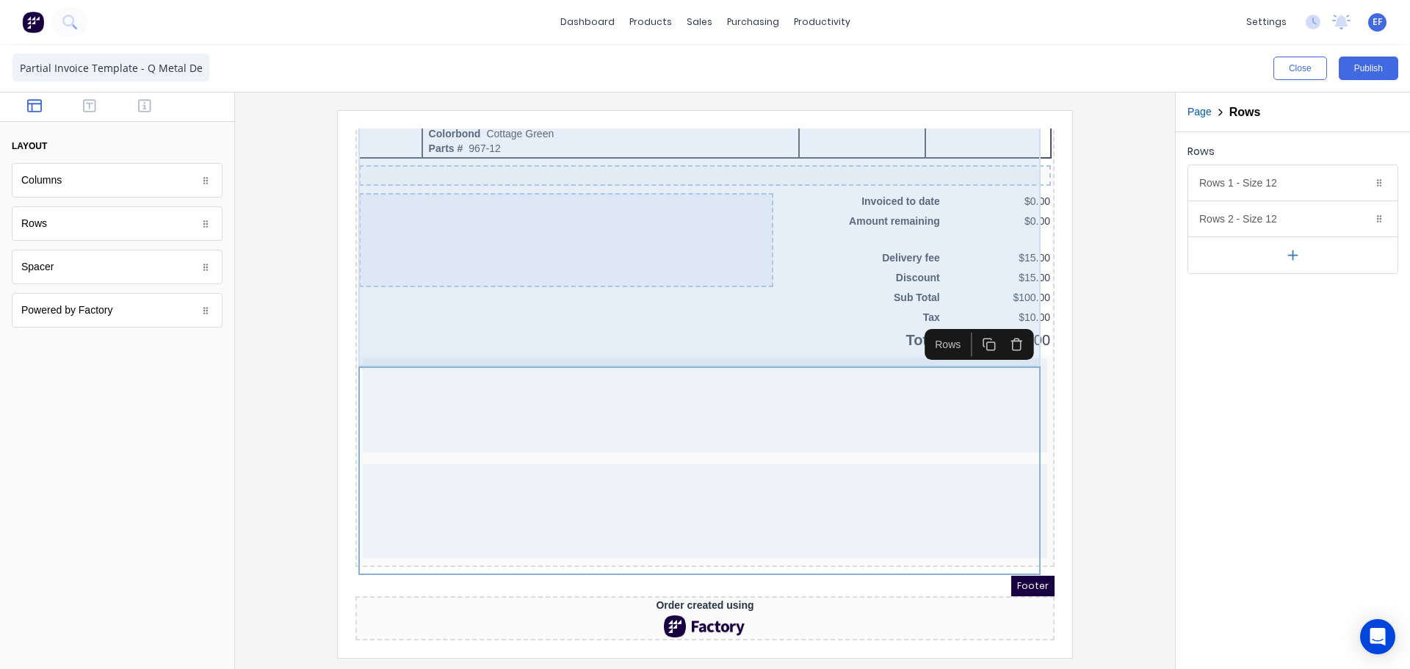
scroll to position [1133, 0]
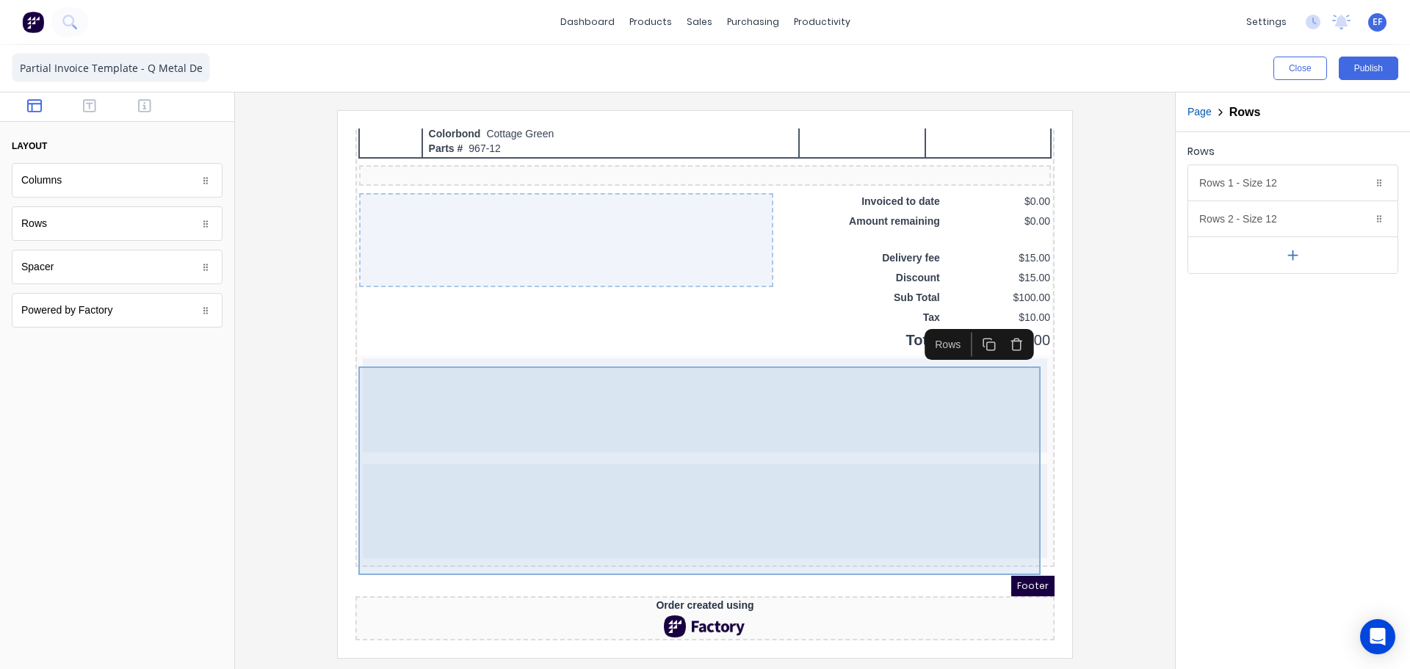
click at [759, 416] on div at bounding box center [687, 388] width 685 height 94
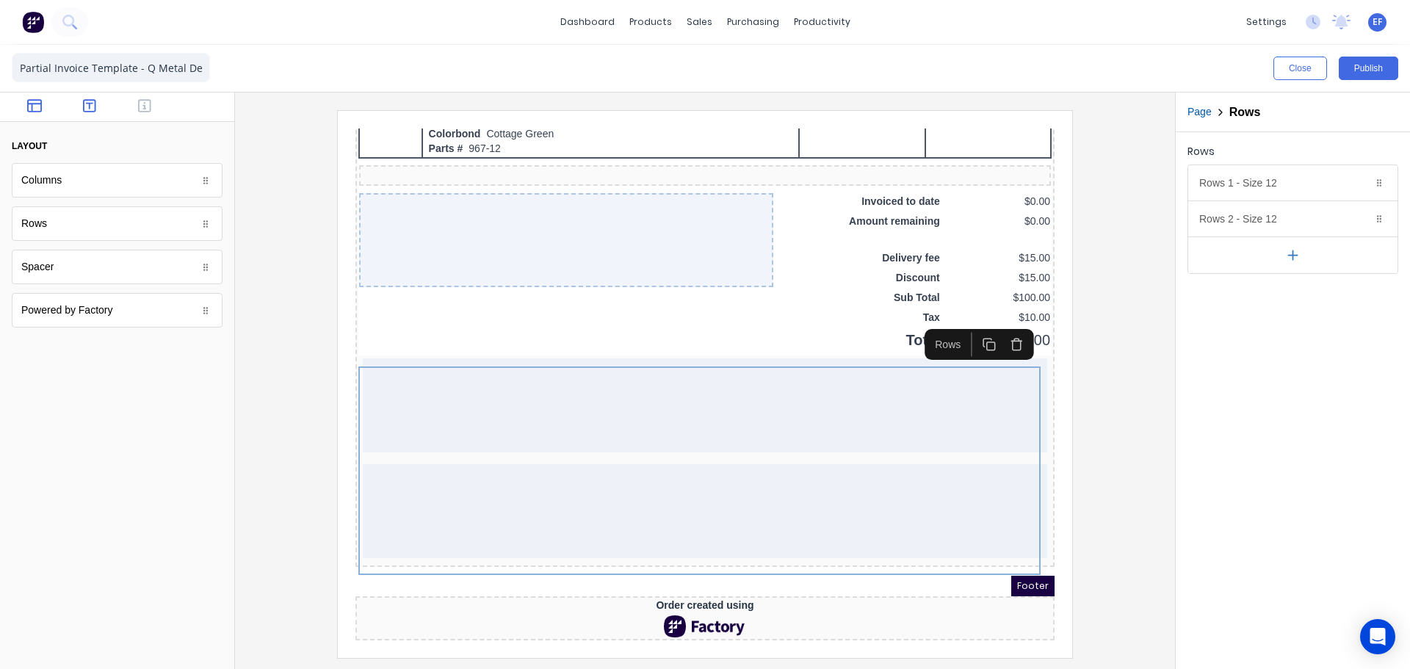
click at [92, 108] on icon "button" at bounding box center [89, 105] width 13 height 15
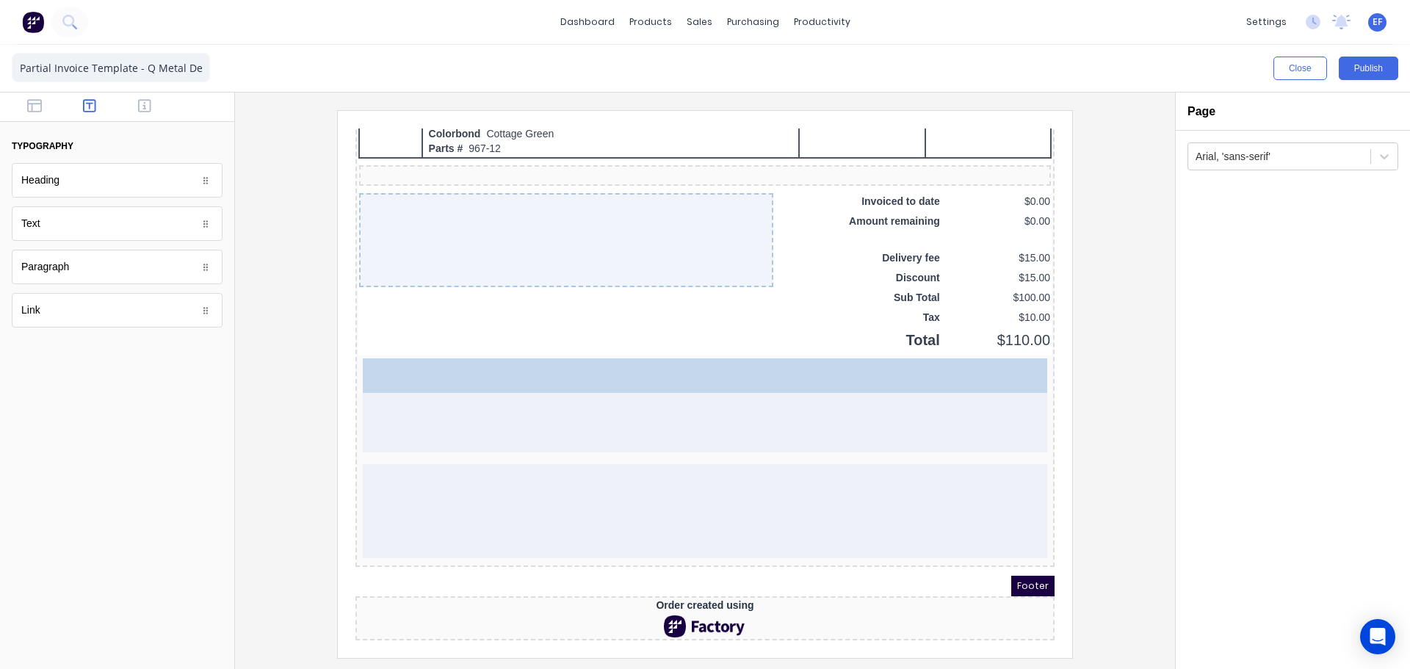
drag, startPoint x: 76, startPoint y: 278, endPoint x: 619, endPoint y: 405, distance: 557.5
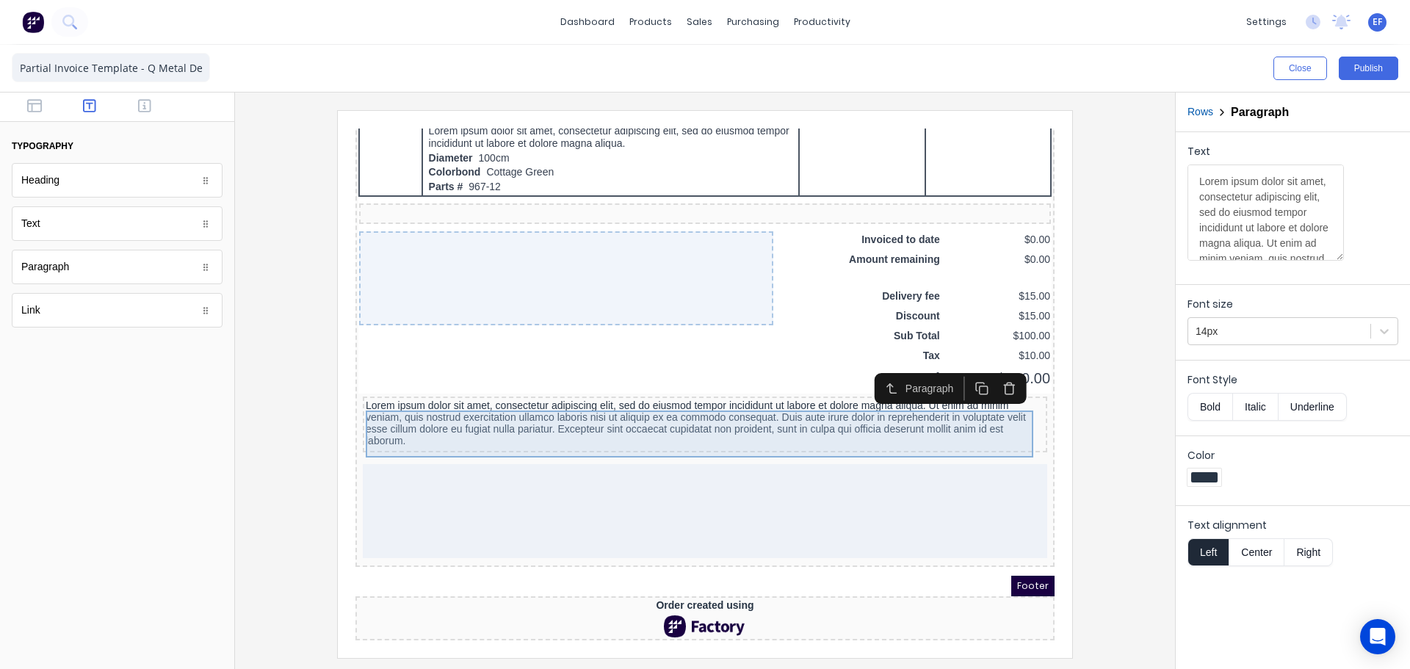
scroll to position [1095, 0]
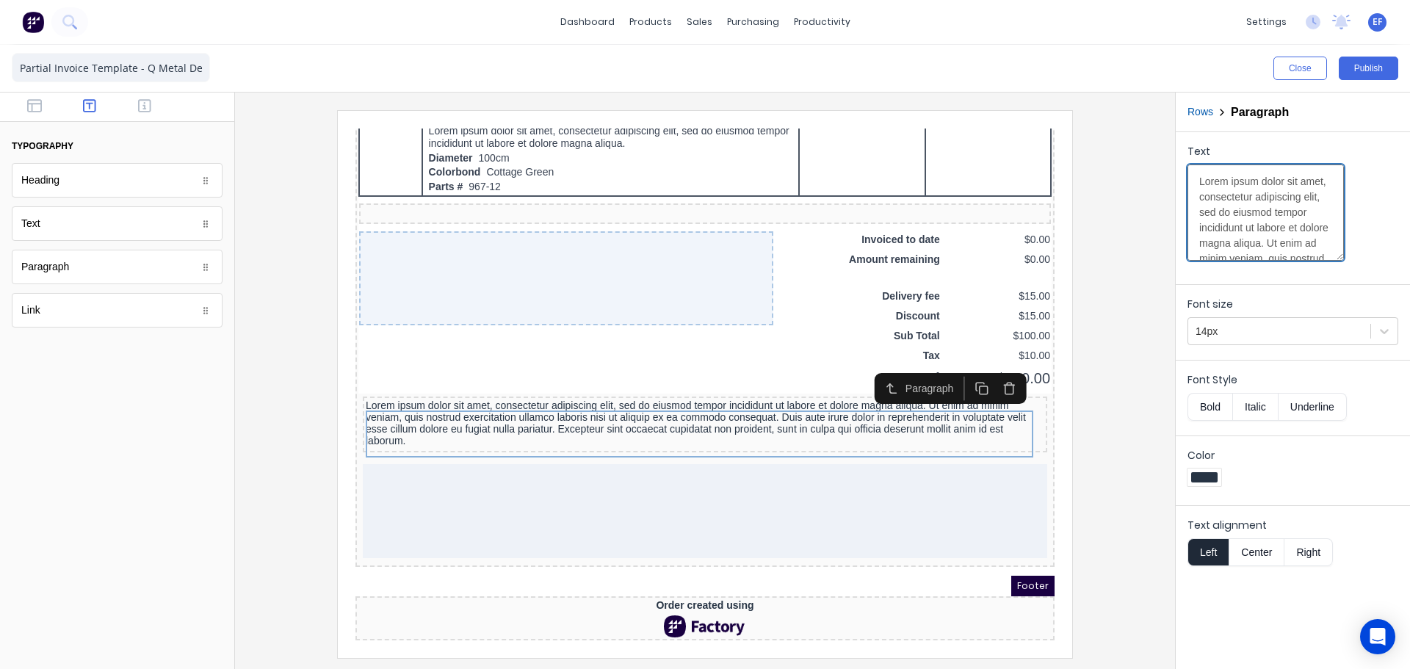
click at [1254, 212] on textarea "Lorem ipsum dolor sit amet, consectetur adipiscing elit, sed do eiusmod tempor …" at bounding box center [1266, 213] width 156 height 96
paste textarea "Piha North Life saving surf club. Roof terrace railings. Site measure, manufact…"
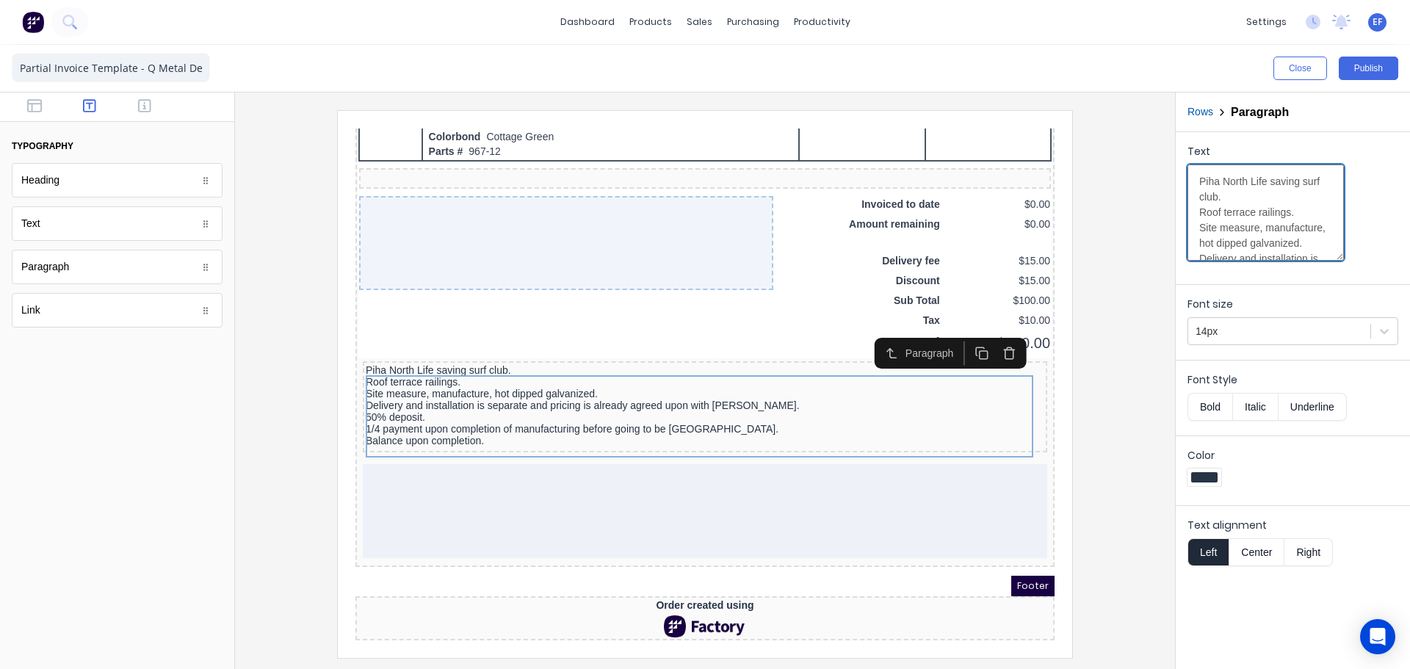
scroll to position [206, 0]
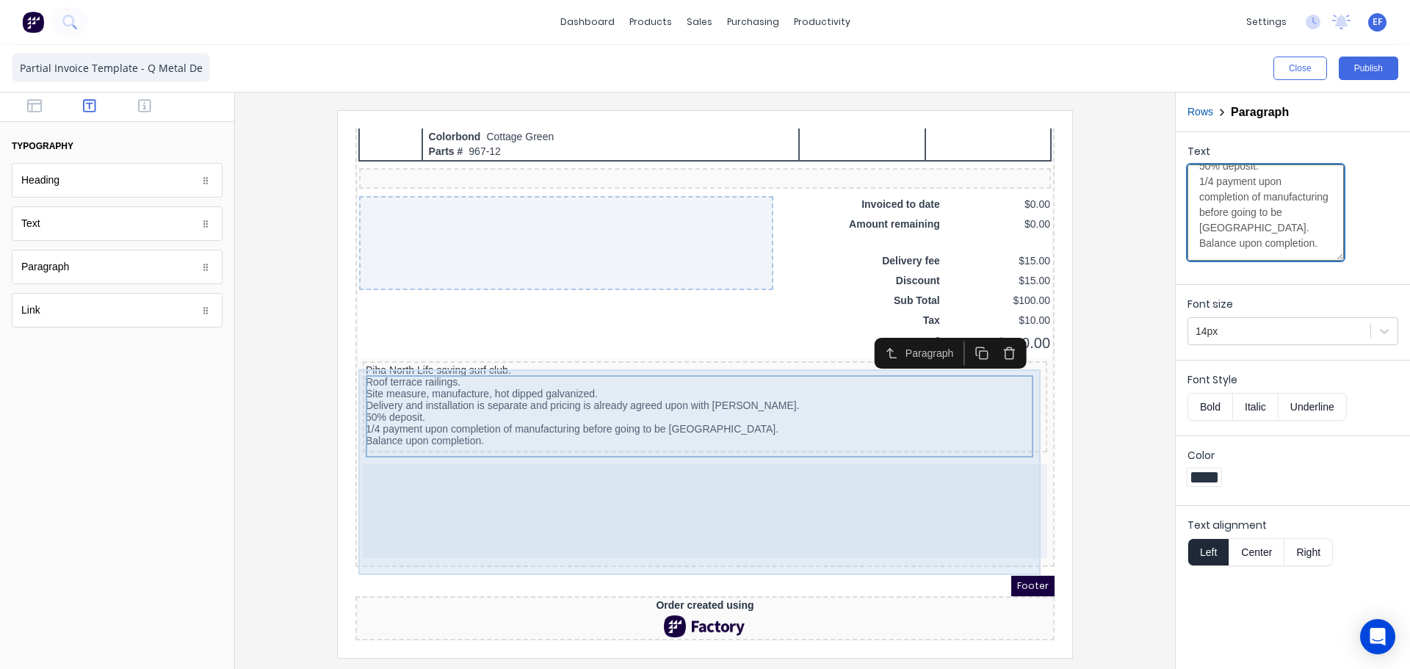
type textarea "Piha North Life saving surf club. Roof terrace railings. Site measure, manufact…"
click at [380, 483] on div at bounding box center [687, 494] width 685 height 94
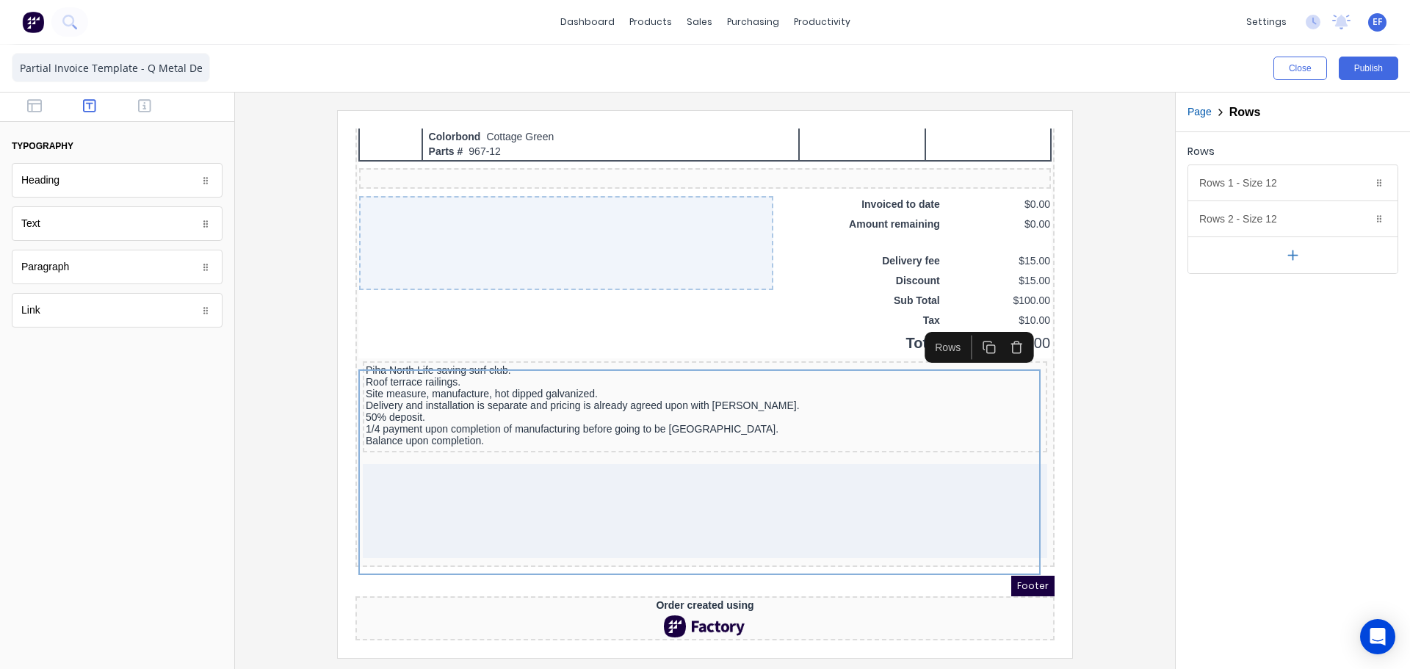
click at [37, 230] on div "Text" at bounding box center [30, 223] width 19 height 15
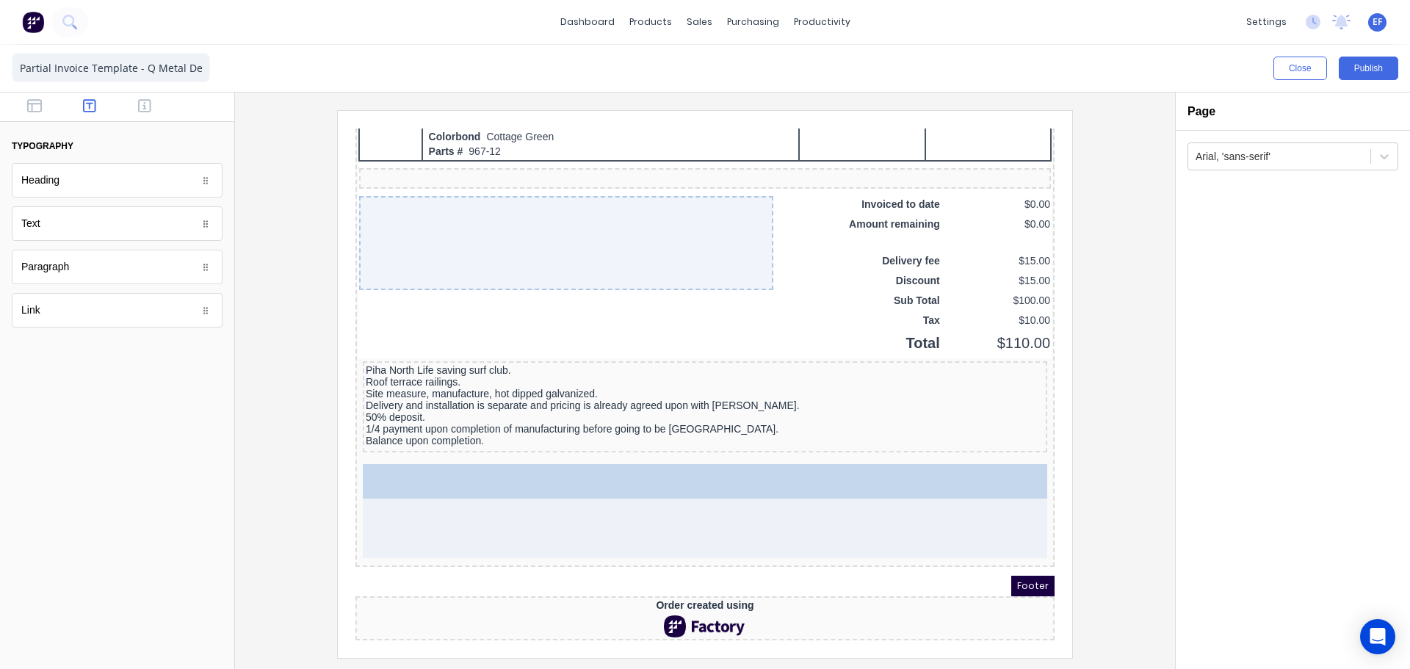
drag, startPoint x: 39, startPoint y: 226, endPoint x: 499, endPoint y: 532, distance: 552.7
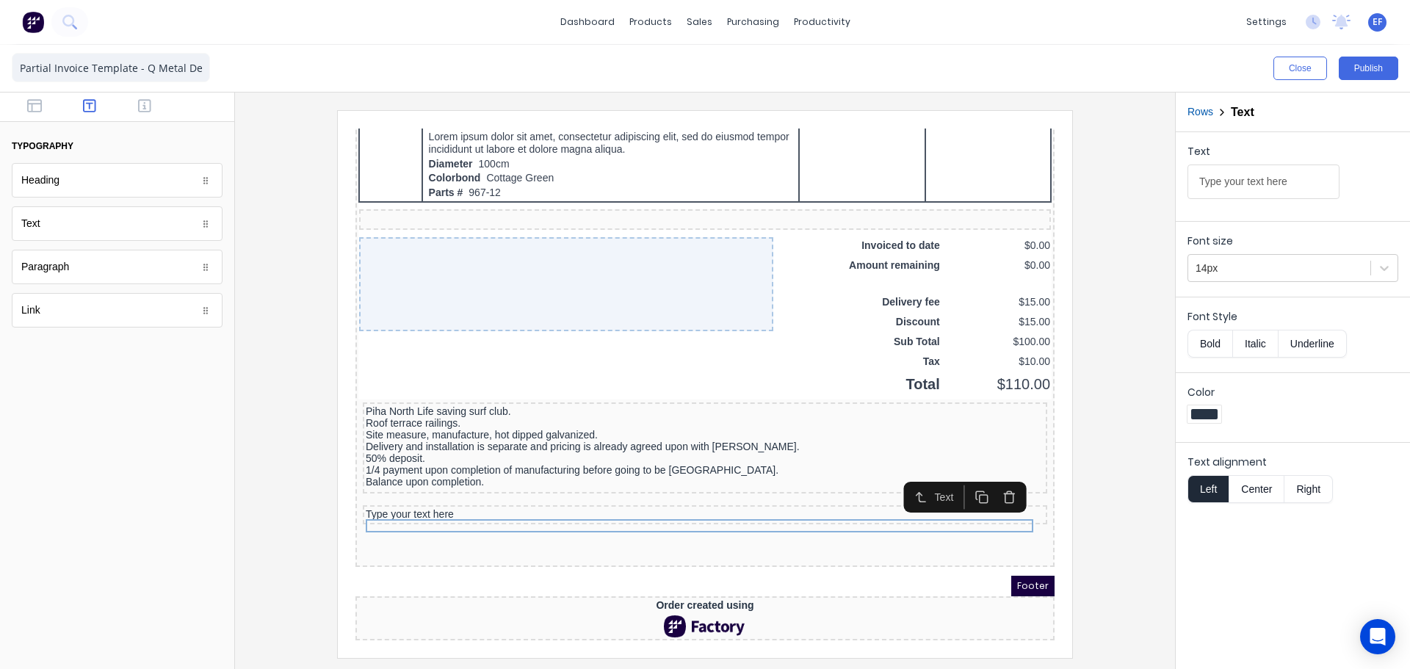
scroll to position [1089, 0]
click at [1295, 176] on input "Type your text here" at bounding box center [1264, 182] width 152 height 35
drag, startPoint x: 1261, startPoint y: 195, endPoint x: 1130, endPoint y: 195, distance: 130.7
click at [1130, 195] on div "Close Publish Components typography Heading Heading Text Text Paragraph Paragra…" at bounding box center [705, 357] width 1410 height 624
paste input "Subject to terms & Conditions of Q Metal Designs Ltd"
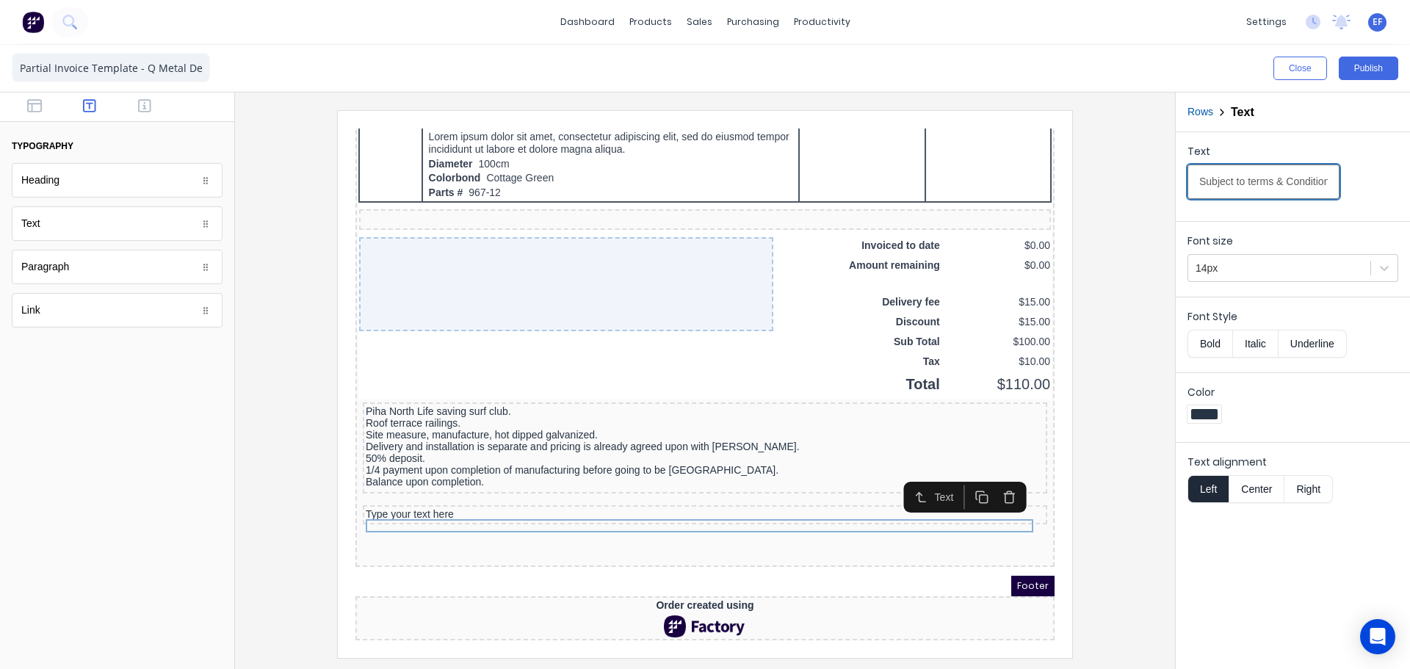
scroll to position [0, 127]
type input "Subject to terms & Conditions of Q Metal Designs Ltd"
drag, startPoint x: 1217, startPoint y: 295, endPoint x: 1219, endPoint y: 278, distance: 17.7
click at [1217, 292] on form "Text Subject to terms & Conditions of Q Metal Designs Ltd Font size 14px Font S…" at bounding box center [1293, 322] width 234 height 380
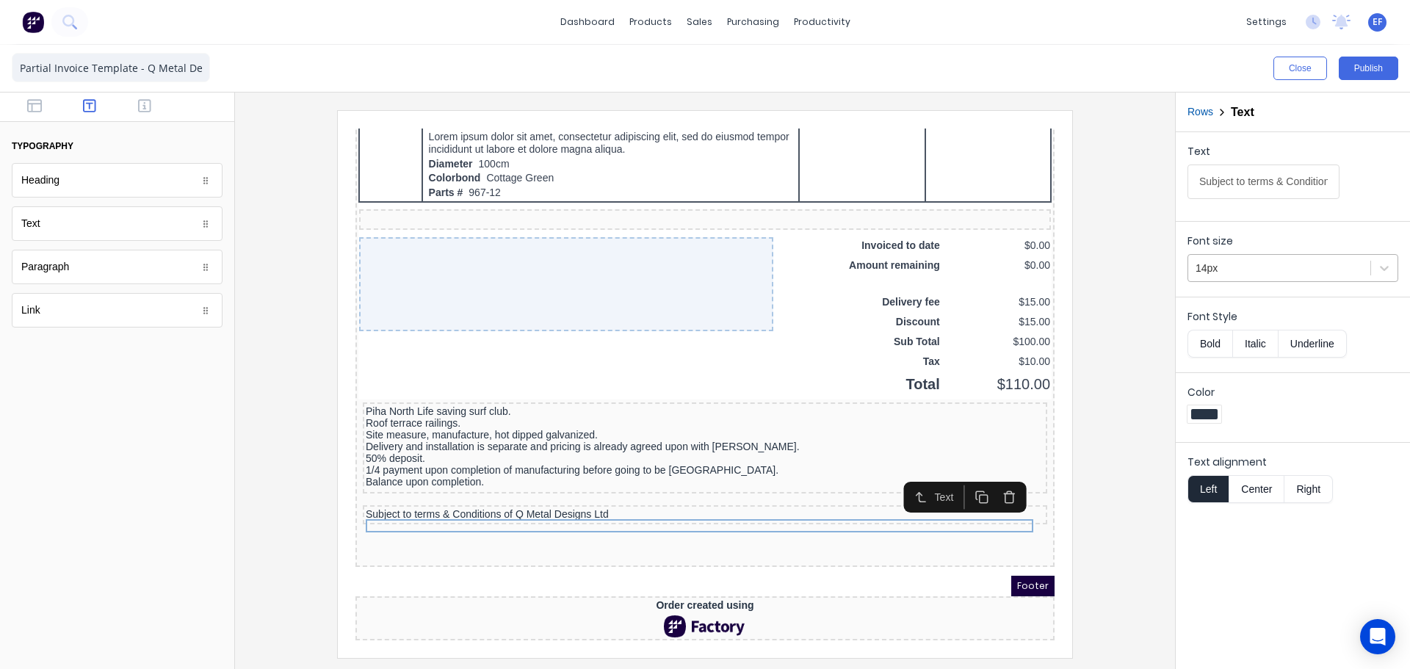
click at [1219, 269] on div at bounding box center [1279, 268] width 167 height 18
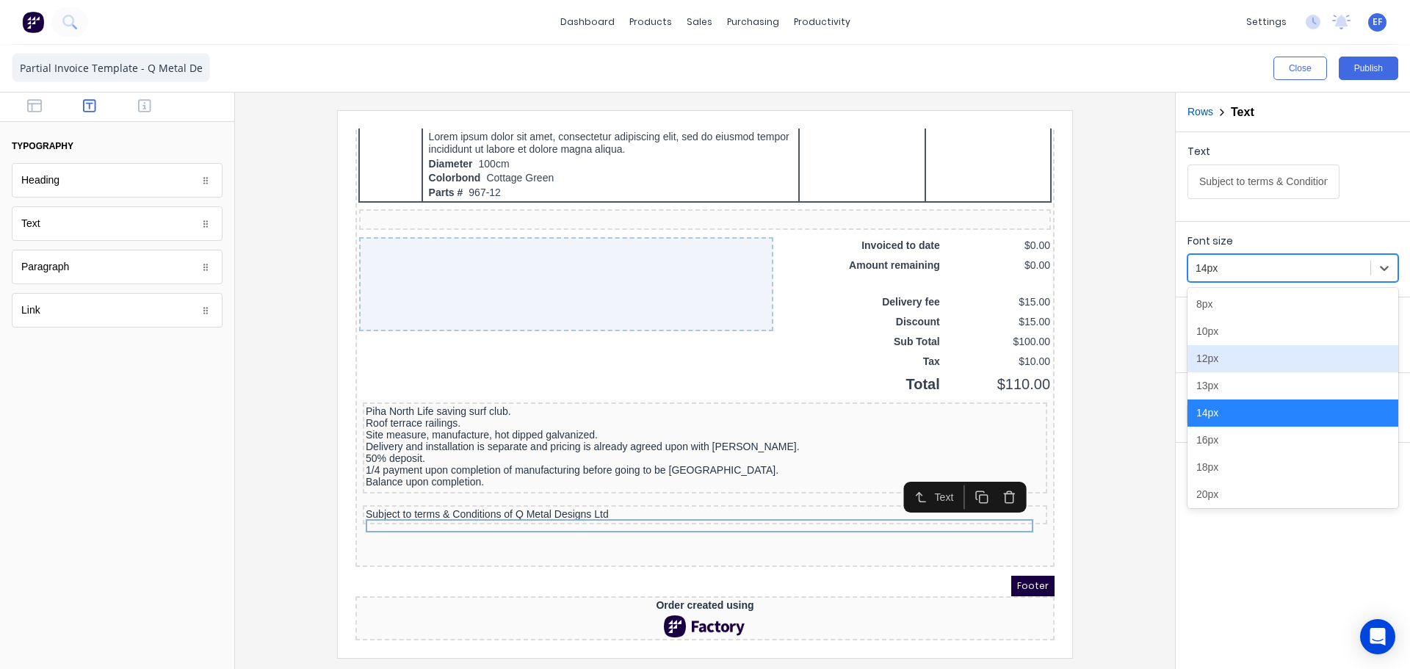
click at [1225, 362] on div "12px" at bounding box center [1293, 358] width 211 height 27
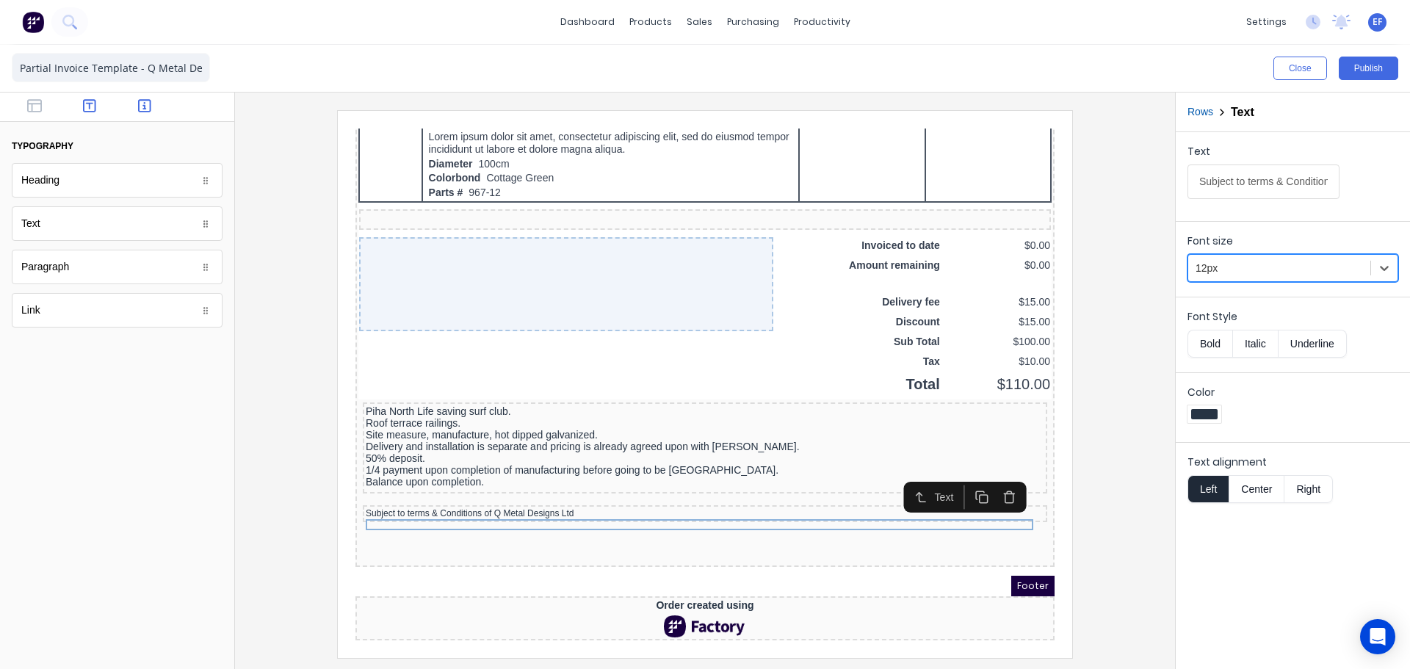
click at [140, 101] on icon "button" at bounding box center [144, 105] width 13 height 13
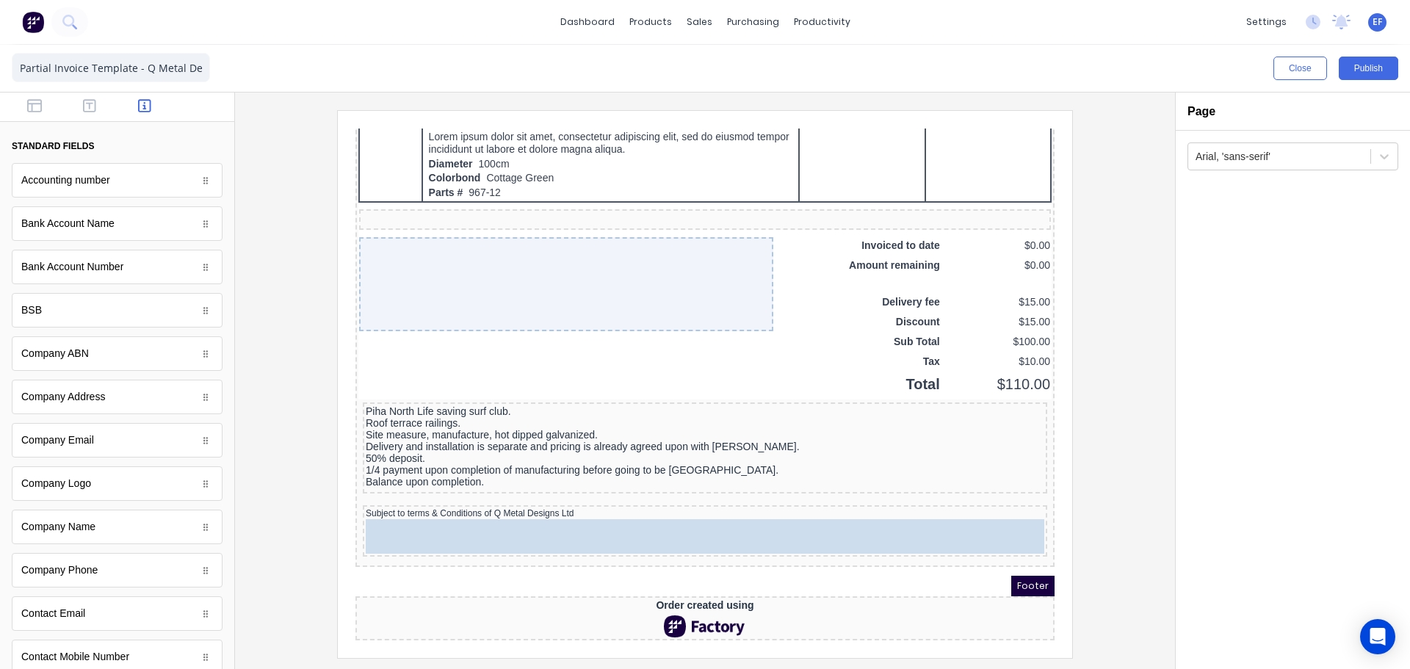
drag, startPoint x: 113, startPoint y: 269, endPoint x: 588, endPoint y: 531, distance: 542.1
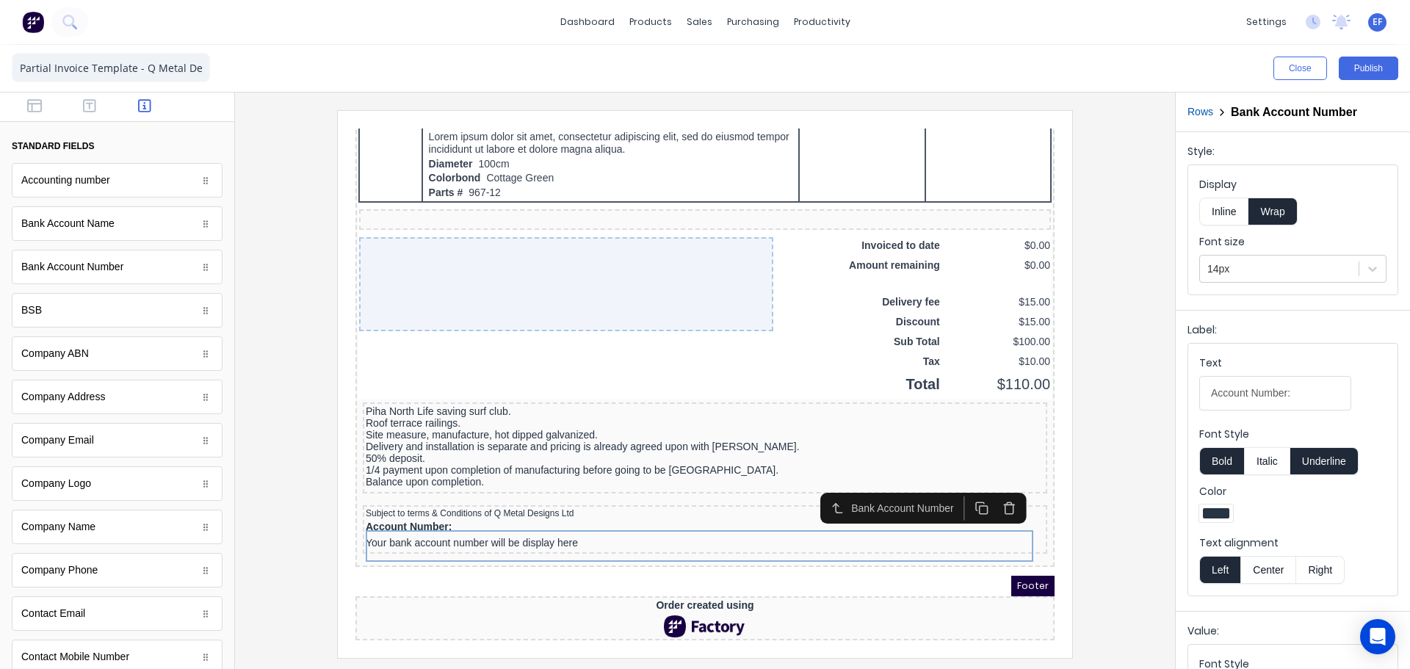
click at [1228, 214] on button "Inline" at bounding box center [1223, 212] width 49 height 28
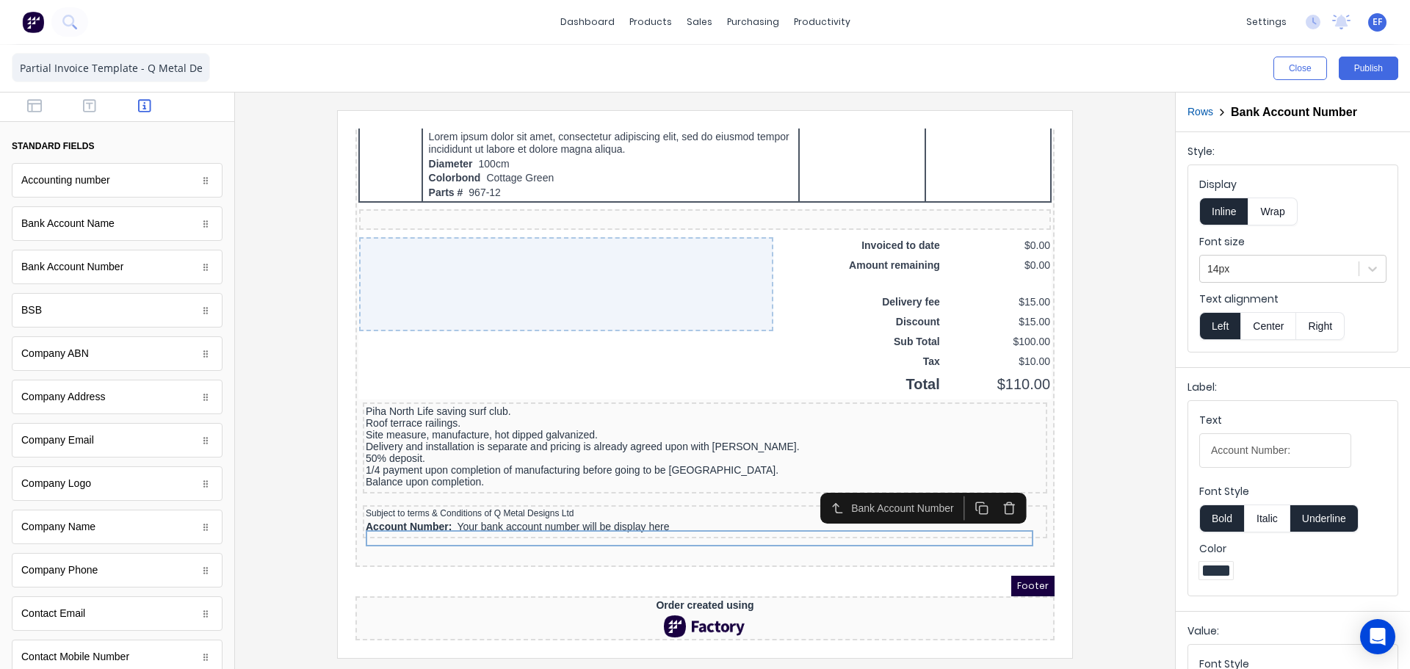
click at [1323, 519] on button "Underline" at bounding box center [1325, 519] width 68 height 28
click at [1227, 519] on button "Bold" at bounding box center [1221, 519] width 45 height 28
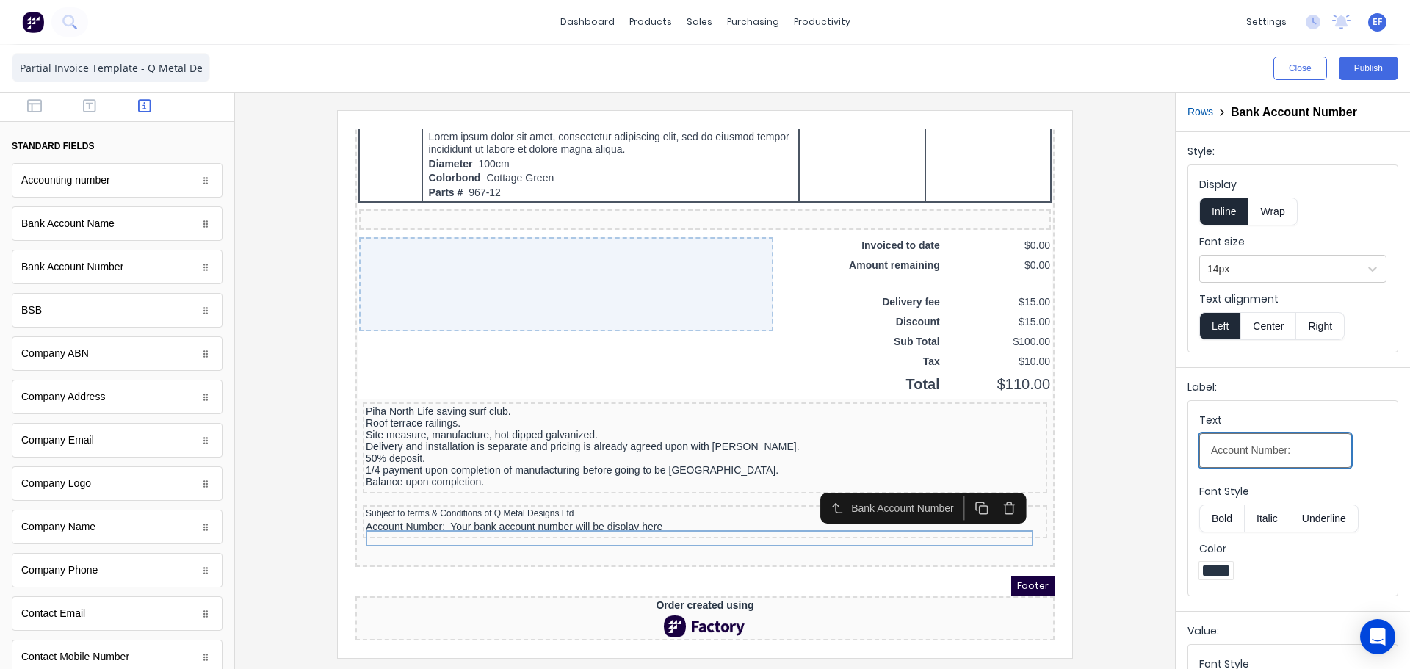
drag, startPoint x: 1285, startPoint y: 460, endPoint x: 1127, endPoint y: 465, distance: 158.0
click at [1127, 465] on div "Close Publish Components standard fields Accounting number Accounting number Ba…" at bounding box center [705, 357] width 1410 height 624
paste input "Bank details:"
type input "Bank details:"
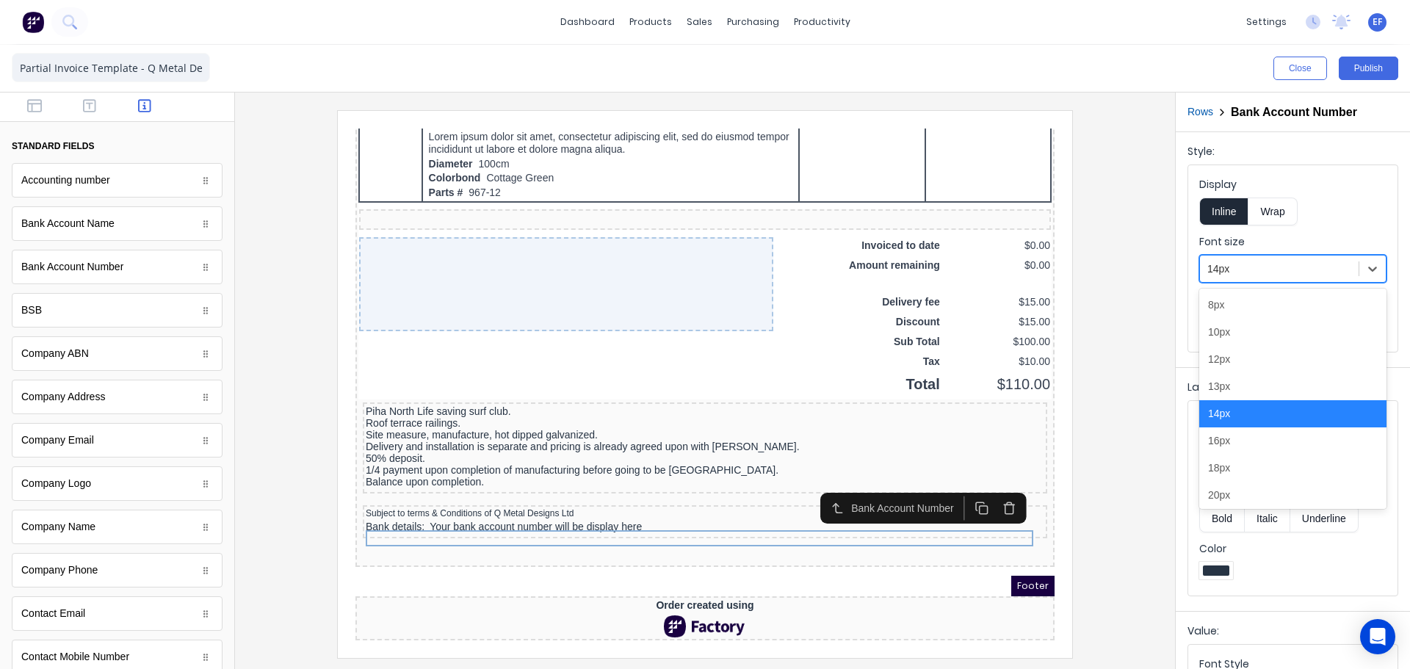
click at [1246, 270] on div at bounding box center [1280, 269] width 144 height 18
click at [1236, 366] on div "12px" at bounding box center [1292, 359] width 187 height 27
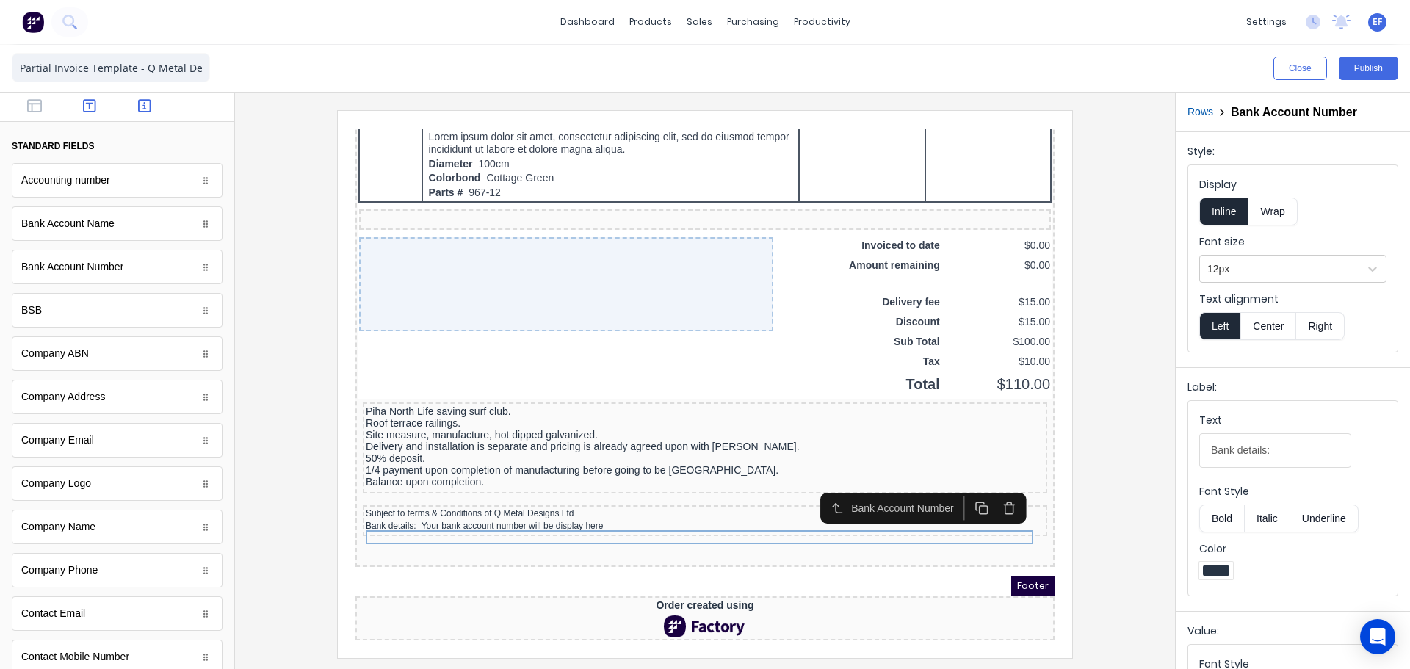
click at [83, 103] on icon "button" at bounding box center [89, 105] width 13 height 13
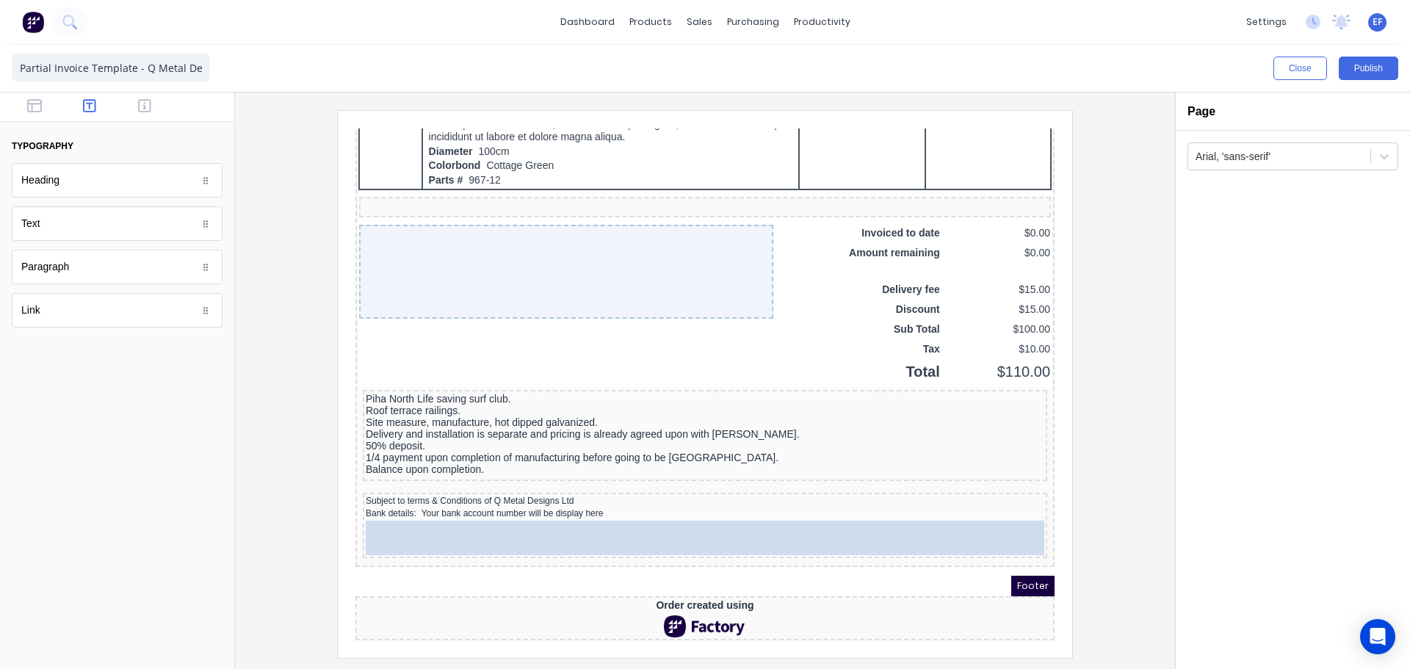
drag, startPoint x: 39, startPoint y: 234, endPoint x: 93, endPoint y: 413, distance: 186.4
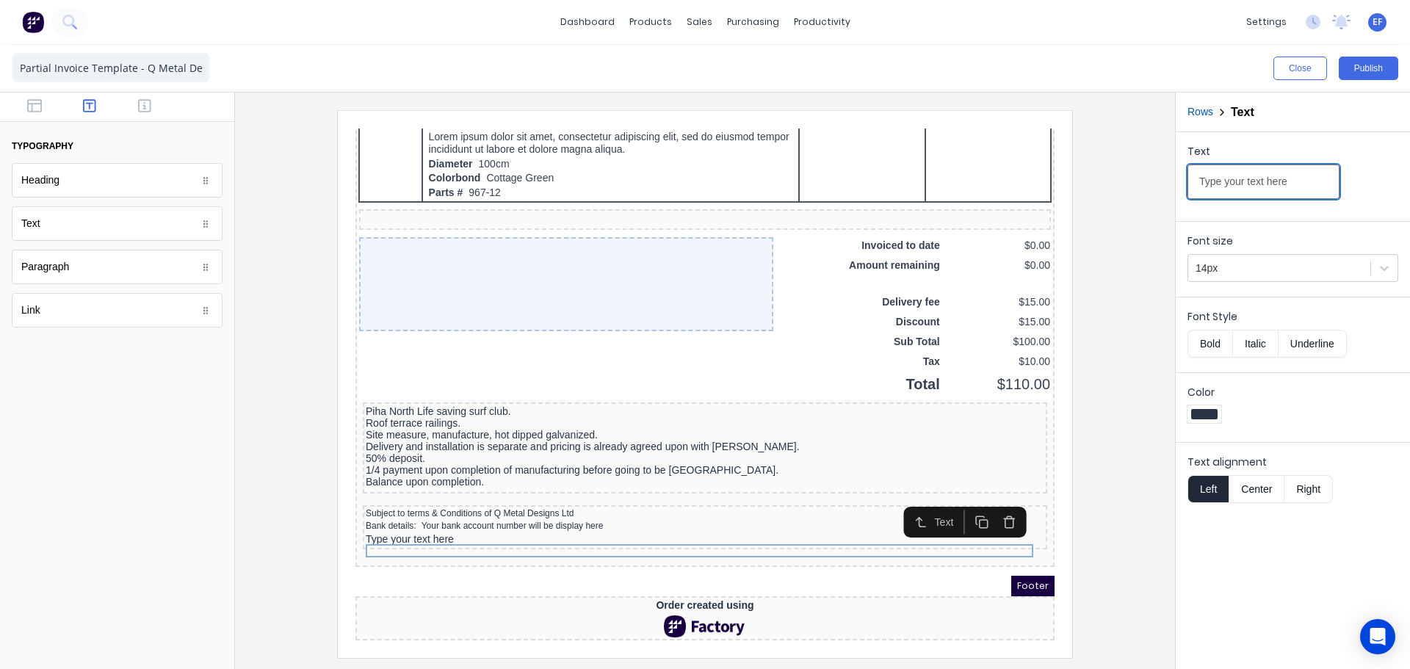
drag, startPoint x: 1294, startPoint y: 187, endPoint x: 1141, endPoint y: 181, distance: 152.9
click at [1141, 181] on div "Close Publish Components typography Heading Heading Text Text Paragraph Paragra…" at bounding box center [705, 357] width 1410 height 624
paste input "Please display invoice number and your customer code with payment"
type input "Please display invoice number and your customer code with payment"
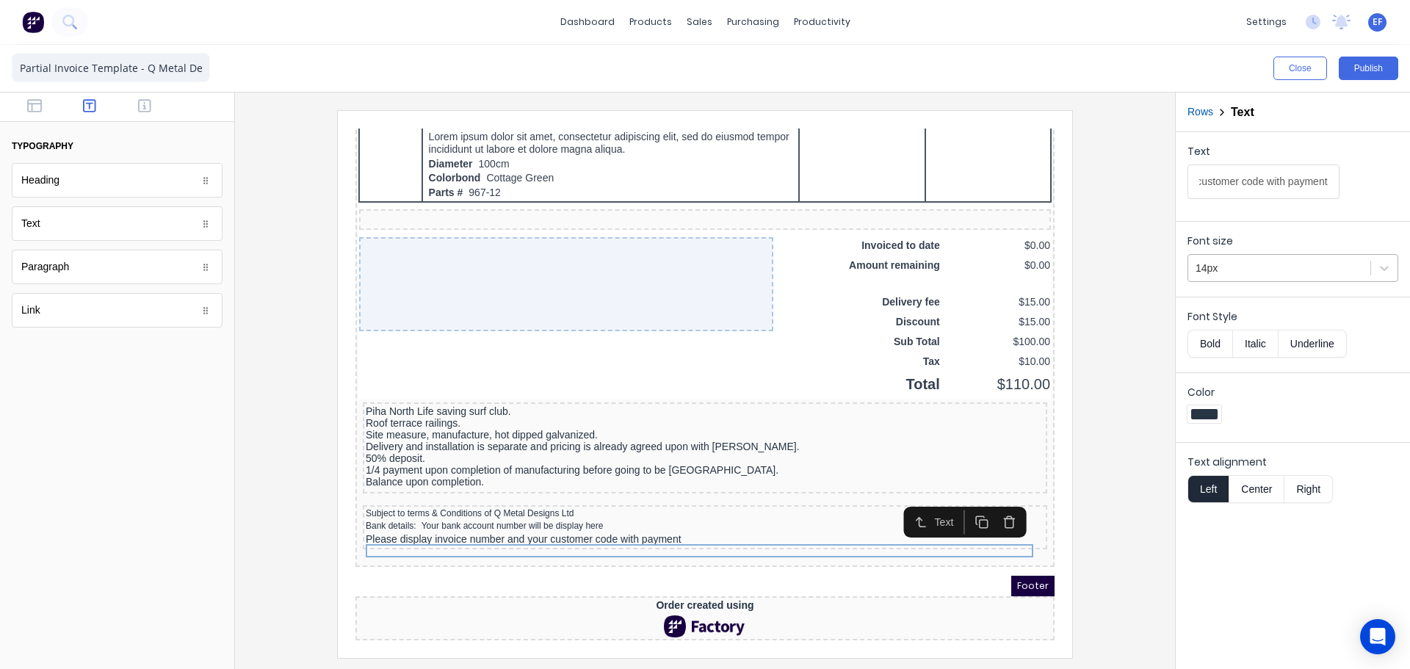
click at [1219, 280] on div "14px" at bounding box center [1279, 268] width 182 height 24
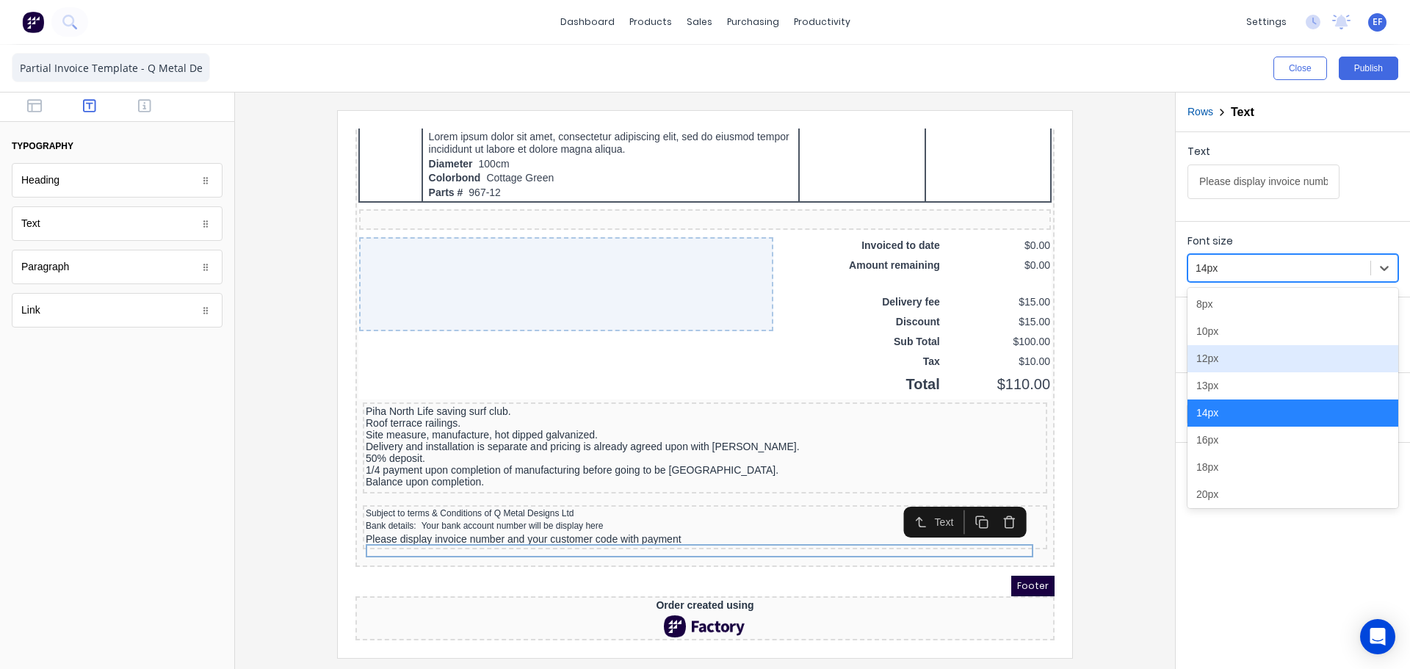
click at [1206, 367] on div "12px" at bounding box center [1293, 358] width 211 height 27
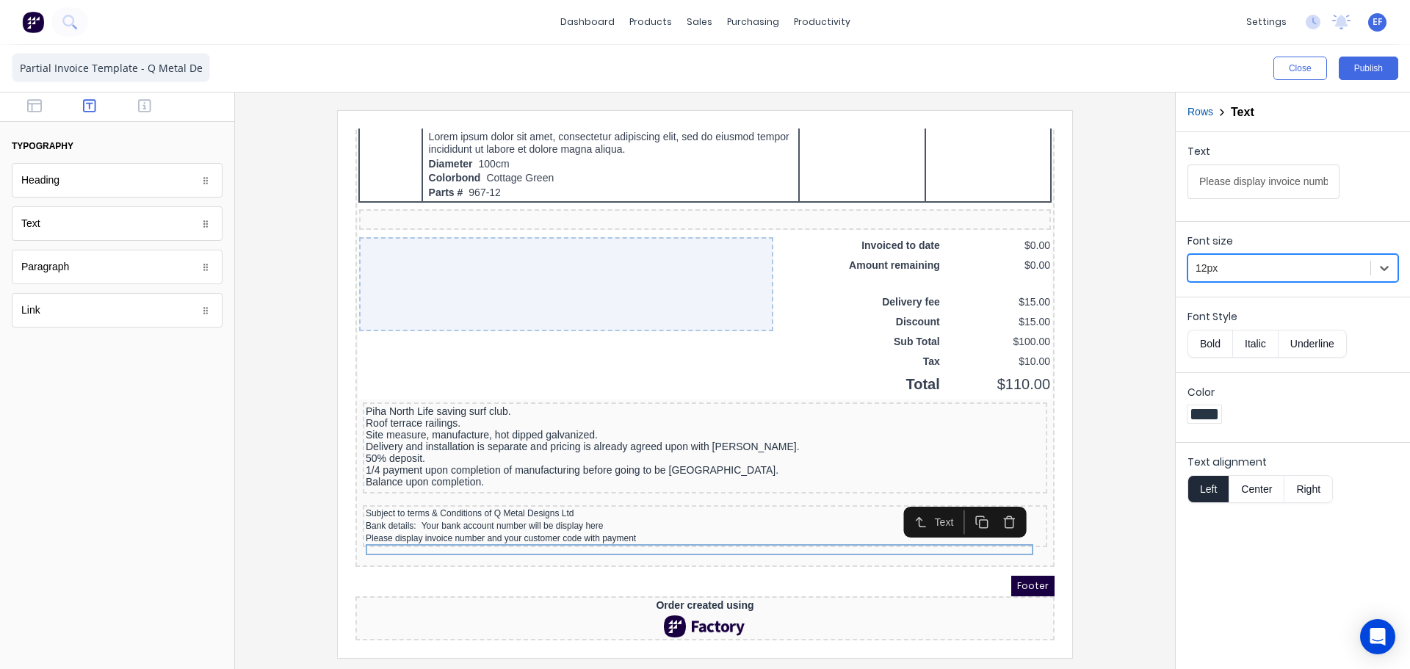
click at [1109, 486] on div at bounding box center [705, 383] width 917 height 547
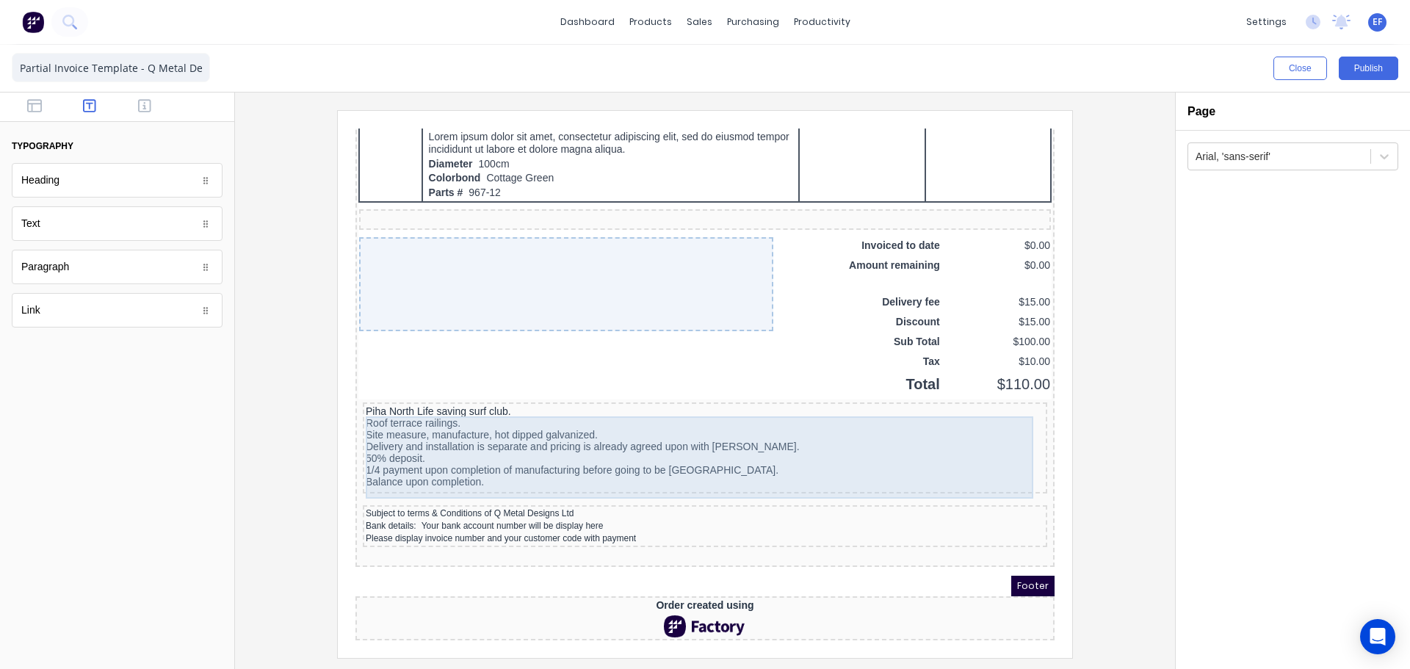
click at [647, 425] on div "Piha North Life saving surf club. Roof terrace railings. Site measure, manufact…" at bounding box center [687, 429] width 679 height 82
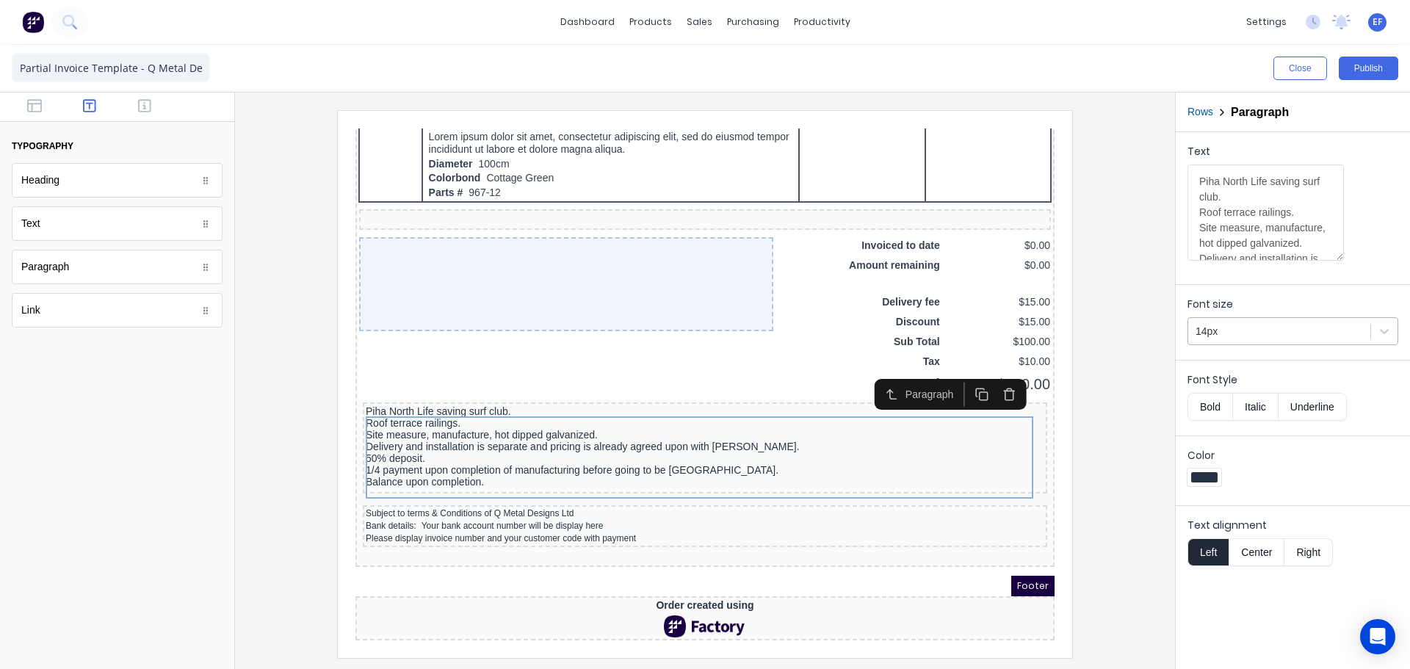
click at [1241, 335] on div at bounding box center [1279, 331] width 167 height 18
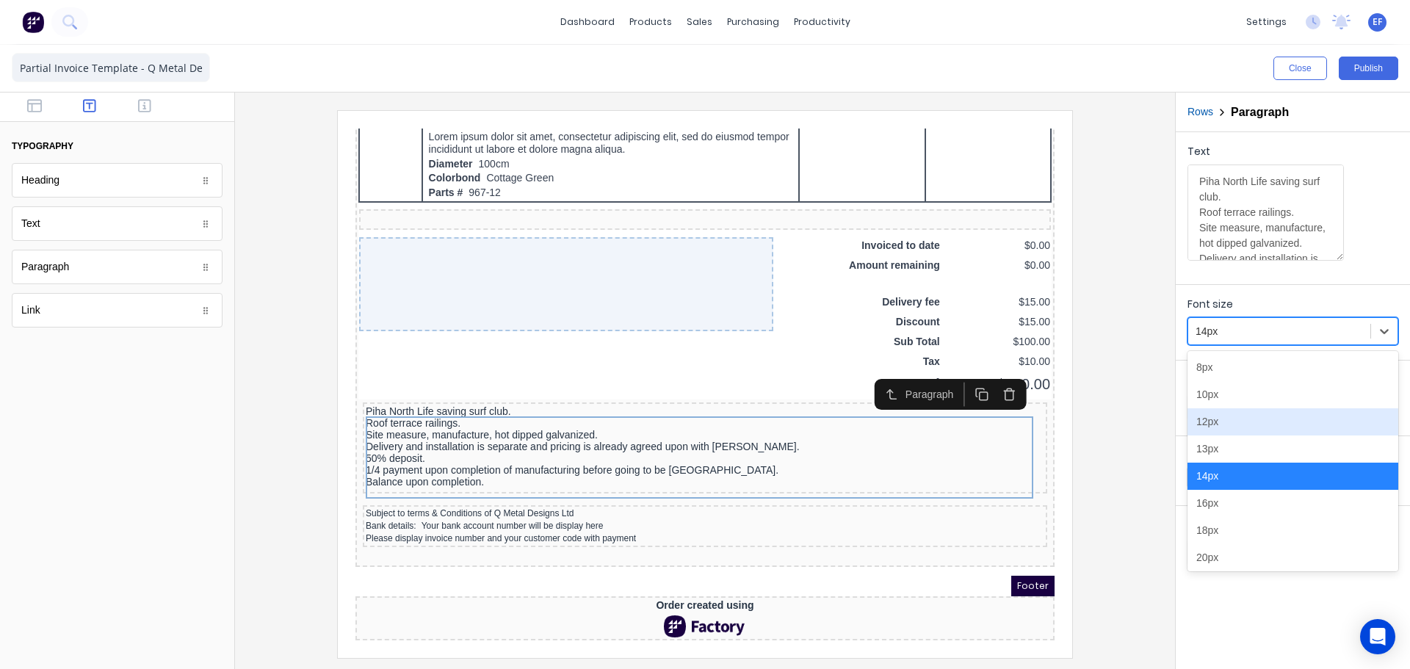
click at [1227, 419] on div "12px" at bounding box center [1293, 421] width 211 height 27
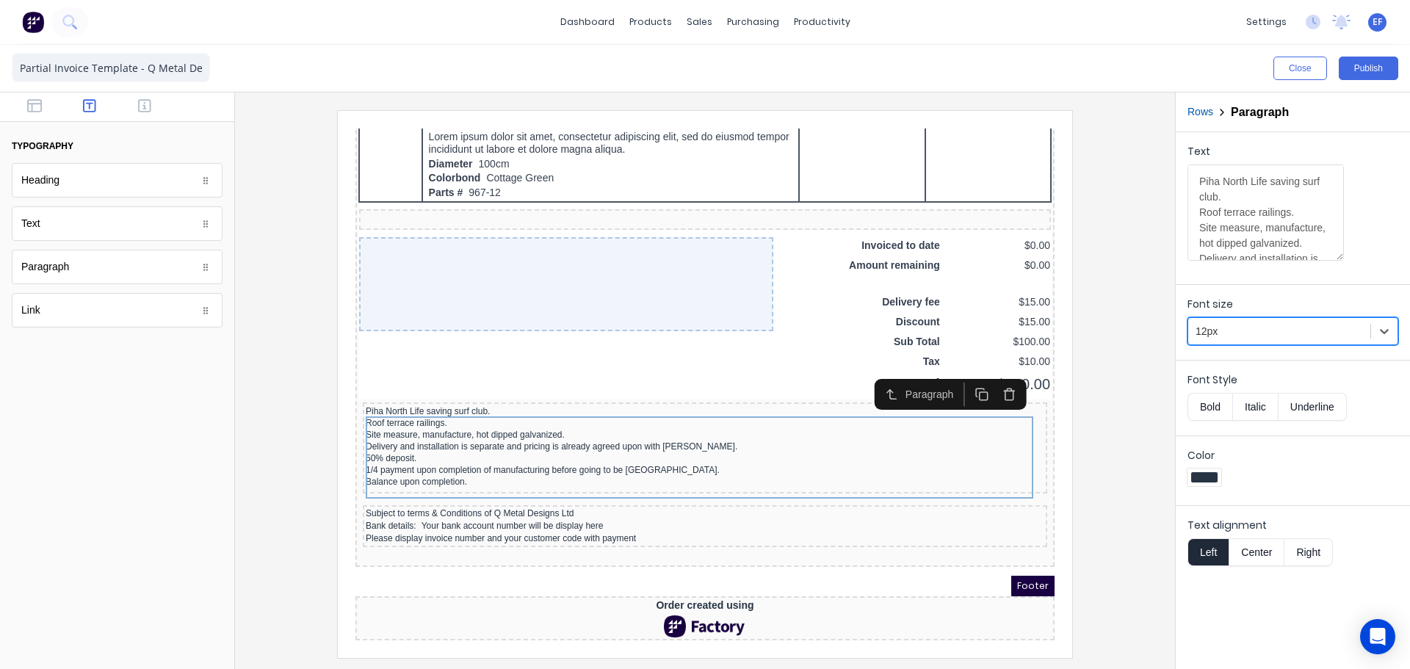
click at [1111, 445] on div at bounding box center [705, 383] width 917 height 547
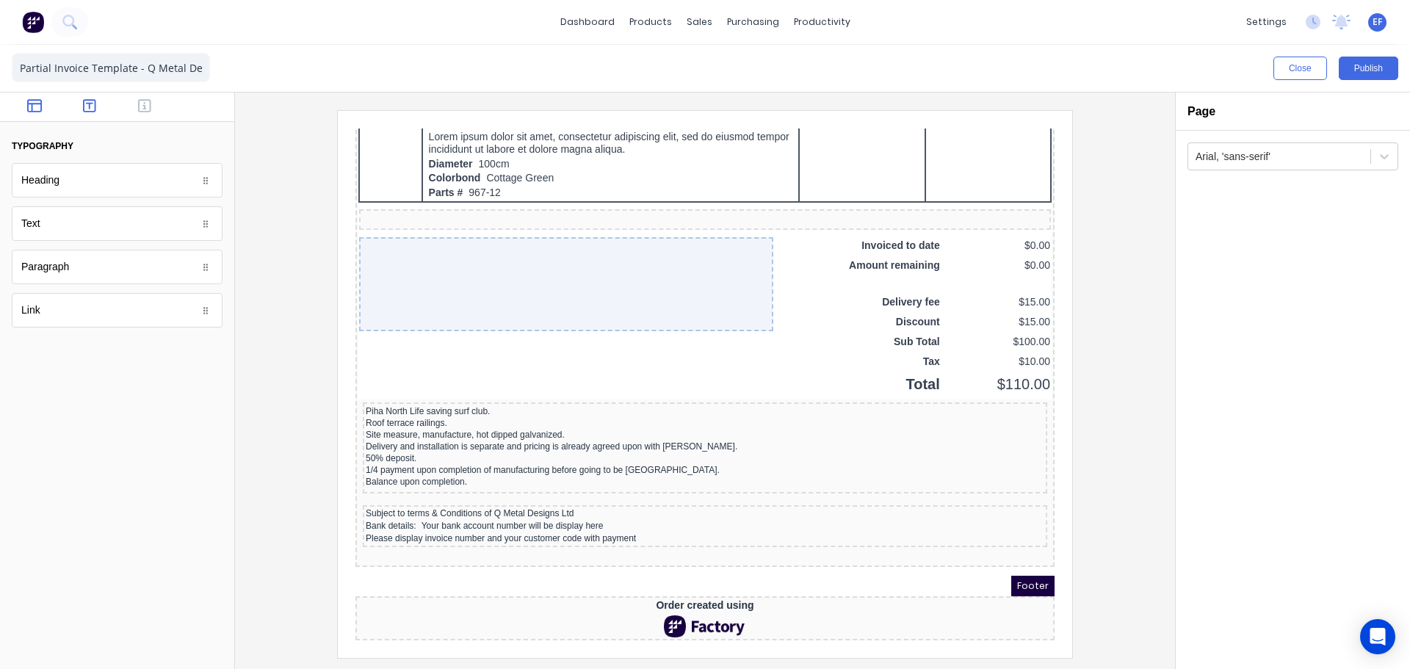
click at [37, 107] on icon "button" at bounding box center [34, 105] width 15 height 15
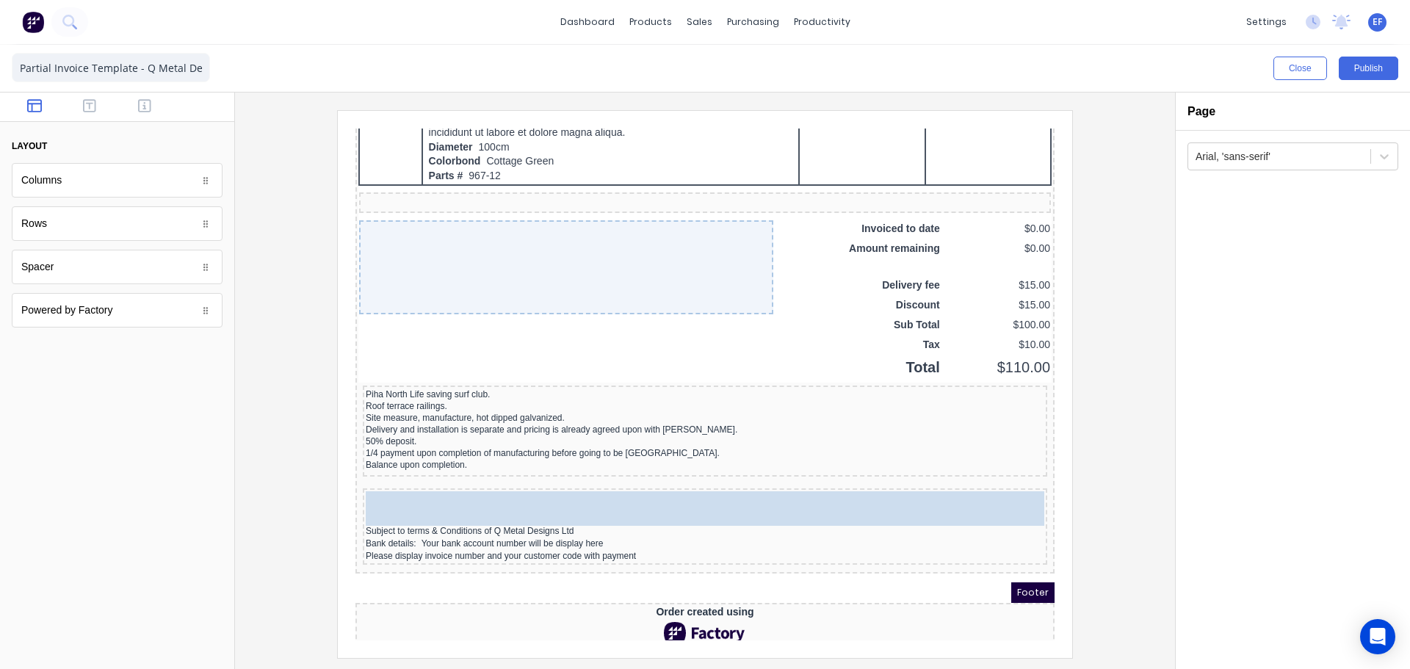
drag, startPoint x: 53, startPoint y: 274, endPoint x: 471, endPoint y: 505, distance: 477.4
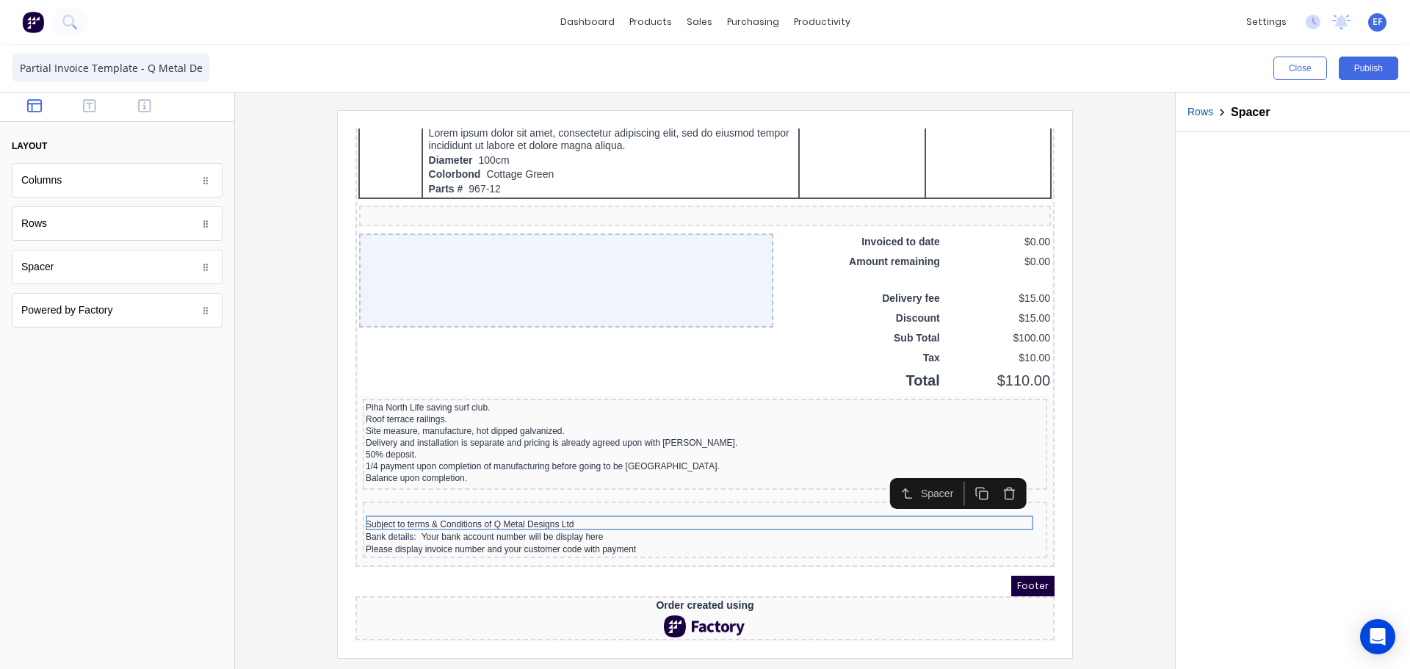
click at [966, 469] on icon "button" at bounding box center [965, 476] width 14 height 14
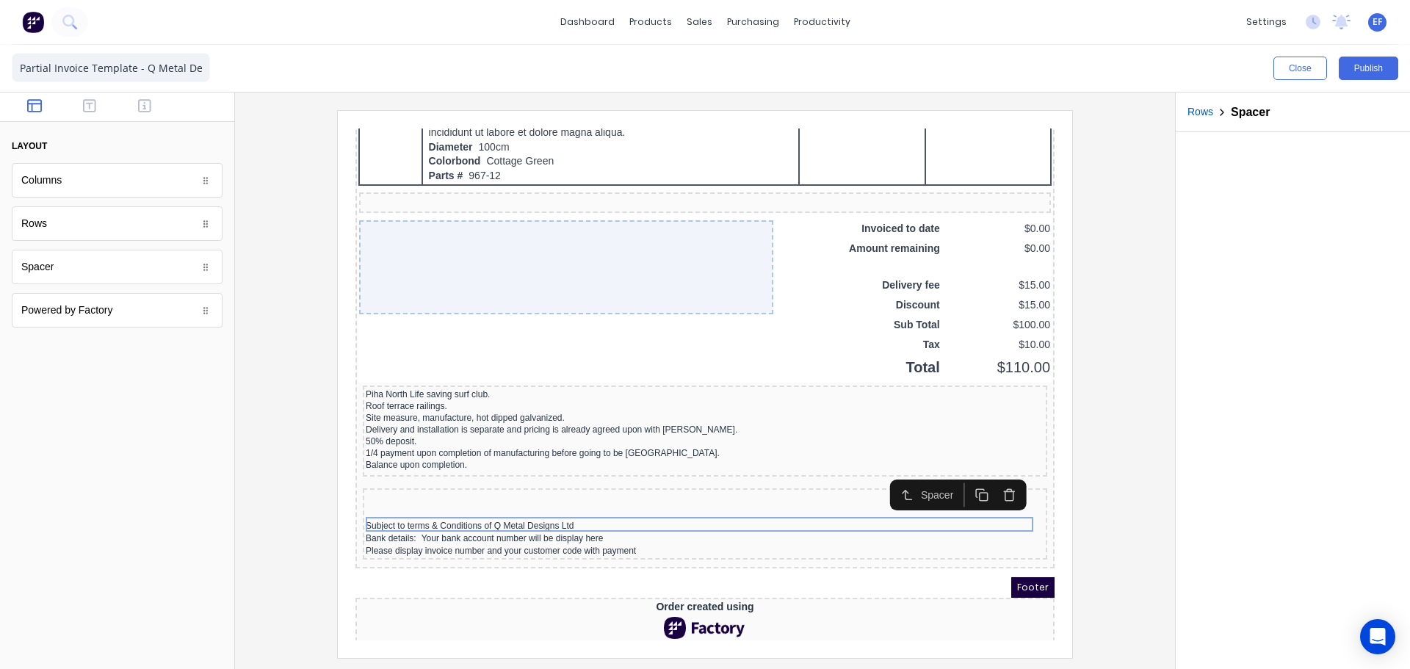
click at [1114, 486] on div at bounding box center [705, 383] width 917 height 547
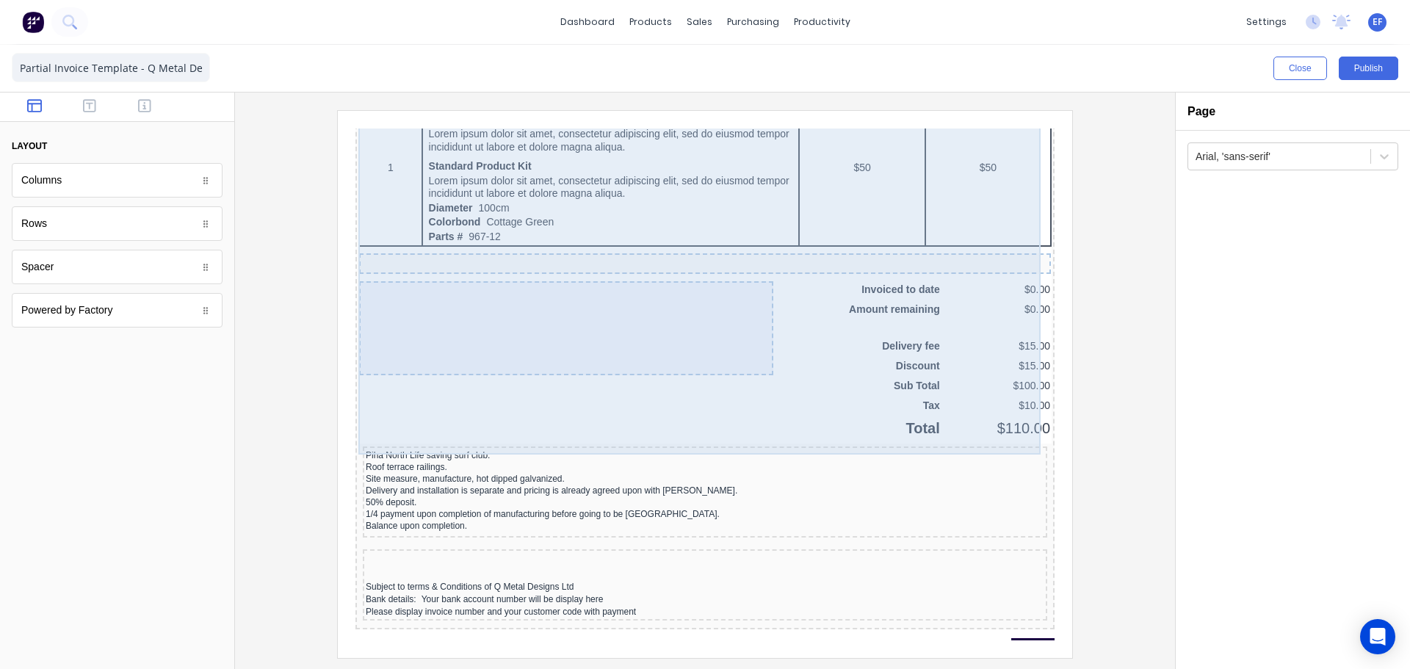
scroll to position [1108, 0]
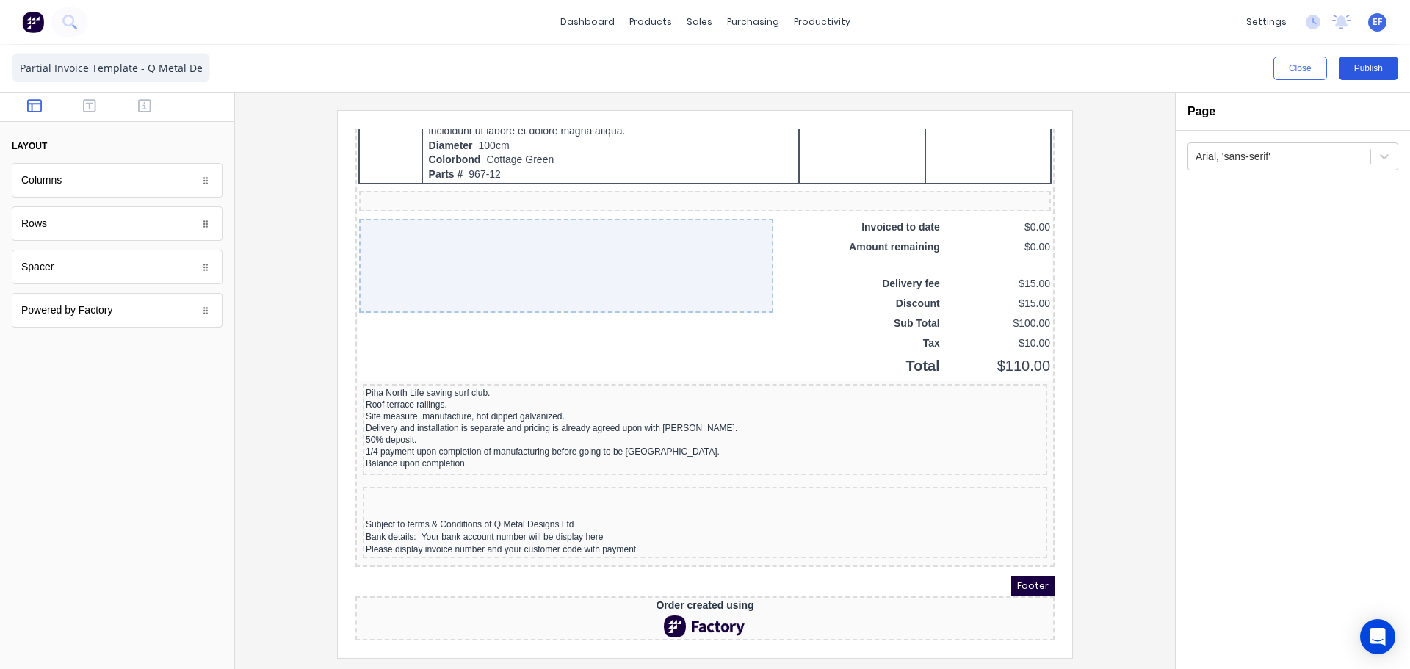
click at [1368, 66] on button "Publish" at bounding box center [1368, 69] width 59 height 24
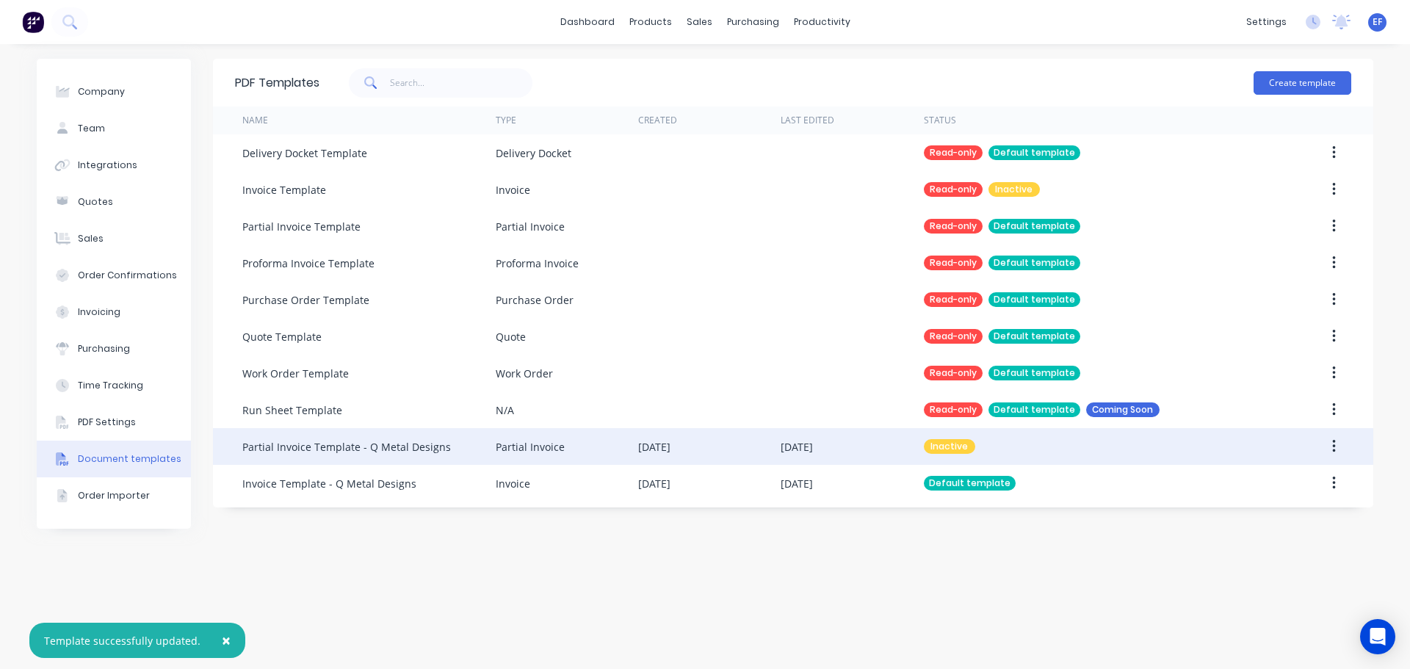
click at [1341, 447] on button "button" at bounding box center [1334, 446] width 35 height 26
click at [1280, 521] on div "Make default" at bounding box center [1281, 514] width 113 height 21
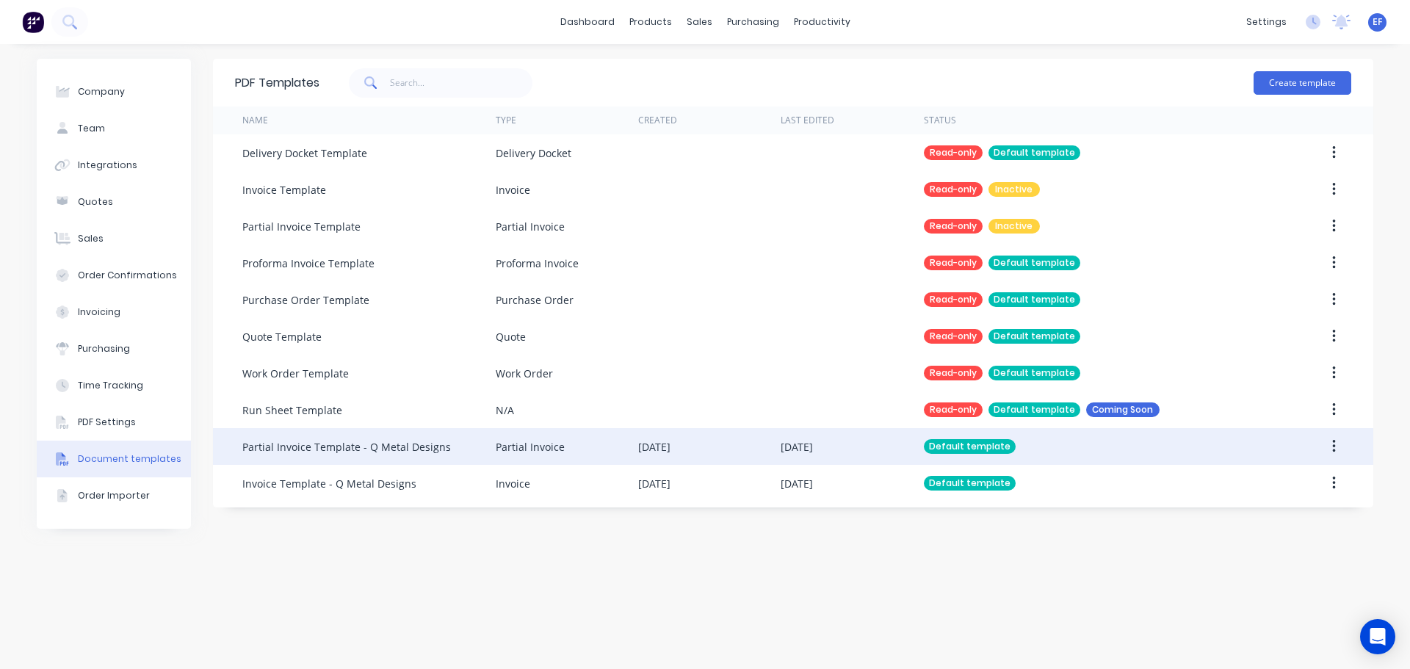
click at [1333, 335] on icon "button" at bounding box center [1334, 336] width 4 height 16
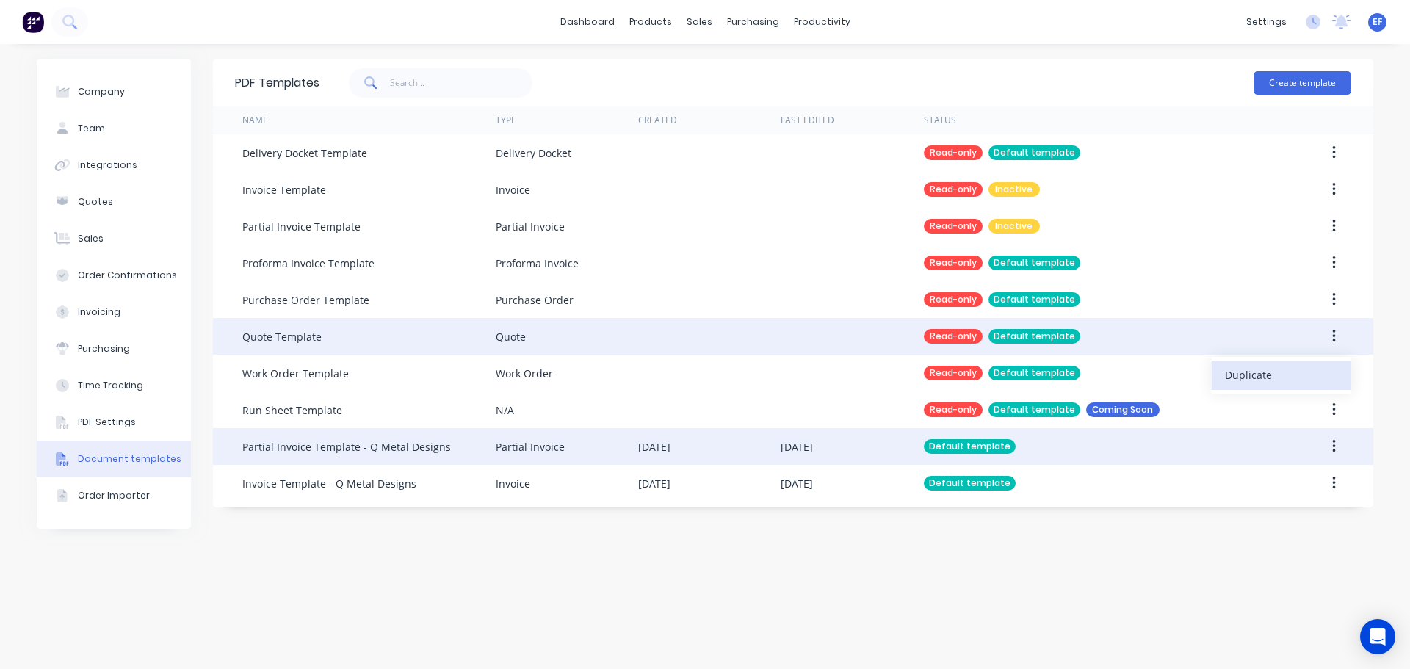
click at [1267, 375] on div "Duplicate" at bounding box center [1281, 374] width 113 height 21
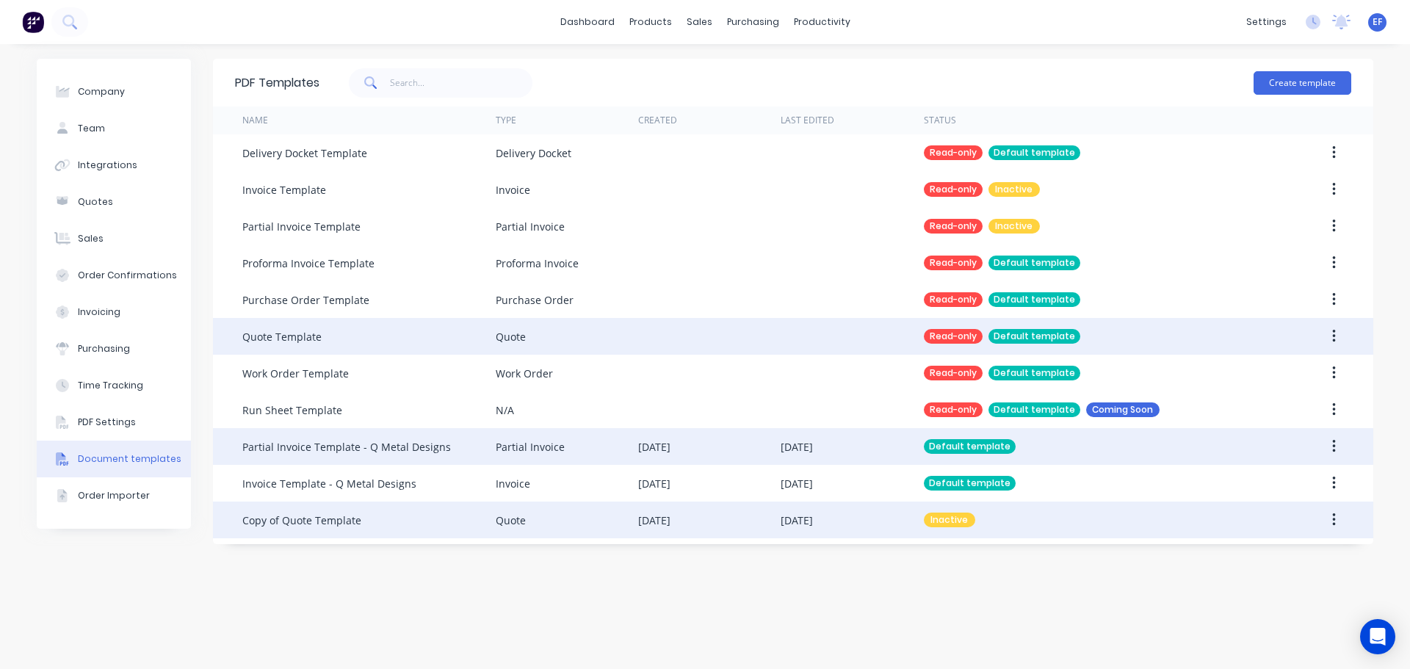
click at [334, 530] on div "Copy of Quote Template" at bounding box center [368, 520] width 253 height 37
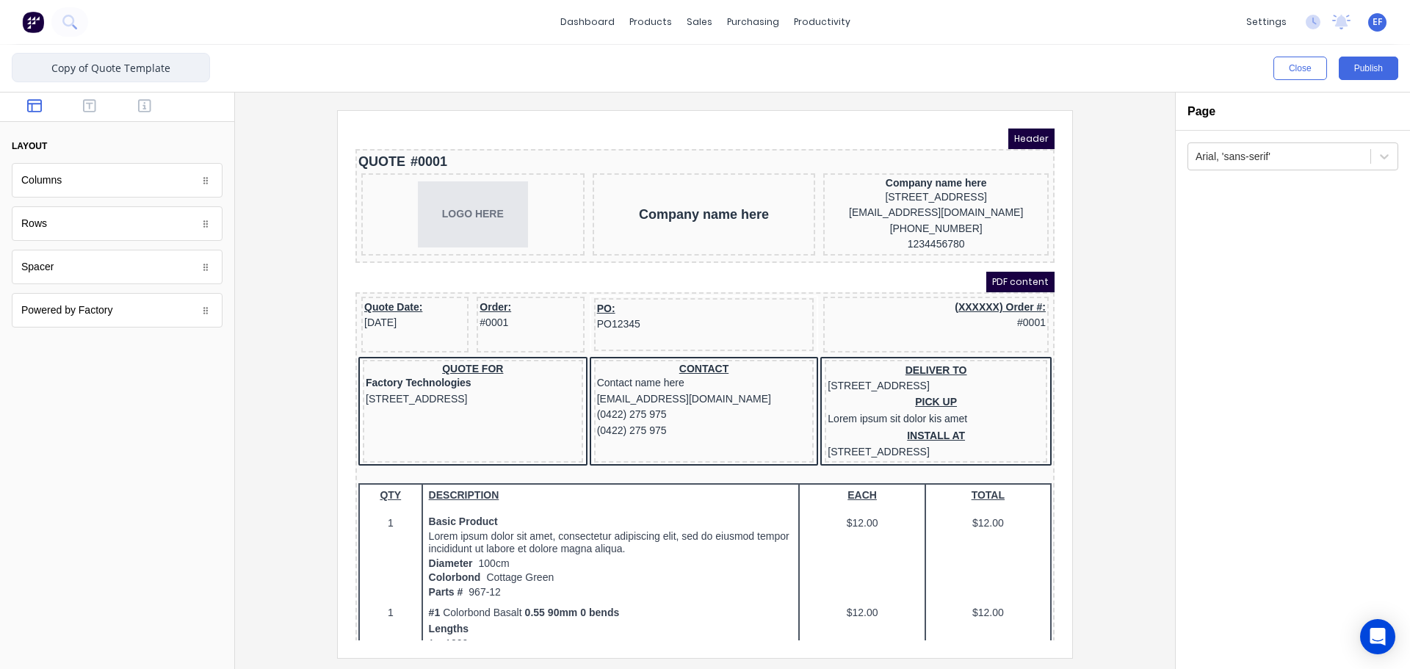
click at [98, 65] on input "Copy of Quote Template" at bounding box center [111, 67] width 198 height 29
drag, startPoint x: 92, startPoint y: 65, endPoint x: 0, endPoint y: 60, distance: 92.0
click at [0, 60] on div "Copy of Quote Template Close Publish Components layout Columns Columns Rows Row…" at bounding box center [705, 357] width 1410 height 624
click at [170, 71] on input "Quote Template" at bounding box center [111, 67] width 198 height 29
paste input "Q Metal Designs"
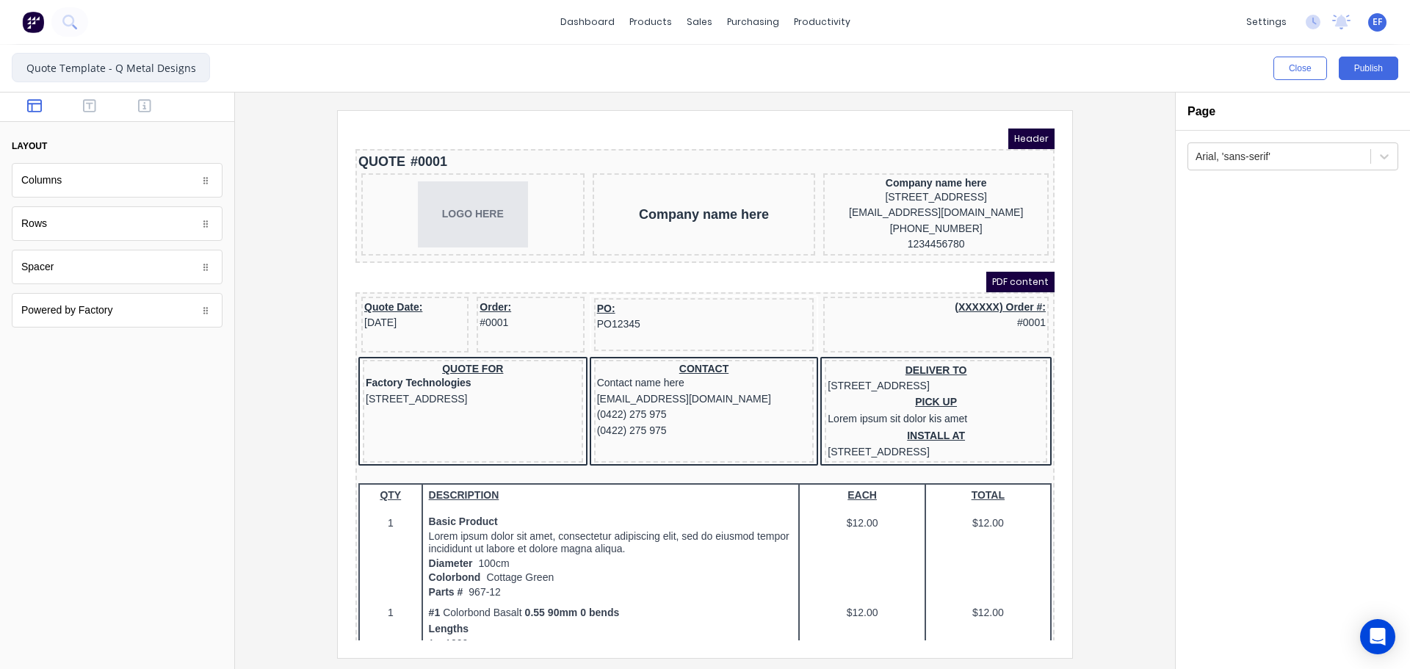
type input "Quote Template - Q Metal Designs"
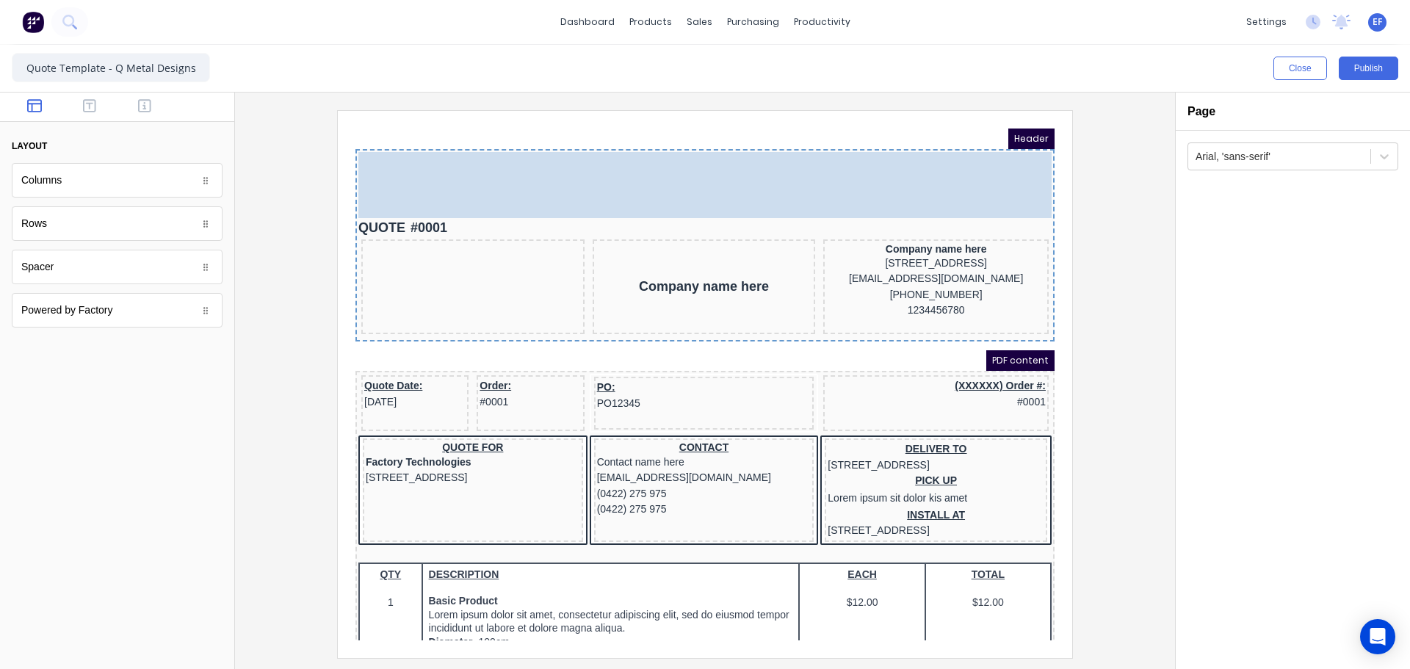
drag, startPoint x: 441, startPoint y: 217, endPoint x: 403, endPoint y: 140, distance: 85.7
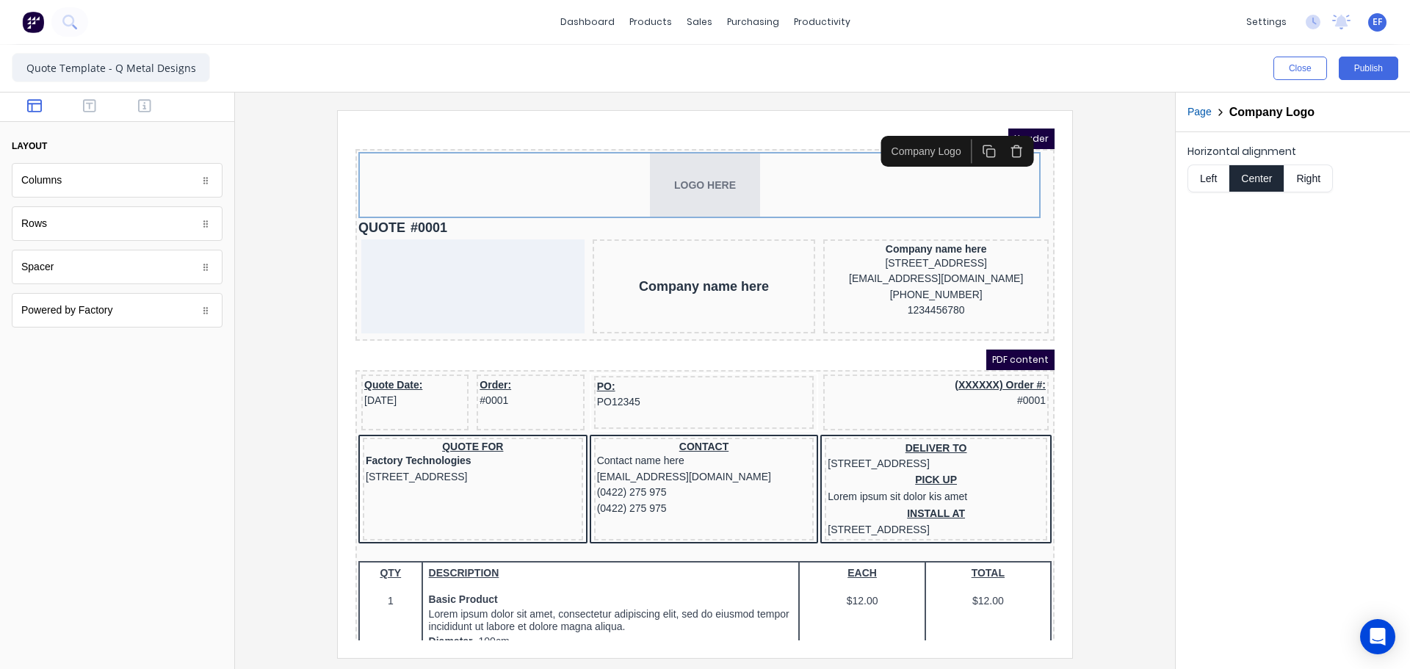
click at [1204, 174] on button "Left" at bounding box center [1208, 179] width 41 height 28
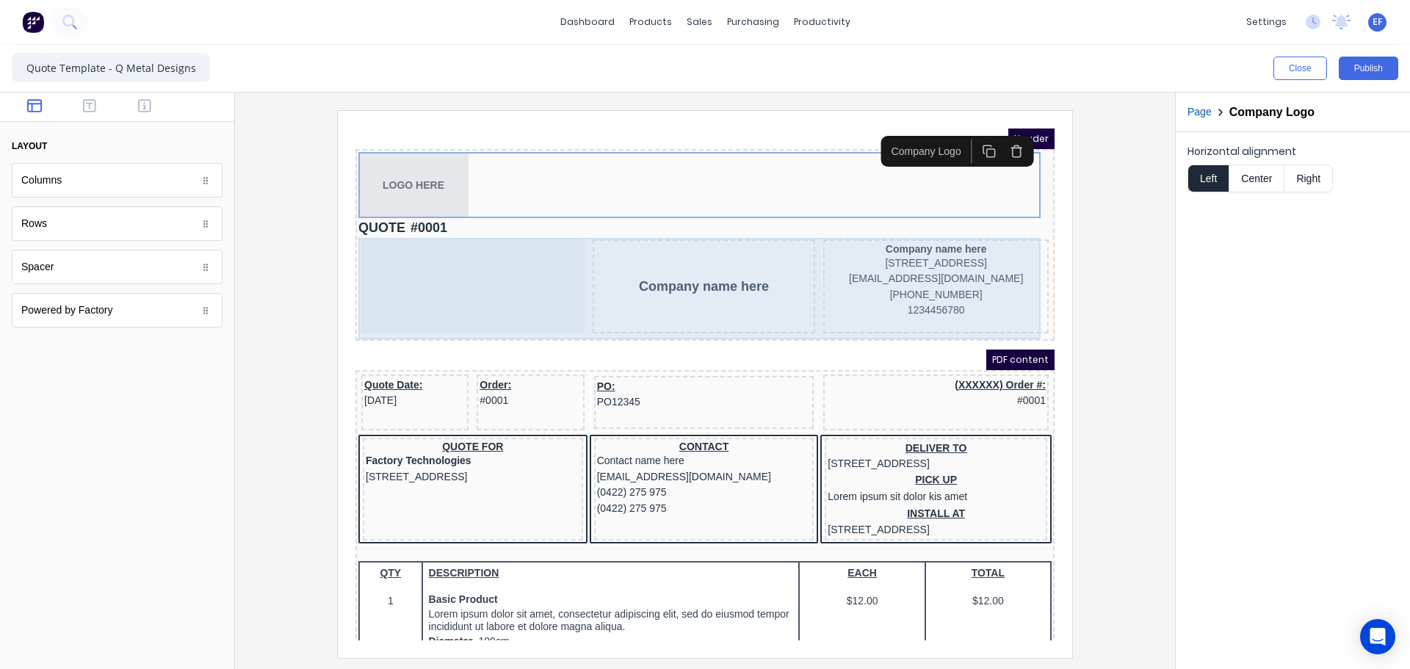
click at [768, 286] on div "Company name here" at bounding box center [686, 269] width 223 height 94
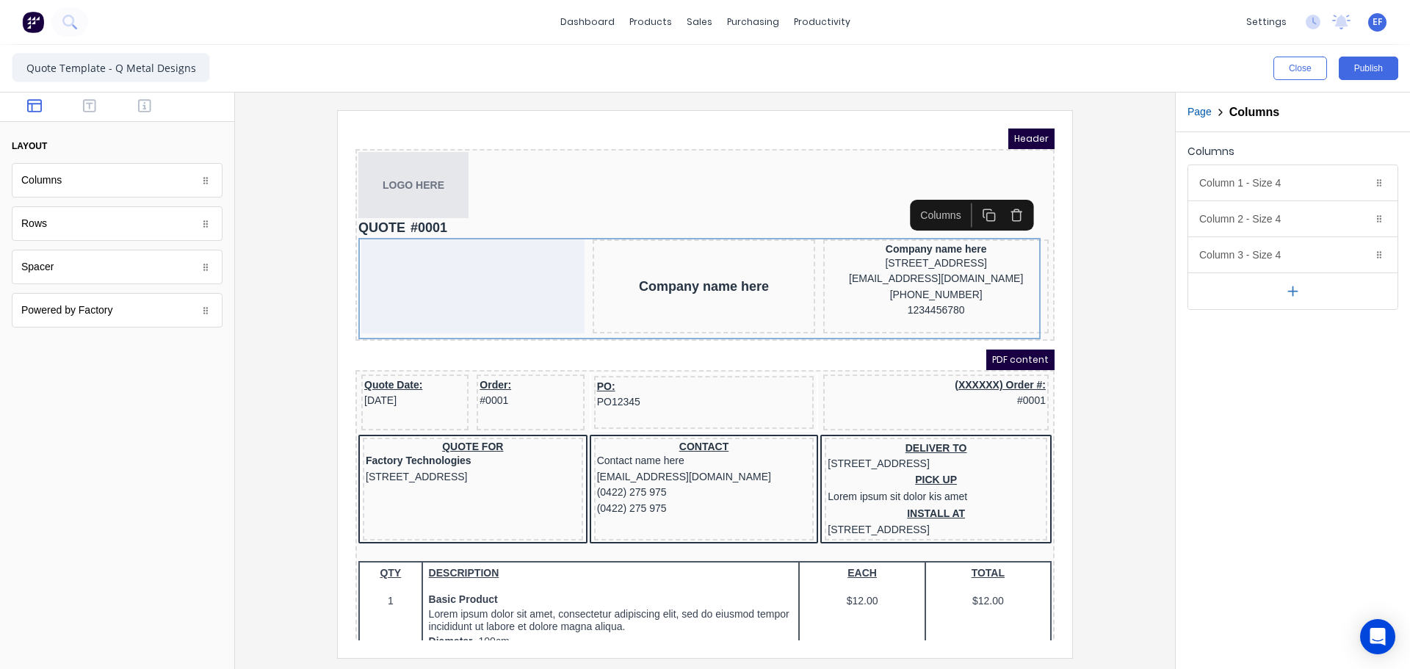
click at [1284, 296] on button "button" at bounding box center [1292, 291] width 209 height 37
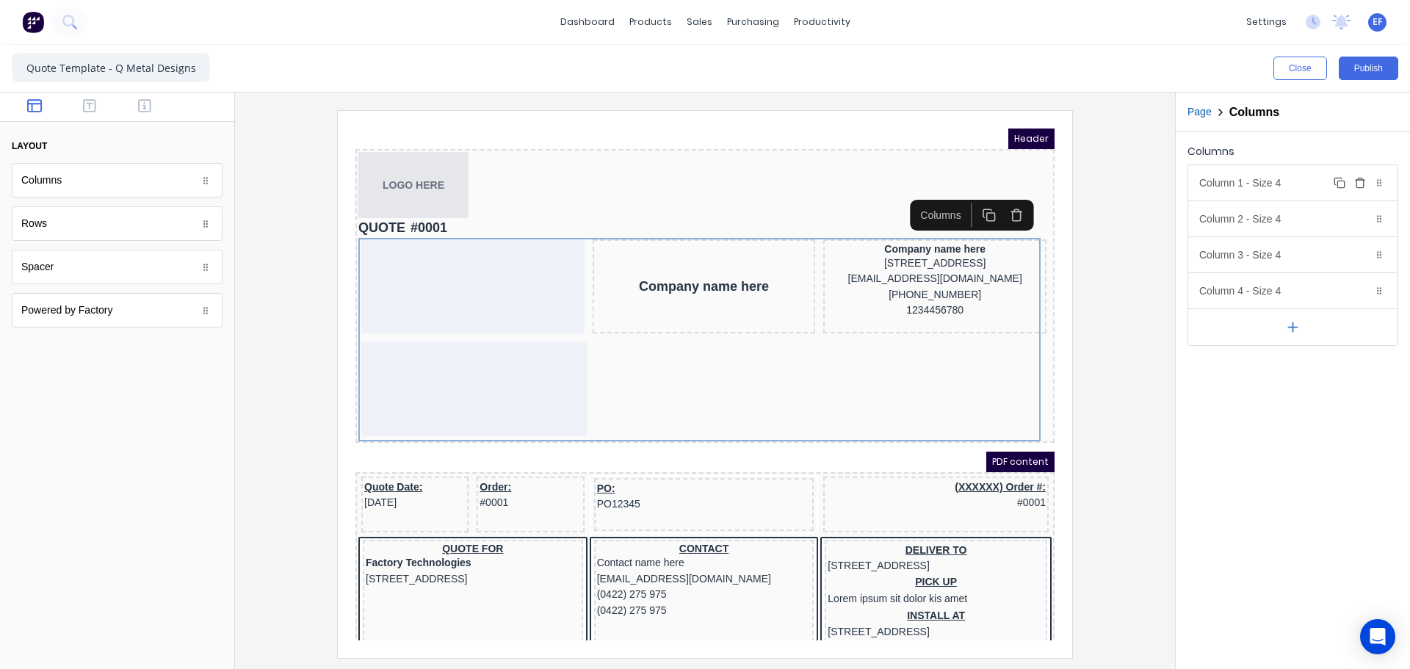
click at [1219, 181] on div "Column 1 - Size 4 Duplicate Delete" at bounding box center [1292, 182] width 209 height 35
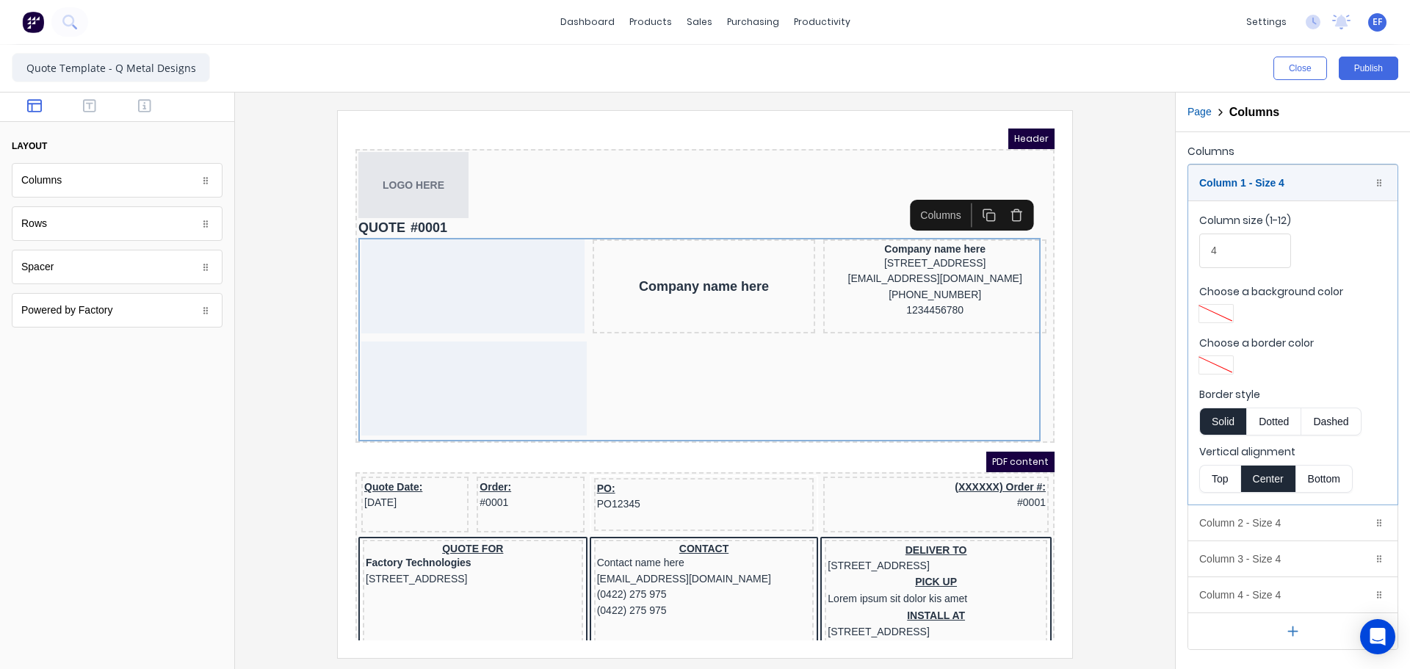
click at [1213, 480] on button "Top" at bounding box center [1219, 479] width 41 height 28
click at [1224, 187] on div "Column 1 - Size 4 Duplicate Delete" at bounding box center [1292, 182] width 209 height 35
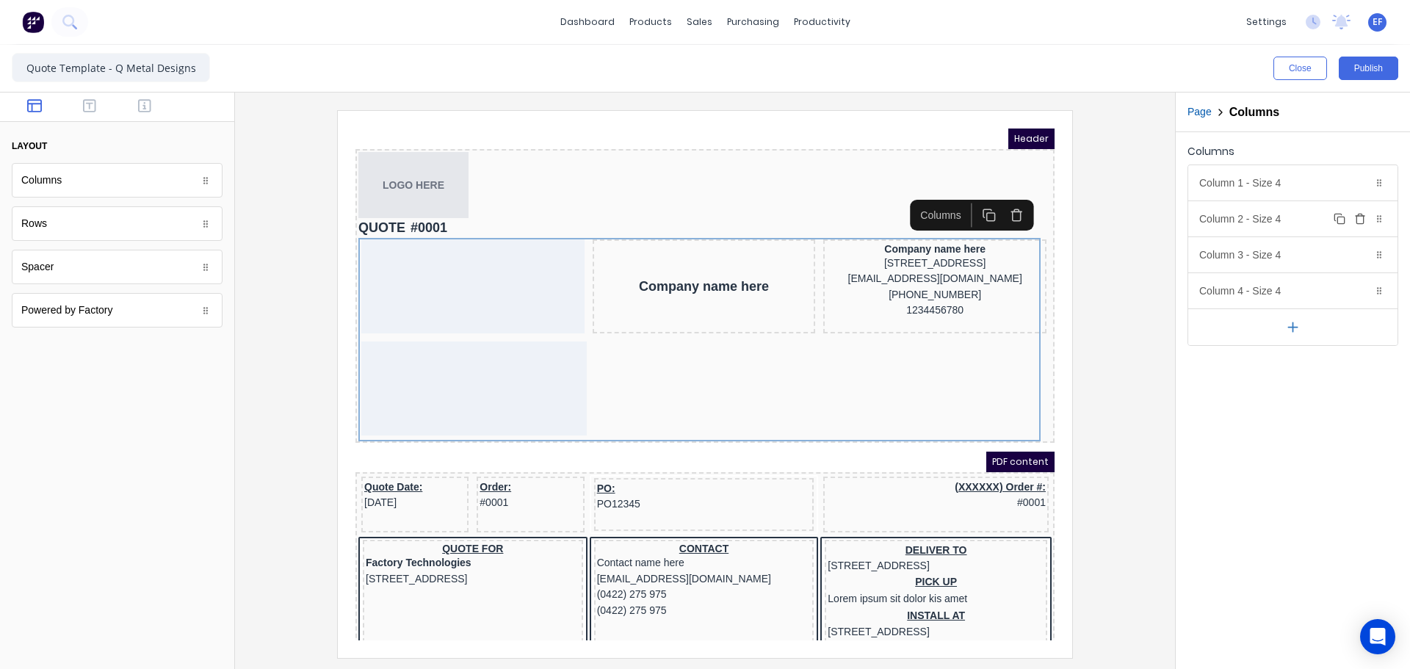
click at [1220, 217] on div "Column 2 - Size 4 Duplicate Delete" at bounding box center [1292, 218] width 209 height 35
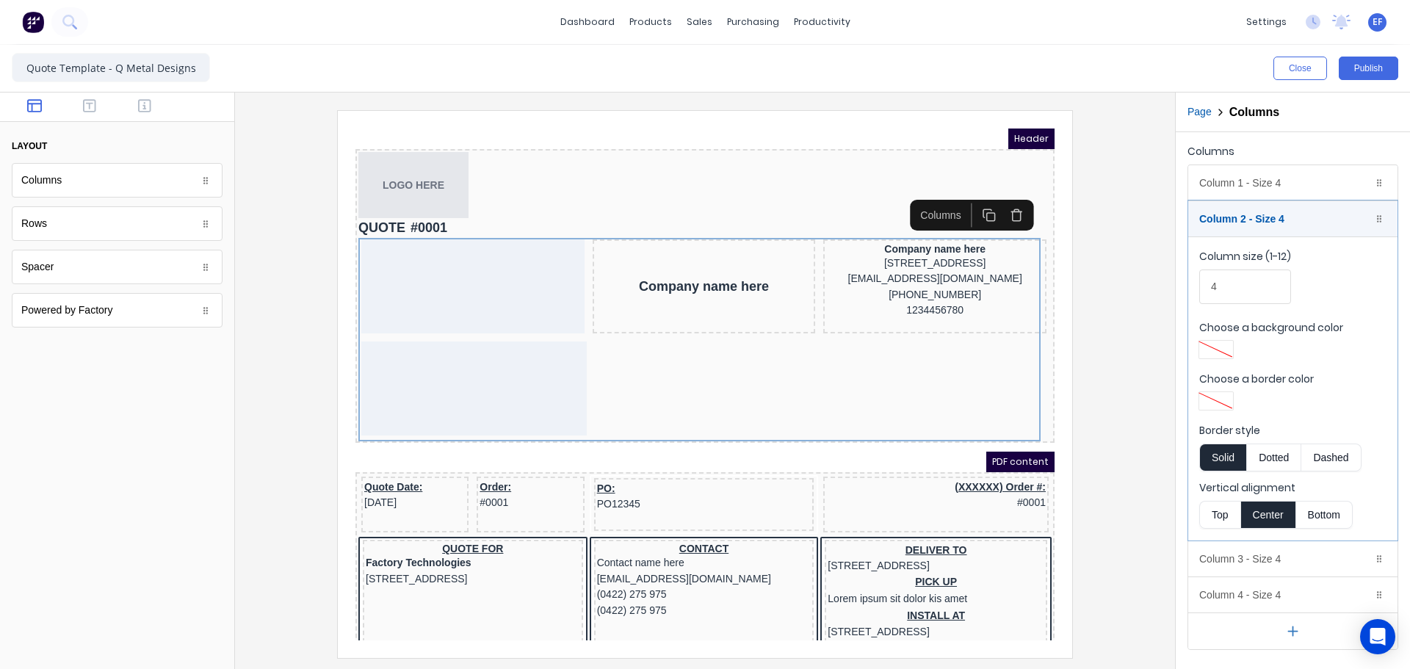
click at [1204, 502] on button "Top" at bounding box center [1219, 515] width 41 height 28
click at [1224, 224] on div "Column 2 - Size 4 Duplicate Delete" at bounding box center [1292, 218] width 209 height 35
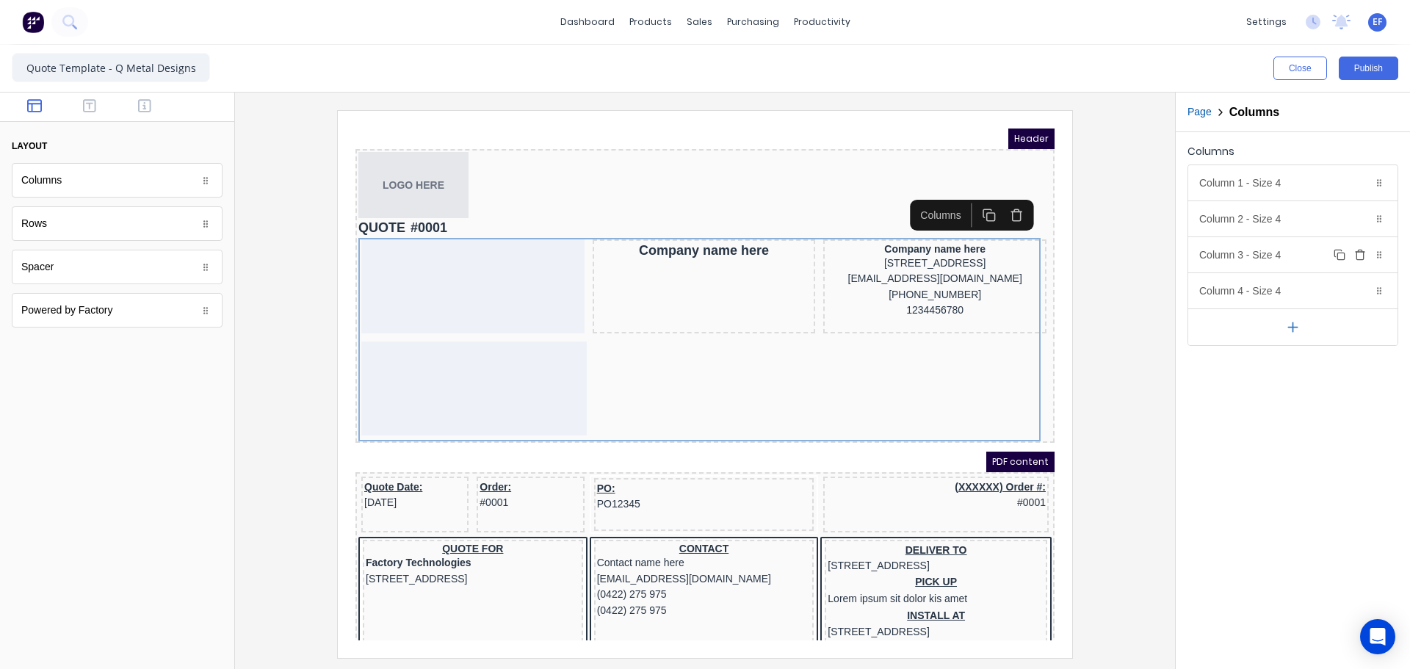
click at [1225, 265] on div "Column 3 - Size 4 Duplicate Delete" at bounding box center [1292, 254] width 209 height 35
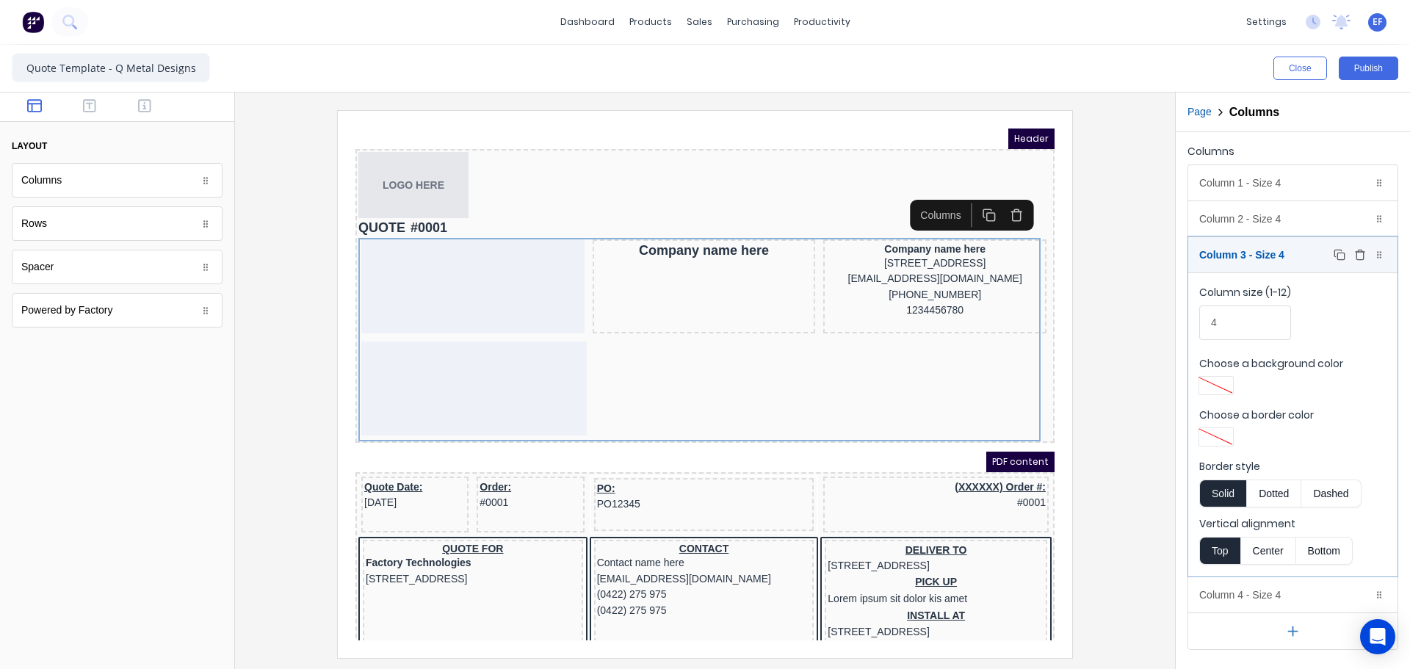
click at [1225, 260] on div "Column 3 - Size 4 Duplicate Delete" at bounding box center [1292, 254] width 209 height 35
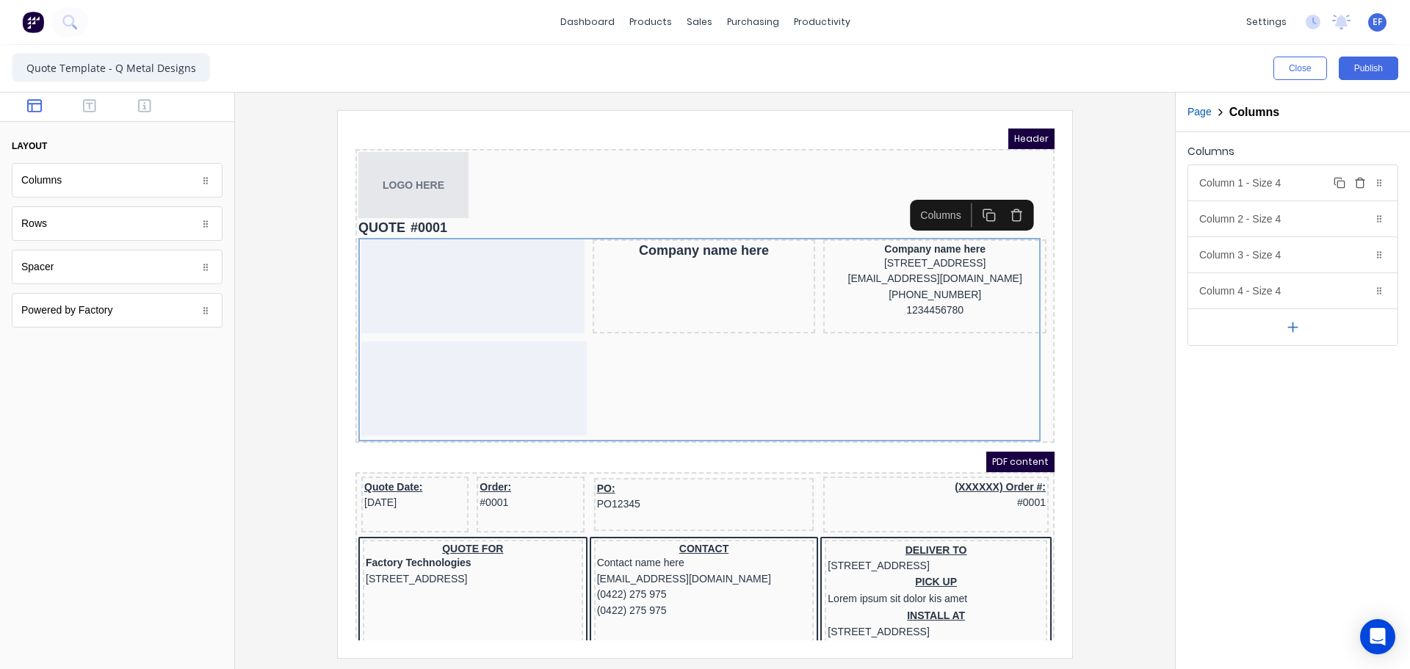
click at [1254, 173] on div "Column 1 - Size 4 Duplicate Delete" at bounding box center [1292, 182] width 209 height 35
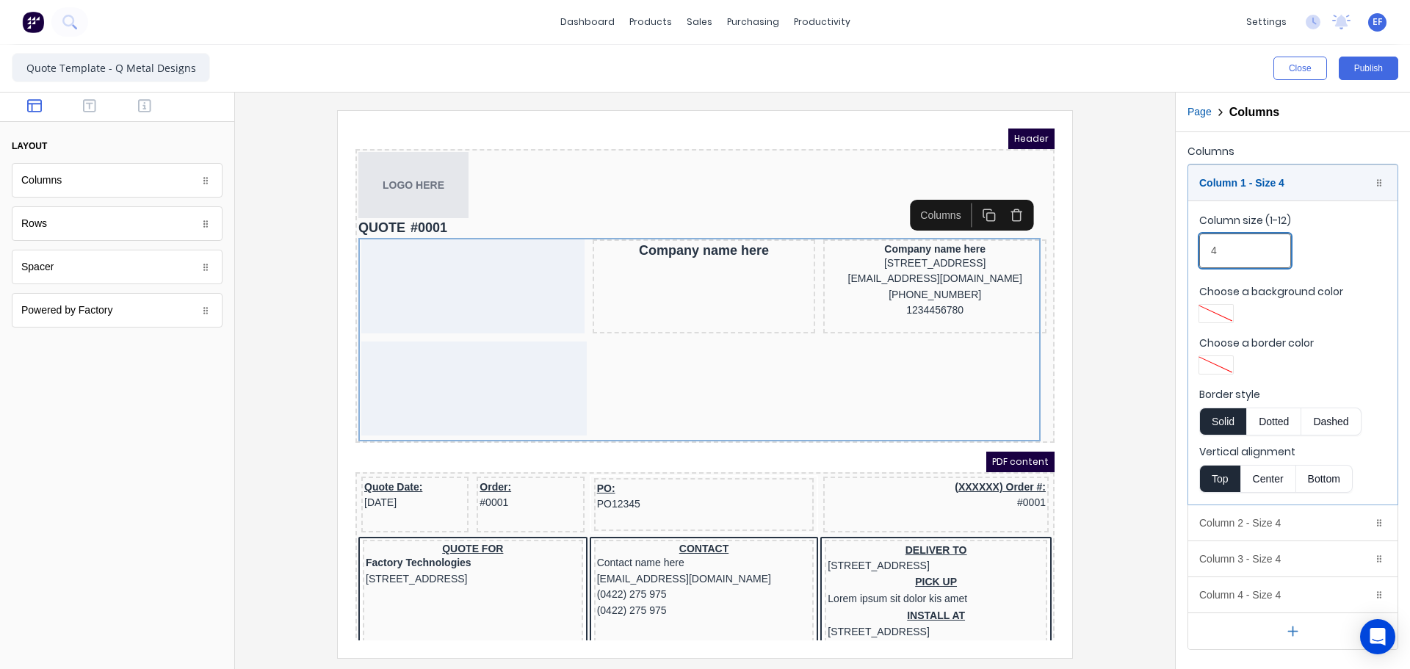
drag, startPoint x: 1224, startPoint y: 256, endPoint x: 1147, endPoint y: 260, distance: 77.2
click at [1147, 260] on div "Close Publish Components layout Columns Columns Rows Rows Spacer Spacer Powered…" at bounding box center [705, 357] width 1410 height 624
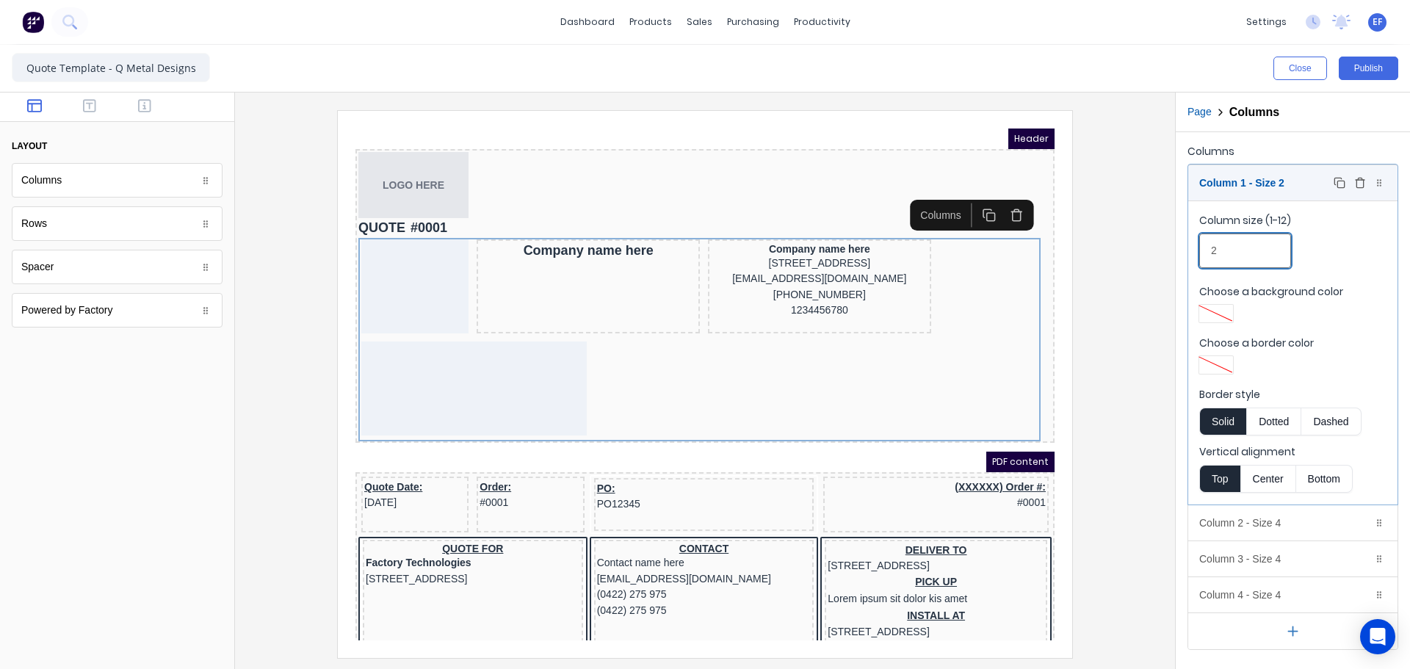
type input "2"
click at [1274, 187] on div "Column 1 - Size 2 Duplicate Delete" at bounding box center [1292, 182] width 209 height 35
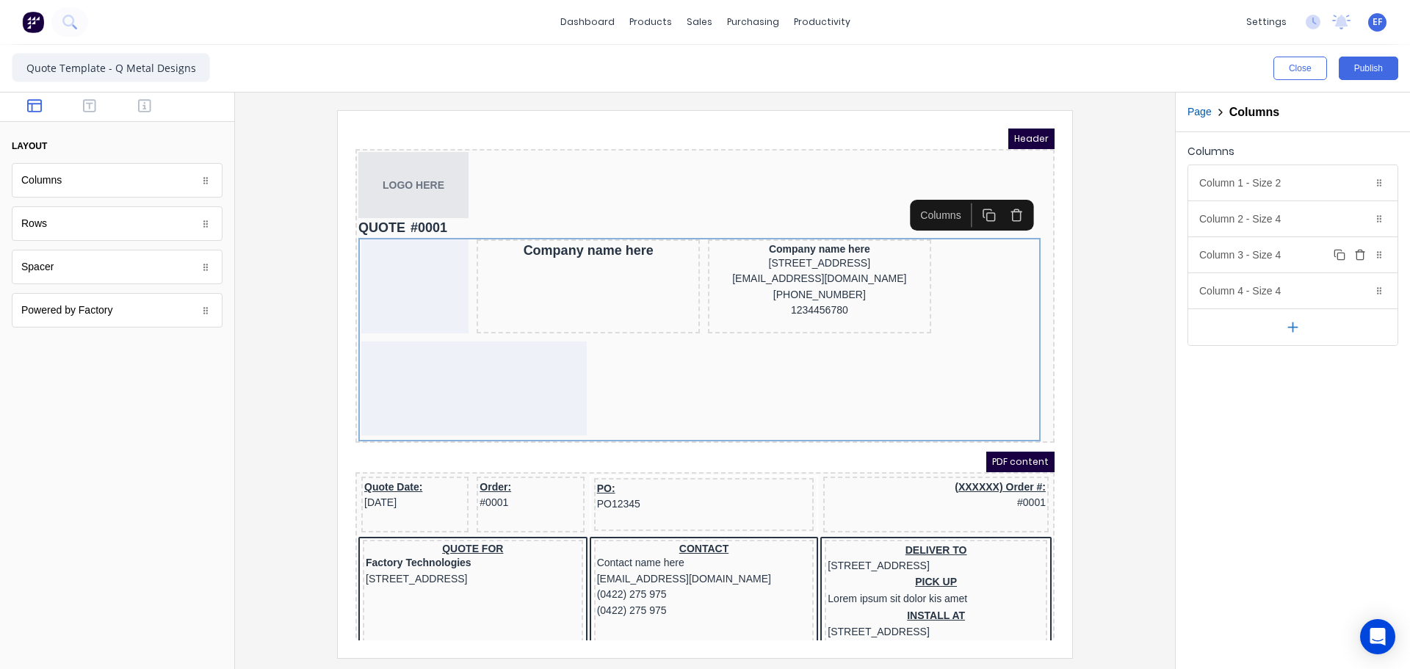
click at [1264, 259] on div "Column 3 - Size 4 Duplicate Delete" at bounding box center [1292, 254] width 209 height 35
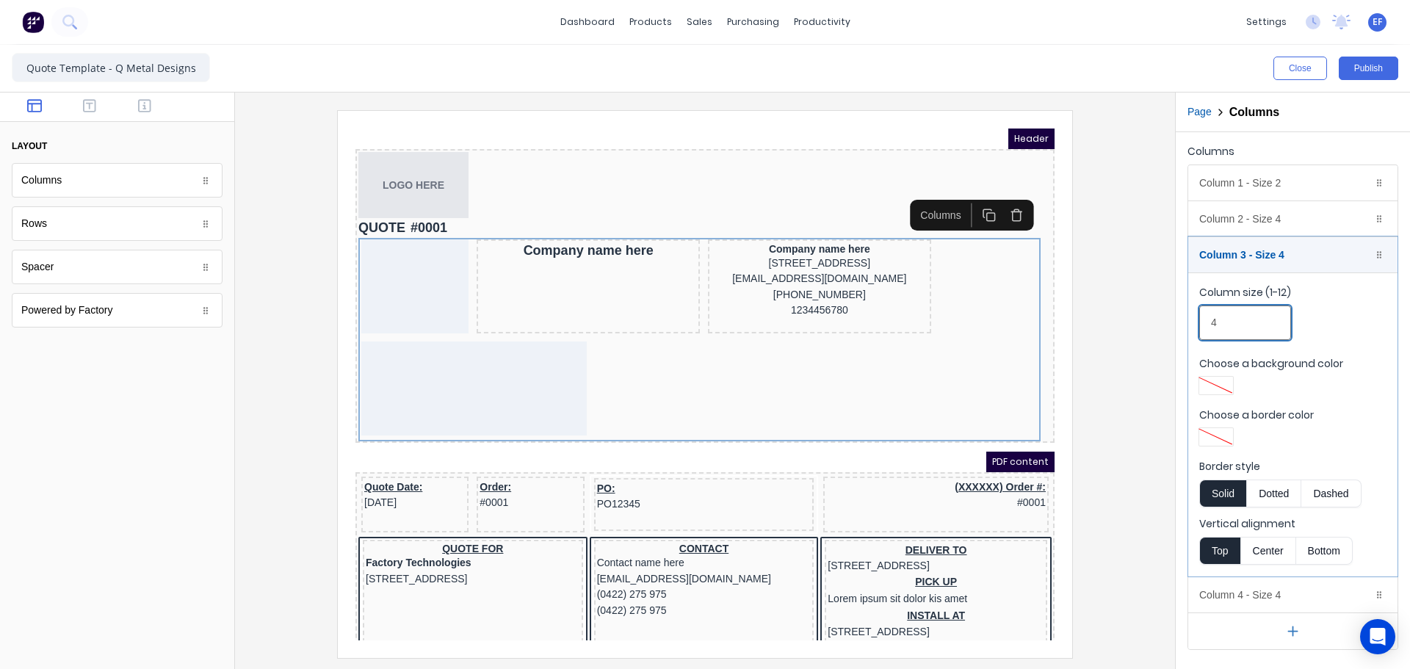
drag, startPoint x: 1224, startPoint y: 322, endPoint x: 1188, endPoint y: 320, distance: 36.8
click at [1188, 320] on div "Column 1 - Size 2 Duplicate Delete Column size (1-12) 2 Choose a background col…" at bounding box center [1293, 408] width 211 height 486
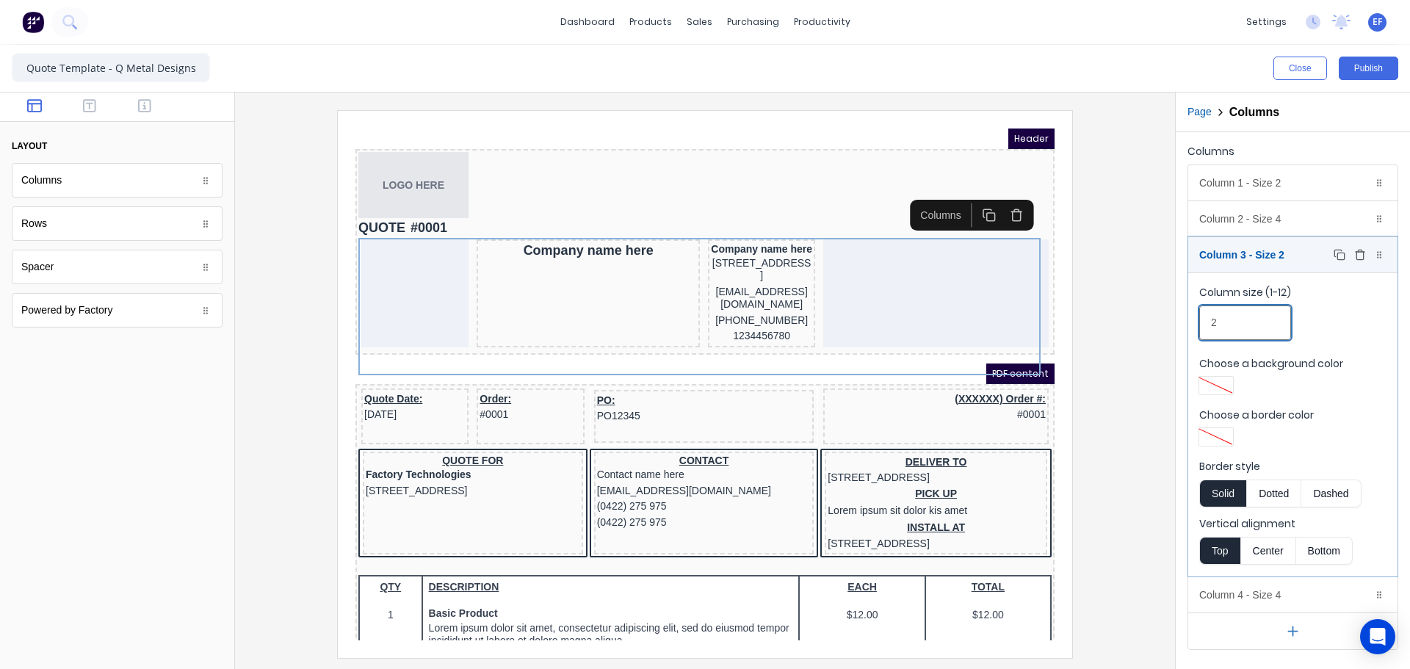
type input "2"
click at [1241, 250] on div "Column 3 - Size 2 Duplicate Delete" at bounding box center [1292, 254] width 209 height 35
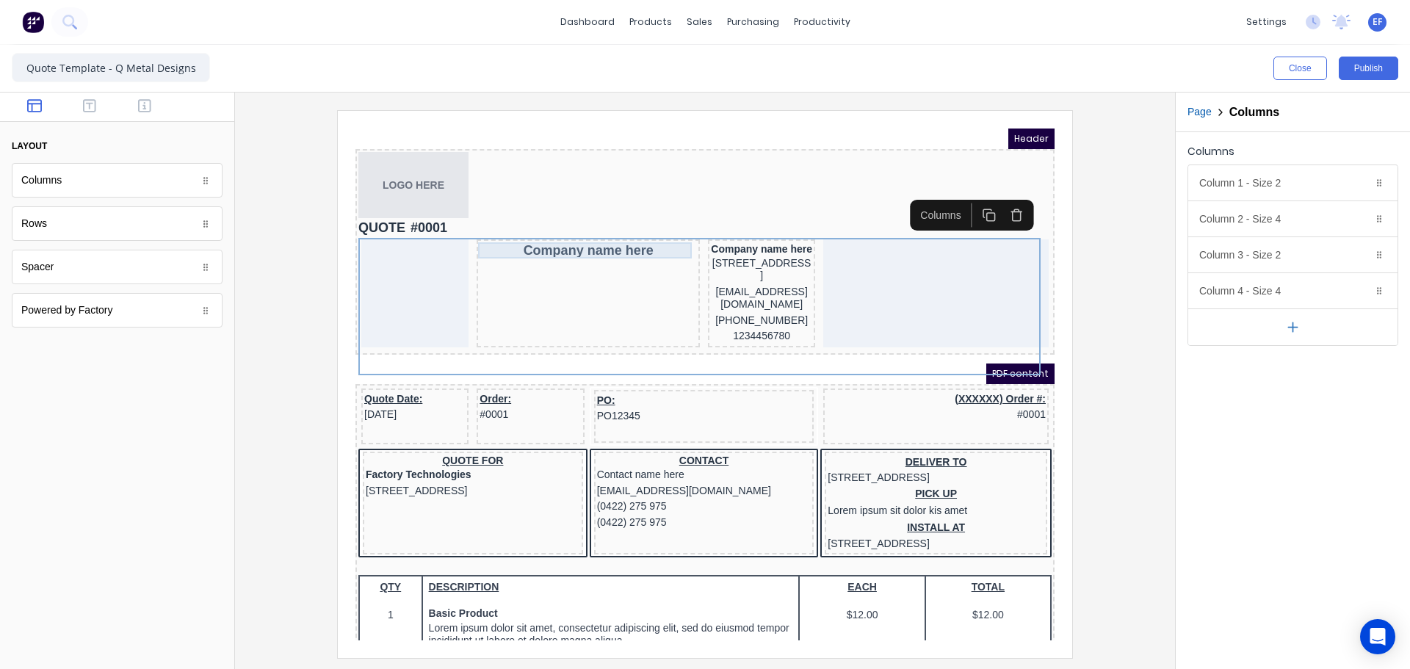
click at [604, 240] on div "Company name here" at bounding box center [570, 233] width 217 height 16
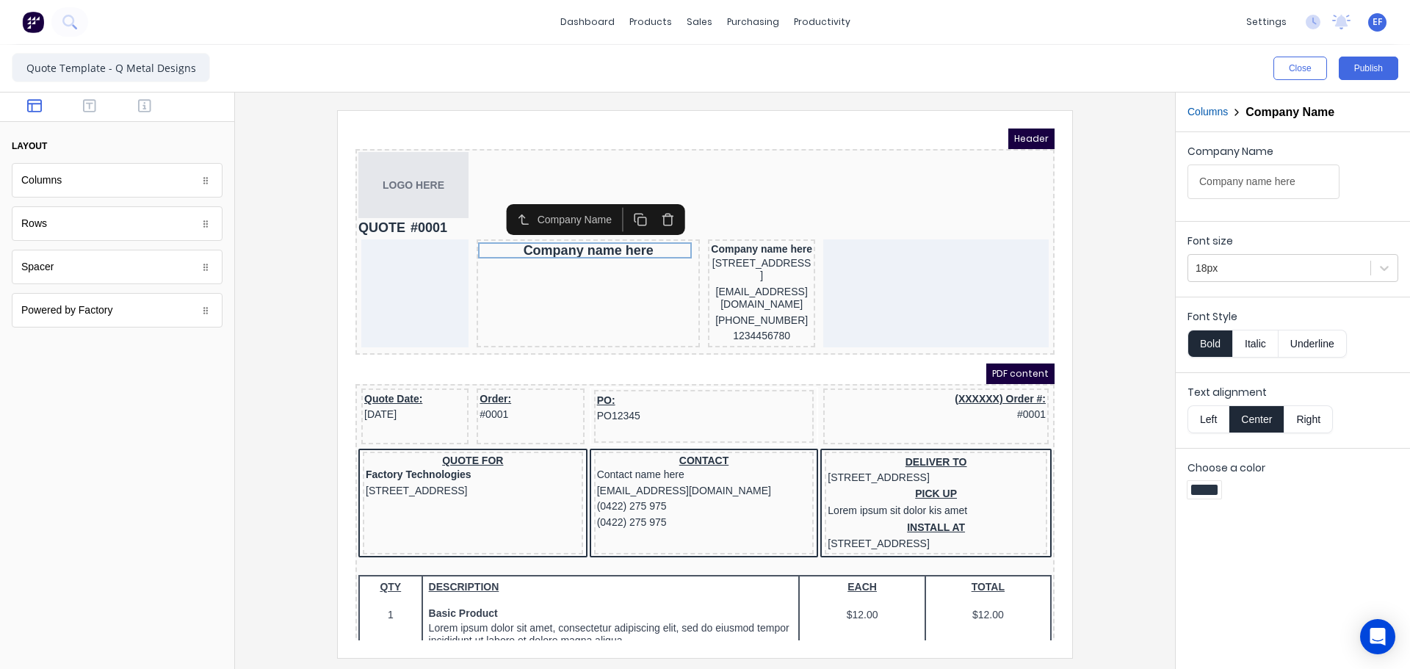
drag, startPoint x: 653, startPoint y: 205, endPoint x: 545, endPoint y: 207, distance: 108.0
click at [653, 205] on icon "button" at bounding box center [650, 202] width 14 height 14
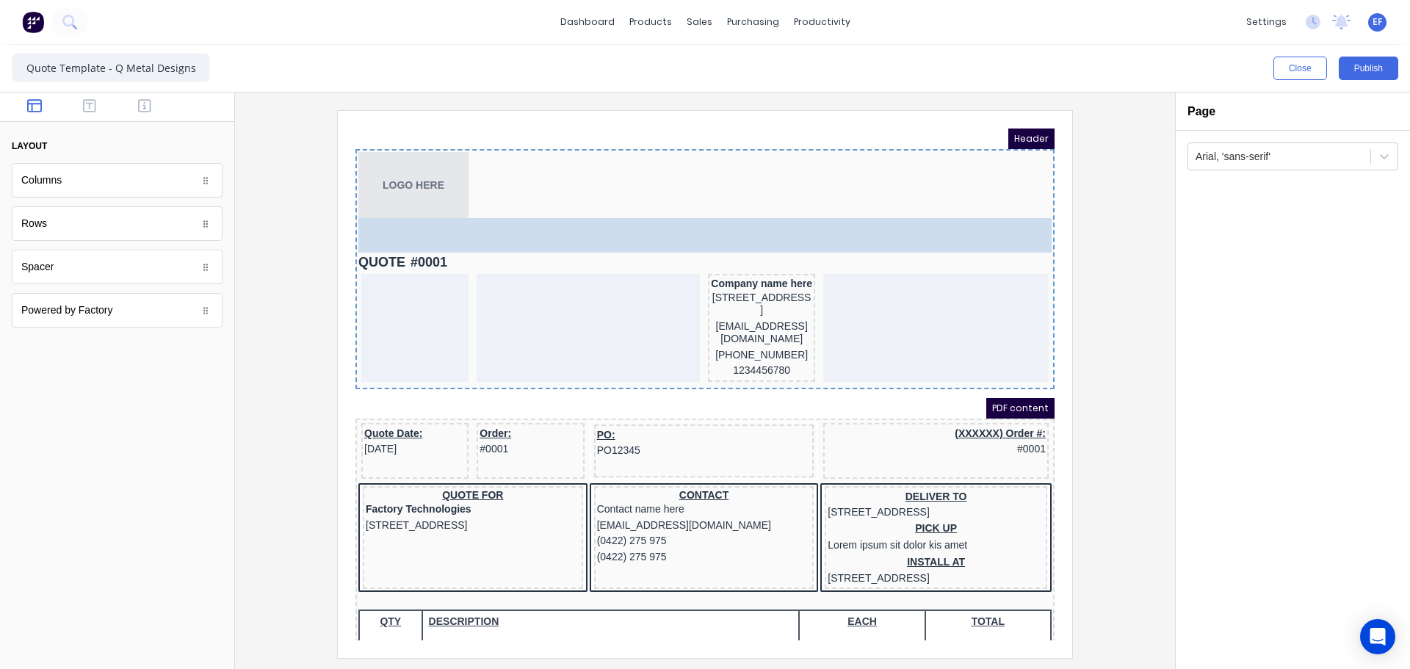
drag, startPoint x: 90, startPoint y: 278, endPoint x: 569, endPoint y: 218, distance: 483.3
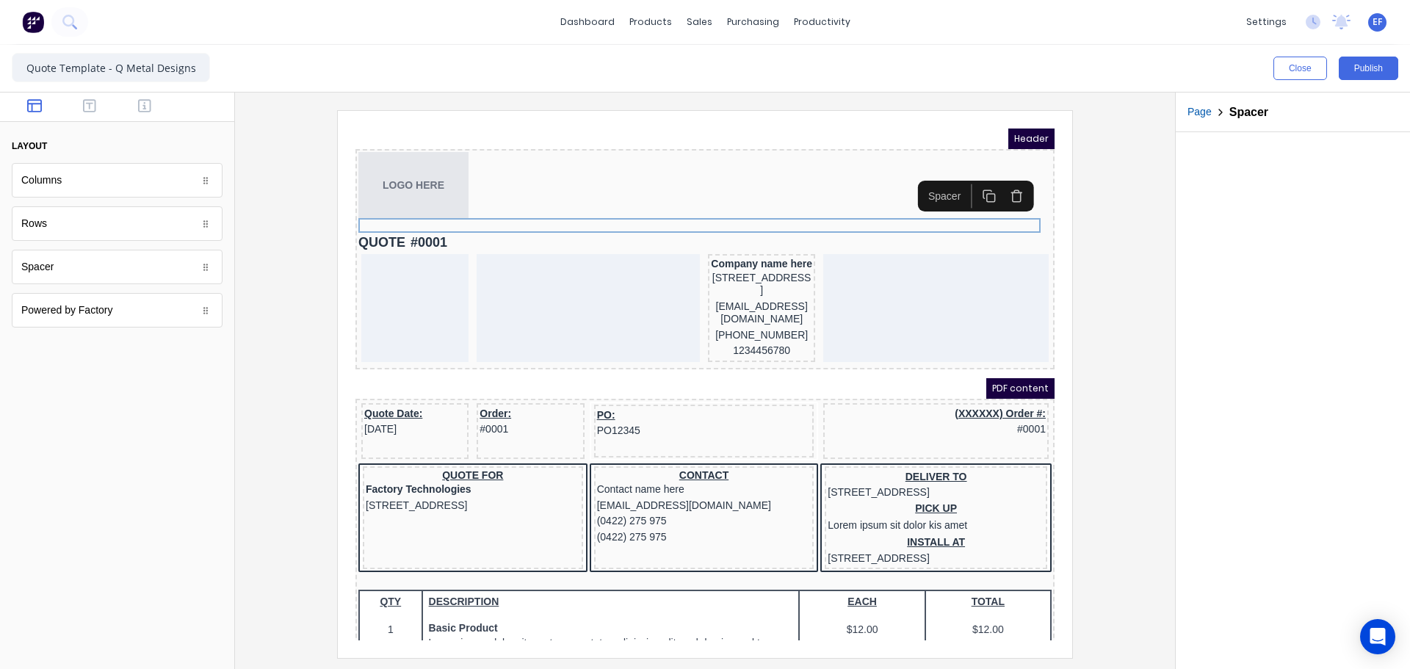
click at [968, 178] on icon "button" at bounding box center [972, 178] width 14 height 14
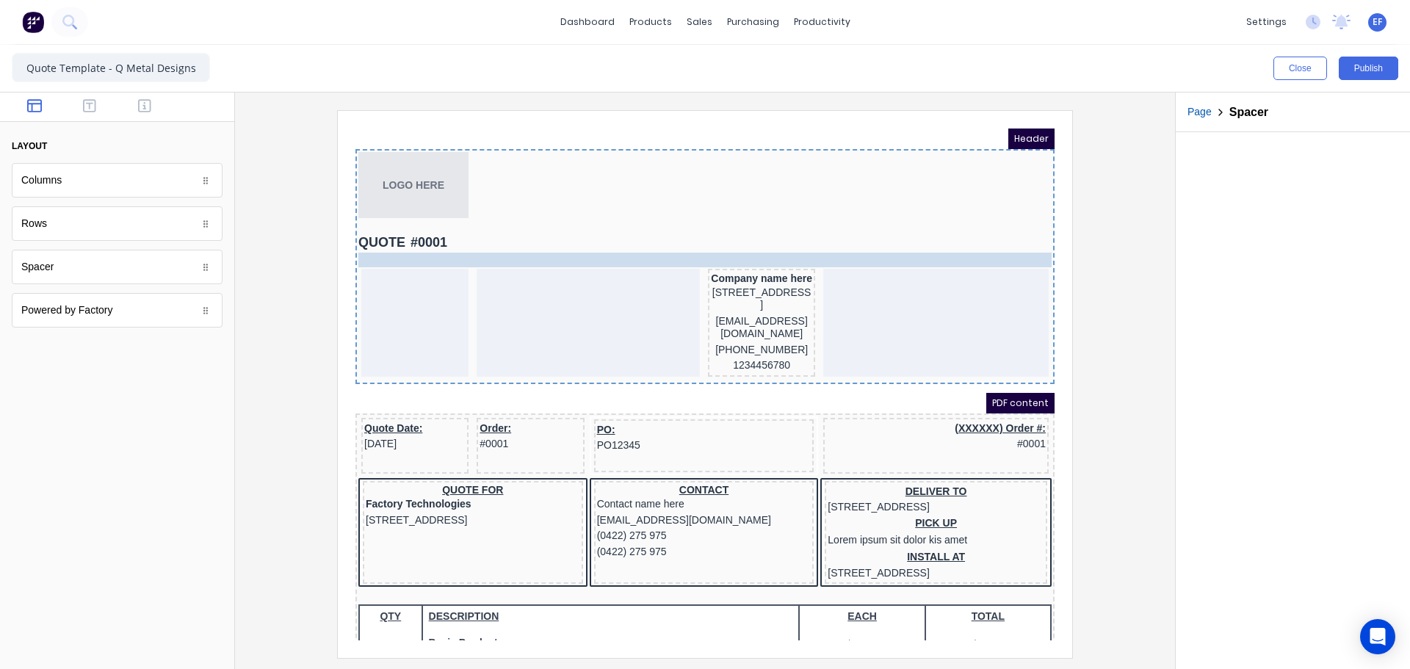
drag, startPoint x: 642, startPoint y: 221, endPoint x: 640, endPoint y: 235, distance: 14.0
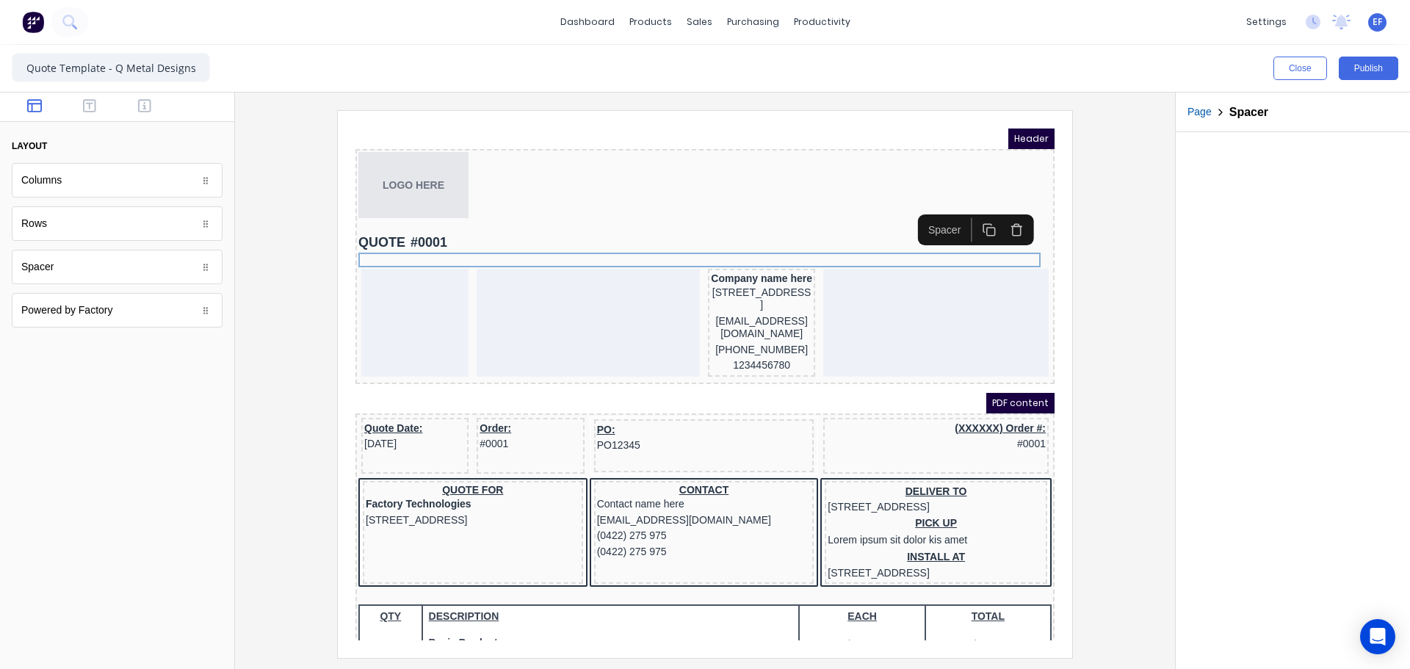
click at [609, 214] on div at bounding box center [687, 208] width 693 height 15
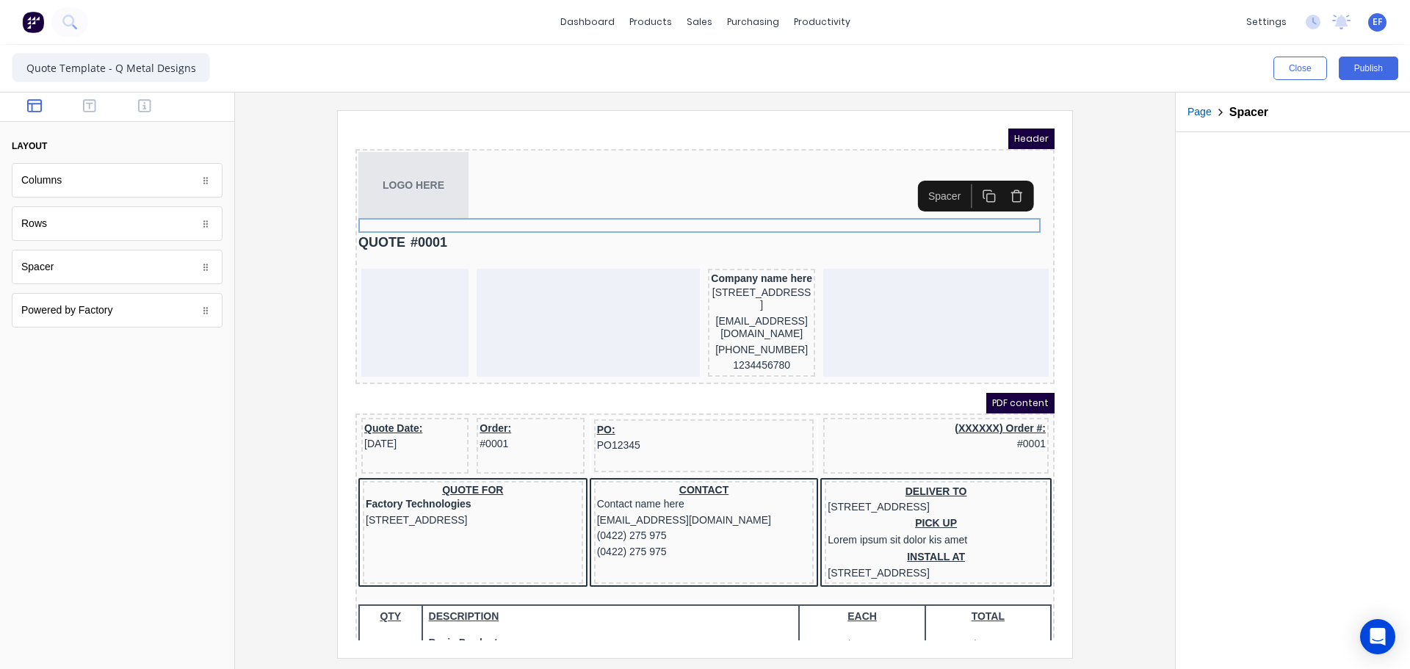
click at [975, 176] on rect "button" at bounding box center [974, 180] width 8 height 8
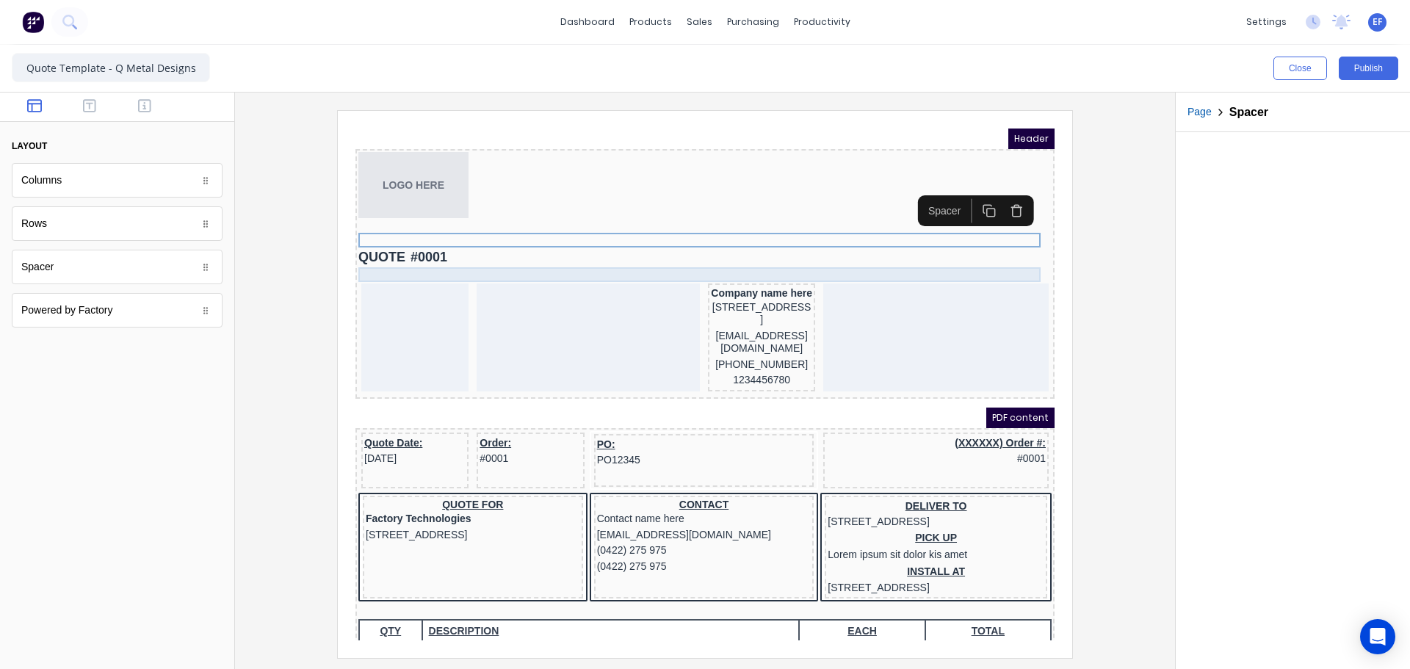
click at [674, 253] on div at bounding box center [687, 257] width 693 height 15
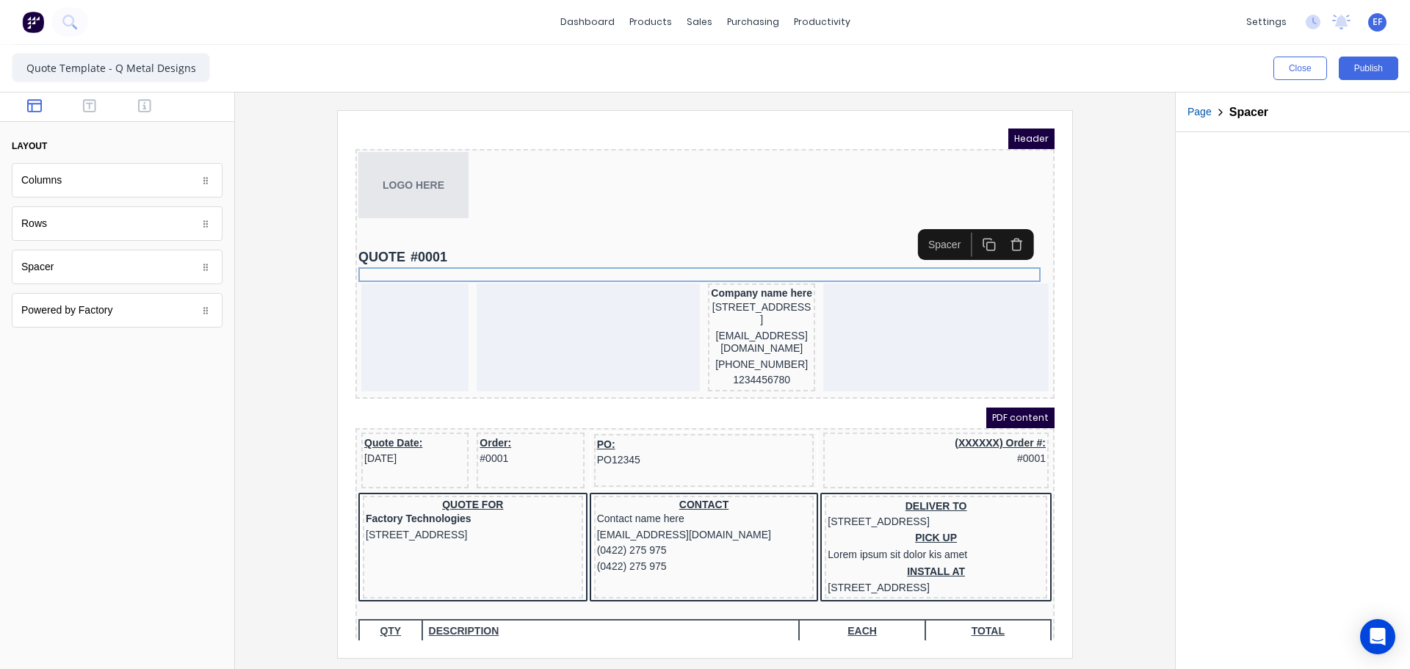
click at [964, 222] on button "button" at bounding box center [971, 227] width 27 height 24
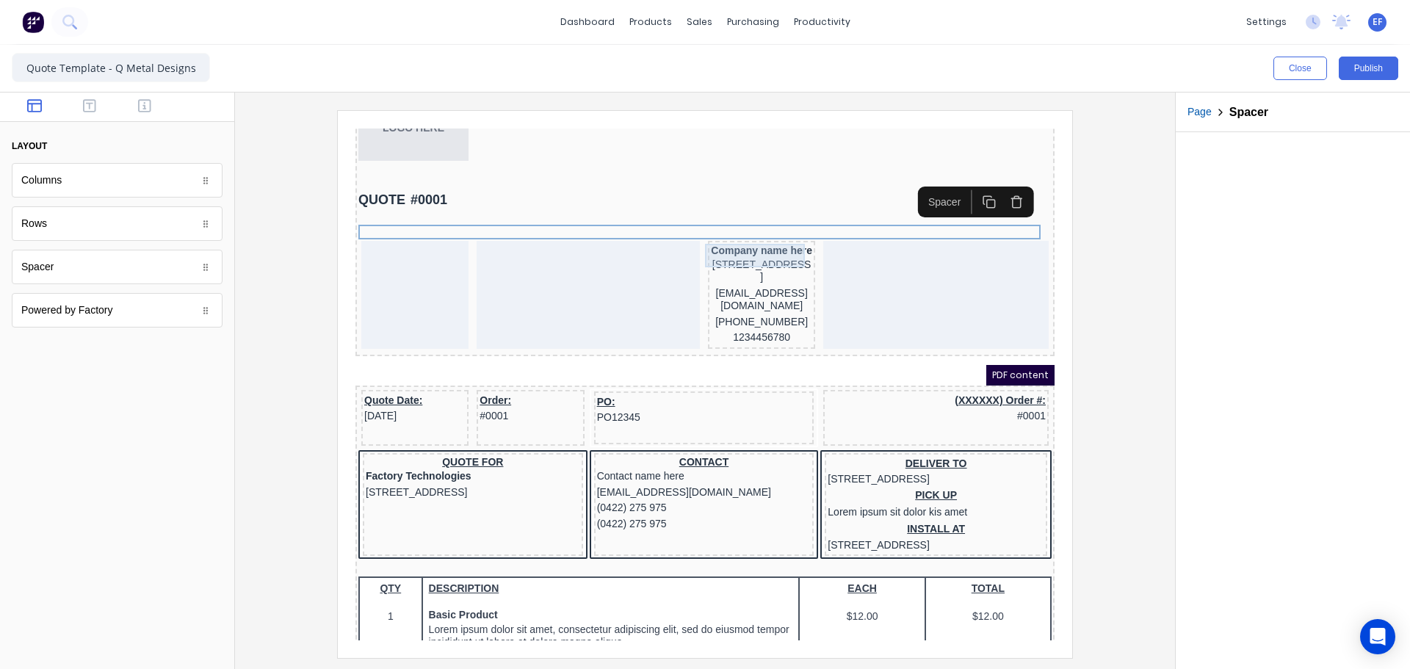
scroll to position [73, 0]
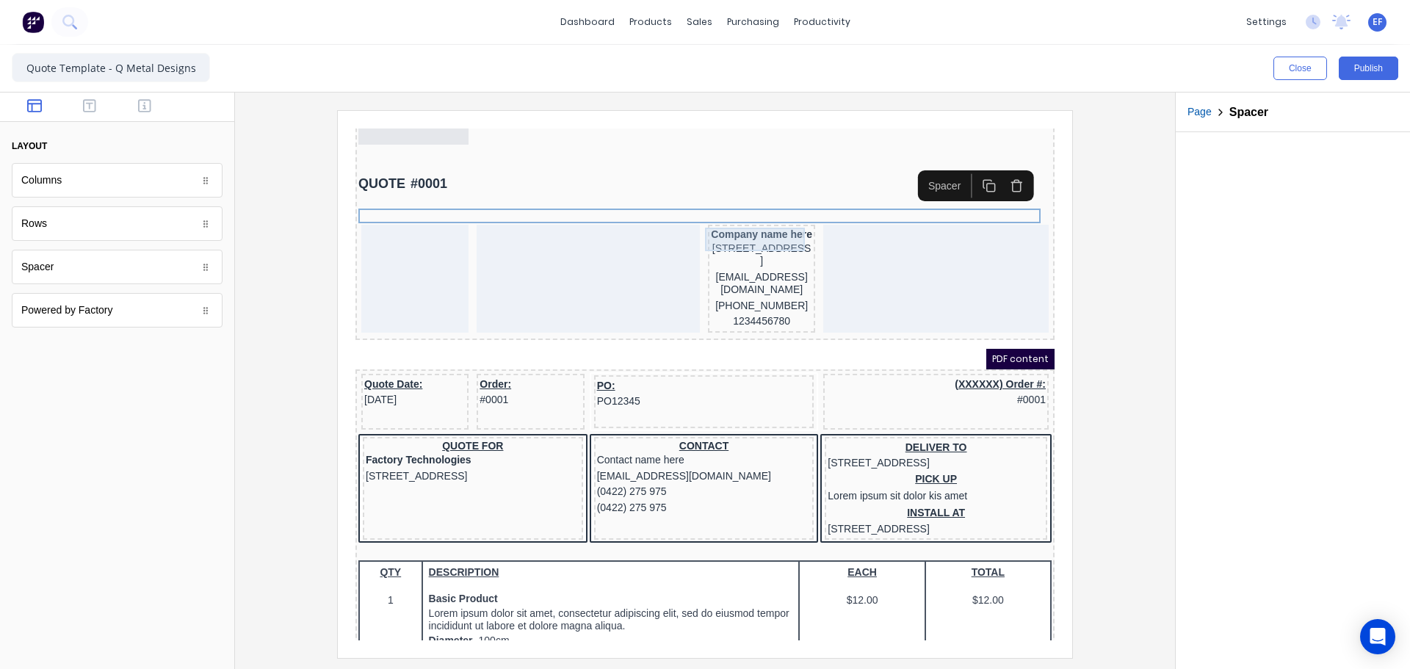
click at [741, 219] on div "Company name here" at bounding box center [743, 216] width 101 height 13
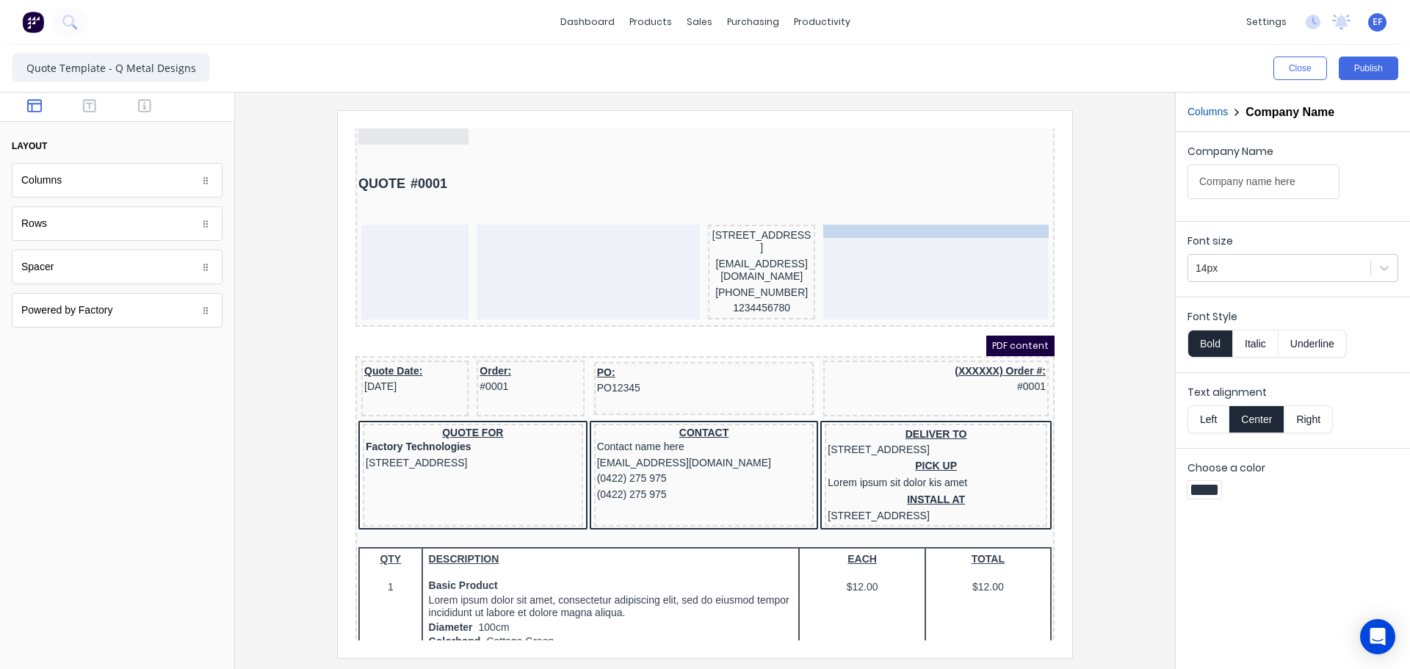
drag, startPoint x: 741, startPoint y: 219, endPoint x: 885, endPoint y: 223, distance: 144.0
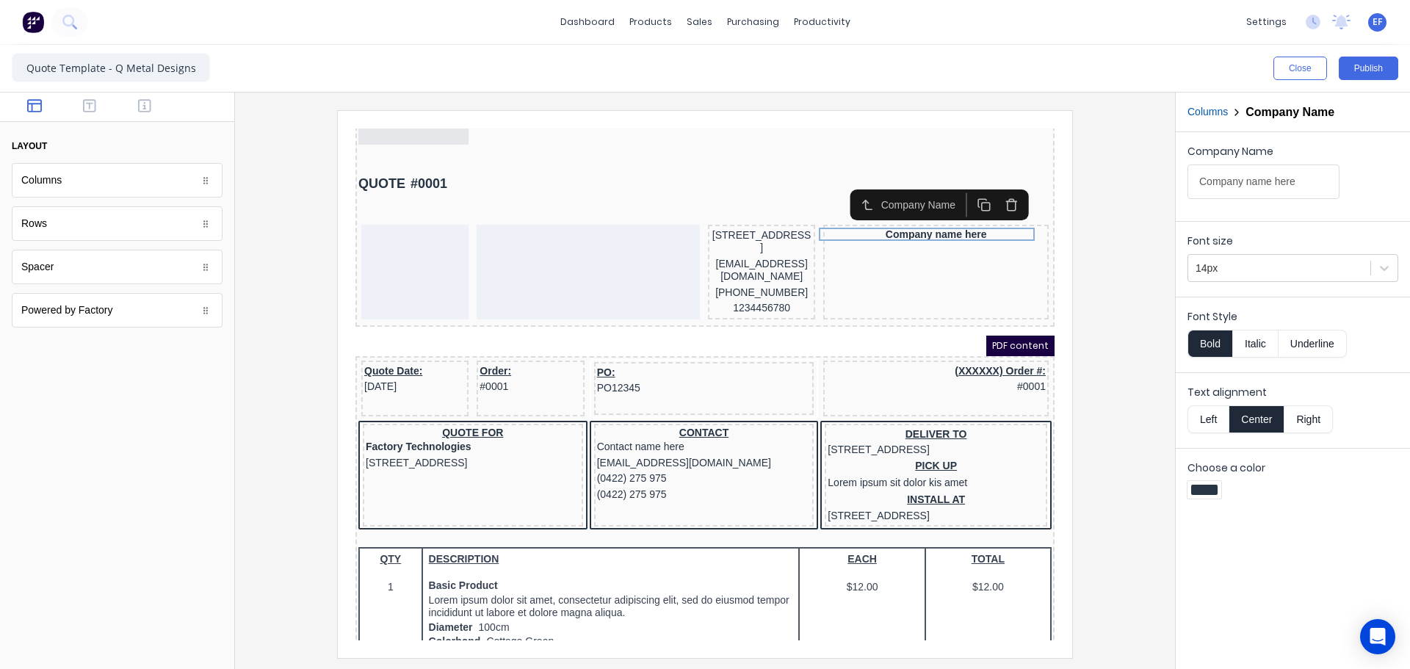
drag, startPoint x: 1213, startPoint y: 426, endPoint x: 1211, endPoint y: 381, distance: 44.9
click at [1214, 427] on button "Left" at bounding box center [1208, 419] width 41 height 28
click at [1207, 343] on button "Bold" at bounding box center [1210, 344] width 45 height 28
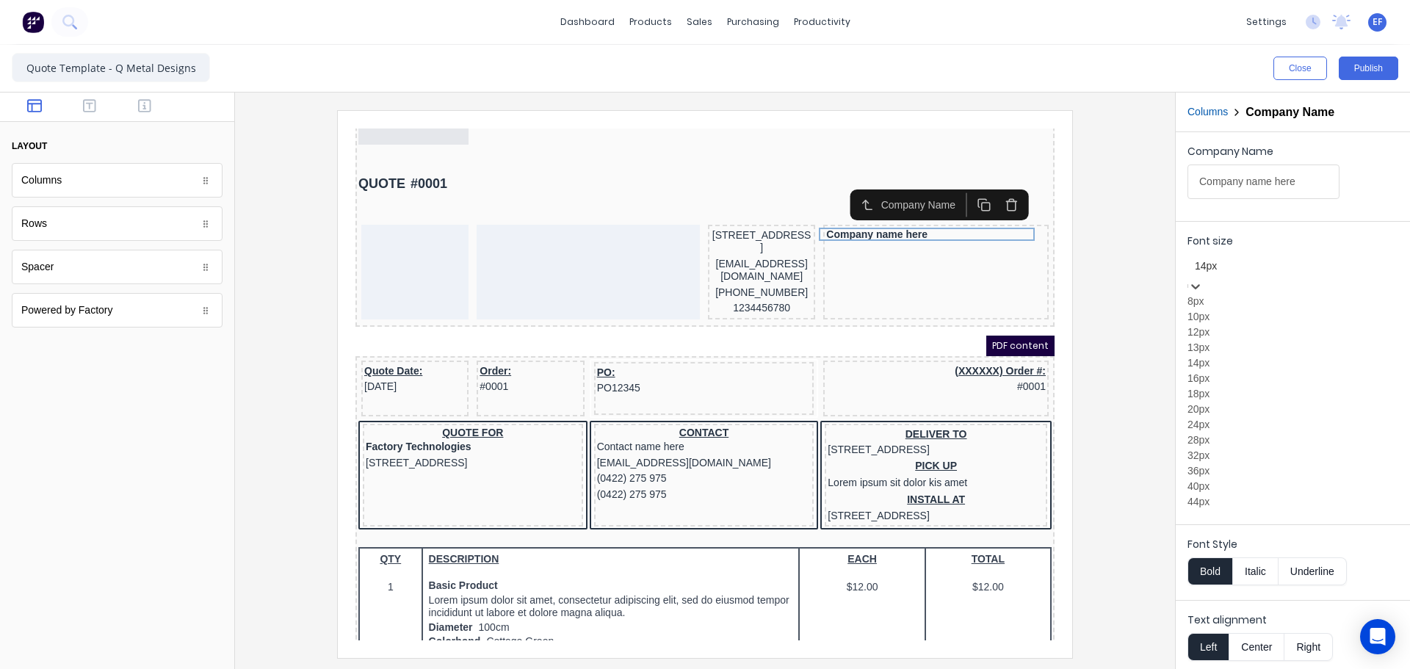
click at [1220, 270] on div at bounding box center [1293, 266] width 196 height 18
click at [1217, 340] on div "12px" at bounding box center [1293, 332] width 211 height 15
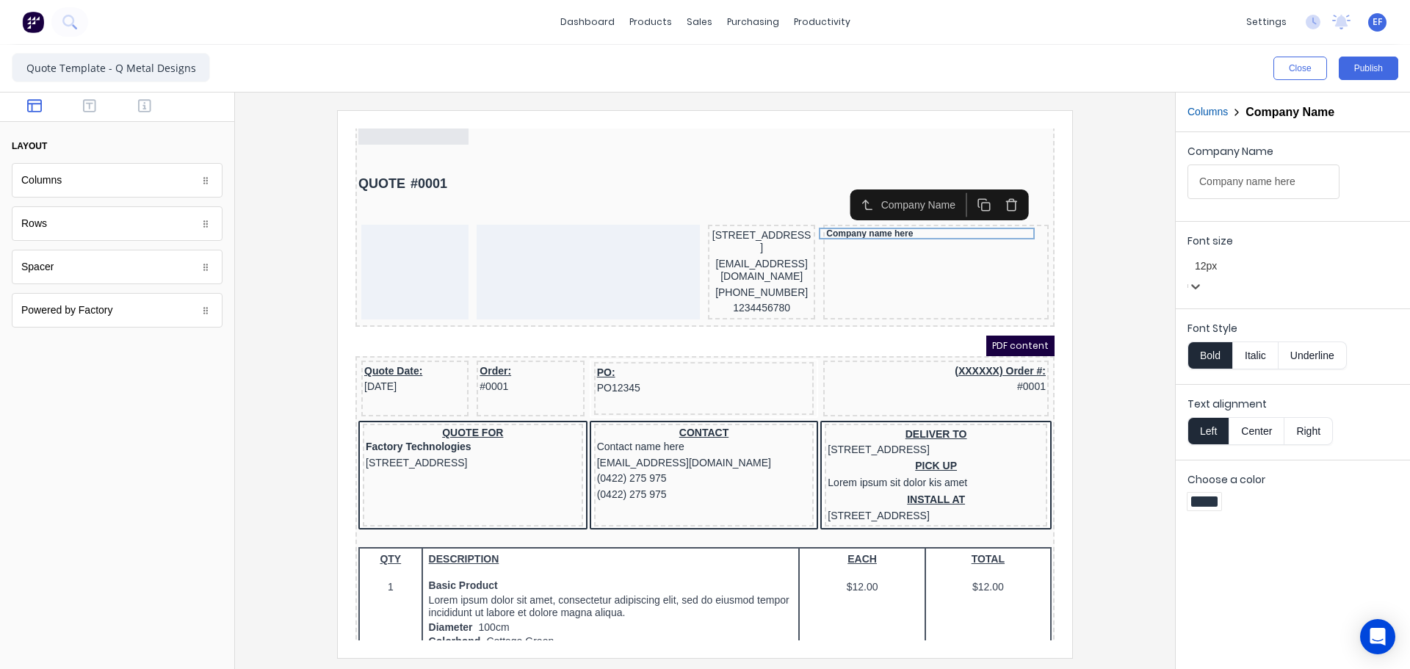
click at [1217, 356] on button "Bold" at bounding box center [1210, 356] width 45 height 28
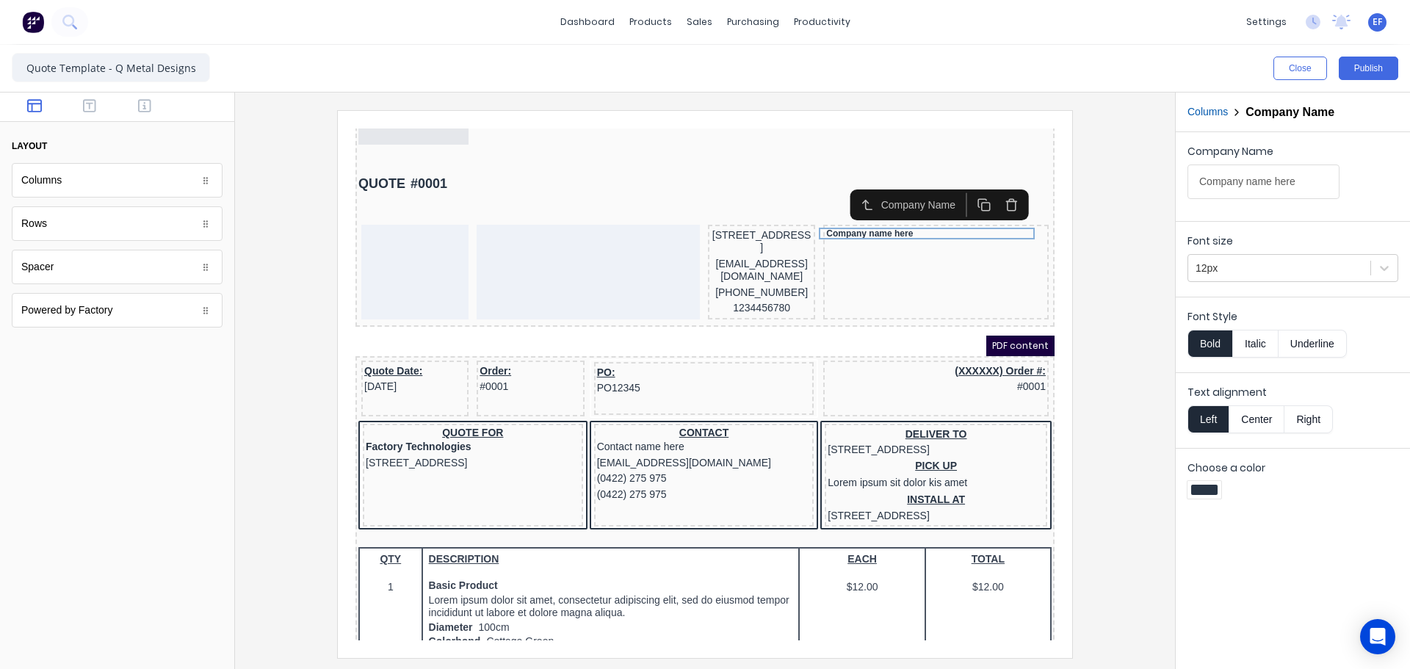
click at [1242, 347] on button "Italic" at bounding box center [1256, 344] width 46 height 28
click at [1210, 344] on button "Bold" at bounding box center [1210, 344] width 45 height 28
click at [1250, 344] on button "Italic" at bounding box center [1256, 344] width 46 height 28
click at [1191, 339] on button "Bold" at bounding box center [1210, 344] width 45 height 28
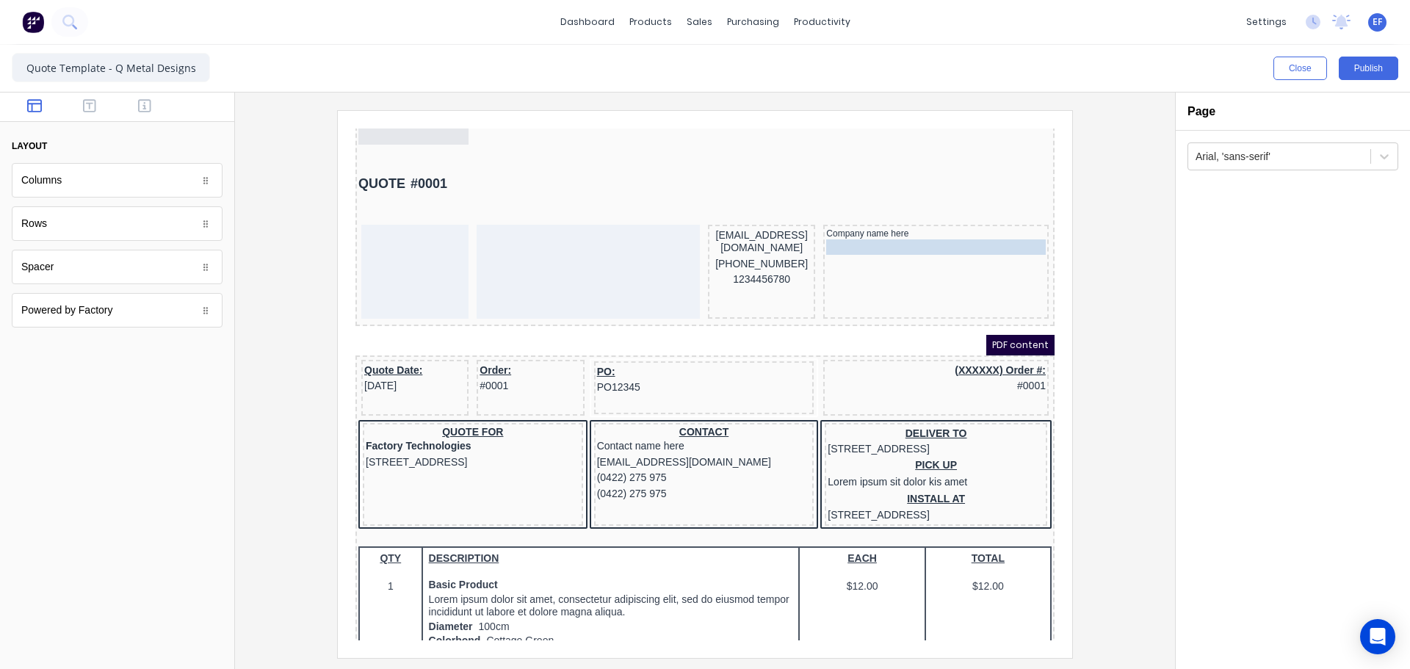
drag, startPoint x: 709, startPoint y: 231, endPoint x: 902, endPoint y: 249, distance: 194.0
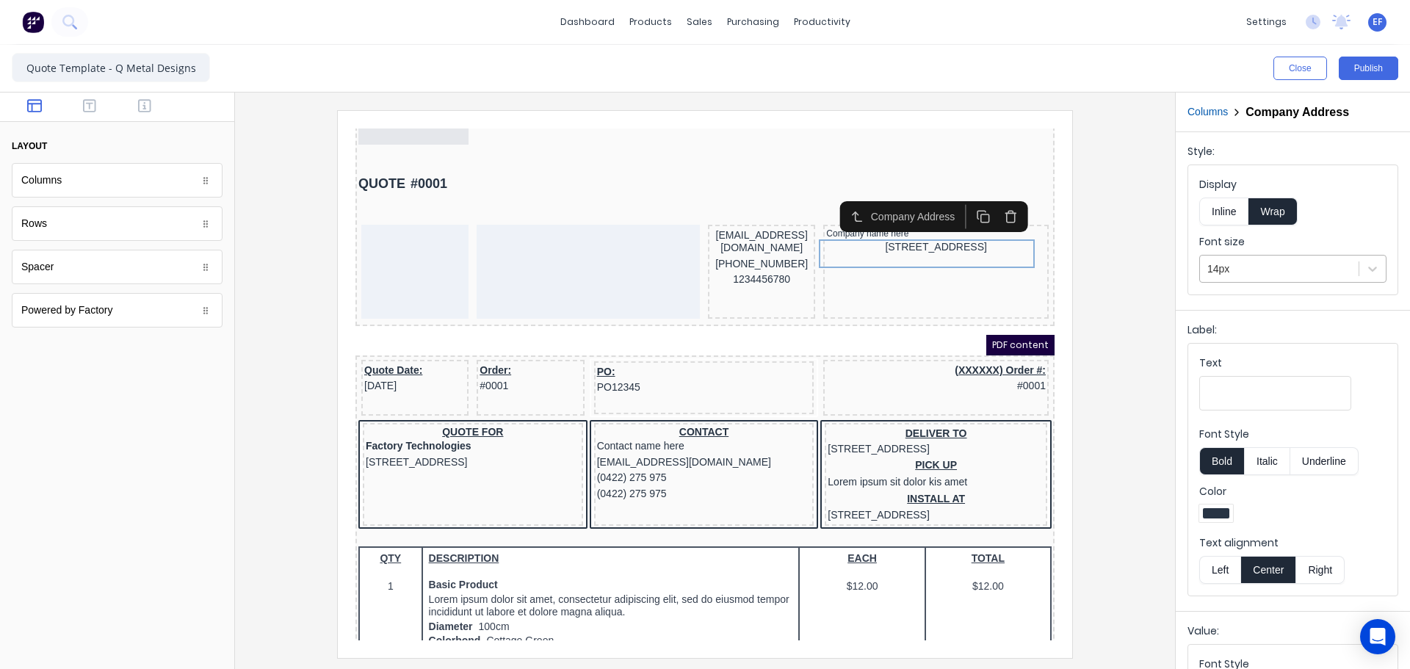
click at [1277, 268] on div at bounding box center [1280, 269] width 144 height 18
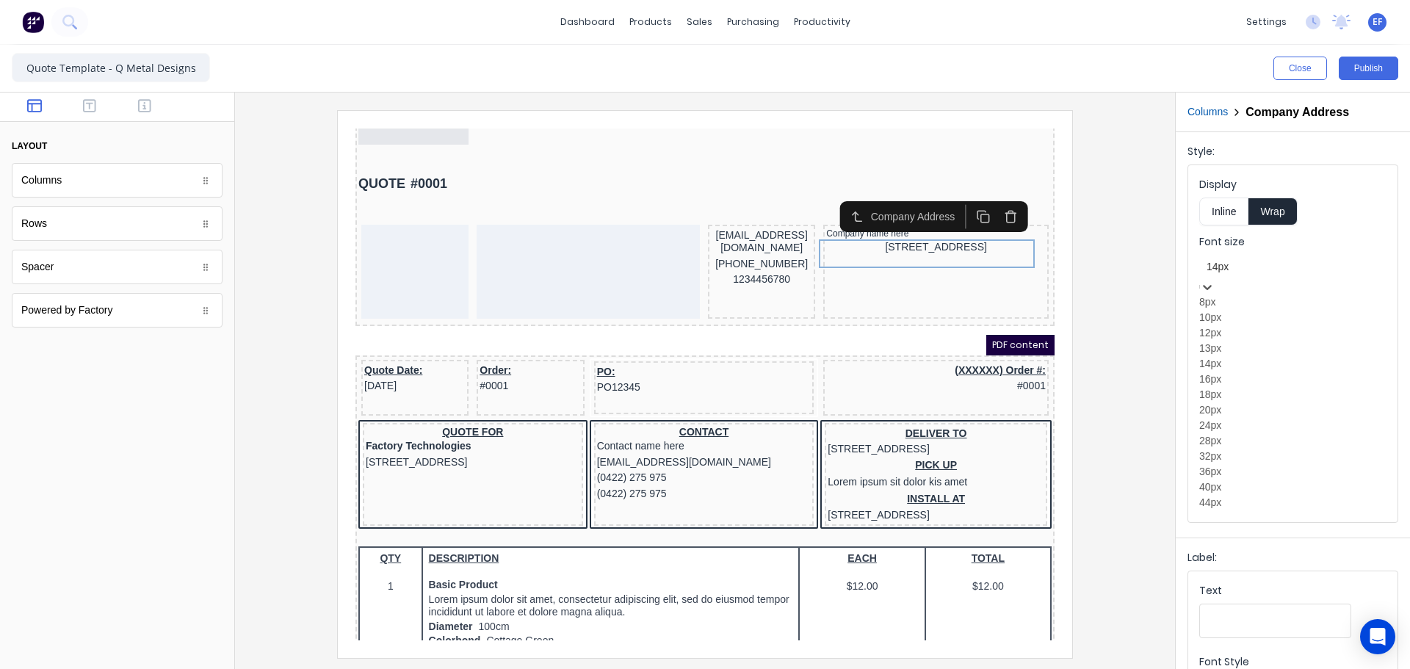
click at [1251, 341] on div "12px" at bounding box center [1292, 332] width 187 height 15
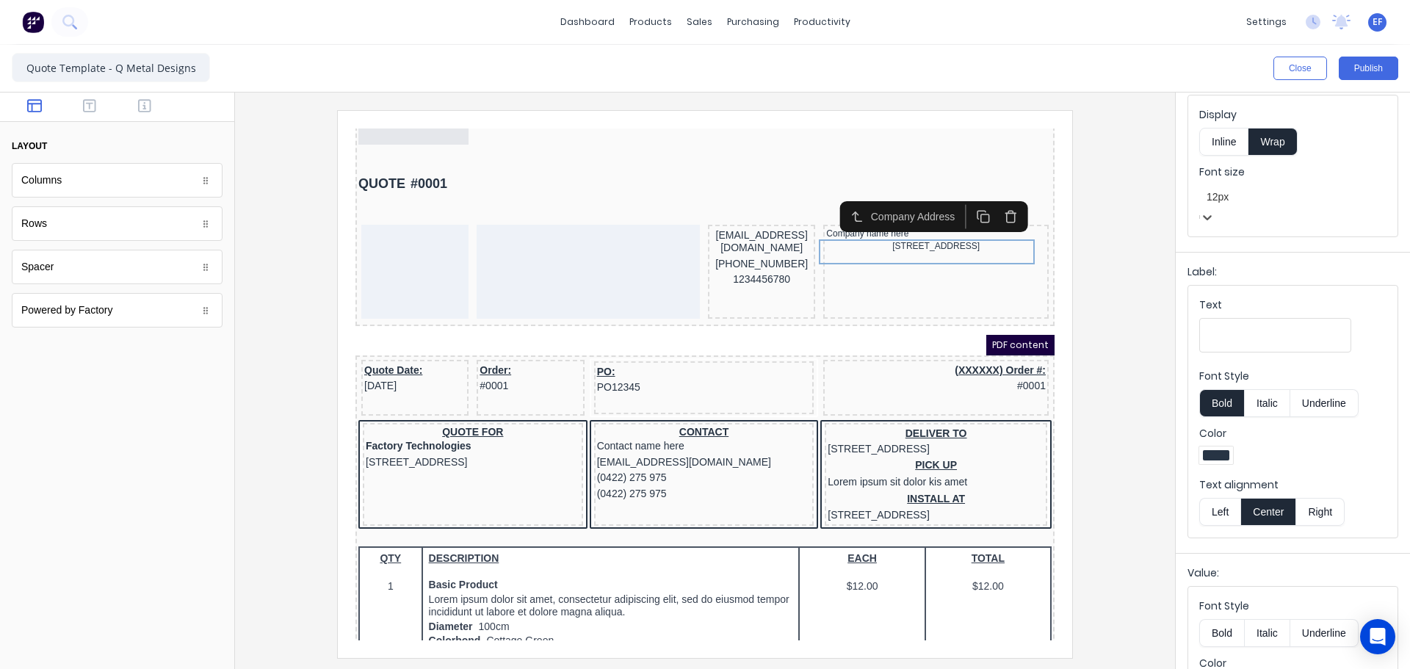
scroll to position [167, 0]
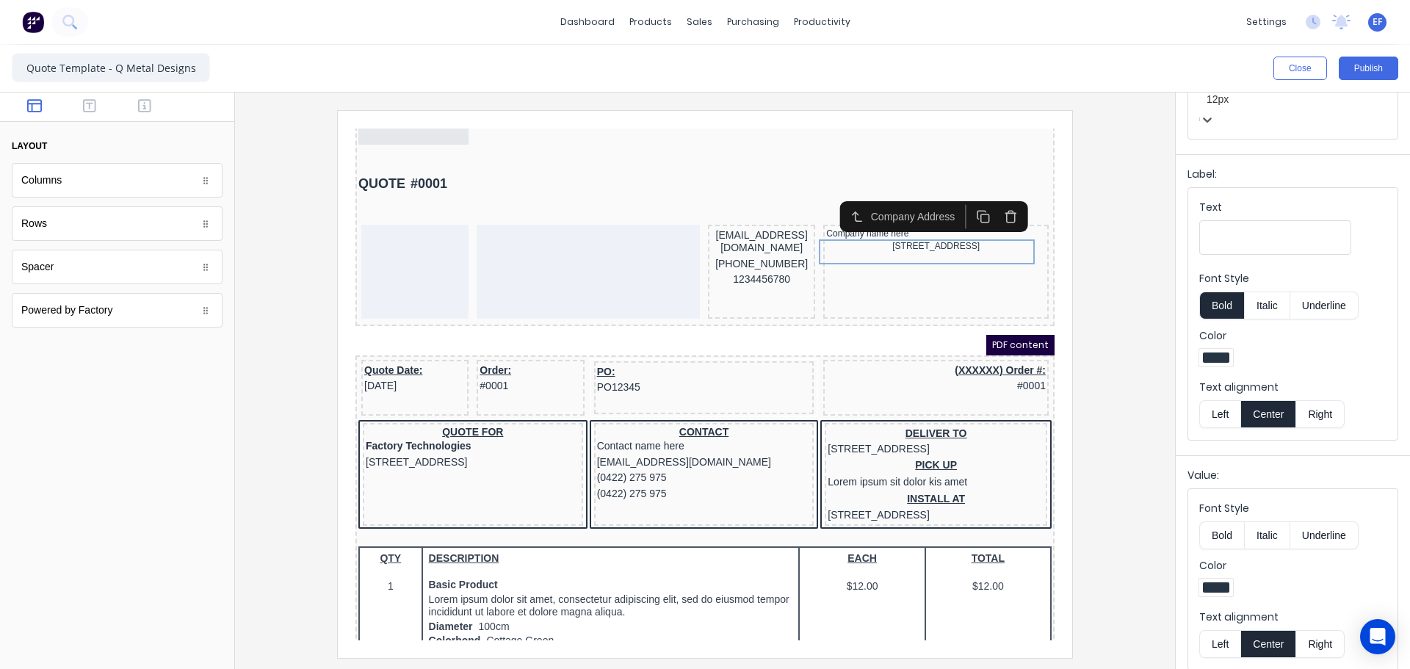
click at [1208, 630] on button "Left" at bounding box center [1219, 644] width 41 height 28
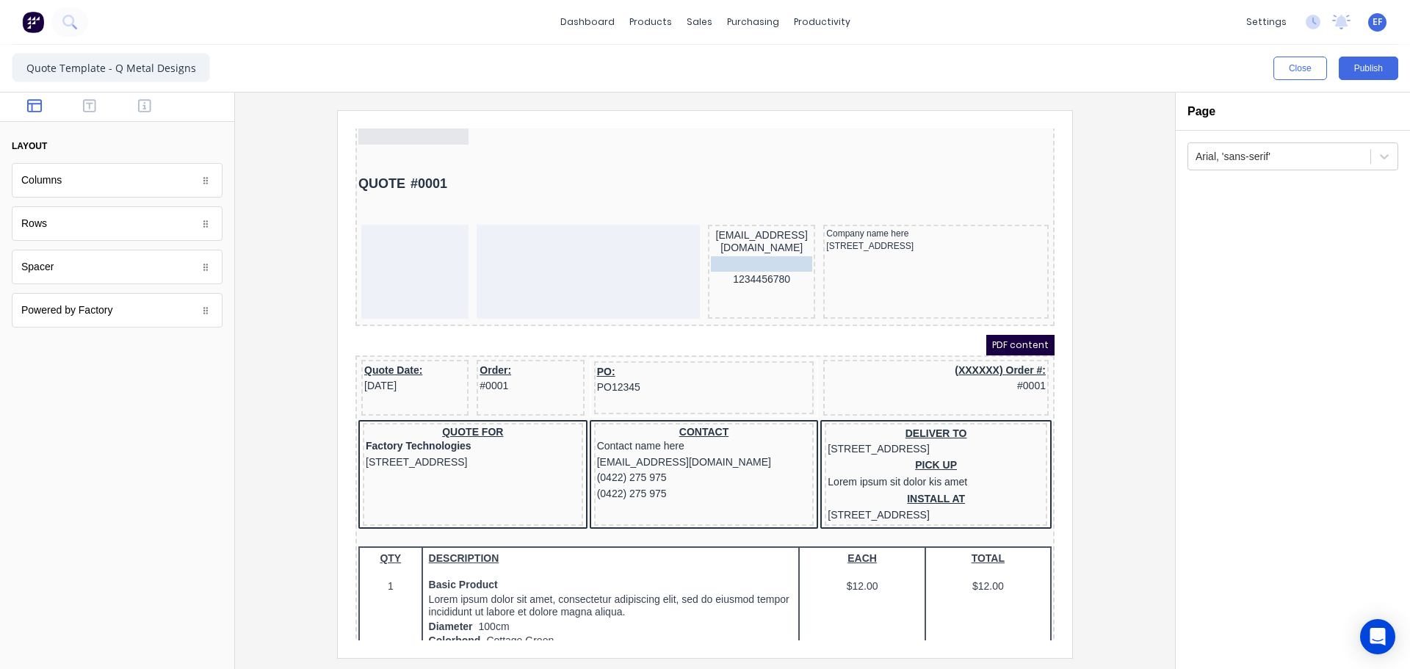
scroll to position [0, 0]
drag, startPoint x: 739, startPoint y: 234, endPoint x: 903, endPoint y: 266, distance: 166.8
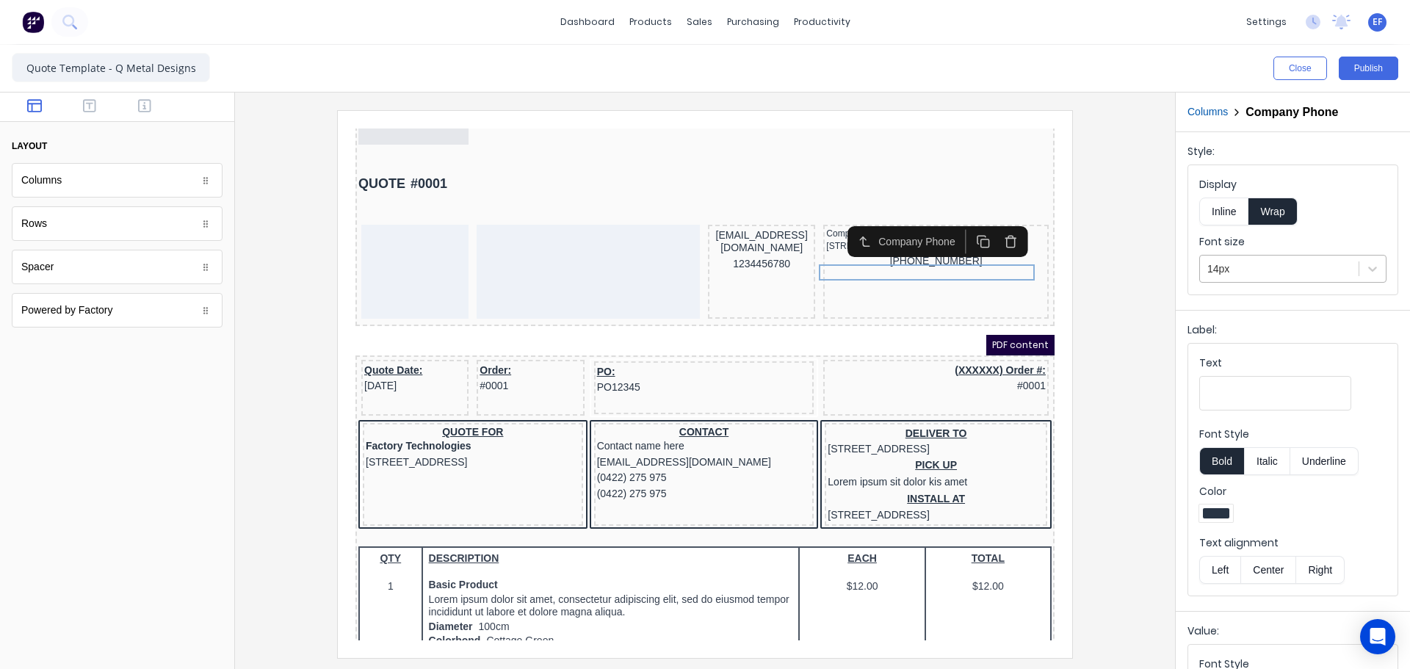
click at [1233, 281] on div "14px" at bounding box center [1292, 269] width 187 height 28
click at [1219, 341] on div "12px" at bounding box center [1292, 332] width 187 height 15
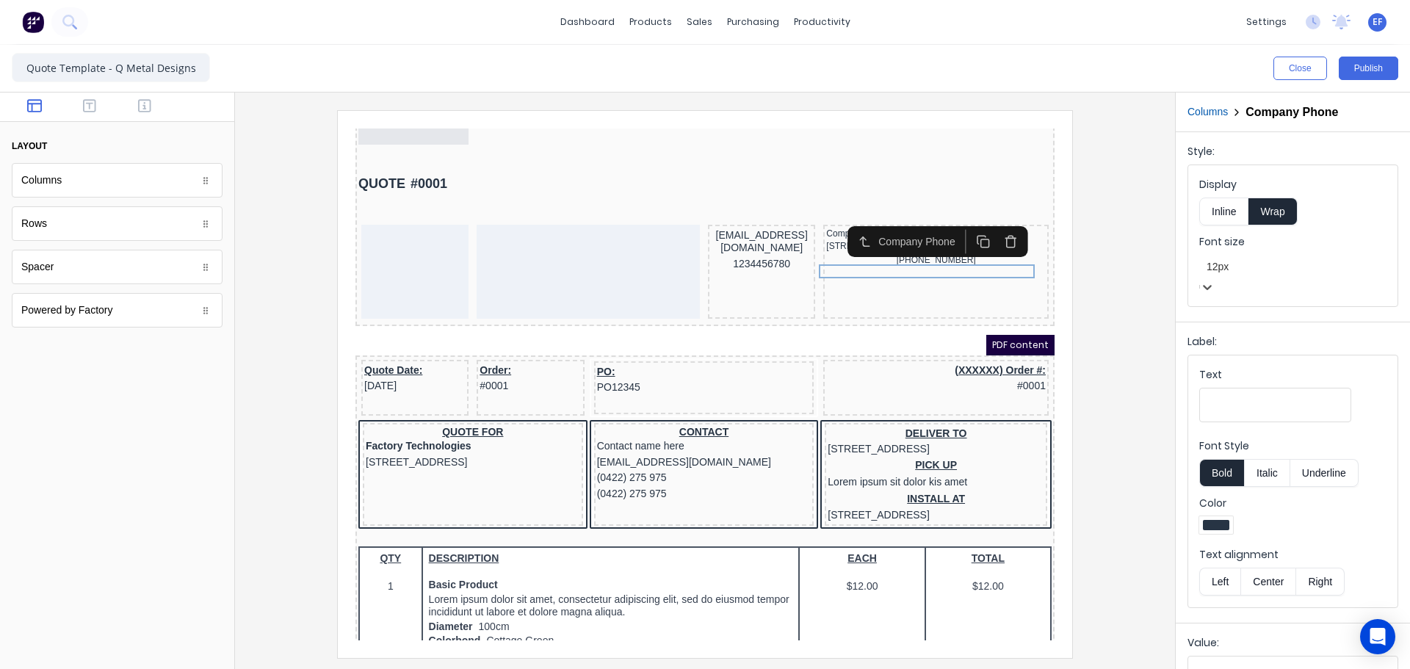
scroll to position [167, 0]
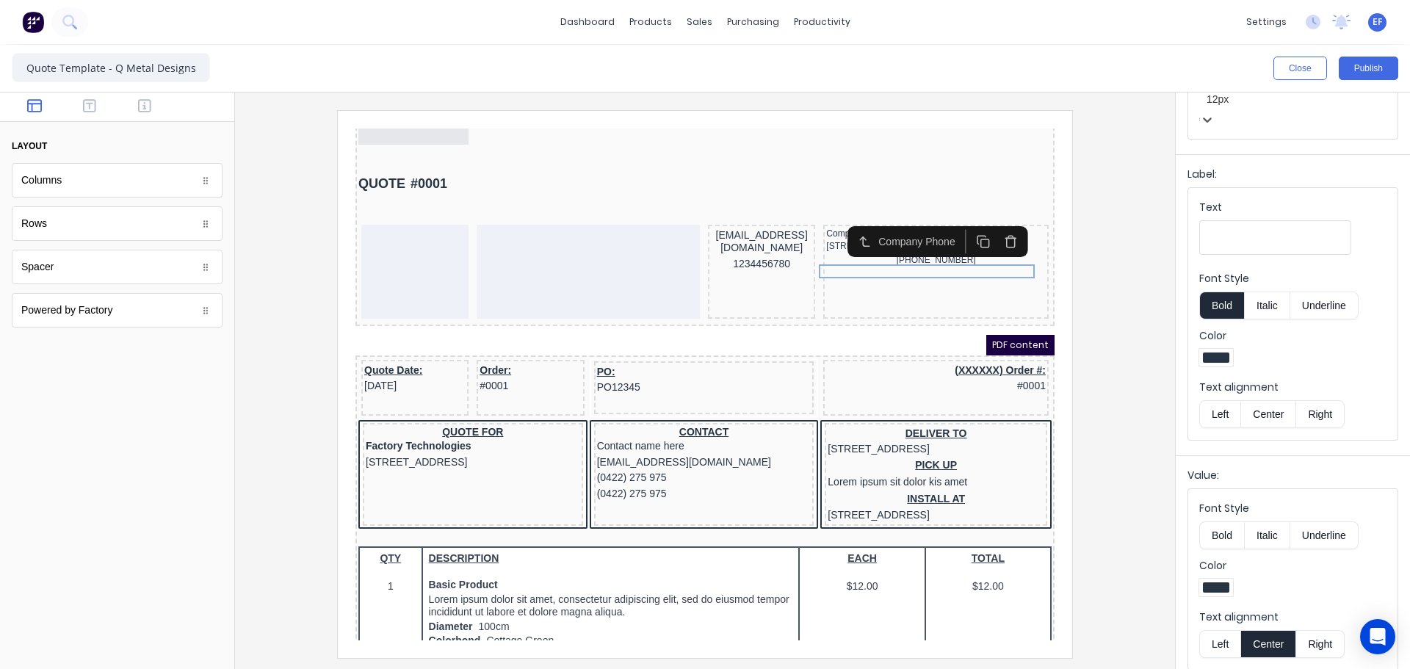
click at [1211, 631] on button "Left" at bounding box center [1219, 644] width 41 height 28
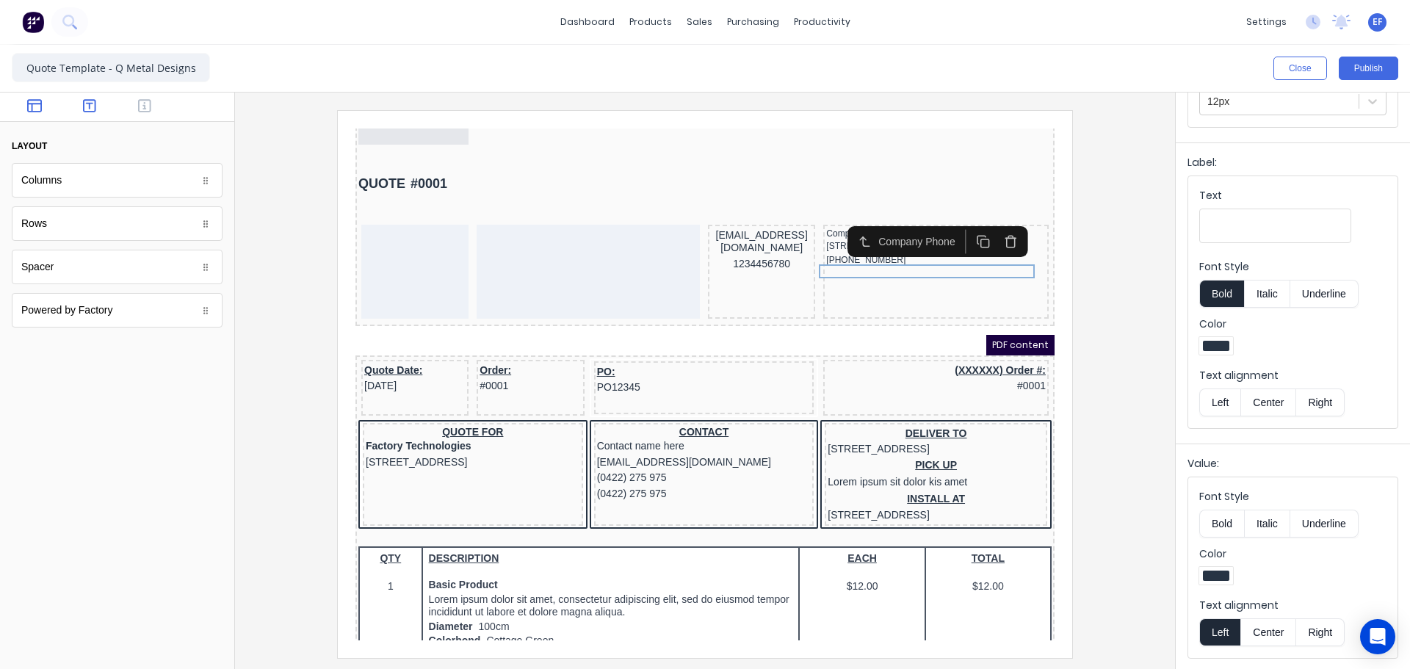
click at [106, 112] on button "button" at bounding box center [90, 107] width 46 height 18
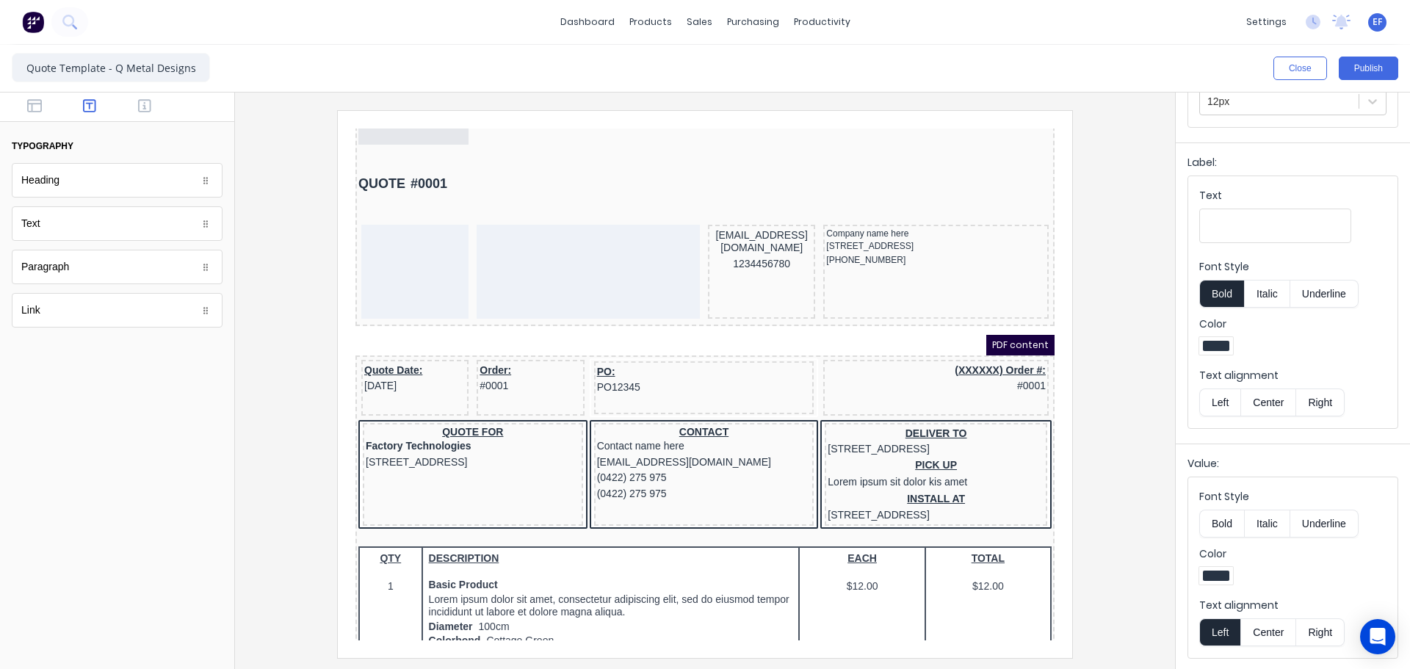
scroll to position [0, 0]
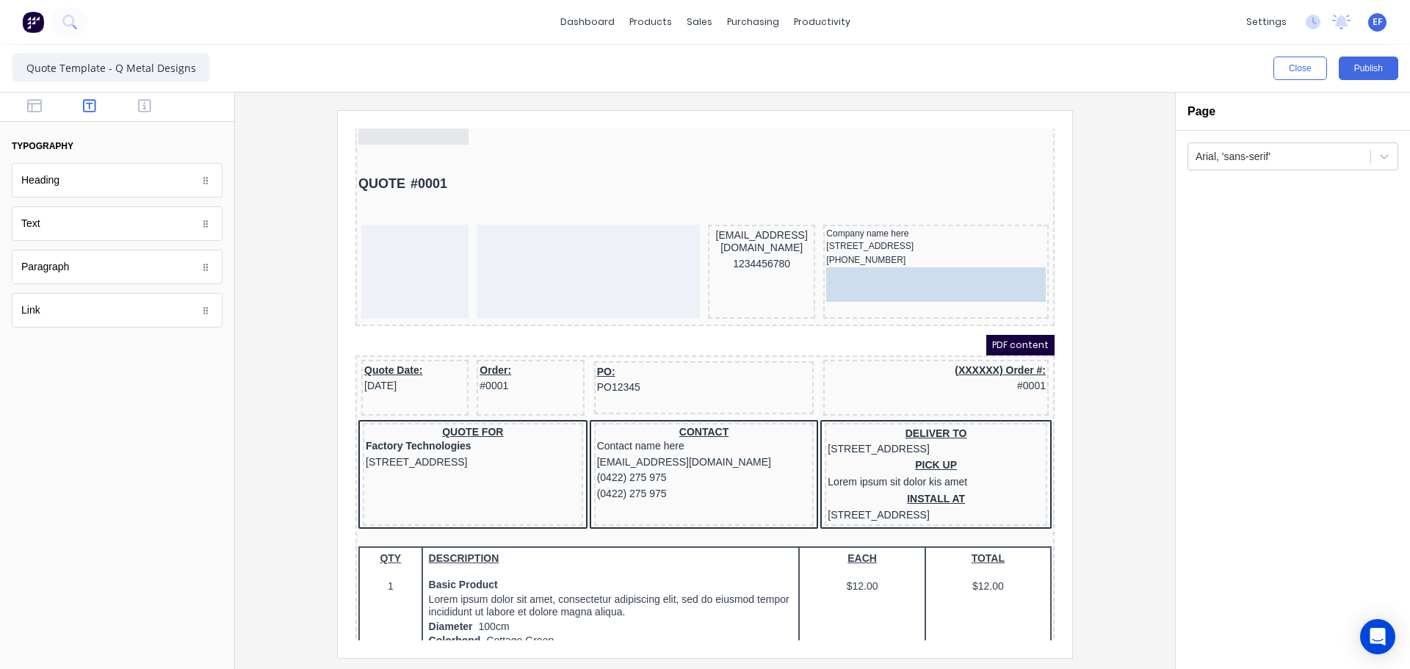
drag, startPoint x: 109, startPoint y: 316, endPoint x: 874, endPoint y: 297, distance: 764.8
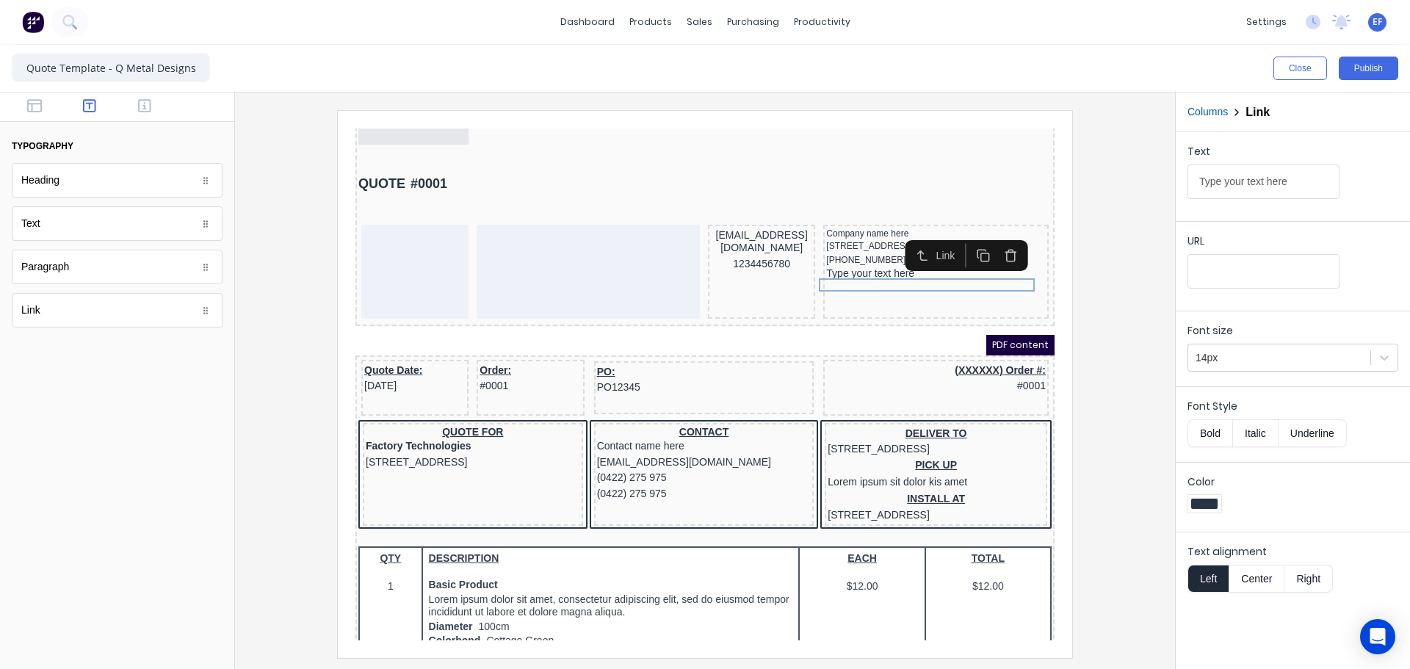
click at [1221, 375] on div "Font size 14px" at bounding box center [1293, 346] width 234 height 70
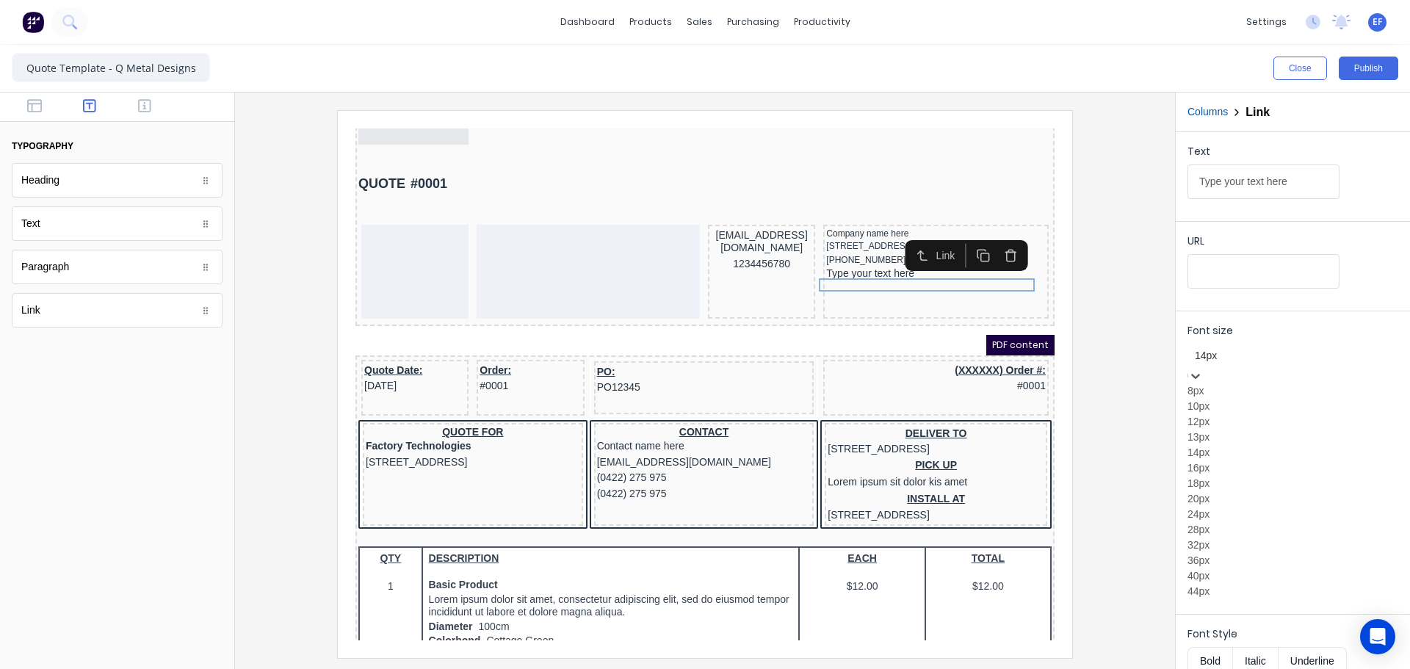
click at [1223, 356] on div at bounding box center [1293, 356] width 196 height 18
click at [1227, 430] on div "12px" at bounding box center [1293, 421] width 211 height 15
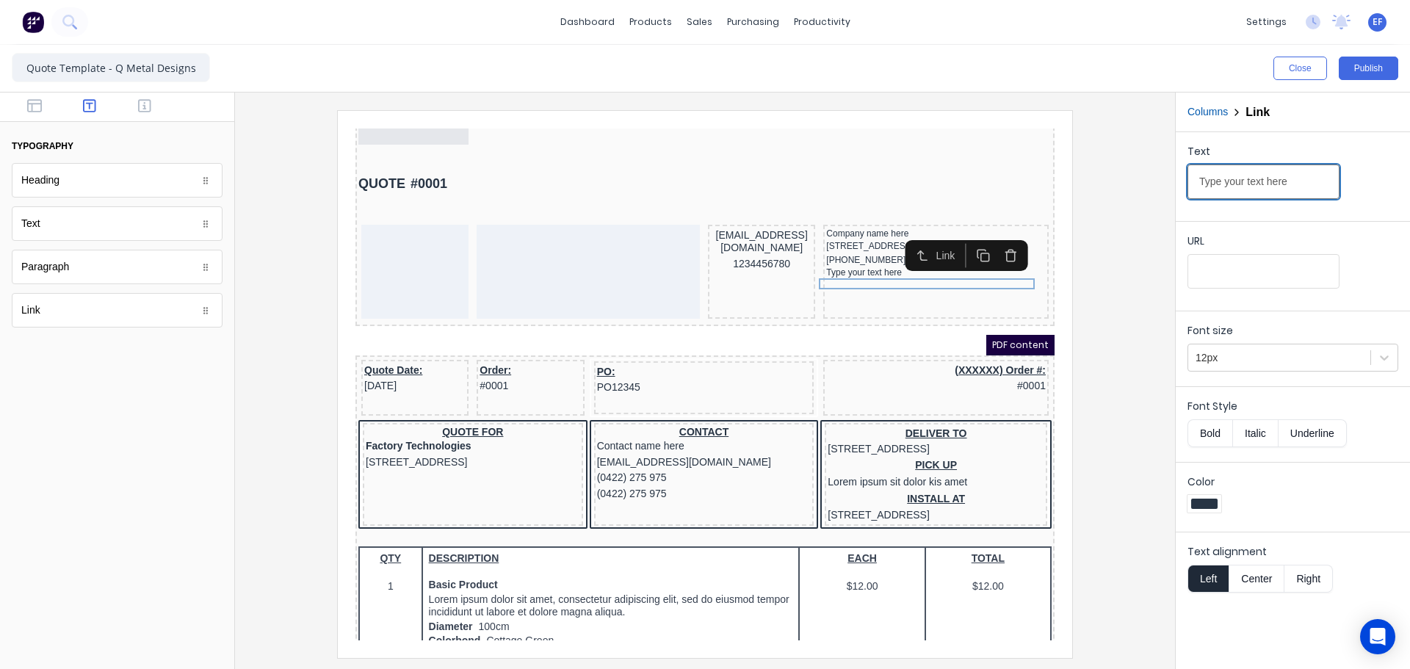
drag, startPoint x: 1309, startPoint y: 181, endPoint x: 1143, endPoint y: 190, distance: 166.2
click at [1143, 190] on div "Close Publish Components typography Heading Heading Text Text Paragraph Paragra…" at bounding box center [705, 357] width 1410 height 624
paste input "[DOMAIN_NAME]"
type input "[DOMAIN_NAME]"
click at [1258, 253] on div "URL" at bounding box center [1264, 244] width 152 height 21
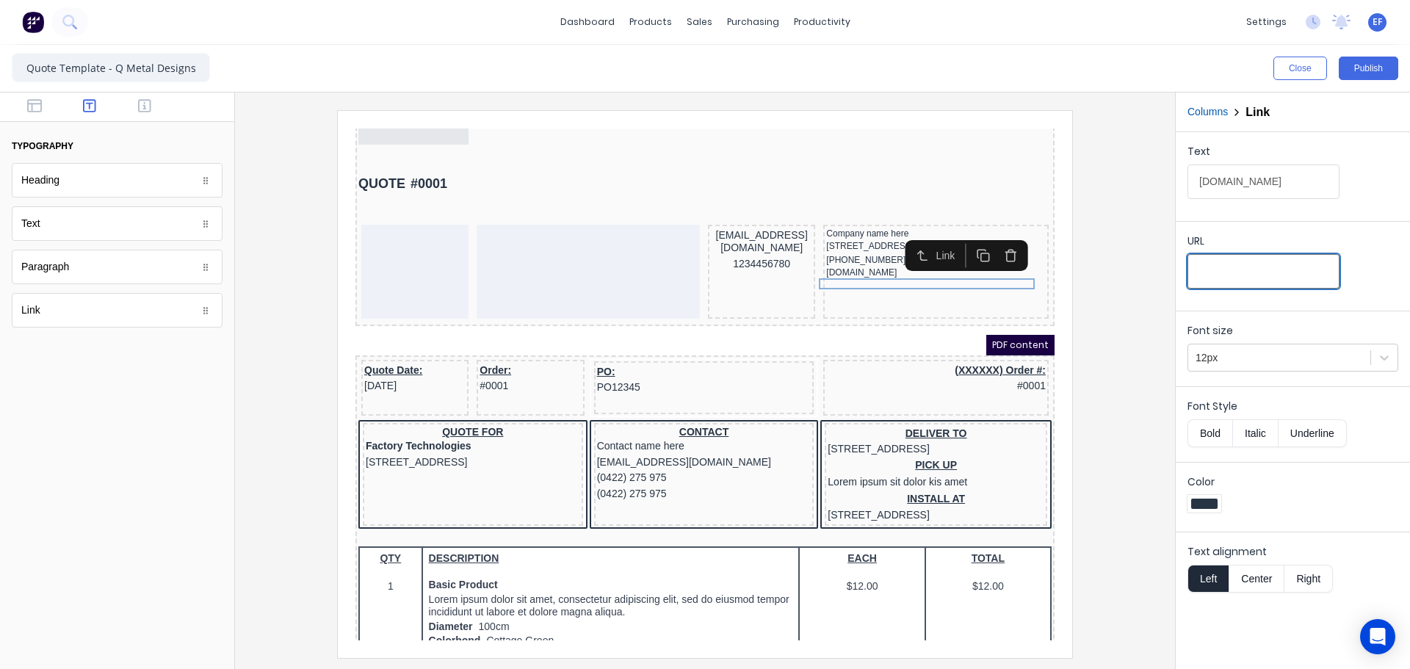
click at [1258, 254] on input "URL" at bounding box center [1264, 271] width 152 height 35
paste input "[URL][DOMAIN_NAME]"
type input "[URL][DOMAIN_NAME]"
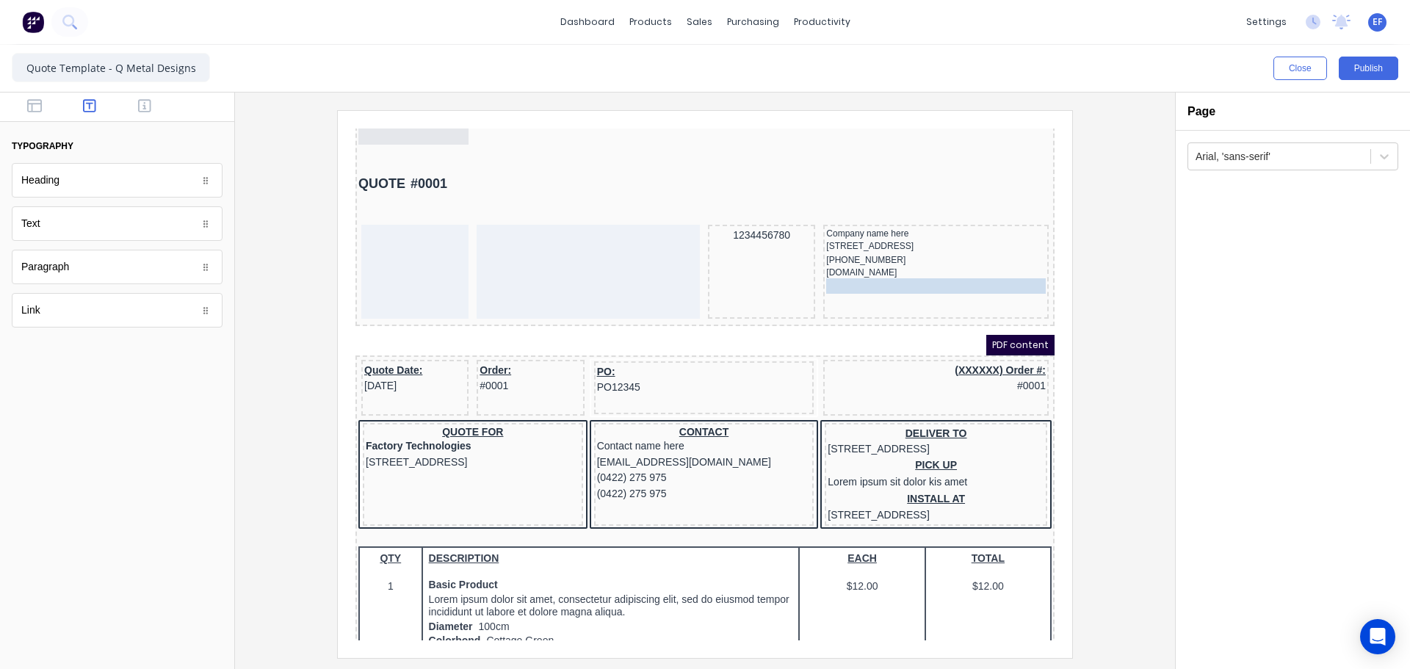
drag, startPoint x: 721, startPoint y: 218, endPoint x: 894, endPoint y: 289, distance: 186.7
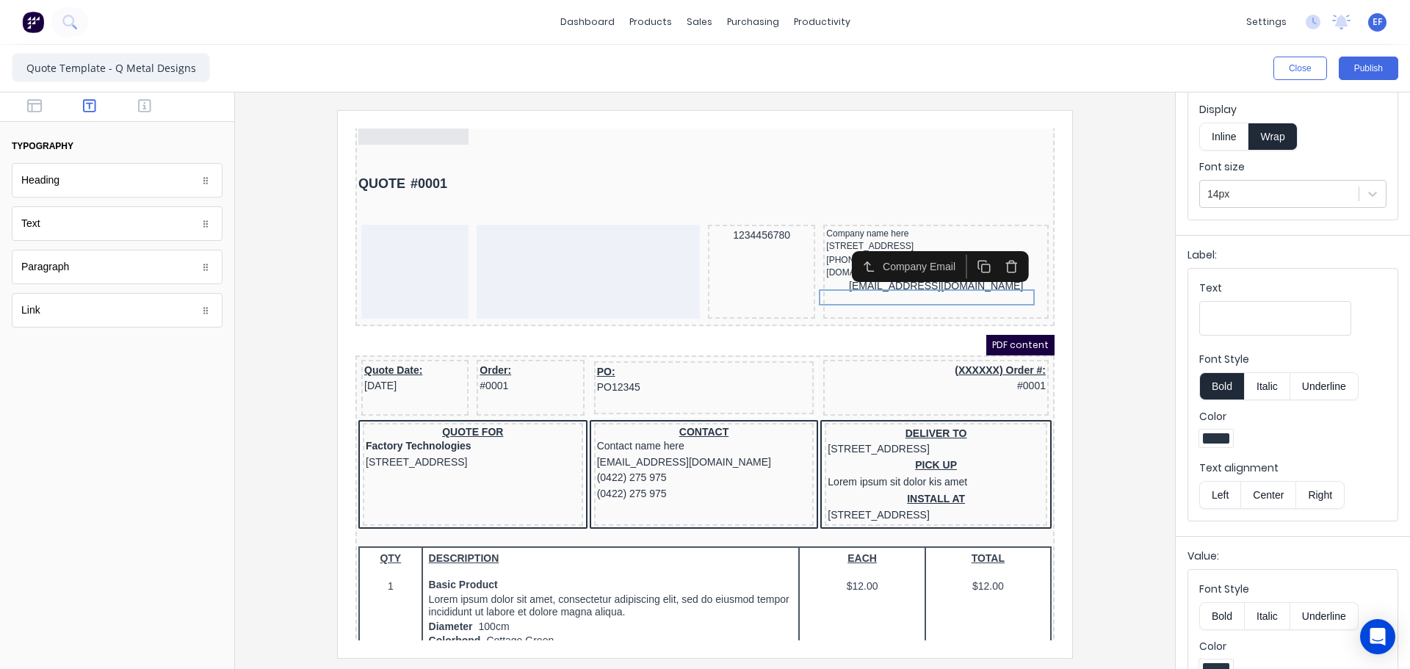
scroll to position [167, 0]
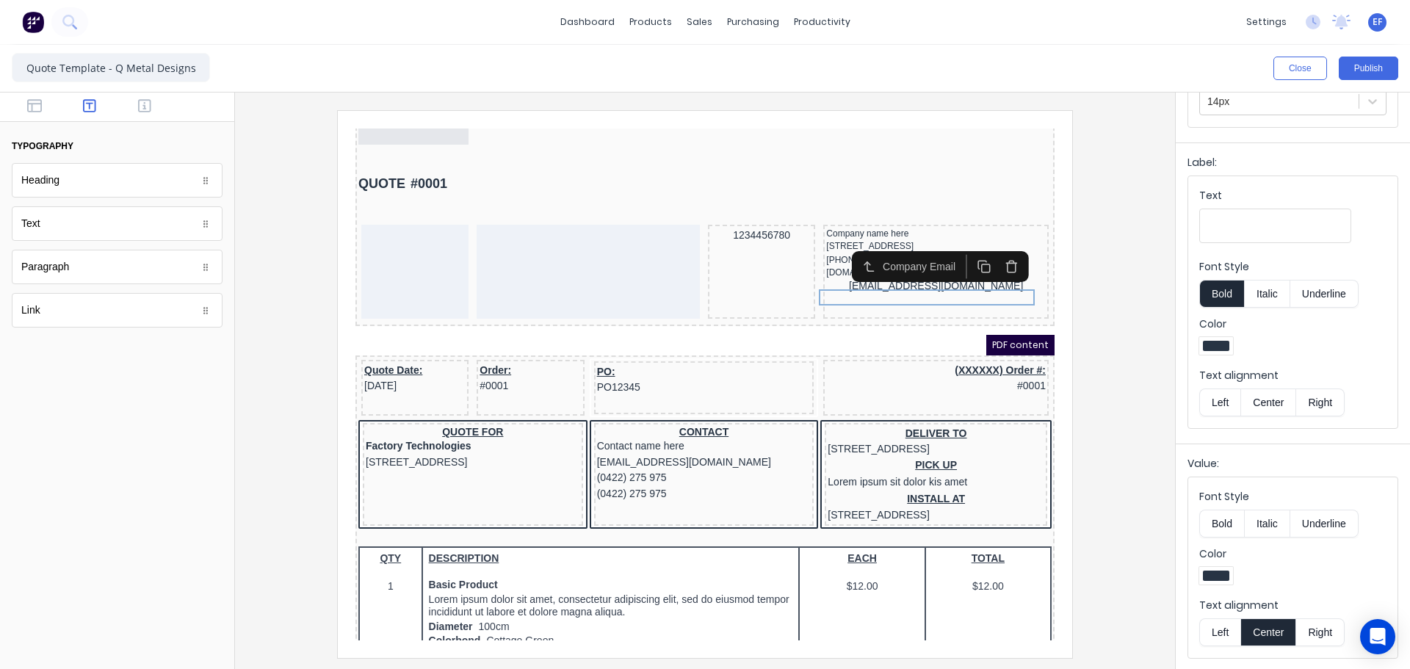
click at [1210, 624] on button "Left" at bounding box center [1219, 632] width 41 height 28
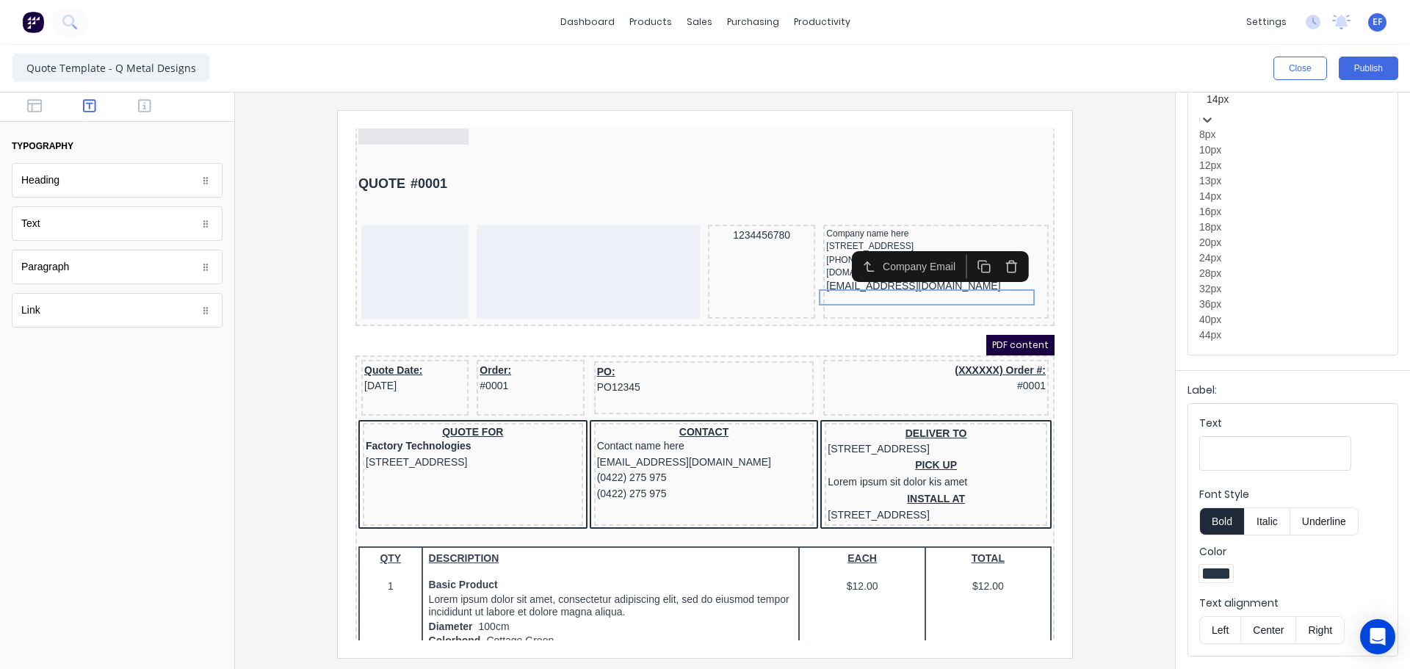
click at [1245, 107] on div at bounding box center [1293, 99] width 173 height 18
click at [1237, 173] on div "12px" at bounding box center [1292, 165] width 187 height 15
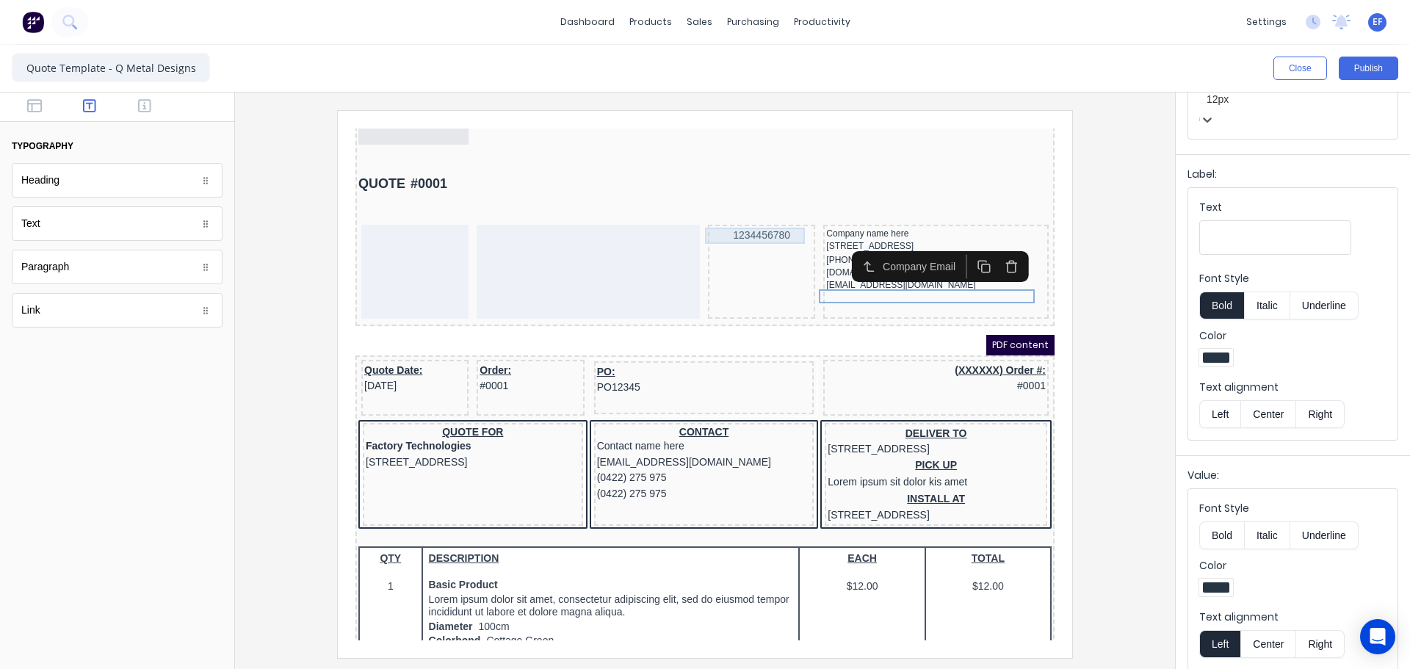
click at [759, 222] on div "1234456780" at bounding box center [743, 218] width 101 height 16
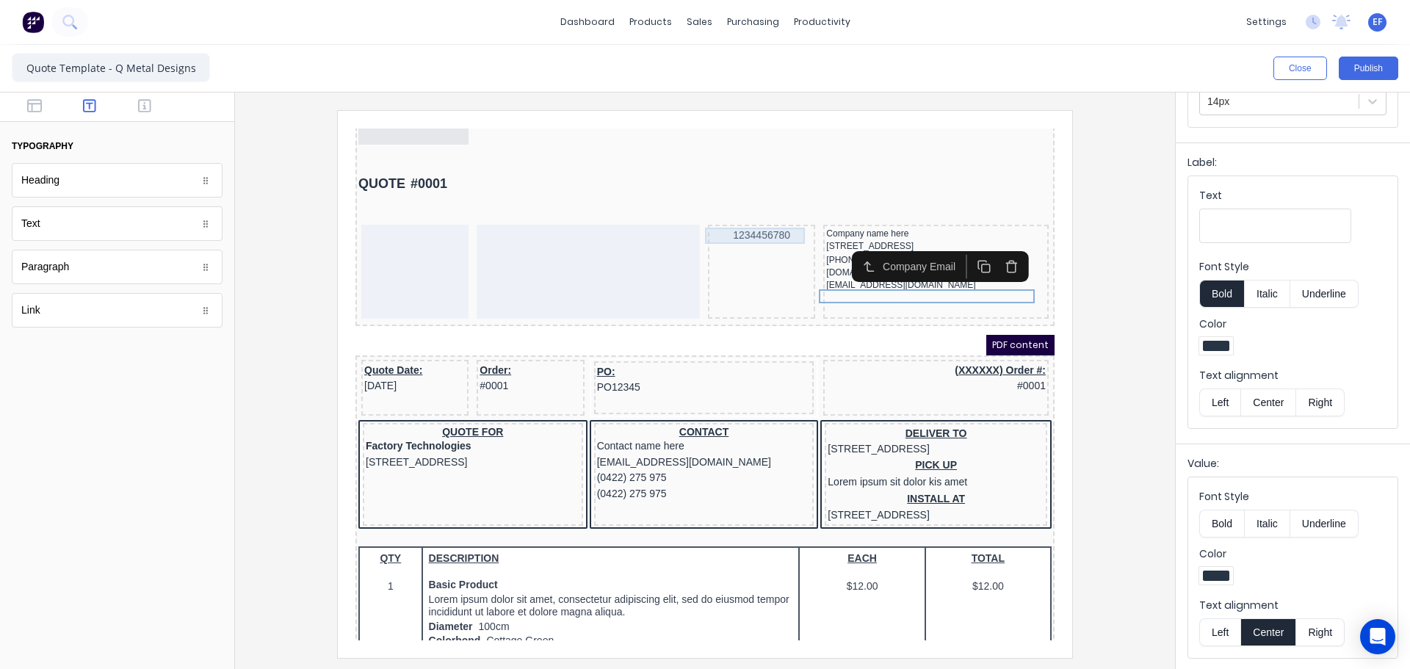
scroll to position [0, 0]
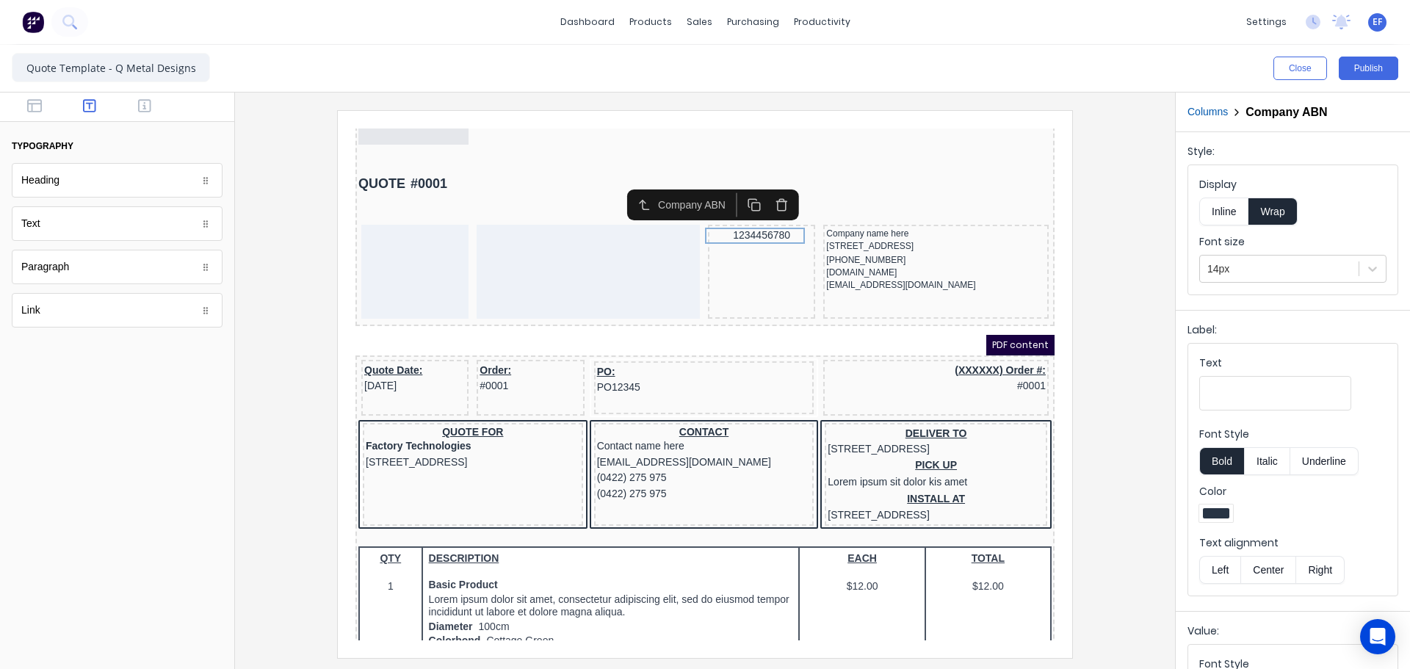
drag, startPoint x: 758, startPoint y: 190, endPoint x: 743, endPoint y: 191, distance: 15.5
click at [758, 190] on icon "button" at bounding box center [764, 188] width 14 height 14
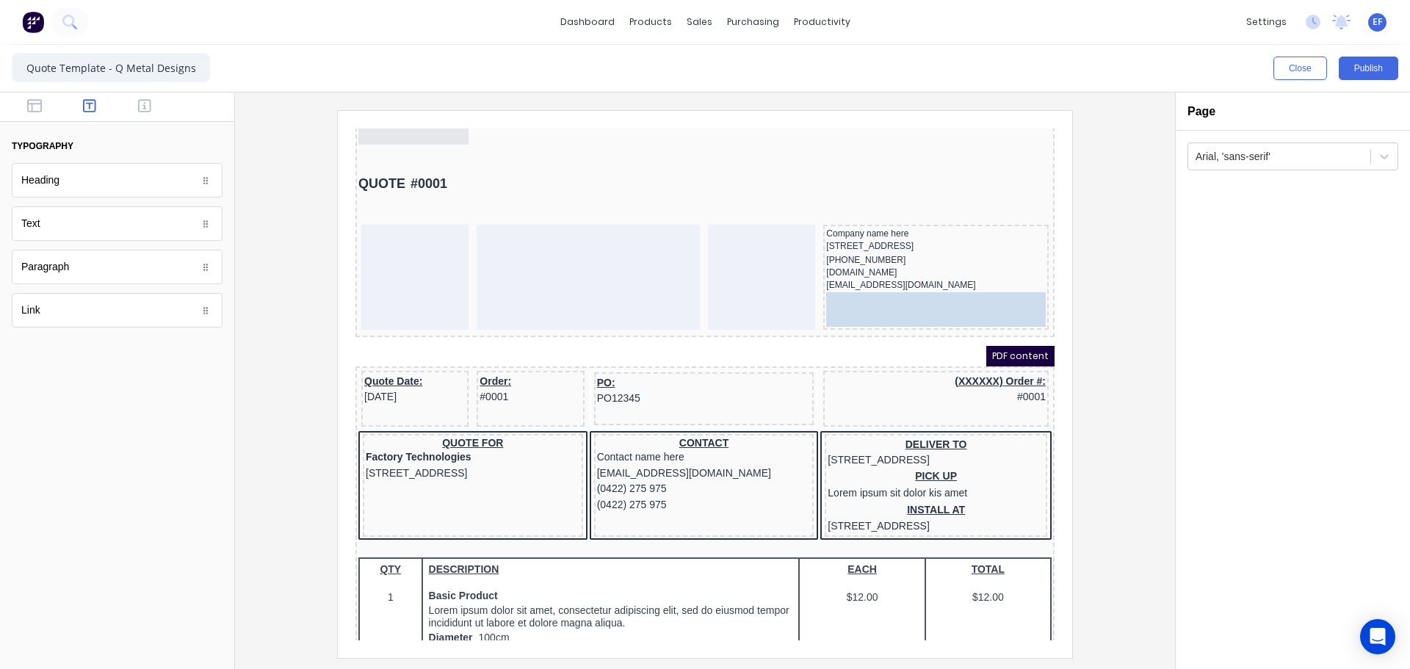
drag, startPoint x: 135, startPoint y: 225, endPoint x: 916, endPoint y: 305, distance: 784.8
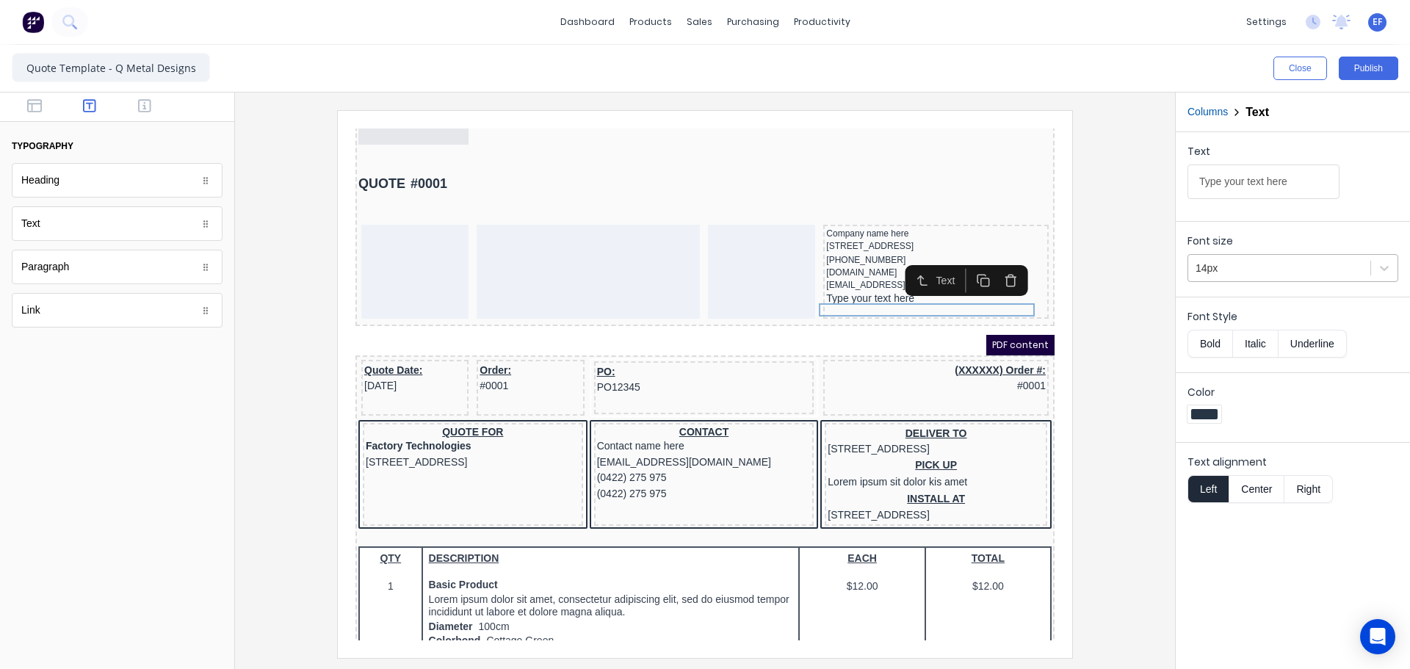
click at [1227, 271] on div at bounding box center [1279, 268] width 167 height 18
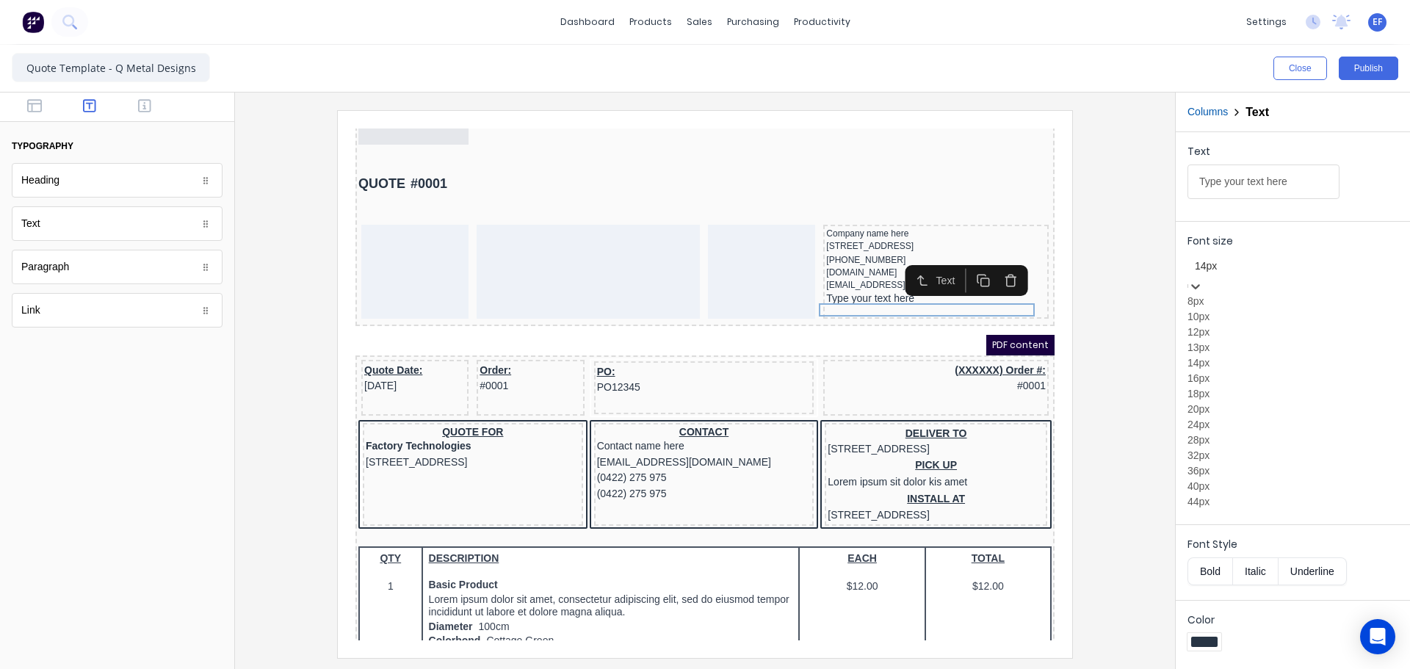
click at [1233, 340] on div "12px" at bounding box center [1293, 332] width 211 height 15
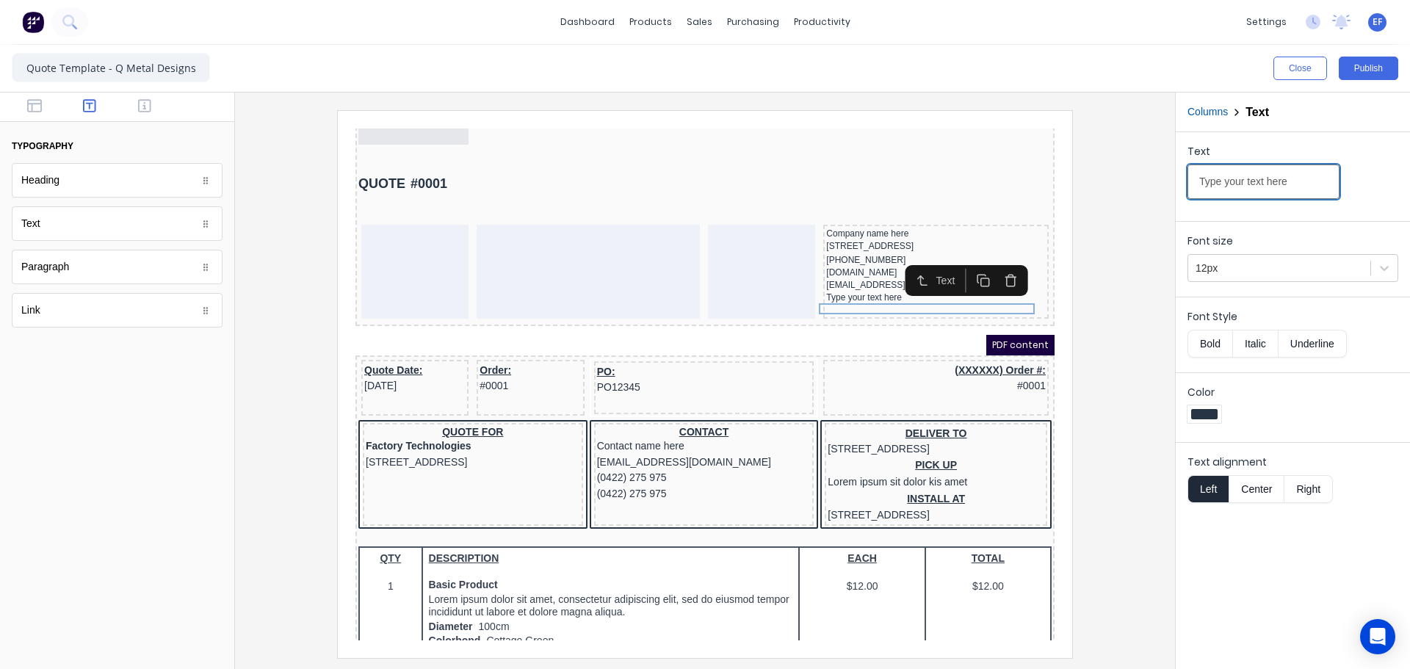
drag, startPoint x: 1282, startPoint y: 184, endPoint x: 1127, endPoint y: 183, distance: 155.0
click at [1128, 182] on div "Close Publish Components typography Heading Heading Text Text Paragraph Paragra…" at bounding box center [705, 357] width 1410 height 624
paste input "[PHONE_NUMBER]"
type input "[PHONE_NUMBER]"
click at [144, 111] on icon "button" at bounding box center [144, 105] width 13 height 15
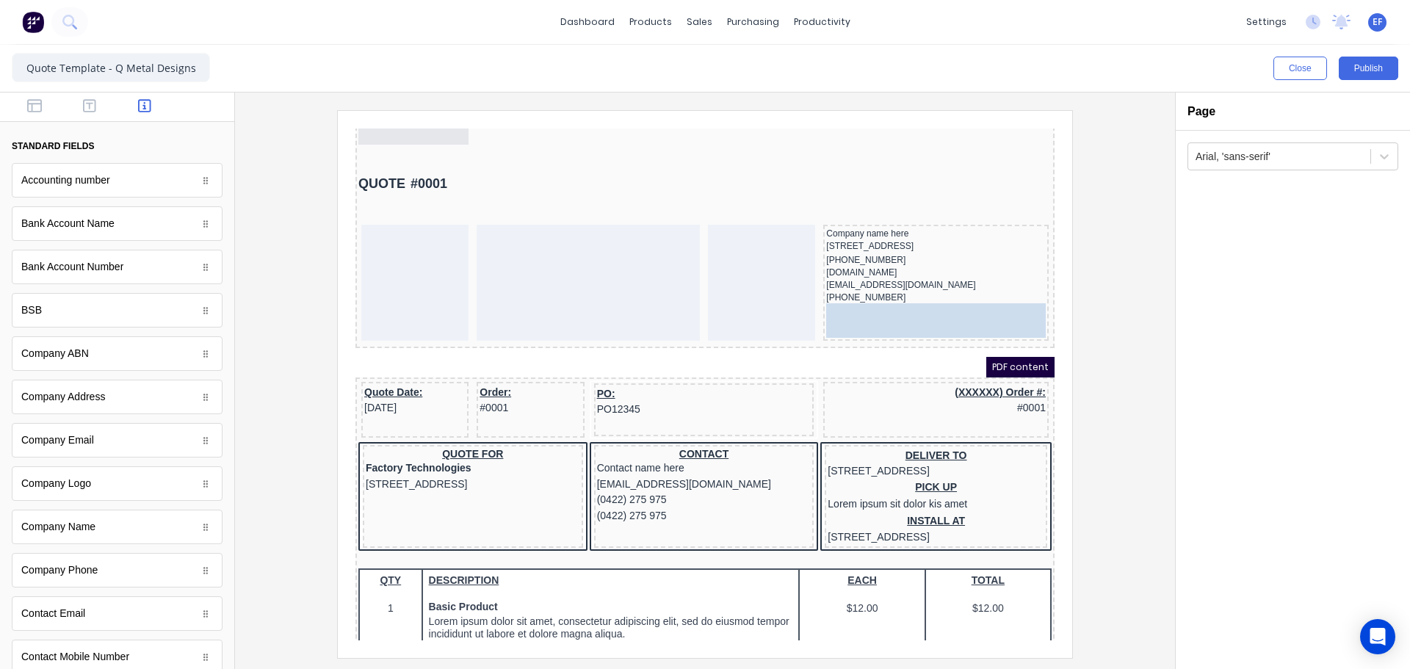
drag, startPoint x: 101, startPoint y: 276, endPoint x: 550, endPoint y: 197, distance: 455.7
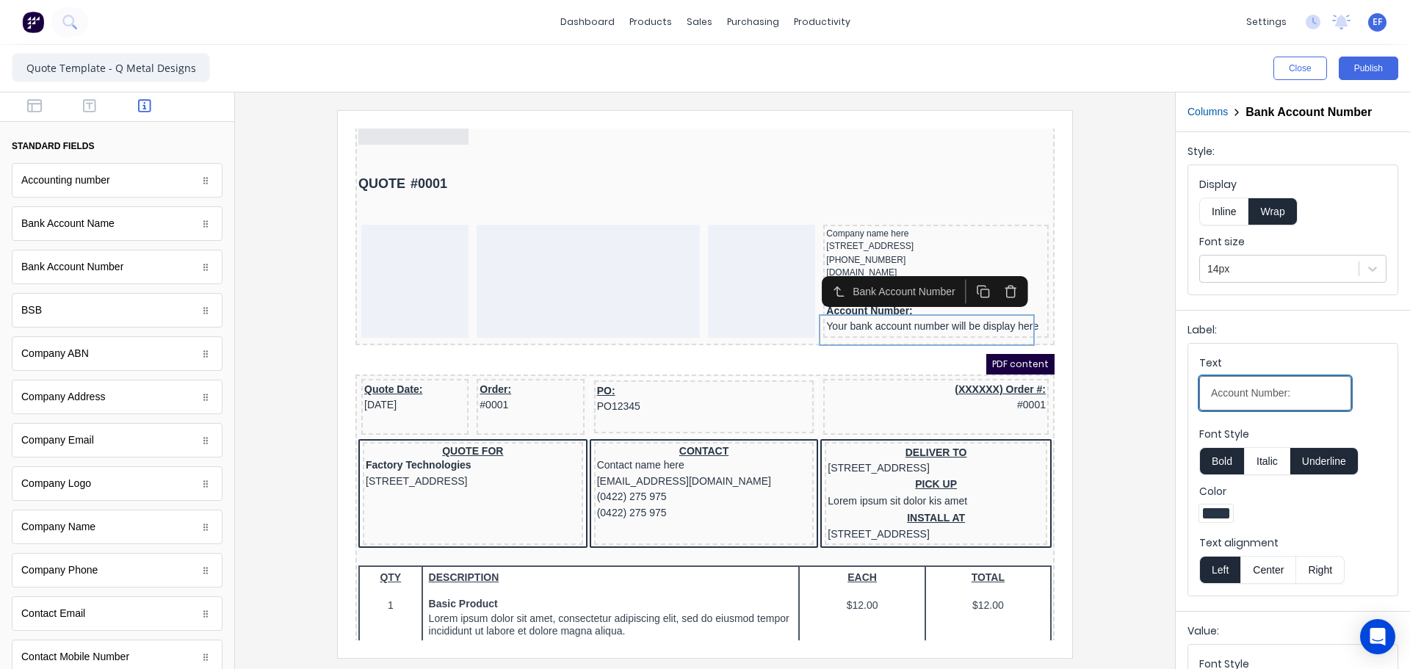
drag, startPoint x: 1310, startPoint y: 397, endPoint x: 1210, endPoint y: 404, distance: 99.4
click at [1210, 404] on input "Account Number:" at bounding box center [1275, 393] width 152 height 35
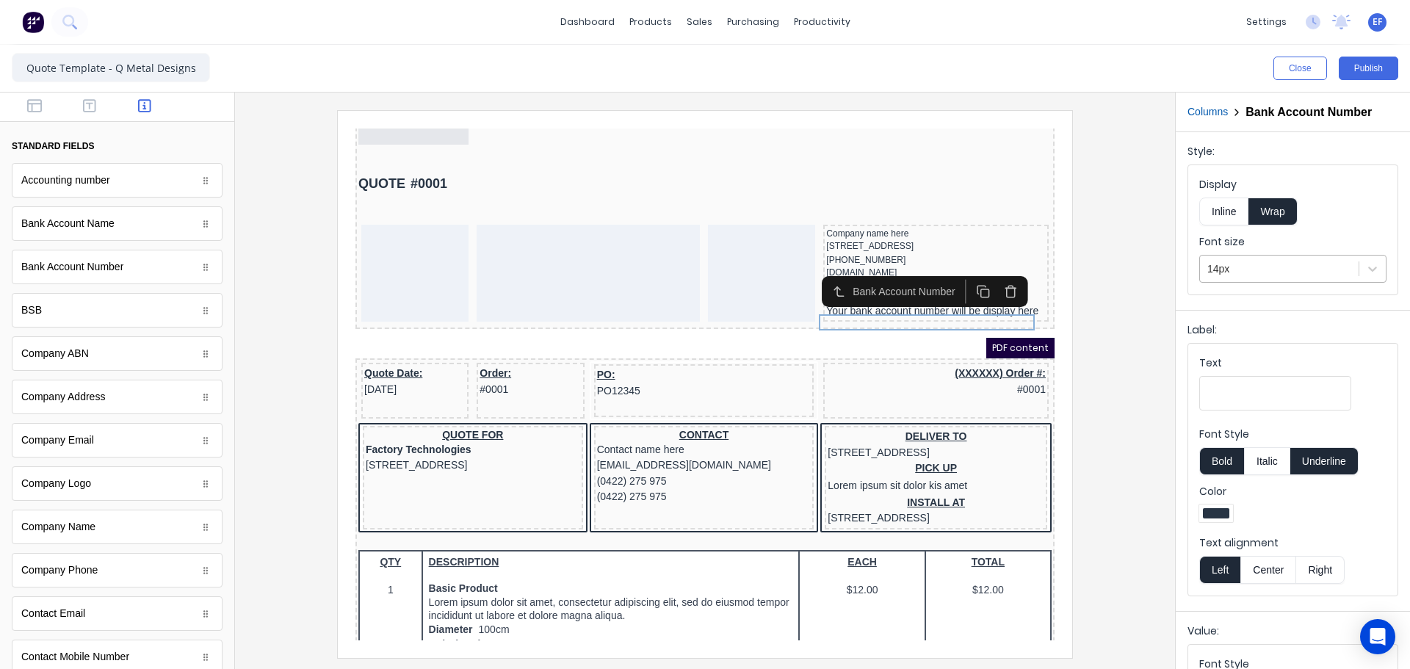
click at [1268, 273] on div at bounding box center [1280, 269] width 144 height 18
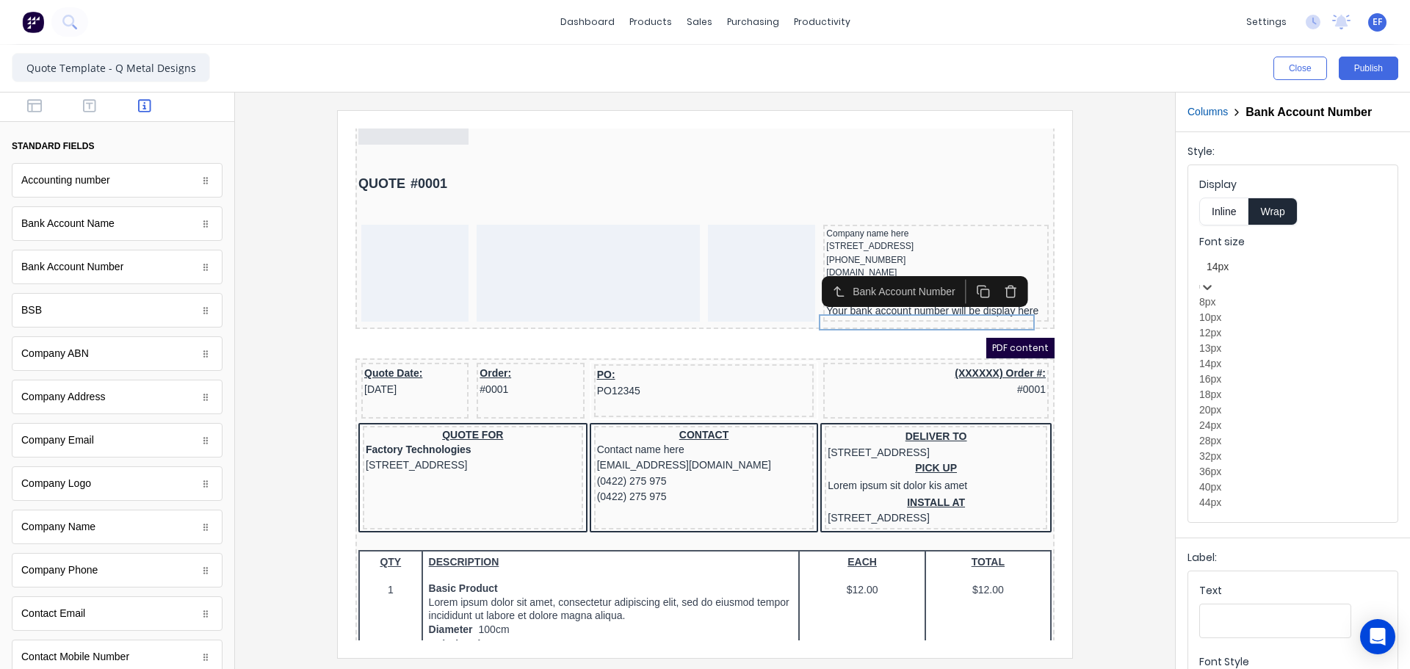
click at [1244, 341] on div "12px" at bounding box center [1292, 332] width 187 height 15
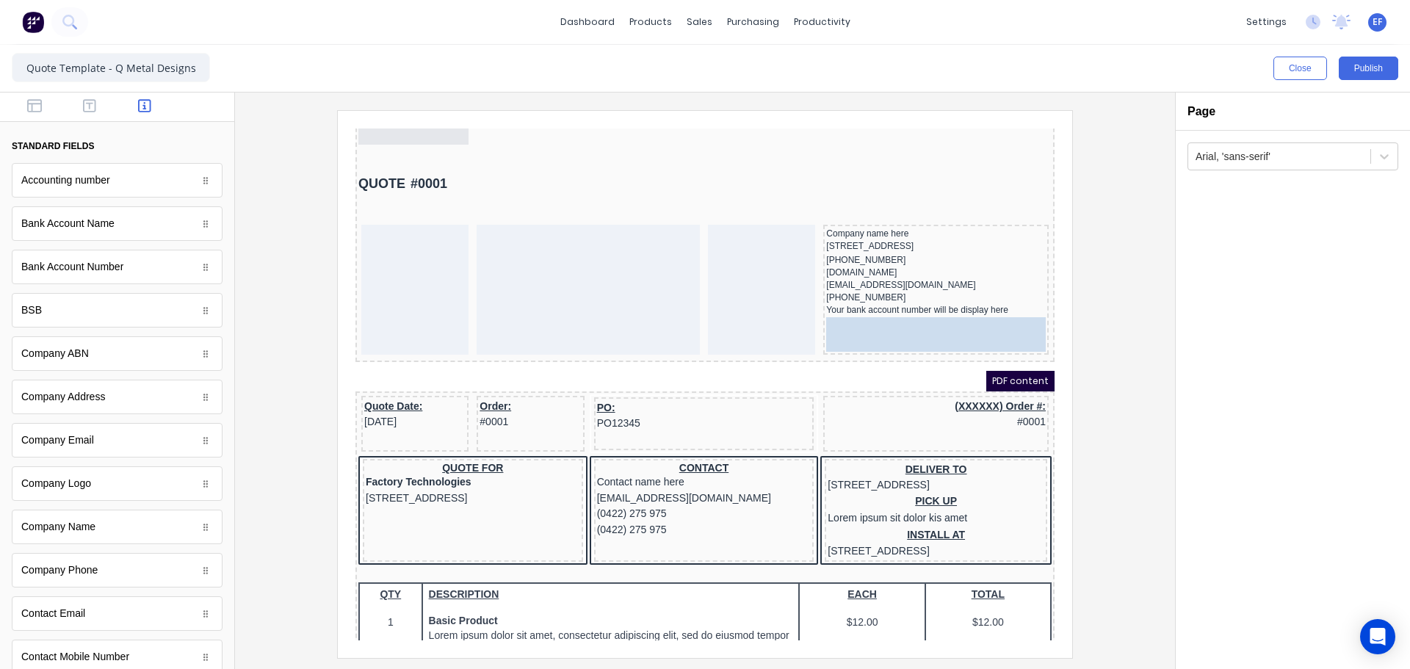
drag, startPoint x: 81, startPoint y: 230, endPoint x: 925, endPoint y: 335, distance: 851.2
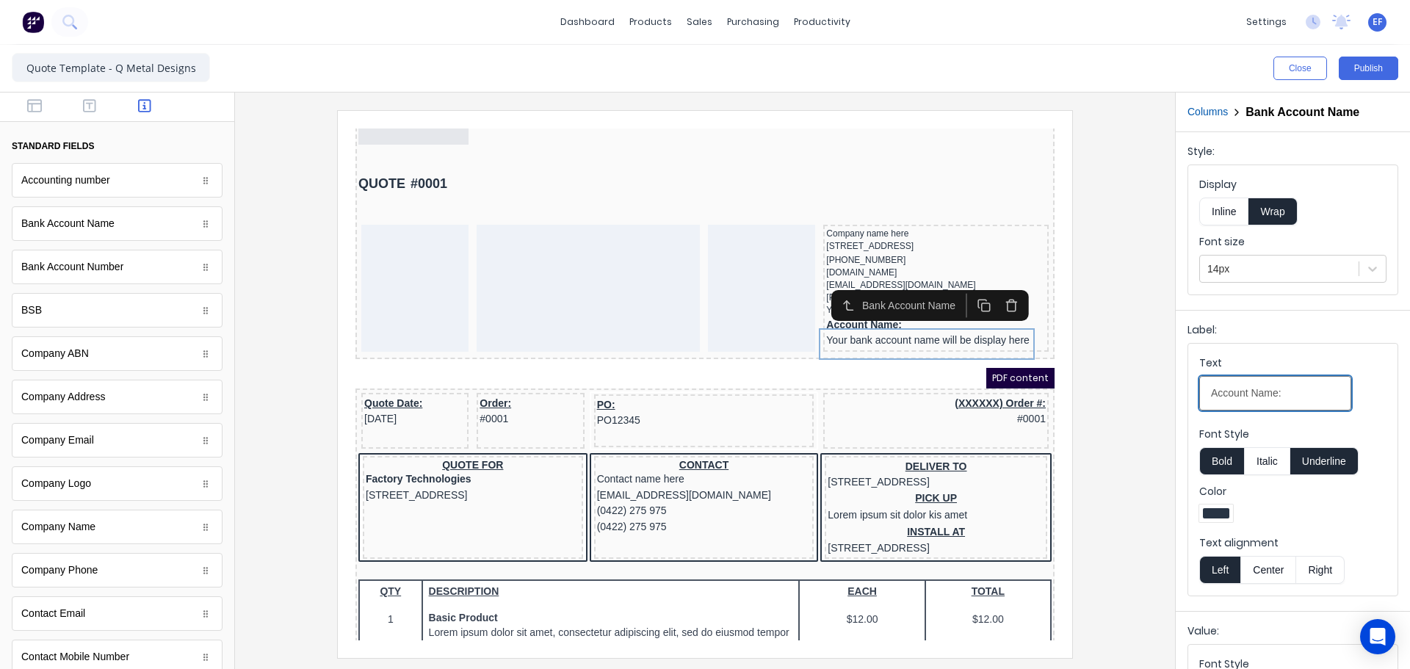
drag, startPoint x: 1306, startPoint y: 394, endPoint x: 1121, endPoint y: 404, distance: 185.4
click at [1121, 404] on div "Close Publish Components standard fields Accounting number Accounting number Ba…" at bounding box center [705, 357] width 1410 height 624
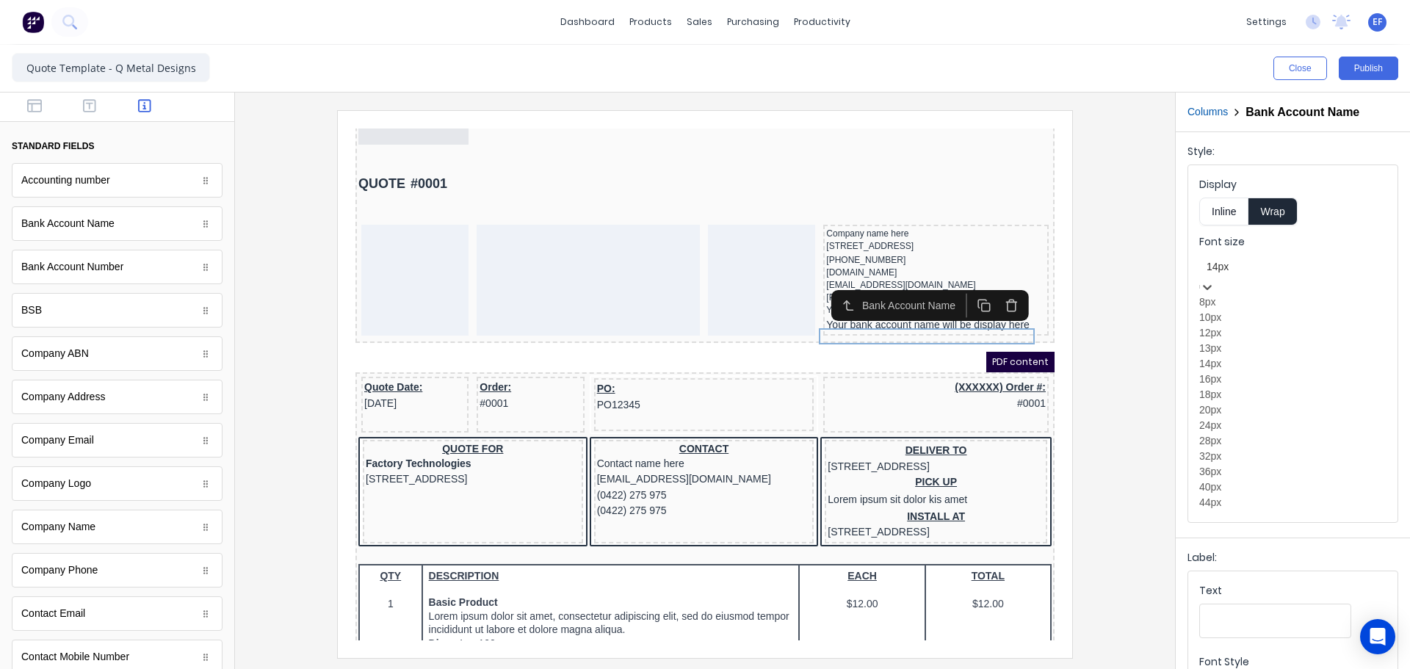
drag, startPoint x: 1237, startPoint y: 267, endPoint x: 1229, endPoint y: 334, distance: 67.3
click at [1237, 268] on div at bounding box center [1293, 267] width 173 height 18
click at [1241, 341] on div "12px" at bounding box center [1292, 332] width 187 height 15
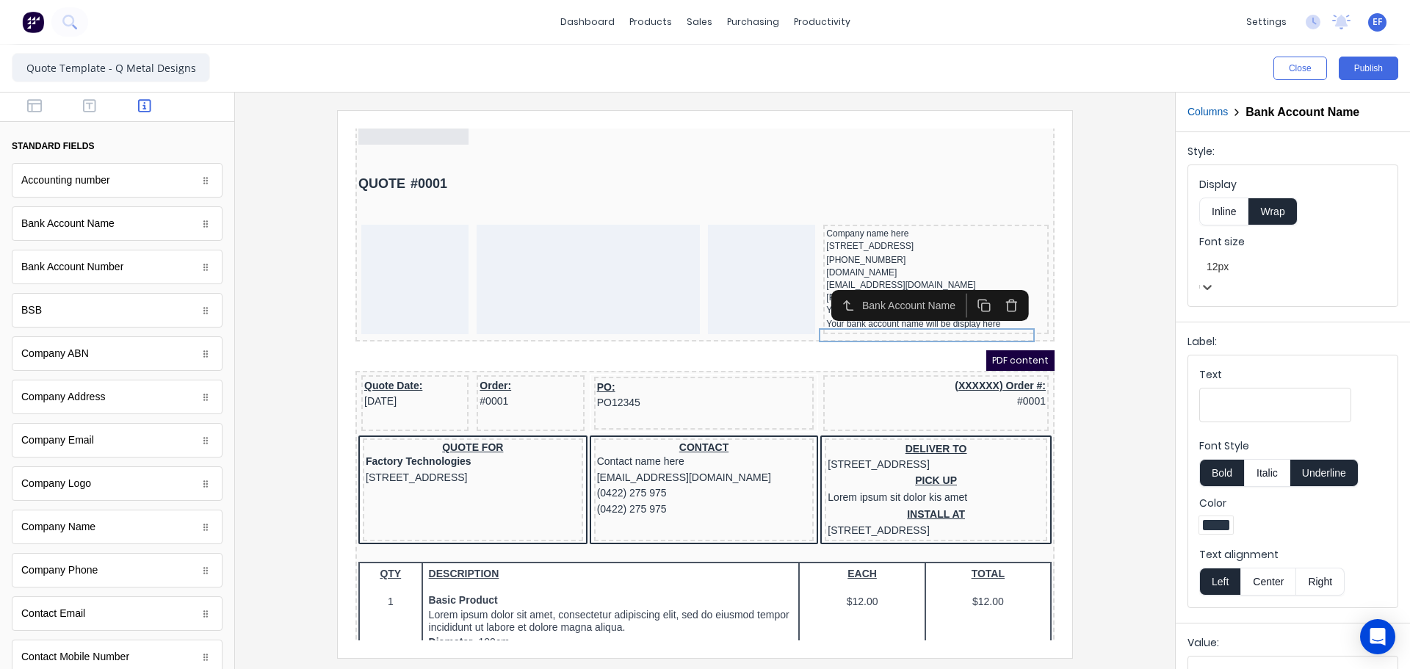
click at [1091, 336] on div at bounding box center [705, 383] width 917 height 547
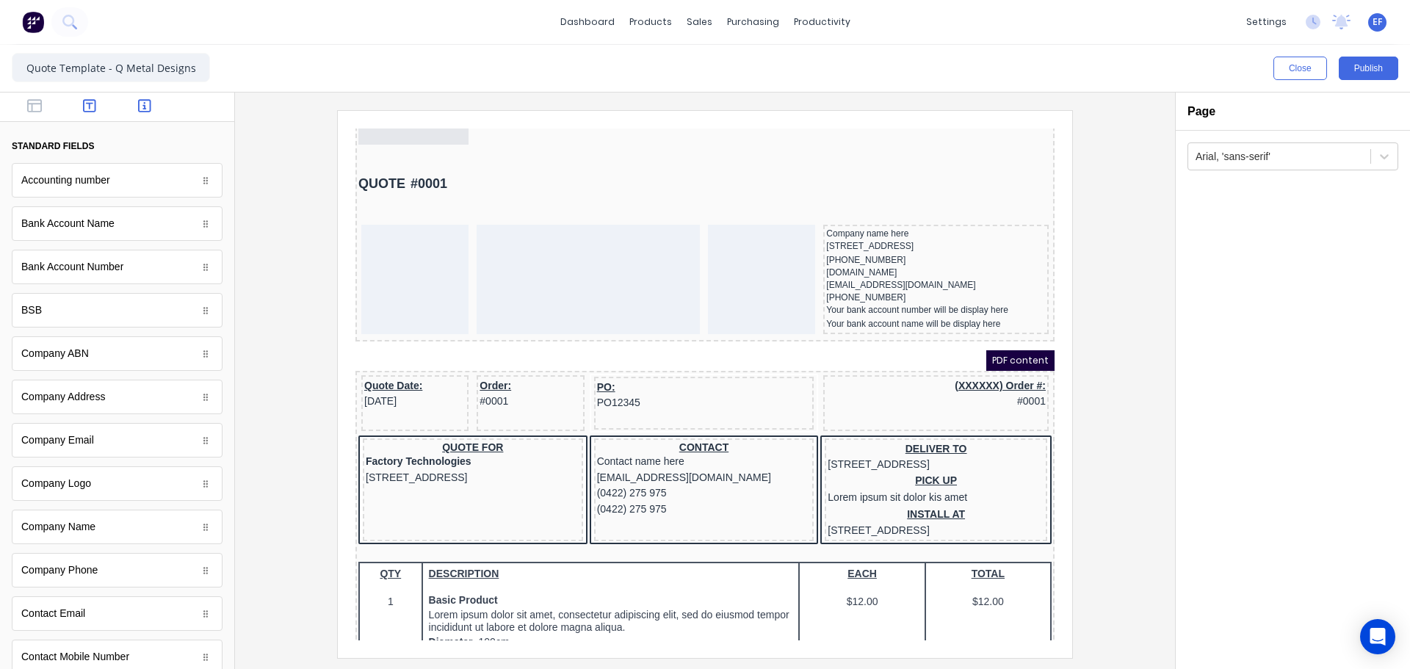
click at [97, 103] on button "button" at bounding box center [90, 107] width 46 height 18
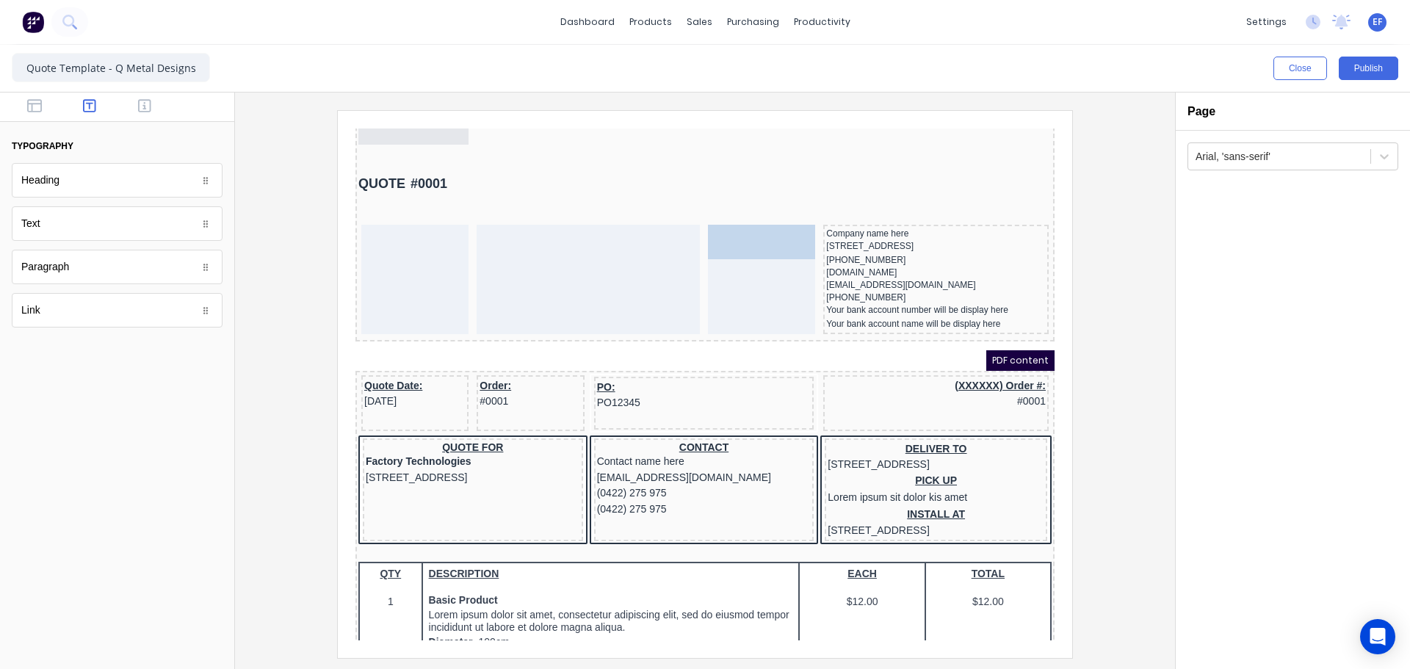
drag, startPoint x: 65, startPoint y: 233, endPoint x: 759, endPoint y: 247, distance: 694.3
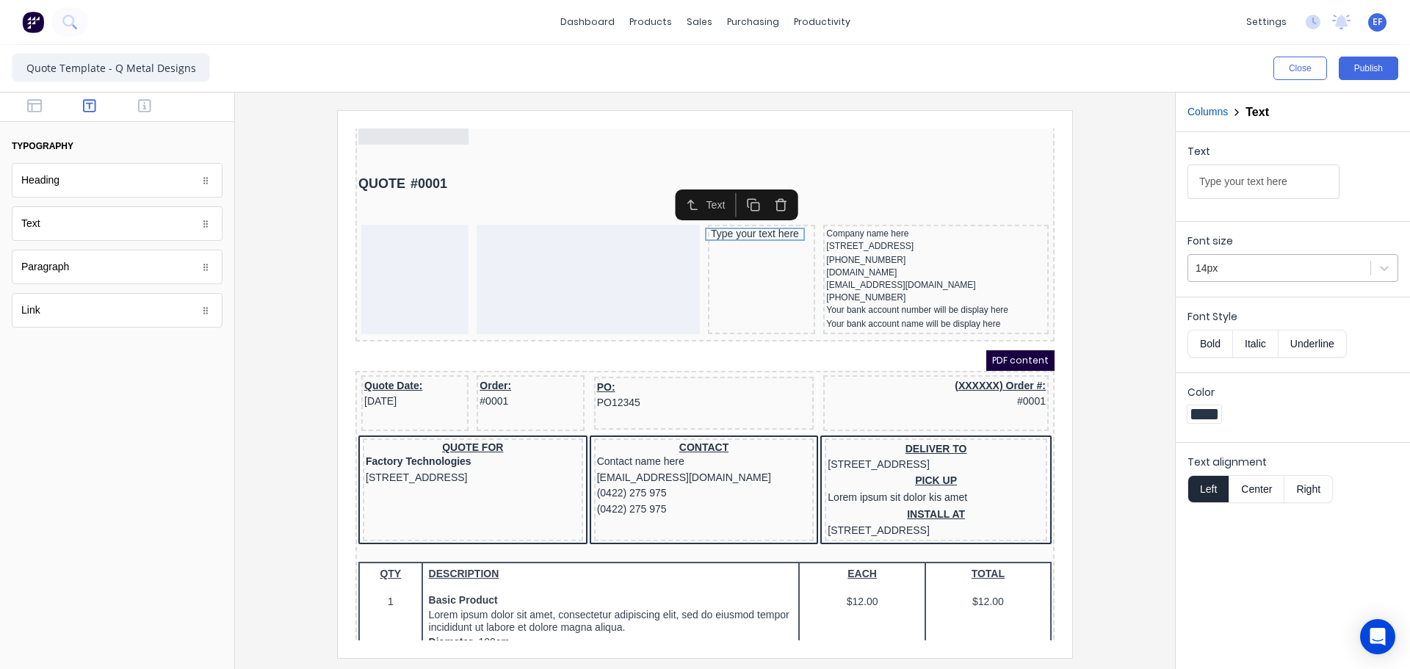
click at [1340, 266] on div at bounding box center [1279, 268] width 167 height 18
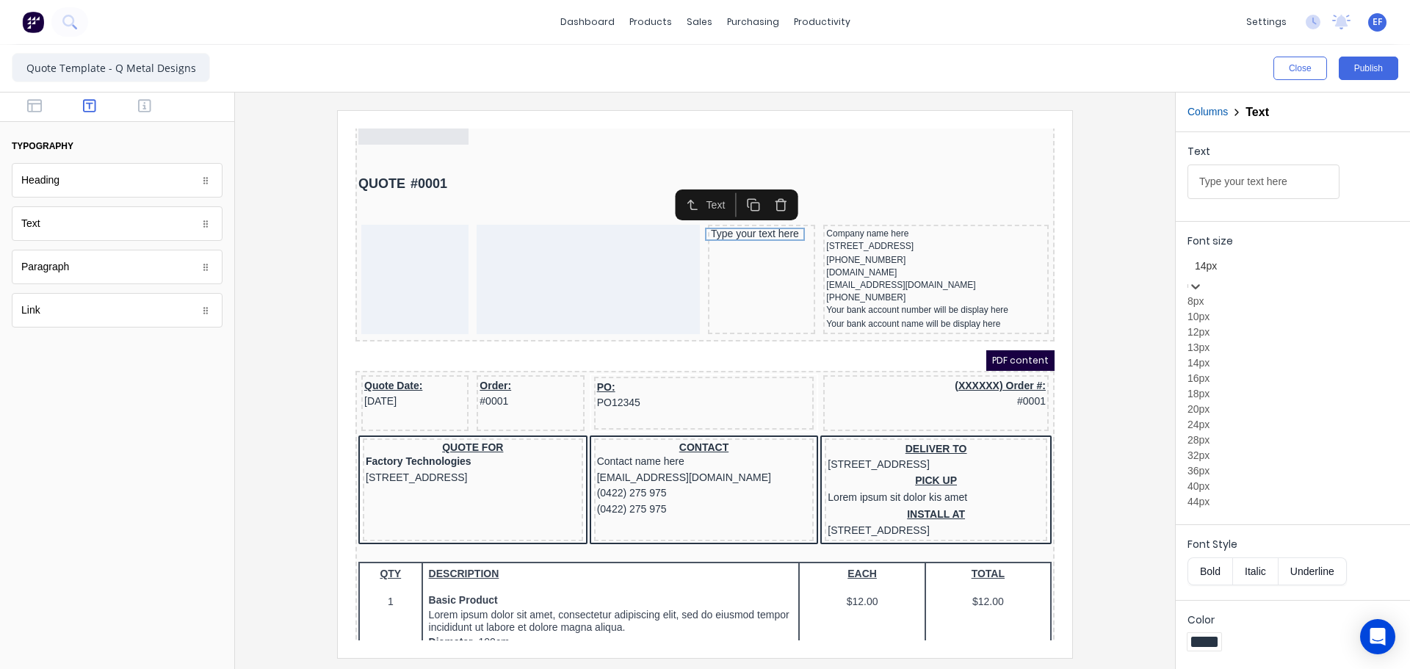
click at [1213, 340] on div "12px" at bounding box center [1293, 332] width 211 height 15
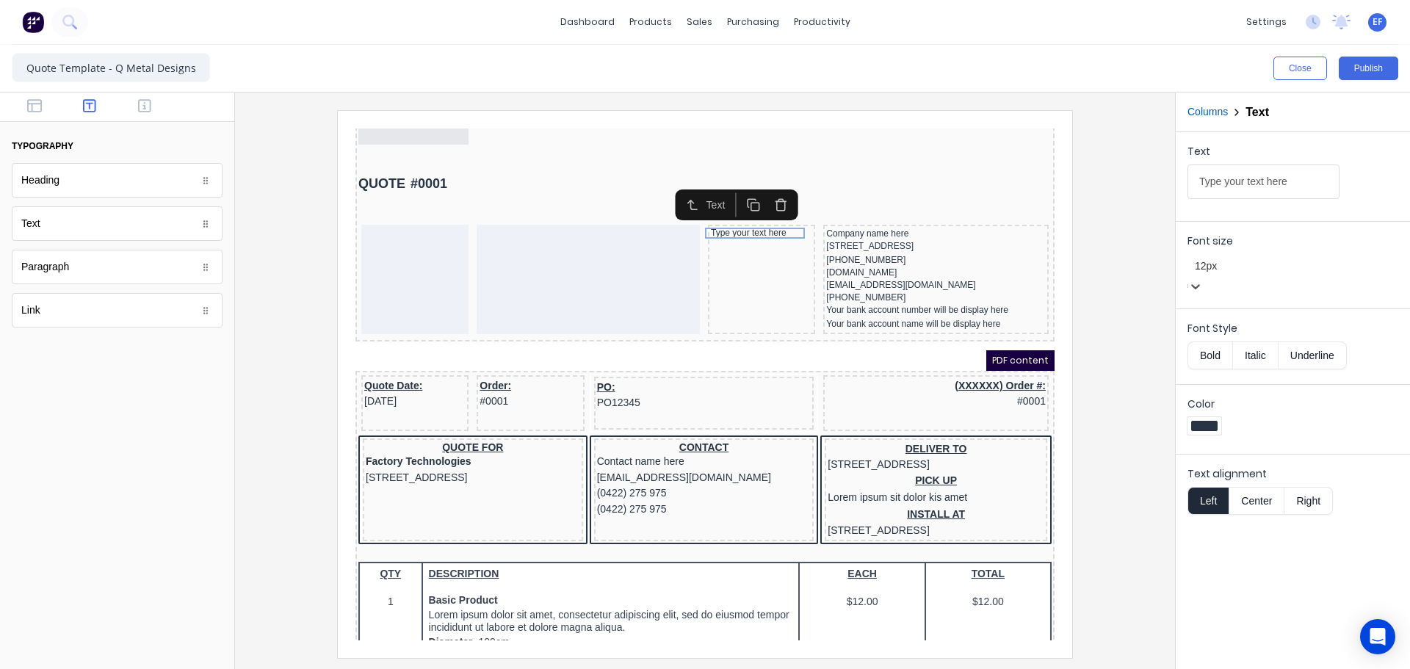
click at [740, 187] on icon "button" at bounding box center [736, 188] width 14 height 14
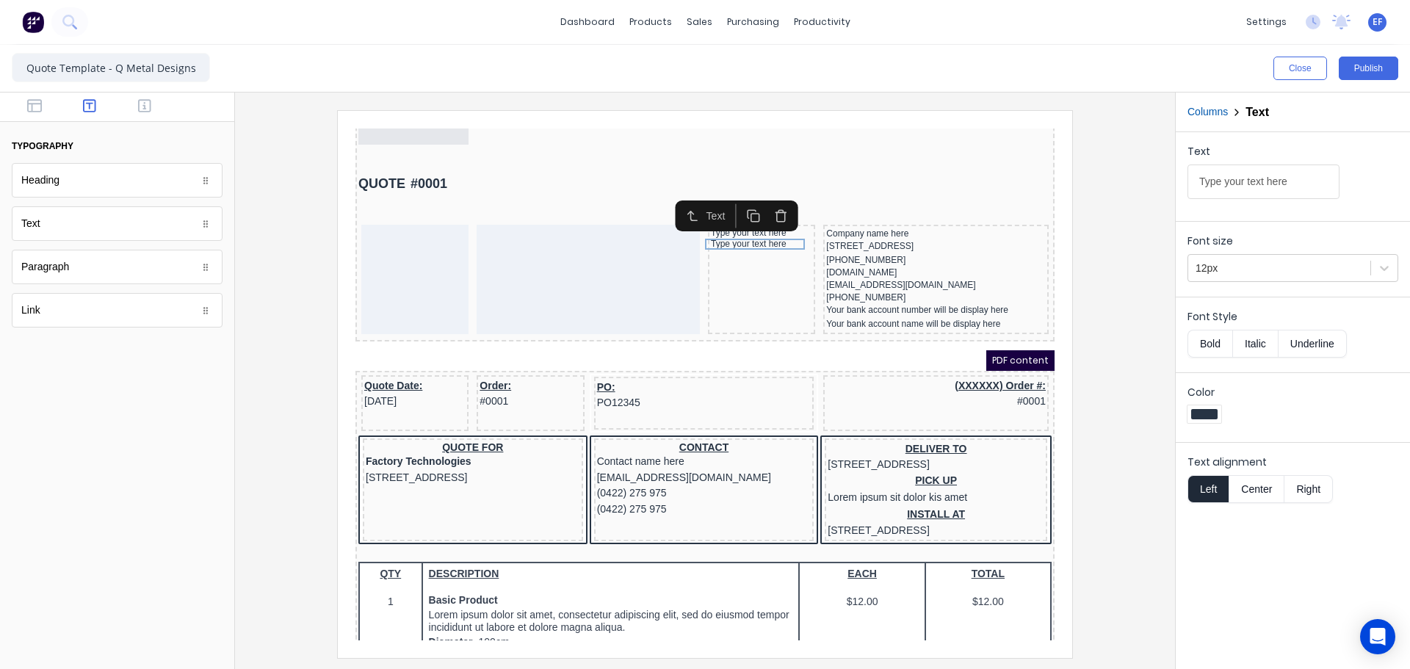
click at [737, 197] on icon "button" at bounding box center [736, 199] width 14 height 14
click at [740, 213] on icon "button" at bounding box center [736, 210] width 14 height 14
click at [740, 217] on icon "button" at bounding box center [736, 221] width 14 height 14
click at [737, 231] on icon "button" at bounding box center [736, 232] width 14 height 14
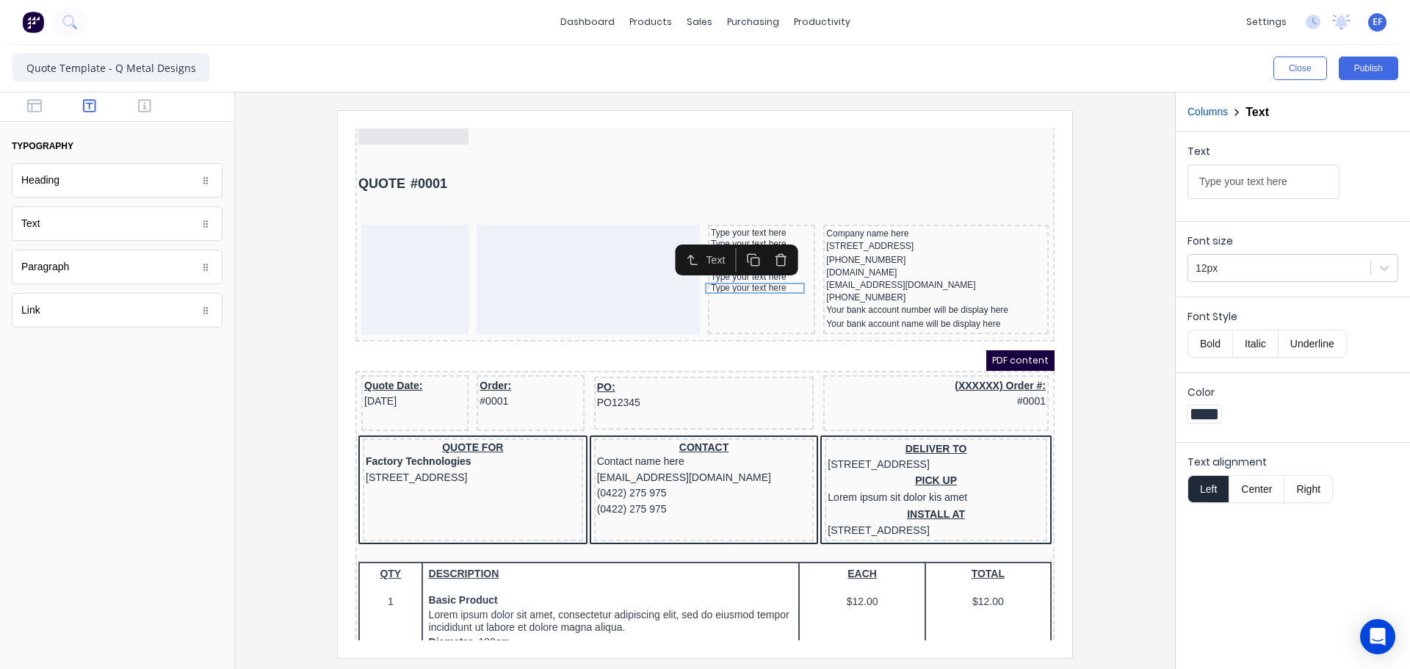
click at [1088, 251] on div at bounding box center [705, 383] width 917 height 547
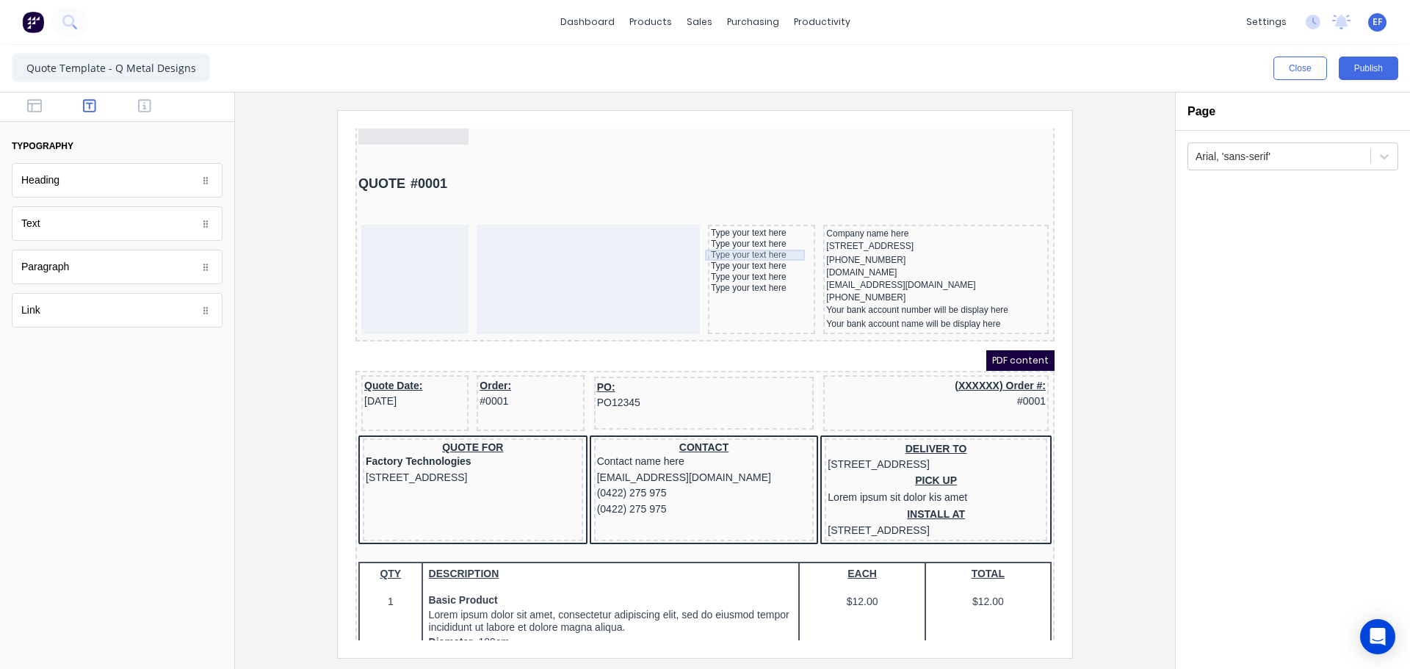
click at [757, 237] on div "Type your text here" at bounding box center [743, 237] width 101 height 11
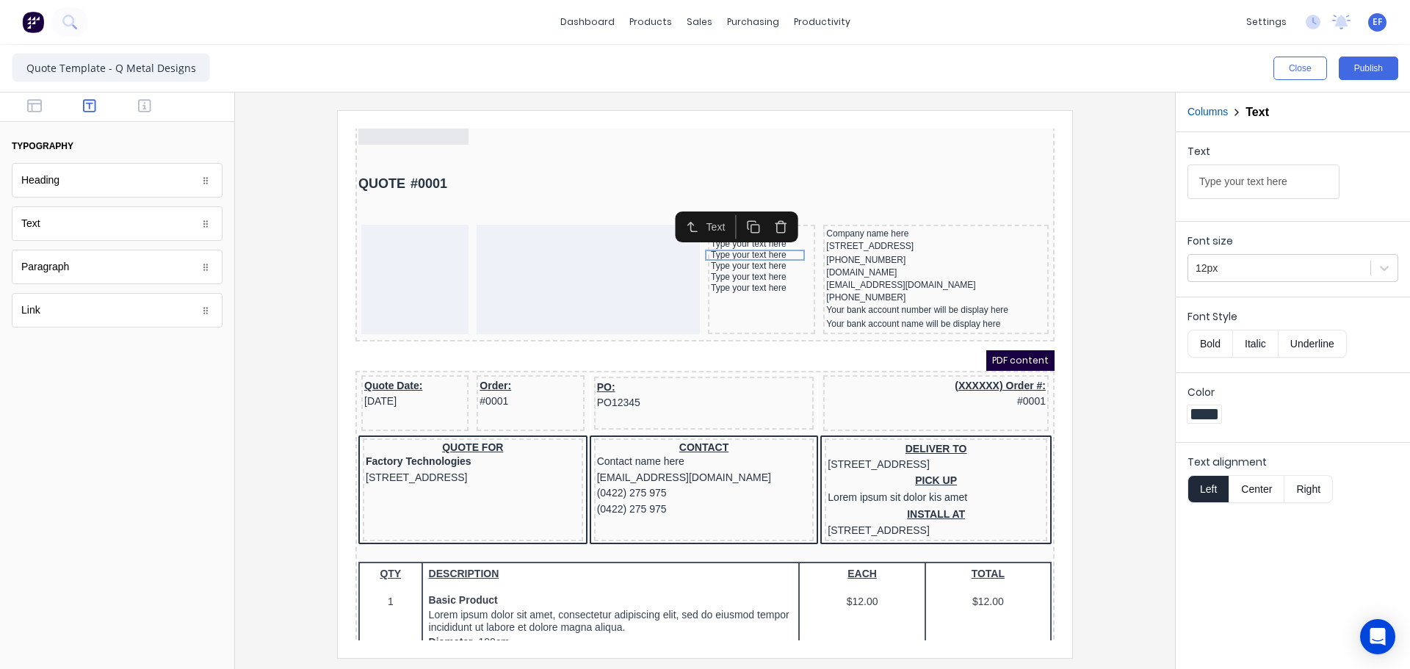
click at [742, 215] on rect "button" at bounding box center [738, 211] width 8 height 8
click at [1155, 238] on div at bounding box center [705, 383] width 917 height 547
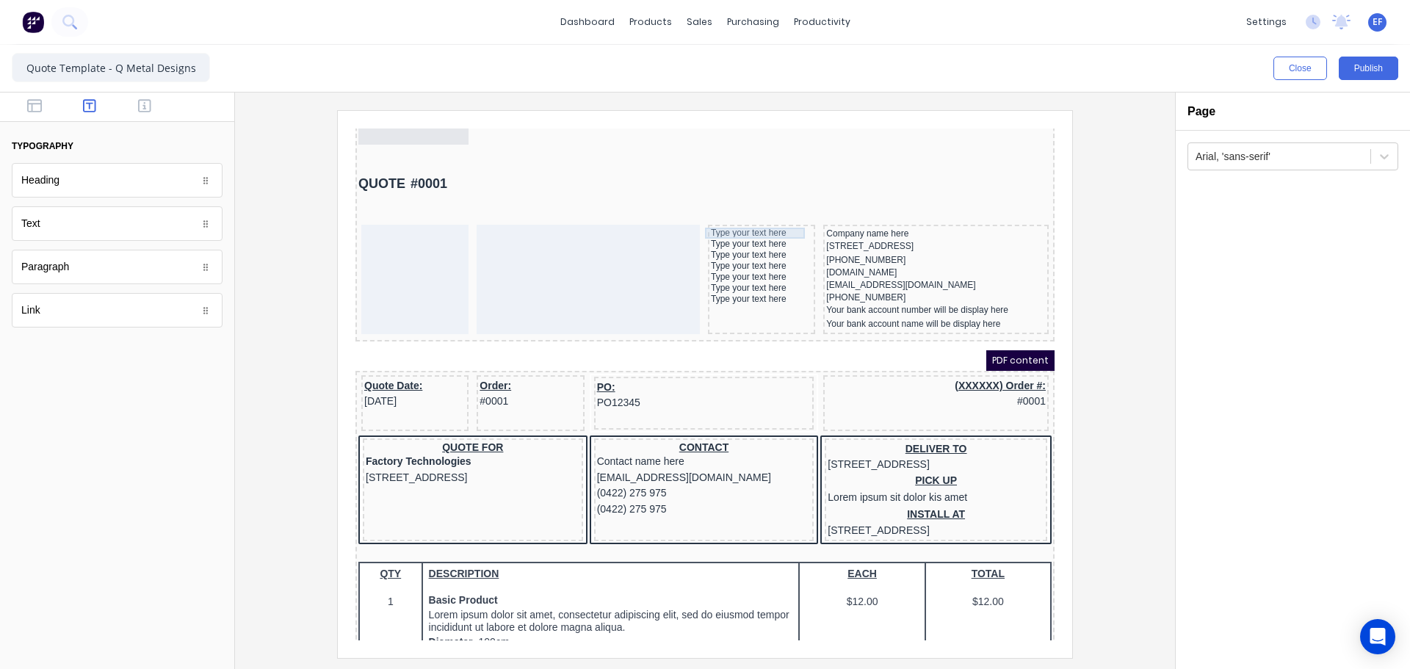
click at [748, 214] on div "Type your text here" at bounding box center [743, 215] width 101 height 11
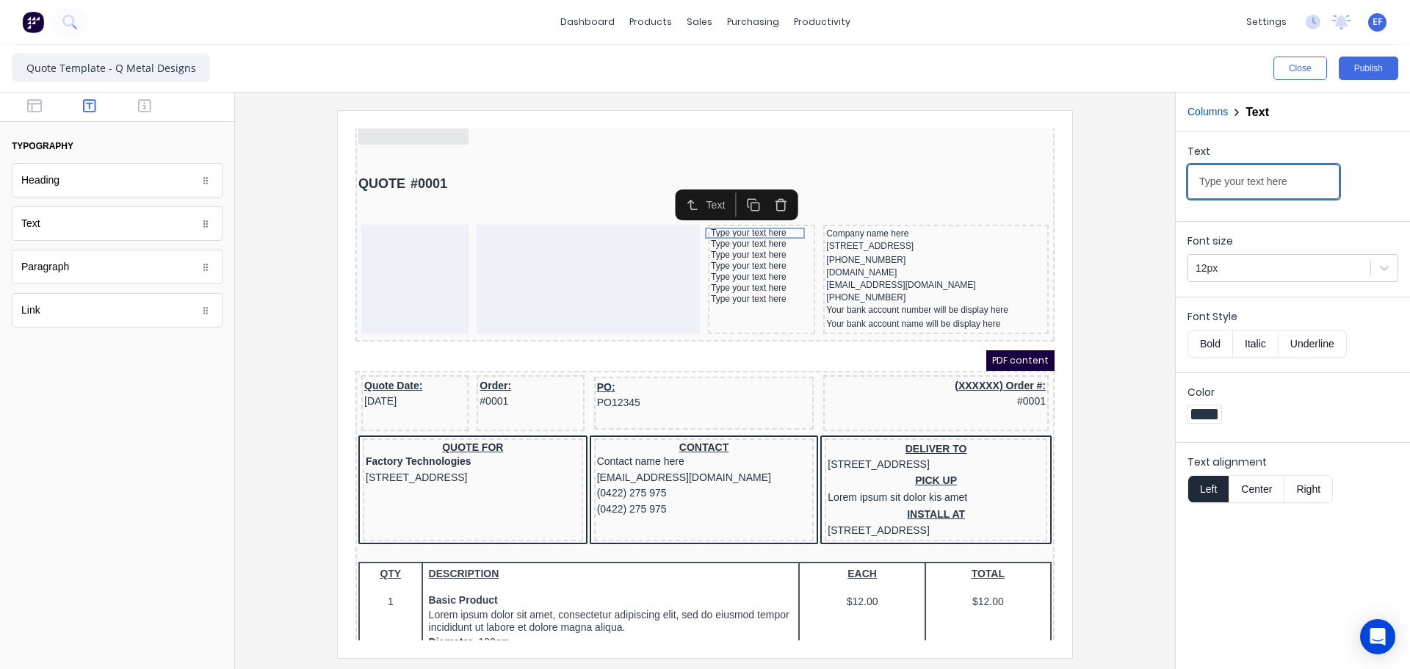
drag, startPoint x: 1297, startPoint y: 188, endPoint x: 1100, endPoint y: 189, distance: 196.9
click at [1100, 189] on div "Close Publish Components typography Heading Heading Text Text Paragraph Paragra…" at bounding box center [705, 357] width 1410 height 624
type input "Vendor:"
click at [1207, 344] on button "Bold" at bounding box center [1210, 344] width 45 height 28
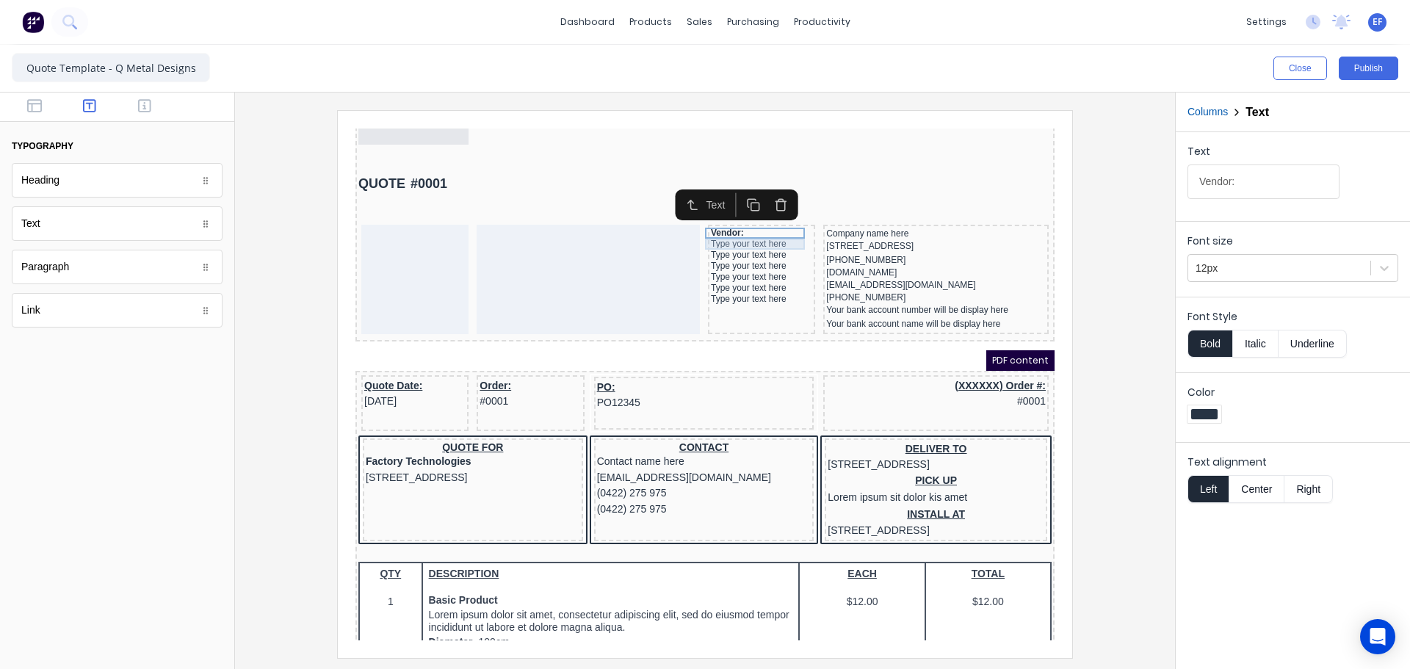
click at [762, 231] on div "Type your text here" at bounding box center [743, 226] width 101 height 11
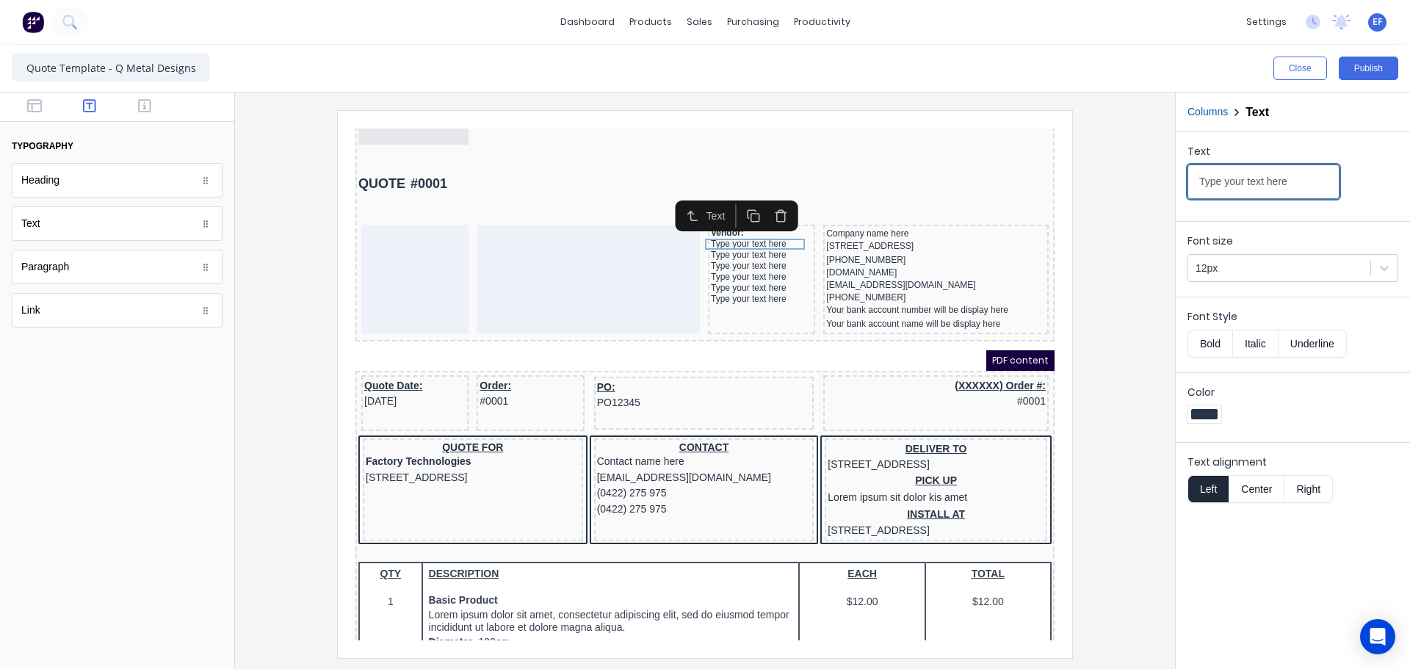
drag, startPoint x: 1166, startPoint y: 177, endPoint x: 1130, endPoint y: 175, distance: 36.8
click at [1130, 175] on div "Close Publish Components typography Heading Heading Text Text Paragraph Paragra…" at bounding box center [705, 357] width 1410 height 624
paste input "Address:"
type input "Address:"
click at [718, 238] on div "Type your text here" at bounding box center [743, 237] width 101 height 11
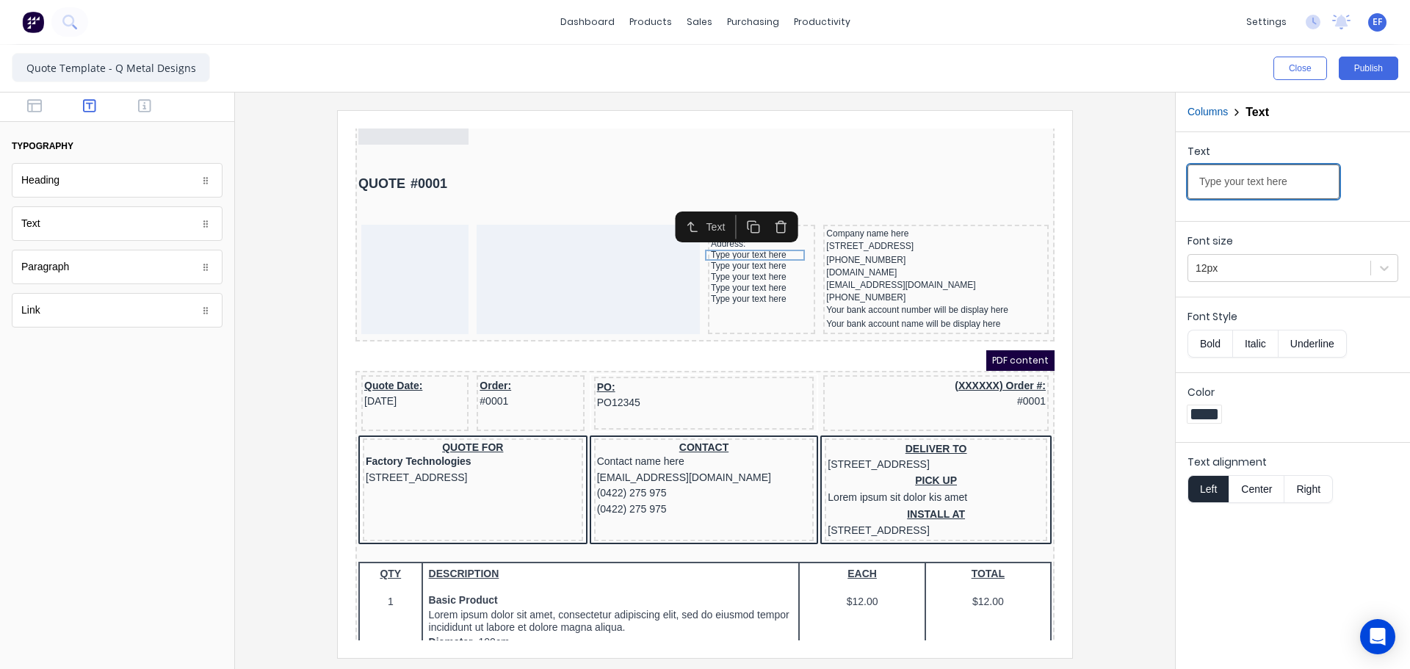
drag, startPoint x: 1276, startPoint y: 184, endPoint x: 1172, endPoint y: 184, distance: 103.6
click at [1172, 184] on div "Close Publish Components typography Heading Heading Text Text Paragraph Paragra…" at bounding box center [705, 357] width 1410 height 624
paste input "Phone:"
type input "Phone:"
click at [703, 248] on div "Type your text here" at bounding box center [743, 248] width 101 height 11
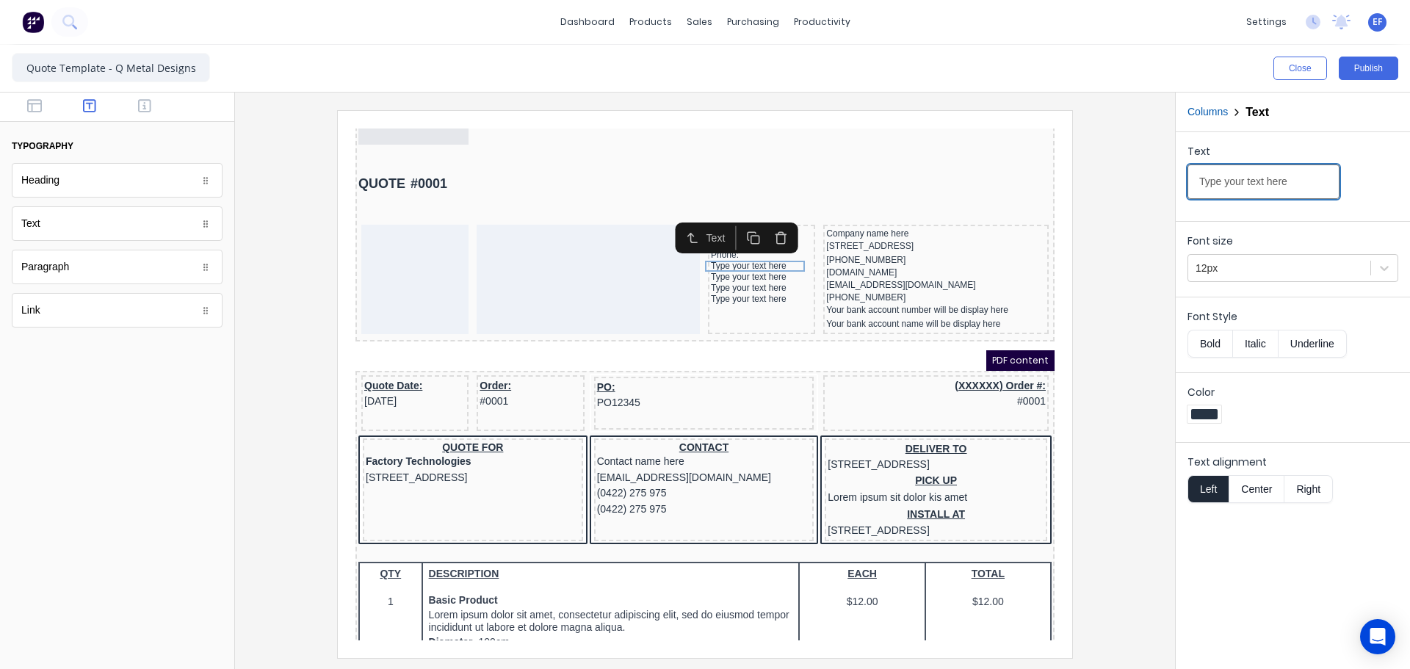
drag, startPoint x: 1296, startPoint y: 186, endPoint x: 1067, endPoint y: 204, distance: 229.9
click at [1070, 202] on div "Close Publish Components typography Heading Heading Text Text Paragraph Paragra…" at bounding box center [705, 357] width 1410 height 624
type input "Website:"
click at [735, 259] on div "Type your text here" at bounding box center [743, 259] width 101 height 11
drag, startPoint x: 1307, startPoint y: 184, endPoint x: 1089, endPoint y: 194, distance: 218.4
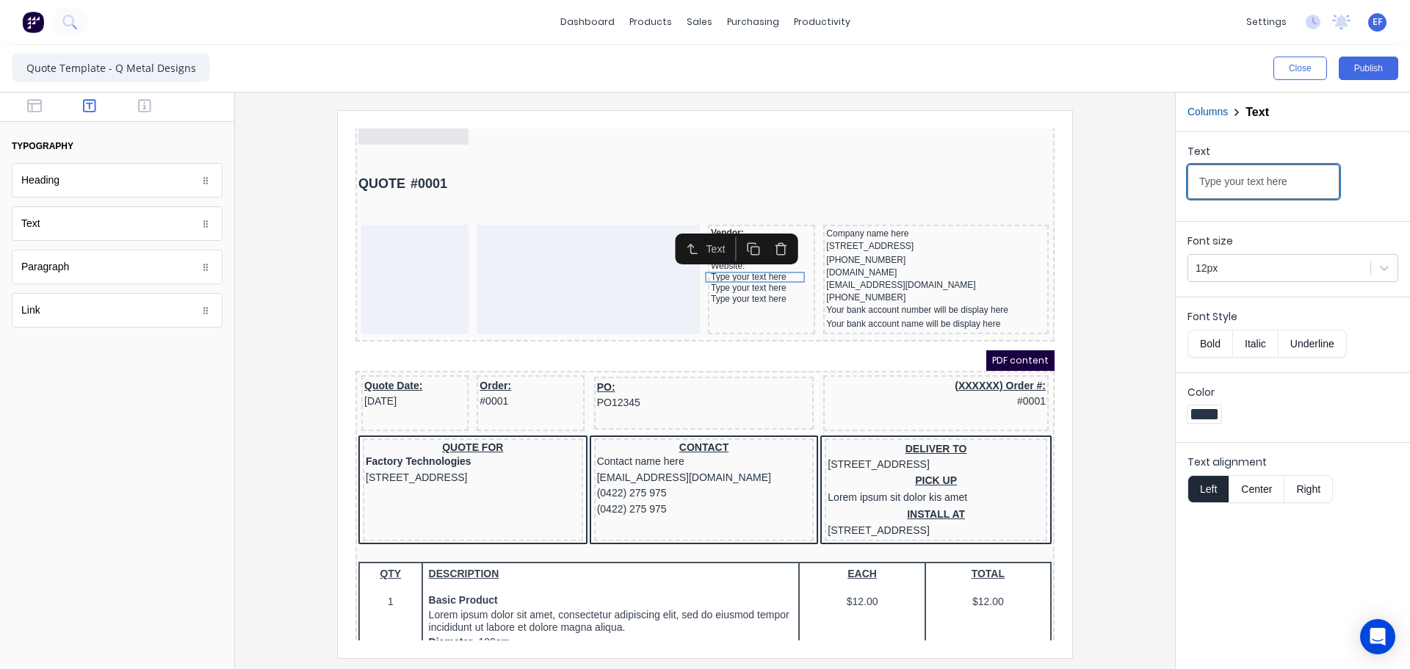
click at [1091, 193] on div "Close Publish Components typography Heading Heading Text Text Paragraph Paragra…" at bounding box center [705, 357] width 1410 height 624
type input "E-mail:"
click at [723, 271] on div "Type your text here" at bounding box center [743, 270] width 101 height 11
drag, startPoint x: 1644, startPoint y: 297, endPoint x: 1005, endPoint y: 181, distance: 649.6
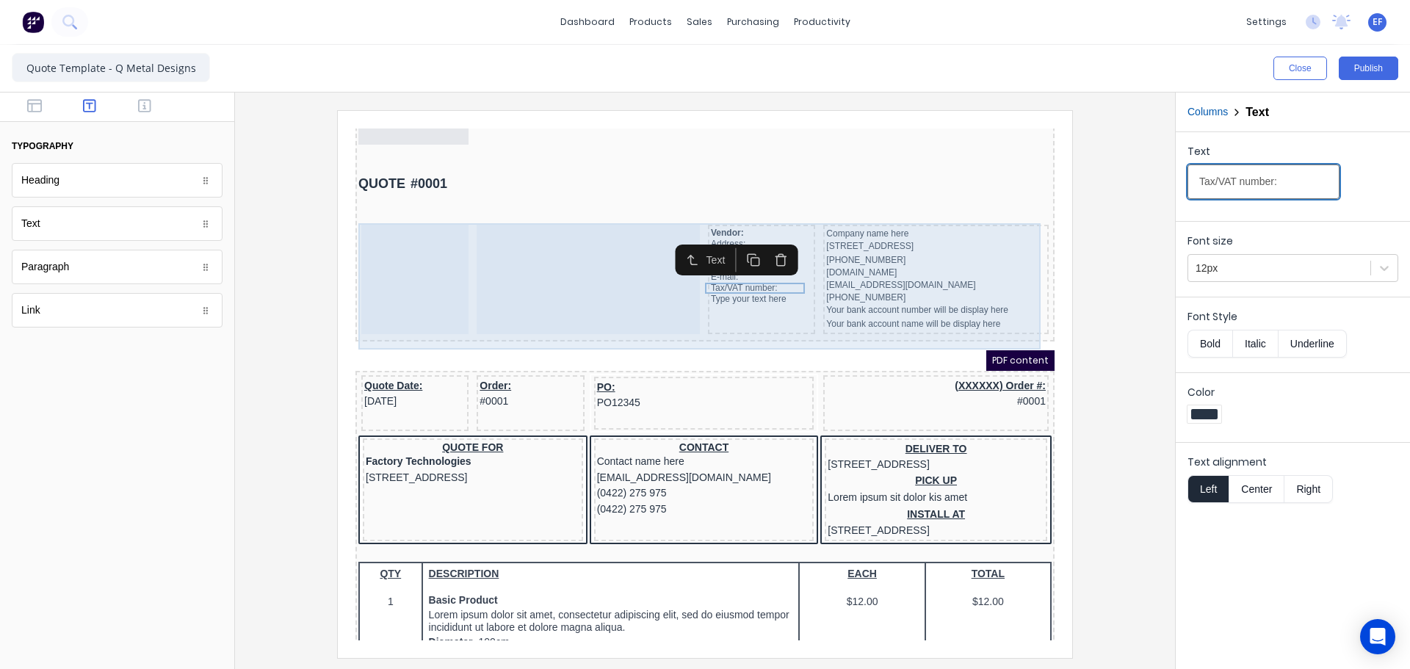
type input "Tax/VAT number:"
click at [750, 281] on div "Type your text here" at bounding box center [743, 281] width 101 height 11
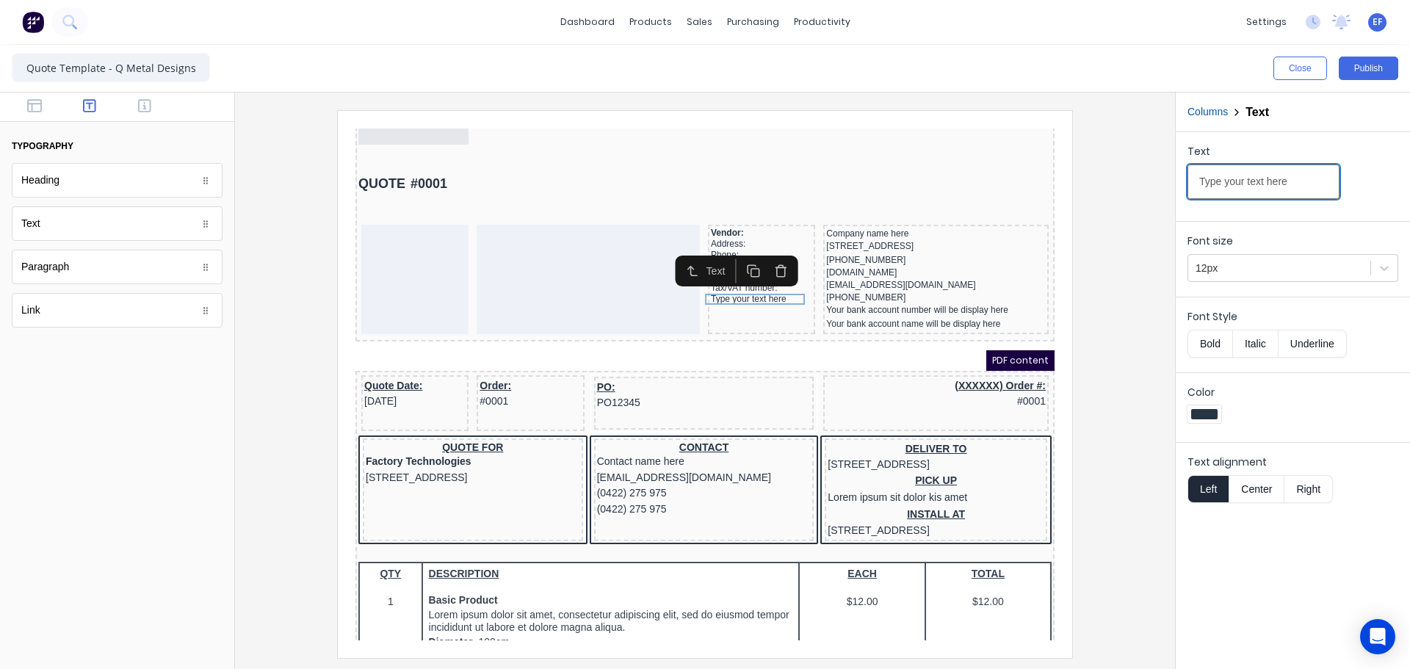
drag, startPoint x: 1305, startPoint y: 198, endPoint x: 1150, endPoint y: 188, distance: 156.0
click at [1150, 188] on div "Close Publish Components typography Heading Heading Text Text Paragraph Paragra…" at bounding box center [705, 357] width 1410 height 624
type input "Payment details:"
click at [37, 113] on icon "button" at bounding box center [34, 105] width 15 height 15
click at [51, 285] on div "Columns Columns Rows Rows Spacer Spacer Powered by Factory Powered by Factory" at bounding box center [117, 245] width 211 height 165
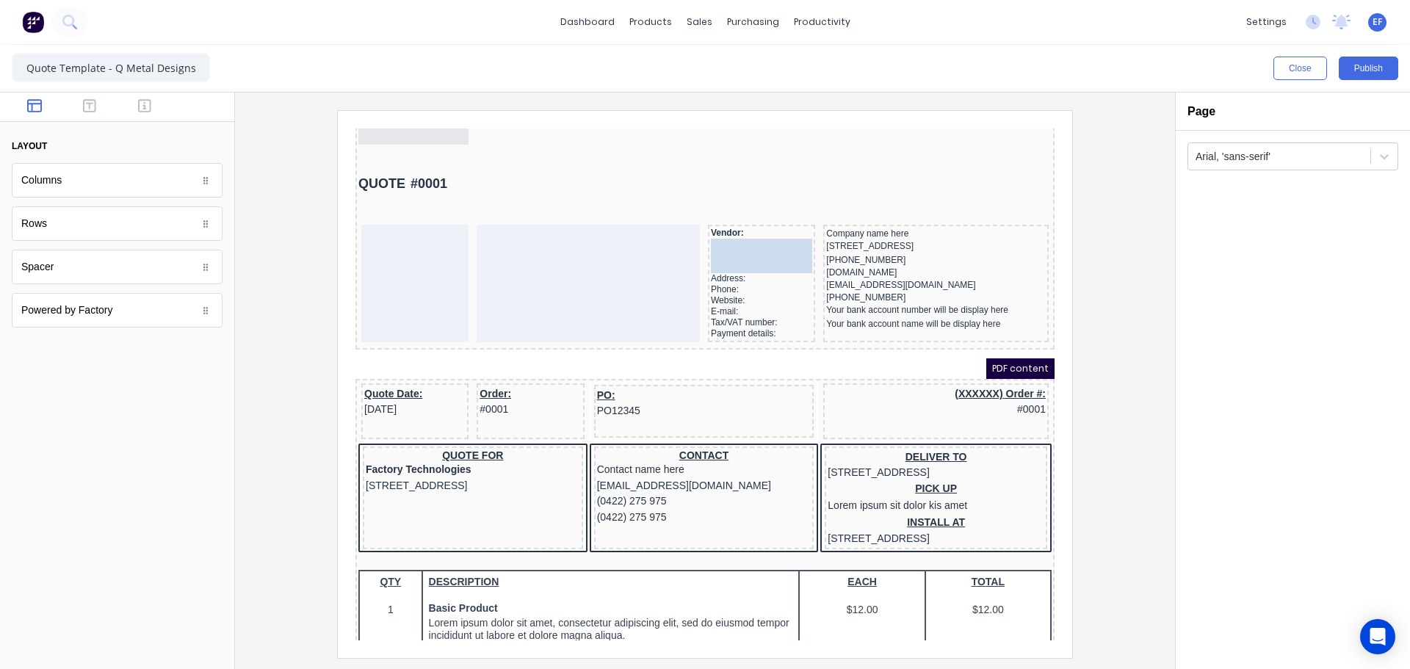
drag, startPoint x: 50, startPoint y: 266, endPoint x: 737, endPoint y: 234, distance: 688.3
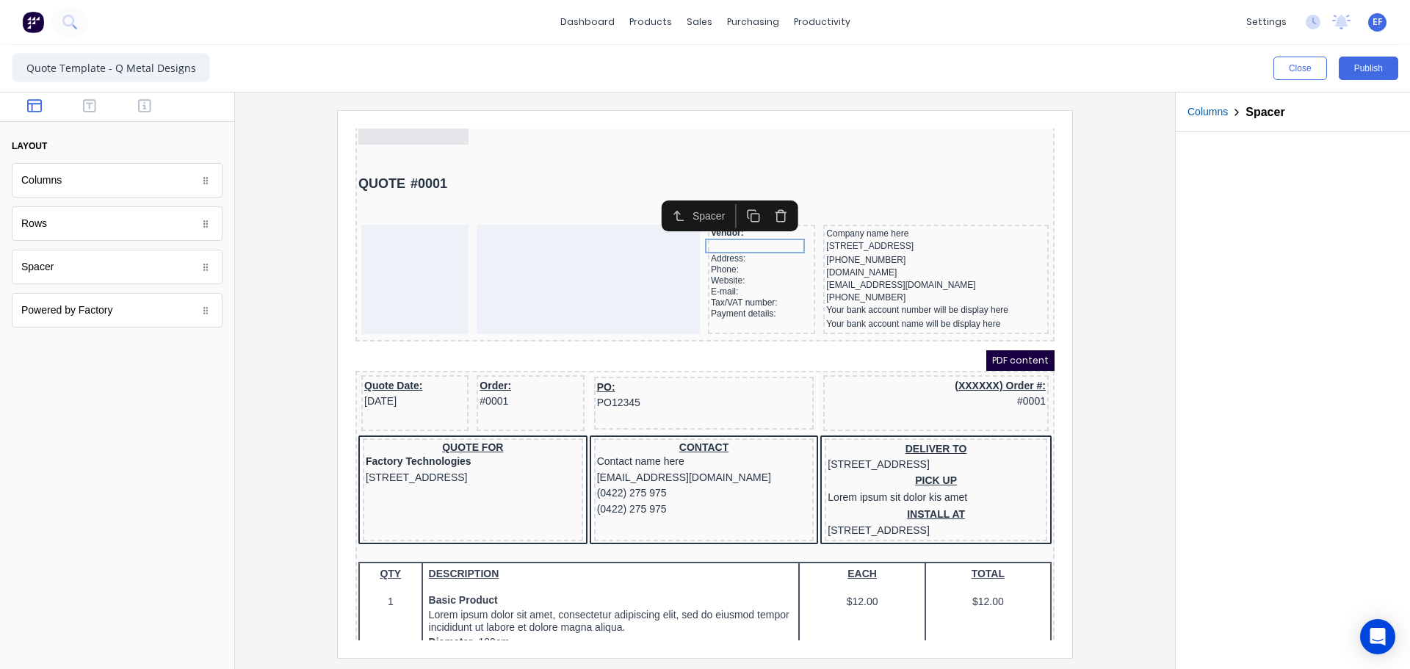
click at [736, 200] on icon "button" at bounding box center [736, 199] width 14 height 14
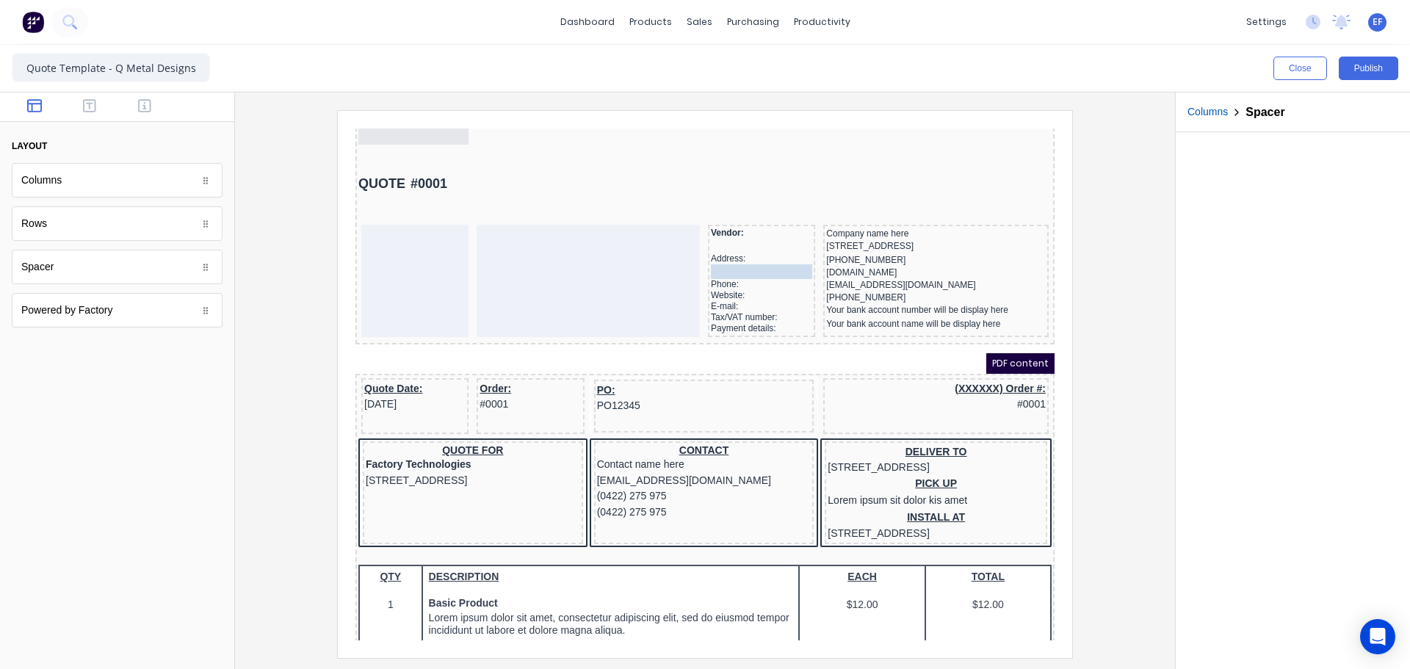
drag, startPoint x: 712, startPoint y: 243, endPoint x: 711, endPoint y: 254, distance: 11.1
click at [737, 223] on icon "button" at bounding box center [736, 224] width 14 height 14
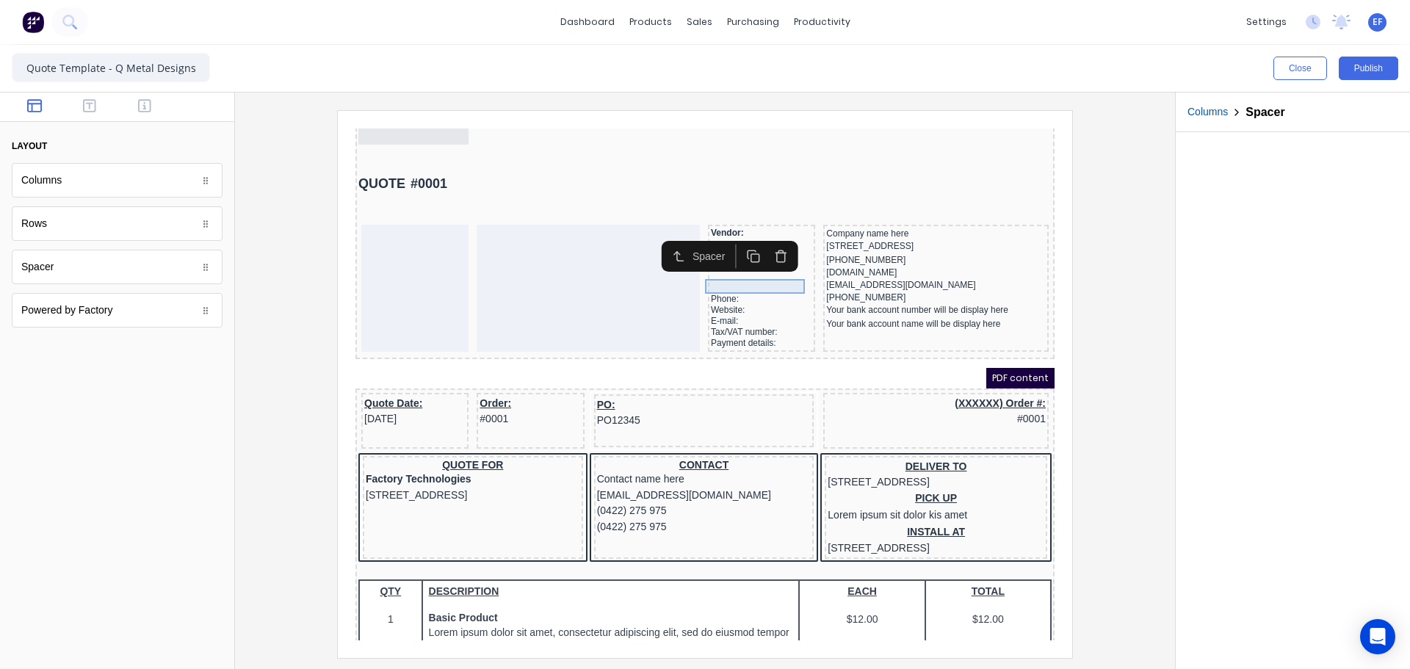
click at [701, 267] on div at bounding box center [743, 268] width 101 height 15
click at [737, 241] on icon "button" at bounding box center [736, 239] width 14 height 14
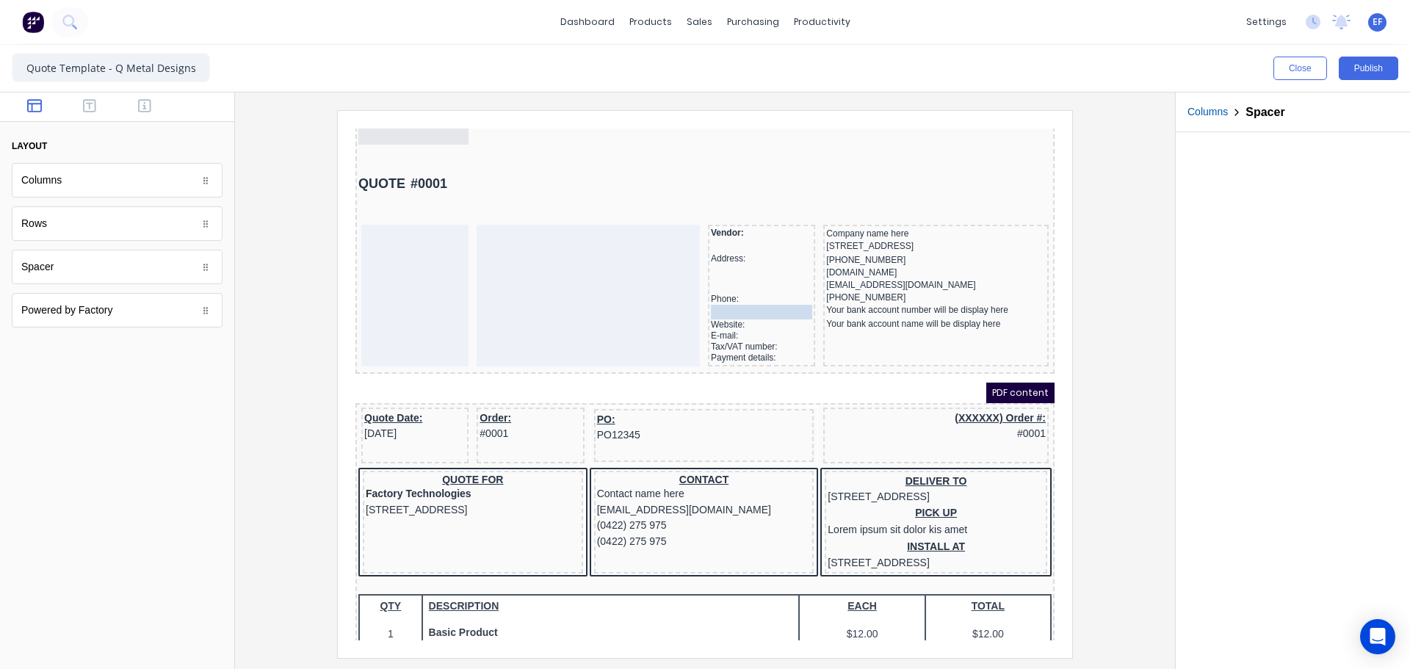
drag, startPoint x: 715, startPoint y: 282, endPoint x: 714, endPoint y: 291, distance: 8.9
click at [735, 258] on icon "button" at bounding box center [736, 265] width 14 height 14
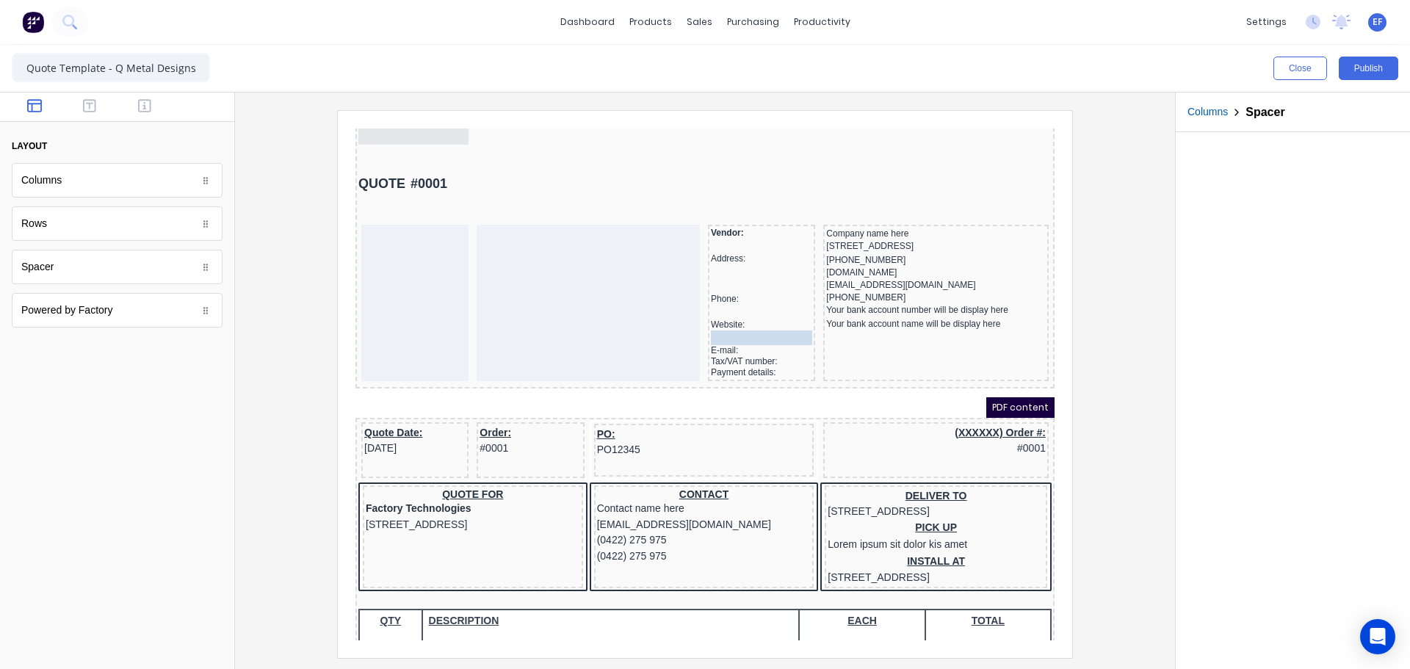
drag, startPoint x: 718, startPoint y: 308, endPoint x: 717, endPoint y: 321, distance: 12.6
click at [731, 287] on icon "button" at bounding box center [735, 288] width 8 height 8
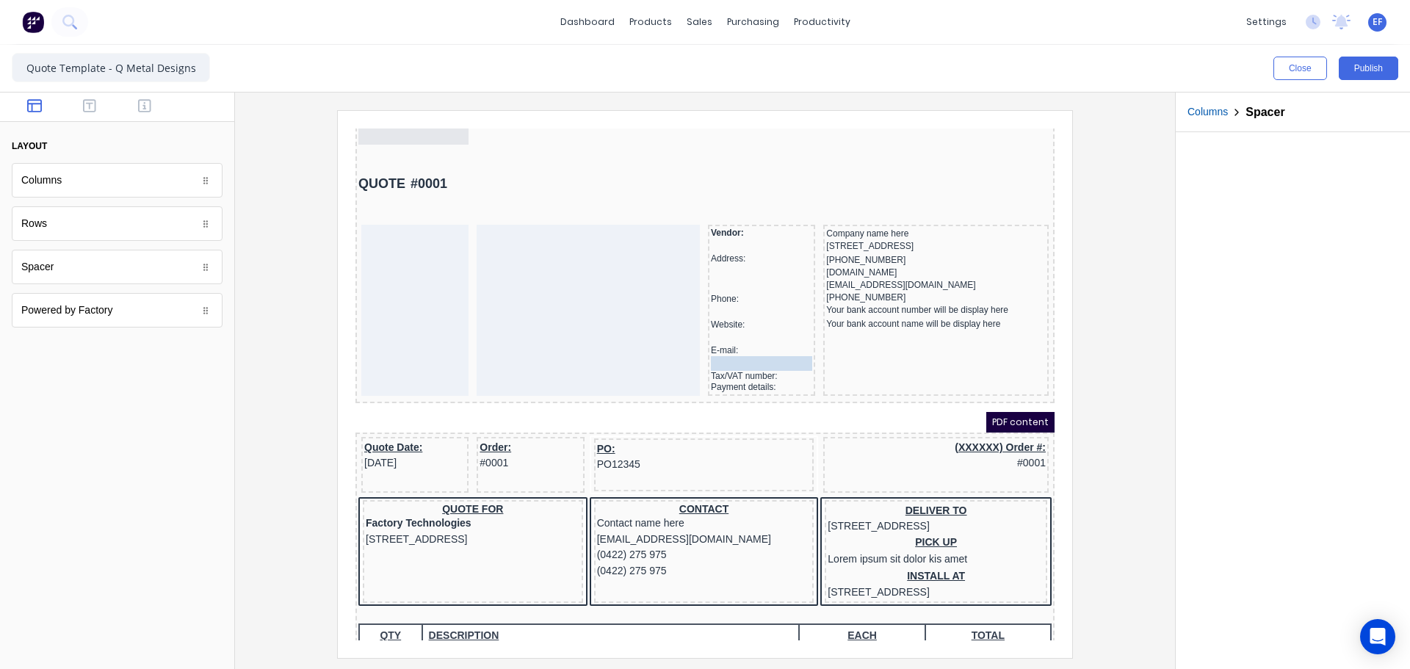
drag, startPoint x: 717, startPoint y: 332, endPoint x: 716, endPoint y: 341, distance: 8.8
click at [731, 314] on icon "button" at bounding box center [735, 314] width 8 height 8
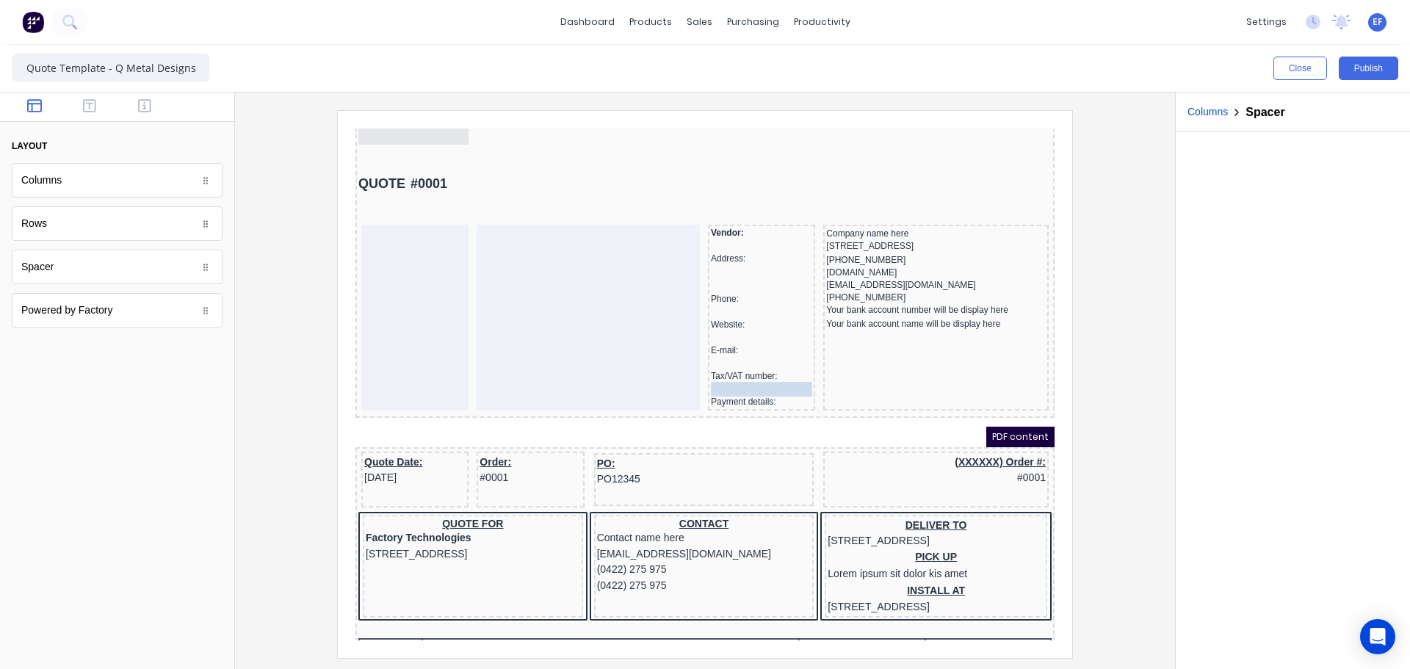
drag, startPoint x: 715, startPoint y: 358, endPoint x: 715, endPoint y: 375, distance: 16.9
click at [740, 344] on icon "button" at bounding box center [736, 342] width 14 height 14
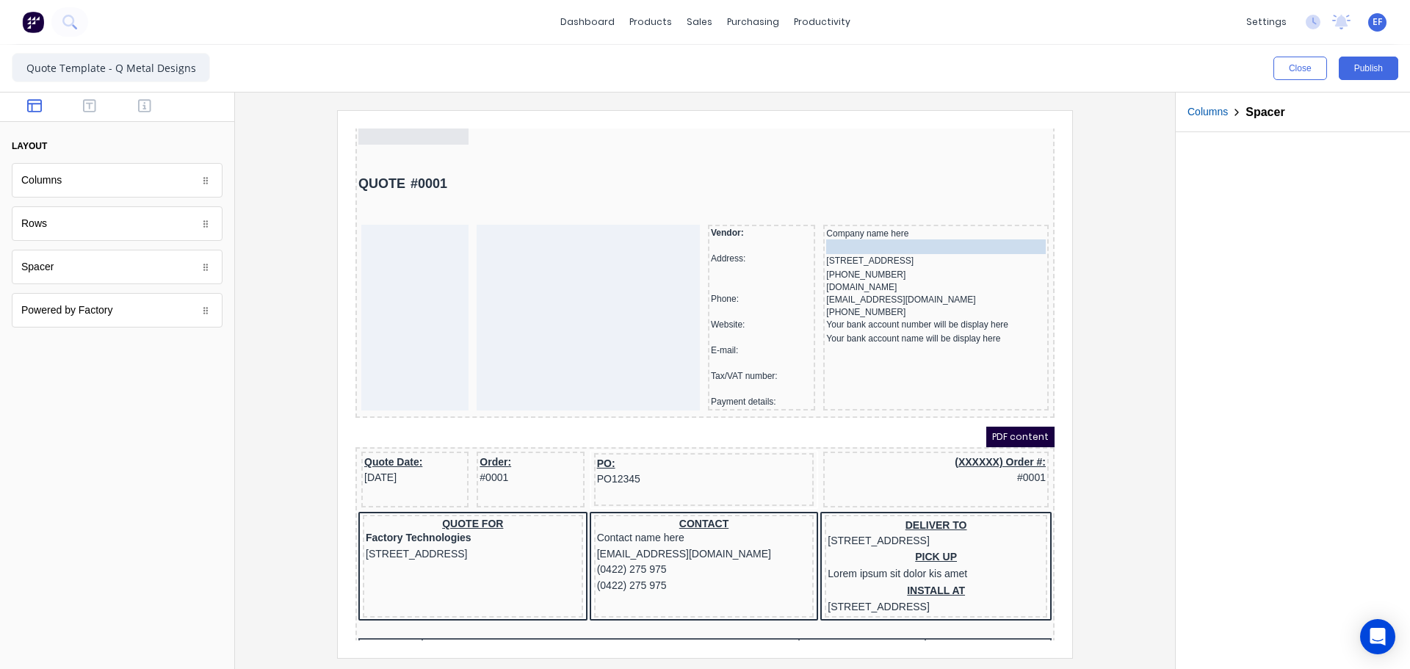
drag, startPoint x: 717, startPoint y: 382, endPoint x: 863, endPoint y: 219, distance: 219.0
click at [964, 200] on icon "button" at bounding box center [966, 199] width 14 height 14
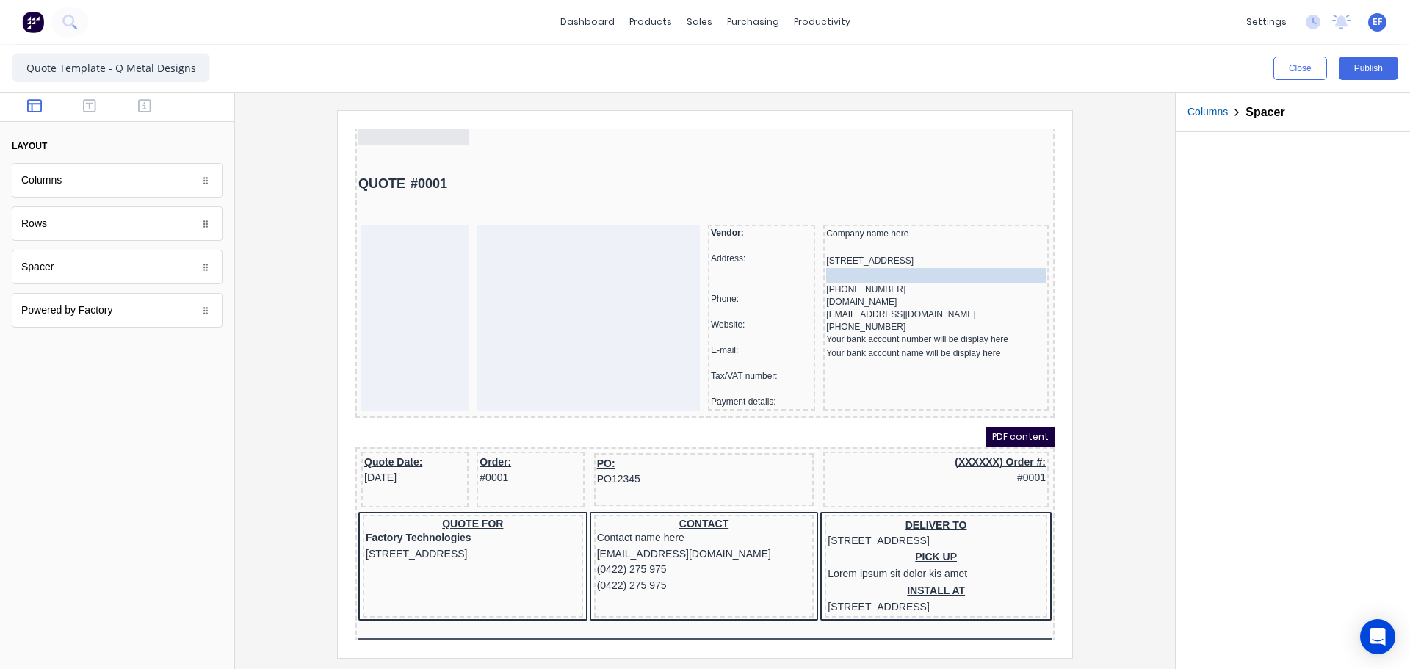
drag, startPoint x: 854, startPoint y: 239, endPoint x: 848, endPoint y: 261, distance: 22.1
click at [965, 239] on icon "button" at bounding box center [966, 239] width 14 height 14
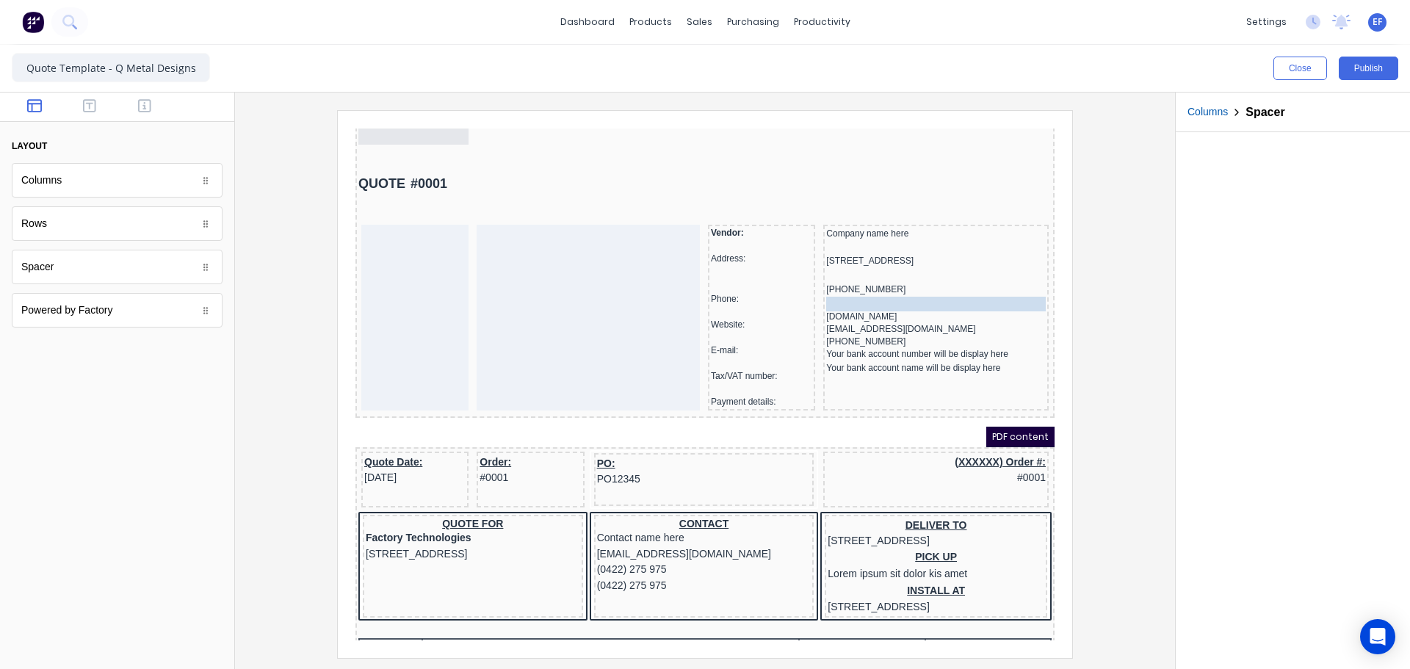
drag, startPoint x: 821, startPoint y: 281, endPoint x: 821, endPoint y: 293, distance: 12.5
click at [965, 267] on icon "button" at bounding box center [966, 268] width 14 height 14
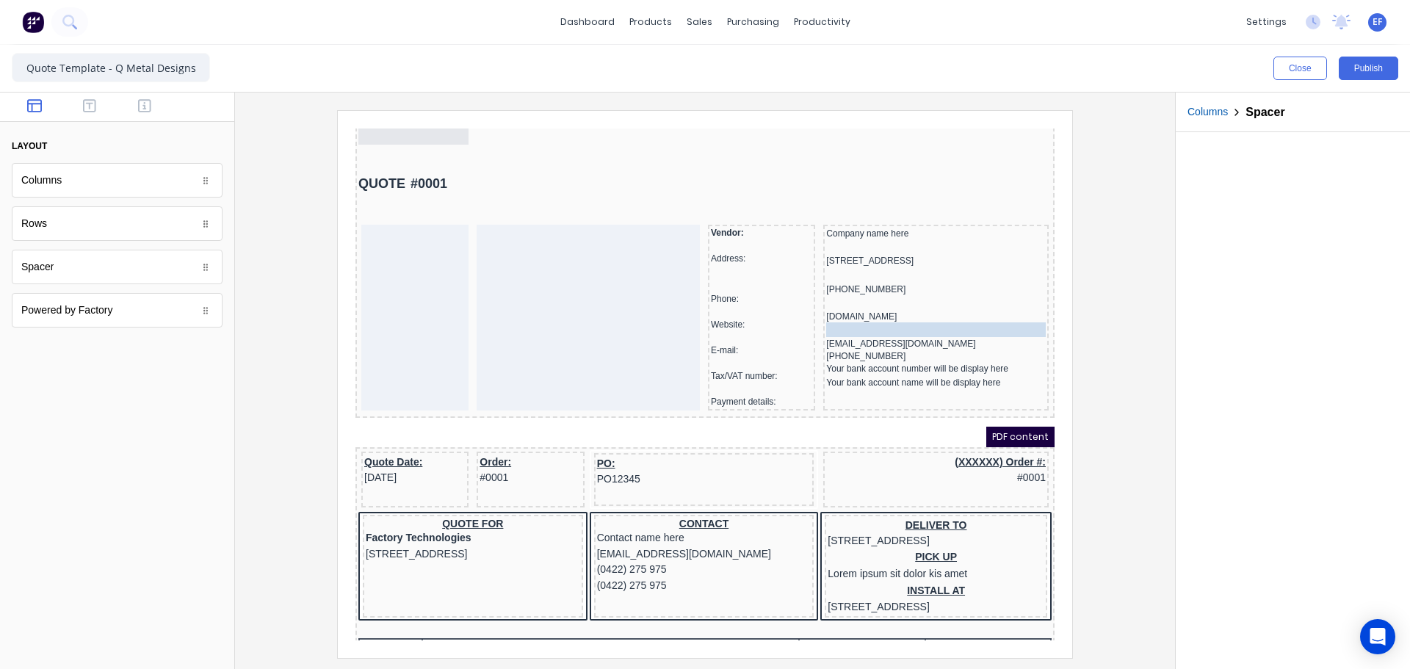
drag, startPoint x: 831, startPoint y: 307, endPoint x: 829, endPoint y: 323, distance: 16.4
click at [961, 293] on icon "button" at bounding box center [966, 293] width 14 height 14
drag, startPoint x: 820, startPoint y: 339, endPoint x: 820, endPoint y: 353, distance: 14.7
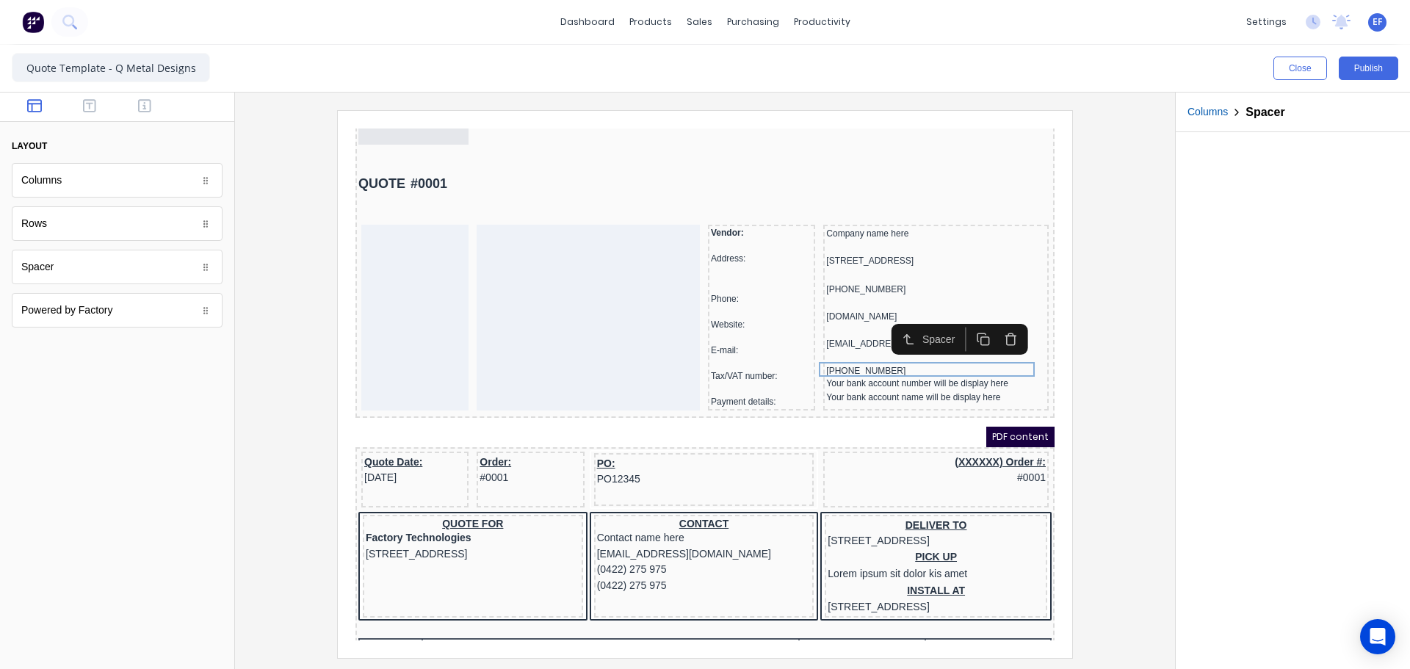
click at [964, 320] on rect "button" at bounding box center [968, 324] width 8 height 8
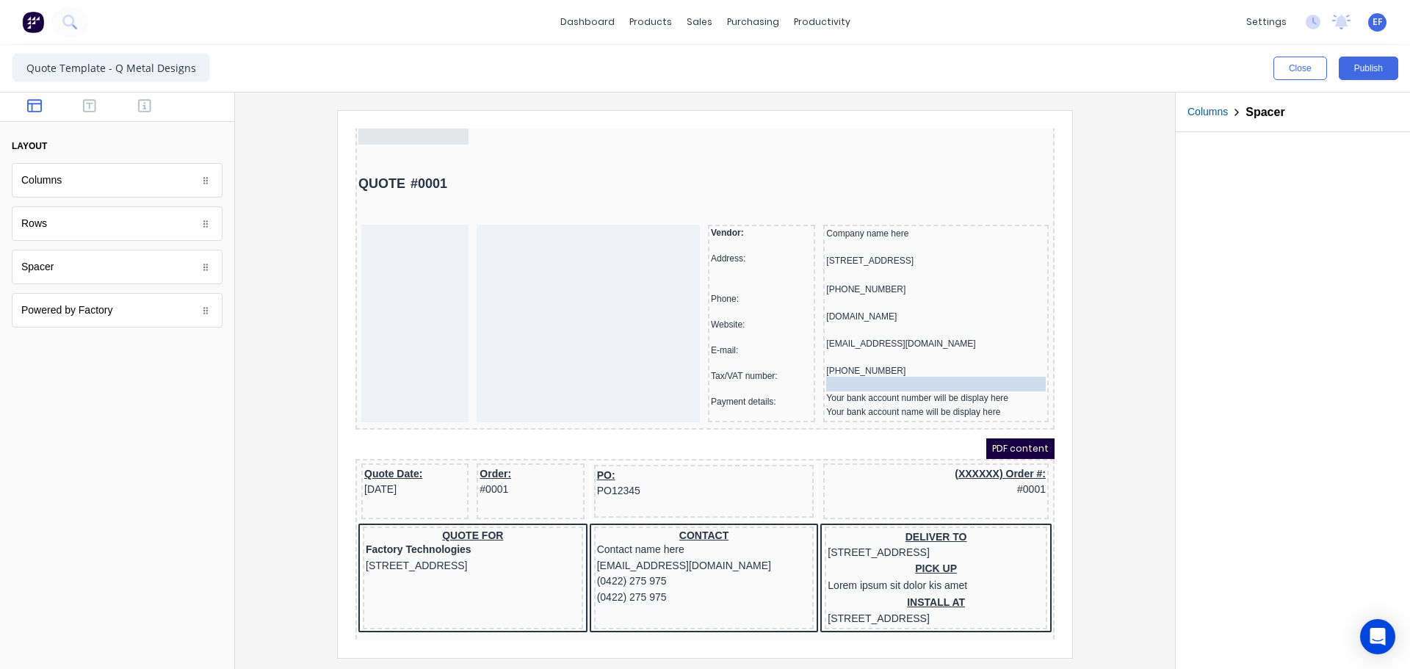
drag, startPoint x: 824, startPoint y: 364, endPoint x: 824, endPoint y: 375, distance: 11.8
click at [1096, 378] on div at bounding box center [705, 383] width 917 height 547
click at [715, 219] on div "Vendor:" at bounding box center [743, 215] width 101 height 11
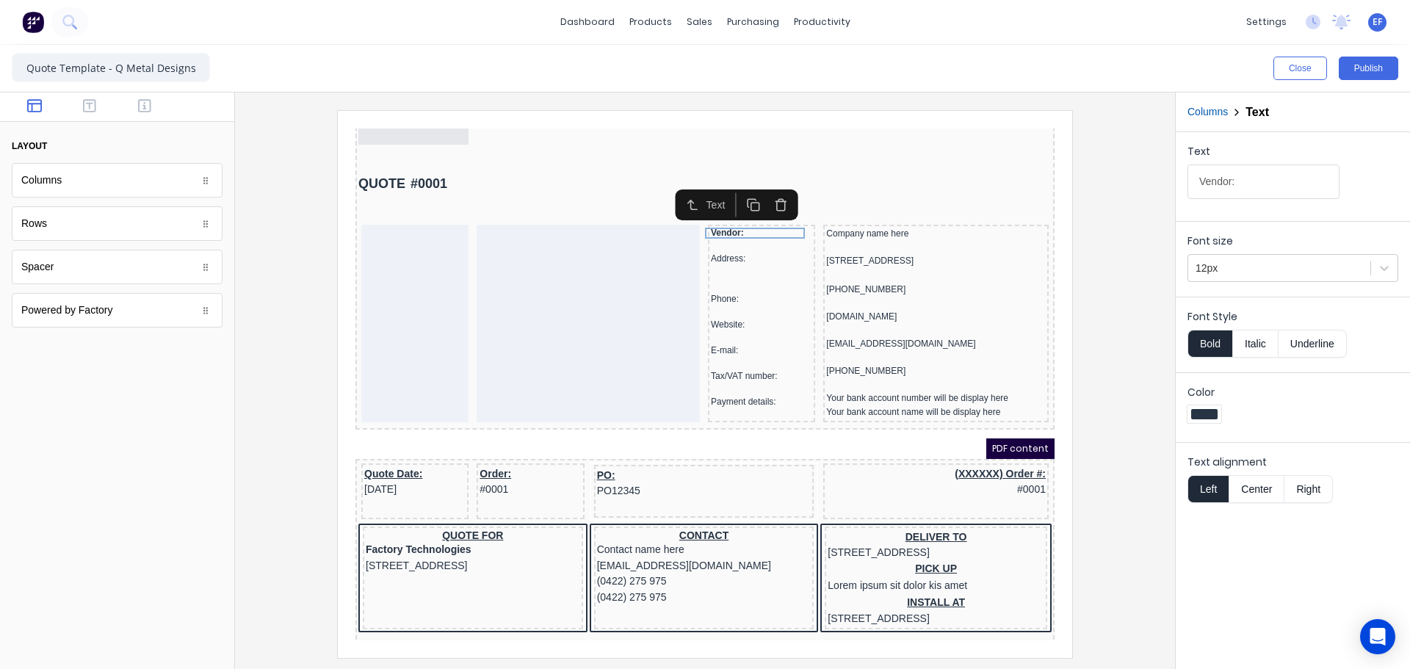
click at [738, 190] on icon "button" at bounding box center [736, 188] width 14 height 14
drag, startPoint x: 727, startPoint y: 225, endPoint x: 403, endPoint y: 223, distance: 324.7
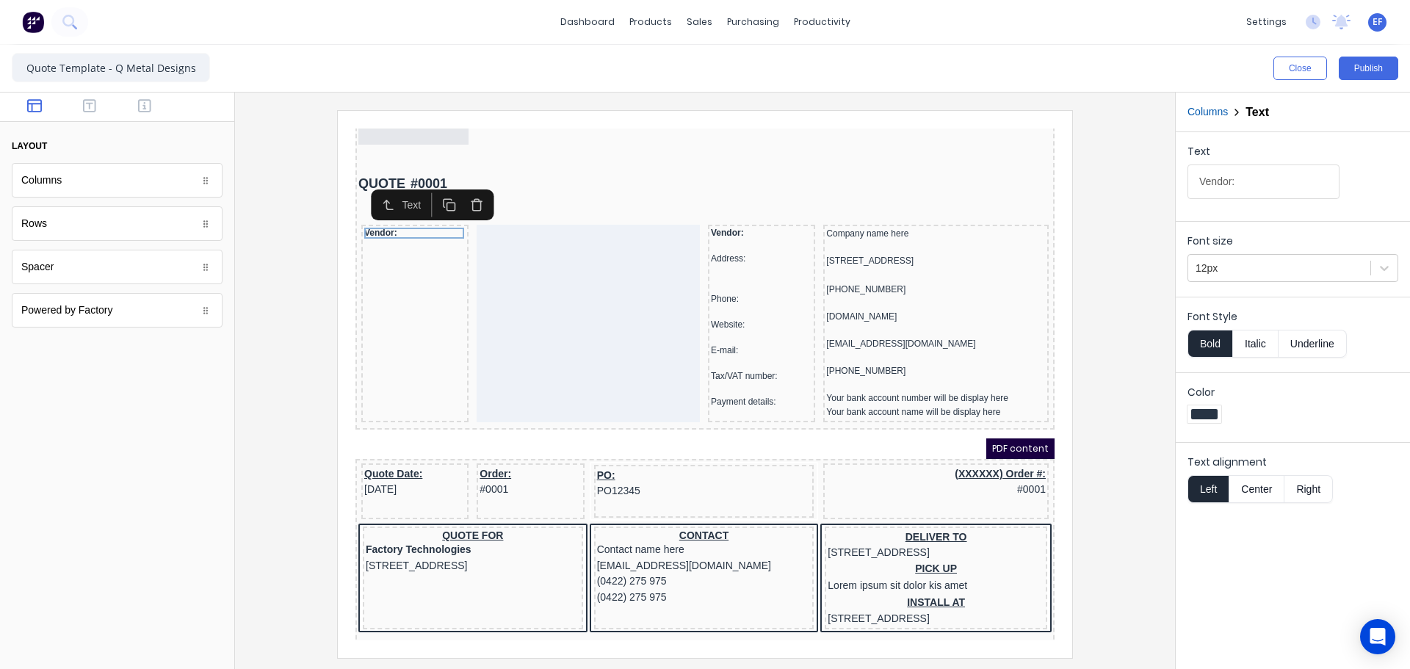
click at [430, 187] on icon "button" at bounding box center [432, 188] width 14 height 14
click at [430, 187] on button "button" at bounding box center [431, 199] width 27 height 24
click at [433, 203] on icon "button" at bounding box center [432, 210] width 14 height 14
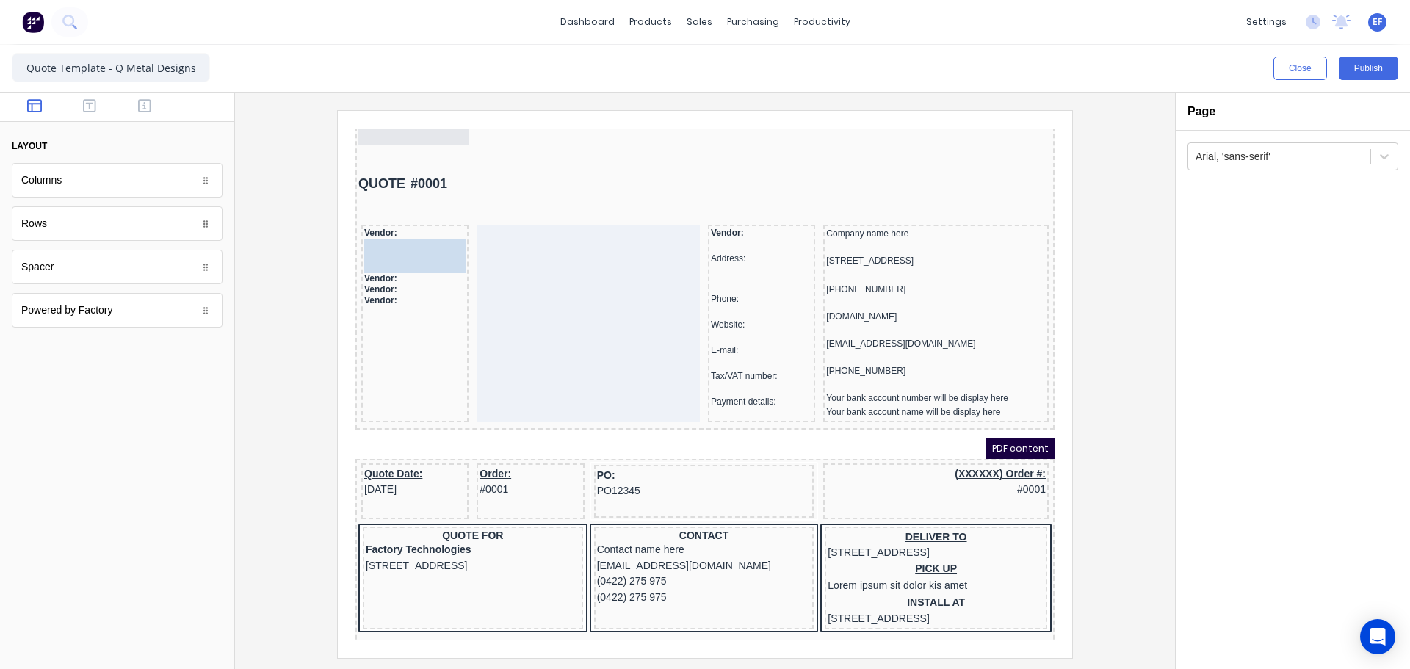
drag, startPoint x: 54, startPoint y: 276, endPoint x: 397, endPoint y: 243, distance: 345.3
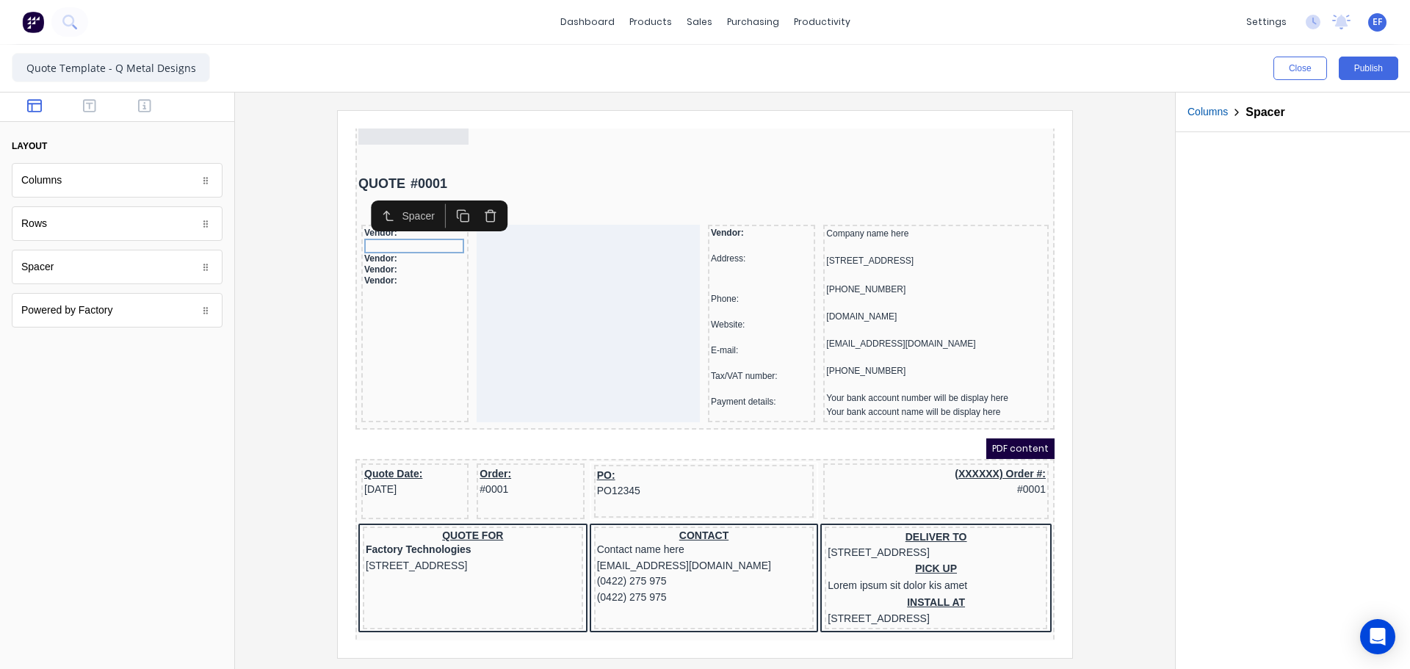
click at [440, 201] on icon "button" at bounding box center [444, 196] width 8 height 8
click at [443, 213] on rect "button" at bounding box center [447, 215] width 8 height 8
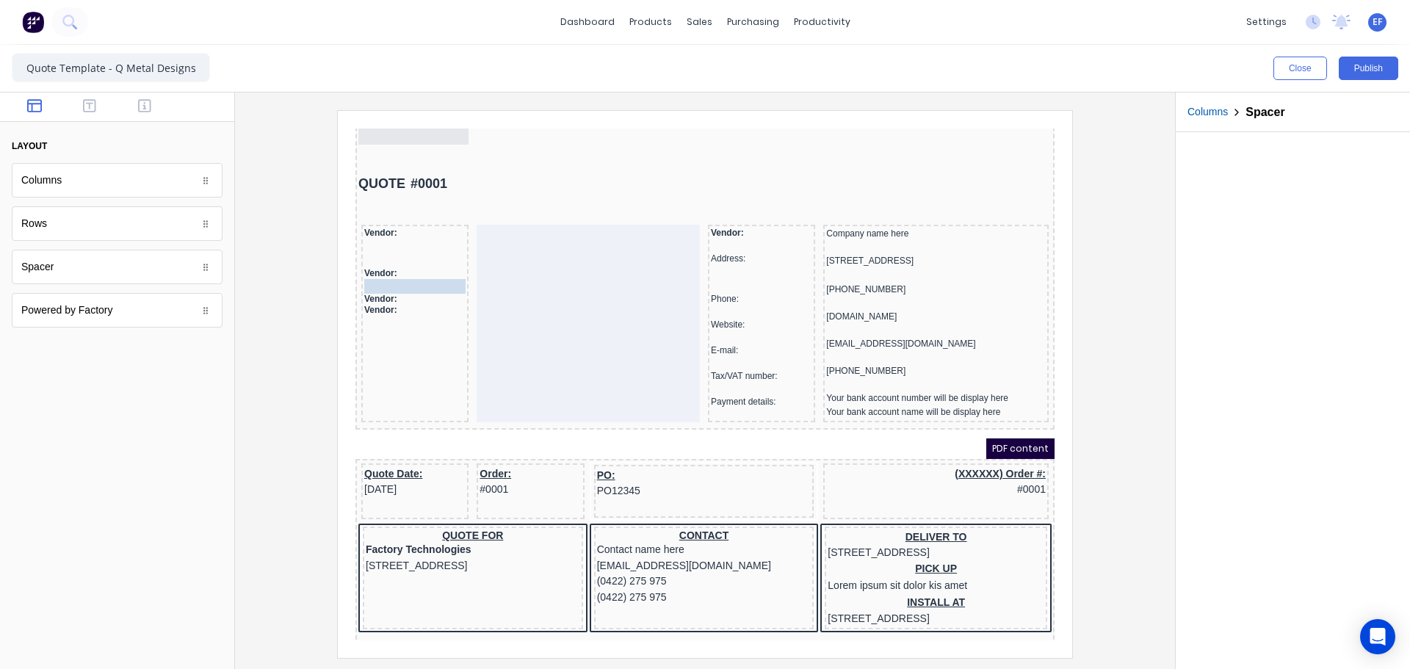
drag, startPoint x: 372, startPoint y: 258, endPoint x: 371, endPoint y: 269, distance: 11.0
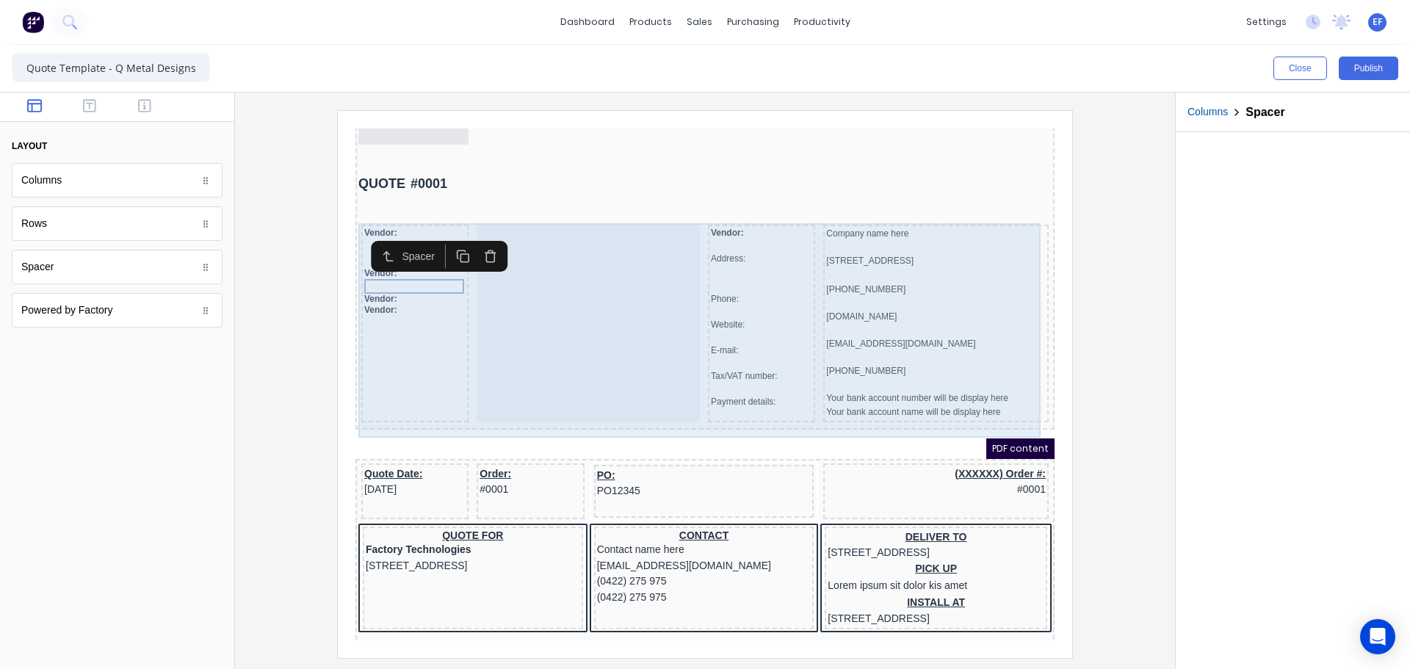
drag, startPoint x: 394, startPoint y: 309, endPoint x: 372, endPoint y: 261, distance: 52.6
click at [394, 309] on div "Vendor: Vendor: Vendor: Vendor:" at bounding box center [397, 306] width 107 height 198
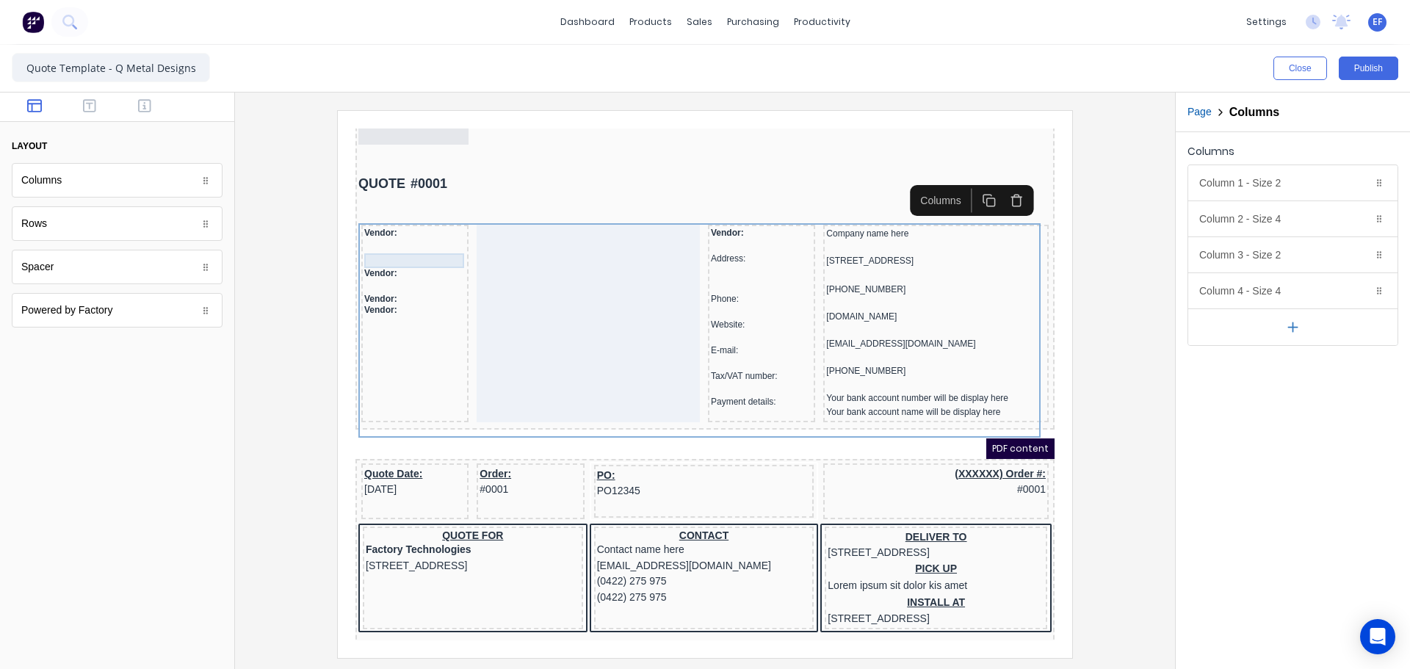
click at [361, 234] on div at bounding box center [397, 228] width 101 height 15
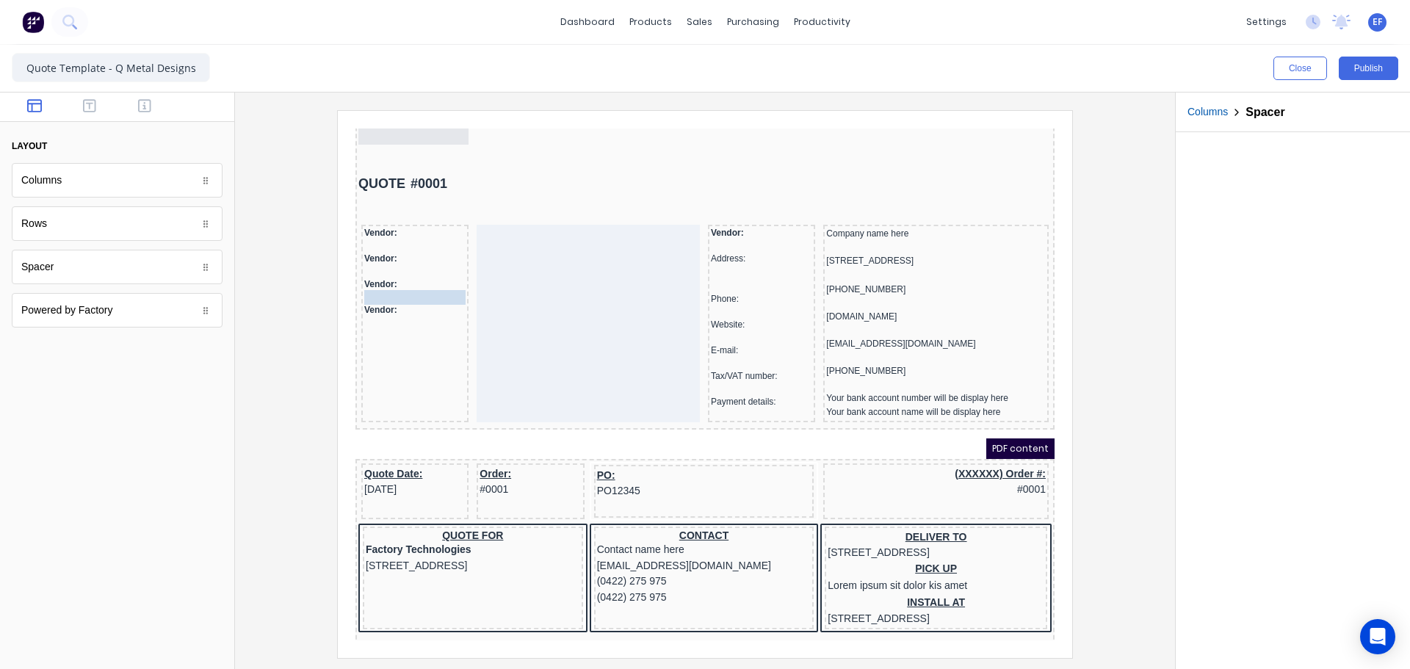
drag, startPoint x: 376, startPoint y: 228, endPoint x: 375, endPoint y: 280, distance: 51.4
click at [148, 110] on icon "button" at bounding box center [144, 105] width 13 height 15
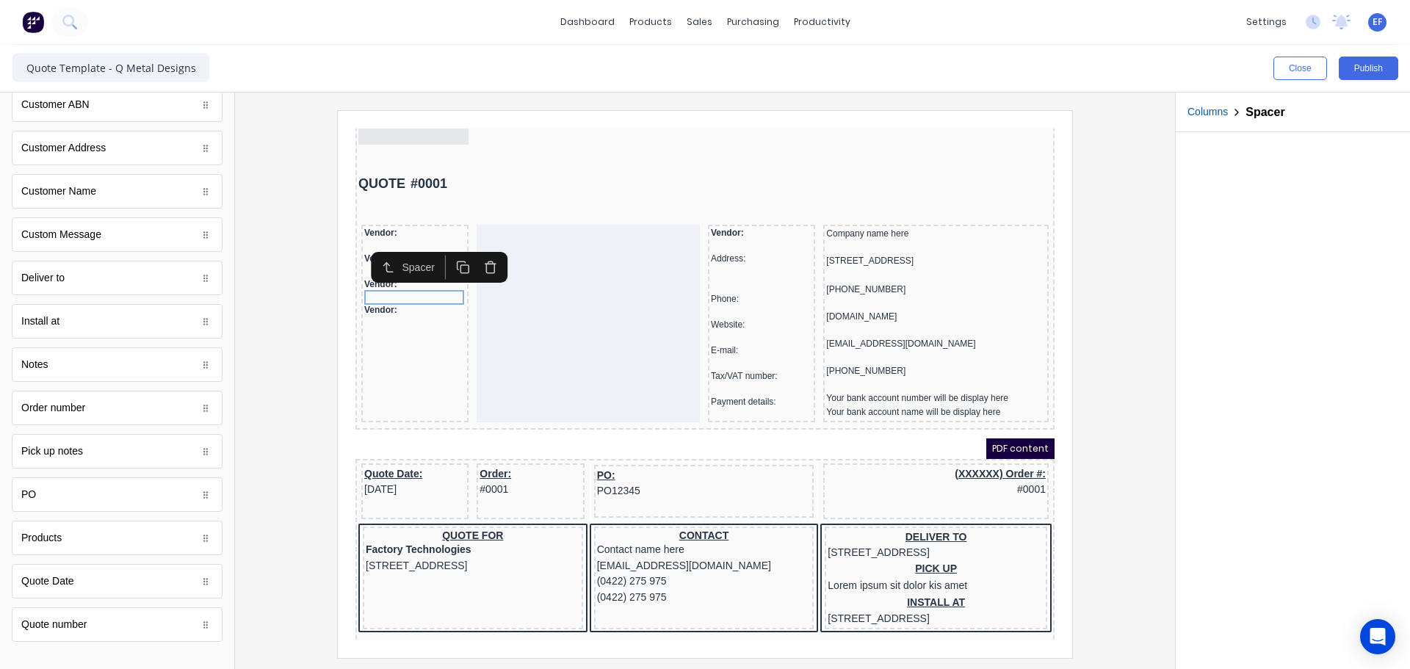
scroll to position [699, 0]
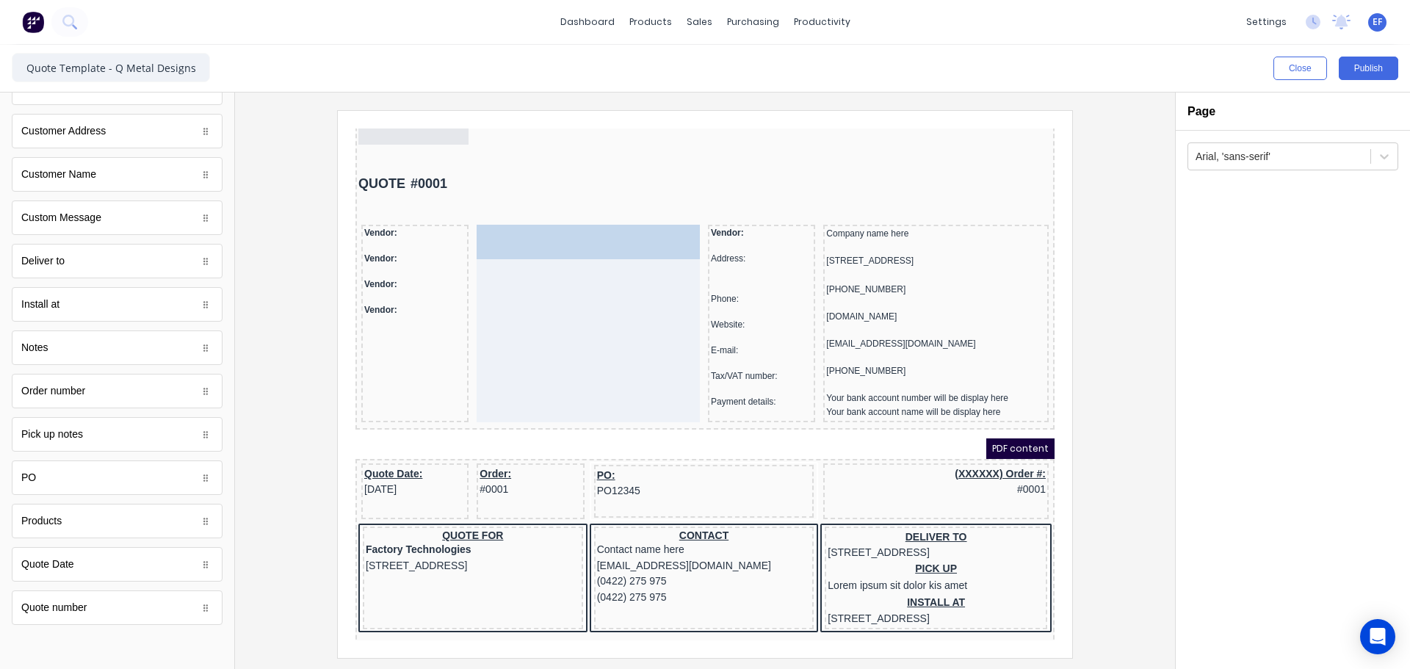
drag, startPoint x: 62, startPoint y: 571, endPoint x: 171, endPoint y: 112, distance: 471.8
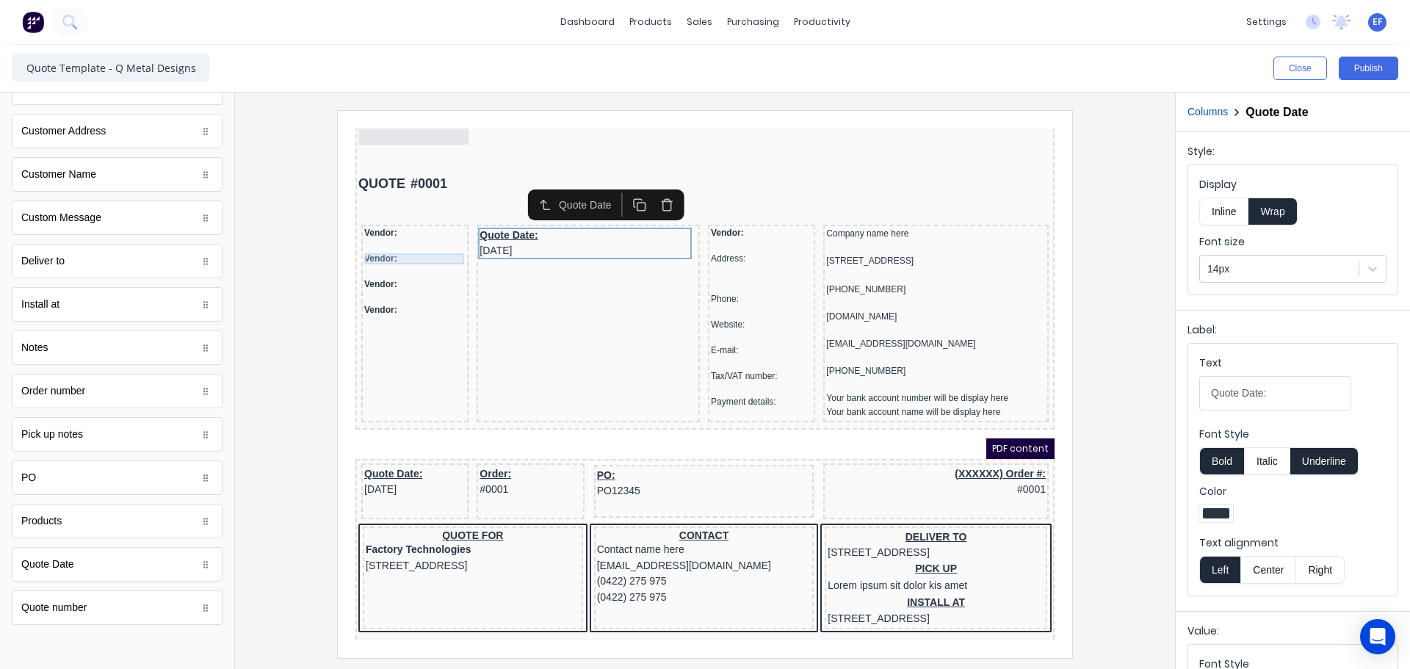
click at [381, 244] on div "Vendor:" at bounding box center [397, 241] width 101 height 11
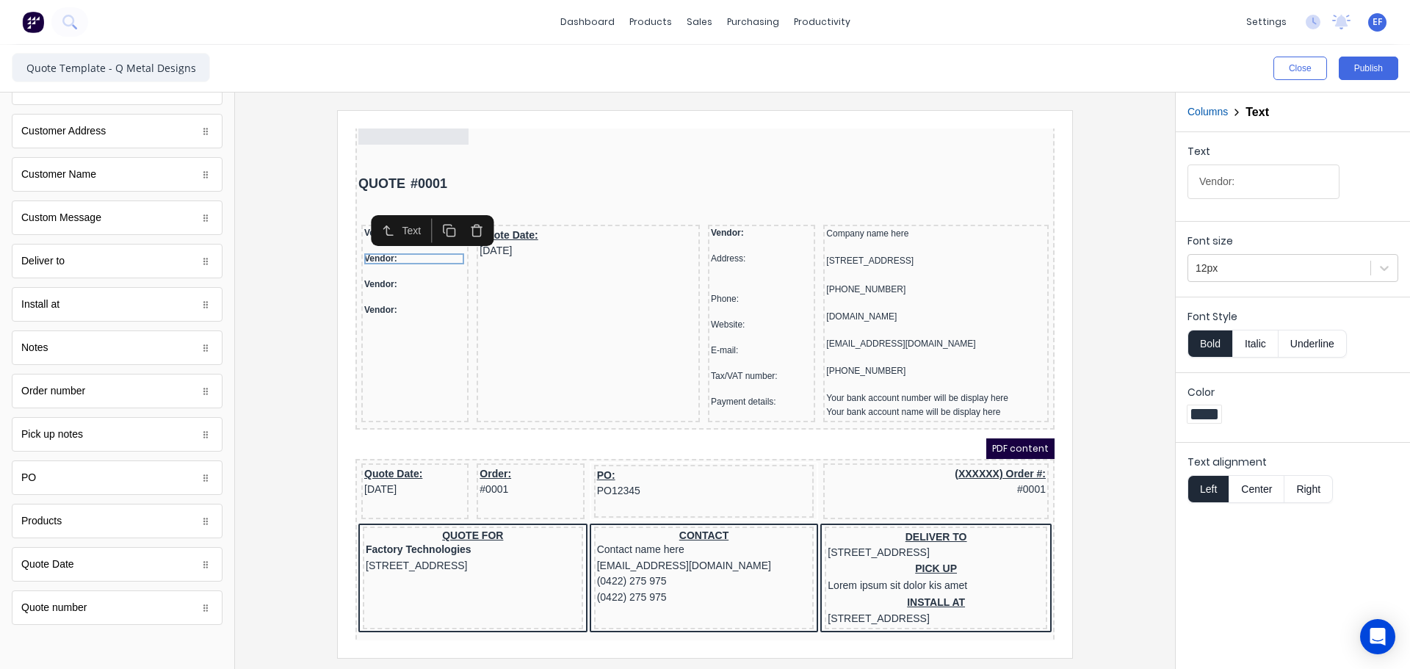
click at [453, 216] on icon "button" at bounding box center [459, 213] width 14 height 14
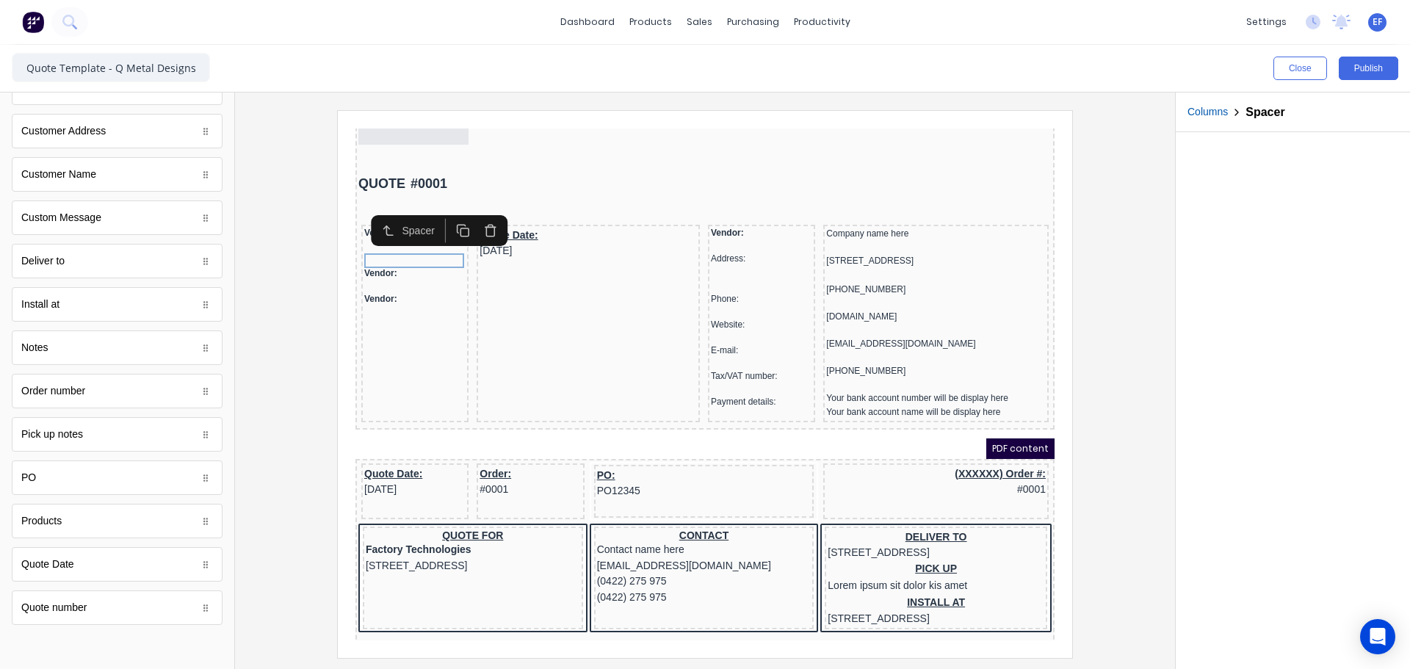
click at [453, 216] on button "button" at bounding box center [445, 213] width 27 height 24
click at [471, 226] on icon "button" at bounding box center [473, 228] width 14 height 14
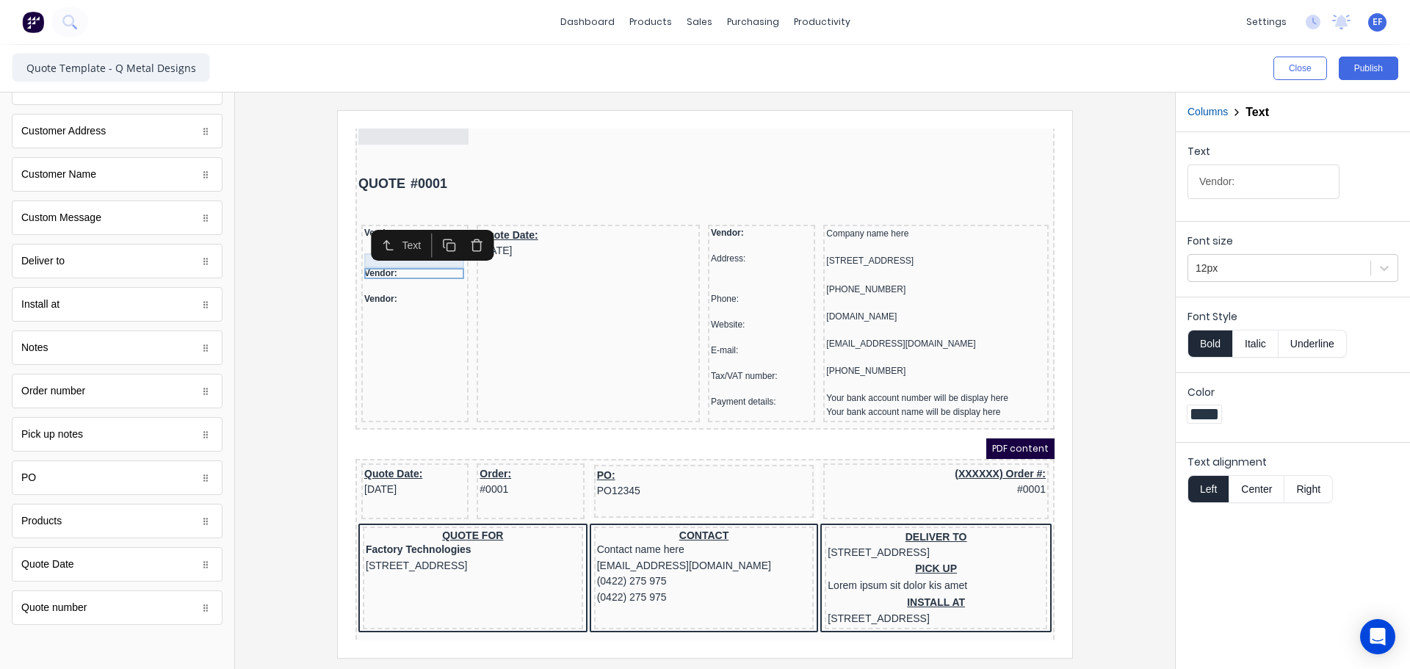
click at [423, 247] on div at bounding box center [397, 243] width 101 height 15
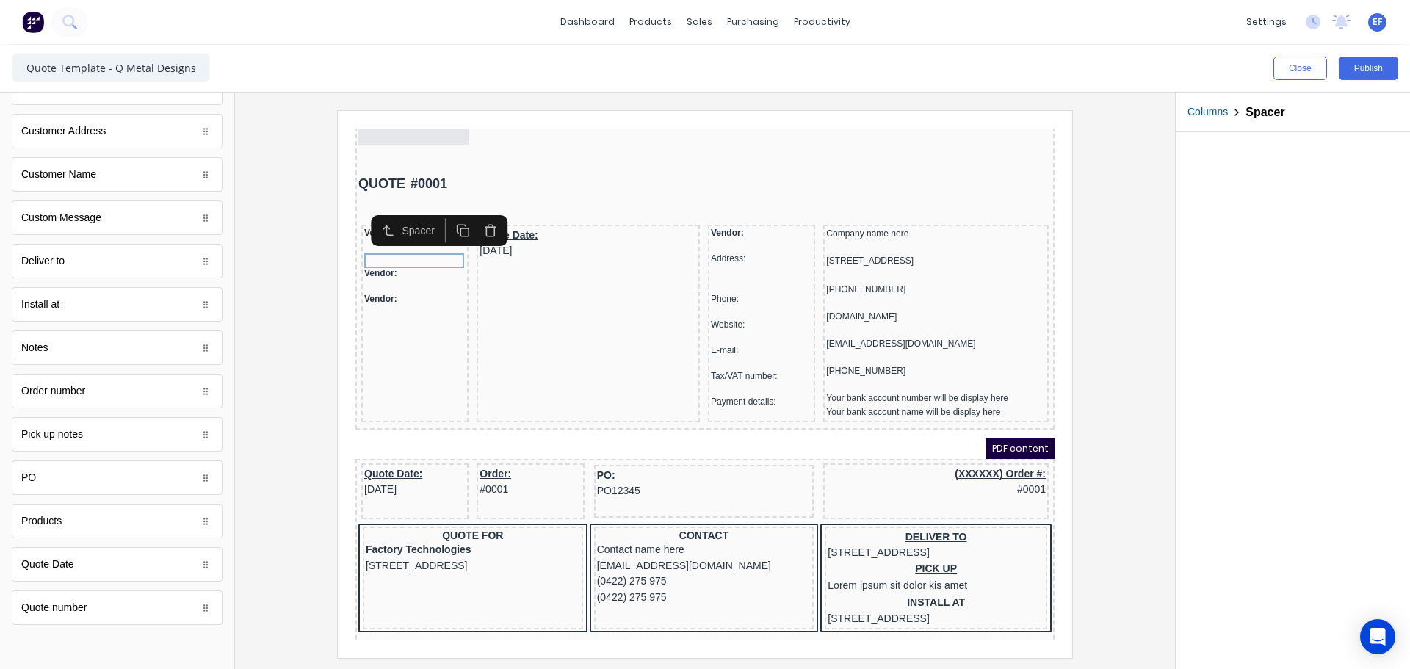
click at [466, 214] on icon "button" at bounding box center [473, 213] width 14 height 14
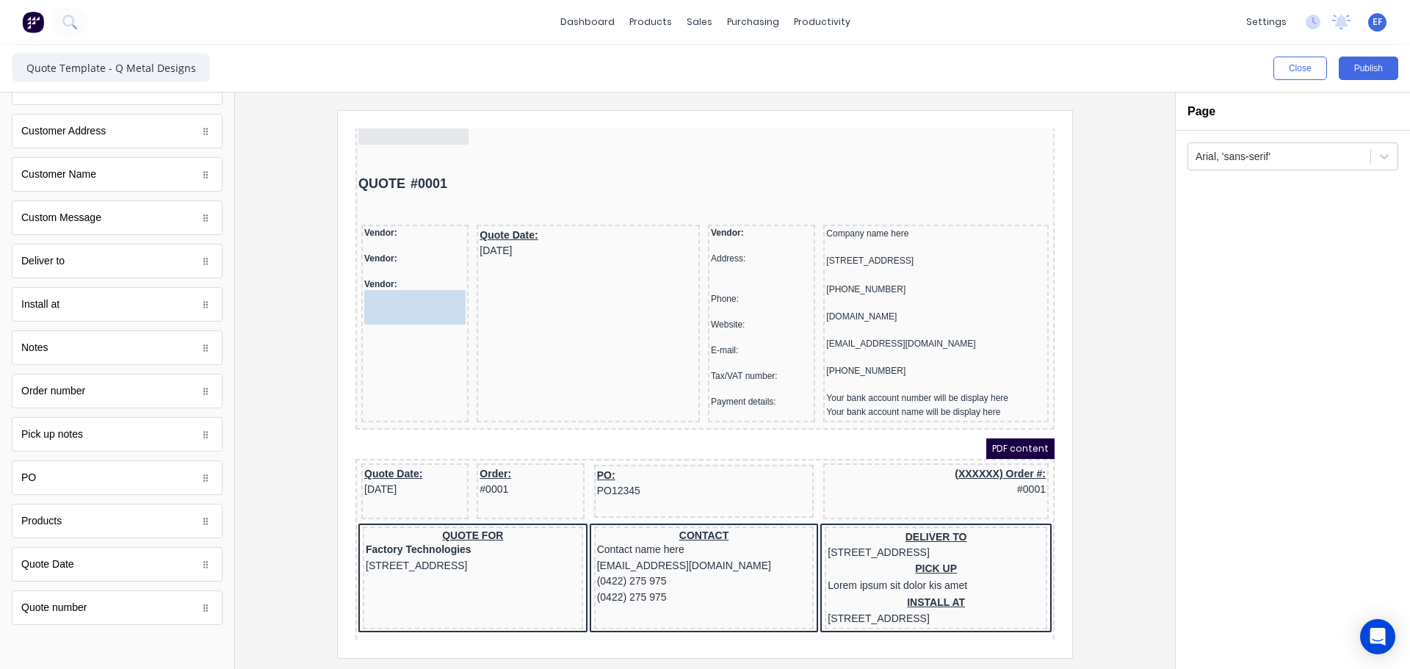
drag, startPoint x: 89, startPoint y: 569, endPoint x: 63, endPoint y: 566, distance: 25.8
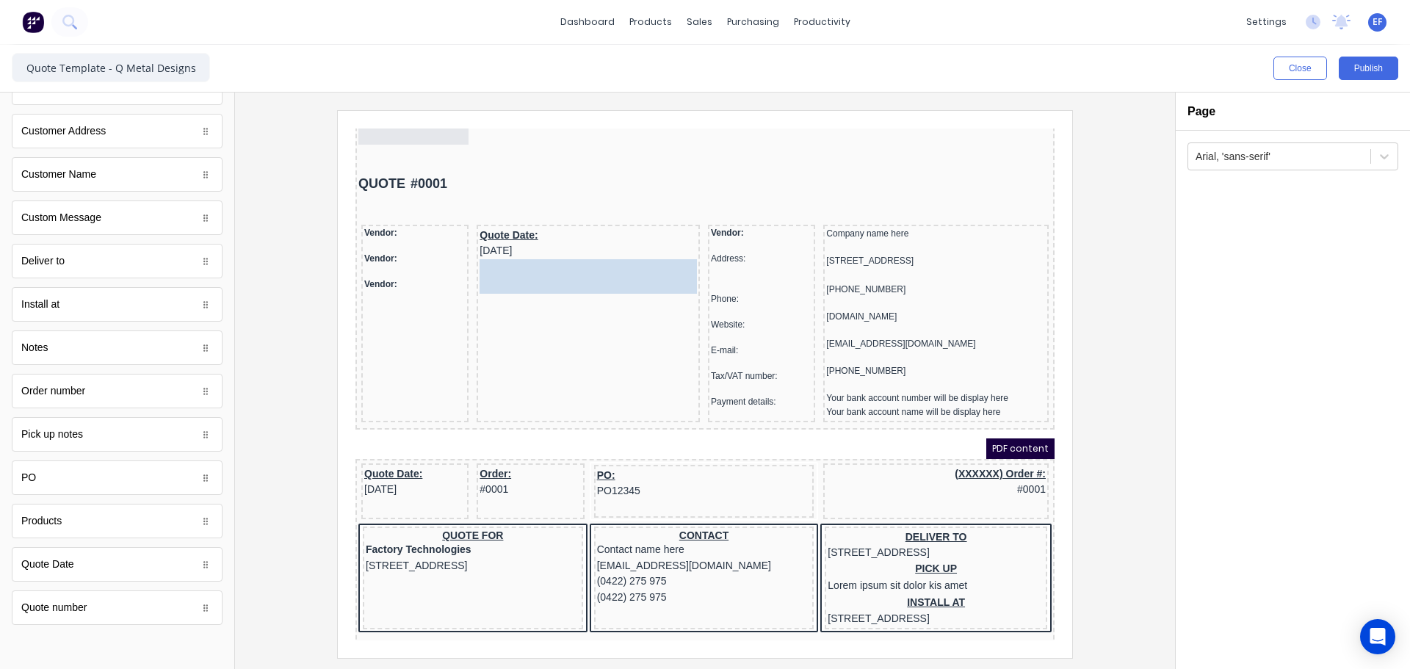
drag, startPoint x: 92, startPoint y: 184, endPoint x: 605, endPoint y: 274, distance: 521.2
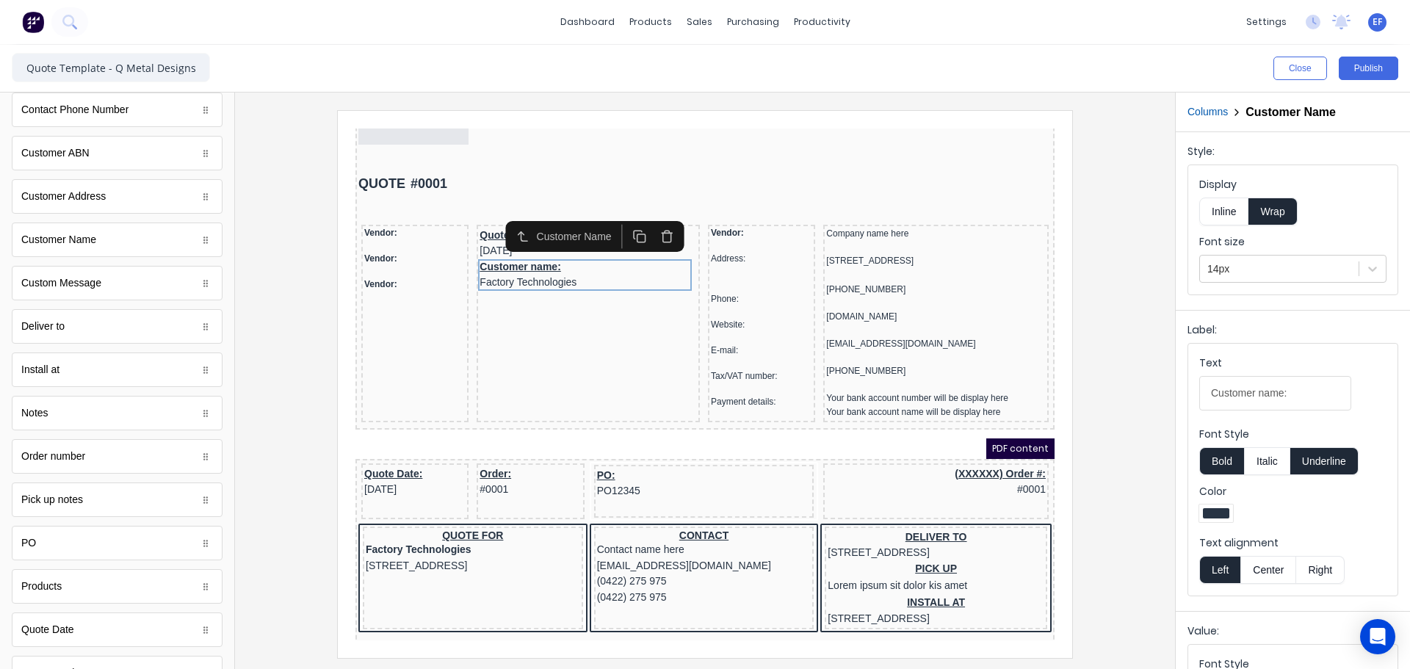
scroll to position [552, 0]
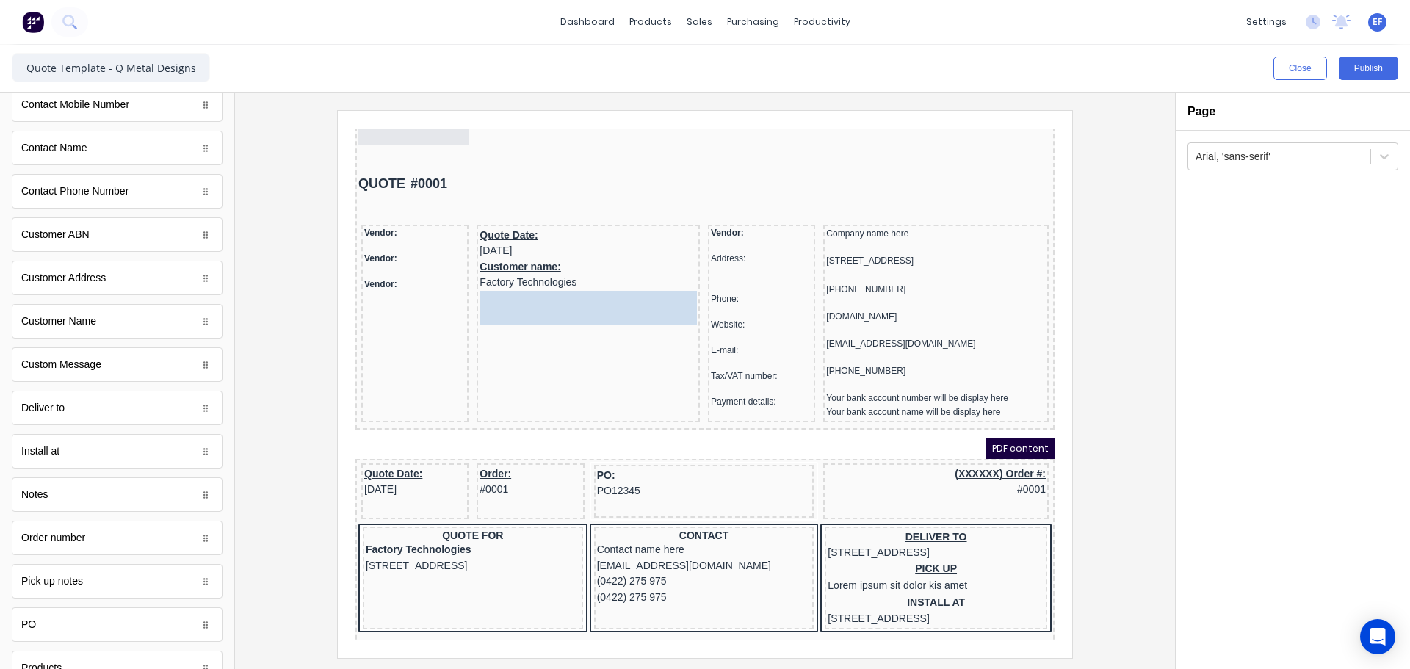
drag, startPoint x: 93, startPoint y: 199, endPoint x: 149, endPoint y: 181, distance: 58.8
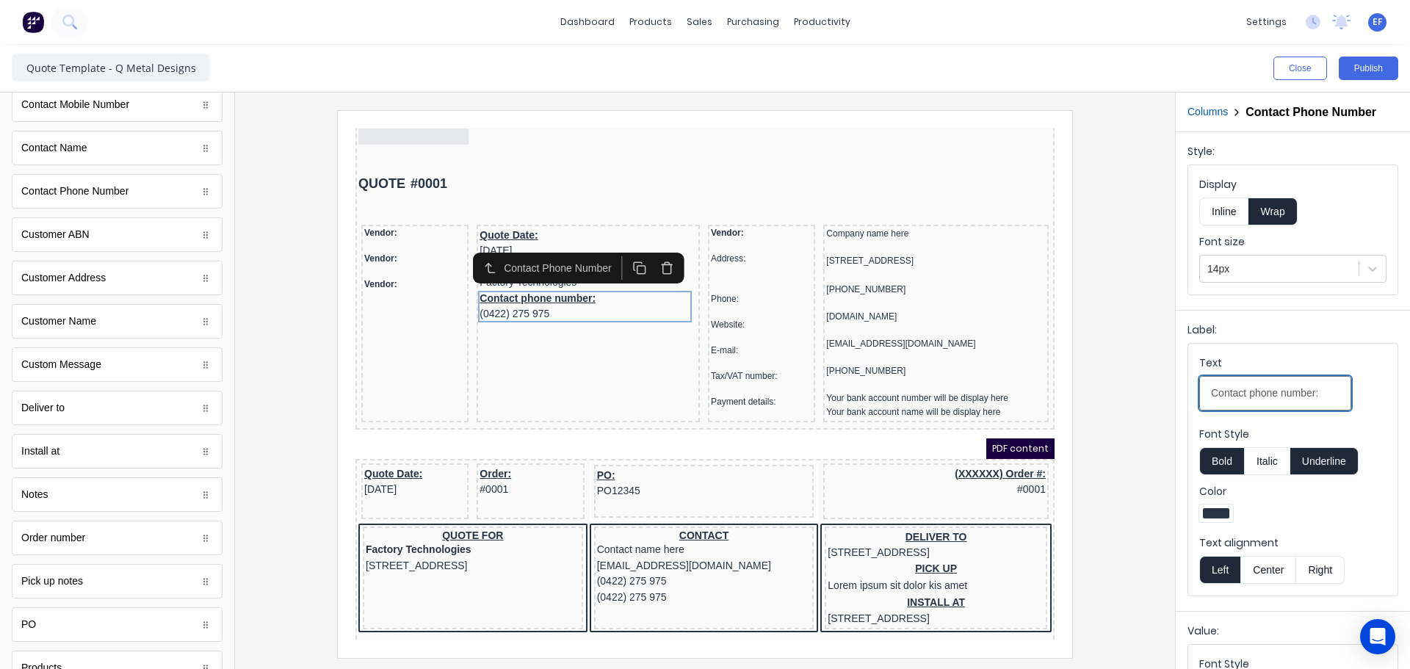
drag, startPoint x: 1323, startPoint y: 394, endPoint x: 1154, endPoint y: 401, distance: 169.1
click at [1154, 401] on div "Close Publish Components standard fields Accounting number Accounting number Ba…" at bounding box center [705, 357] width 1410 height 624
click at [1257, 270] on div at bounding box center [1280, 269] width 144 height 18
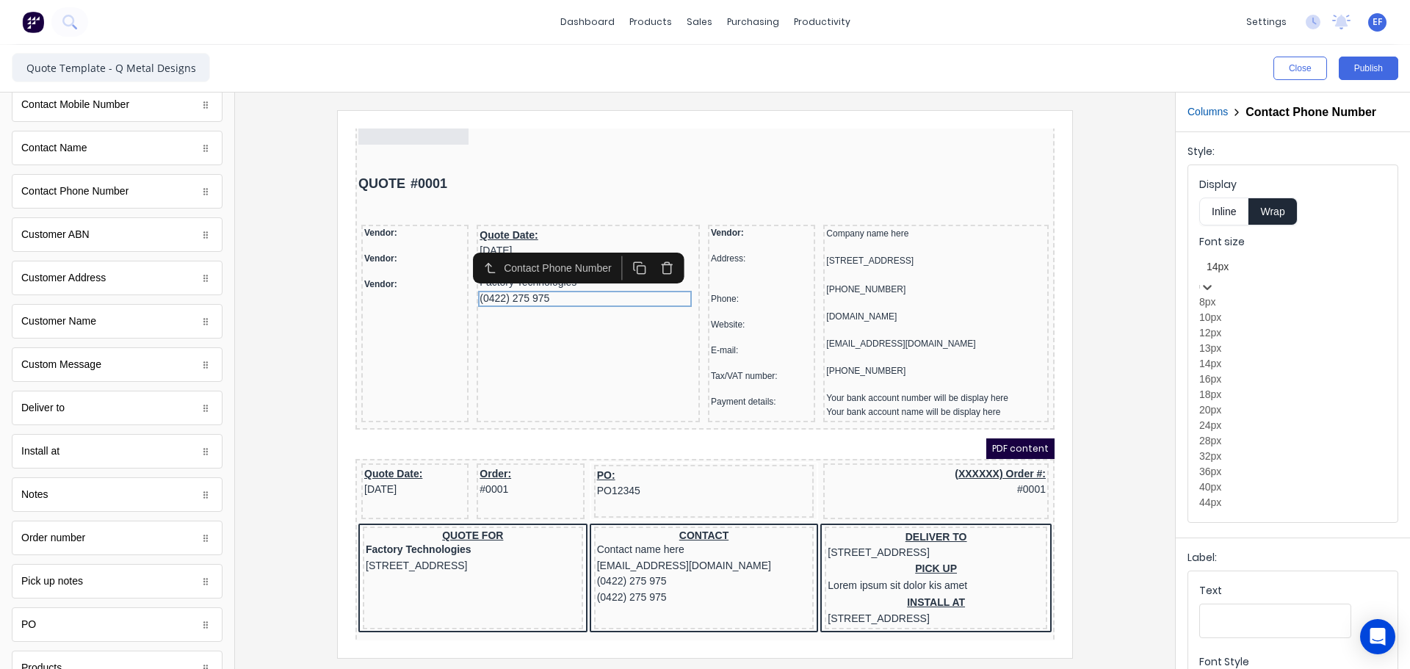
click at [1234, 341] on div "12px" at bounding box center [1292, 332] width 187 height 15
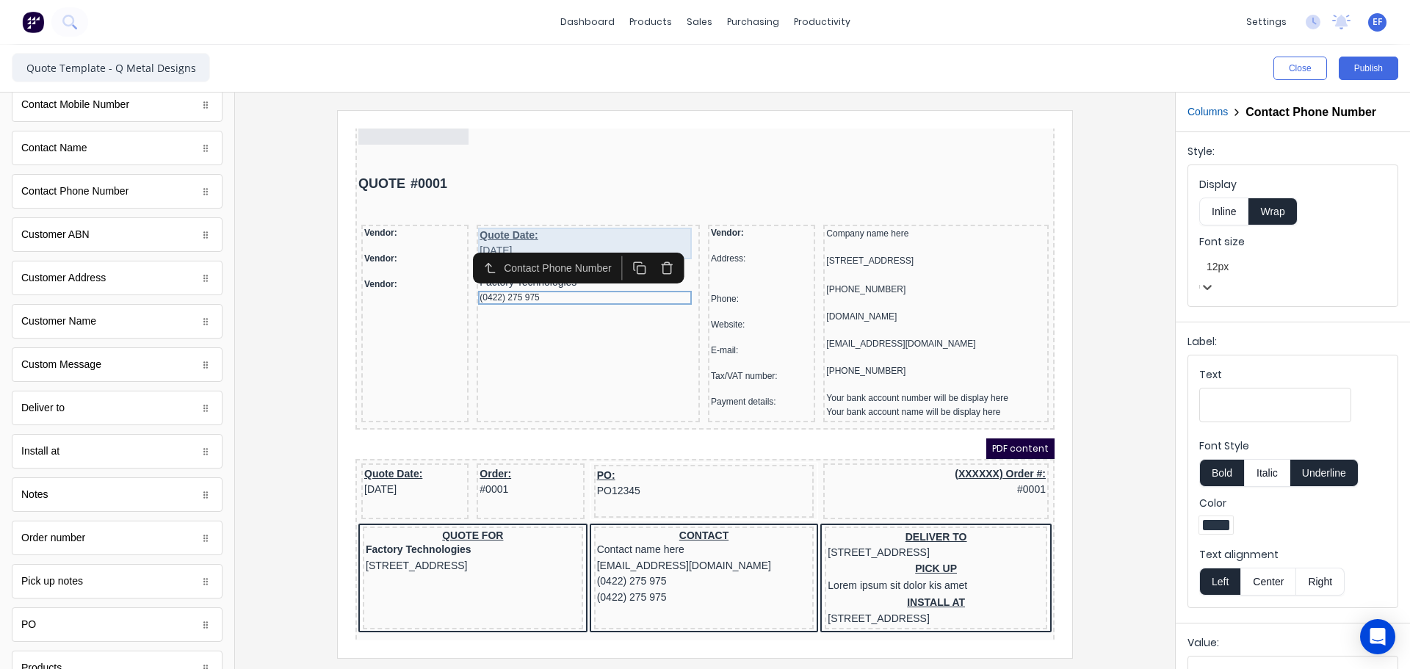
click at [488, 220] on div "Quote Date: [DATE]" at bounding box center [570, 226] width 217 height 32
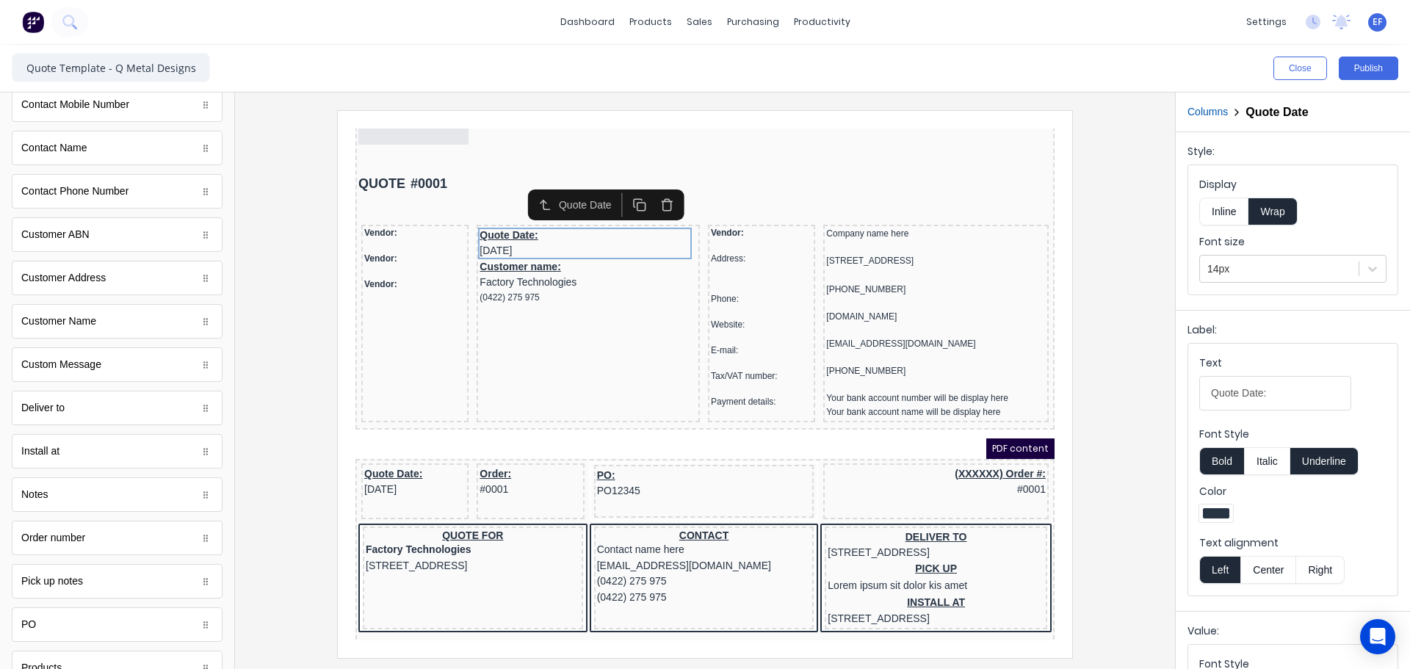
drag, startPoint x: 1240, startPoint y: 397, endPoint x: 1183, endPoint y: 394, distance: 56.6
click at [1183, 394] on div "Label: Text Quote Date: Font Style Bold Italic Underline Color Text alignment L…" at bounding box center [1293, 457] width 234 height 295
click at [1240, 265] on div at bounding box center [1280, 269] width 144 height 18
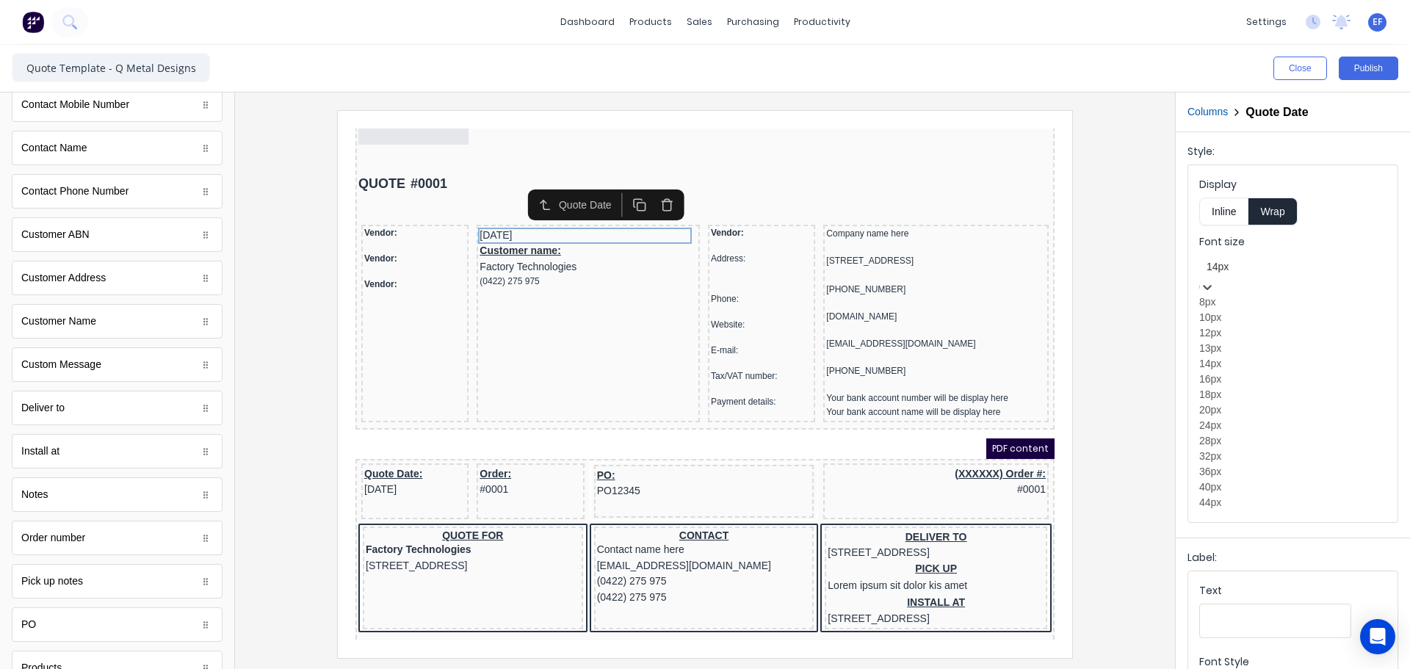
click at [1220, 341] on div "12px" at bounding box center [1292, 332] width 187 height 15
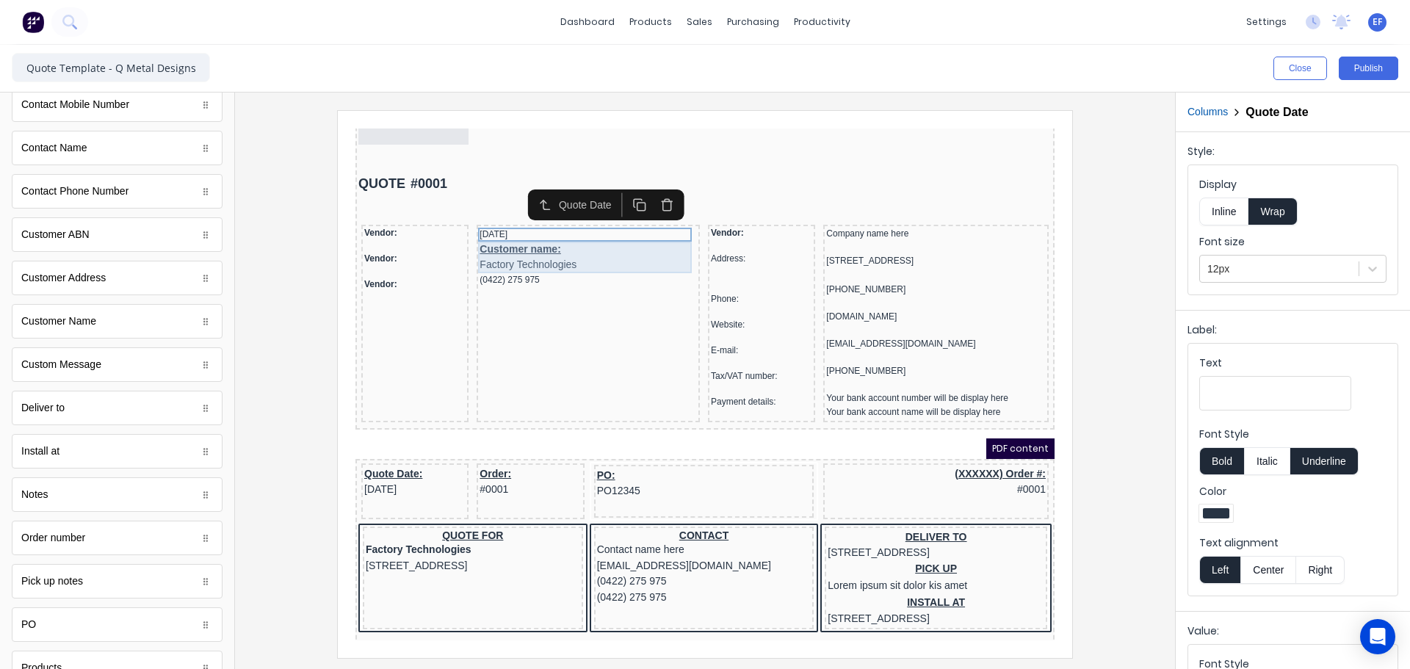
click at [490, 234] on div "Customer name: Factory Technologies" at bounding box center [570, 240] width 217 height 32
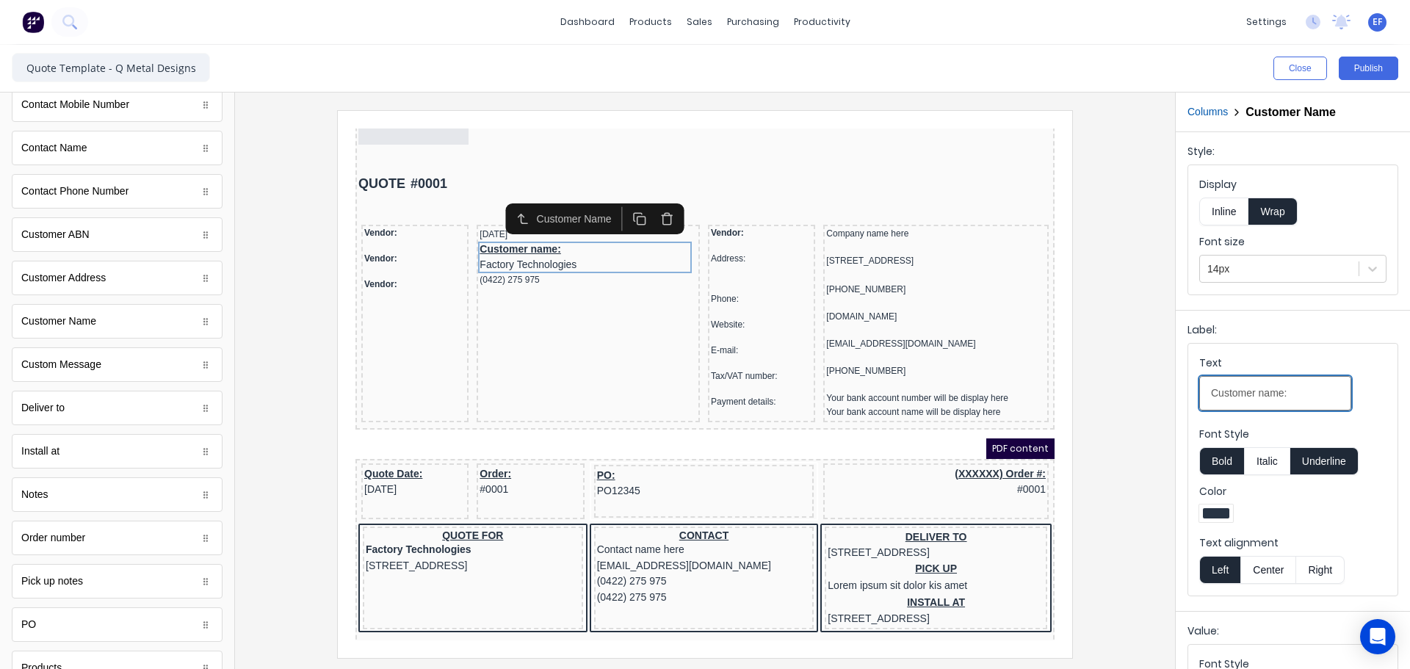
drag, startPoint x: 1291, startPoint y: 393, endPoint x: 1102, endPoint y: 393, distance: 189.5
click at [1102, 393] on div "Close Publish Components standard fields Accounting number Accounting number Ba…" at bounding box center [705, 357] width 1410 height 624
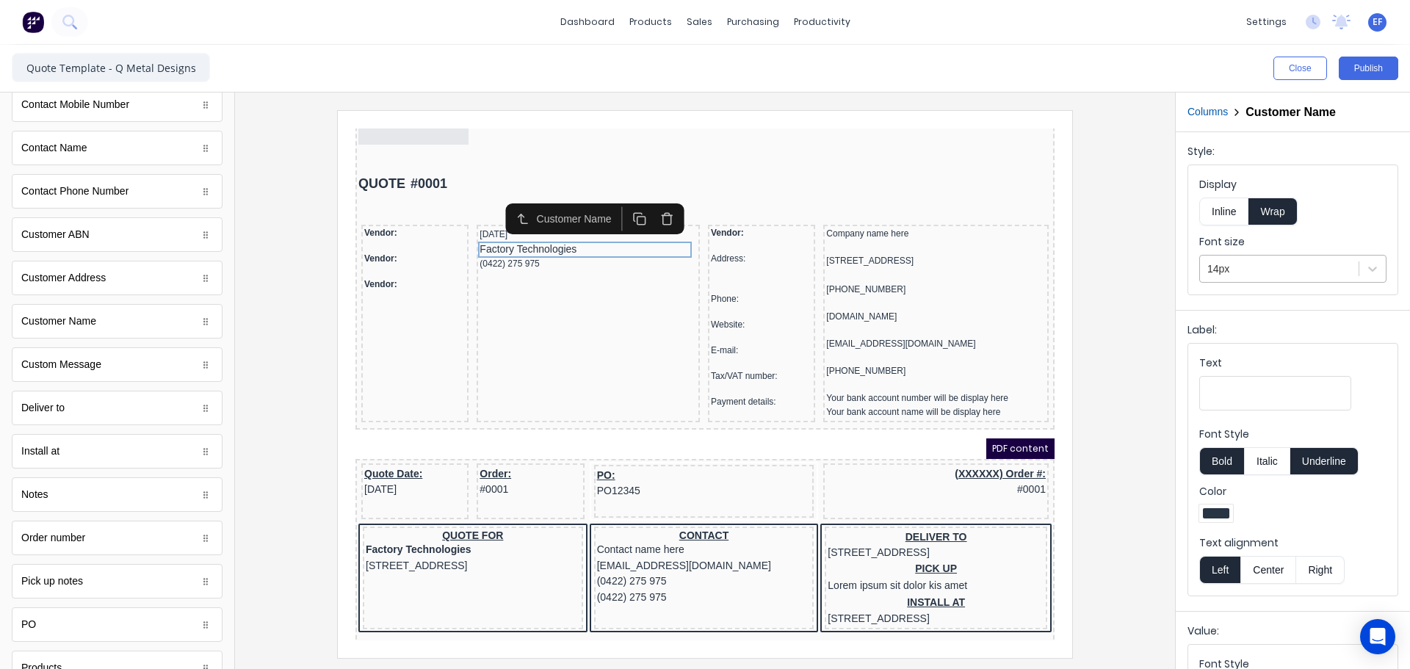
click at [1230, 267] on div at bounding box center [1280, 269] width 144 height 18
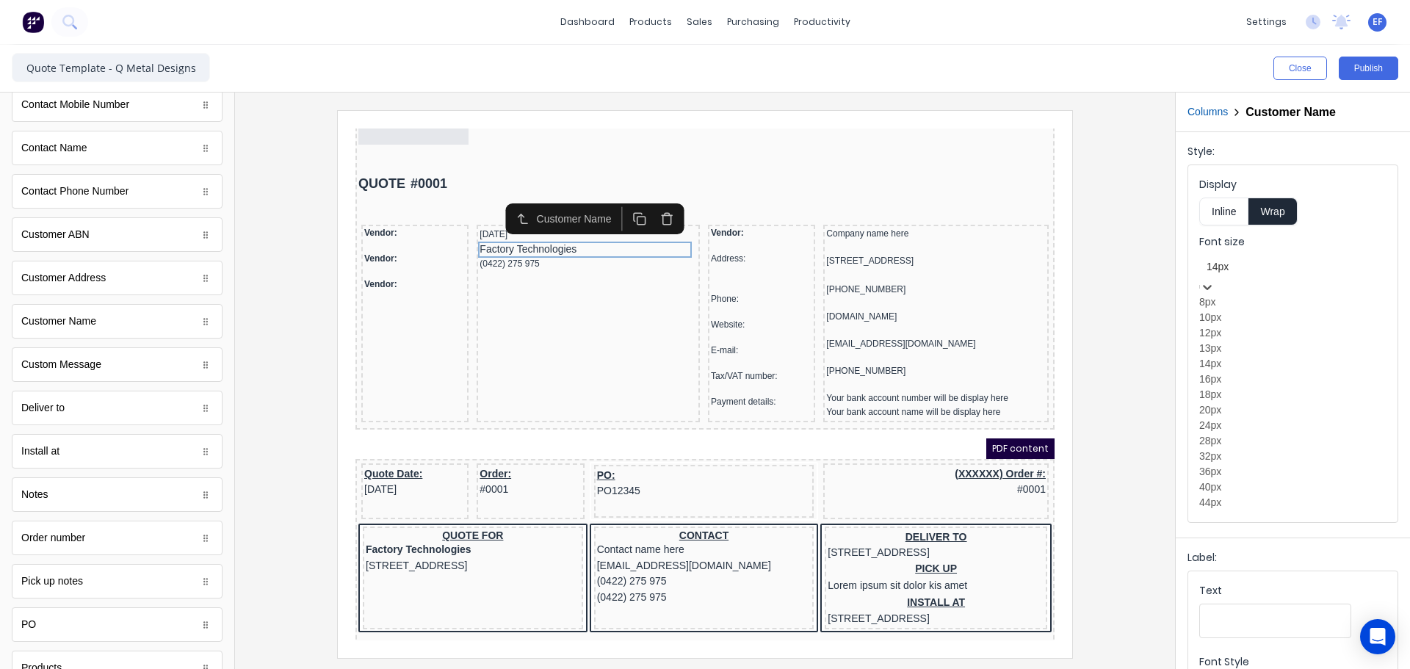
click at [1224, 341] on div "12px" at bounding box center [1292, 332] width 187 height 15
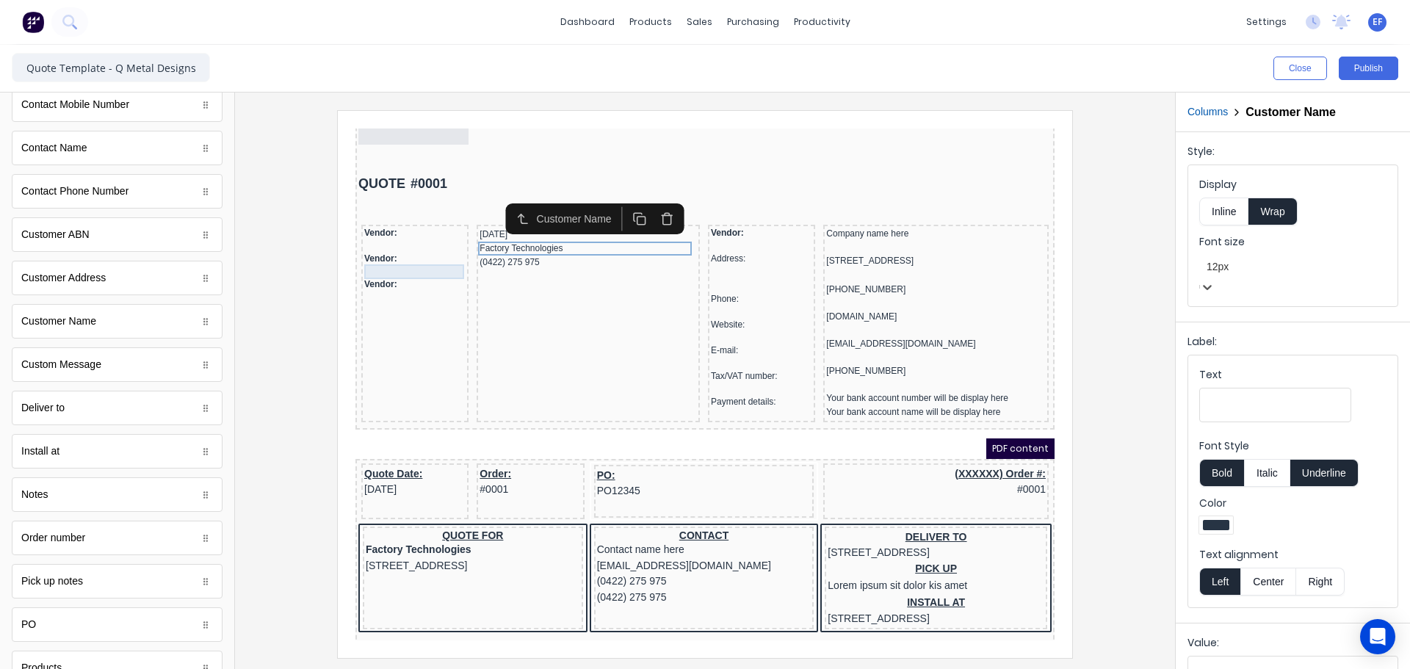
click at [393, 248] on div at bounding box center [397, 254] width 101 height 15
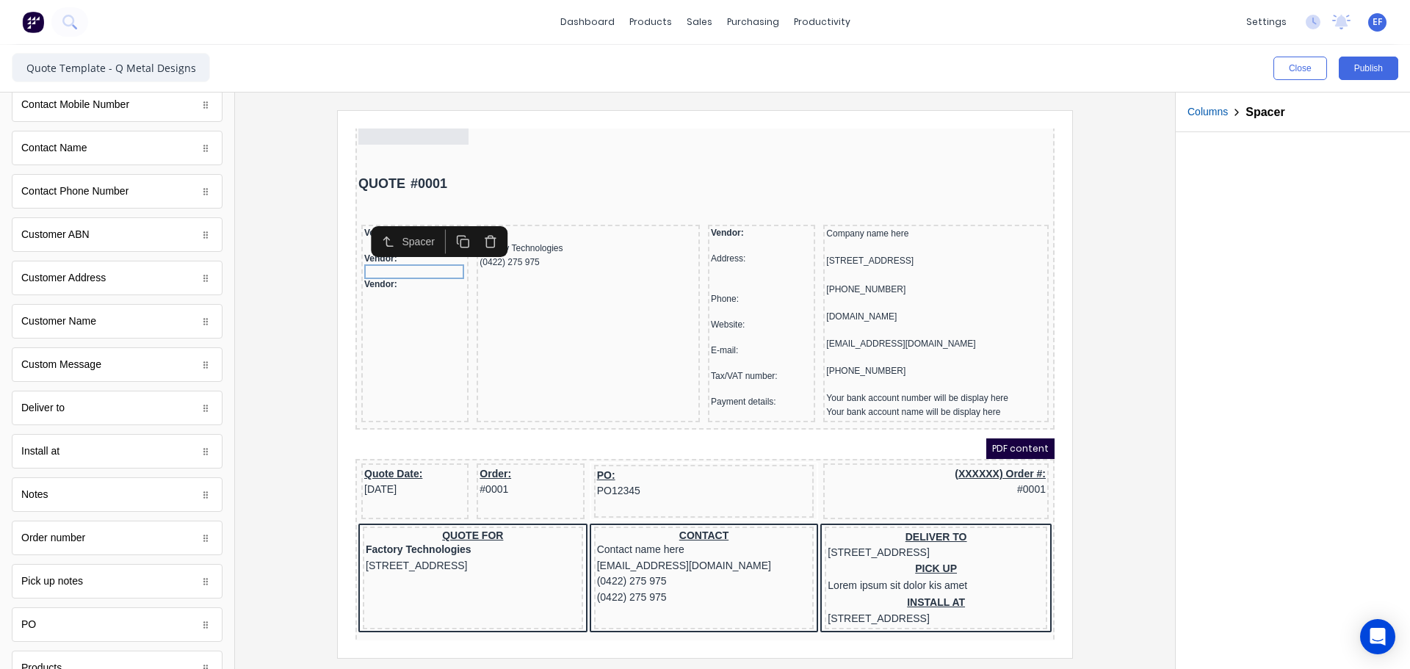
click at [449, 228] on icon "button" at bounding box center [446, 224] width 14 height 14
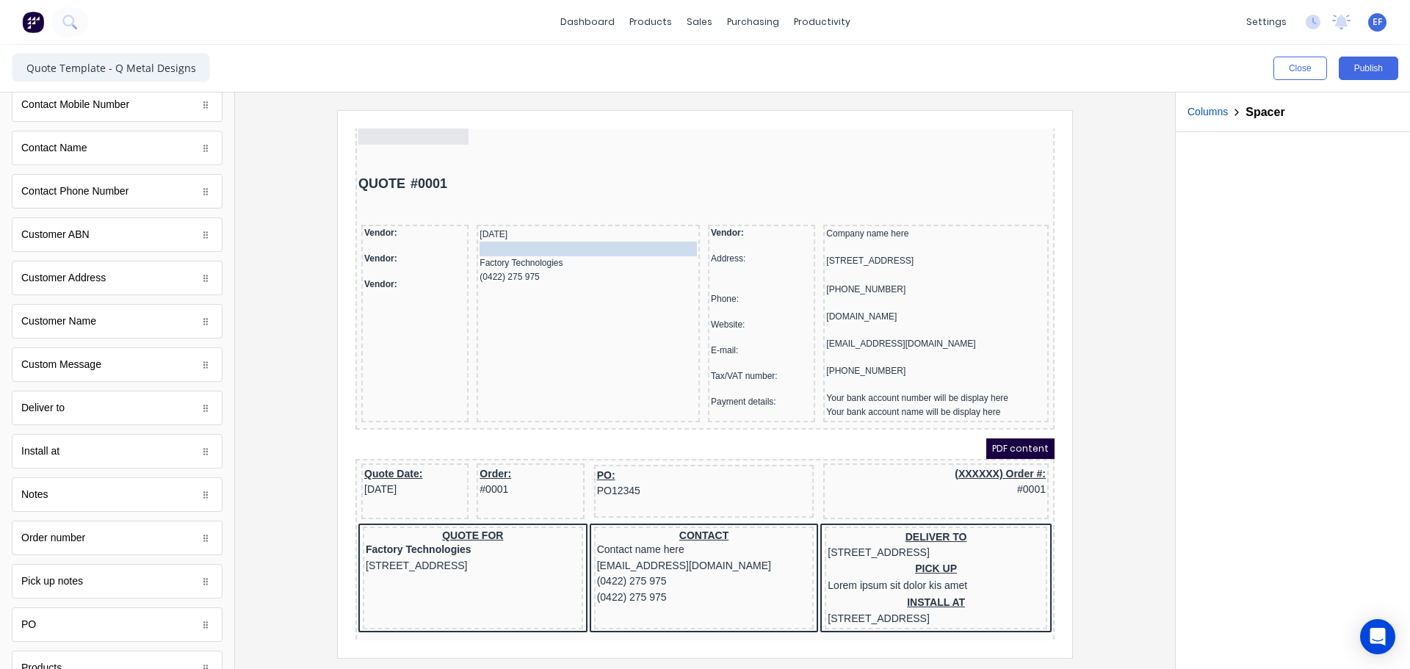
drag, startPoint x: 396, startPoint y: 265, endPoint x: 543, endPoint y: 228, distance: 151.4
click at [623, 200] on icon "button" at bounding box center [623, 202] width 14 height 14
drag, startPoint x: 538, startPoint y: 245, endPoint x: 534, endPoint y: 259, distance: 15.1
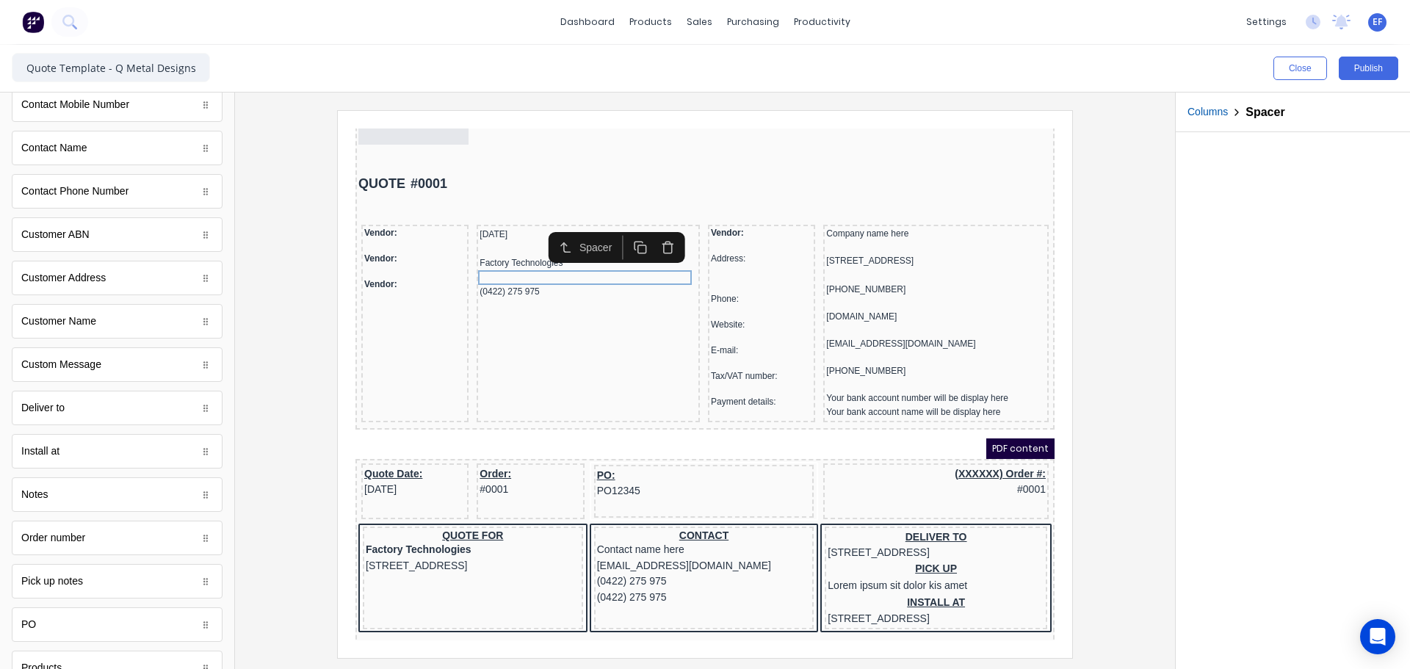
click at [485, 339] on div "[DATE] Factory Technologies (0422) 275 975" at bounding box center [570, 306] width 223 height 198
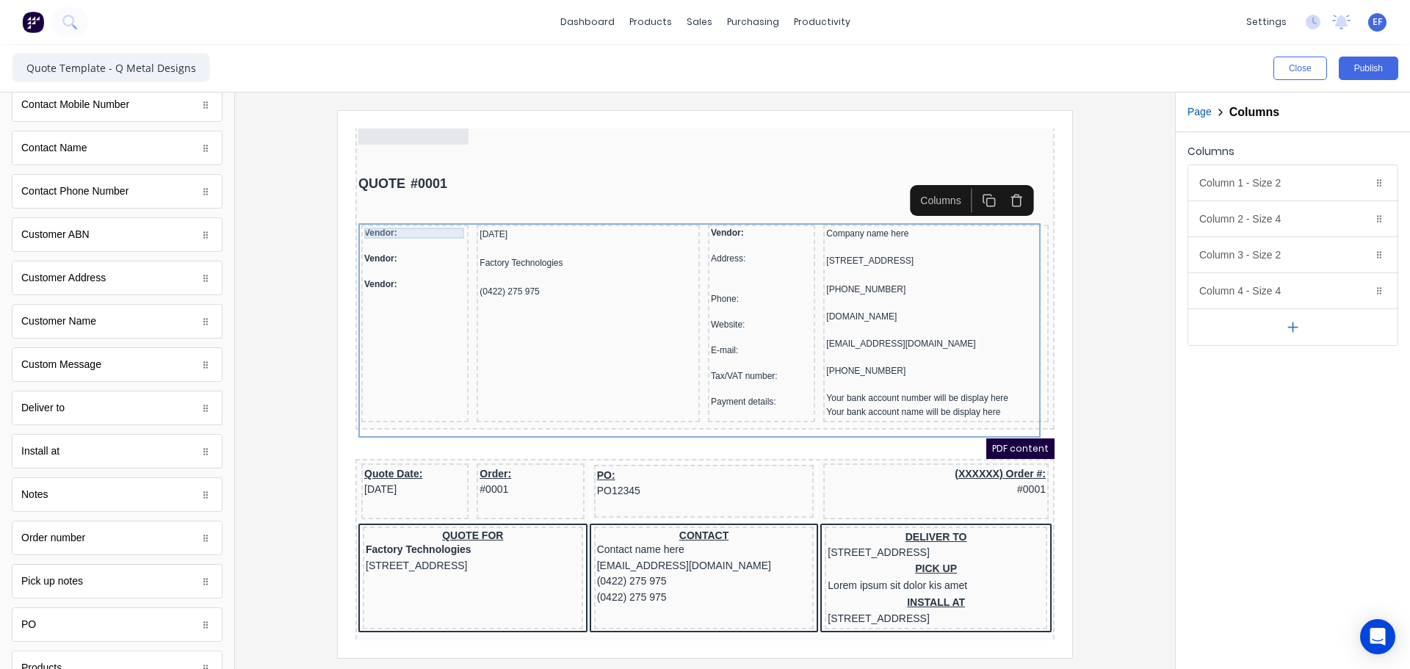
click at [377, 215] on div "Vendor:" at bounding box center [397, 215] width 101 height 11
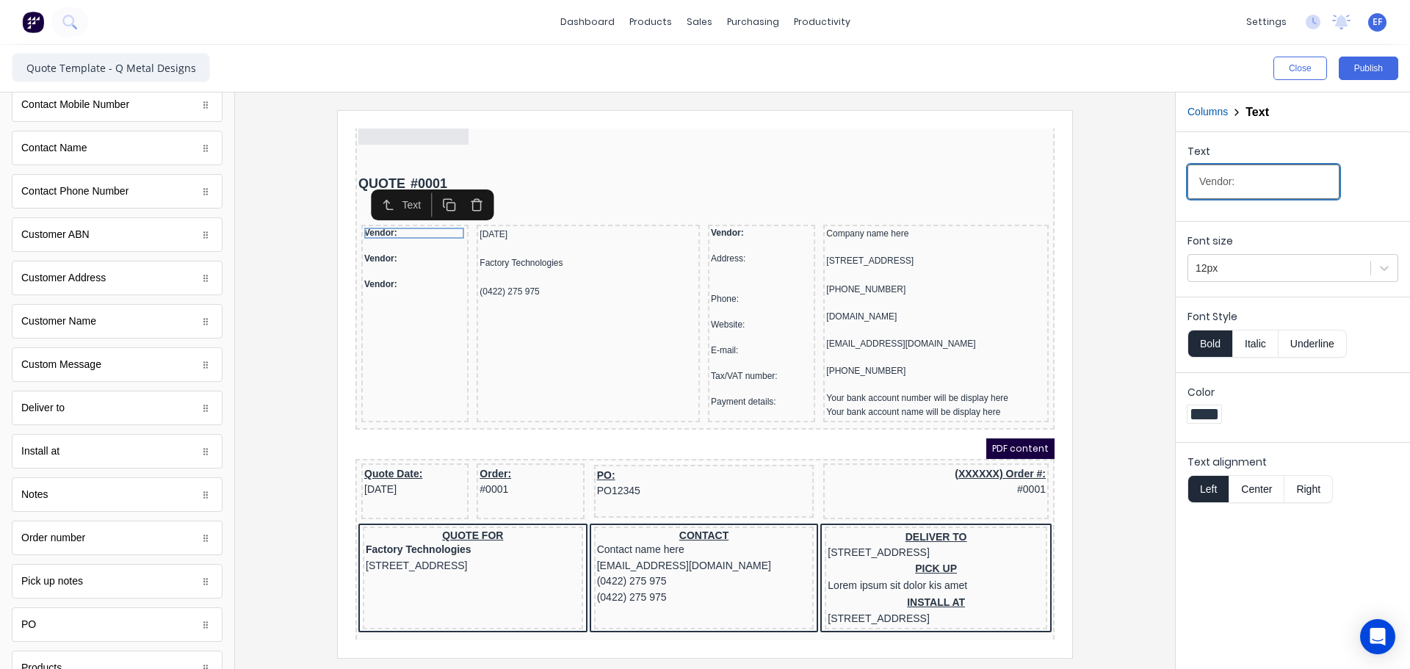
drag, startPoint x: 1260, startPoint y: 186, endPoint x: 1158, endPoint y: 187, distance: 102.1
click at [1158, 187] on div "Close Publish Components standard fields Accounting number Accounting number Ba…" at bounding box center [705, 357] width 1410 height 624
type input "Date:"
click at [375, 240] on div "Vendor:" at bounding box center [397, 241] width 101 height 11
drag, startPoint x: 1265, startPoint y: 182, endPoint x: 1122, endPoint y: 180, distance: 142.5
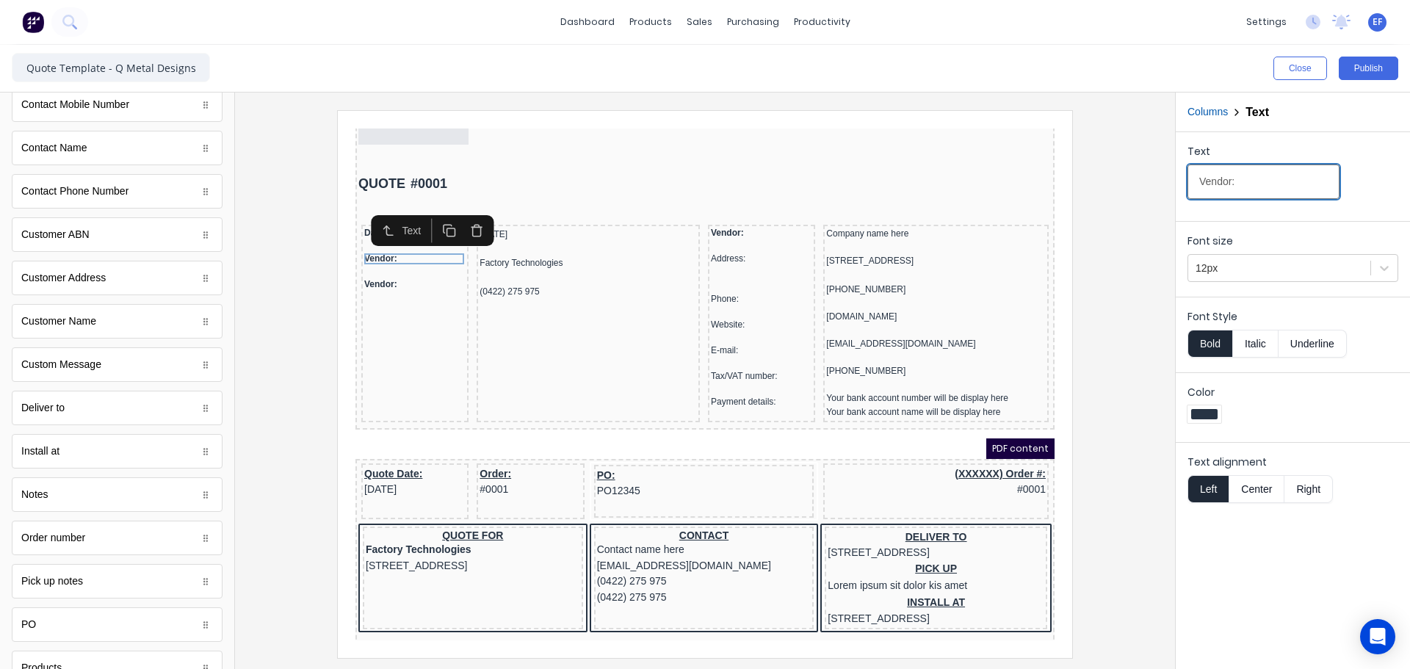
click at [1123, 181] on div "Close Publish Components standard fields Accounting number Accounting number Ba…" at bounding box center [705, 357] width 1410 height 624
type input "Customer:"
click at [385, 264] on div "Vendor:" at bounding box center [397, 266] width 101 height 11
drag, startPoint x: 1252, startPoint y: 179, endPoint x: 1111, endPoint y: 173, distance: 141.1
click at [1119, 173] on div "Close Publish Components standard fields Accounting number Accounting number Ba…" at bounding box center [705, 357] width 1410 height 624
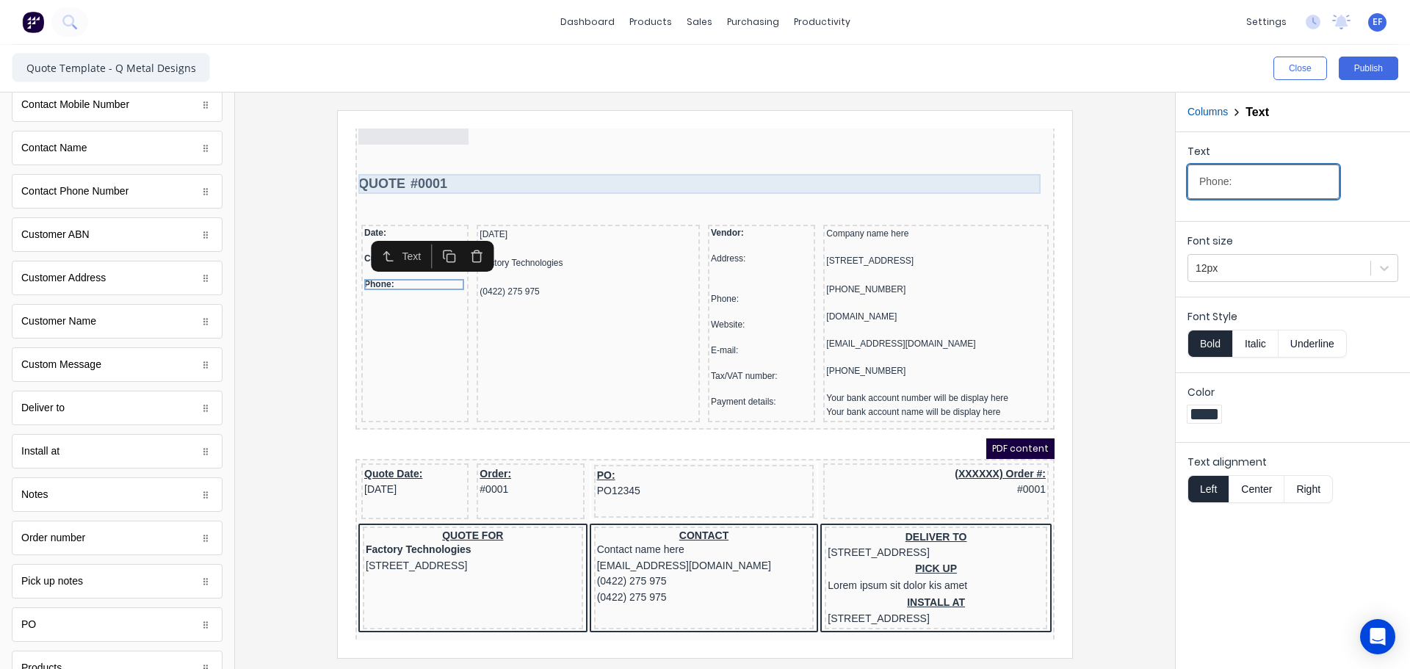
type input "Phone:"
click at [906, 158] on div "QUOTE #0001" at bounding box center [687, 166] width 693 height 20
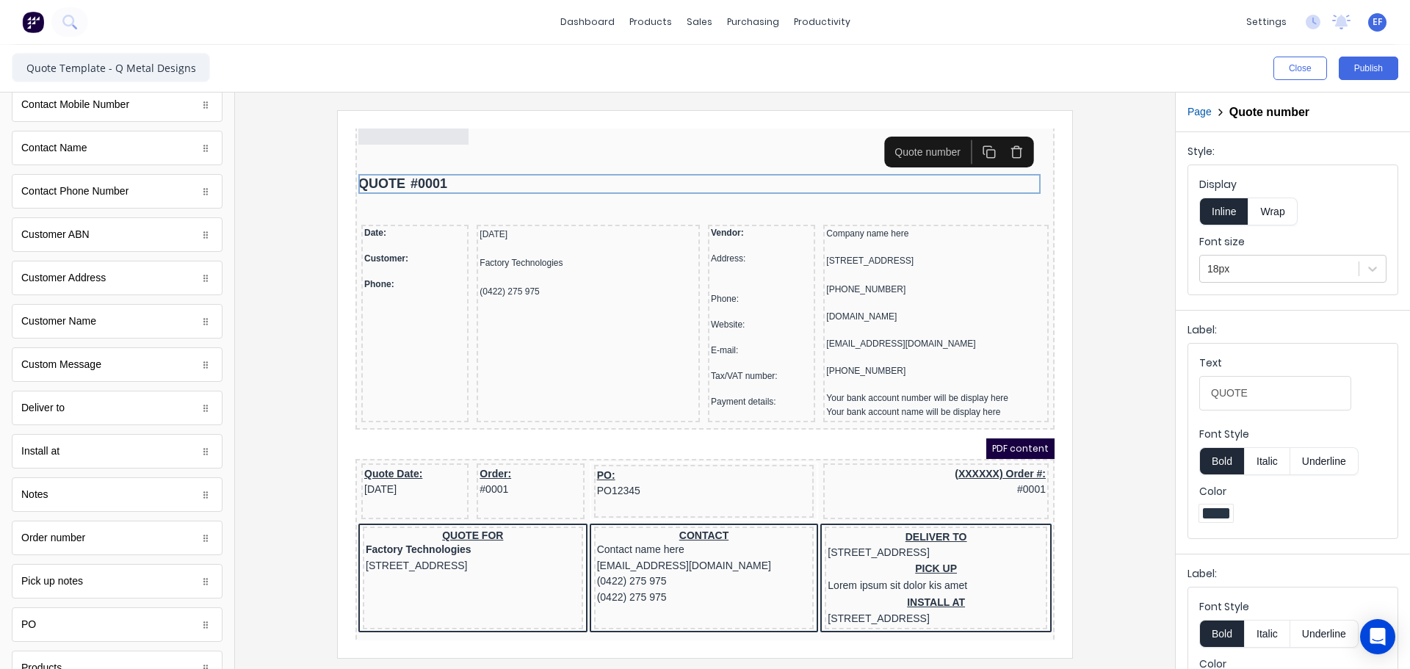
click at [1141, 270] on div at bounding box center [705, 383] width 917 height 547
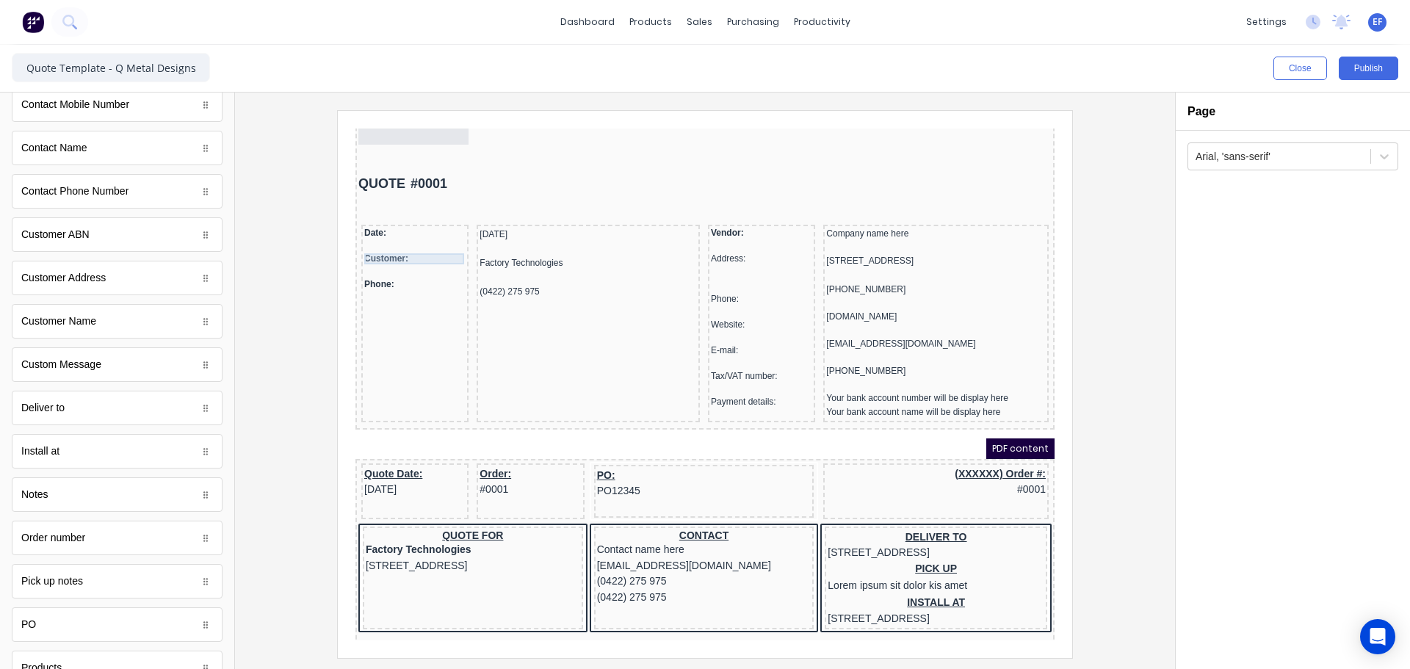
click at [396, 241] on div "Customer:" at bounding box center [397, 241] width 101 height 11
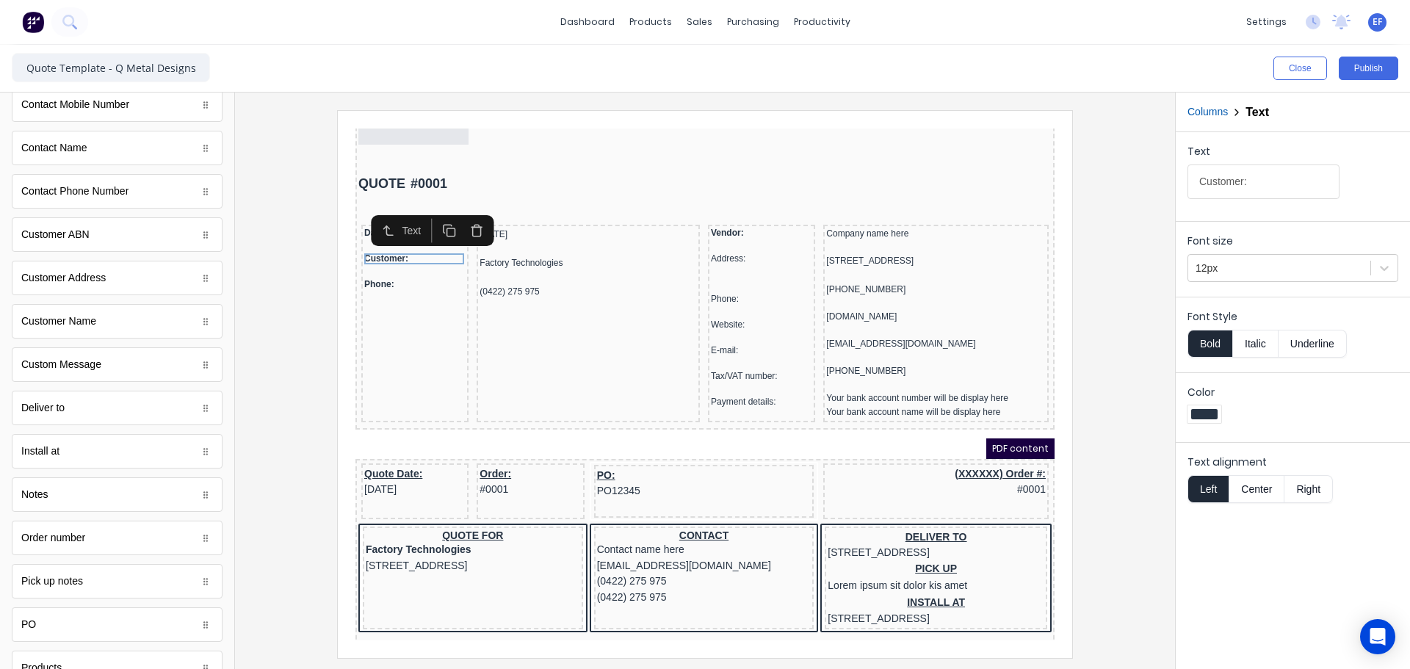
click at [1207, 340] on button "Bold" at bounding box center [1210, 344] width 45 height 28
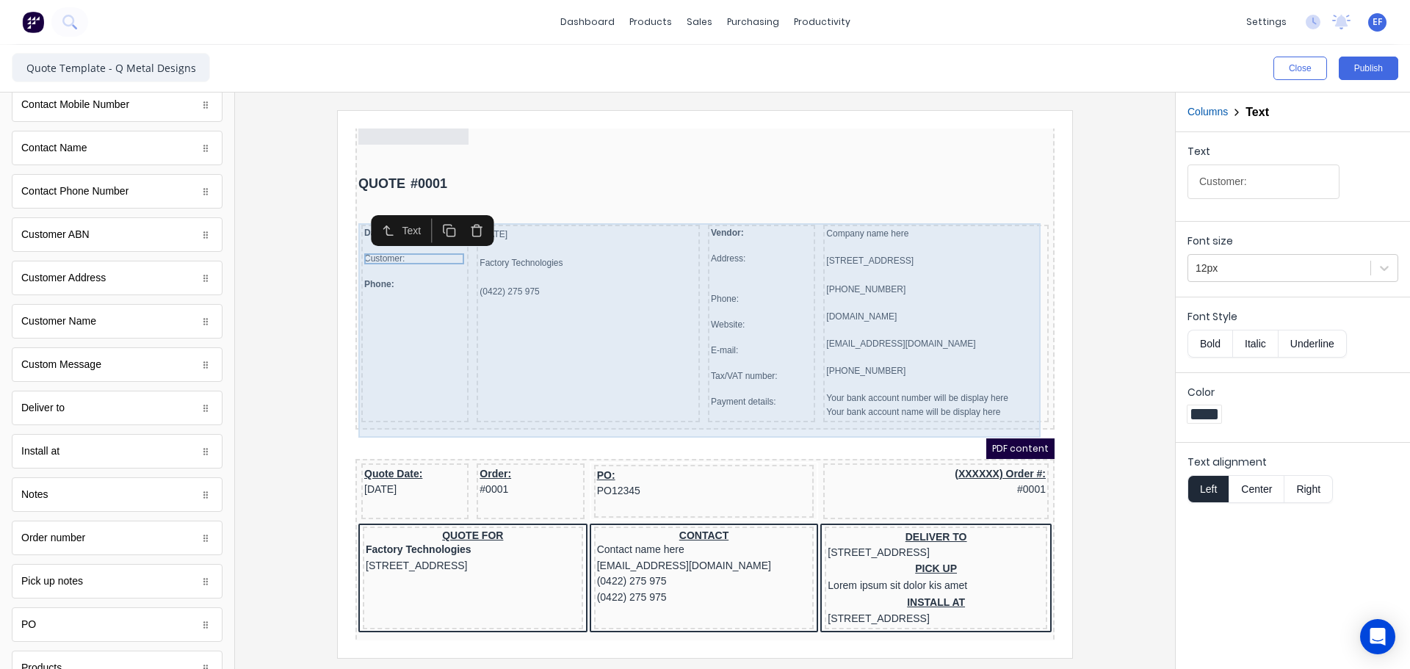
click at [395, 260] on div at bounding box center [397, 254] width 101 height 15
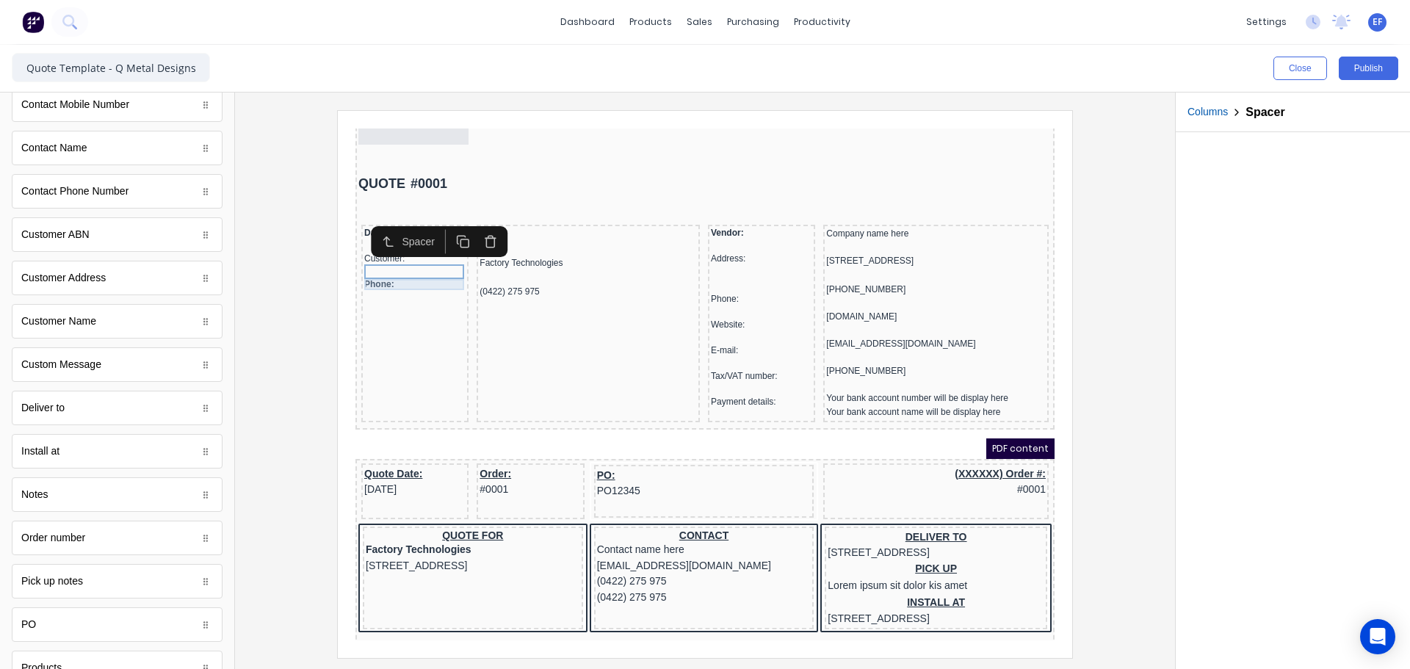
click at [382, 263] on div "Phone:" at bounding box center [397, 266] width 101 height 11
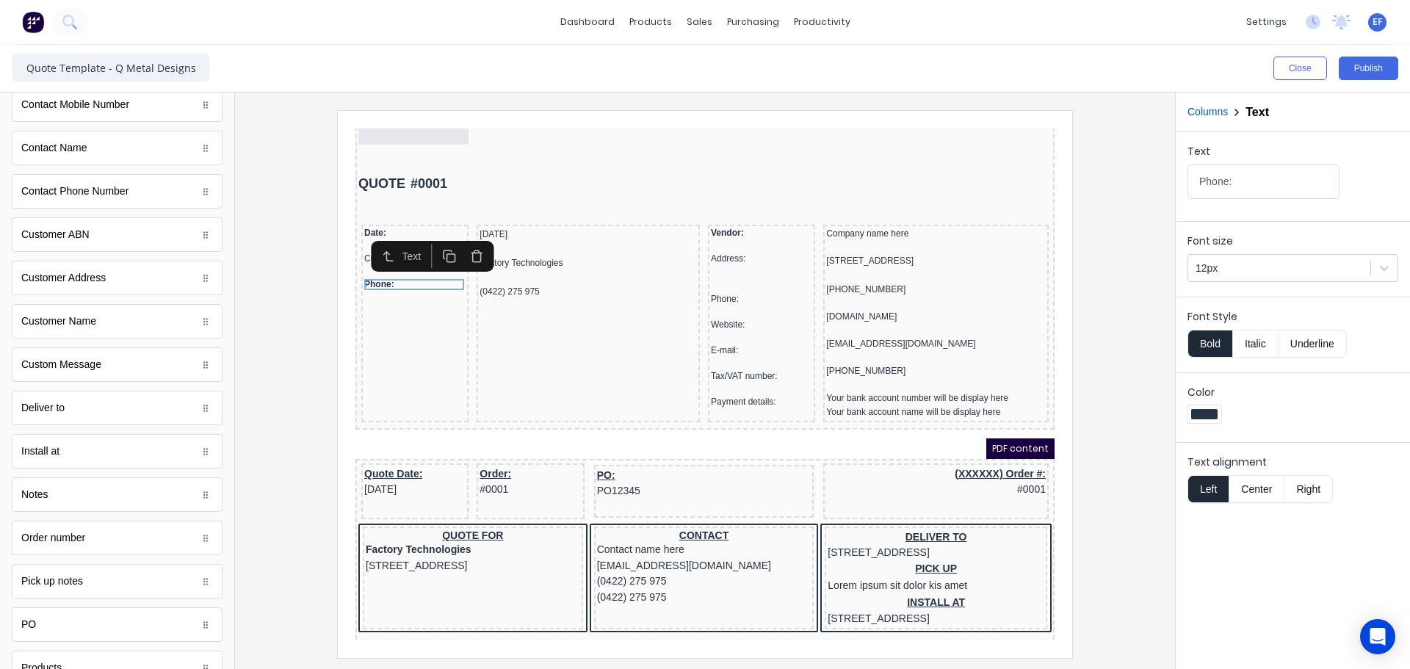
click at [1212, 342] on button "Bold" at bounding box center [1210, 344] width 45 height 28
click at [1122, 463] on div at bounding box center [705, 383] width 917 height 547
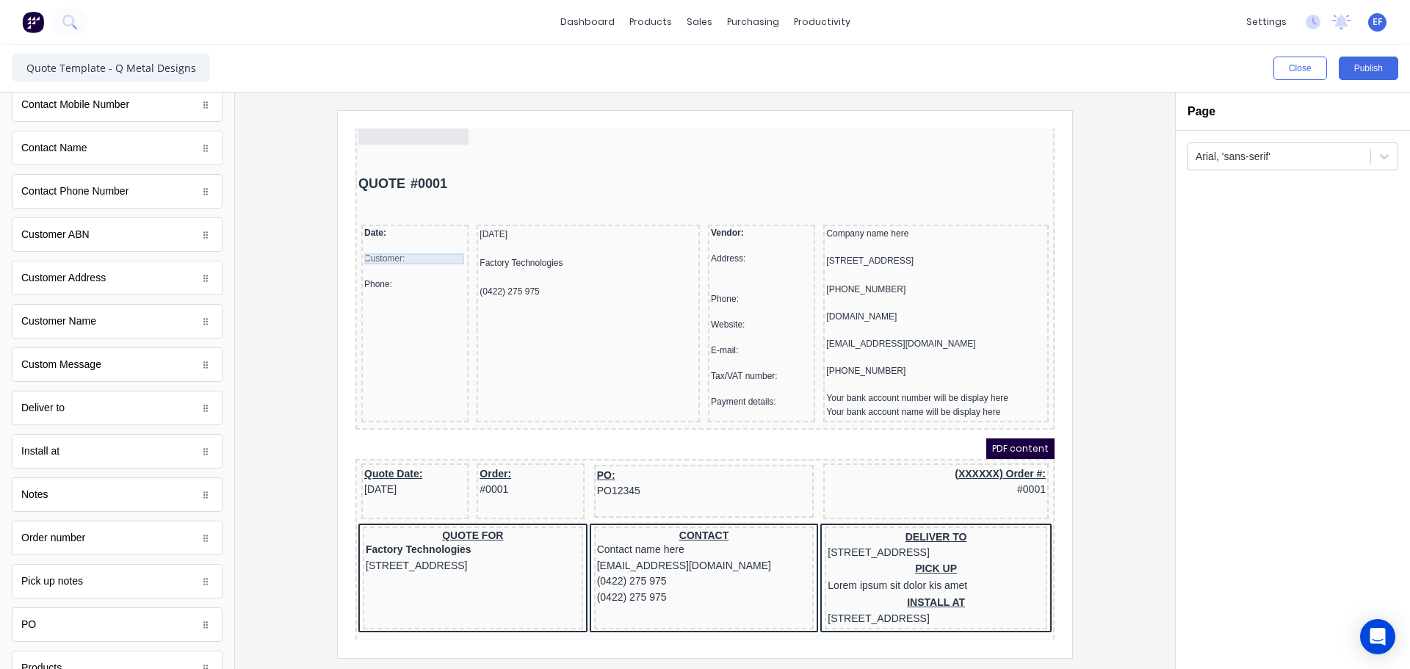
click at [376, 236] on div "Customer:" at bounding box center [397, 241] width 101 height 11
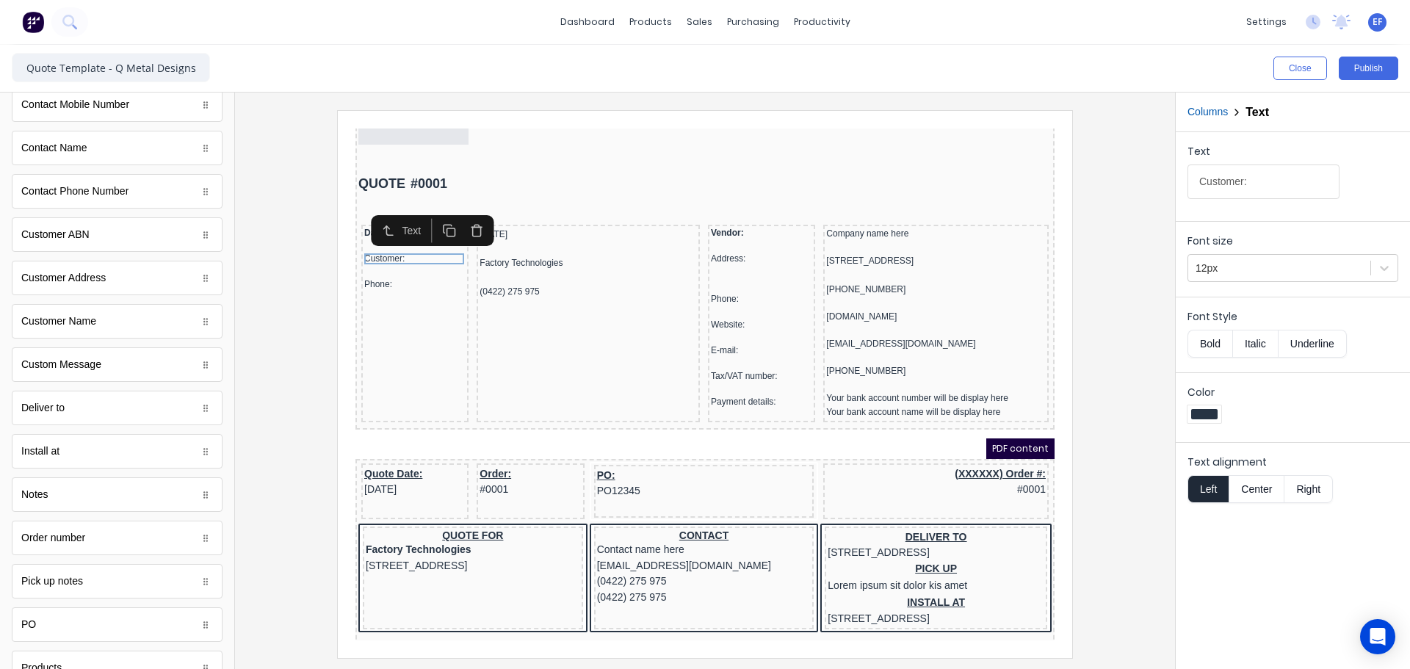
click at [1205, 346] on button "Bold" at bounding box center [1210, 344] width 45 height 28
click at [1146, 341] on div at bounding box center [705, 383] width 917 height 547
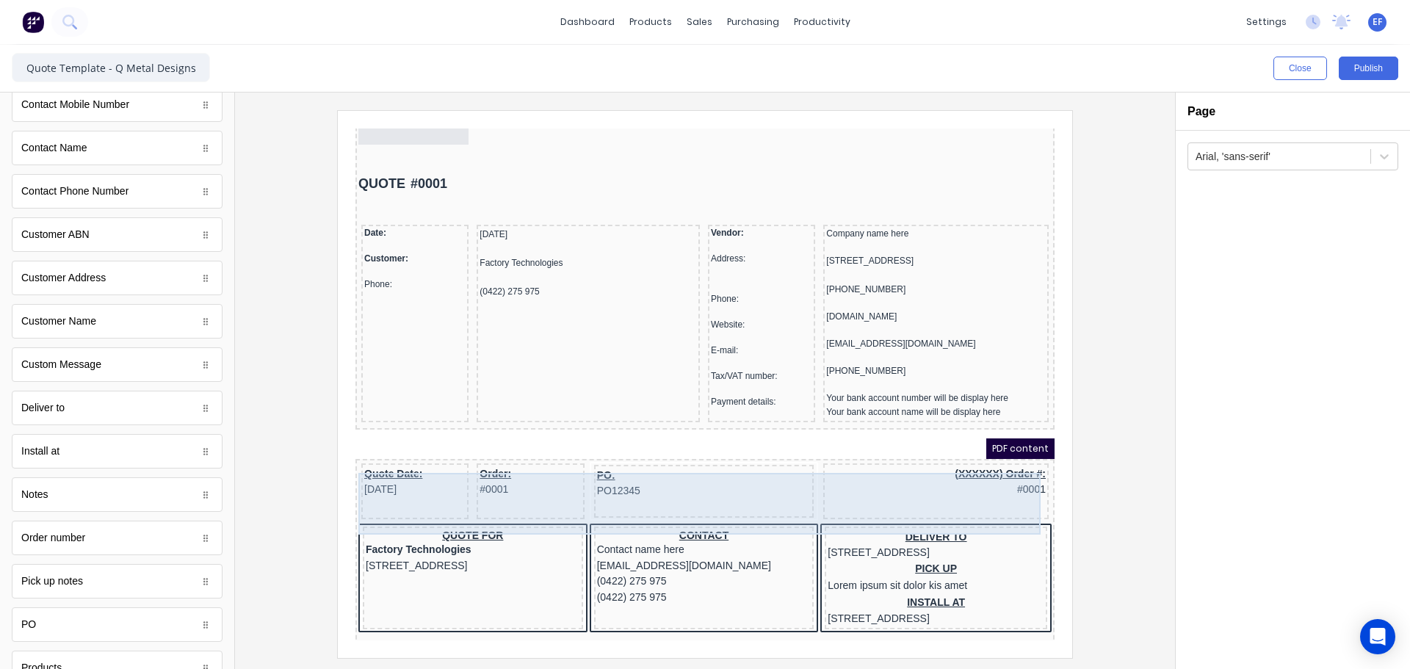
click at [797, 485] on div "Quote Date: [DATE] Order: #0001 PO: PO12345 (XXXXXX) Order #: #0001" at bounding box center [687, 475] width 693 height 62
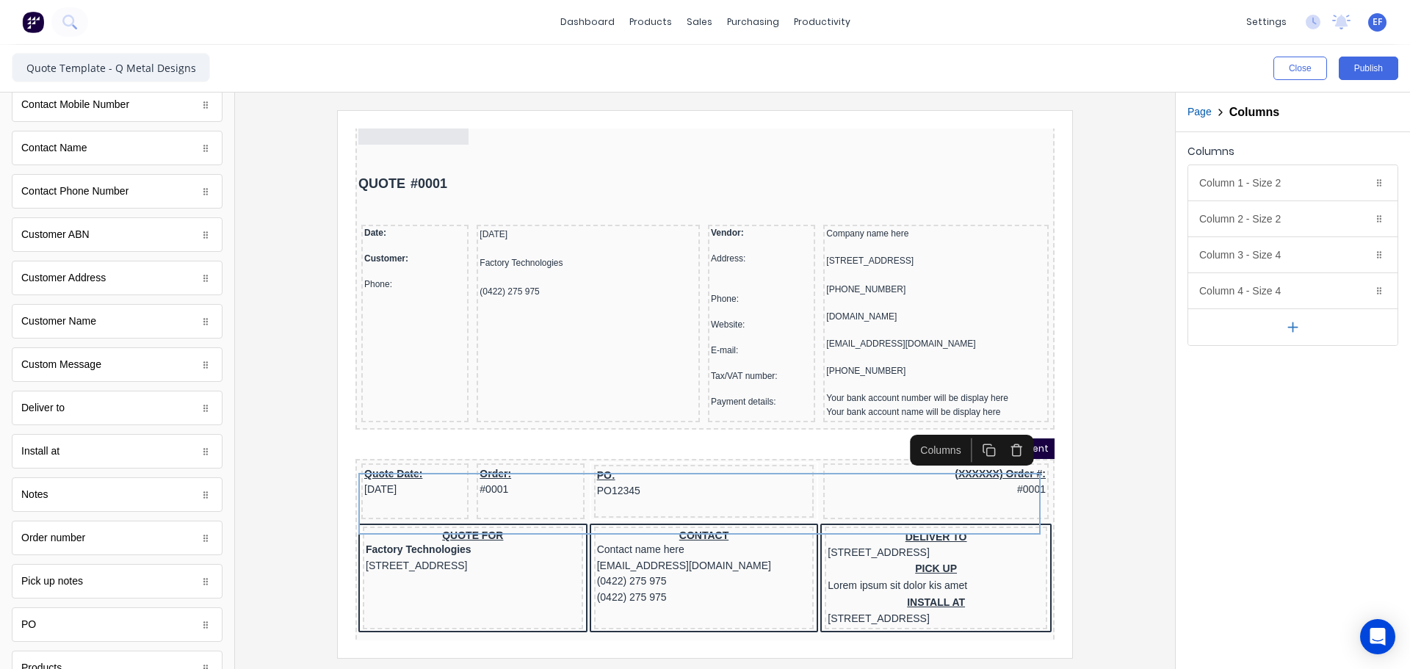
click at [999, 429] on icon "button" at bounding box center [999, 429] width 10 height 0
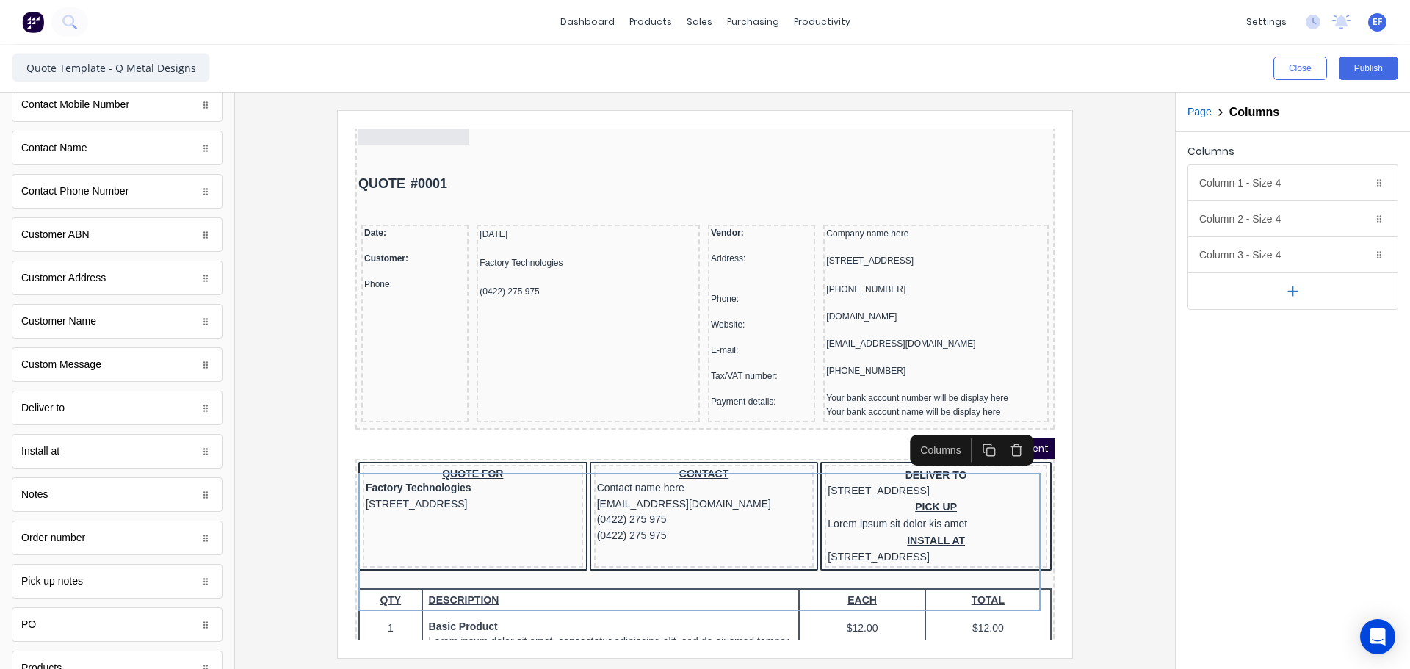
click at [999, 429] on icon "button" at bounding box center [999, 429] width 10 height 0
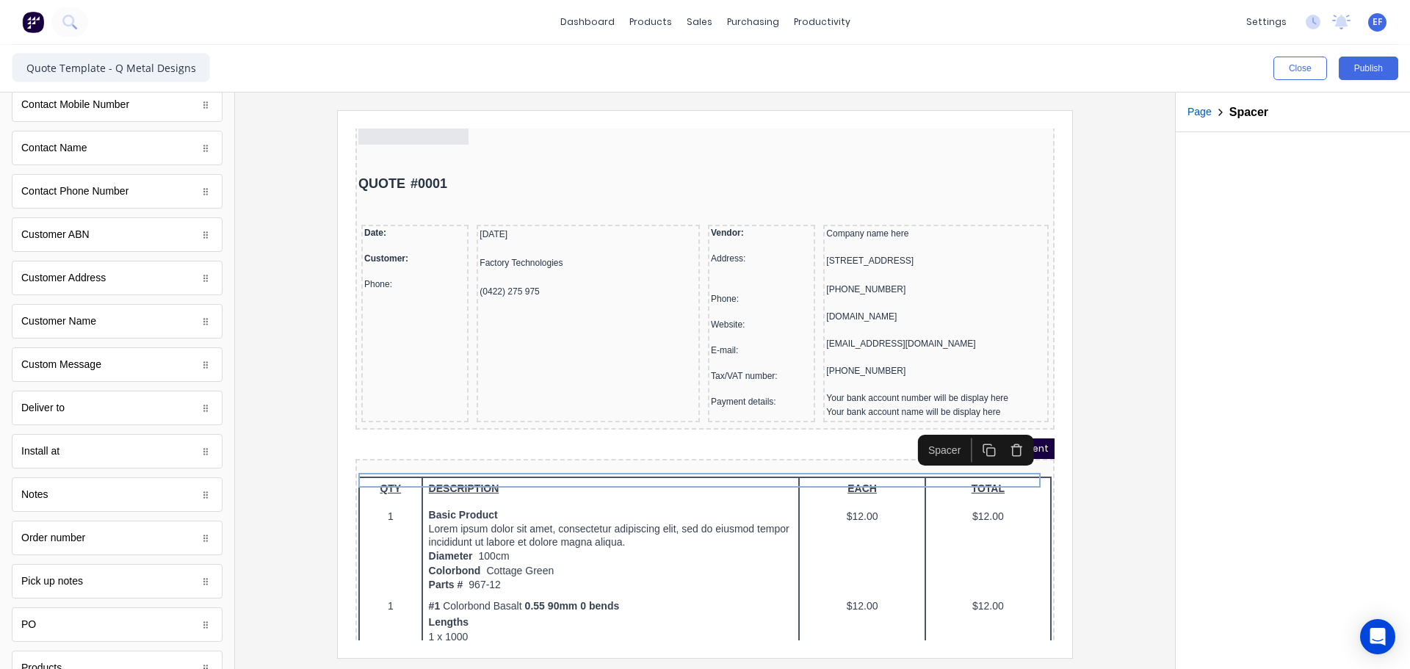
click at [999, 429] on icon "button" at bounding box center [999, 429] width 10 height 0
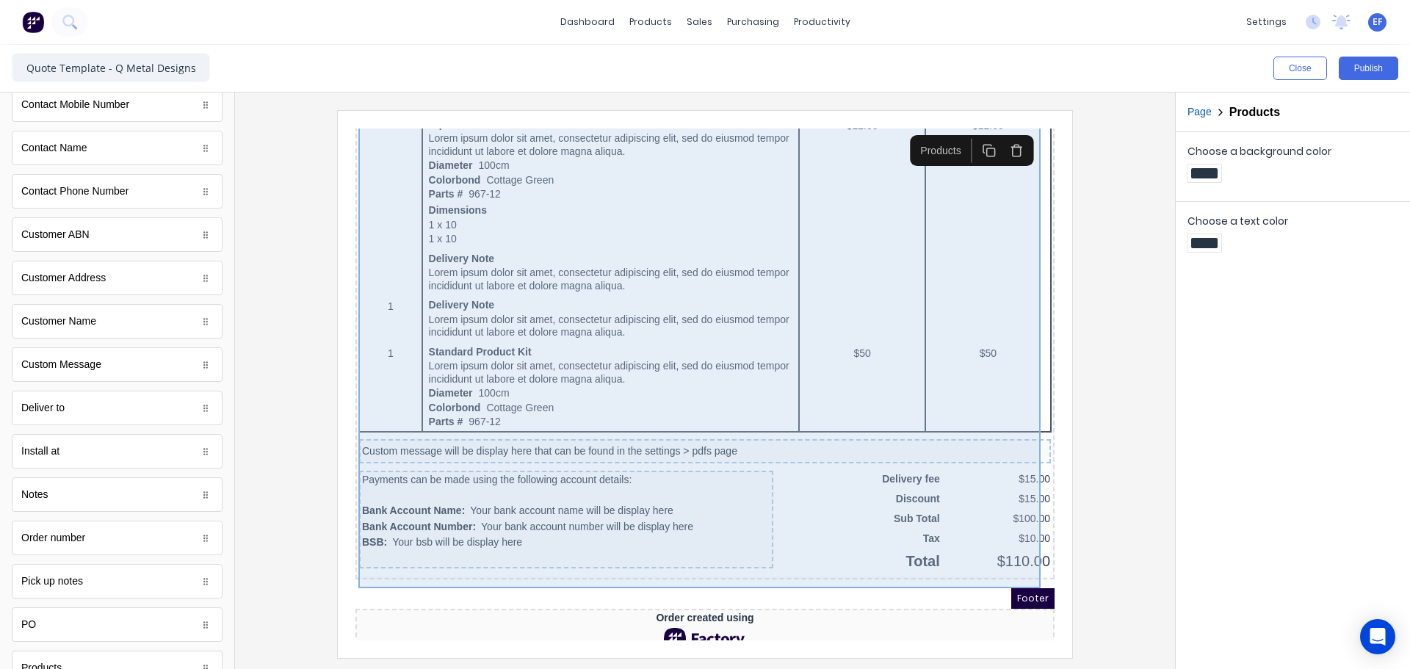
scroll to position [862, 0]
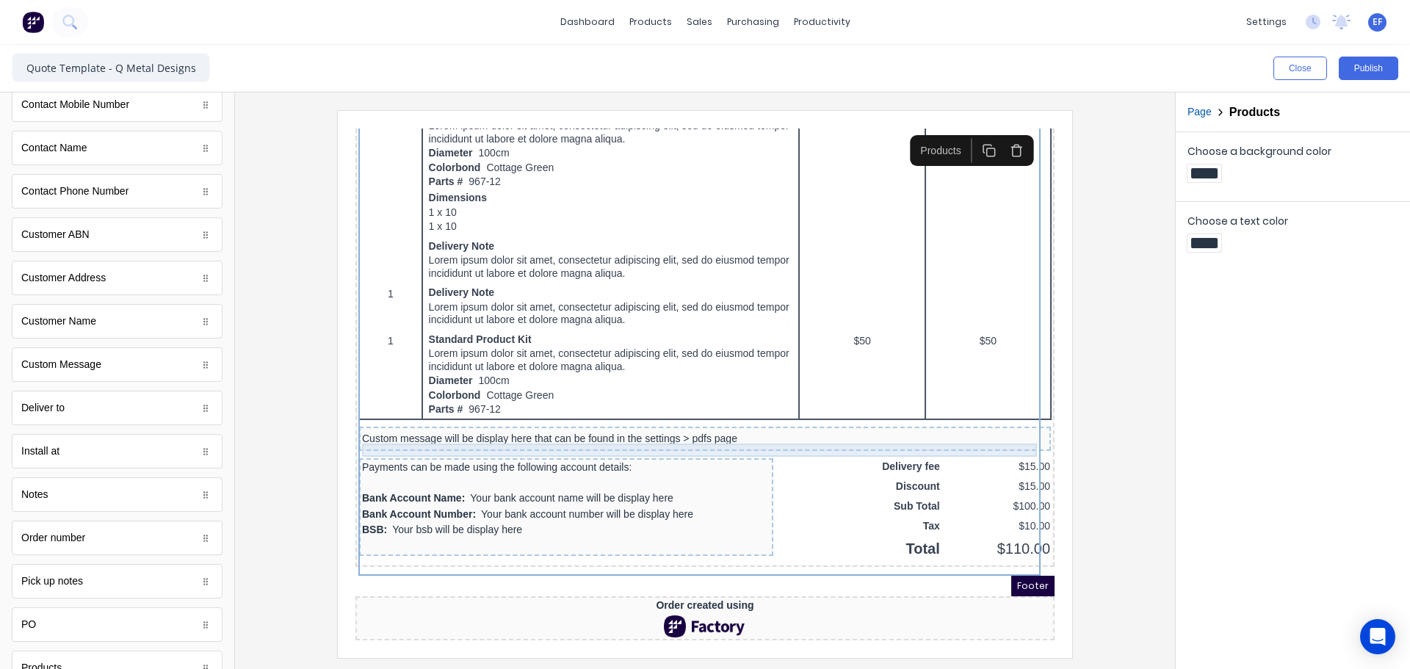
click at [690, 415] on div "Custom message will be display here that can be found in the settings > pdfs pa…" at bounding box center [687, 421] width 686 height 13
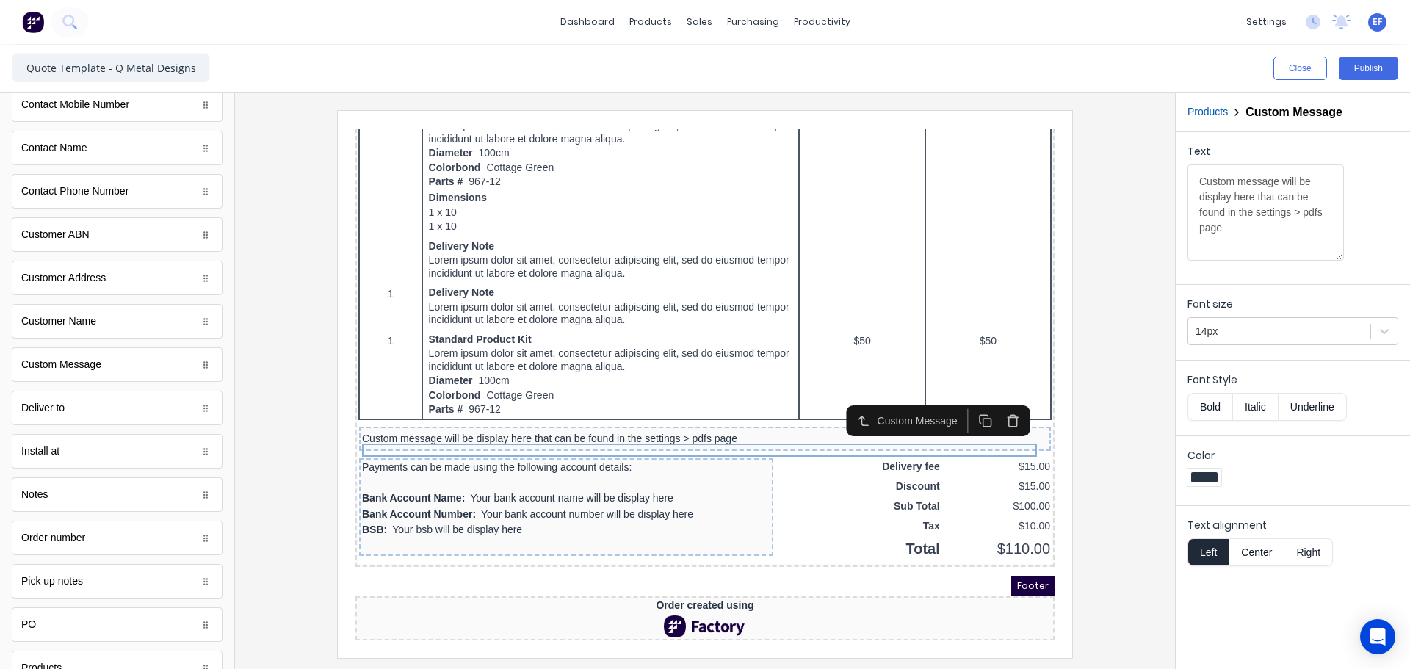
click at [993, 397] on icon "button" at bounding box center [996, 404] width 14 height 14
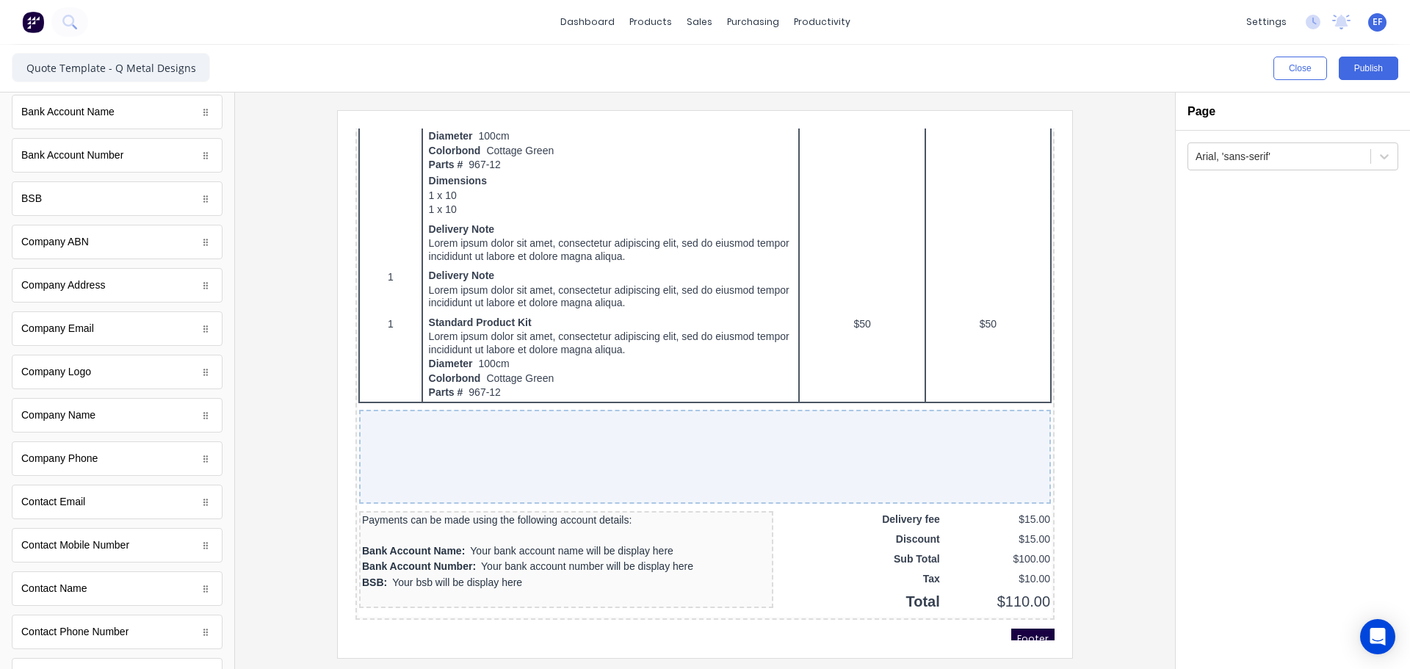
scroll to position [0, 0]
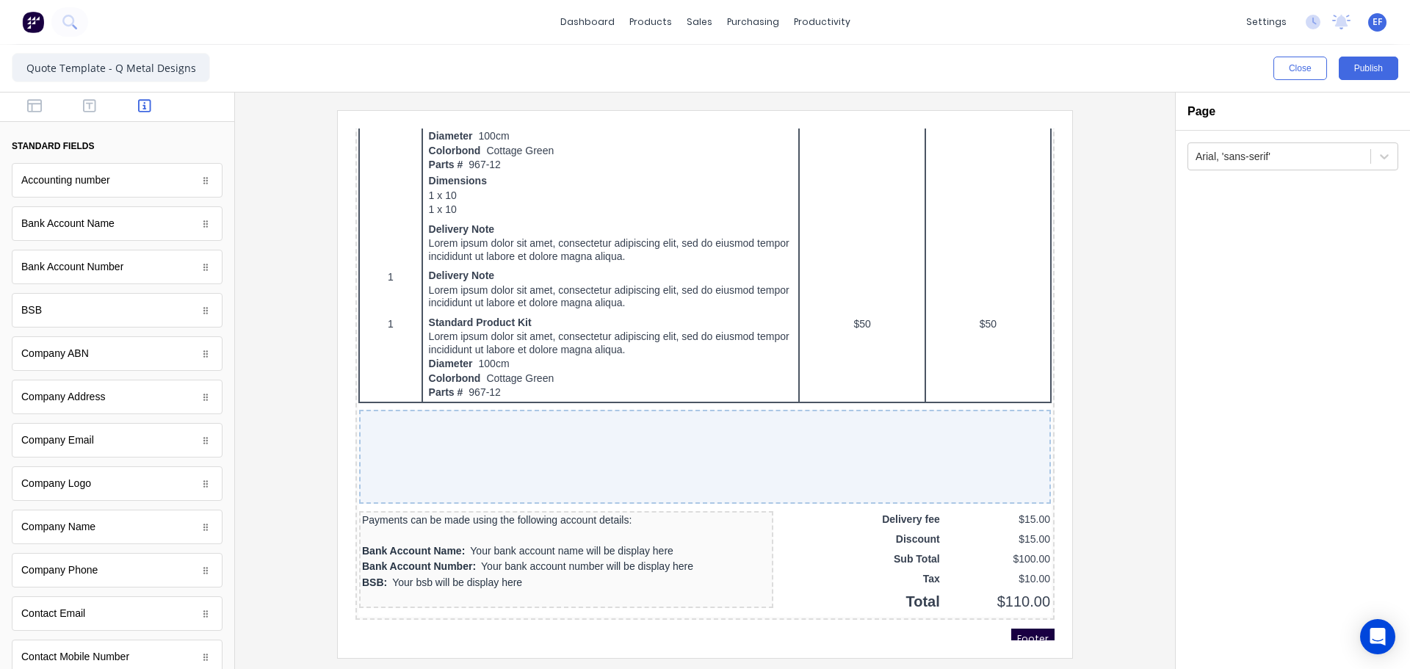
drag, startPoint x: 81, startPoint y: 104, endPoint x: 74, endPoint y: 126, distance: 23.0
click at [83, 105] on icon "button" at bounding box center [89, 105] width 13 height 15
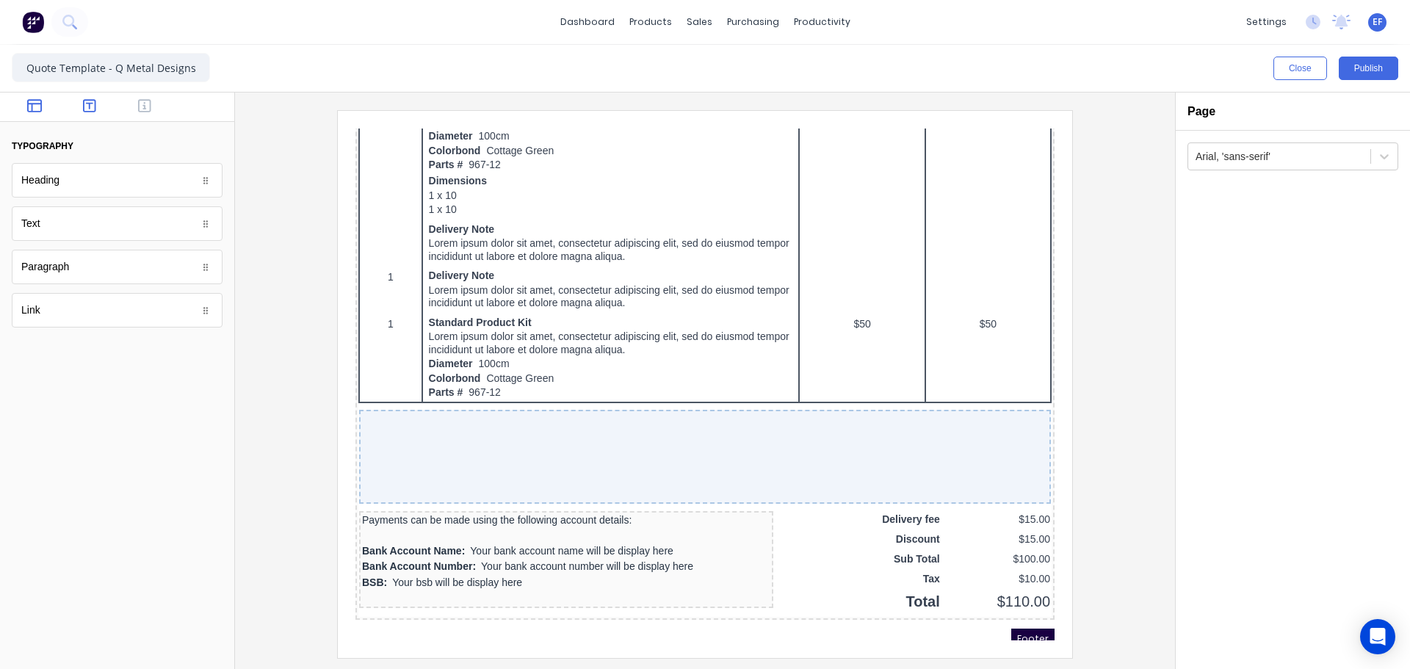
click at [30, 109] on icon "button" at bounding box center [34, 105] width 15 height 15
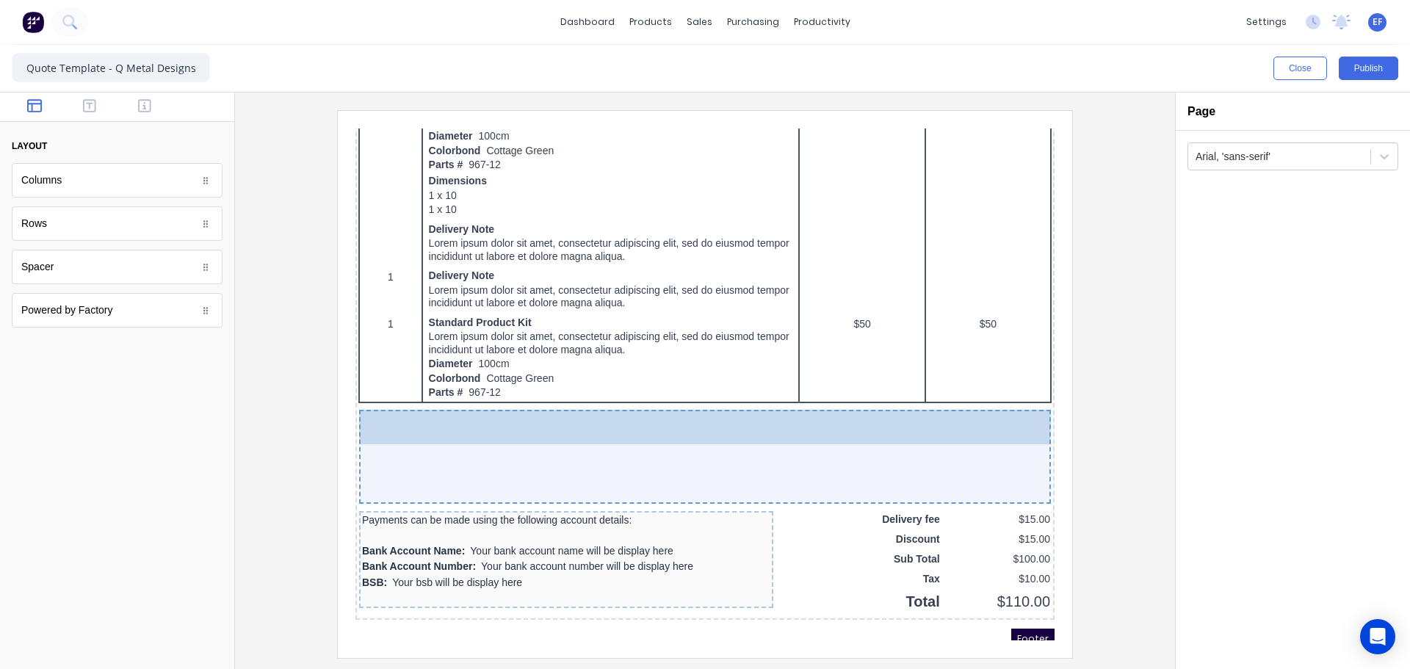
drag, startPoint x: 39, startPoint y: 275, endPoint x: 642, endPoint y: 452, distance: 628.3
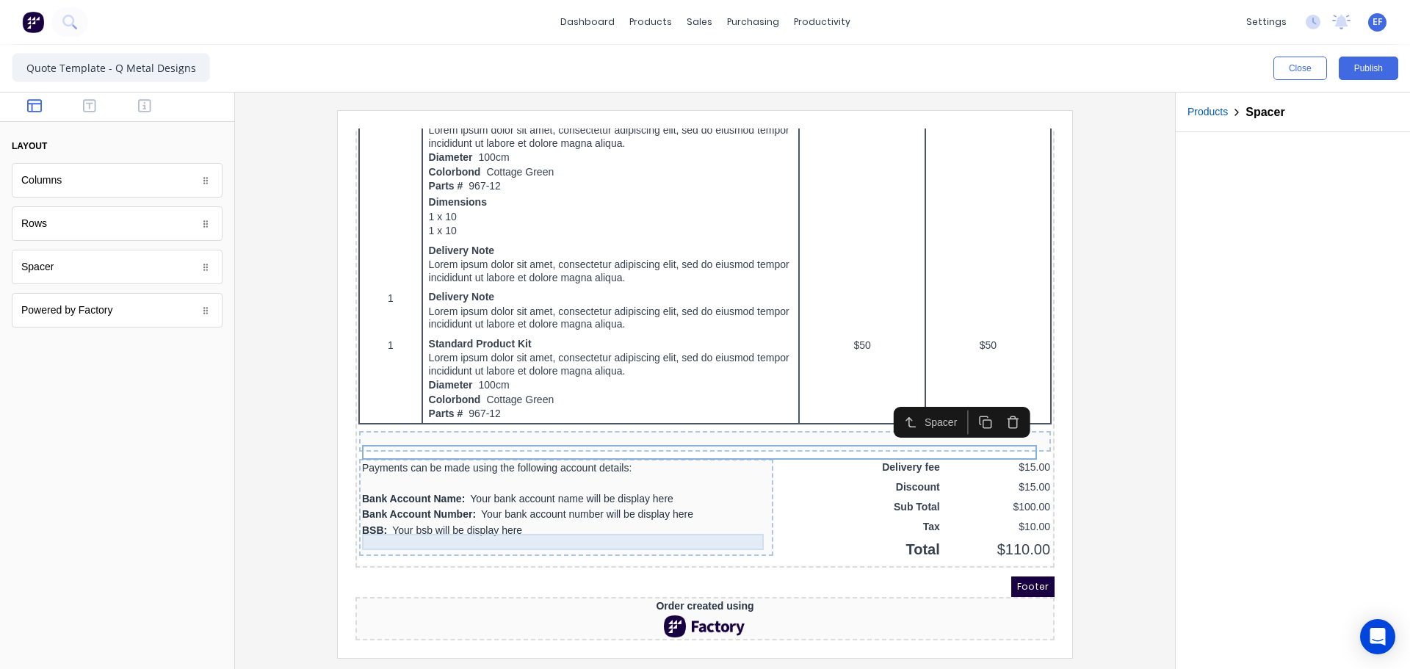
scroll to position [858, 0]
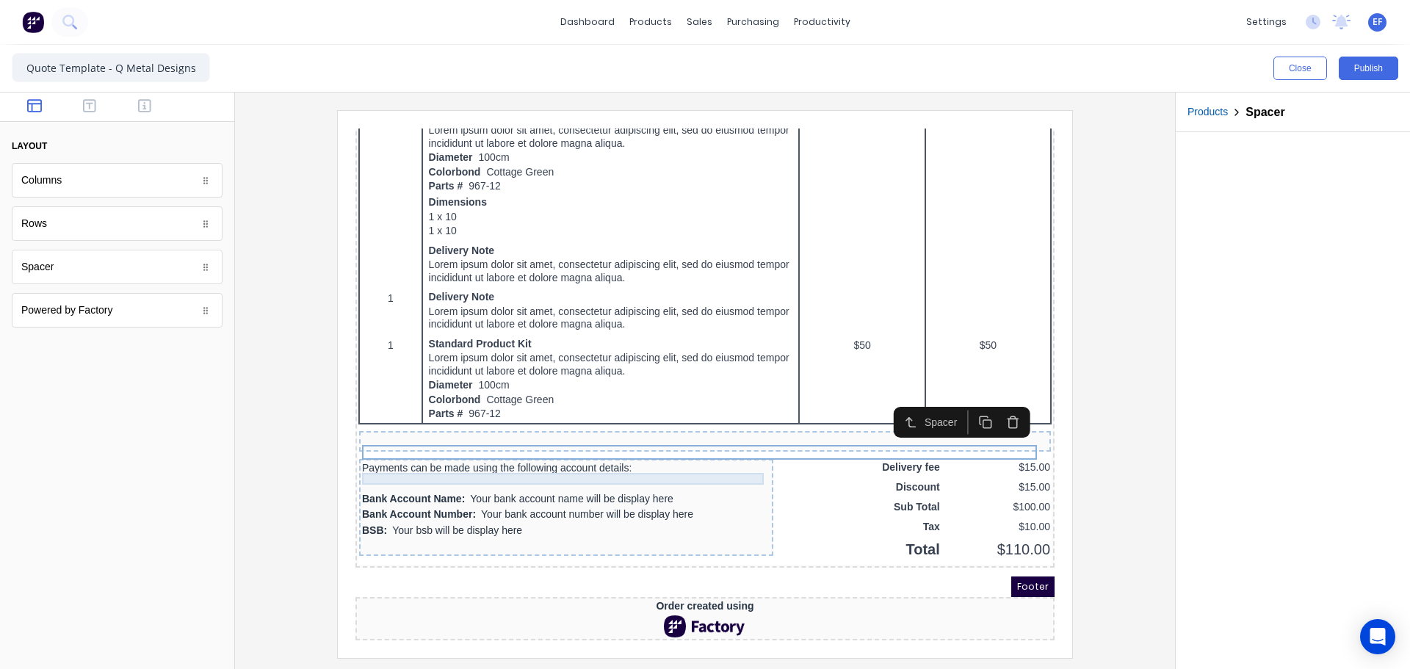
click at [559, 449] on div "Payments can be made using the following account details:" at bounding box center [548, 450] width 408 height 12
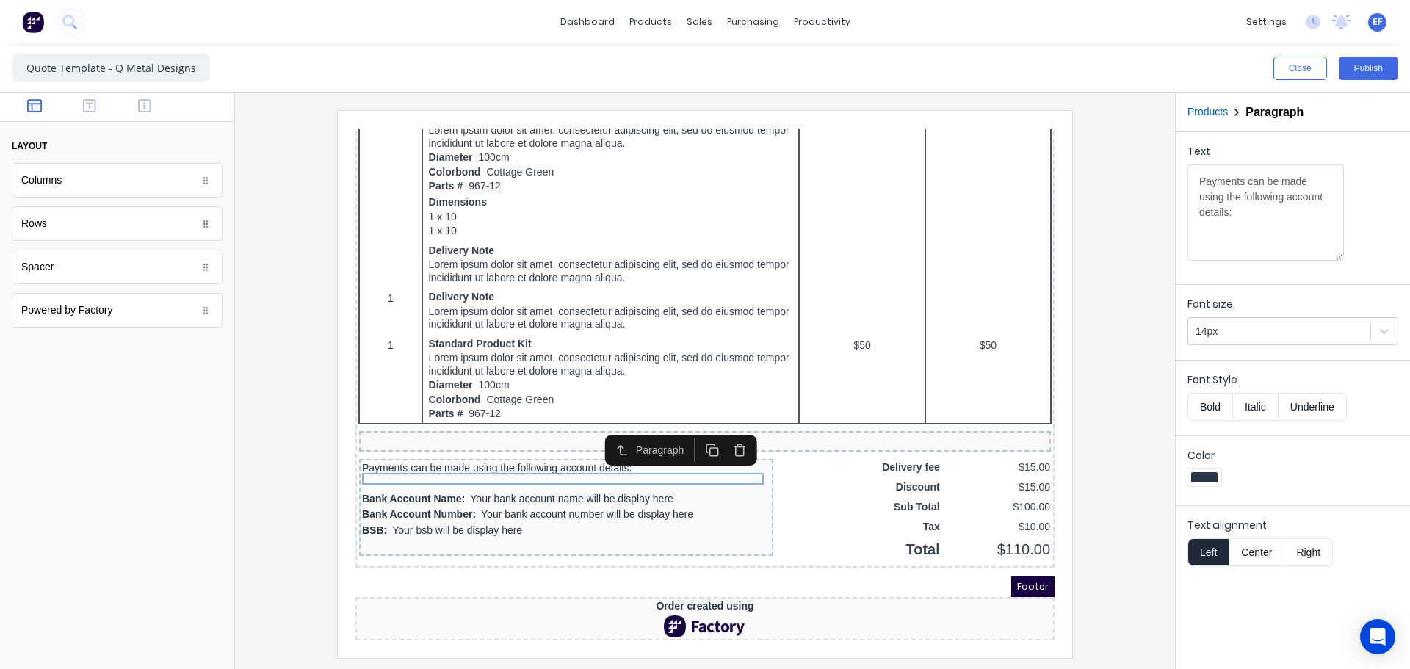
click at [718, 429] on icon "button" at bounding box center [722, 433] width 8 height 9
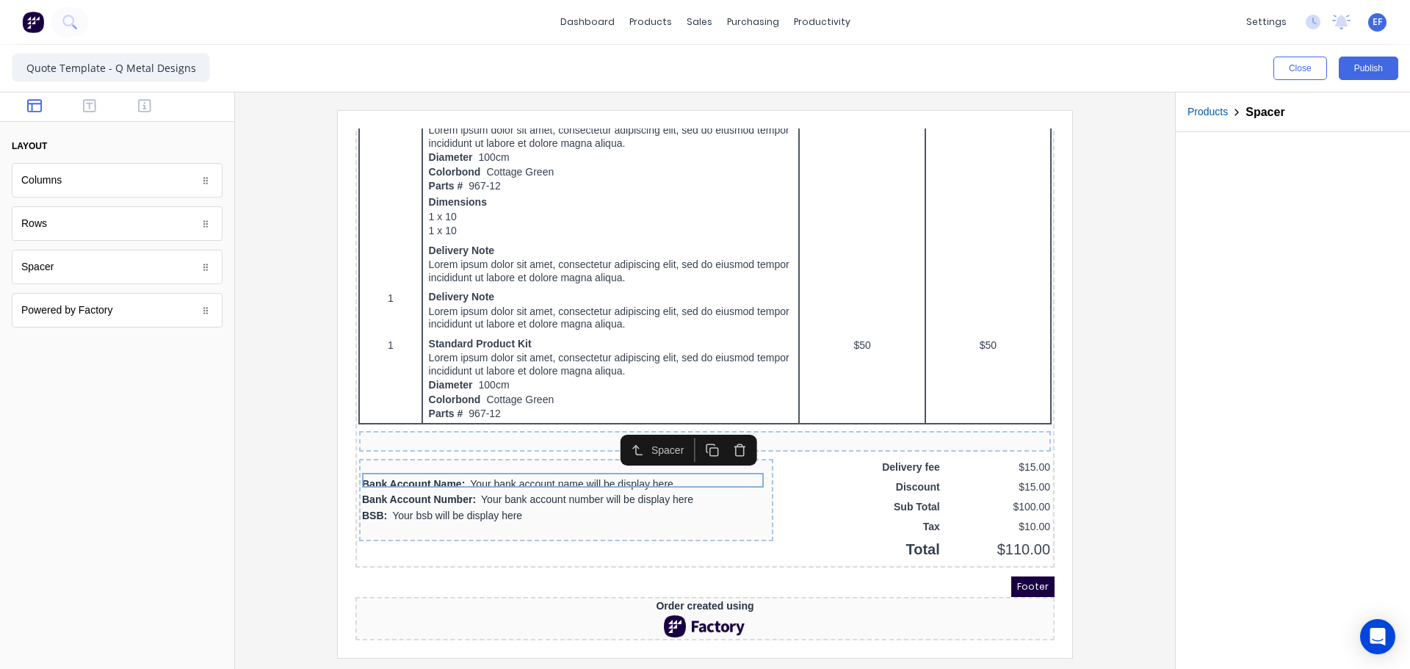
click at [718, 426] on icon "button" at bounding box center [722, 433] width 14 height 14
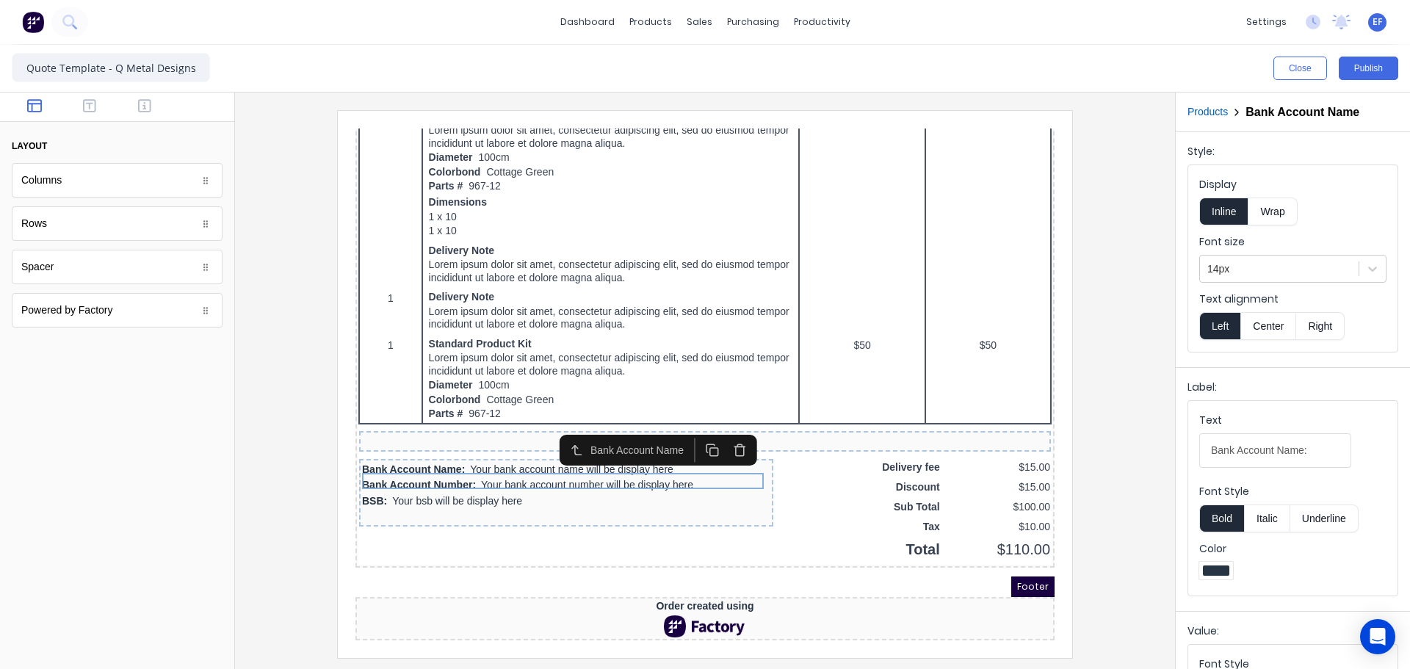
click at [718, 429] on icon "button" at bounding box center [722, 433] width 8 height 9
click at [442, 460] on div "BSB: Your bsb will be display here" at bounding box center [548, 468] width 408 height 16
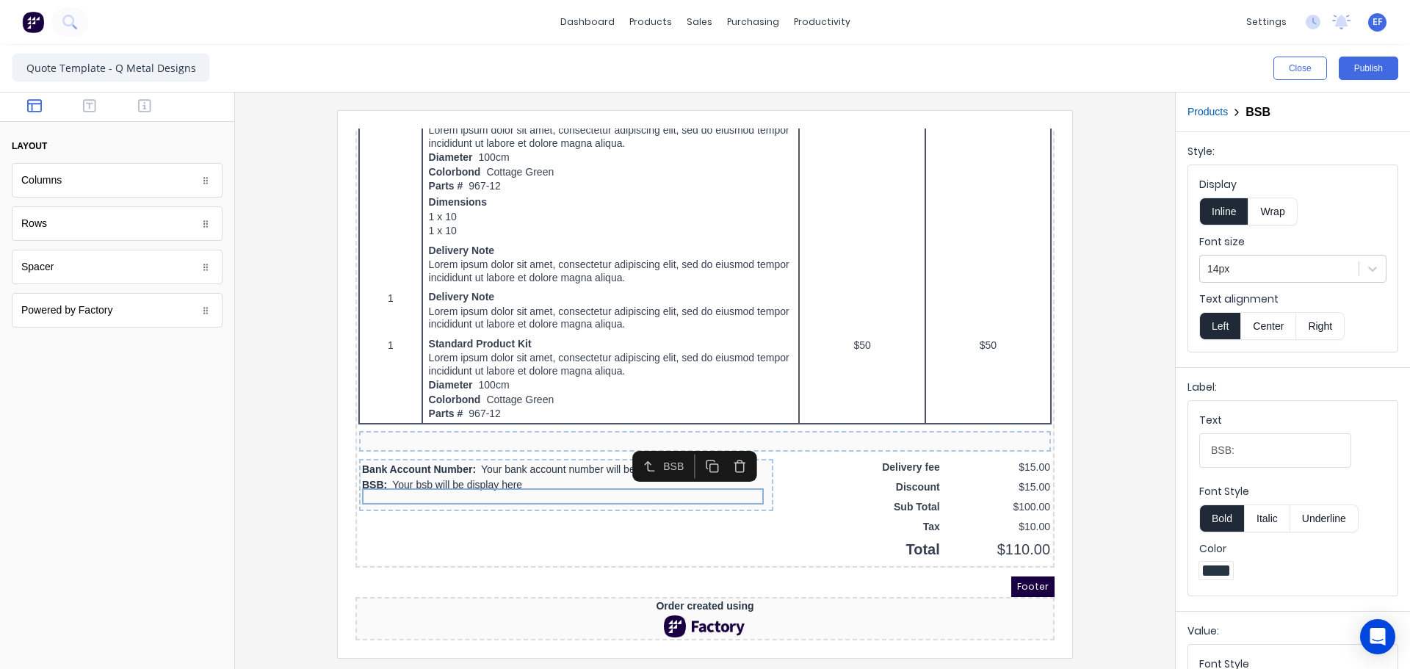
click at [718, 445] on icon "button" at bounding box center [722, 449] width 8 height 9
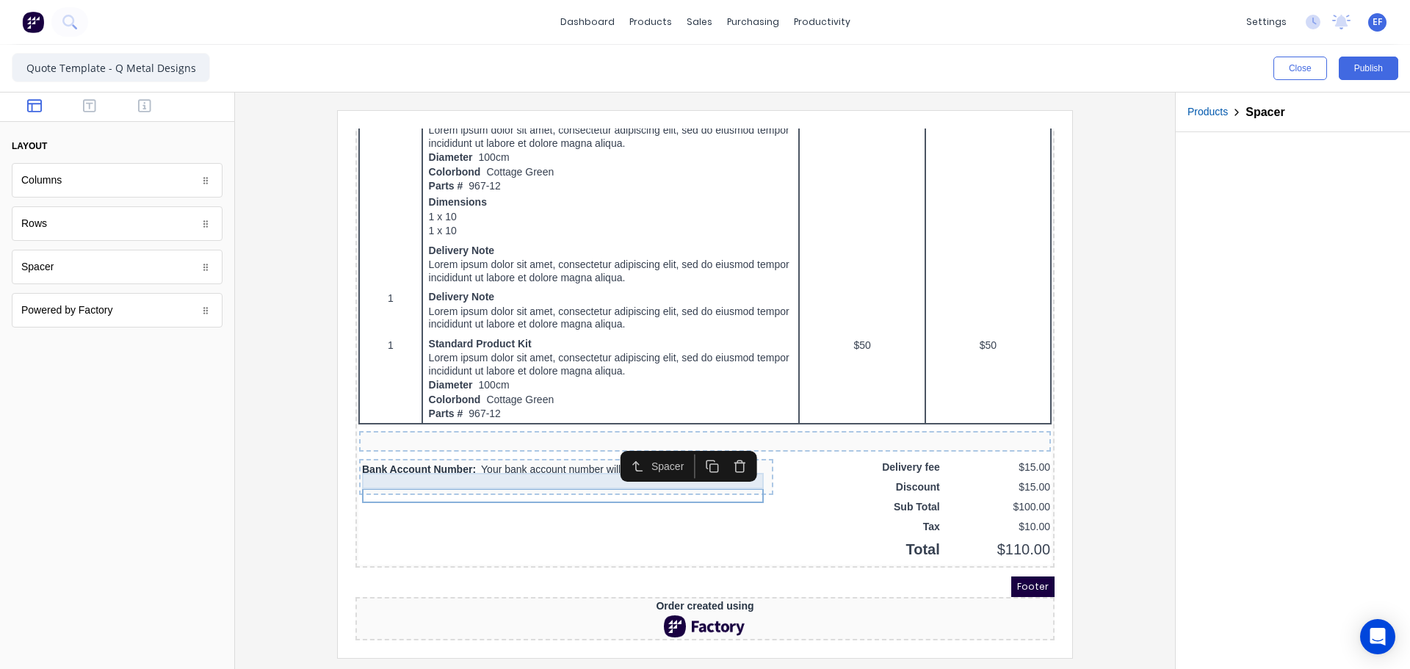
click at [528, 441] on div "Bank Account Number: Your bank account number will be display here" at bounding box center [549, 459] width 414 height 37
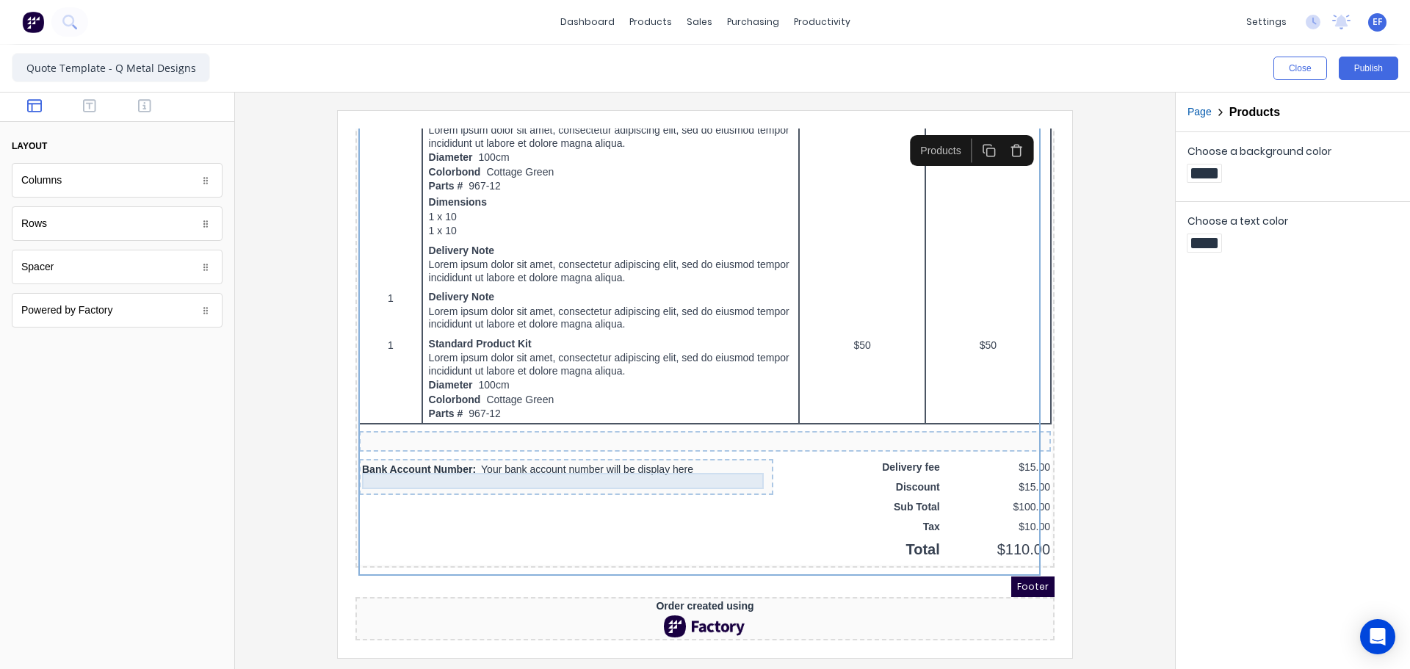
click at [517, 444] on div "Bank Account Number: Your bank account number will be display here" at bounding box center [548, 452] width 408 height 16
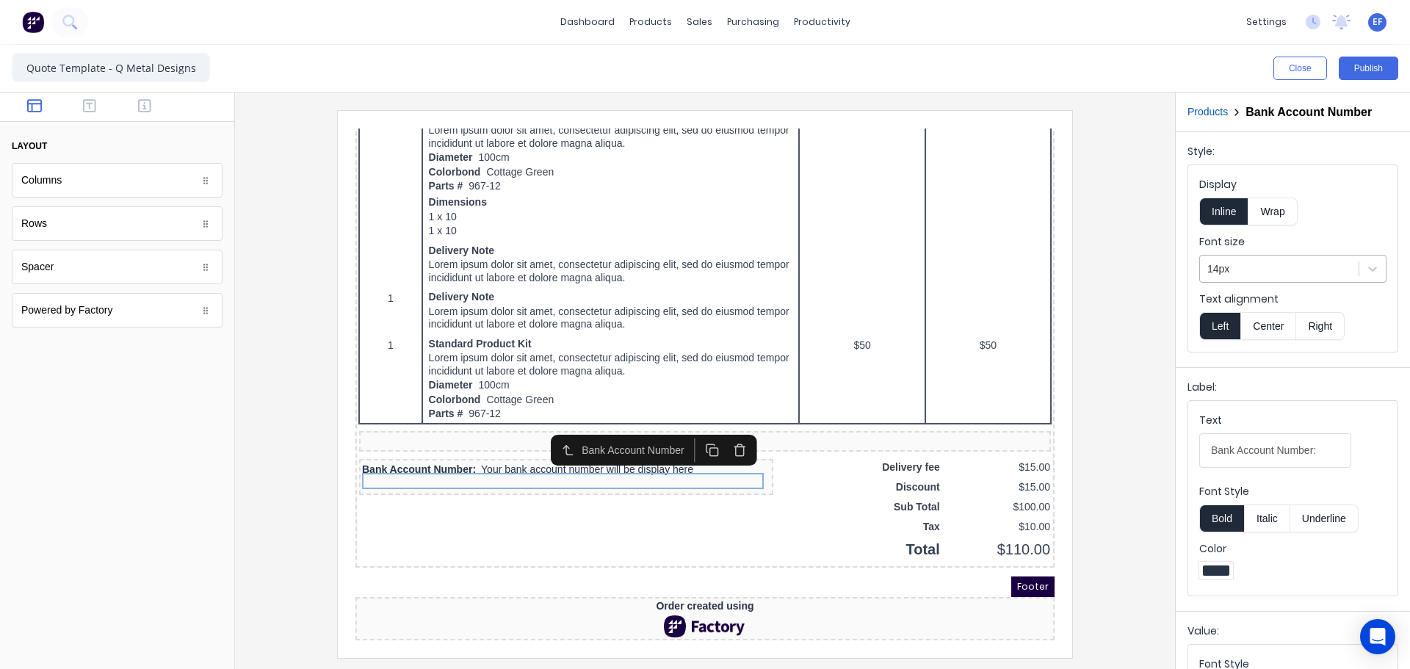
click at [1244, 272] on div at bounding box center [1280, 269] width 144 height 18
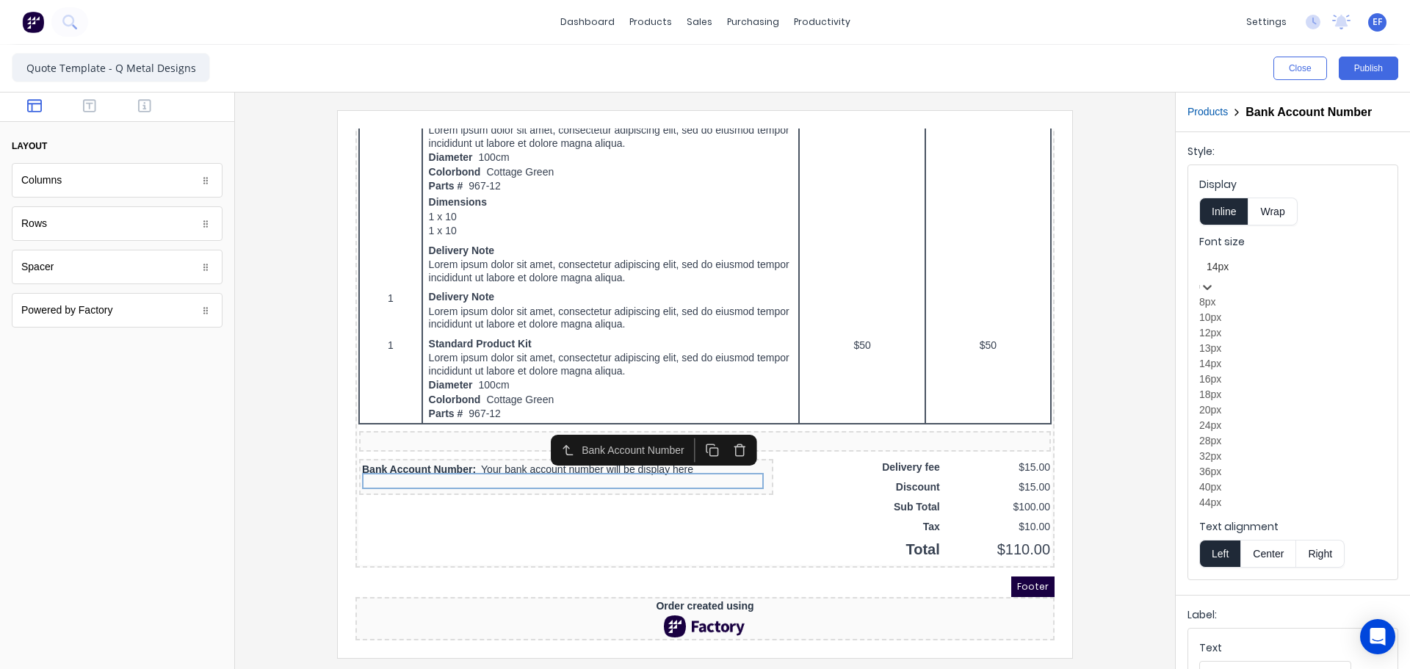
click at [1234, 341] on div "12px" at bounding box center [1292, 332] width 187 height 15
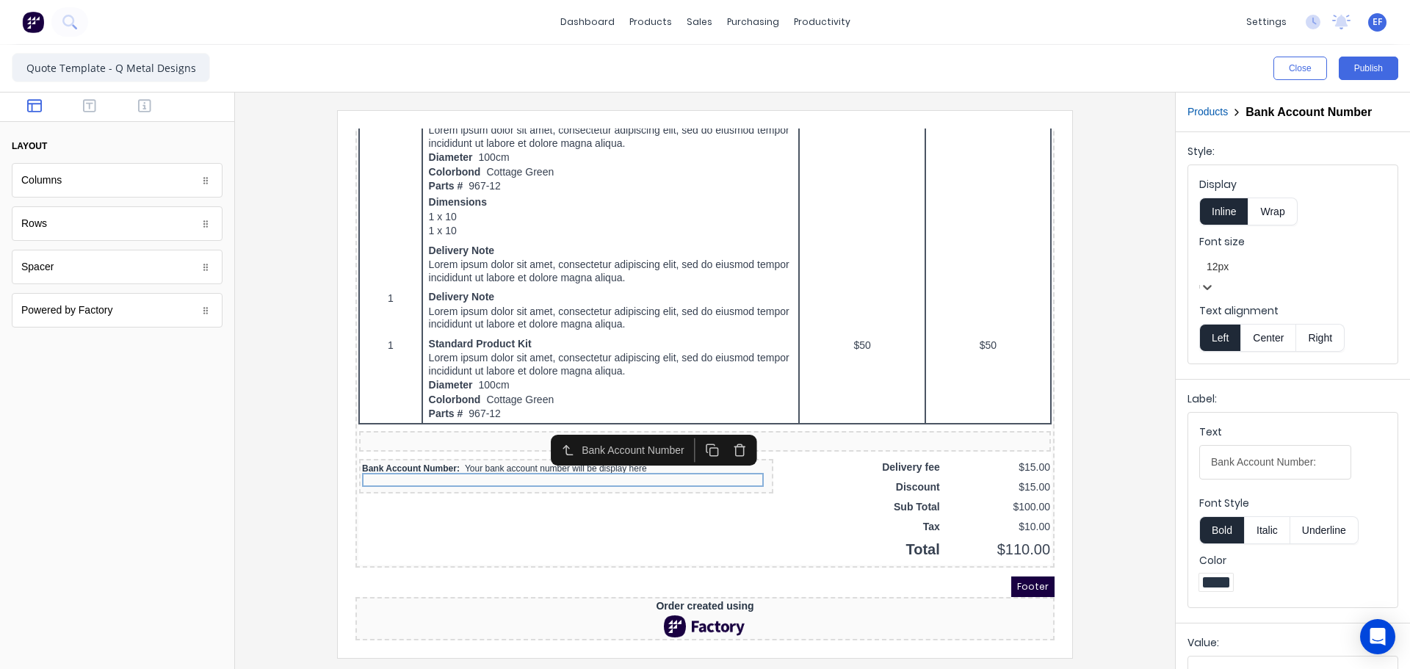
click at [1233, 522] on button "Bold" at bounding box center [1221, 530] width 45 height 28
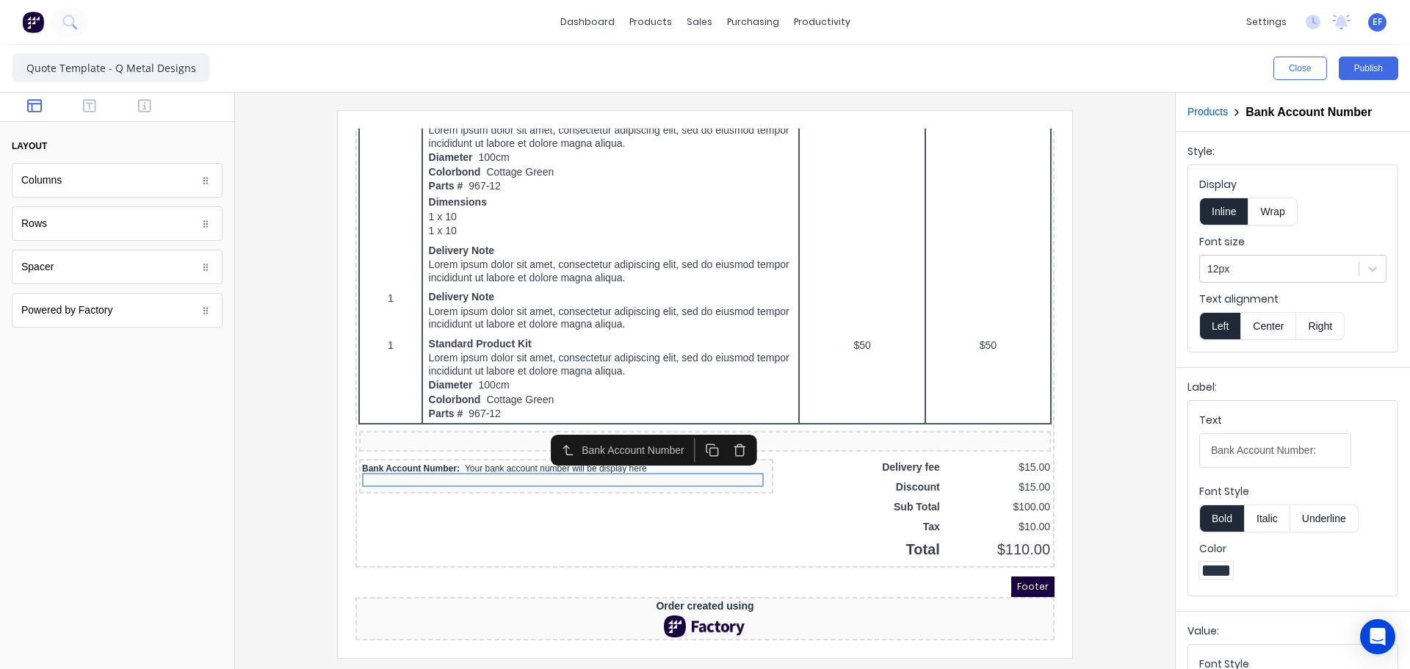
click at [1259, 523] on button "Italic" at bounding box center [1267, 519] width 46 height 28
click at [1260, 522] on button "Italic" at bounding box center [1267, 519] width 46 height 28
drag, startPoint x: 1318, startPoint y: 452, endPoint x: 1139, endPoint y: 448, distance: 178.5
click at [1139, 448] on div "Close Publish Components layout Columns Columns Rows Rows Spacer Spacer Powered…" at bounding box center [705, 357] width 1410 height 624
paste input "details:"
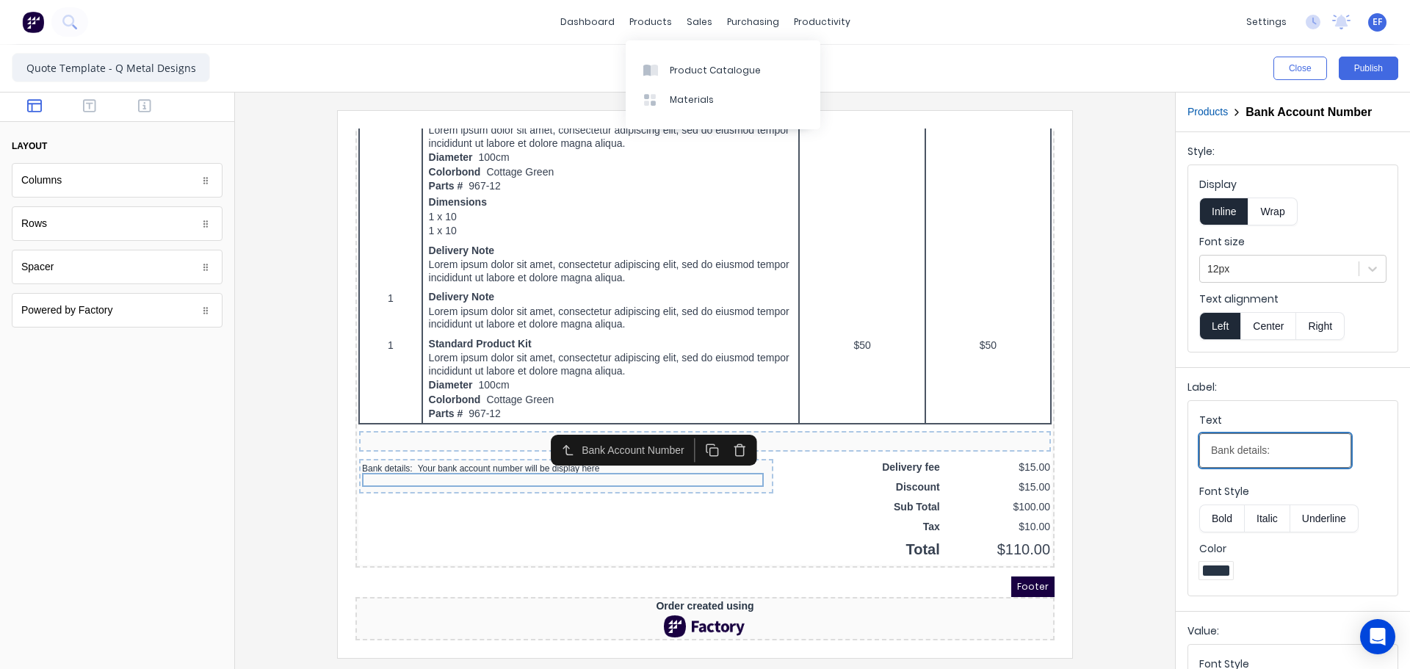
type input "Bank details:"
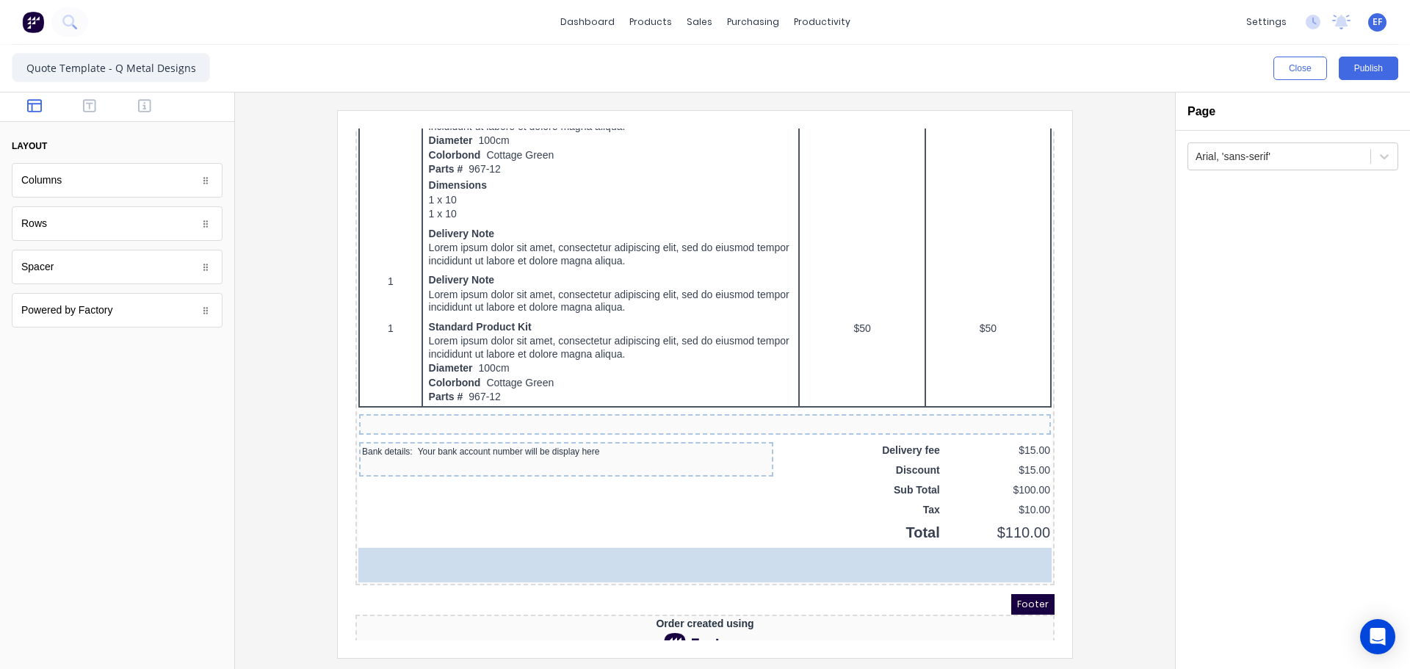
drag, startPoint x: 93, startPoint y: 238, endPoint x: 791, endPoint y: 501, distance: 746.4
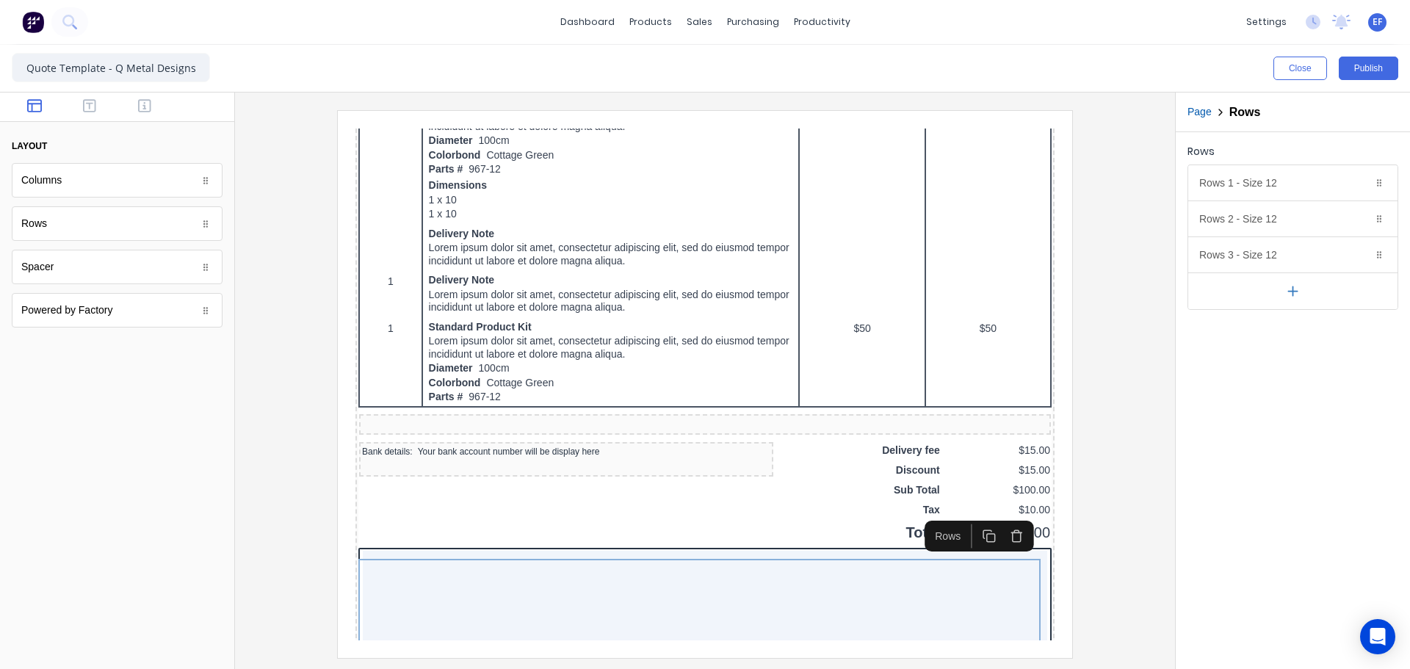
click at [1297, 305] on button "button" at bounding box center [1292, 291] width 209 height 37
click at [1290, 336] on button "button" at bounding box center [1292, 326] width 209 height 37
click at [1360, 256] on icon "button" at bounding box center [1360, 255] width 12 height 12
click at [1361, 220] on icon "button" at bounding box center [1360, 219] width 12 height 12
click at [1360, 187] on icon "button" at bounding box center [1360, 184] width 7 height 8
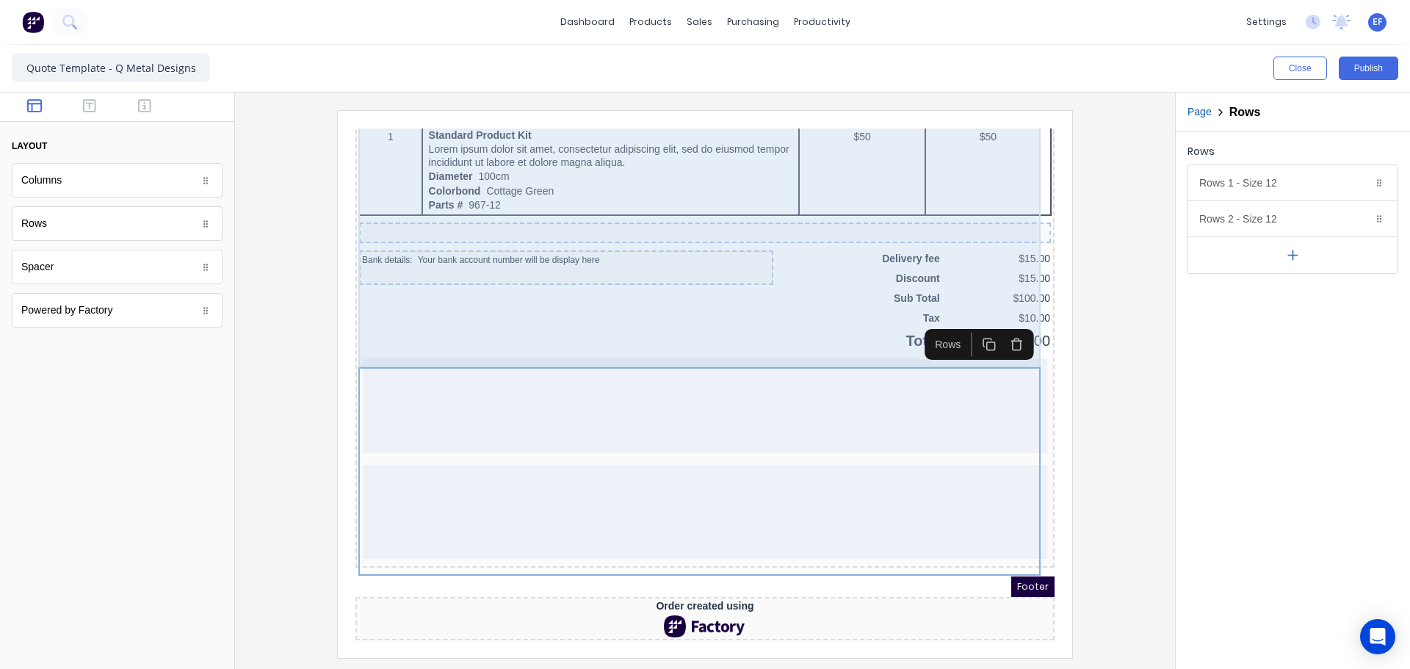
scroll to position [1067, 0]
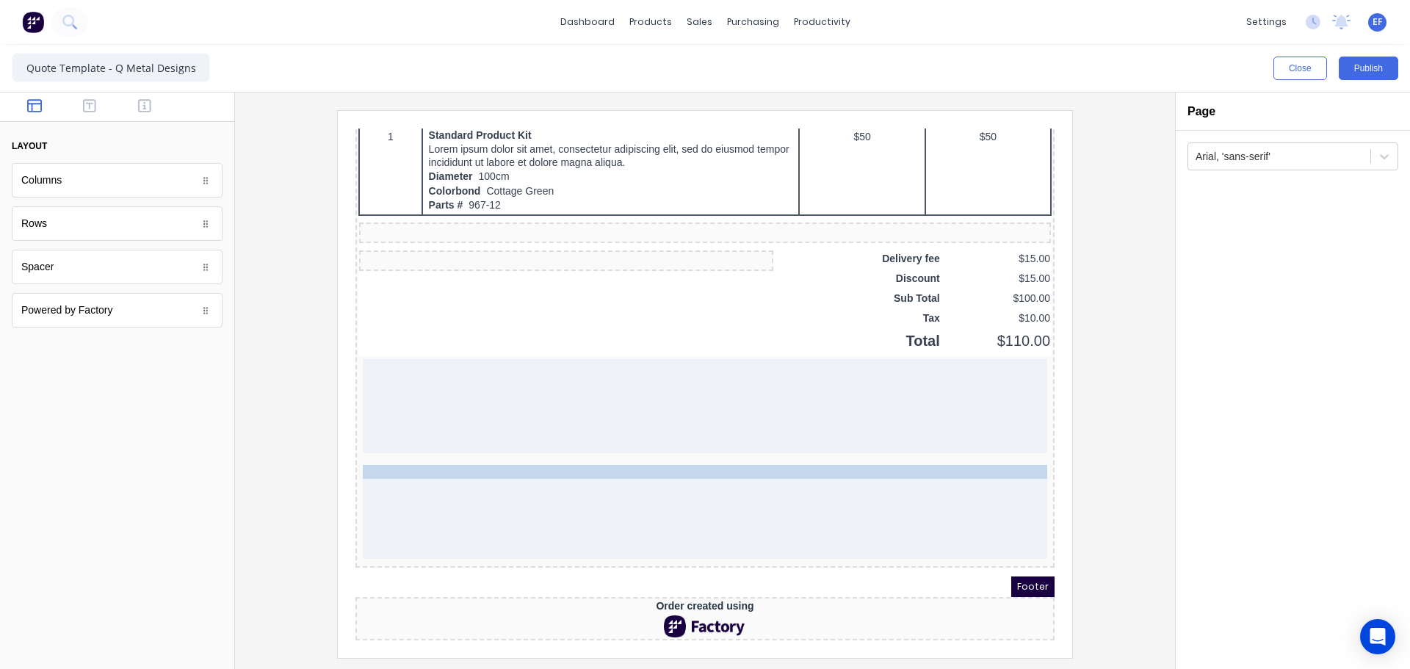
drag, startPoint x: 469, startPoint y: 232, endPoint x: 494, endPoint y: 486, distance: 254.6
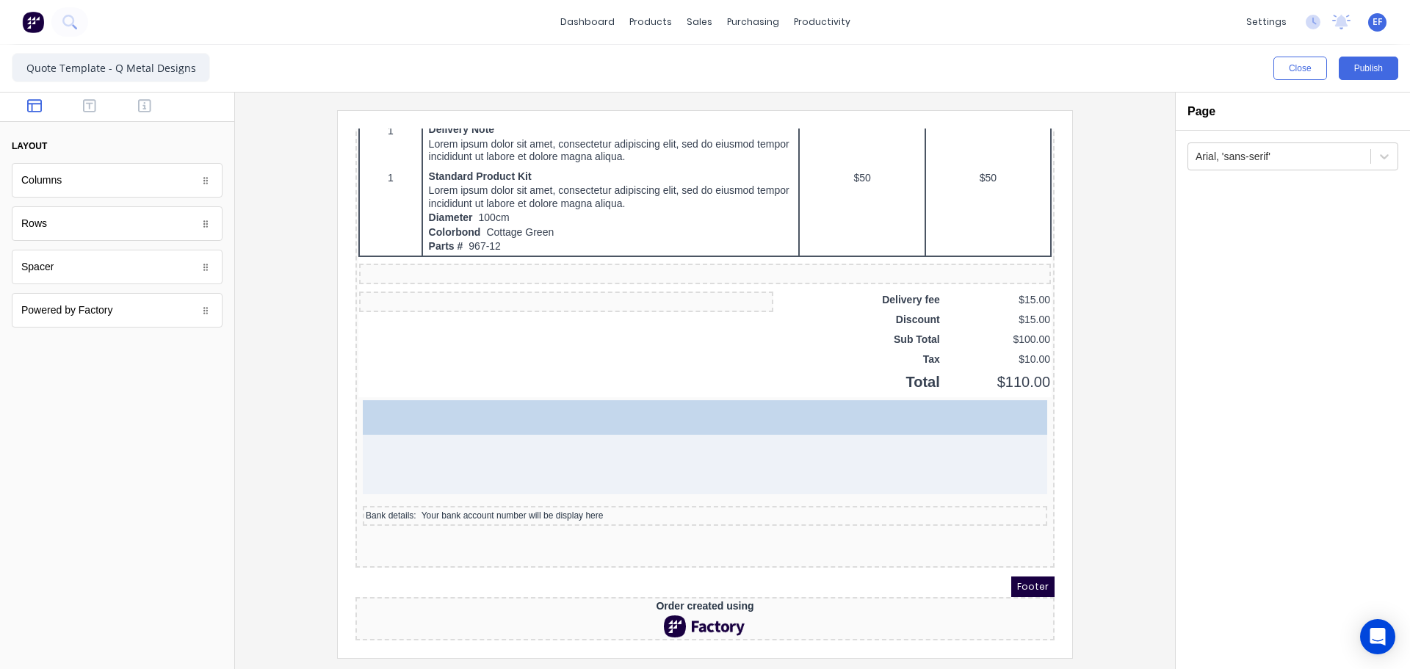
scroll to position [1027, 0]
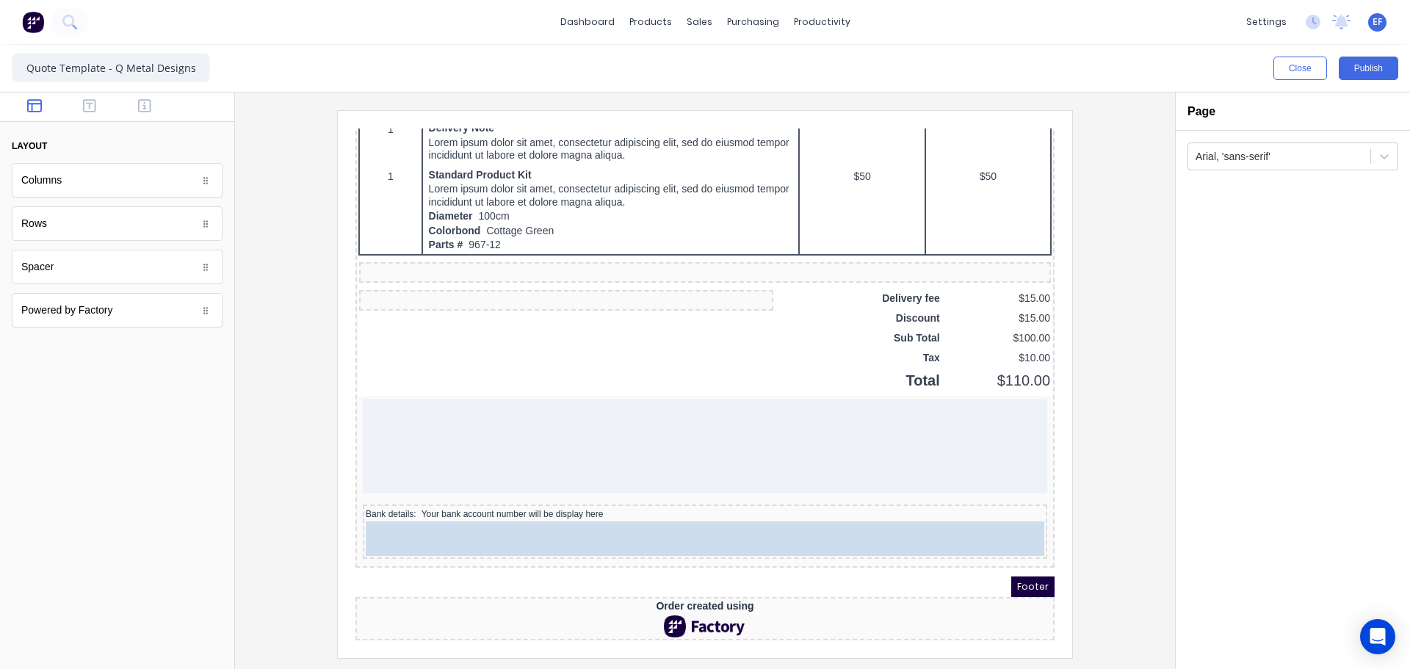
drag, startPoint x: 76, startPoint y: 272, endPoint x: 529, endPoint y: 480, distance: 498.9
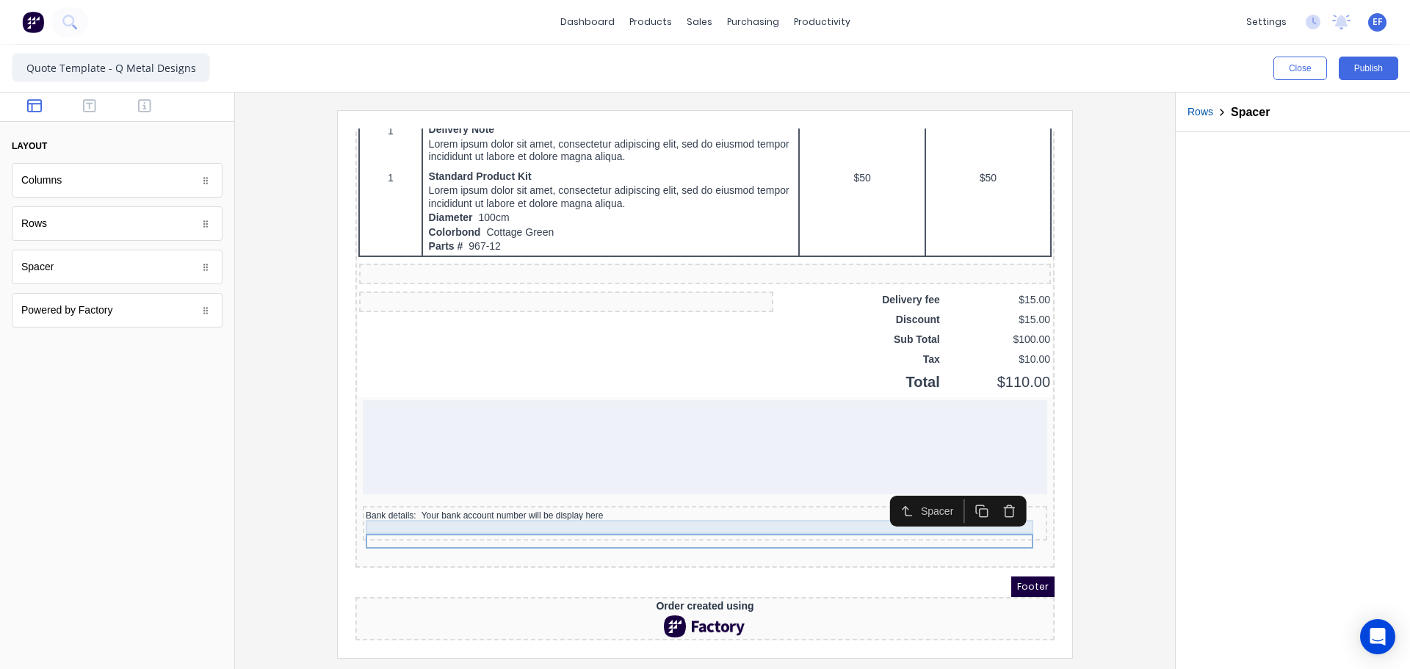
scroll to position [1025, 0]
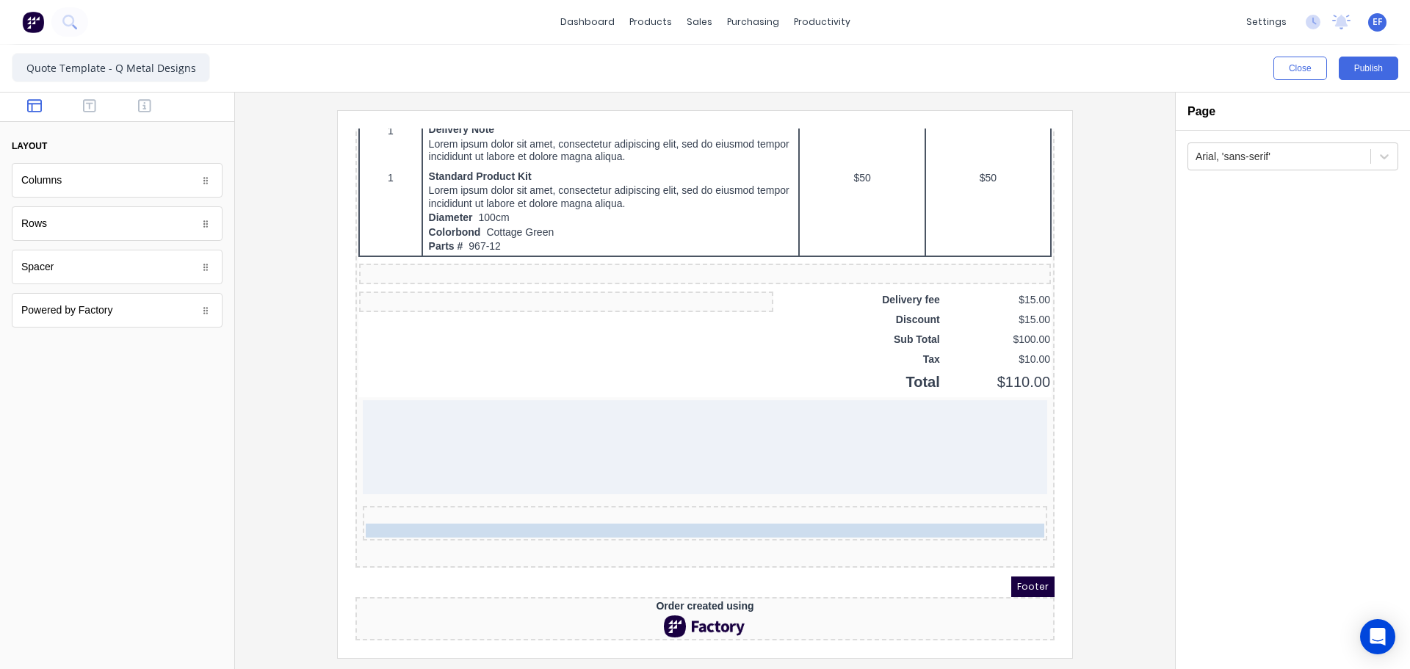
drag, startPoint x: 455, startPoint y: 485, endPoint x: 452, endPoint y: 508, distance: 23.0
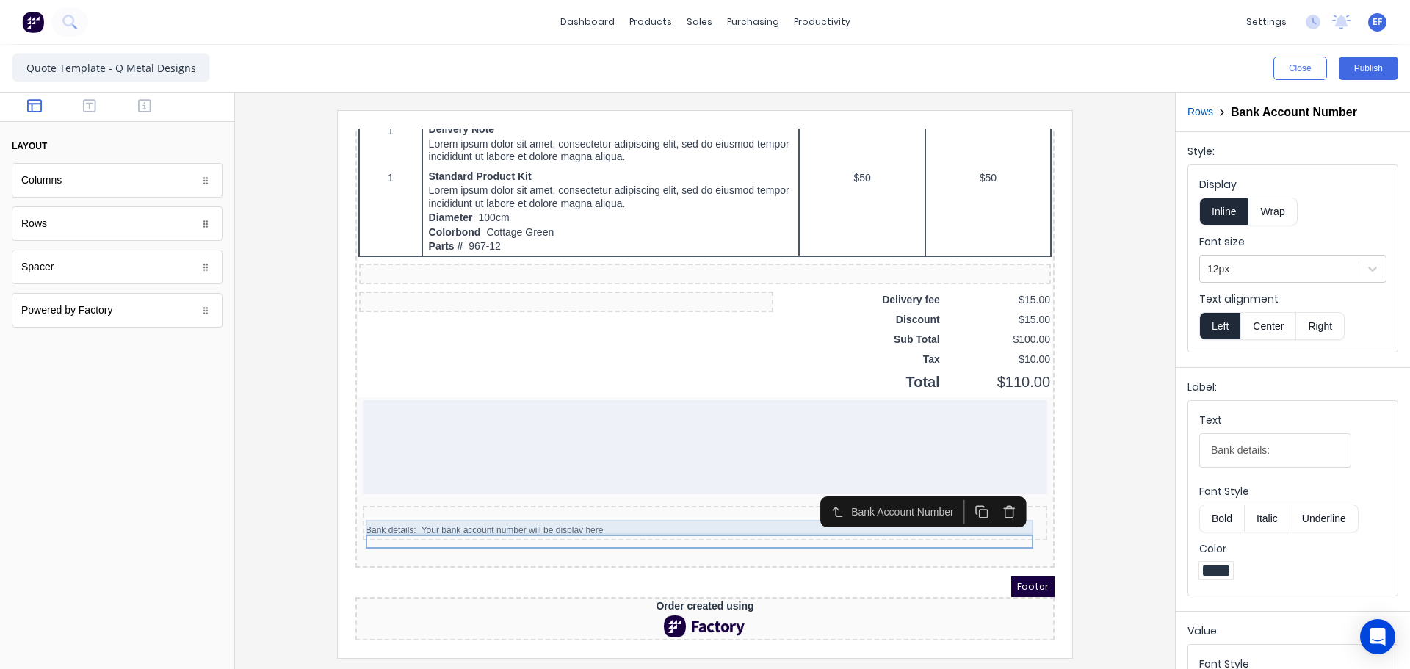
click at [431, 491] on div at bounding box center [687, 498] width 679 height 15
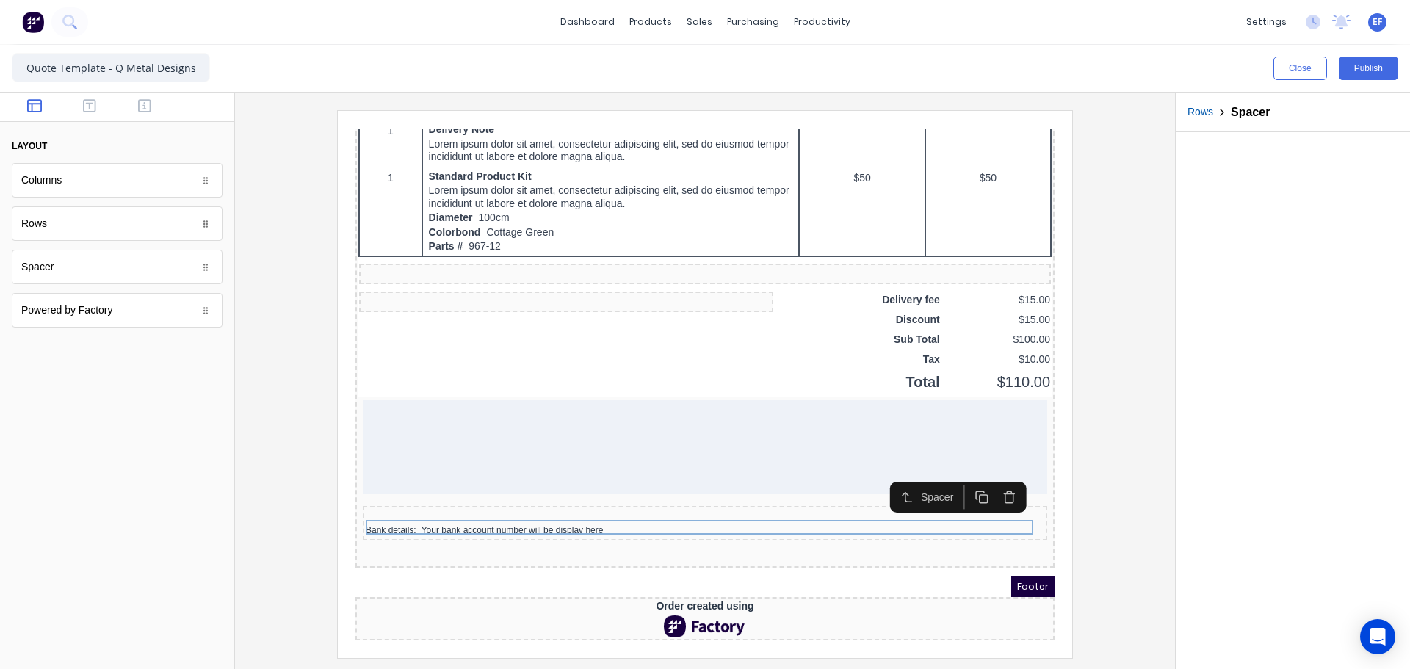
click at [963, 473] on icon "button" at bounding box center [965, 480] width 14 height 14
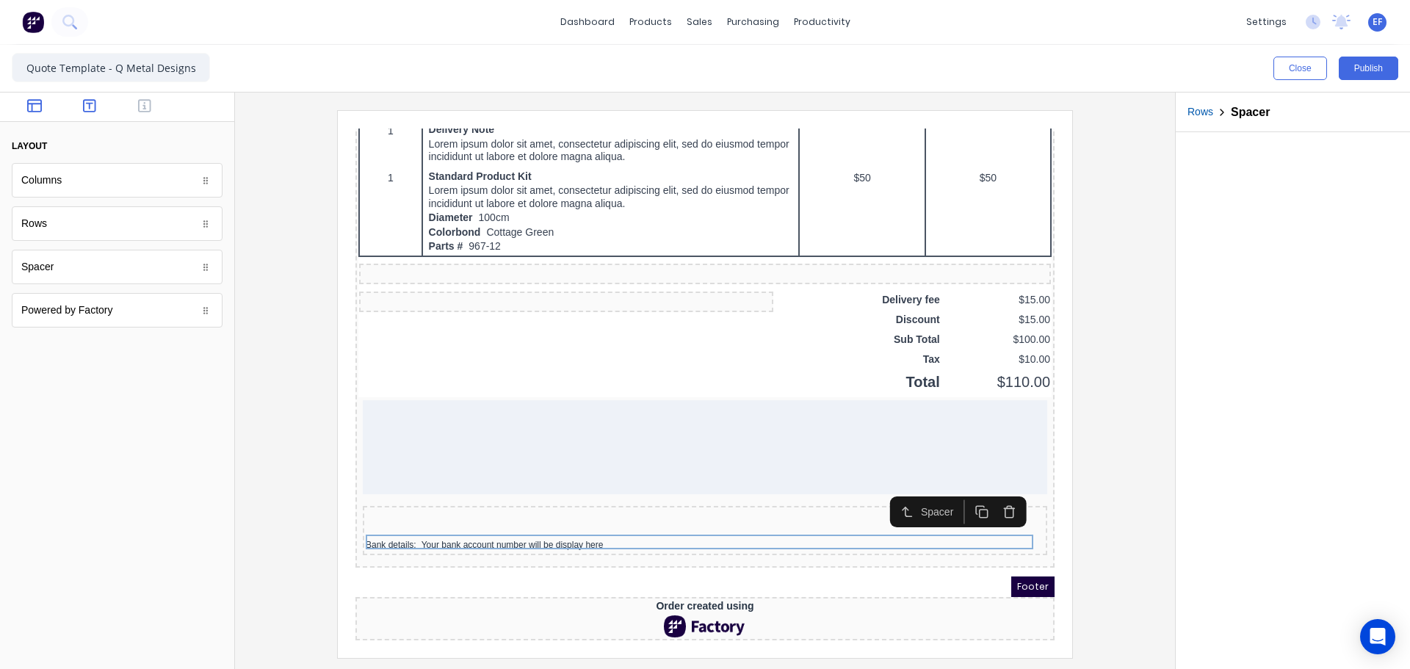
click at [84, 103] on icon "button" at bounding box center [89, 105] width 13 height 13
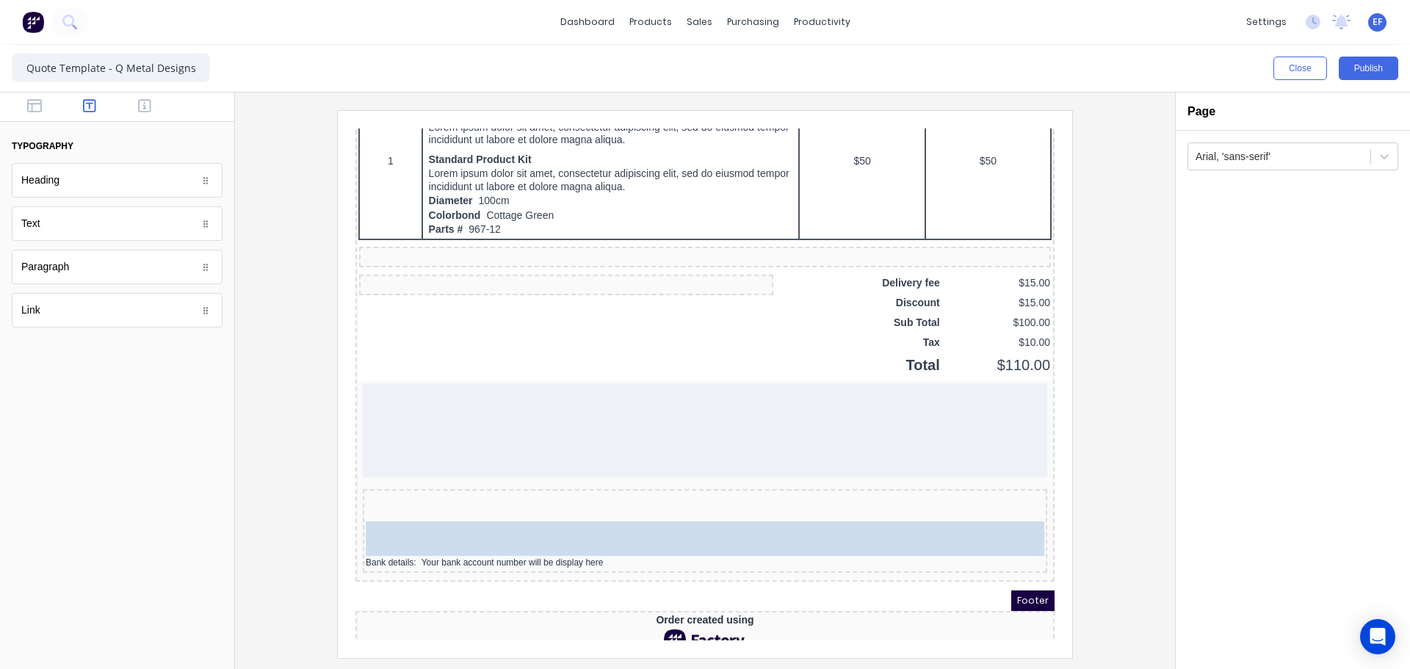
drag, startPoint x: 43, startPoint y: 227, endPoint x: 522, endPoint y: 545, distance: 574.9
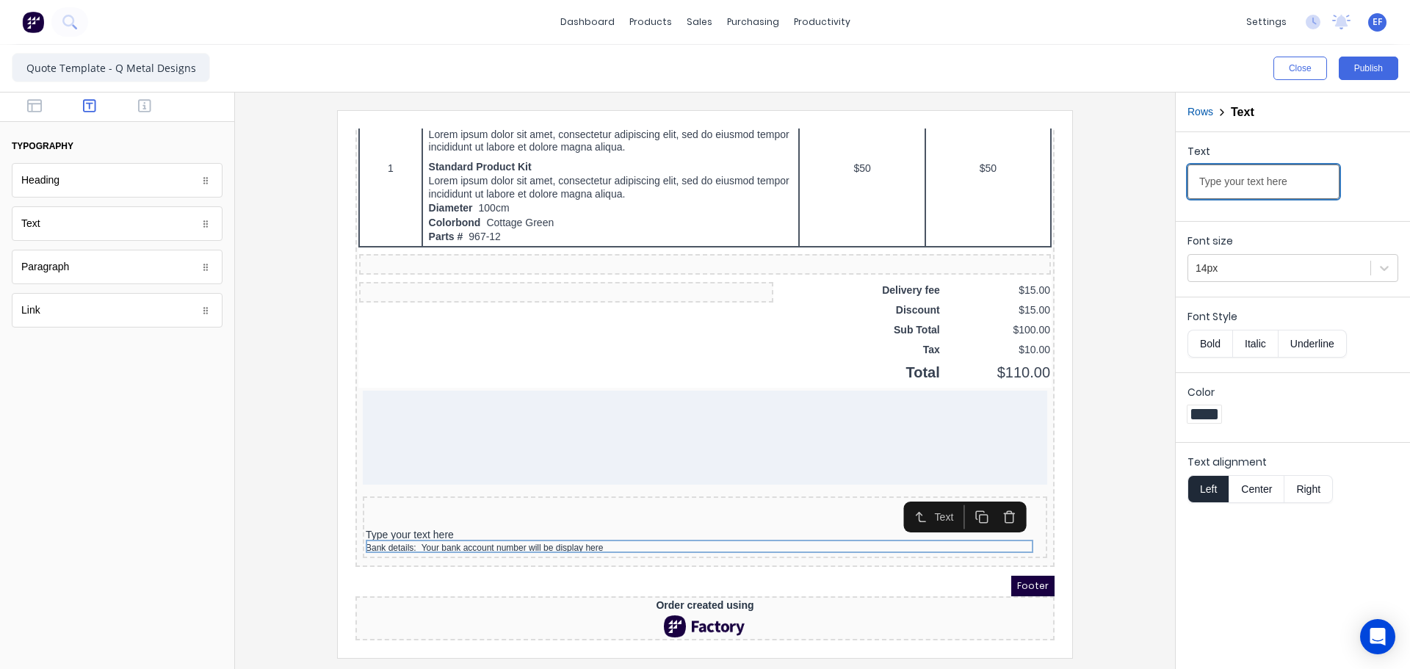
drag, startPoint x: 1306, startPoint y: 188, endPoint x: 1164, endPoint y: 190, distance: 141.8
click at [1164, 190] on div "Close Publish Components typography Heading Heading Text Text Paragraph Paragra…" at bounding box center [705, 357] width 1410 height 624
paste input "Subject to terms & Conditions of Q Metal Designs Ltd"
type input "Subject to terms & Conditions of Q Metal Designs Ltd"
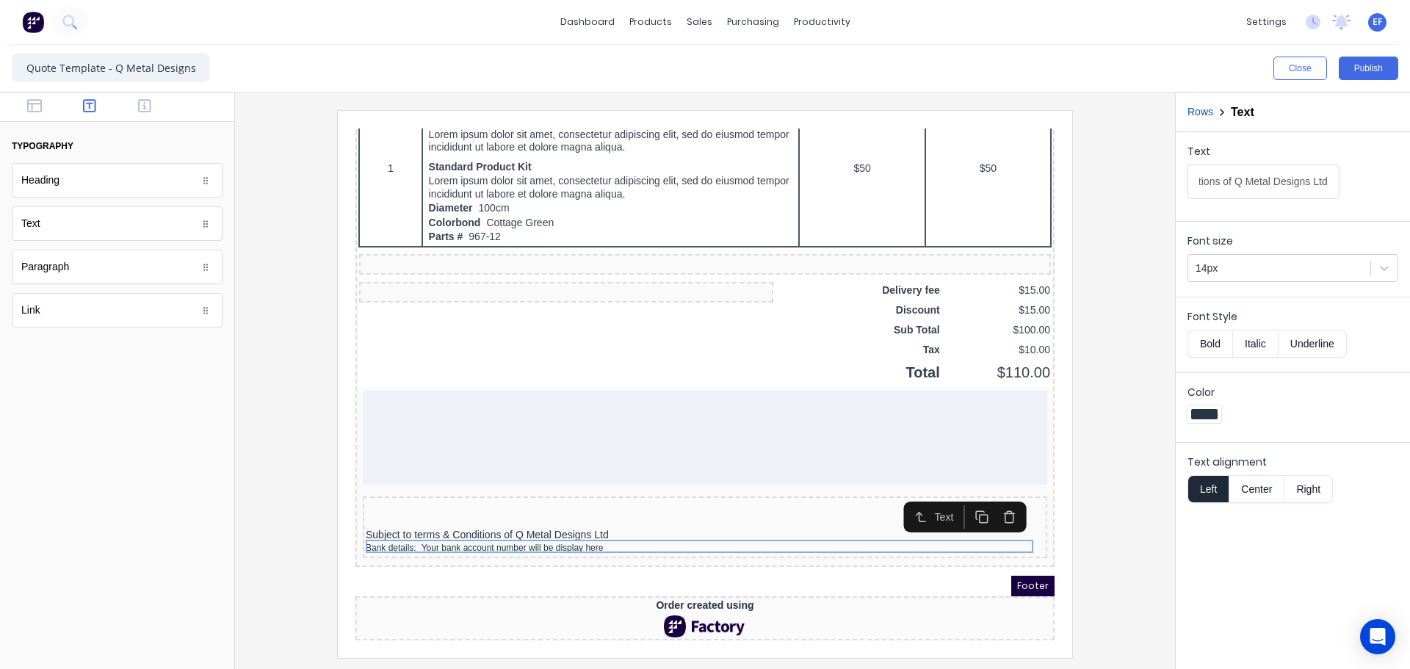
drag, startPoint x: 1205, startPoint y: 265, endPoint x: 1210, endPoint y: 286, distance: 21.8
click at [1205, 266] on div at bounding box center [1279, 268] width 167 height 18
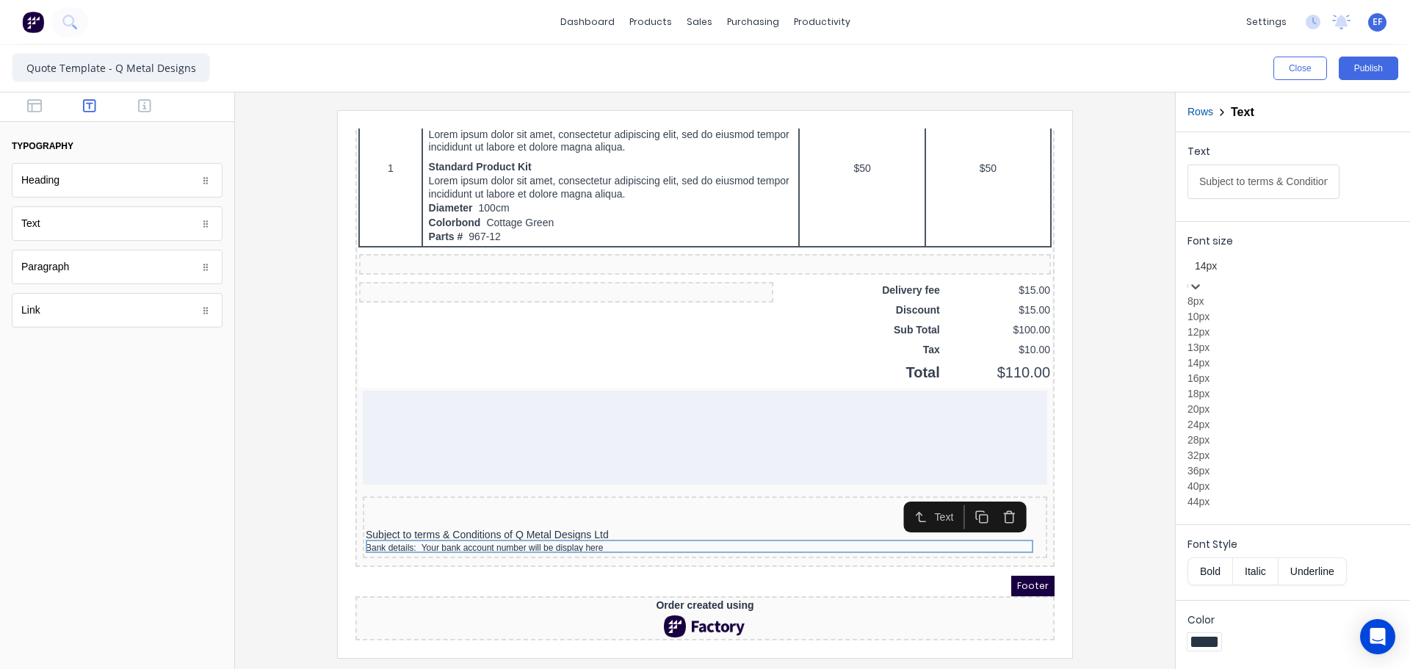
click at [1222, 340] on div "12px" at bounding box center [1293, 332] width 211 height 15
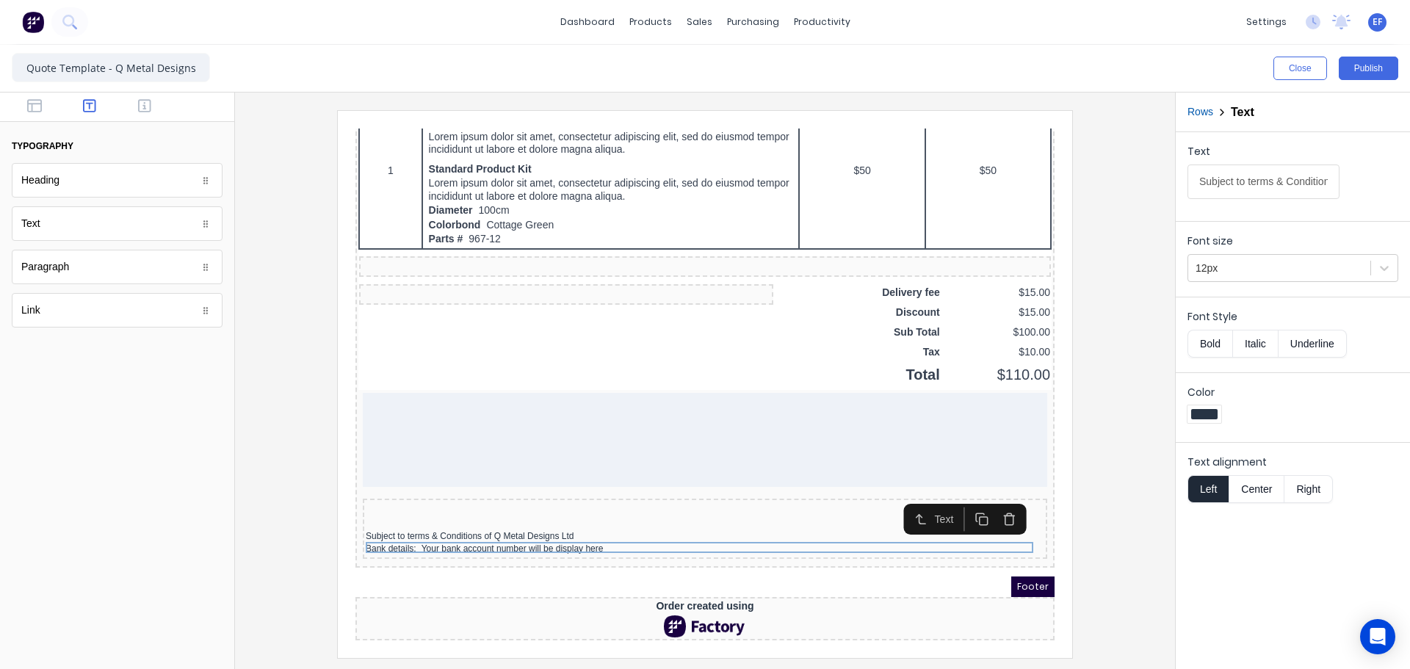
click at [966, 496] on icon "button" at bounding box center [965, 502] width 14 height 14
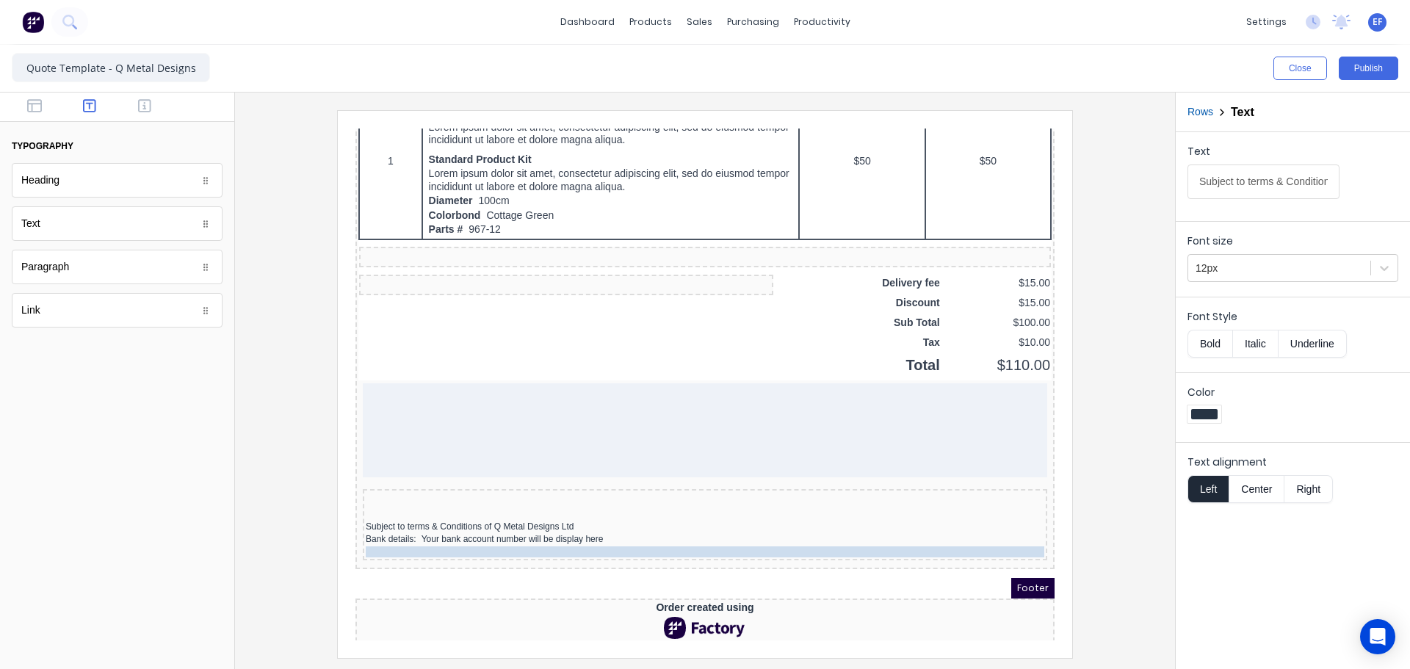
drag, startPoint x: 707, startPoint y: 532, endPoint x: 705, endPoint y: 546, distance: 14.1
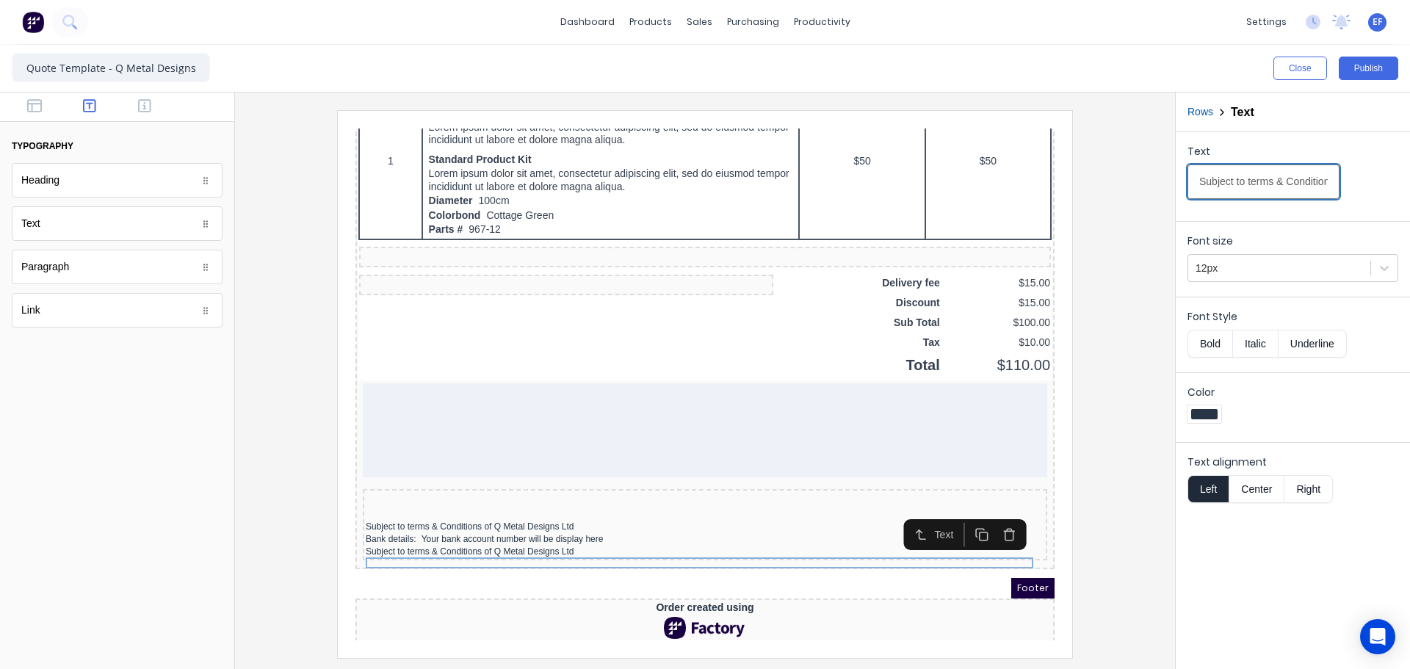
click at [1285, 183] on input "Subject to terms & Conditions of Q Metal Designs Ltd" at bounding box center [1264, 182] width 152 height 35
paste input "Please display invoice number and your customer code with payment"
type input "Please display invoice number and your customer code with payment"
click at [1116, 469] on div at bounding box center [705, 383] width 917 height 547
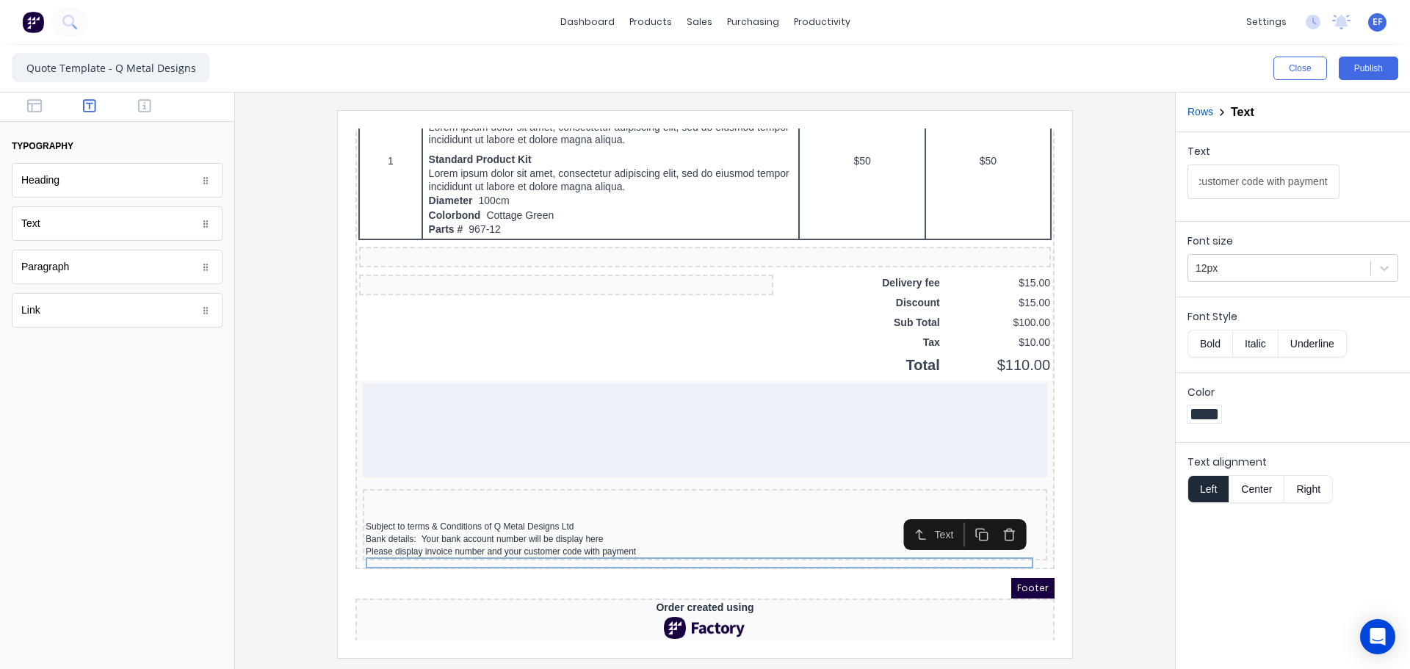
scroll to position [0, 0]
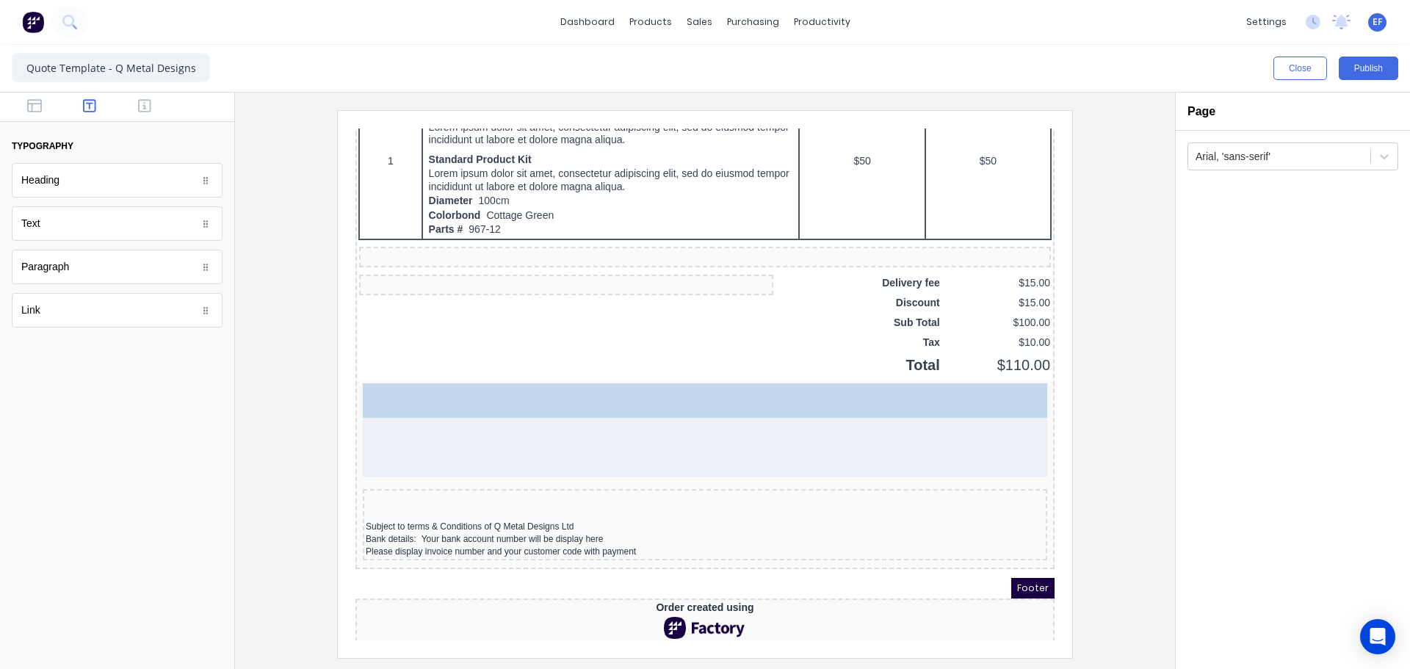
drag, startPoint x: 73, startPoint y: 278, endPoint x: 682, endPoint y: 462, distance: 635.5
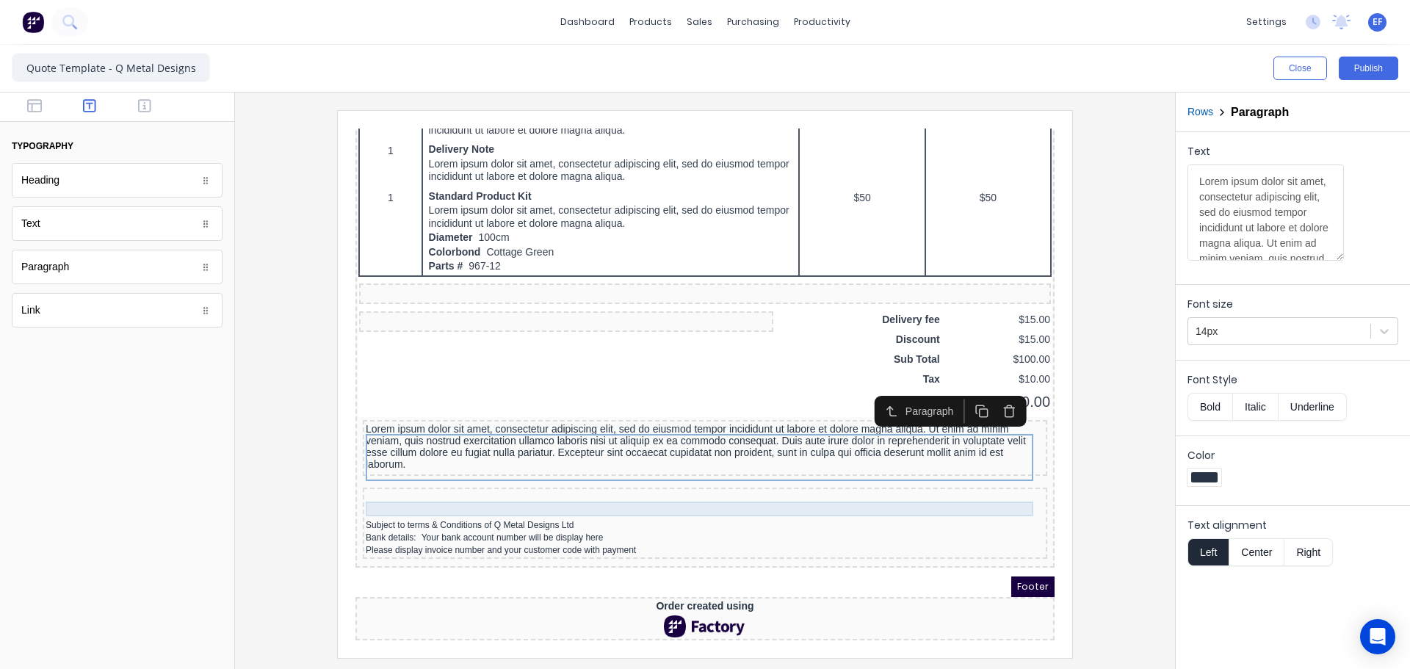
scroll to position [1006, 0]
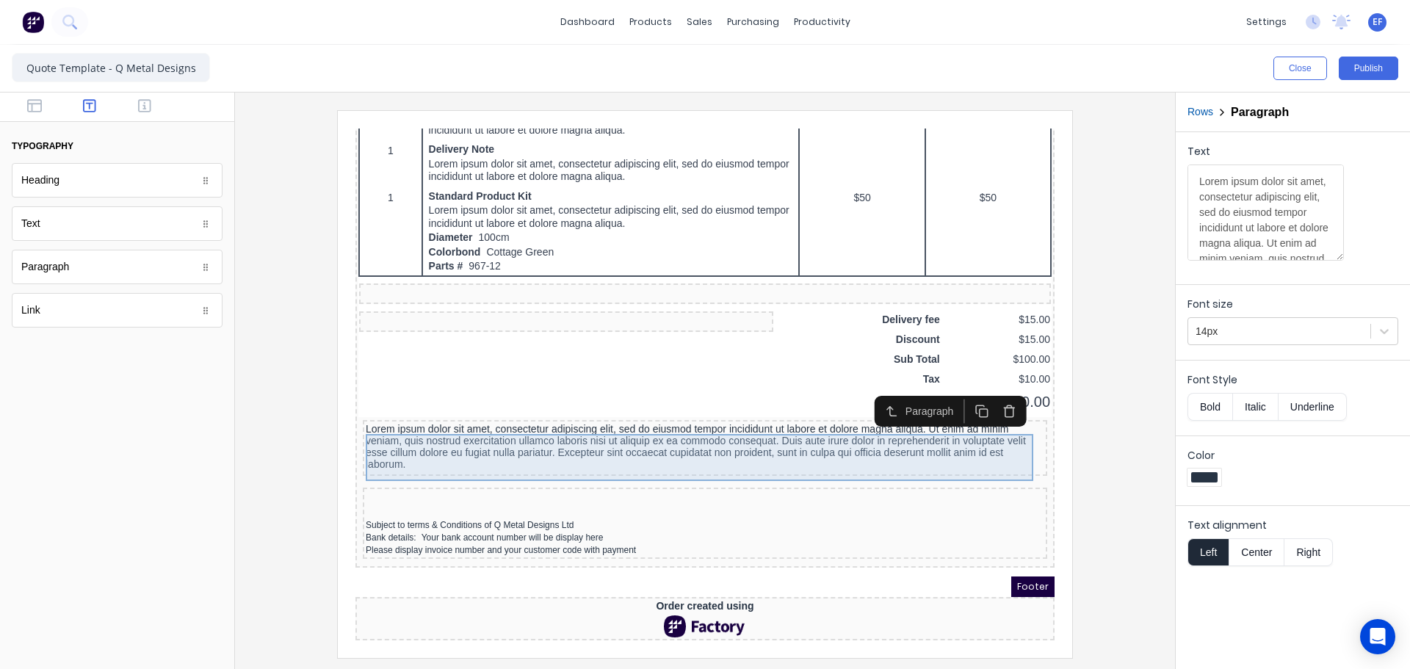
click at [760, 412] on div "Lorem ipsum dolor sit amet, consectetur adipiscing elit, sed do eiusmod tempor …" at bounding box center [687, 428] width 679 height 47
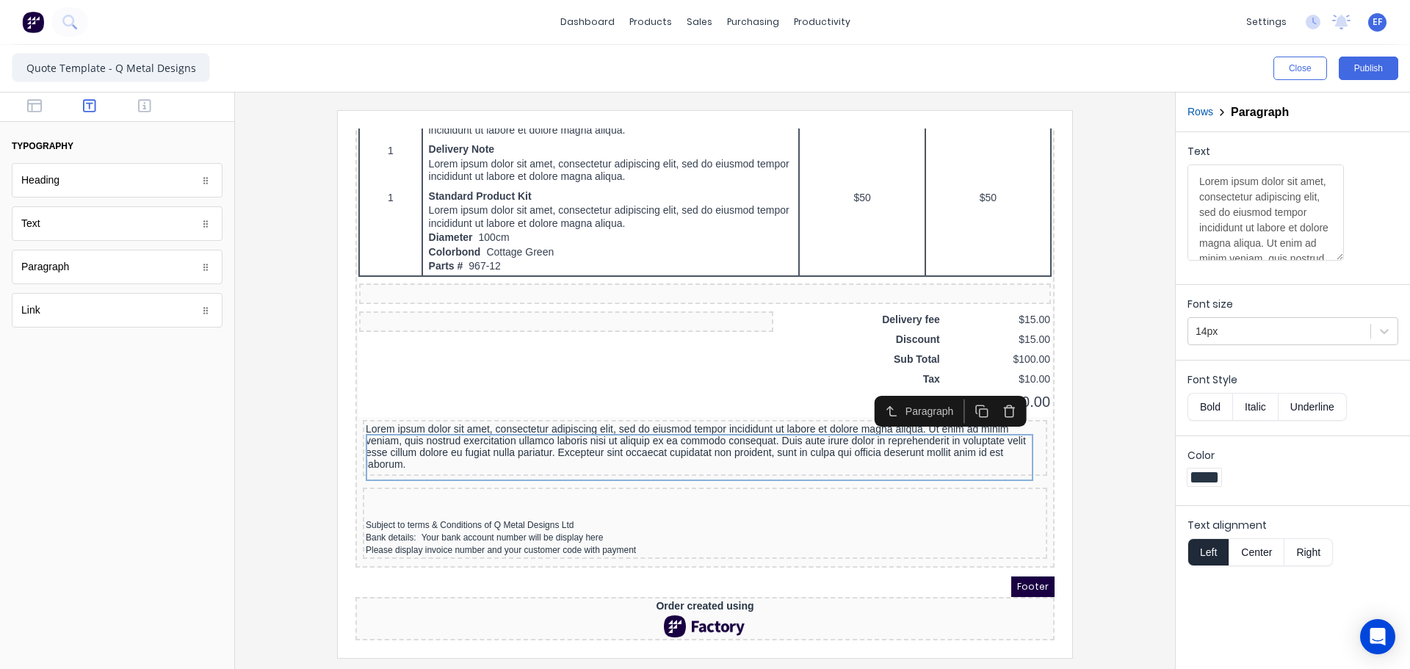
click at [1241, 237] on textarea "Lorem ipsum dolor sit amet, consectetur adipiscing elit, sed do eiusmod tempor …" at bounding box center [1266, 213] width 156 height 96
click at [1232, 190] on textarea "Lorem ipsum dolor sit amet, consectetur adipiscing elit, sed do eiusmod tempor …" at bounding box center [1266, 213] width 156 height 96
paste textarea "Piha North Life saving surf club. Roof terrace railings. Site measure, manufact…"
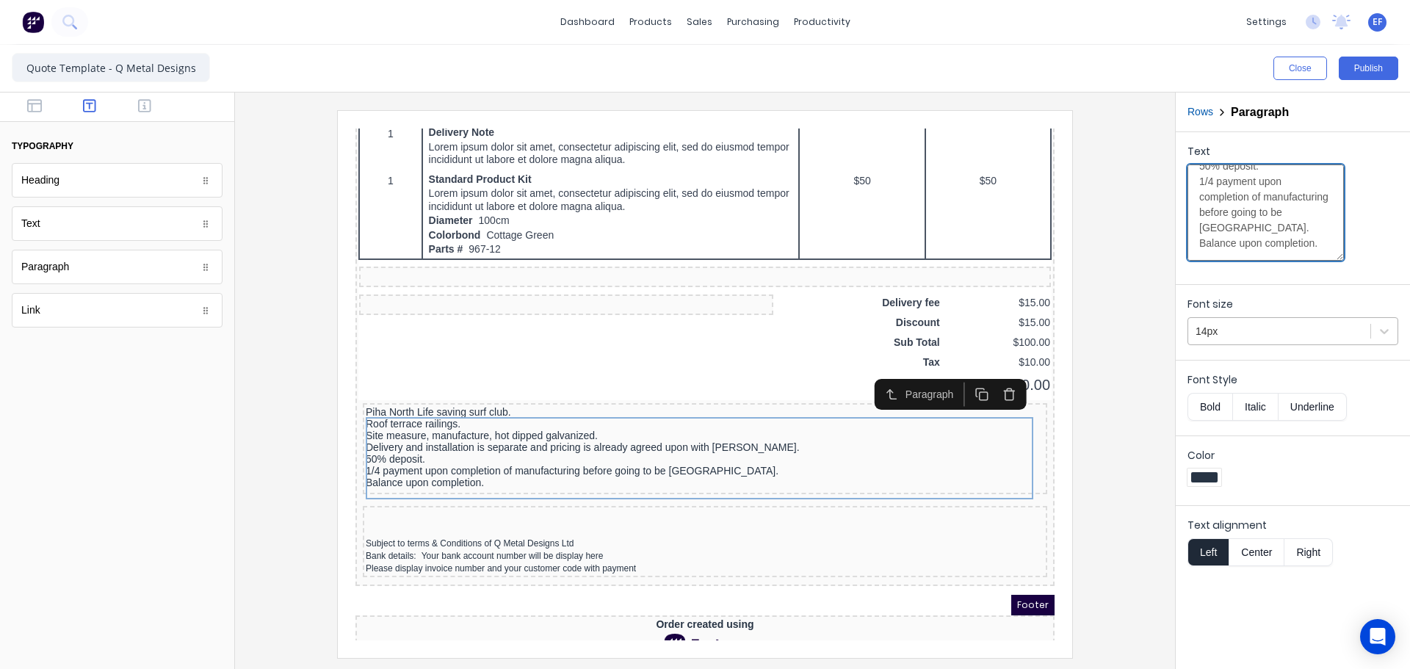
type textarea "Piha North Life saving surf club. Roof terrace railings. Site measure, manufact…"
click at [1255, 333] on div at bounding box center [1279, 331] width 167 height 18
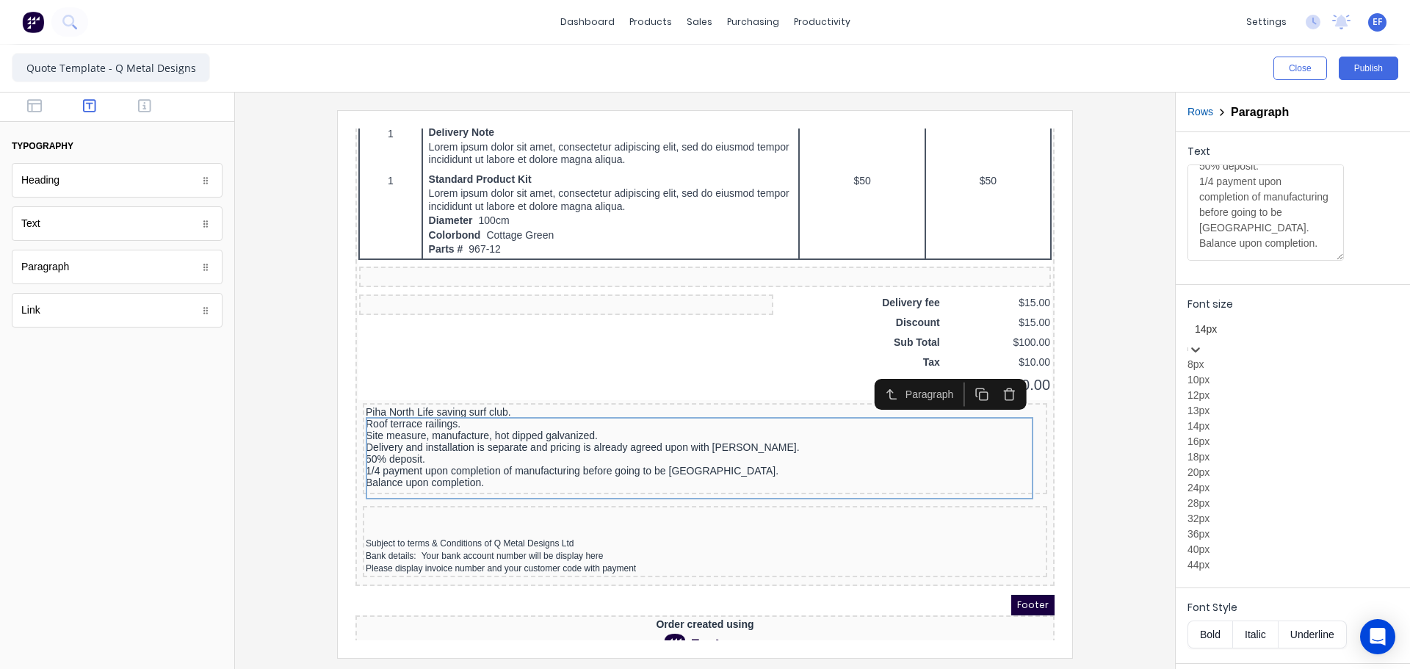
click at [1219, 403] on div "12px" at bounding box center [1293, 395] width 211 height 15
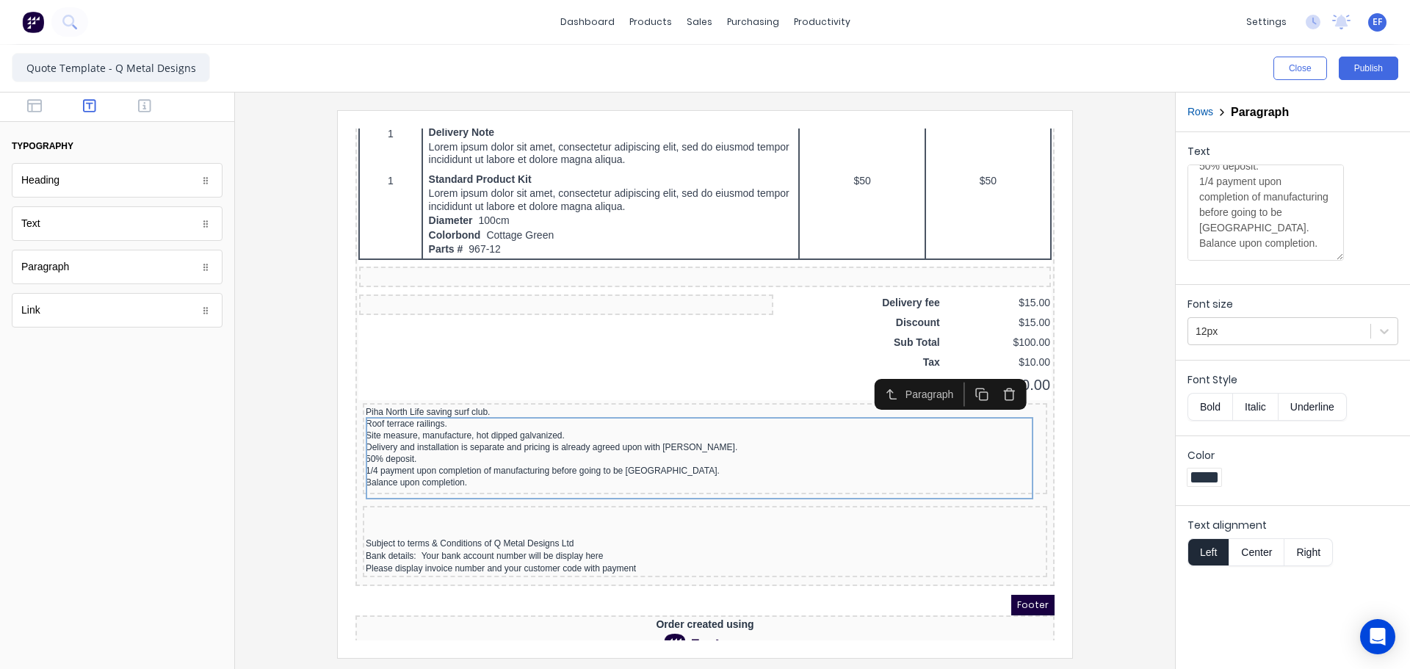
click at [1141, 447] on div at bounding box center [705, 383] width 917 height 547
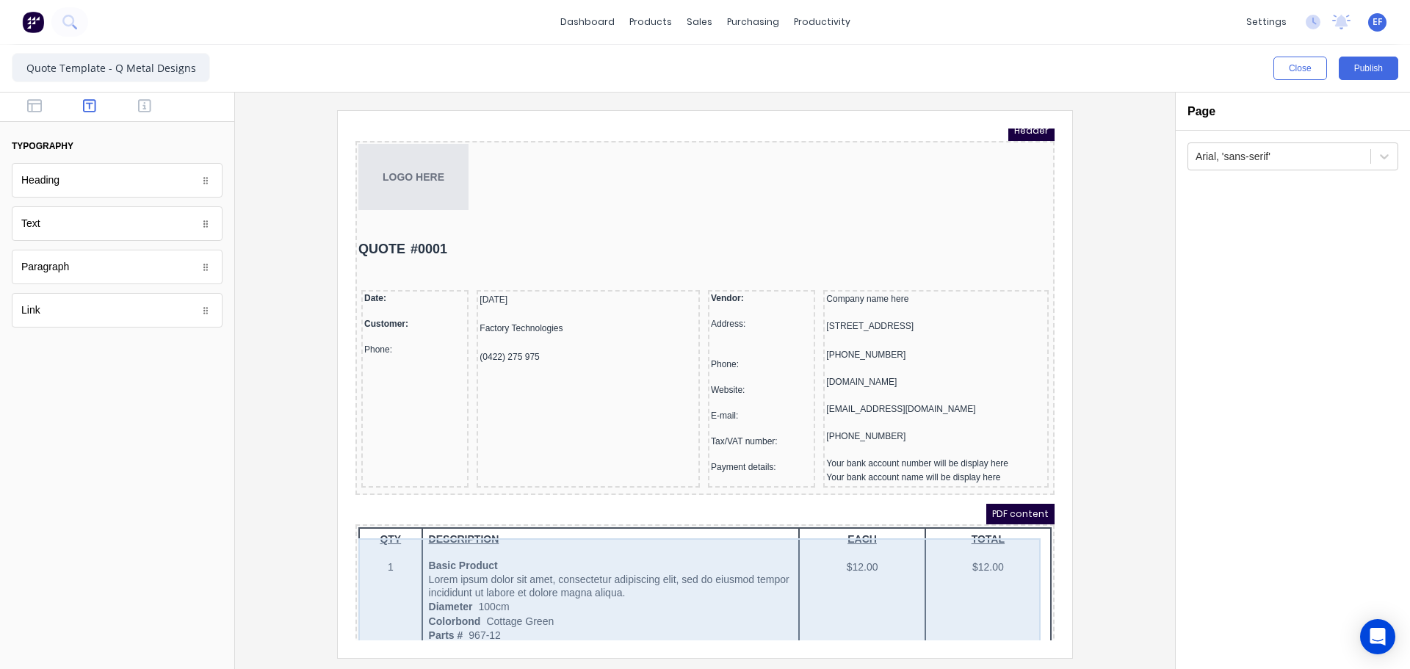
scroll to position [0, 0]
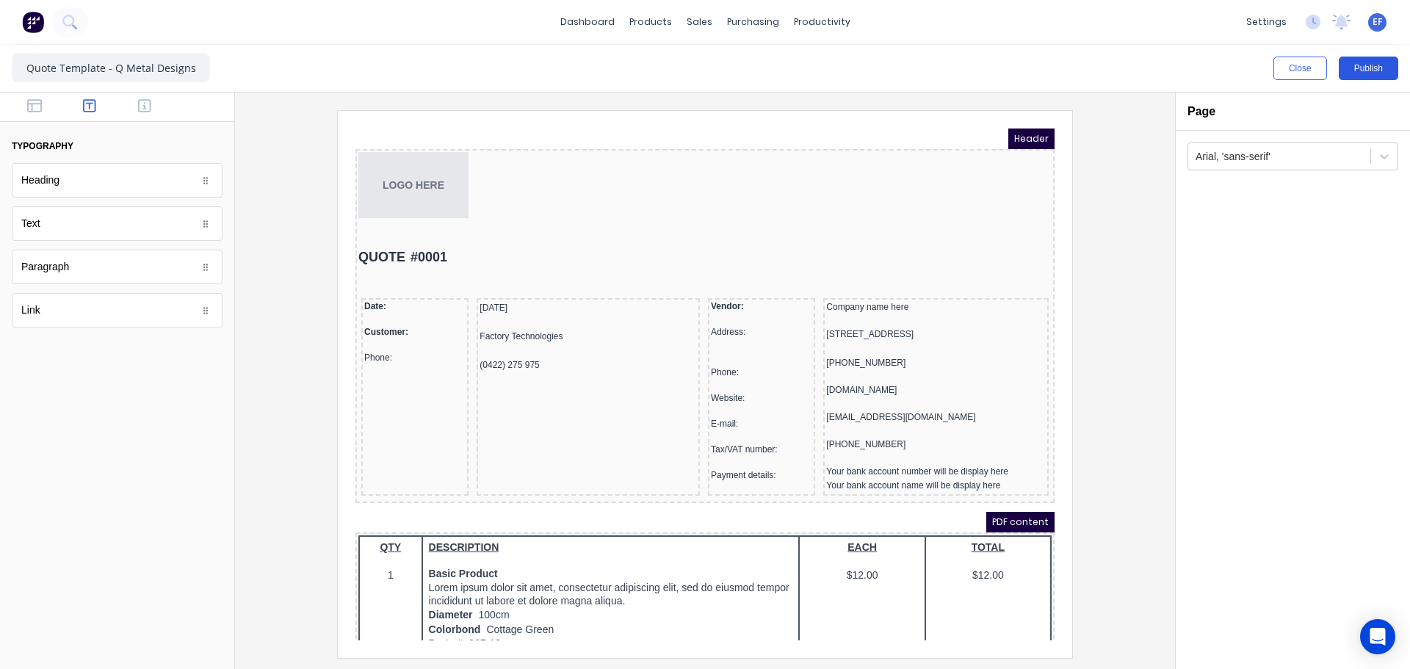
click at [1357, 68] on button "Publish" at bounding box center [1368, 69] width 59 height 24
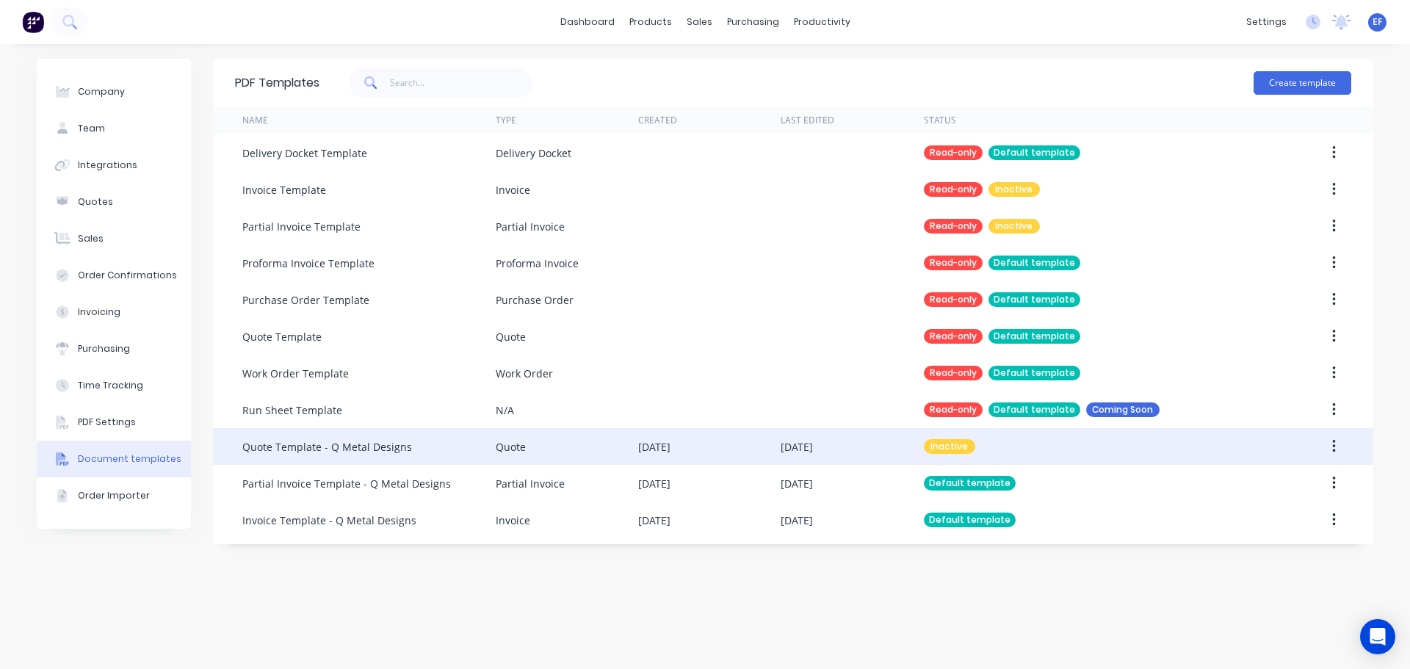
click at [414, 455] on div "Quote Template - Q Metal Designs" at bounding box center [368, 446] width 253 height 37
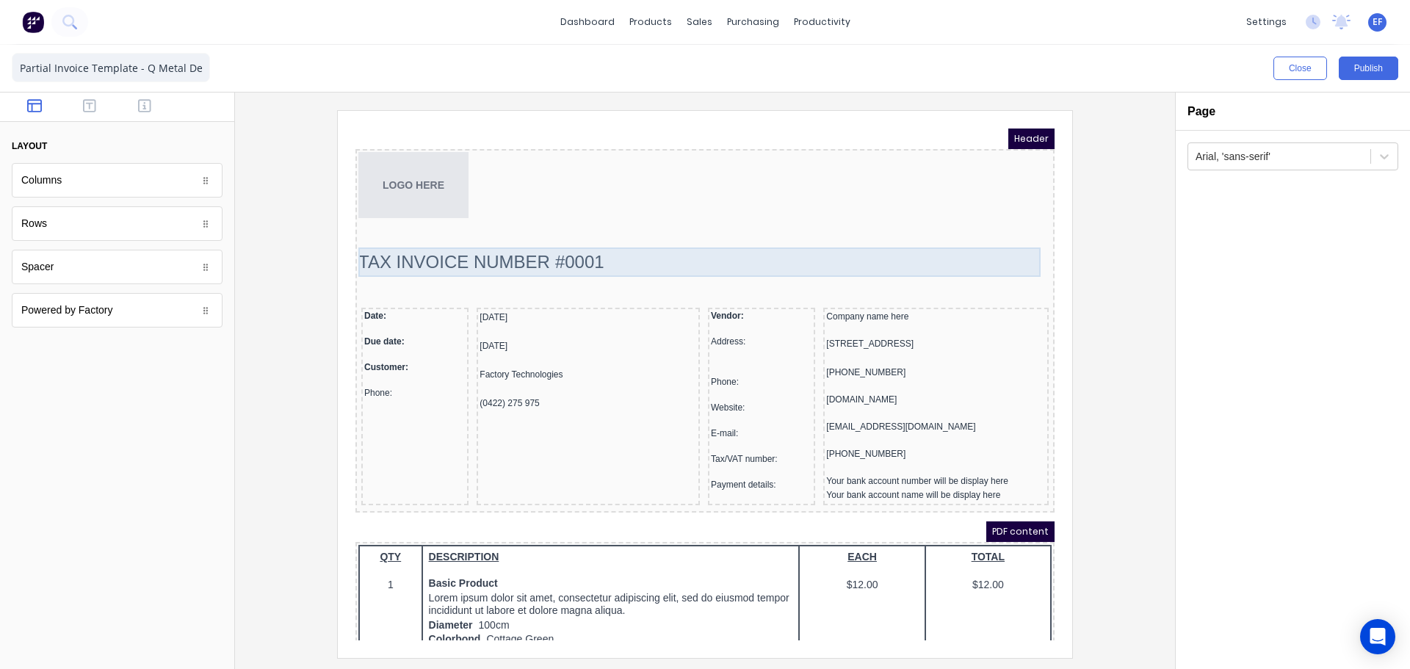
click at [472, 250] on div "TAX INVOICE NUMBER #0001" at bounding box center [687, 244] width 693 height 29
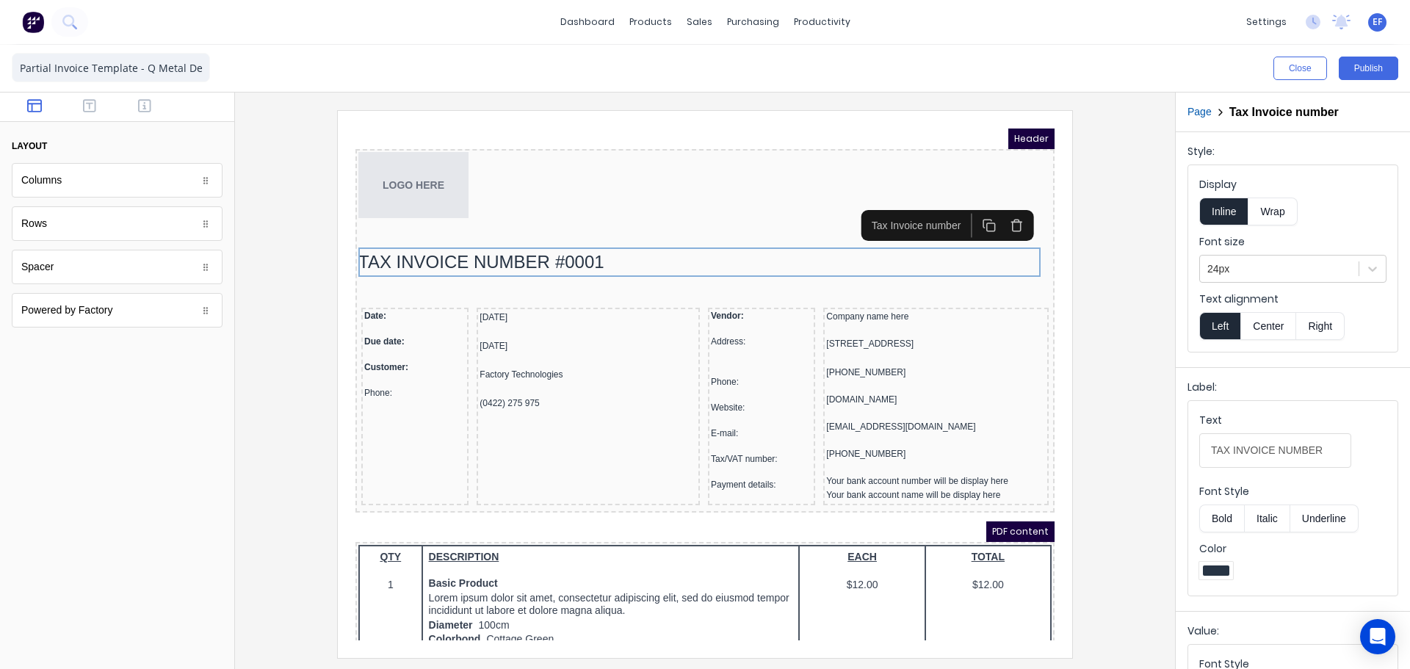
click at [1115, 327] on div at bounding box center [705, 383] width 917 height 547
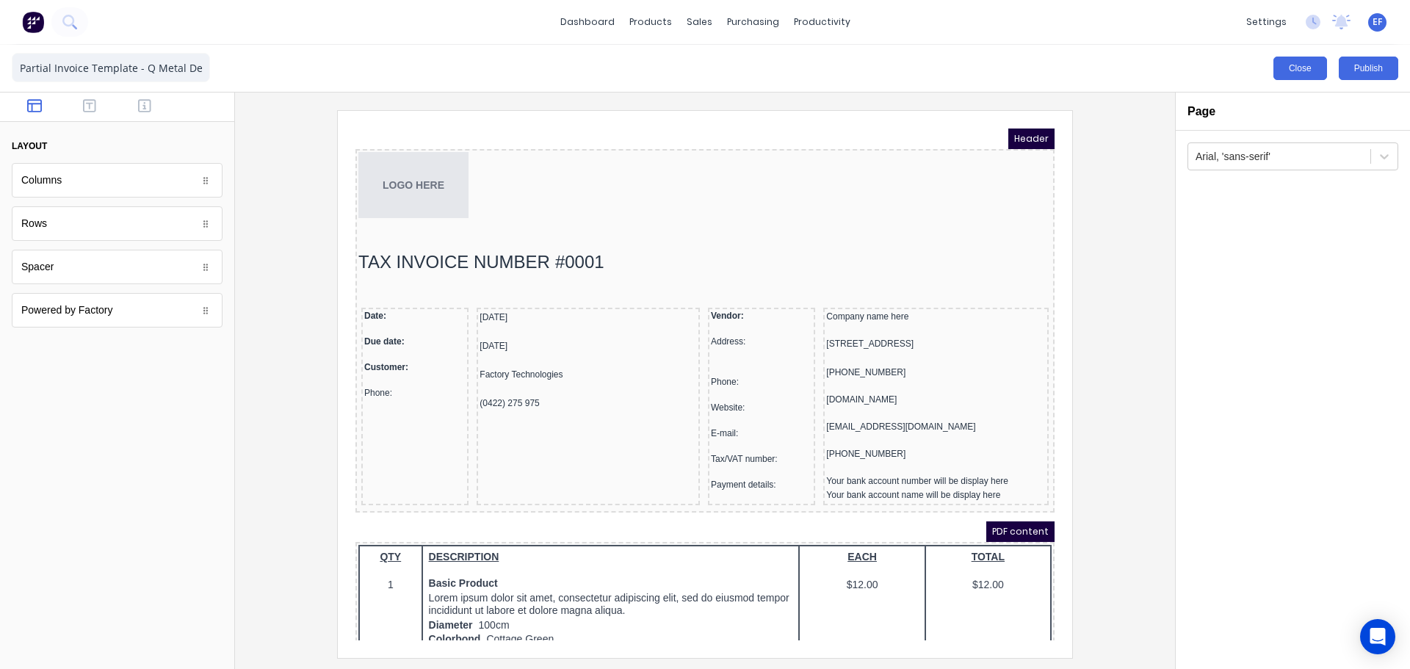
click at [1292, 58] on button "Close" at bounding box center [1301, 69] width 54 height 24
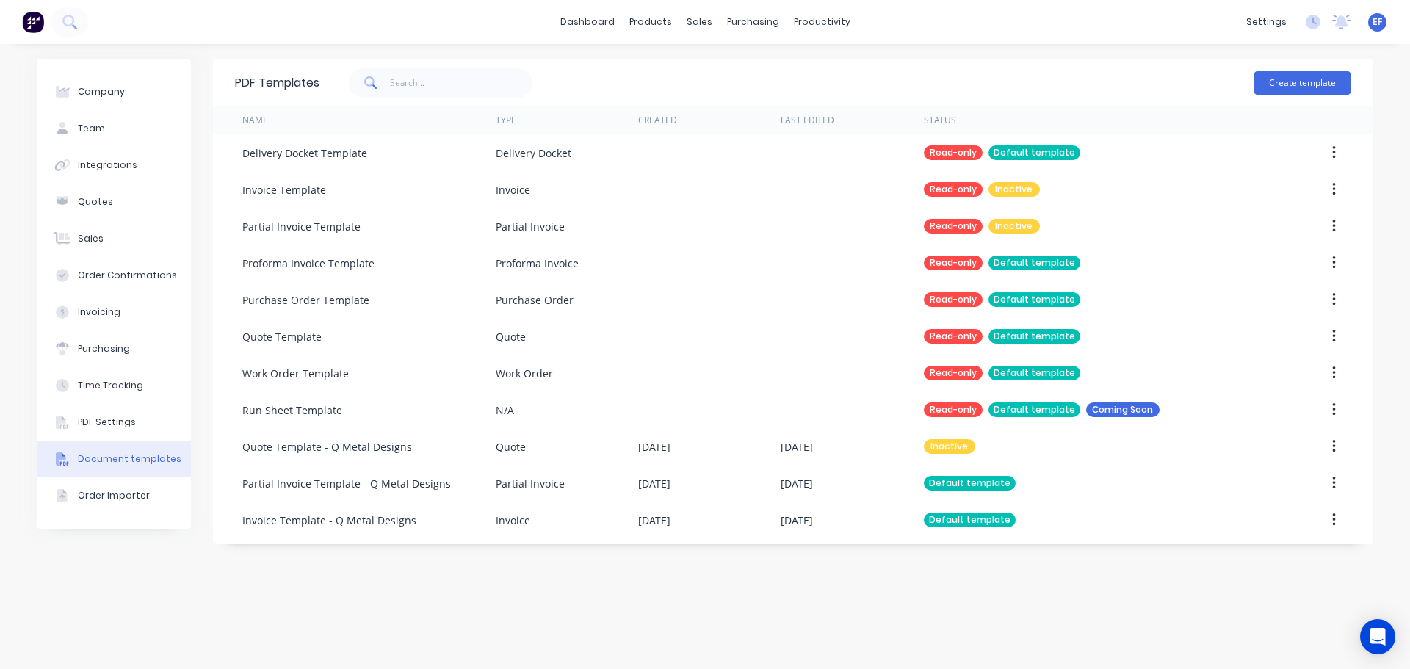
click at [1385, 27] on div "EF Q Metal Designs [PERSON_NAME] from Factory Administrator Profile Sign out" at bounding box center [1377, 22] width 18 height 18
click at [1379, 26] on span "EF" at bounding box center [1378, 21] width 10 height 13
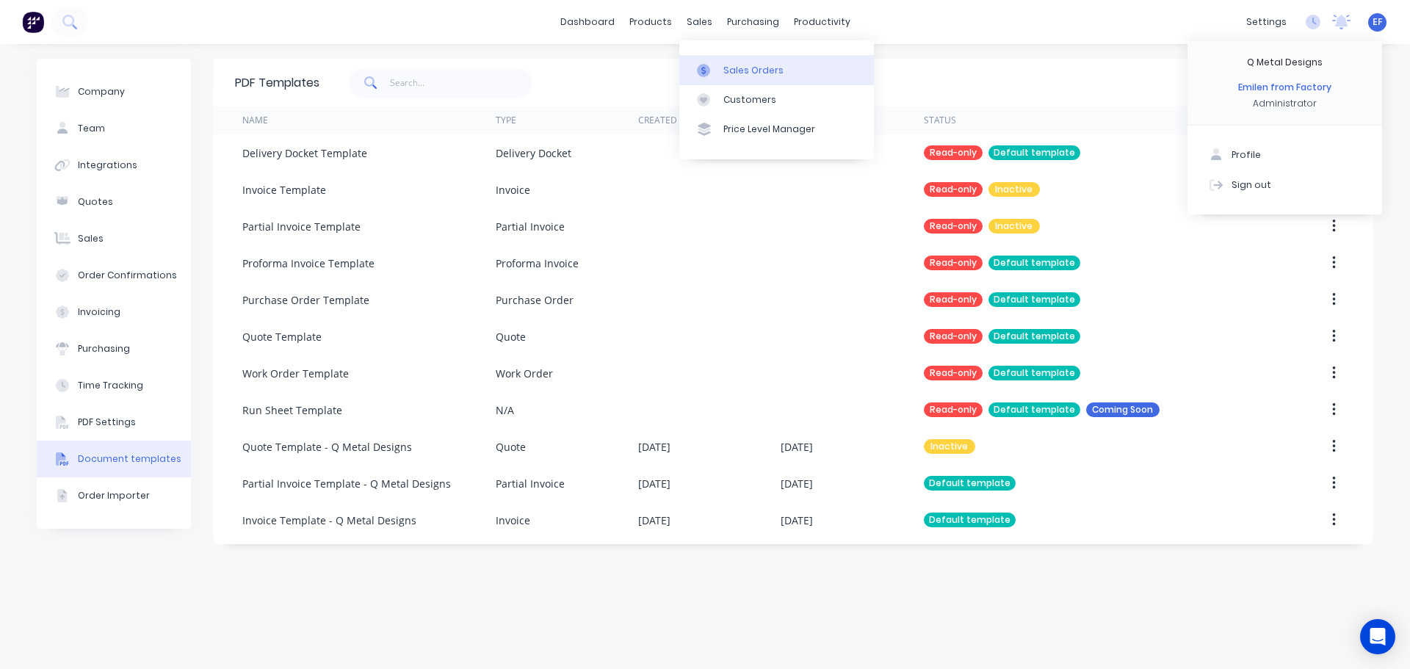
click at [726, 77] on link "Sales Orders" at bounding box center [776, 69] width 195 height 29
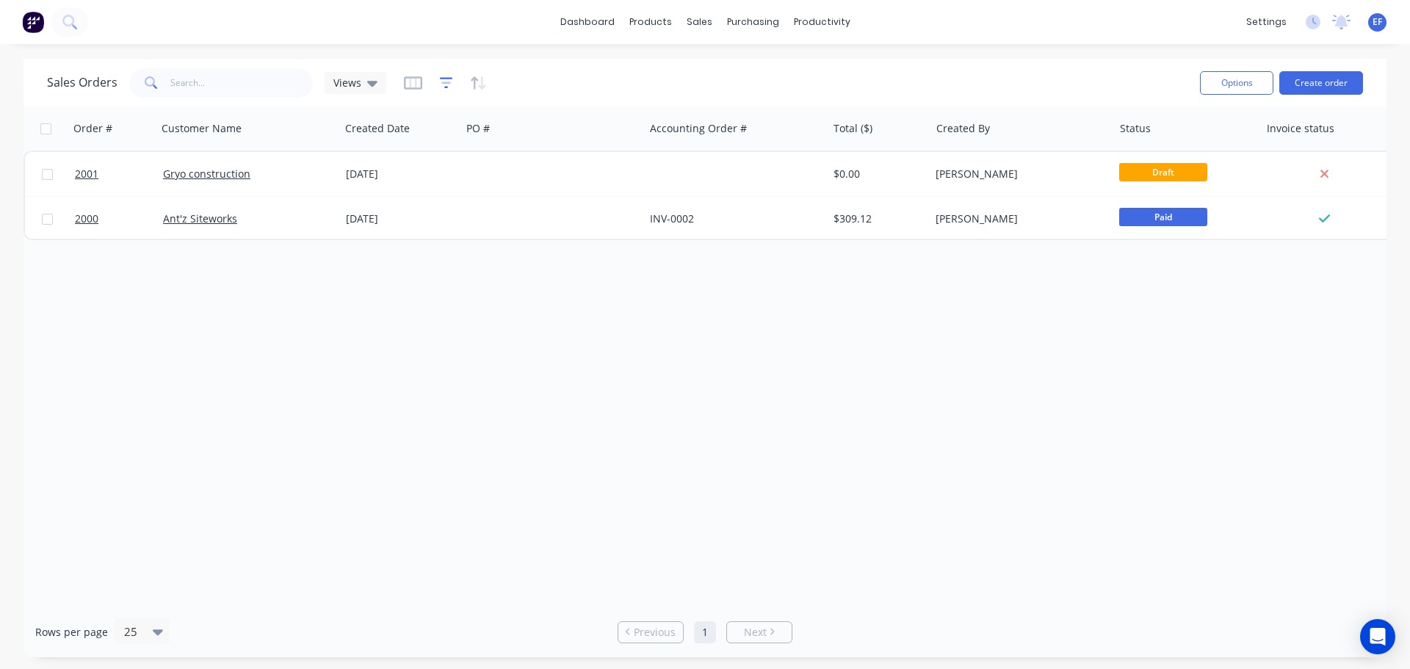
click at [447, 85] on icon "button" at bounding box center [446, 83] width 13 height 15
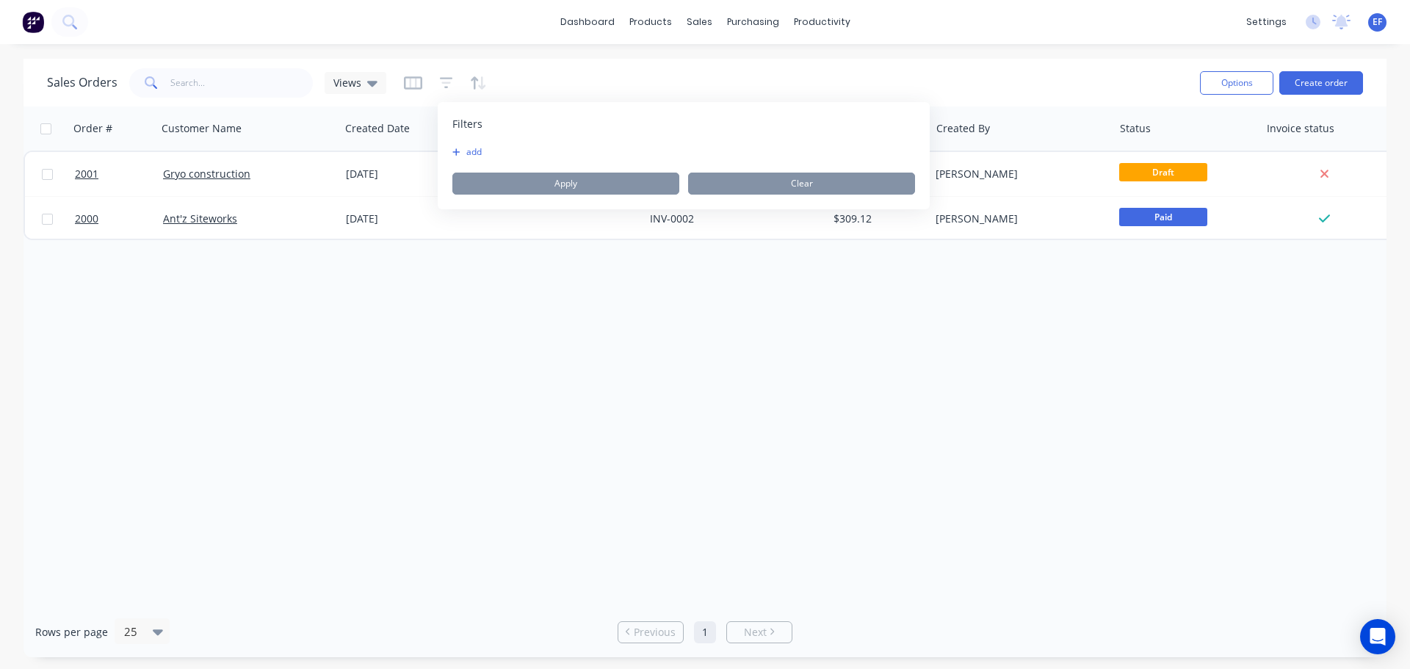
click at [421, 82] on div at bounding box center [445, 83] width 83 height 24
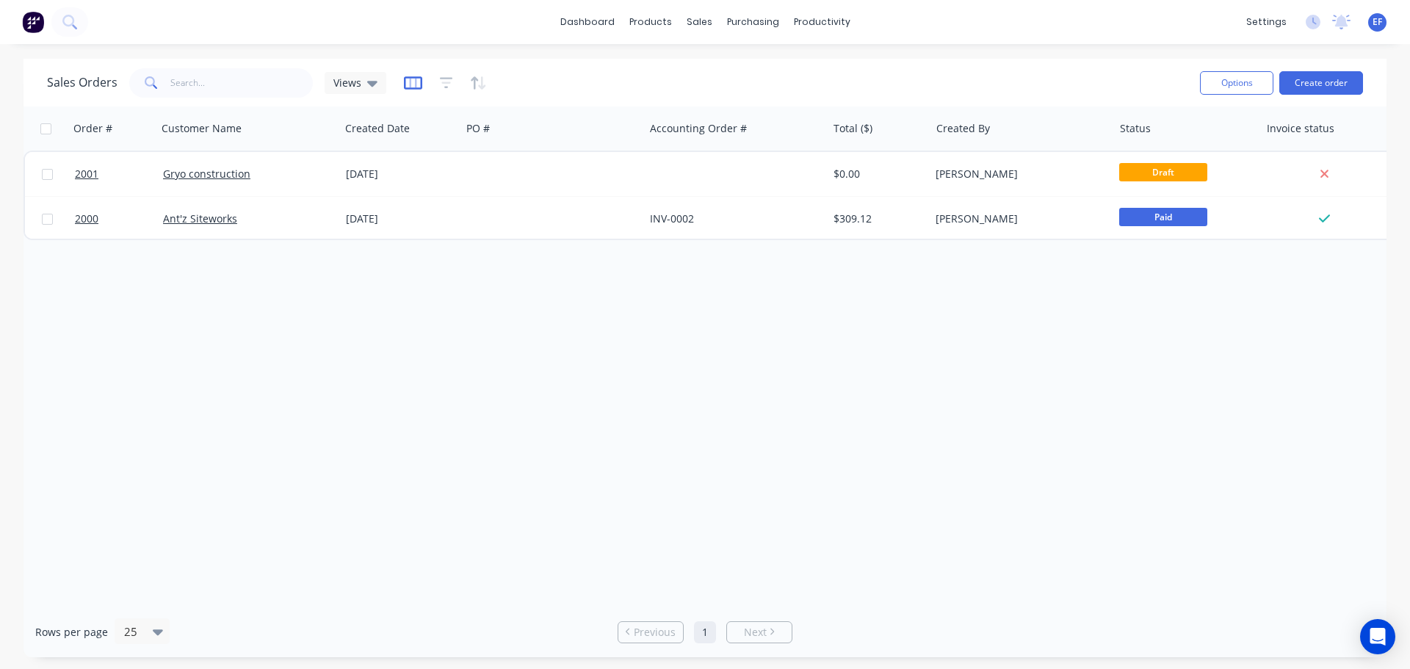
click at [415, 83] on icon "button" at bounding box center [413, 83] width 18 height 15
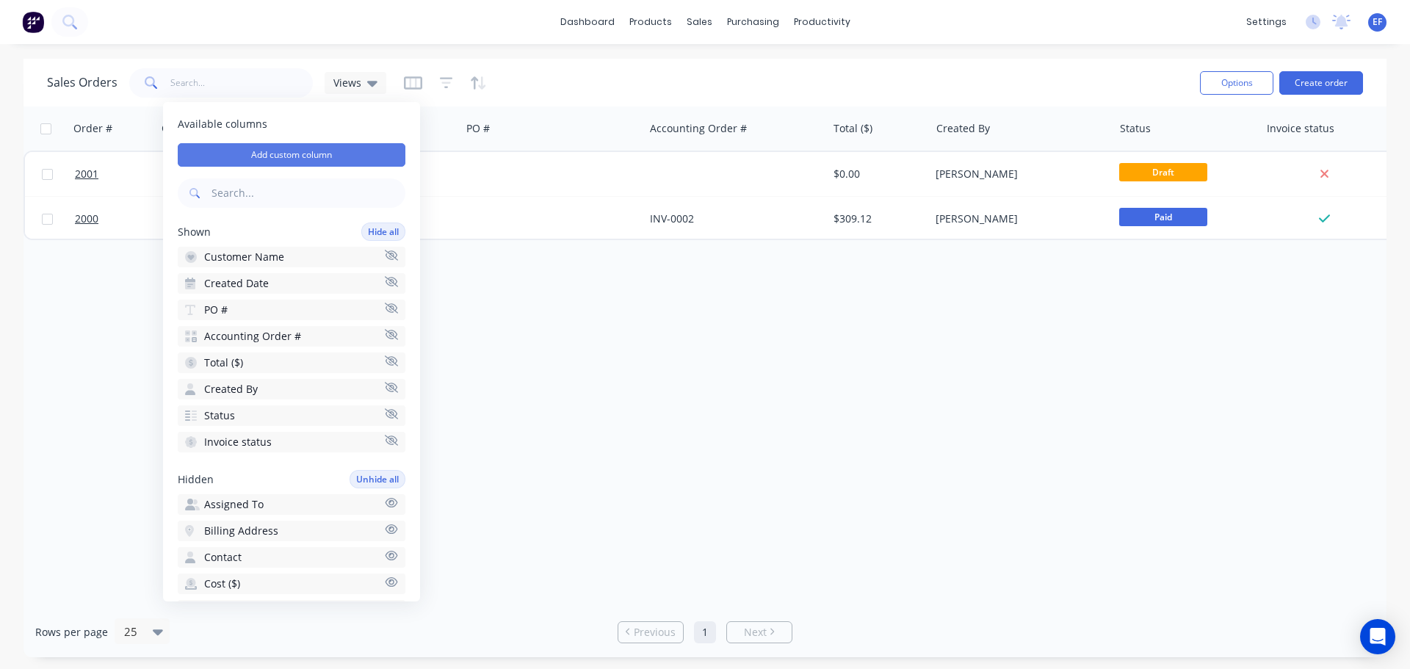
click at [333, 157] on button "Add custom column" at bounding box center [292, 155] width 228 height 24
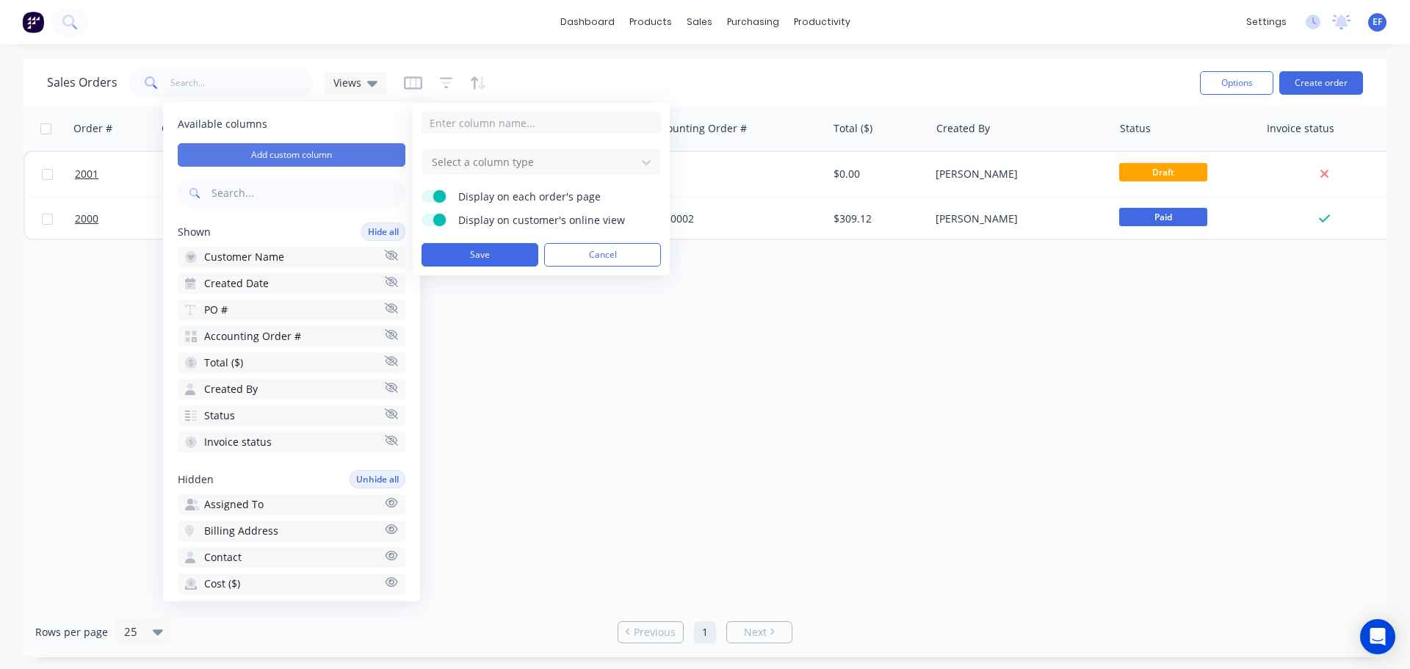
click at [341, 151] on button "Add custom column" at bounding box center [292, 155] width 228 height 24
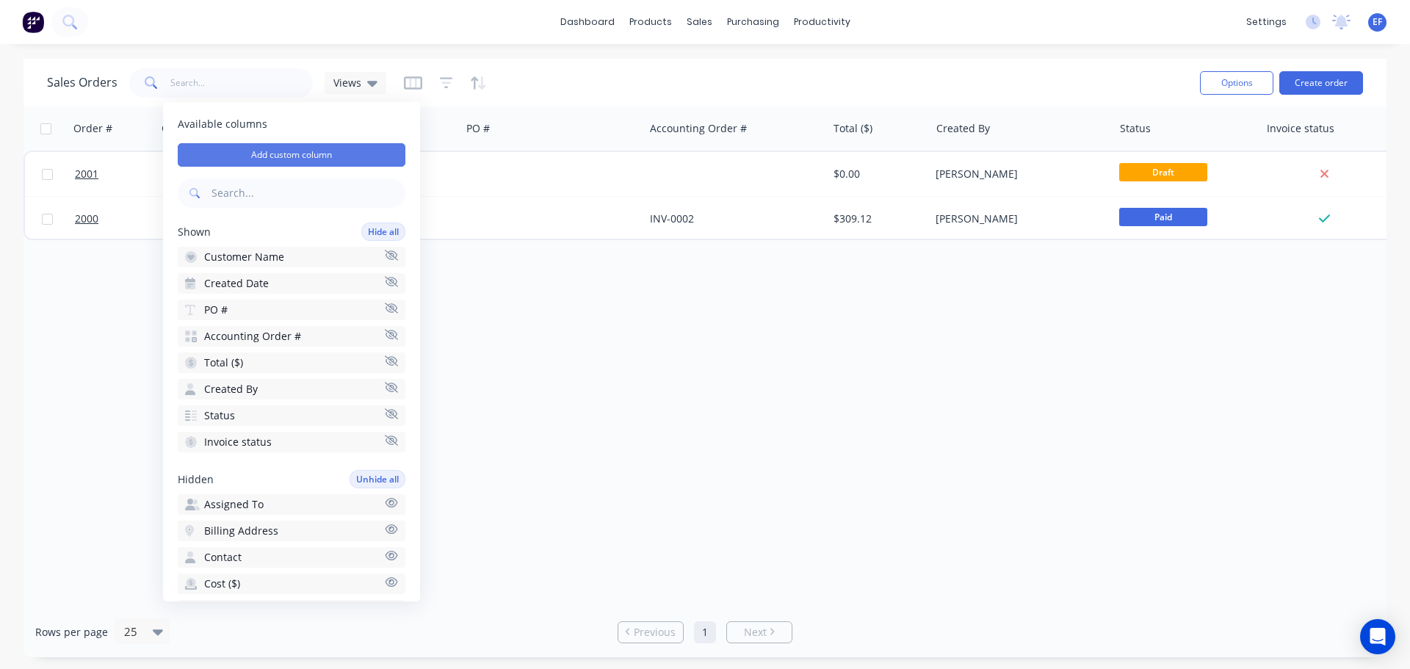
click at [296, 154] on button "Add custom column" at bounding box center [292, 155] width 228 height 24
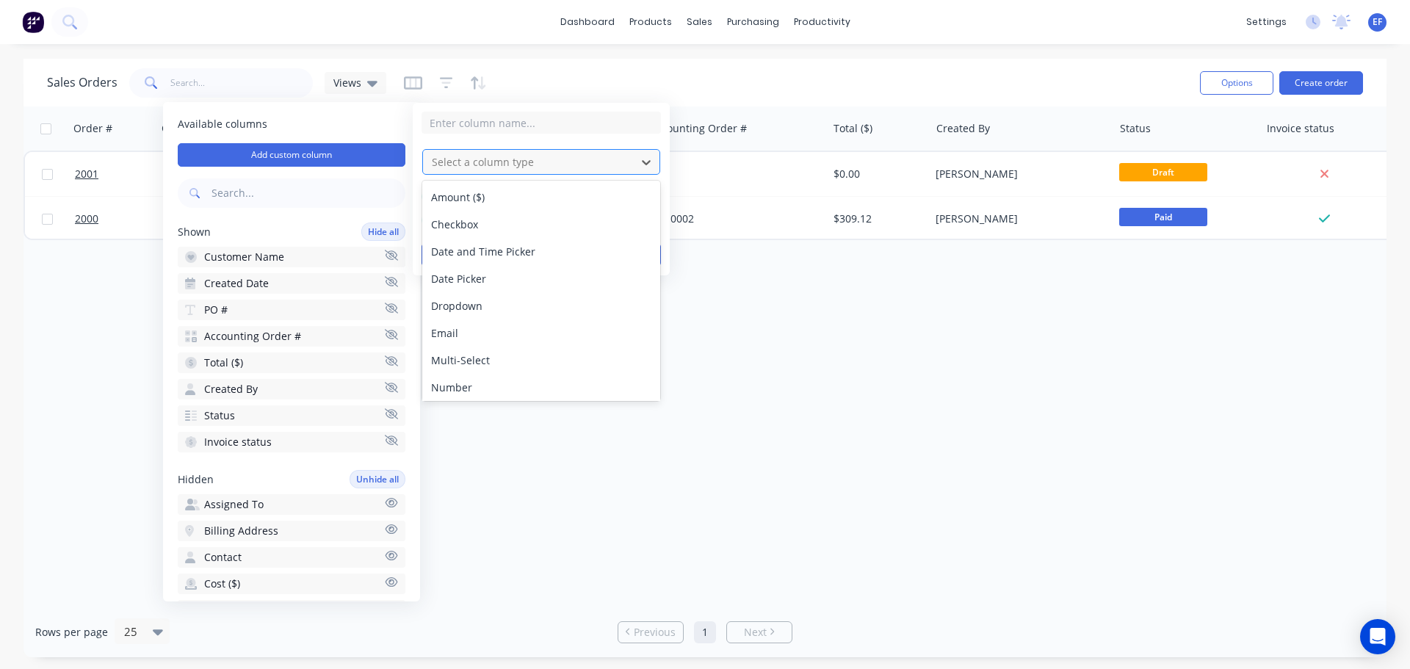
click at [503, 163] on div at bounding box center [529, 162] width 198 height 18
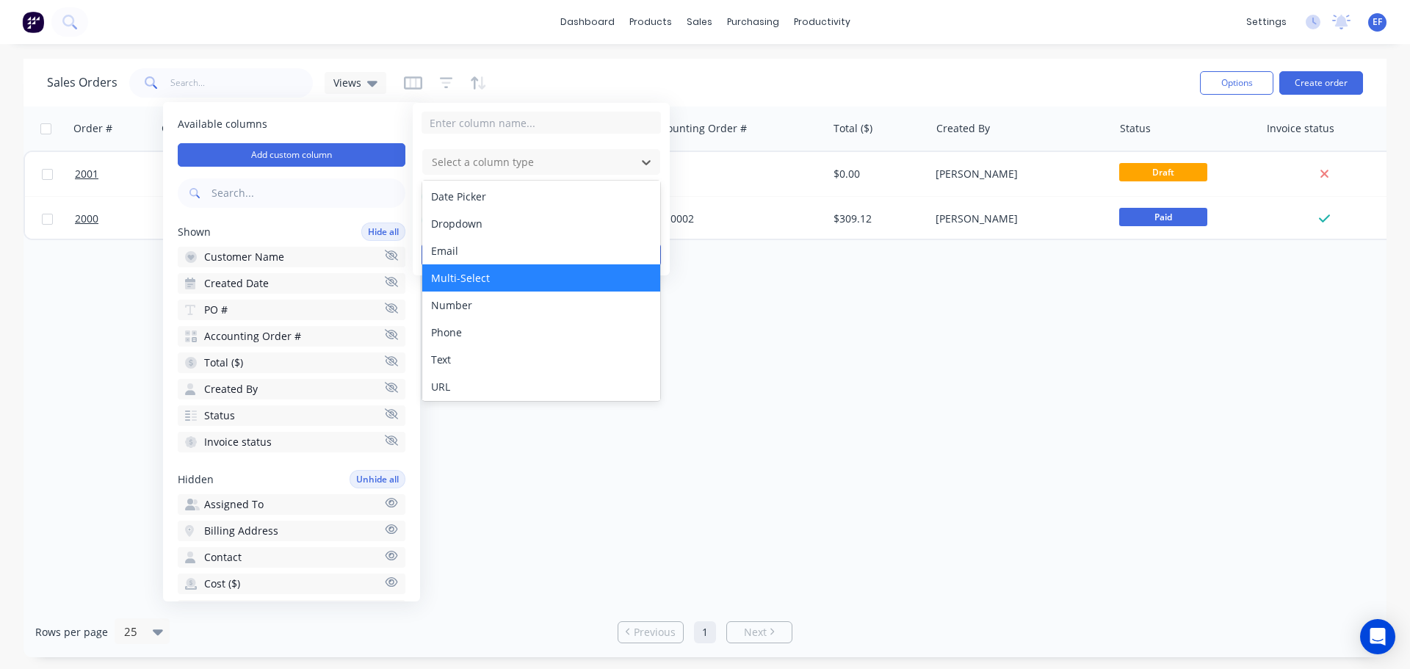
scroll to position [84, 0]
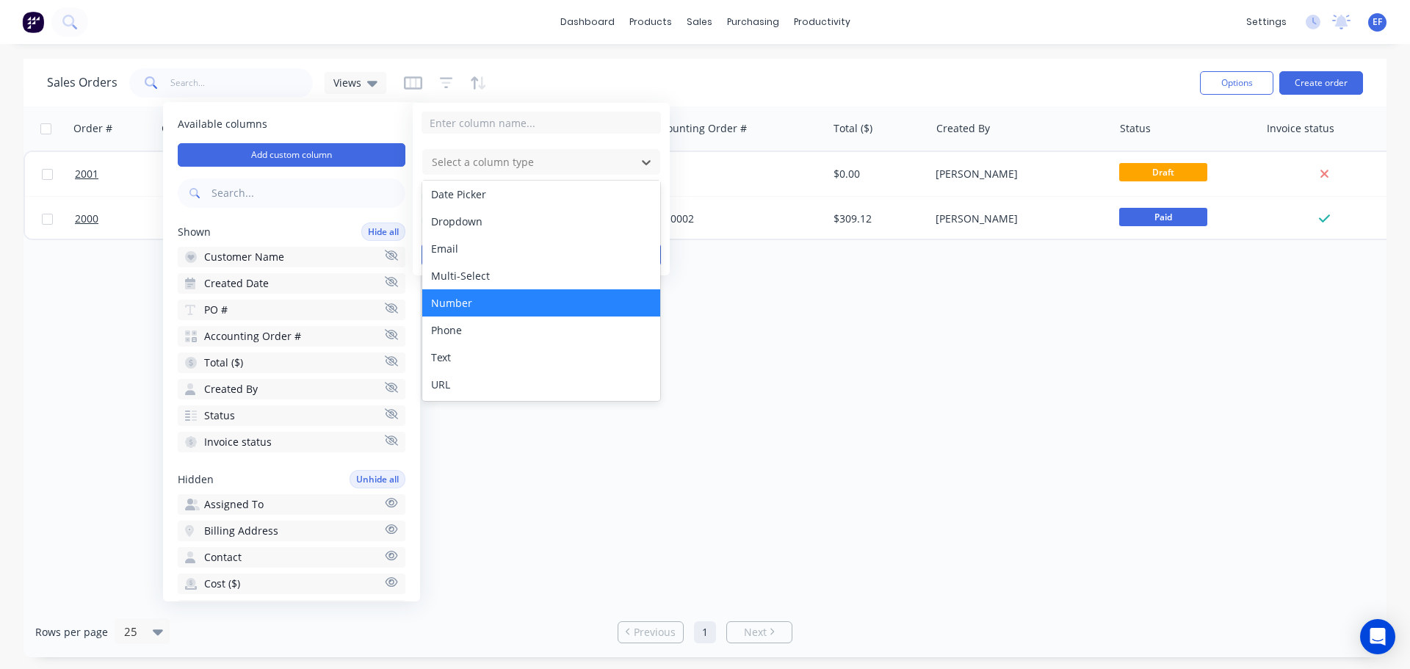
click at [510, 304] on div "Number" at bounding box center [541, 302] width 238 height 27
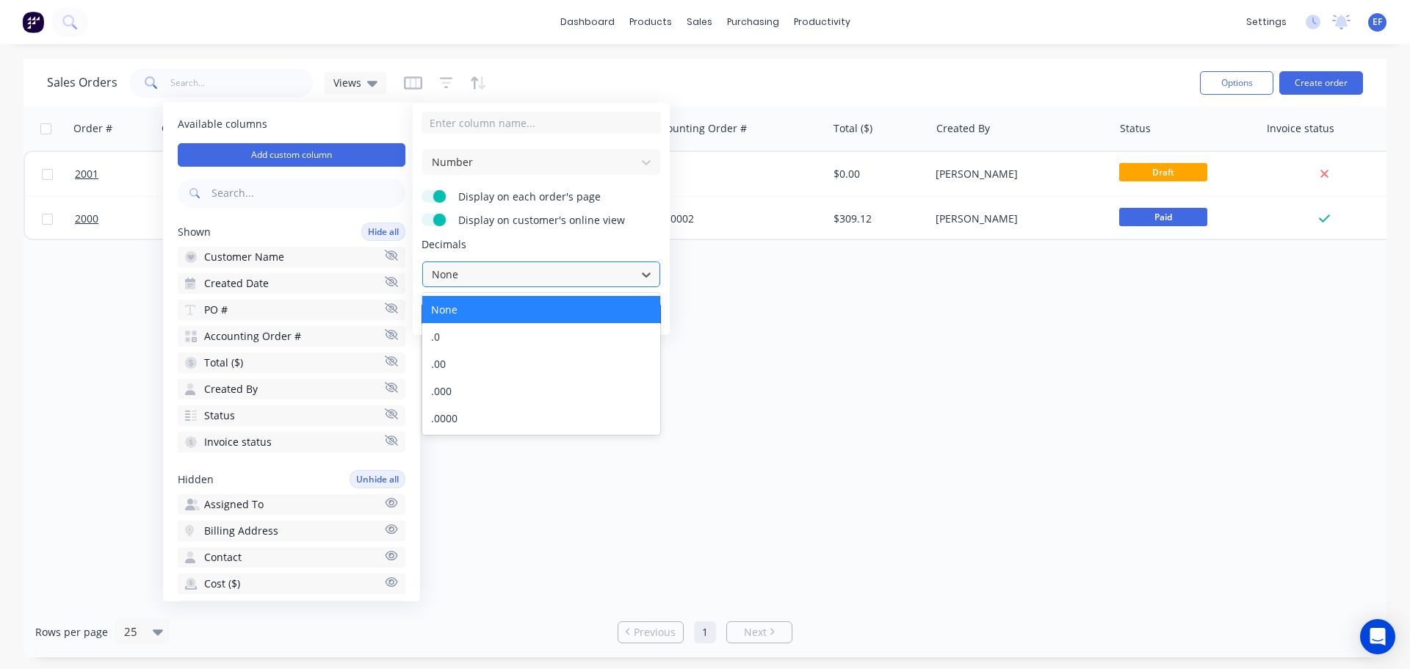
click at [527, 275] on div at bounding box center [529, 274] width 198 height 18
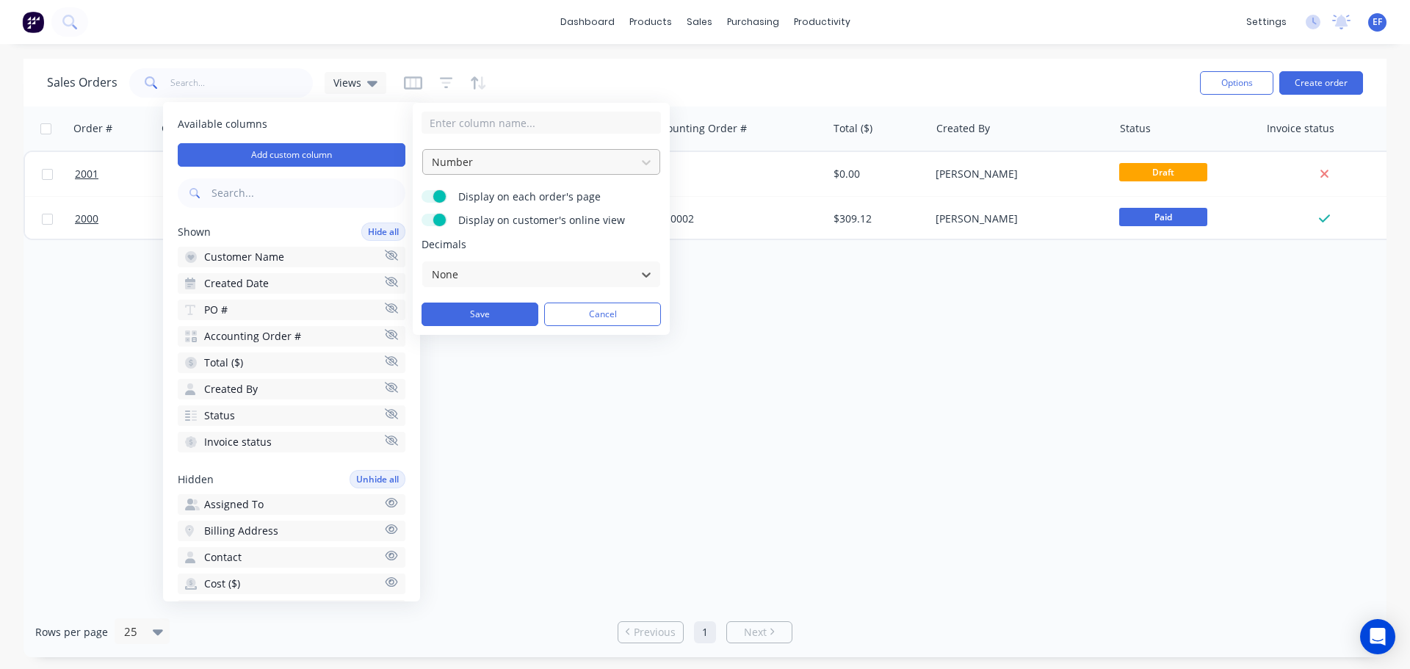
click at [515, 165] on div at bounding box center [529, 162] width 198 height 18
click at [610, 318] on button "Cancel" at bounding box center [602, 315] width 117 height 24
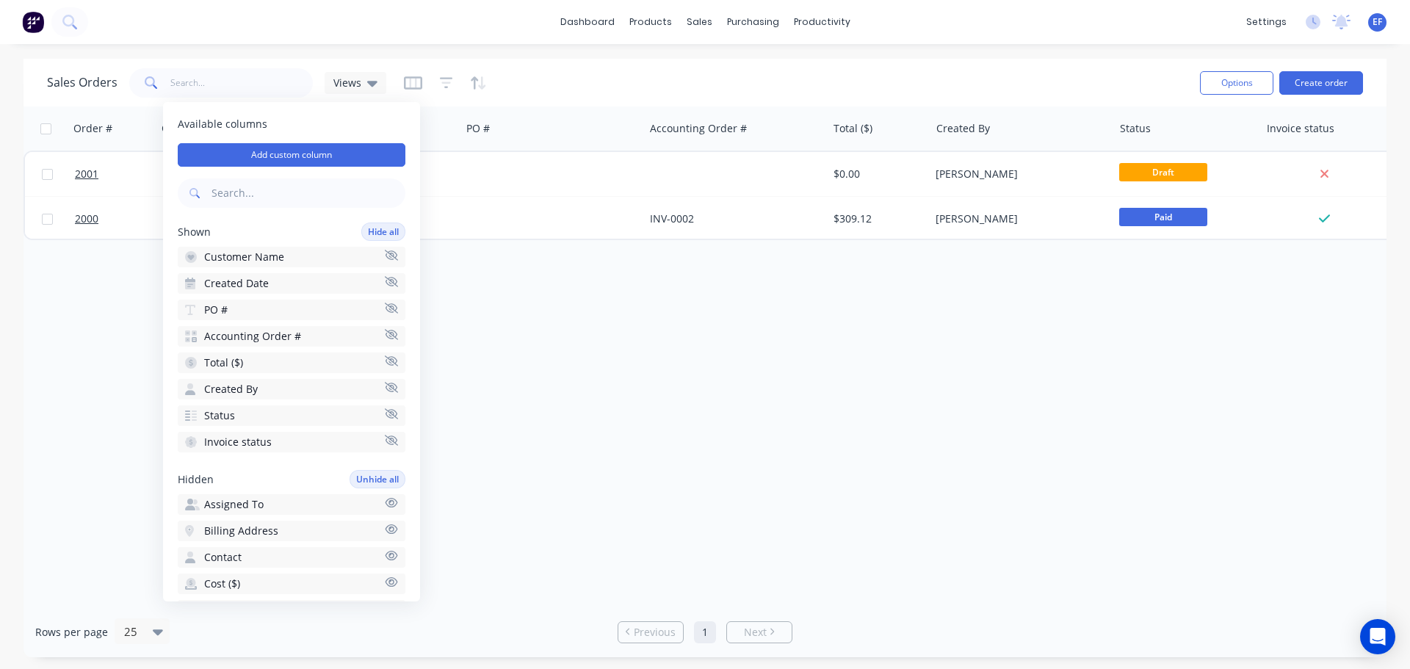
click at [62, 333] on div "Order # Customer Name Created Date PO # Accounting Order # Total ($) Created By…" at bounding box center [705, 357] width 1363 height 500
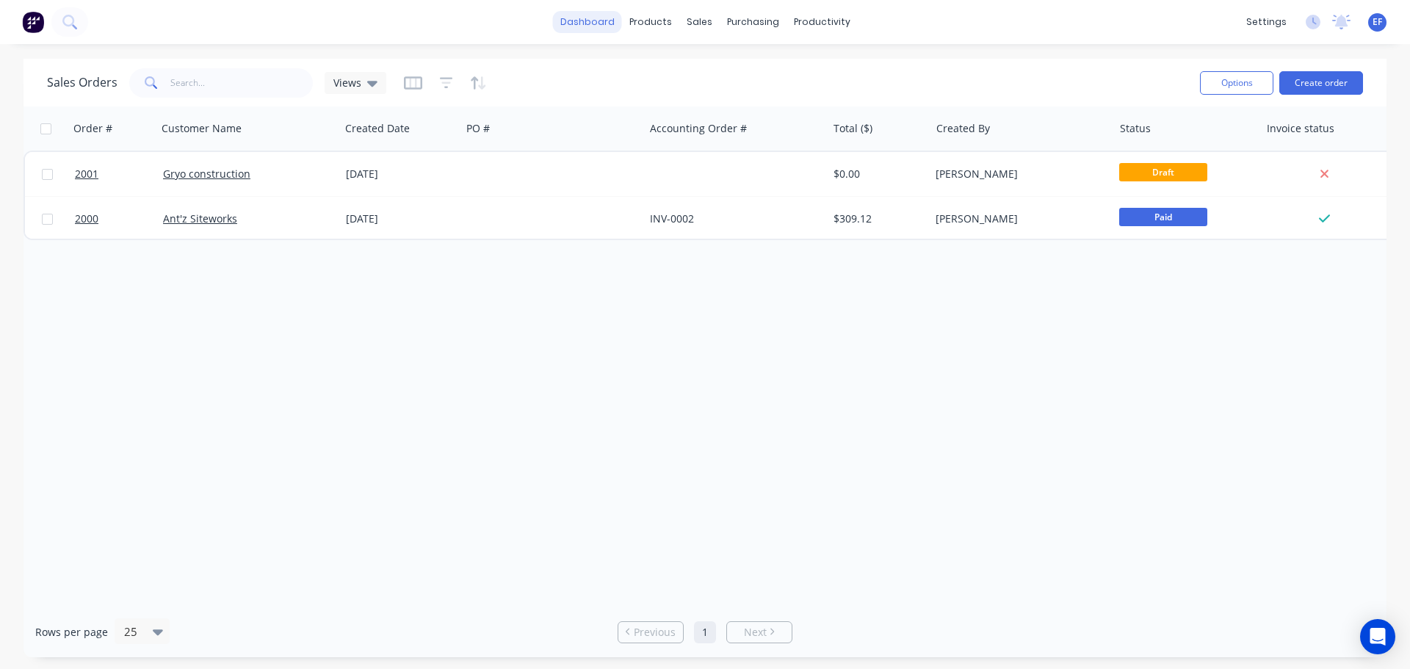
click at [599, 26] on link "dashboard" at bounding box center [587, 22] width 69 height 22
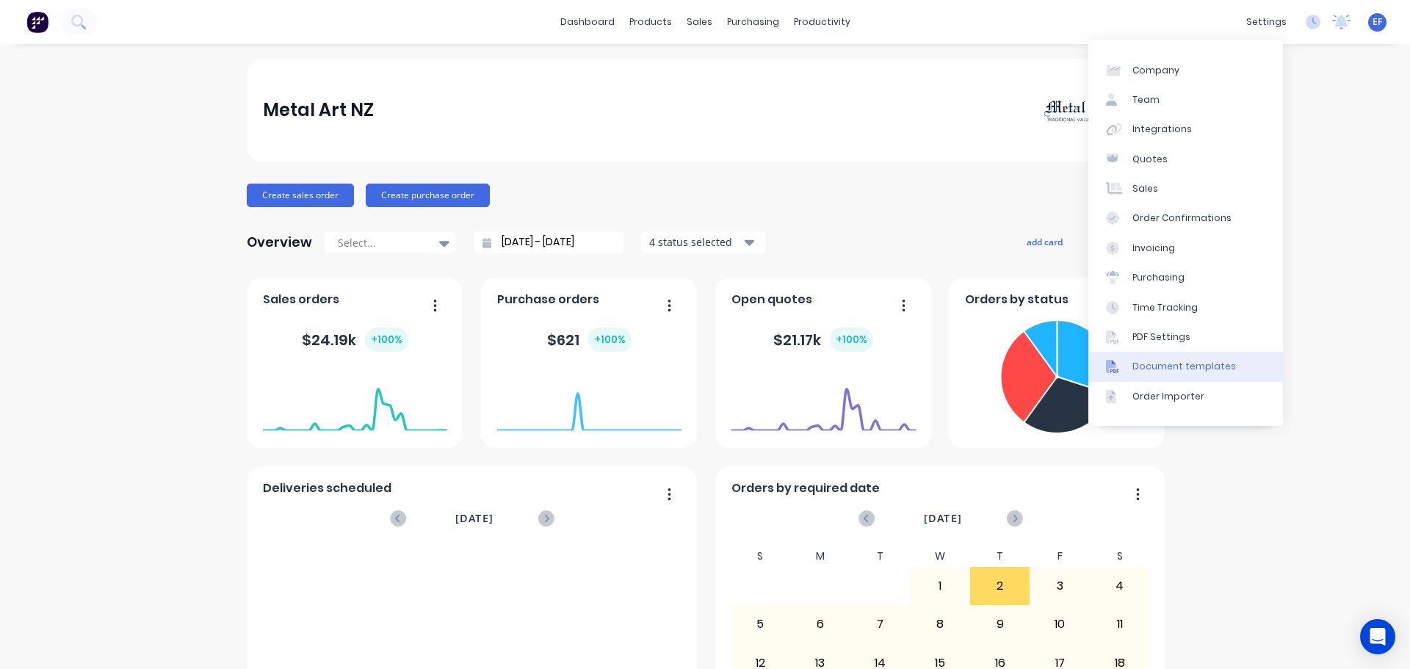
click at [1172, 372] on div "Document templates" at bounding box center [1185, 366] width 104 height 13
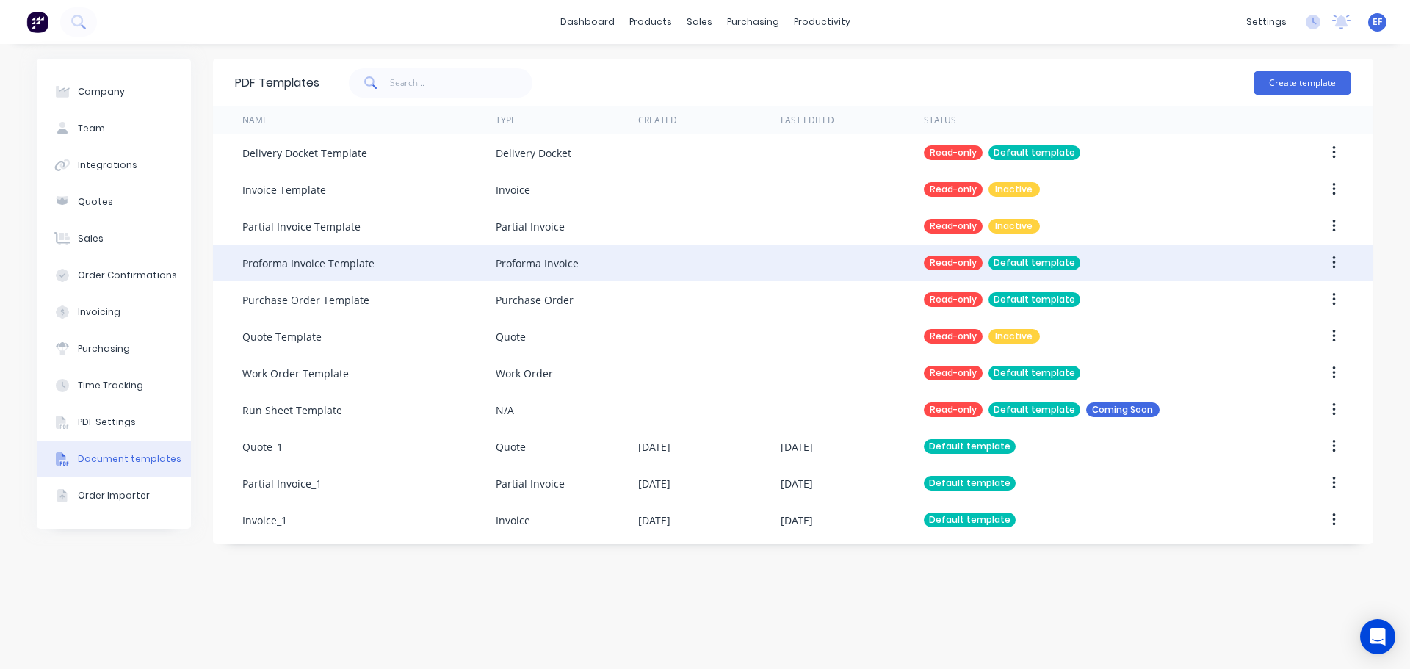
click at [1337, 263] on button "button" at bounding box center [1334, 263] width 35 height 26
click at [1285, 301] on div "Duplicate" at bounding box center [1281, 301] width 113 height 21
